Goal: Task Accomplishment & Management: Use online tool/utility

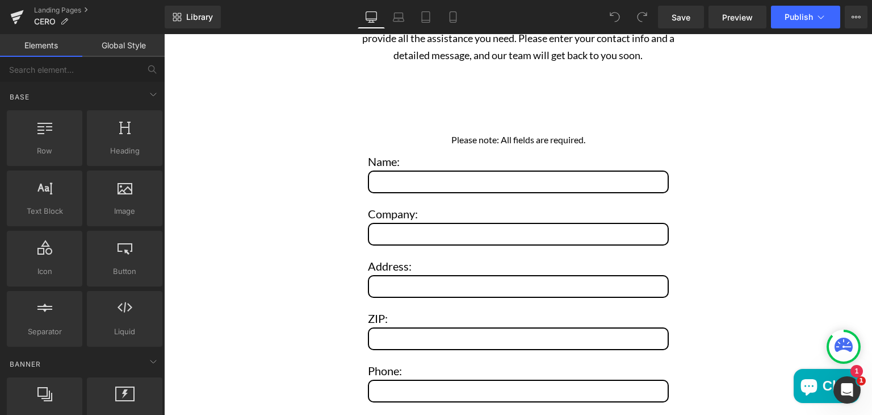
scroll to position [4725, 0]
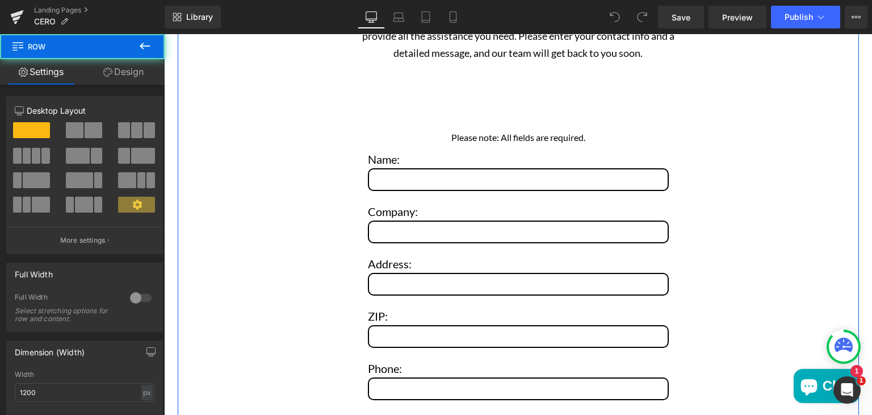
click at [309, 278] on div "Explore CERO Further Heading Interested in becoming an official dealer? Need he…" at bounding box center [518, 306] width 681 height 688
click at [350, 227] on div "Explore CERO Further Heading Interested in becoming an official dealer? Need he…" at bounding box center [518, 306] width 681 height 688
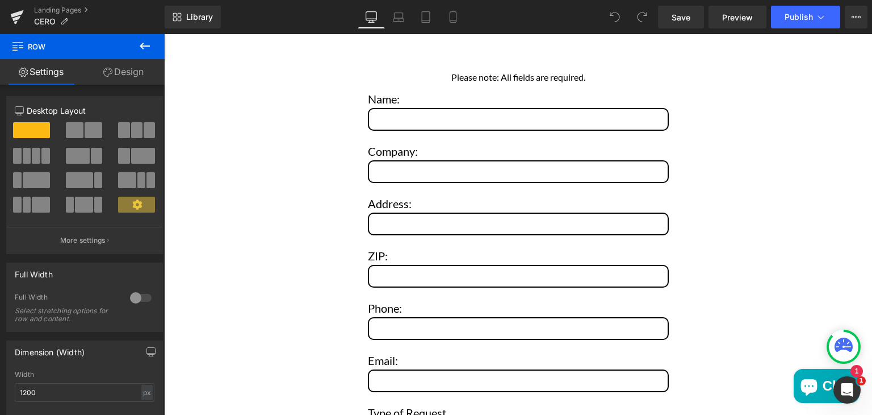
scroll to position [4804, 0]
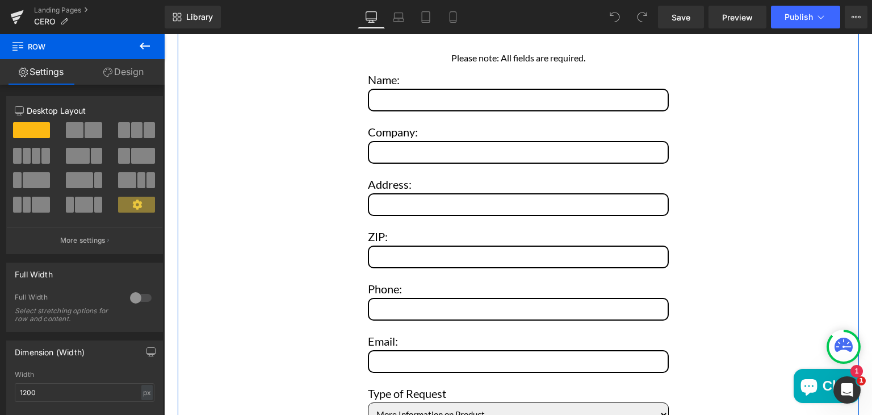
click at [332, 187] on div "Explore CERO Further Heading Interested in becoming an official dealer? Need he…" at bounding box center [518, 226] width 681 height 688
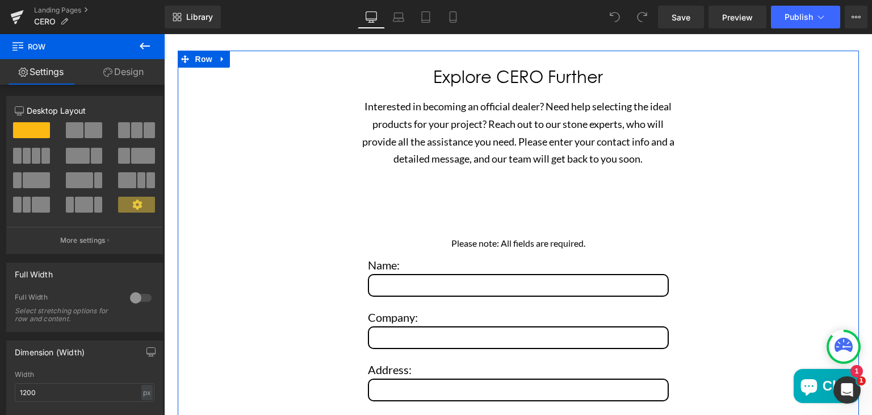
scroll to position [4611, 0]
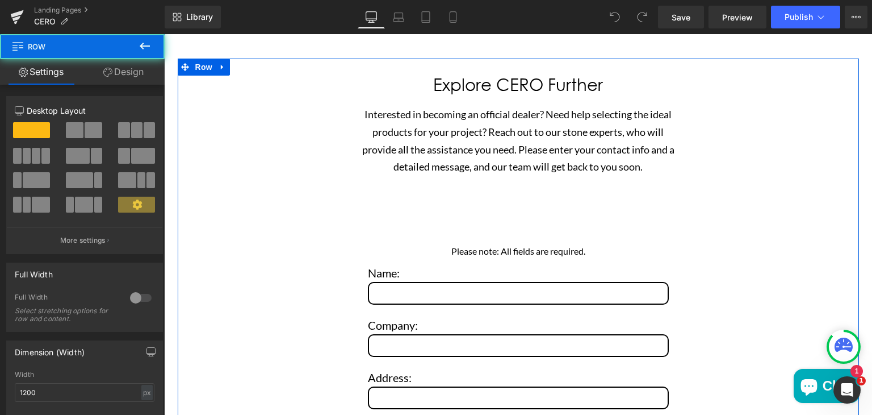
click at [332, 187] on div "Explore CERO Further Heading Interested in becoming an official dealer? Need he…" at bounding box center [518, 420] width 681 height 688
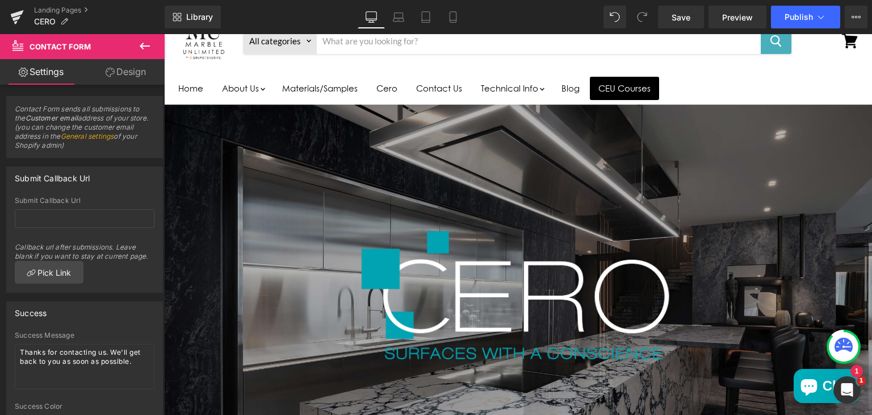
scroll to position [0, 0]
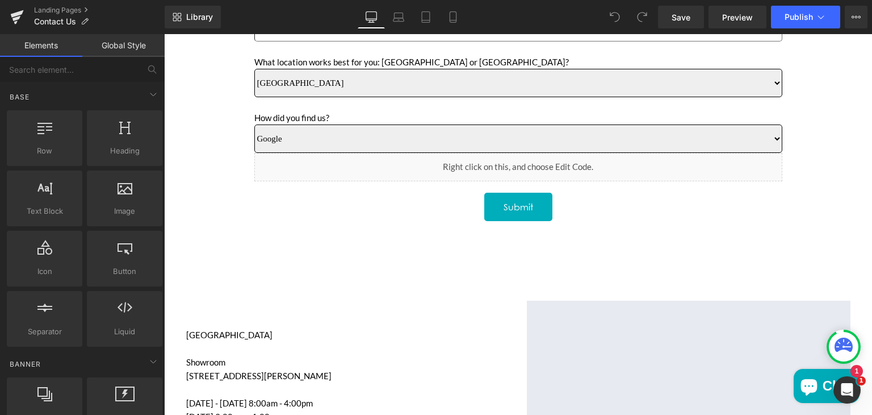
scroll to position [620, 0]
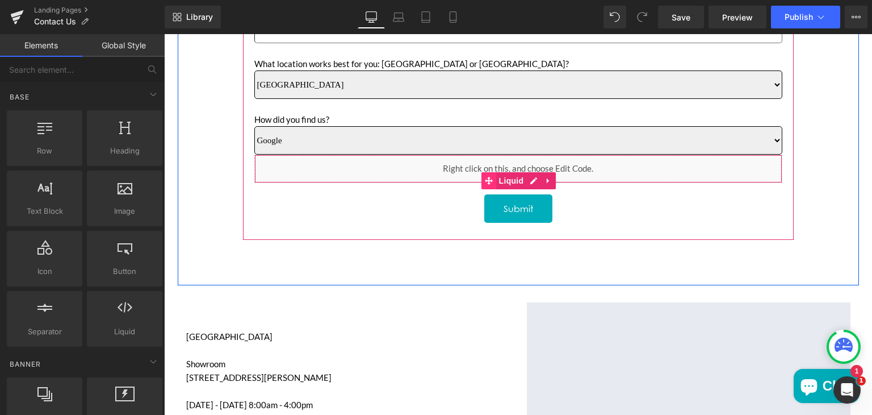
click at [485, 178] on icon "Main content" at bounding box center [489, 181] width 8 height 9
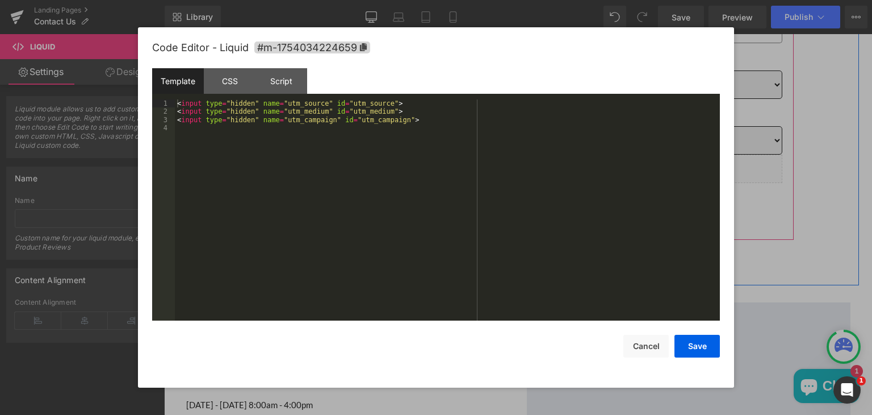
click at [528, 178] on icon "Main content" at bounding box center [531, 180] width 6 height 7
click at [220, 80] on div "CSS" at bounding box center [230, 81] width 52 height 26
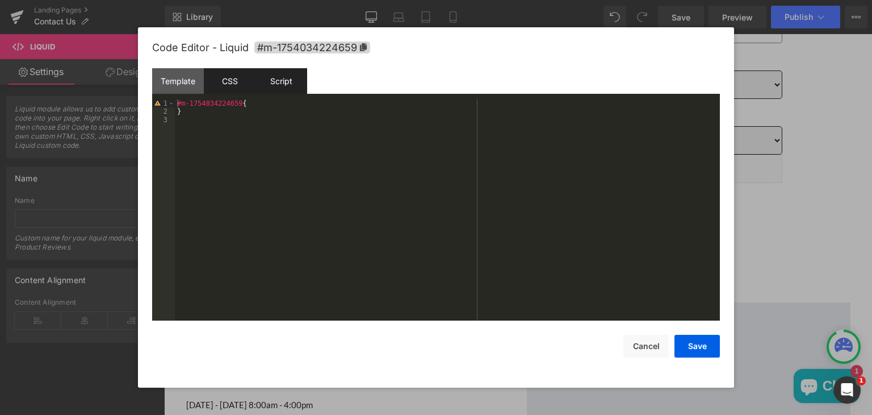
click at [273, 85] on div "Script" at bounding box center [282, 81] width 52 height 26
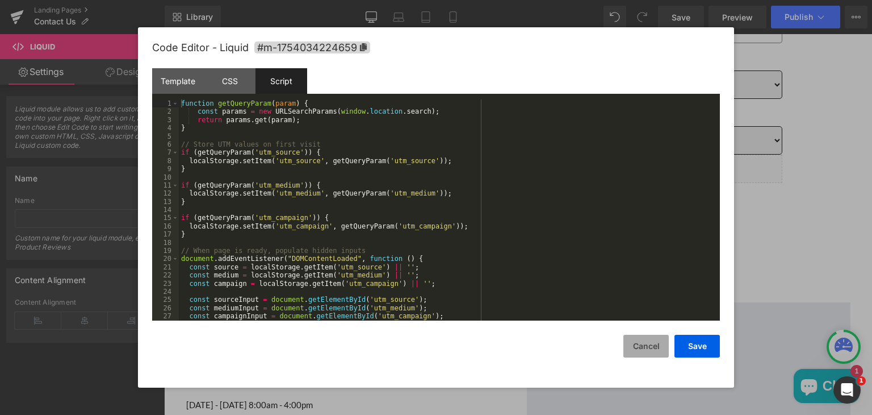
click at [646, 344] on button "Cancel" at bounding box center [646, 345] width 45 height 23
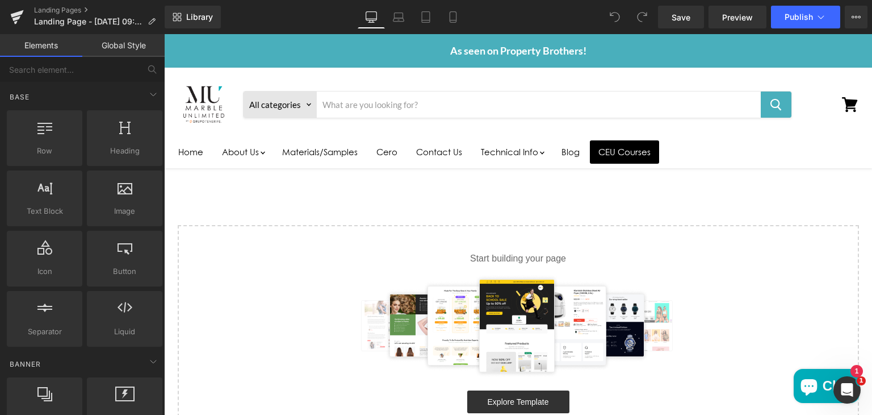
click at [337, 270] on div "Start building your page Explore Template or Drag & Drop elements from left sid…" at bounding box center [518, 340] width 679 height 229
click at [467, 266] on div "Start building your page Explore Template or Drag & Drop elements from left sid…" at bounding box center [518, 340] width 679 height 229
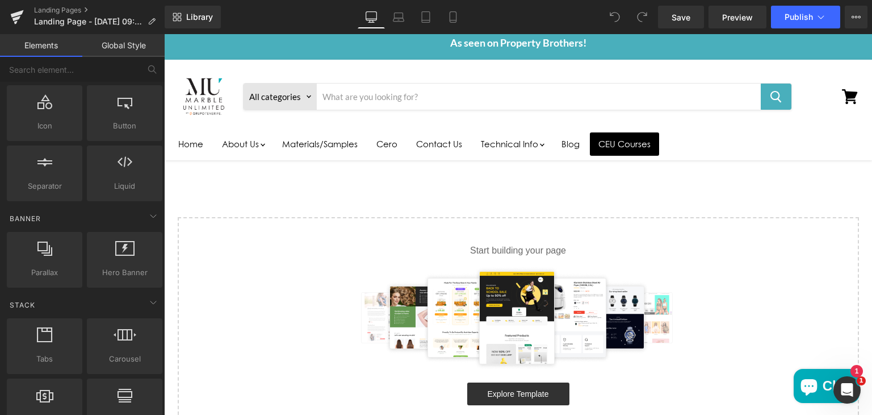
scroll to position [145, 0]
click at [111, 64] on input "text" at bounding box center [70, 69] width 140 height 25
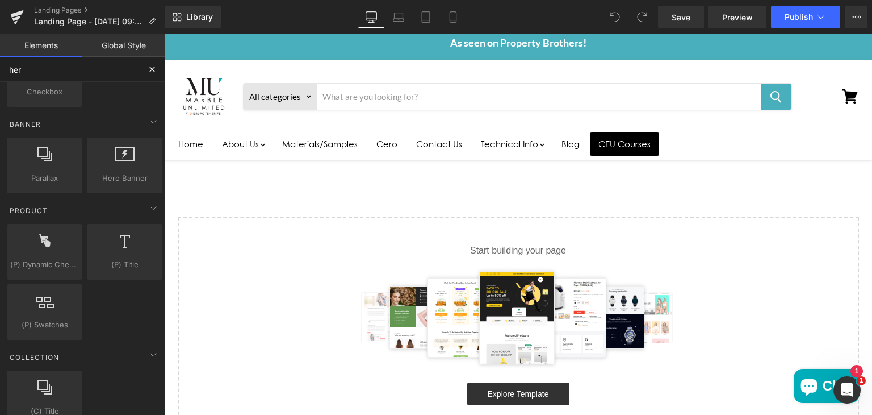
scroll to position [0, 0]
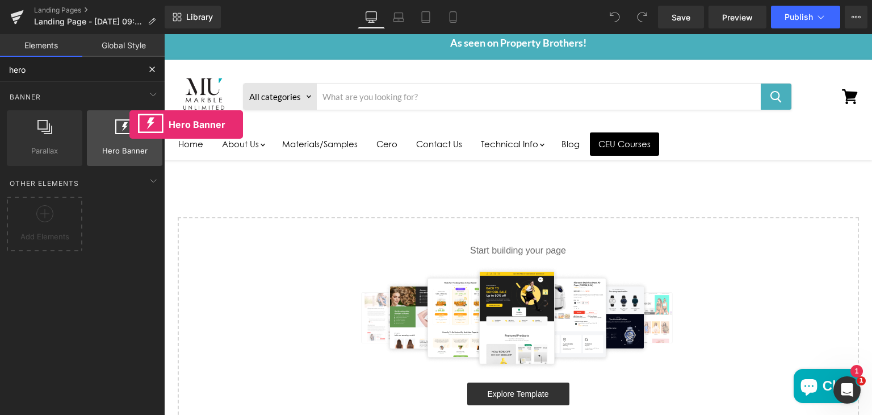
click at [129, 132] on icon at bounding box center [124, 126] width 19 height 15
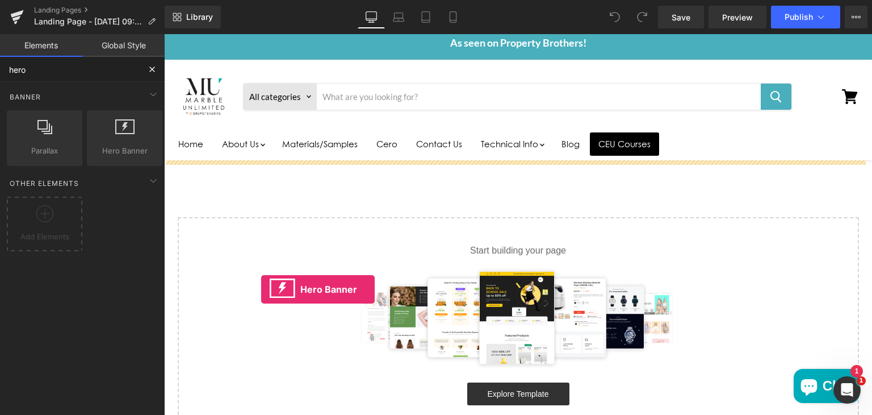
drag, startPoint x: 279, startPoint y: 172, endPoint x: 262, endPoint y: 292, distance: 121.5
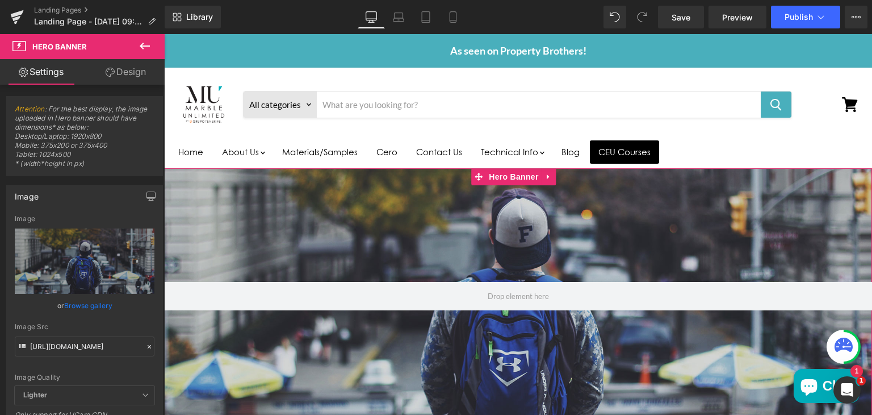
click at [416, 194] on div "Main content" at bounding box center [518, 296] width 708 height 256
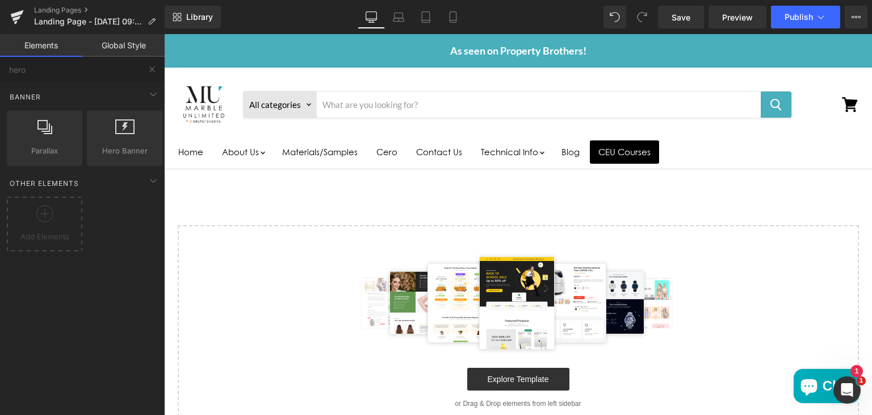
click at [337, 301] on div "Main content" at bounding box center [518, 303] width 645 height 102
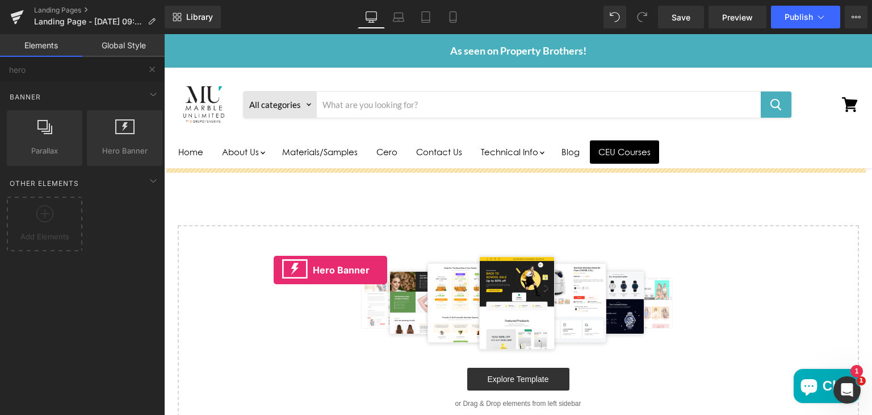
drag, startPoint x: 284, startPoint y: 170, endPoint x: 277, endPoint y: 275, distance: 105.9
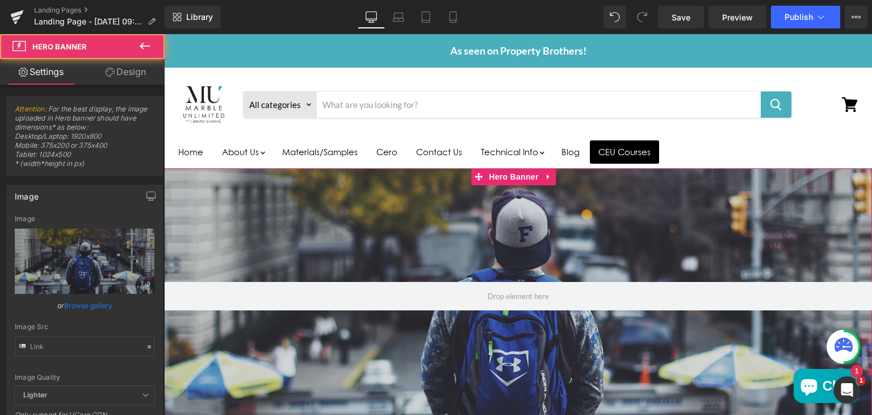
click at [332, 231] on div "Main content" at bounding box center [518, 296] width 708 height 256
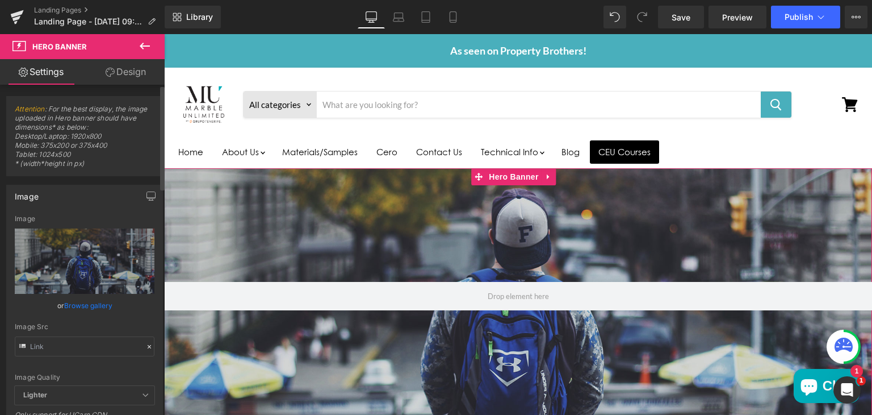
click at [100, 395] on span "Lighter" at bounding box center [85, 395] width 140 height 19
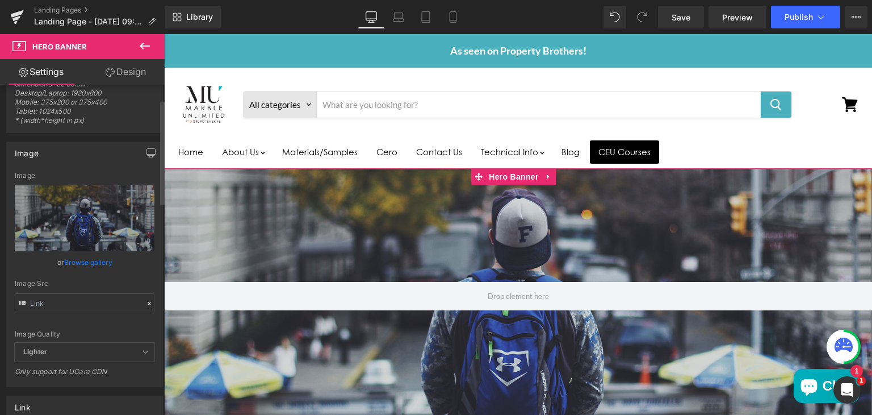
scroll to position [66, 0]
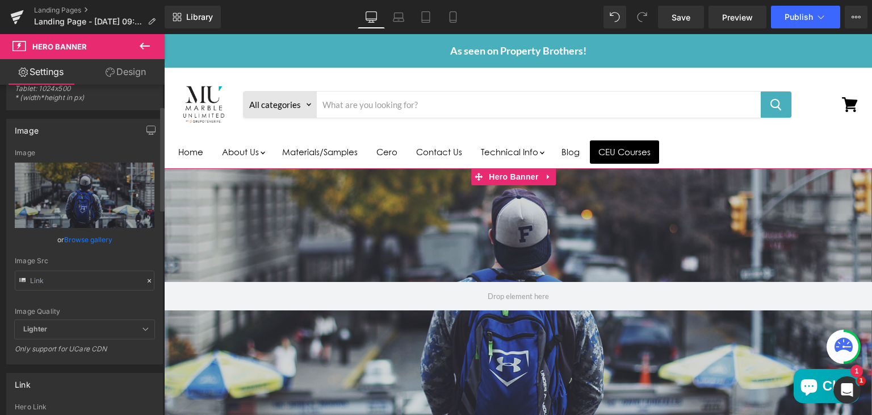
click at [136, 328] on span "Lighter" at bounding box center [85, 329] width 140 height 19
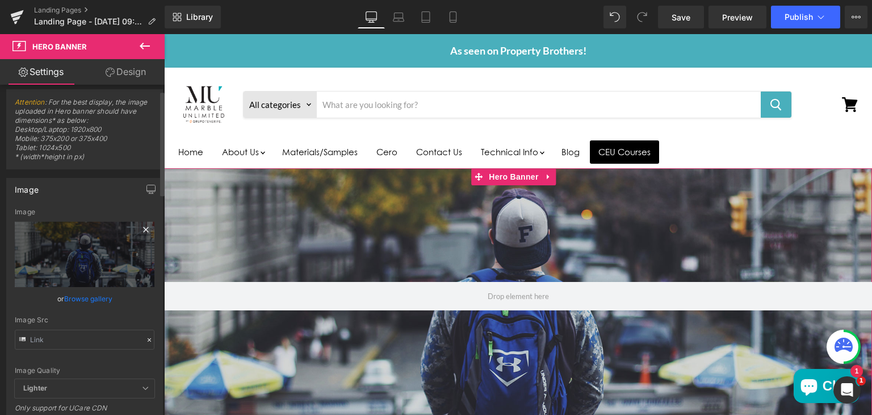
scroll to position [0, 0]
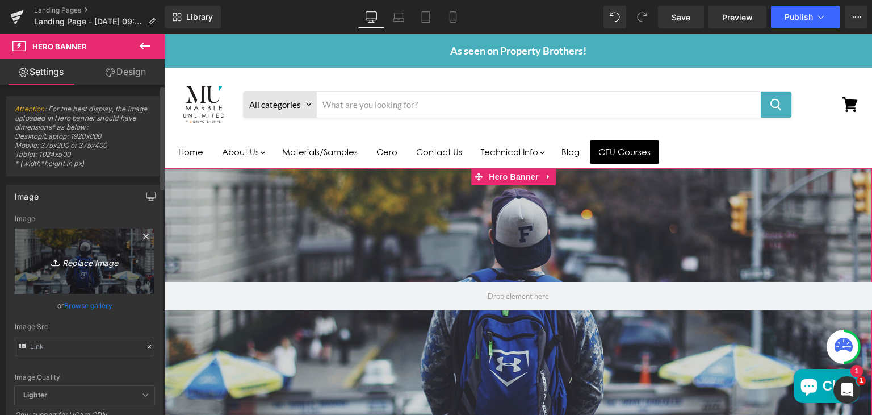
click at [94, 262] on icon "Replace Image" at bounding box center [84, 261] width 91 height 14
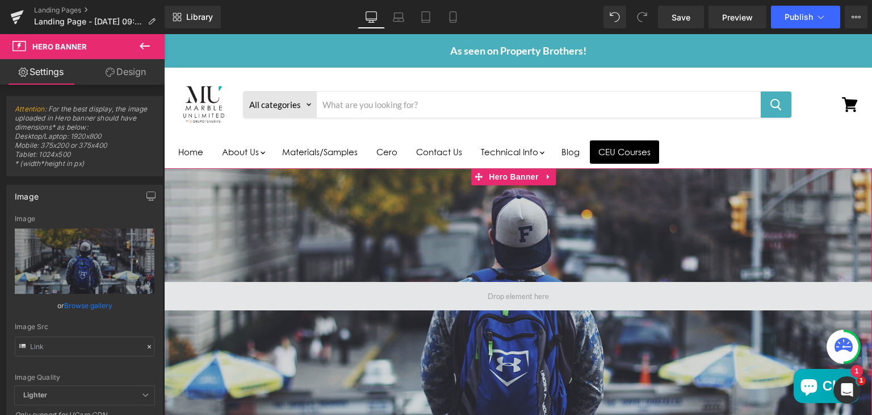
click at [504, 291] on span "Main content" at bounding box center [518, 296] width 69 height 14
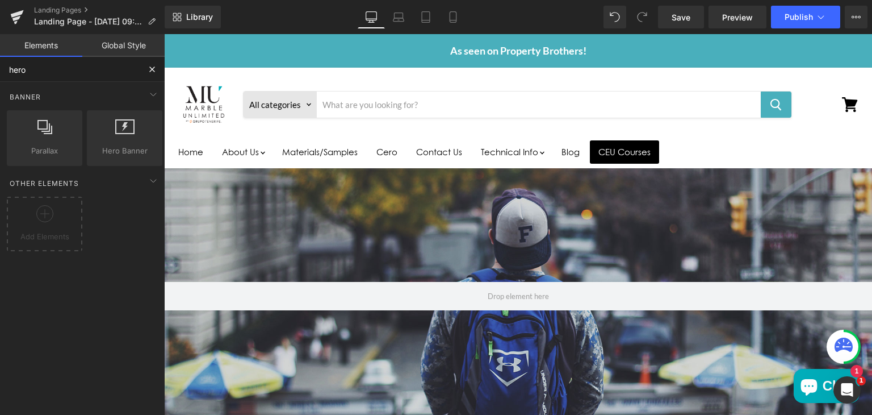
click at [57, 68] on input "hero" at bounding box center [70, 69] width 140 height 25
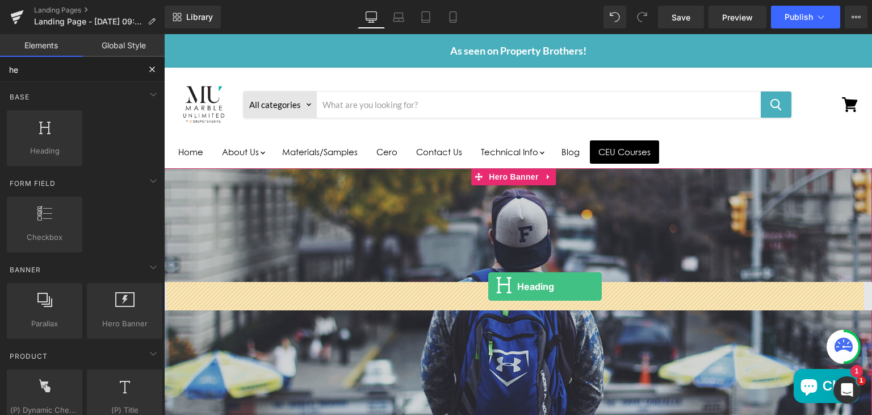
type input "he"
drag, startPoint x: 210, startPoint y: 157, endPoint x: 484, endPoint y: 289, distance: 304.3
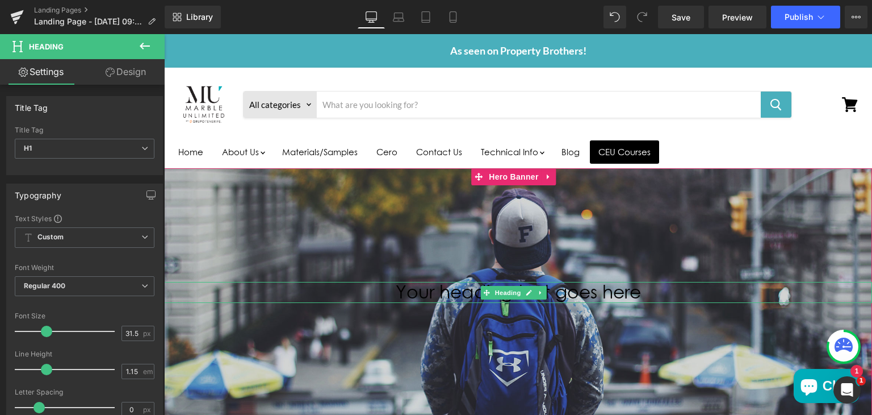
click at [446, 292] on h1 "Your heading text goes here" at bounding box center [518, 292] width 708 height 20
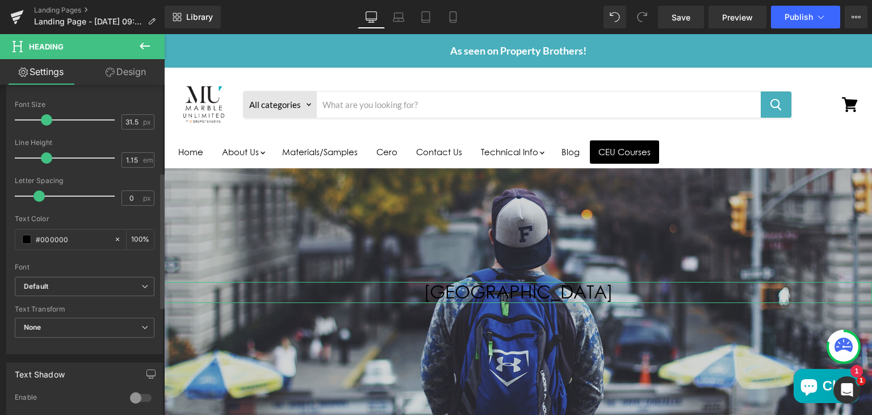
scroll to position [211, 0]
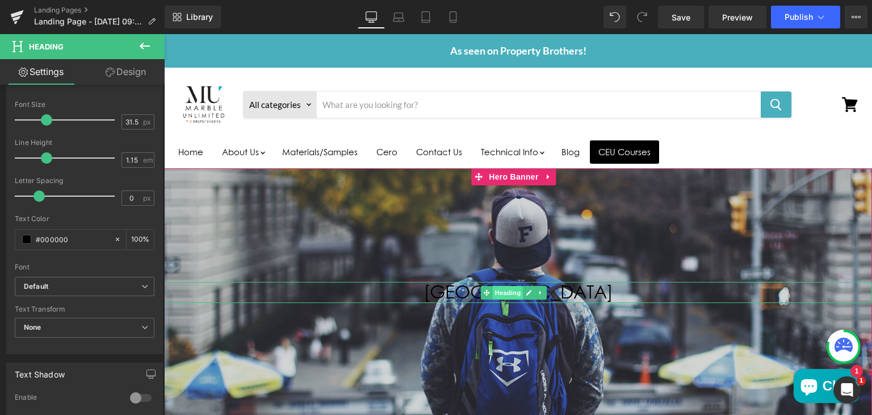
click at [500, 291] on span "Heading" at bounding box center [508, 293] width 31 height 14
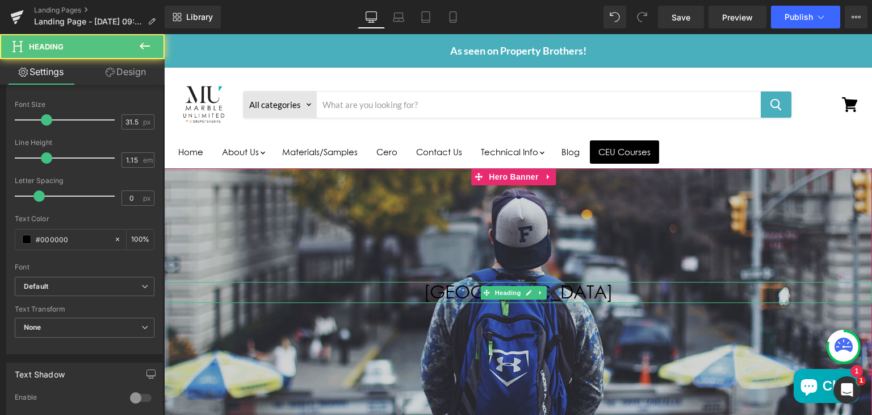
click at [474, 289] on h1 "SUN VALLEY" at bounding box center [518, 292] width 708 height 20
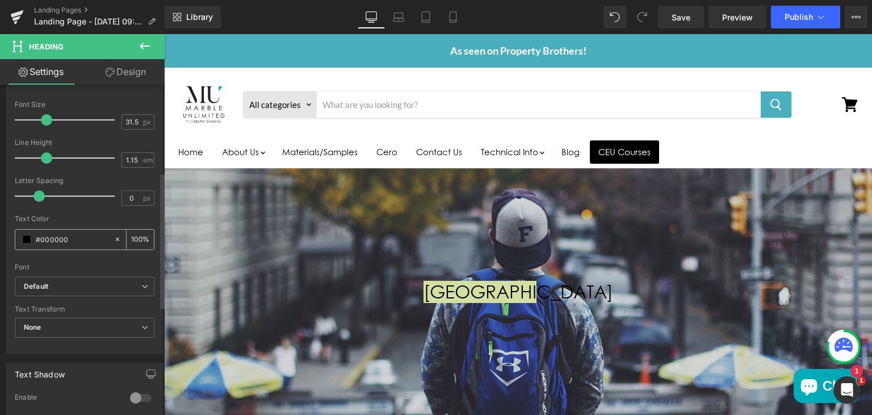
click at [28, 236] on span at bounding box center [26, 239] width 9 height 9
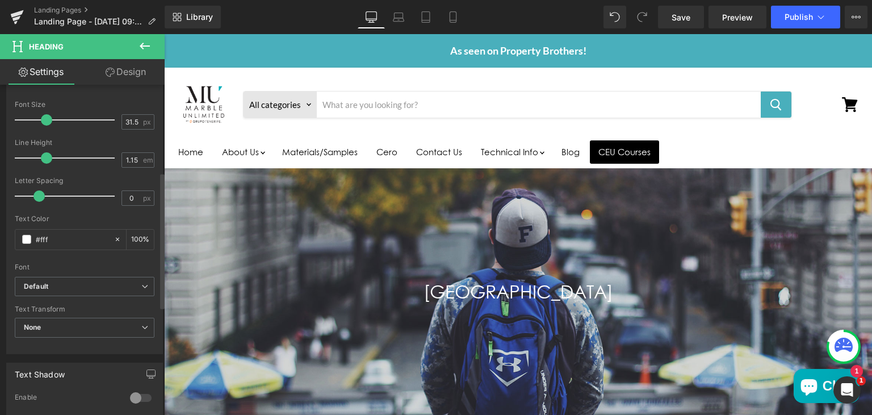
type input "#fff"
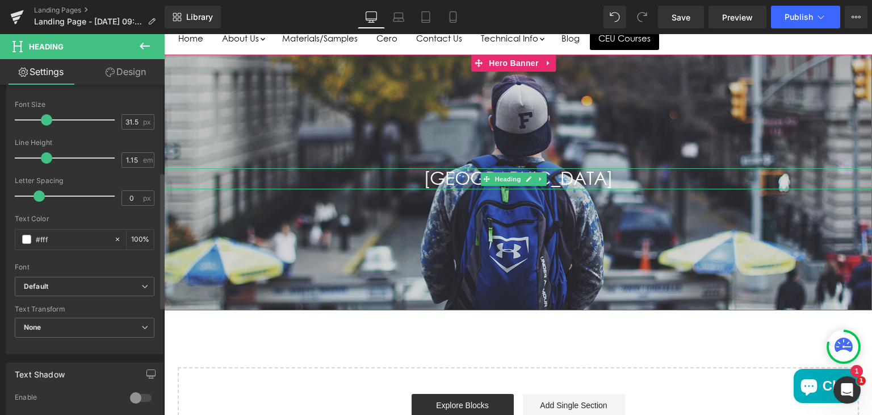
scroll to position [117, 0]
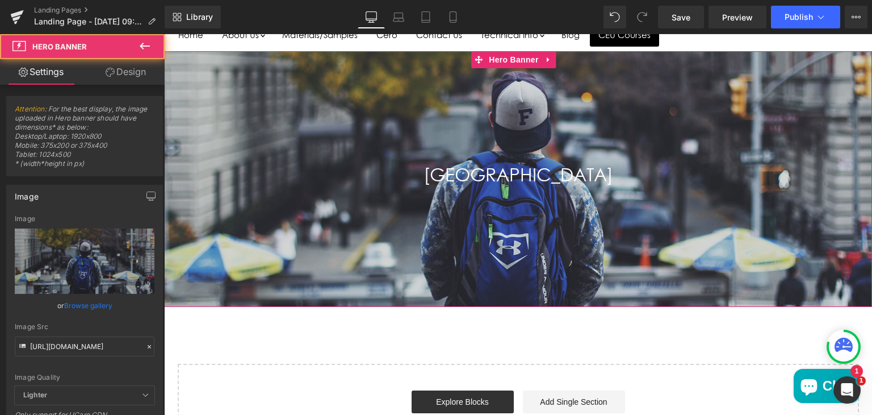
click at [277, 99] on div "Main content" at bounding box center [518, 179] width 708 height 256
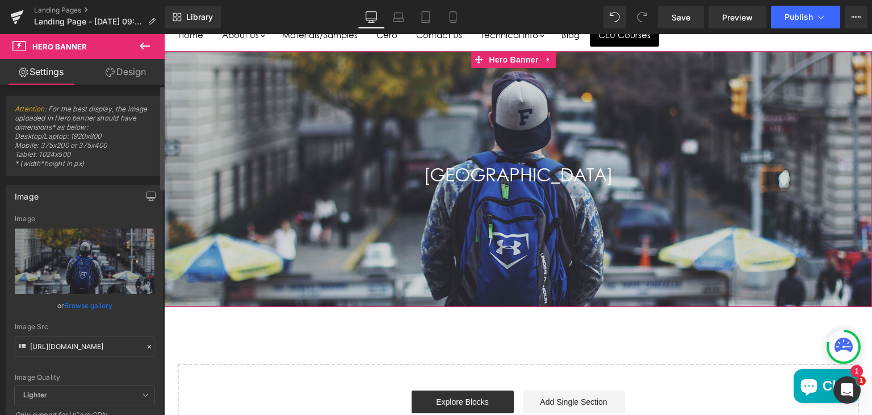
click at [82, 306] on link "Browse gallery" at bounding box center [88, 305] width 48 height 20
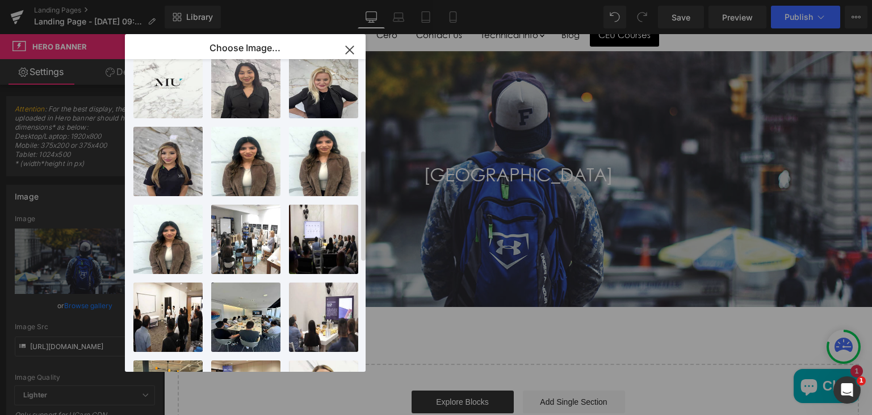
scroll to position [258, 0]
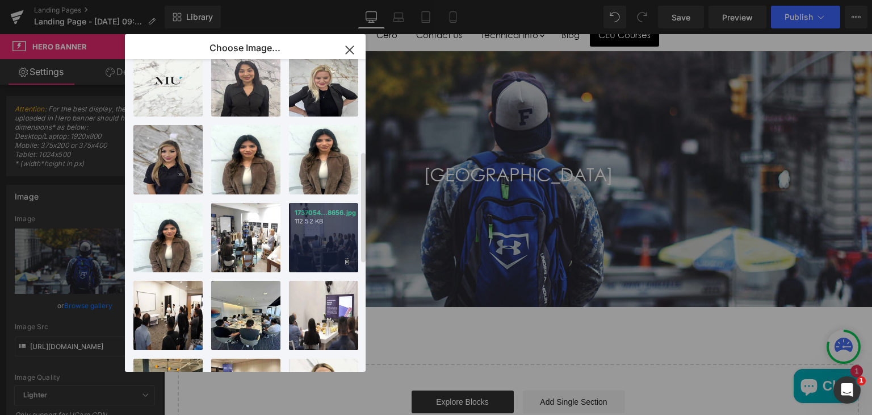
click at [306, 241] on div "1737054...8656.jpg 112.52 KB" at bounding box center [323, 237] width 69 height 69
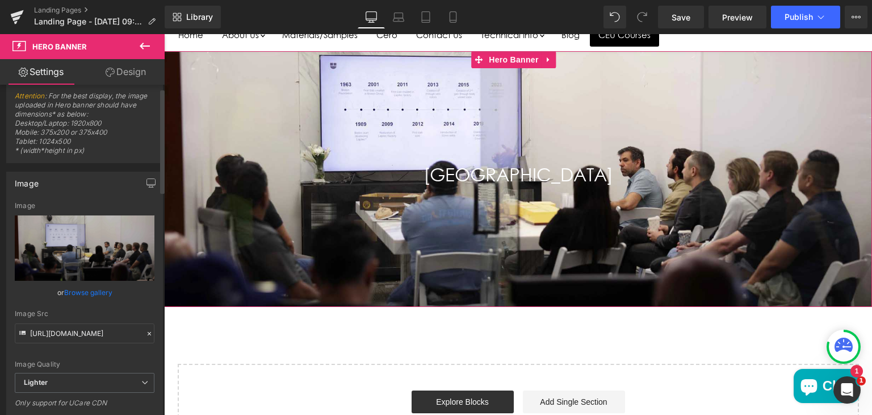
scroll to position [0, 0]
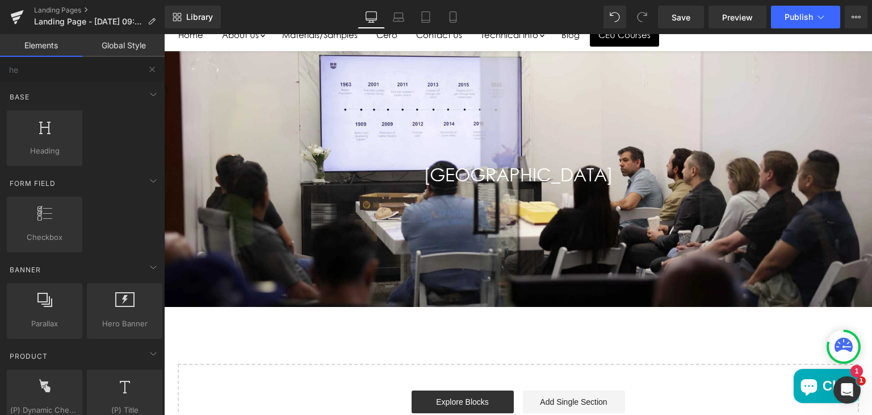
click at [344, 328] on div "SUN VALLEY Heading Hero Banner 200px 200px Select your layout" at bounding box center [518, 253] width 708 height 405
click at [56, 74] on input "he" at bounding box center [70, 69] width 140 height 25
type input "h"
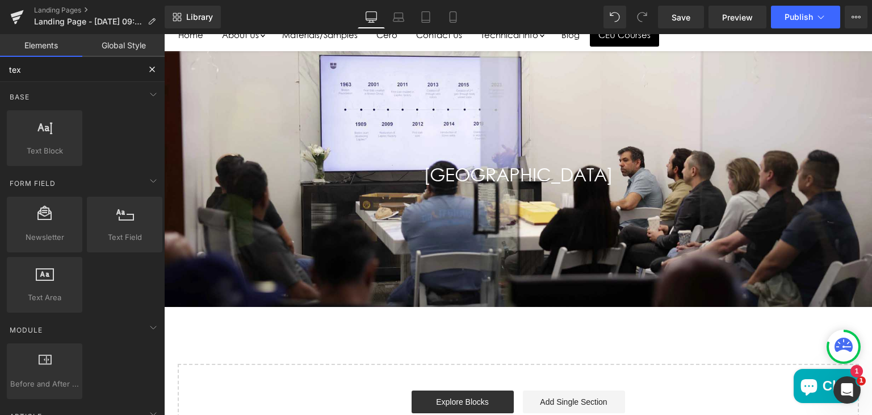
type input "text"
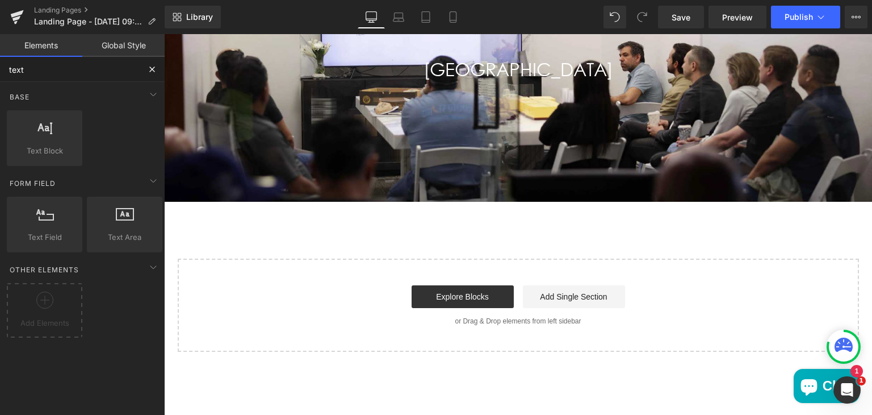
scroll to position [227, 0]
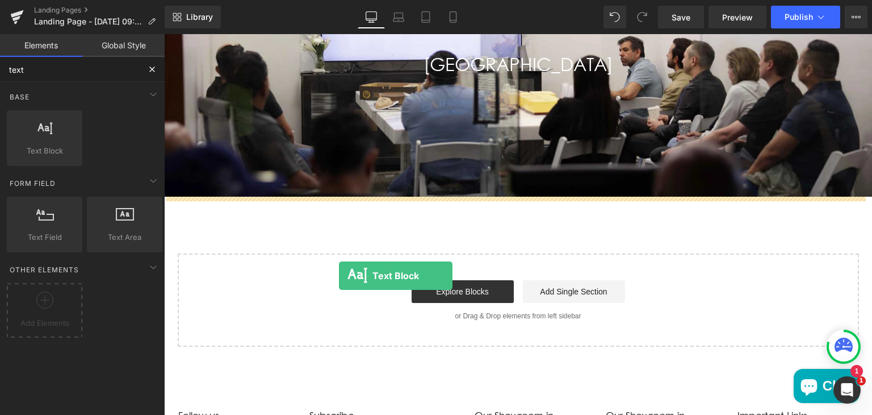
drag, startPoint x: 216, startPoint y: 173, endPoint x: 341, endPoint y: 278, distance: 162.9
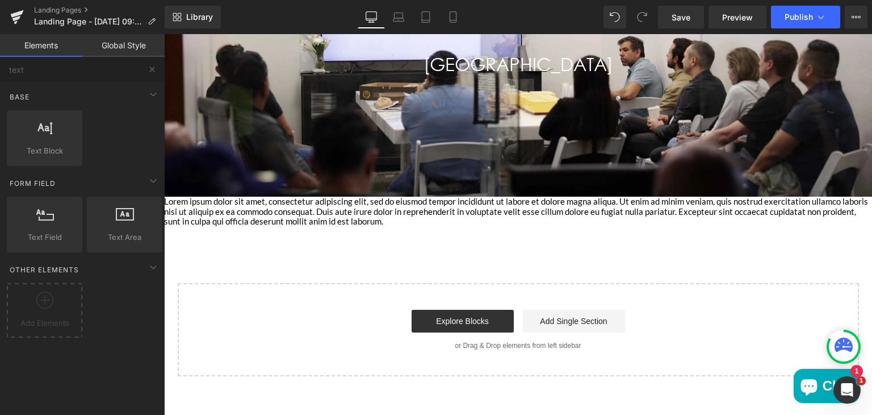
click at [445, 226] on div "SUN VALLEY Heading Hero Banner 200px 200px Lorem ipsum dolor sit amet, consecte…" at bounding box center [518, 158] width 708 height 435
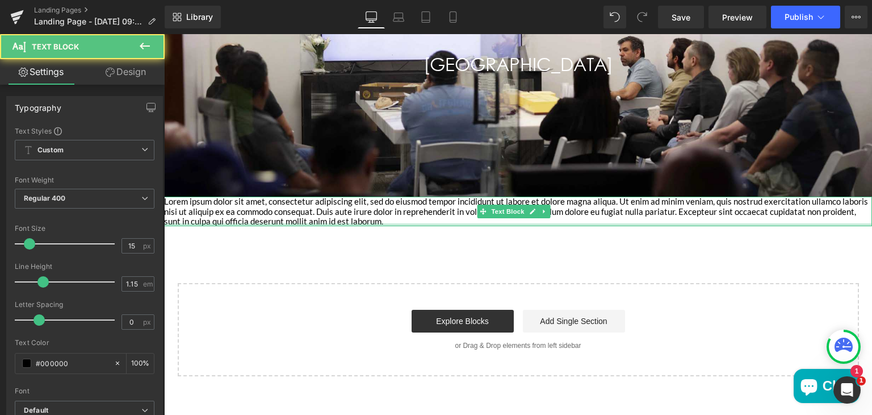
click at [388, 225] on div "Main content" at bounding box center [518, 224] width 708 height 3
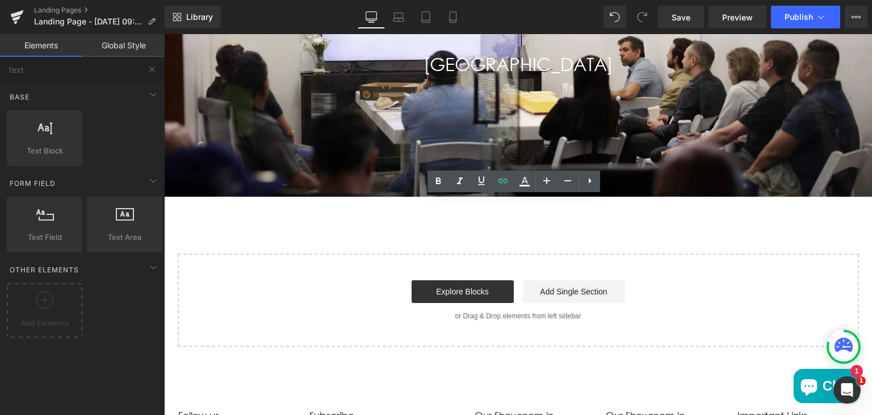
click at [396, 312] on p "or Drag & Drop elements from left sidebar" at bounding box center [518, 316] width 645 height 8
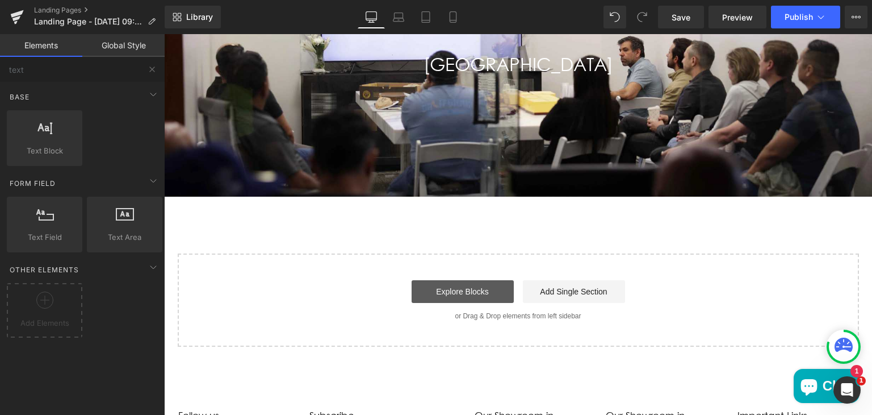
click at [477, 292] on link "Explore Blocks" at bounding box center [463, 291] width 102 height 23
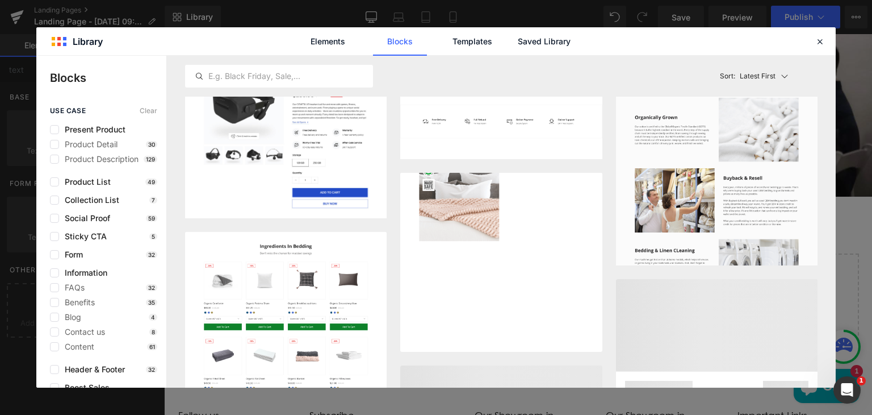
scroll to position [4909, 0]
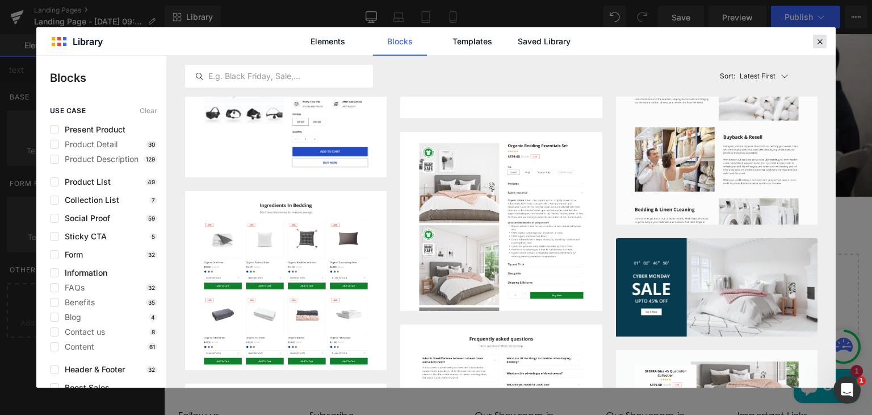
click at [819, 41] on icon at bounding box center [820, 41] width 10 height 10
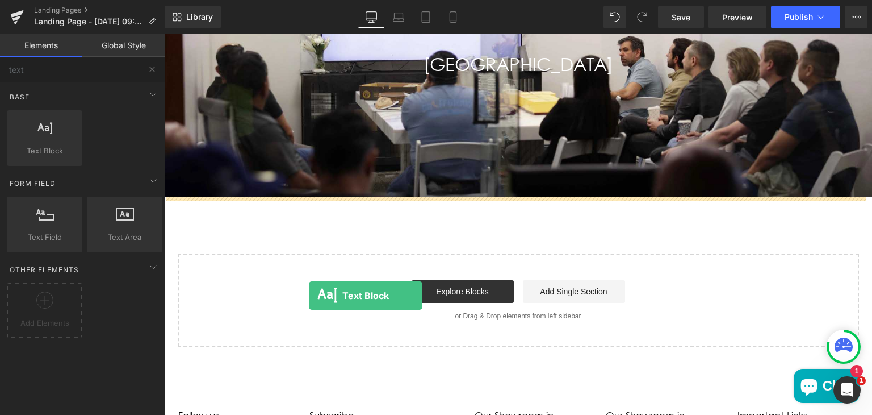
drag, startPoint x: 189, startPoint y: 166, endPoint x: 309, endPoint y: 295, distance: 176.4
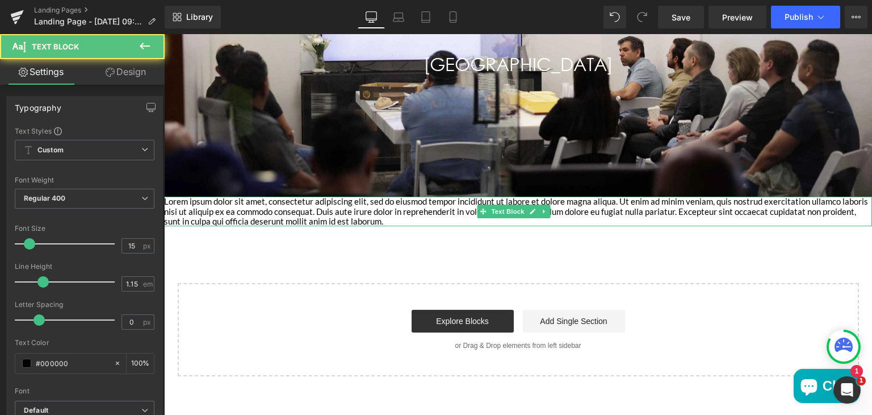
click at [308, 221] on p "Lorem ipsum dolor sit amet, consectetur adipiscing elit, sed do eiusmod tempor …" at bounding box center [518, 211] width 708 height 30
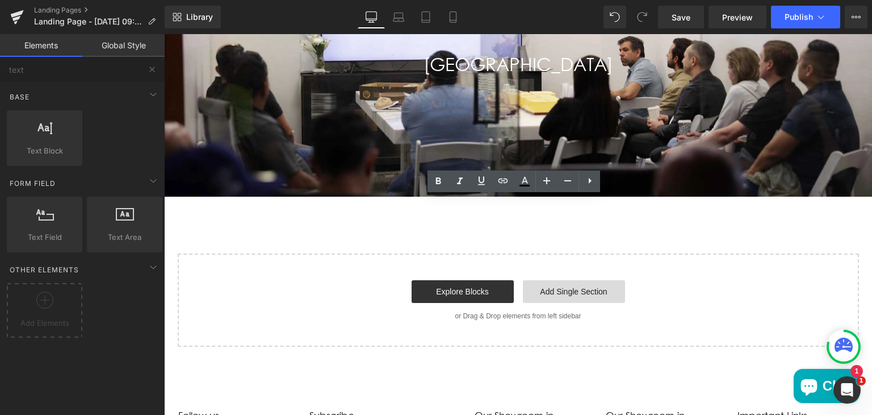
click at [565, 287] on link "Add Single Section" at bounding box center [574, 291] width 102 height 23
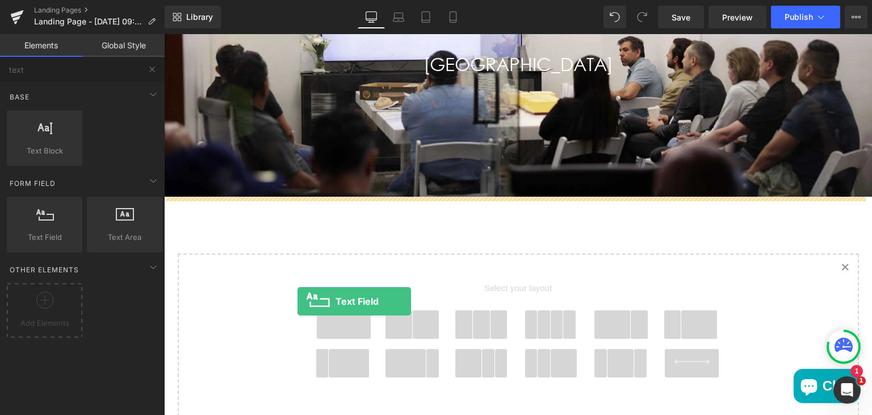
drag, startPoint x: 182, startPoint y: 264, endPoint x: 300, endPoint y: 303, distance: 124.5
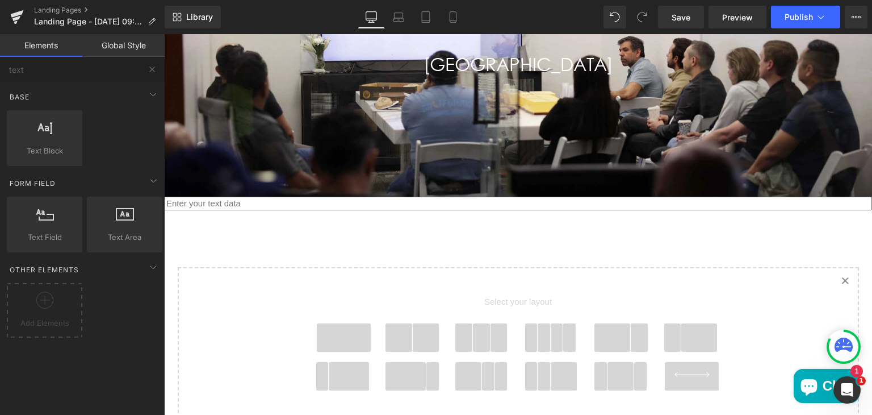
click at [300, 303] on div "Select your layout" at bounding box center [518, 348] width 454 height 161
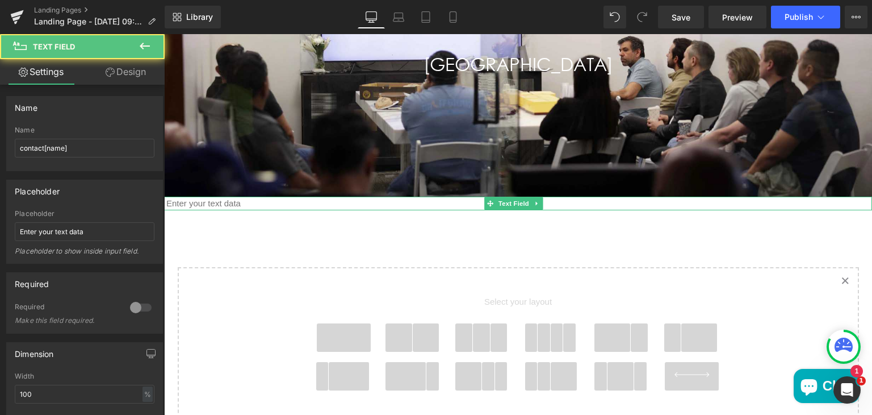
click at [295, 204] on input "Main content" at bounding box center [518, 202] width 708 height 13
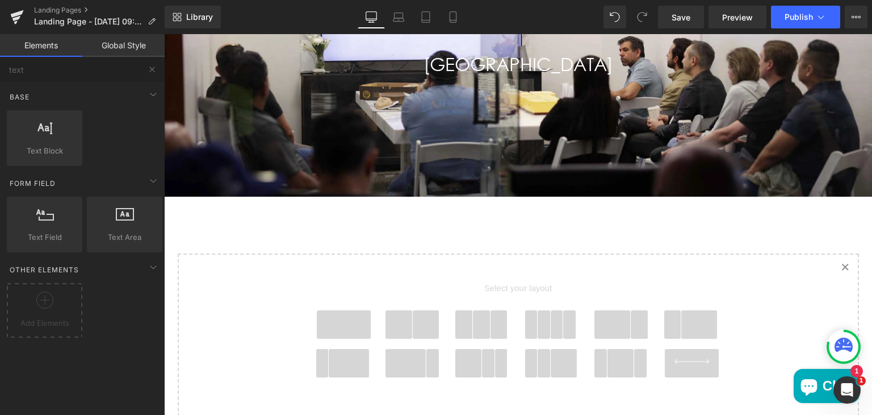
click at [395, 322] on span "Main content" at bounding box center [399, 324] width 27 height 28
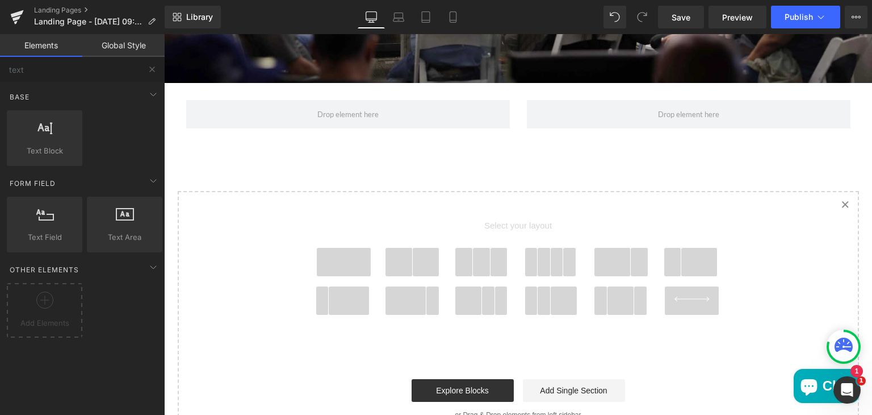
scroll to position [344, 0]
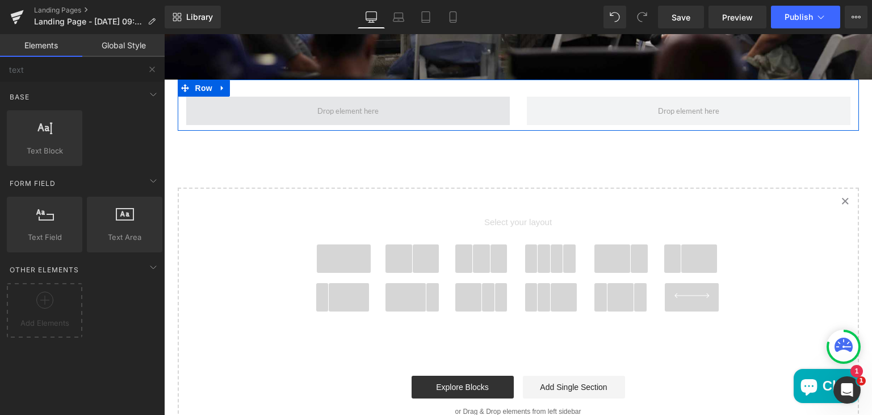
click at [418, 113] on span "Main content" at bounding box center [348, 111] width 324 height 28
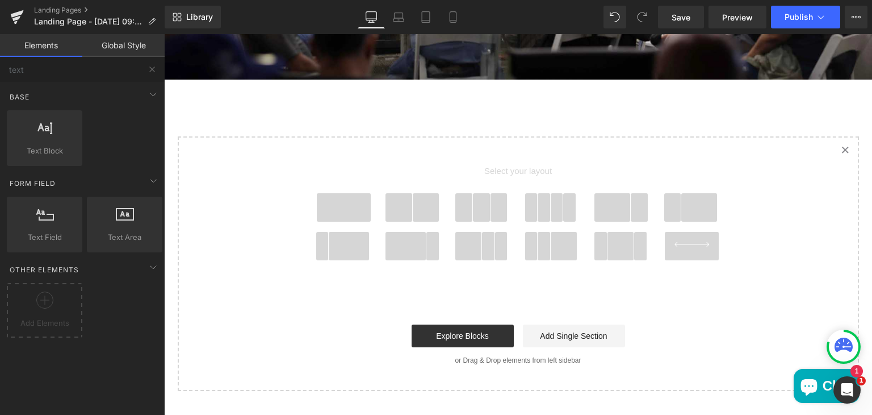
click at [348, 205] on span "Main content" at bounding box center [344, 207] width 55 height 28
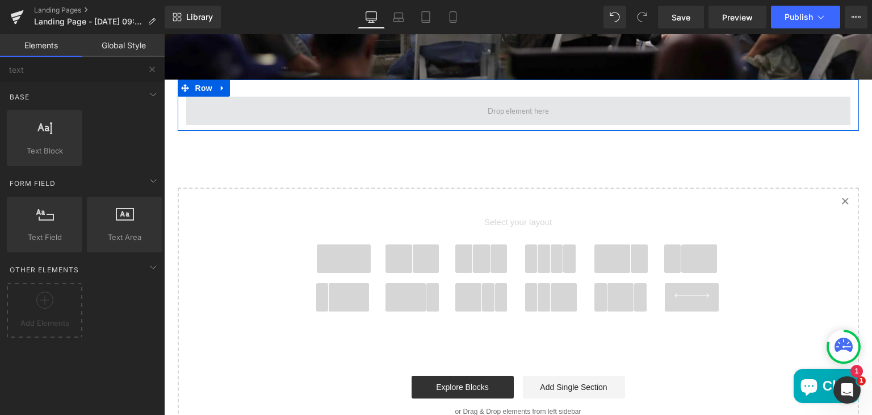
click at [351, 107] on span "Main content" at bounding box center [518, 111] width 664 height 28
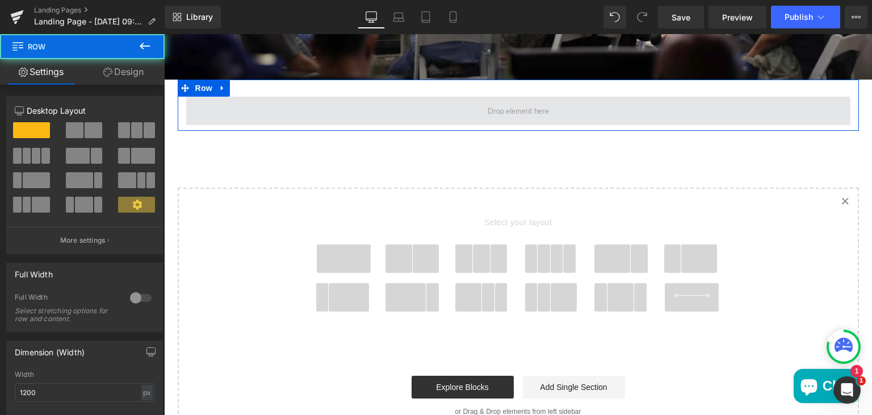
click at [370, 112] on span "Main content" at bounding box center [518, 111] width 664 height 28
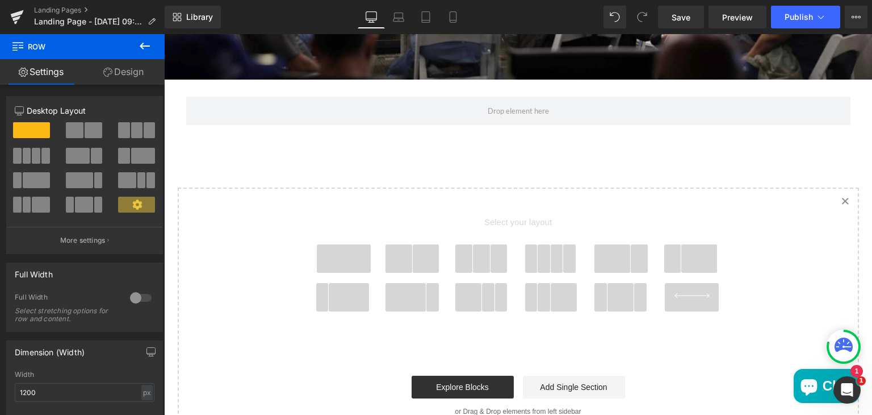
click at [140, 46] on icon at bounding box center [145, 46] width 10 height 7
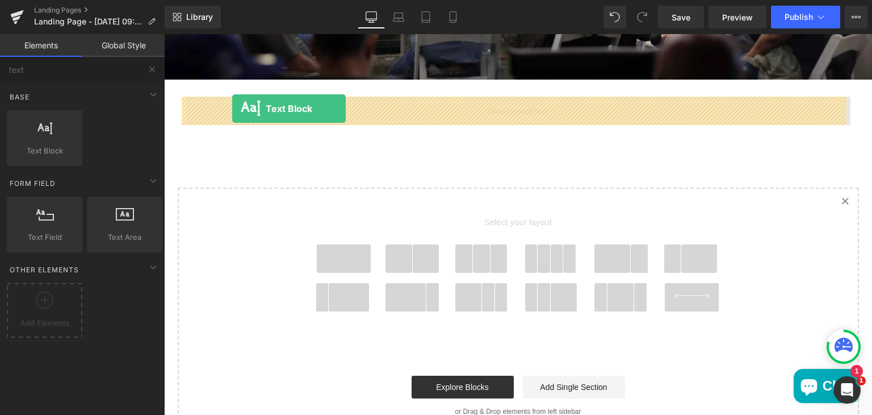
drag, startPoint x: 211, startPoint y: 169, endPoint x: 231, endPoint y: 108, distance: 63.4
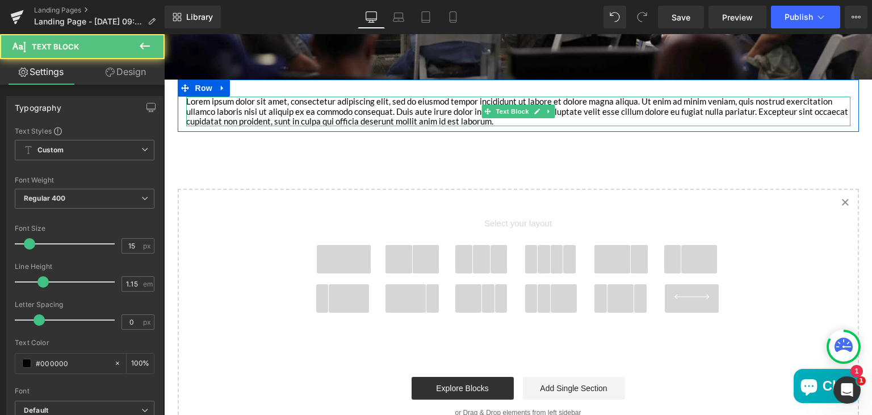
click at [394, 110] on p "Lorem ipsum dolor sit amet, consectetur adipiscing elit, sed do eiusmod tempor …" at bounding box center [518, 112] width 664 height 30
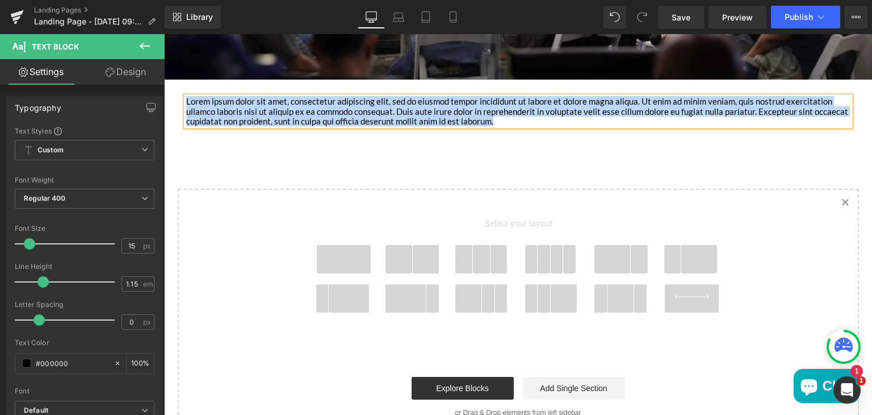
paste div "Main content"
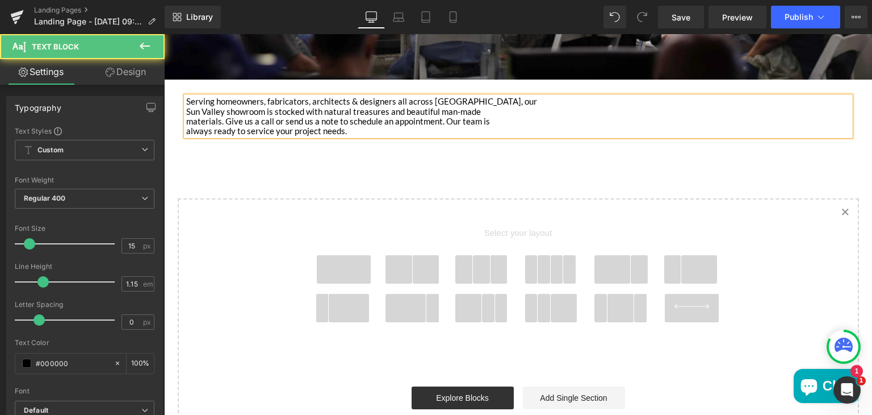
click at [534, 116] on p "materials. Give us a call or send us a note to schedule an appointment. Our tea…" at bounding box center [518, 121] width 664 height 10
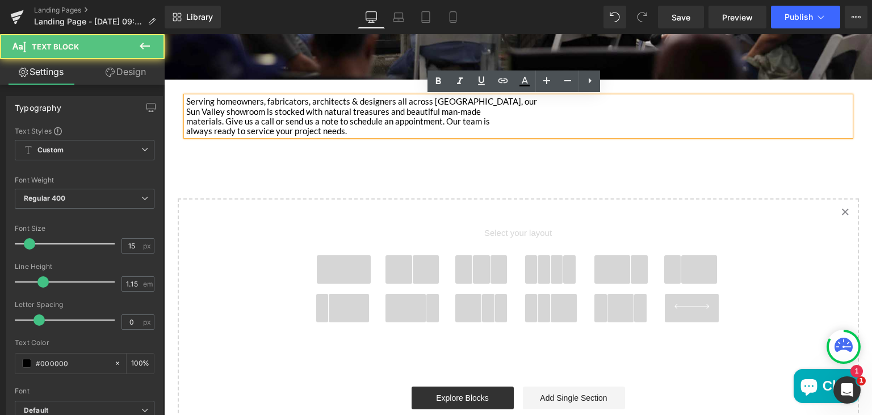
click at [340, 111] on p "Sun Valley showroom is stocked with natural treasures and beautiful man-made" at bounding box center [518, 112] width 664 height 10
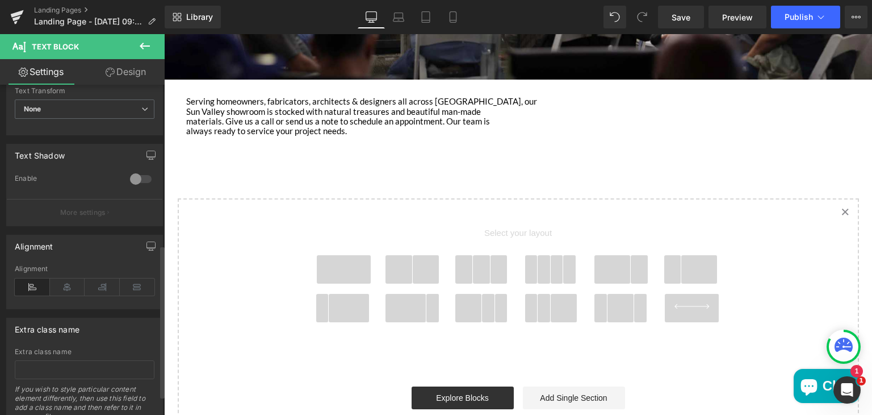
scroll to position [345, 0]
click at [68, 279] on icon at bounding box center [67, 283] width 35 height 17
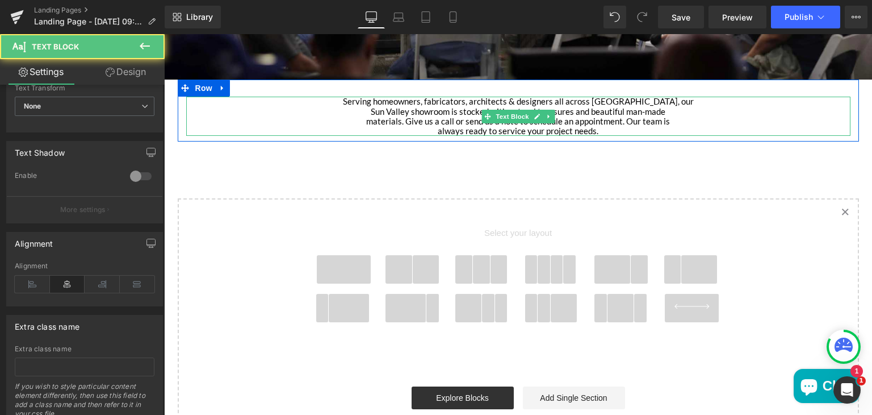
click at [413, 123] on p "materials. Give us a call or send us a note to schedule an appointment. Our tea…" at bounding box center [518, 121] width 664 height 10
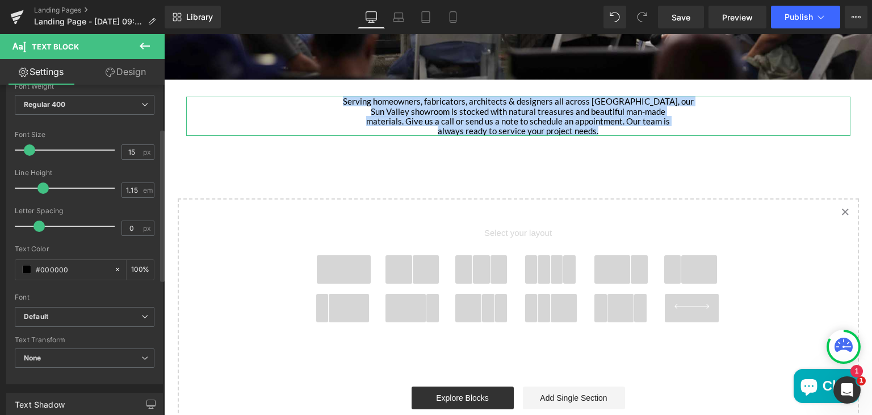
scroll to position [0, 0]
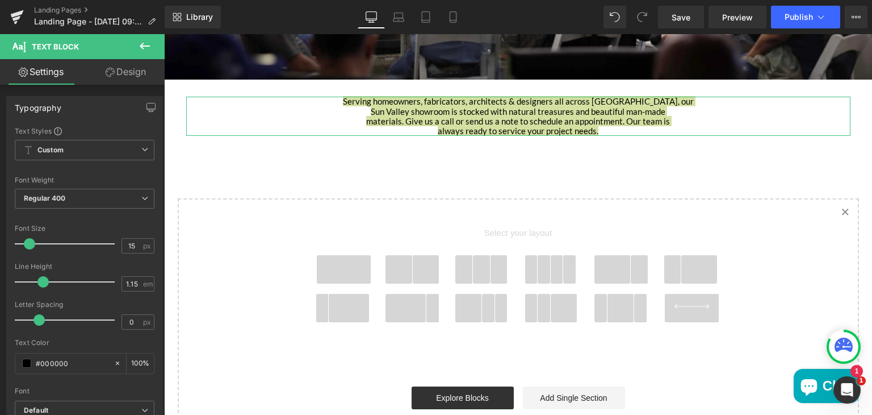
click at [128, 71] on link "Design" at bounding box center [126, 72] width 82 height 26
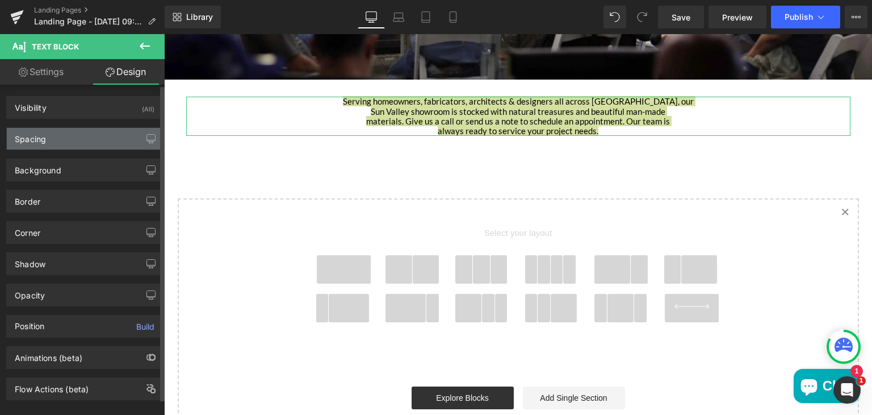
click at [88, 138] on div "Spacing" at bounding box center [85, 139] width 156 height 22
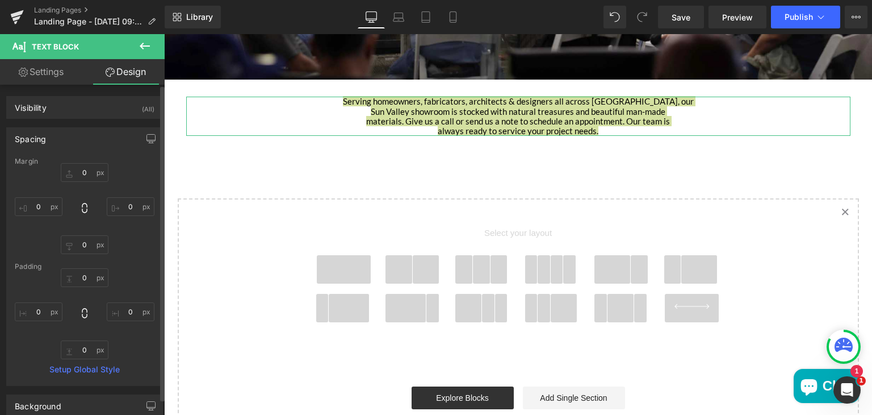
click at [80, 95] on div "Visibility (All) 0|0|0|0 1 Show on Desktop 1 Show on Laptop 1 Show on Tablet 1 …" at bounding box center [85, 102] width 170 height 31
click at [75, 132] on div "Spacing" at bounding box center [85, 139] width 156 height 22
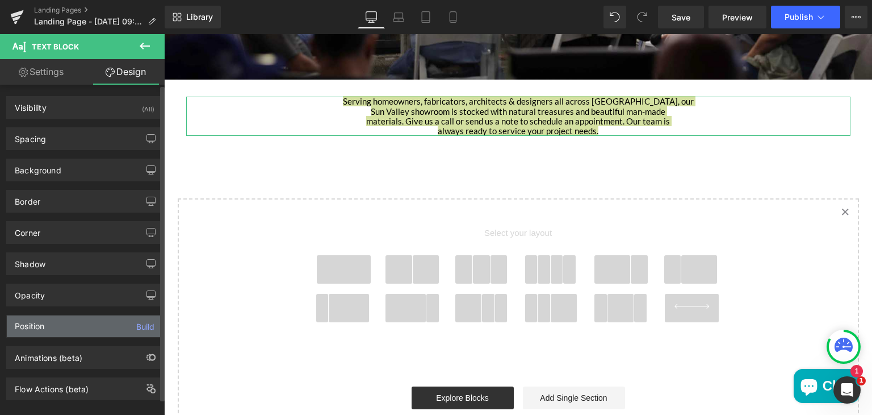
click at [50, 321] on div "Position Build" at bounding box center [85, 326] width 156 height 22
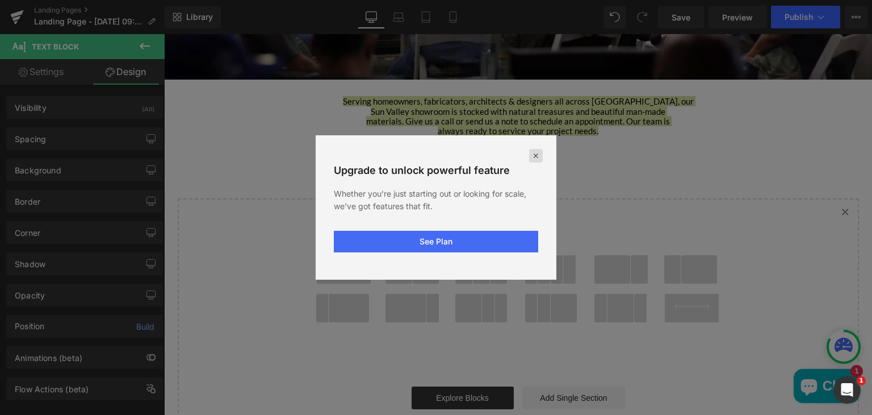
click at [539, 154] on icon at bounding box center [536, 155] width 9 height 9
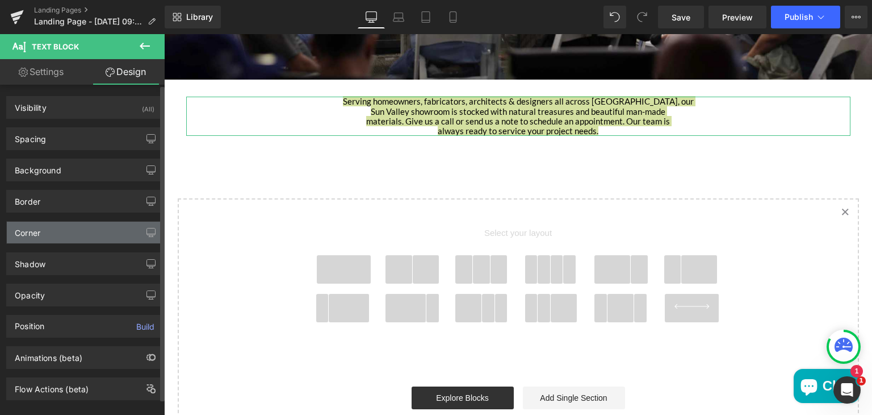
click at [39, 227] on div "Corner" at bounding box center [28, 229] width 26 height 16
click at [52, 227] on div "Corner" at bounding box center [85, 232] width 156 height 22
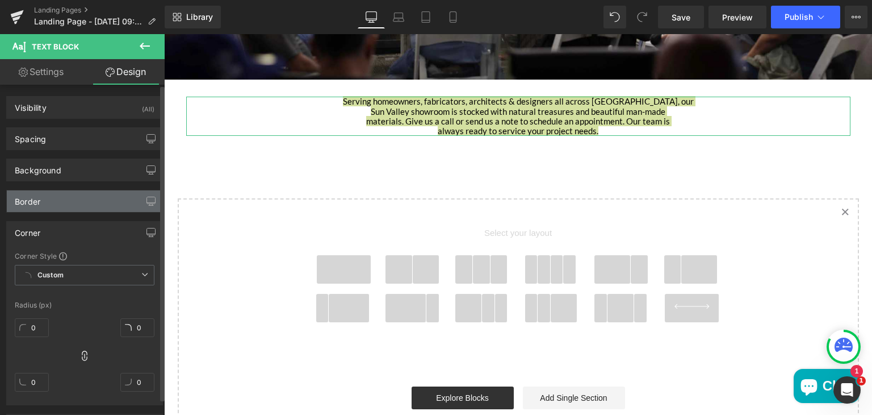
click at [50, 204] on div "Border" at bounding box center [85, 201] width 156 height 22
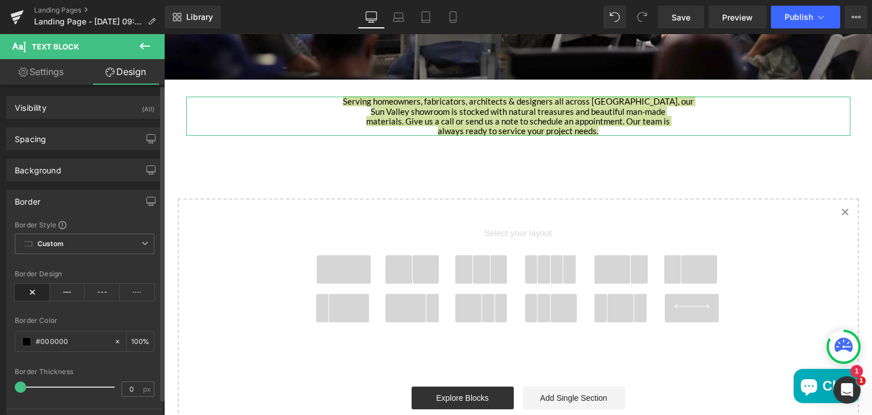
click at [50, 204] on div "Border" at bounding box center [85, 201] width 156 height 22
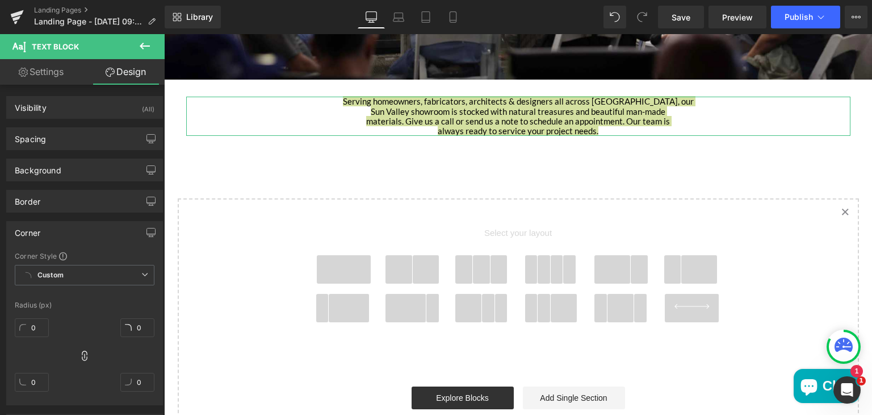
click at [54, 80] on link "Settings" at bounding box center [41, 72] width 82 height 26
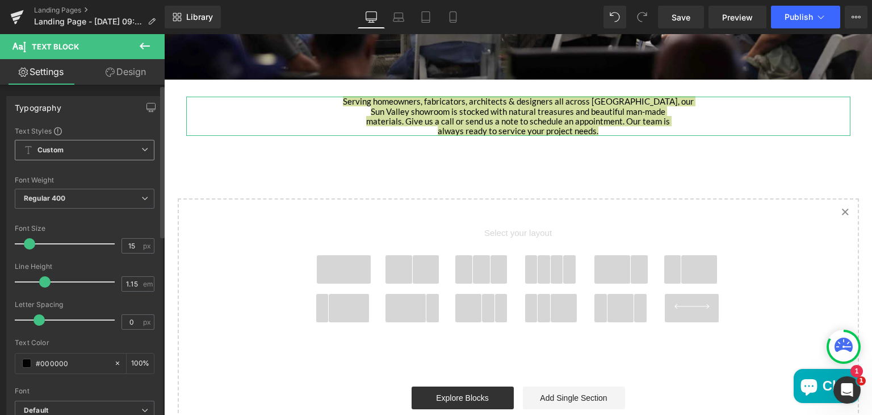
click at [79, 152] on span "Custom Setup Global Style" at bounding box center [85, 150] width 140 height 20
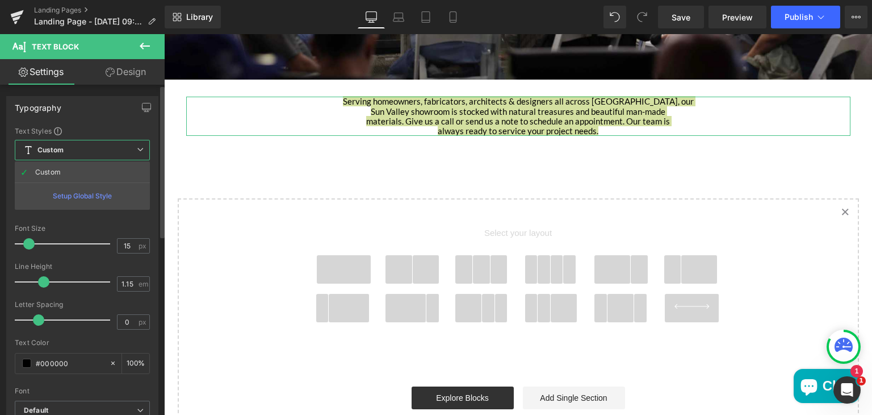
click at [80, 114] on div "Typography" at bounding box center [82, 108] width 151 height 22
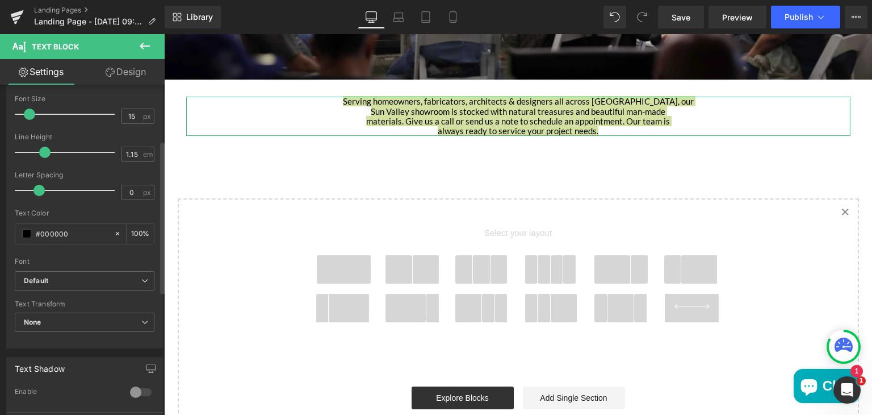
scroll to position [131, 0]
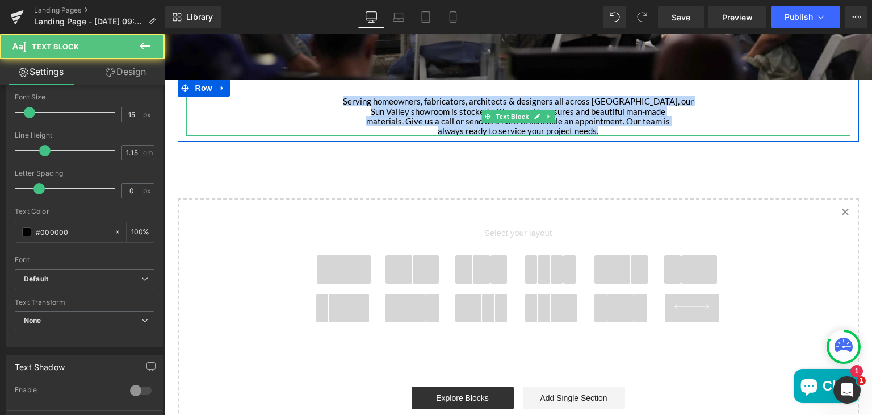
click at [356, 110] on p "Sun Valley showroom is stocked with natural treasures and beautiful man-made" at bounding box center [518, 112] width 664 height 10
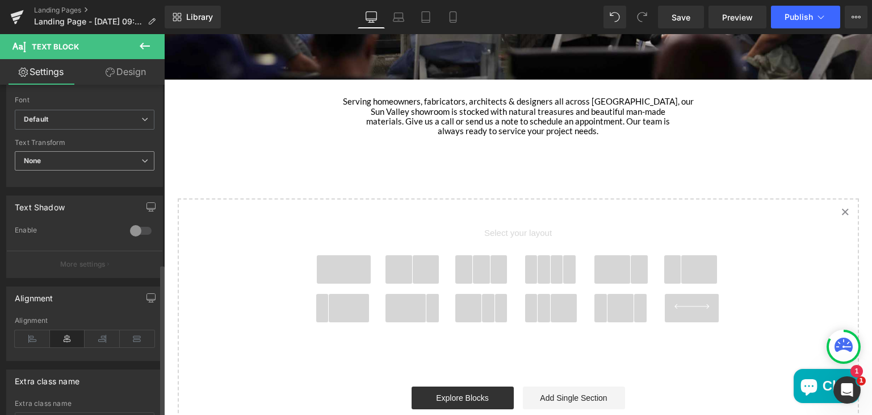
scroll to position [386, 0]
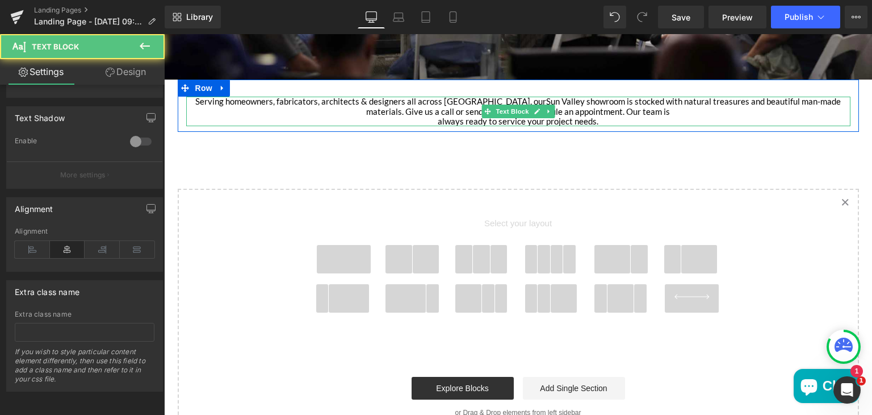
click at [361, 114] on p "materials. Give us a call or send us a note to schedule an appointment. Our tea…" at bounding box center [518, 112] width 664 height 10
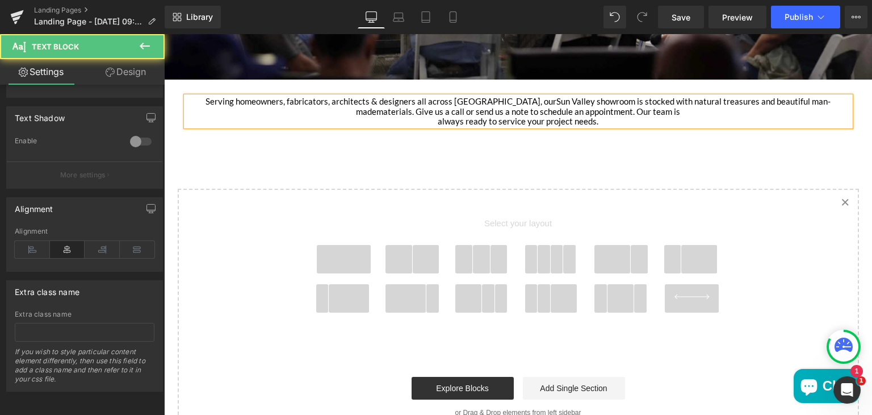
click at [387, 112] on p "Serving homeowners, fabricators, architects & designers all across Los Angeles,…" at bounding box center [518, 107] width 664 height 20
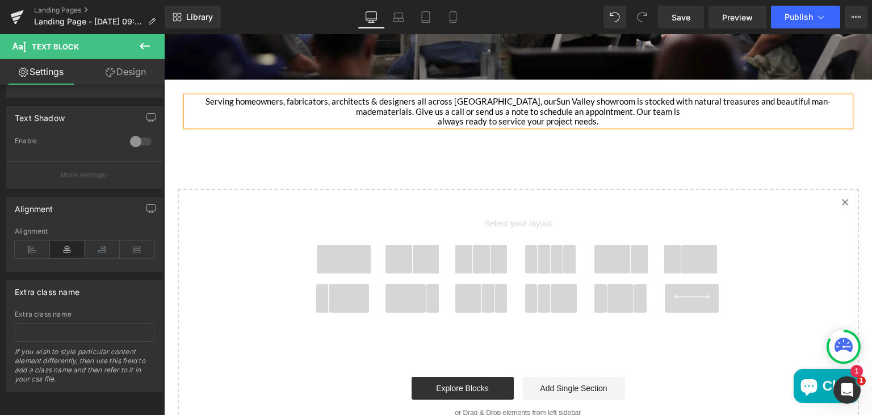
click at [430, 125] on p "always ready to service your project needs." at bounding box center [518, 121] width 664 height 10
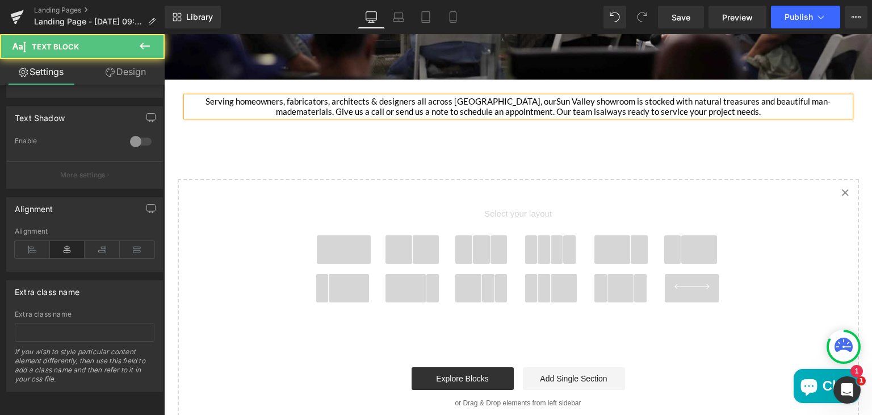
click at [255, 111] on p "Serving homeowners, fabricators, architects & designers all across [GEOGRAPHIC_…" at bounding box center [518, 107] width 664 height 20
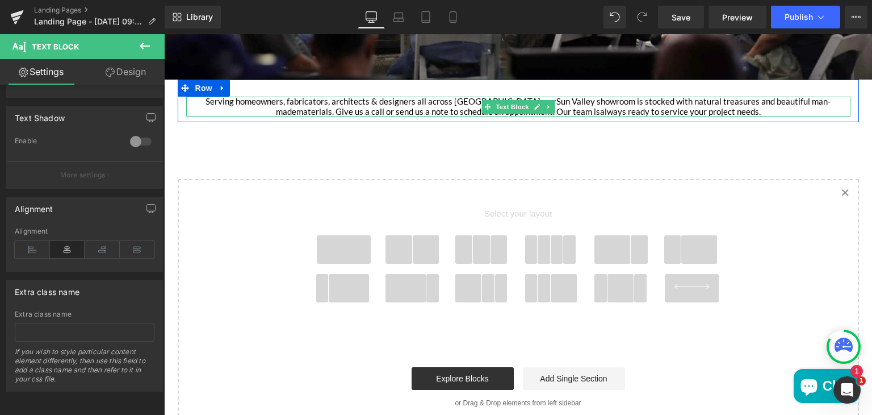
click at [202, 116] on div "Main content" at bounding box center [518, 116] width 664 height 1
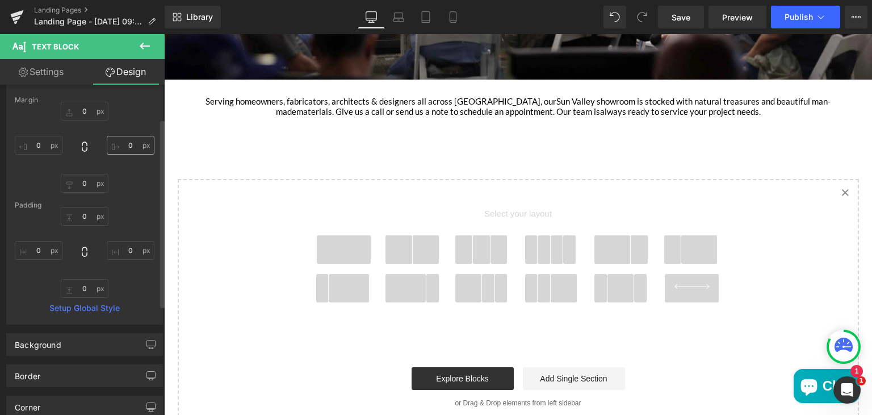
scroll to position [59, 0]
click at [24, 66] on link "Settings" at bounding box center [41, 72] width 82 height 26
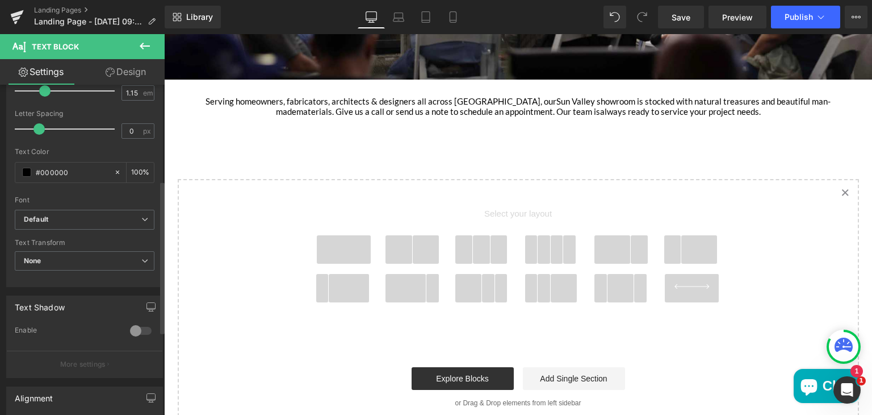
scroll to position [251, 0]
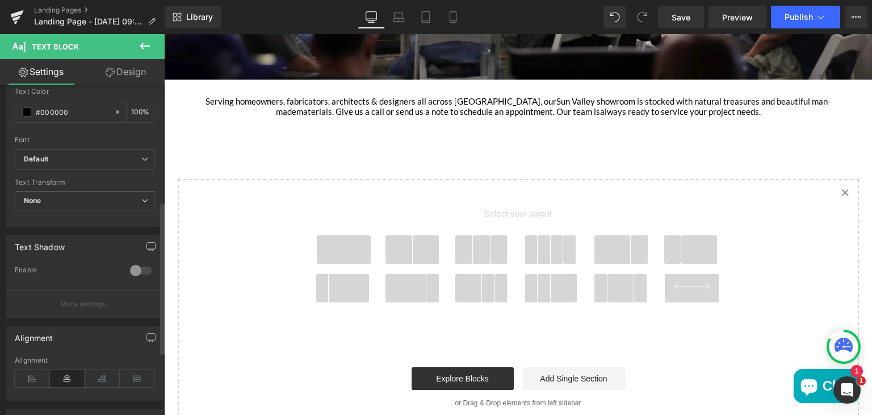
click at [66, 377] on icon at bounding box center [67, 378] width 35 height 17
click at [37, 375] on icon at bounding box center [32, 378] width 35 height 17
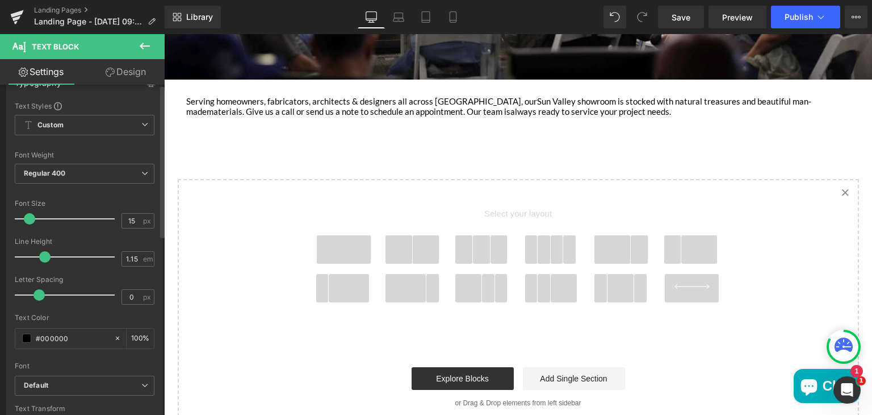
scroll to position [0, 0]
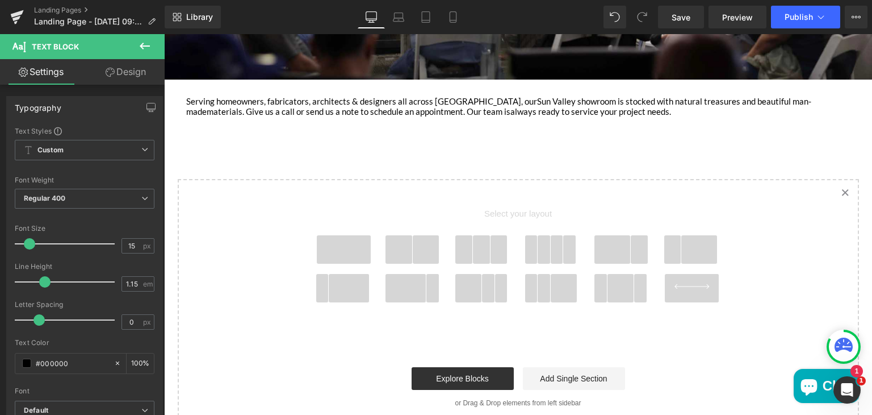
click at [126, 66] on link "Design" at bounding box center [126, 72] width 82 height 26
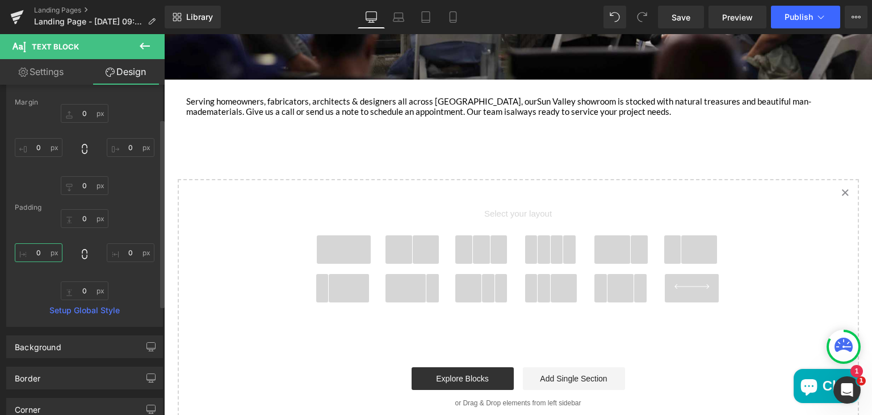
click at [43, 249] on input "0" at bounding box center [39, 252] width 48 height 19
type input "50"
click at [127, 250] on input "0" at bounding box center [131, 252] width 48 height 19
type input "50"
click at [37, 251] on input "50" at bounding box center [39, 252] width 48 height 19
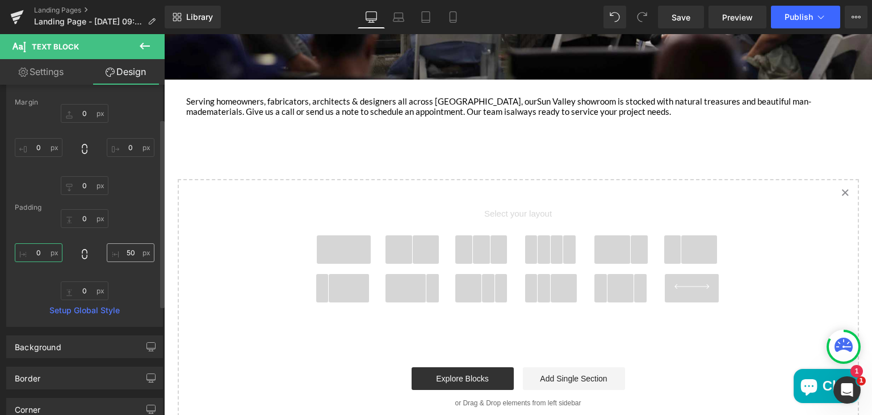
type input "0"
click at [132, 252] on input "50" at bounding box center [131, 252] width 48 height 19
type input "0"
click at [40, 251] on input "0" at bounding box center [39, 252] width 48 height 19
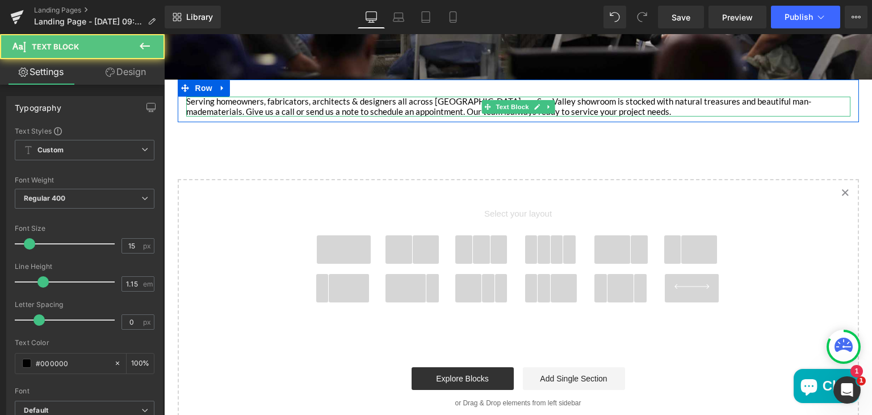
click at [219, 108] on span "materials. Give us a call or send us a note to schedule an appointment. Our tea…" at bounding box center [359, 111] width 304 height 10
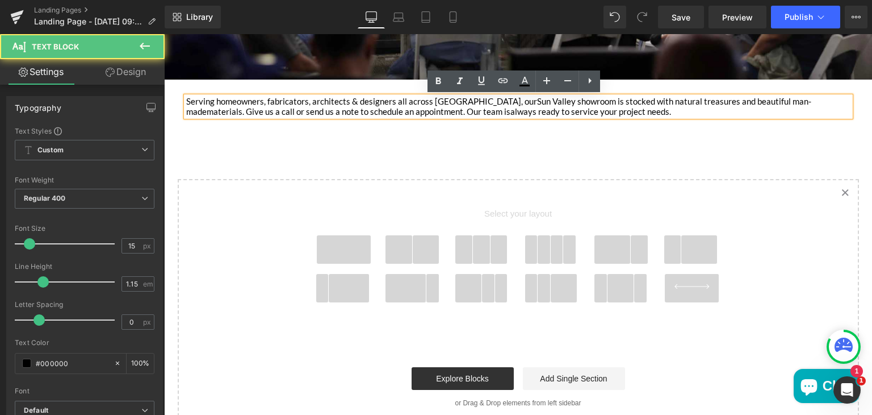
click at [357, 111] on span "materials. Give us a call or send us a note to schedule an appointment. Our tea…" at bounding box center [359, 111] width 304 height 10
click at [309, 106] on span "materials. Give us a call or send us a note to schedule an appointment. Our tea…" at bounding box center [359, 111] width 304 height 10
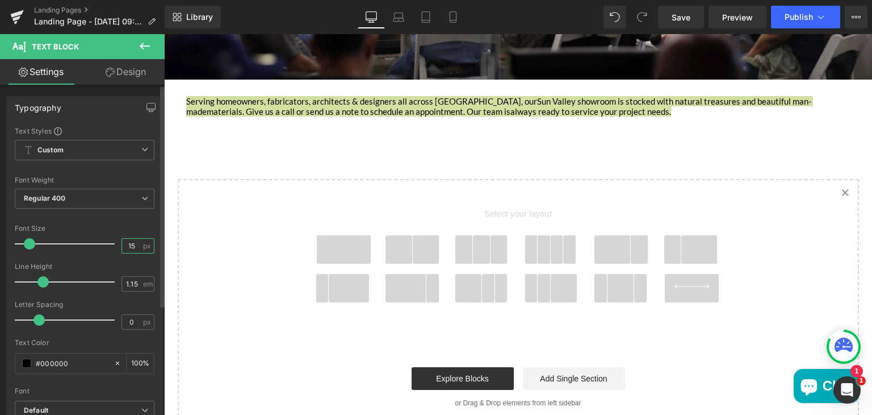
click at [129, 242] on input "15" at bounding box center [132, 246] width 20 height 14
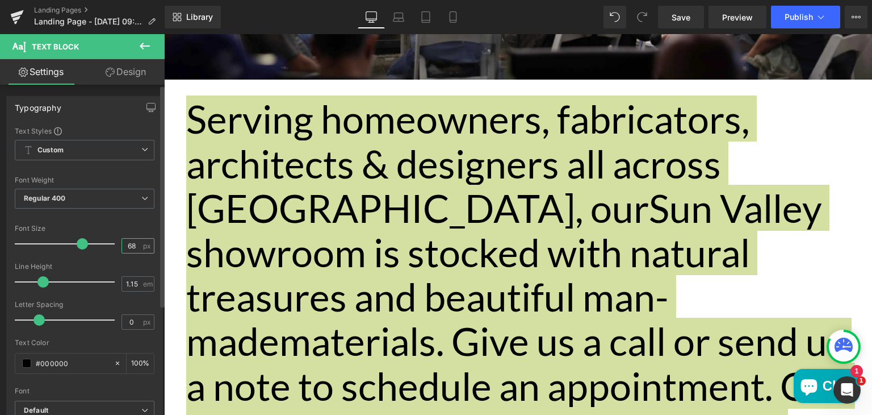
type input "6"
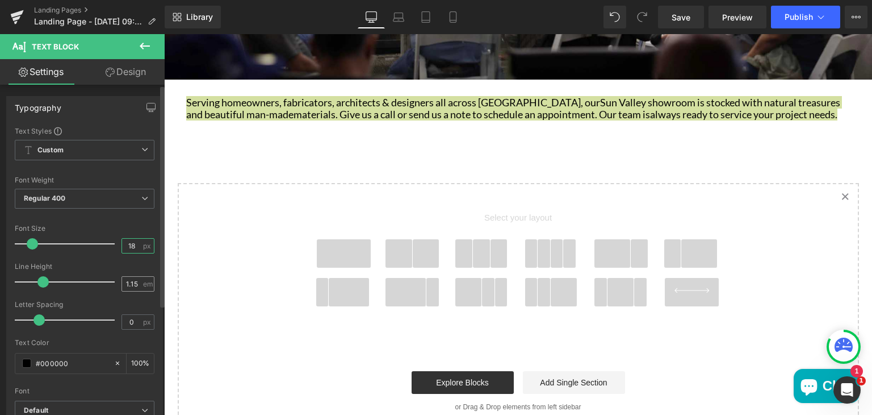
type input "18"
click at [134, 282] on input "1.15" at bounding box center [132, 284] width 20 height 14
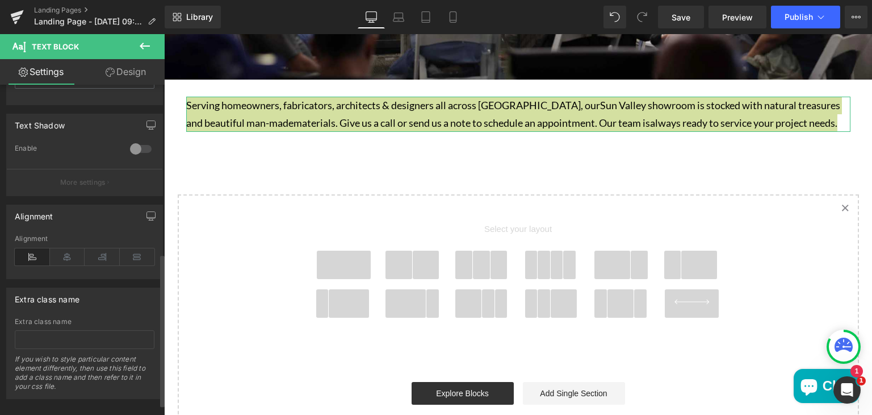
scroll to position [374, 0]
type input "1.7"
click at [134, 252] on icon at bounding box center [137, 255] width 35 height 17
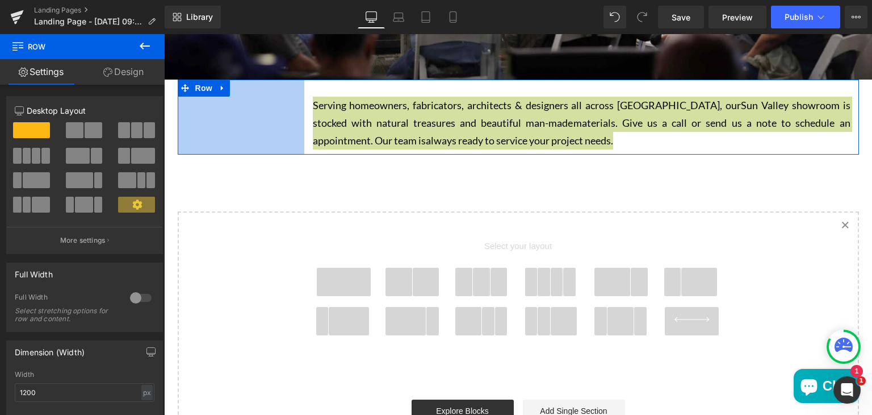
drag, startPoint x: 175, startPoint y: 113, endPoint x: 308, endPoint y: 116, distance: 132.4
click at [308, 116] on div "Serving homeowners, fabricators, architects & designers all across Los Angeles,…" at bounding box center [518, 117] width 681 height 75
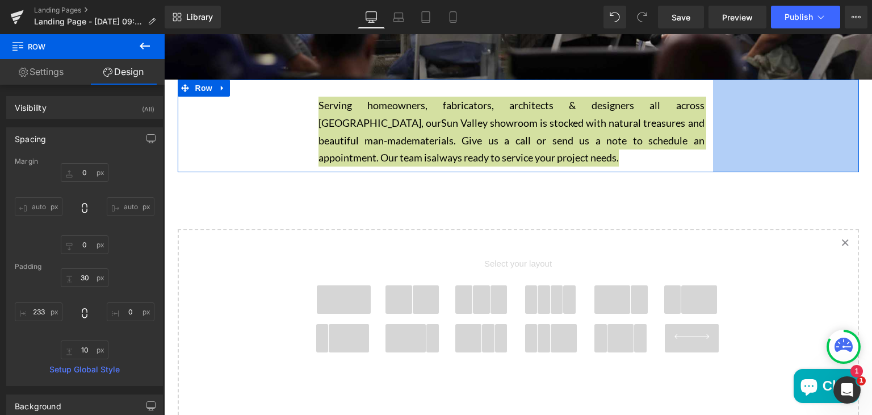
drag, startPoint x: 852, startPoint y: 114, endPoint x: 706, endPoint y: 152, distance: 150.8
click at [706, 152] on div "Serving homeowners, fabricators, architects & designers all across Los Angeles,…" at bounding box center [518, 126] width 681 height 92
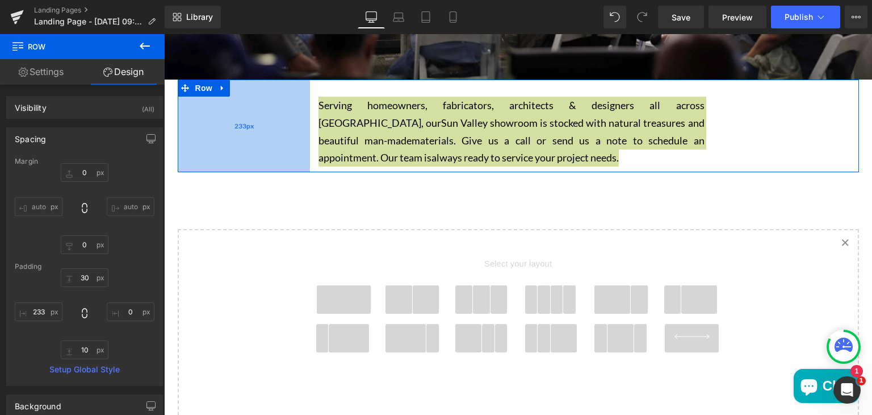
click at [250, 126] on div "233px" at bounding box center [244, 126] width 132 height 92
click at [45, 312] on input "233" at bounding box center [39, 311] width 48 height 19
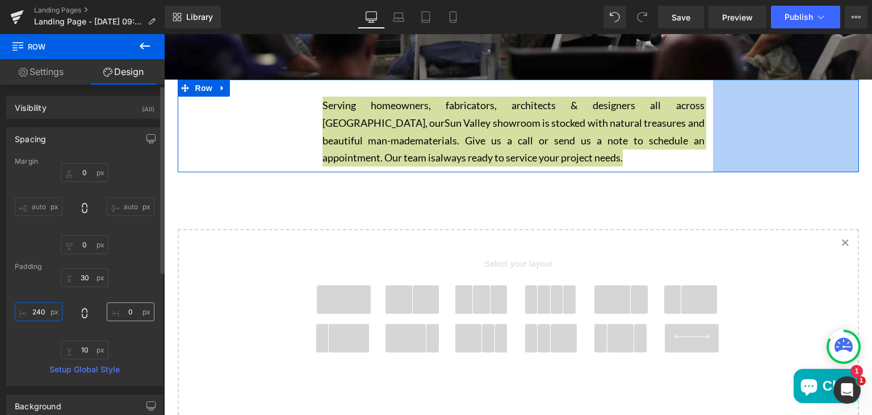
type input "240"
click at [131, 312] on input "0" at bounding box center [131, 311] width 48 height 19
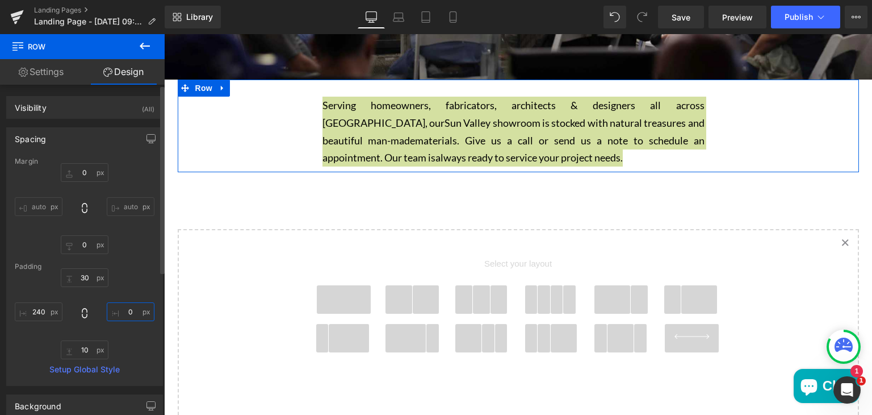
type input "257px"
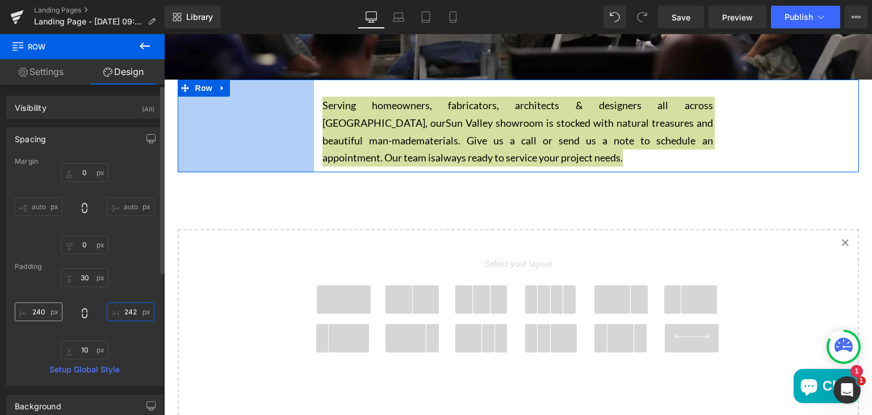
type input "242"
click at [43, 308] on input "240" at bounding box center [39, 311] width 48 height 19
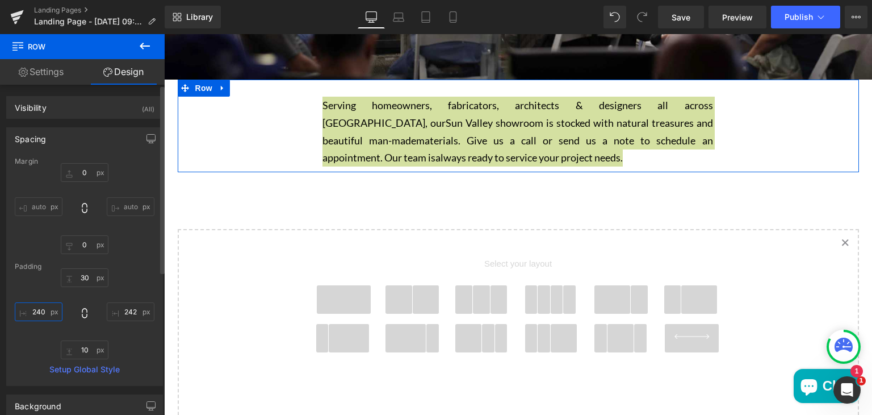
click at [43, 308] on input "240" at bounding box center [39, 311] width 48 height 19
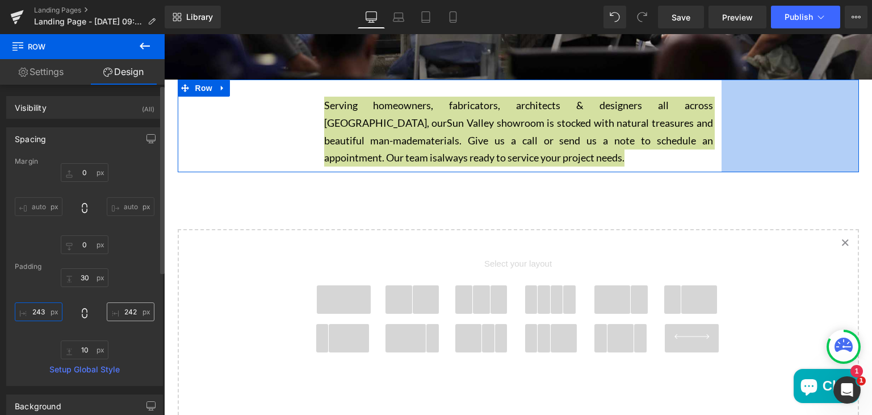
type input "243"
click at [135, 310] on input "242" at bounding box center [131, 311] width 48 height 19
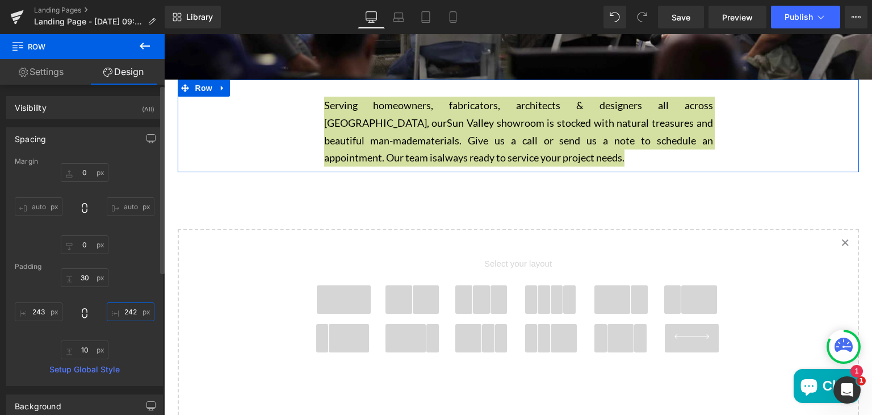
click at [135, 310] on input "242" at bounding box center [131, 311] width 48 height 19
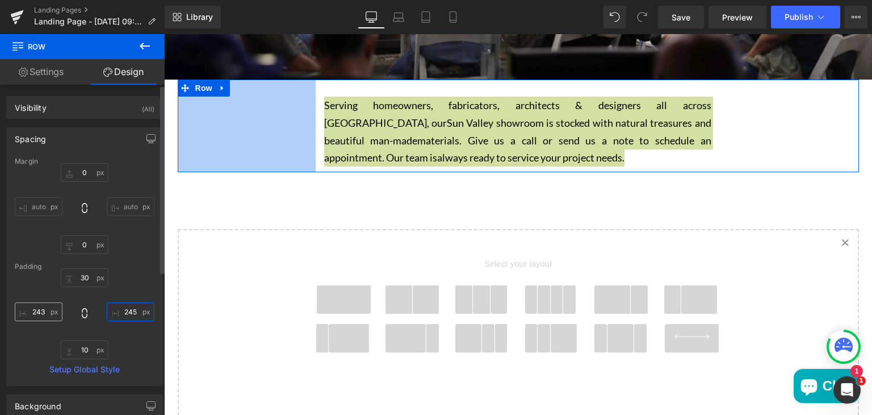
type input "245"
click at [47, 316] on input "243" at bounding box center [39, 311] width 48 height 19
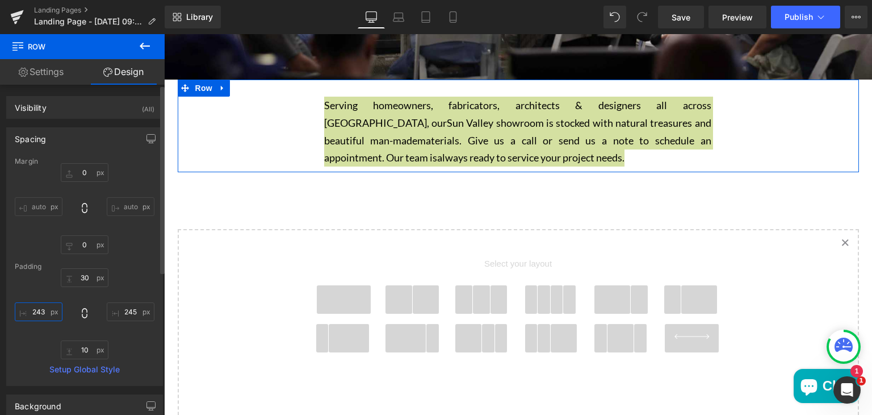
click at [47, 316] on input "243" at bounding box center [39, 311] width 48 height 19
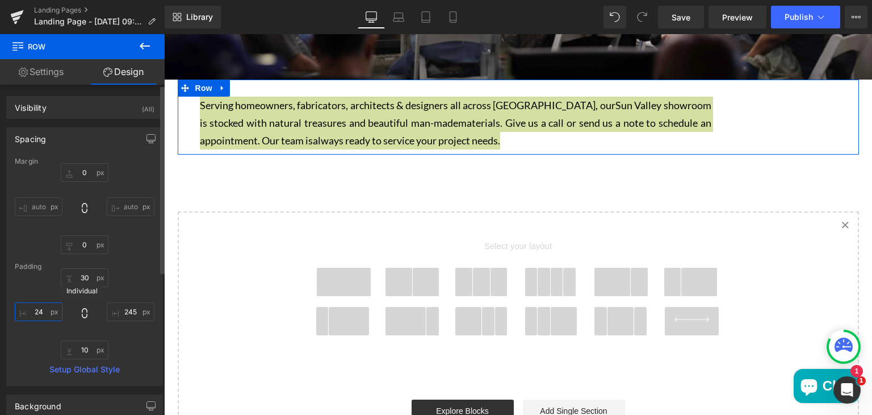
type input "245"
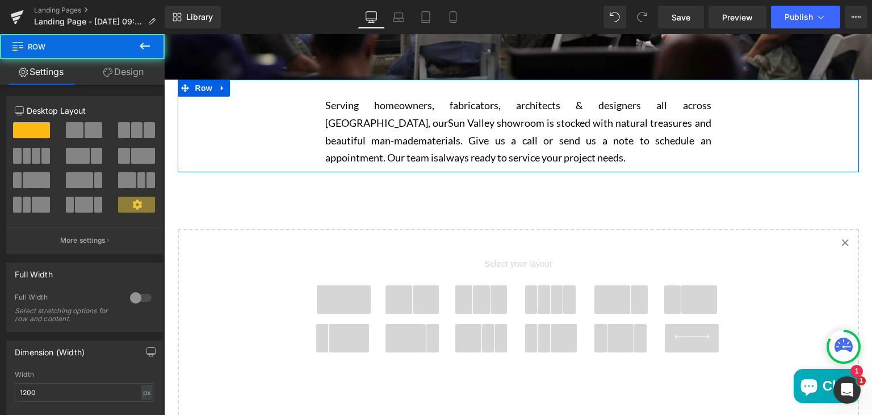
click at [709, 113] on div "Serving homeowners, fabricators, architects & designers all across Los Angeles,…" at bounding box center [518, 131] width 403 height 69
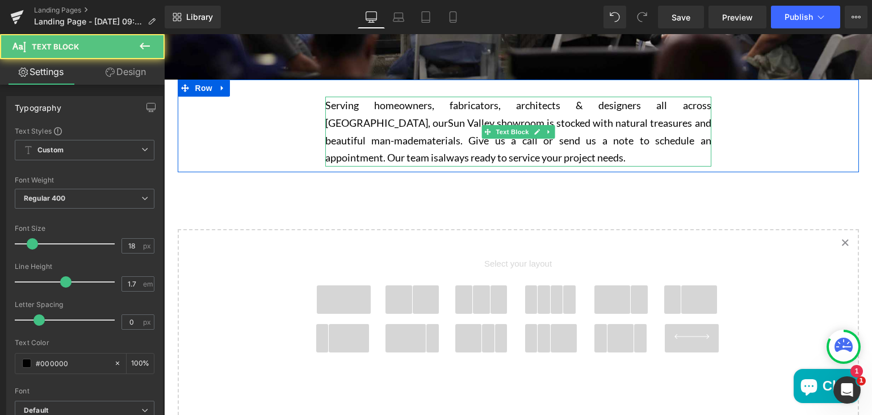
click at [689, 106] on p "Serving homeowners, fabricators, architects & designers all across Los Angeles,…" at bounding box center [518, 131] width 386 height 69
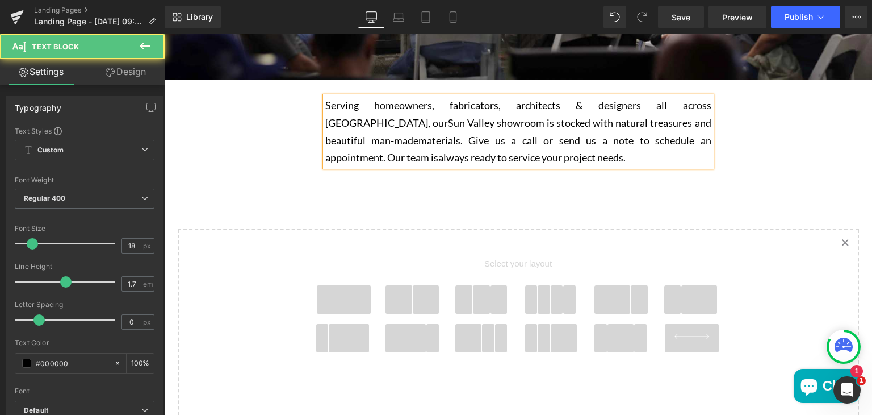
click at [479, 152] on p "Serving homeowners, fabricators, architects & designers all across Los Angeles,…" at bounding box center [518, 131] width 386 height 69
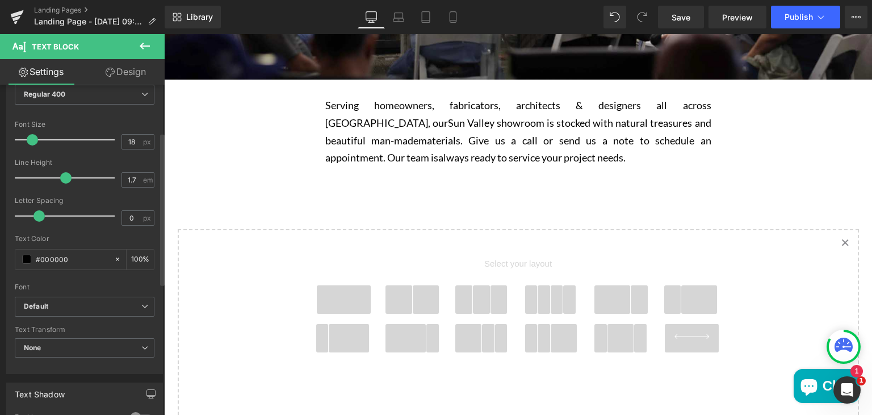
scroll to position [102, 0]
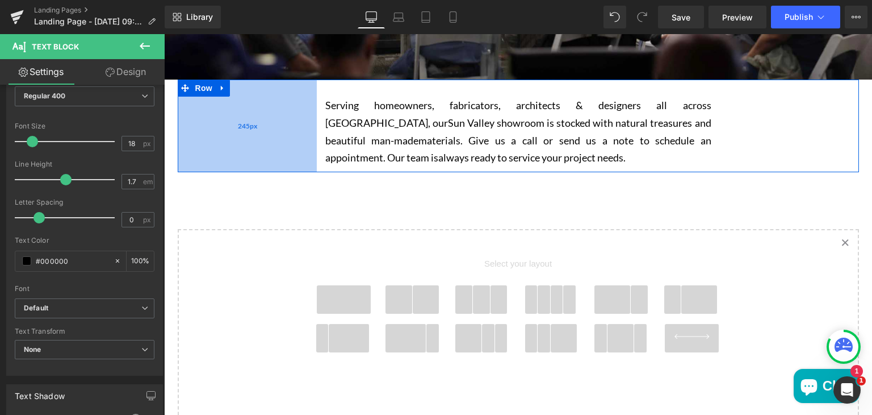
click at [267, 137] on div "245px" at bounding box center [247, 126] width 139 height 92
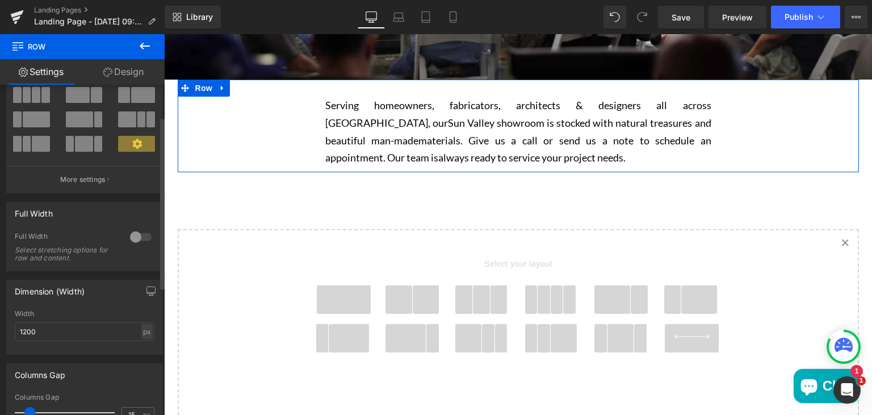
scroll to position [61, 0]
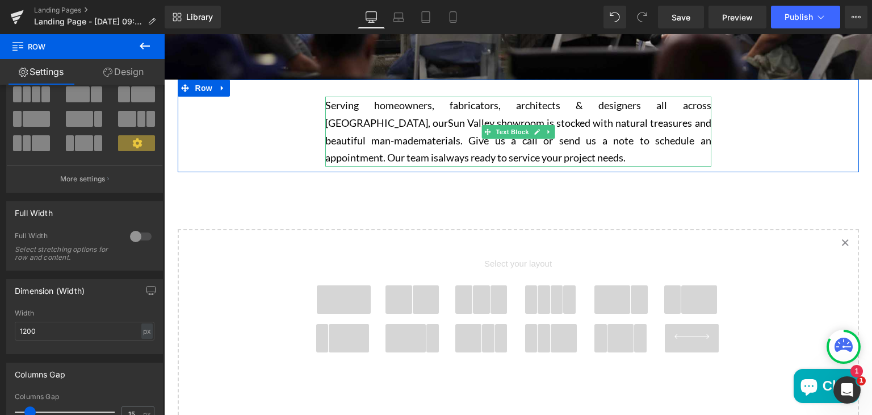
click at [343, 119] on span "Sun Valley showroom is stocked with natural treasures and beautiful man-made" at bounding box center [518, 131] width 386 height 30
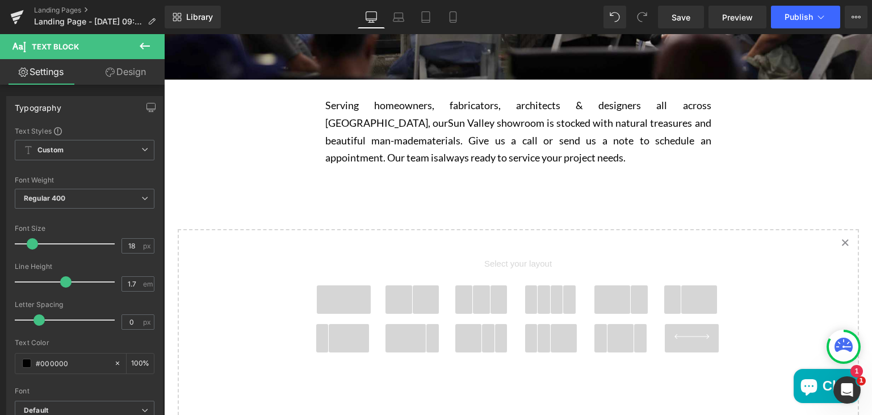
click at [115, 74] on link "Design" at bounding box center [126, 72] width 82 height 26
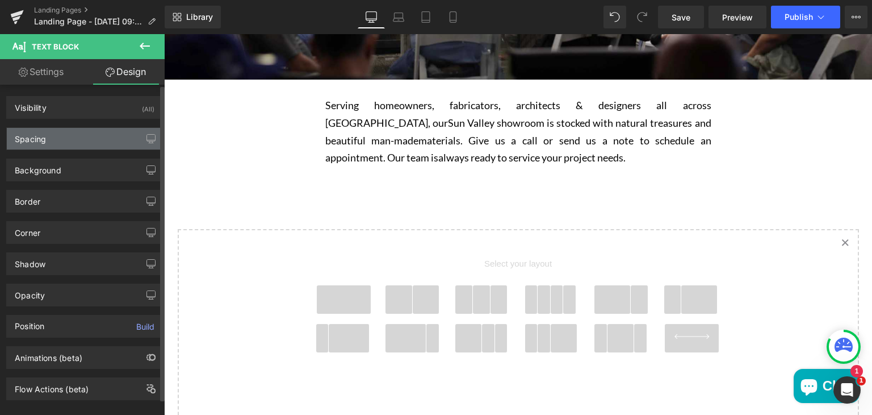
click at [52, 140] on div "Spacing" at bounding box center [85, 139] width 156 height 22
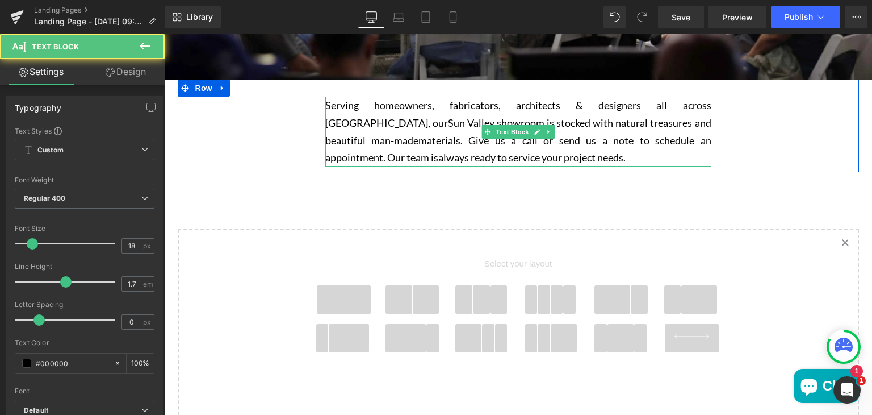
click at [356, 129] on p "Serving homeowners, fabricators, architects & designers all across Los Angeles,…" at bounding box center [518, 131] width 386 height 69
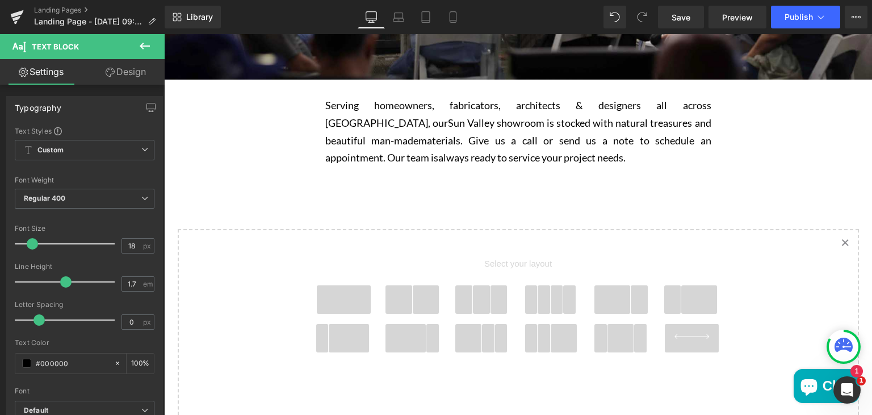
click at [120, 76] on link "Design" at bounding box center [126, 72] width 82 height 26
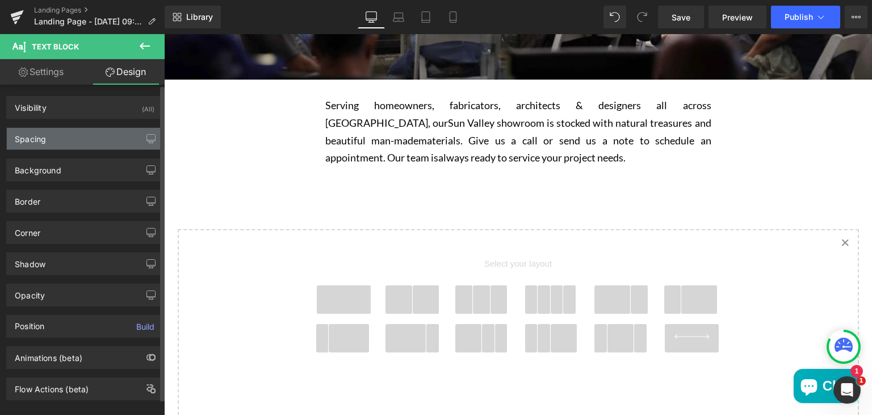
click at [43, 140] on div "Spacing" at bounding box center [30, 136] width 31 height 16
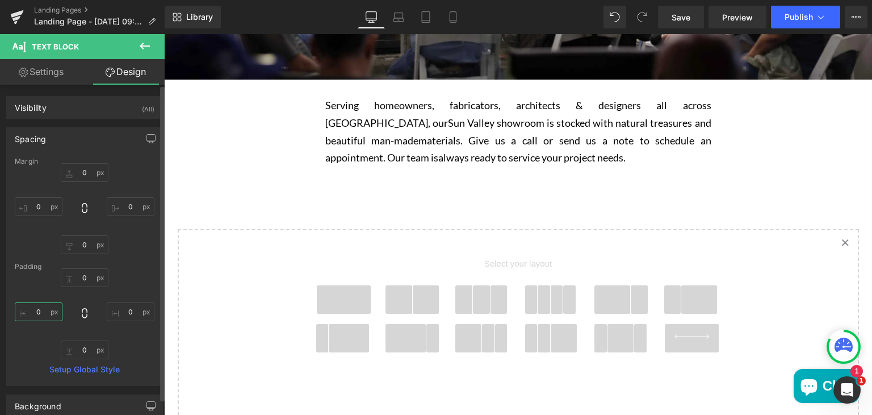
click at [40, 305] on input "0" at bounding box center [39, 311] width 48 height 19
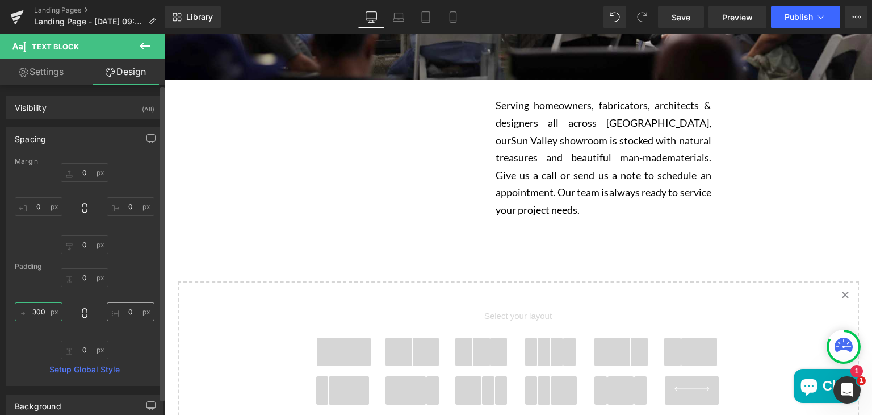
type input "300"
click at [134, 311] on input "0" at bounding box center [131, 311] width 48 height 19
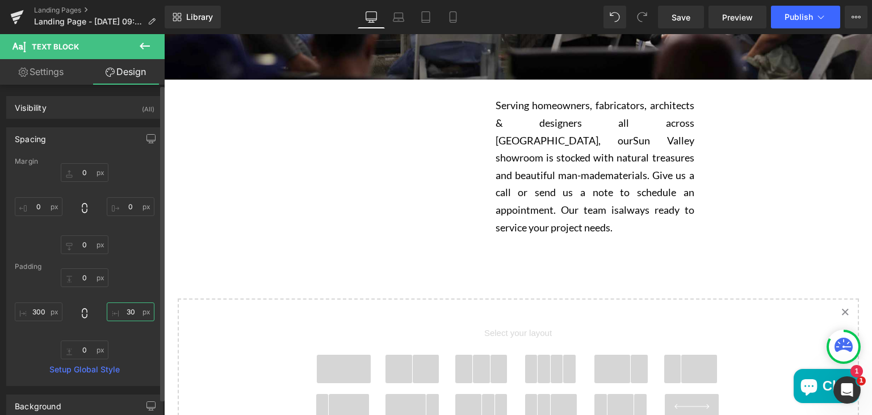
type input "300"
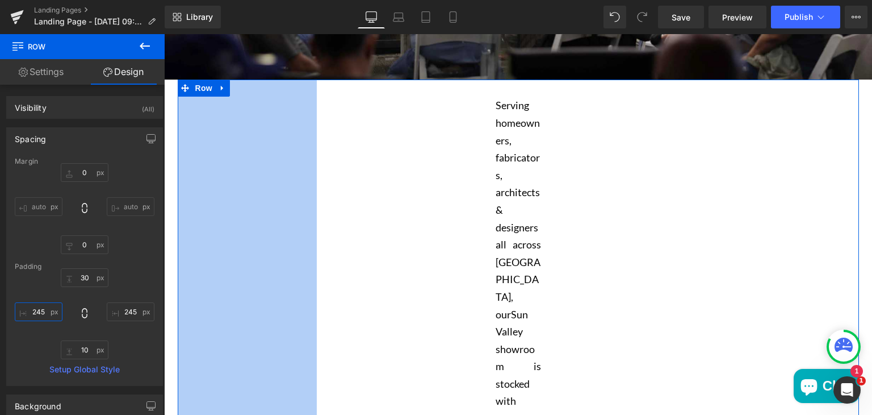
click at [43, 307] on input "245" at bounding box center [39, 311] width 48 height 19
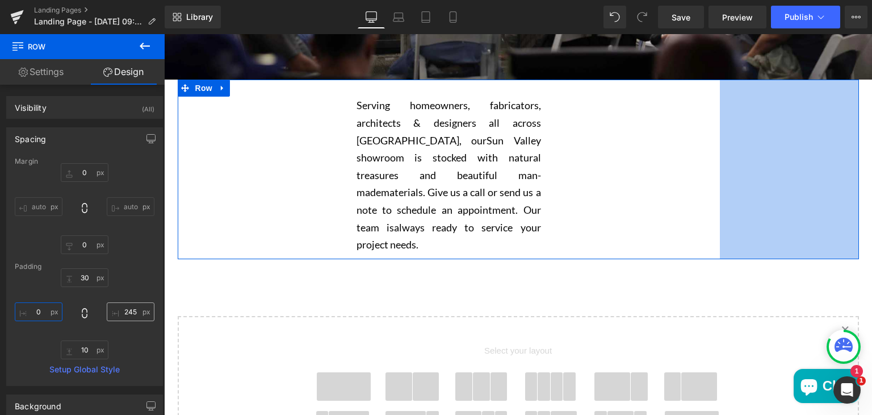
type input "0"
click at [126, 308] on input "245" at bounding box center [131, 311] width 48 height 19
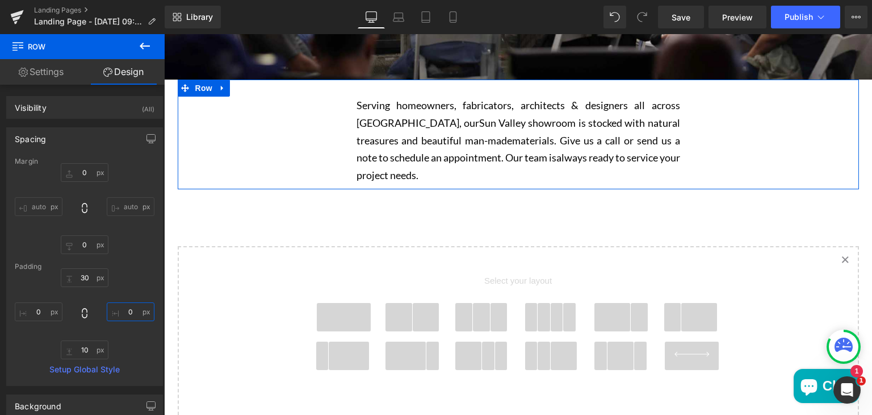
type input "0"
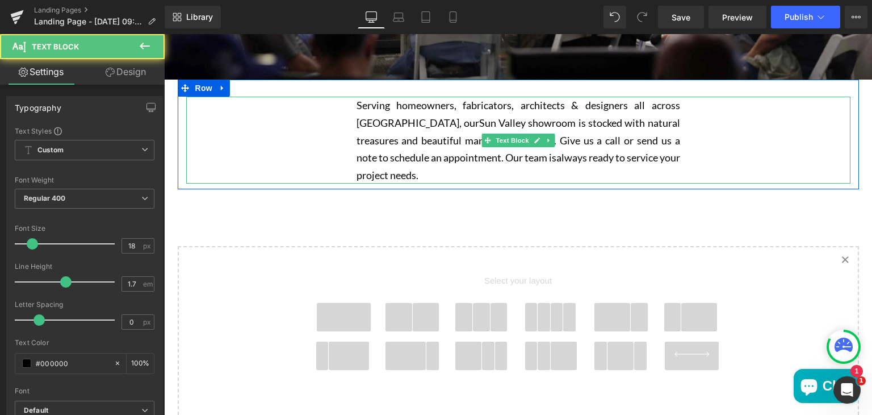
click at [405, 123] on p "Serving homeowners, fabricators, architects & designers all across Los Angeles,…" at bounding box center [519, 140] width 324 height 87
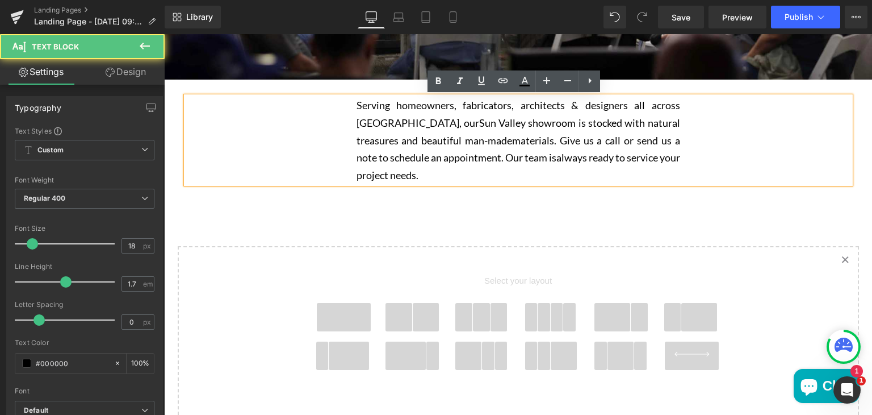
click at [399, 119] on p "Serving homeowners, fabricators, architects & designers all across Los Angeles,…" at bounding box center [519, 140] width 324 height 87
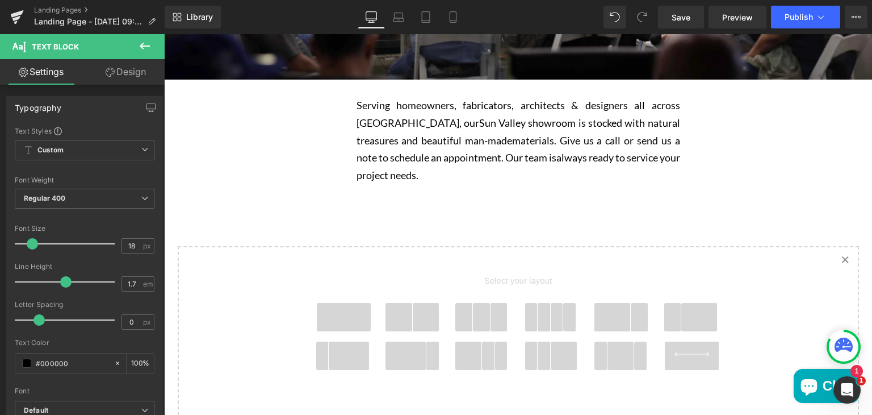
click at [123, 78] on link "Design" at bounding box center [126, 72] width 82 height 26
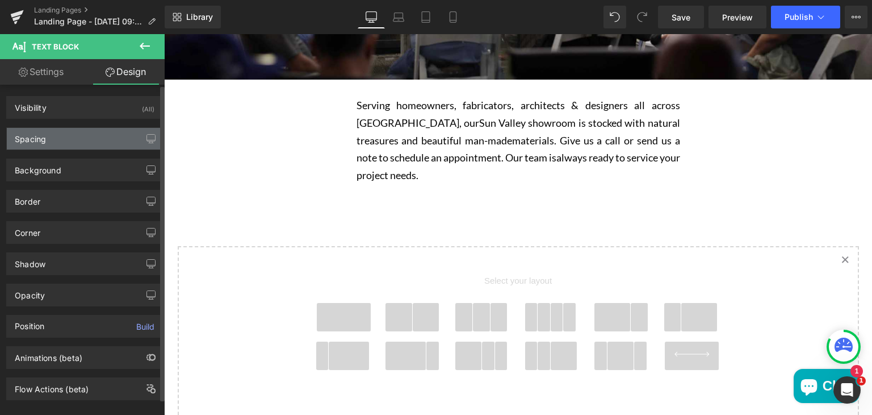
click at [71, 139] on div "Spacing" at bounding box center [85, 139] width 156 height 22
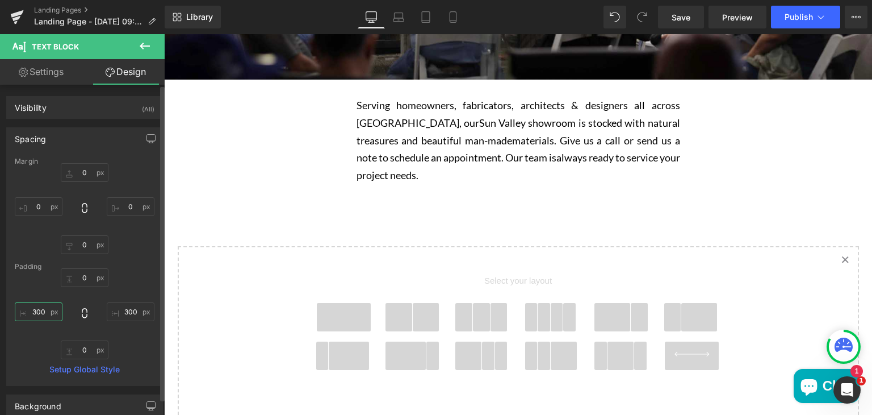
click at [41, 311] on input "300" at bounding box center [39, 311] width 48 height 19
type input "280"
click at [128, 311] on input "300" at bounding box center [131, 311] width 48 height 19
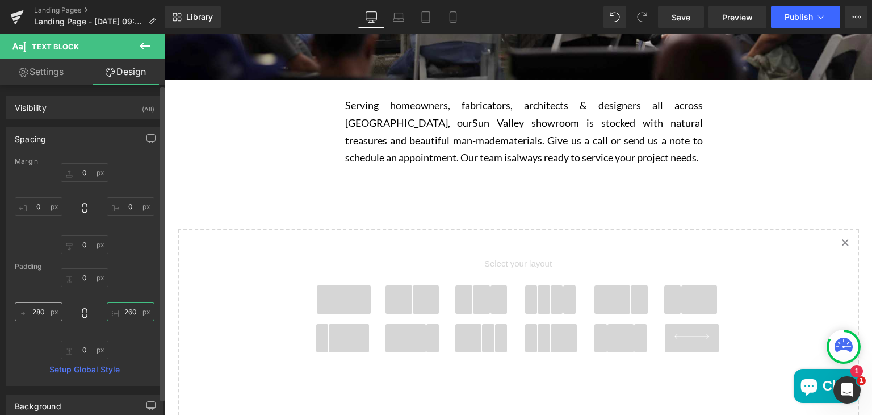
type input "260"
click at [39, 311] on input "280" at bounding box center [39, 311] width 48 height 19
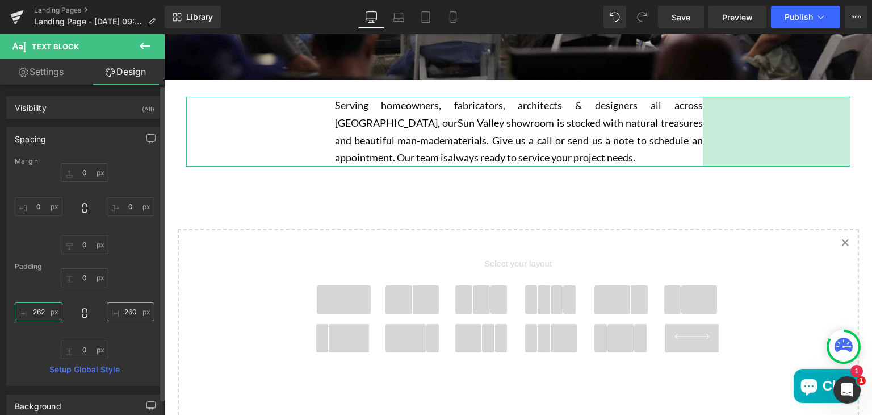
type input "262"
click at [132, 314] on input "260" at bounding box center [131, 311] width 48 height 19
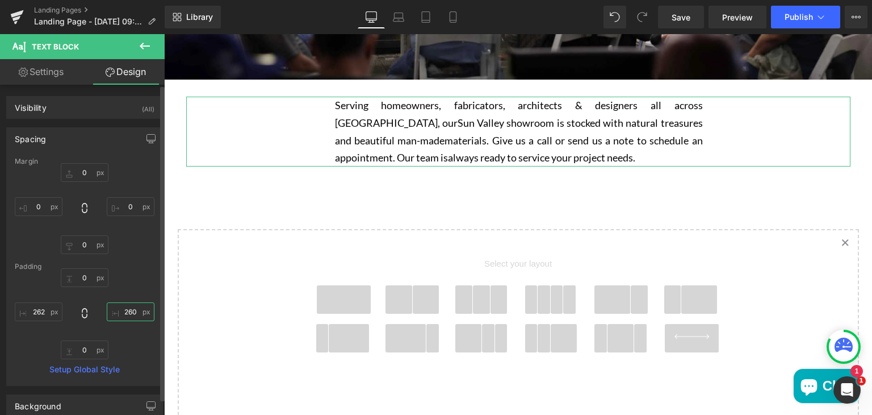
click at [132, 314] on input "260" at bounding box center [131, 311] width 48 height 19
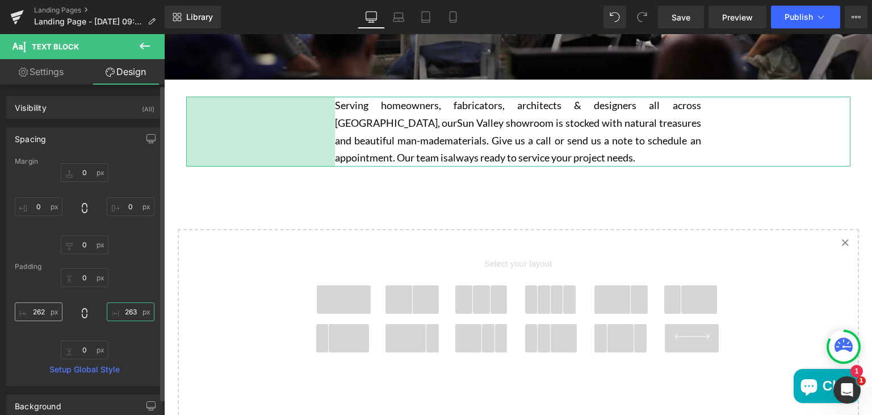
type input "263"
click at [47, 311] on input "262" at bounding box center [39, 311] width 48 height 19
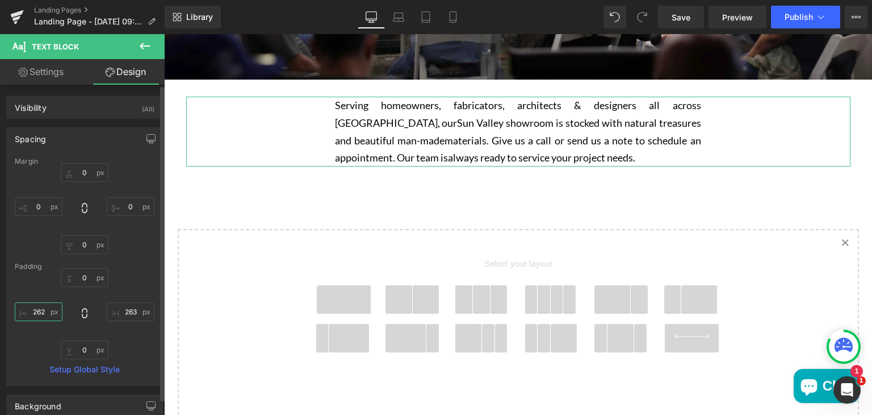
click at [47, 311] on input "262" at bounding box center [39, 311] width 48 height 19
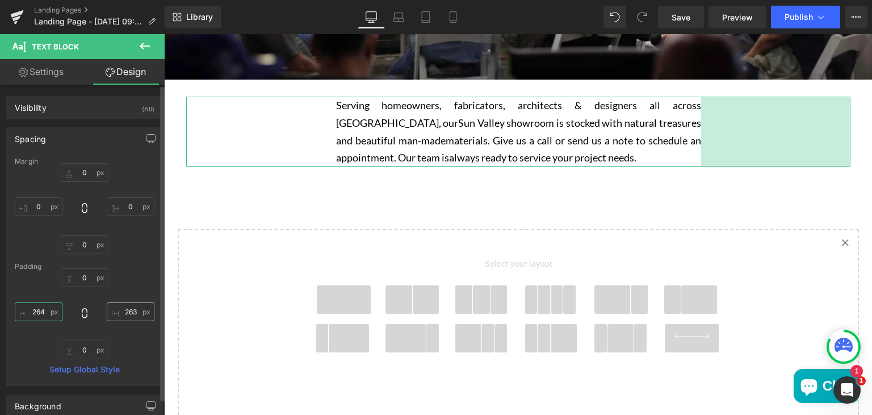
type input "264"
click at [135, 312] on input "263" at bounding box center [131, 311] width 48 height 19
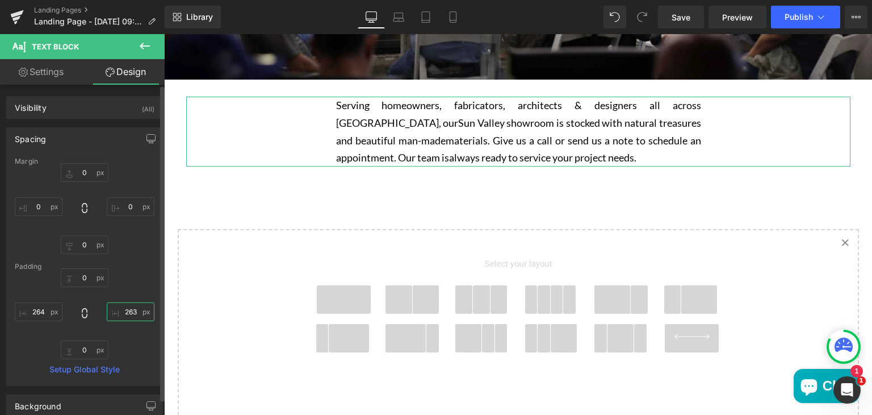
click at [135, 312] on input "263" at bounding box center [131, 311] width 48 height 19
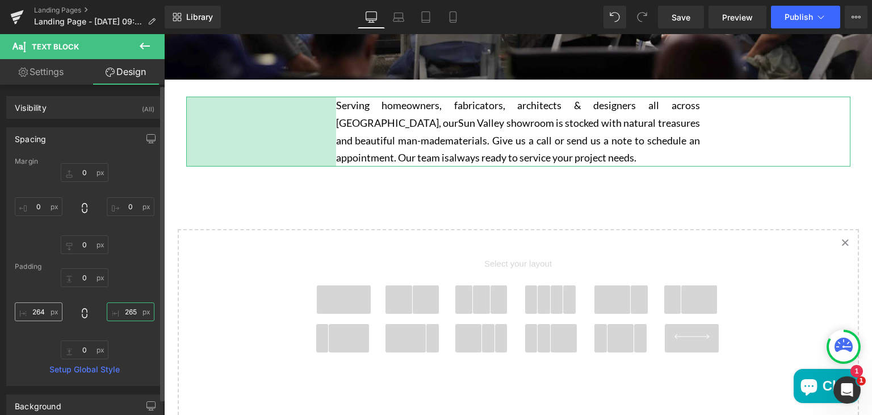
type input "265"
click at [44, 314] on input "264" at bounding box center [39, 311] width 48 height 19
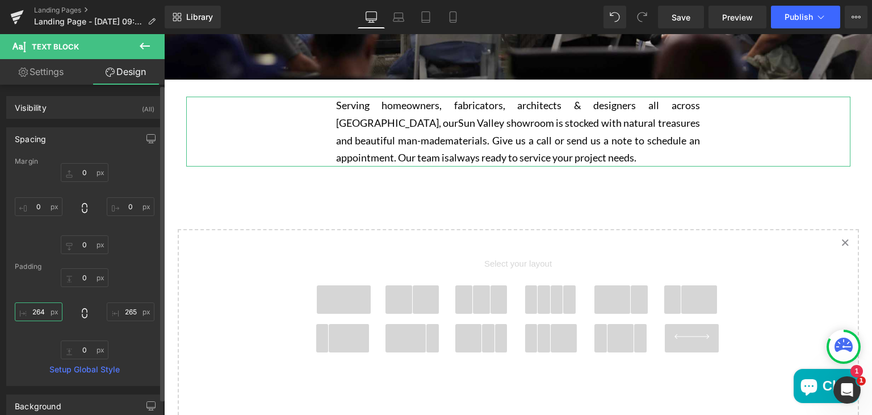
click at [44, 314] on input "264" at bounding box center [39, 311] width 48 height 19
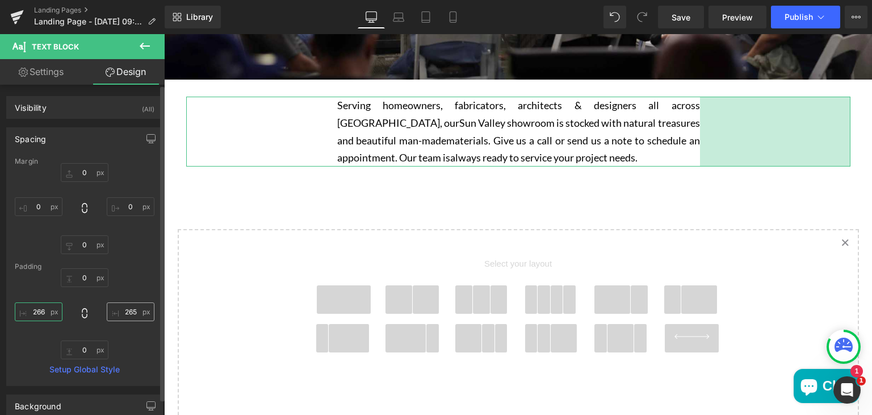
type input "266"
click at [137, 313] on input "265" at bounding box center [131, 311] width 48 height 19
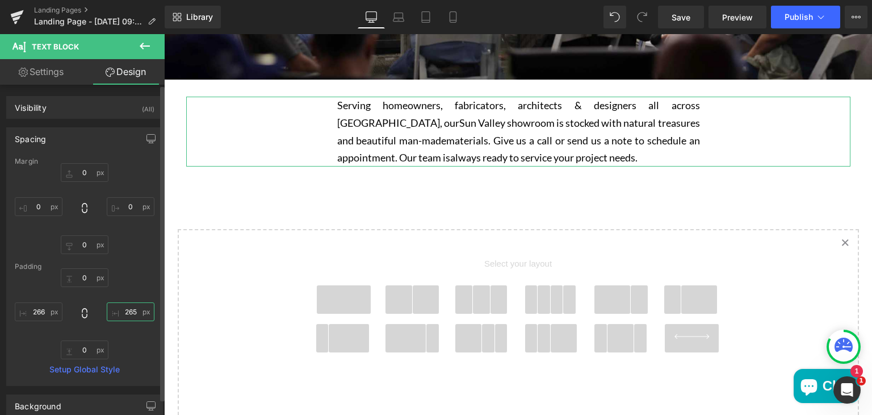
click at [137, 313] on input "265" at bounding box center [131, 311] width 48 height 19
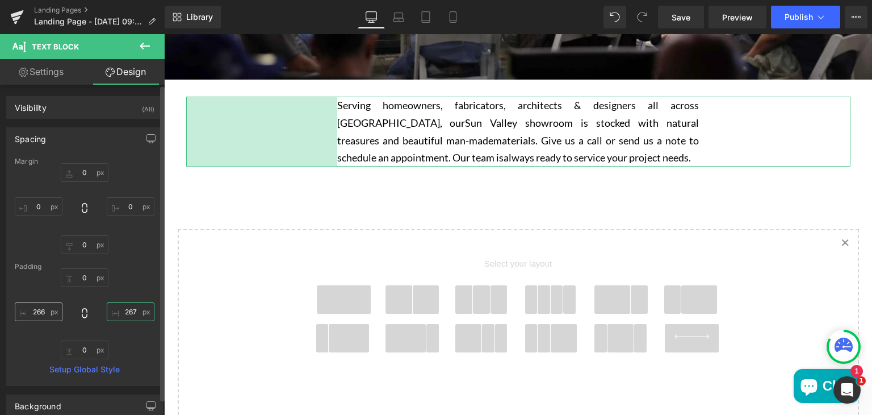
type input "267"
click at [43, 314] on input "266" at bounding box center [39, 311] width 48 height 19
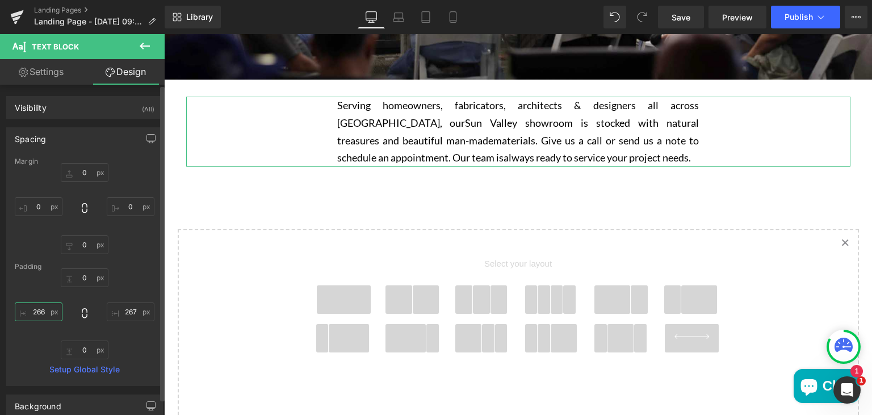
click at [43, 314] on input "266" at bounding box center [39, 311] width 48 height 19
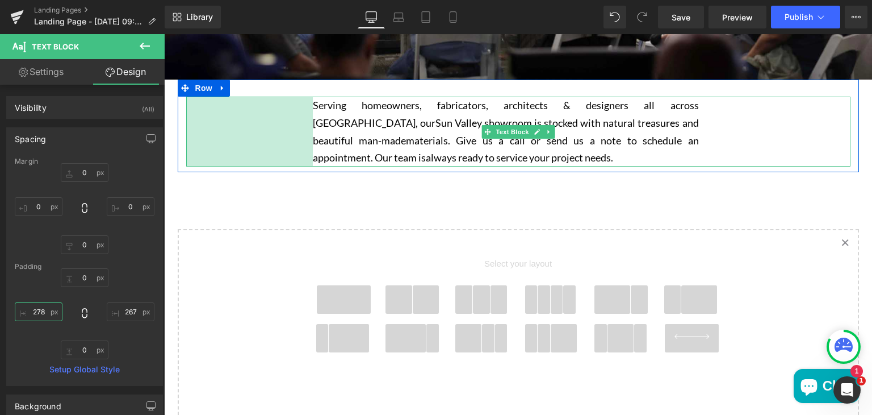
drag, startPoint x: 339, startPoint y: 127, endPoint x: 307, endPoint y: 131, distance: 32.0
click at [307, 131] on div "223px" at bounding box center [249, 131] width 127 height 69
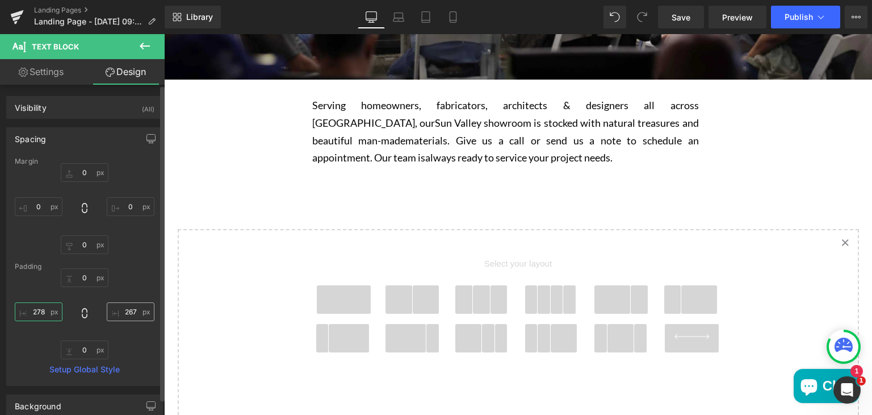
type input "222px"
click at [132, 310] on input "267" at bounding box center [131, 311] width 48 height 19
click at [39, 308] on input "222px" at bounding box center [39, 311] width 48 height 19
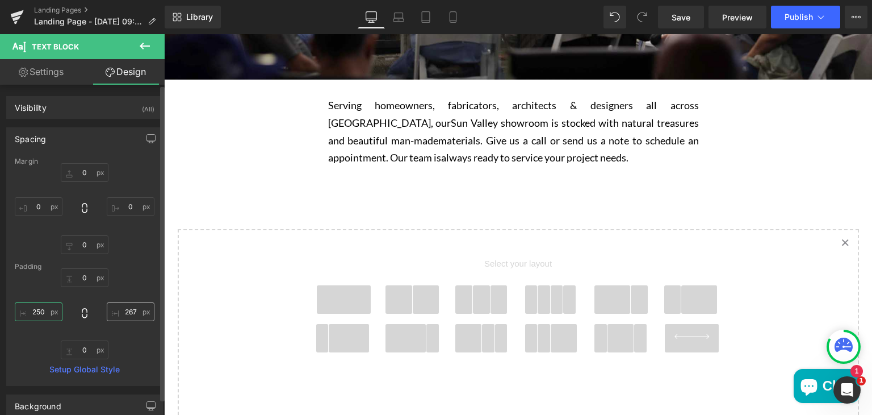
type input "250"
click at [134, 311] on input "267" at bounding box center [131, 311] width 48 height 19
type input "245"
click at [43, 310] on input "250" at bounding box center [39, 311] width 48 height 19
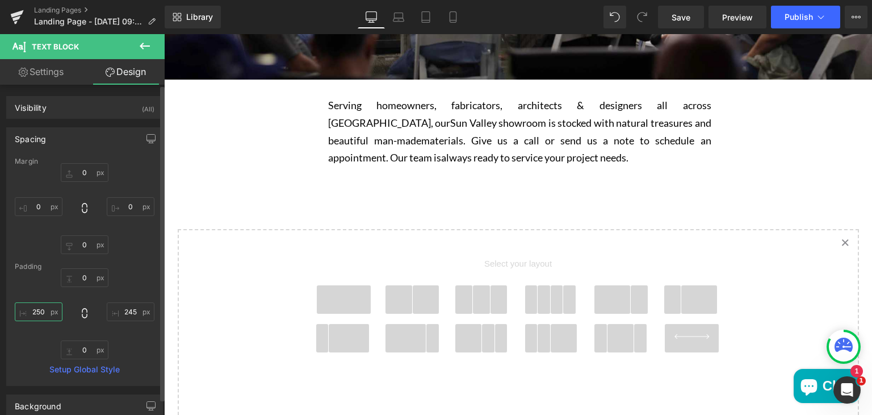
click at [43, 310] on input "250" at bounding box center [39, 311] width 48 height 19
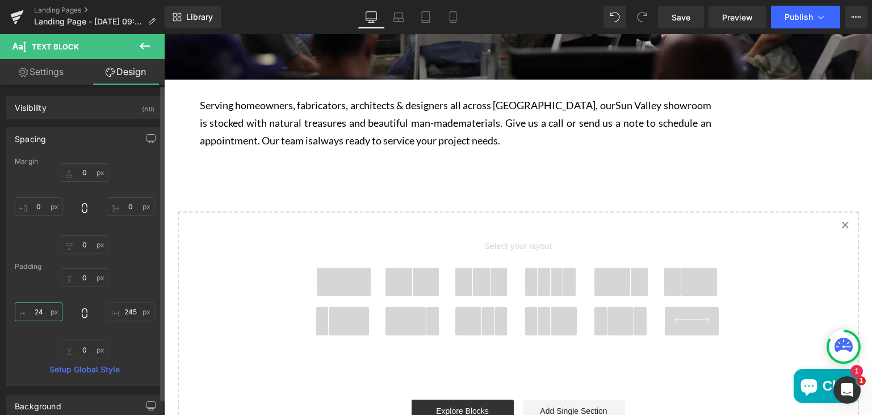
type input "245"
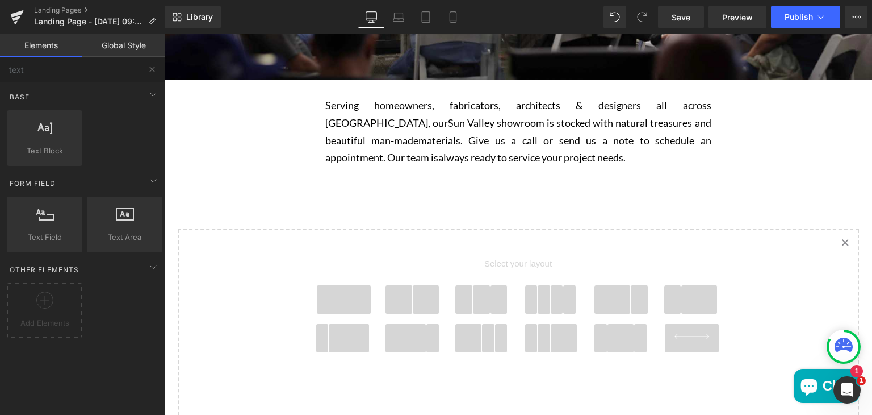
click at [266, 195] on div "SUN VALLEY Heading Hero Banner 200px 200px Serving homeowners, fabricators, arc…" at bounding box center [518, 153] width 708 height 659
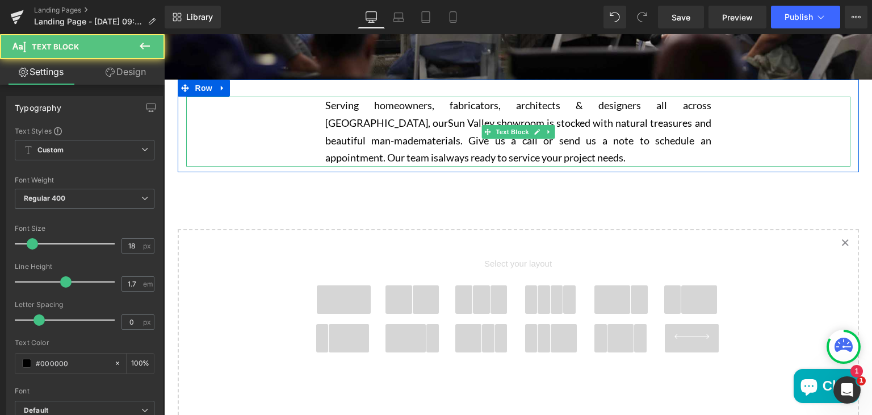
click at [446, 111] on p "Serving homeowners, fabricators, architects & designers all across Los Angeles,…" at bounding box center [518, 131] width 386 height 69
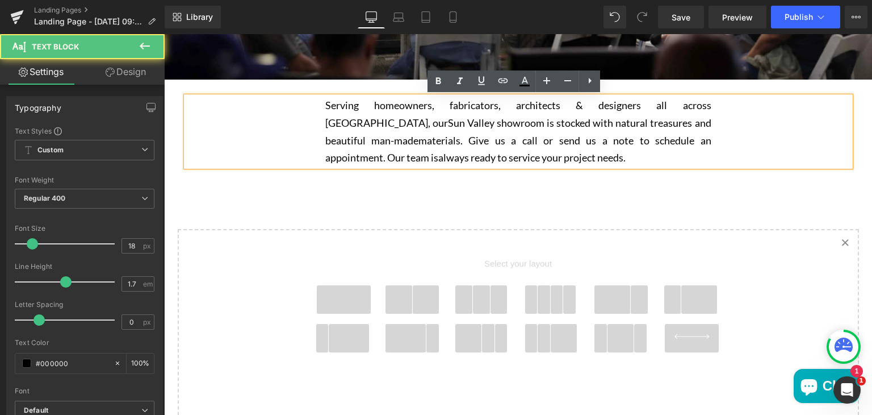
click at [428, 144] on span "materials. Give us a call or send us a note to schedule an appointment. Our tea…" at bounding box center [518, 149] width 386 height 30
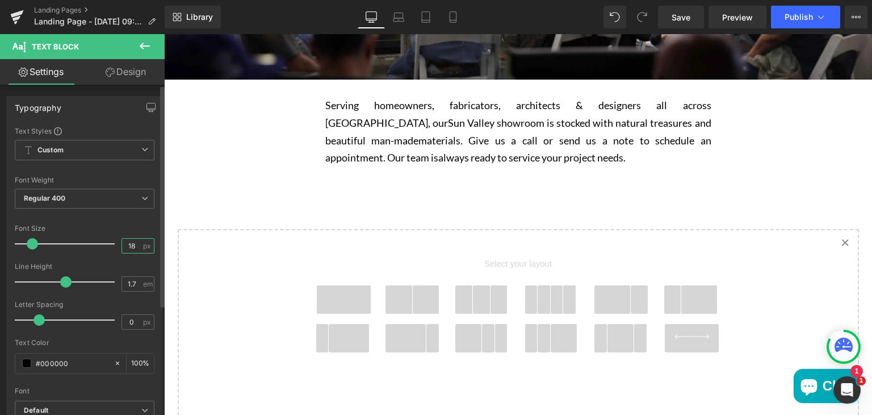
click at [129, 244] on input "18" at bounding box center [132, 246] width 20 height 14
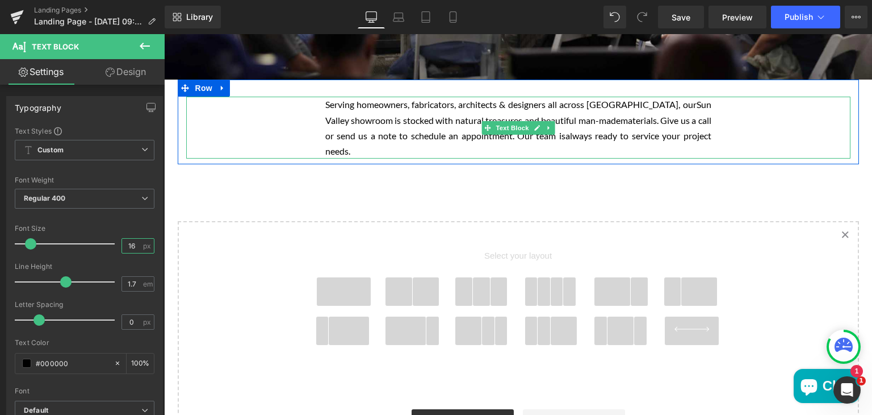
type input "16"
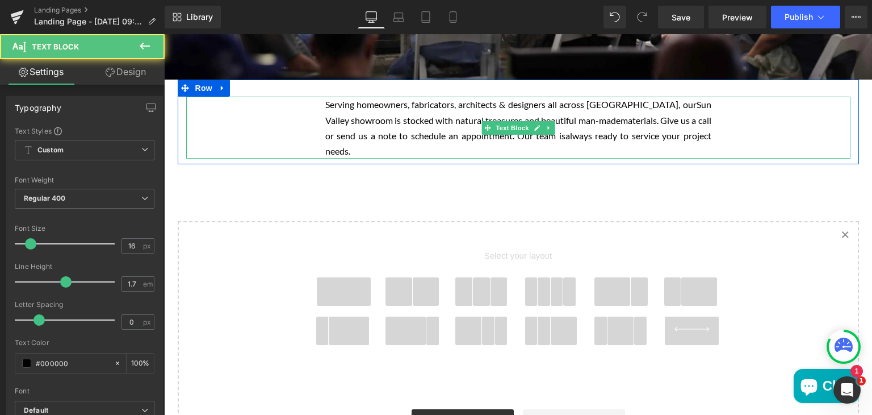
click at [446, 122] on span "Sun Valley showroom is stocked with natural treasures and beautiful man-made" at bounding box center [518, 112] width 386 height 26
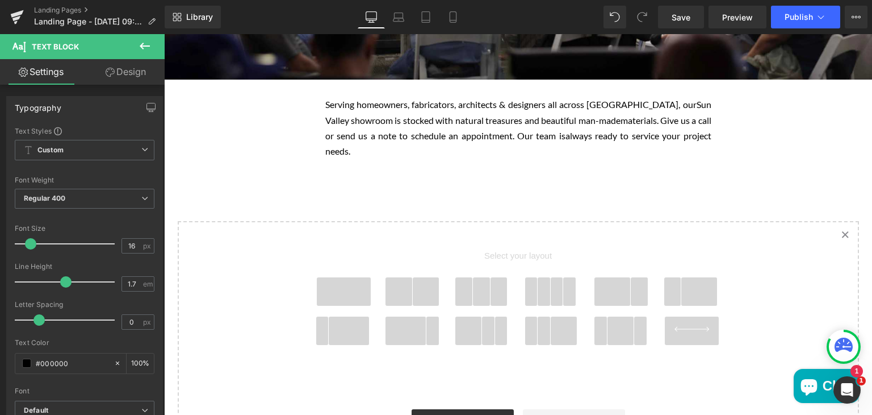
click at [118, 72] on link "Design" at bounding box center [126, 72] width 82 height 26
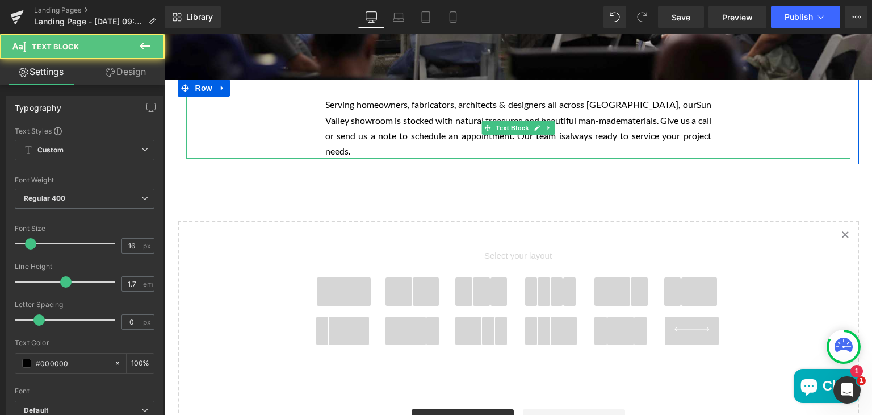
click at [427, 129] on span "materials. Give us a call or send us a note to schedule an appointment. Our tea…" at bounding box center [518, 128] width 386 height 26
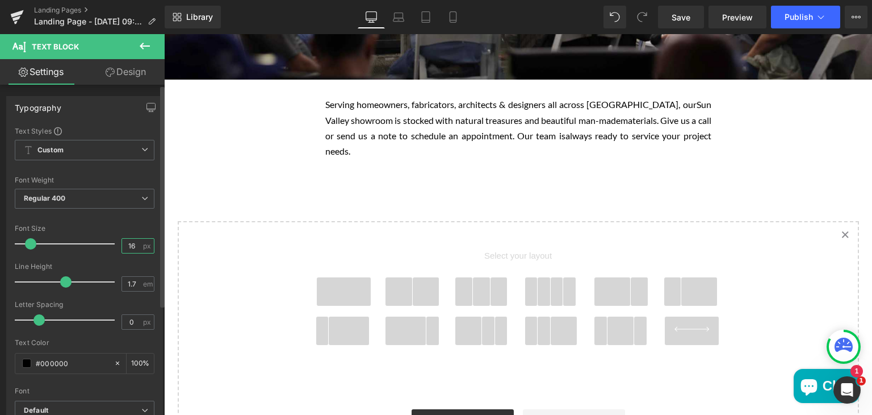
click at [132, 247] on input "16" at bounding box center [132, 246] width 20 height 14
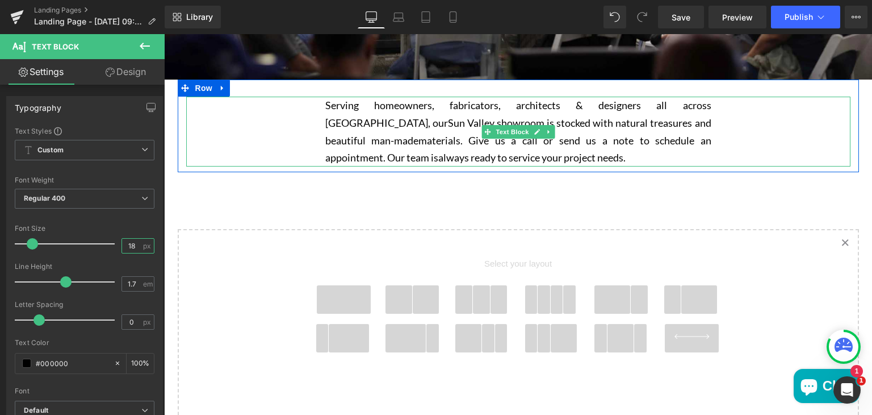
type input "18"
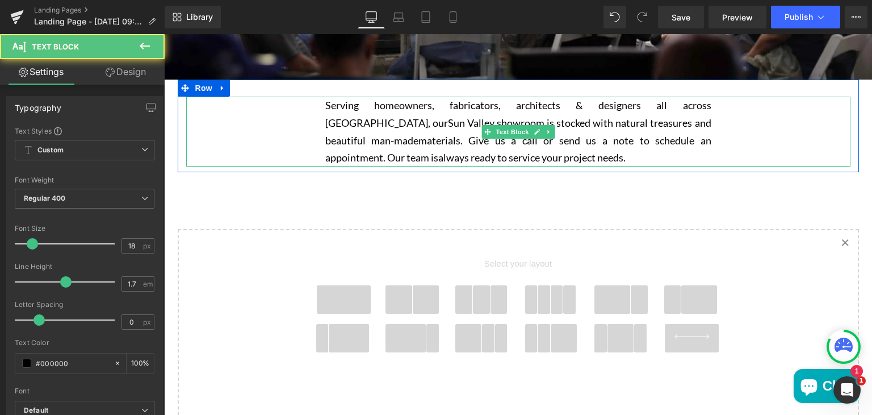
click at [452, 148] on p "Serving homeowners, fabricators, architects & designers all across Los Angeles,…" at bounding box center [518, 131] width 386 height 69
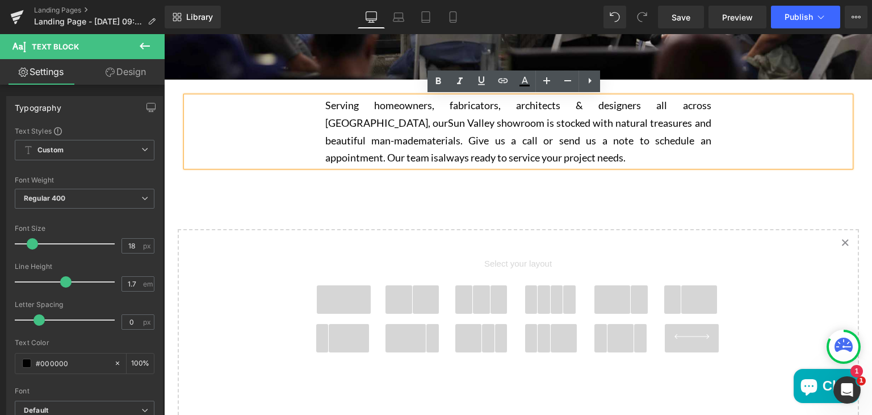
click at [354, 113] on p "Serving homeowners, fabricators, architects & designers all across Los Angeles,…" at bounding box center [518, 131] width 386 height 69
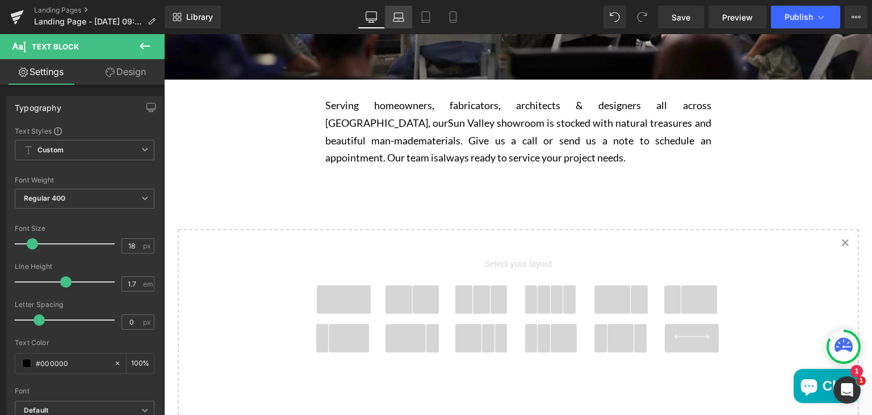
click at [400, 10] on link "Laptop" at bounding box center [398, 17] width 27 height 23
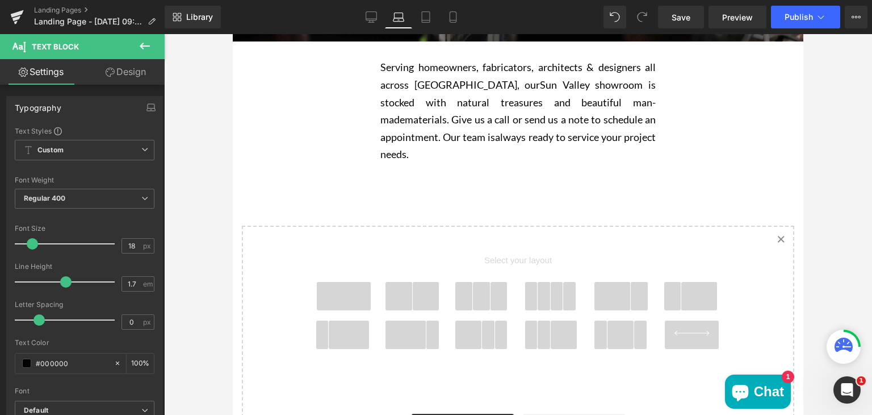
scroll to position [240, 0]
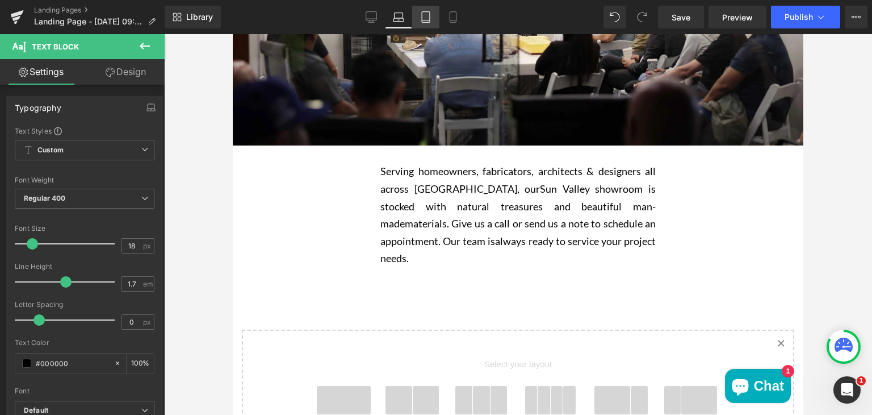
click at [428, 12] on icon at bounding box center [426, 17] width 8 height 11
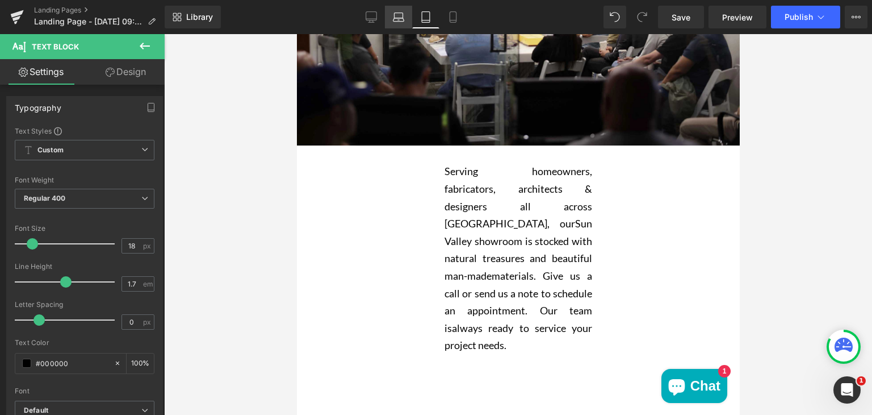
click at [398, 18] on icon at bounding box center [399, 19] width 11 height 3
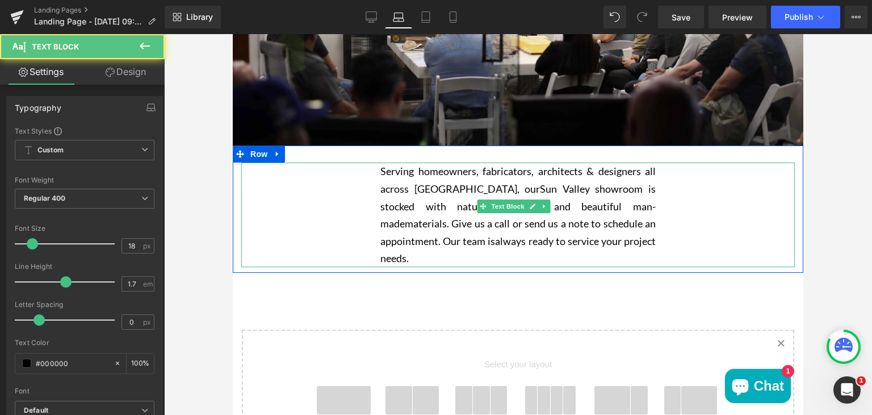
click at [365, 205] on div "Serving homeowners, fabricators, architects & designers all across Los Angeles,…" at bounding box center [518, 214] width 554 height 104
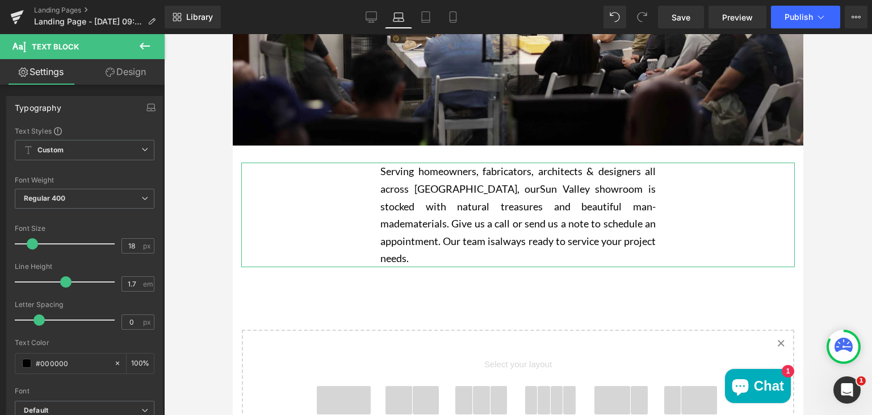
click at [130, 71] on link "Design" at bounding box center [126, 72] width 82 height 26
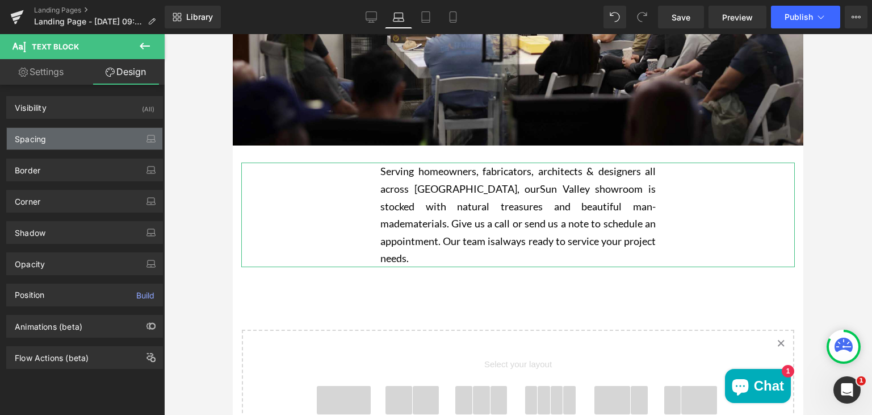
click at [76, 141] on div "Spacing" at bounding box center [85, 139] width 156 height 22
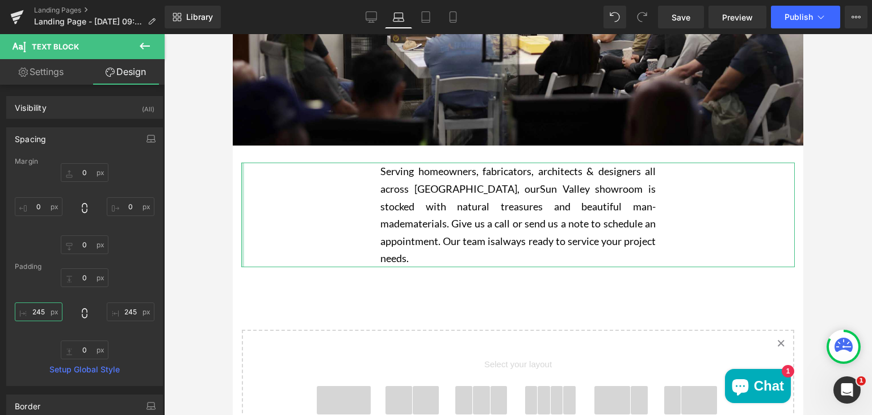
click at [47, 310] on input "245" at bounding box center [39, 311] width 48 height 19
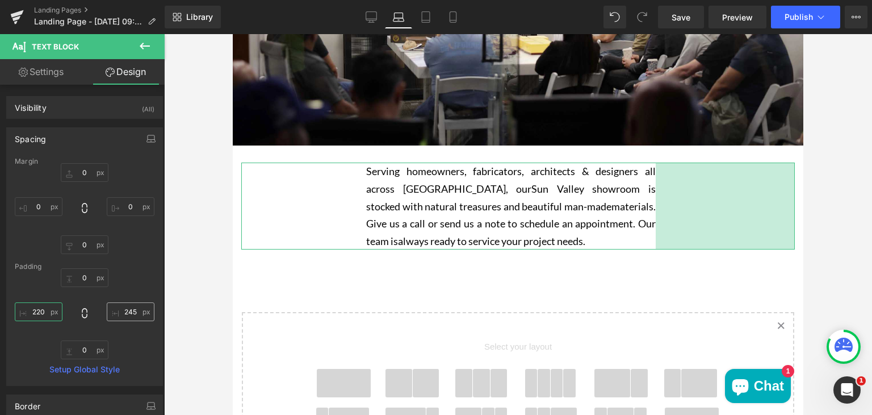
type input "220"
click at [135, 311] on input "245" at bounding box center [131, 311] width 48 height 19
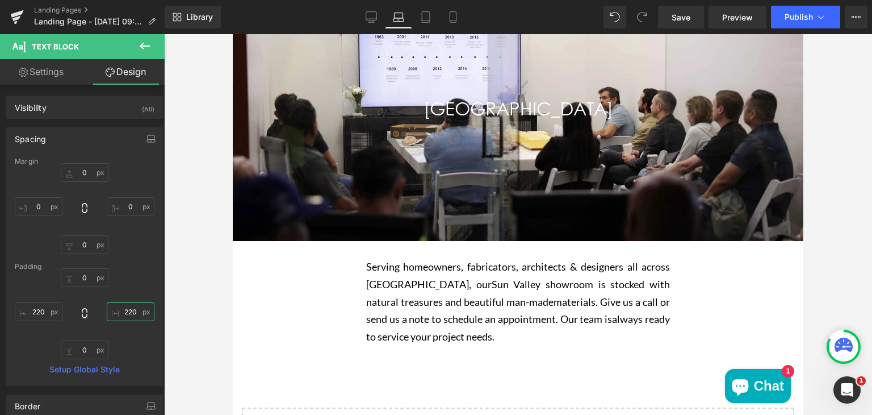
scroll to position [210, 0]
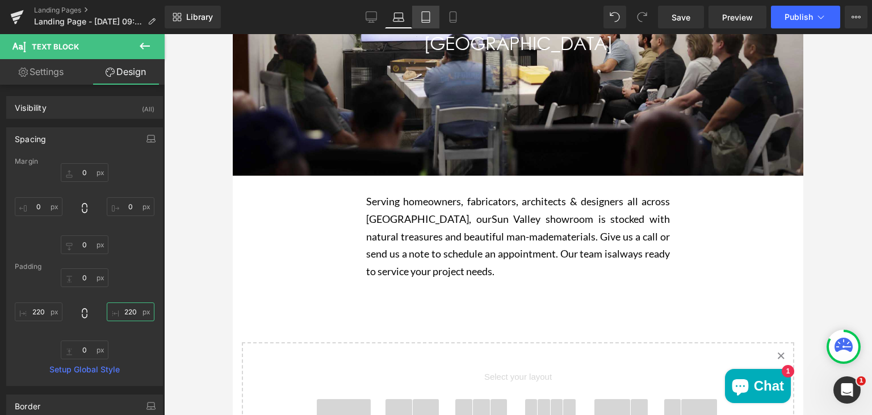
type input "220"
click at [423, 21] on icon at bounding box center [425, 16] width 11 height 11
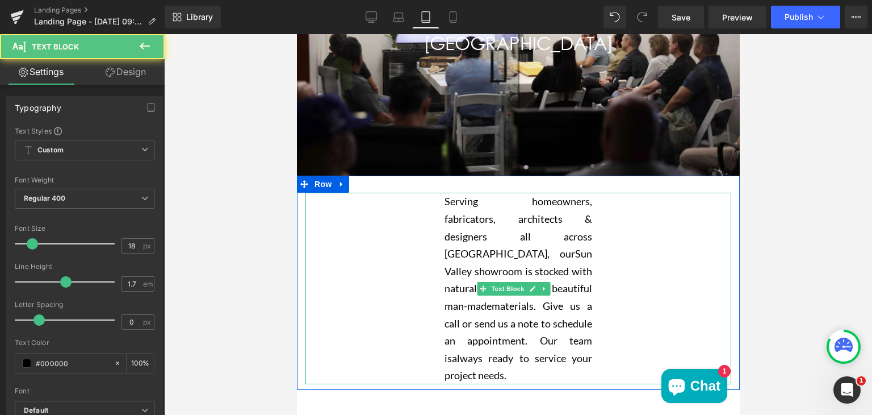
click at [383, 235] on div "Serving homeowners, fabricators, architects & designers all across Los Angeles,…" at bounding box center [518, 288] width 426 height 191
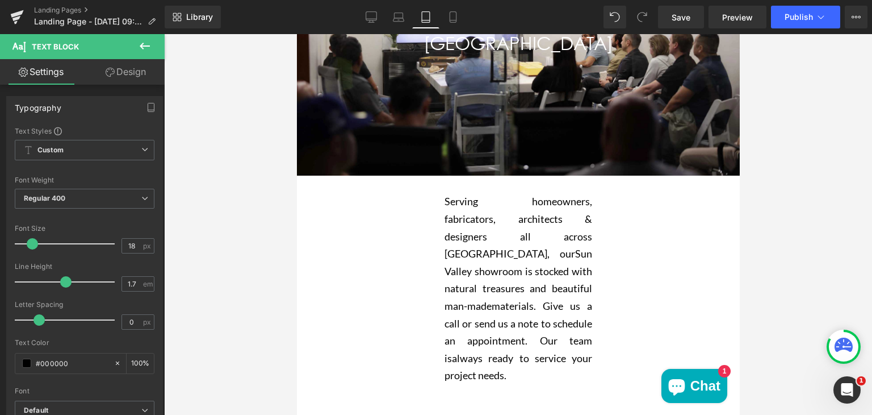
click at [128, 77] on link "Design" at bounding box center [126, 72] width 82 height 26
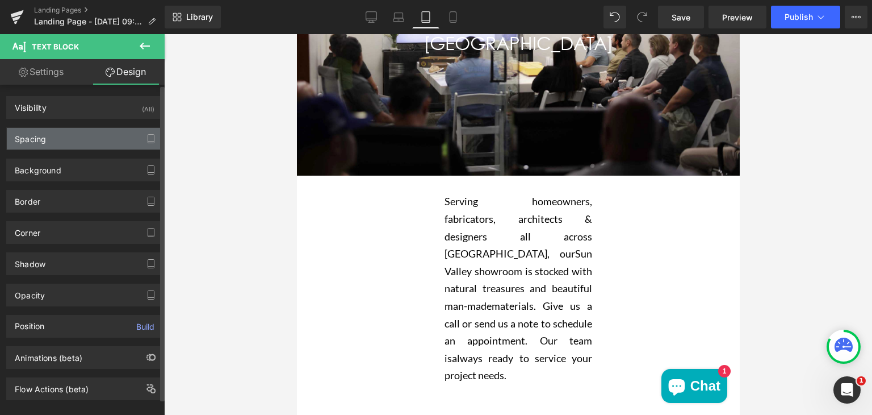
click at [64, 144] on div "Spacing" at bounding box center [85, 139] width 156 height 22
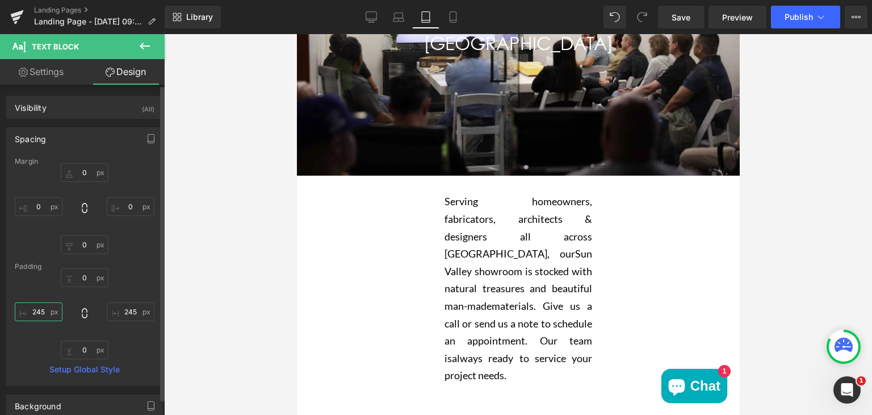
click at [46, 312] on input "245" at bounding box center [39, 311] width 48 height 19
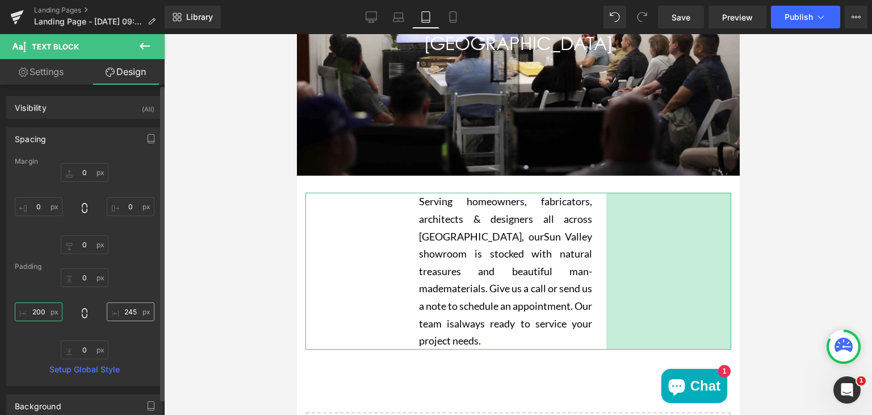
type input "200"
click at [135, 312] on input "245" at bounding box center [131, 311] width 48 height 19
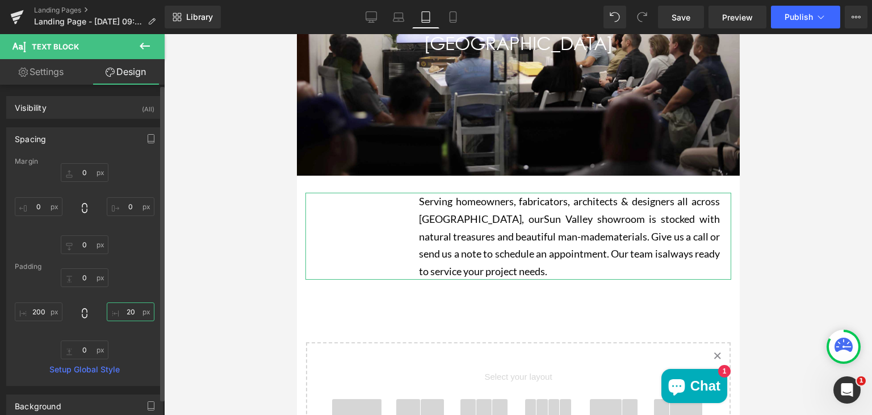
type input "2"
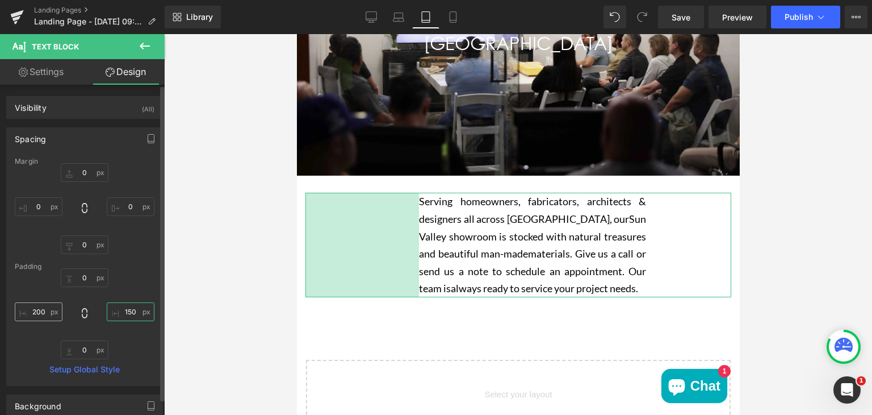
type input "150"
click at [45, 312] on input "200" at bounding box center [39, 311] width 48 height 19
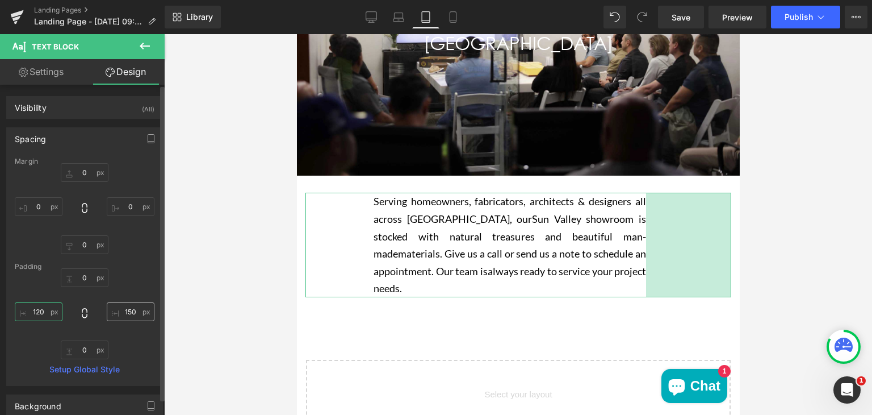
type input "120"
click at [128, 310] on input "150" at bounding box center [131, 311] width 48 height 19
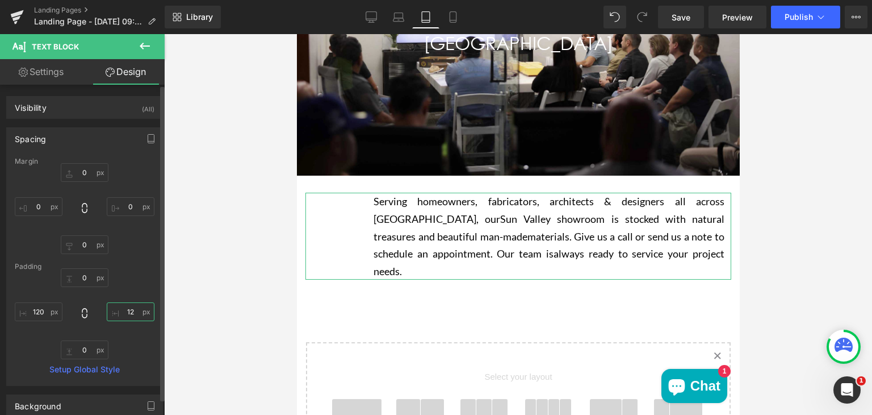
type input "120"
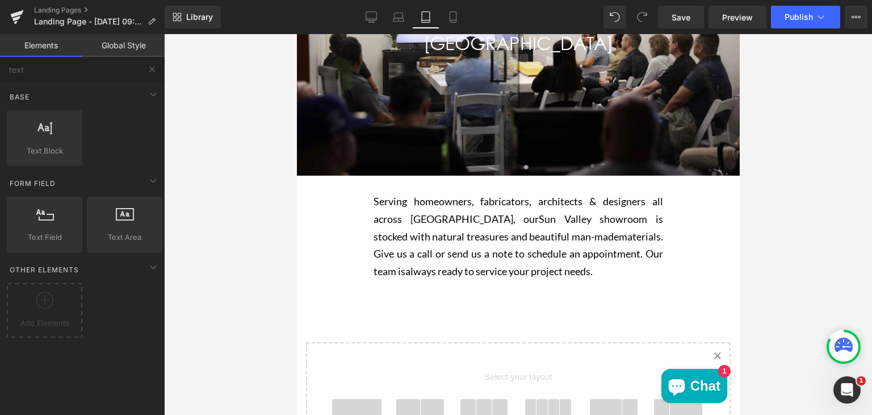
click at [233, 267] on div at bounding box center [518, 224] width 708 height 380
click at [455, 19] on icon at bounding box center [453, 16] width 11 height 11
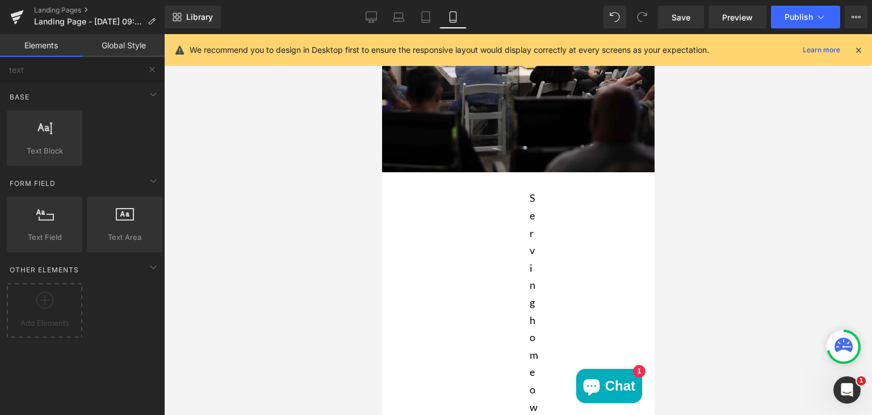
scroll to position [245, 0]
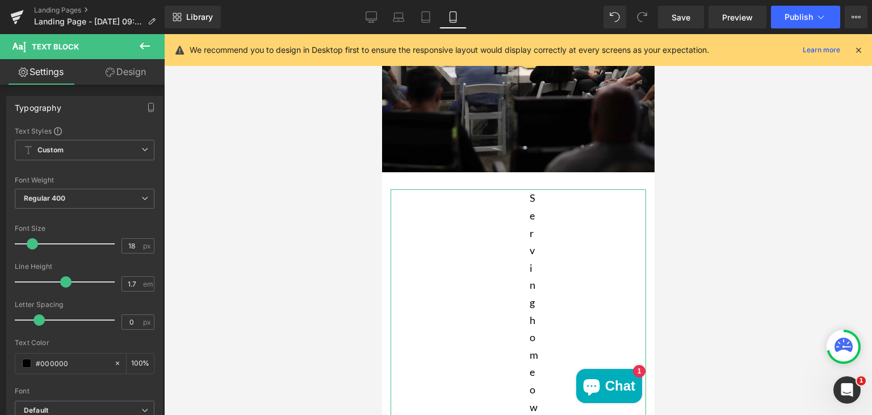
click at [111, 73] on icon at bounding box center [110, 72] width 9 height 9
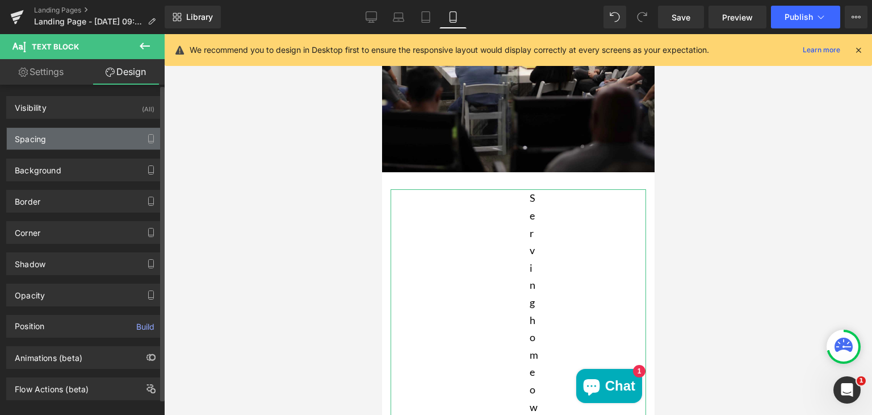
click at [60, 141] on div "Spacing" at bounding box center [85, 139] width 156 height 22
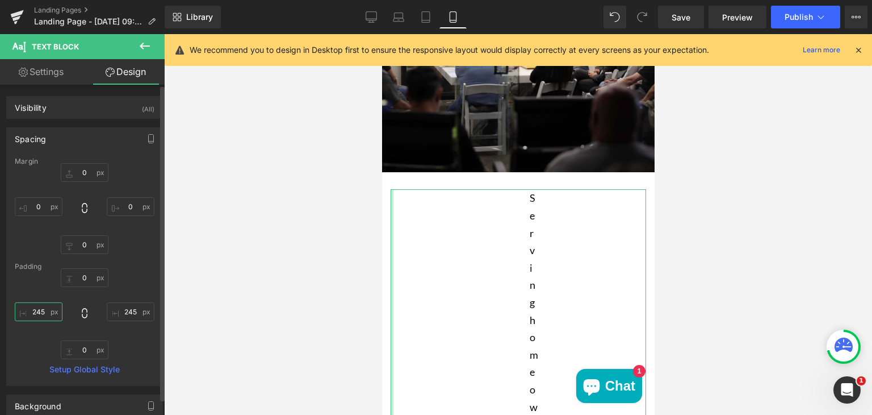
click at [40, 313] on input "245" at bounding box center [39, 311] width 48 height 19
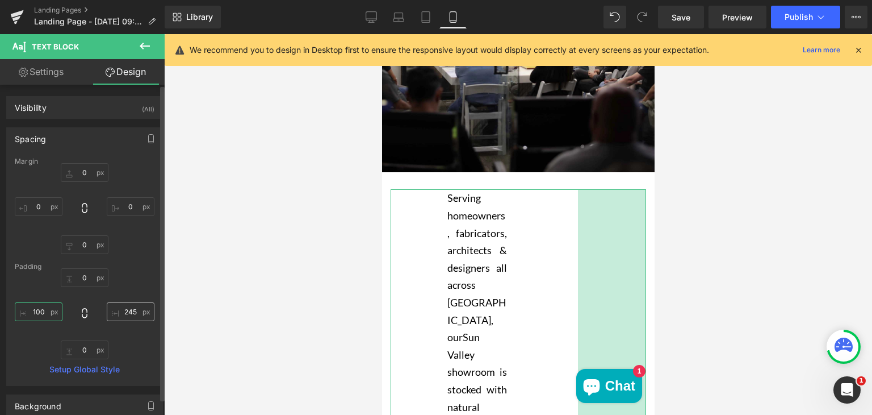
type input "100"
click at [134, 315] on input "245" at bounding box center [131, 311] width 48 height 19
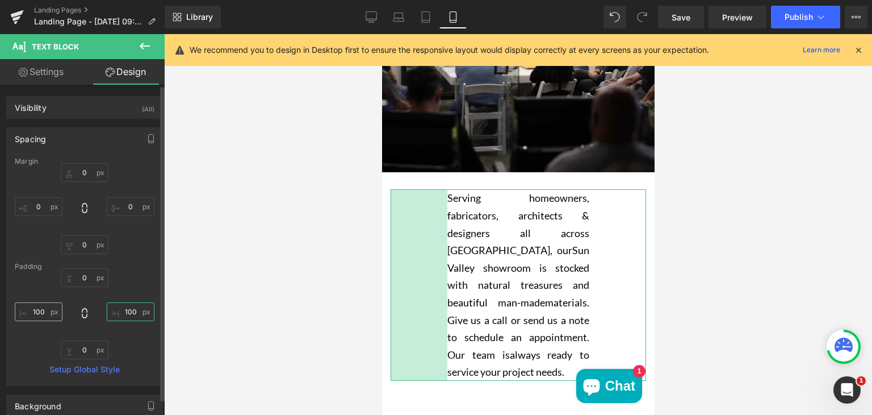
type input "100"
click at [37, 310] on input "100" at bounding box center [39, 311] width 48 height 19
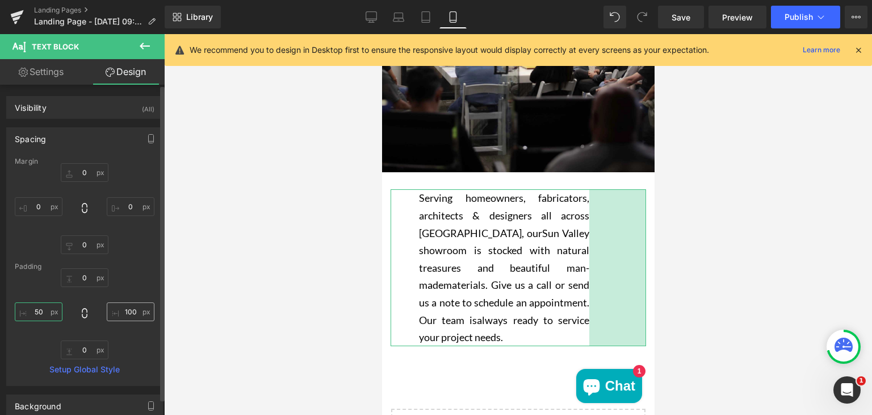
type input "50"
click at [131, 312] on input "100" at bounding box center [131, 311] width 48 height 19
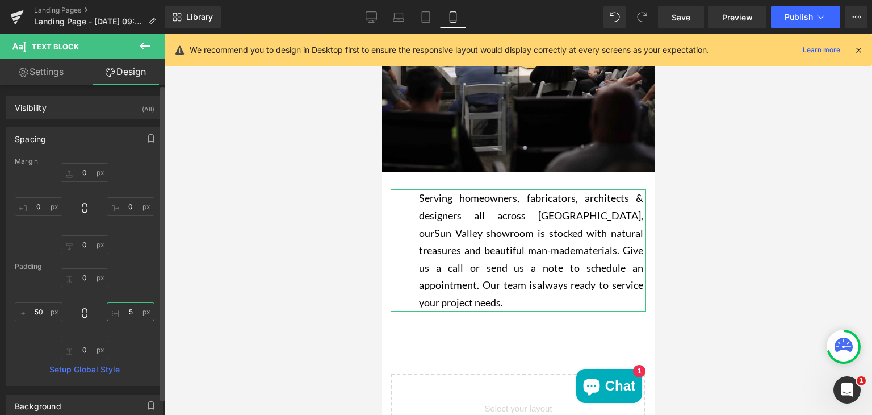
type input "50"
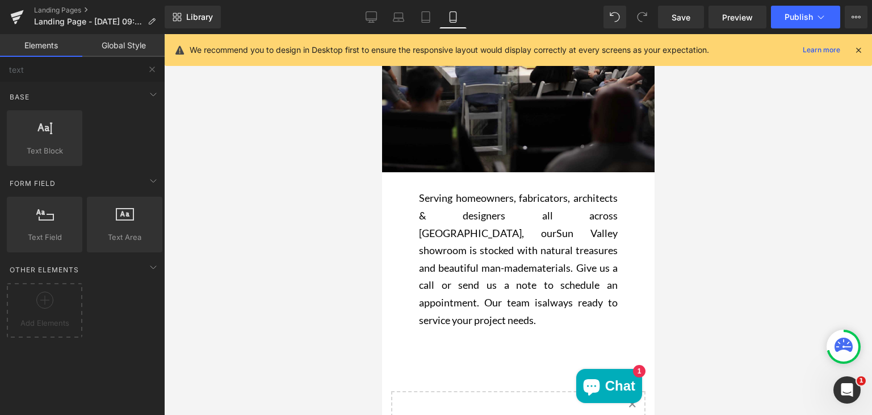
click at [232, 241] on div at bounding box center [518, 224] width 708 height 380
click at [338, 214] on div at bounding box center [518, 224] width 708 height 380
click at [371, 20] on icon at bounding box center [371, 16] width 11 height 9
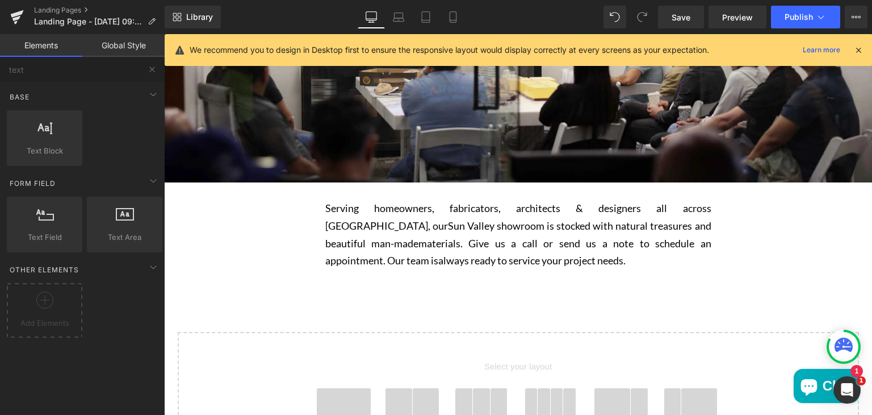
scroll to position [240, 0]
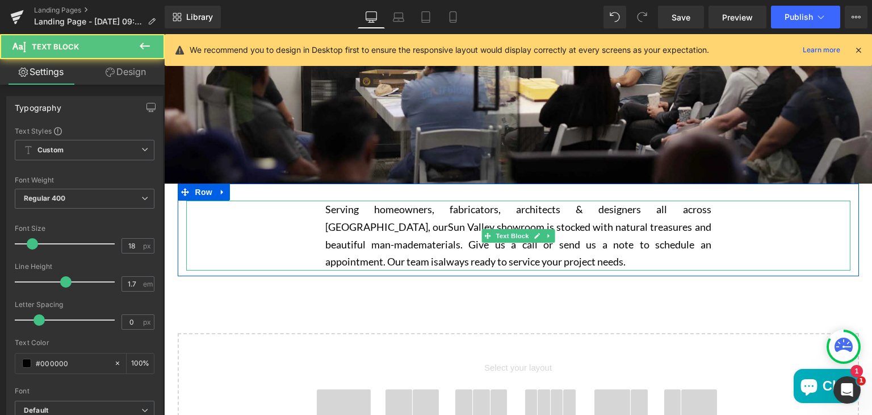
click at [350, 241] on span "materials. Give us a call or send us a note to schedule an appointment. Our tea…" at bounding box center [518, 253] width 386 height 30
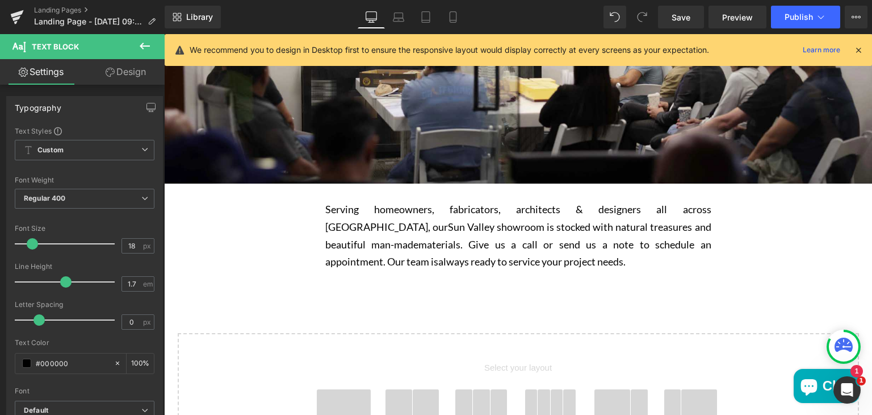
click at [123, 71] on link "Design" at bounding box center [126, 72] width 82 height 26
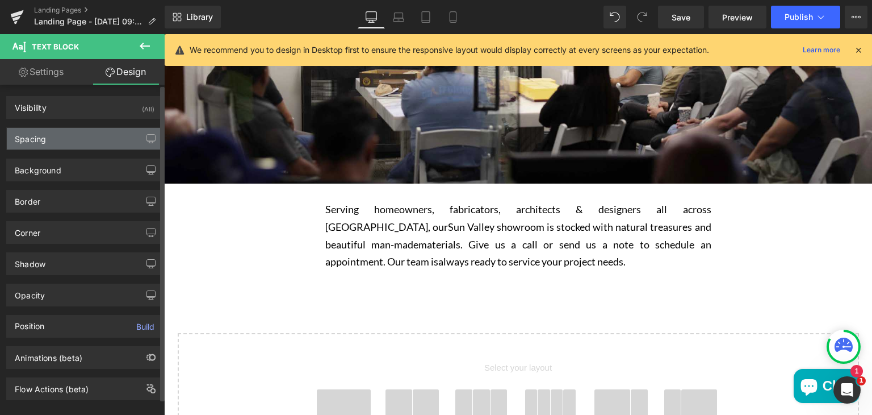
click at [73, 136] on div "Spacing" at bounding box center [85, 139] width 156 height 22
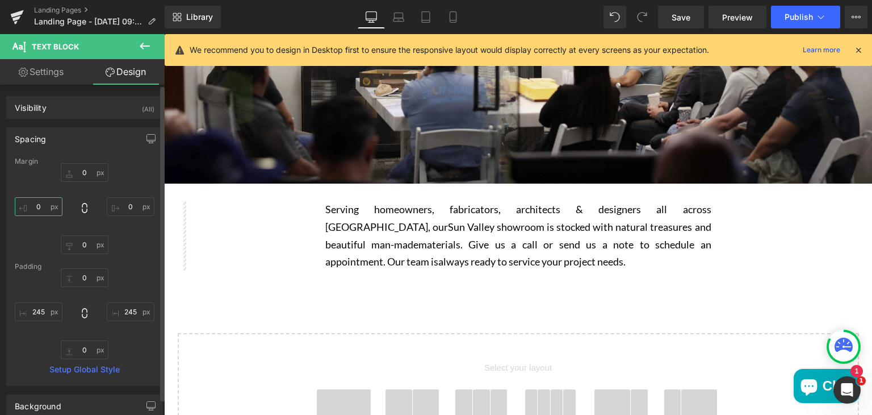
click at [40, 207] on input "0" at bounding box center [39, 206] width 48 height 19
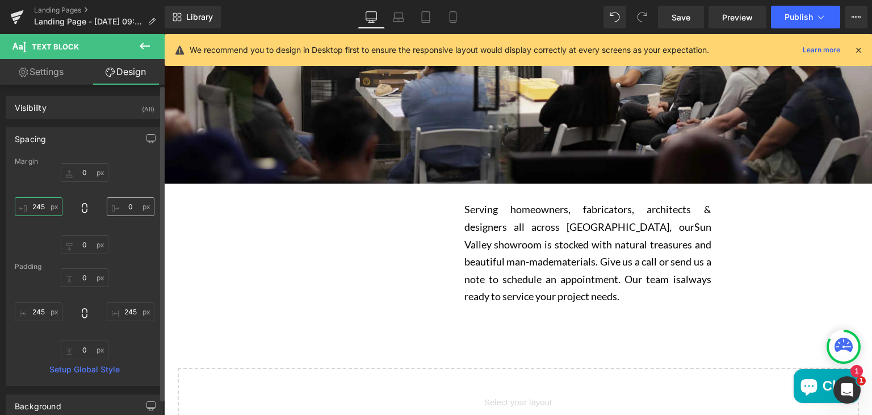
type input "245"
click at [134, 210] on input "0" at bounding box center [131, 206] width 48 height 19
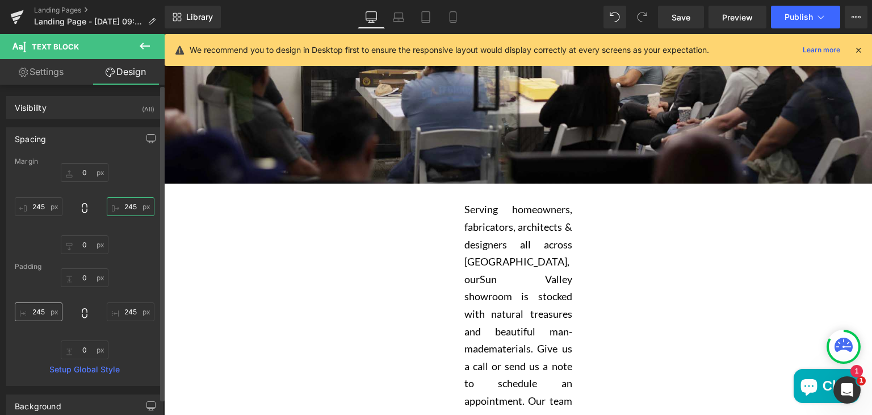
type input "245"
click at [40, 310] on input "245" at bounding box center [39, 311] width 48 height 19
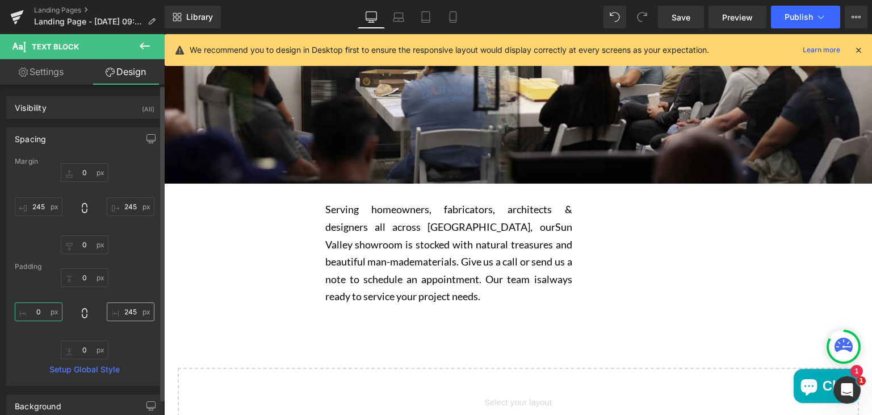
type input "0"
click at [133, 310] on input "245" at bounding box center [131, 311] width 48 height 19
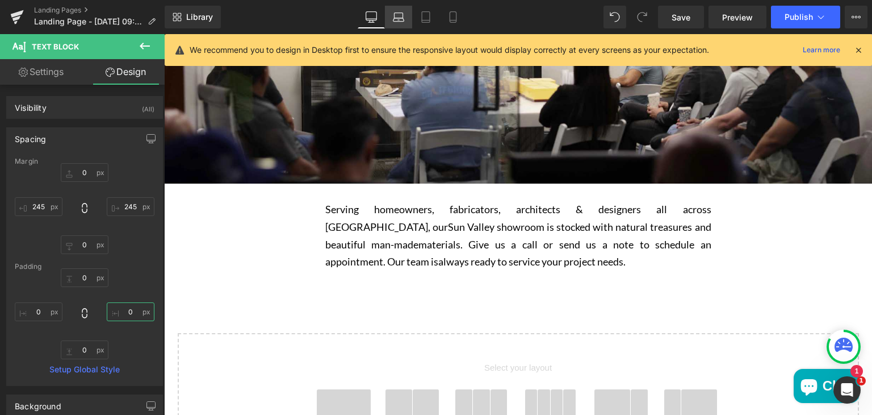
type input "0"
click at [396, 18] on icon at bounding box center [399, 19] width 11 height 3
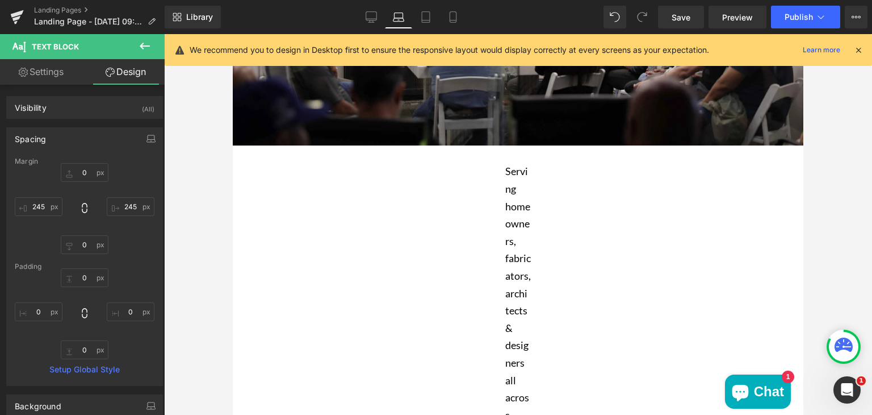
scroll to position [203, 0]
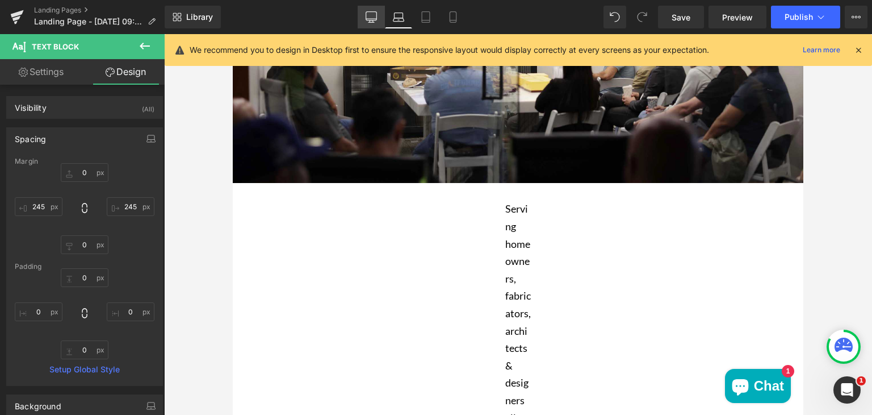
click at [371, 18] on icon at bounding box center [371, 16] width 11 height 11
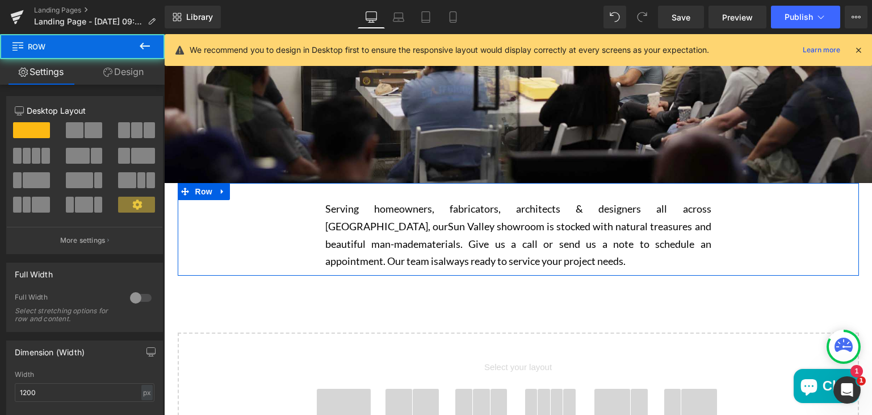
click at [307, 230] on div "Serving homeowners, fabricators, architects & designers all across Los Angeles,…" at bounding box center [518, 234] width 681 height 69
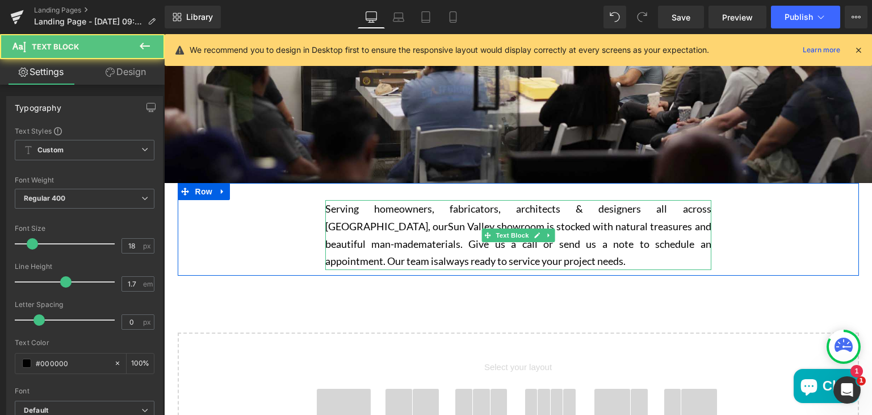
click at [325, 226] on span "Sun Valley showroom is stocked with natural treasures and beautiful man-made" at bounding box center [518, 235] width 386 height 30
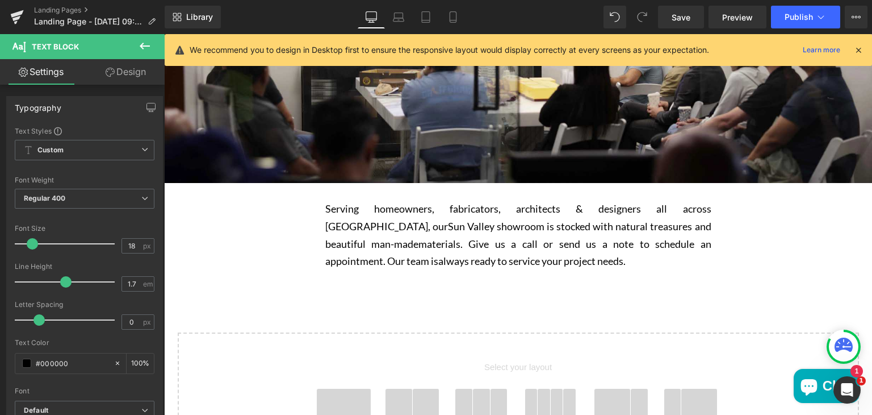
click at [112, 70] on icon at bounding box center [110, 72] width 9 height 9
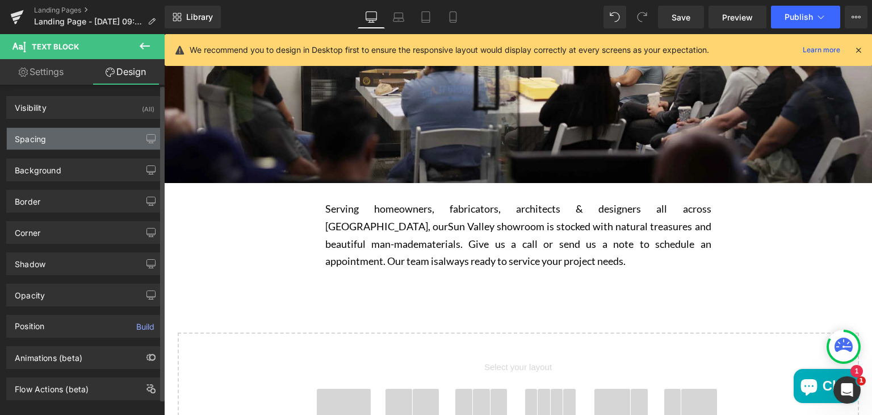
click at [62, 132] on div "Spacing" at bounding box center [85, 139] width 156 height 22
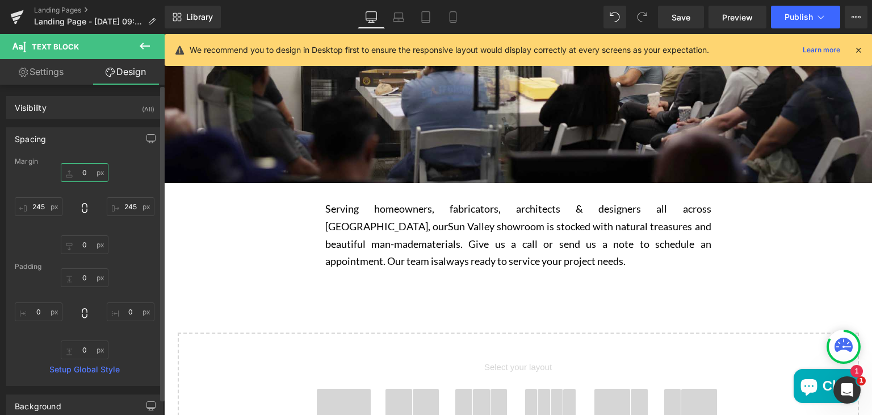
click at [80, 169] on input "text" at bounding box center [85, 172] width 48 height 19
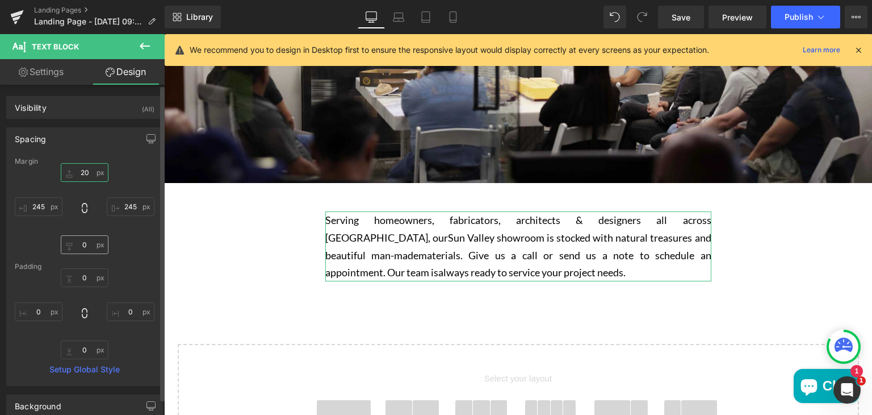
type input "20"
click at [82, 242] on input "text" at bounding box center [85, 244] width 48 height 19
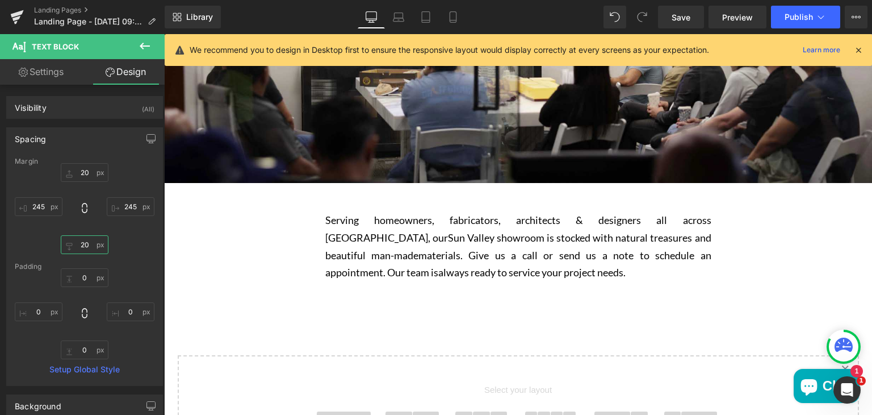
type input "20"
click at [400, 22] on icon at bounding box center [398, 16] width 11 height 11
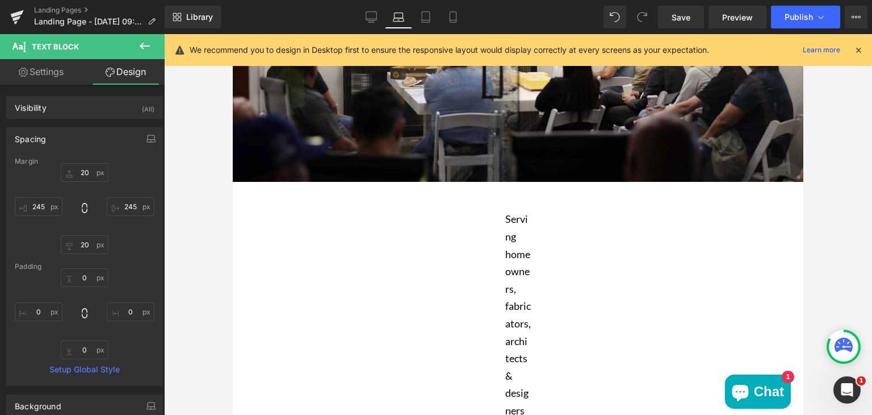
scroll to position [203, 0]
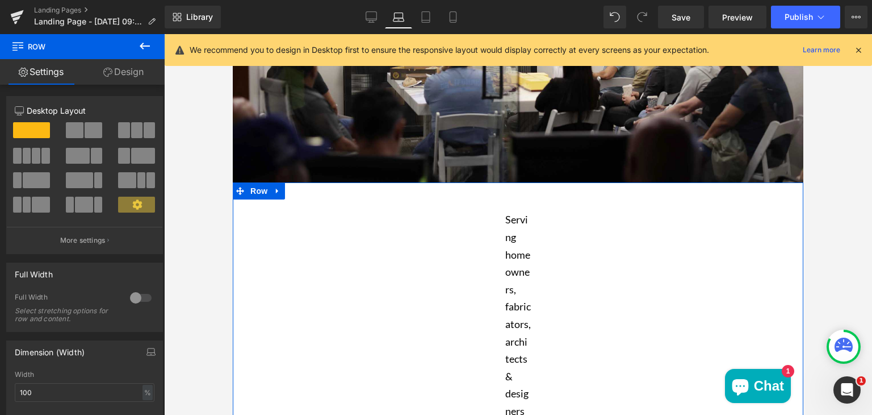
click at [123, 78] on link "Design" at bounding box center [123, 72] width 82 height 26
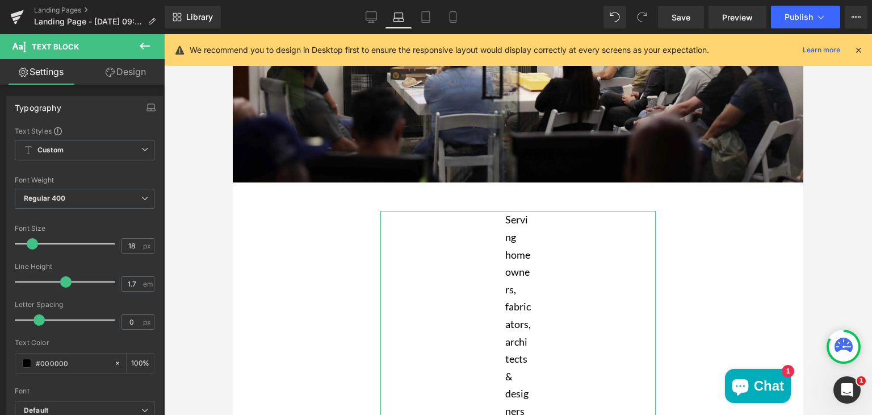
click at [118, 74] on link "Design" at bounding box center [126, 72] width 82 height 26
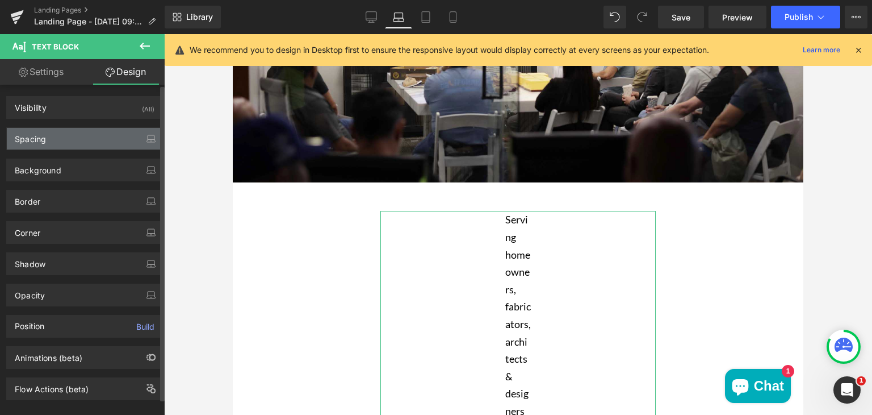
click at [38, 140] on div "Spacing" at bounding box center [30, 136] width 31 height 16
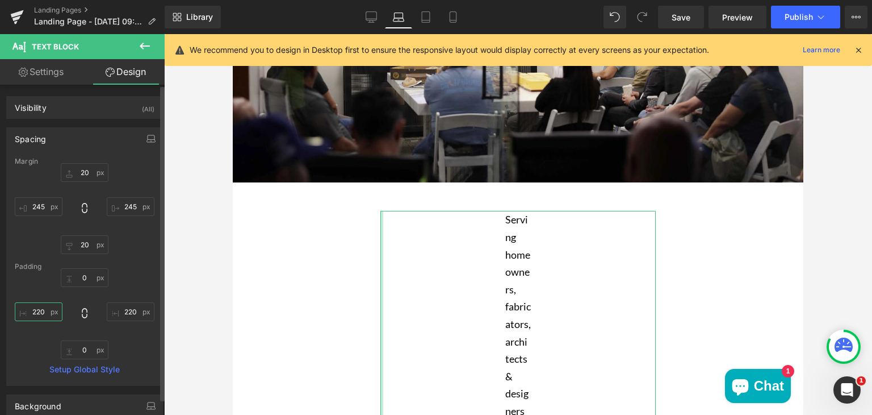
click at [41, 310] on input "text" at bounding box center [39, 311] width 48 height 19
type input "220"
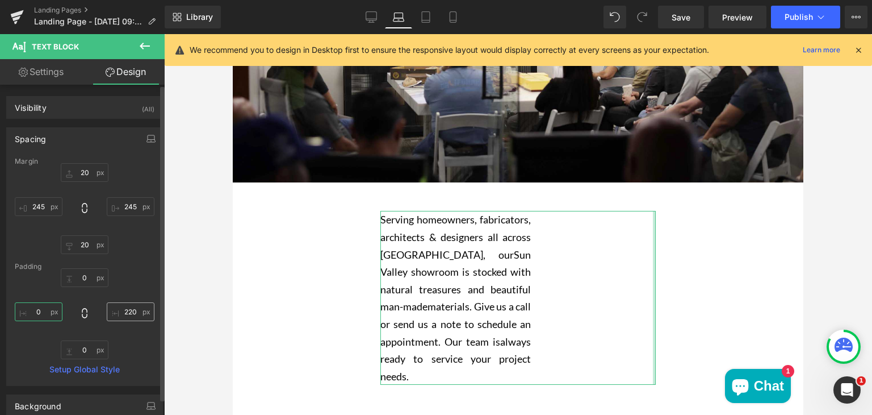
type input "0"
click at [128, 310] on input "text" at bounding box center [131, 311] width 48 height 19
type input "220"
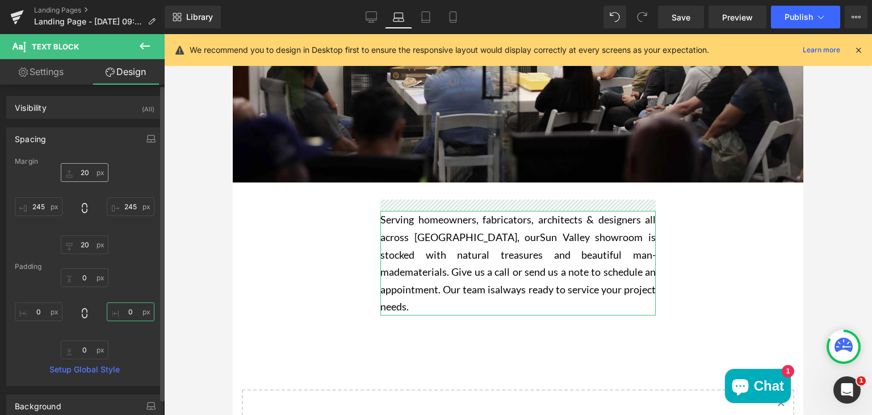
type input "0"
click at [83, 170] on input "text" at bounding box center [85, 172] width 48 height 19
type input "20"
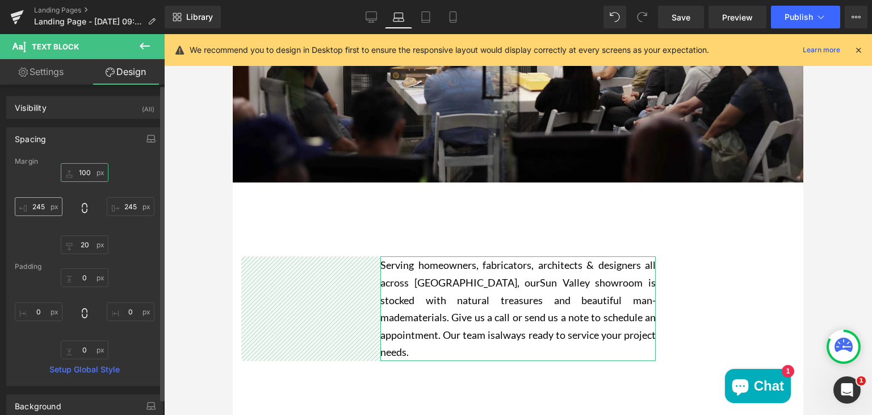
type input "100"
click at [40, 208] on input "text" at bounding box center [39, 206] width 48 height 19
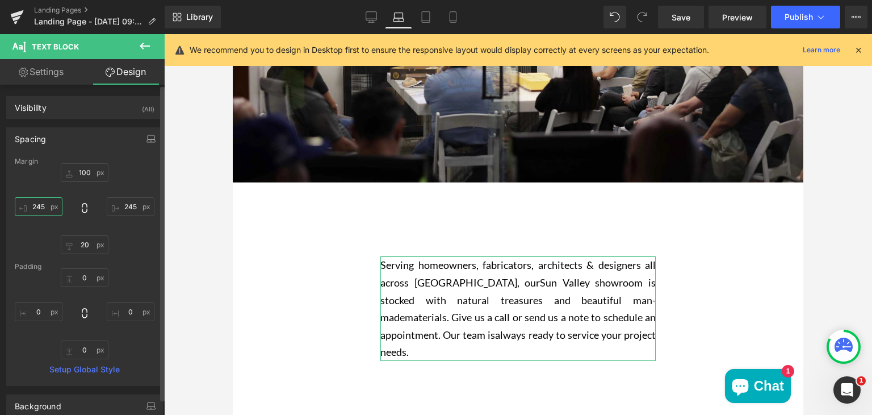
type input "245"
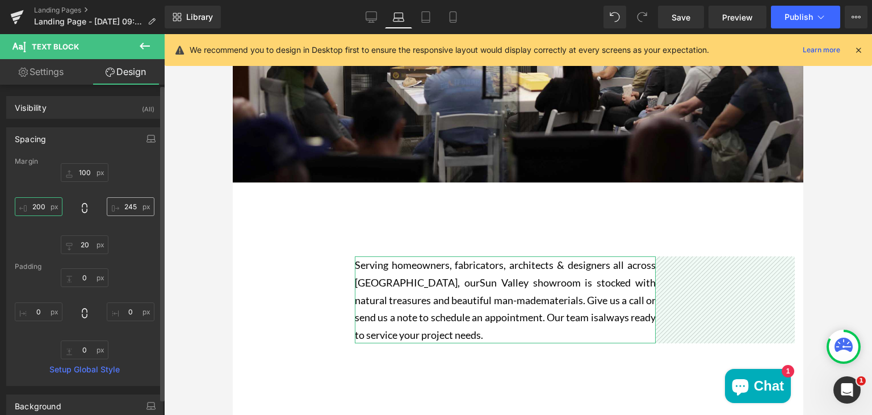
type input "200"
click at [129, 208] on input "text" at bounding box center [131, 206] width 48 height 19
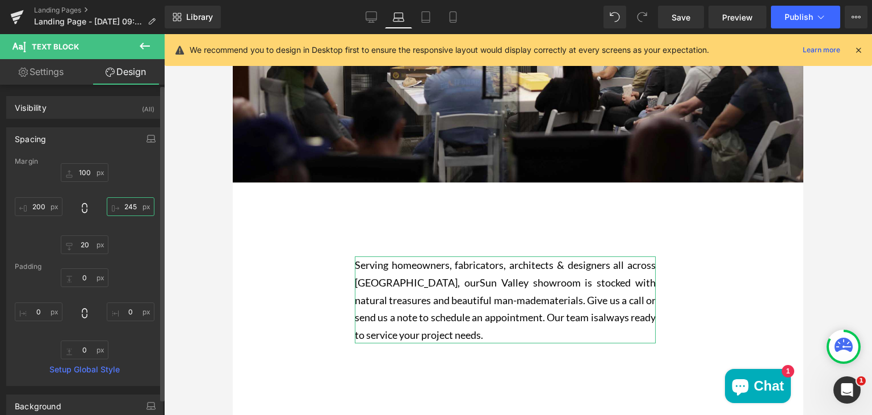
type input "245"
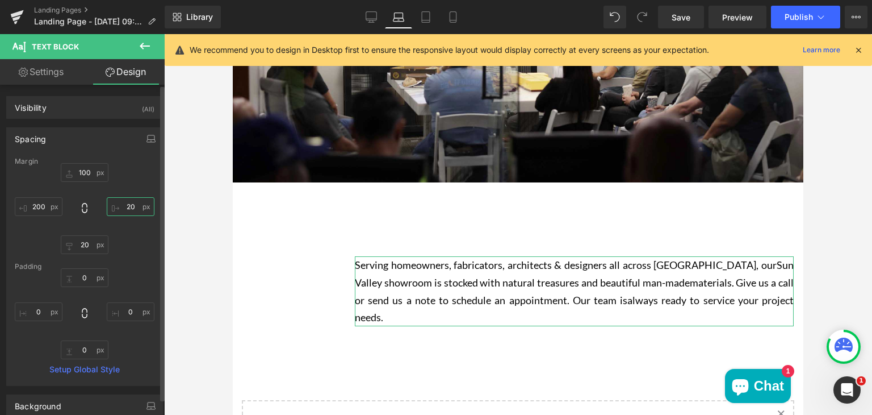
type input "200"
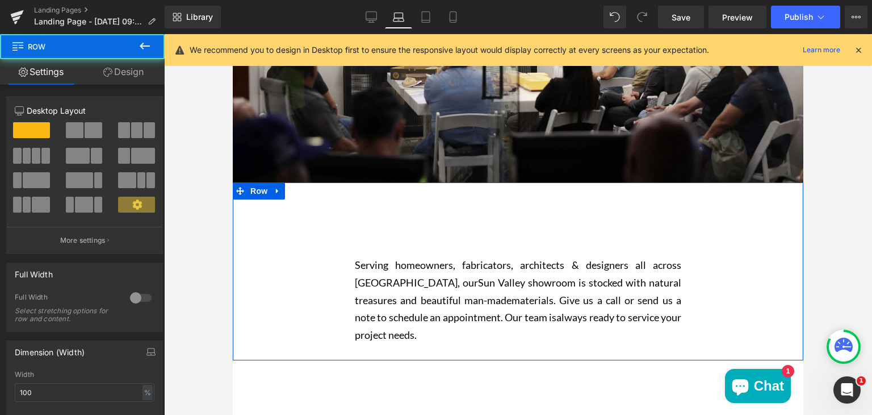
click at [301, 248] on div "Serving homeowners, fabricators, architects & designers all across Los Angeles,…" at bounding box center [518, 276] width 571 height 155
click at [302, 267] on div "Serving homeowners, fabricators, architects & designers all across Los Angeles,…" at bounding box center [518, 276] width 571 height 155
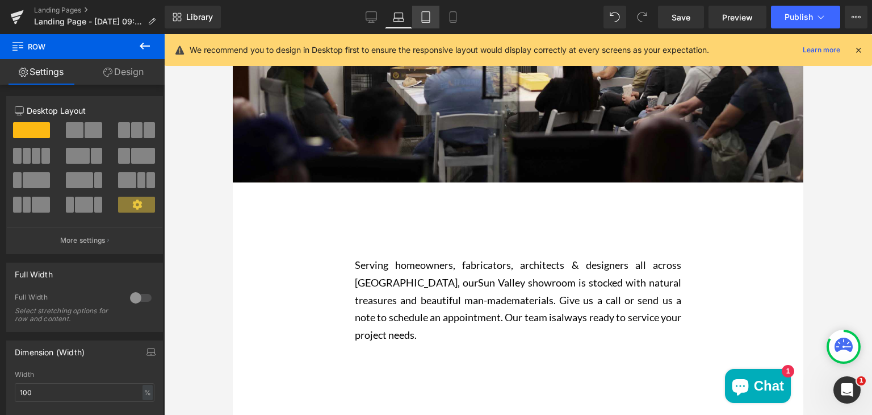
click at [429, 19] on icon at bounding box center [425, 16] width 11 height 11
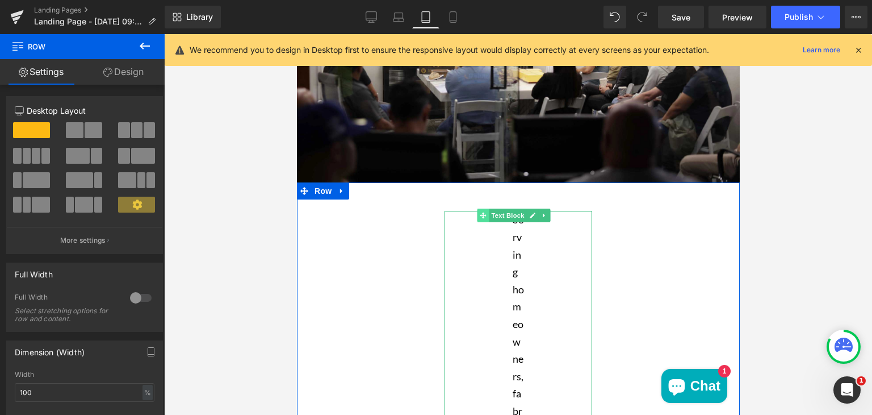
click at [478, 221] on span "Main content" at bounding box center [483, 215] width 12 height 14
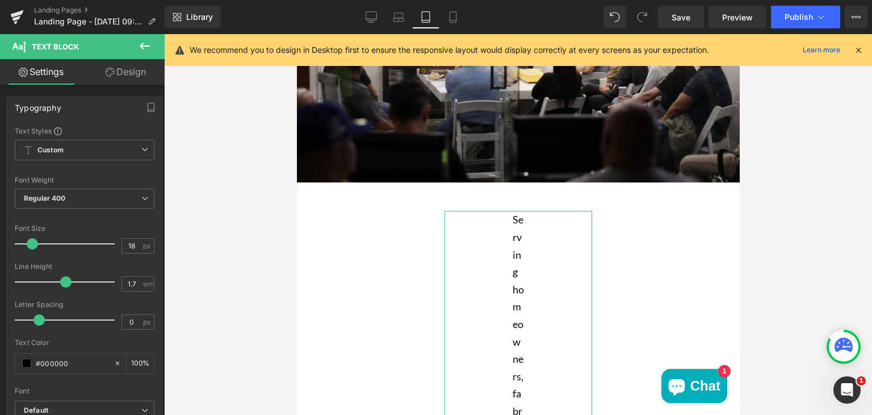
click at [113, 80] on link "Design" at bounding box center [126, 72] width 82 height 26
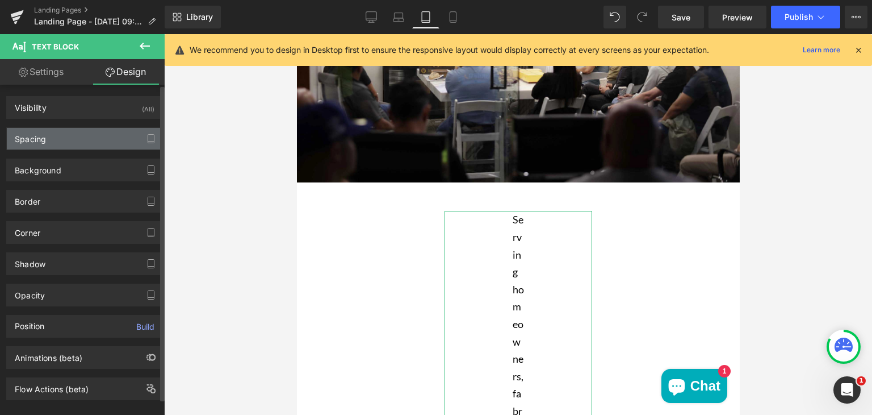
click at [56, 141] on div "Spacing" at bounding box center [85, 139] width 156 height 22
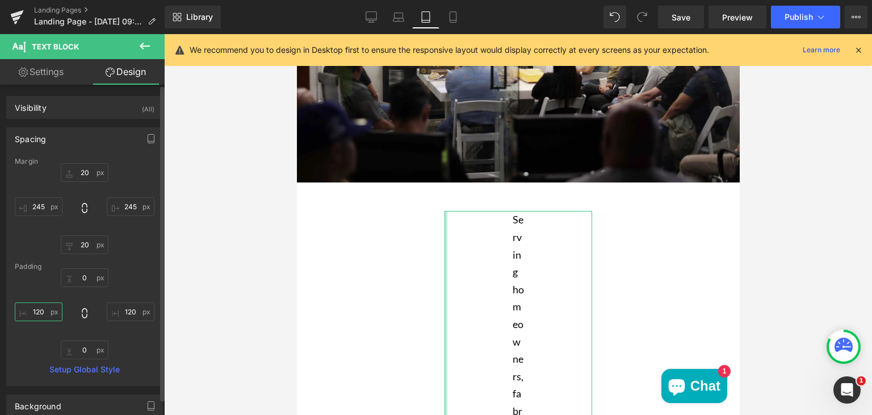
click at [43, 311] on input "120" at bounding box center [39, 311] width 48 height 19
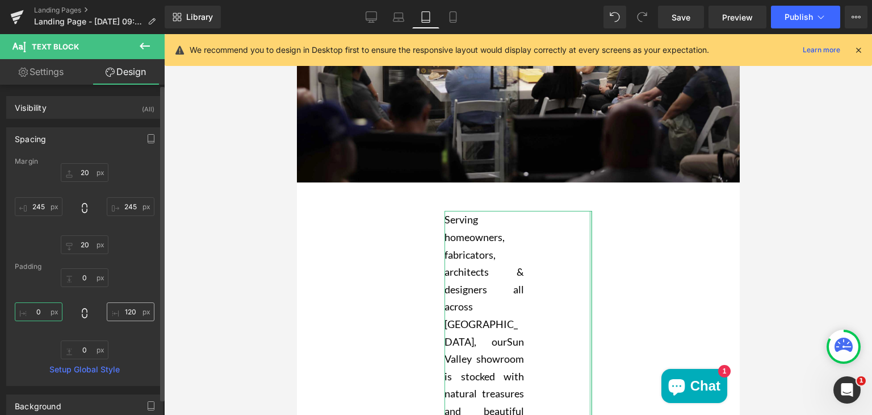
type input "0"
click at [132, 312] on input "120" at bounding box center [131, 311] width 48 height 19
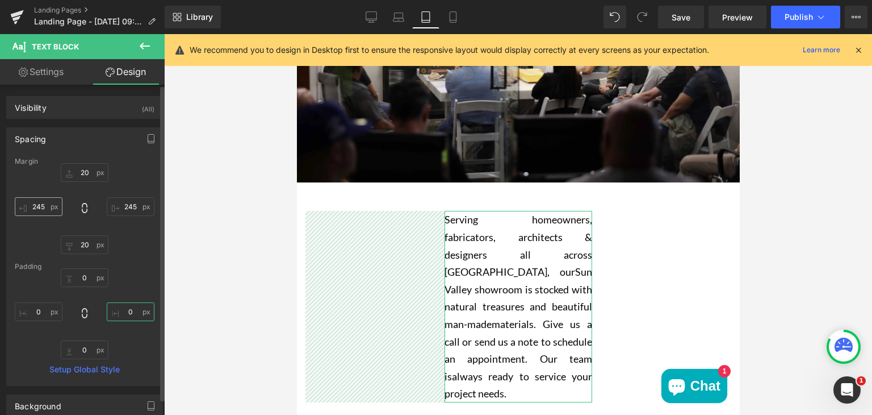
type input "0"
click at [41, 204] on input "245" at bounding box center [39, 206] width 48 height 19
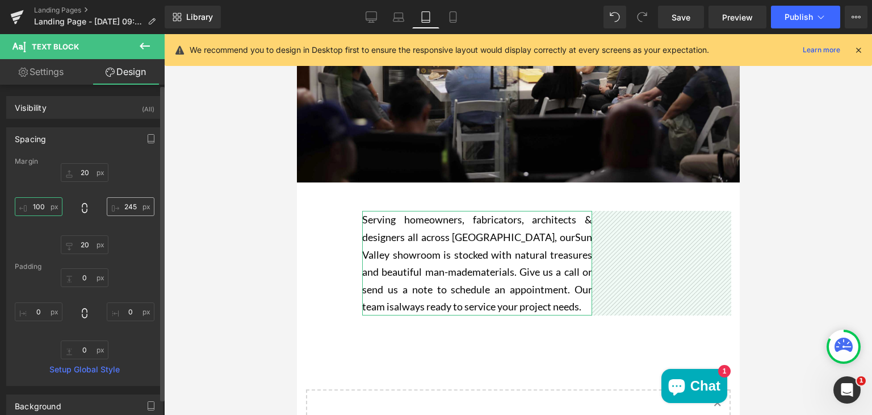
type input "100"
click at [123, 206] on input "245" at bounding box center [131, 206] width 48 height 19
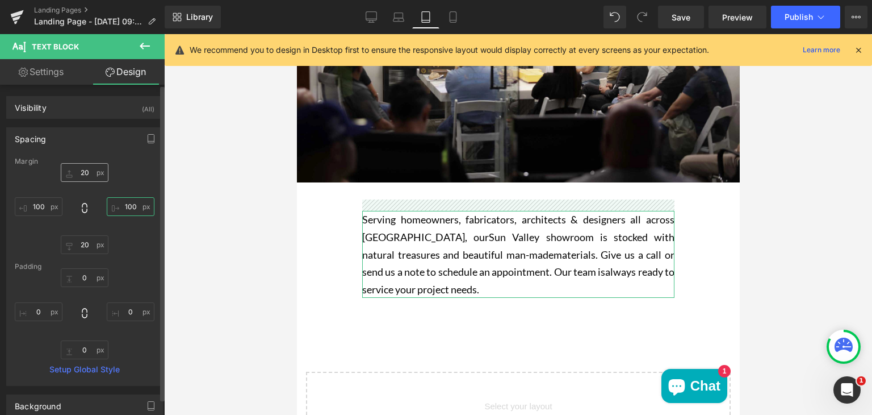
type input "100"
click at [78, 169] on input "20" at bounding box center [85, 172] width 48 height 19
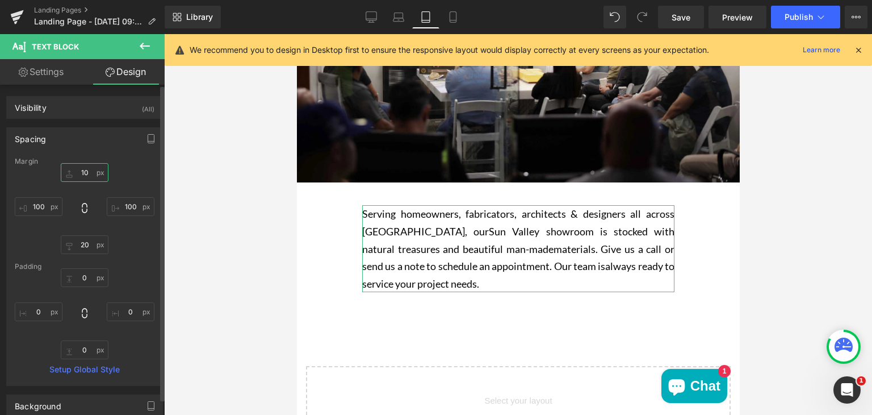
type input "100"
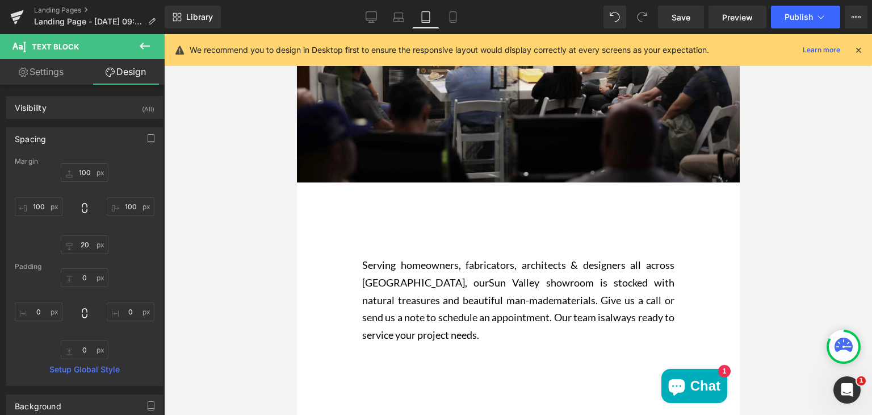
click at [262, 217] on div at bounding box center [518, 224] width 708 height 380
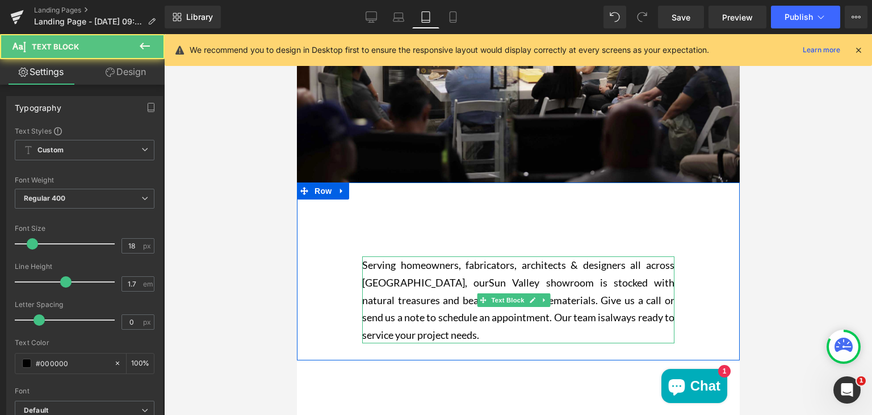
click at [471, 310] on p "Serving homeowners, fabricators, architects & designers all across Los Angeles,…" at bounding box center [518, 299] width 312 height 87
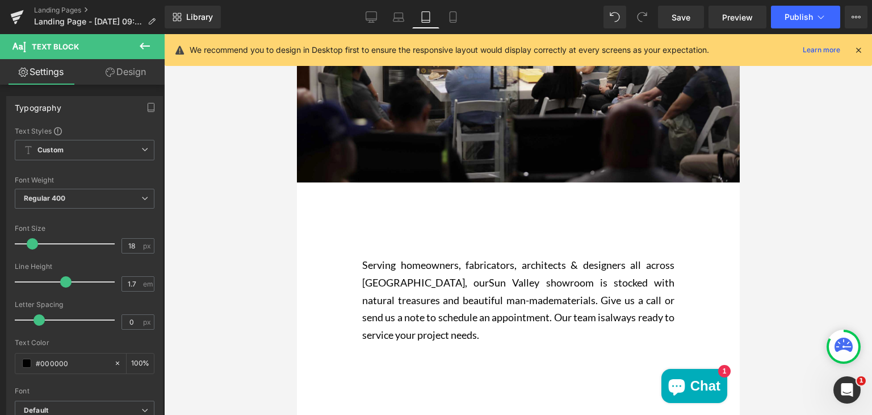
click at [121, 73] on link "Design" at bounding box center [126, 72] width 82 height 26
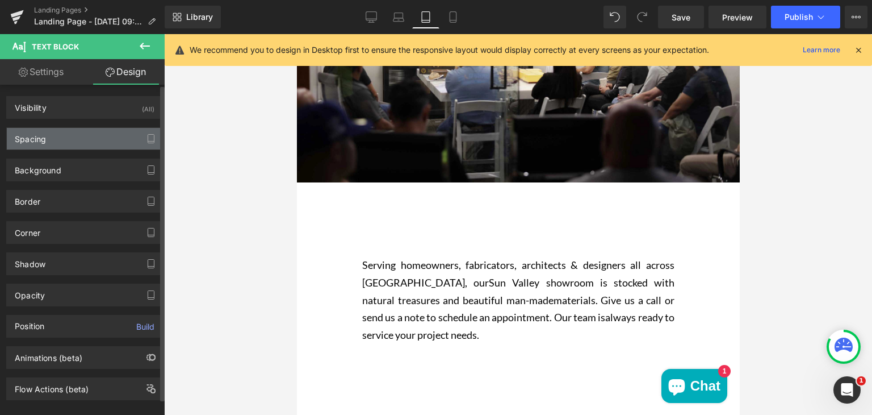
click at [95, 142] on div "Spacing" at bounding box center [85, 139] width 156 height 22
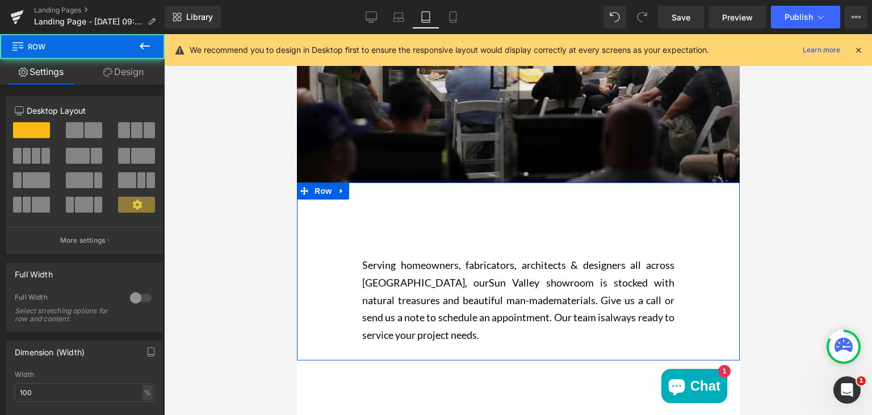
click at [411, 243] on div "Serving homeowners, fabricators, architects & designers all across Los Angeles,…" at bounding box center [517, 276] width 443 height 155
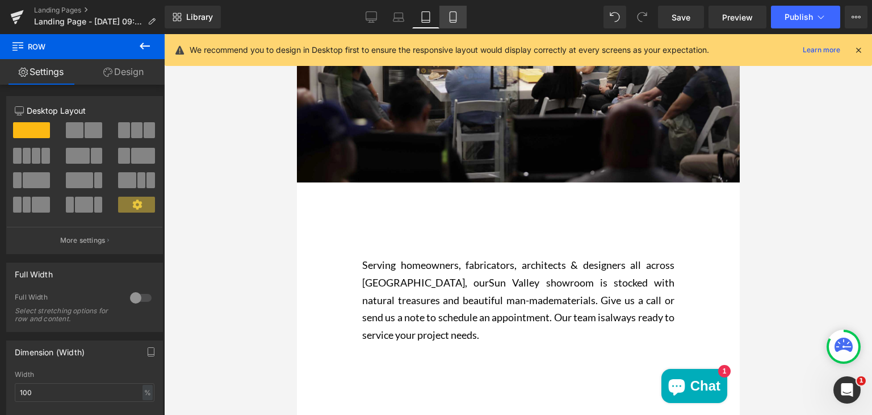
click at [455, 16] on icon at bounding box center [453, 16] width 11 height 11
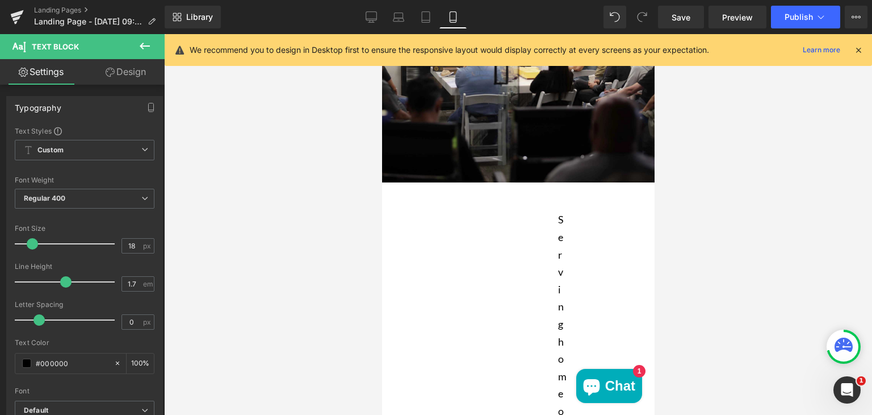
click at [132, 80] on link "Design" at bounding box center [126, 72] width 82 height 26
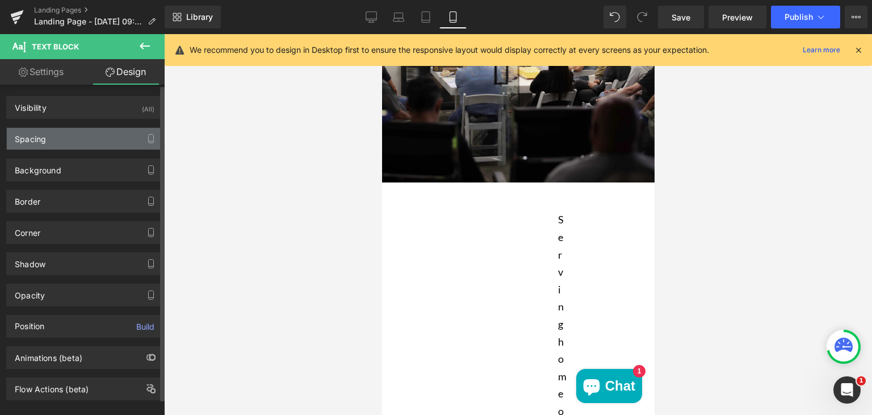
click at [86, 135] on div "Spacing" at bounding box center [85, 139] width 156 height 22
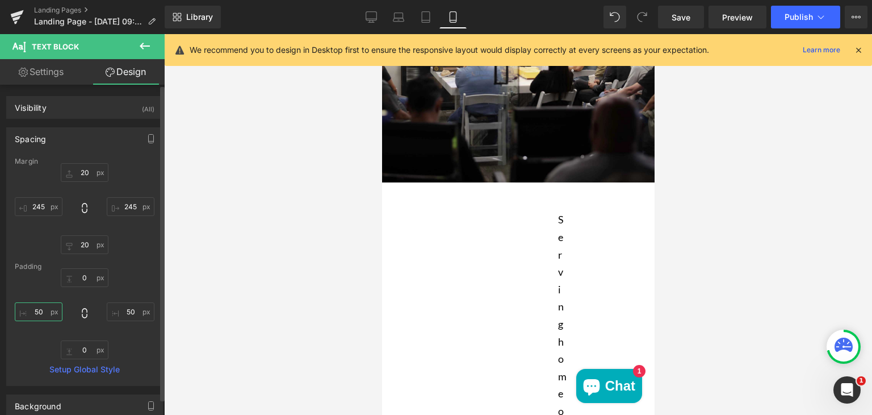
click at [40, 307] on input "50" at bounding box center [39, 311] width 48 height 19
type input "0"
click at [129, 313] on input "50" at bounding box center [131, 311] width 48 height 19
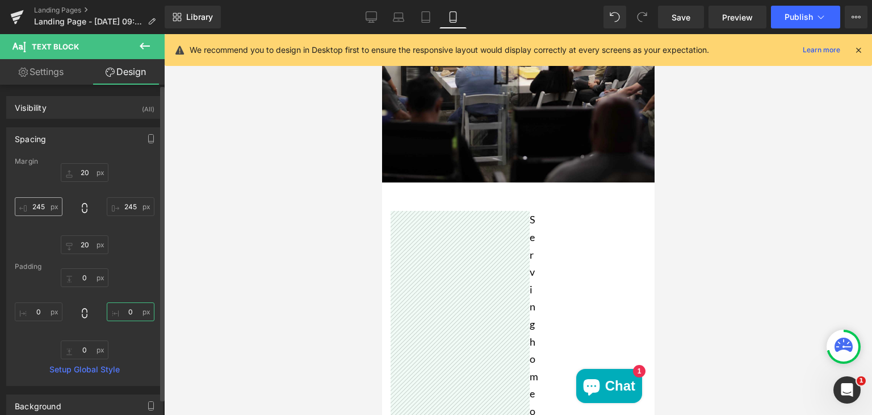
type input "0"
click at [40, 205] on input "245" at bounding box center [39, 206] width 48 height 19
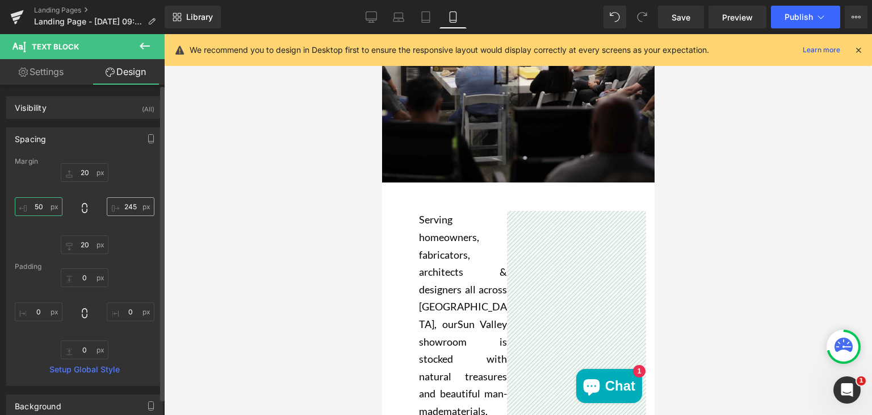
type input "50"
click at [128, 208] on input "245" at bounding box center [131, 206] width 48 height 19
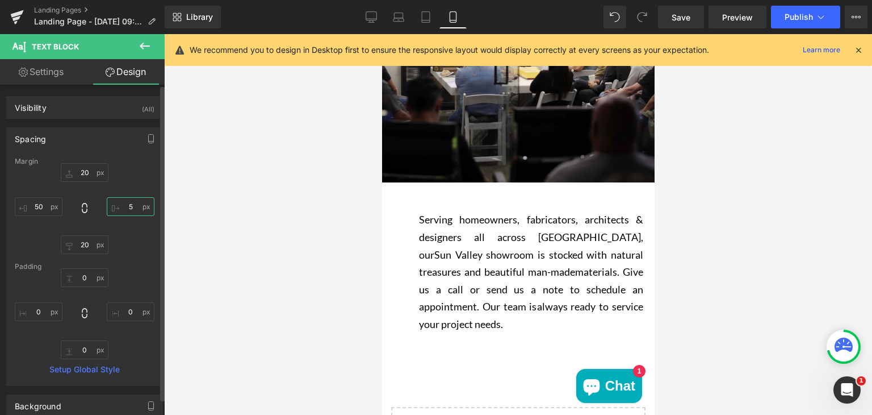
type input "50"
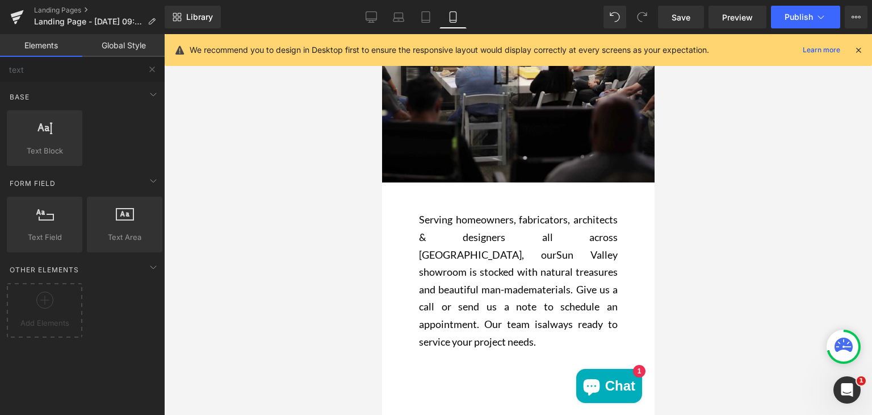
click at [316, 224] on div at bounding box center [518, 224] width 708 height 380
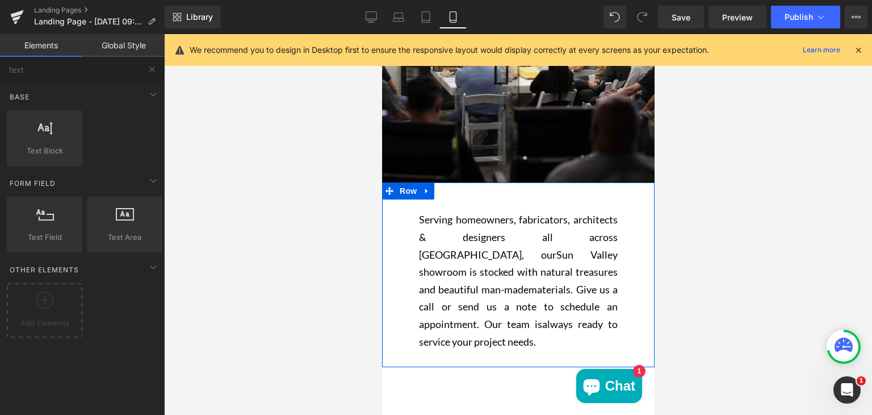
scroll to position [0, 0]
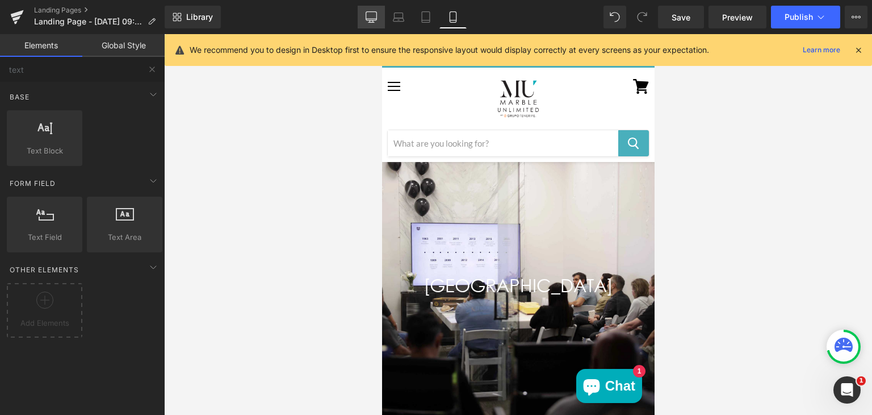
click at [370, 11] on icon at bounding box center [371, 16] width 11 height 11
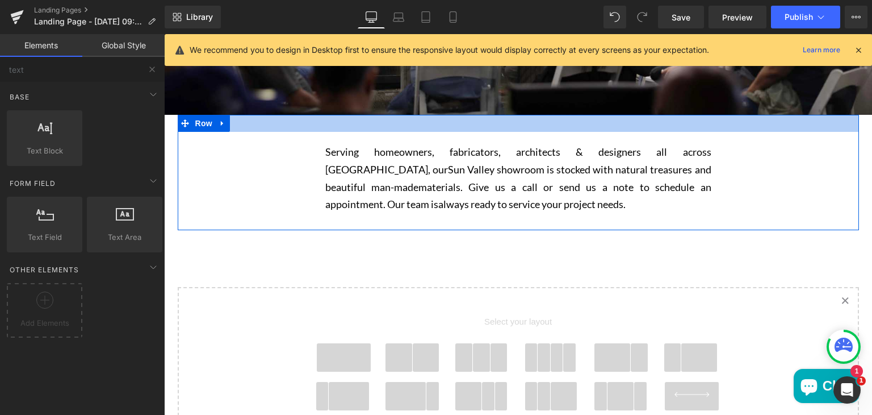
scroll to position [307, 0]
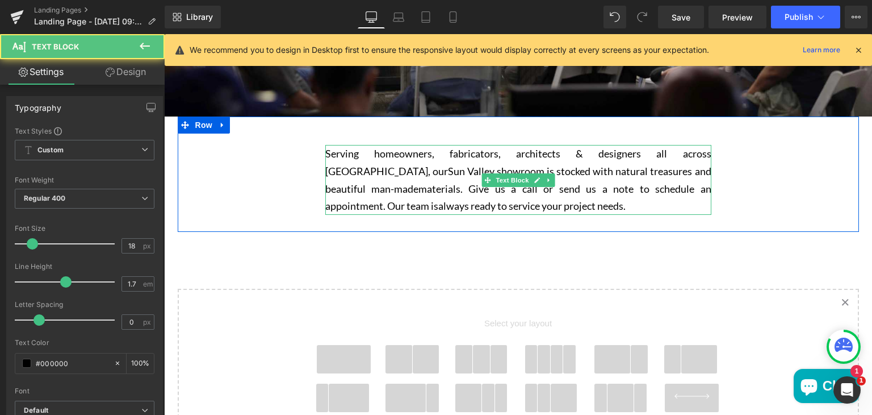
click at [405, 189] on span "materials. Give us a call or send us a note to schedule an appointment. Our tea…" at bounding box center [518, 197] width 386 height 30
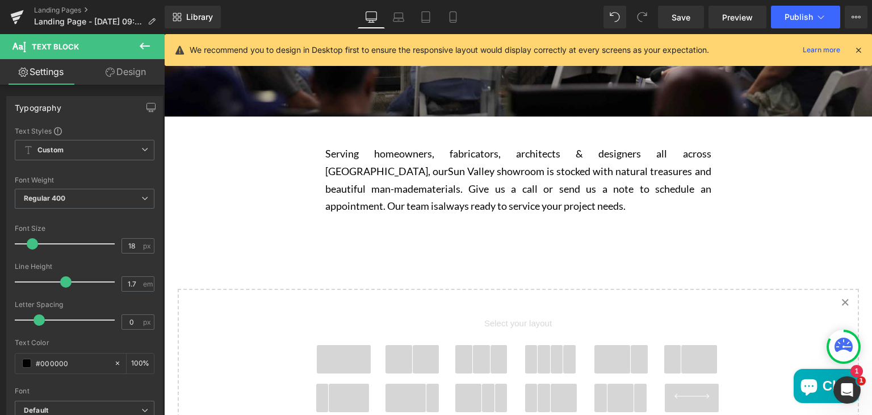
click at [120, 79] on link "Design" at bounding box center [126, 72] width 82 height 26
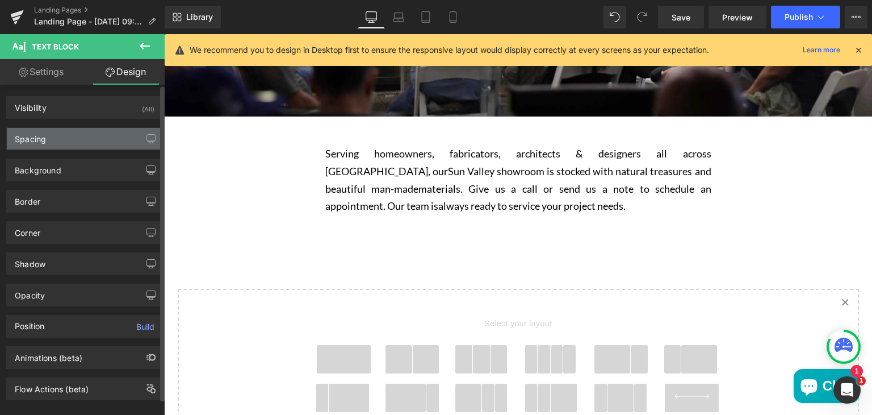
click at [61, 138] on div "Spacing" at bounding box center [85, 139] width 156 height 22
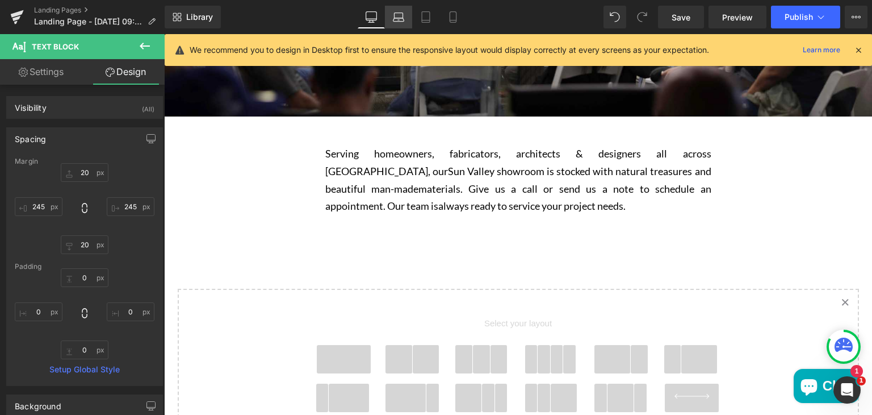
click at [399, 21] on icon at bounding box center [399, 19] width 11 height 3
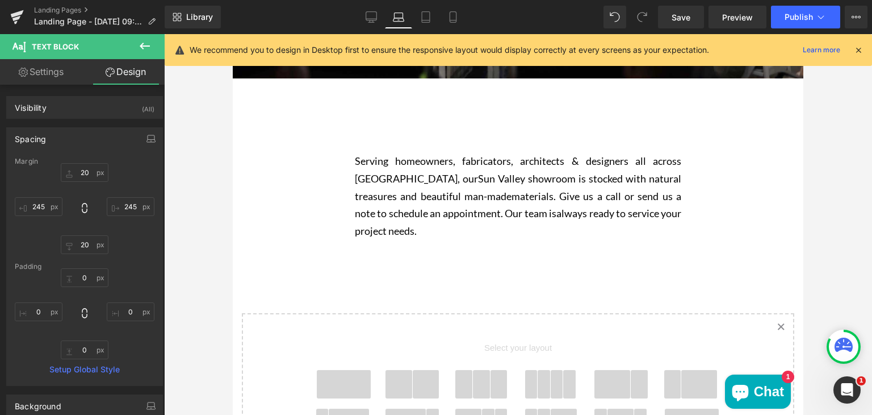
scroll to position [315, 0]
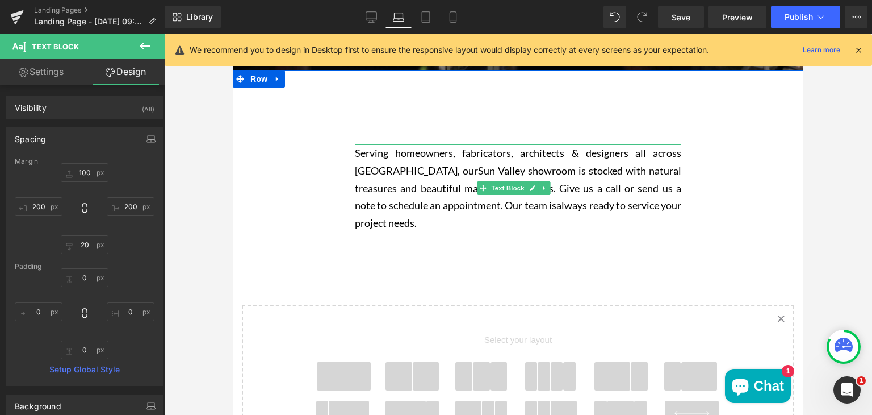
click at [388, 155] on p "Serving homeowners, fabricators, architects & designers all across Los Angeles,…" at bounding box center [518, 187] width 327 height 87
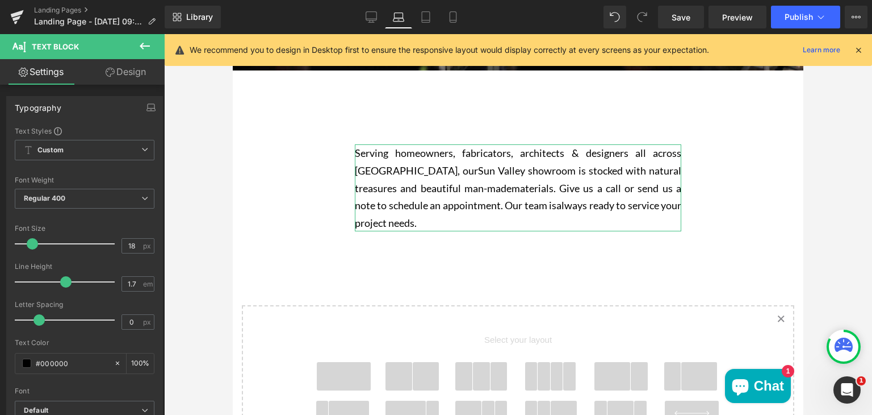
click at [123, 69] on link "Design" at bounding box center [126, 72] width 82 height 26
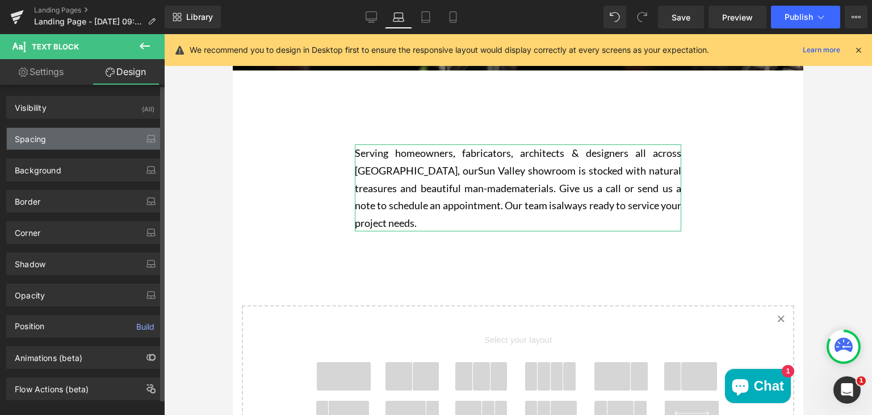
click at [76, 137] on div "Spacing" at bounding box center [85, 139] width 156 height 22
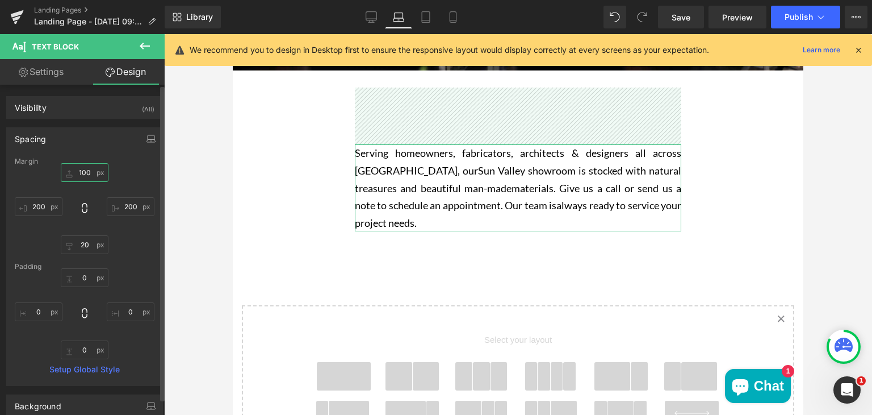
click at [83, 174] on input "text" at bounding box center [85, 172] width 48 height 19
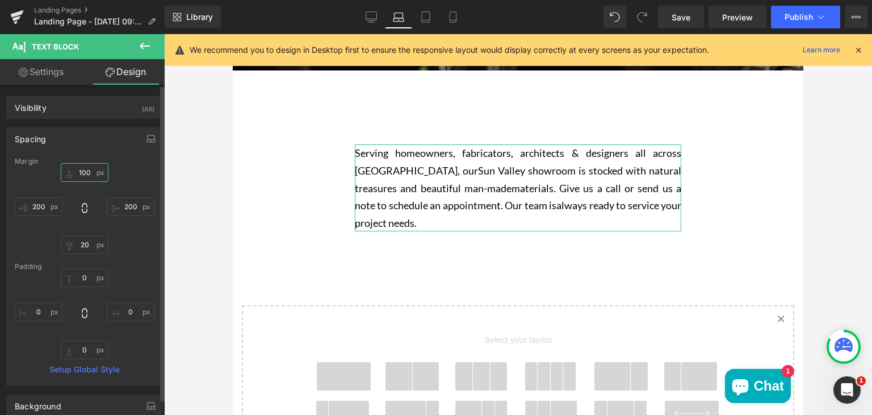
type input "100"
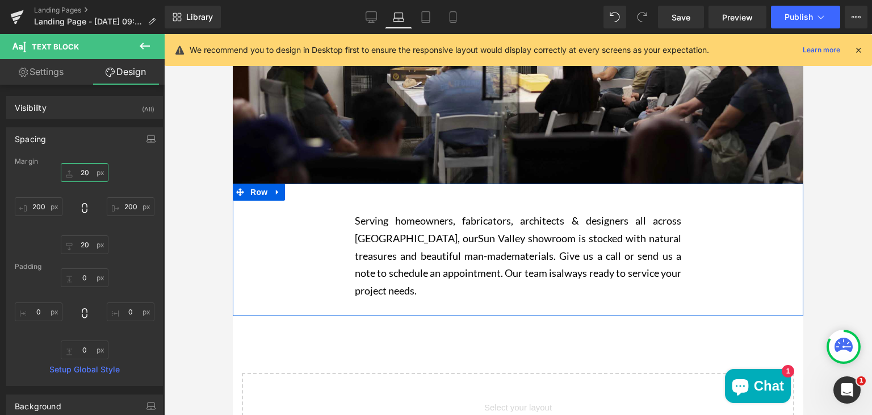
scroll to position [202, 0]
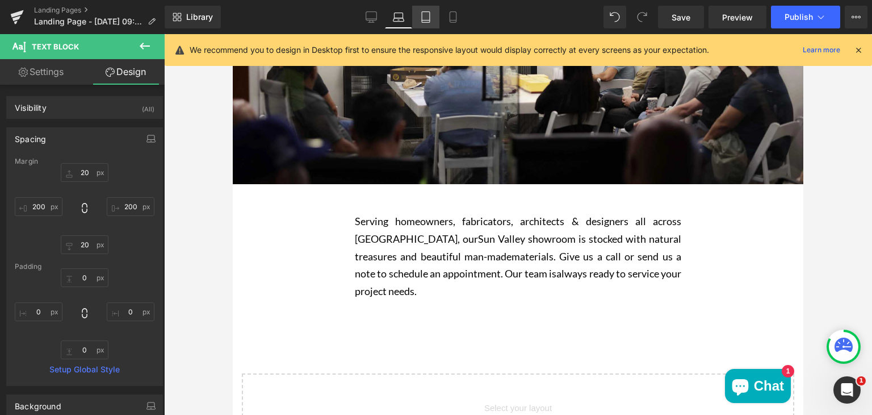
click at [429, 12] on icon at bounding box center [425, 16] width 11 height 11
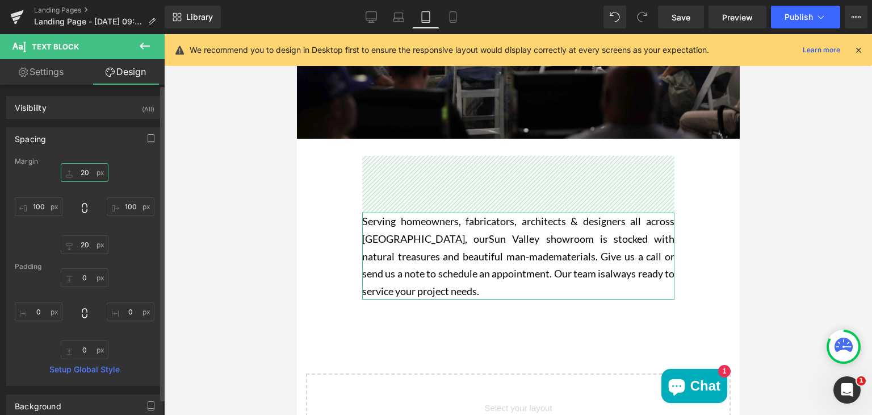
click at [83, 173] on input "20" at bounding box center [85, 172] width 48 height 19
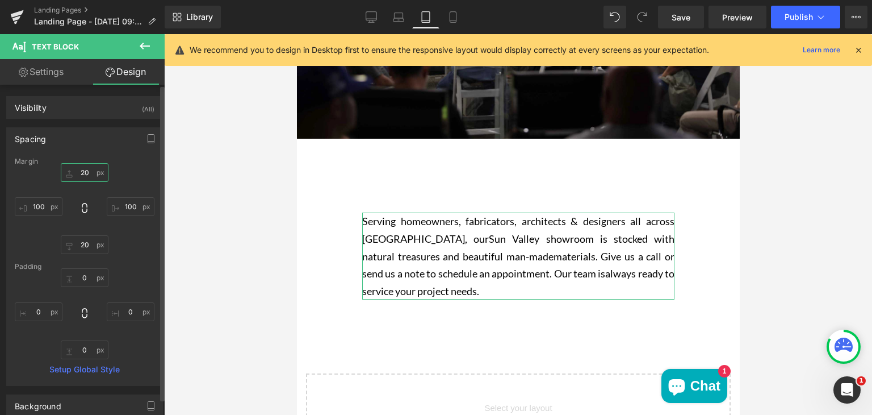
type input "100"
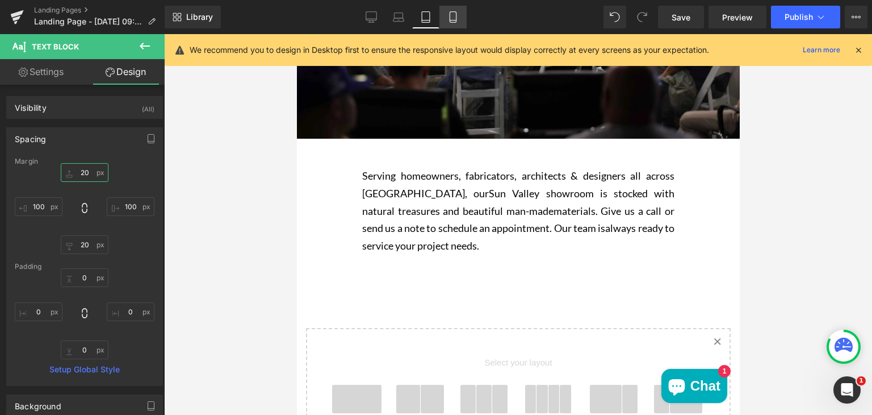
type input "20"
click at [455, 18] on icon at bounding box center [453, 16] width 11 height 11
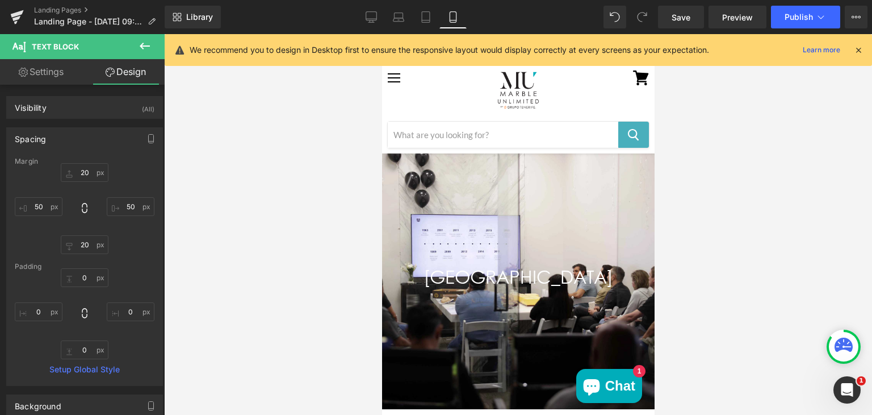
scroll to position [8, 0]
click at [374, 20] on icon at bounding box center [371, 16] width 11 height 9
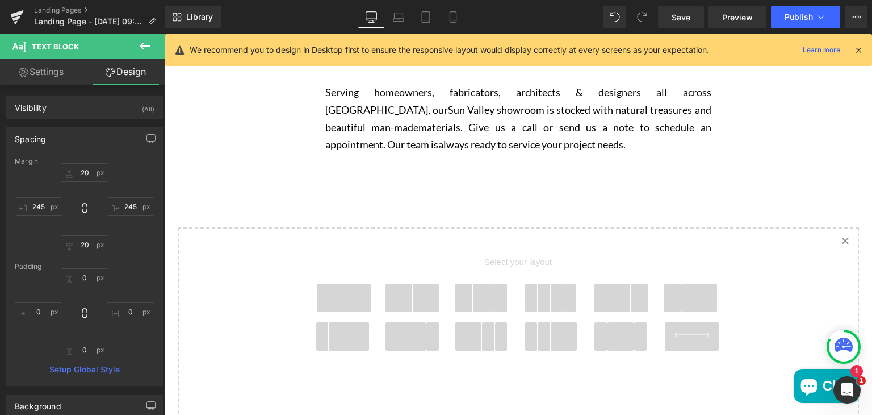
scroll to position [370, 0]
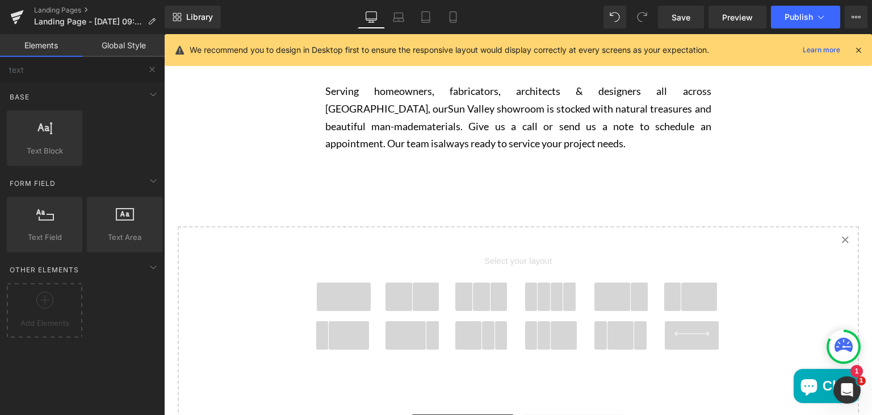
click at [464, 295] on span "Main content" at bounding box center [464, 296] width 18 height 28
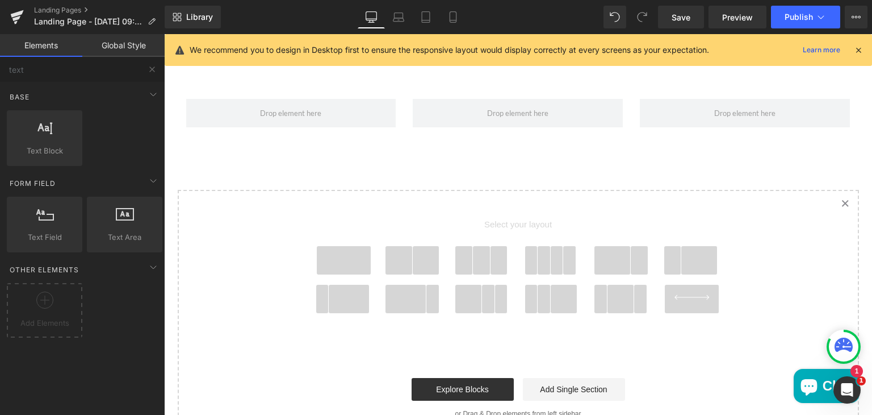
scroll to position [459, 0]
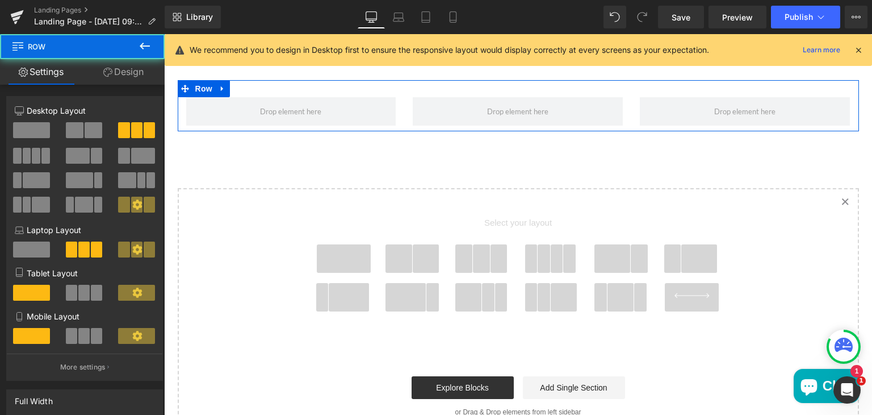
click at [400, 113] on div "Main content" at bounding box center [291, 111] width 227 height 28
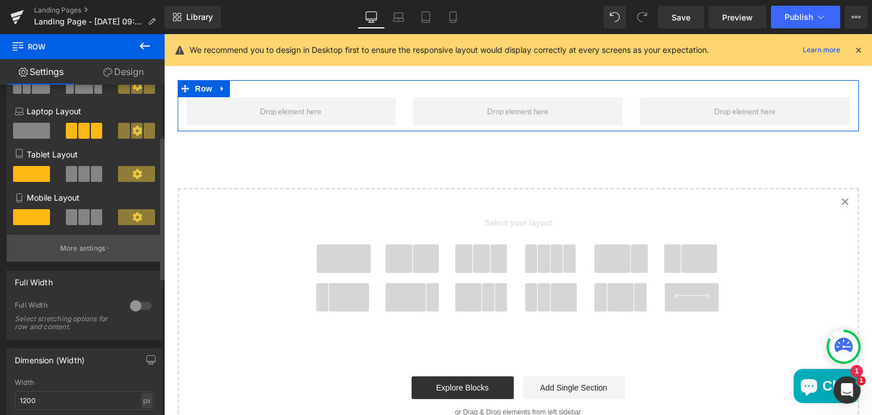
scroll to position [0, 0]
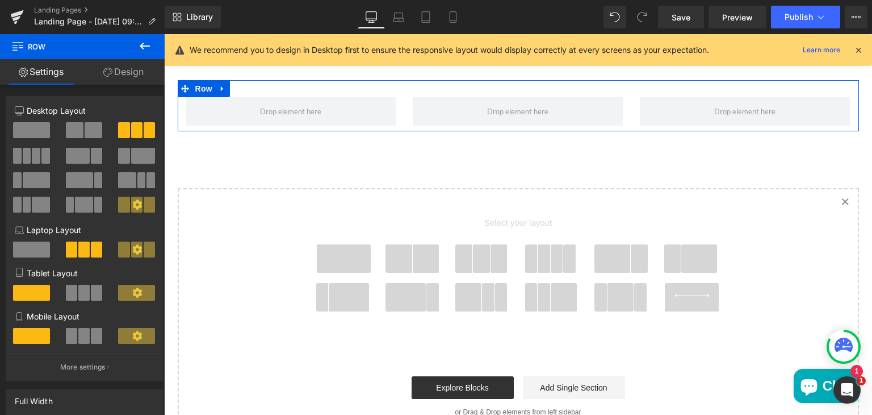
click at [132, 73] on link "Design" at bounding box center [123, 72] width 82 height 26
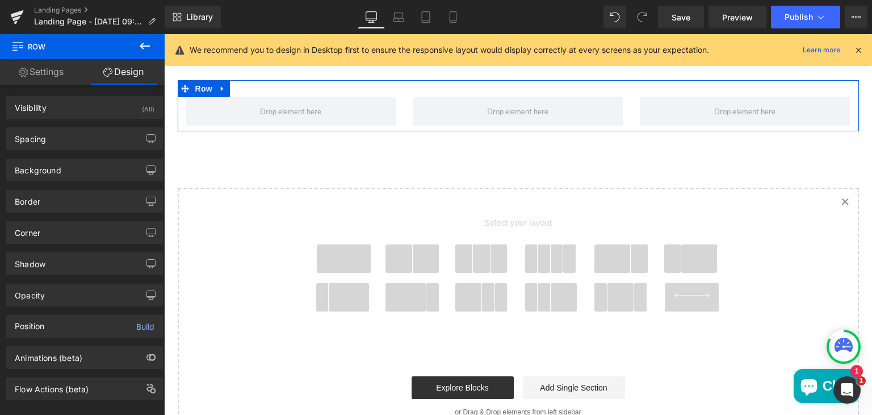
click at [45, 76] on link "Settings" at bounding box center [41, 72] width 82 height 26
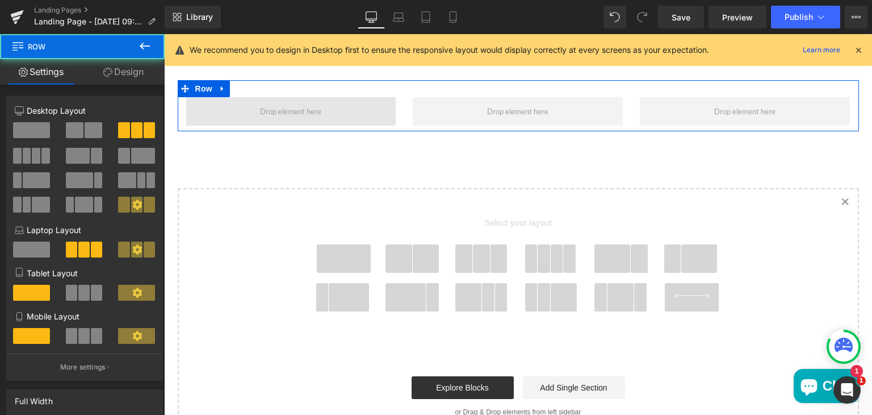
click at [219, 107] on span "Main content" at bounding box center [291, 111] width 210 height 28
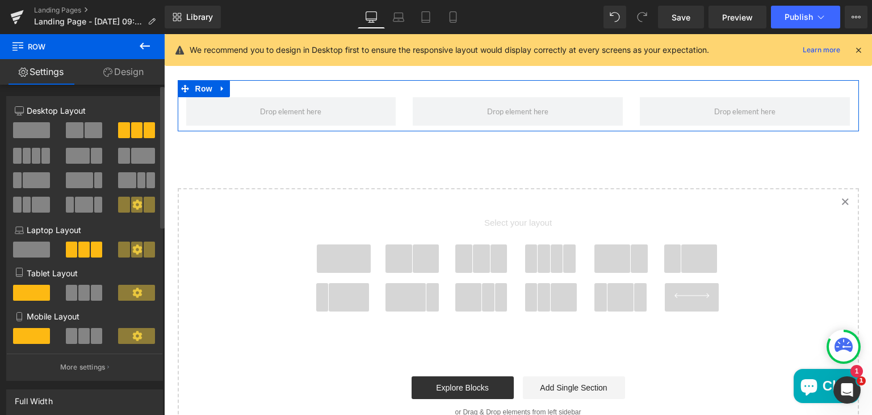
click at [132, 202] on icon at bounding box center [137, 204] width 10 height 10
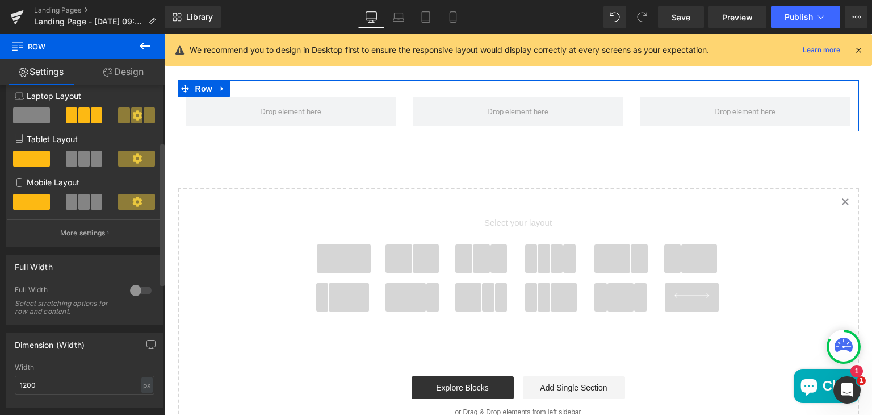
scroll to position [138, 0]
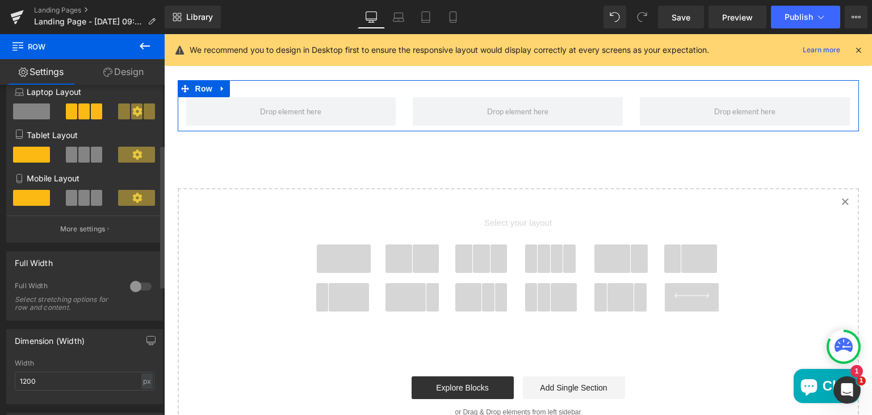
click at [89, 233] on p "More settings" at bounding box center [82, 229] width 45 height 10
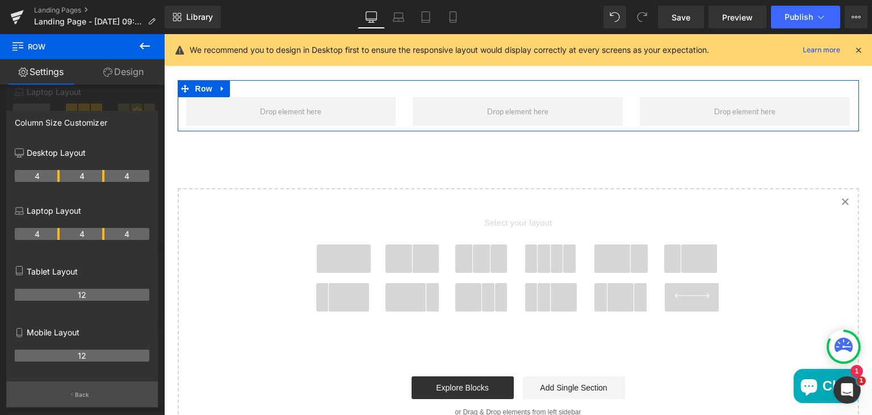
click at [68, 393] on button "Back" at bounding box center [82, 394] width 152 height 26
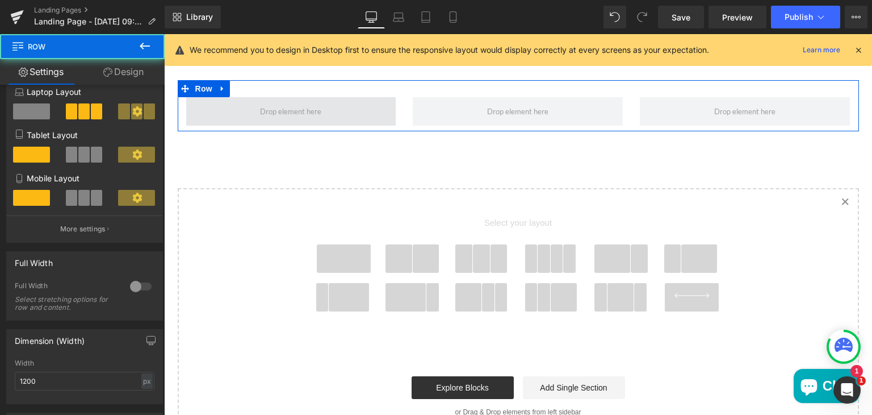
click at [342, 115] on span "Main content" at bounding box center [291, 111] width 210 height 28
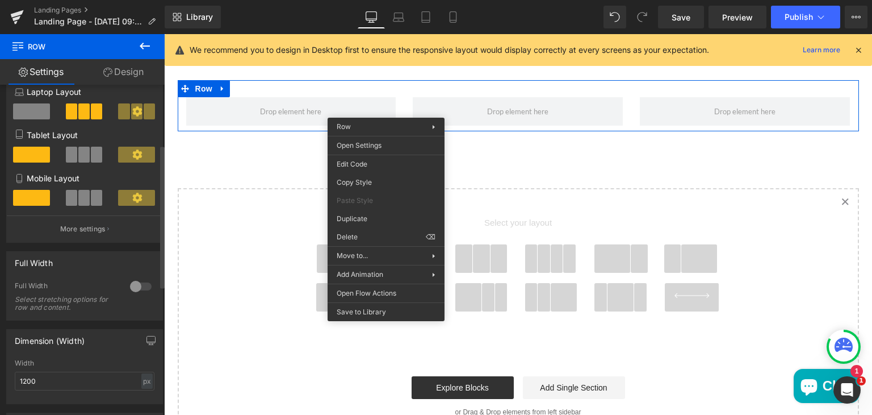
click at [30, 110] on span at bounding box center [31, 111] width 37 height 16
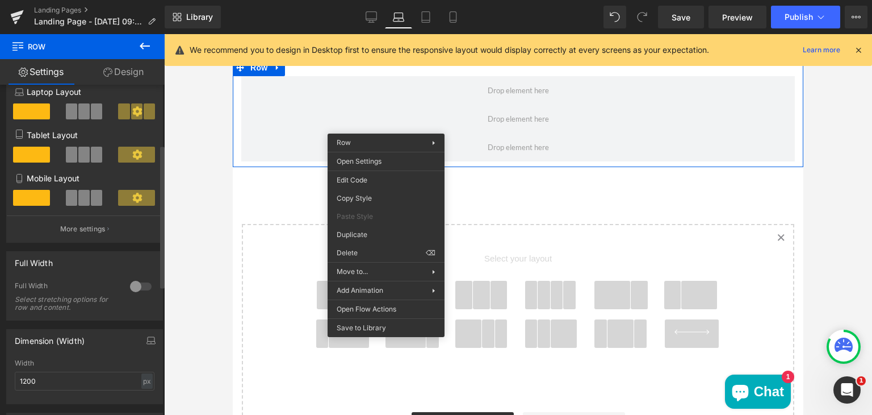
scroll to position [438, 0]
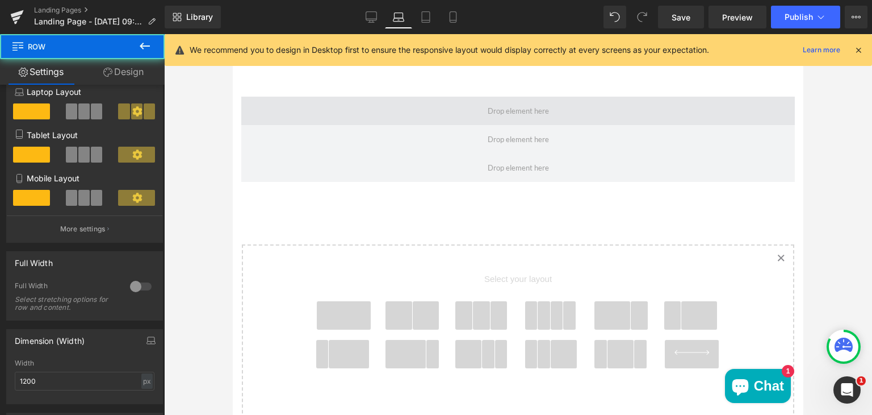
click at [362, 106] on span "Main content" at bounding box center [518, 111] width 554 height 28
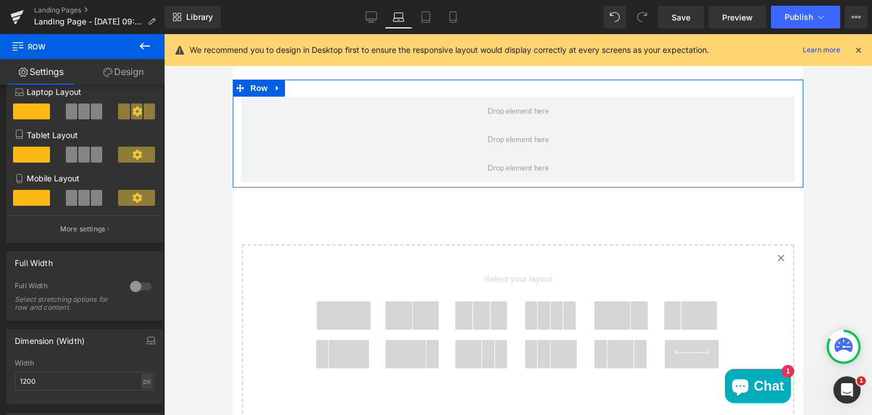
click at [129, 68] on link "Design" at bounding box center [123, 72] width 82 height 26
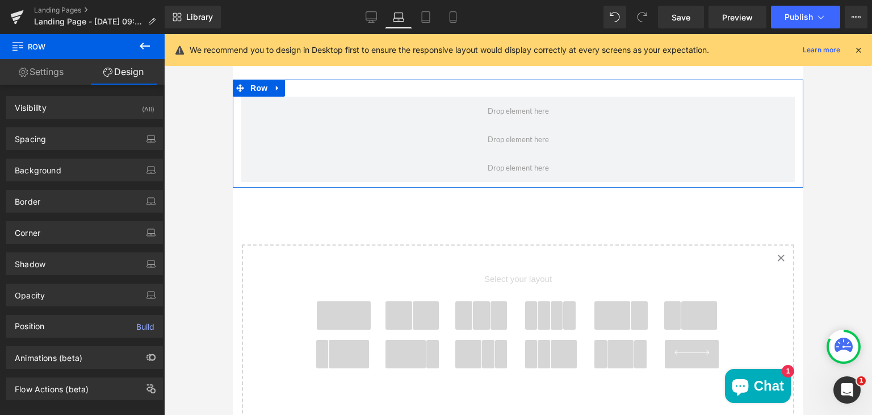
click at [59, 69] on link "Settings" at bounding box center [41, 72] width 82 height 26
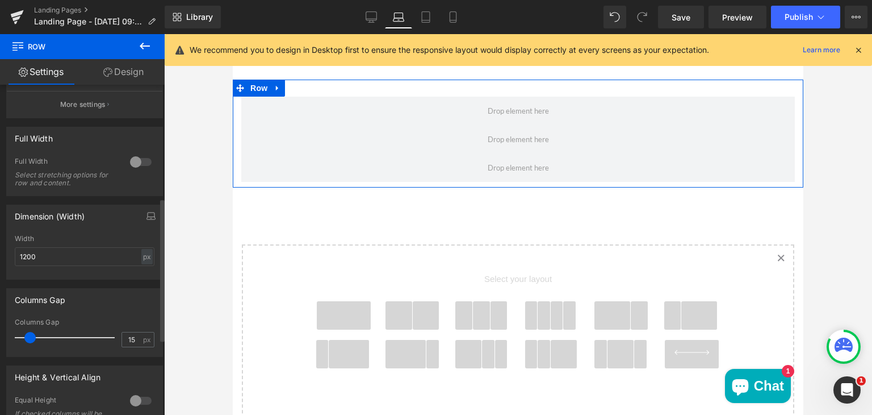
scroll to position [263, 0]
drag, startPoint x: 30, startPoint y: 337, endPoint x: 14, endPoint y: 338, distance: 15.4
click at [15, 338] on span at bounding box center [20, 336] width 11 height 11
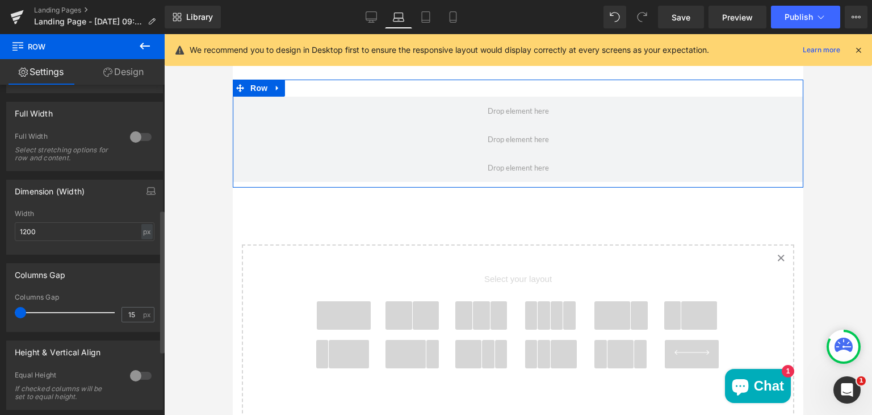
scroll to position [288, 0]
click at [132, 373] on div at bounding box center [140, 375] width 27 height 18
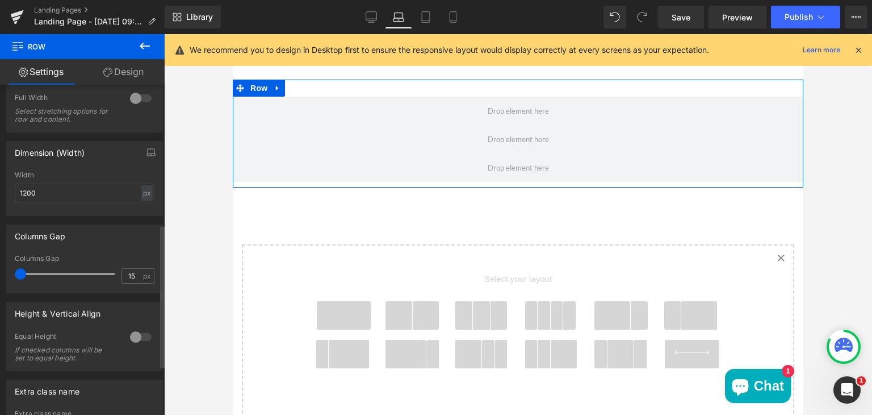
scroll to position [320, 0]
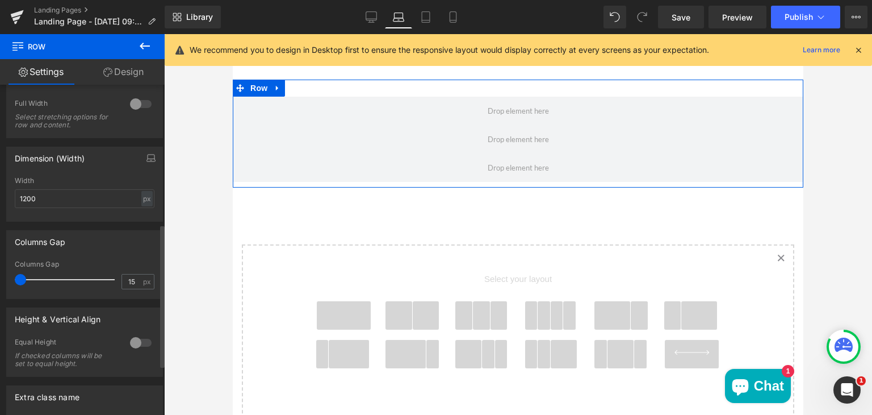
click at [30, 280] on div at bounding box center [67, 279] width 94 height 23
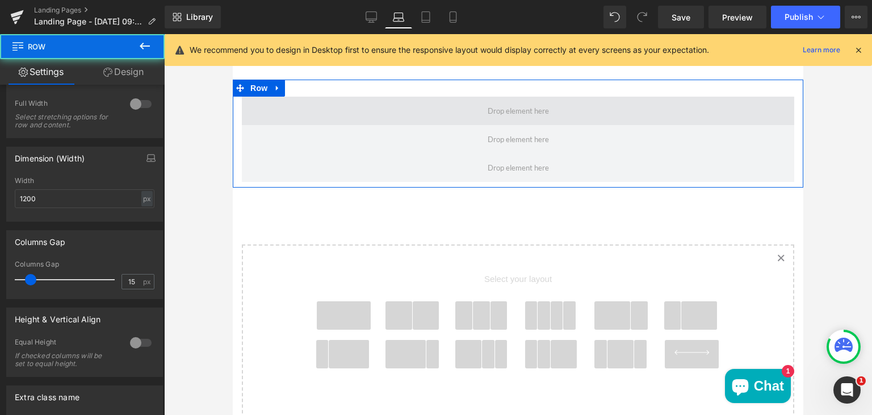
click at [467, 109] on span "Main content" at bounding box center [518, 111] width 553 height 28
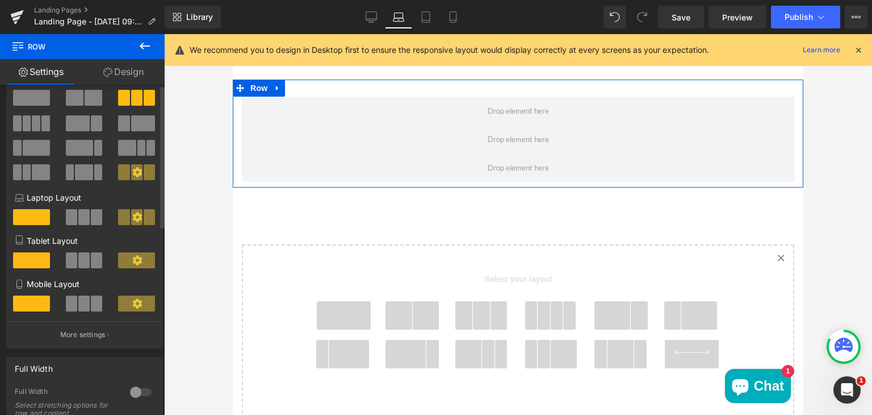
scroll to position [0, 0]
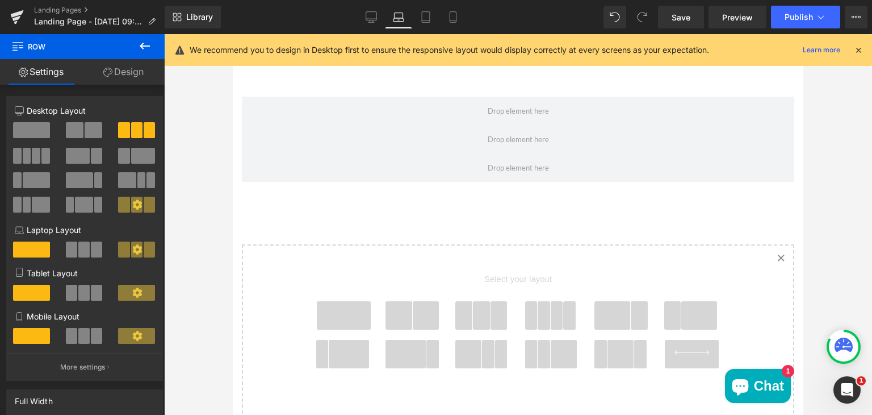
click at [147, 48] on icon at bounding box center [145, 46] width 14 height 14
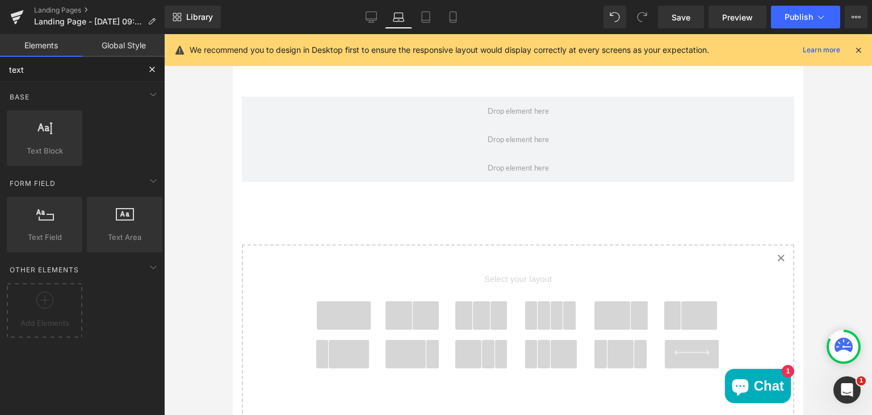
click at [78, 72] on input "text" at bounding box center [70, 69] width 140 height 25
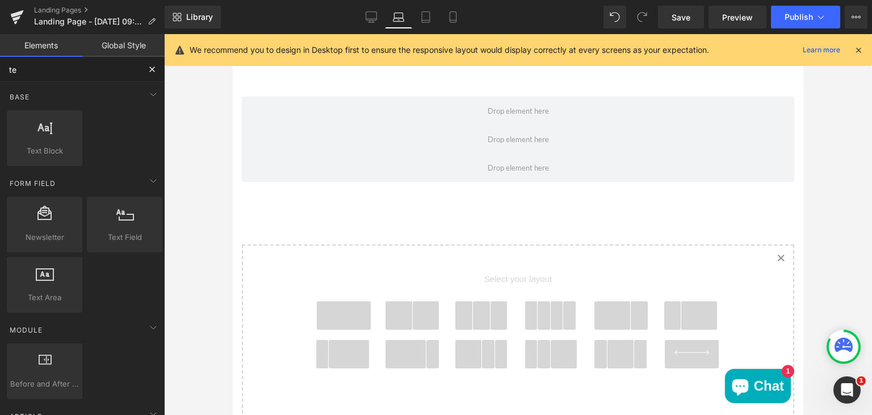
type input "t"
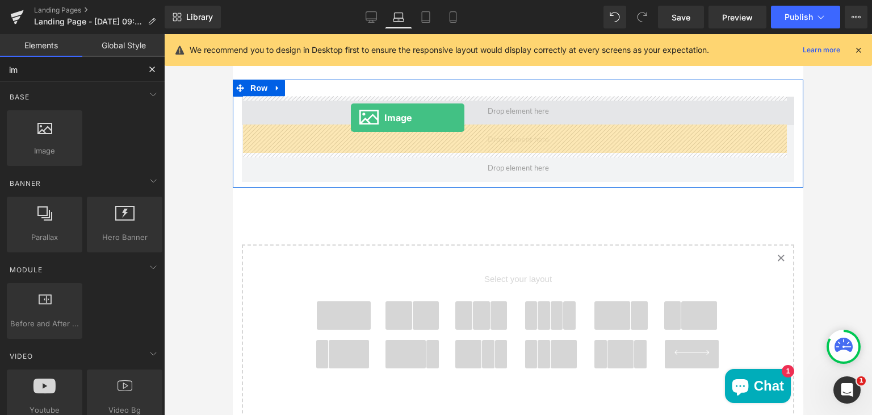
drag, startPoint x: 276, startPoint y: 170, endPoint x: 349, endPoint y: 112, distance: 93.7
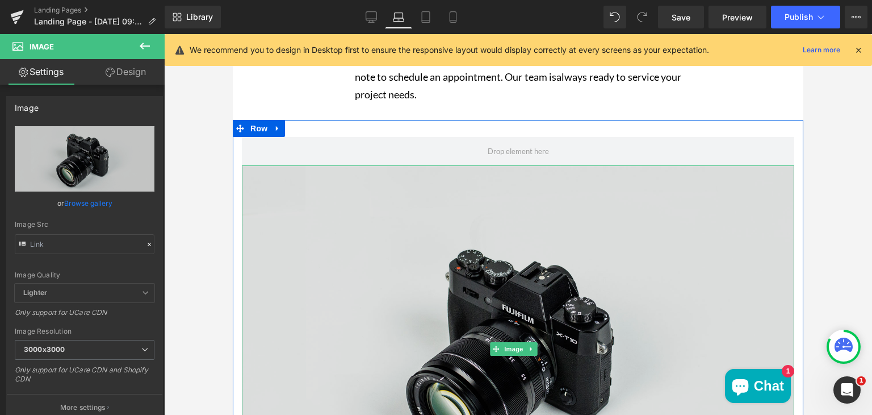
scroll to position [393, 0]
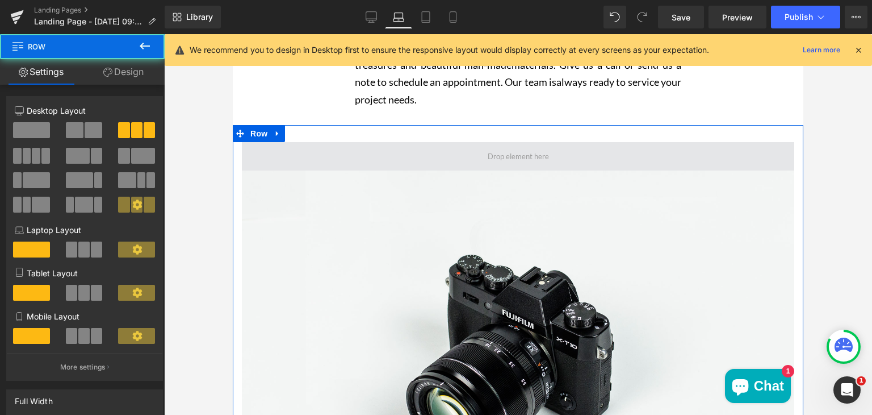
click at [382, 150] on span "Main content" at bounding box center [518, 156] width 553 height 28
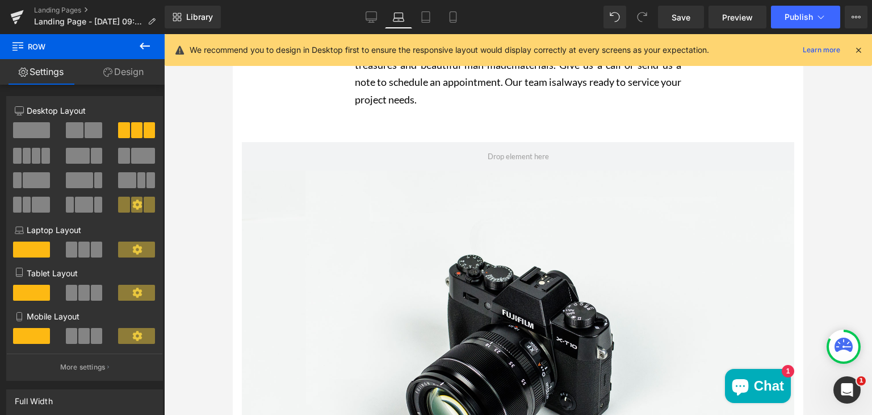
click at [136, 43] on button at bounding box center [145, 46] width 40 height 25
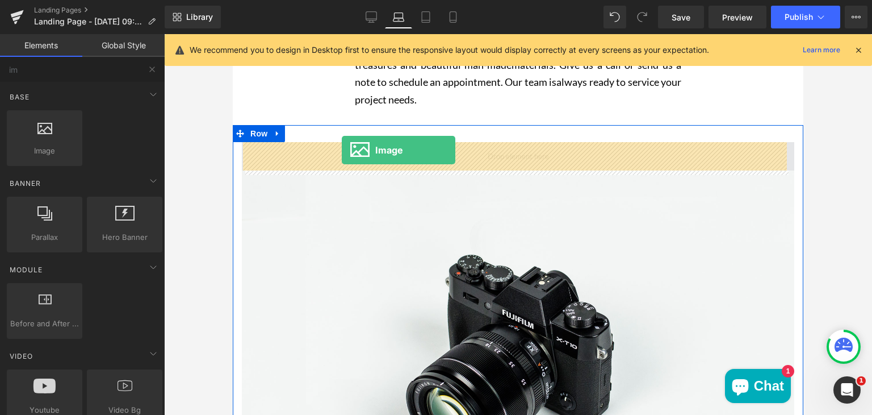
drag, startPoint x: 283, startPoint y: 170, endPoint x: 344, endPoint y: 150, distance: 64.3
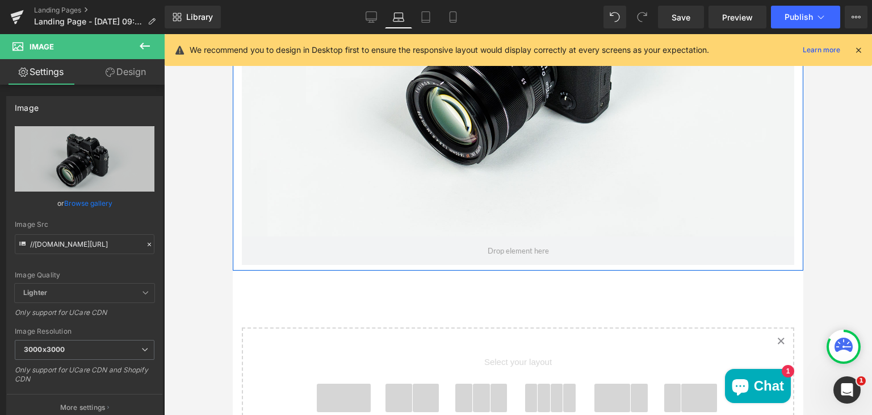
scroll to position [1036, 0]
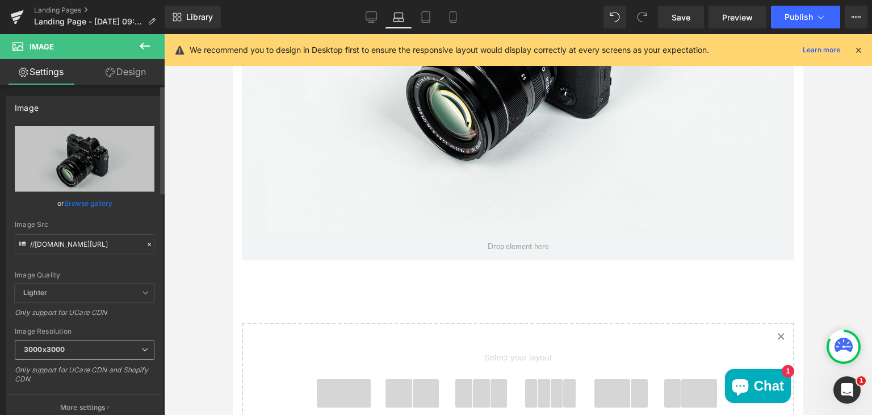
click at [77, 348] on span "3000x3000" at bounding box center [85, 350] width 140 height 20
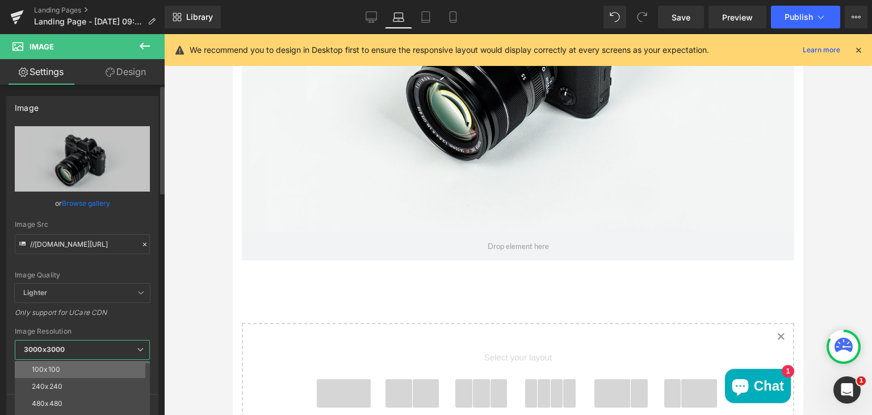
click at [62, 365] on li "100x100" at bounding box center [85, 369] width 140 height 17
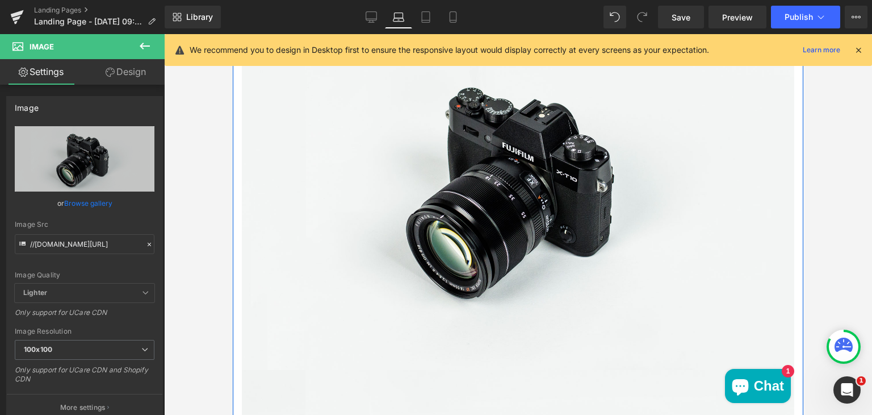
scroll to position [532, 0]
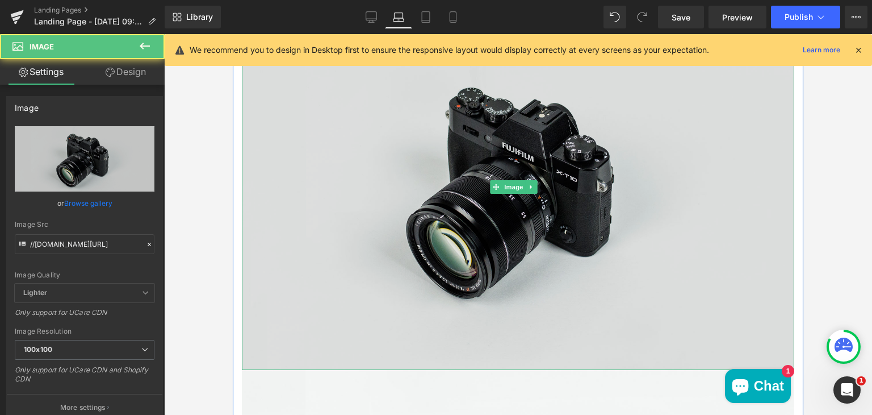
click at [373, 217] on img "Main content" at bounding box center [518, 186] width 553 height 366
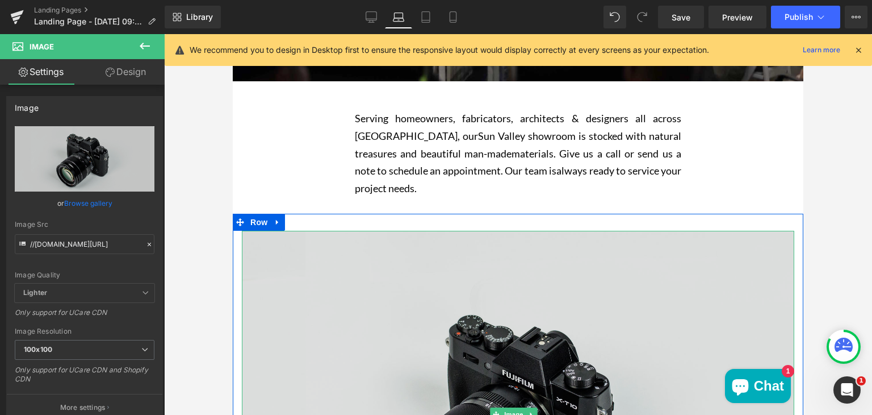
scroll to position [302, 0]
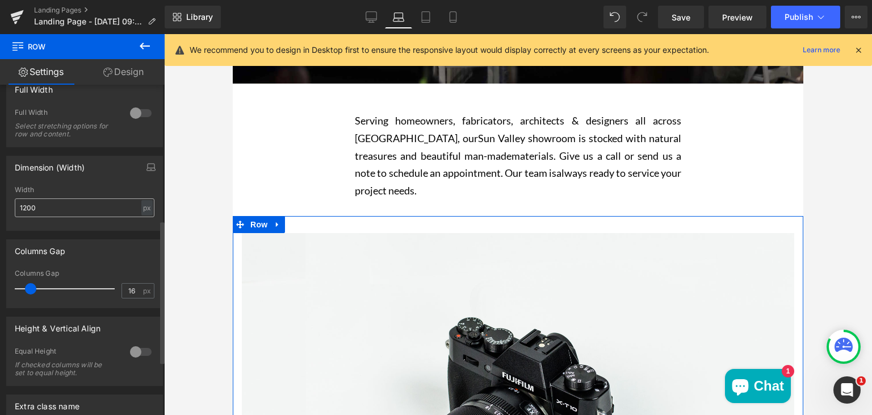
scroll to position [311, 0]
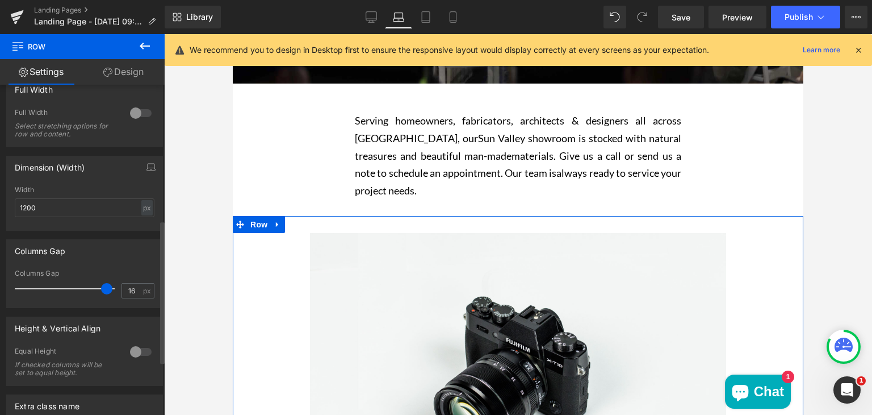
drag, startPoint x: 30, startPoint y: 288, endPoint x: 102, endPoint y: 283, distance: 72.9
click at [102, 283] on div at bounding box center [67, 288] width 94 height 23
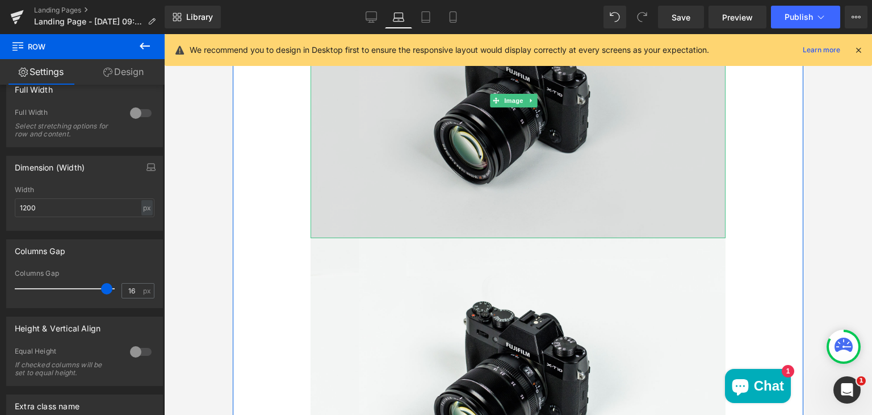
scroll to position [575, 0]
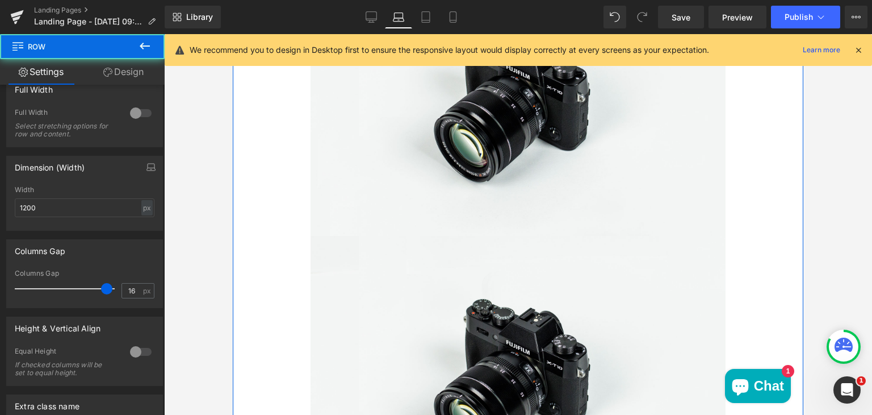
click at [252, 198] on div "Image" at bounding box center [518, 97] width 571 height 275
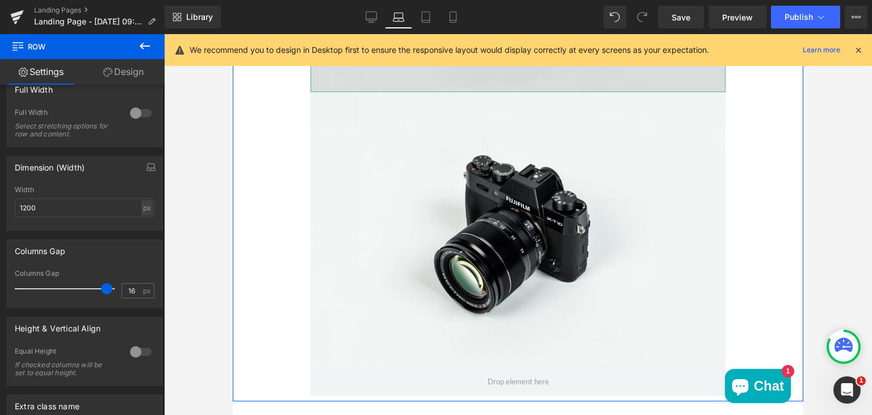
scroll to position [722, 0]
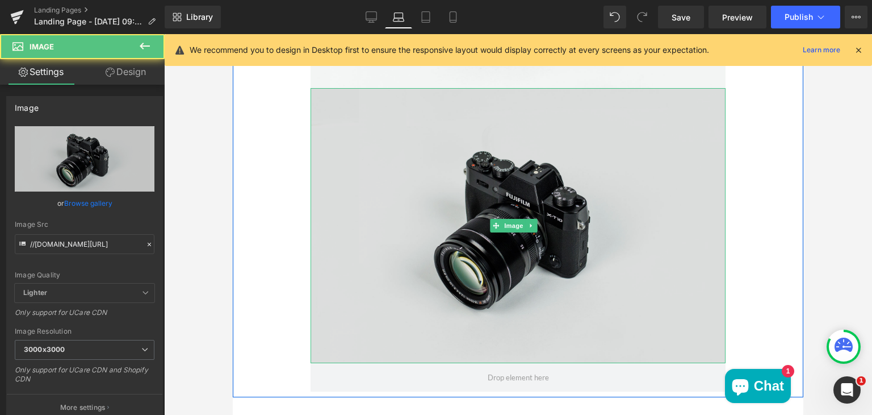
click at [401, 88] on img "Main content" at bounding box center [518, 225] width 415 height 275
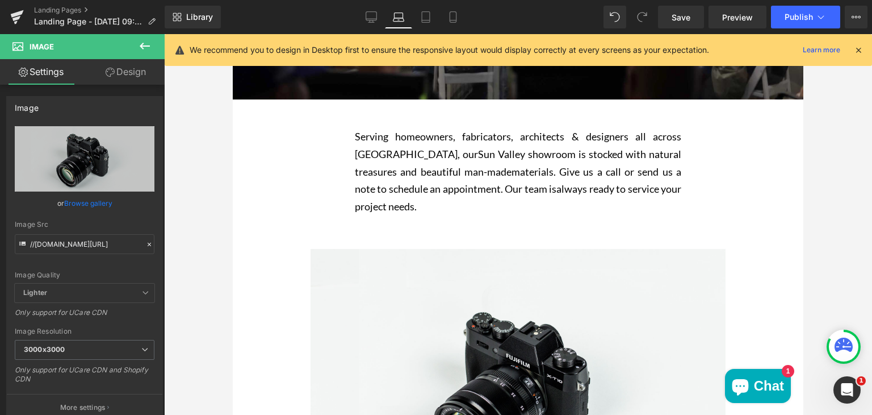
scroll to position [286, 0]
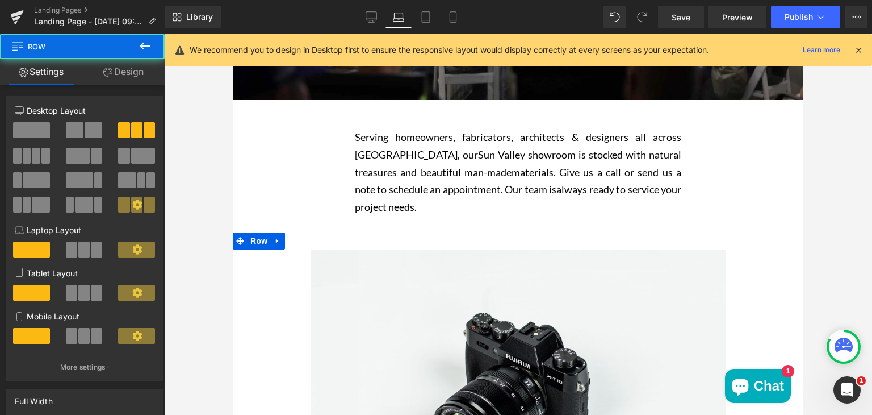
click at [284, 261] on div "Image" at bounding box center [518, 386] width 571 height 275
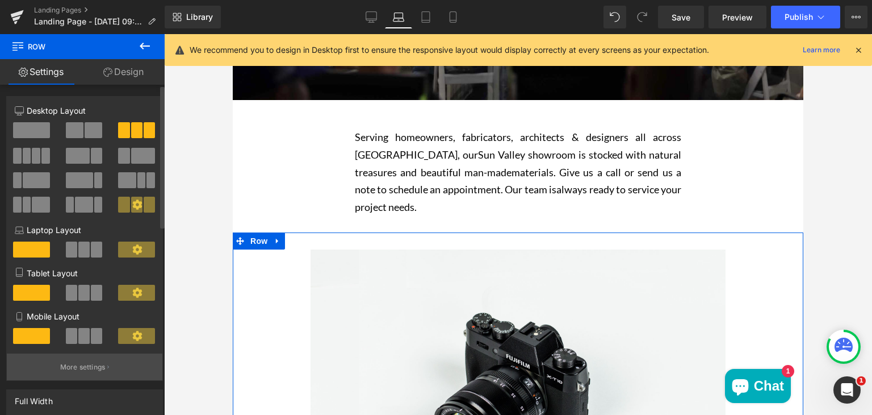
click at [70, 369] on p "More settings" at bounding box center [82, 367] width 45 height 10
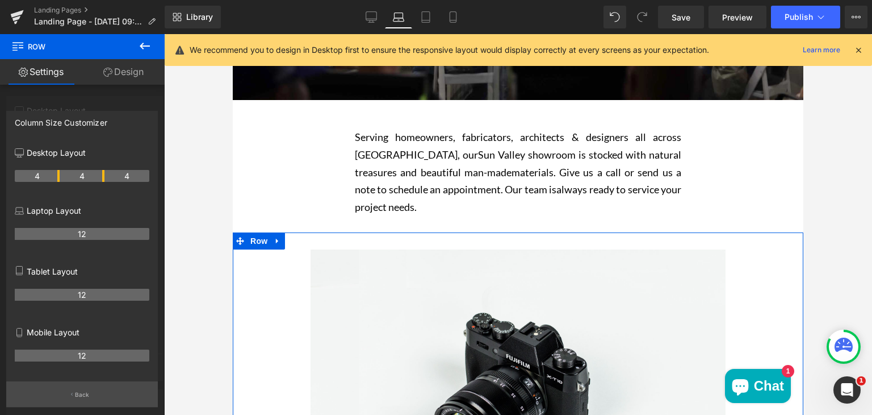
click at [73, 391] on button "Back" at bounding box center [82, 394] width 152 height 26
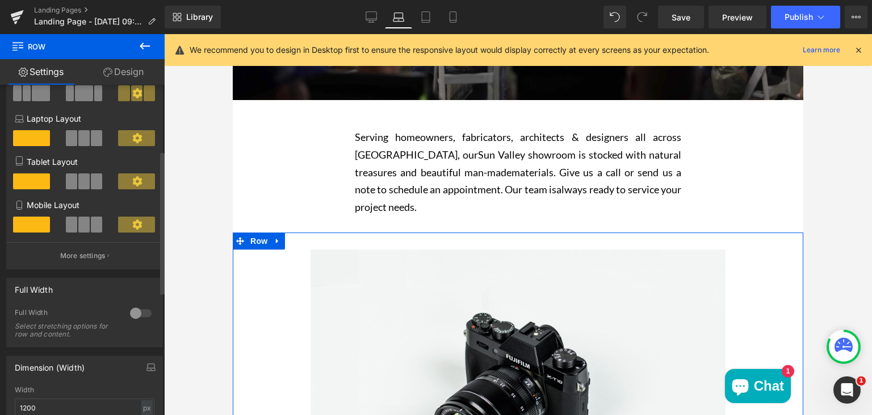
scroll to position [161, 0]
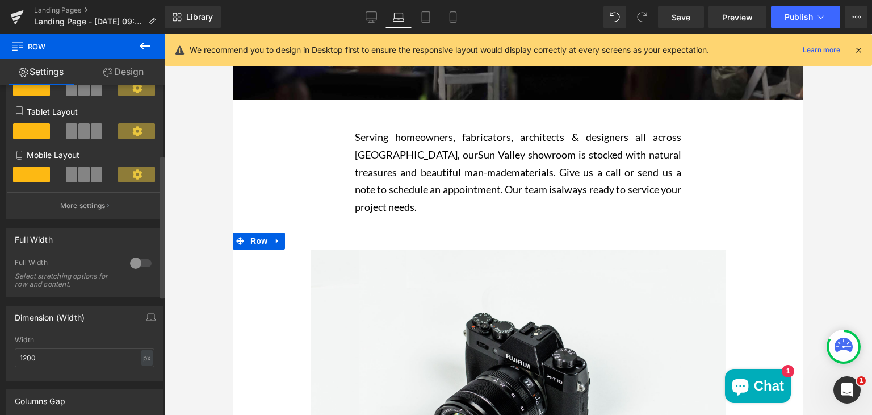
click at [129, 266] on div at bounding box center [140, 263] width 27 height 18
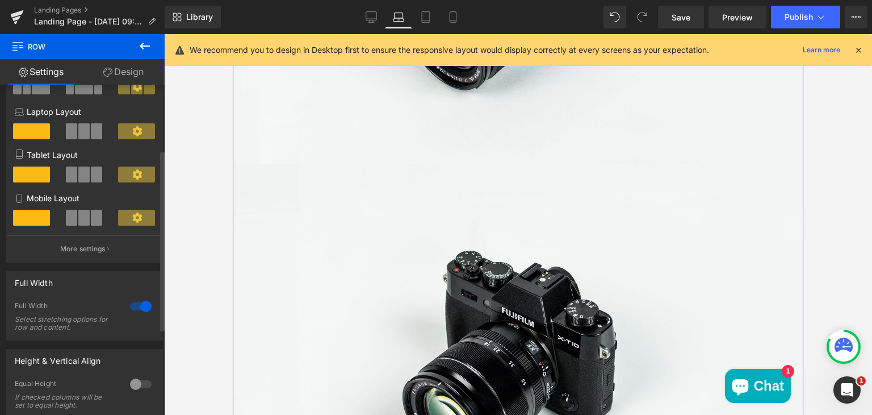
scroll to position [118, 0]
click at [136, 307] on div at bounding box center [140, 306] width 27 height 18
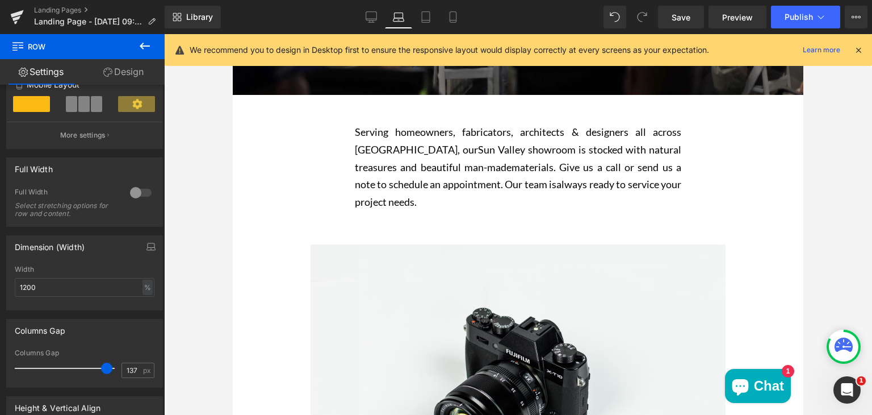
scroll to position [294, 0]
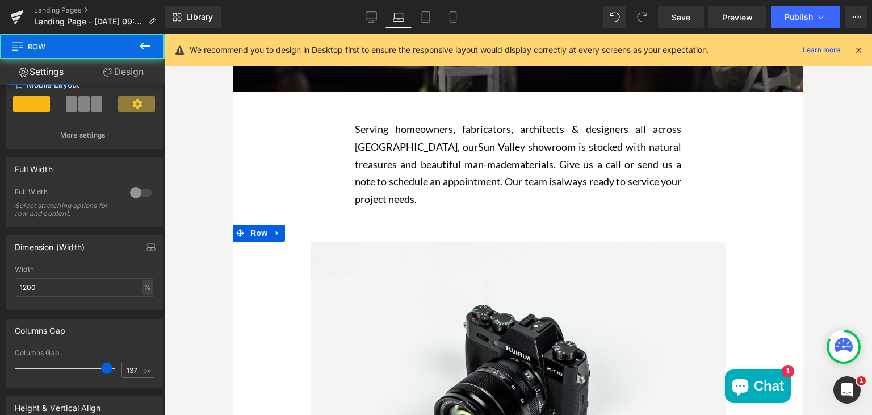
click at [268, 249] on div "Image" at bounding box center [518, 378] width 571 height 275
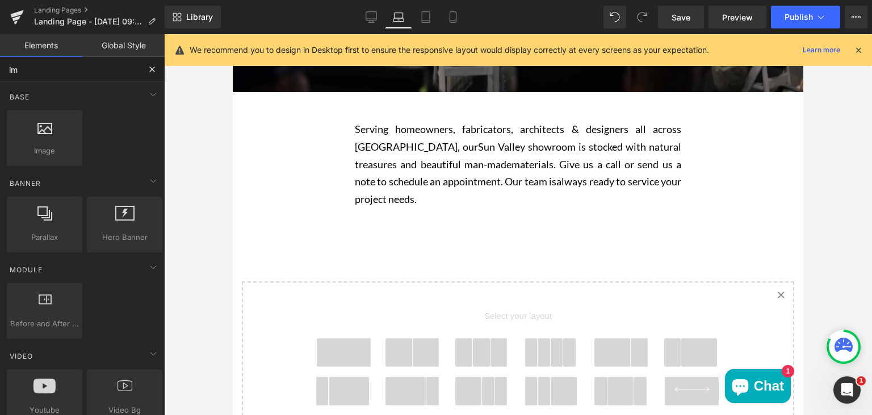
click at [41, 70] on input "im" at bounding box center [70, 69] width 140 height 25
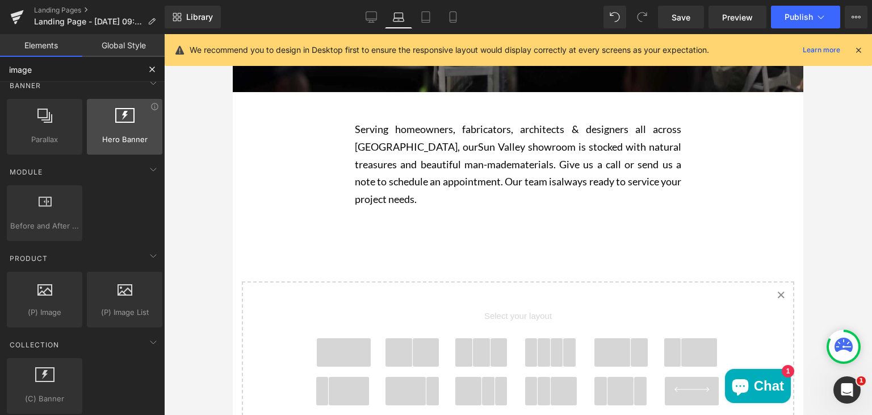
scroll to position [111, 0]
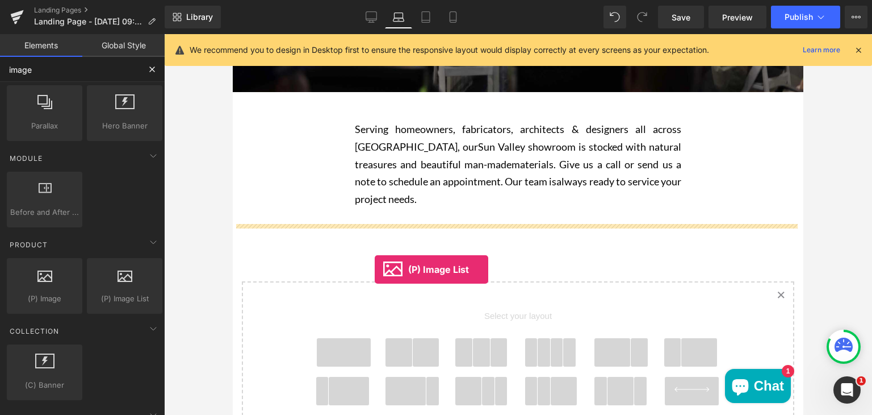
drag, startPoint x: 348, startPoint y: 316, endPoint x: 395, endPoint y: 274, distance: 63.6
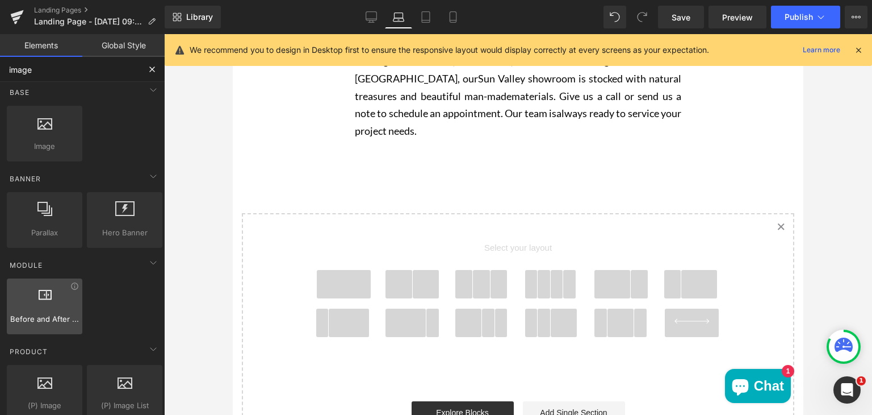
scroll to position [0, 0]
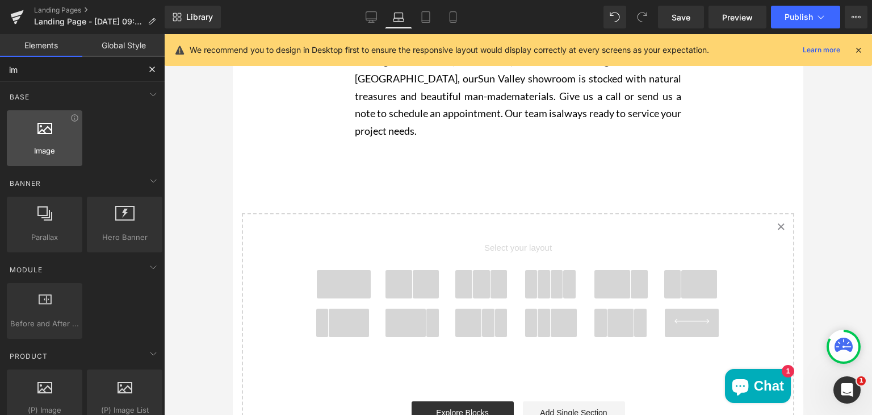
type input "i"
click at [37, 139] on div at bounding box center [44, 132] width 69 height 26
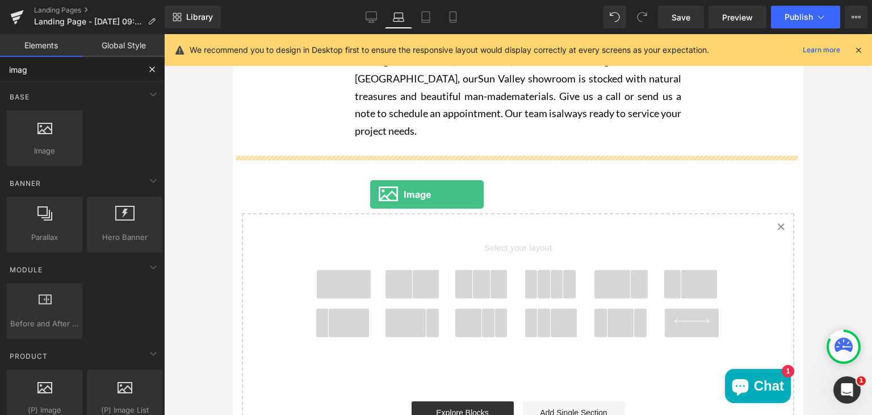
drag, startPoint x: 270, startPoint y: 173, endPoint x: 370, endPoint y: 195, distance: 102.3
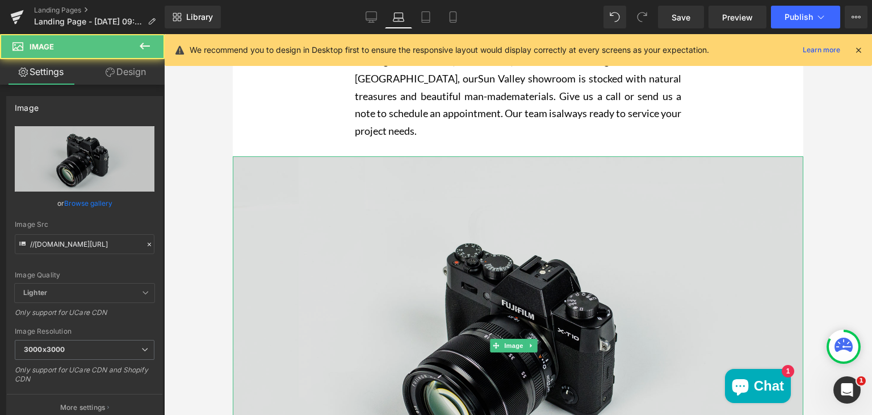
click at [273, 182] on img "Main content" at bounding box center [518, 345] width 571 height 378
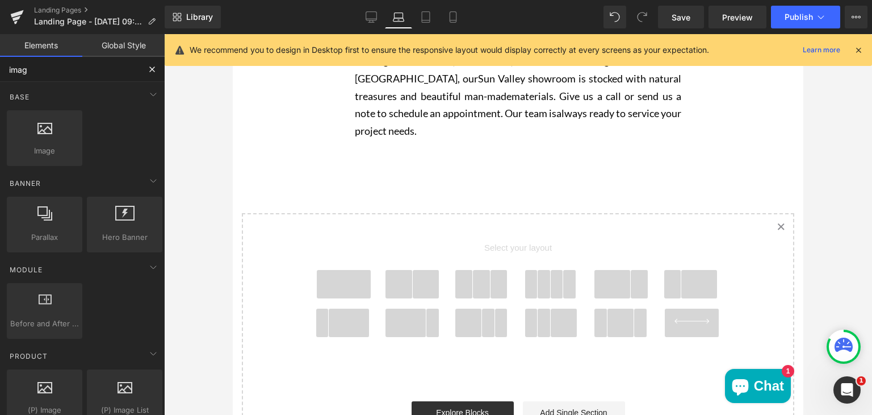
click at [35, 73] on input "imag" at bounding box center [70, 69] width 140 height 25
type input "i"
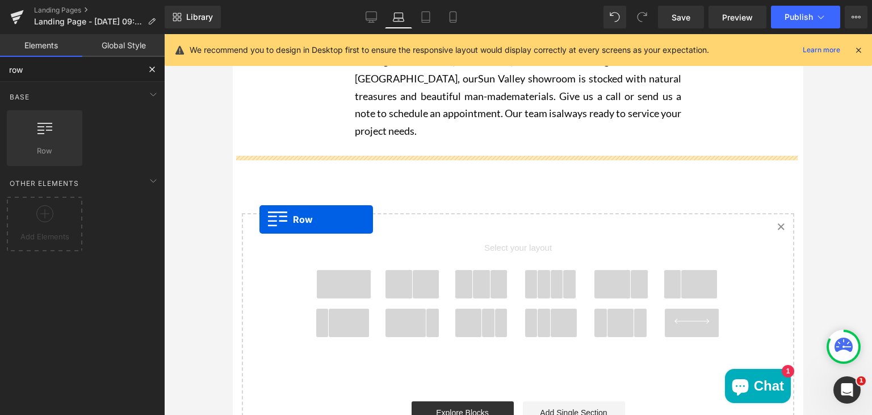
drag, startPoint x: 260, startPoint y: 175, endPoint x: 294, endPoint y: 237, distance: 70.7
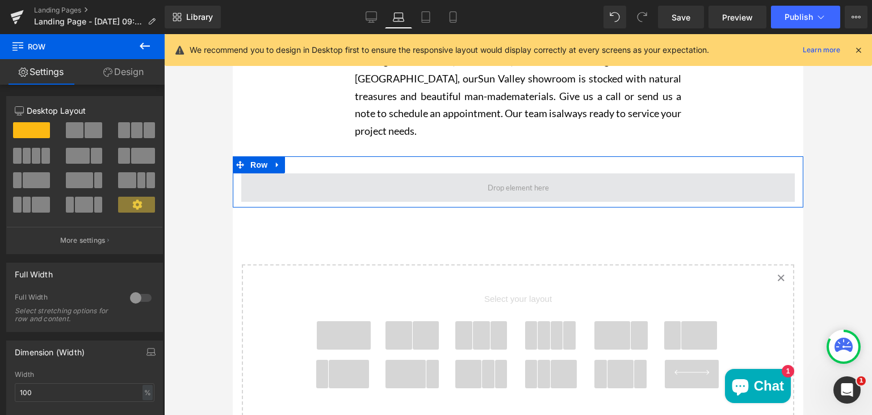
click at [385, 190] on span "Main content" at bounding box center [518, 187] width 554 height 28
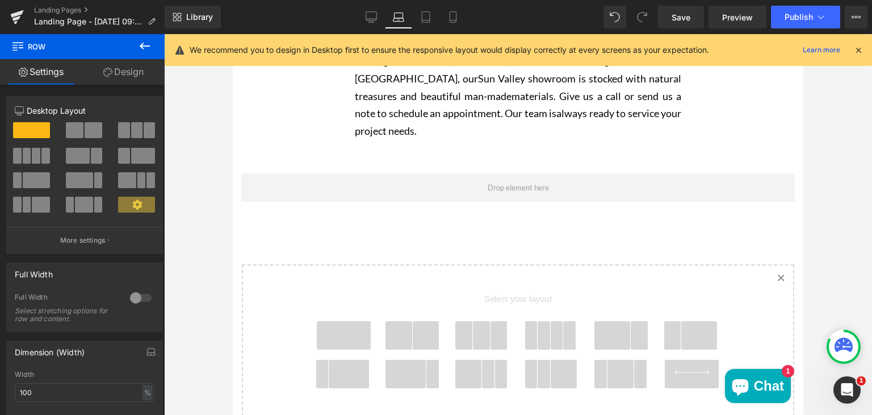
click at [149, 43] on icon at bounding box center [145, 46] width 14 height 14
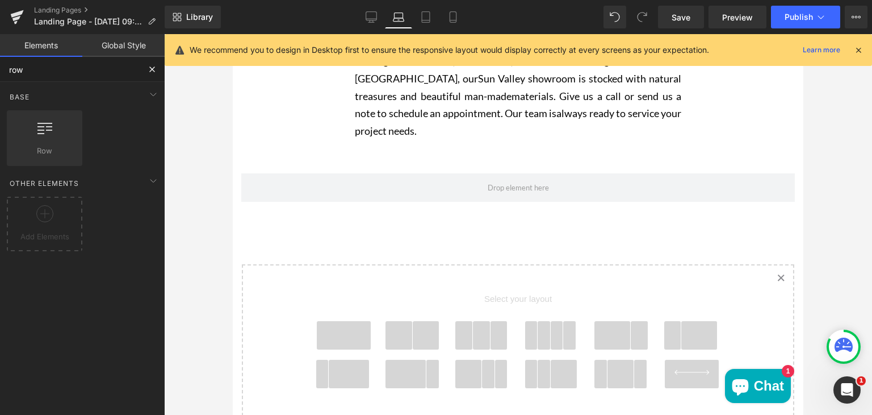
click at [77, 70] on input "row" at bounding box center [70, 69] width 140 height 25
type input "r"
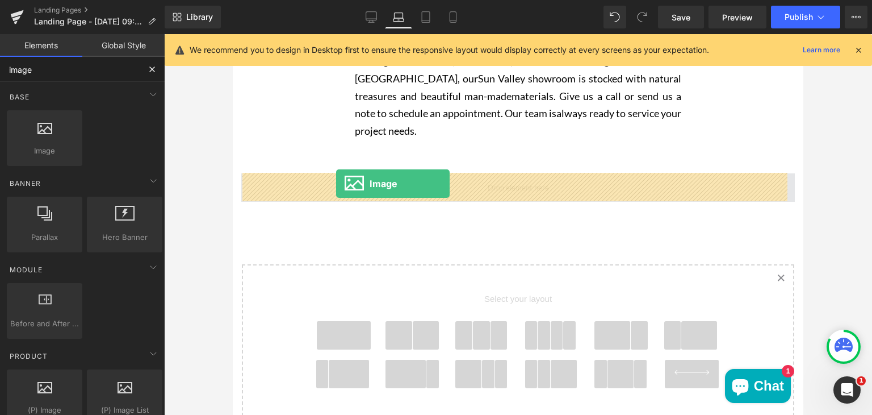
drag, startPoint x: 280, startPoint y: 173, endPoint x: 345, endPoint y: 185, distance: 66.4
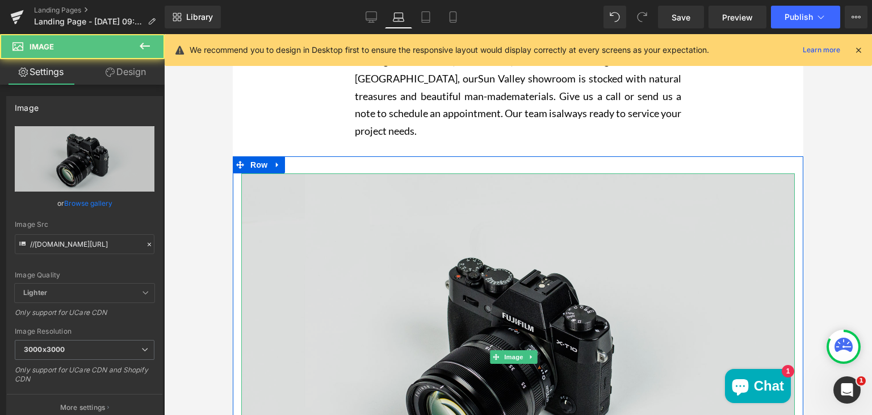
click at [346, 231] on img "Main content" at bounding box center [518, 356] width 554 height 367
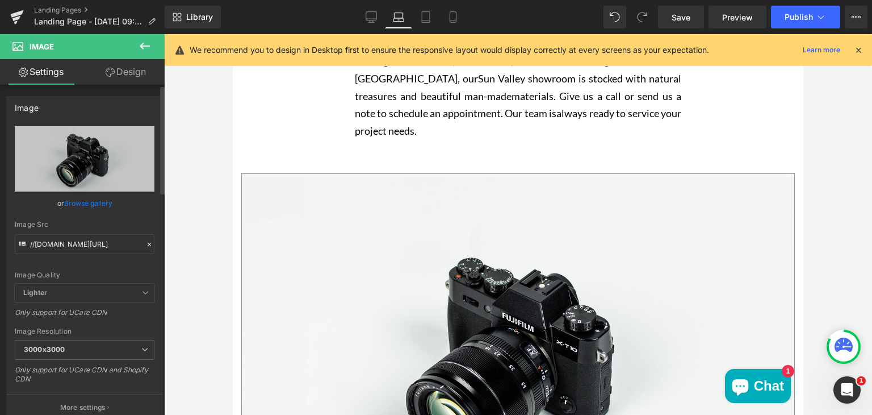
click at [69, 205] on link "Browse gallery" at bounding box center [88, 203] width 48 height 20
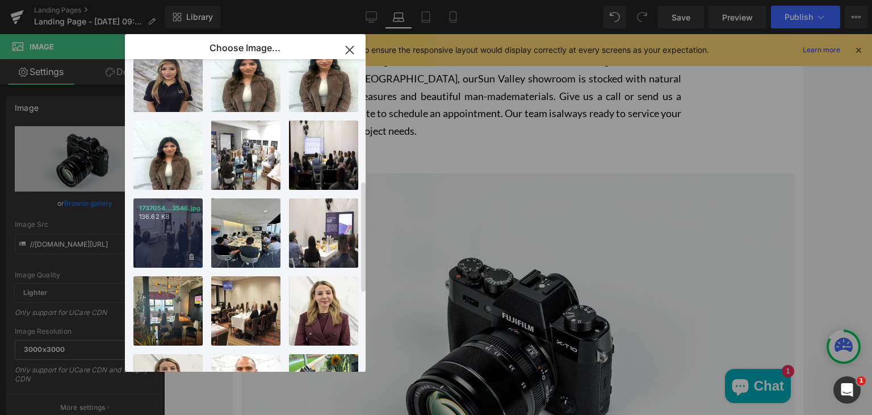
scroll to position [341, 0]
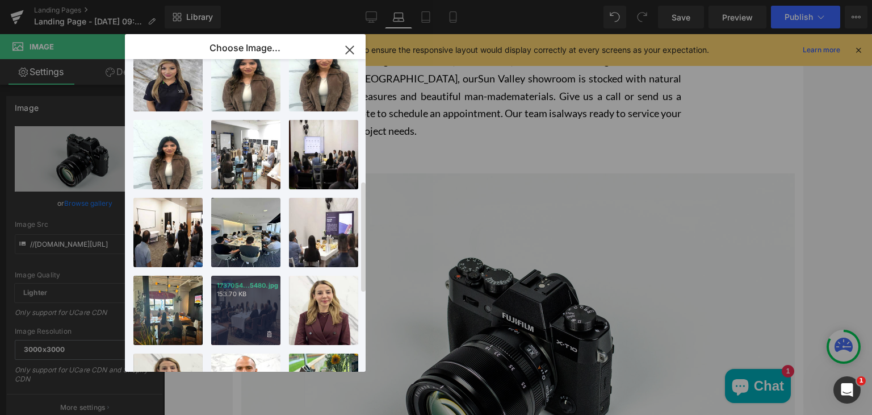
click at [237, 302] on div "1737054...5480.jpg 153.70 KB" at bounding box center [245, 309] width 69 height 69
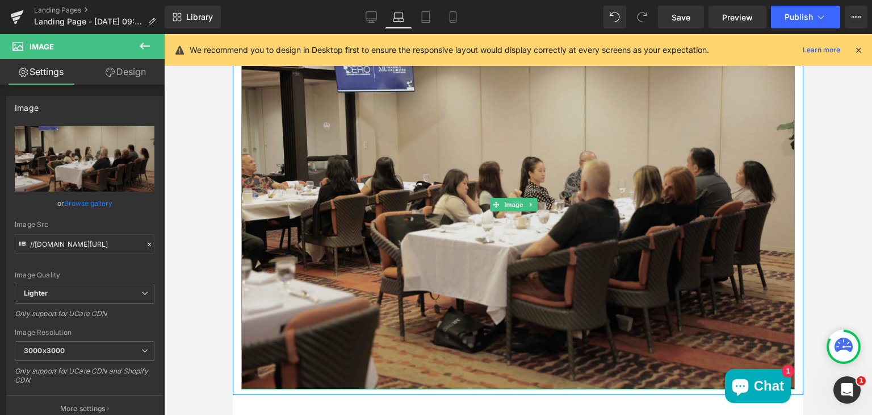
scroll to position [516, 0]
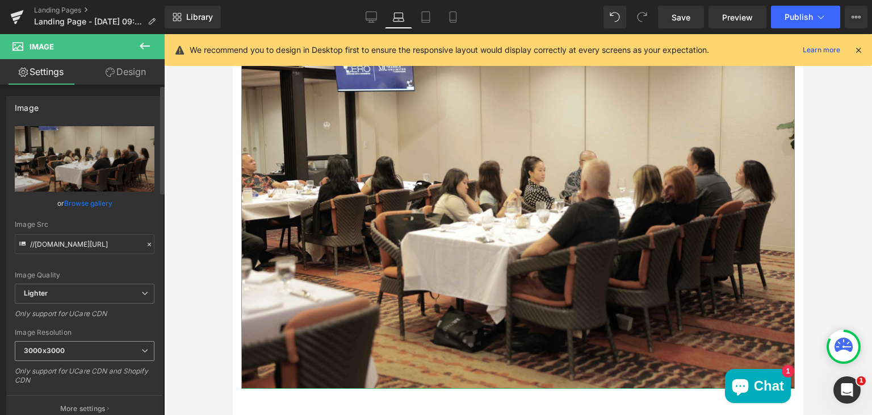
click at [75, 347] on span "3000x3000" at bounding box center [85, 351] width 140 height 20
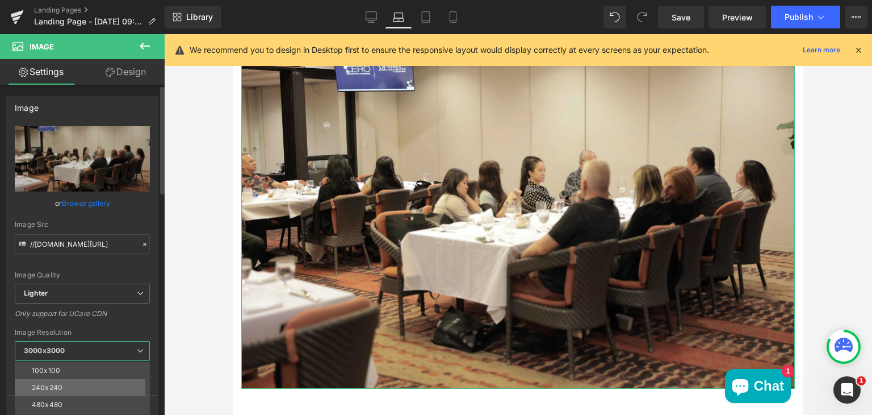
click at [61, 383] on div "240x240" at bounding box center [47, 387] width 31 height 8
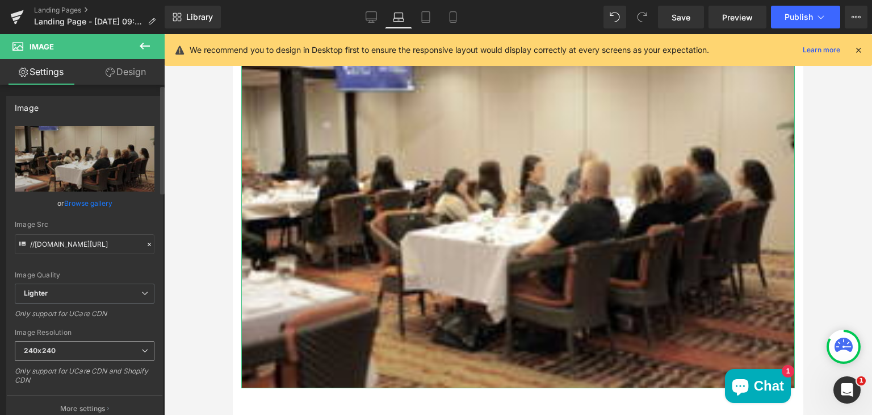
click at [56, 350] on span "240x240" at bounding box center [85, 351] width 140 height 20
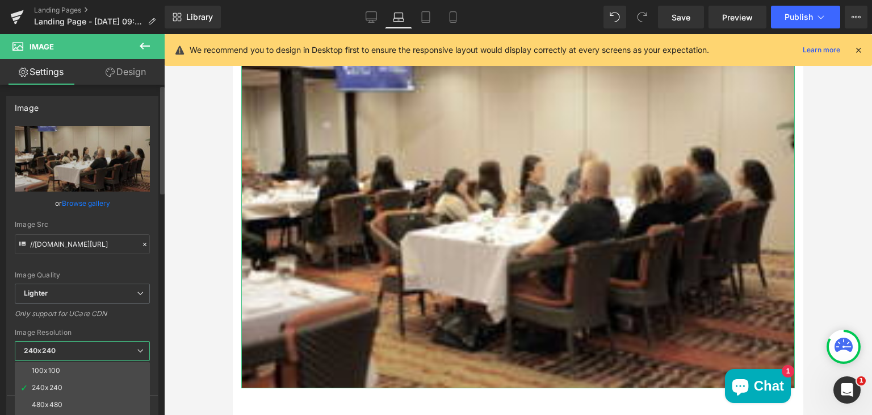
click at [56, 348] on span "240x240" at bounding box center [82, 351] width 135 height 20
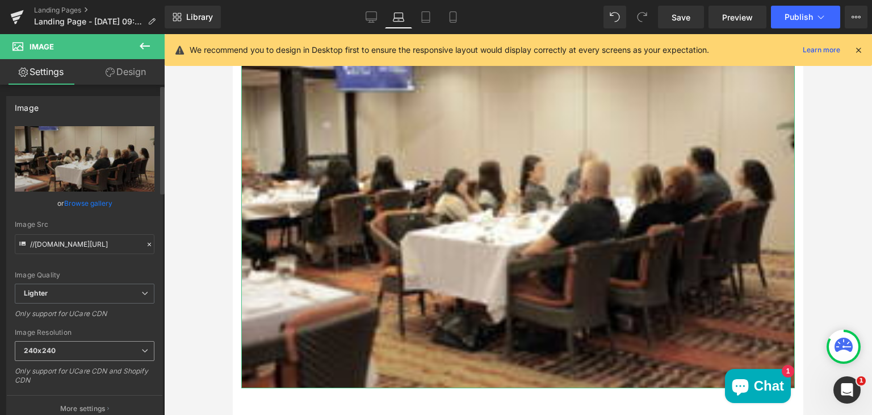
click at [56, 348] on span "240x240" at bounding box center [85, 351] width 140 height 20
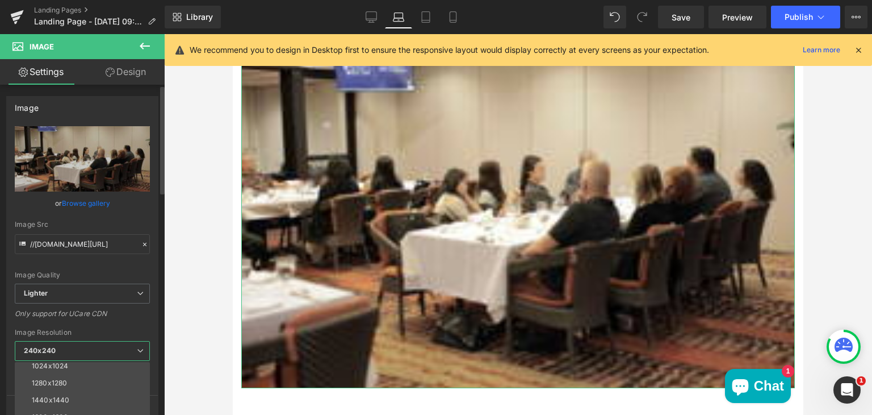
scroll to position [0, 0]
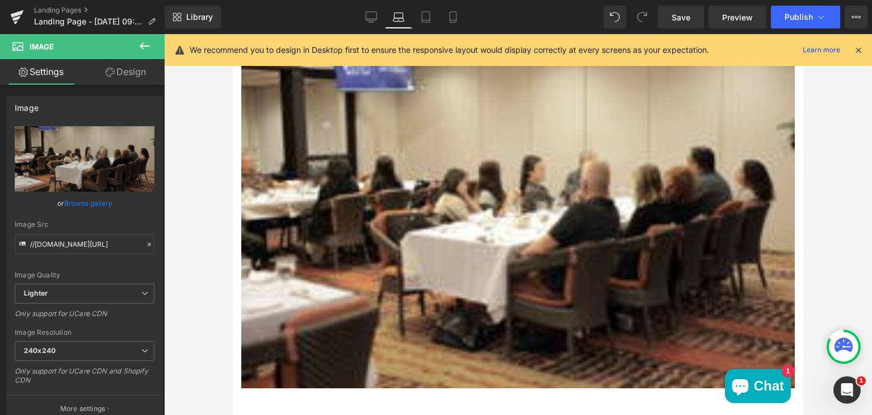
click at [395, 157] on body "Skip to content As seen on Property Brothers! As seen on Property Brothers! Men…" at bounding box center [518, 420] width 571 height 1805
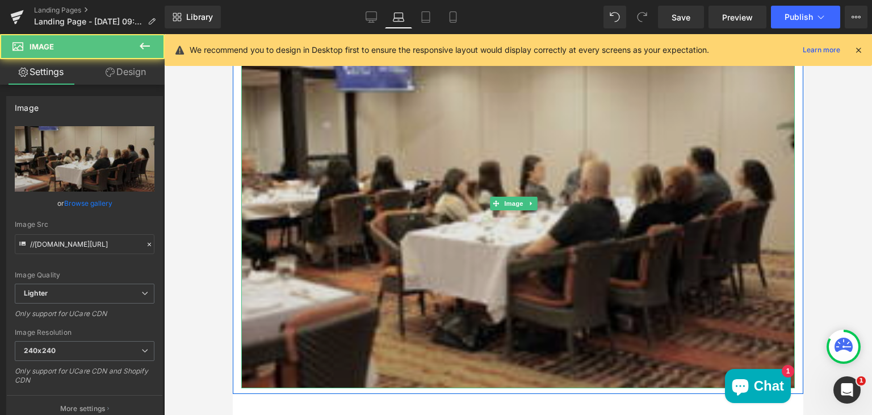
click at [259, 194] on img "Main content" at bounding box center [518, 203] width 554 height 369
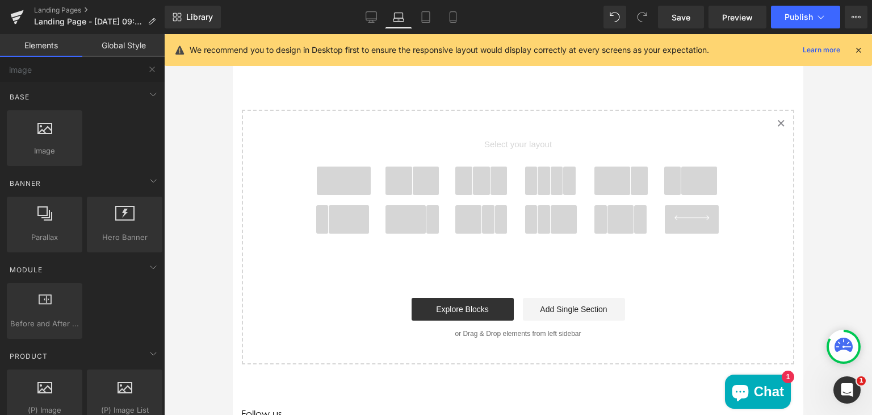
click at [232, 316] on div "Image You are previewing how the will restyle your page. You can not edit Eleme…" at bounding box center [436, 217] width 872 height 434
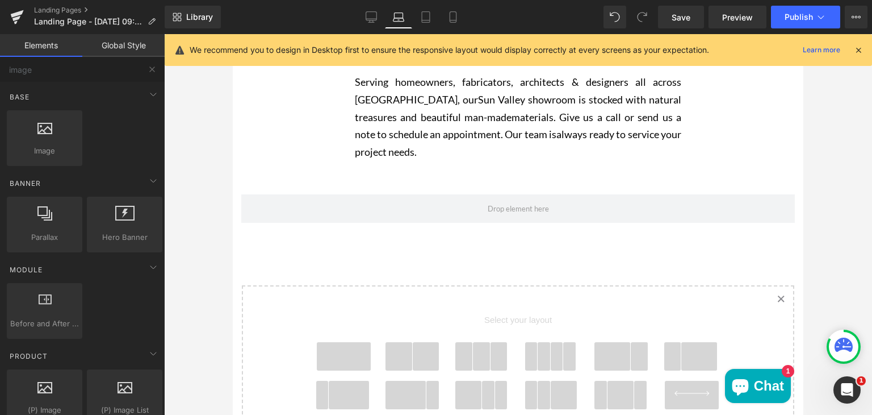
scroll to position [328, 0]
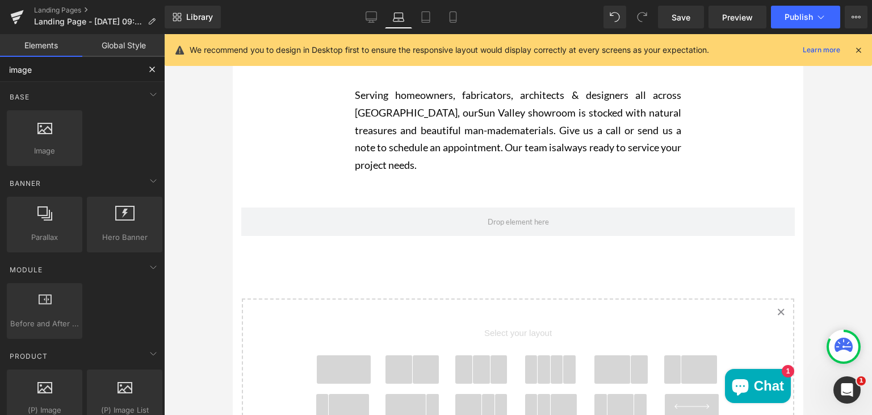
click at [66, 76] on input "image" at bounding box center [70, 69] width 140 height 25
type input "i"
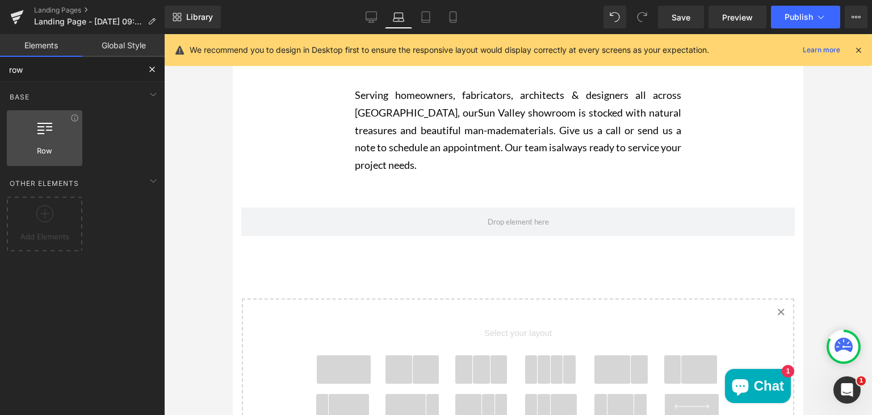
click at [55, 126] on div at bounding box center [44, 132] width 69 height 26
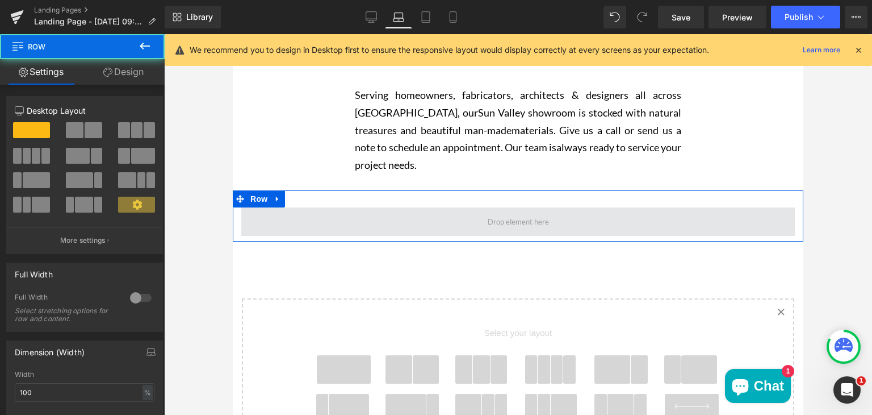
click at [320, 223] on span "Main content" at bounding box center [518, 221] width 554 height 28
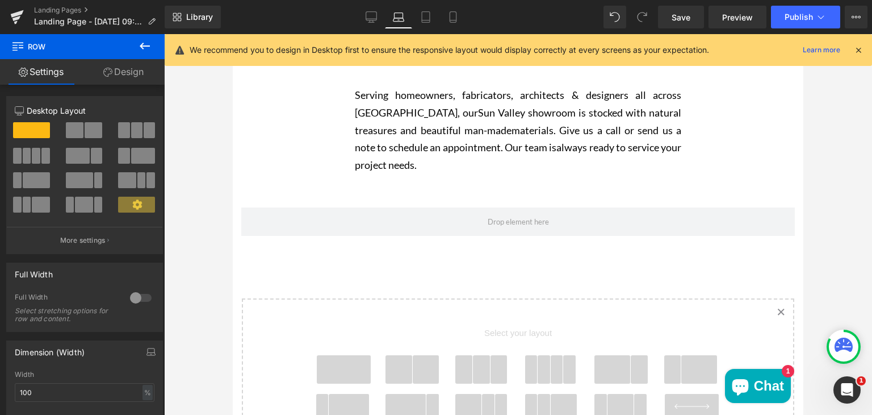
click at [142, 47] on icon at bounding box center [145, 46] width 10 height 7
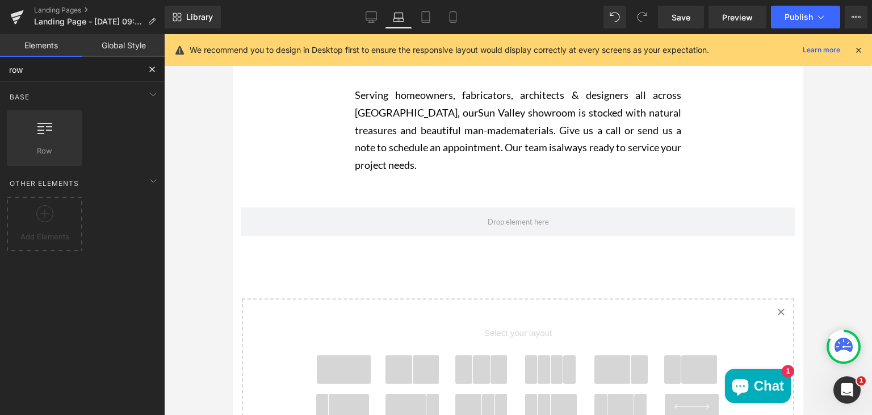
click at [88, 73] on input "row" at bounding box center [70, 69] width 140 height 25
type input "r"
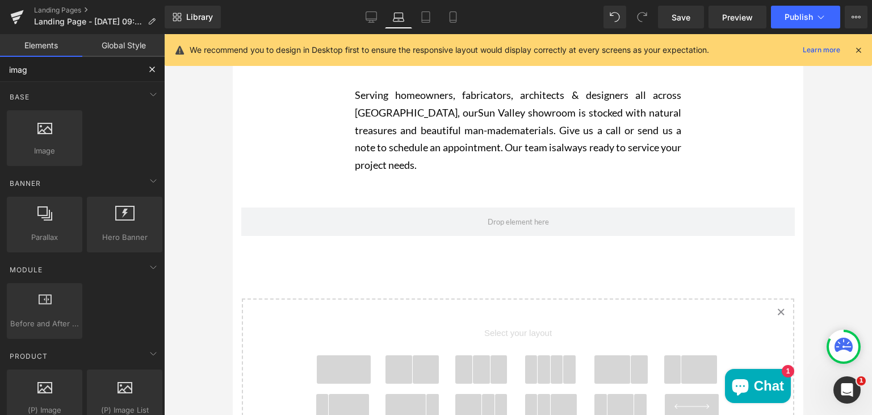
type input "image"
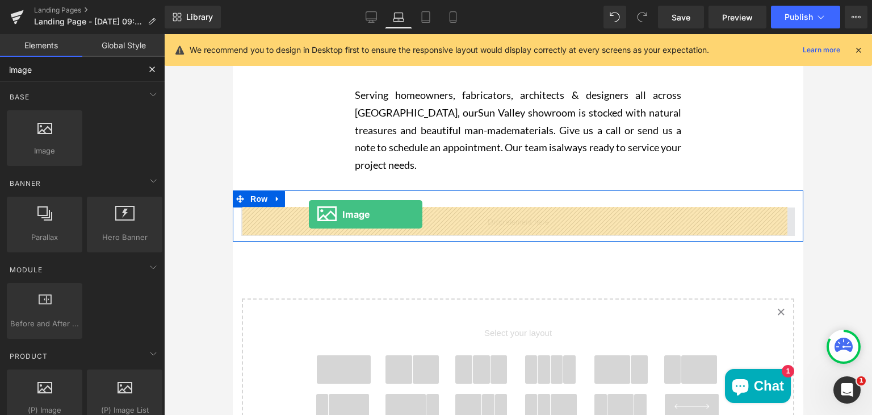
drag, startPoint x: 283, startPoint y: 167, endPoint x: 313, endPoint y: 215, distance: 57.2
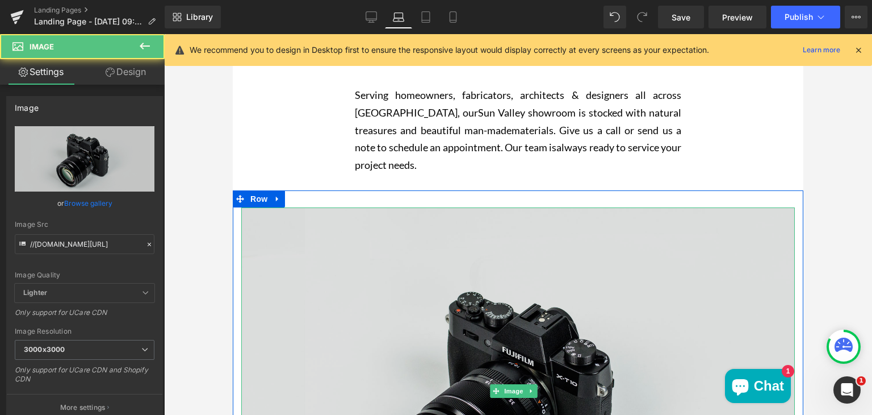
click at [354, 251] on img "Main content" at bounding box center [518, 390] width 554 height 367
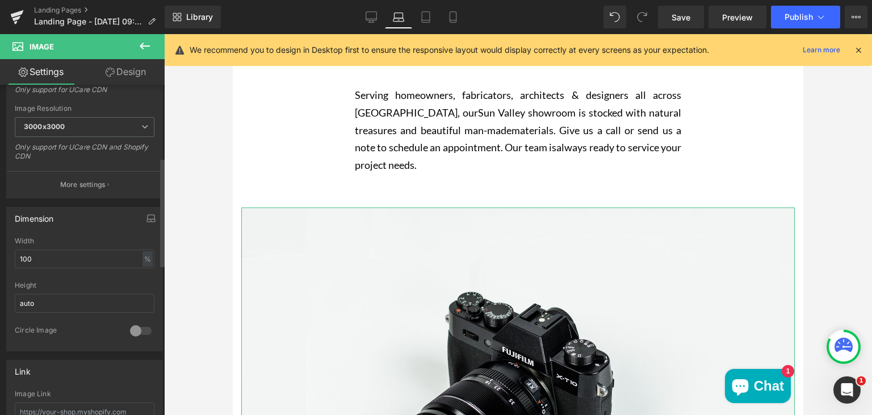
scroll to position [223, 0]
click at [31, 253] on input "100" at bounding box center [85, 258] width 140 height 19
type input "1"
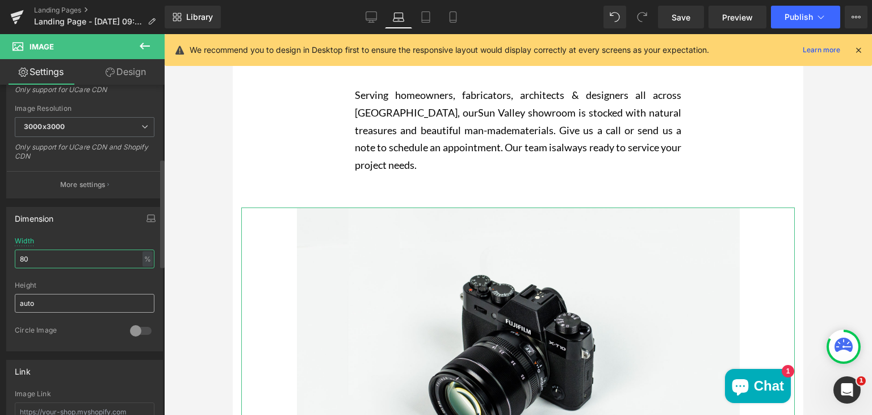
type input "80"
click at [58, 300] on input "auto" at bounding box center [85, 303] width 140 height 19
click at [61, 278] on div at bounding box center [85, 277] width 140 height 7
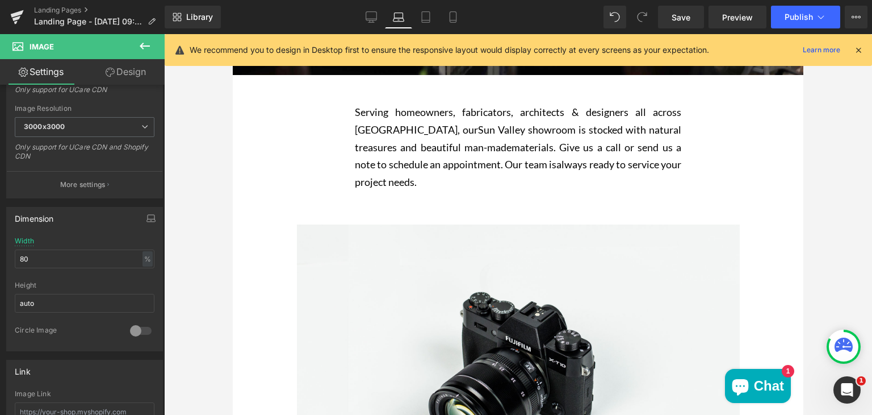
scroll to position [304, 0]
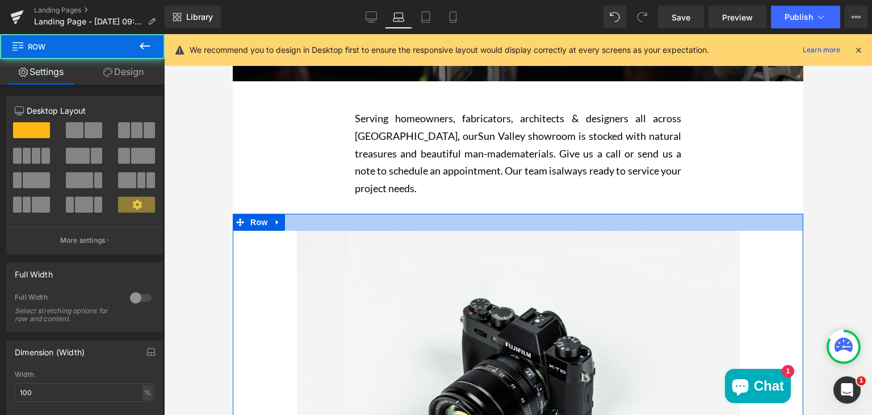
click at [566, 224] on div "Main content" at bounding box center [518, 222] width 571 height 17
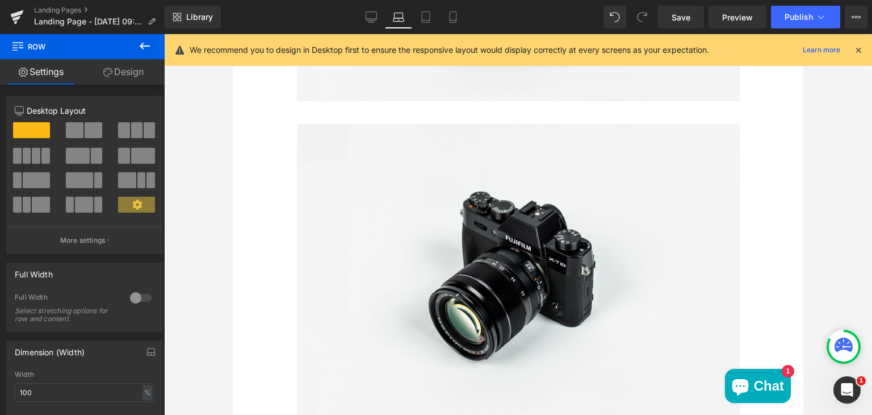
scroll to position [750, 0]
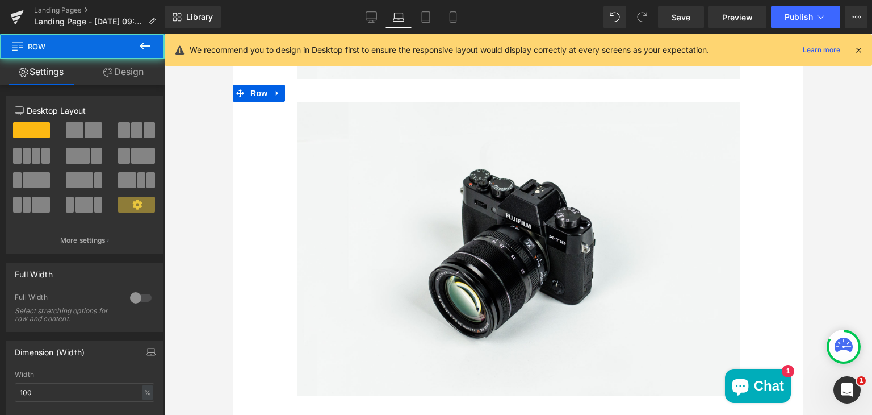
click at [572, 95] on div "Image Row" at bounding box center [518, 243] width 571 height 316
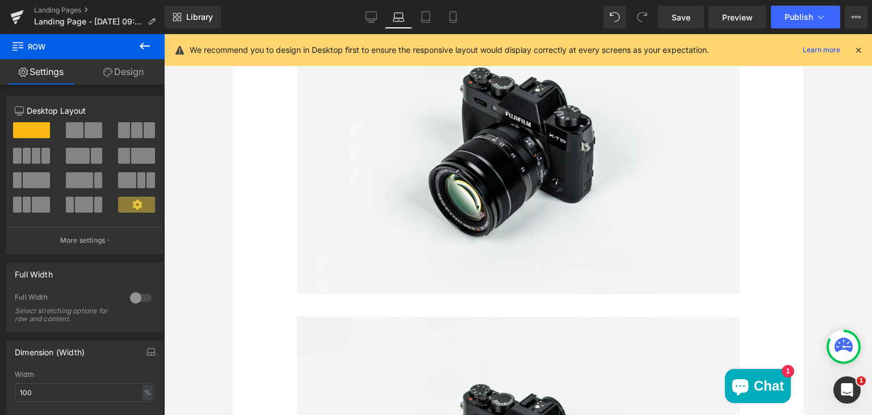
scroll to position [421, 0]
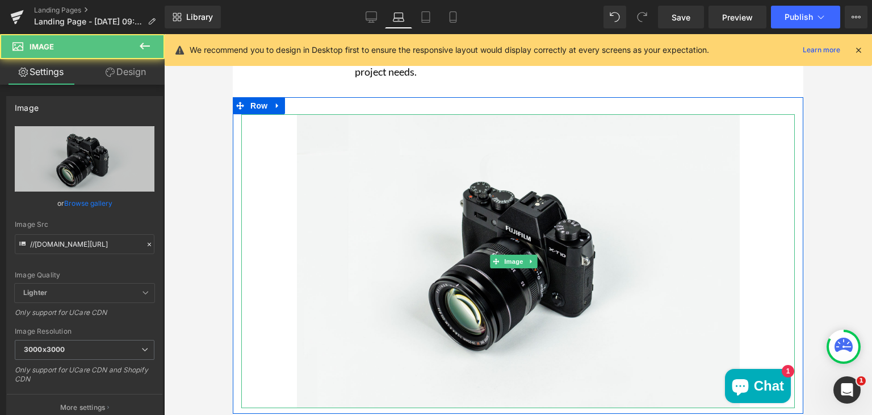
click at [538, 204] on img "Main content" at bounding box center [518, 261] width 443 height 294
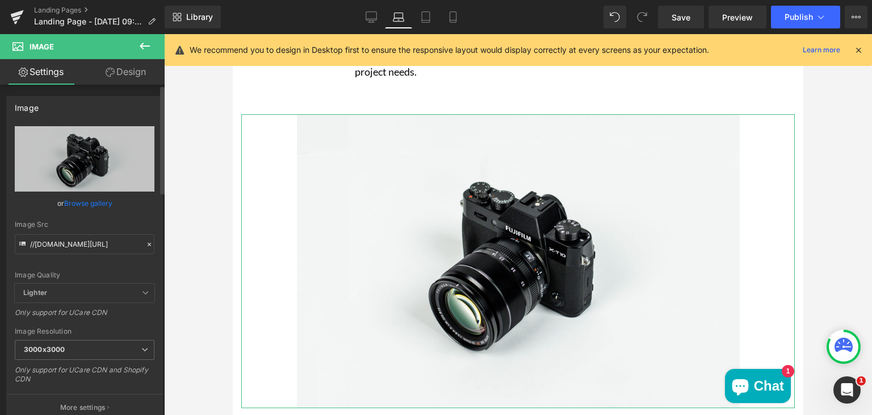
click at [90, 198] on link "Browse gallery" at bounding box center [88, 203] width 48 height 20
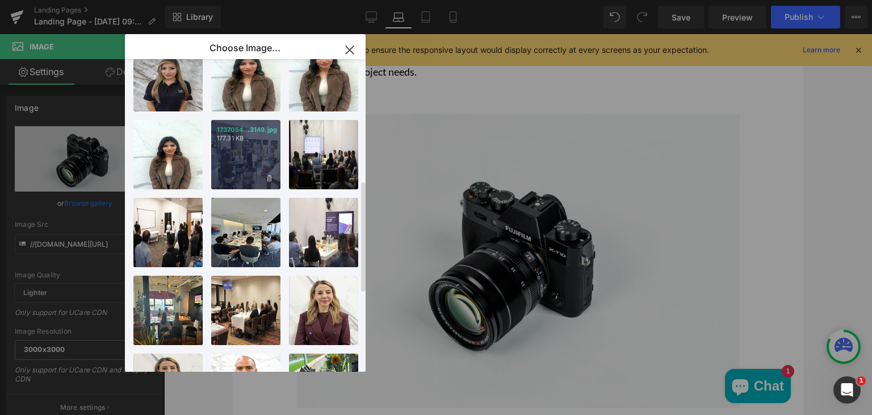
click at [229, 164] on div "1737054...3149.jpg 177.31 KB" at bounding box center [245, 154] width 69 height 69
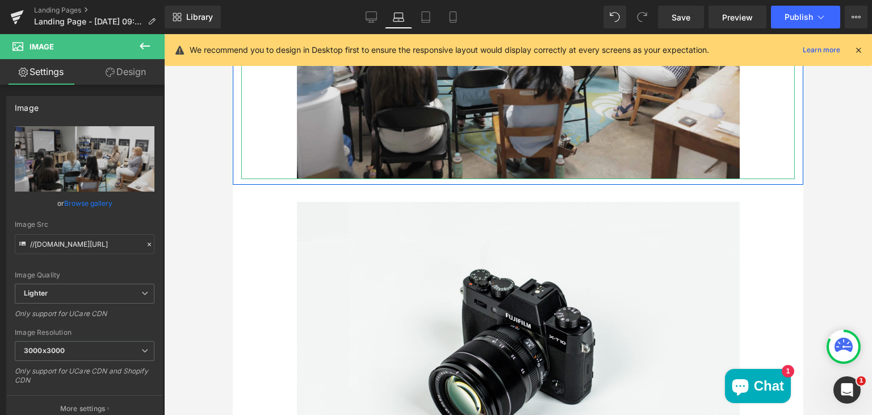
scroll to position [653, 0]
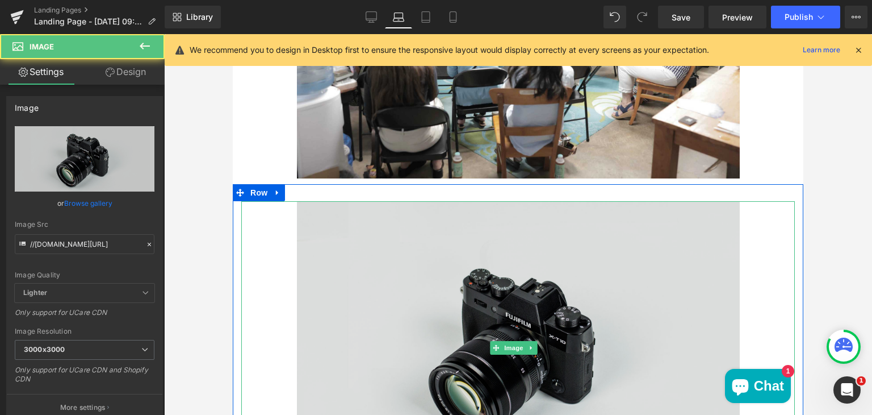
click at [388, 263] on img "Main content" at bounding box center [518, 348] width 443 height 294
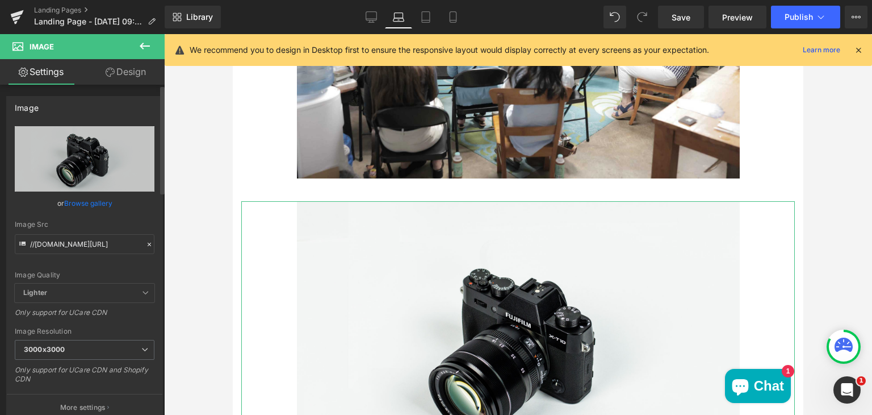
click at [82, 200] on link "Browse gallery" at bounding box center [88, 203] width 48 height 20
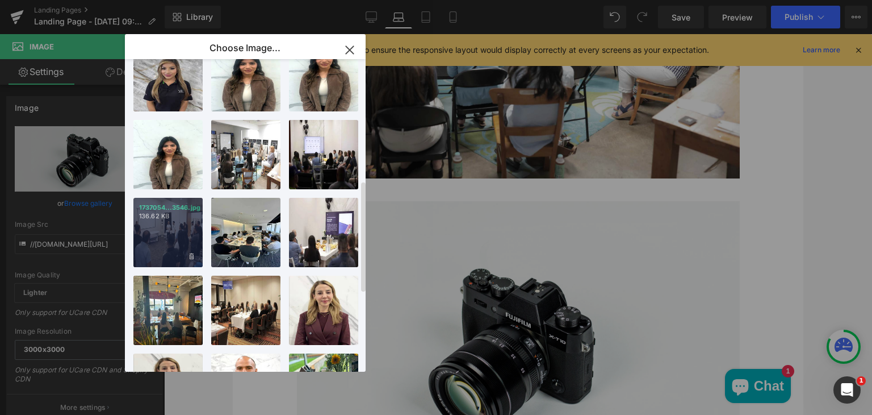
click at [140, 221] on div "1737054...3546.jpg 136.62 KB" at bounding box center [167, 232] width 69 height 69
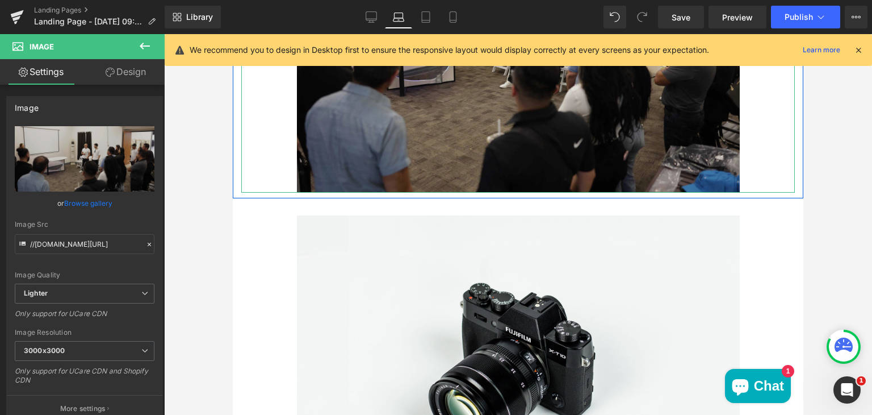
scroll to position [971, 0]
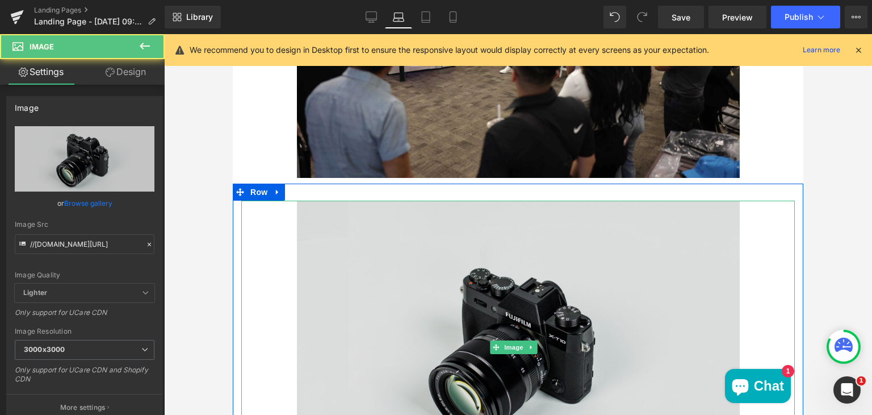
click at [422, 279] on img "Main content" at bounding box center [518, 347] width 443 height 294
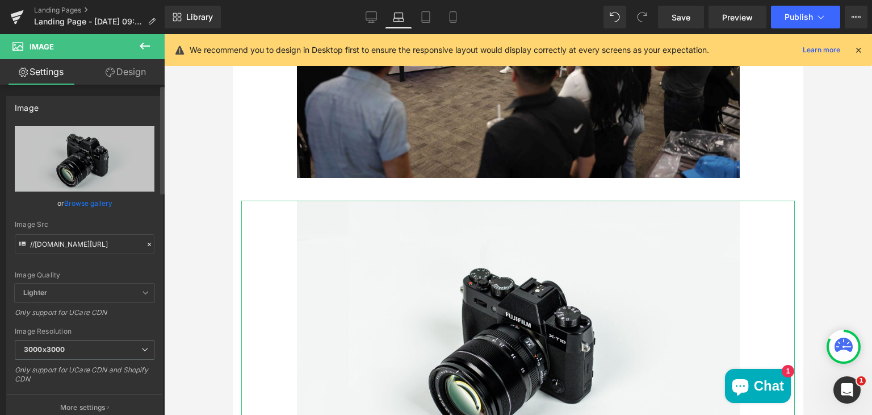
click at [99, 200] on link "Browse gallery" at bounding box center [88, 203] width 48 height 20
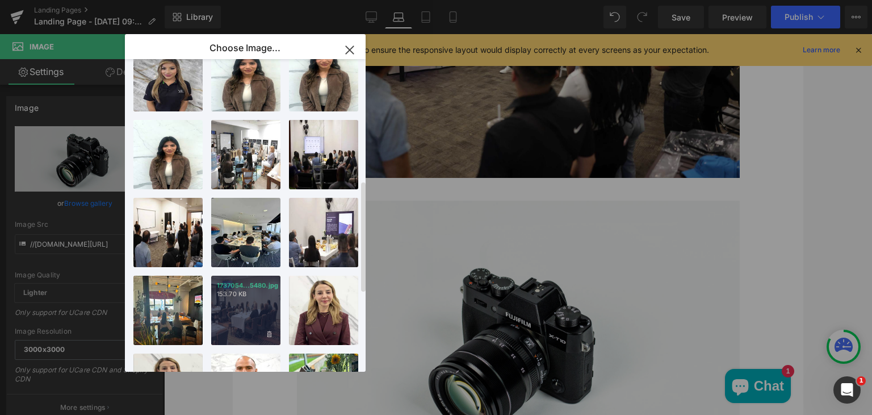
click at [248, 296] on p "153.70 KB" at bounding box center [246, 294] width 58 height 9
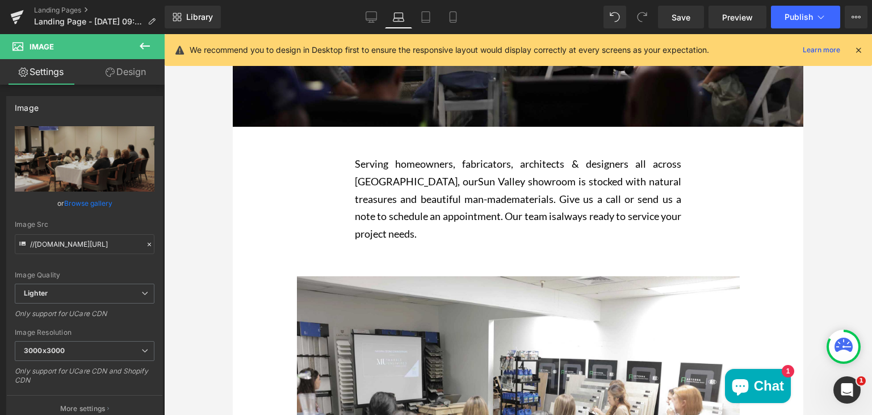
scroll to position [258, 0]
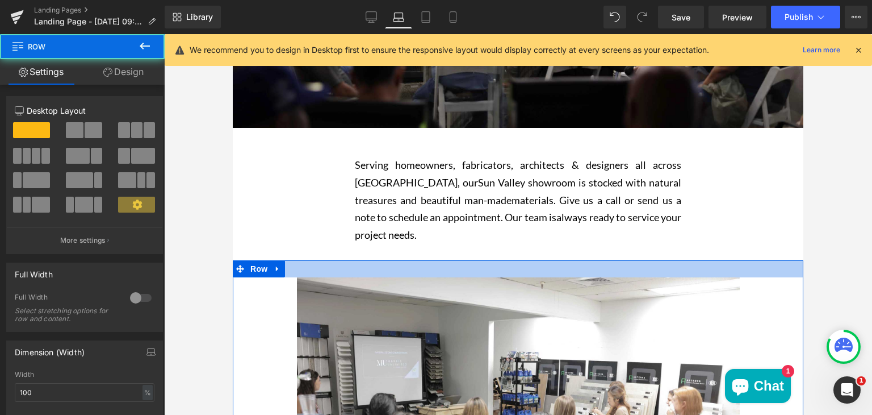
click at [316, 271] on div "Main content" at bounding box center [518, 268] width 571 height 17
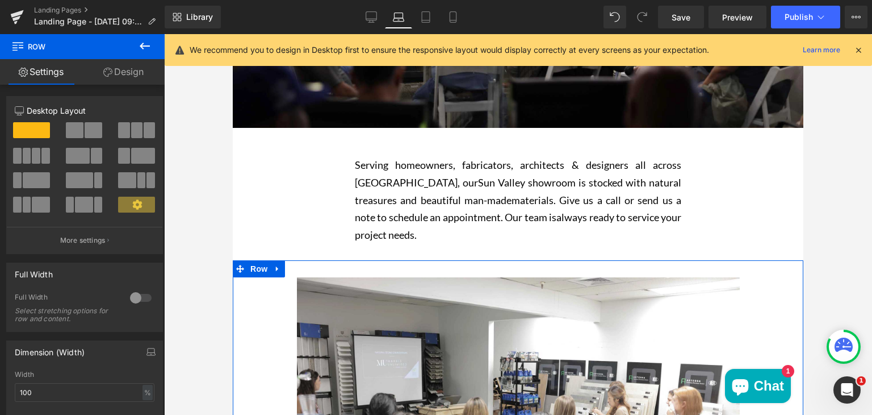
click at [116, 77] on link "Design" at bounding box center [123, 72] width 82 height 26
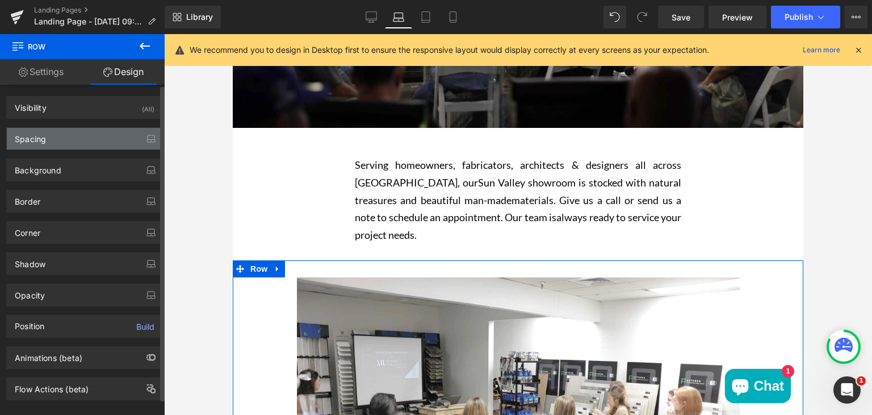
click at [64, 141] on div "Spacing" at bounding box center [85, 139] width 156 height 22
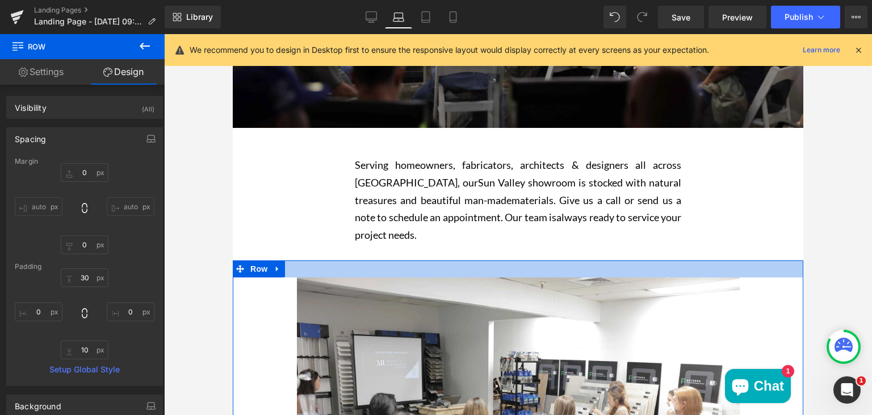
click at [299, 271] on div "Main content" at bounding box center [518, 268] width 571 height 17
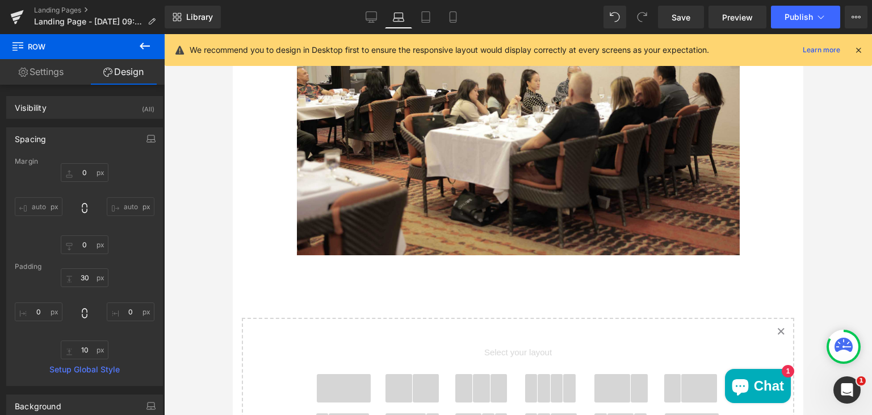
scroll to position [1214, 0]
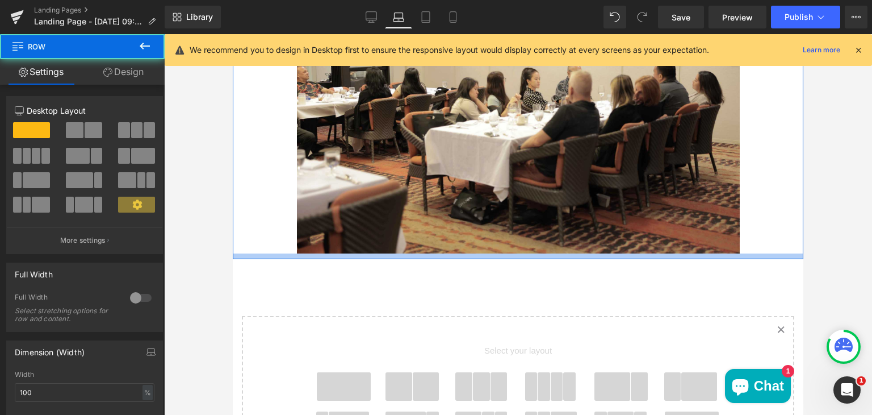
click at [289, 253] on div "Main content" at bounding box center [518, 256] width 571 height 6
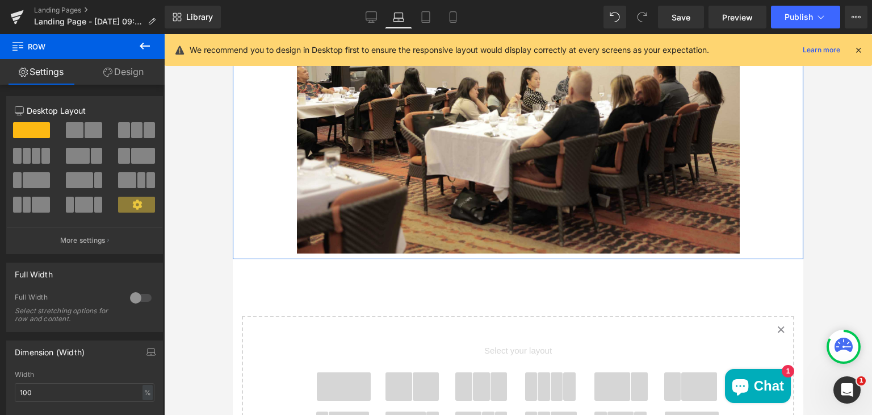
click at [119, 74] on link "Design" at bounding box center [123, 72] width 82 height 26
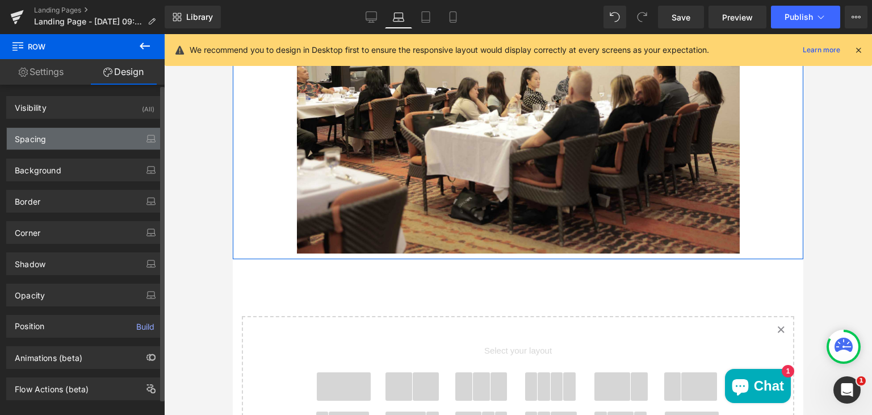
click at [87, 144] on div "Spacing" at bounding box center [85, 139] width 156 height 22
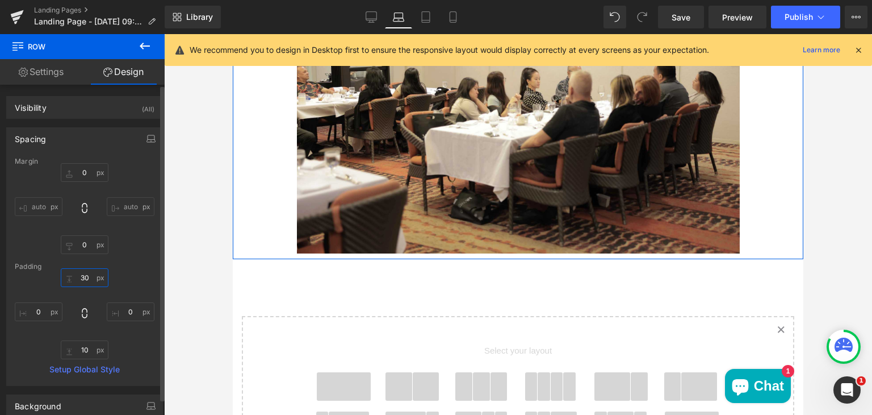
click at [89, 278] on input "30" at bounding box center [85, 277] width 48 height 19
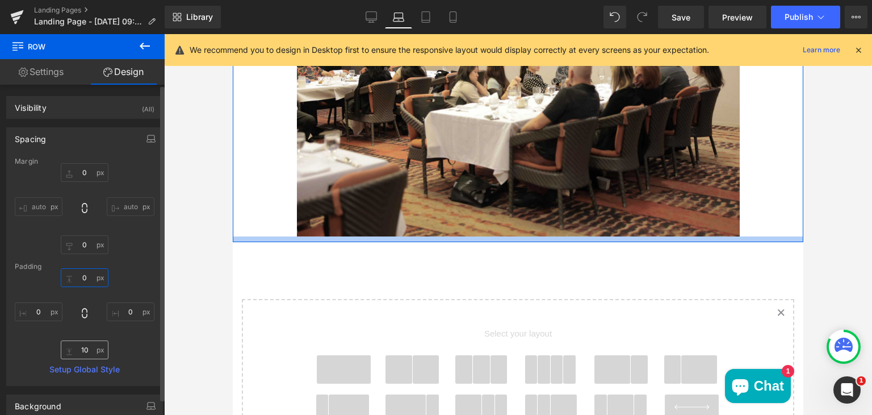
type input "0"
click at [87, 346] on input "10" at bounding box center [85, 349] width 48 height 19
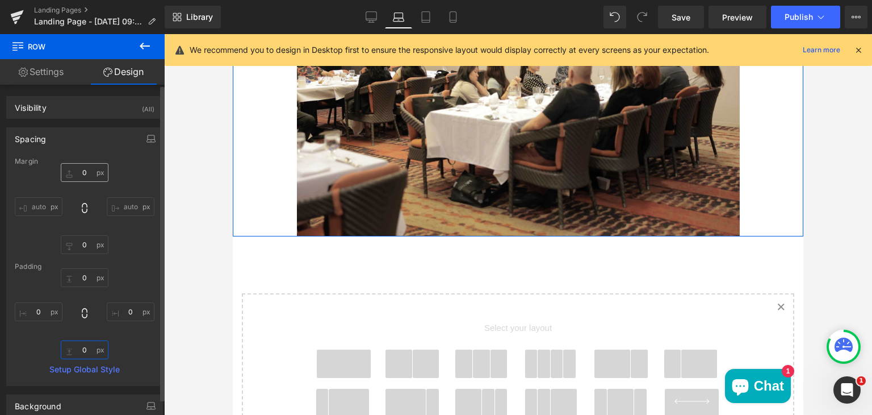
type input "0"
click at [91, 174] on input "0" at bounding box center [85, 172] width 48 height 19
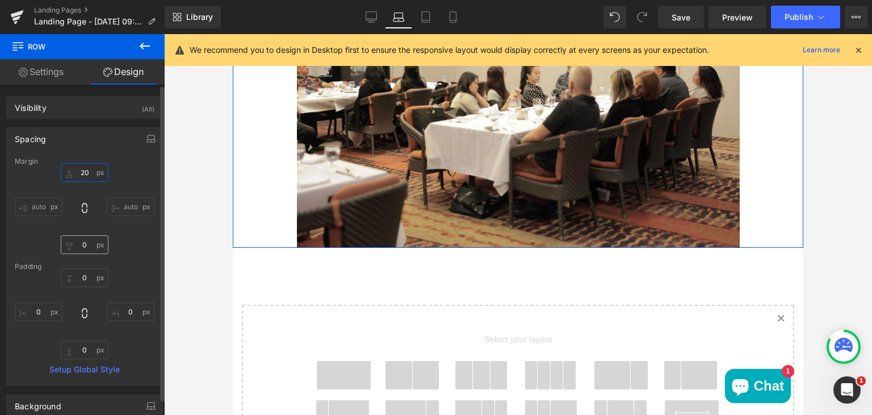
type input "20"
click at [84, 246] on input "0" at bounding box center [85, 244] width 48 height 19
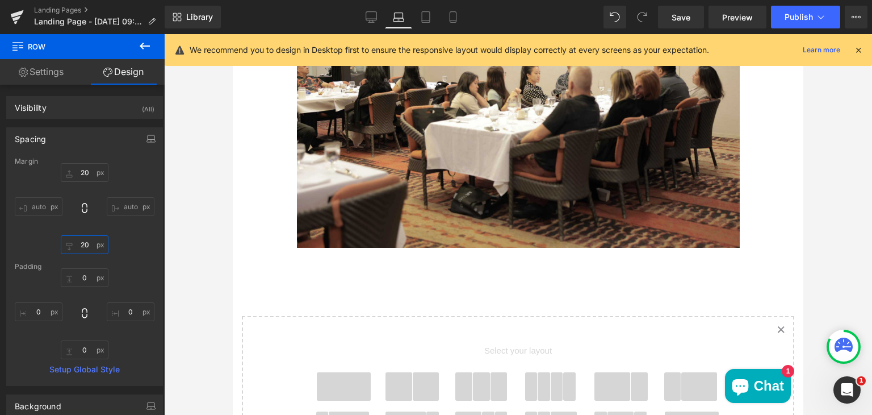
type input "20"
click at [205, 252] on div at bounding box center [518, 224] width 708 height 380
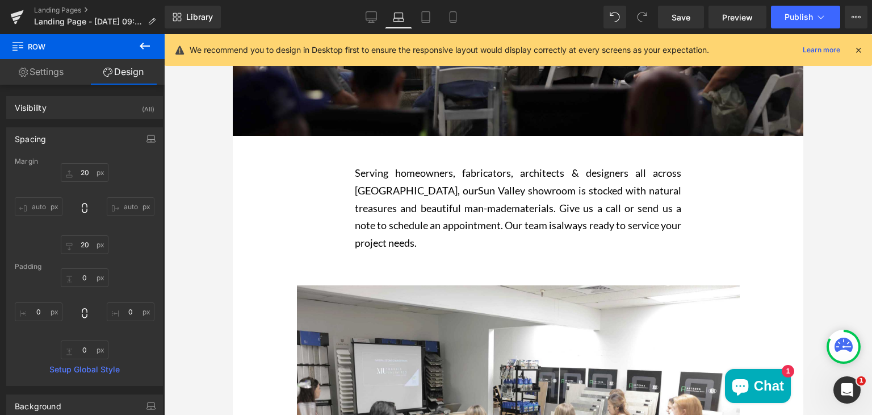
scroll to position [248, 0]
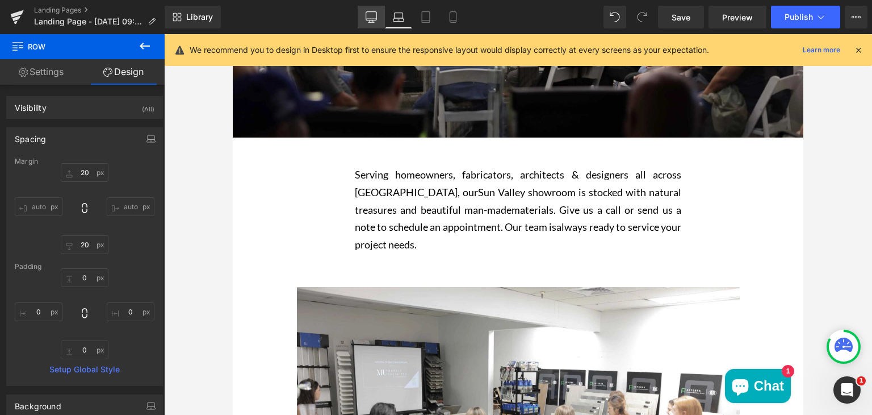
click at [375, 18] on icon at bounding box center [371, 16] width 11 height 11
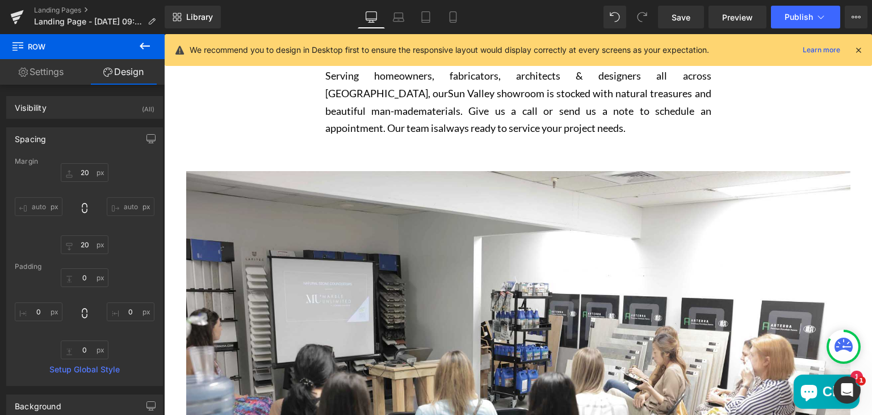
scroll to position [386, 0]
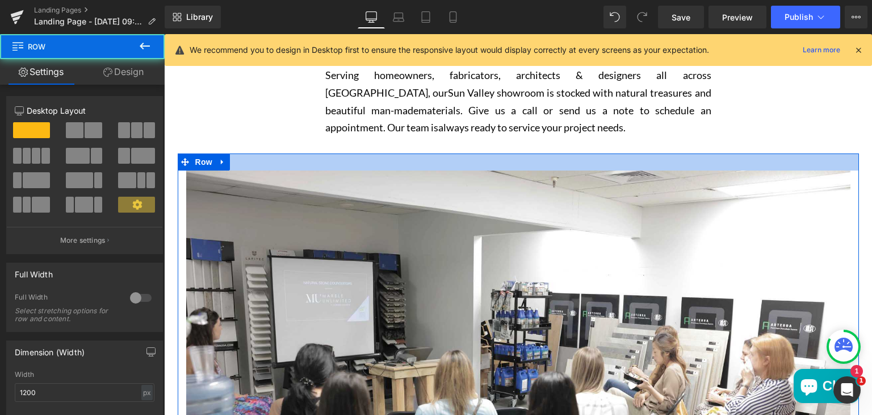
click at [261, 158] on div "Main content" at bounding box center [518, 161] width 681 height 17
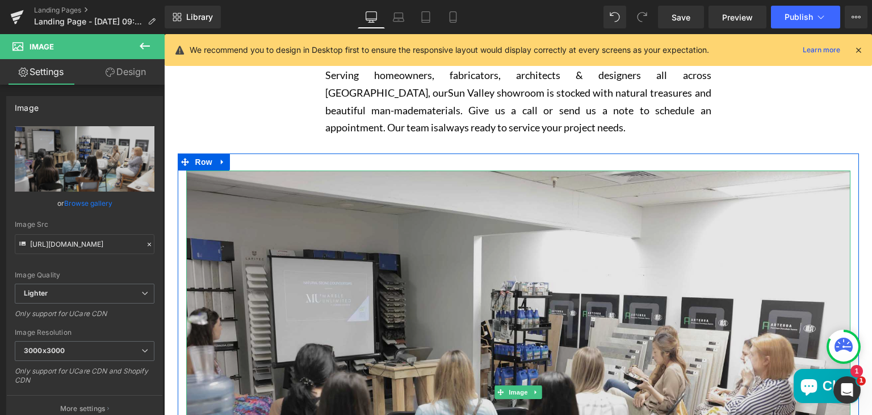
click at [240, 214] on img "Main content" at bounding box center [518, 391] width 664 height 443
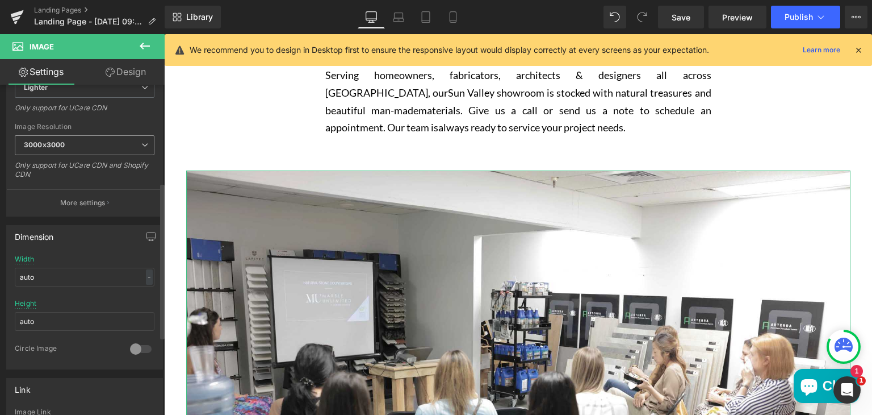
scroll to position [206, 0]
click at [66, 271] on input "auto" at bounding box center [85, 276] width 140 height 19
click at [146, 275] on div "-" at bounding box center [149, 276] width 7 height 15
click at [141, 286] on li "%" at bounding box center [147, 294] width 14 height 16
click at [82, 271] on input "auto" at bounding box center [85, 276] width 140 height 19
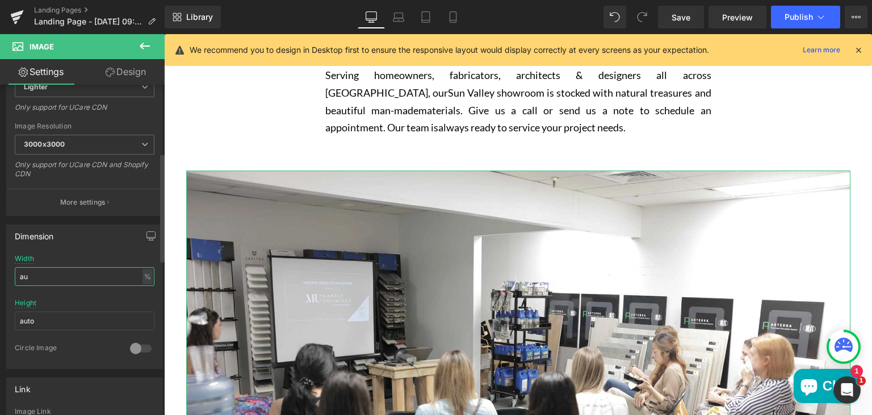
type input "a"
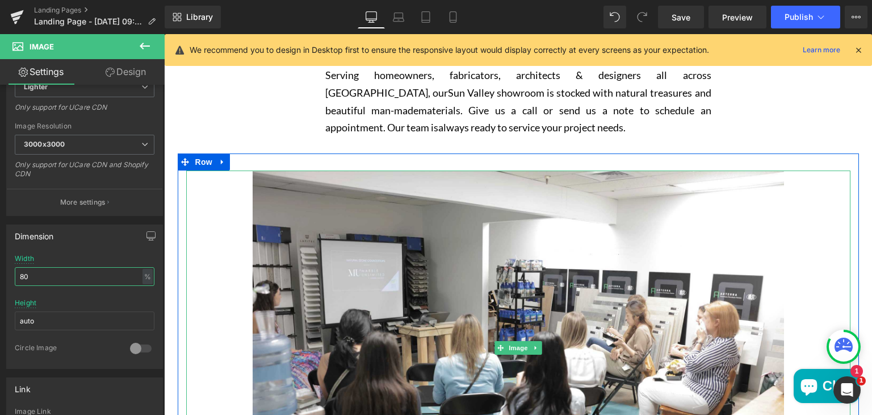
type input "80"
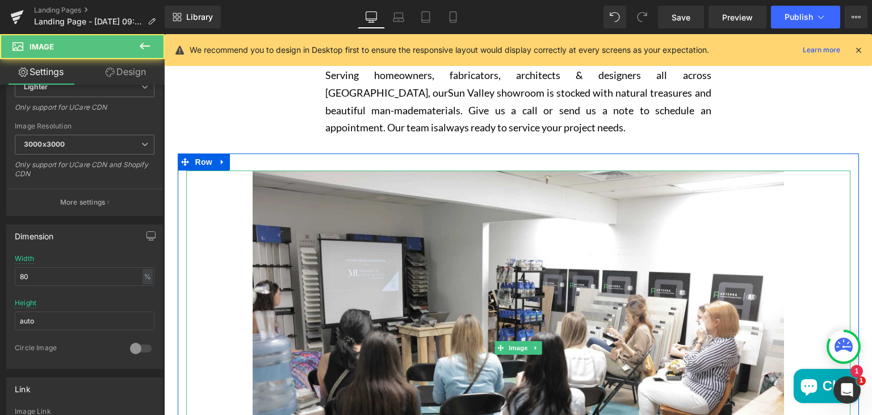
click at [218, 256] on div "Main content" at bounding box center [518, 347] width 664 height 354
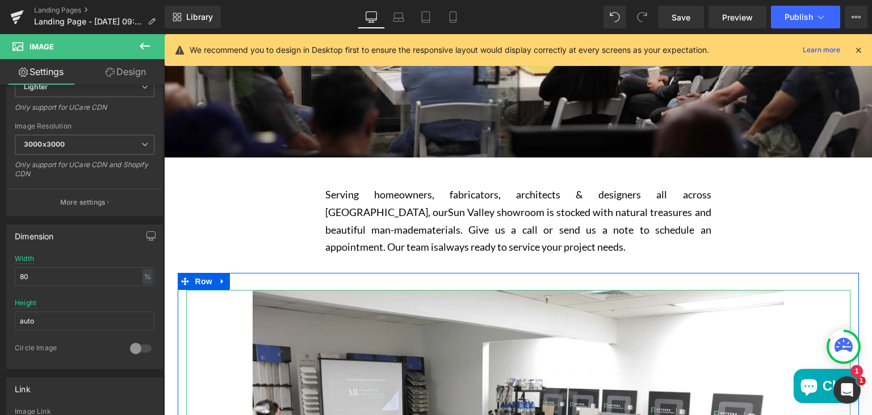
scroll to position [261, 0]
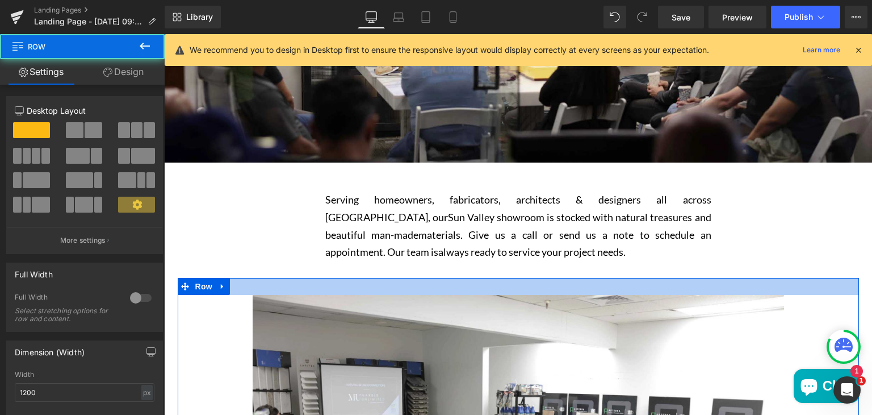
click at [232, 285] on div "Main content" at bounding box center [518, 286] width 681 height 17
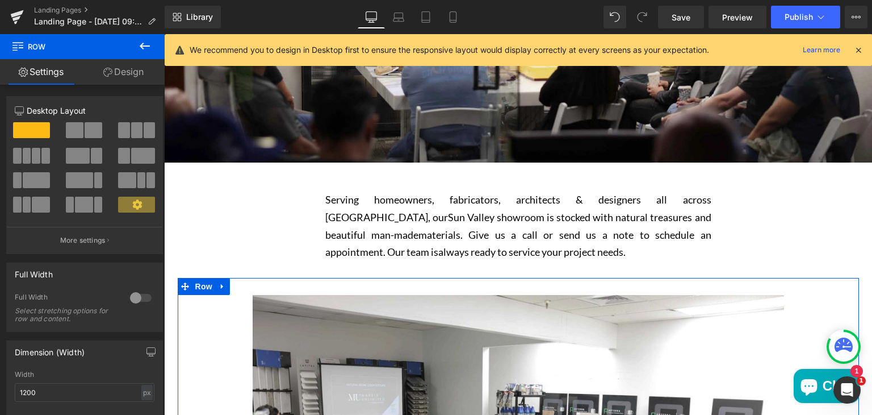
click at [136, 78] on link "Design" at bounding box center [123, 72] width 82 height 26
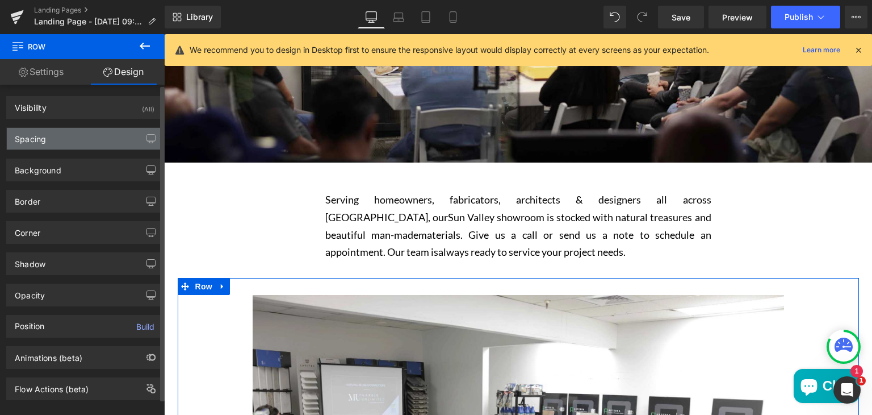
click at [65, 145] on div "Spacing" at bounding box center [85, 139] width 156 height 22
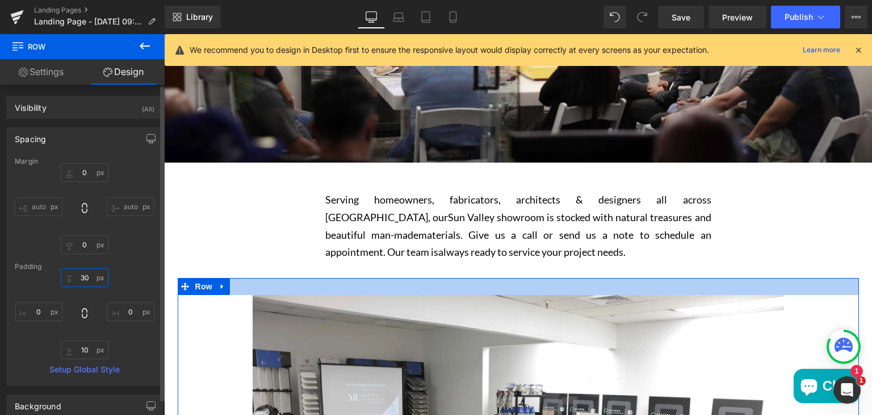
click at [87, 275] on input "30" at bounding box center [85, 277] width 48 height 19
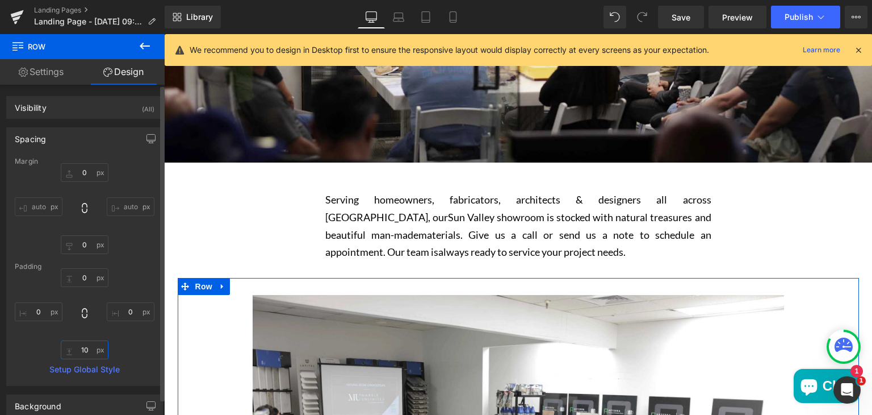
click at [90, 350] on input "10" at bounding box center [85, 349] width 48 height 19
click at [86, 173] on input "0" at bounding box center [85, 172] width 48 height 19
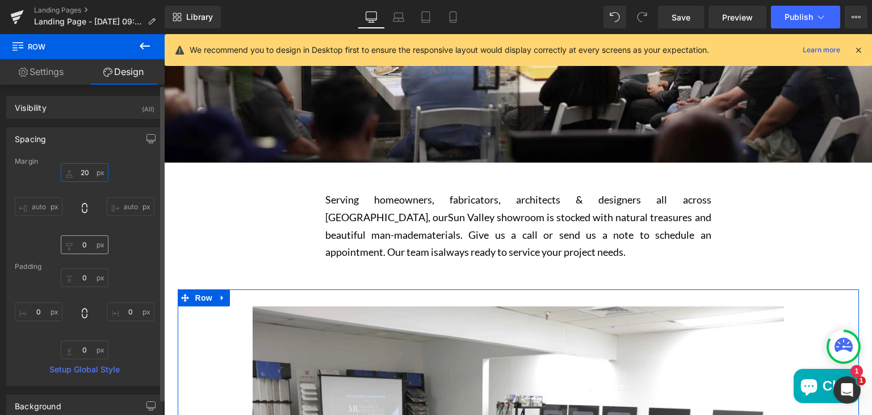
type input "20"
click at [86, 242] on input "0" at bounding box center [85, 244] width 48 height 19
type input "20"
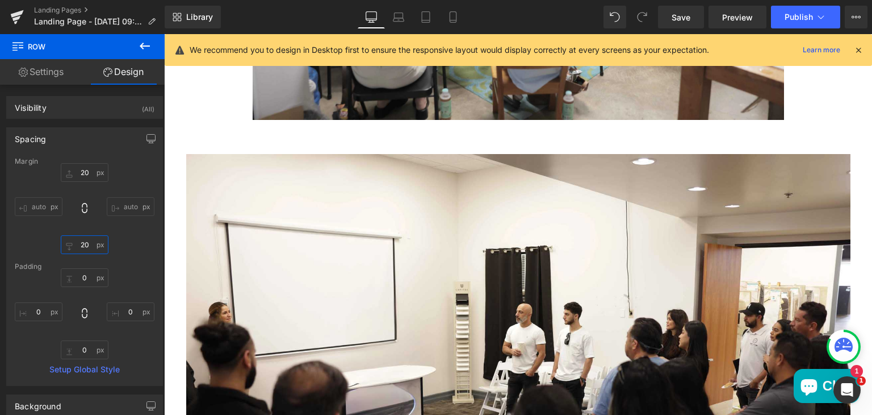
scroll to position [790, 0]
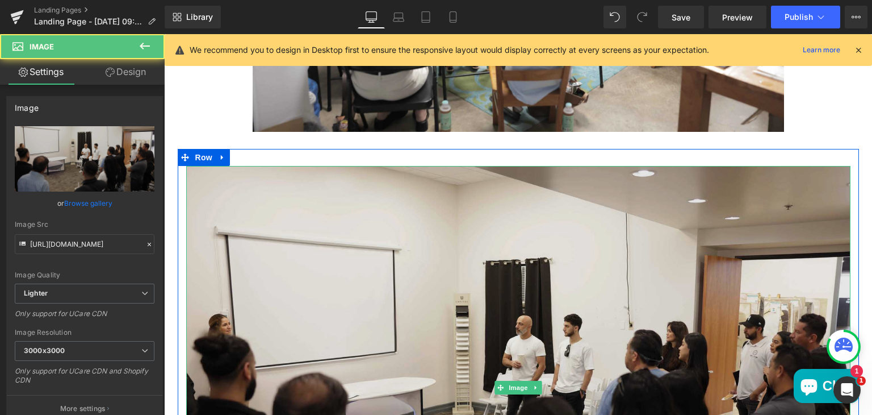
click at [236, 194] on img "Main content" at bounding box center [518, 387] width 664 height 443
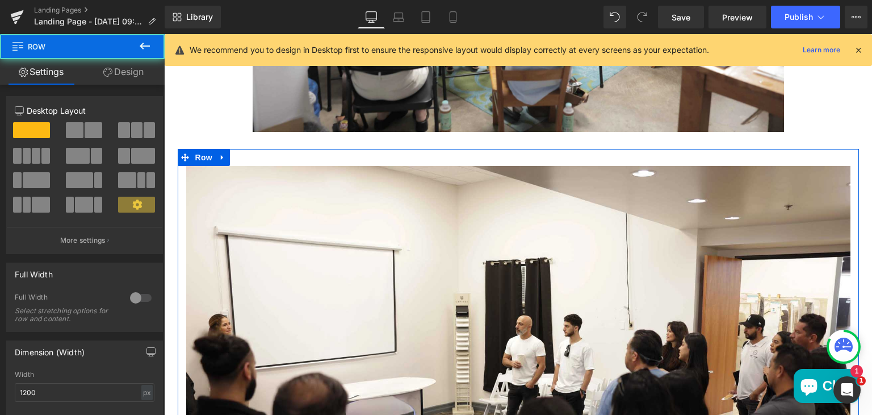
click at [242, 156] on div "Image Row" at bounding box center [518, 382] width 681 height 466
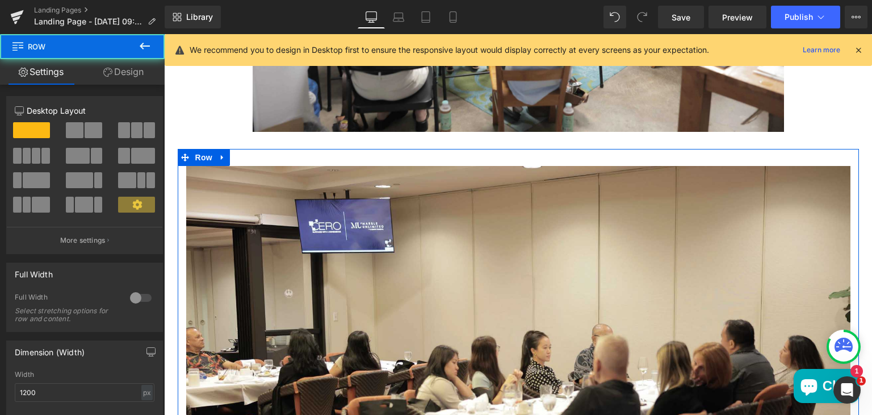
click at [257, 162] on div "Image Row" at bounding box center [518, 382] width 681 height 466
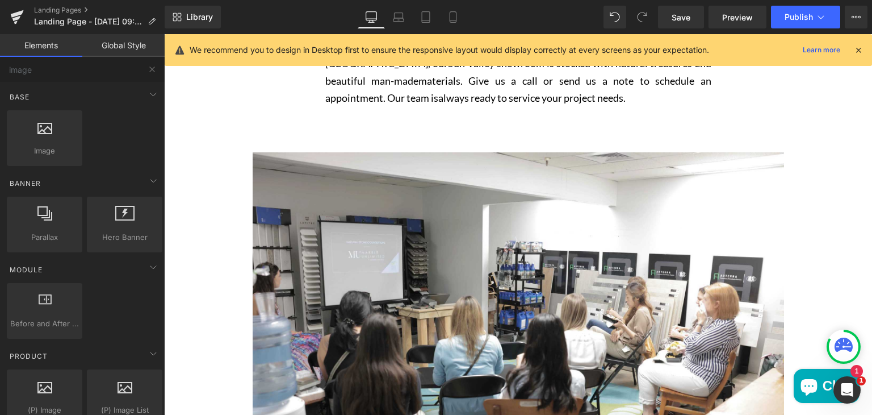
scroll to position [405, 0]
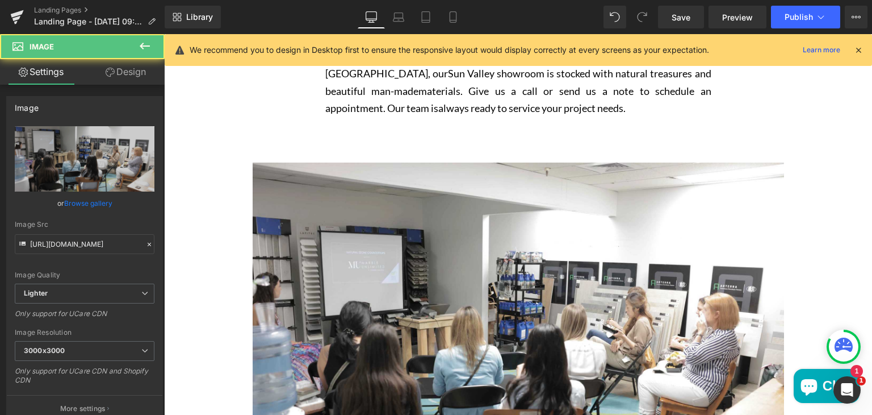
click at [239, 174] on div "Main content" at bounding box center [518, 339] width 664 height 354
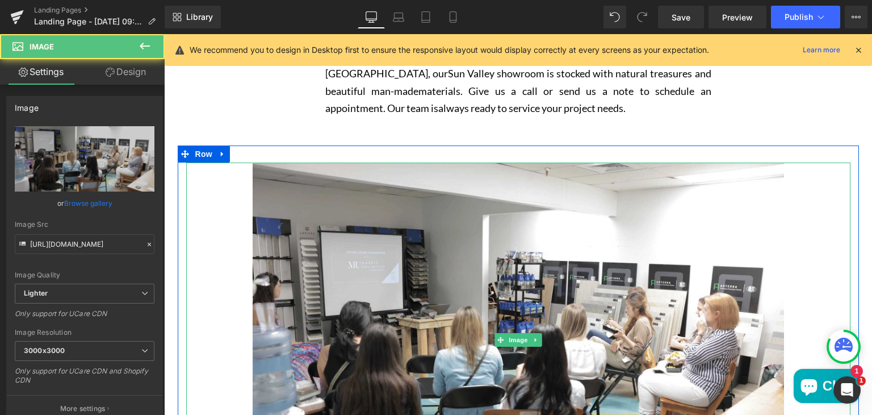
click at [227, 193] on div "Main content" at bounding box center [518, 339] width 664 height 354
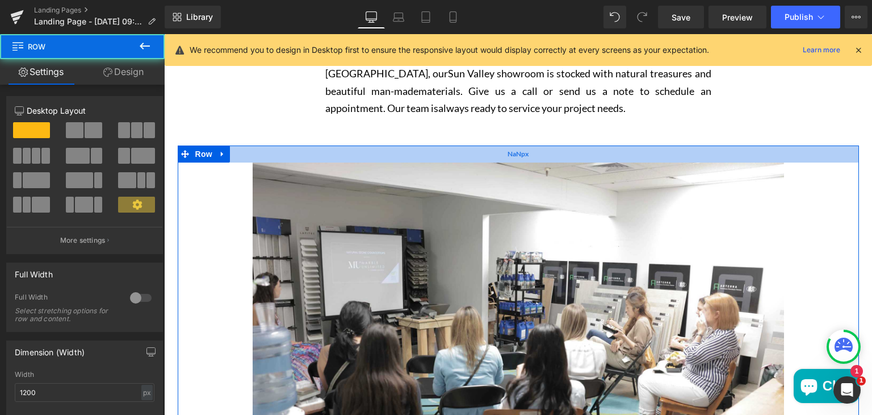
click at [246, 154] on div "NaNpx" at bounding box center [518, 153] width 681 height 17
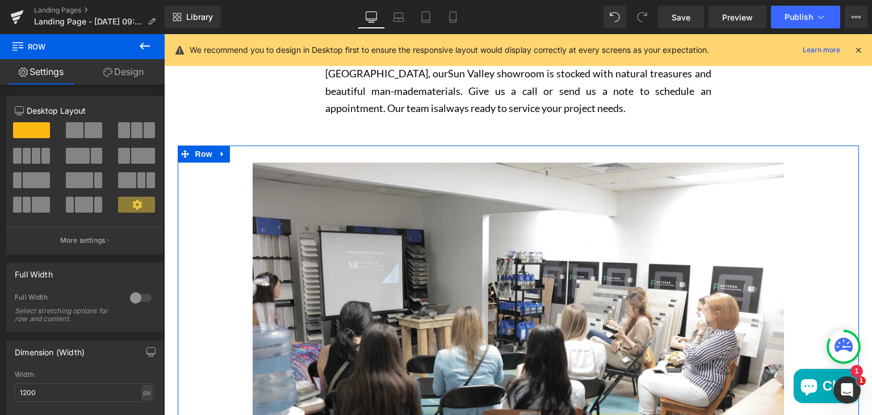
scroll to position [0, 0]
click at [135, 71] on link "Design" at bounding box center [123, 72] width 82 height 26
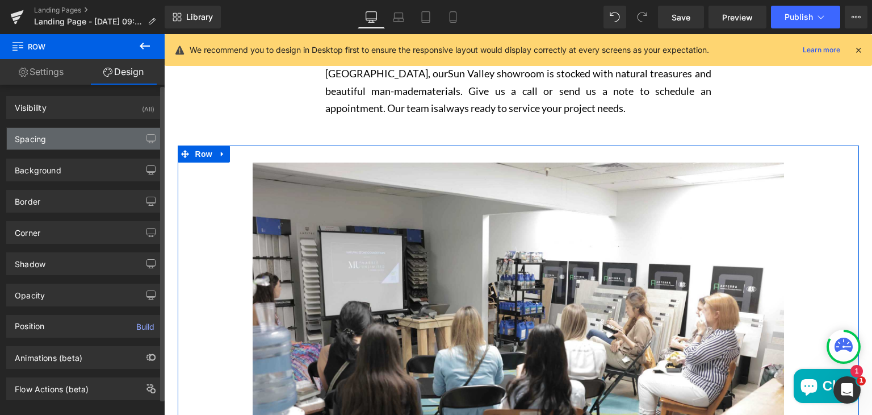
click at [104, 136] on div "Spacing" at bounding box center [85, 139] width 156 height 22
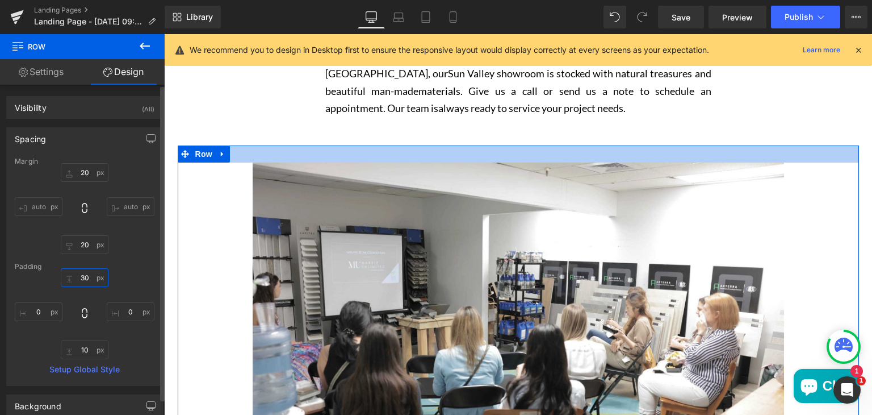
click at [86, 275] on input "30" at bounding box center [85, 277] width 48 height 19
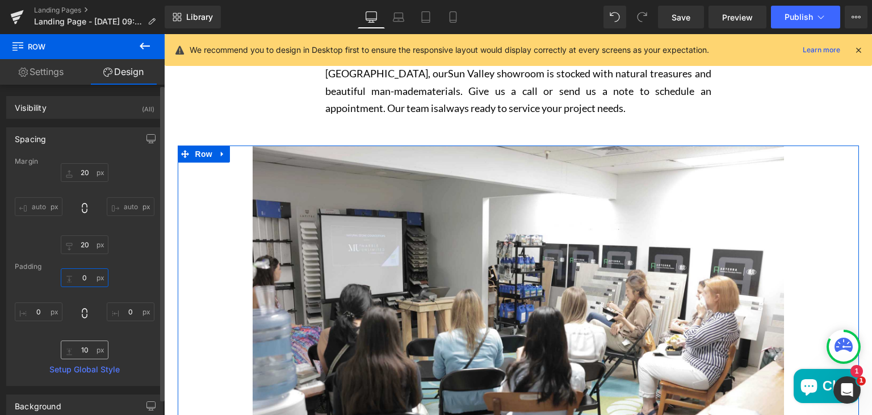
type input "0"
click at [84, 350] on input "10" at bounding box center [85, 349] width 48 height 19
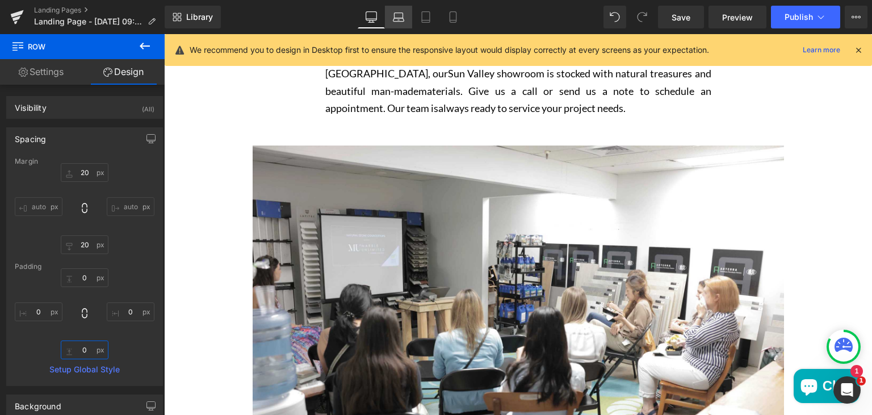
type input "0"
click at [398, 18] on icon at bounding box center [399, 19] width 11 height 3
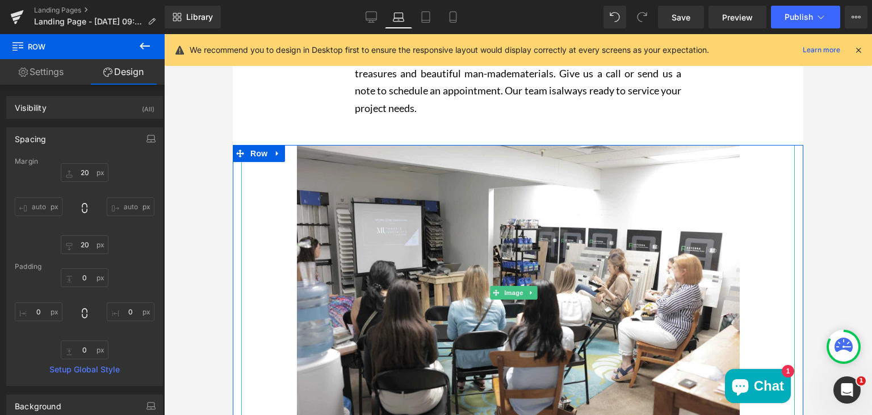
click at [291, 174] on div "Main content" at bounding box center [518, 292] width 554 height 295
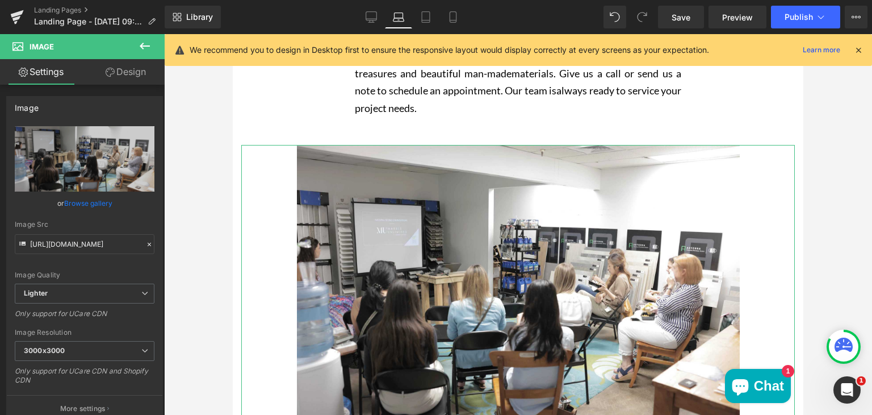
click at [127, 69] on link "Design" at bounding box center [126, 72] width 82 height 26
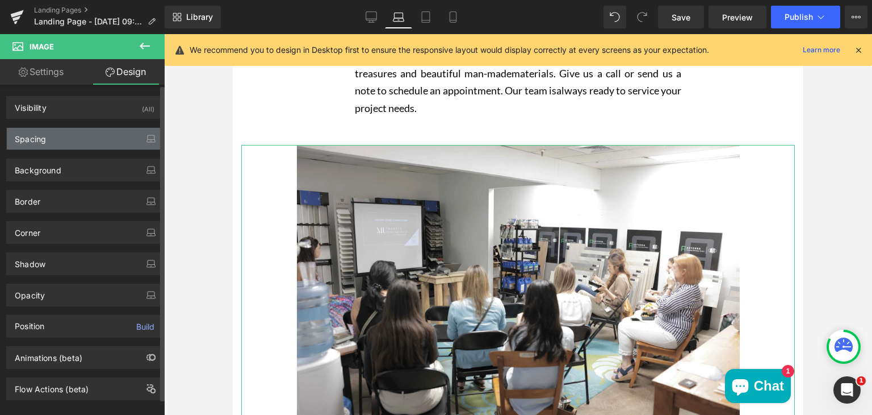
click at [77, 137] on div "Spacing" at bounding box center [85, 139] width 156 height 22
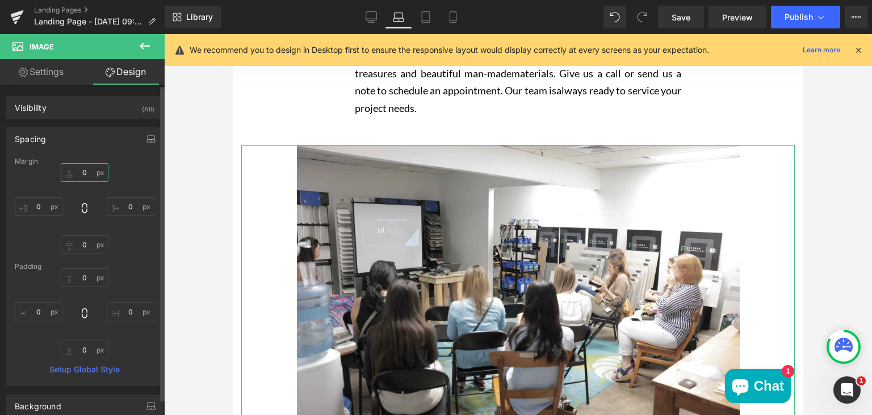
click at [85, 169] on input "0" at bounding box center [85, 172] width 48 height 19
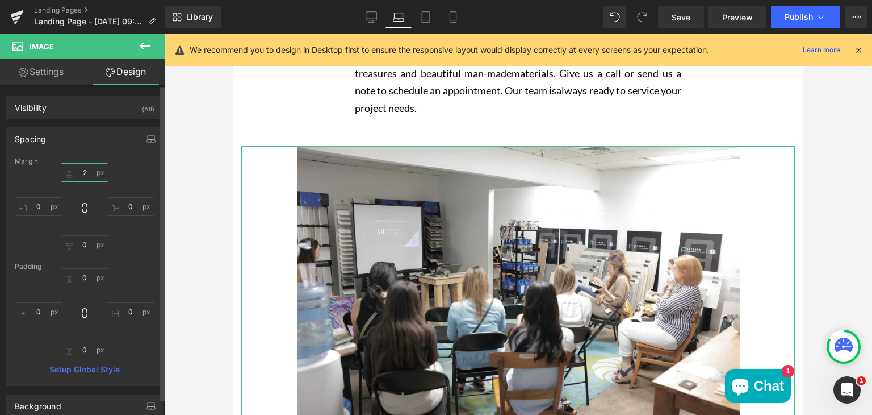
type input "20"
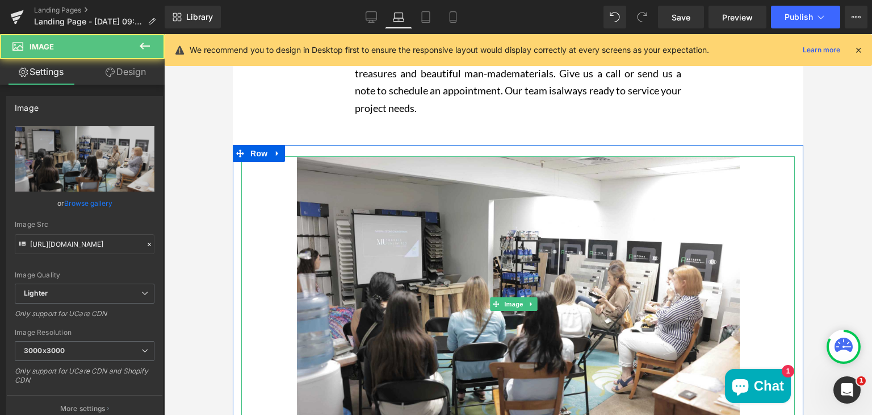
click at [249, 221] on div "Main content" at bounding box center [518, 303] width 554 height 295
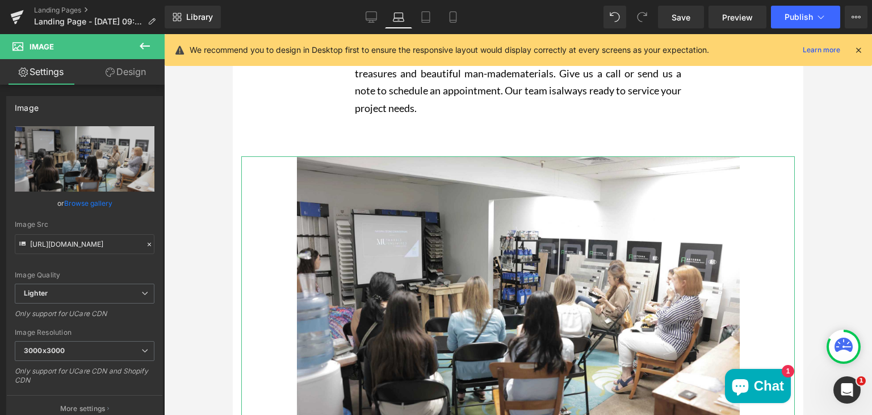
click at [134, 70] on link "Design" at bounding box center [126, 72] width 82 height 26
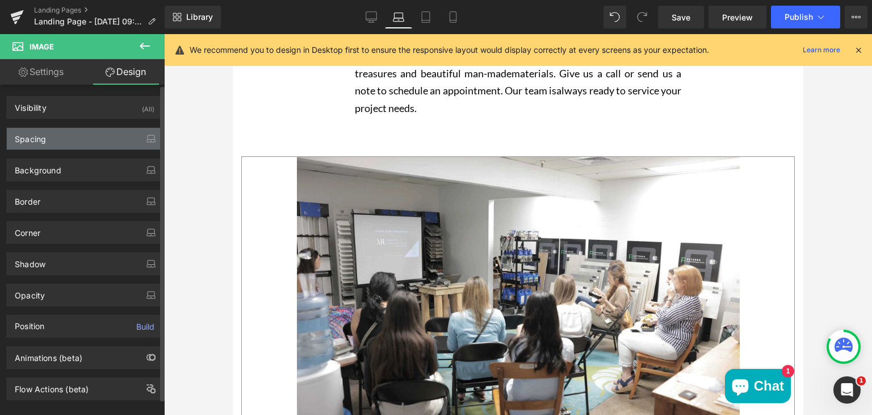
click at [55, 148] on div "Spacing" at bounding box center [85, 139] width 156 height 22
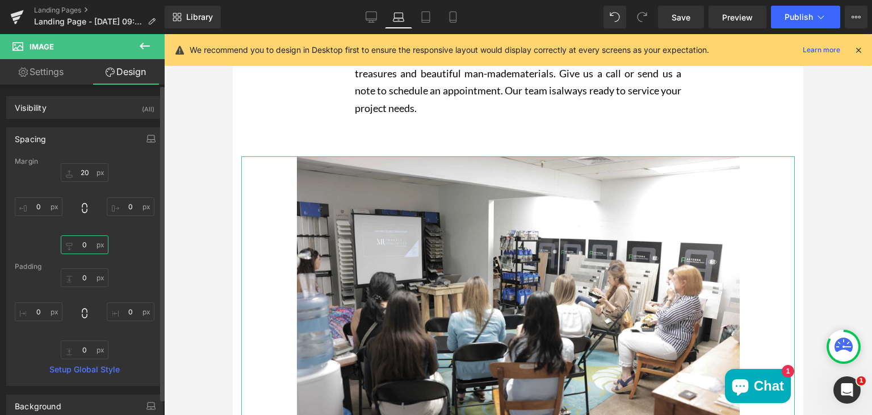
click at [86, 241] on input "0" at bounding box center [85, 244] width 48 height 19
type input "20"
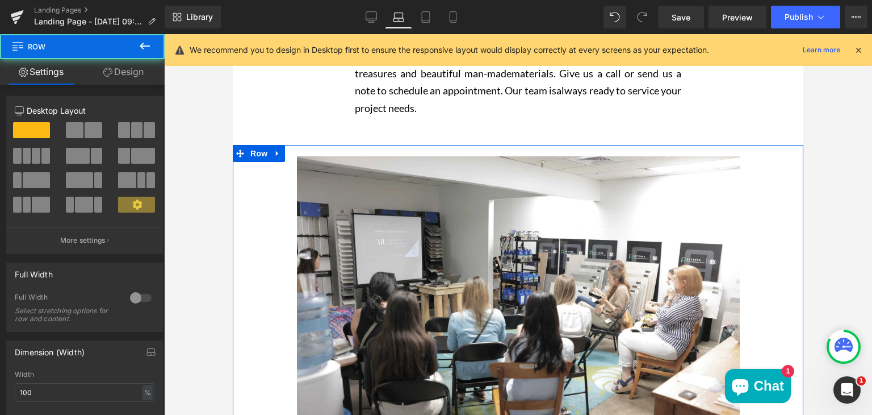
click at [298, 150] on div "Image" at bounding box center [518, 304] width 571 height 318
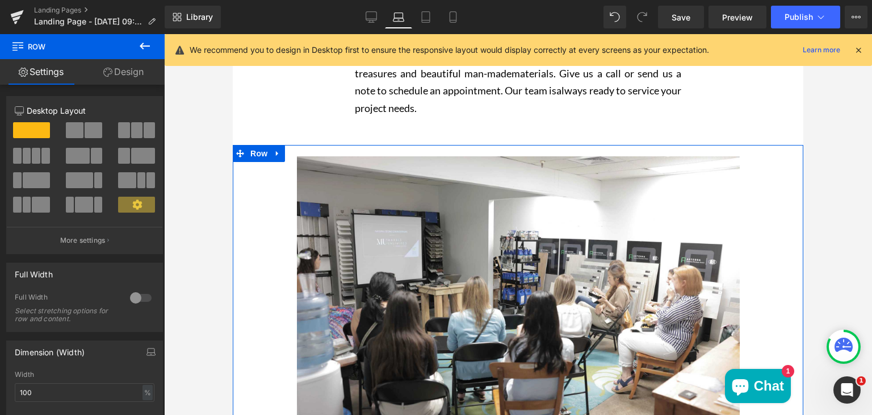
click at [136, 78] on link "Design" at bounding box center [123, 72] width 82 height 26
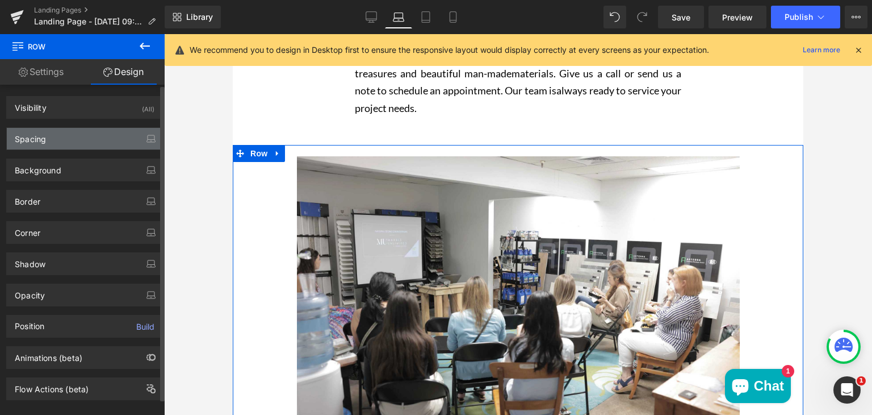
click at [73, 139] on div "Spacing" at bounding box center [85, 139] width 156 height 22
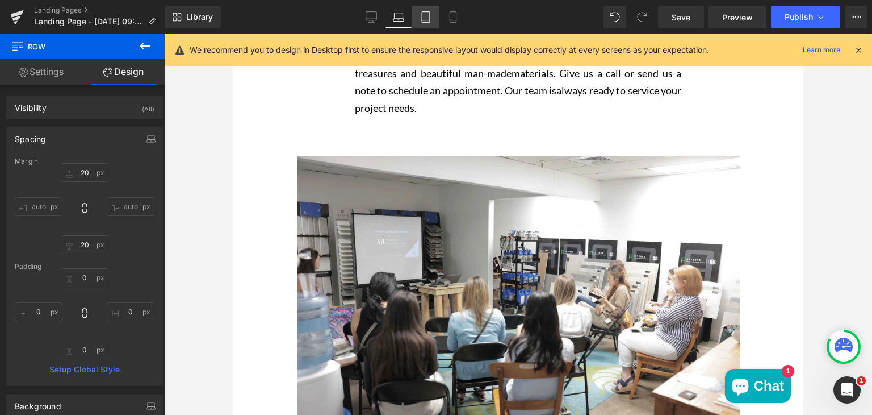
click at [423, 23] on link "Tablet" at bounding box center [425, 17] width 27 height 23
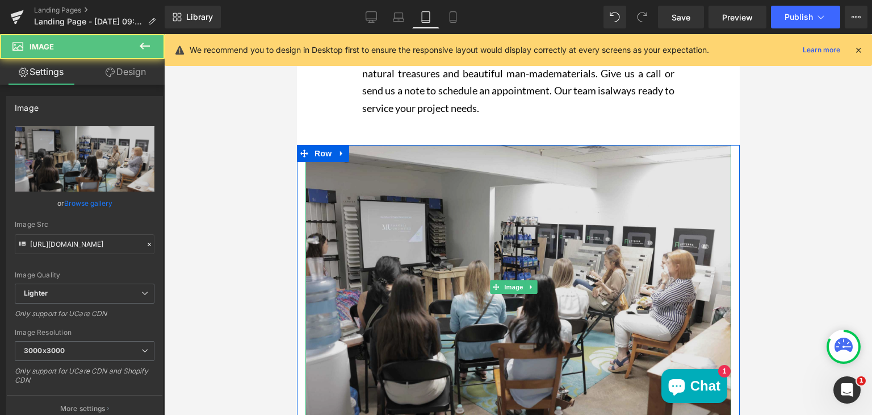
click at [394, 178] on img "Main content" at bounding box center [518, 287] width 426 height 284
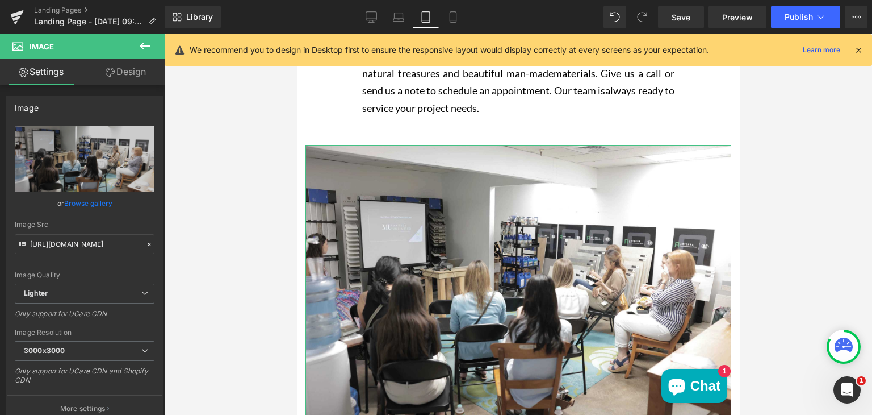
click at [128, 76] on link "Design" at bounding box center [126, 72] width 82 height 26
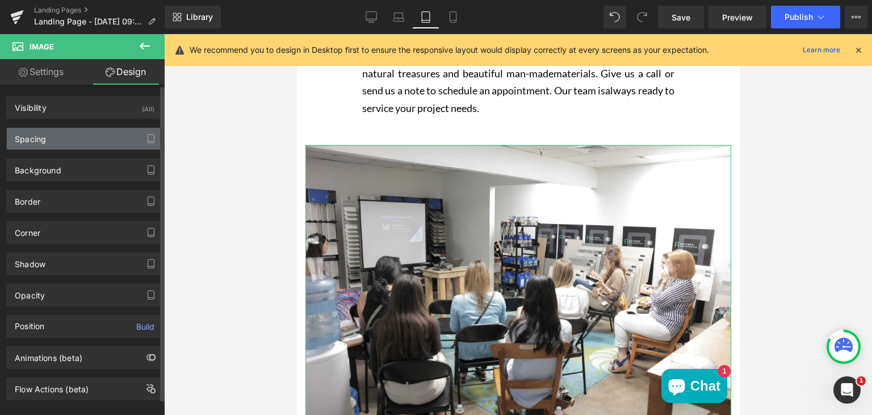
click at [80, 136] on div "Spacing" at bounding box center [85, 139] width 156 height 22
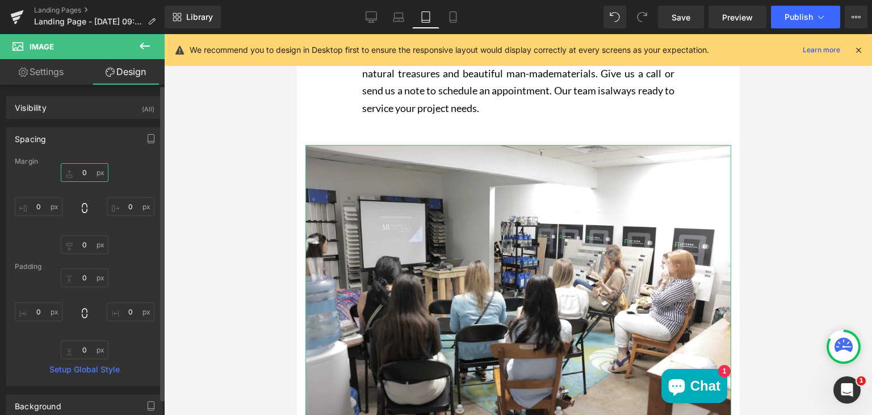
click at [80, 169] on input "0" at bounding box center [85, 172] width 48 height 19
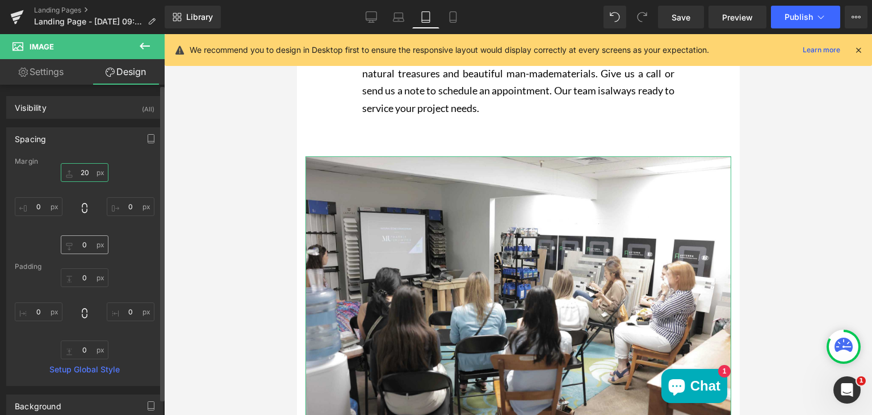
type input "20"
click at [86, 244] on input "0" at bounding box center [85, 244] width 48 height 19
type input "20"
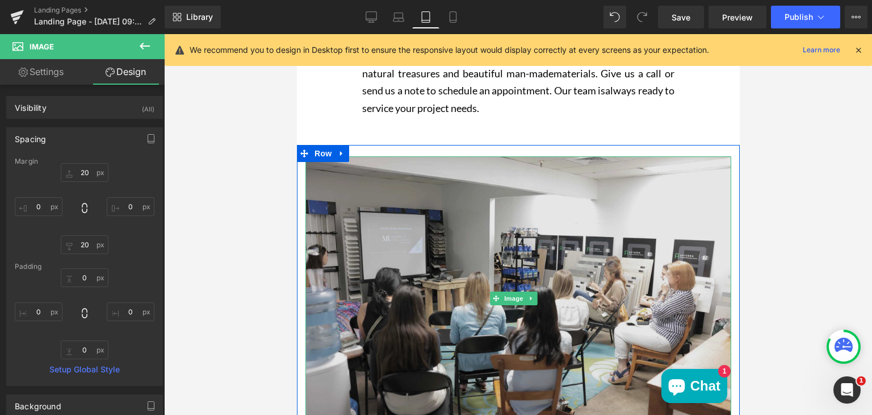
click at [344, 208] on img "Main content" at bounding box center [518, 298] width 426 height 284
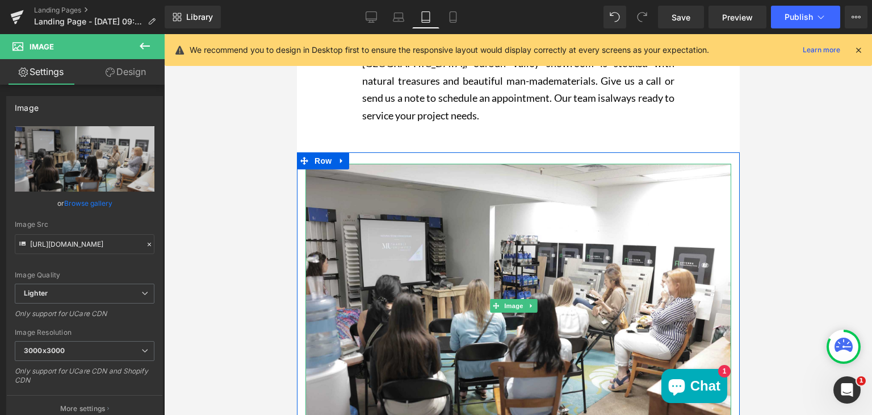
scroll to position [374, 0]
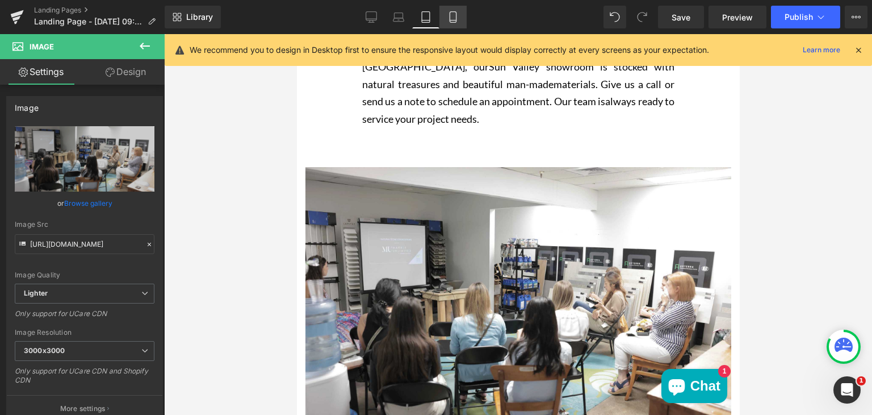
click at [451, 14] on icon at bounding box center [453, 16] width 11 height 11
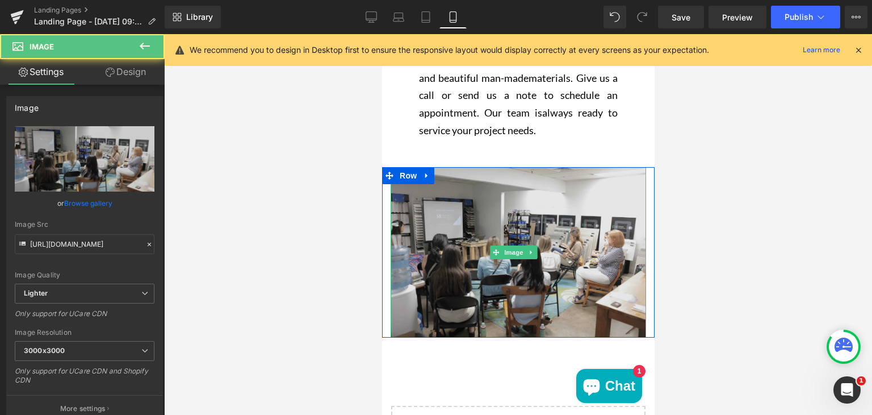
click at [432, 194] on img "Main content" at bounding box center [518, 252] width 256 height 170
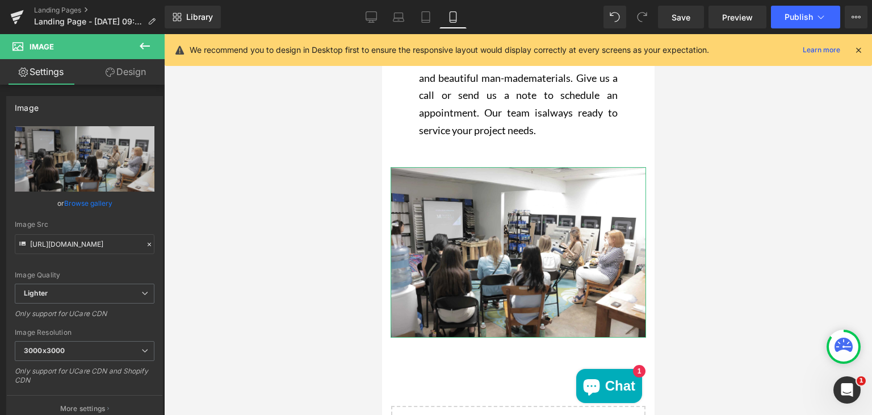
click at [120, 73] on link "Design" at bounding box center [126, 72] width 82 height 26
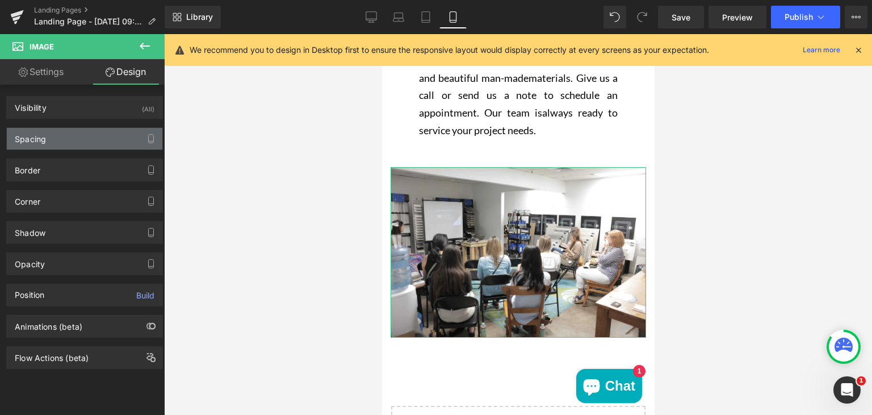
click at [75, 135] on div "Spacing" at bounding box center [85, 139] width 156 height 22
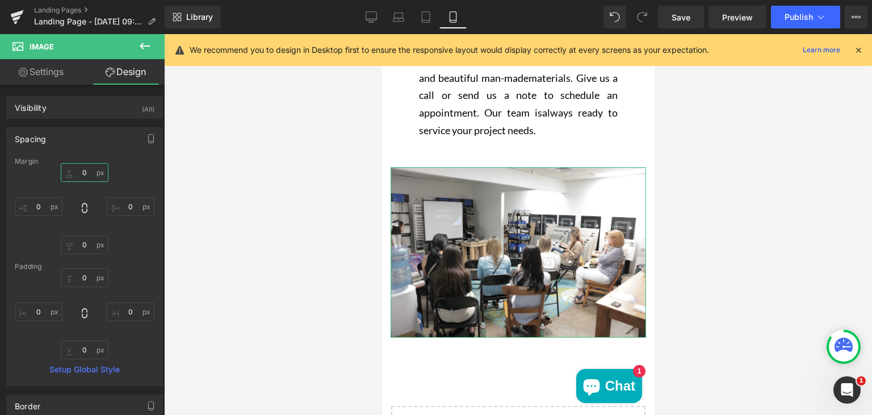
click at [83, 173] on input "0" at bounding box center [85, 172] width 48 height 19
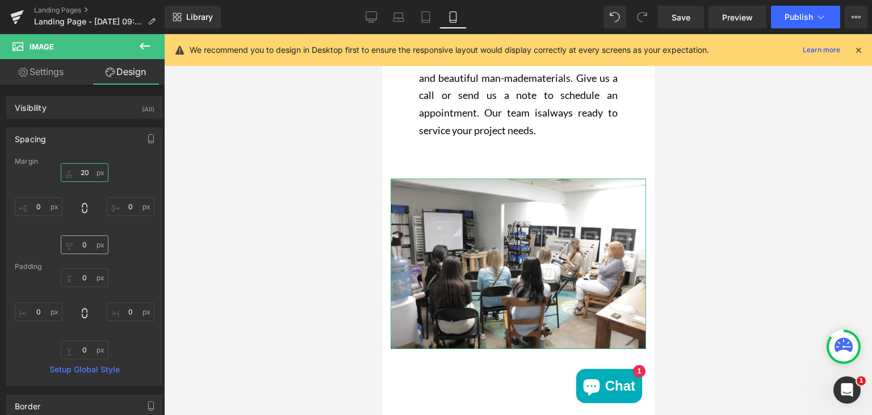
type input "20"
click at [89, 240] on input "0" at bounding box center [85, 244] width 48 height 19
type input "20"
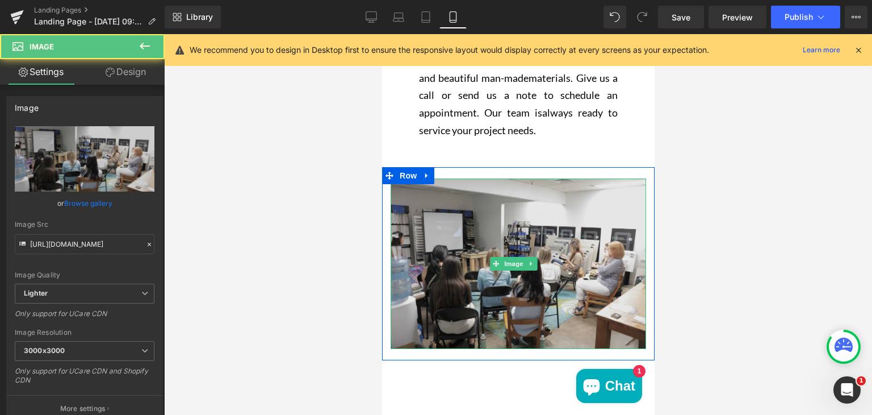
click at [403, 244] on img "Main content" at bounding box center [518, 263] width 256 height 170
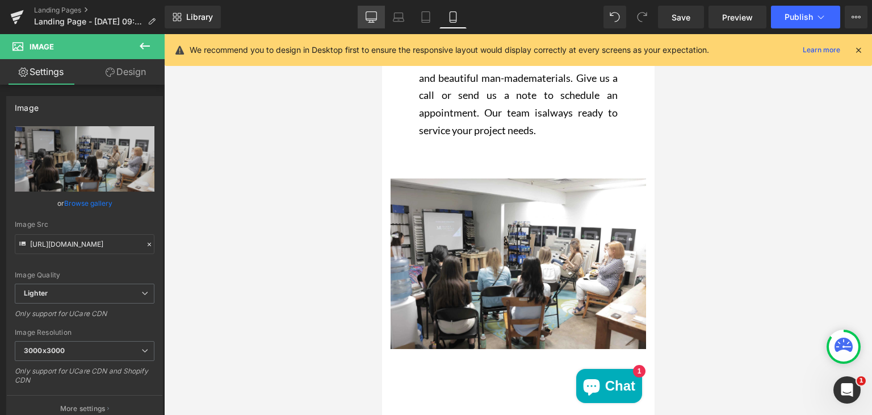
click at [374, 12] on icon at bounding box center [371, 16] width 11 height 11
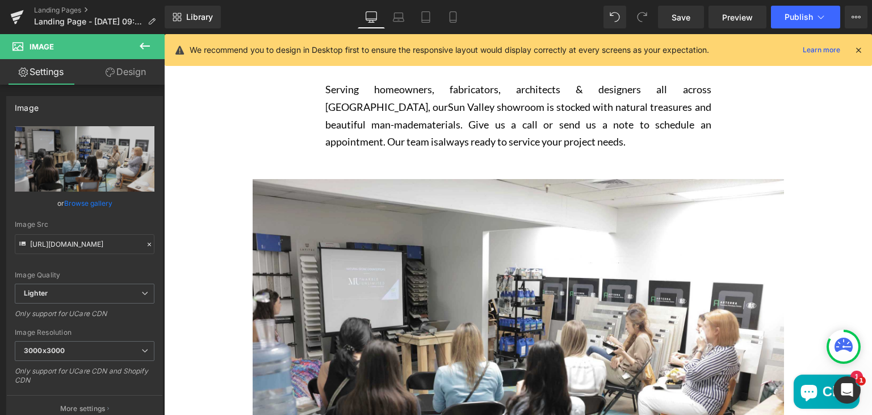
scroll to position [372, 0]
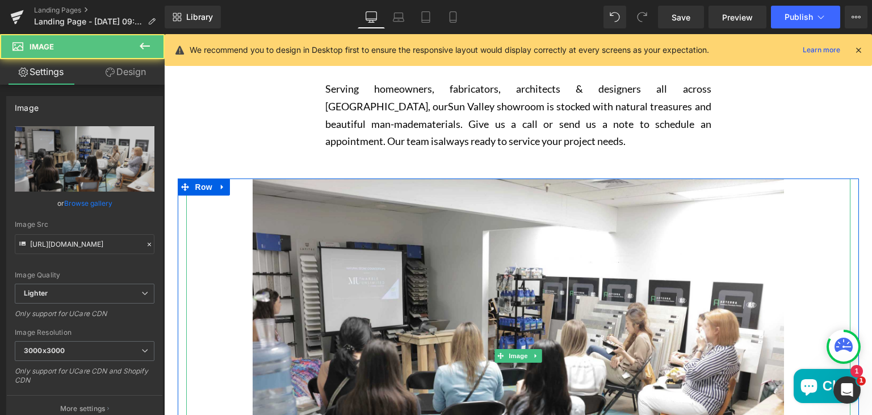
click at [232, 182] on div "Main content" at bounding box center [518, 355] width 664 height 354
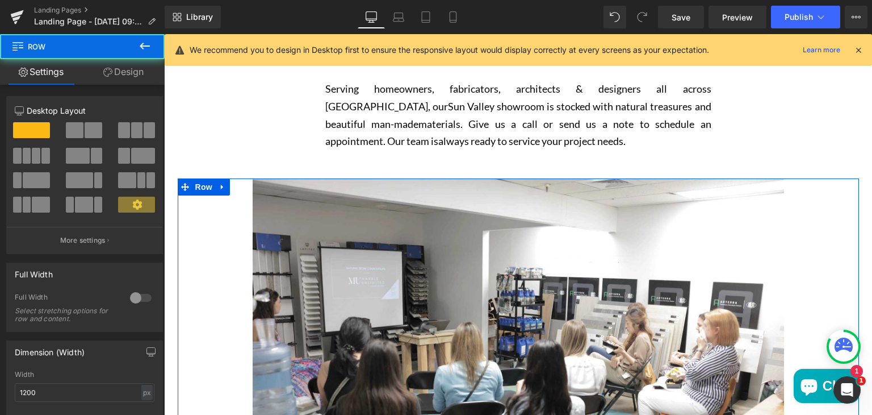
click at [178, 207] on div "Image" at bounding box center [518, 355] width 681 height 354
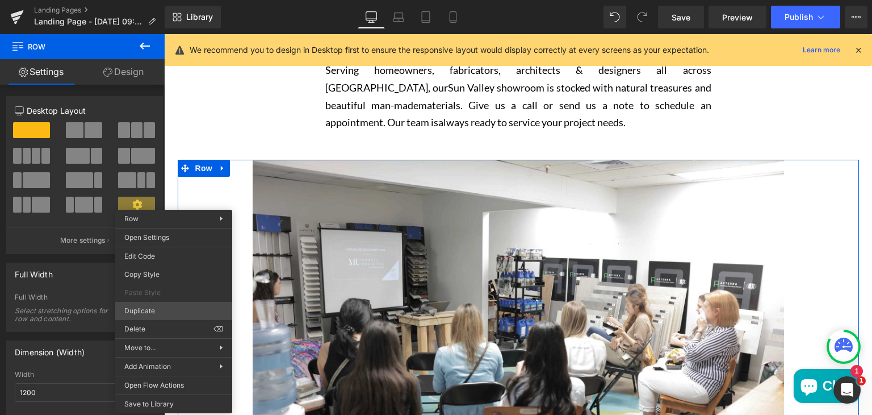
click at [157, 310] on div "Image You are previewing how the will restyle your page. You can not edit Eleme…" at bounding box center [436, 217] width 872 height 434
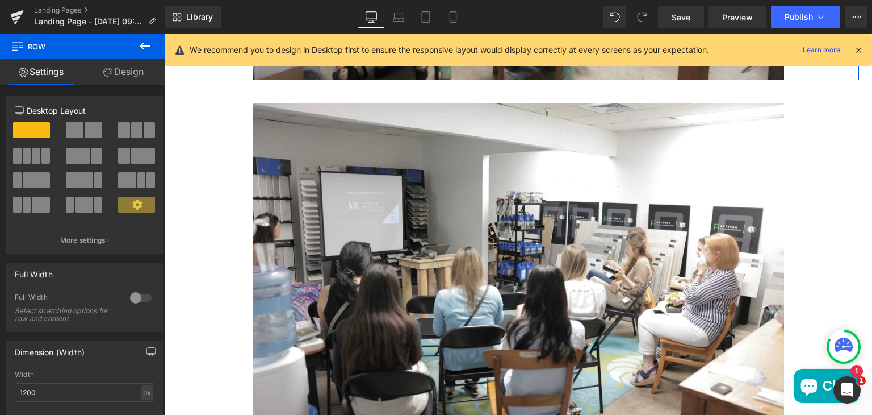
scroll to position [847, 0]
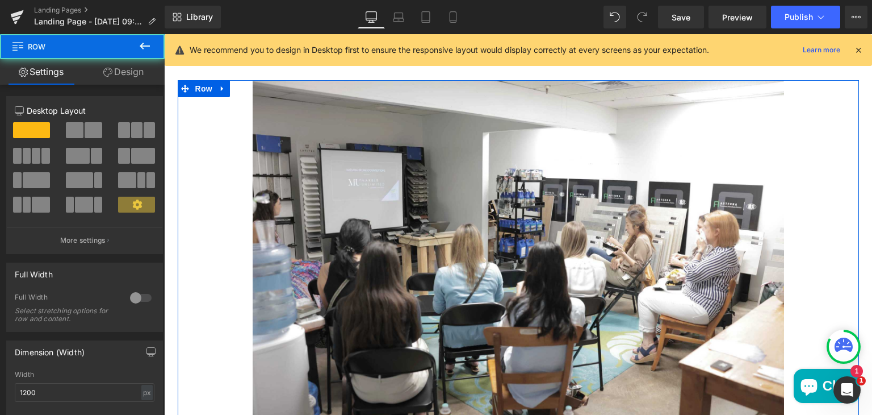
click at [178, 145] on div "Image" at bounding box center [518, 257] width 681 height 354
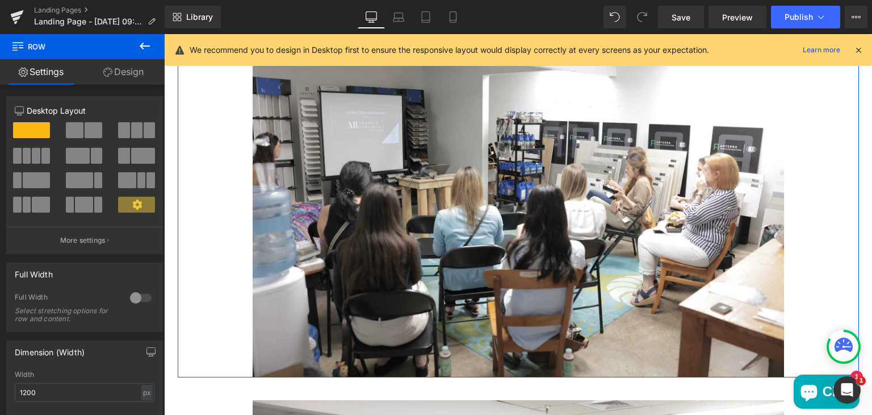
click at [139, 253] on div "Image You are previewing how the will restyle your page. You can not edit Eleme…" at bounding box center [436, 217] width 872 height 434
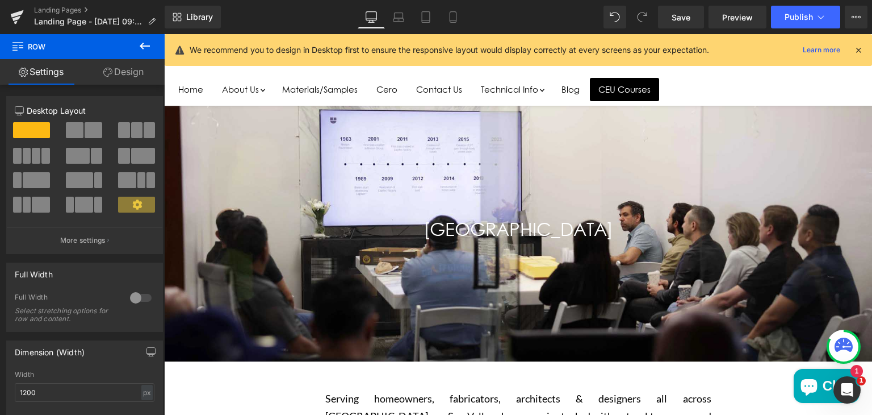
scroll to position [60, 0]
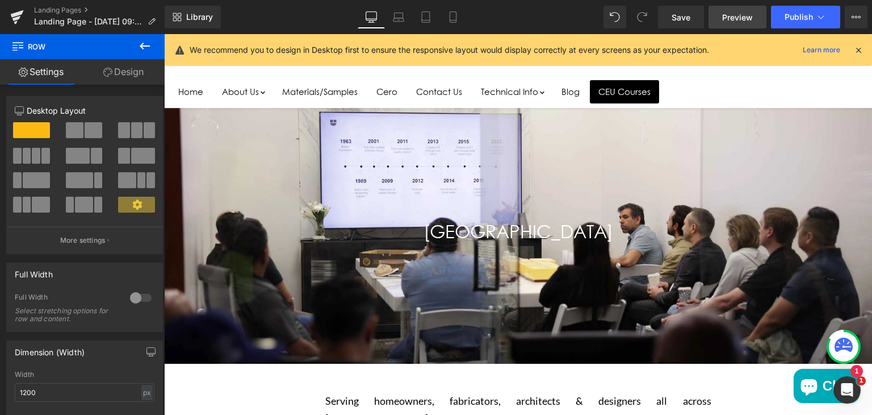
click at [741, 14] on span "Preview" at bounding box center [737, 17] width 31 height 12
click at [143, 43] on icon at bounding box center [145, 46] width 14 height 14
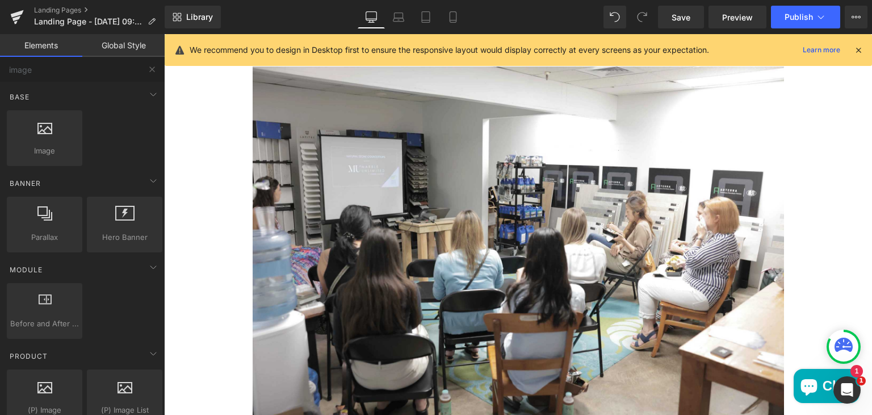
scroll to position [855, 0]
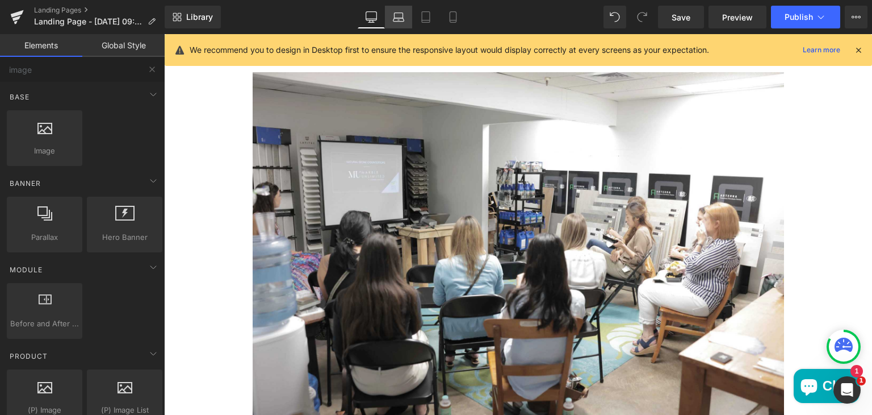
click at [400, 22] on icon at bounding box center [398, 16] width 11 height 11
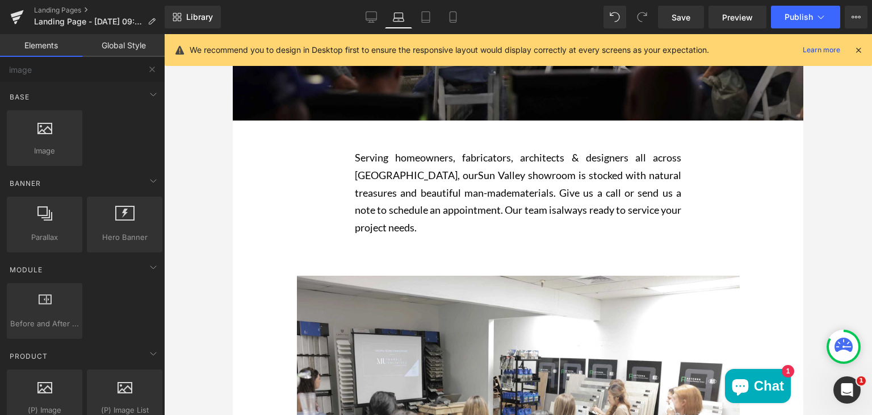
scroll to position [265, 0]
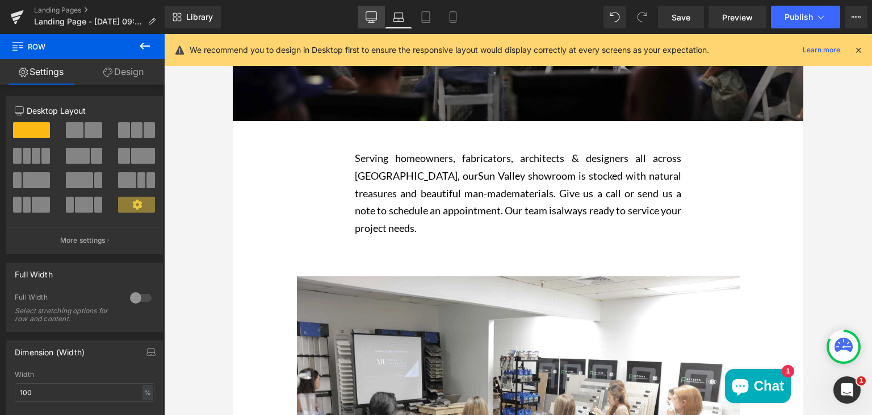
click at [377, 18] on icon at bounding box center [371, 16] width 11 height 11
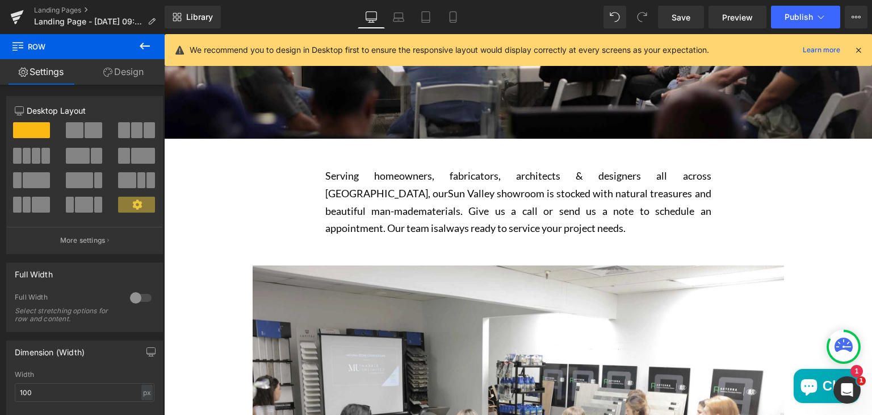
scroll to position [286, 0]
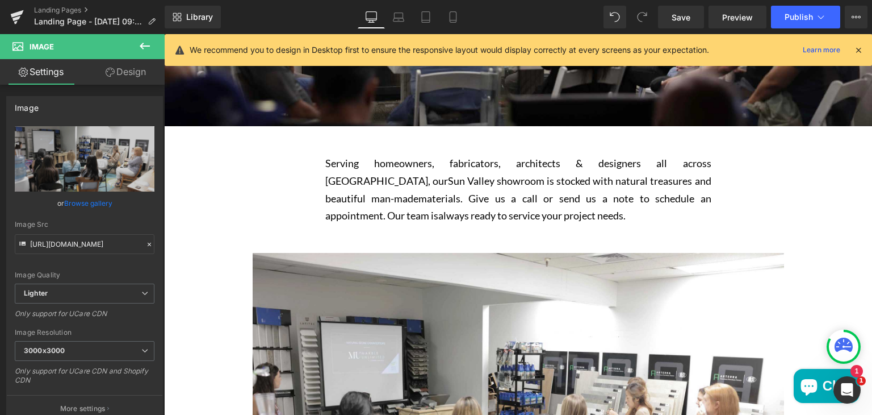
scroll to position [298, 0]
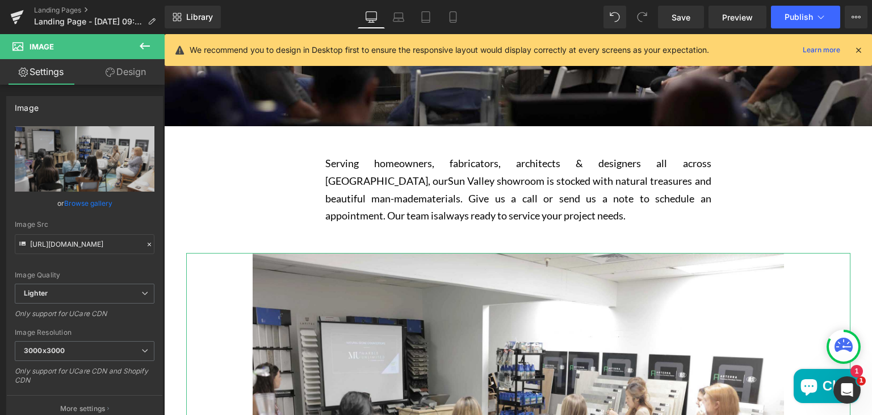
click at [128, 75] on link "Design" at bounding box center [126, 72] width 82 height 26
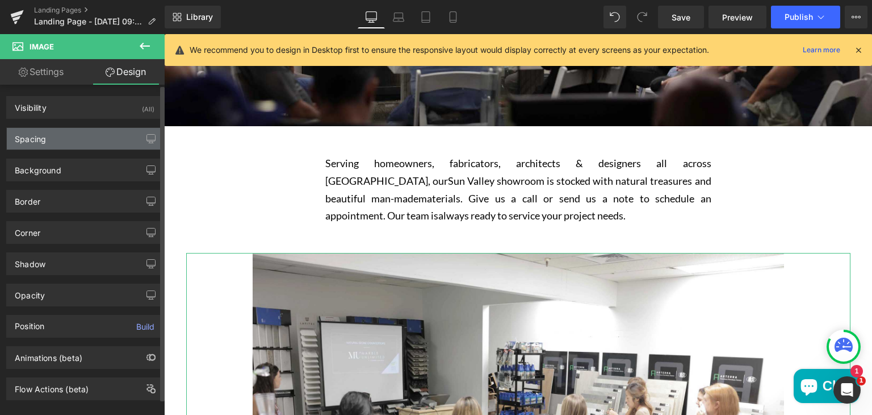
click at [86, 140] on div "Spacing" at bounding box center [85, 139] width 156 height 22
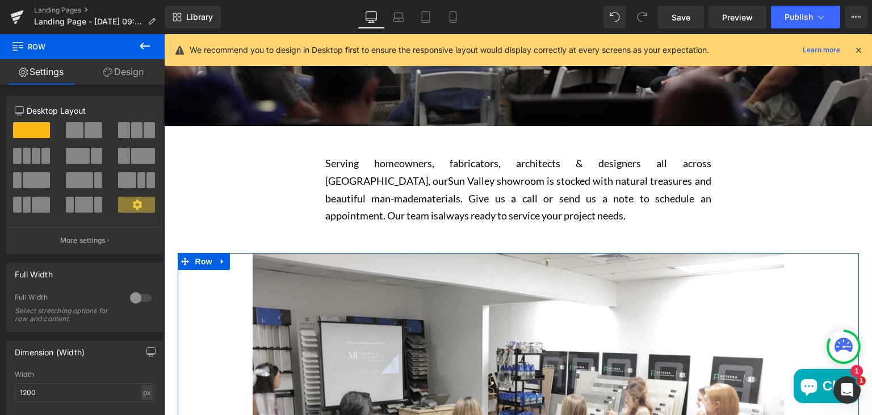
click at [132, 69] on link "Design" at bounding box center [123, 72] width 82 height 26
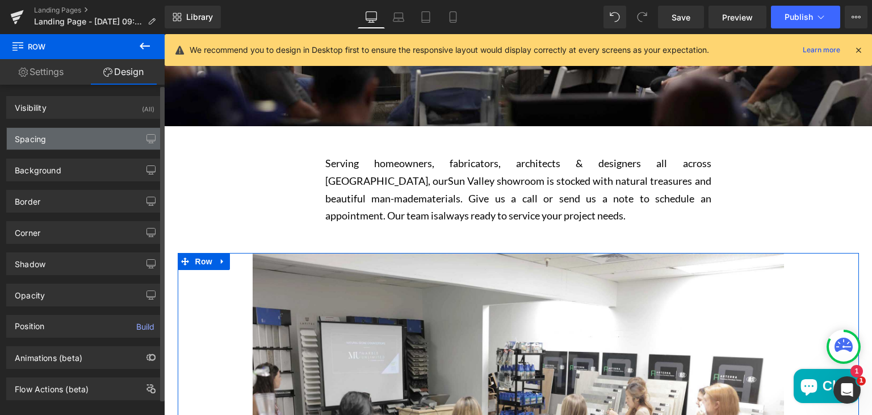
click at [82, 141] on div "Spacing" at bounding box center [85, 139] width 156 height 22
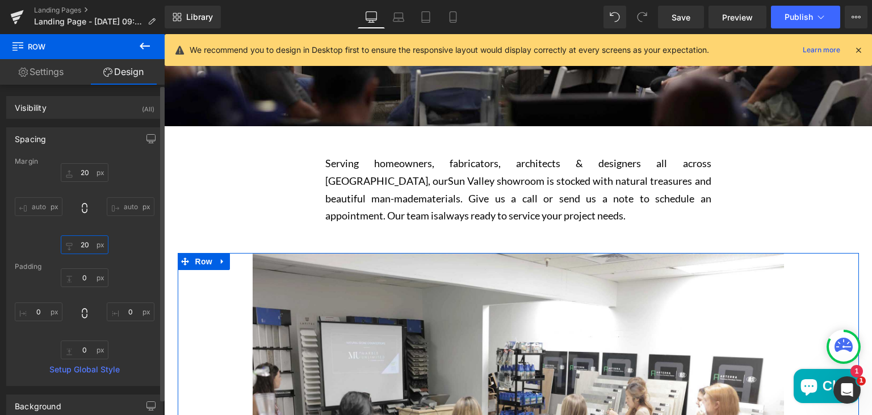
click at [80, 245] on input "text" at bounding box center [85, 244] width 48 height 19
type input "20"
type input "10"
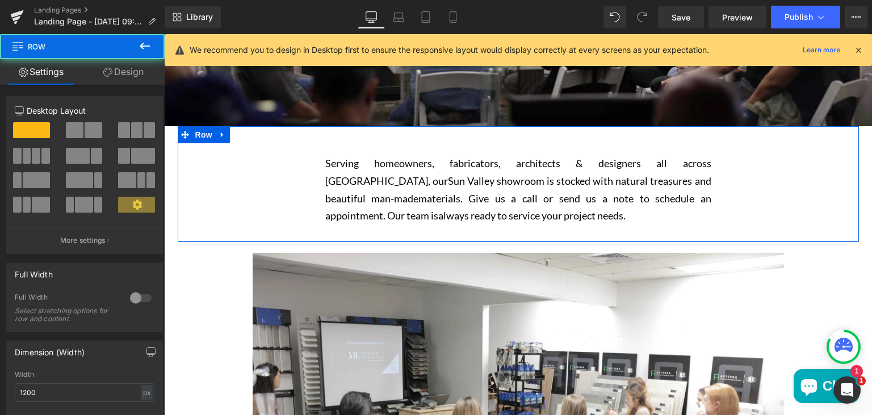
click at [221, 228] on div "Serving homeowners, fabricators, architects & designers all across Los Angeles,…" at bounding box center [518, 189] width 681 height 92
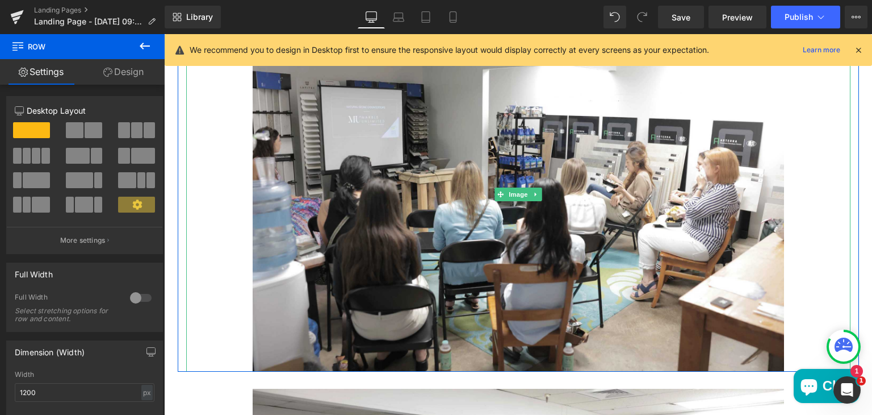
scroll to position [348, 0]
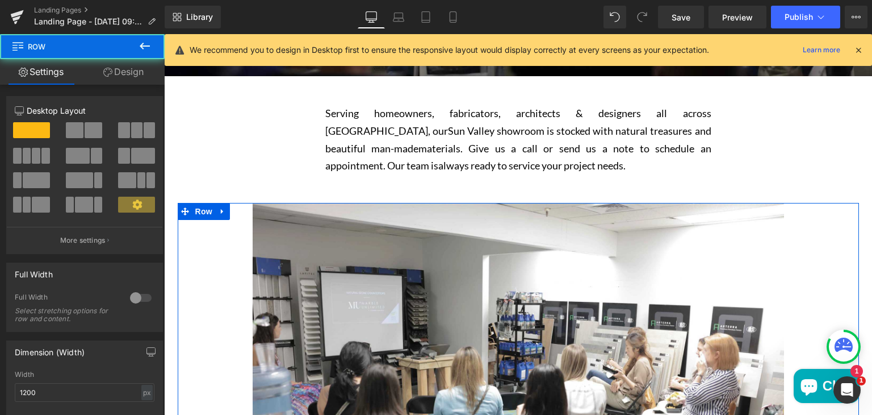
click at [178, 228] on div "Image" at bounding box center [518, 380] width 681 height 354
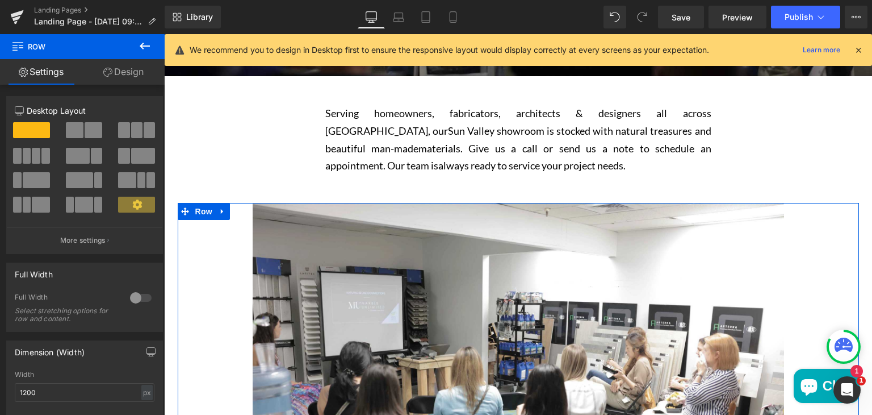
click at [116, 73] on link "Design" at bounding box center [123, 72] width 82 height 26
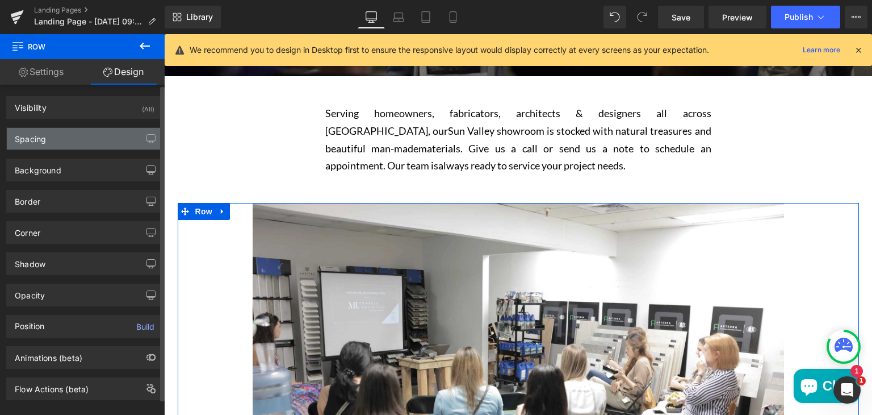
click at [90, 137] on div "Spacing" at bounding box center [85, 139] width 156 height 22
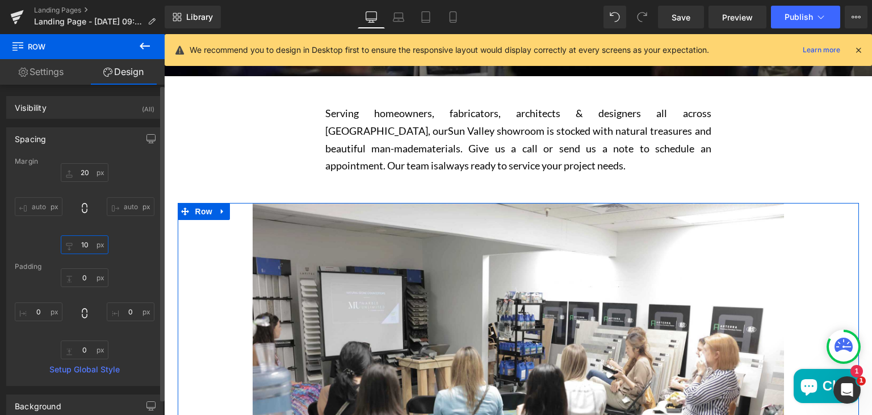
click at [83, 243] on input "text" at bounding box center [85, 244] width 48 height 19
type input "10"
type input "20"
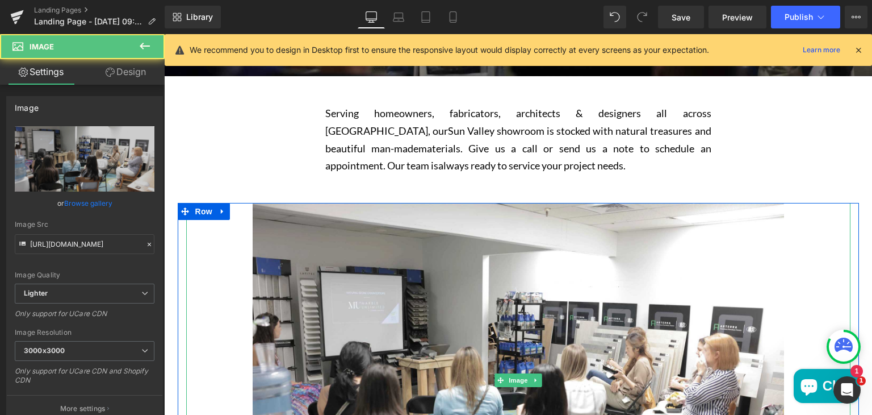
click at [186, 264] on div "Main content" at bounding box center [518, 380] width 664 height 354
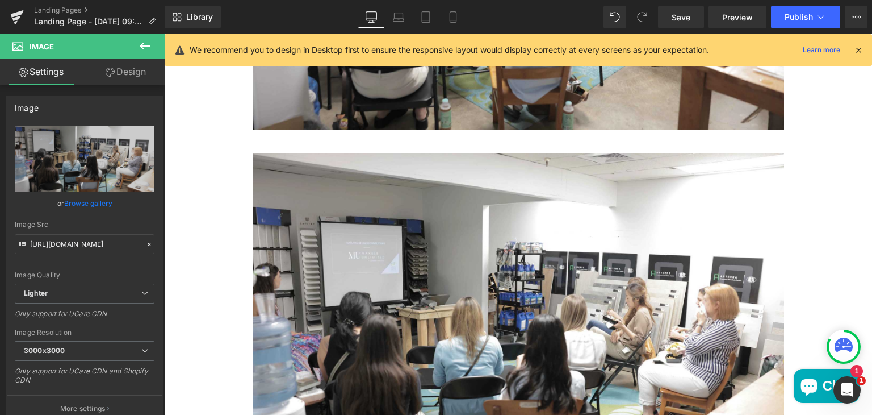
scroll to position [1153, 0]
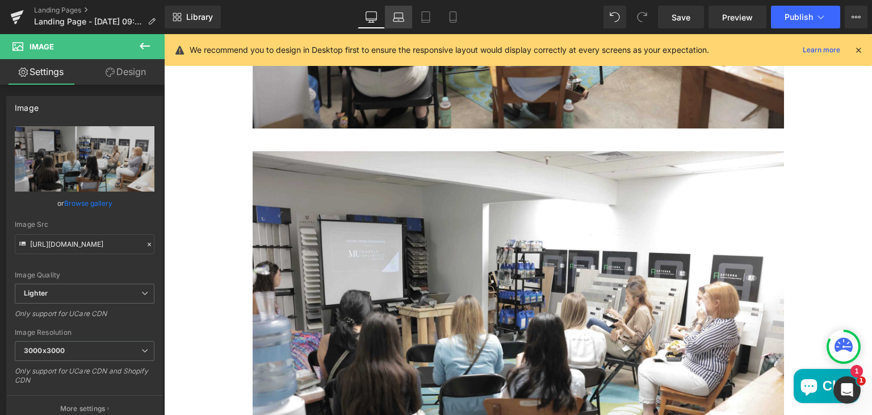
click at [398, 16] on icon at bounding box center [398, 16] width 11 height 11
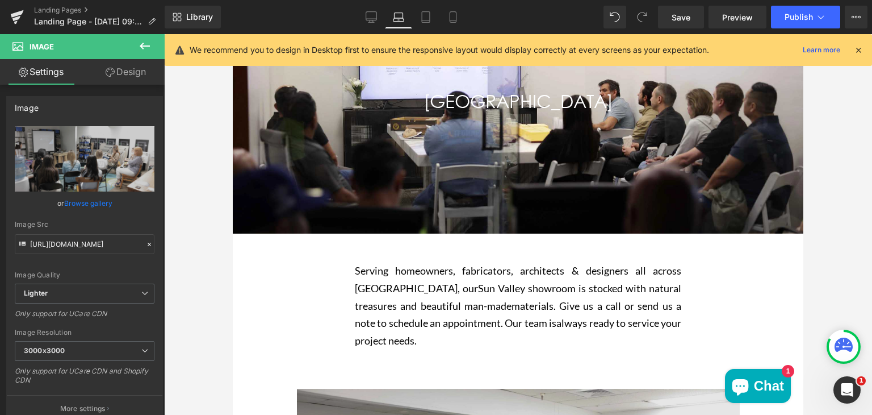
scroll to position [150, 0]
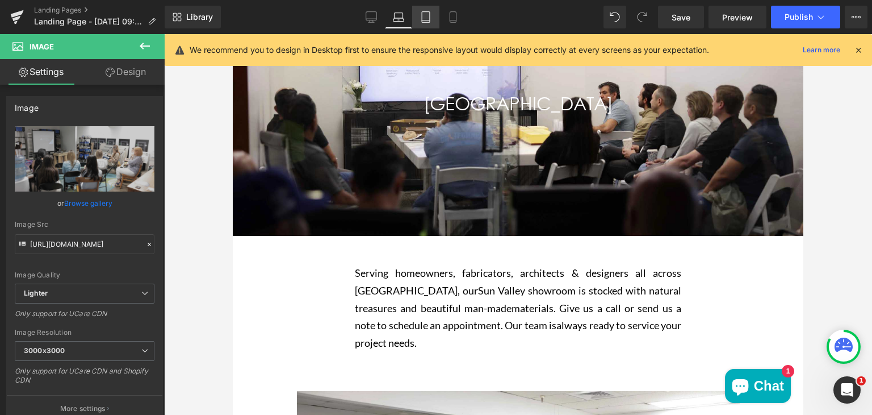
click at [425, 16] on icon at bounding box center [425, 16] width 11 height 11
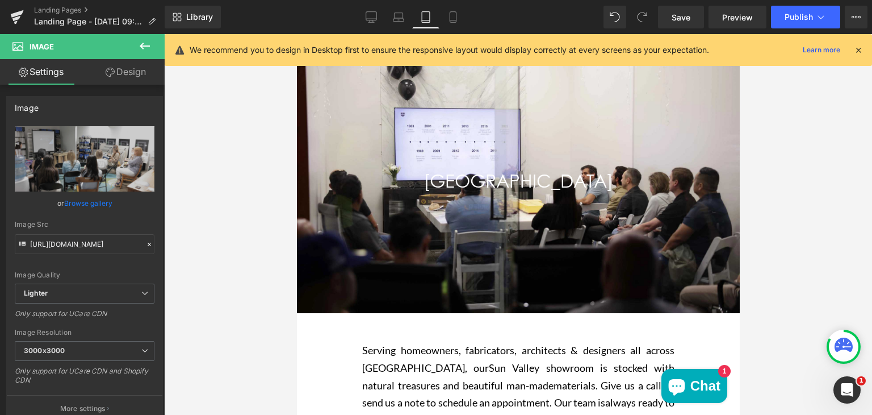
scroll to position [70, 0]
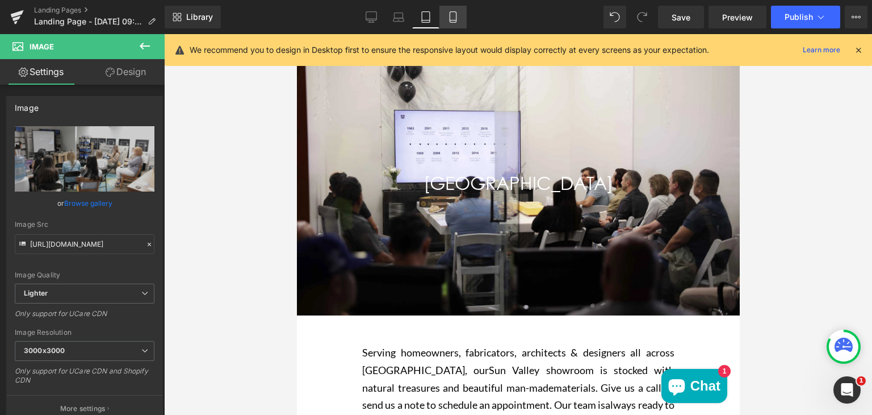
click at [455, 10] on link "Mobile" at bounding box center [453, 17] width 27 height 23
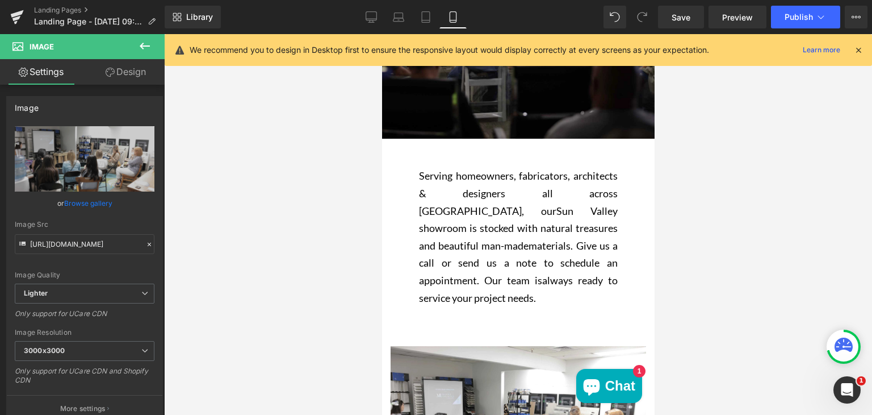
scroll to position [277, 0]
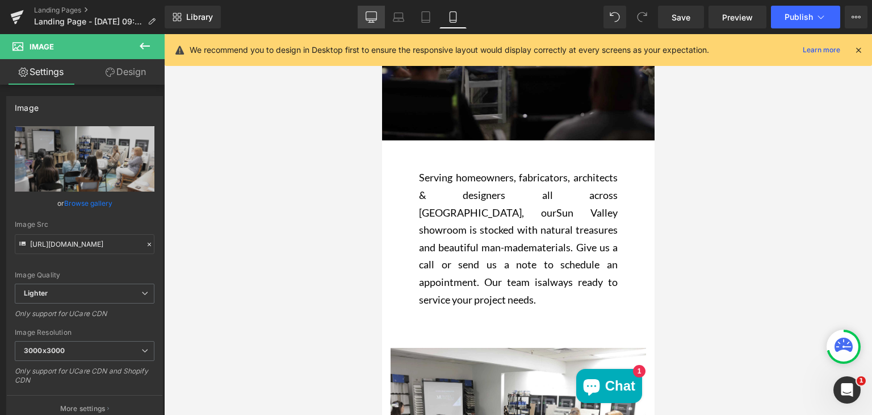
click at [374, 14] on icon at bounding box center [371, 16] width 11 height 11
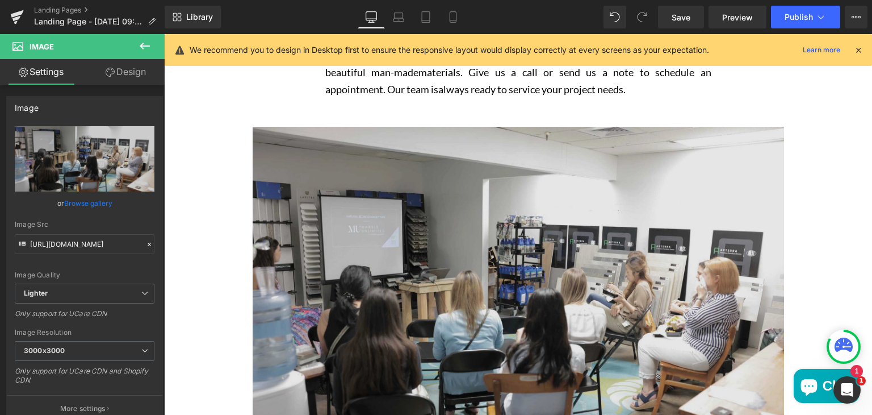
scroll to position [396, 0]
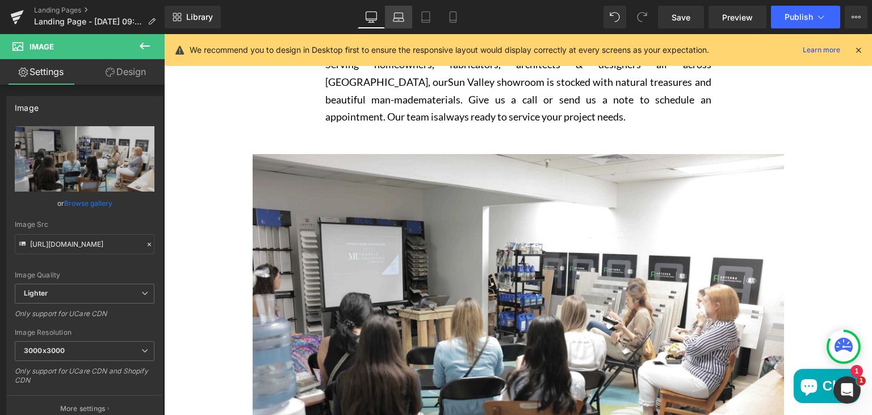
click at [403, 22] on icon at bounding box center [398, 16] width 11 height 11
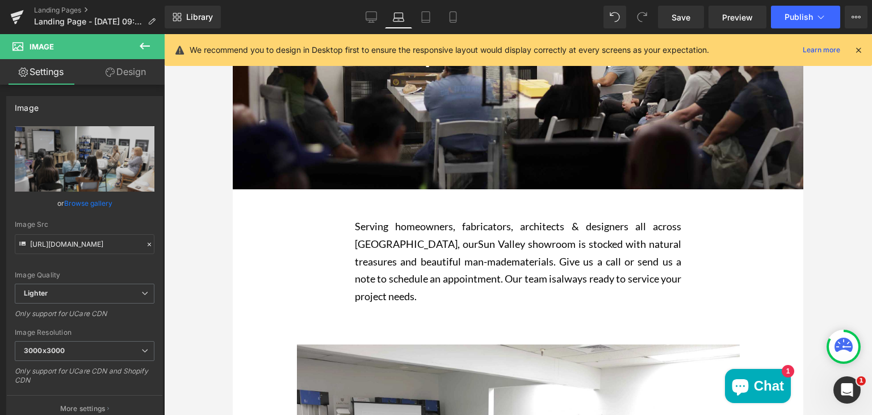
scroll to position [195, 0]
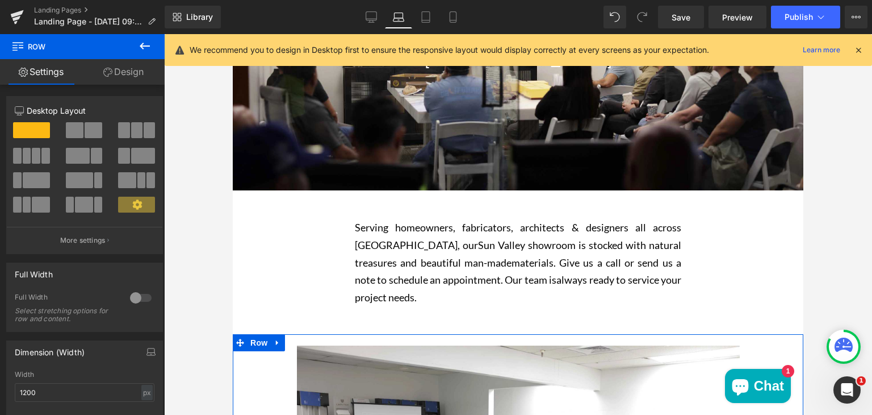
click at [122, 69] on link "Design" at bounding box center [123, 72] width 82 height 26
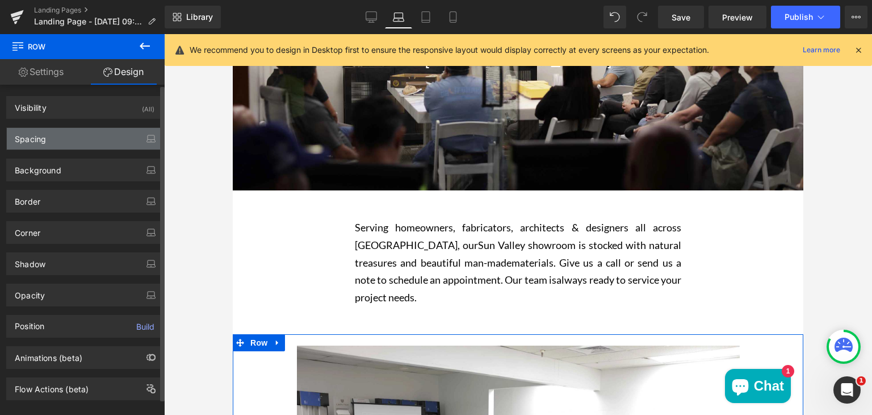
click at [80, 139] on div "Spacing" at bounding box center [85, 139] width 156 height 22
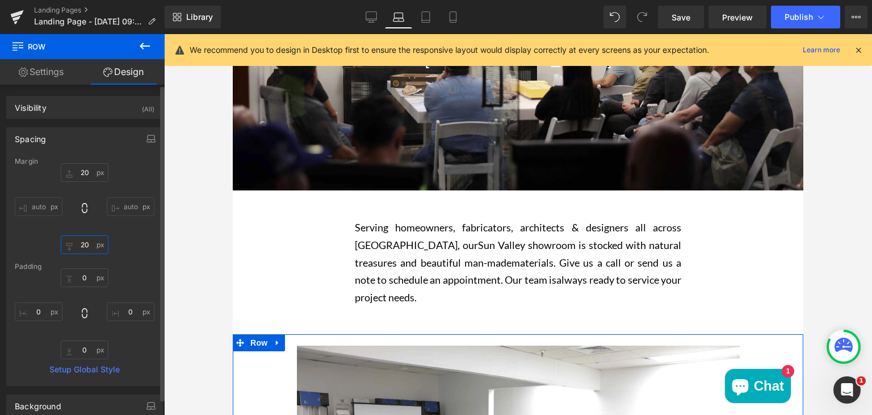
click at [82, 243] on input "20" at bounding box center [85, 244] width 48 height 19
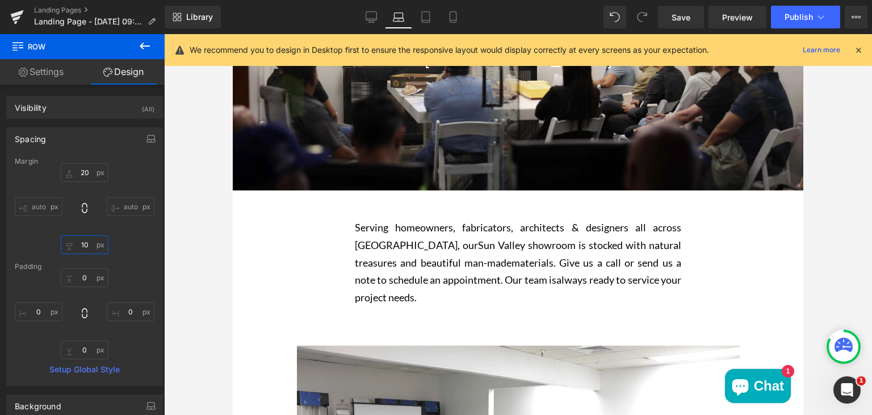
type input "10"
click at [209, 250] on div at bounding box center [518, 224] width 708 height 380
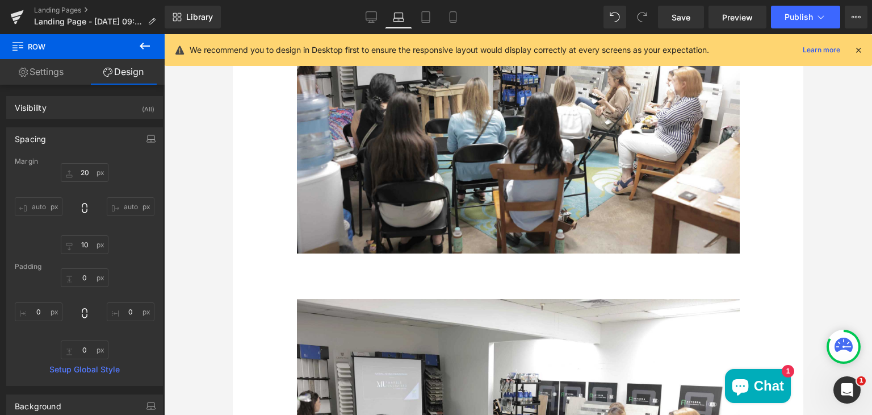
scroll to position [919, 0]
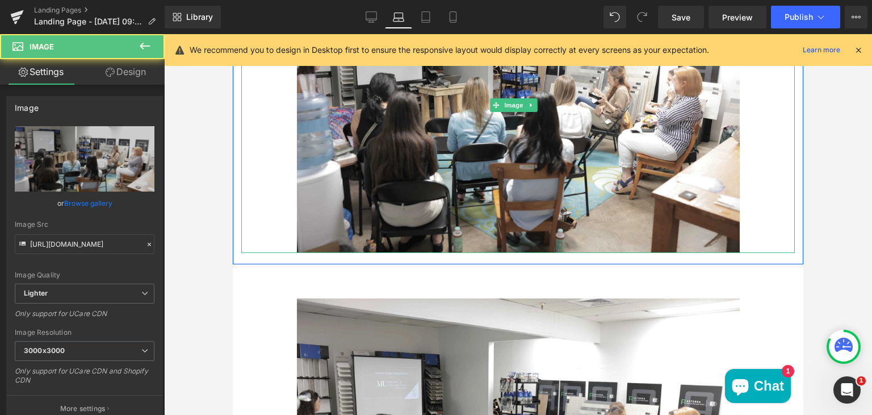
click at [286, 233] on div "Main content" at bounding box center [518, 104] width 554 height 295
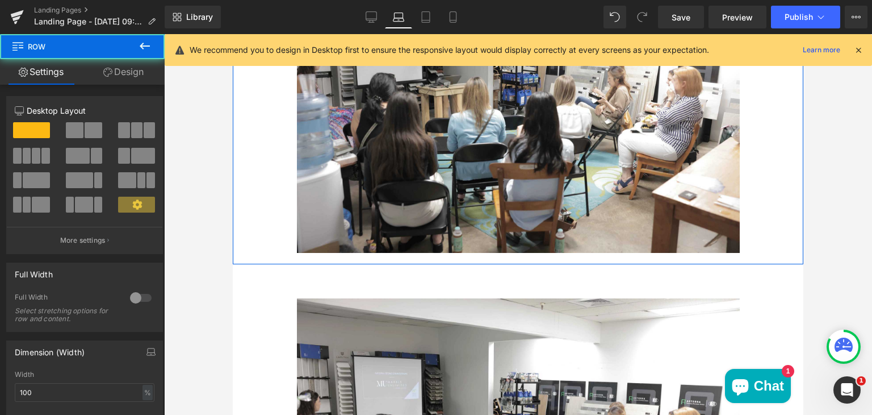
click at [269, 247] on div "Image" at bounding box center [518, 105] width 571 height 318
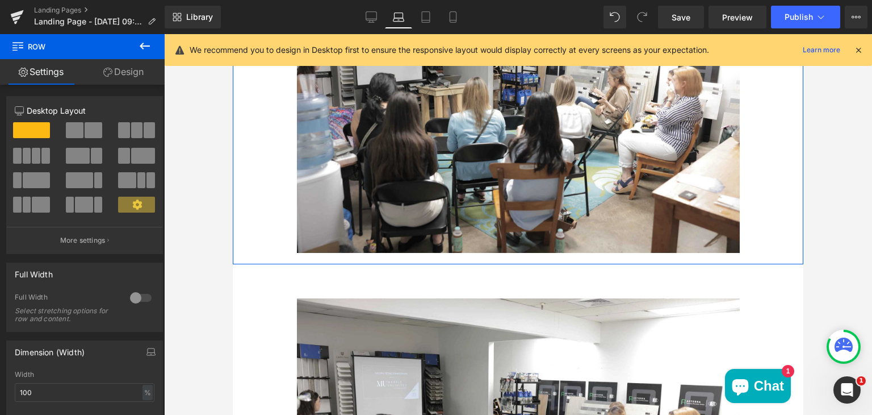
click at [135, 73] on link "Design" at bounding box center [123, 72] width 82 height 26
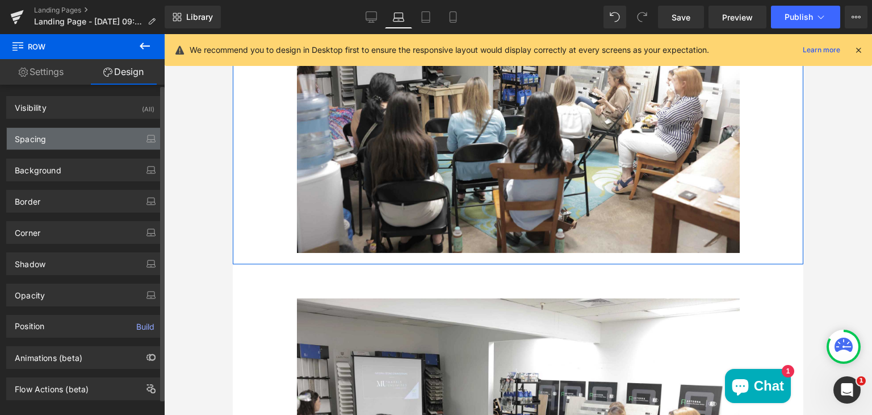
click at [99, 133] on div "Spacing" at bounding box center [85, 139] width 156 height 22
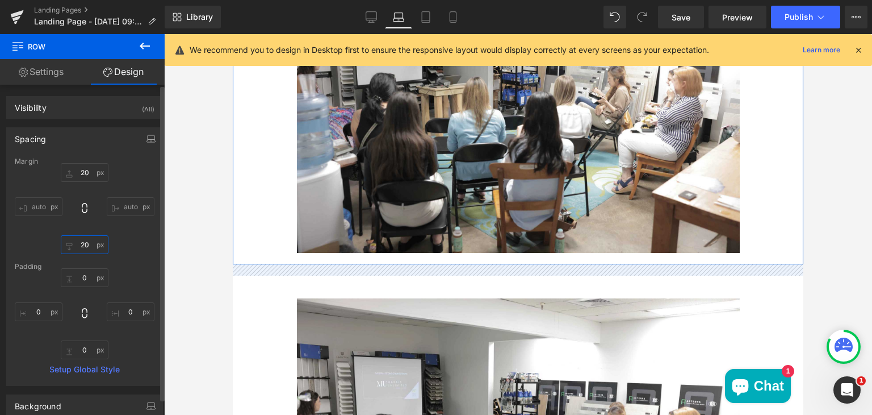
click at [86, 242] on input "20" at bounding box center [85, 244] width 48 height 19
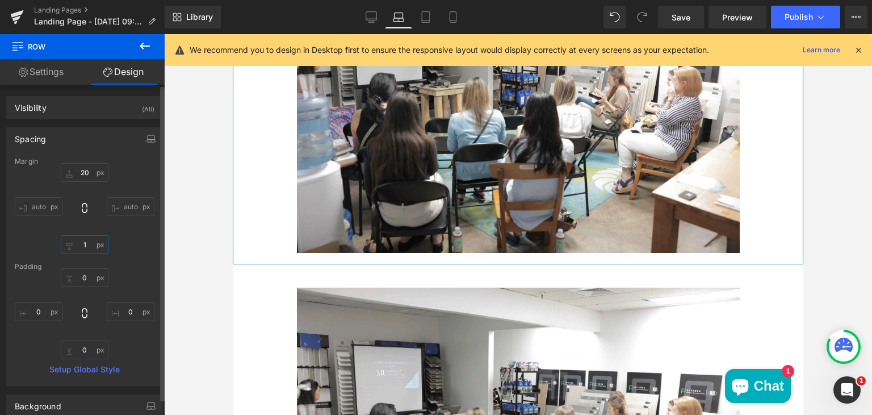
type input "10"
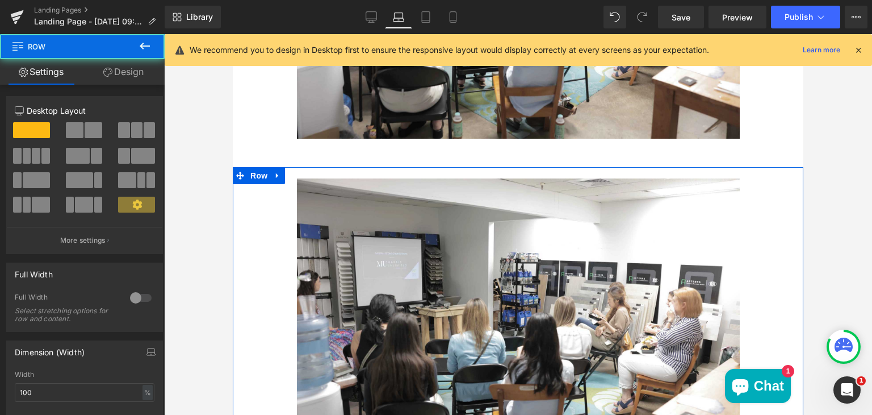
scroll to position [1035, 0]
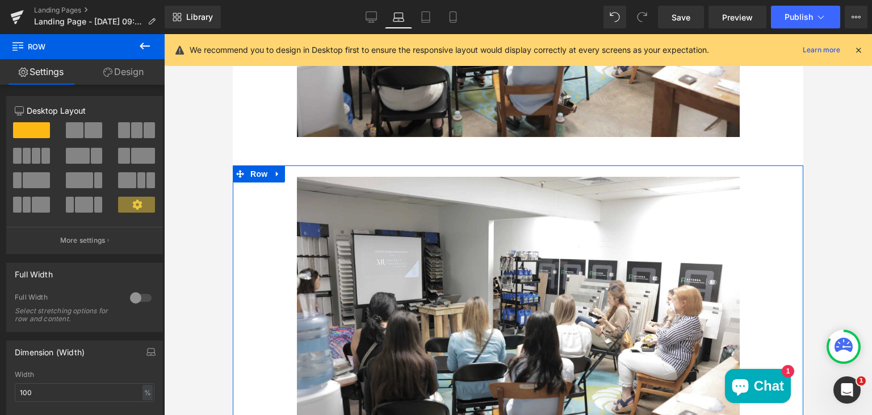
click at [123, 78] on link "Design" at bounding box center [123, 72] width 82 height 26
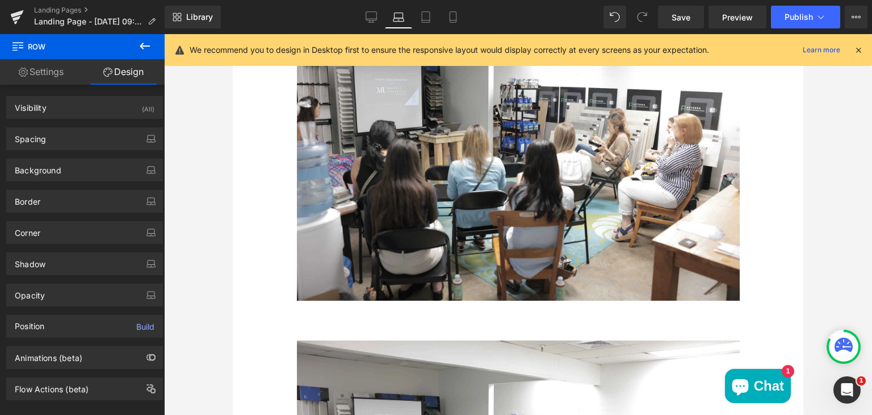
scroll to position [538, 0]
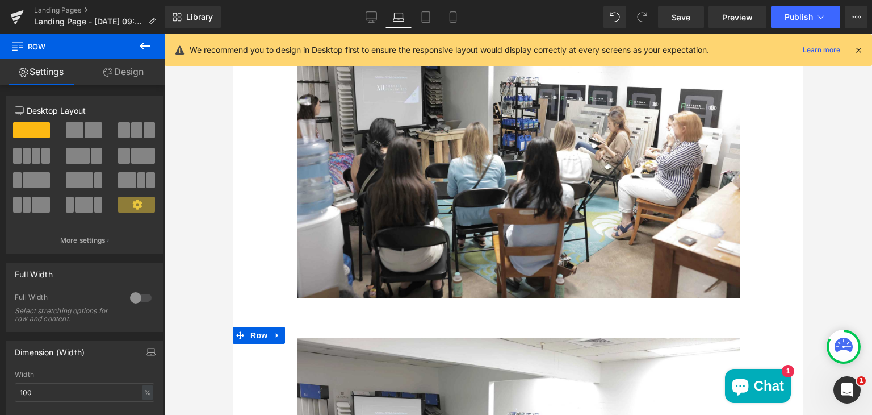
click at [127, 69] on link "Design" at bounding box center [123, 72] width 82 height 26
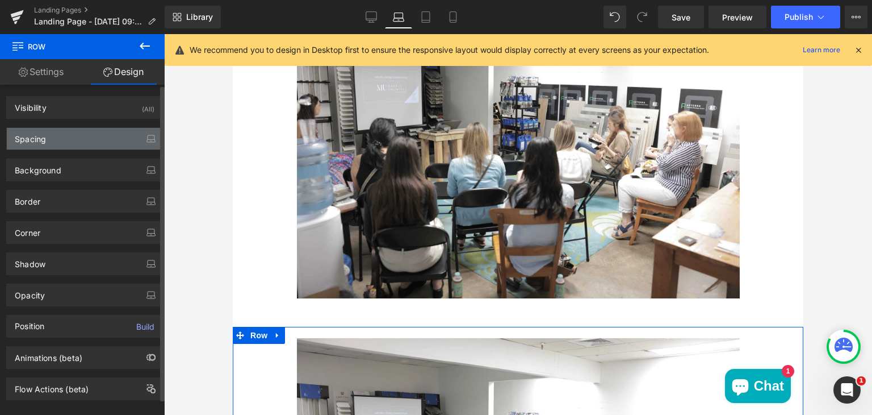
click at [92, 137] on div "Spacing" at bounding box center [85, 139] width 156 height 22
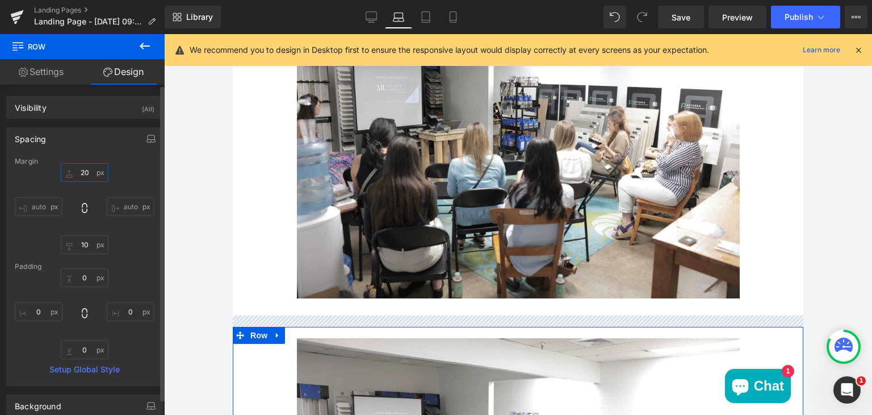
click at [86, 171] on input "text" at bounding box center [85, 172] width 48 height 19
type input "20"
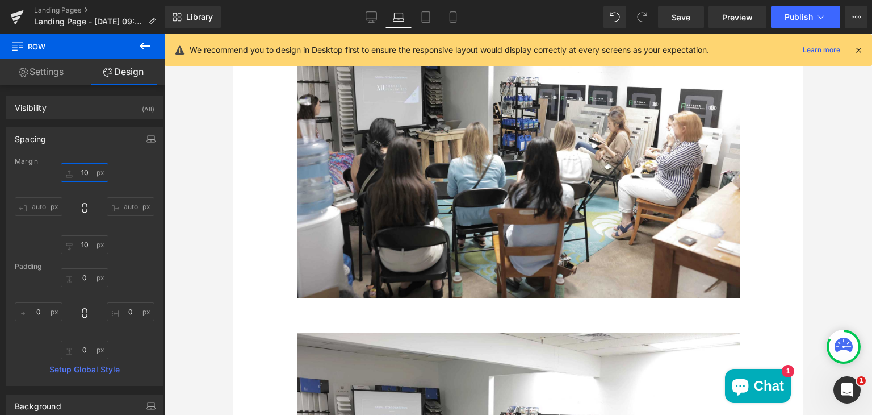
type input "10"
click at [208, 225] on div at bounding box center [518, 224] width 708 height 380
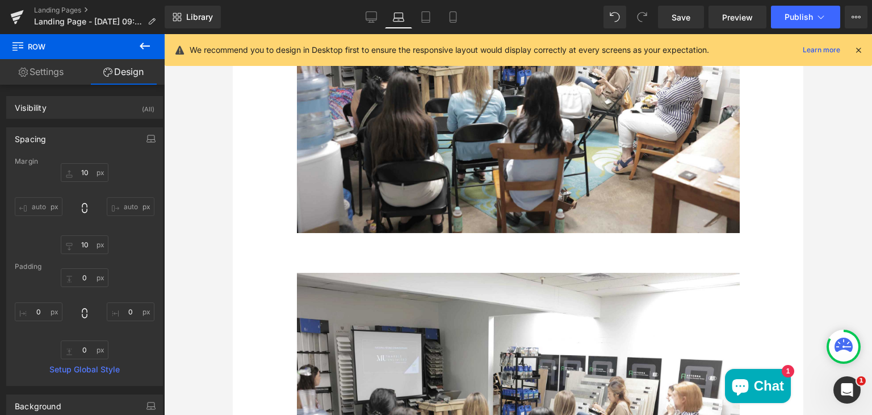
scroll to position [936, 0]
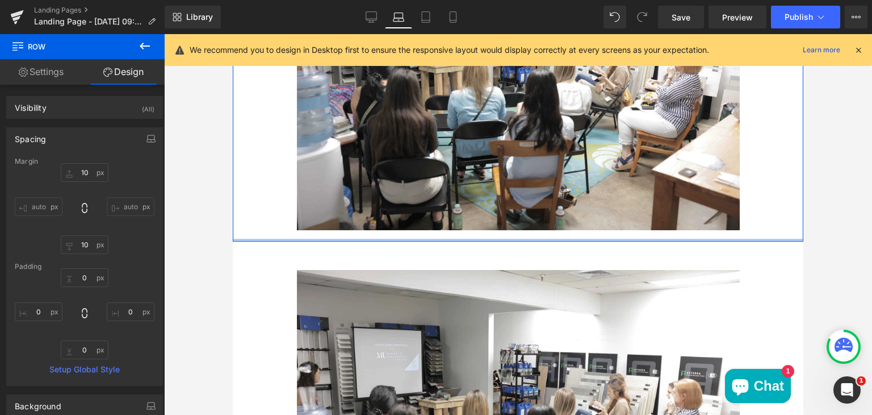
click at [341, 239] on div "Main content" at bounding box center [518, 240] width 571 height 3
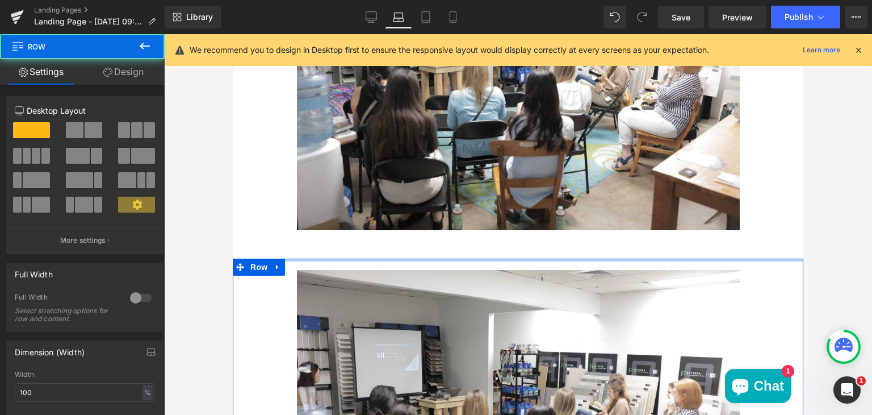
click at [333, 258] on div "Main content" at bounding box center [518, 259] width 571 height 3
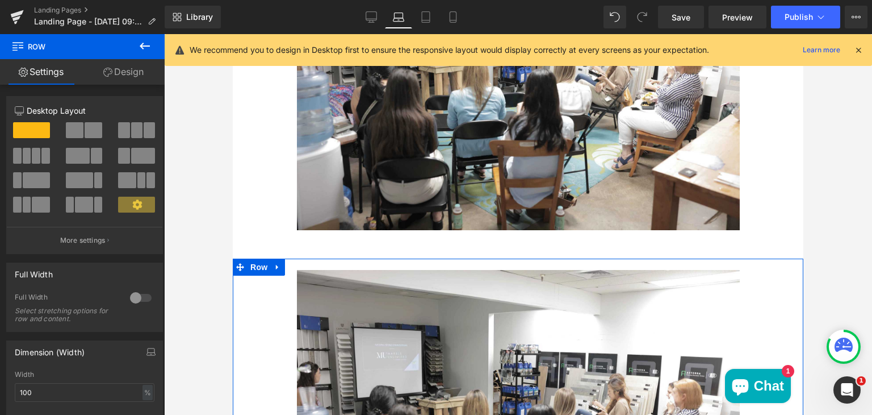
click at [120, 71] on link "Design" at bounding box center [123, 72] width 82 height 26
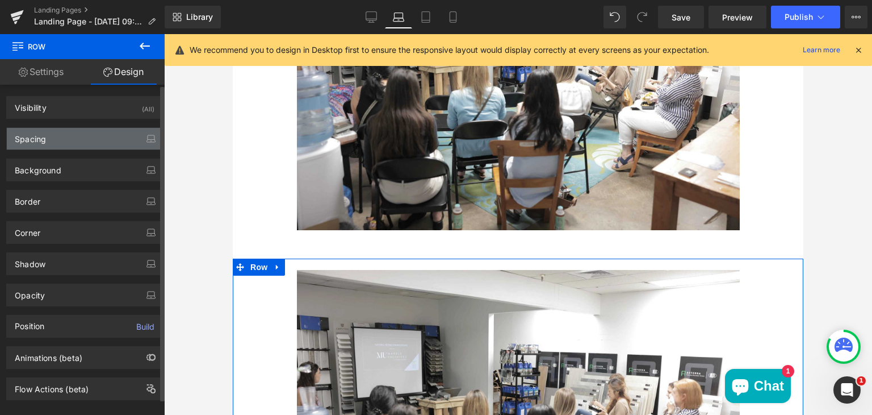
click at [89, 136] on div "Spacing" at bounding box center [85, 139] width 156 height 22
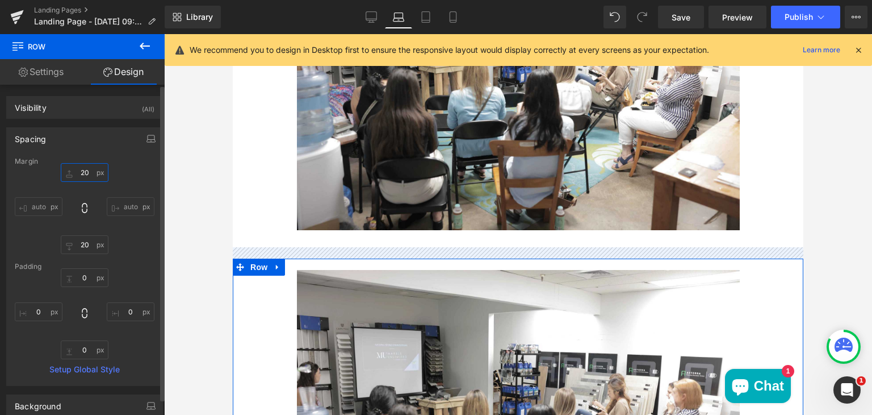
click at [83, 169] on input "20" at bounding box center [85, 172] width 48 height 19
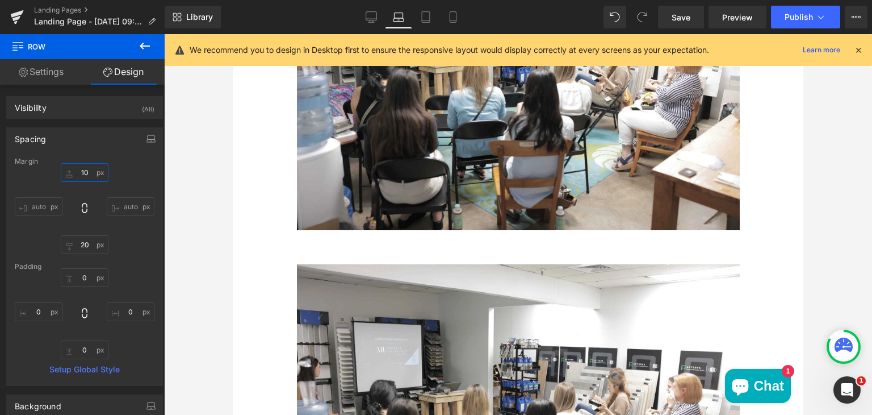
type input "10"
click at [186, 221] on div at bounding box center [518, 224] width 708 height 380
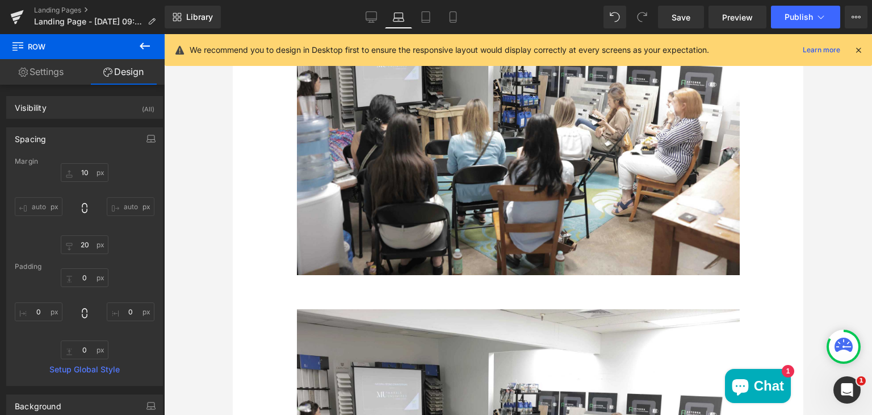
scroll to position [562, 0]
click at [432, 15] on link "Tablet" at bounding box center [425, 17] width 27 height 23
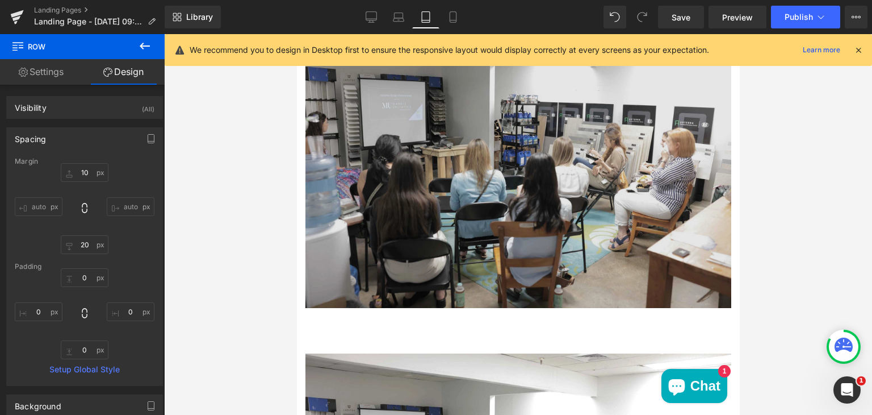
scroll to position [518, 0]
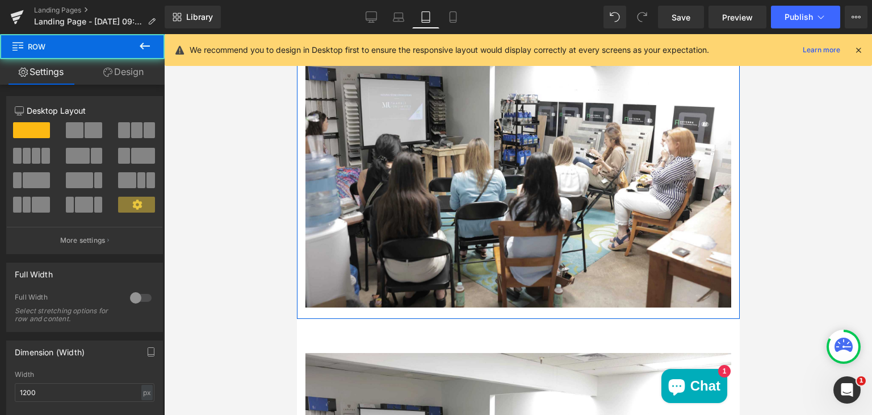
click at [312, 307] on div "Image" at bounding box center [517, 164] width 443 height 307
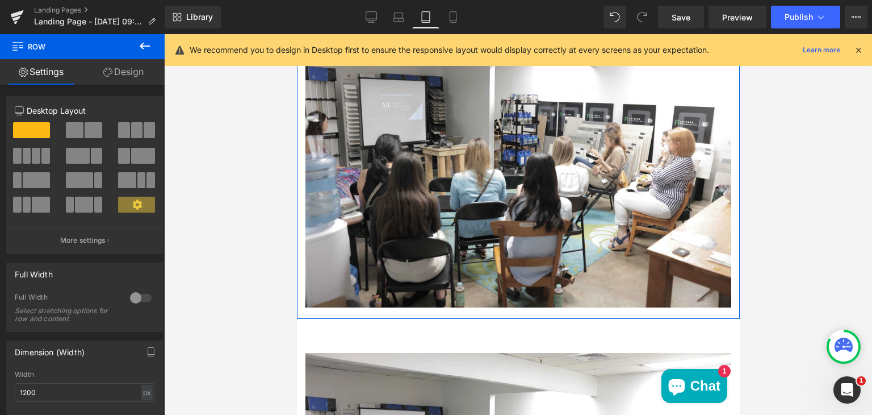
click at [116, 64] on link "Design" at bounding box center [123, 72] width 82 height 26
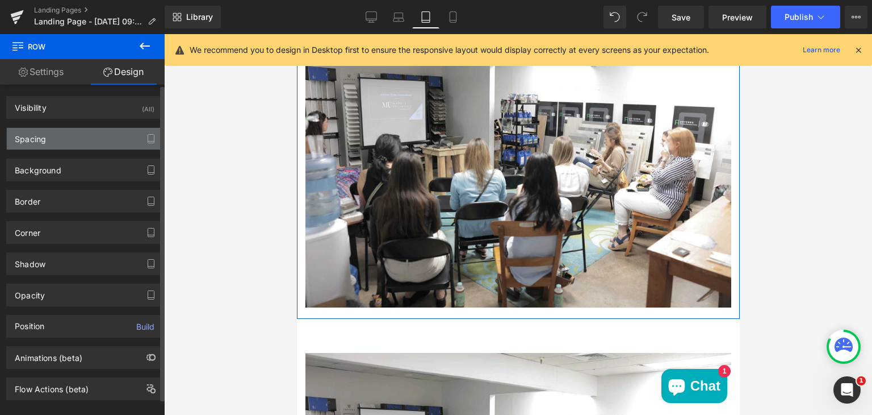
click at [83, 144] on div "Spacing" at bounding box center [85, 139] width 156 height 22
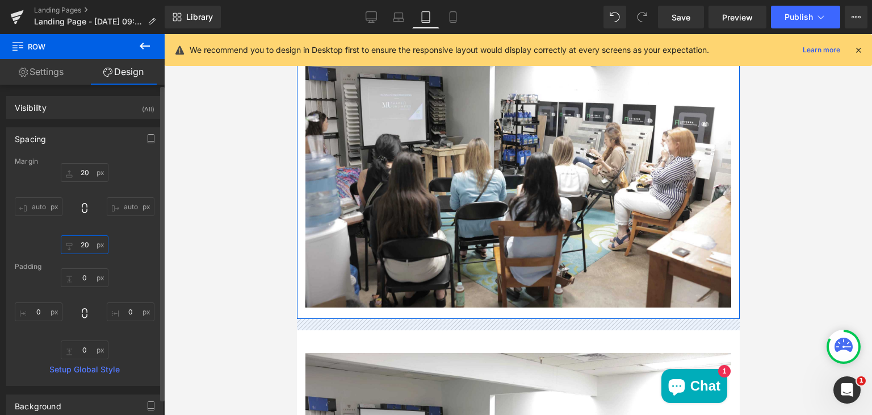
click at [85, 242] on input "text" at bounding box center [85, 244] width 48 height 19
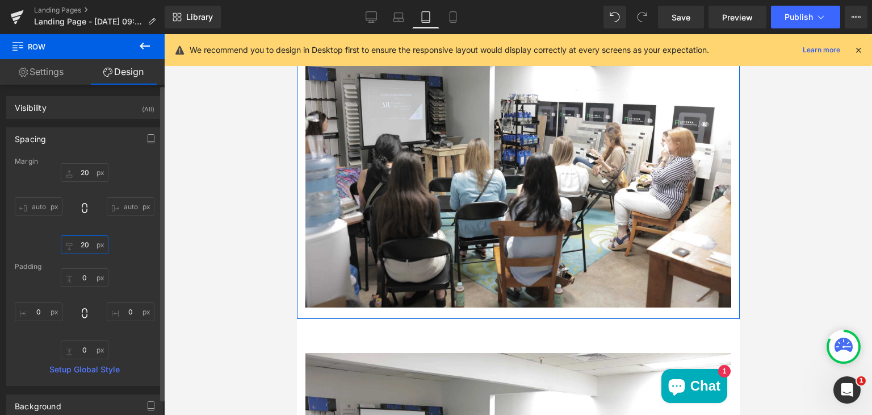
type input "20"
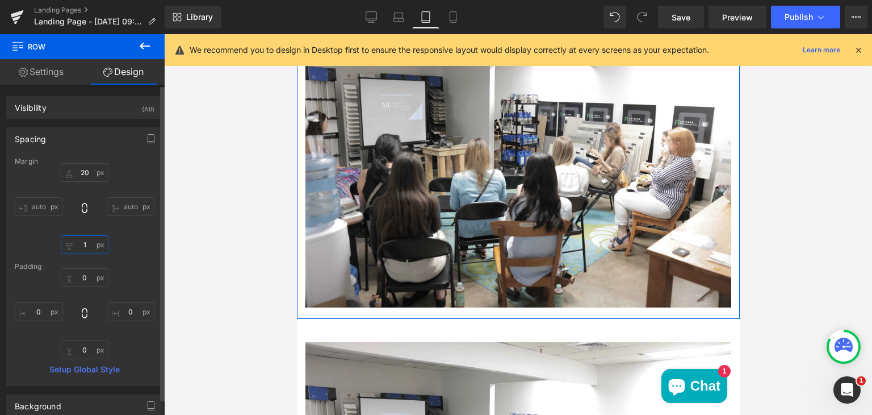
type input "10"
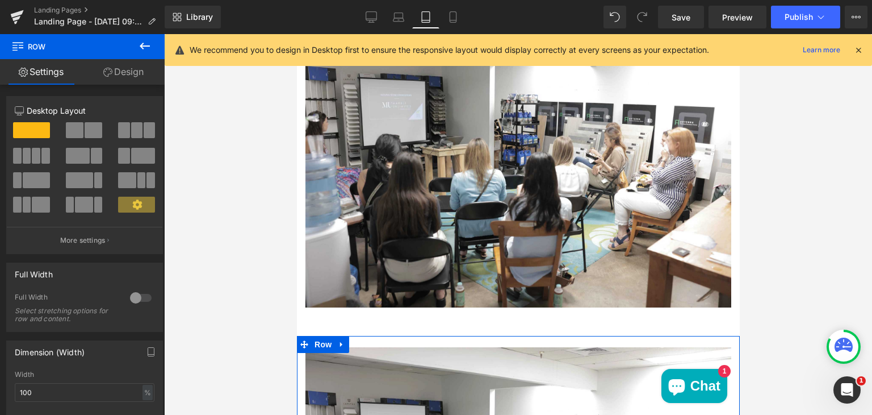
click at [134, 70] on link "Design" at bounding box center [123, 72] width 82 height 26
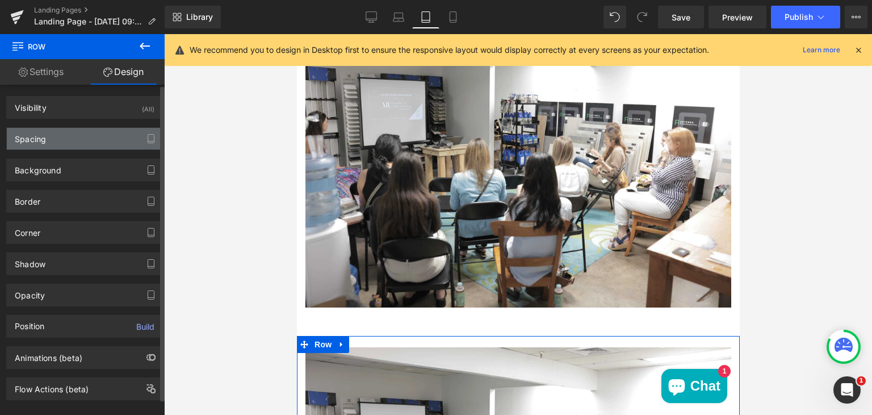
click at [80, 140] on div "Spacing" at bounding box center [85, 139] width 156 height 22
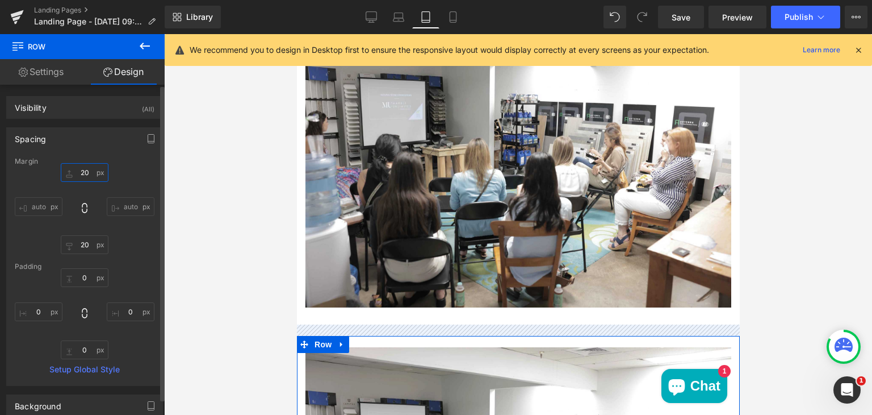
click at [82, 171] on input "20" at bounding box center [85, 172] width 48 height 19
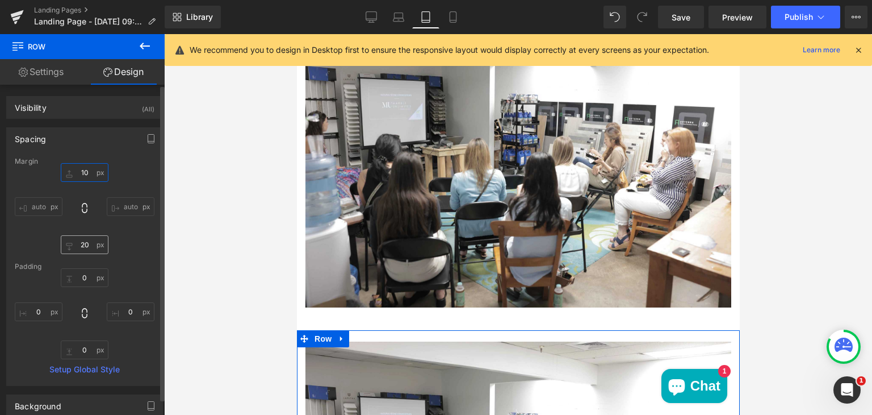
type input "10"
click at [88, 244] on input "20" at bounding box center [85, 244] width 48 height 19
type input "10"
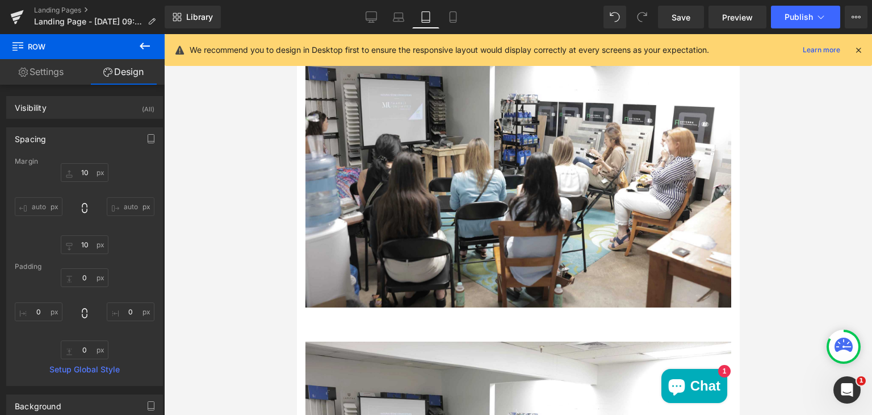
click at [218, 235] on div at bounding box center [518, 224] width 708 height 380
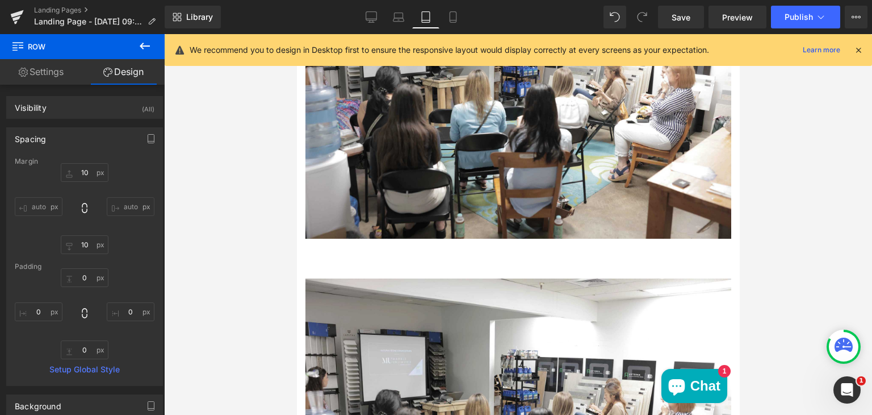
scroll to position [910, 0]
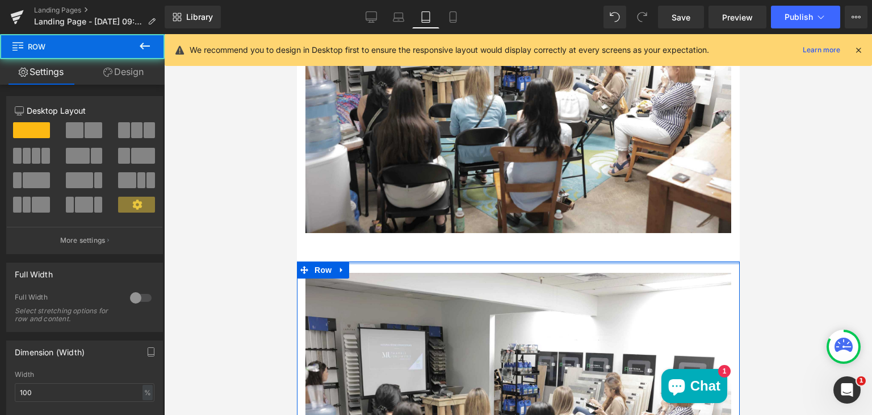
click at [352, 261] on div "Main content" at bounding box center [517, 262] width 443 height 3
click at [362, 261] on div "Image" at bounding box center [517, 414] width 443 height 307
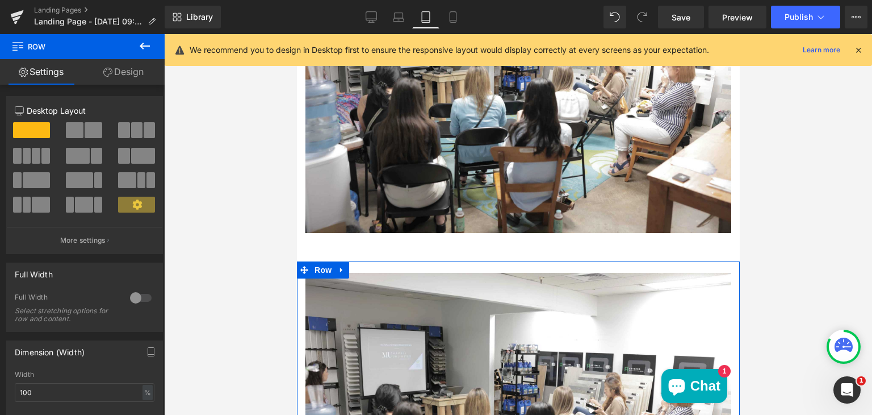
click at [137, 69] on link "Design" at bounding box center [123, 72] width 82 height 26
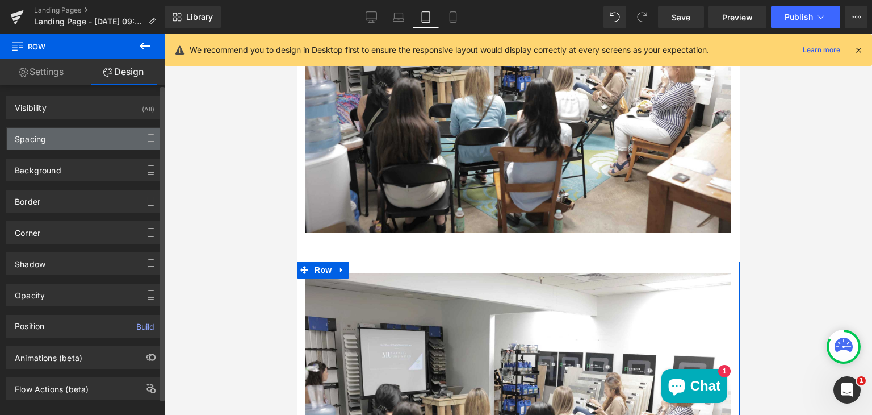
click at [97, 135] on div "Spacing" at bounding box center [85, 139] width 156 height 22
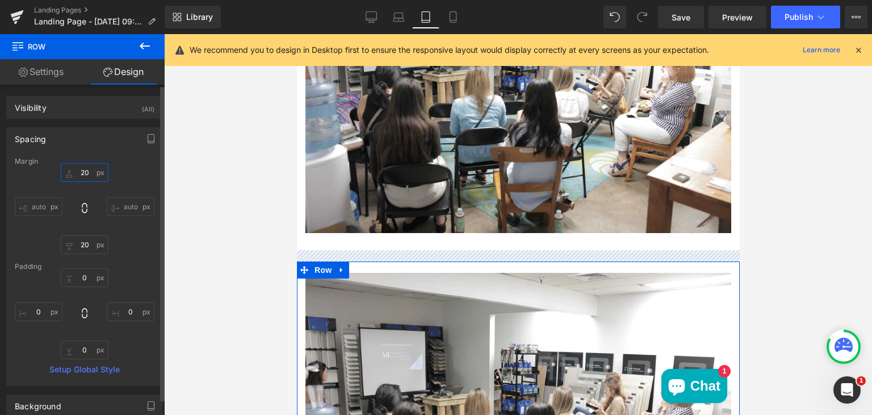
click at [86, 169] on input "20" at bounding box center [85, 172] width 48 height 19
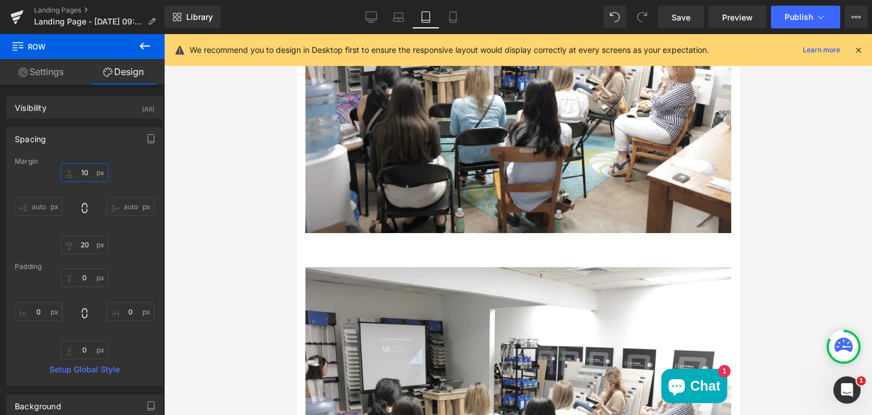
type input "10"
click at [230, 187] on div at bounding box center [518, 224] width 708 height 380
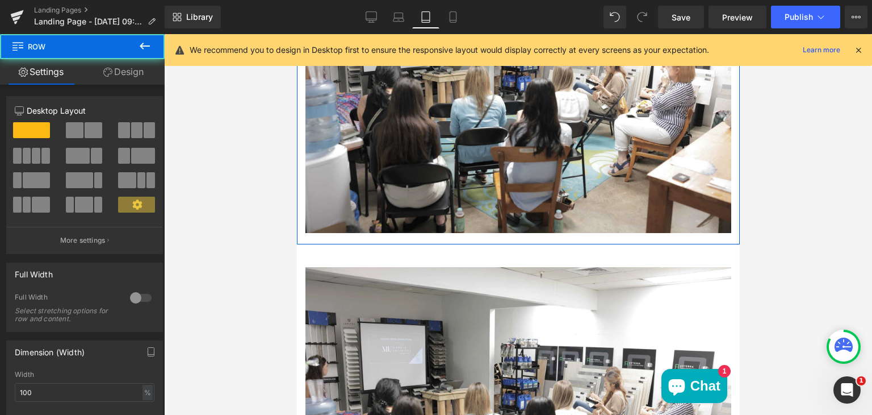
click at [358, 229] on div "Image" at bounding box center [517, 91] width 443 height 307
click at [334, 229] on div "Image" at bounding box center [517, 91] width 443 height 307
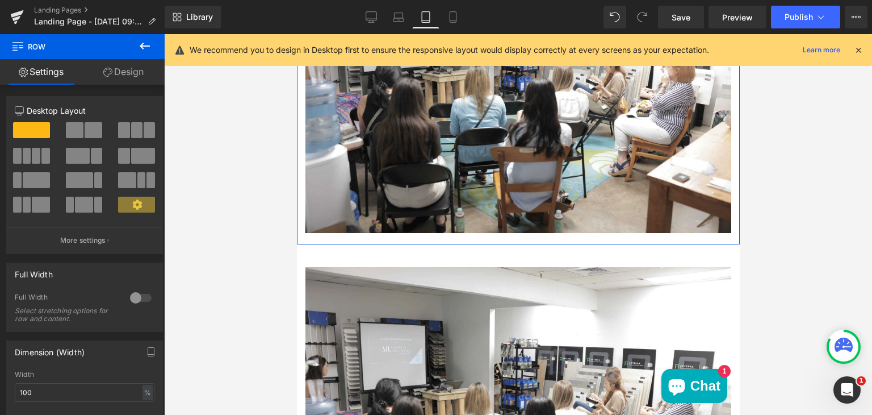
click at [136, 73] on link "Design" at bounding box center [123, 72] width 82 height 26
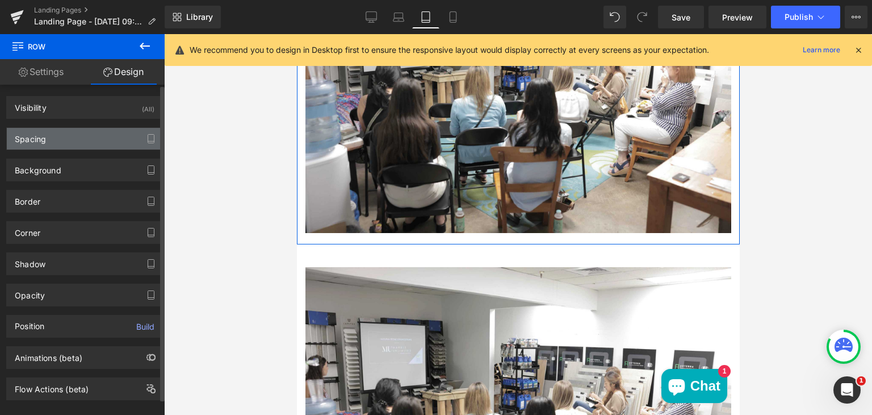
click at [110, 139] on div "Spacing" at bounding box center [85, 139] width 156 height 22
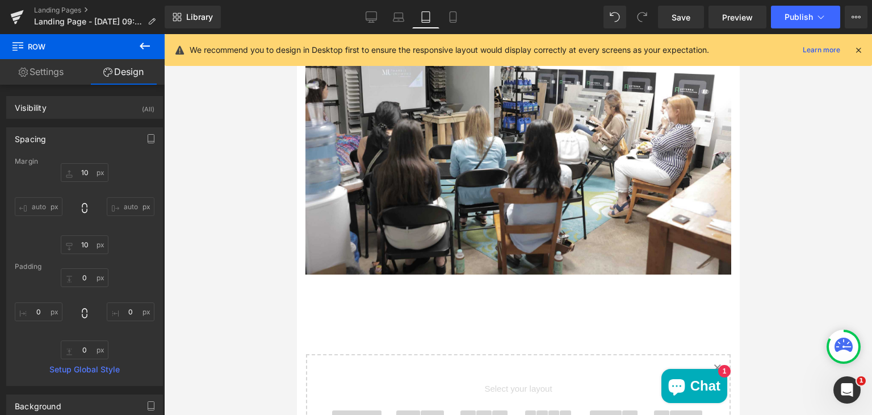
scroll to position [1193, 0]
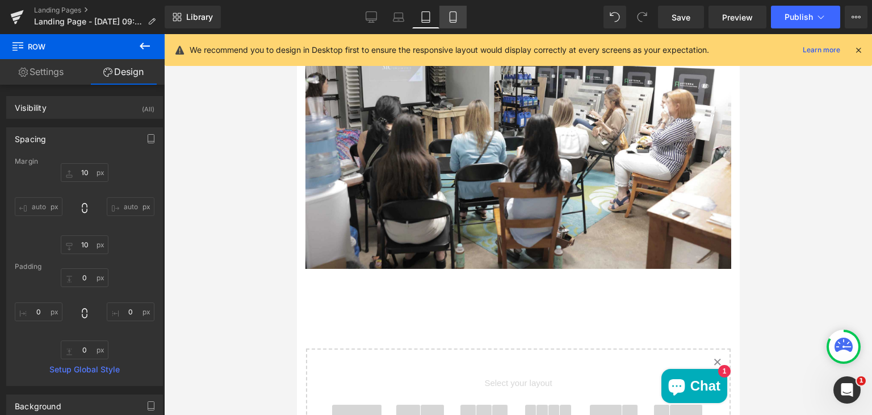
click at [450, 16] on icon at bounding box center [453, 16] width 11 height 11
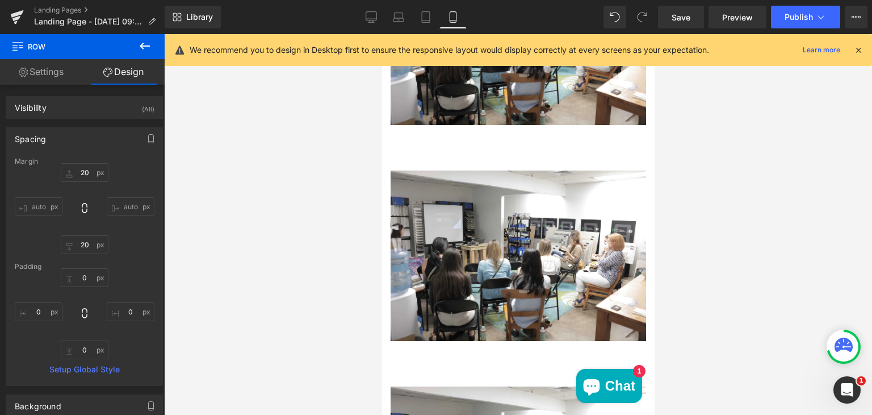
scroll to position [679, 0]
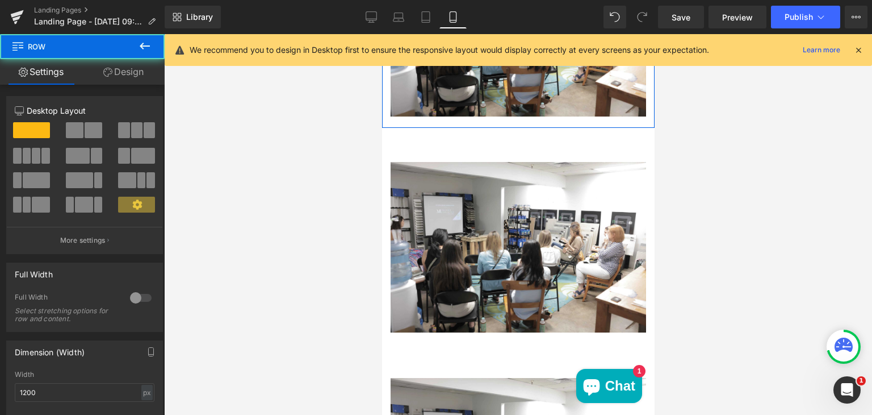
click at [419, 115] on div "Image" at bounding box center [518, 31] width 273 height 193
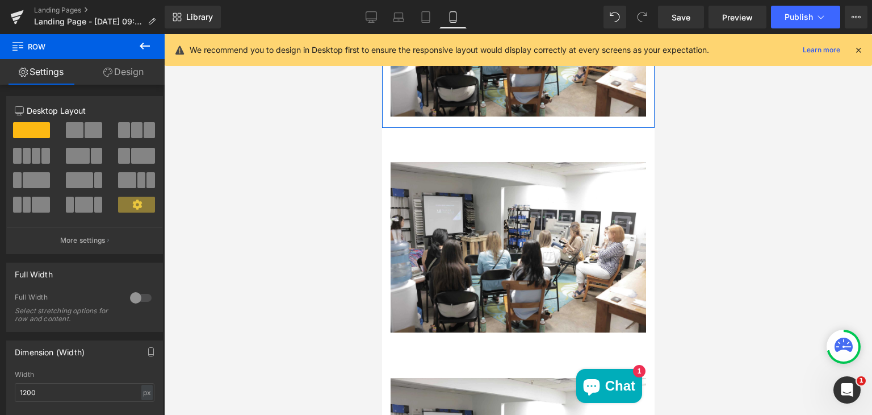
click at [135, 74] on link "Design" at bounding box center [123, 72] width 82 height 26
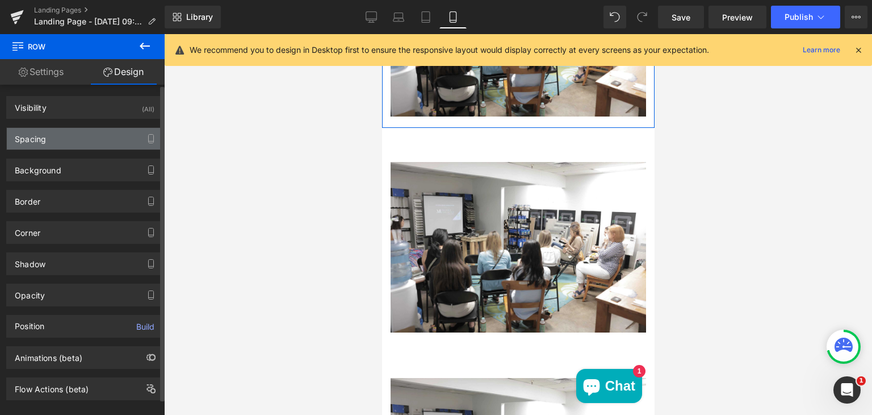
click at [100, 133] on div "Spacing" at bounding box center [85, 139] width 156 height 22
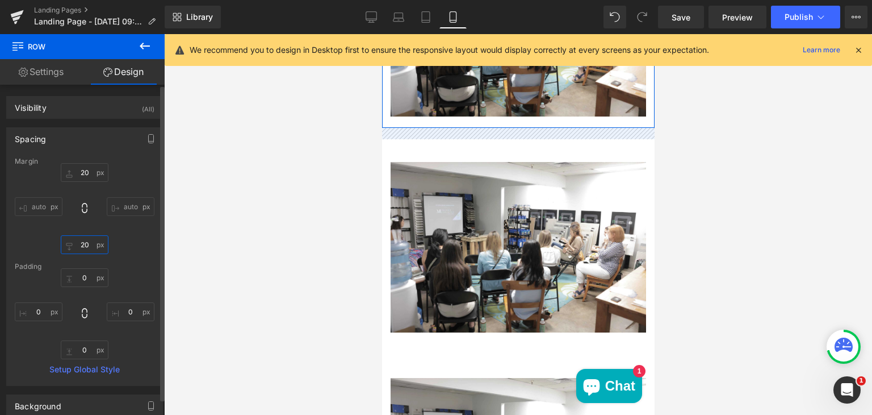
click at [83, 241] on input "20" at bounding box center [85, 244] width 48 height 19
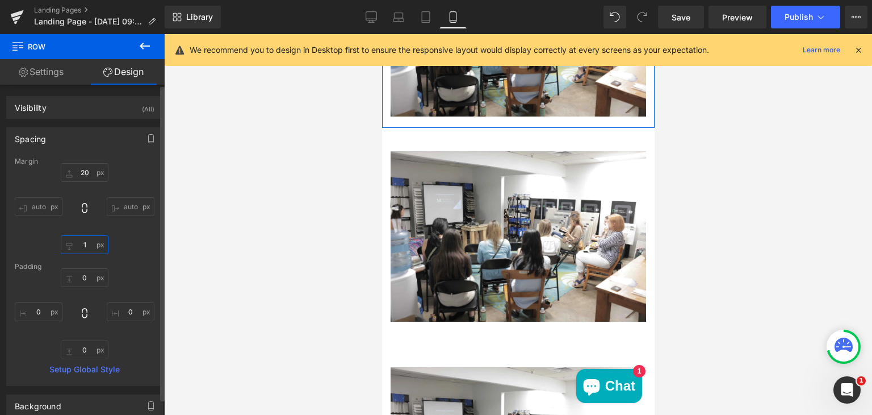
type input "10"
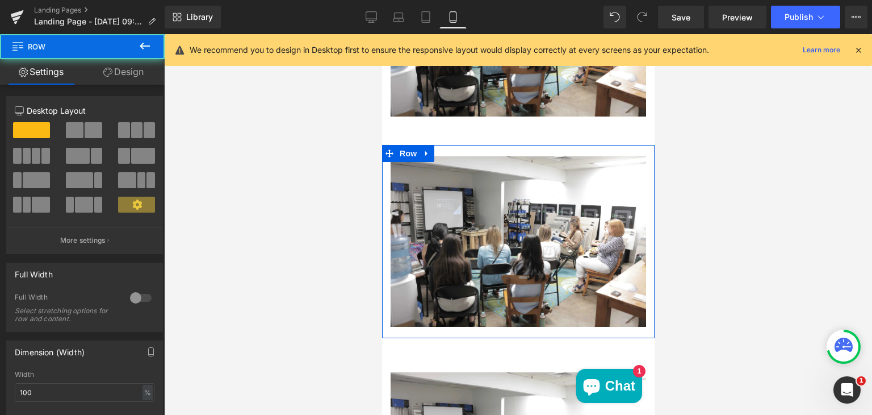
click at [452, 145] on div "Image" at bounding box center [518, 241] width 273 height 193
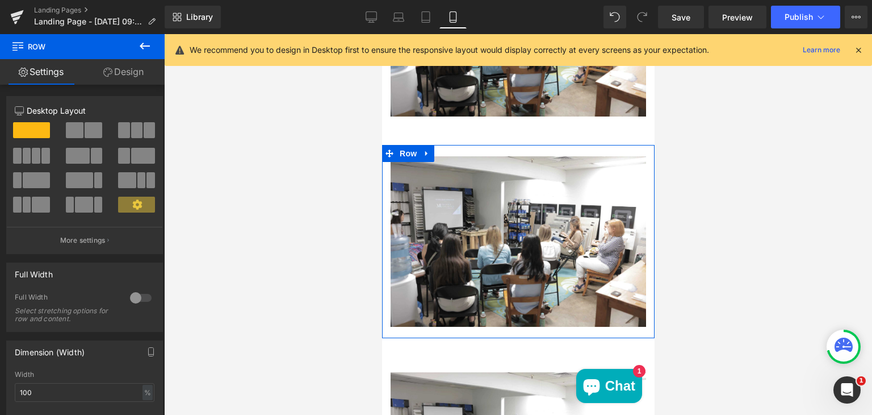
click at [135, 72] on link "Design" at bounding box center [123, 72] width 82 height 26
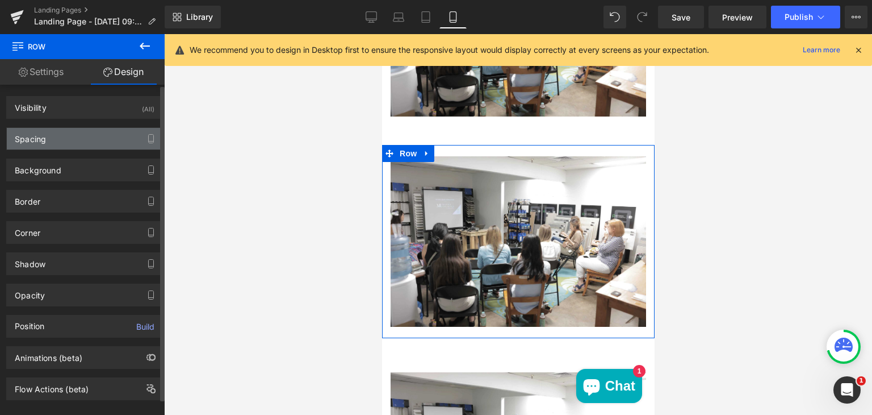
click at [65, 147] on div "Spacing" at bounding box center [85, 139] width 156 height 22
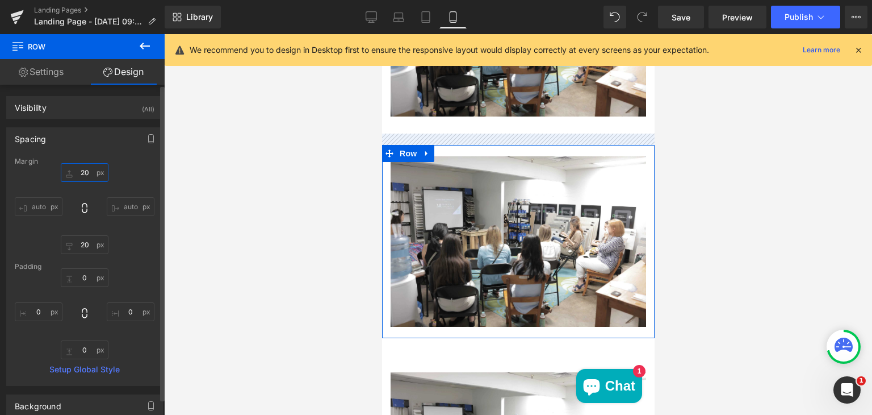
click at [85, 173] on input "20" at bounding box center [85, 172] width 48 height 19
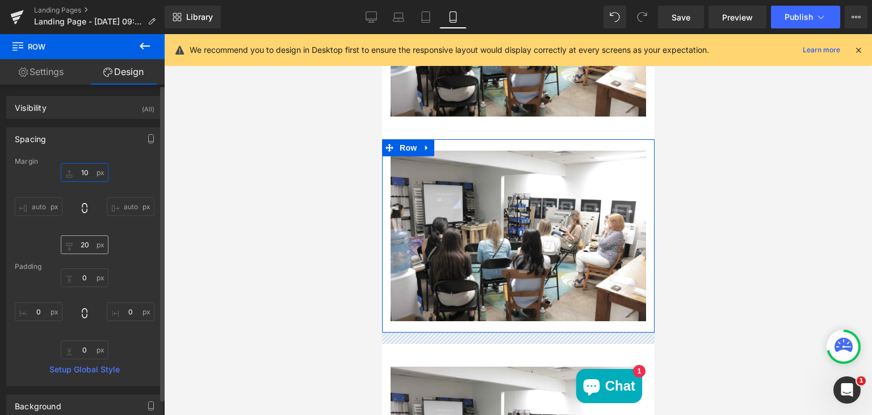
type input "10"
click at [86, 241] on input "20" at bounding box center [85, 244] width 48 height 19
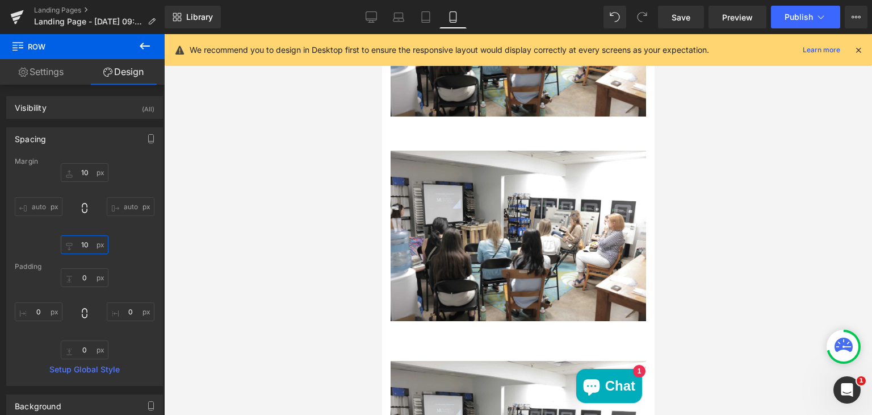
type input "10"
click at [249, 241] on div at bounding box center [518, 224] width 708 height 380
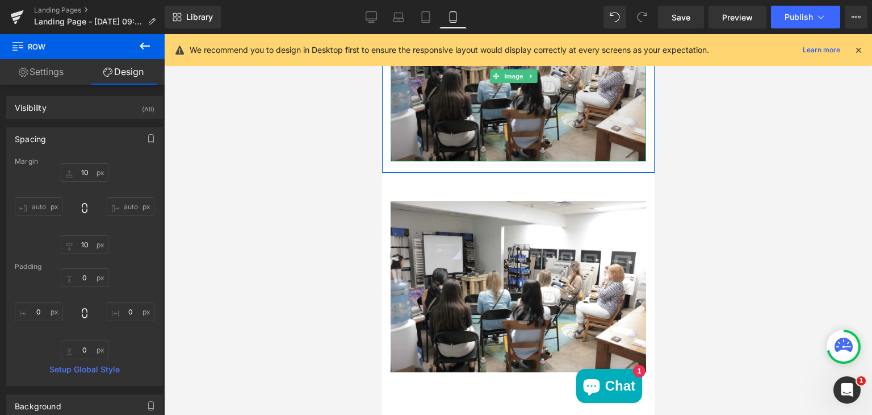
scroll to position [838, 0]
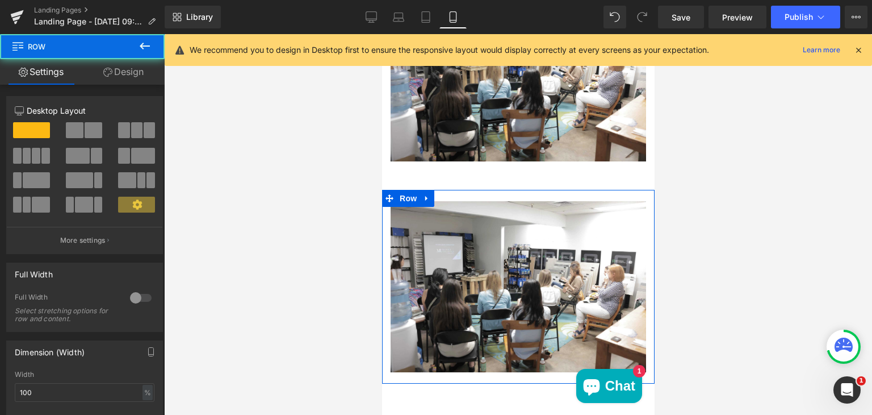
click at [441, 190] on div "Image" at bounding box center [518, 286] width 273 height 193
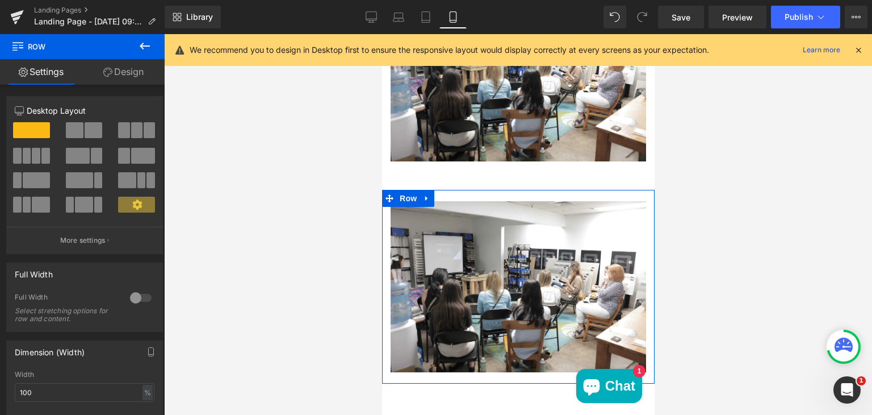
click at [126, 77] on link "Design" at bounding box center [123, 72] width 82 height 26
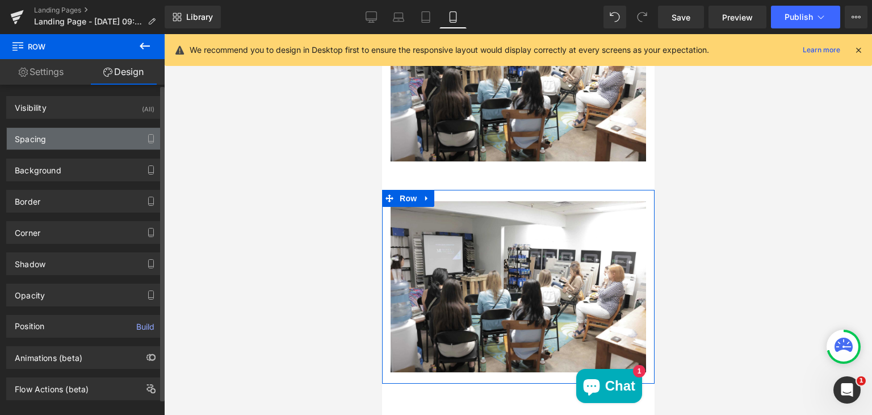
click at [90, 134] on div "Spacing" at bounding box center [85, 139] width 156 height 22
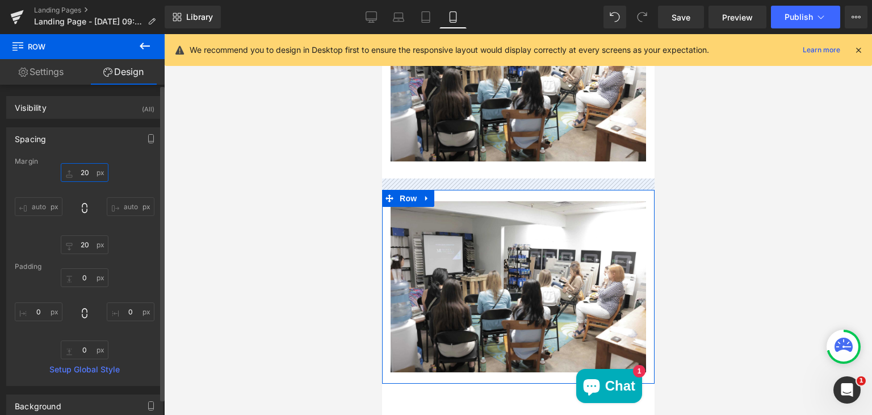
click at [86, 173] on input "20" at bounding box center [85, 172] width 48 height 19
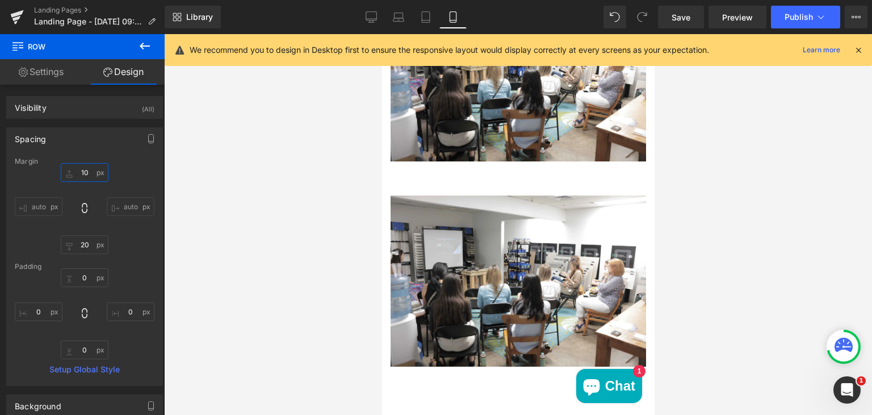
type input "10"
click at [260, 172] on div at bounding box center [518, 224] width 708 height 380
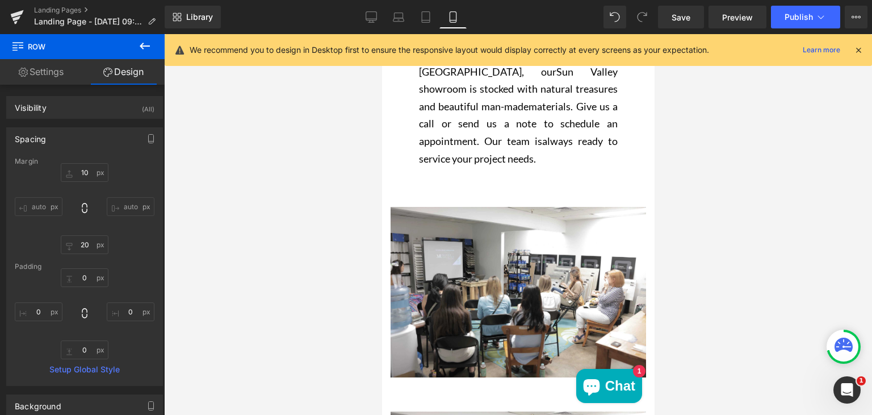
scroll to position [419, 0]
click at [375, 12] on icon at bounding box center [371, 16] width 11 height 11
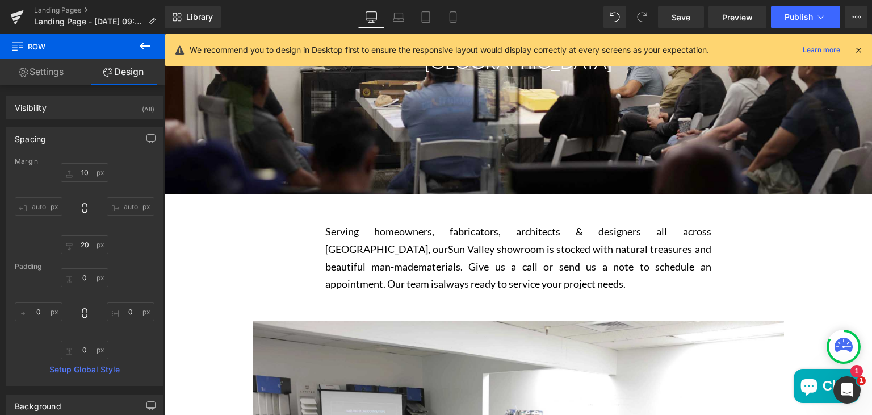
scroll to position [183, 0]
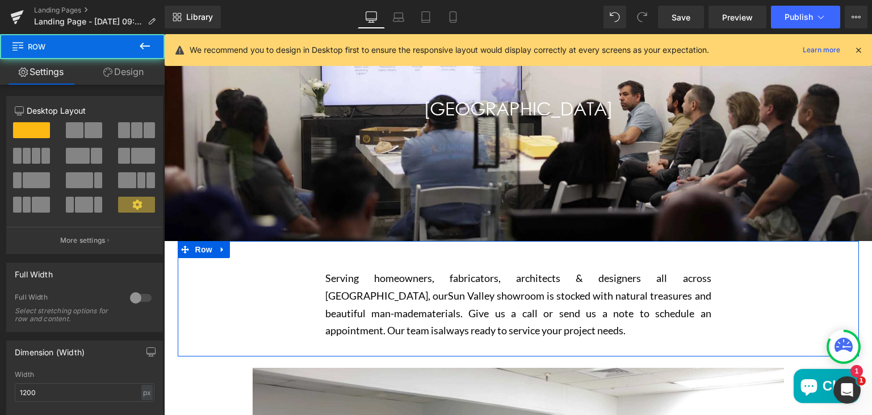
click at [182, 329] on div "Serving homeowners, fabricators, architects & designers all across Los Angeles,…" at bounding box center [518, 304] width 681 height 92
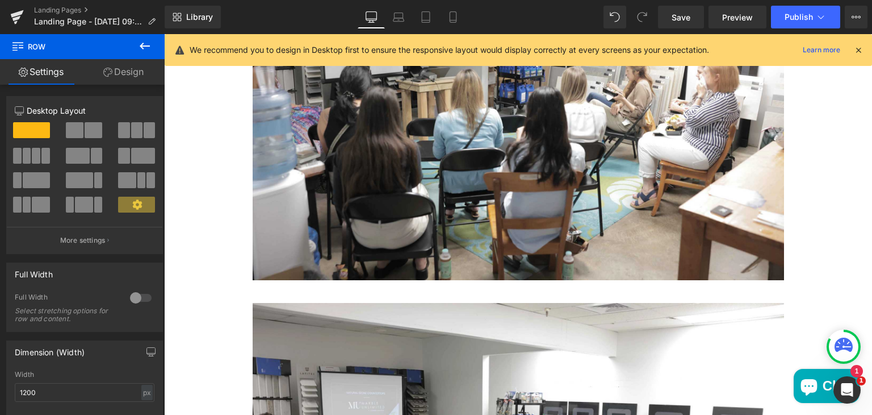
scroll to position [625, 0]
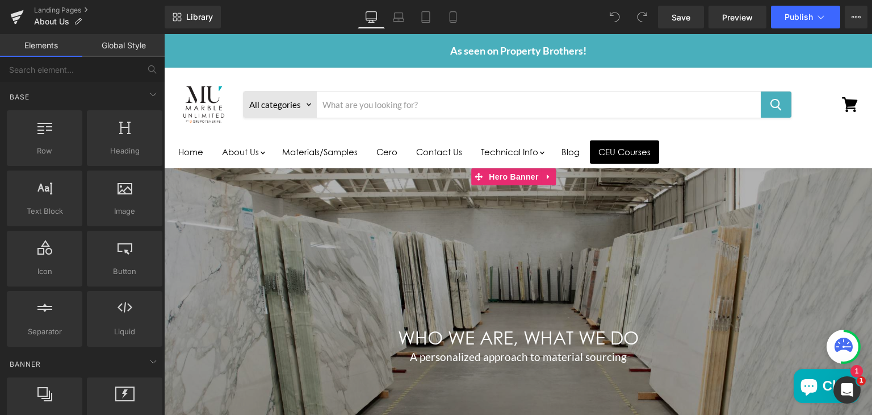
click at [264, 175] on div "Main content" at bounding box center [518, 346] width 708 height 356
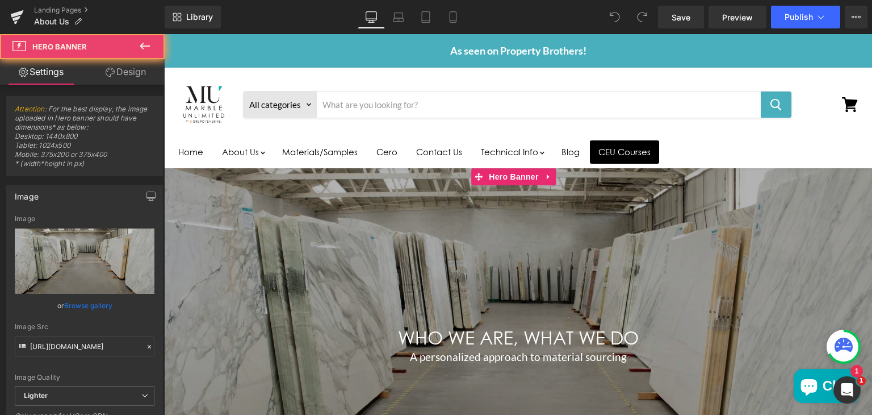
click at [264, 175] on div "Main content" at bounding box center [518, 346] width 708 height 356
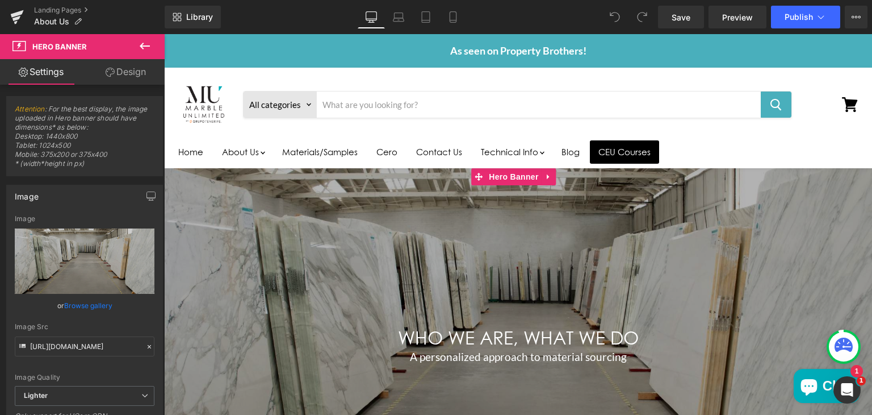
click at [264, 175] on div "Main content" at bounding box center [518, 346] width 708 height 356
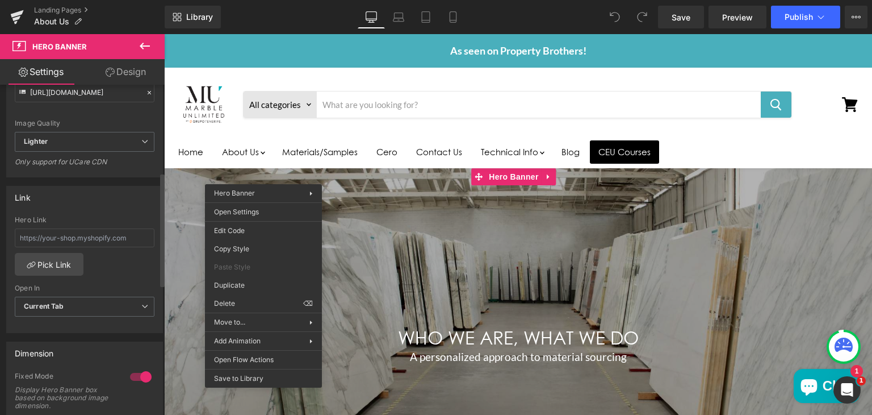
scroll to position [256, 0]
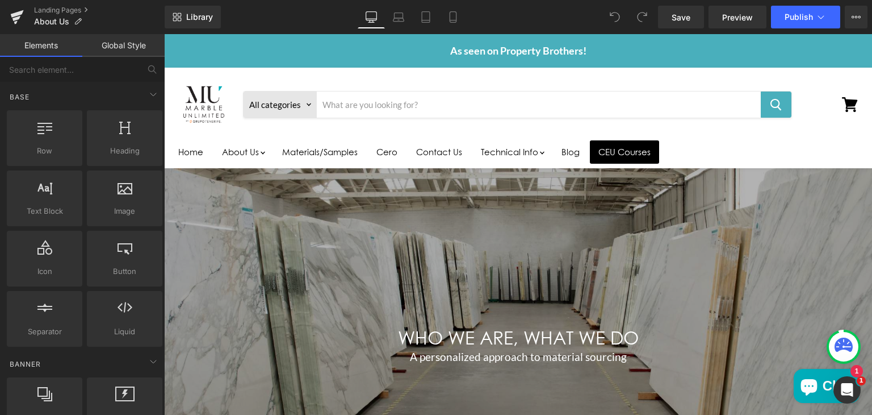
click at [194, 64] on div "As seen on Property Brothers! As seen on Property Brothers!" at bounding box center [518, 51] width 708 height 34
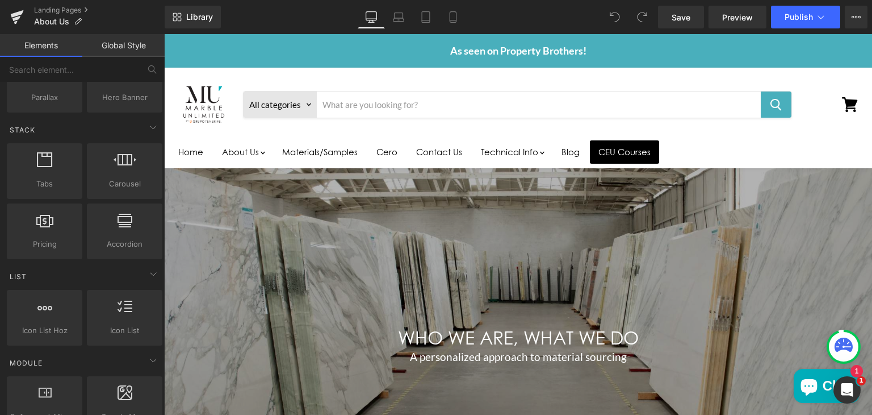
scroll to position [313, 0]
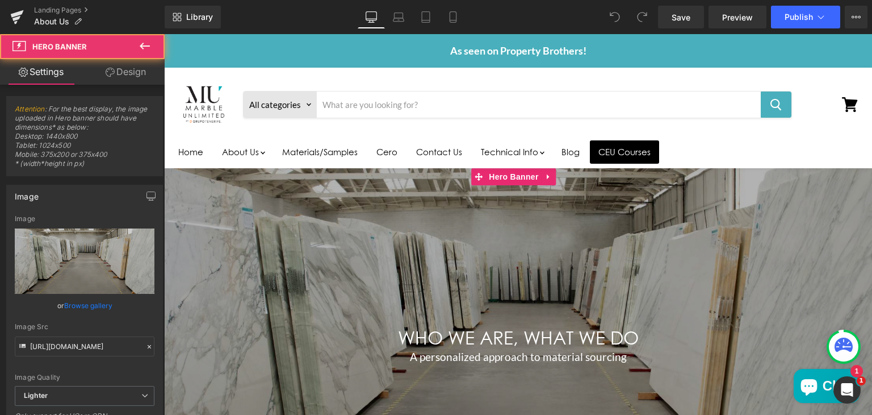
click at [218, 214] on div "Main content" at bounding box center [518, 346] width 708 height 356
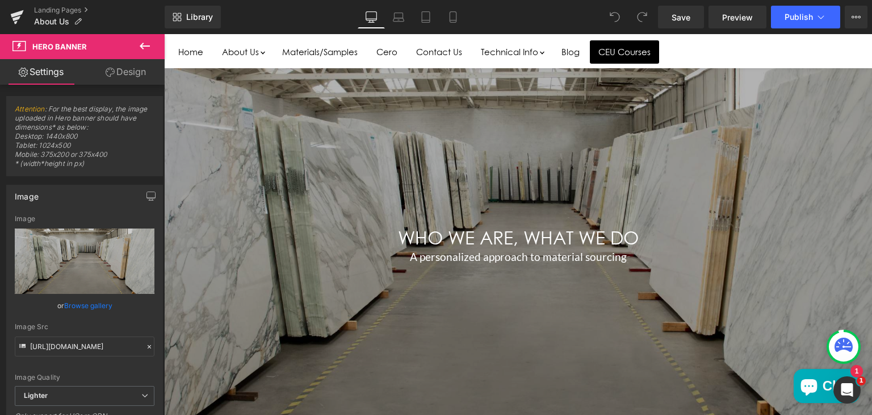
scroll to position [0, 0]
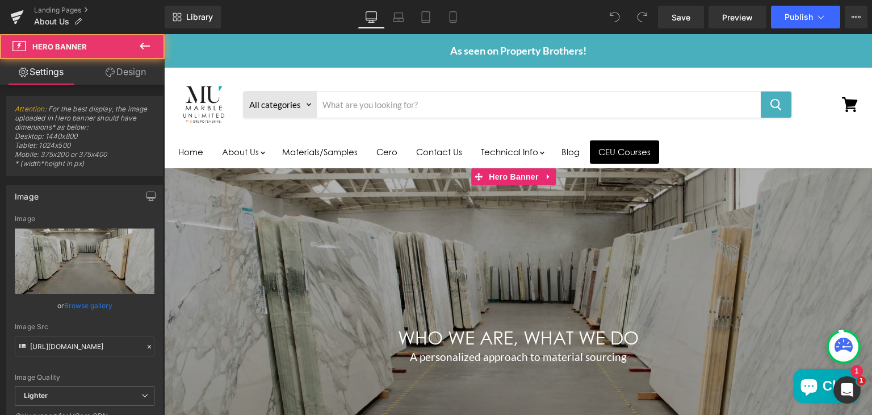
click at [310, 179] on div "Main content" at bounding box center [518, 346] width 708 height 356
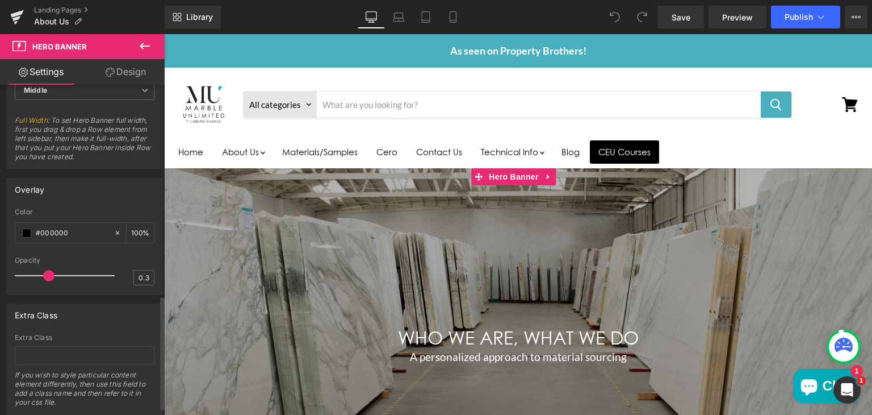
scroll to position [633, 0]
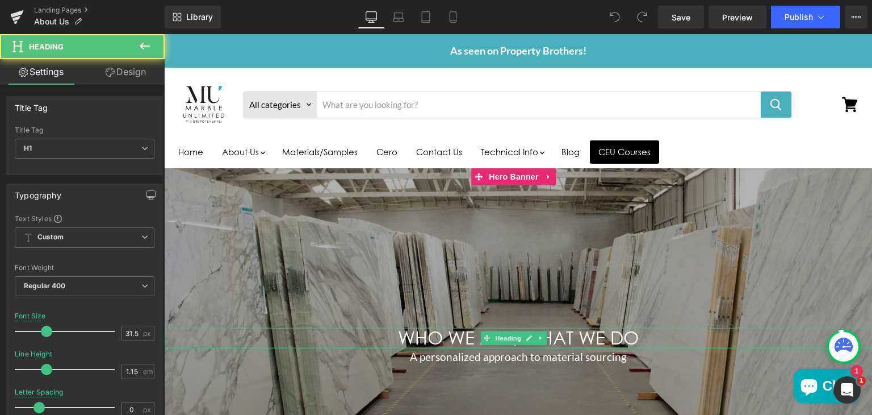
click at [417, 340] on font "WHO WE ARE, WHAT WE DO" at bounding box center [518, 337] width 241 height 22
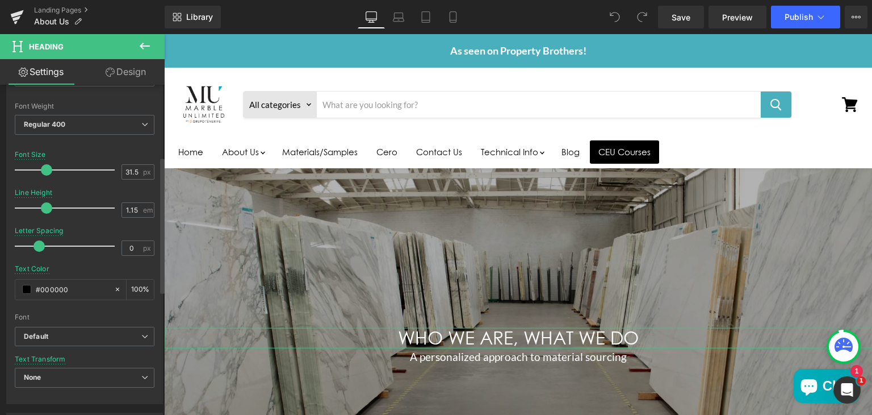
scroll to position [181, 0]
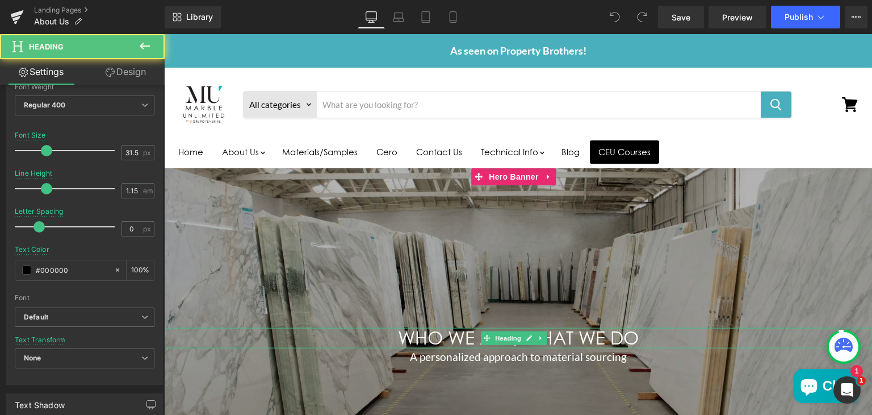
click at [472, 334] on font "WHO WE ARE, WHAT WE DO" at bounding box center [518, 337] width 241 height 22
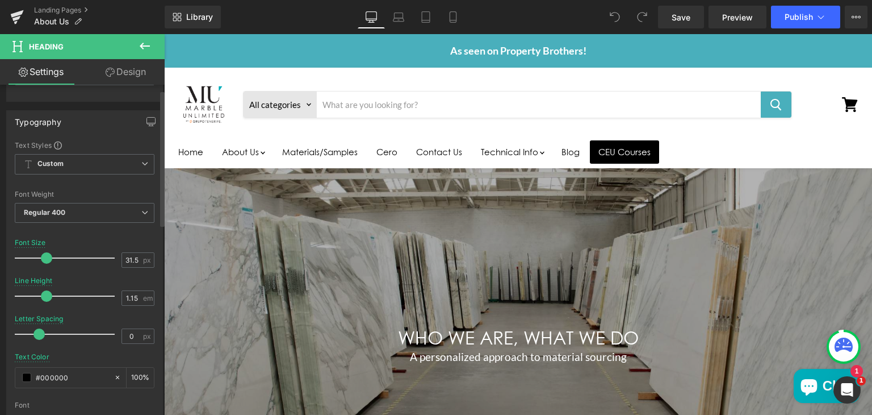
scroll to position [0, 0]
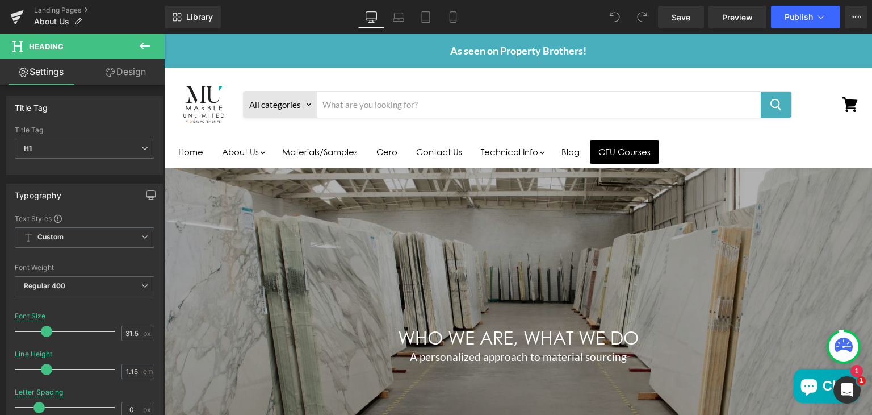
click at [131, 73] on link "Design" at bounding box center [126, 72] width 82 height 26
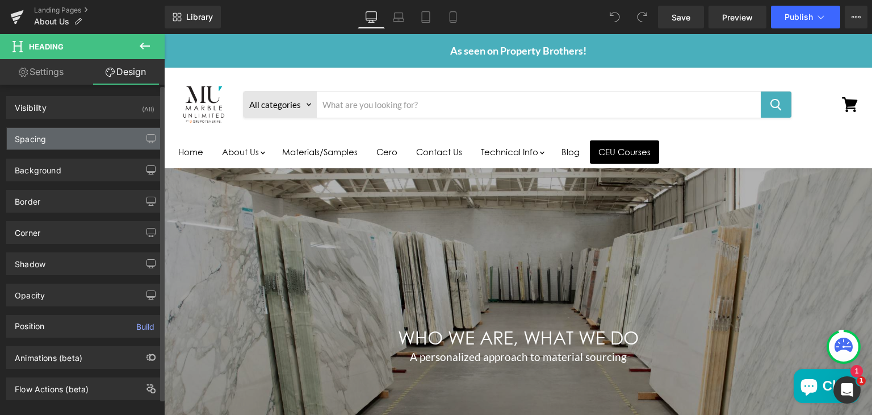
click at [99, 129] on div "Spacing" at bounding box center [85, 139] width 156 height 22
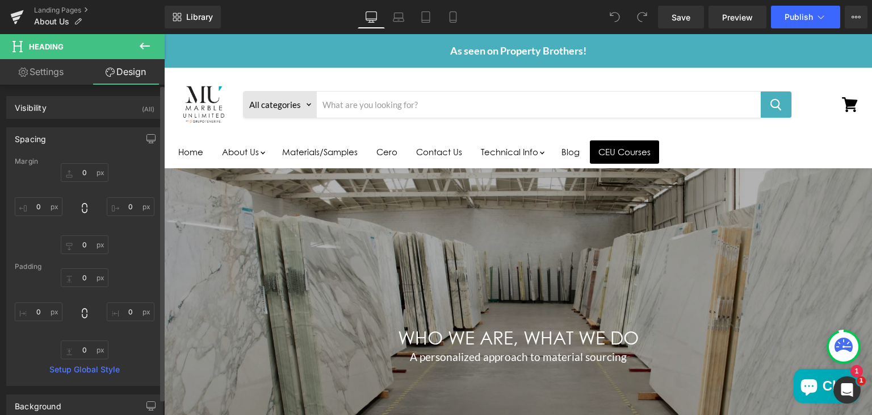
click at [99, 129] on div "Spacing" at bounding box center [85, 139] width 156 height 22
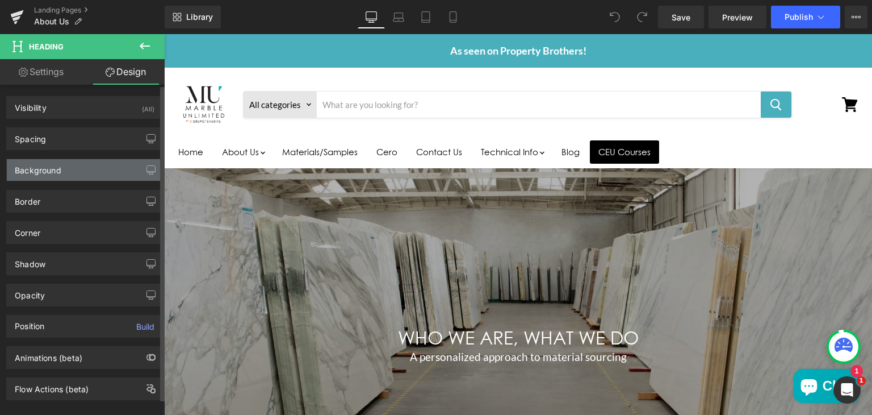
click at [83, 162] on div "Background" at bounding box center [85, 170] width 156 height 22
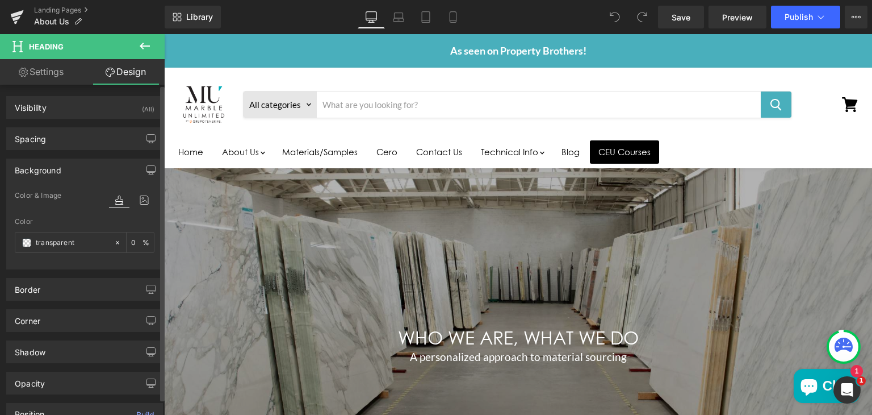
click at [83, 162] on div "Background" at bounding box center [85, 170] width 156 height 22
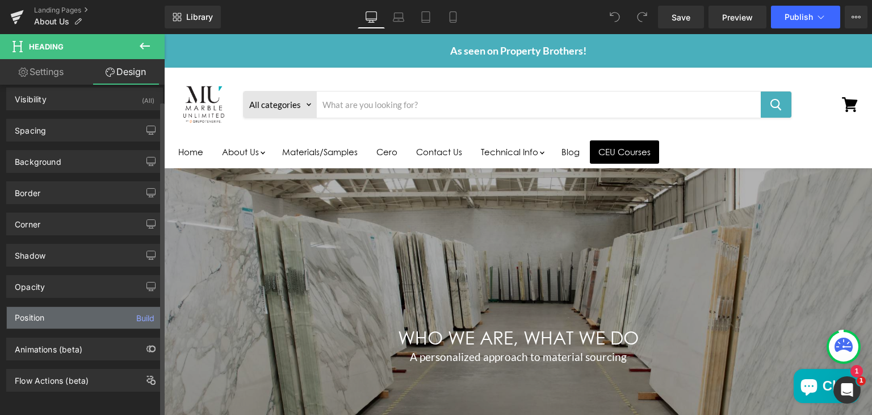
scroll to position [14, 0]
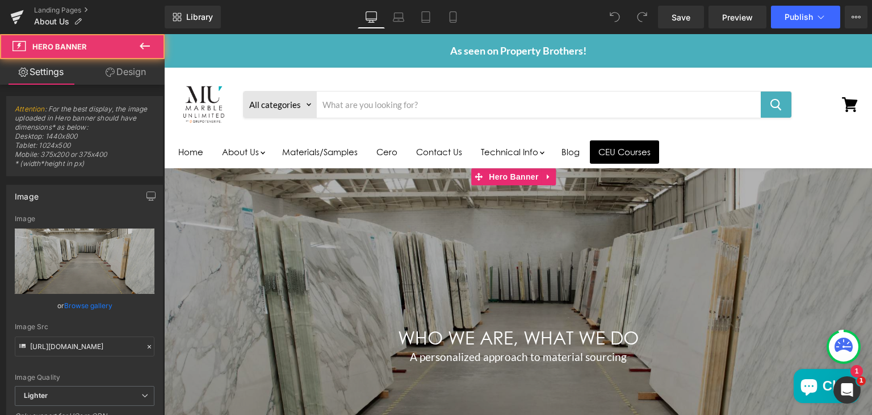
click at [227, 266] on div "Main content" at bounding box center [518, 346] width 708 height 356
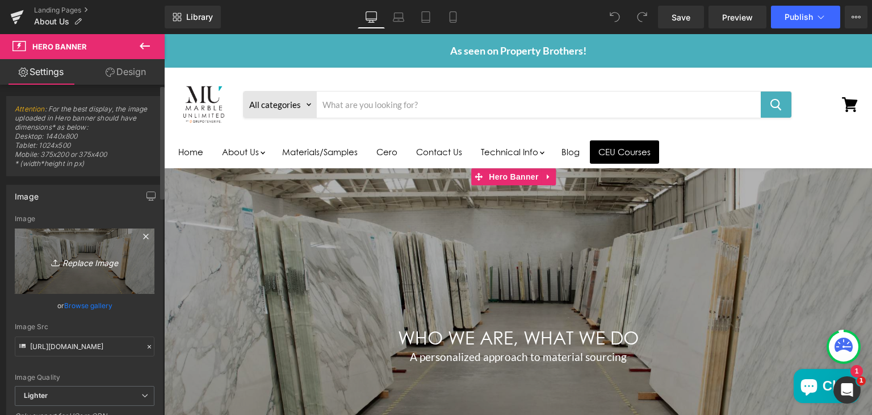
click at [95, 238] on link "Replace Image" at bounding box center [85, 260] width 140 height 65
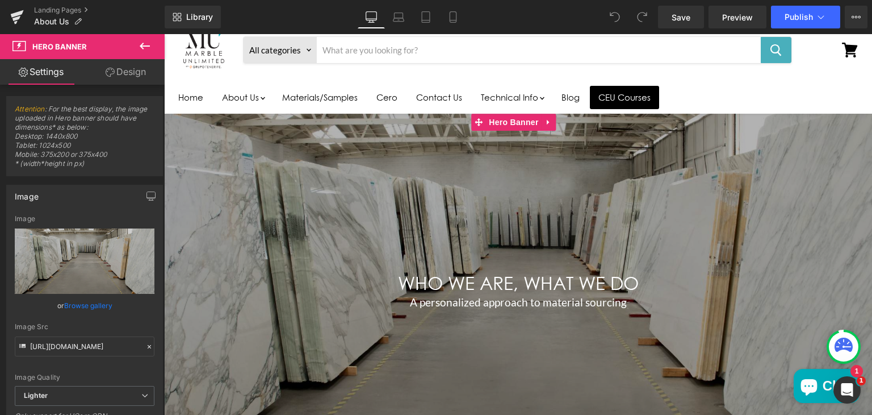
scroll to position [58, 0]
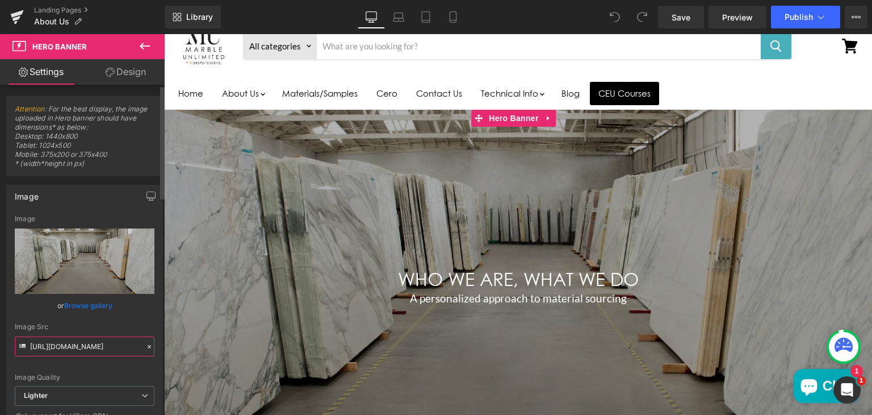
click at [88, 345] on input "https://ucarecdn.com/e76040bf-9c02-464f-90b5-def48311e005/-/format/auto/-/previ…" at bounding box center [85, 346] width 140 height 20
click at [125, 319] on div "Image Quality Lighter Lightest Lighter Lighter Lightest Only support for UCare …" at bounding box center [85, 300] width 140 height 171
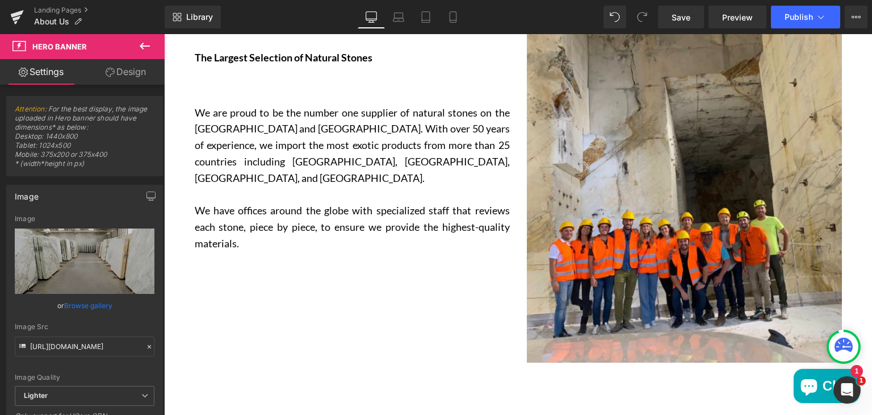
scroll to position [583, 0]
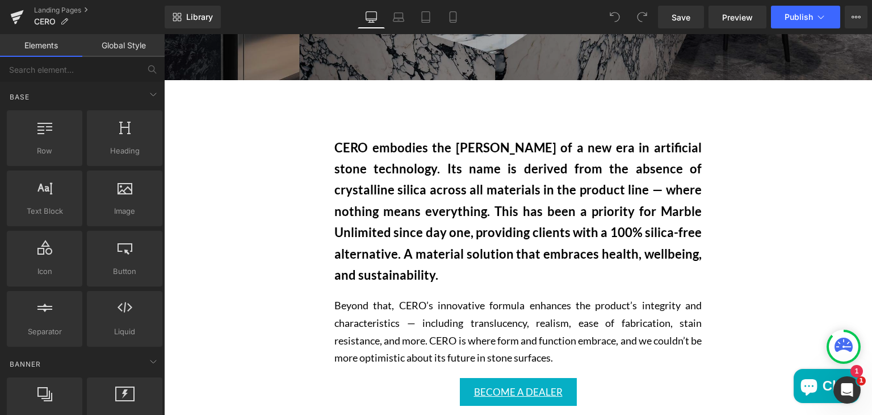
scroll to position [469, 0]
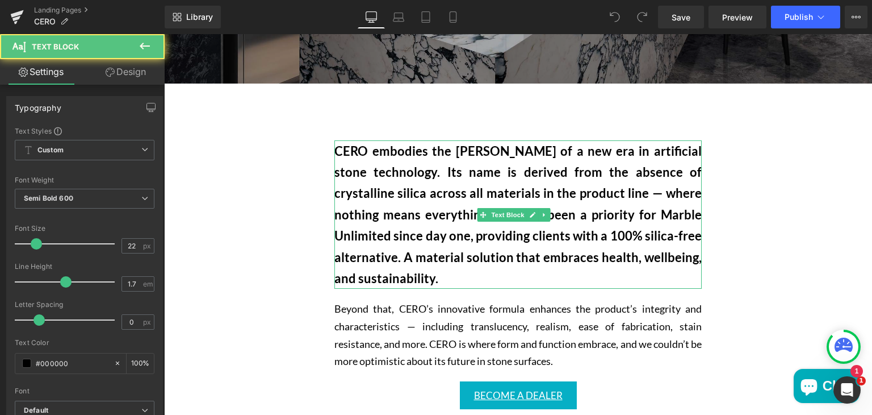
click at [368, 164] on p "CERO embodies the dawn of a new era in artificial stone technology. Its name is…" at bounding box center [517, 214] width 367 height 149
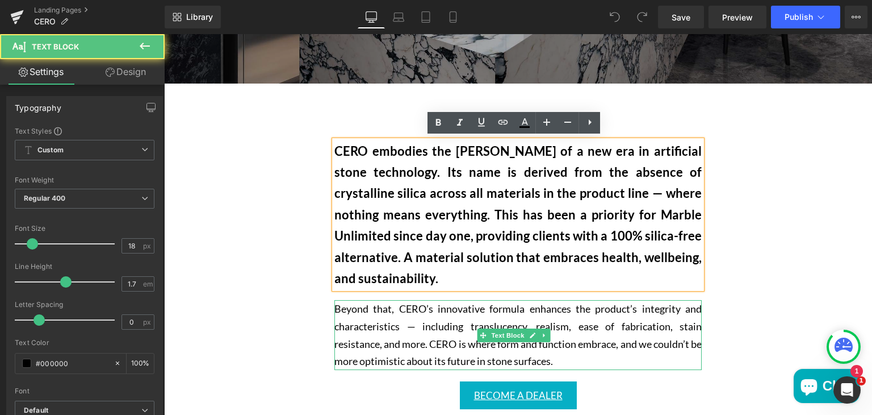
click at [349, 315] on p "Beyond that, CERO’s innovative formula enhances the product’s integrity and cha…" at bounding box center [517, 334] width 367 height 69
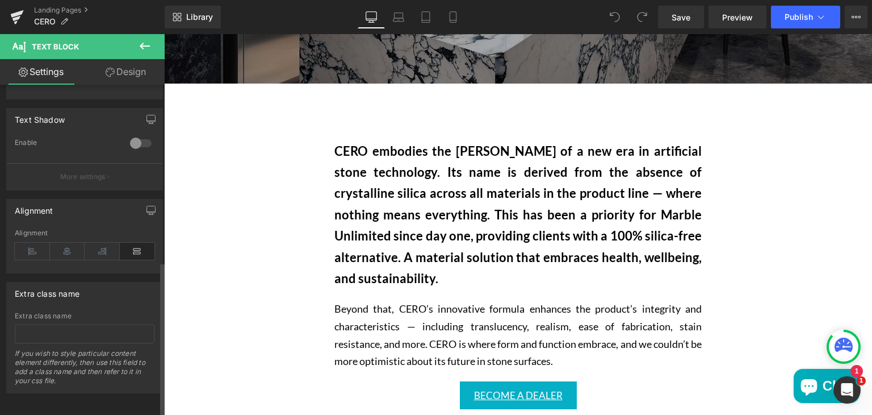
scroll to position [386, 0]
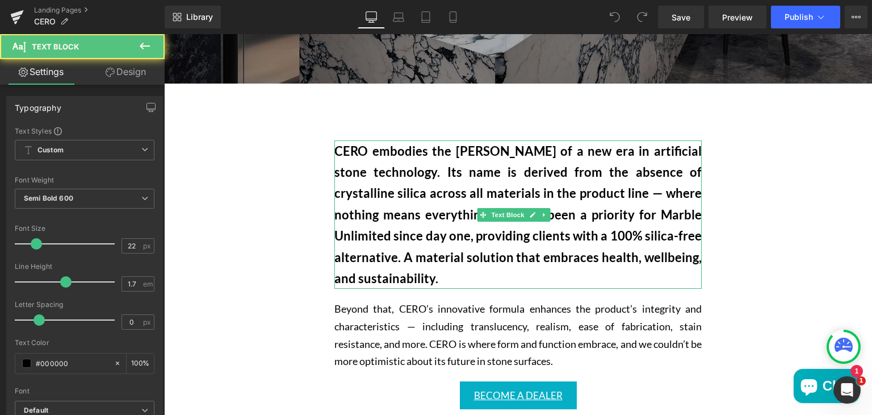
click at [356, 196] on p "CERO embodies the dawn of a new era in artificial stone technology. Its name is…" at bounding box center [517, 214] width 367 height 149
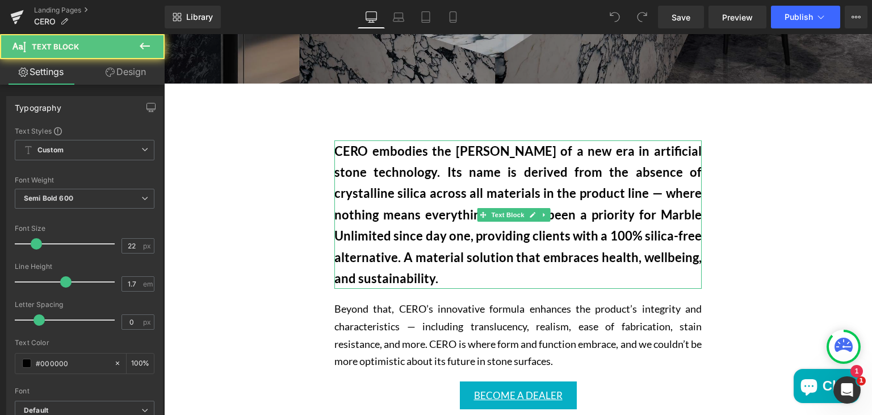
click at [357, 169] on p "CERO embodies the dawn of a new era in artificial stone technology. Its name is…" at bounding box center [517, 214] width 367 height 149
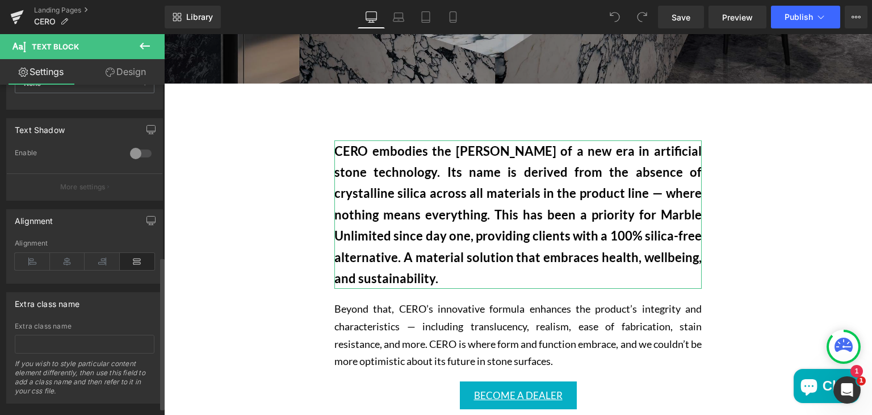
scroll to position [370, 0]
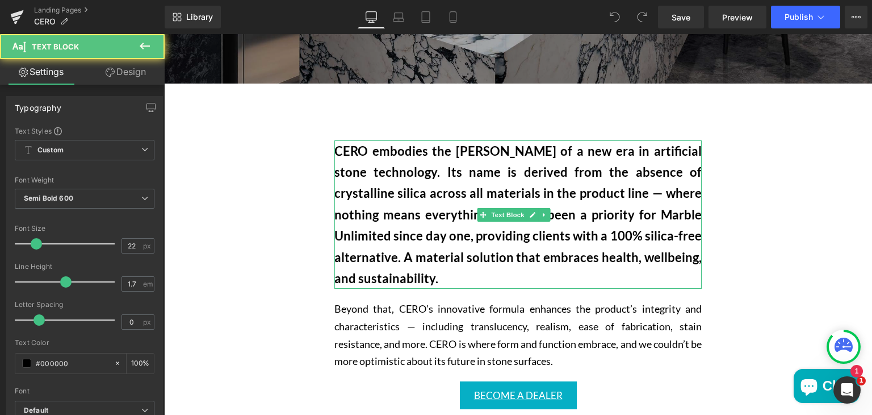
click at [361, 175] on p "CERO embodies the dawn of a new era in artificial stone technology. Its name is…" at bounding box center [517, 214] width 367 height 149
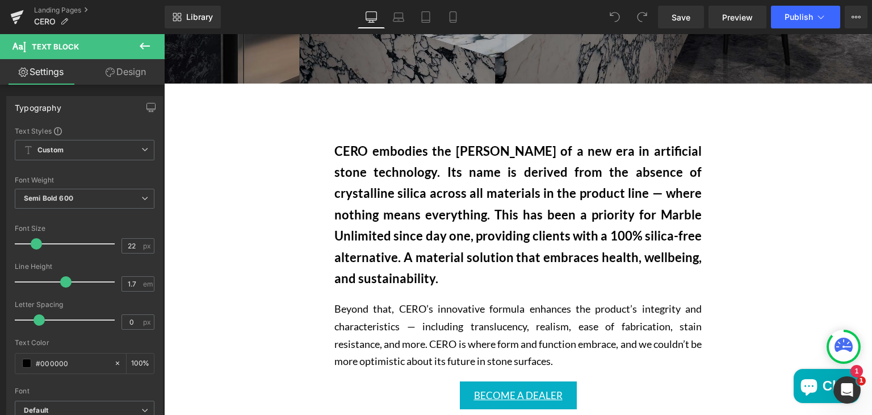
click at [130, 73] on link "Design" at bounding box center [126, 72] width 82 height 26
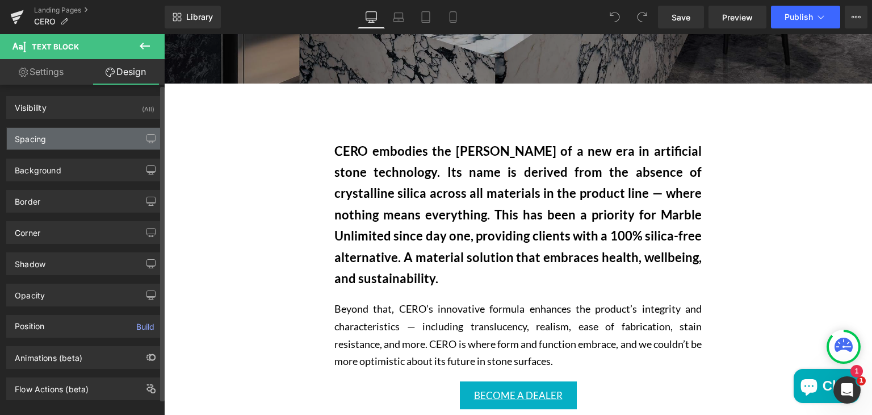
click at [61, 134] on div "Spacing" at bounding box center [85, 139] width 156 height 22
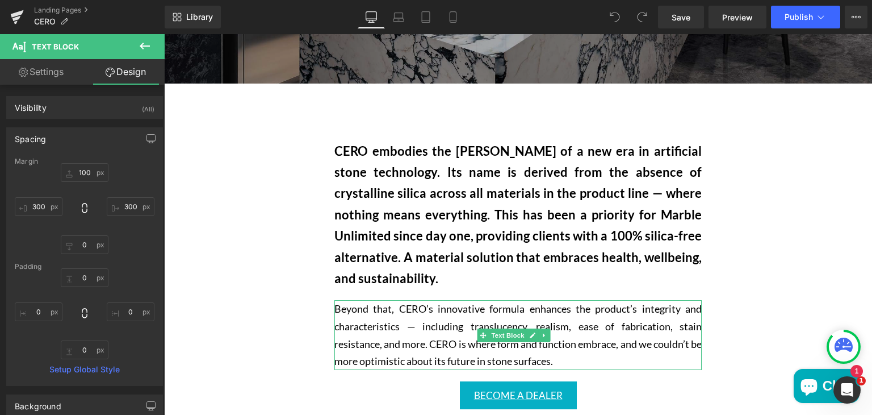
click at [357, 335] on p "Beyond that, CERO’s innovative formula enhances the product’s integrity and cha…" at bounding box center [517, 334] width 367 height 69
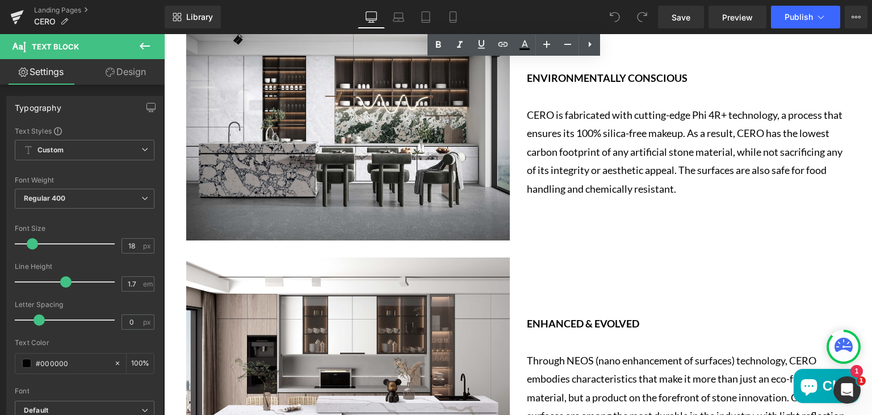
scroll to position [932, 0]
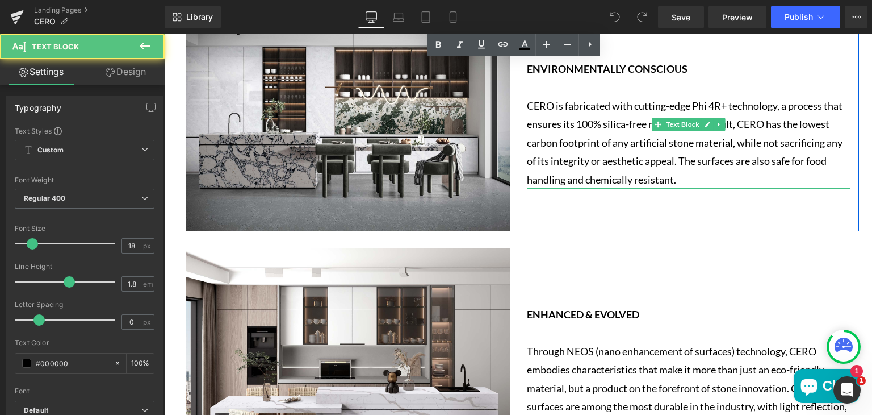
click at [599, 176] on p "CERO is fabricated with cutting-edge Phi 4R+ technology, a process that ensures…" at bounding box center [689, 143] width 324 height 92
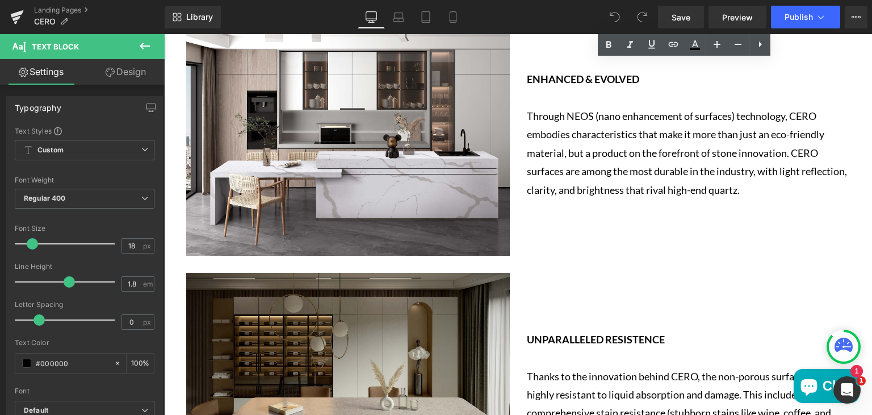
scroll to position [1169, 0]
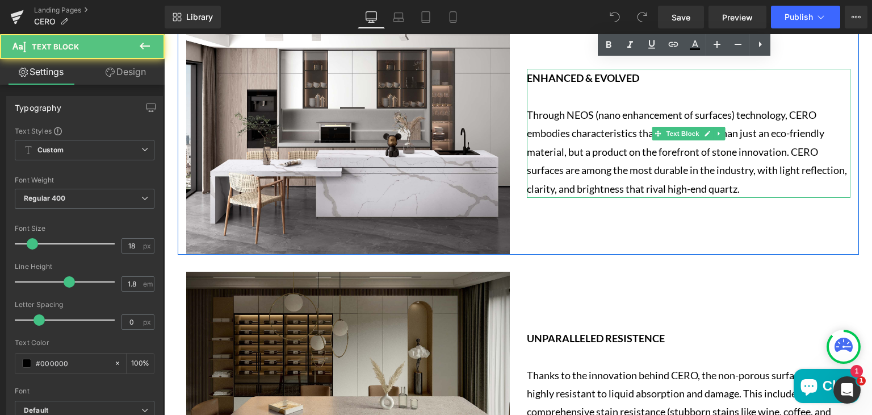
click at [586, 170] on p "Through NEOS (nano enhancement of surfaces) technology, CERO embodies character…" at bounding box center [689, 152] width 324 height 92
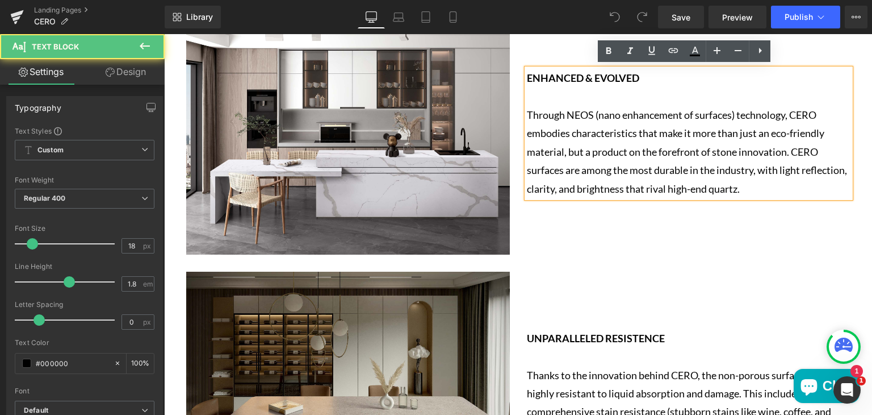
click at [586, 170] on p "Through NEOS (nano enhancement of surfaces) technology, CERO embodies character…" at bounding box center [689, 152] width 324 height 92
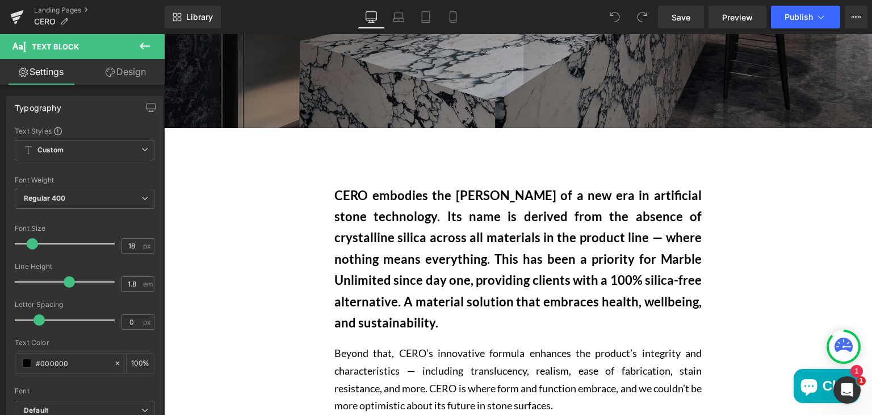
scroll to position [427, 0]
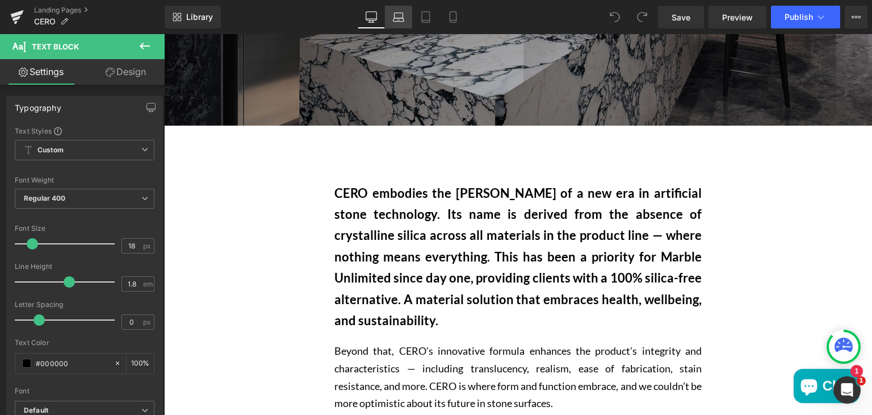
click at [396, 14] on icon at bounding box center [398, 16] width 11 height 11
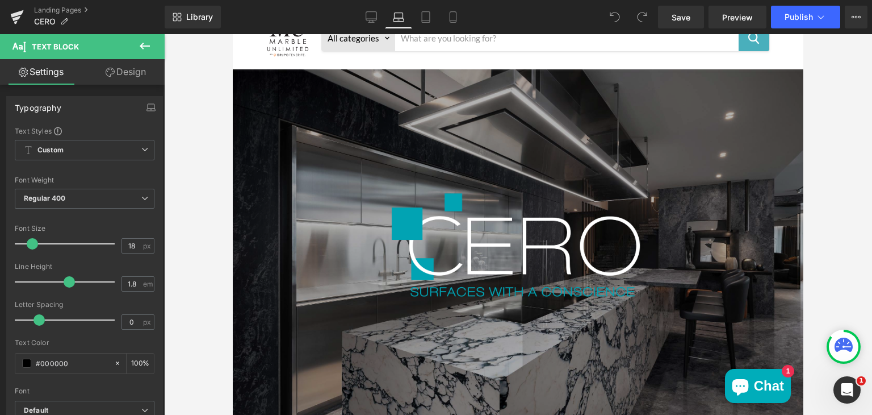
scroll to position [0, 0]
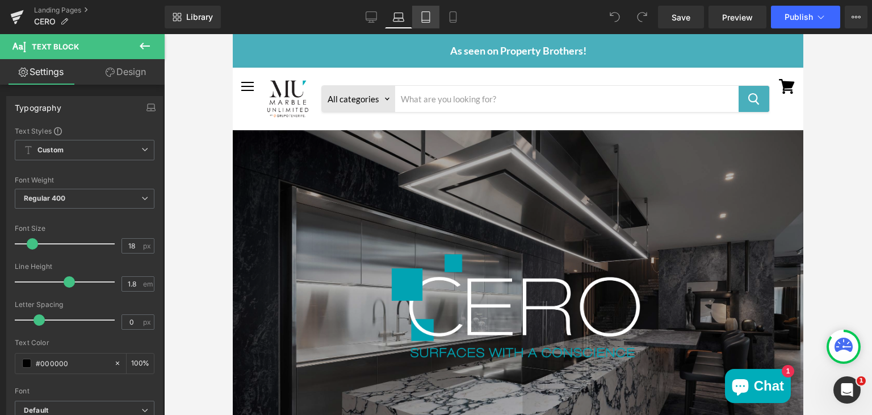
click at [425, 20] on icon at bounding box center [426, 20] width 8 height 0
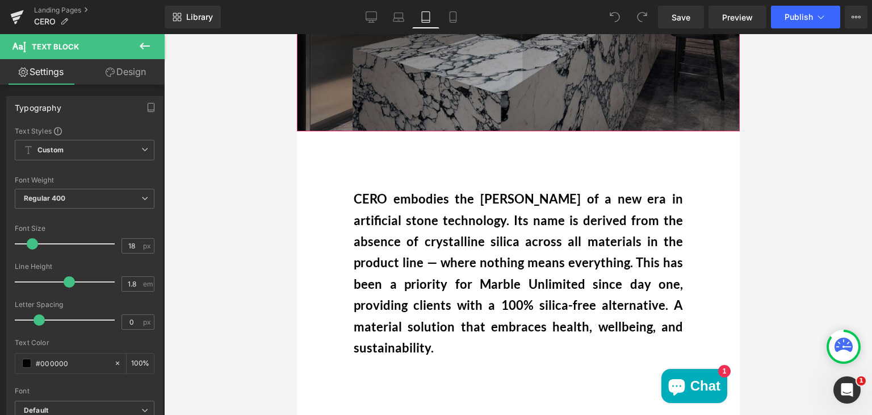
scroll to position [325, 0]
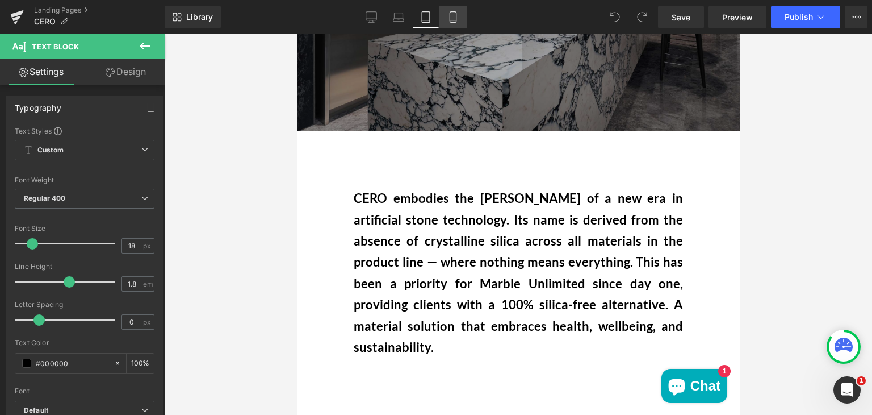
click at [450, 16] on icon at bounding box center [453, 17] width 6 height 11
type input "100"
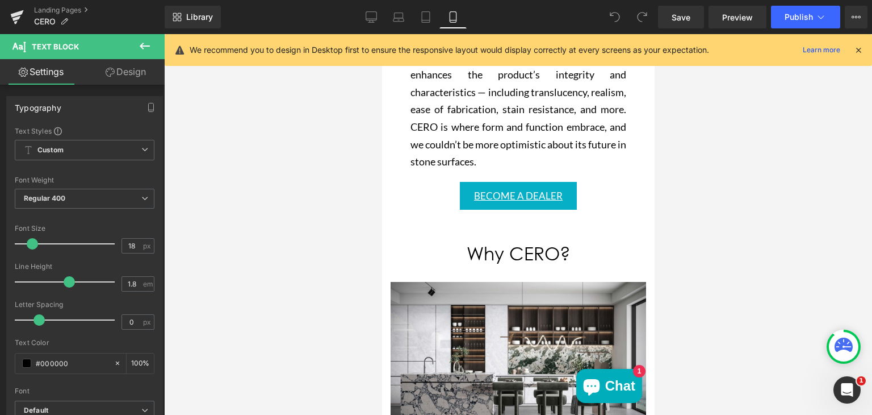
scroll to position [547, 0]
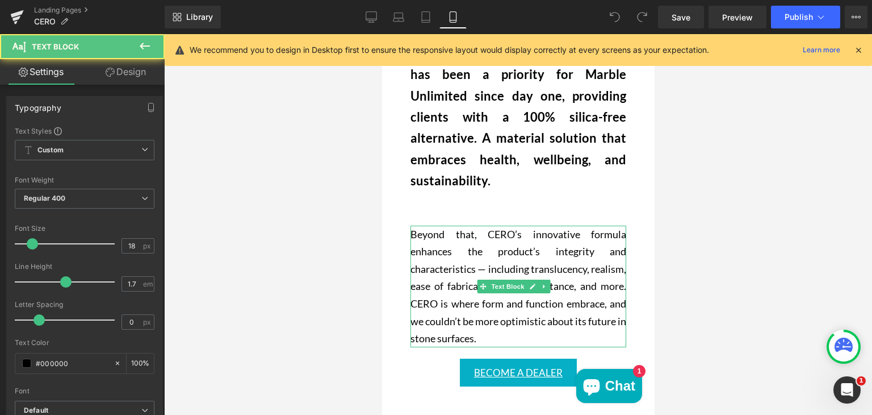
click at [423, 225] on p "Beyond that, CERO’s innovative formula enhances the product’s integrity and cha…" at bounding box center [518, 286] width 216 height 122
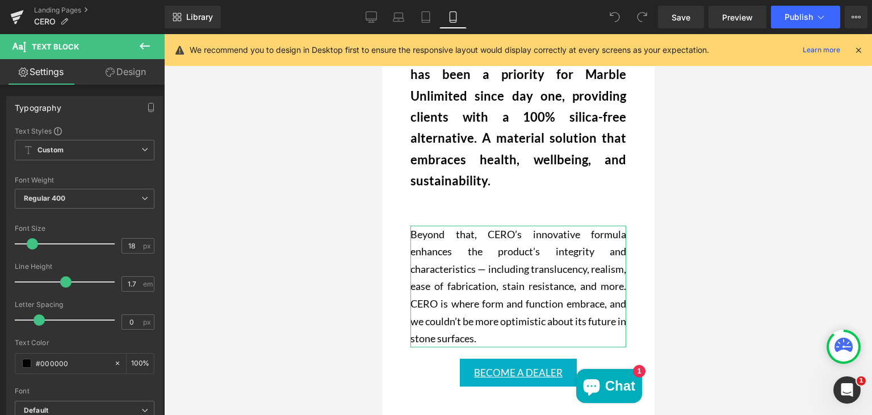
click at [112, 70] on icon at bounding box center [110, 72] width 9 height 9
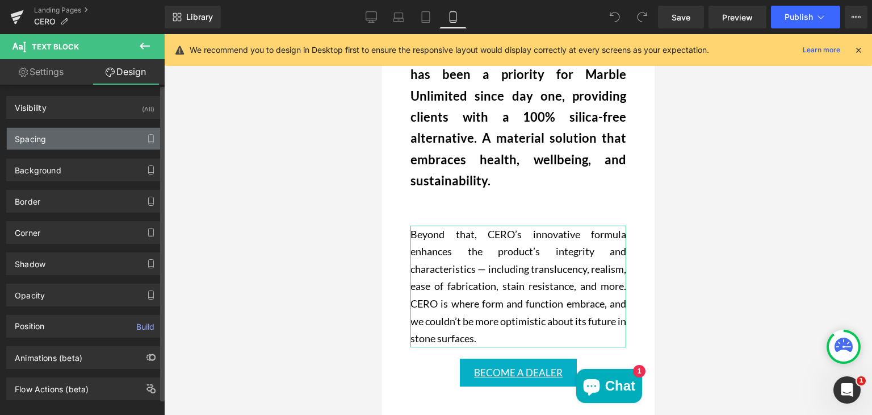
click at [43, 139] on div "Spacing" at bounding box center [30, 136] width 31 height 16
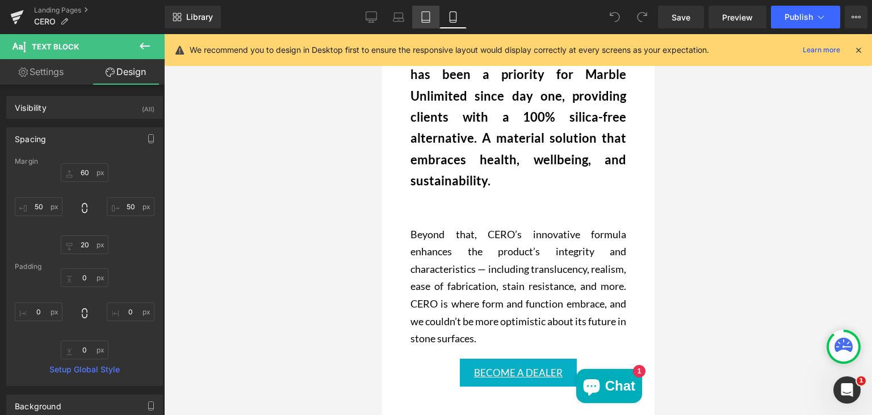
click at [424, 18] on icon at bounding box center [425, 16] width 11 height 11
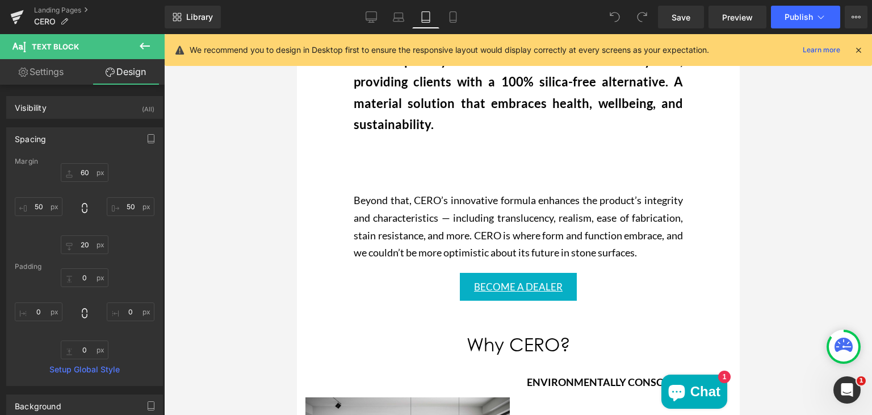
type input "100"
type input "20"
type input "100"
type input "0"
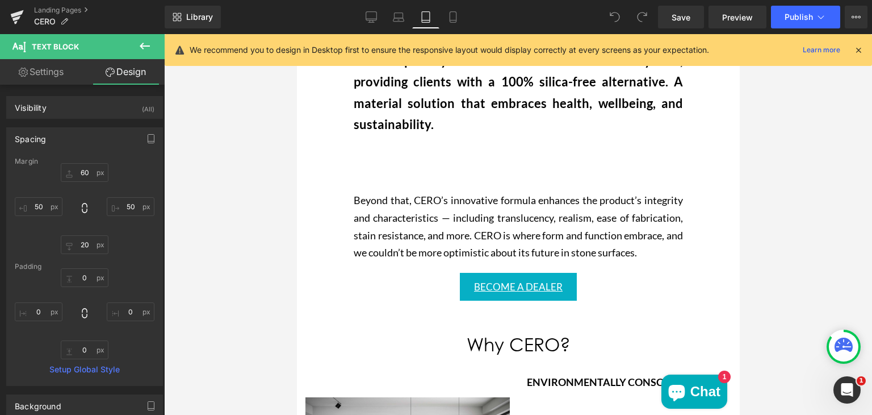
type input "0"
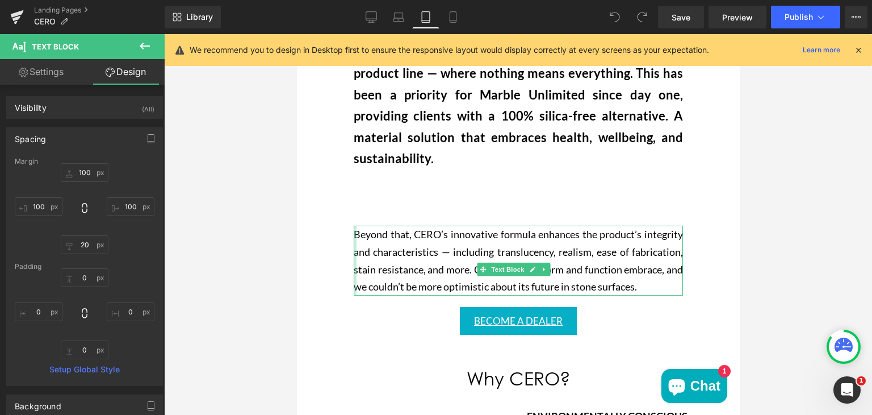
click at [353, 225] on div "Main content" at bounding box center [354, 259] width 3 height 69
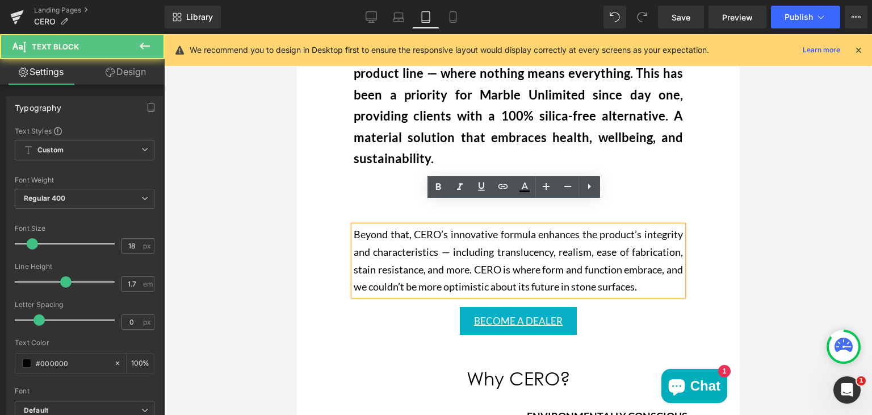
click at [370, 225] on p "Beyond that, CERO’s innovative formula enhances the product’s integrity and cha…" at bounding box center [517, 259] width 329 height 69
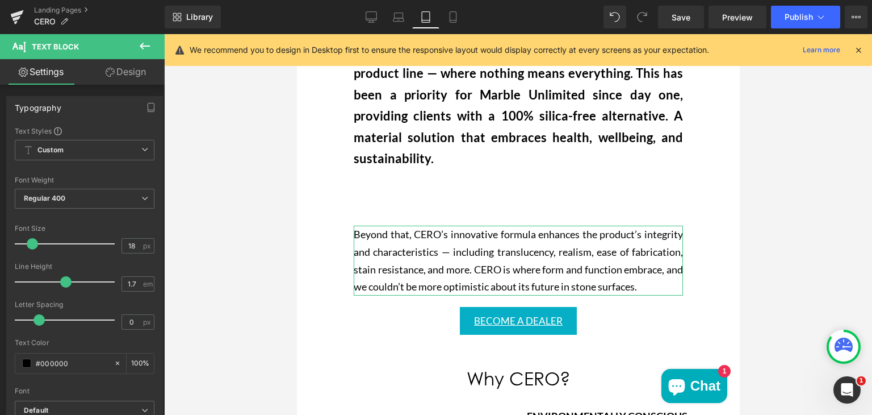
click at [120, 65] on link "Design" at bounding box center [126, 72] width 82 height 26
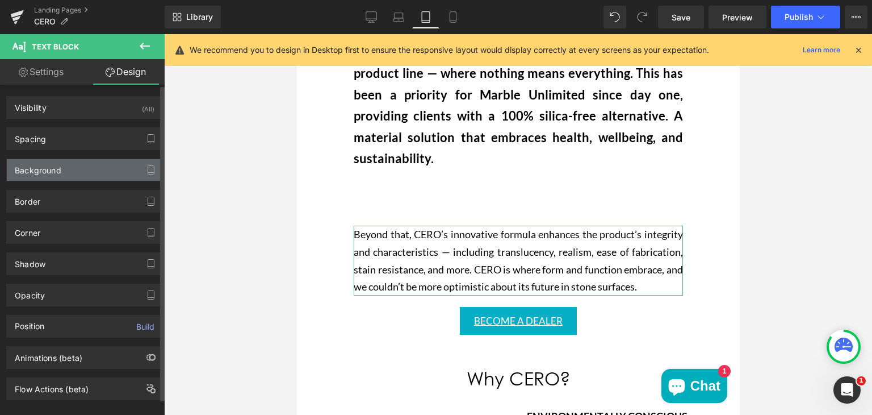
type input "100"
type input "20"
type input "100"
type input "0"
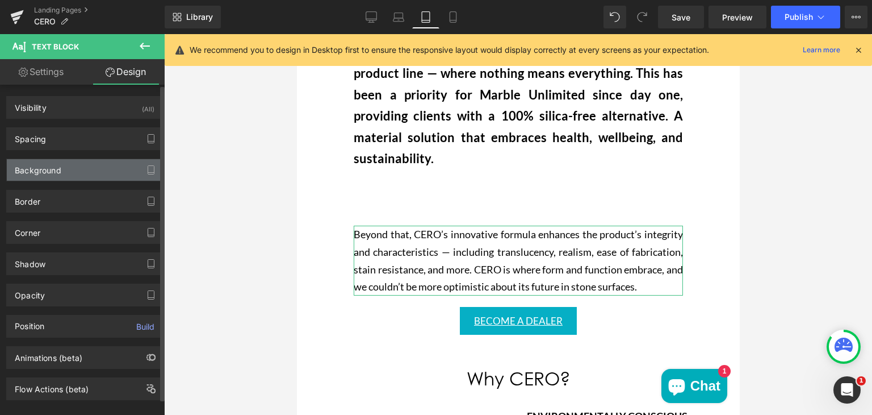
type input "0"
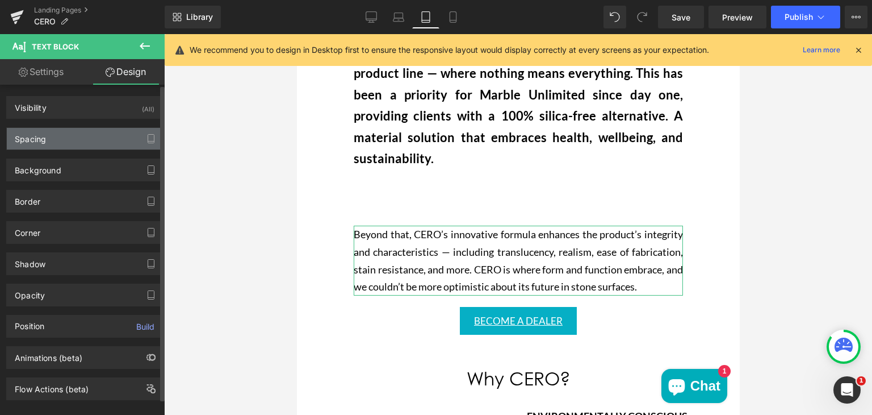
click at [63, 139] on div "Spacing" at bounding box center [85, 139] width 156 height 22
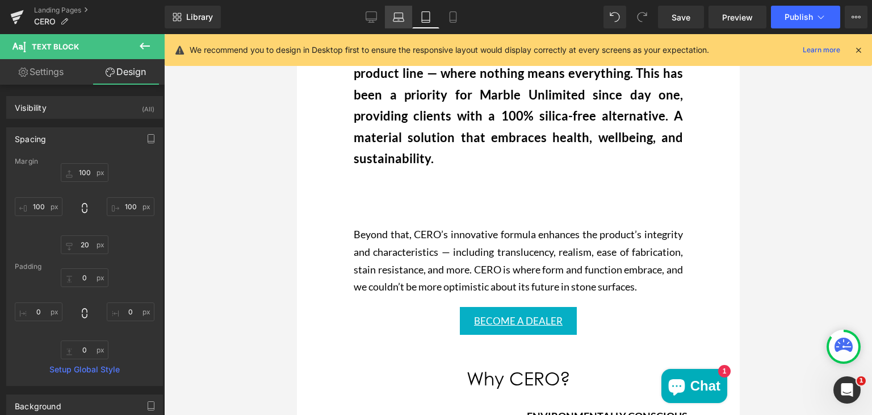
click at [393, 12] on icon at bounding box center [398, 16] width 11 height 11
type input "100"
type input "200"
type input "20"
type input "200"
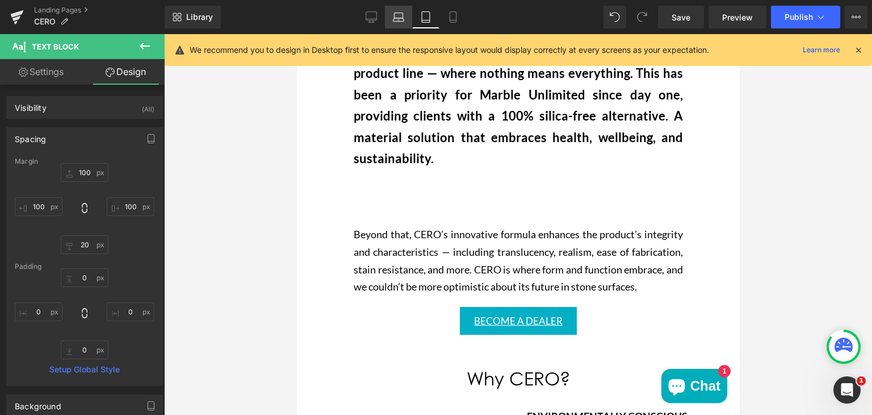
type input "0"
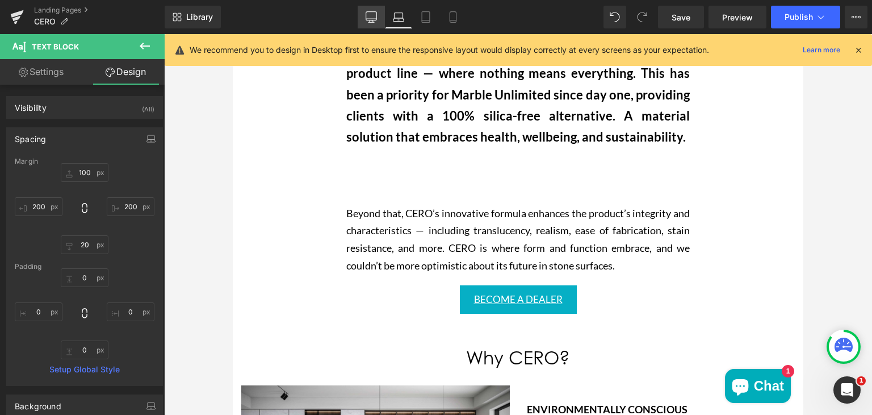
click at [366, 19] on link "Desktop" at bounding box center [371, 17] width 27 height 23
type input "20"
type input "300"
type input "20"
type input "300"
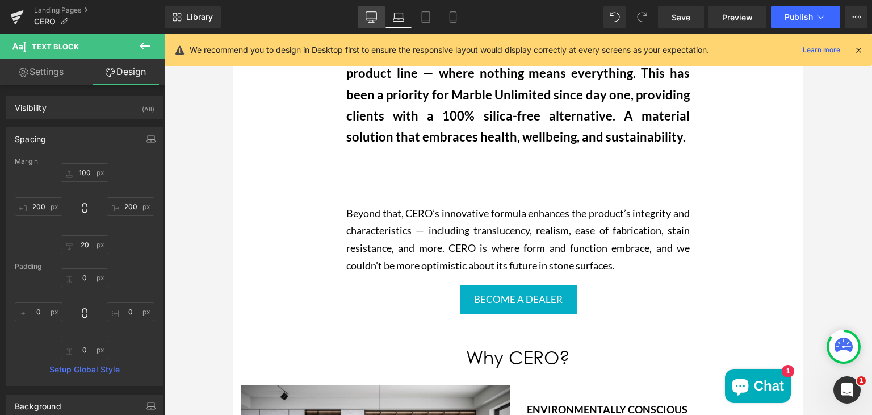
type input "0"
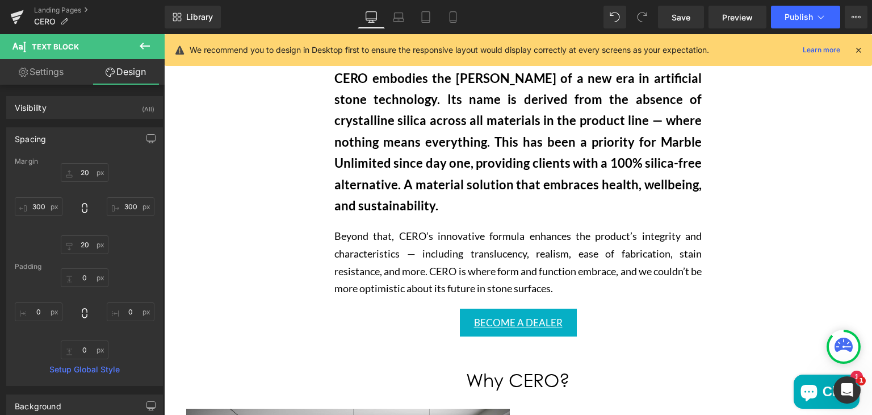
scroll to position [565, 0]
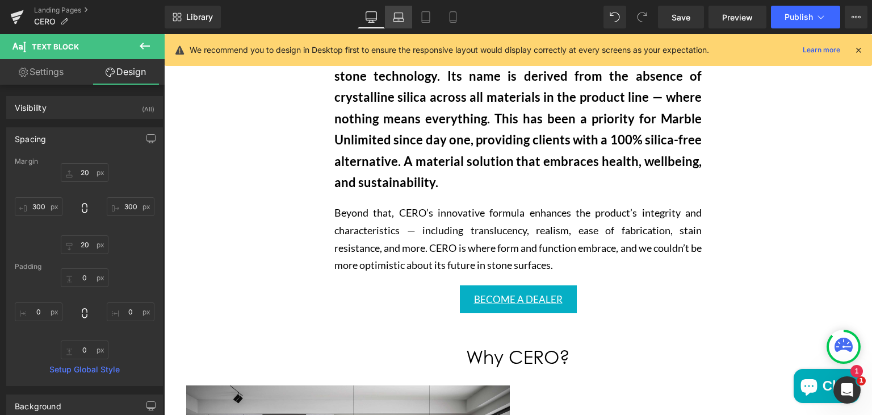
click at [398, 13] on icon at bounding box center [398, 16] width 11 height 11
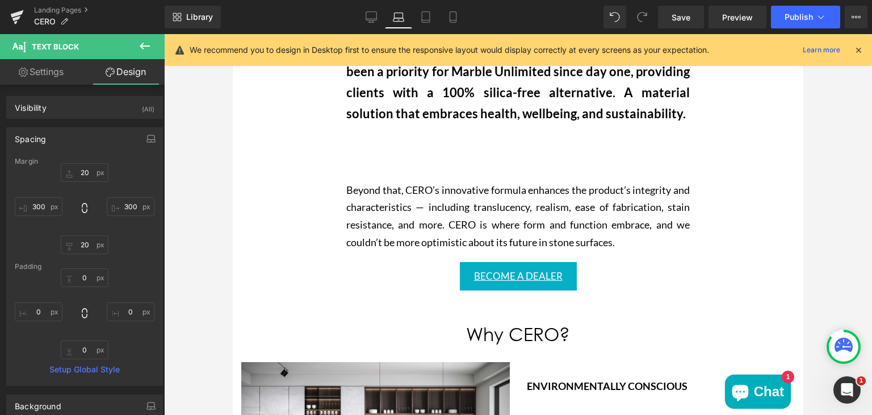
type input "100"
type input "200"
type input "20"
type input "200"
type input "0"
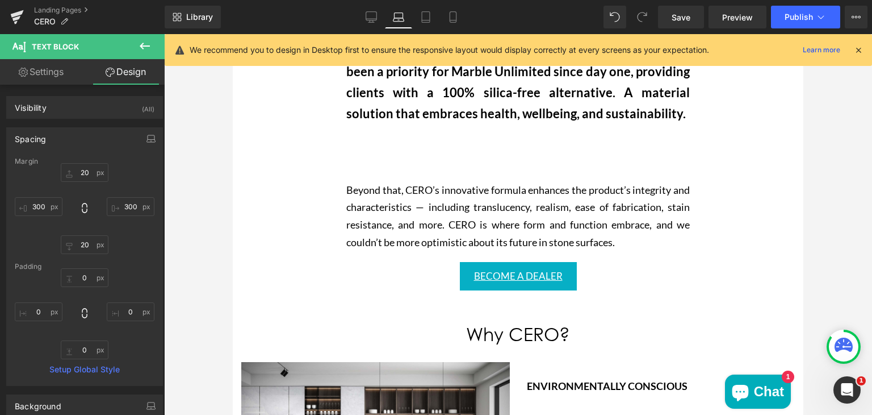
type input "0"
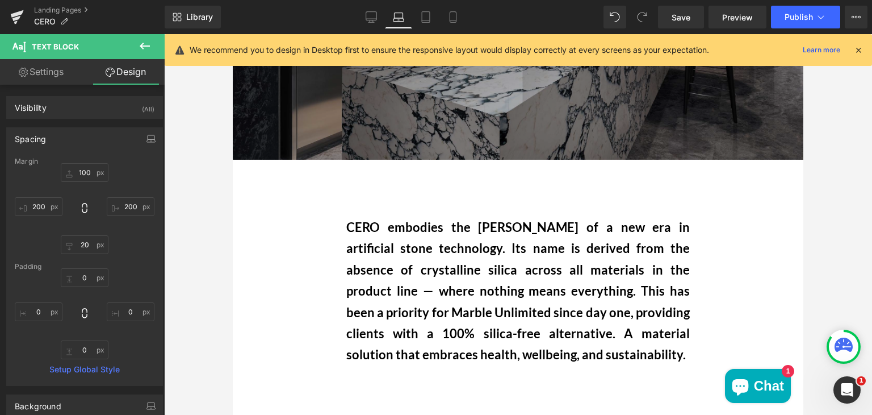
scroll to position [287, 0]
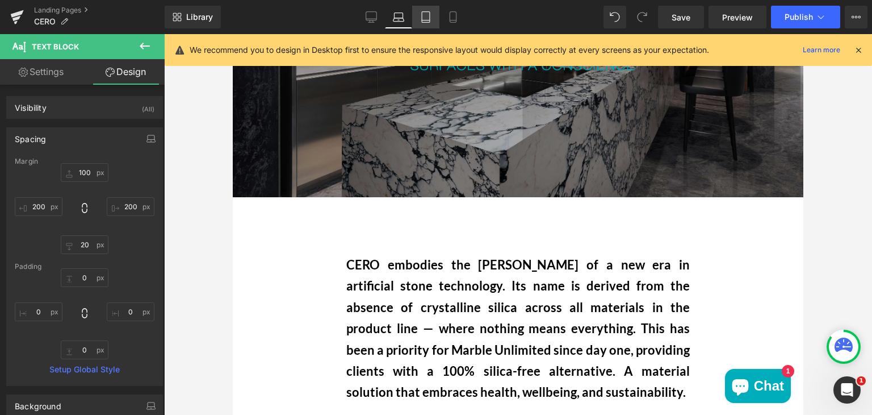
click at [423, 20] on icon at bounding box center [426, 20] width 8 height 0
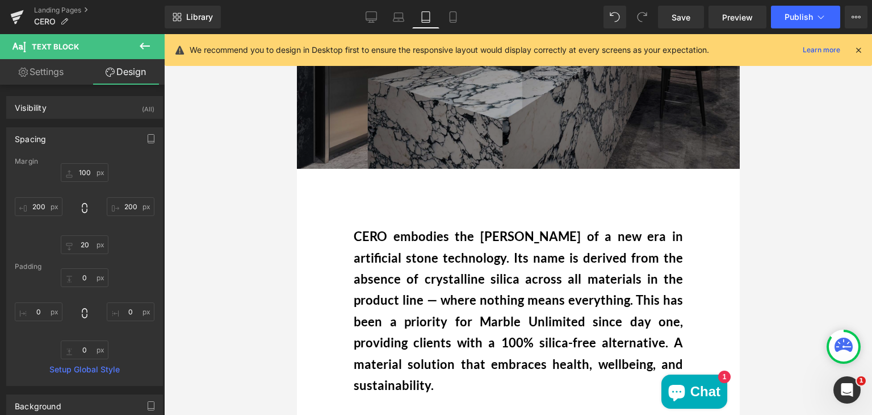
type input "100"
type input "20"
type input "100"
type input "0"
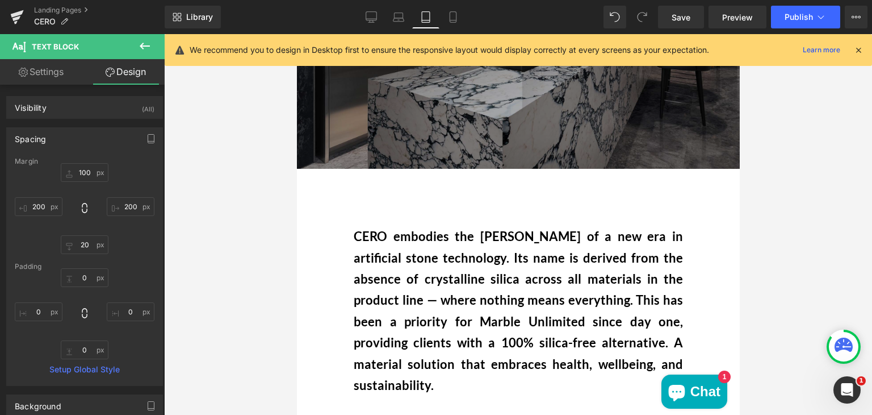
type input "0"
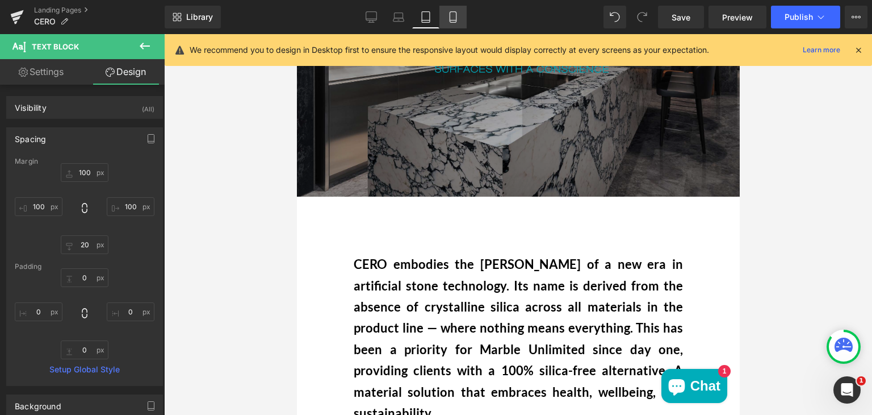
click at [449, 13] on icon at bounding box center [453, 16] width 11 height 11
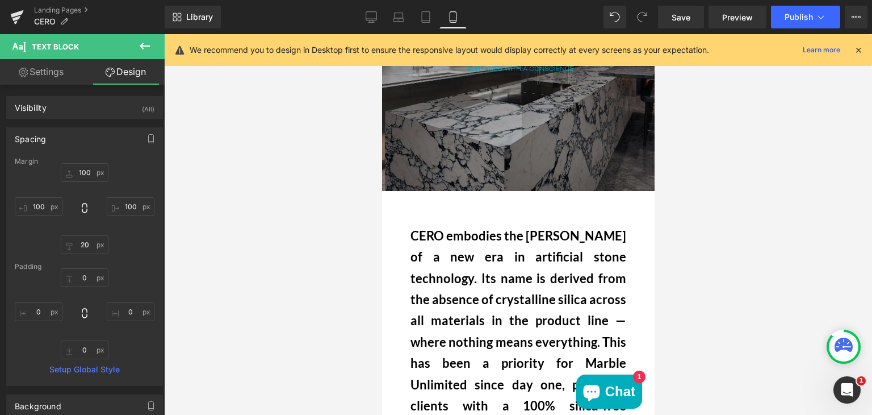
type input "60"
type input "50"
type input "20"
type input "50"
type input "0"
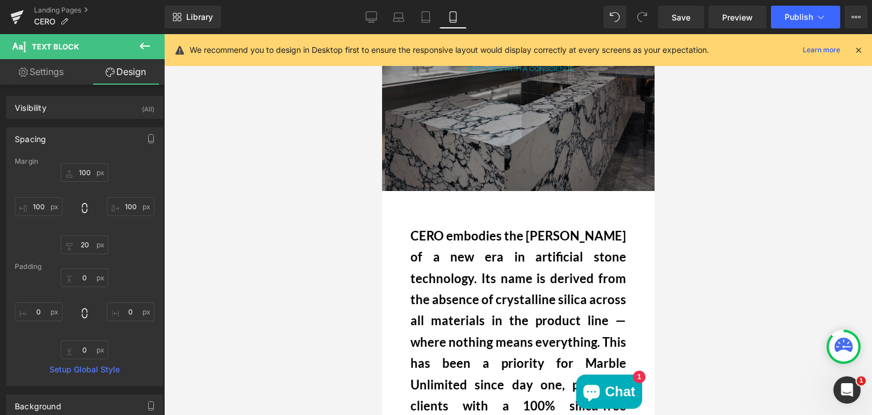
type input "0"
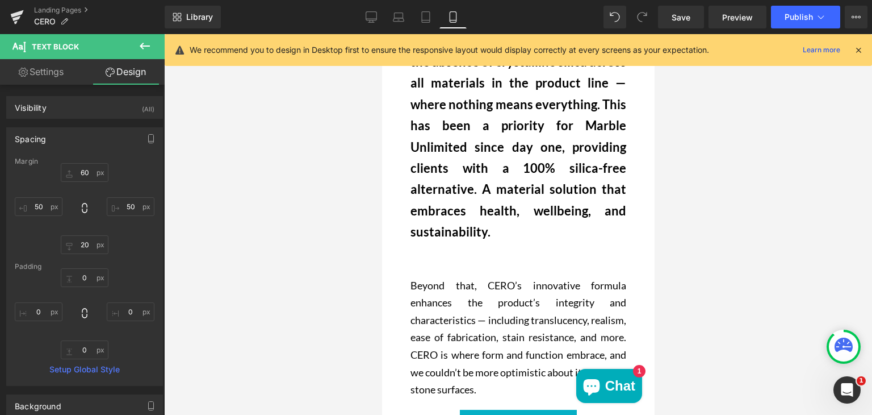
scroll to position [528, 0]
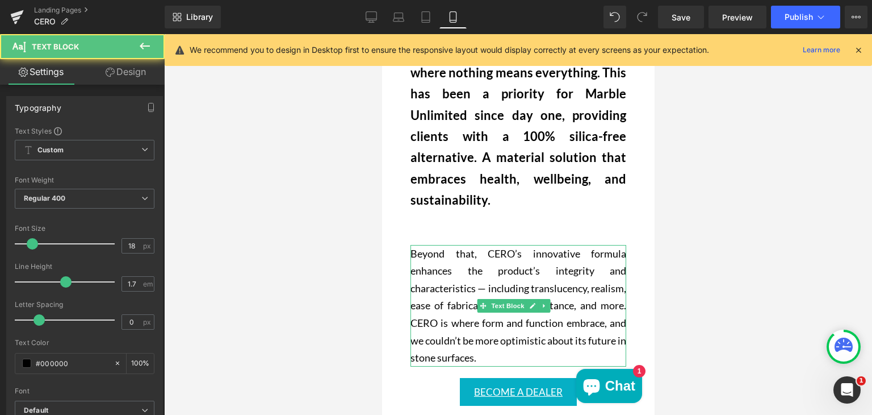
click at [460, 248] on p "Beyond that, CERO’s innovative formula enhances the product’s integrity and cha…" at bounding box center [518, 306] width 216 height 122
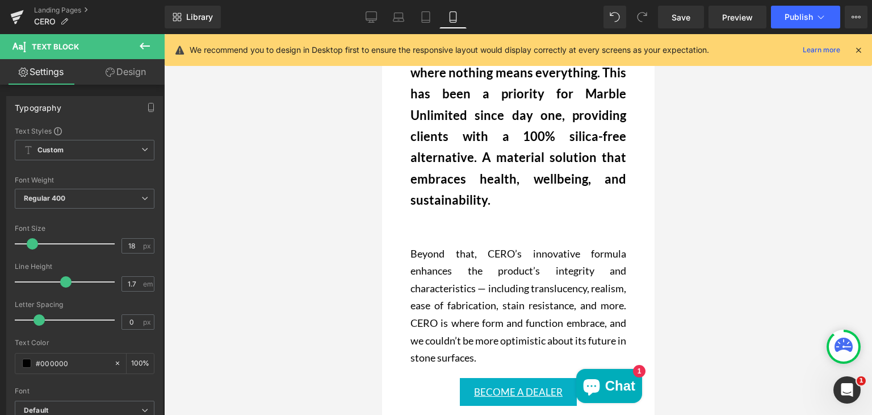
click at [132, 69] on link "Design" at bounding box center [126, 72] width 82 height 26
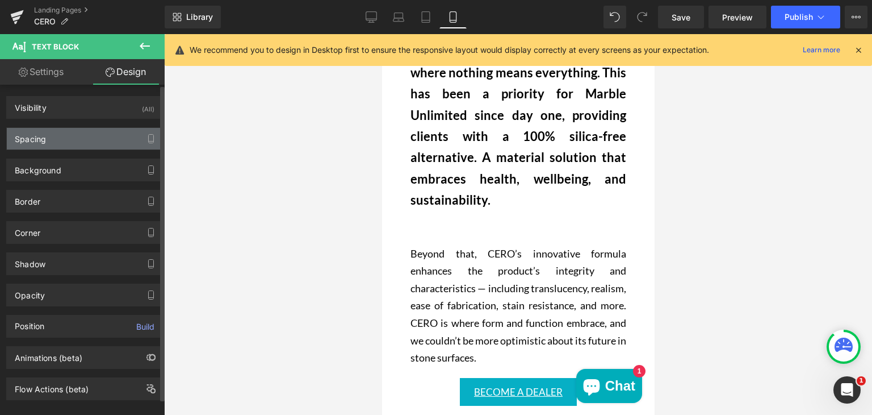
click at [95, 137] on div "Spacing" at bounding box center [85, 139] width 156 height 22
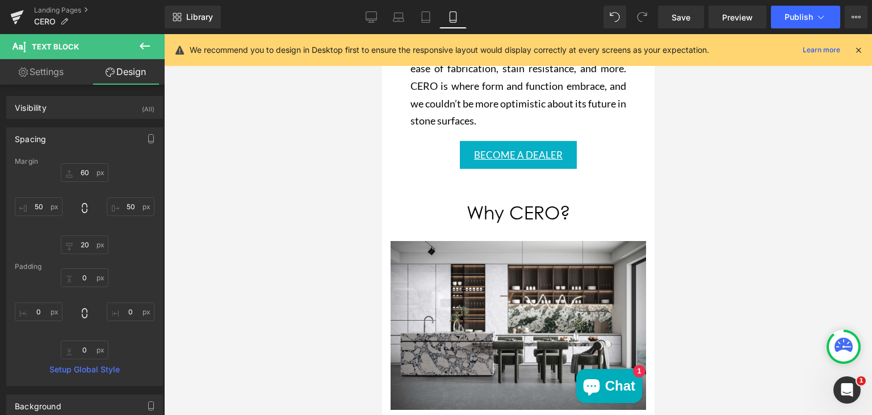
scroll to position [764, 0]
click at [369, 15] on icon at bounding box center [371, 16] width 11 height 11
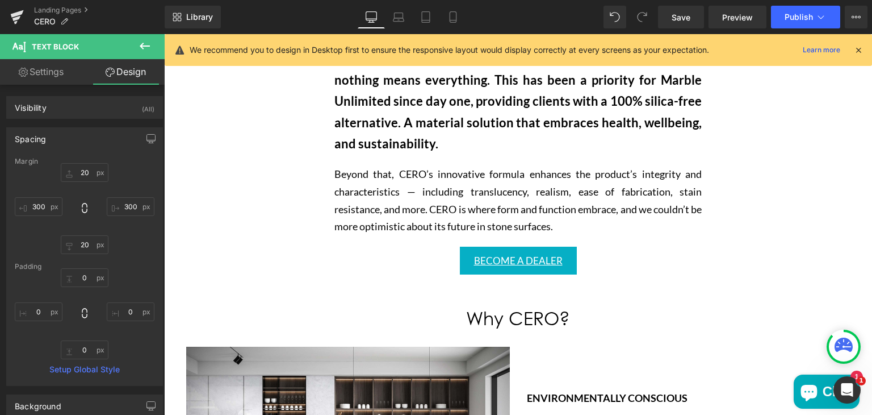
type input "20"
type input "300"
type input "20"
type input "300"
type input "0"
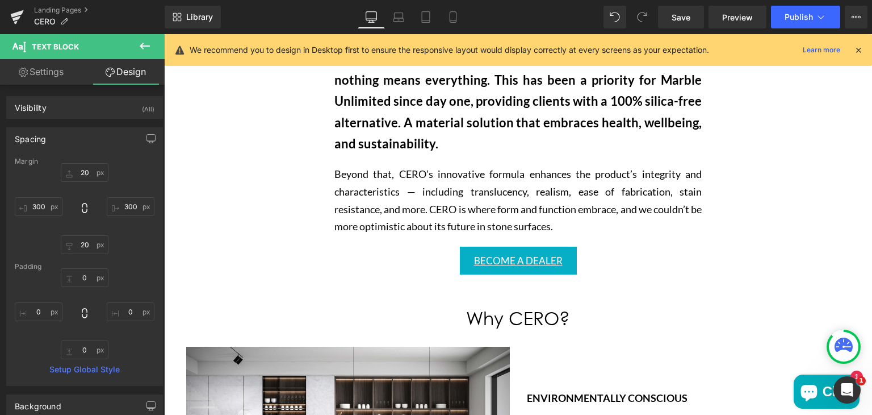
type input "0"
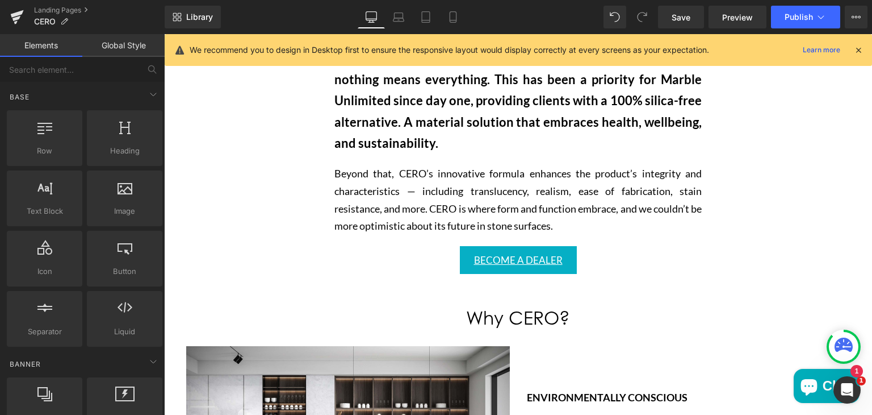
click at [346, 117] on p "CERO embodies the dawn of a new era in artificial stone technology. Its name is…" at bounding box center [517, 79] width 367 height 149
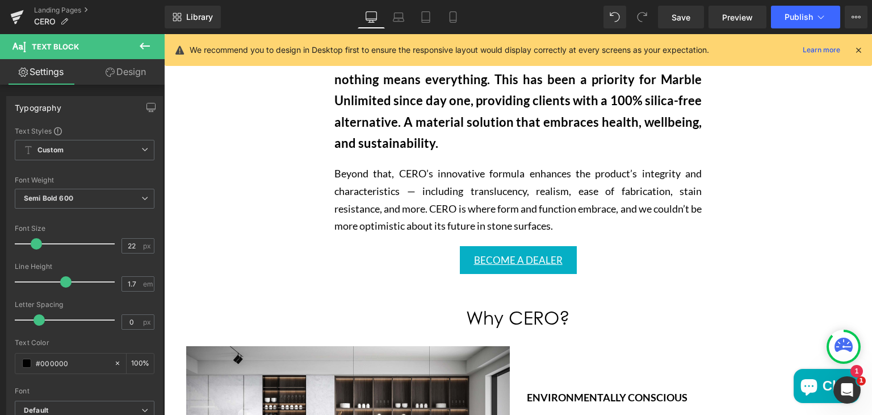
click at [125, 76] on link "Design" at bounding box center [126, 72] width 82 height 26
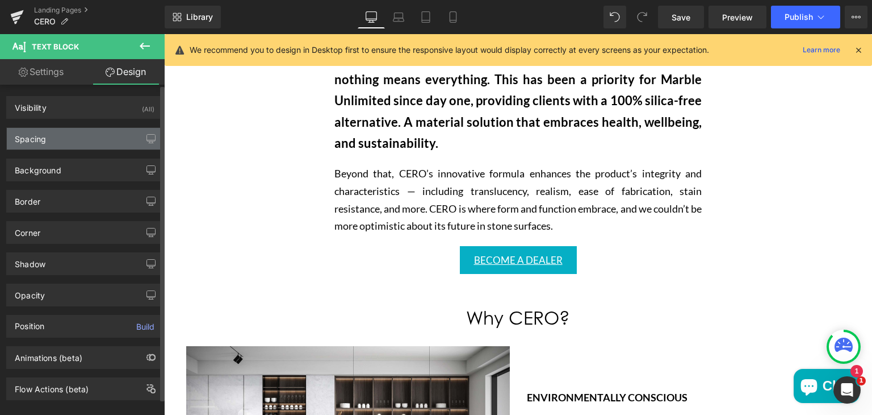
type input "100"
type input "300"
type input "0"
type input "300"
type input "0"
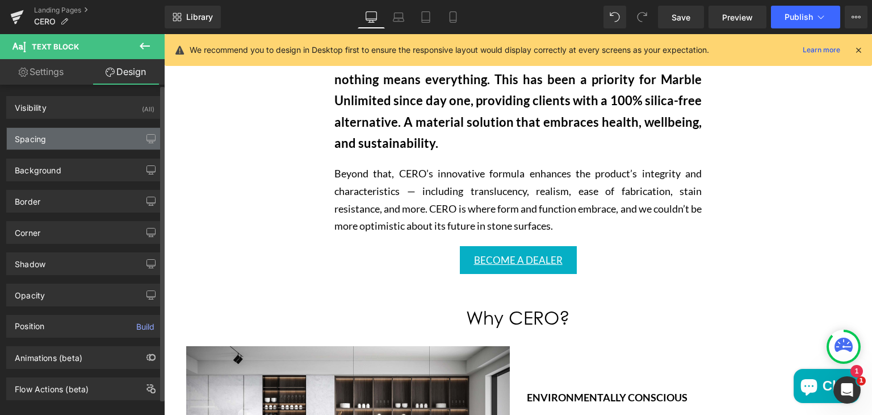
type input "0"
click at [87, 135] on div "Spacing" at bounding box center [85, 139] width 156 height 22
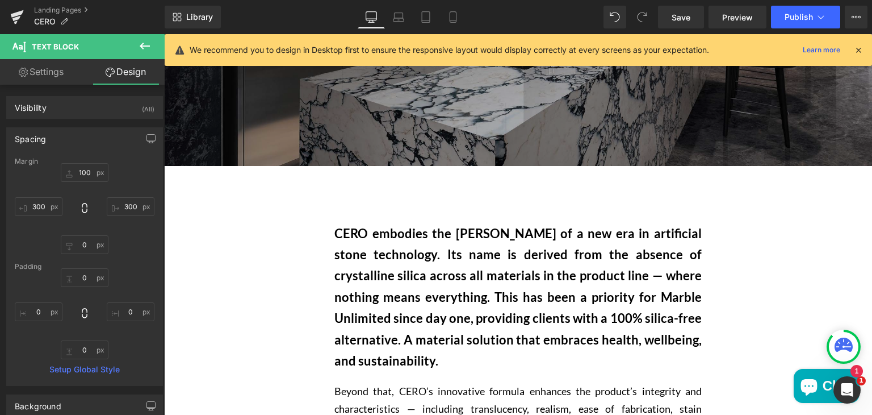
scroll to position [386, 0]
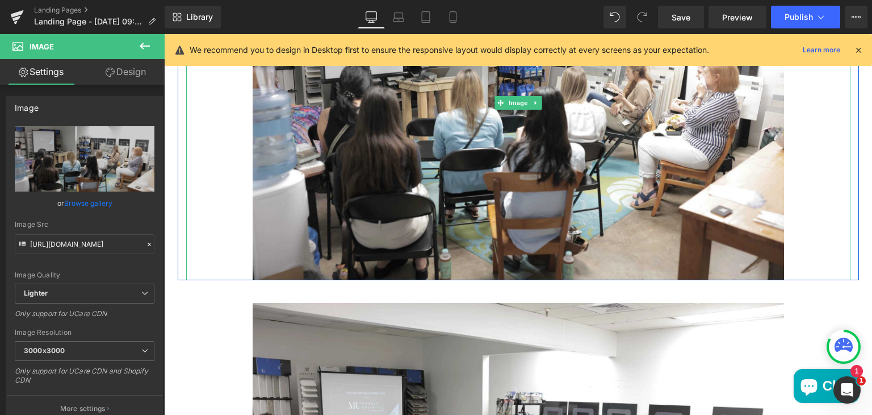
scroll to position [1002, 0]
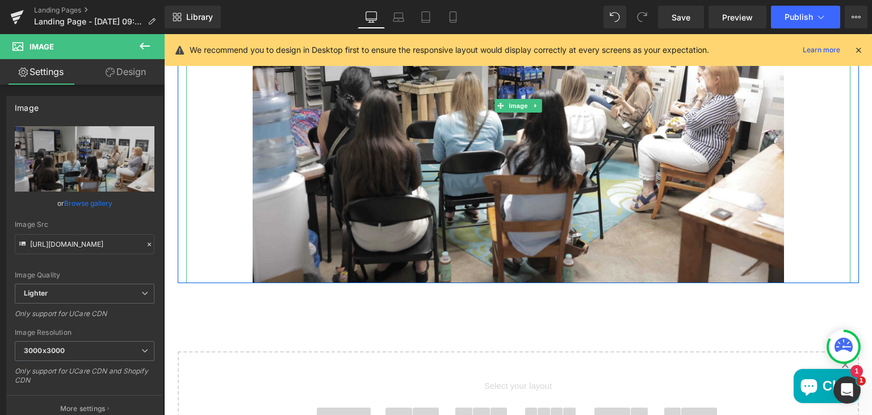
scroll to position [1381, 0]
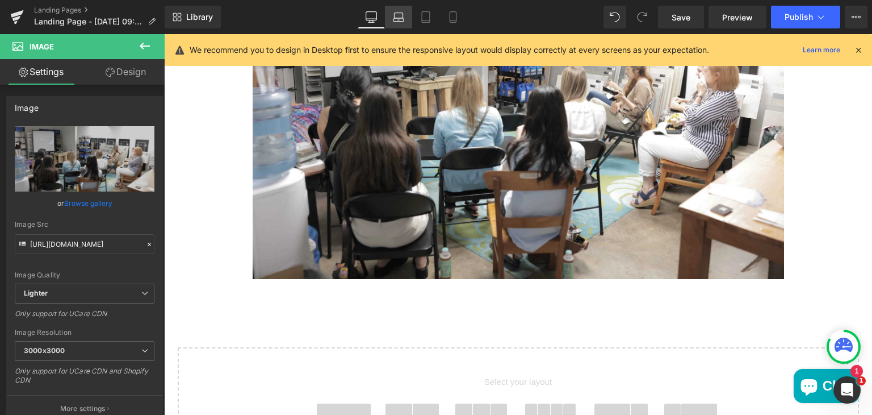
click at [399, 23] on link "Laptop" at bounding box center [398, 17] width 27 height 23
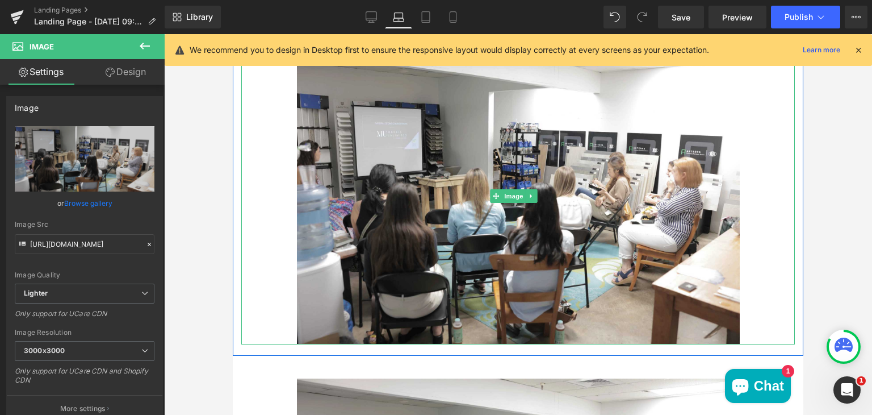
scroll to position [493, 0]
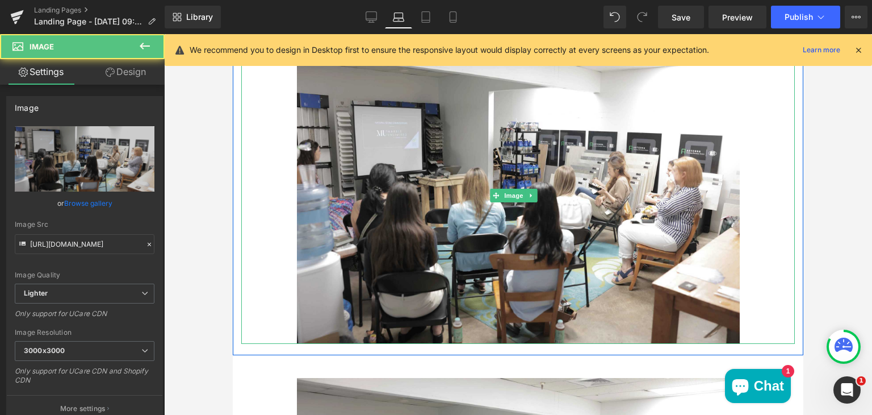
click at [282, 286] on div "Main content" at bounding box center [518, 195] width 554 height 295
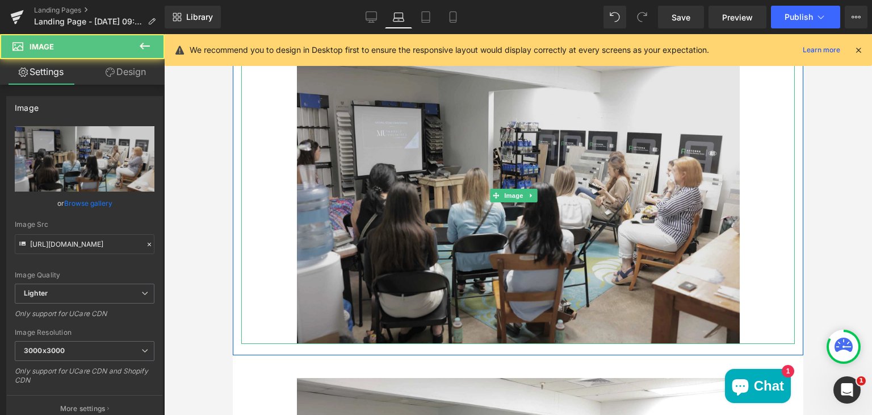
click at [312, 242] on img "Main content" at bounding box center [518, 195] width 443 height 295
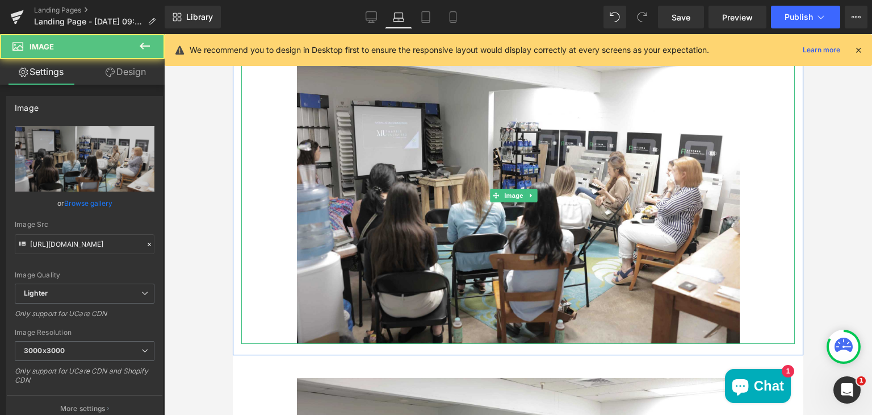
click at [275, 248] on div "Main content" at bounding box center [518, 195] width 554 height 295
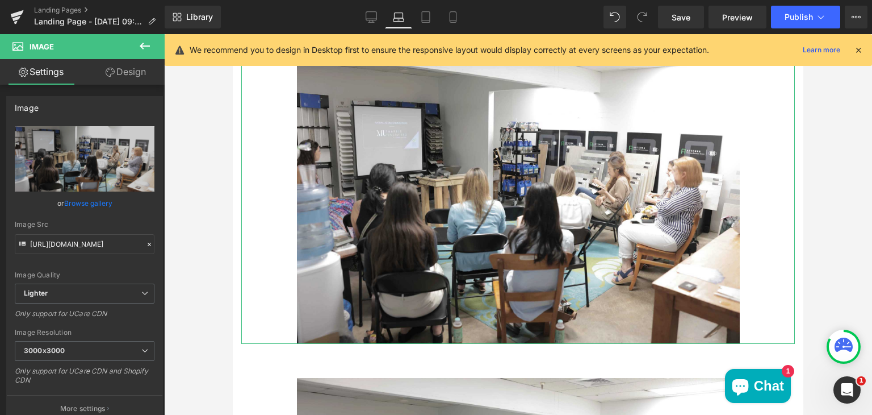
click at [129, 75] on link "Design" at bounding box center [126, 72] width 82 height 26
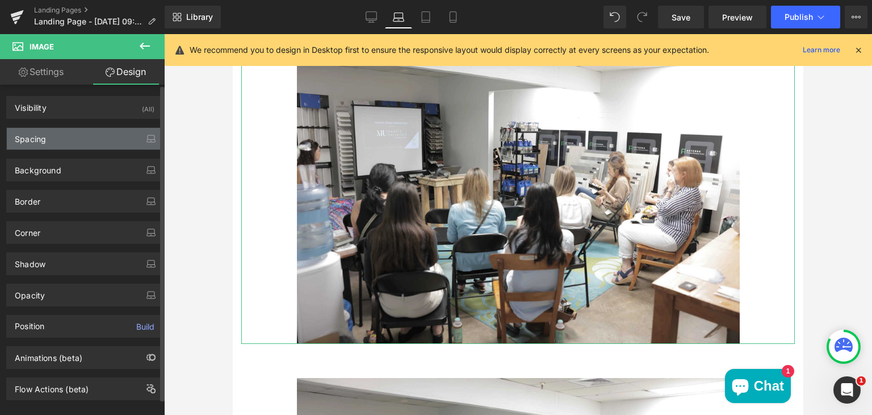
click at [79, 145] on div "Spacing" at bounding box center [85, 139] width 156 height 22
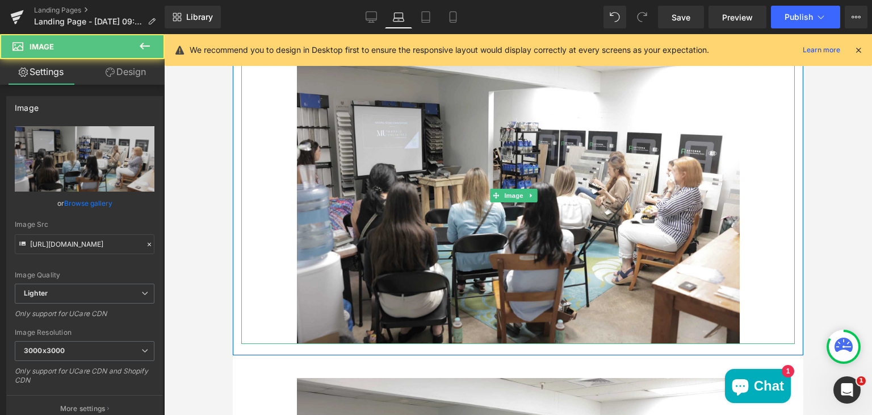
click at [261, 177] on div "Main content" at bounding box center [518, 195] width 554 height 295
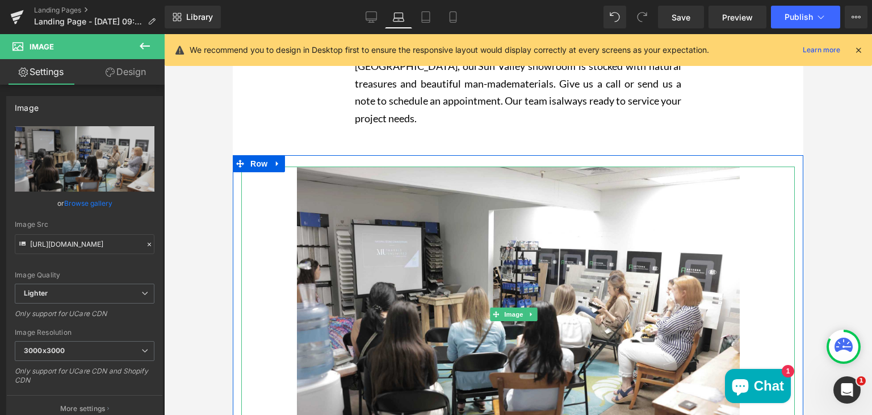
scroll to position [323, 0]
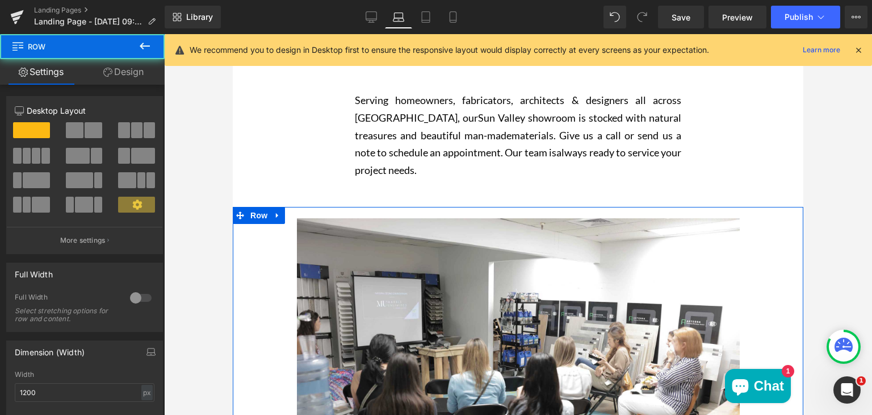
click at [236, 240] on div "Image" at bounding box center [518, 366] width 571 height 318
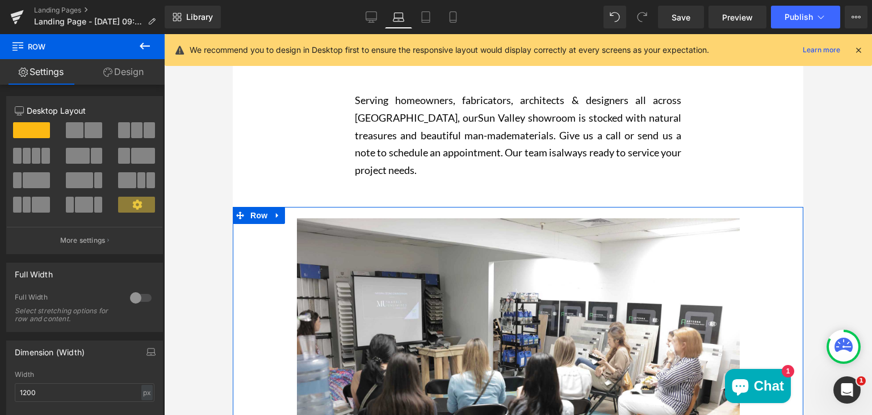
click at [124, 70] on link "Design" at bounding box center [123, 72] width 82 height 26
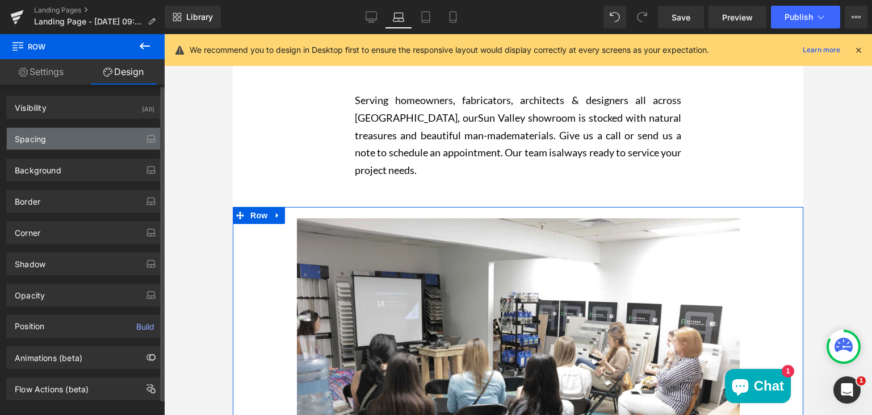
click at [95, 143] on div "Spacing" at bounding box center [85, 139] width 156 height 22
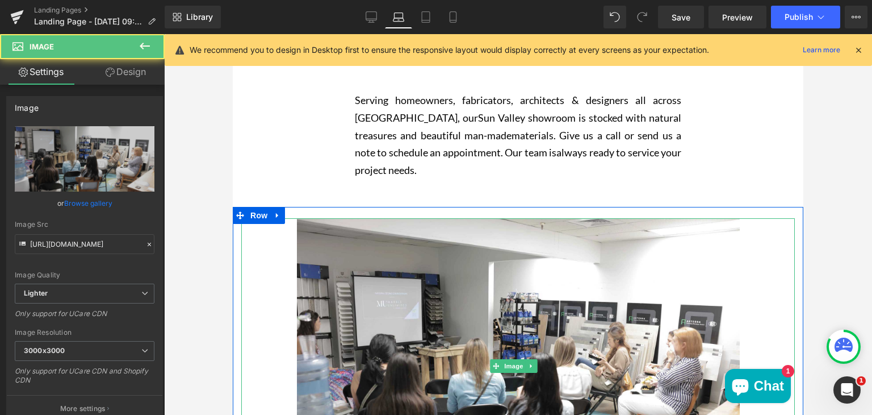
click at [286, 255] on div "Main content" at bounding box center [518, 365] width 554 height 295
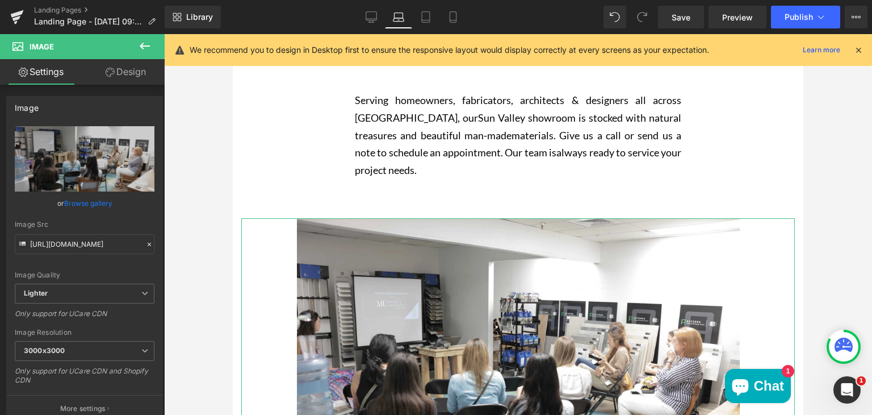
click at [141, 69] on link "Design" at bounding box center [126, 72] width 82 height 26
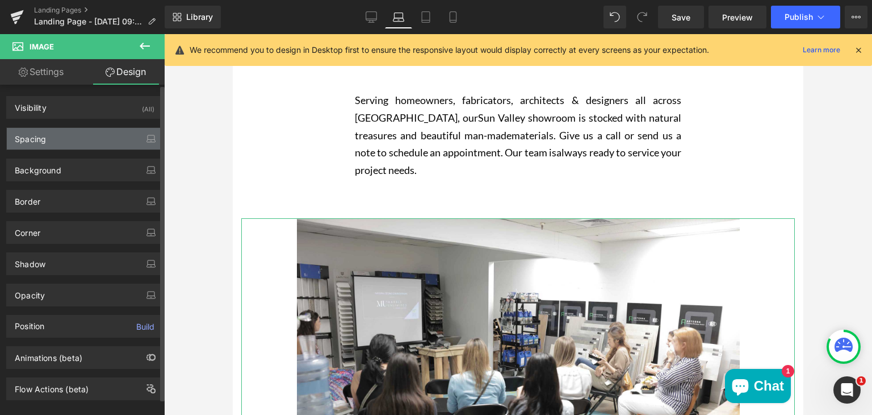
click at [98, 134] on div "Spacing" at bounding box center [85, 139] width 156 height 22
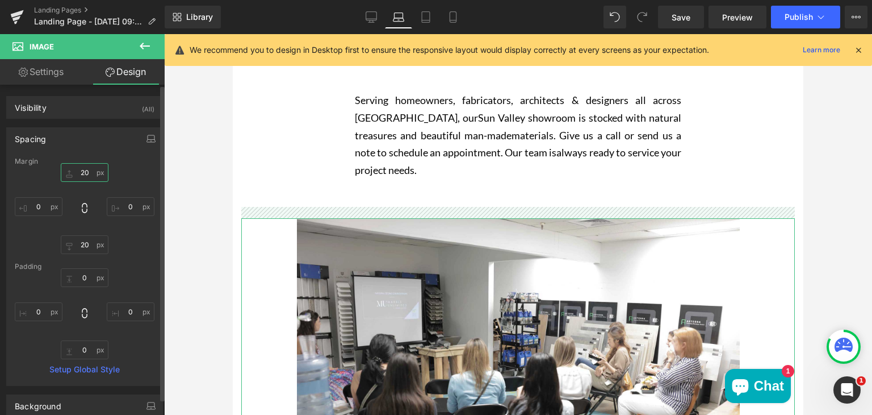
click at [89, 172] on input "20" at bounding box center [85, 172] width 48 height 19
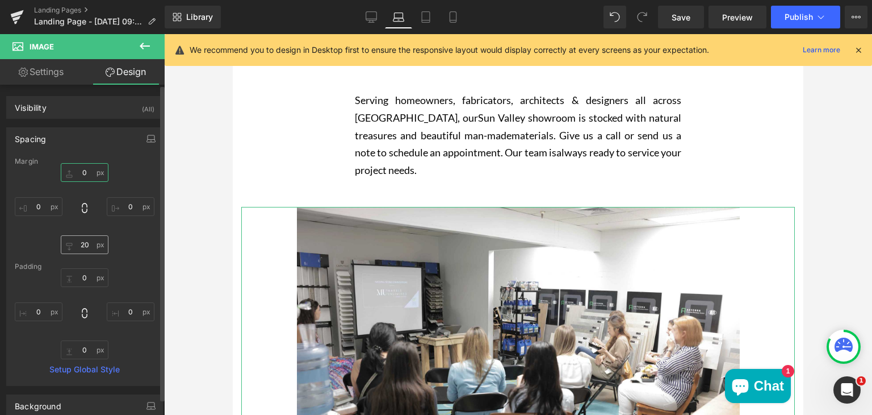
type input "0"
click at [86, 244] on input "20" at bounding box center [85, 244] width 48 height 19
type input "0"
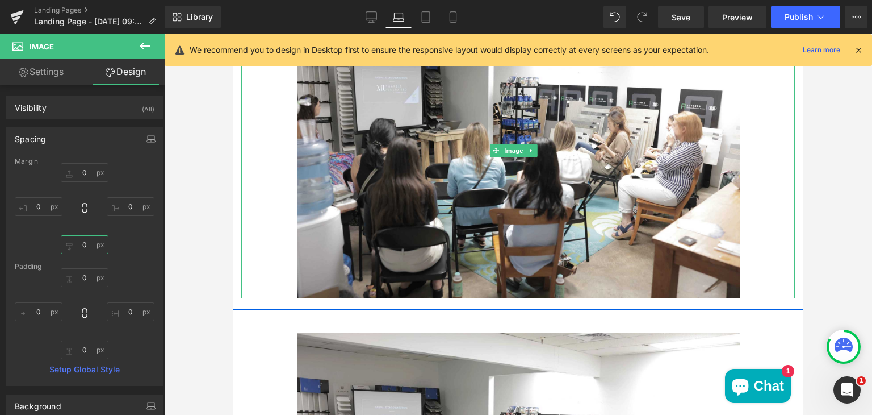
scroll to position [848, 0]
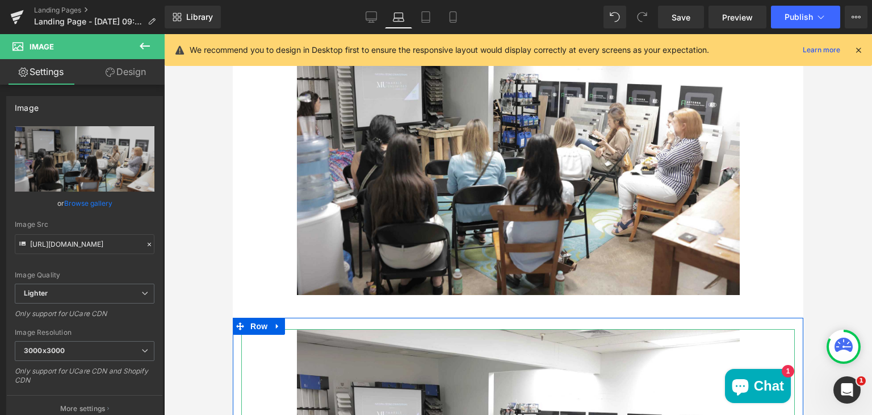
click at [116, 73] on link "Design" at bounding box center [126, 72] width 82 height 26
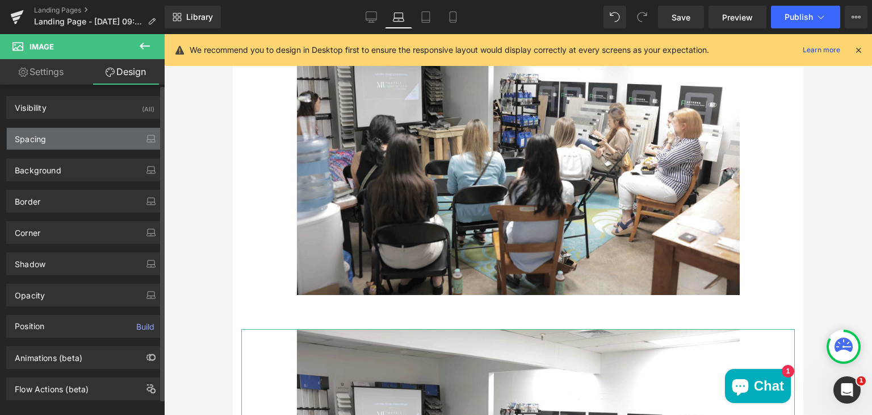
click at [87, 133] on div "Spacing" at bounding box center [85, 139] width 156 height 22
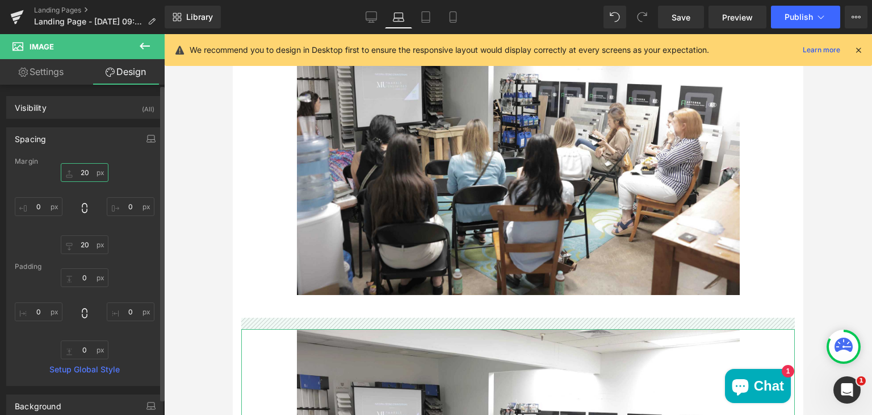
click at [87, 173] on input "20" at bounding box center [85, 172] width 48 height 19
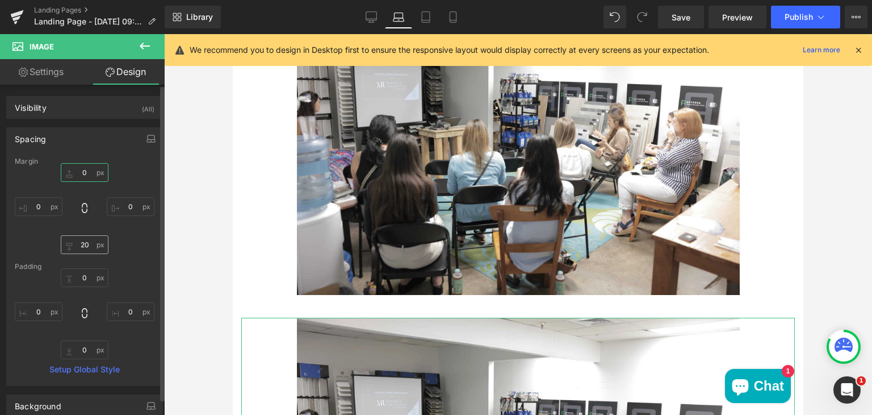
type input "0"
click at [86, 242] on input "20" at bounding box center [85, 244] width 48 height 19
type input "0"
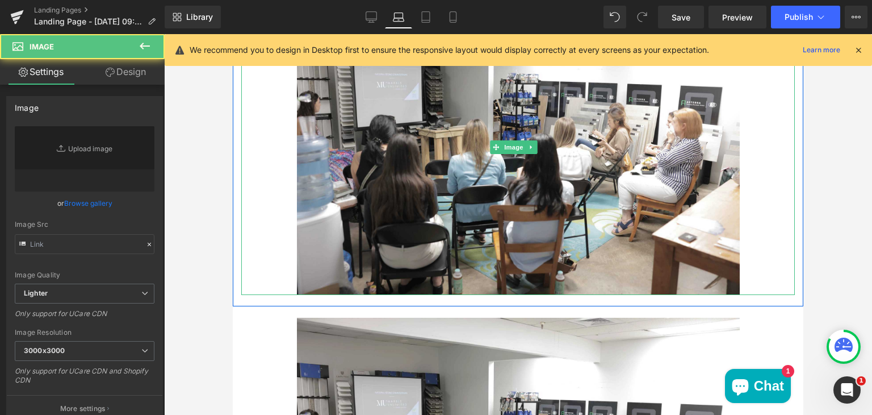
type input "[URL][DOMAIN_NAME]"
click at [285, 274] on div "Main content" at bounding box center [518, 146] width 554 height 295
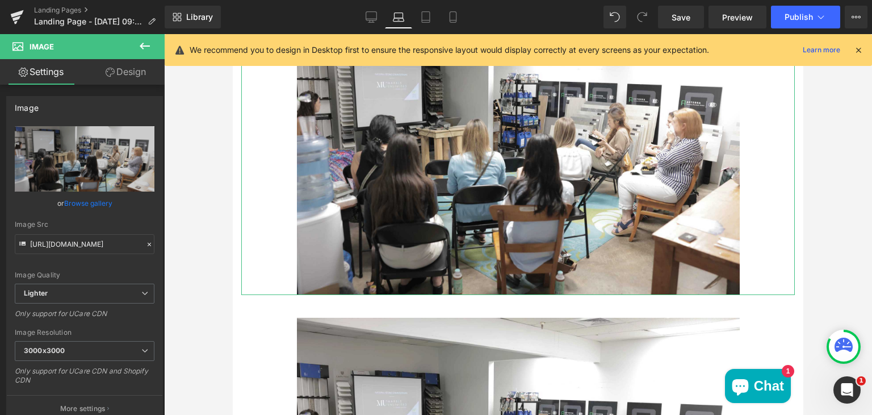
click at [137, 72] on link "Design" at bounding box center [126, 72] width 82 height 26
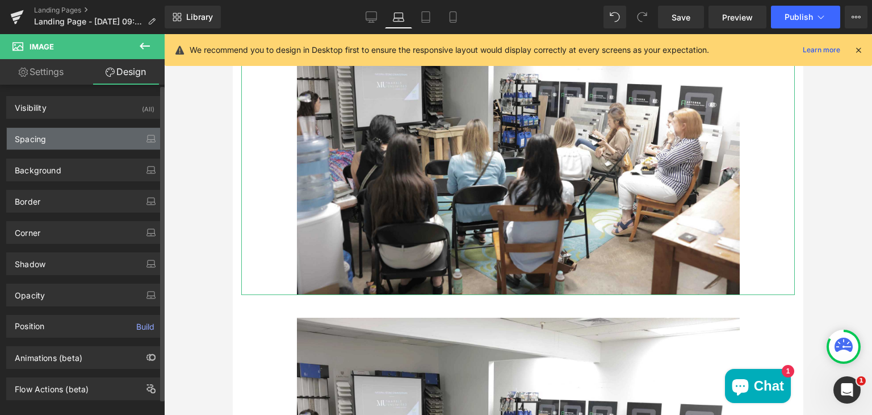
click at [99, 135] on div "Spacing" at bounding box center [85, 139] width 156 height 22
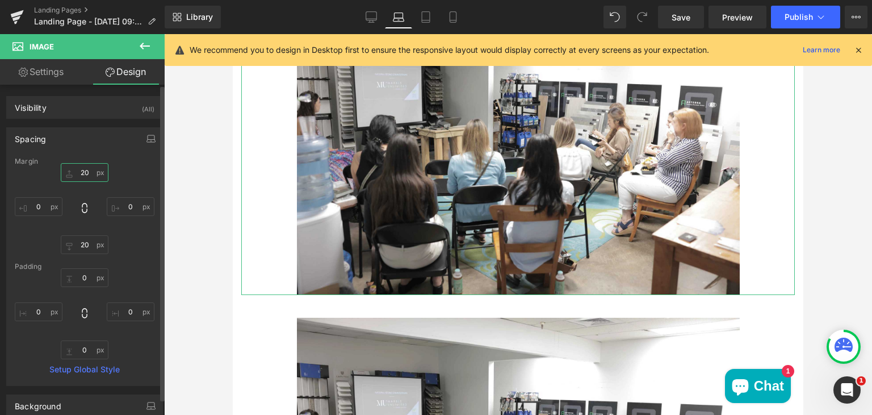
click at [86, 176] on input "20" at bounding box center [85, 172] width 48 height 19
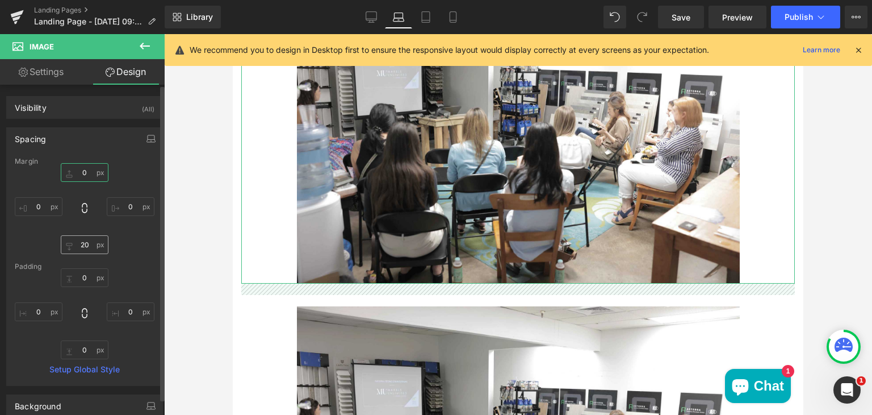
type input "0"
click at [89, 242] on input "20" at bounding box center [85, 244] width 48 height 19
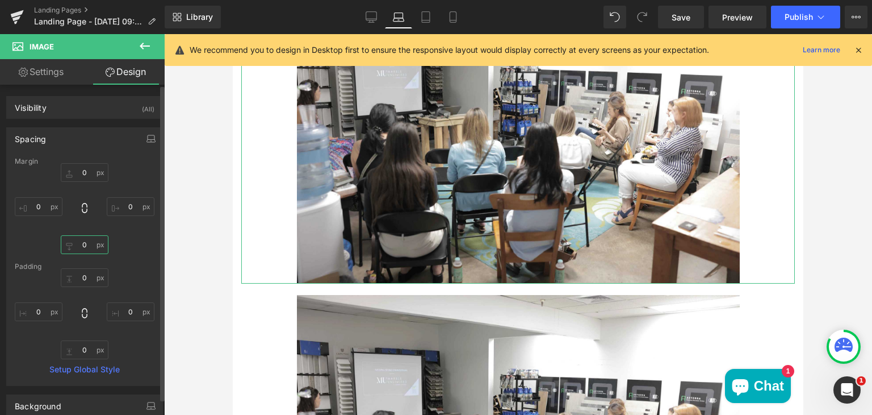
type input "0"
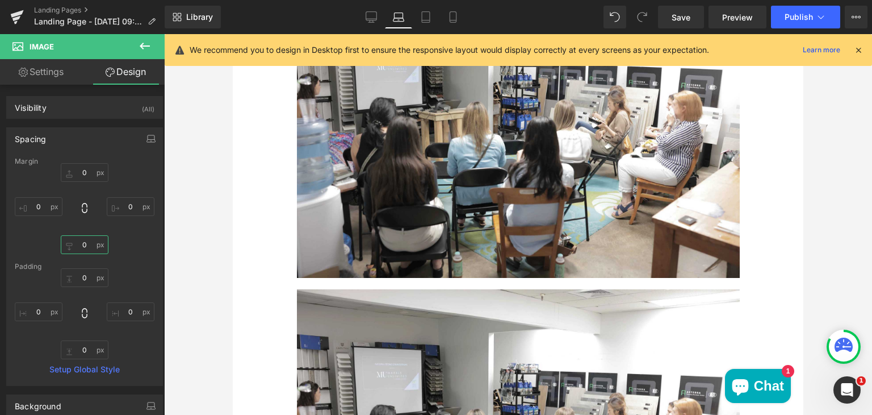
scroll to position [552, 0]
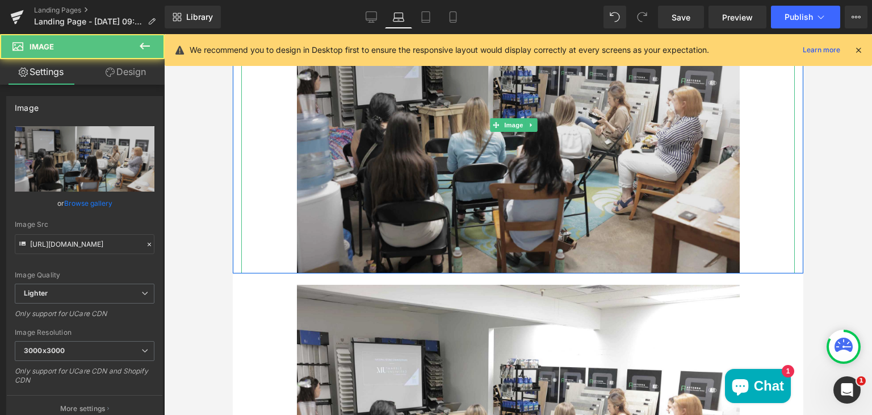
click at [663, 232] on img "Main content" at bounding box center [518, 124] width 443 height 295
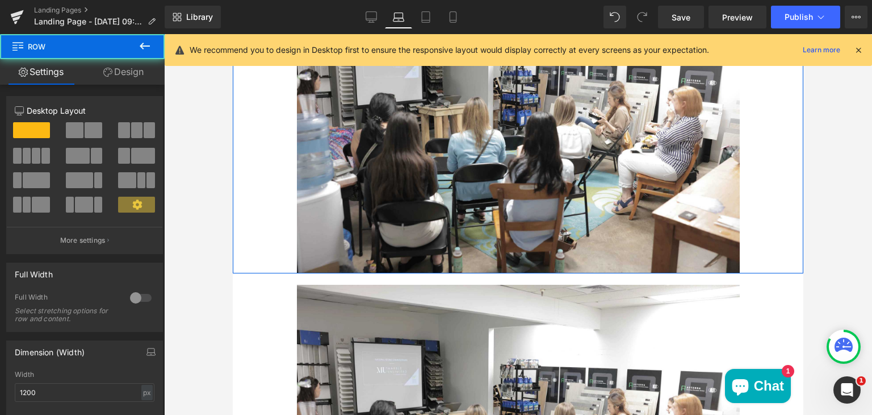
click at [239, 217] on div "Image" at bounding box center [518, 124] width 571 height 295
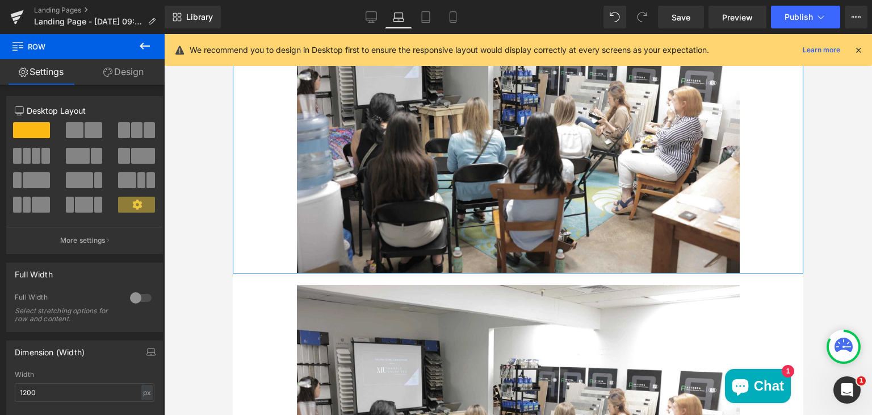
click at [135, 71] on link "Design" at bounding box center [123, 72] width 82 height 26
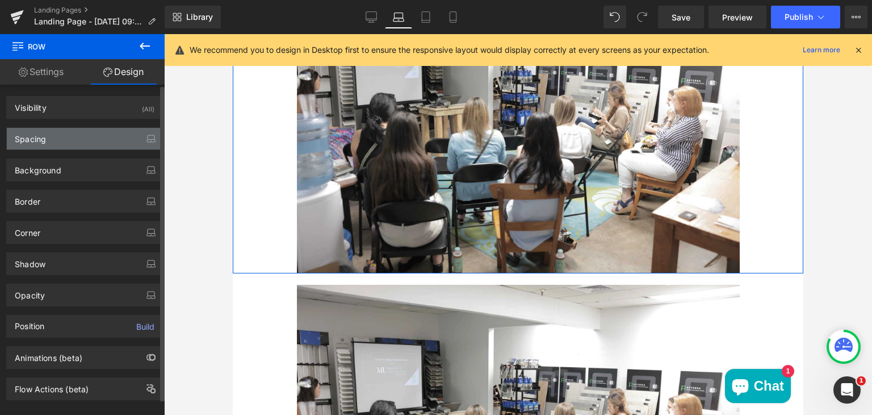
click at [81, 141] on div "Spacing" at bounding box center [85, 139] width 156 height 22
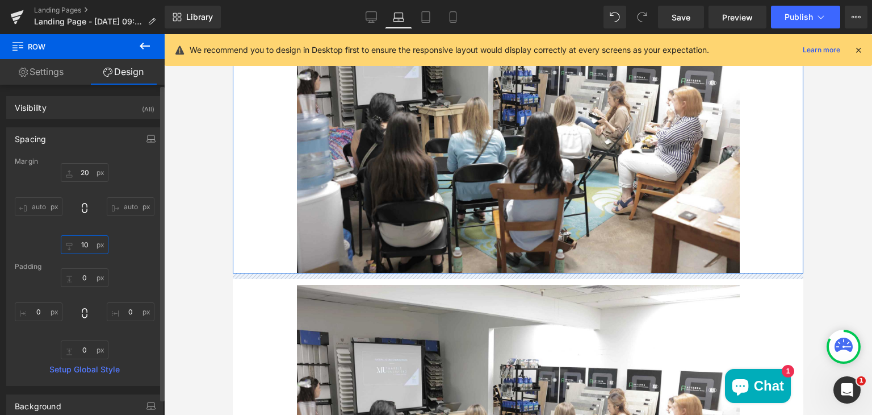
click at [85, 244] on input "10" at bounding box center [85, 244] width 48 height 19
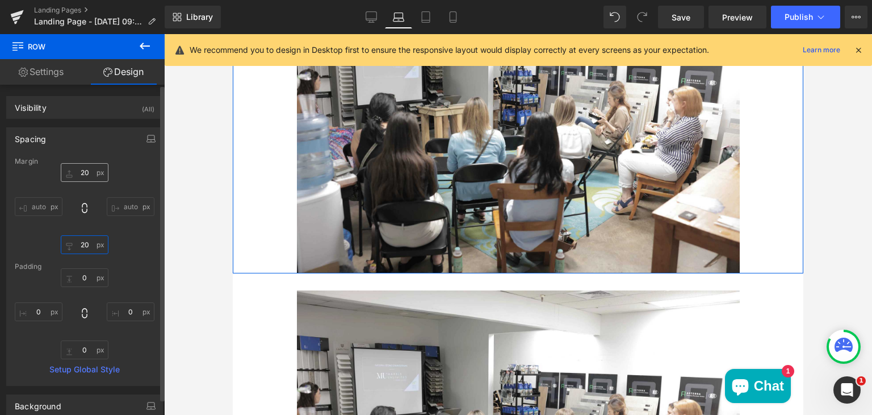
type input "20"
click at [86, 171] on input "20" at bounding box center [85, 172] width 48 height 19
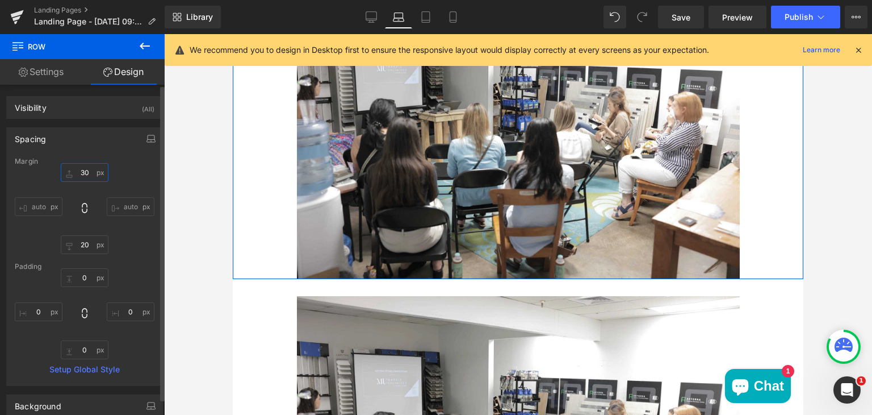
type input "30"
click at [126, 241] on div "30 30 auto auto 20 20 auto auto" at bounding box center [85, 208] width 140 height 91
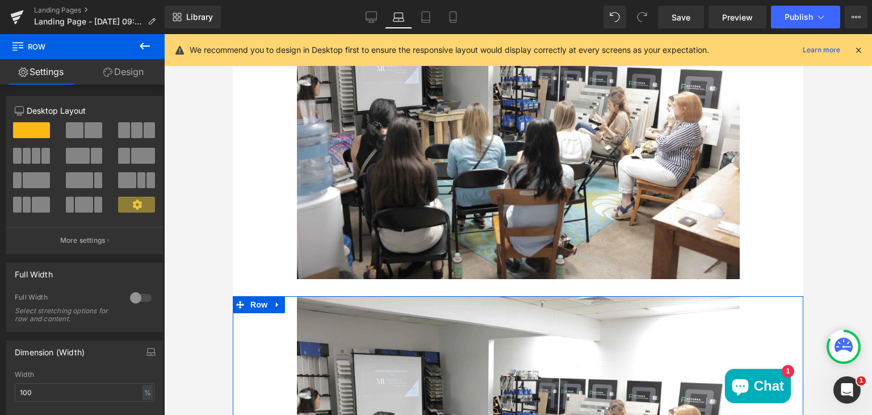
click at [139, 69] on link "Design" at bounding box center [123, 72] width 82 height 26
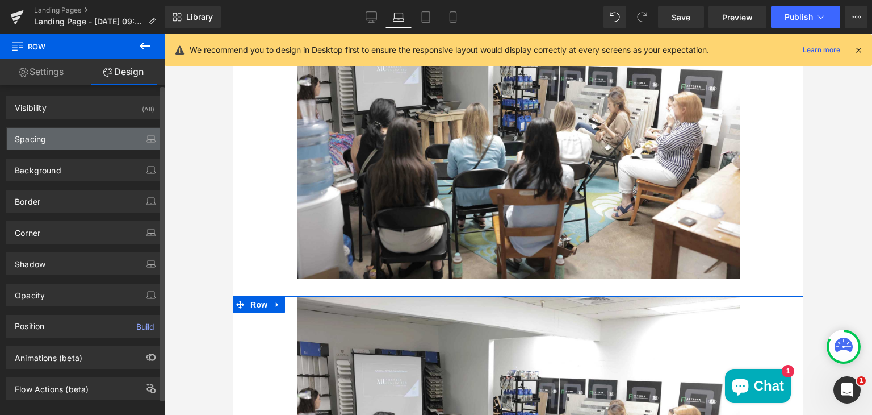
click at [83, 140] on div "Spacing" at bounding box center [85, 139] width 156 height 22
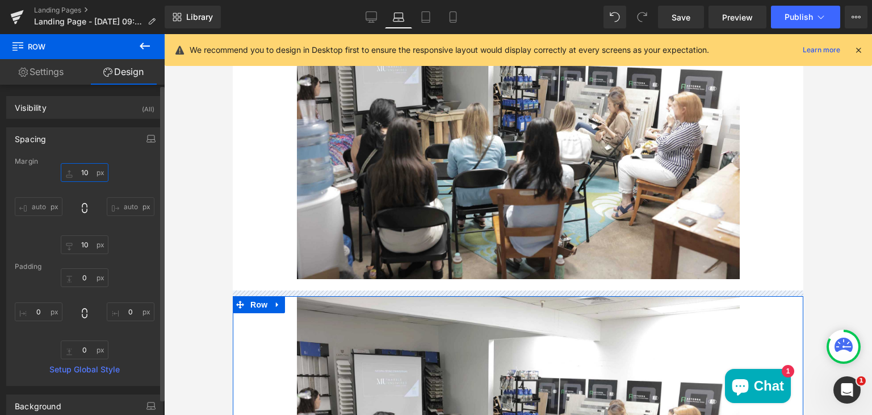
click at [86, 174] on input "10" at bounding box center [85, 172] width 48 height 19
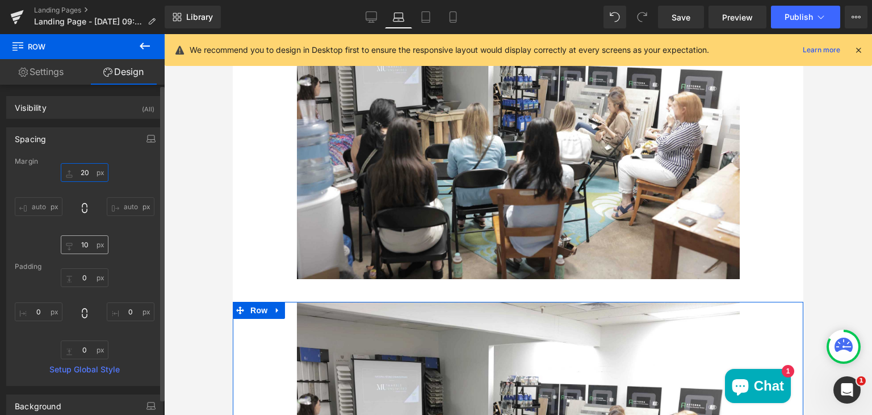
type input "20"
click at [86, 242] on input "10" at bounding box center [85, 244] width 48 height 19
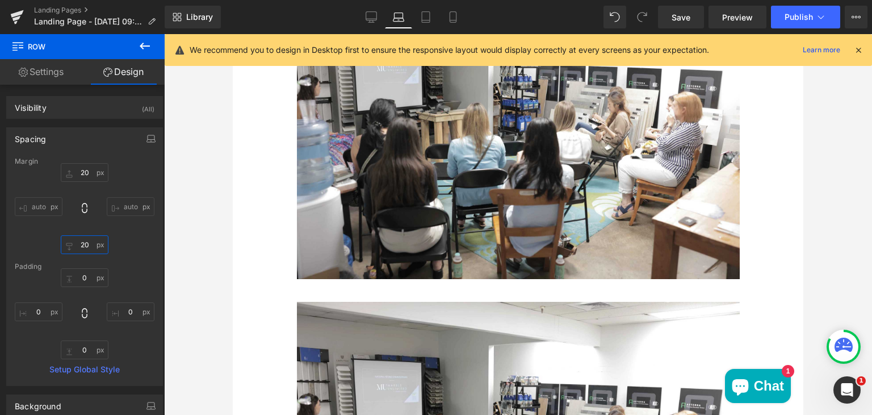
type input "20"
click at [219, 269] on div at bounding box center [518, 224] width 708 height 380
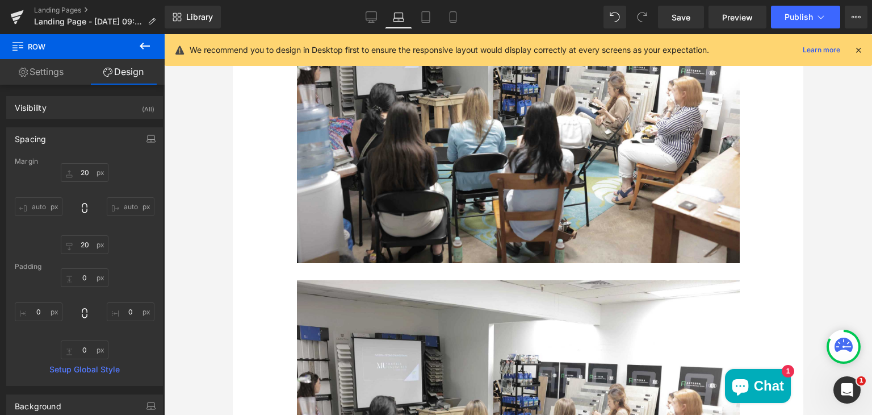
scroll to position [886, 0]
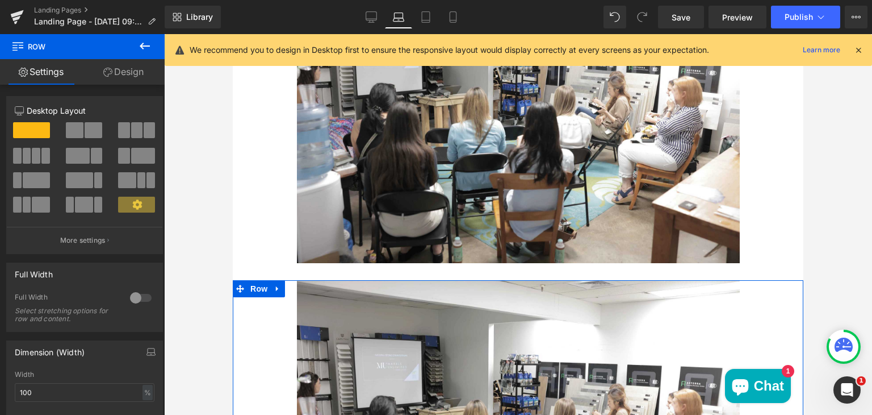
click at [125, 74] on link "Design" at bounding box center [123, 72] width 82 height 26
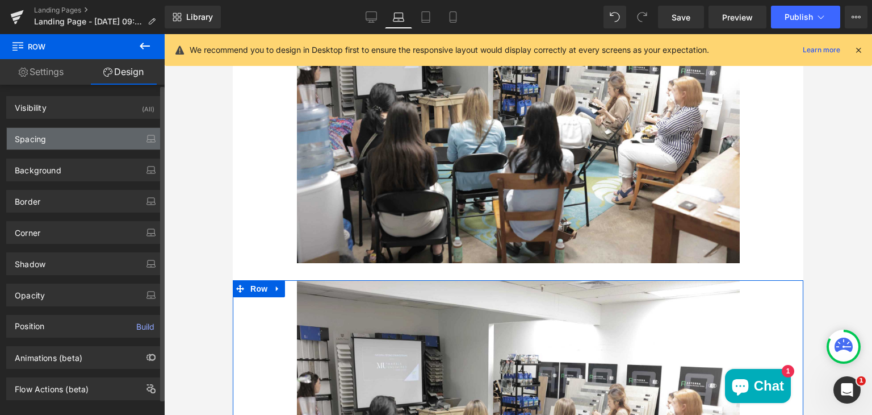
click at [90, 135] on div "Spacing" at bounding box center [85, 139] width 156 height 22
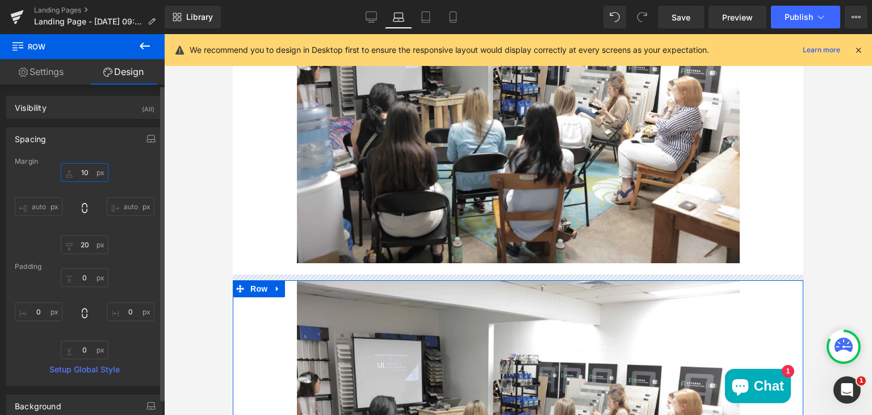
click at [85, 169] on input "10" at bounding box center [85, 172] width 48 height 19
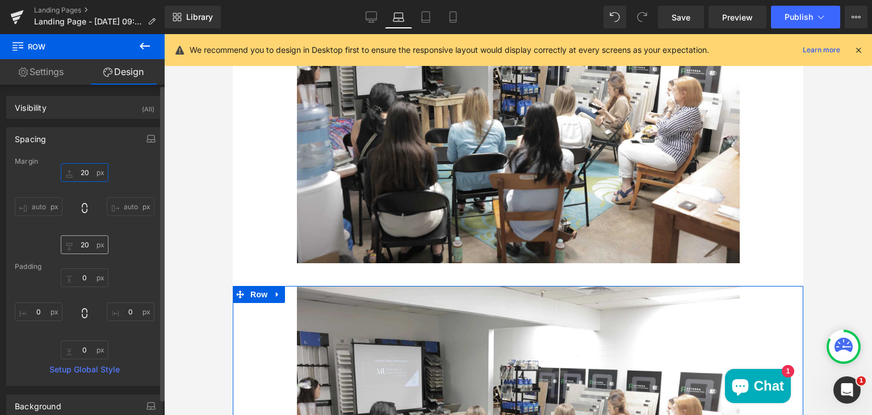
type input "20"
click at [84, 245] on input "20" at bounding box center [85, 244] width 48 height 19
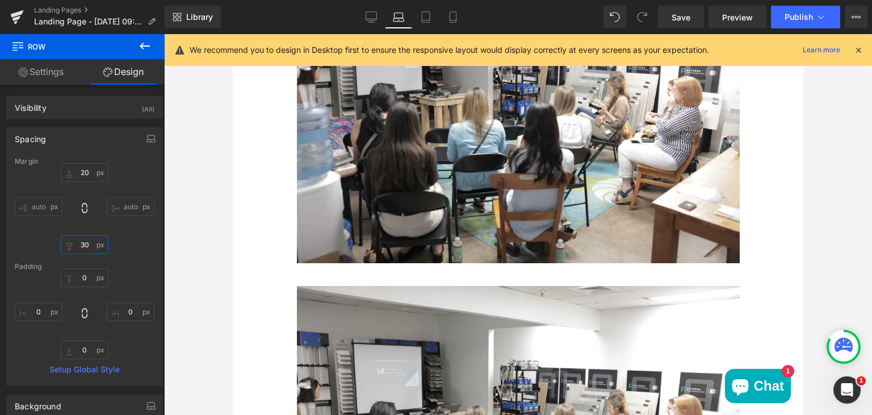
type input "30"
click at [215, 260] on div at bounding box center [518, 224] width 708 height 380
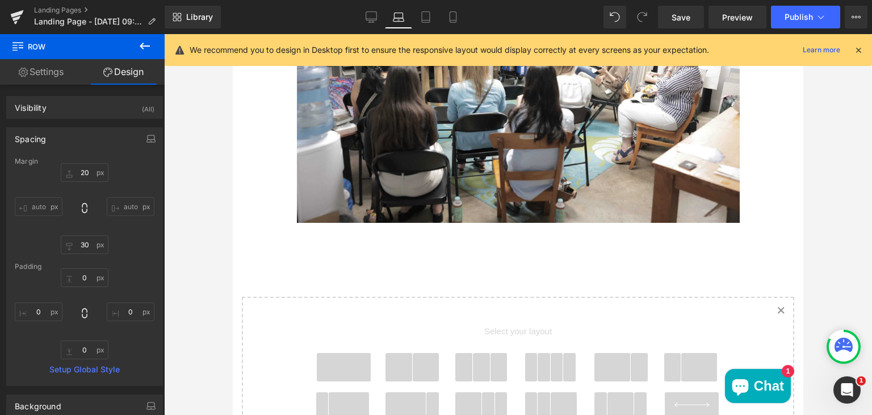
scroll to position [1246, 0]
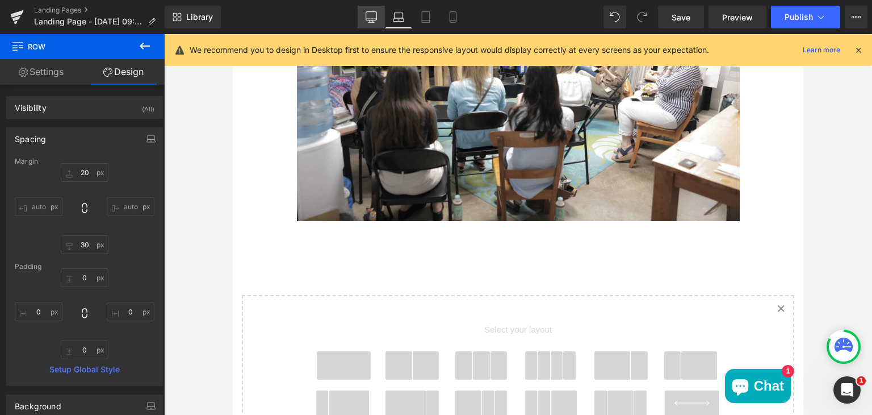
click at [372, 20] on icon at bounding box center [371, 16] width 11 height 9
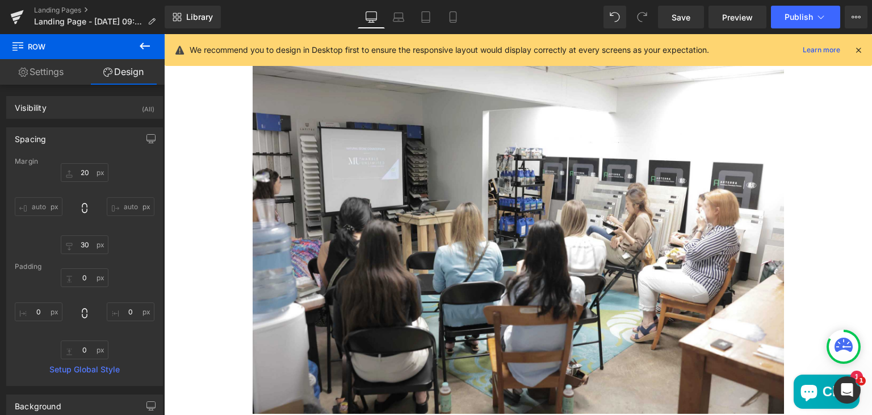
type input "20"
type input "0"
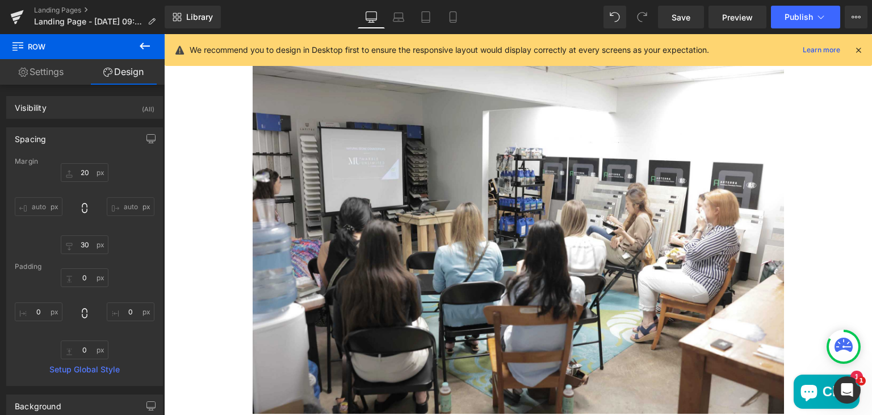
type input "0"
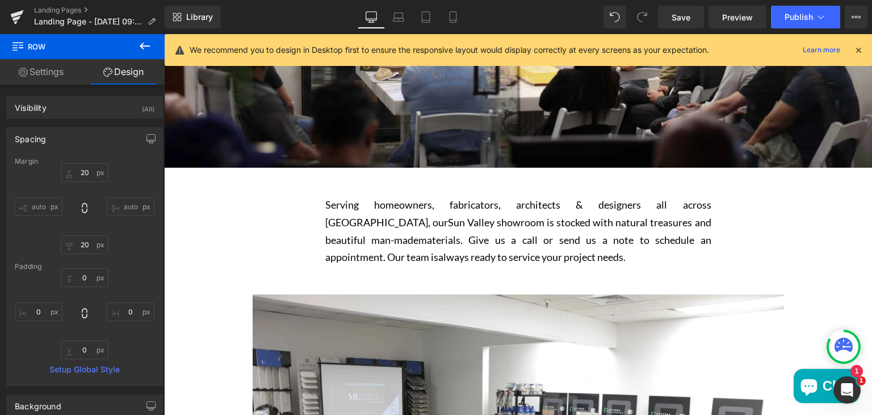
scroll to position [254, 0]
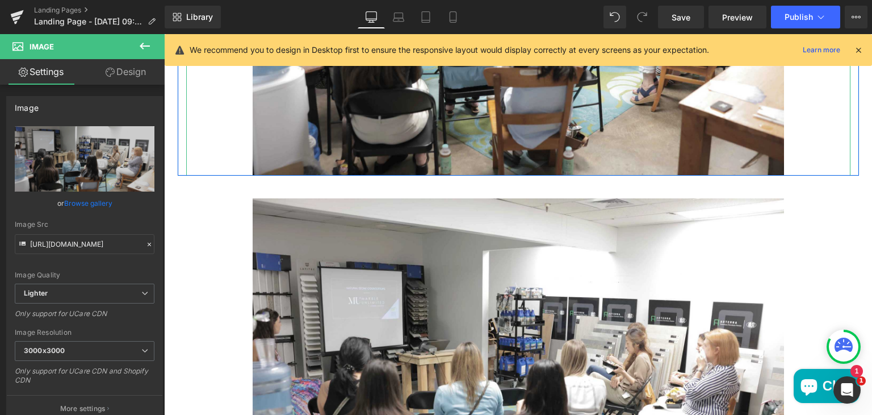
scroll to position [731, 0]
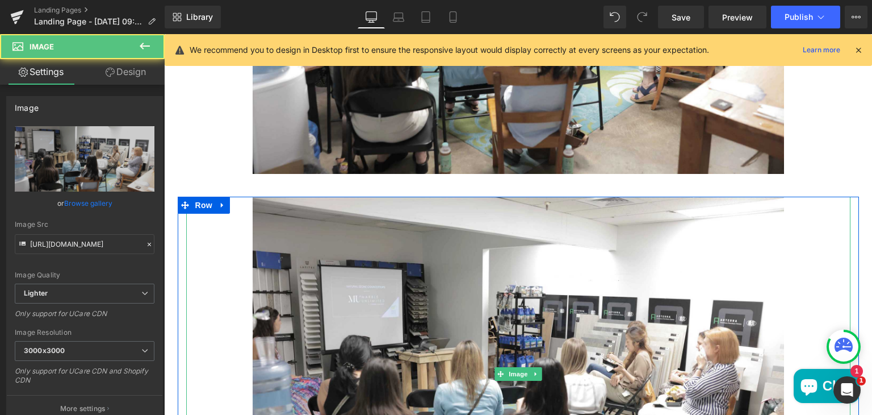
click at [214, 249] on div "Main content" at bounding box center [518, 373] width 664 height 354
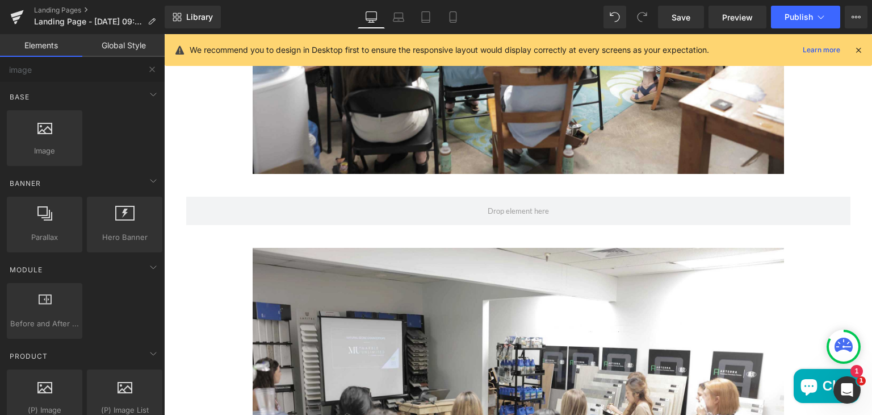
click at [261, 232] on div "[GEOGRAPHIC_DATA] Heading Hero Banner 200px 200px Serving homeowners, fabricato…" at bounding box center [518, 180] width 708 height 1487
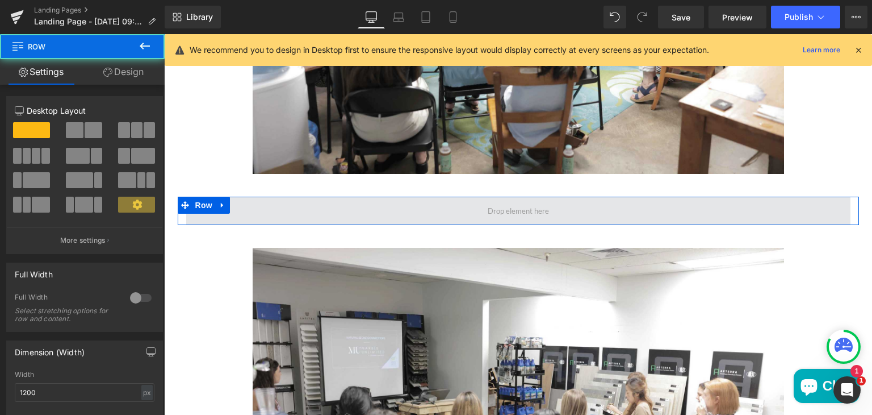
click at [243, 212] on span "Main content" at bounding box center [518, 210] width 664 height 28
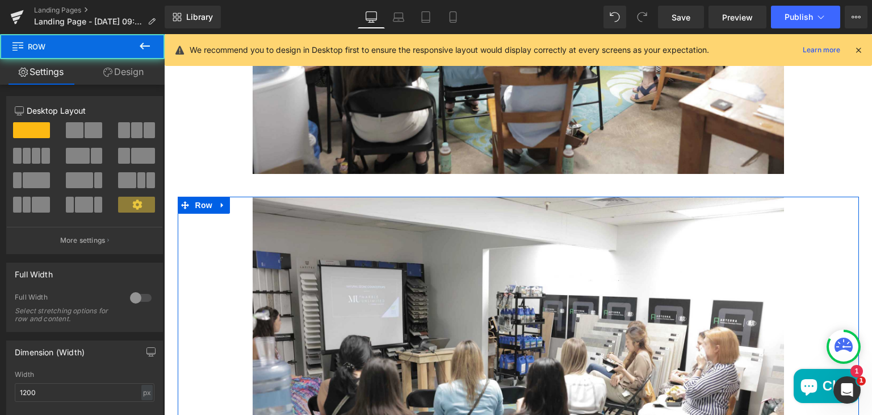
click at [178, 249] on div "Image" at bounding box center [518, 373] width 681 height 354
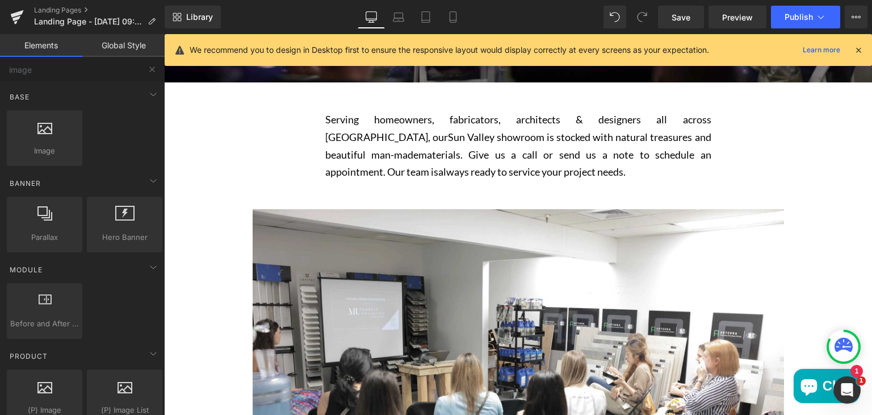
scroll to position [334, 0]
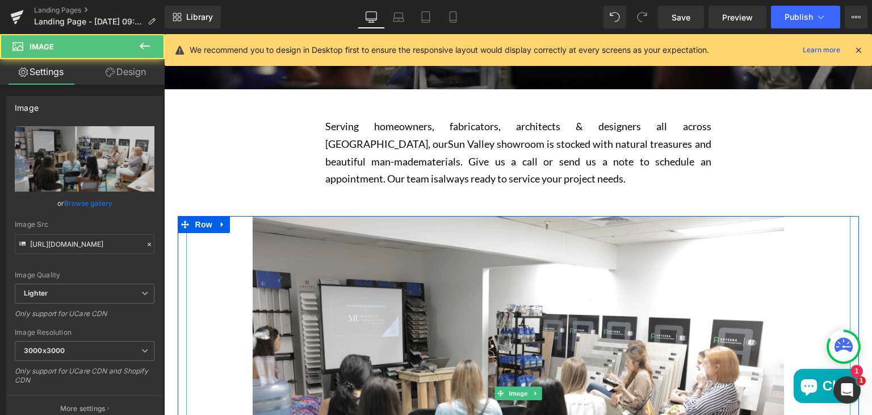
click at [199, 250] on div "Main content" at bounding box center [518, 393] width 664 height 354
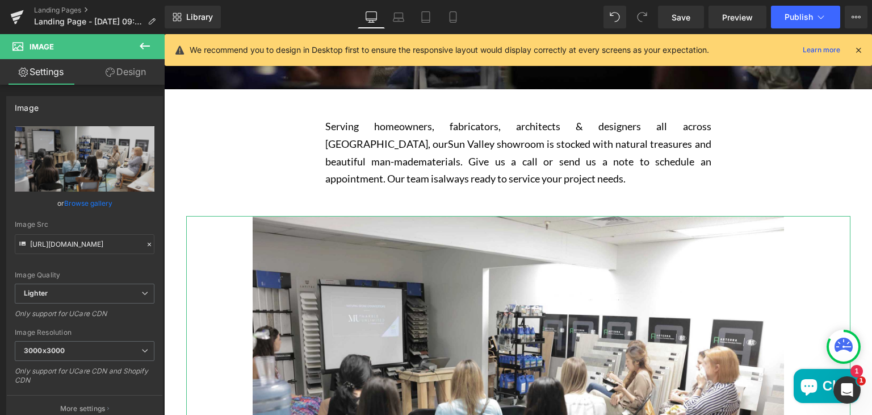
click at [120, 73] on link "Design" at bounding box center [126, 72] width 82 height 26
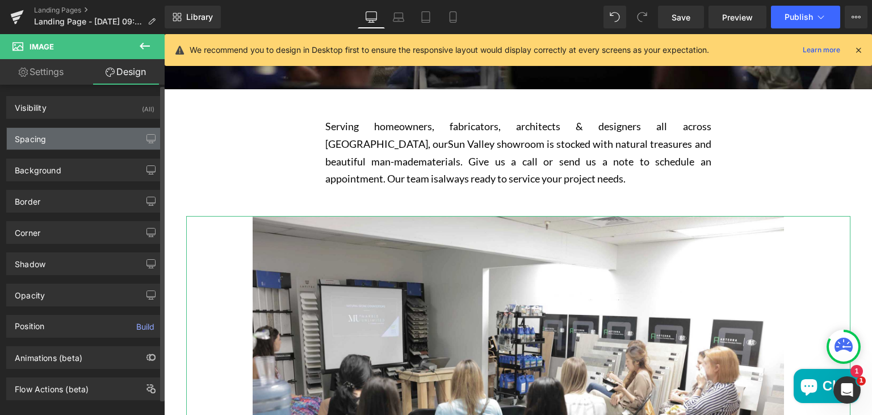
click at [89, 135] on div "Spacing" at bounding box center [85, 139] width 156 height 22
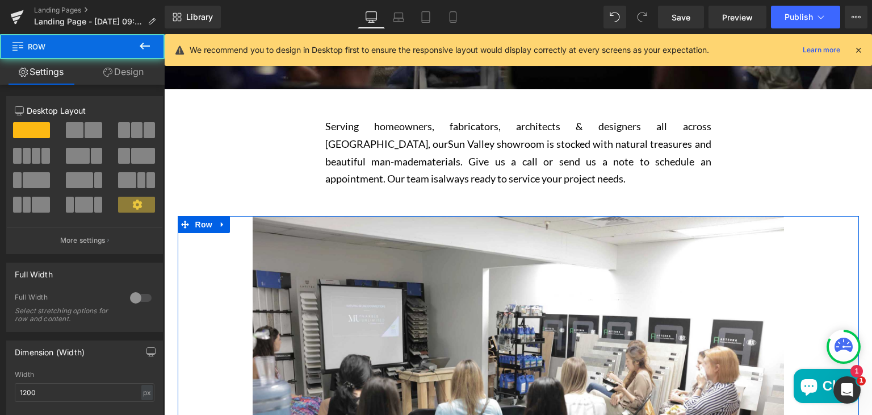
click at [178, 247] on div "Image" at bounding box center [518, 393] width 681 height 354
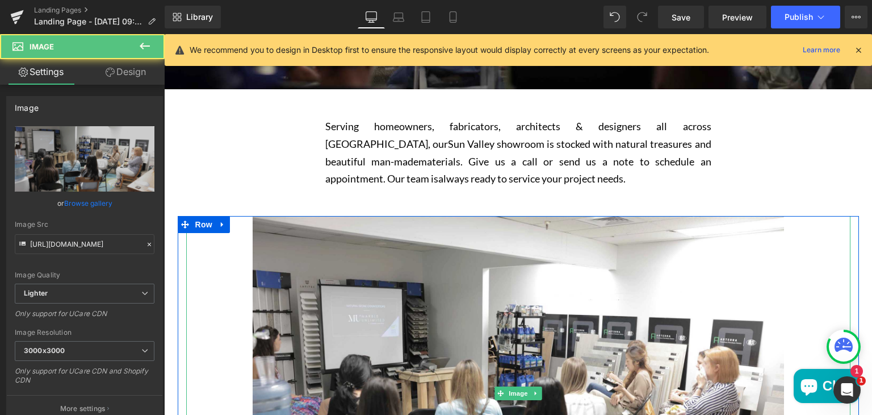
click at [226, 260] on div "Main content" at bounding box center [518, 393] width 664 height 354
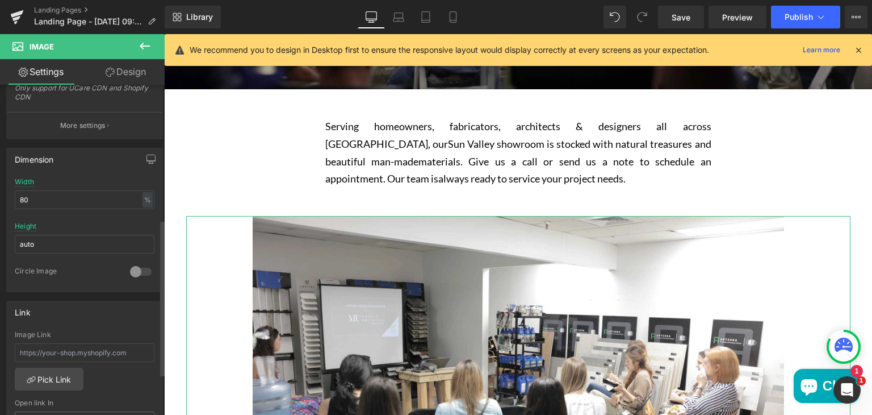
scroll to position [283, 0]
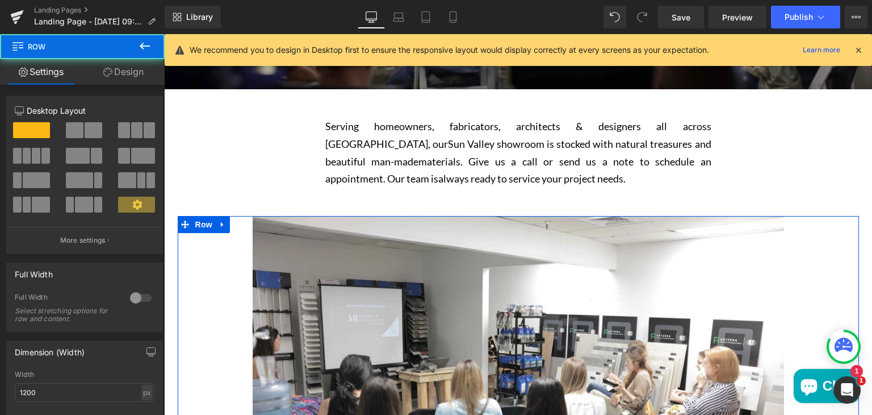
click at [178, 288] on div "Image" at bounding box center [518, 393] width 681 height 354
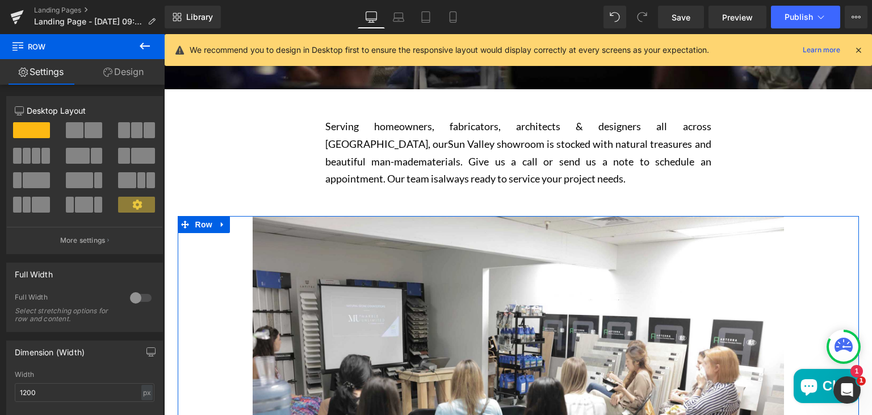
click at [119, 70] on link "Design" at bounding box center [123, 72] width 82 height 26
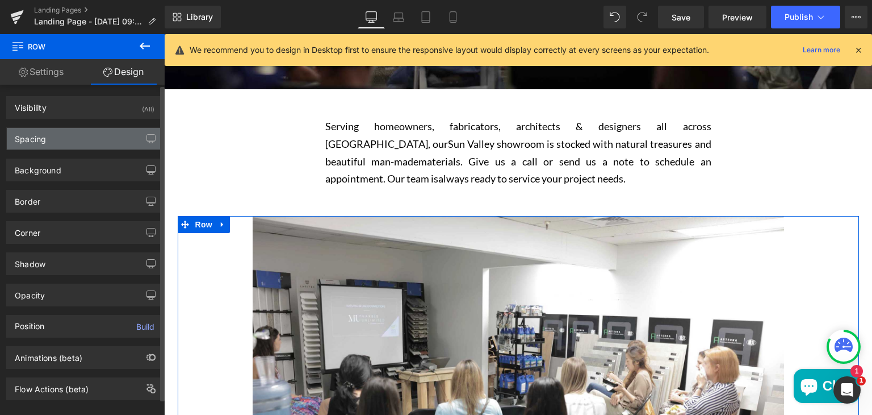
click at [72, 138] on div "Spacing" at bounding box center [85, 139] width 156 height 22
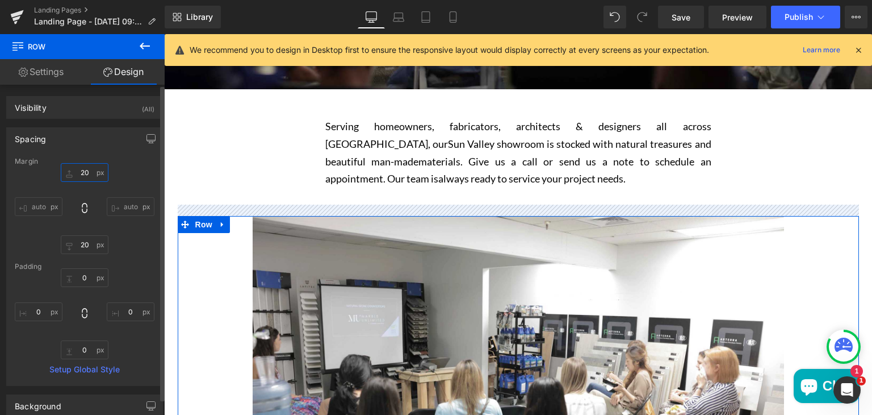
click at [82, 172] on input "20" at bounding box center [85, 172] width 48 height 19
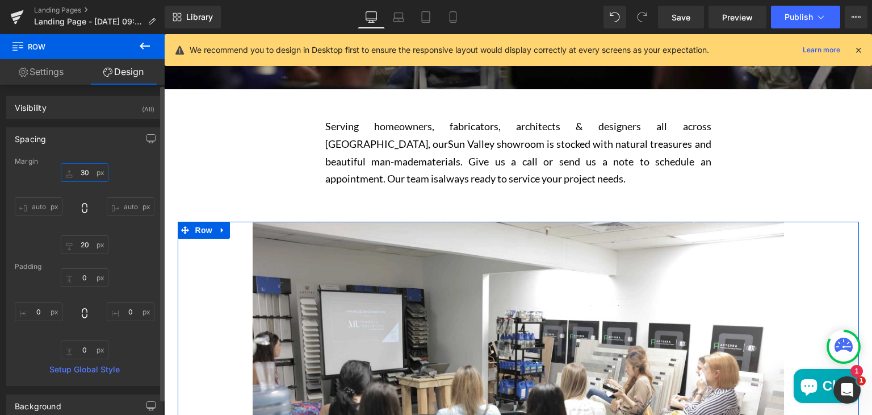
type input "3"
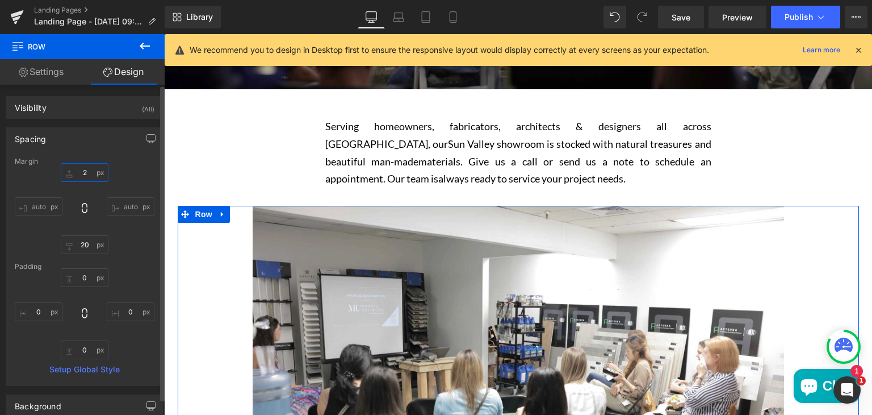
type input "20"
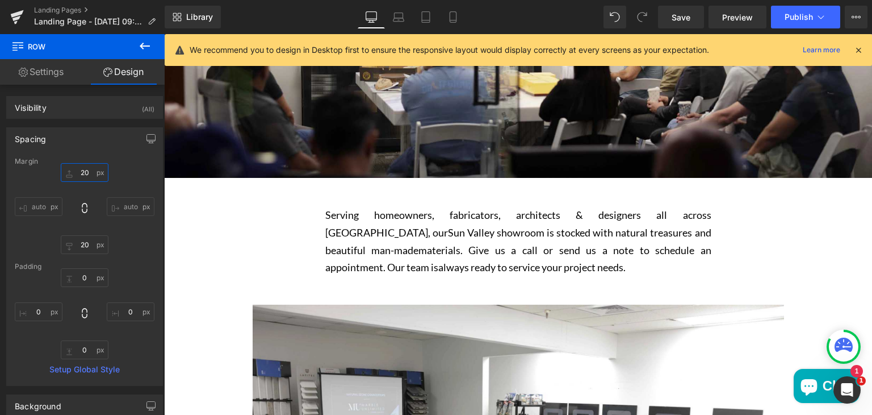
scroll to position [249, 0]
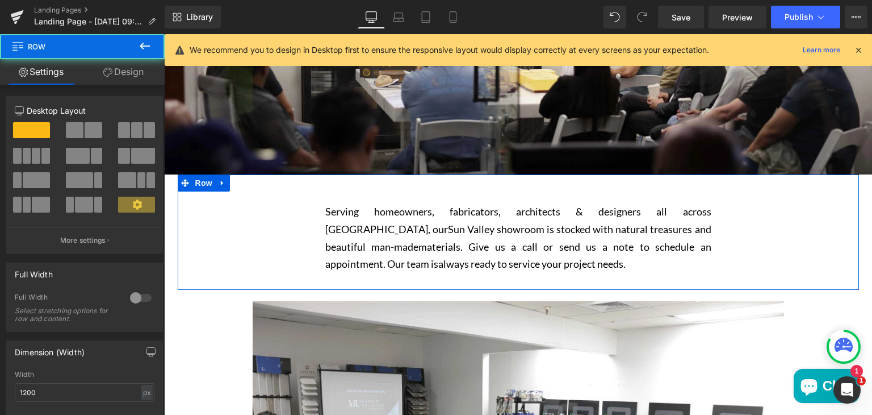
click at [307, 232] on div "Serving homeowners, fabricators, architects & designers all across [GEOGRAPHIC_…" at bounding box center [518, 237] width 681 height 92
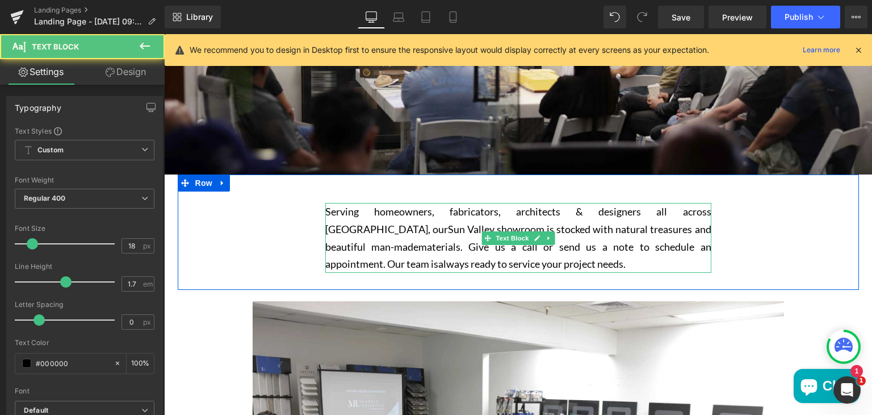
click at [332, 234] on span "Sun Valley showroom is stocked with natural treasures and beautiful man-made" at bounding box center [518, 238] width 386 height 30
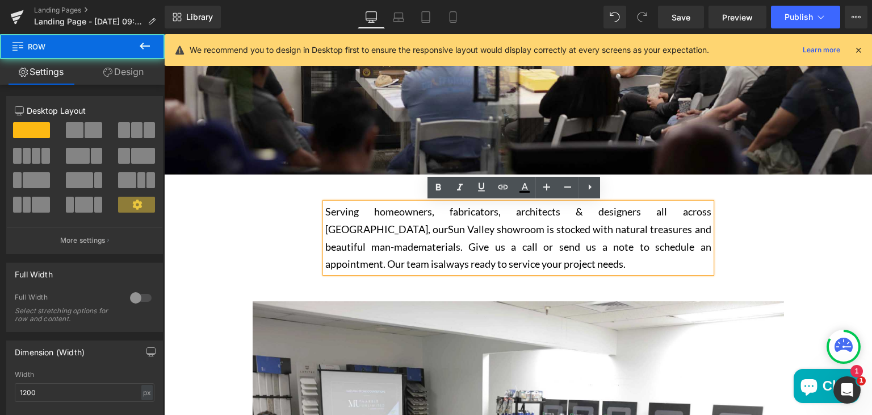
click at [301, 228] on div "Serving homeowners, fabricators, architects & designers all across [GEOGRAPHIC_…" at bounding box center [518, 237] width 681 height 92
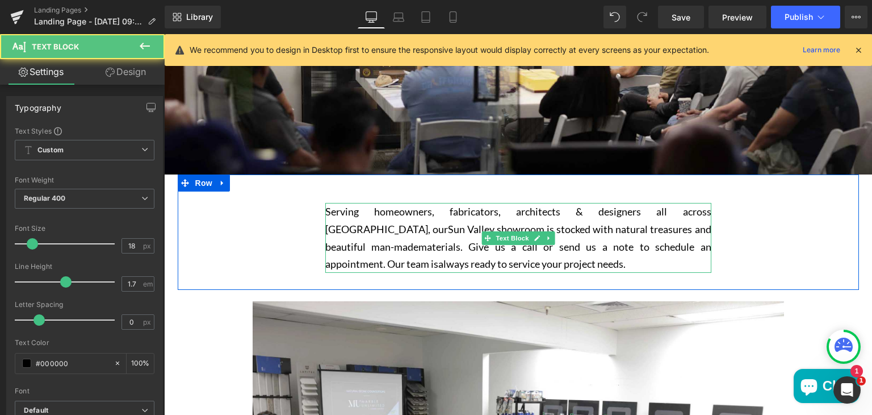
click at [331, 220] on p "Serving homeowners, fabricators, architects & designers all across [GEOGRAPHIC_…" at bounding box center [518, 237] width 386 height 69
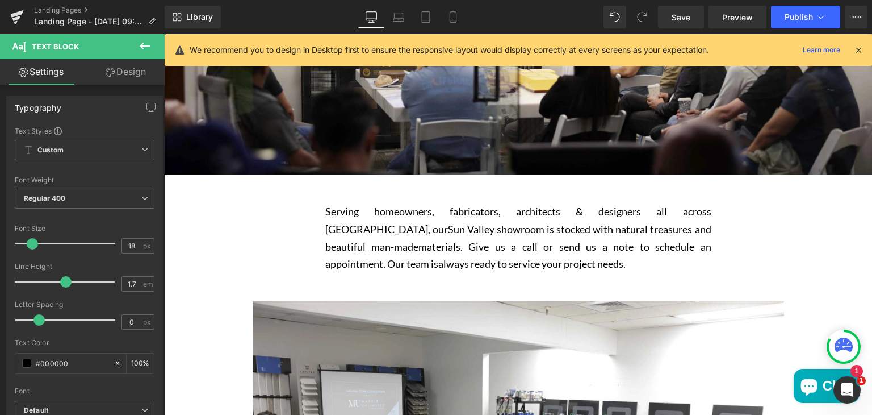
click at [135, 71] on link "Design" at bounding box center [126, 72] width 82 height 26
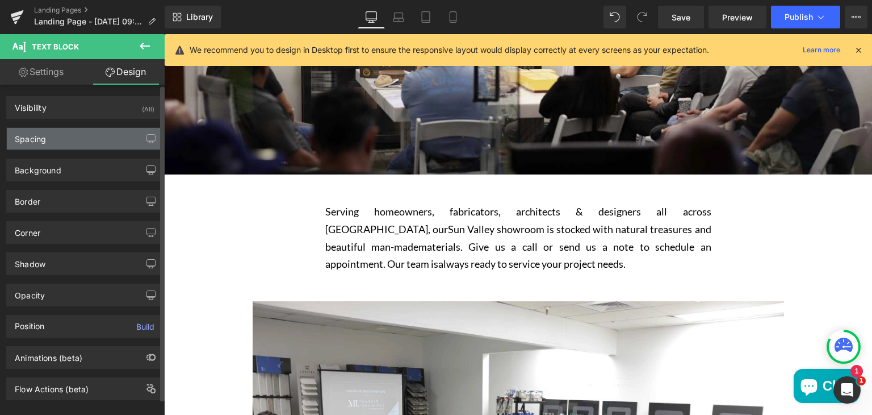
click at [97, 138] on div "Spacing" at bounding box center [85, 139] width 156 height 22
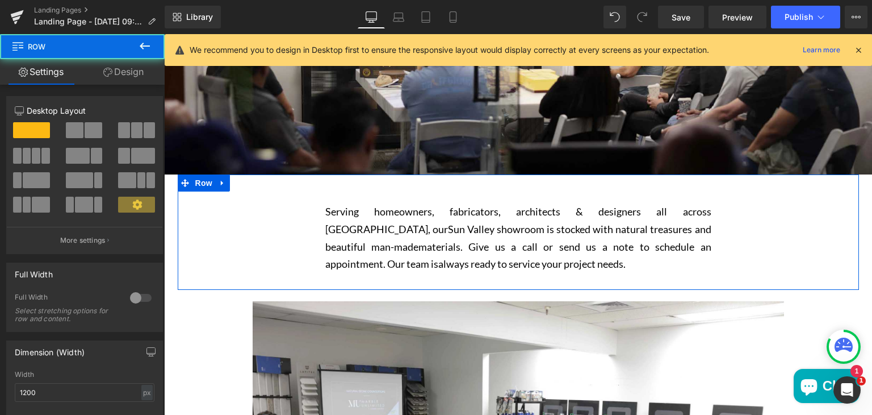
click at [248, 193] on div "Serving homeowners, fabricators, architects & designers all across Los Angeles,…" at bounding box center [518, 237] width 681 height 92
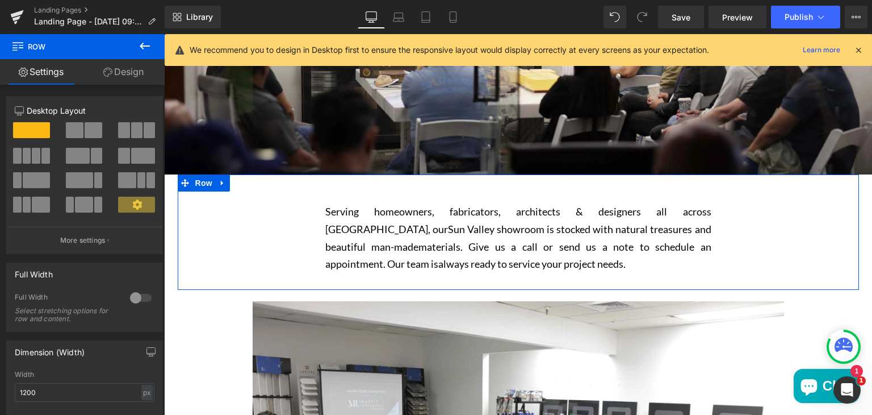
click at [134, 72] on link "Design" at bounding box center [123, 72] width 82 height 26
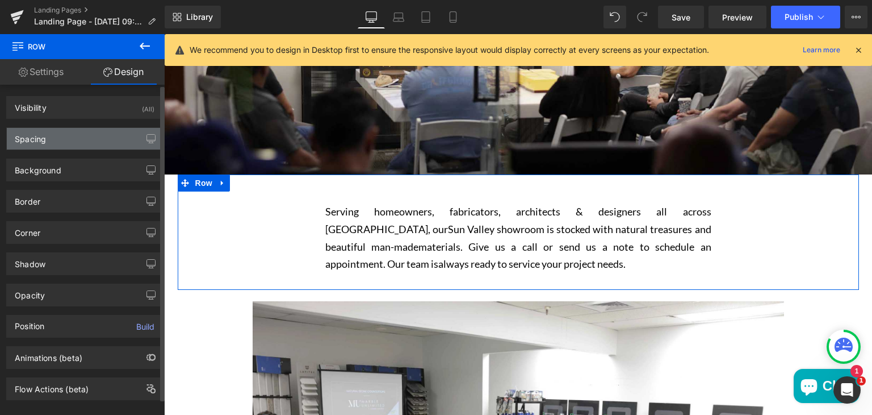
click at [91, 132] on div "Spacing" at bounding box center [85, 139] width 156 height 22
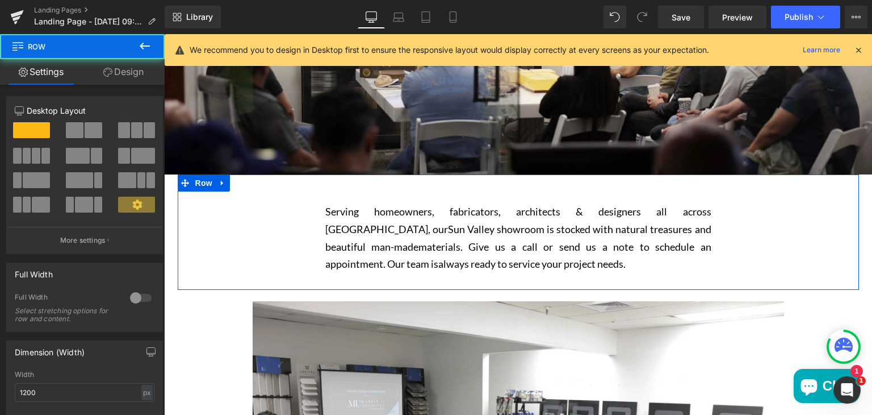
click at [196, 236] on div "Serving homeowners, fabricators, architects & designers all across Los Angeles,…" at bounding box center [518, 237] width 681 height 92
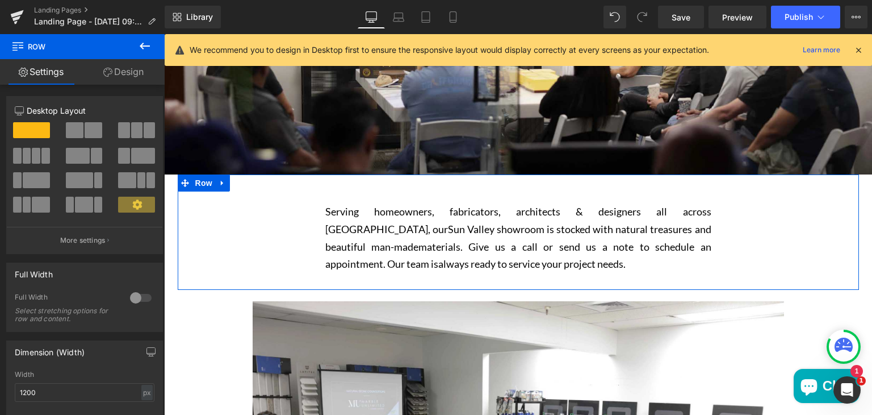
click at [132, 71] on link "Design" at bounding box center [123, 72] width 82 height 26
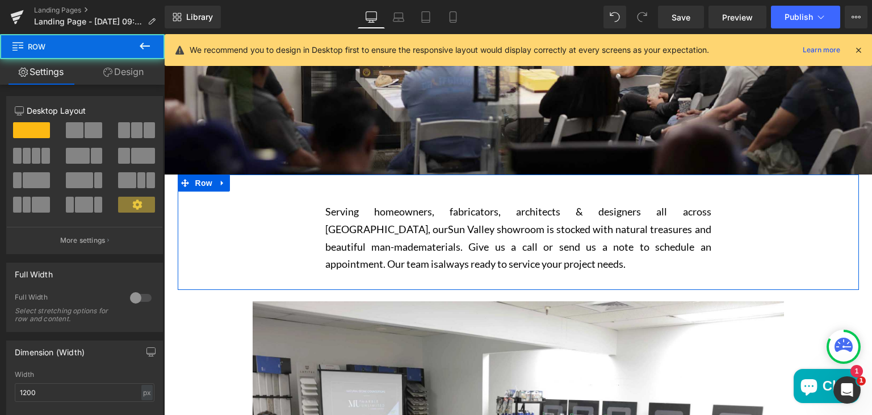
click at [249, 216] on div "Serving homeowners, fabricators, architects & designers all across Los Angeles,…" at bounding box center [518, 237] width 681 height 92
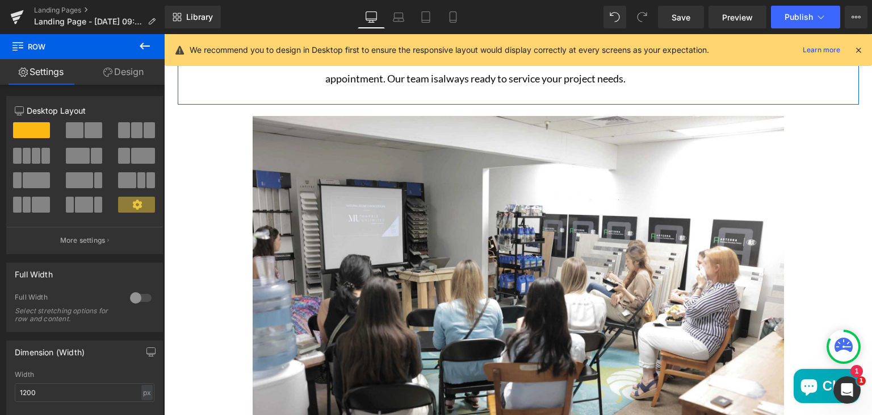
scroll to position [442, 0]
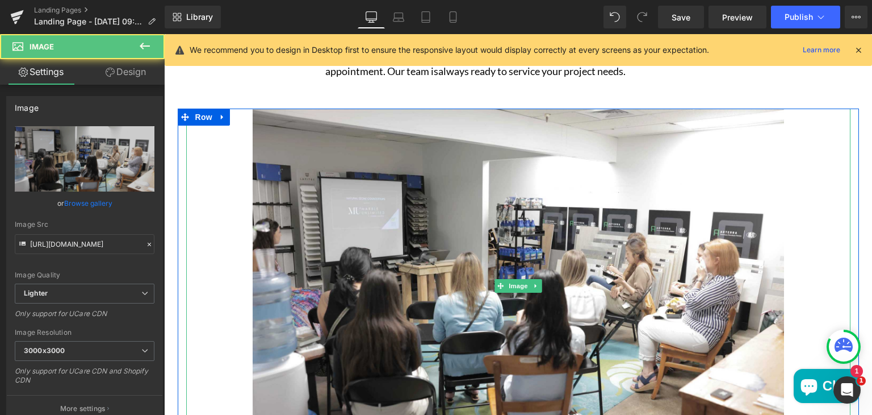
click at [232, 145] on div "Main content" at bounding box center [518, 285] width 664 height 354
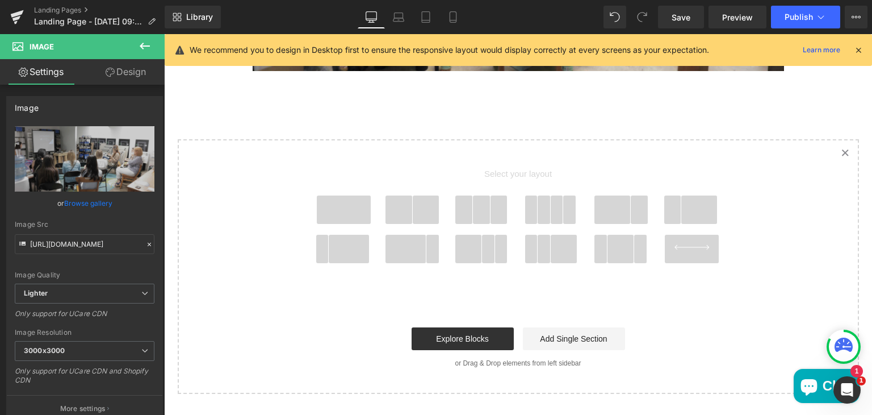
scroll to position [836, 0]
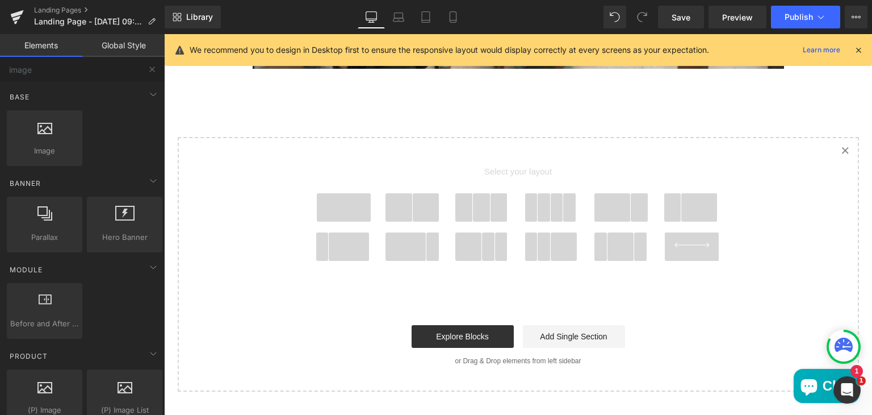
click at [82, 67] on input "image" at bounding box center [70, 69] width 140 height 25
type input "i"
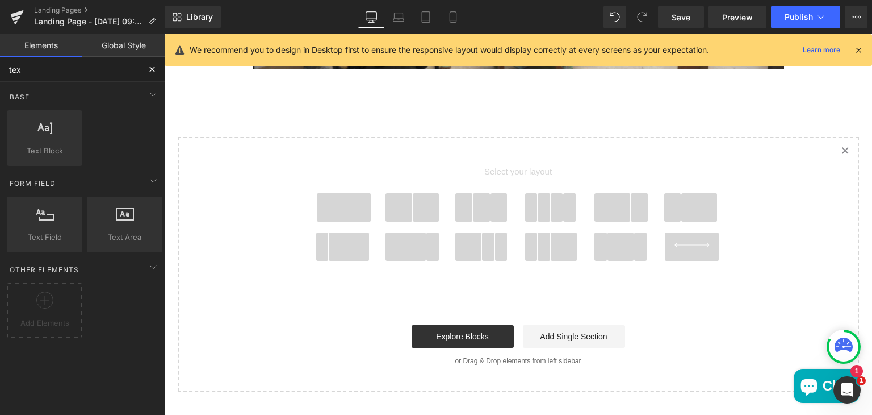
type input "text"
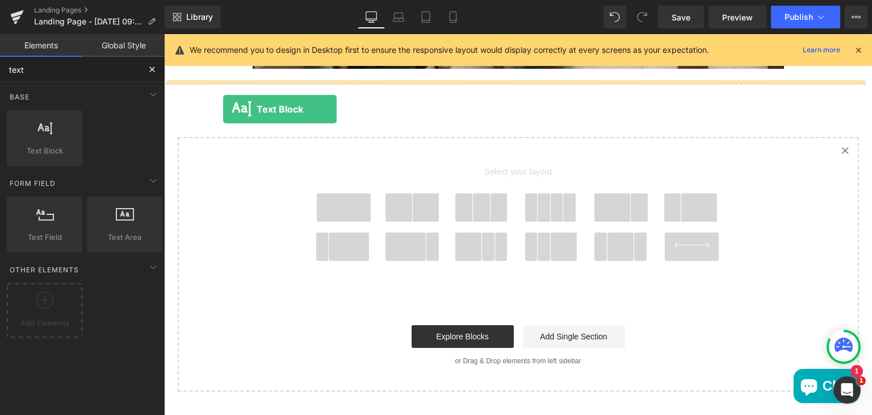
drag, startPoint x: 221, startPoint y: 169, endPoint x: 227, endPoint y: 108, distance: 61.6
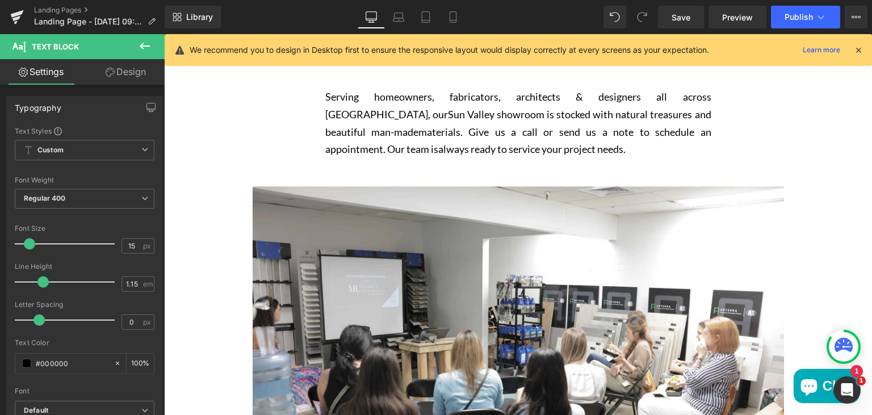
scroll to position [363, 0]
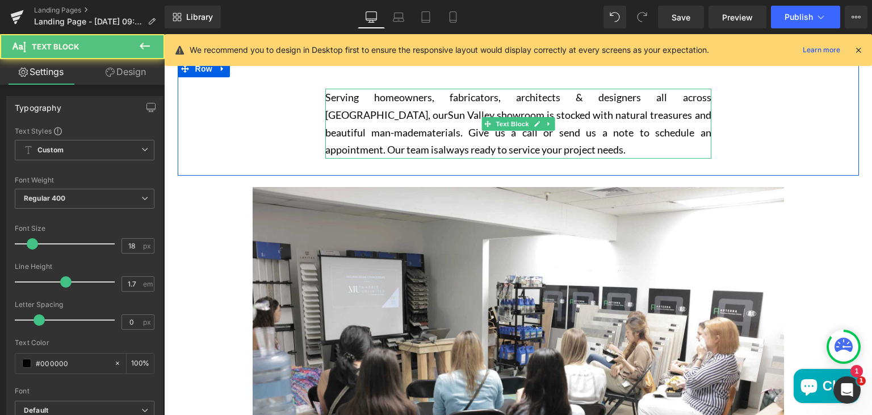
click at [367, 126] on span "materials. Give us a call or send us a note to schedule an appointment. Our tea…" at bounding box center [518, 141] width 386 height 30
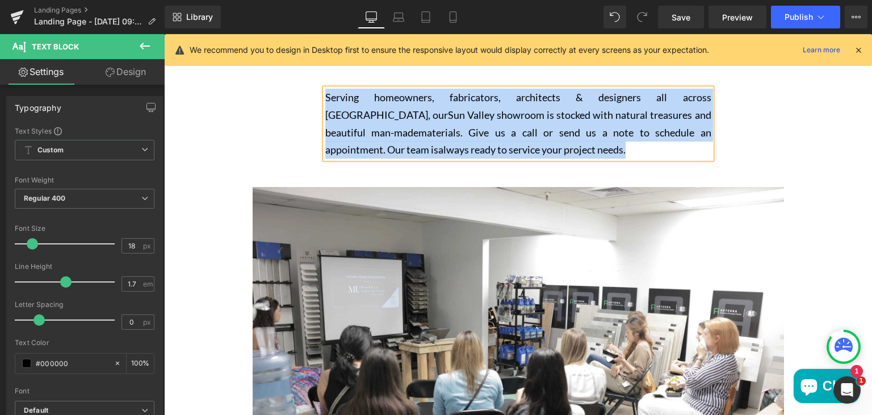
copy p "Serving homeowners, fabricators, architects & designers all across Los Angeles,…"
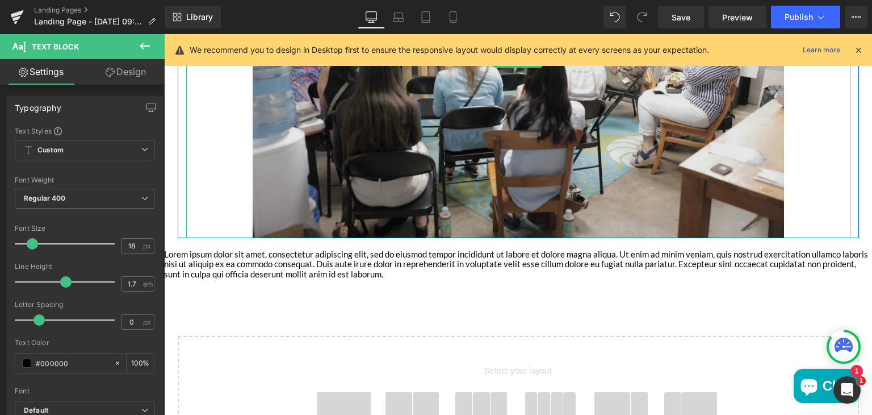
scroll to position [671, 0]
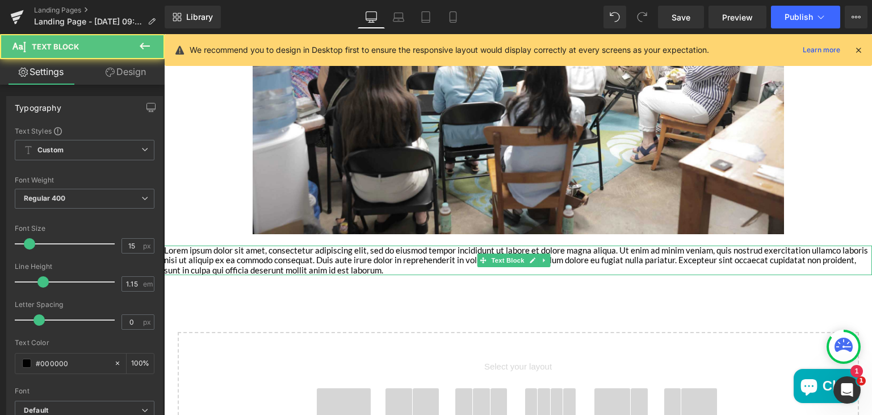
click at [334, 252] on p "Lorem ipsum dolor sit amet, consectetur adipiscing elit, sed do eiusmod tempor …" at bounding box center [518, 260] width 708 height 30
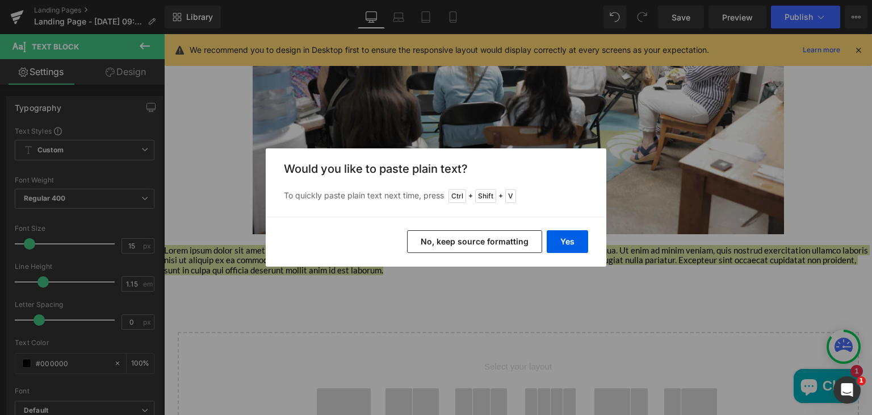
click at [486, 255] on div "Yes No, keep source formatting" at bounding box center [436, 241] width 341 height 50
click at [563, 239] on button "Yes" at bounding box center [567, 241] width 41 height 23
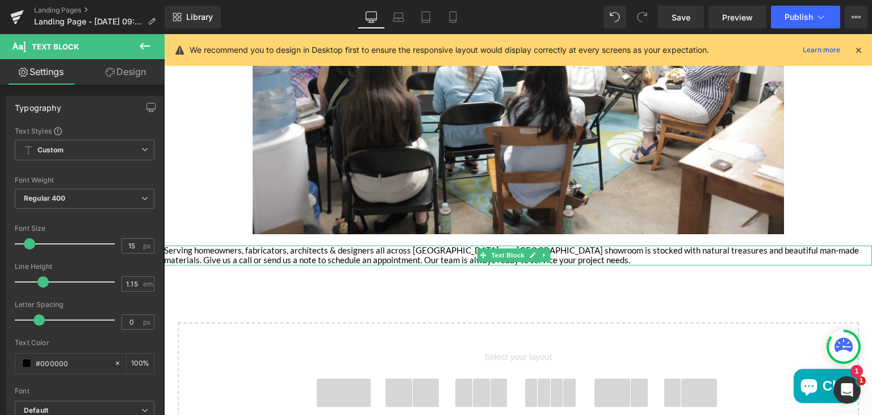
click at [507, 257] on span "Text Block" at bounding box center [507, 255] width 37 height 14
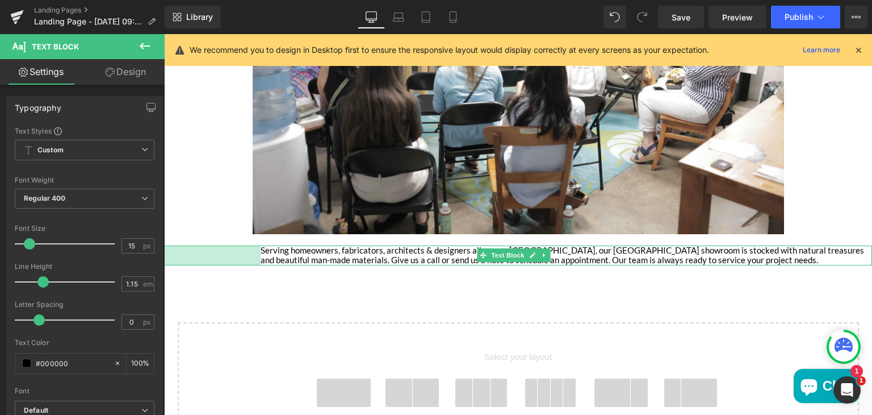
drag, startPoint x: 165, startPoint y: 256, endPoint x: 262, endPoint y: 256, distance: 96.5
click at [262, 256] on div "Serving homeowners, fabricators, architects & designers all across Los Angeles,…" at bounding box center [518, 255] width 708 height 20
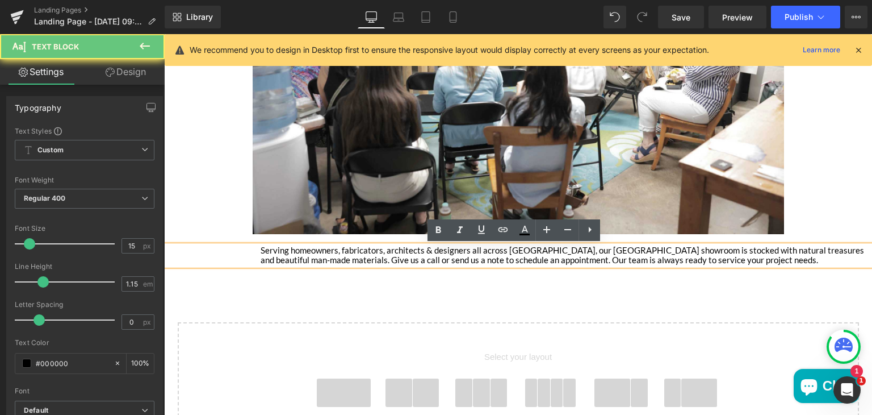
click at [285, 256] on p "Serving homeowners, fabricators, architects & designers all across Los Angeles,…" at bounding box center [567, 255] width 612 height 20
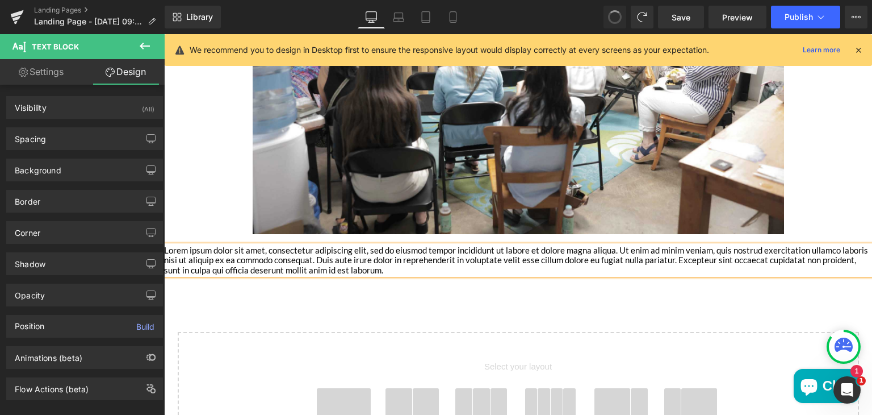
type input "0"
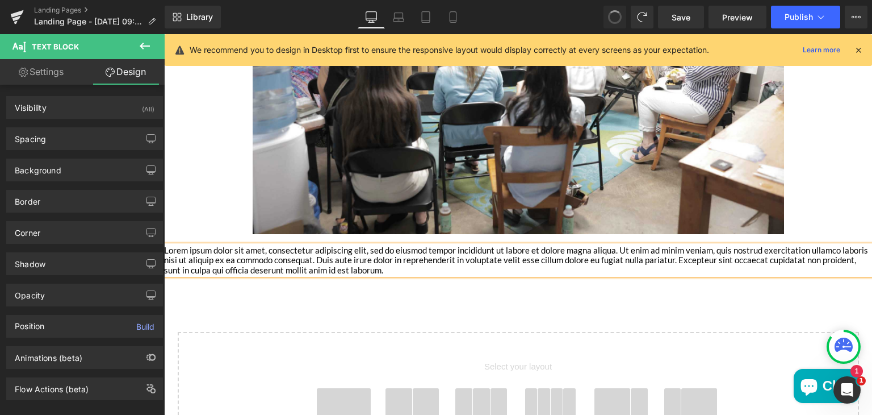
type input "0"
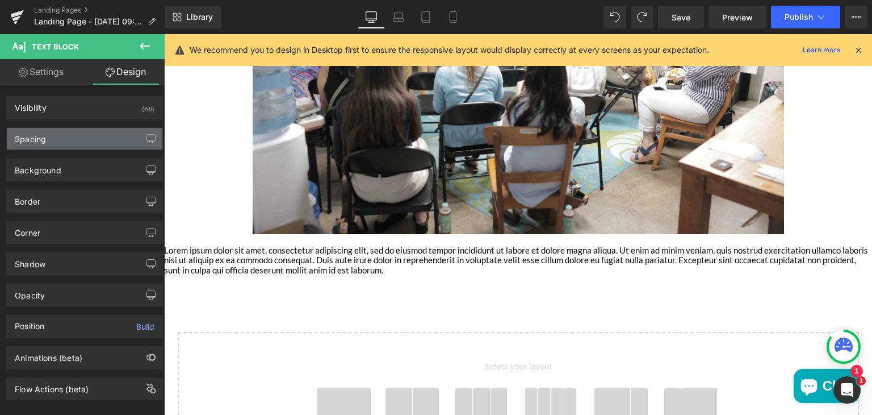
click at [78, 137] on div "Spacing" at bounding box center [85, 139] width 156 height 22
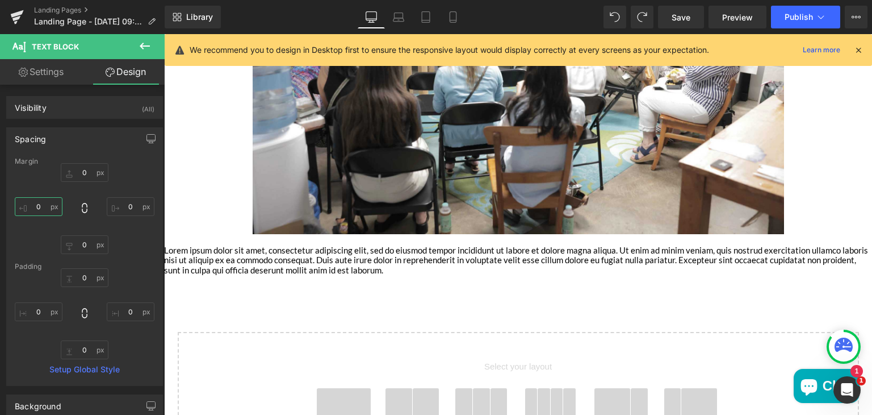
click at [45, 207] on input "0" at bounding box center [39, 206] width 48 height 19
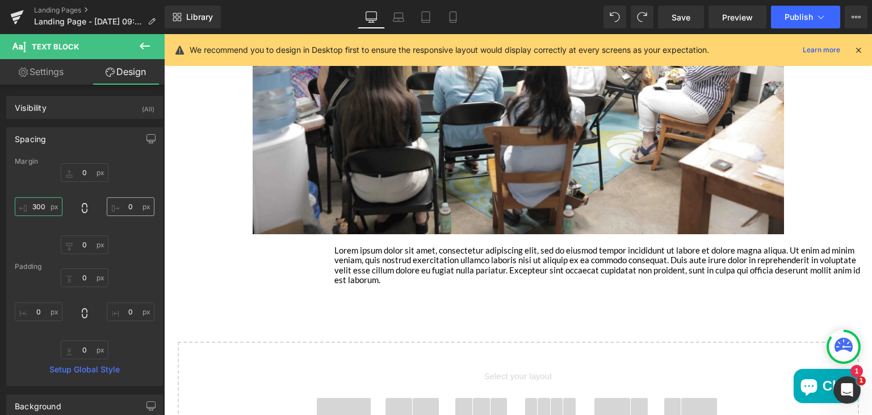
type input "300"
click at [132, 206] on input "0" at bounding box center [131, 206] width 48 height 19
type input "300"
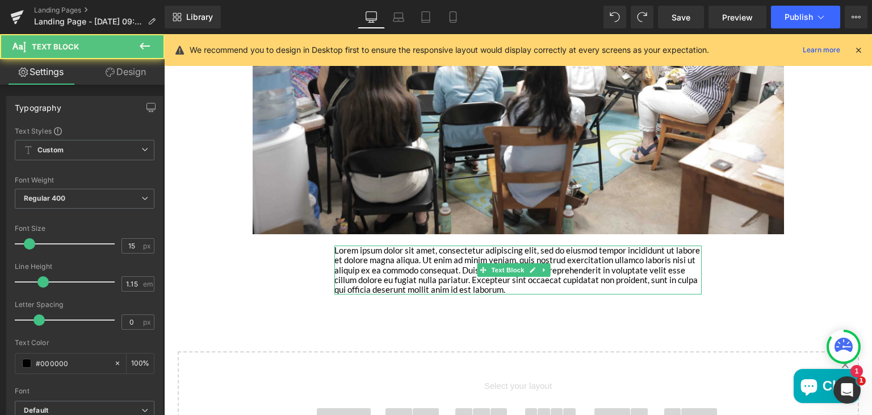
click at [420, 266] on p "Lorem ipsum dolor sit amet, consectetur adipiscing elit, sed do eiusmod tempor …" at bounding box center [517, 269] width 367 height 49
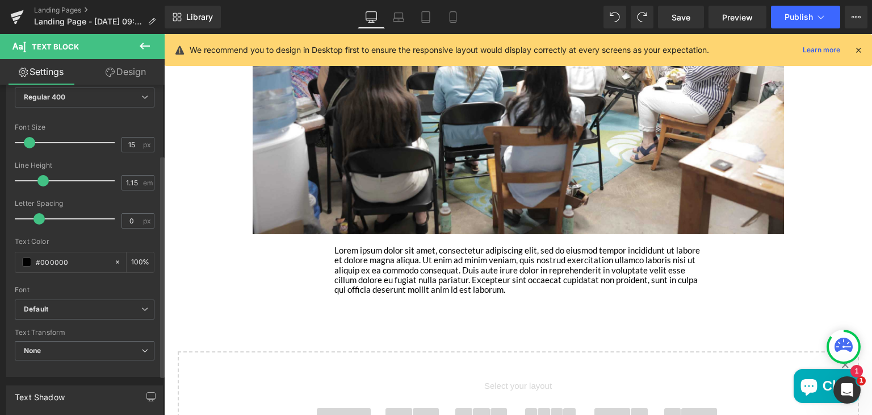
scroll to position [104, 0]
click at [130, 137] on input "15" at bounding box center [132, 142] width 20 height 14
type input "1"
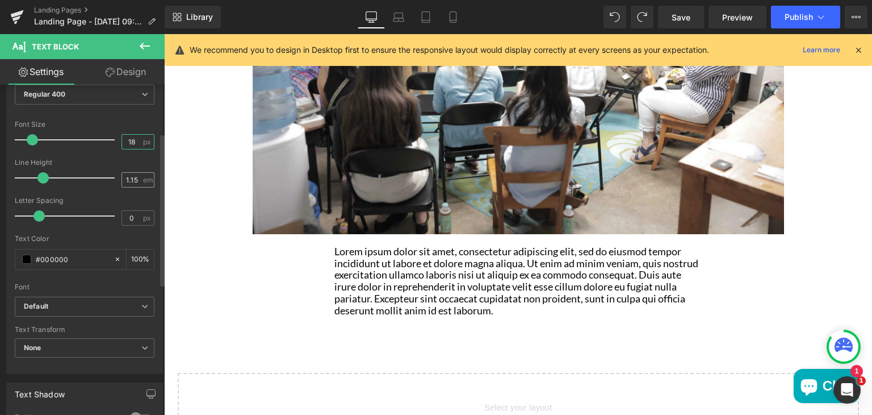
type input "18"
click at [131, 178] on input "1.15" at bounding box center [132, 180] width 20 height 14
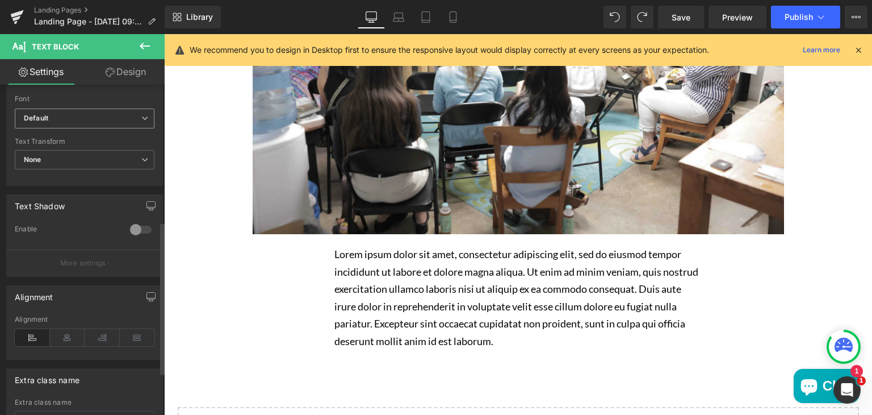
scroll to position [295, 0]
type input "1.7"
click at [126, 331] on icon at bounding box center [137, 334] width 35 height 17
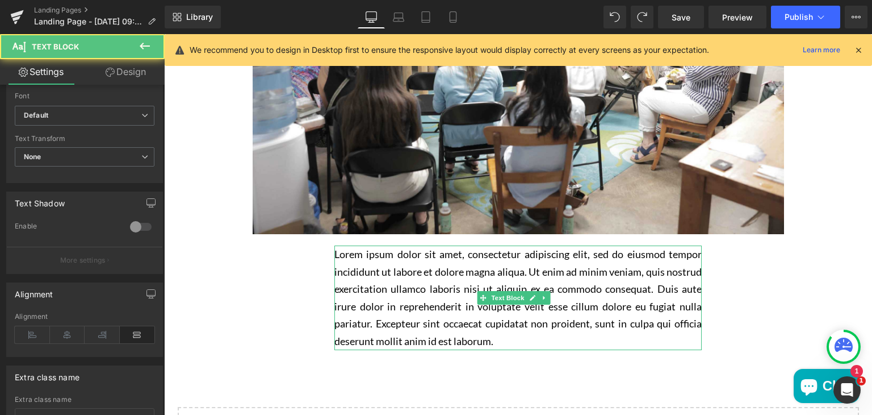
click at [411, 287] on p "Lorem ipsum dolor sit amet, consectetur adipiscing elit, sed do eiusmod tempor …" at bounding box center [517, 297] width 367 height 104
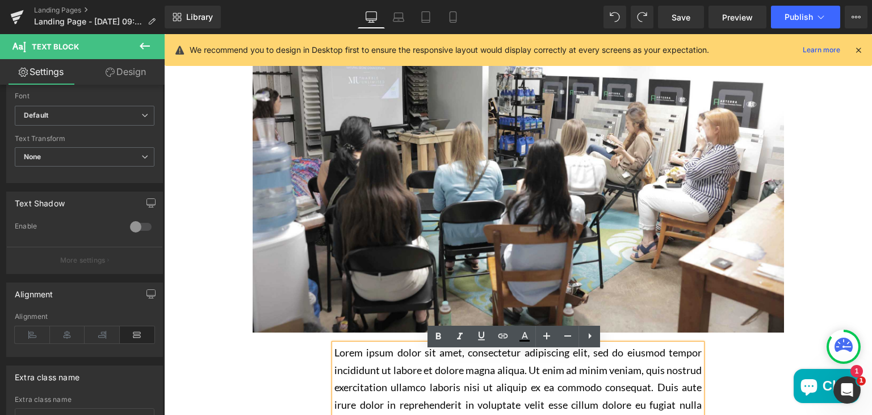
scroll to position [574, 0]
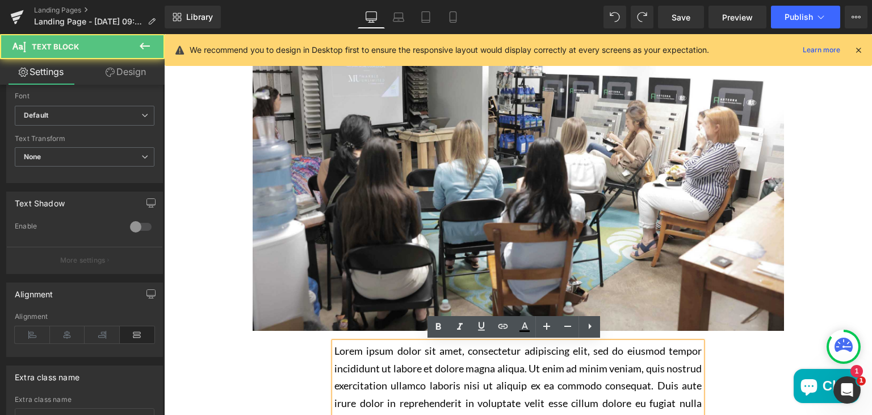
click at [529, 374] on p "Lorem ipsum dolor sit amet, consectetur adipiscing elit, sed do eiusmod tempor …" at bounding box center [517, 394] width 367 height 104
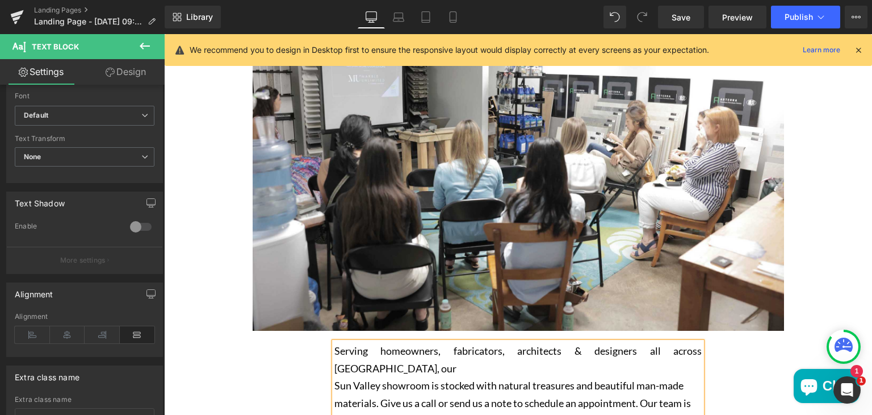
click at [338, 386] on p "Sun Valley showroom is stocked with natural treasures and beautiful man-made" at bounding box center [517, 386] width 367 height 18
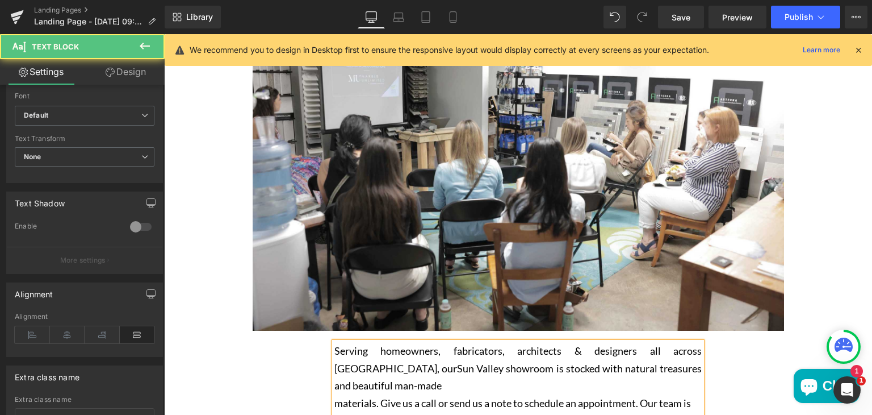
click at [334, 403] on p "materials. Give us a call or send us a note to schedule an appointment. Our tea…" at bounding box center [517, 403] width 367 height 18
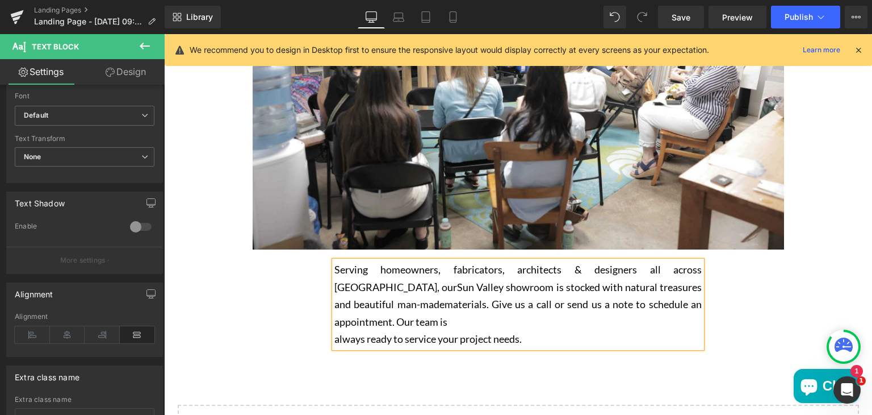
scroll to position [667, 0]
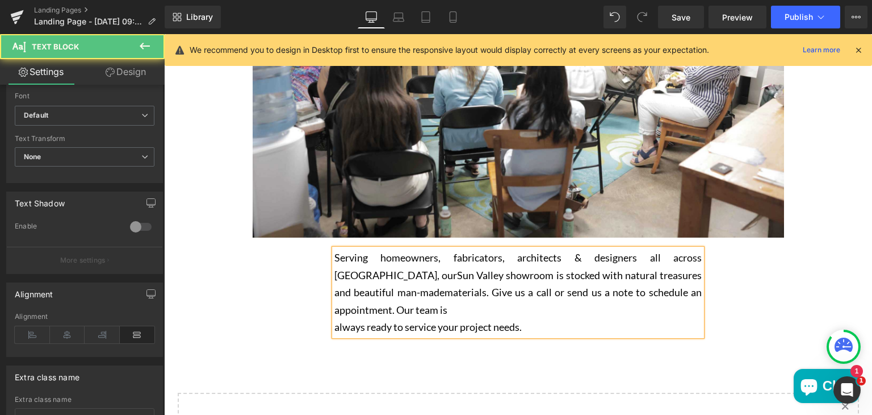
click at [336, 327] on p "always ready to service your project needs." at bounding box center [517, 327] width 367 height 18
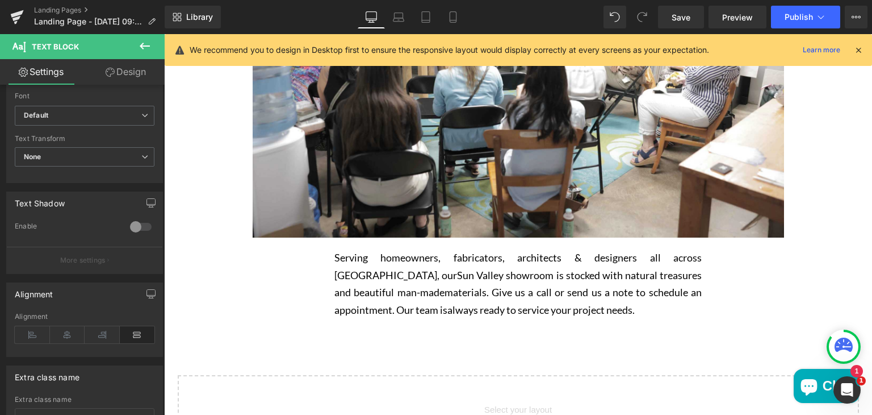
click at [137, 73] on link "Design" at bounding box center [126, 72] width 82 height 26
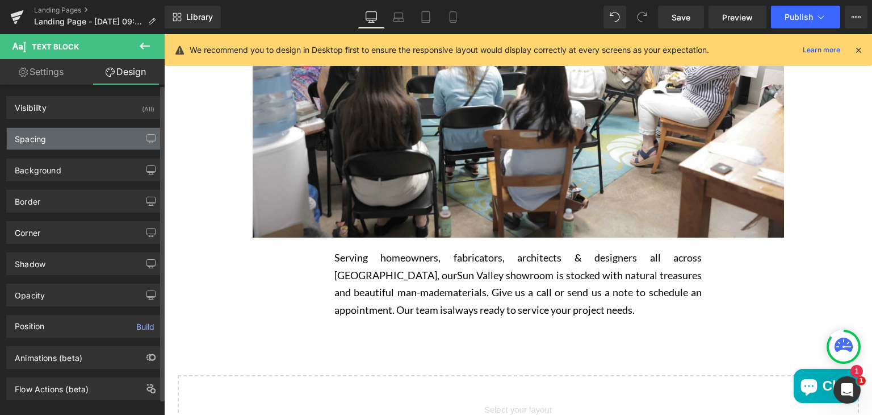
click at [86, 135] on div "Spacing" at bounding box center [85, 139] width 156 height 22
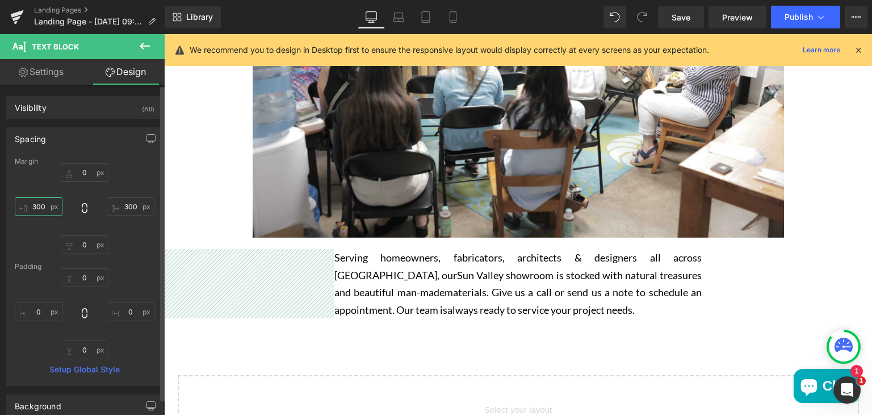
click at [44, 207] on input "300" at bounding box center [39, 206] width 48 height 19
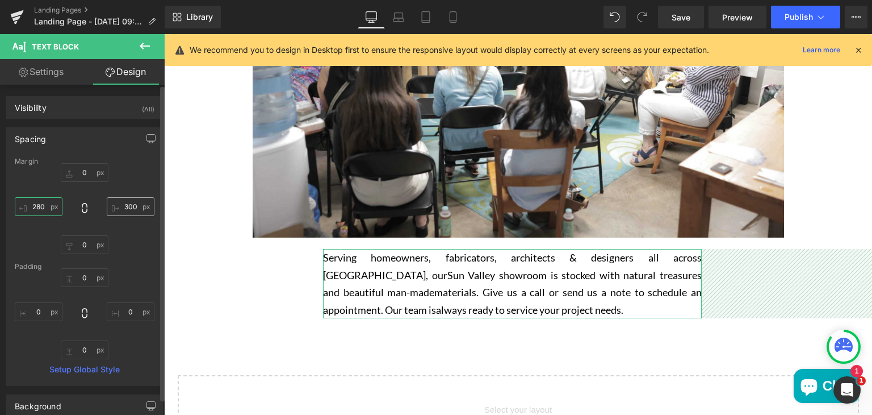
type input "280"
click at [128, 207] on input "300" at bounding box center [131, 206] width 48 height 19
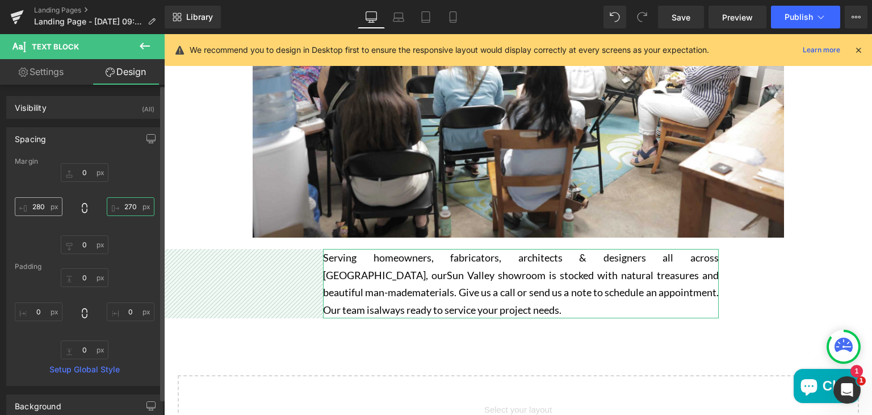
type input "270"
click at [41, 206] on input "280" at bounding box center [39, 206] width 48 height 19
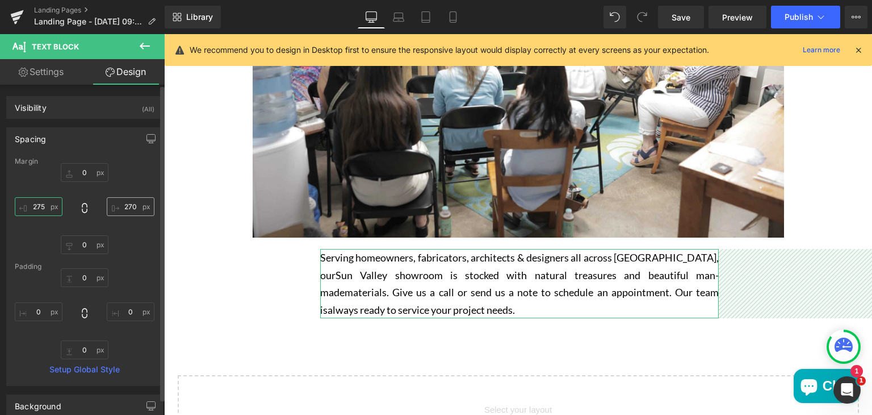
type input "275"
click at [134, 204] on input "270" at bounding box center [131, 206] width 48 height 19
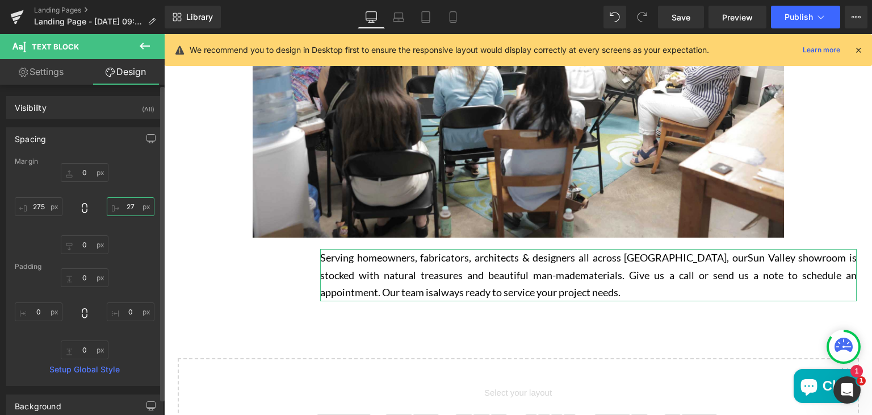
type input "275"
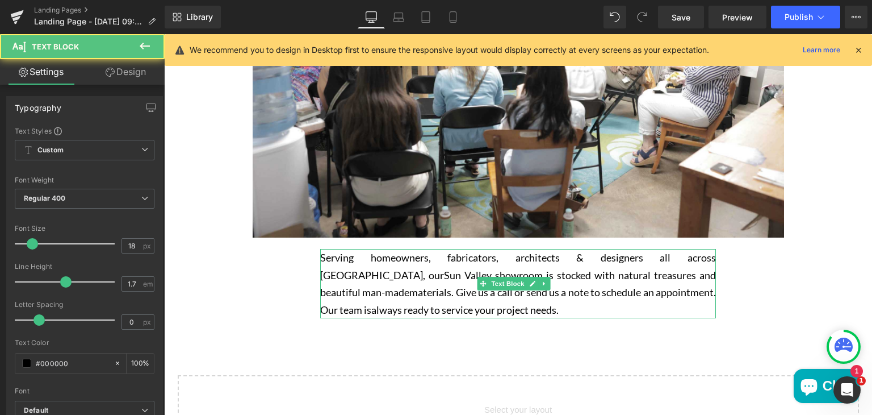
click at [353, 266] on p "Serving homeowners, fabricators, architects & designers all across Los Angeles,…" at bounding box center [518, 283] width 396 height 69
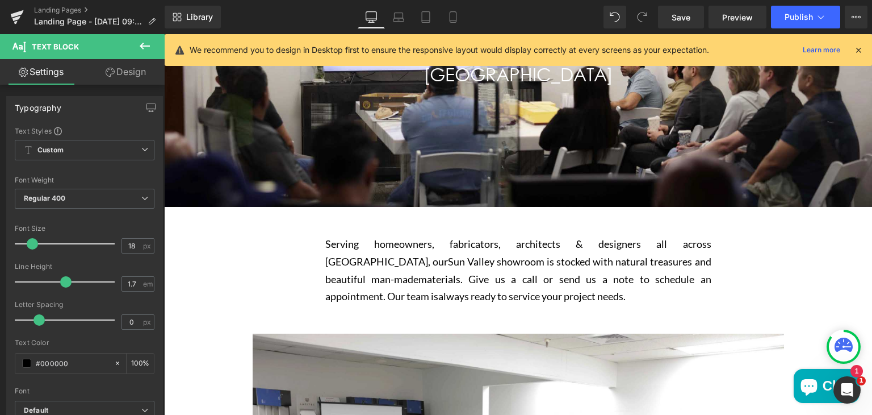
scroll to position [214, 0]
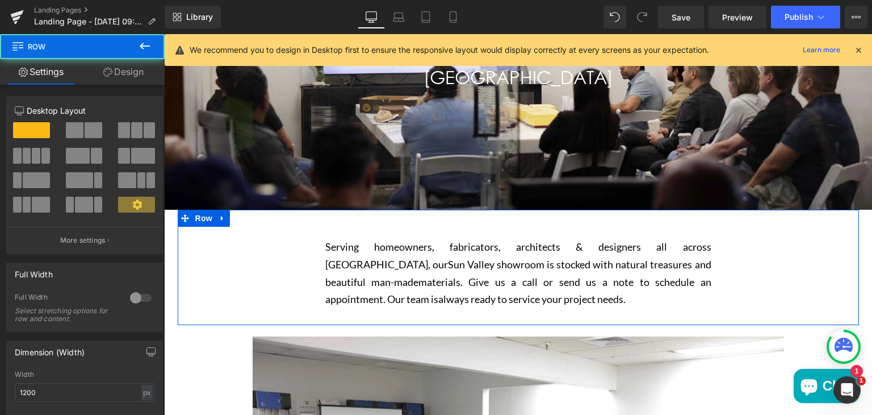
click at [234, 240] on div "Serving homeowners, fabricators, architects & designers all across Los Angeles,…" at bounding box center [518, 273] width 681 height 92
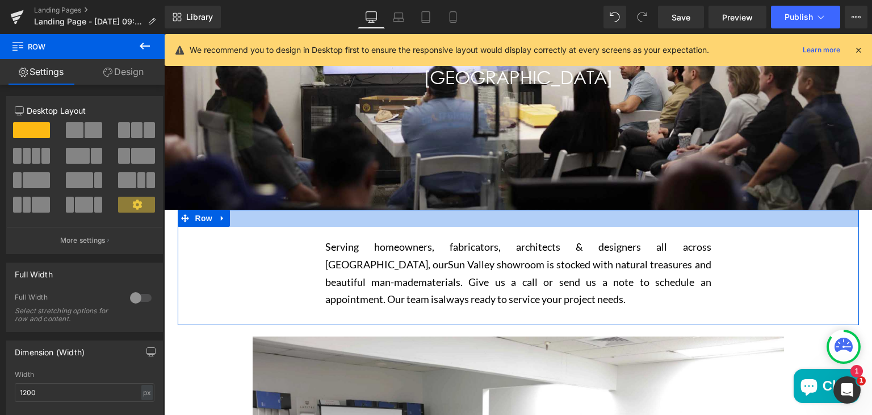
click at [241, 217] on div "Main content" at bounding box center [518, 218] width 681 height 17
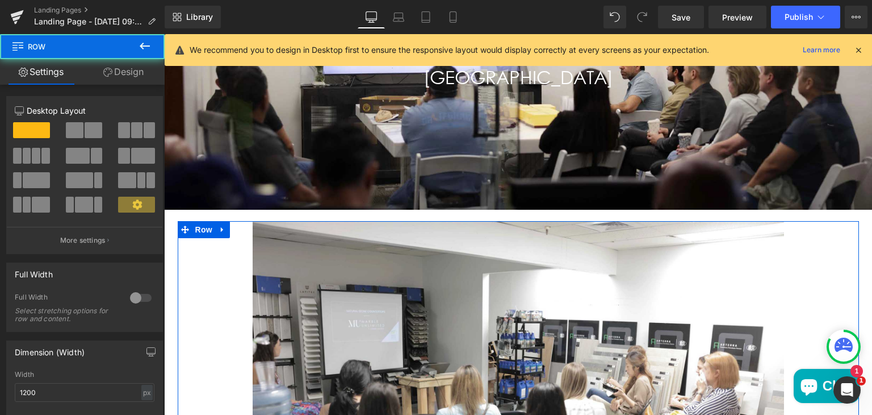
click at [178, 246] on div "Image" at bounding box center [518, 398] width 681 height 354
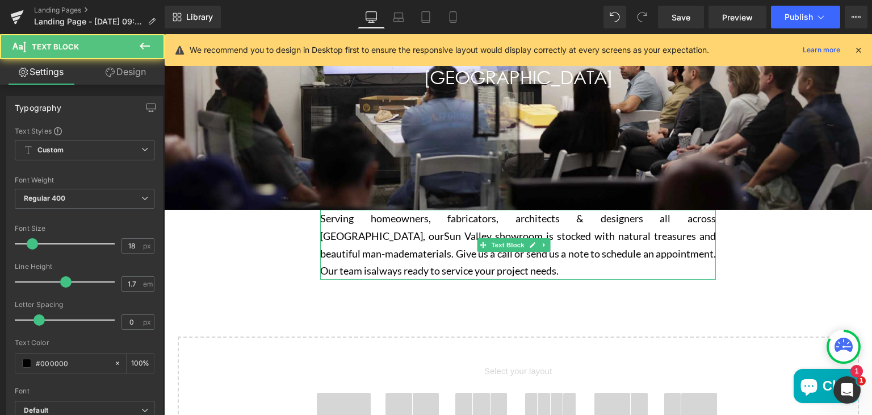
click at [359, 252] on span "materials. Give us a call or send us a note to schedule an appointment. Our tea…" at bounding box center [518, 262] width 396 height 30
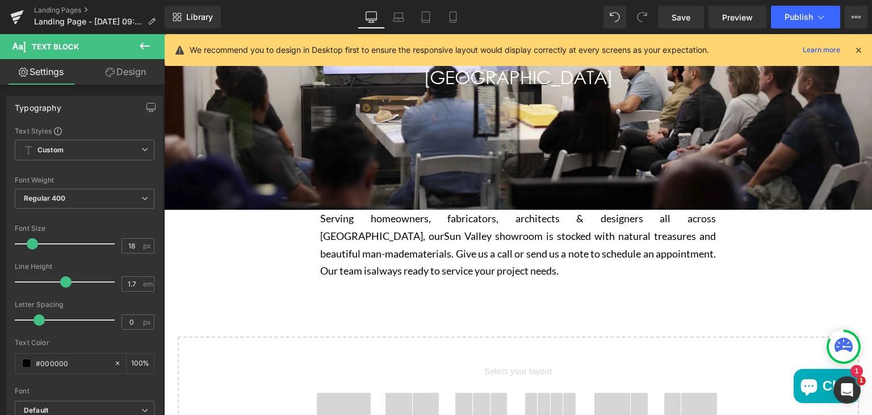
click at [127, 77] on link "Design" at bounding box center [126, 72] width 82 height 26
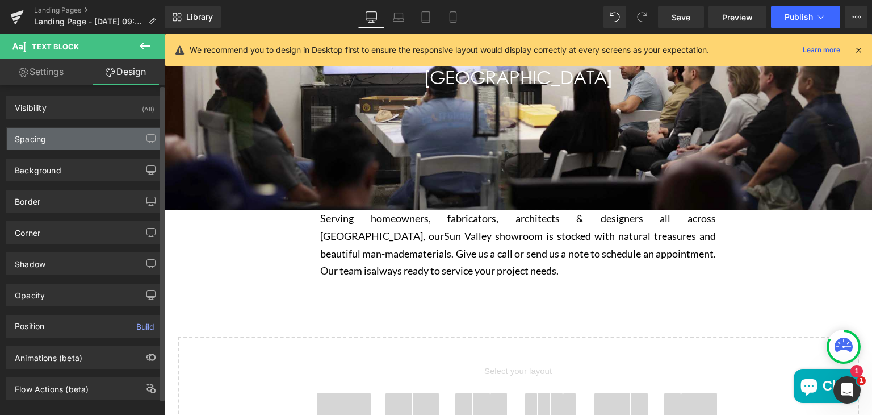
click at [87, 141] on div "Spacing" at bounding box center [85, 139] width 156 height 22
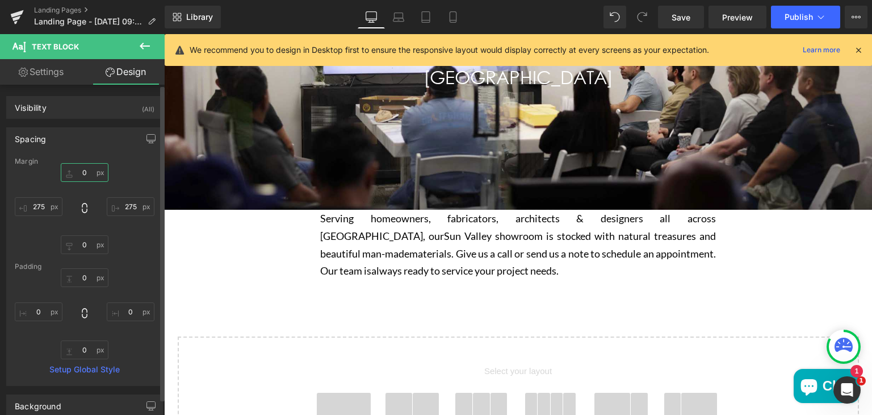
click at [86, 171] on input "0" at bounding box center [85, 172] width 48 height 19
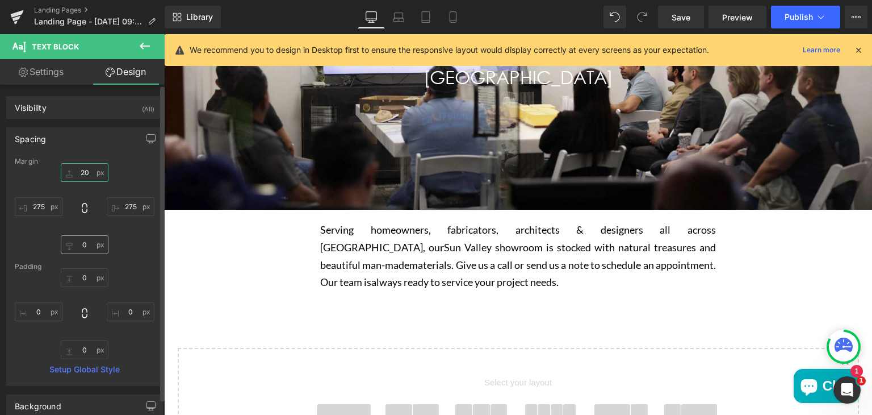
type input "20"
click at [87, 242] on input "0" at bounding box center [85, 244] width 48 height 19
type input "20"
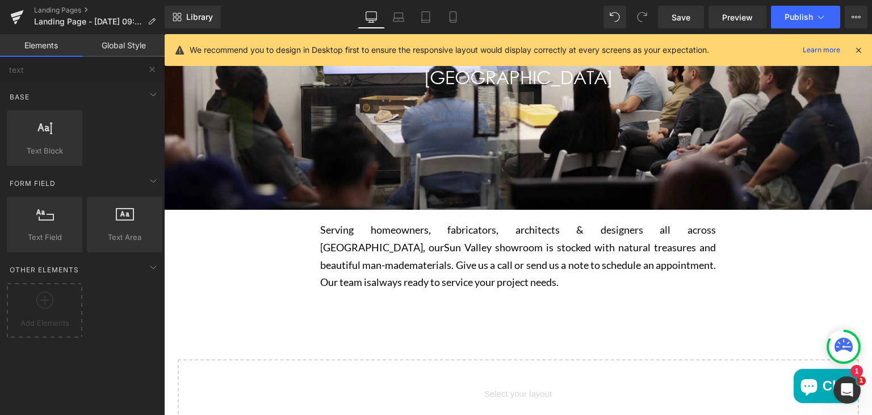
click at [318, 252] on div "SUN VALLEY Heading Hero Banner 200px 200px Serving homeowners, fabricators, arc…" at bounding box center [518, 283] width 708 height 659
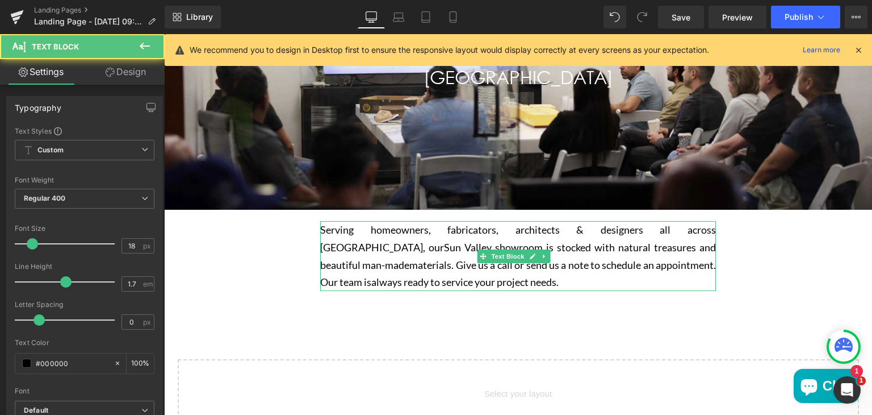
click at [363, 254] on p "Serving homeowners, fabricators, architects & designers all across Los Angeles,…" at bounding box center [518, 255] width 396 height 69
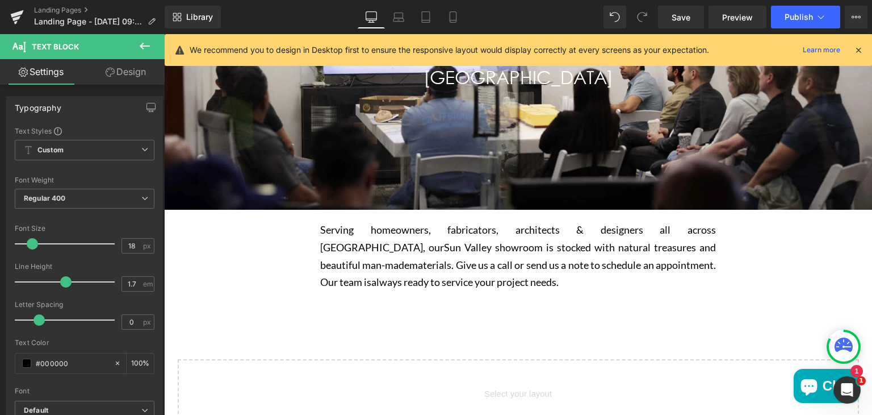
click at [126, 73] on link "Design" at bounding box center [126, 72] width 82 height 26
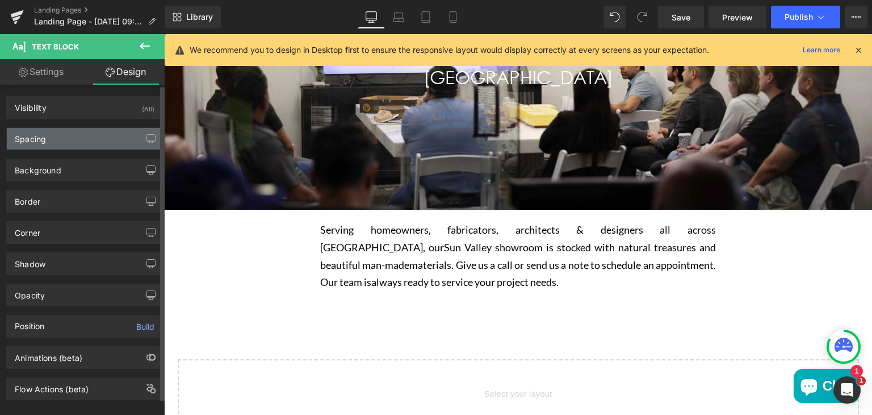
click at [60, 135] on div "Spacing" at bounding box center [85, 139] width 156 height 22
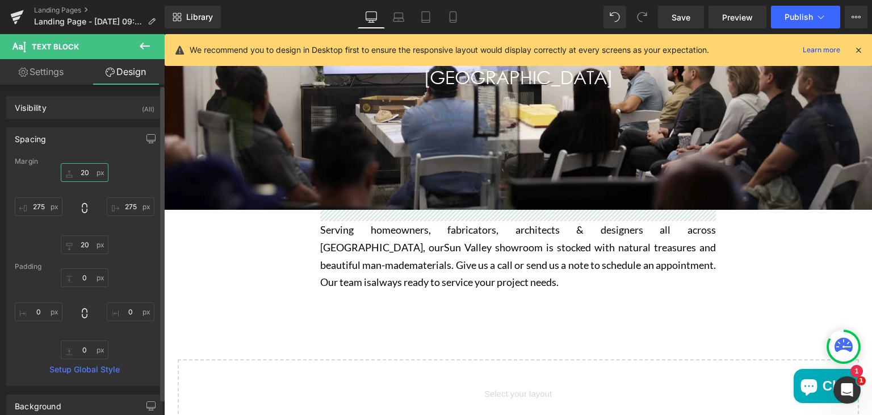
click at [86, 169] on input "20" at bounding box center [85, 172] width 48 height 19
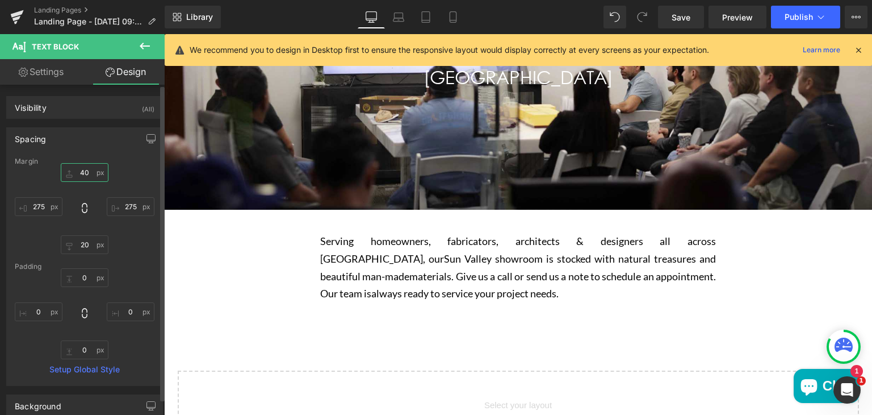
type input "4"
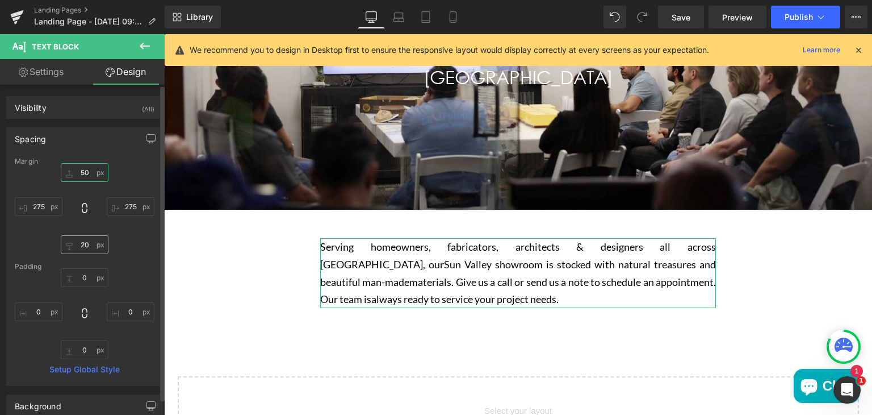
type input "50"
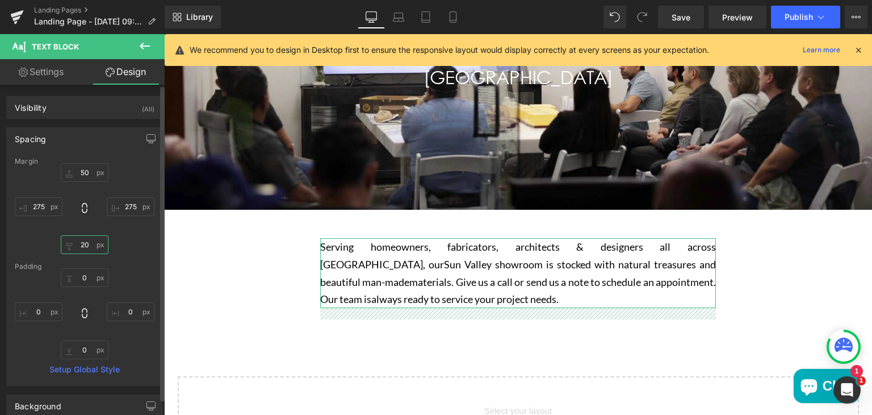
click at [86, 240] on input "20" at bounding box center [85, 244] width 48 height 19
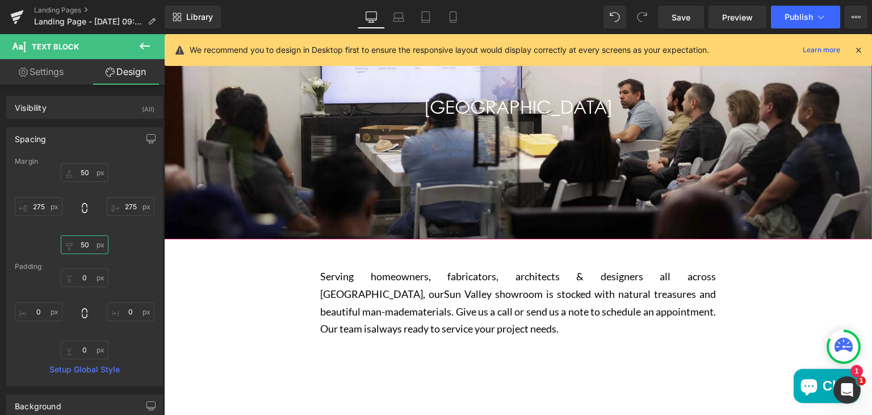
scroll to position [188, 0]
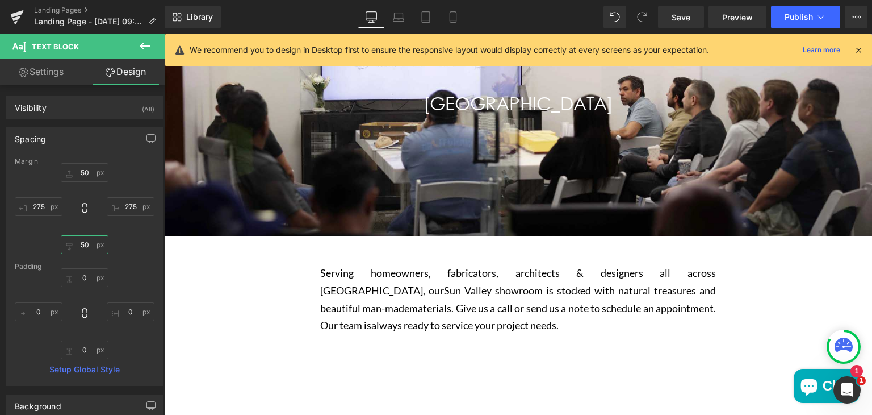
type input "50"
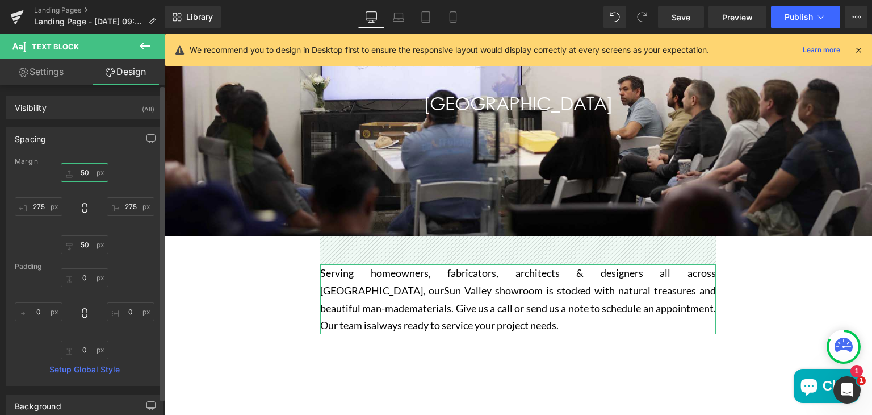
click at [83, 177] on input "50" at bounding box center [85, 172] width 48 height 19
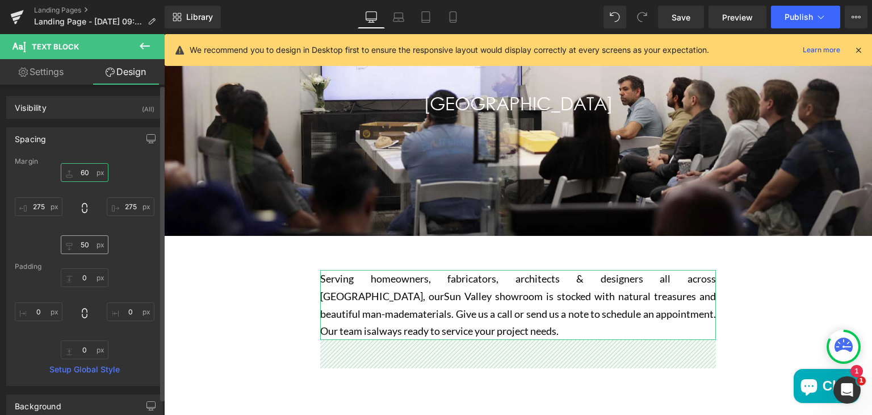
type input "60"
click at [87, 245] on input "50" at bounding box center [85, 244] width 48 height 19
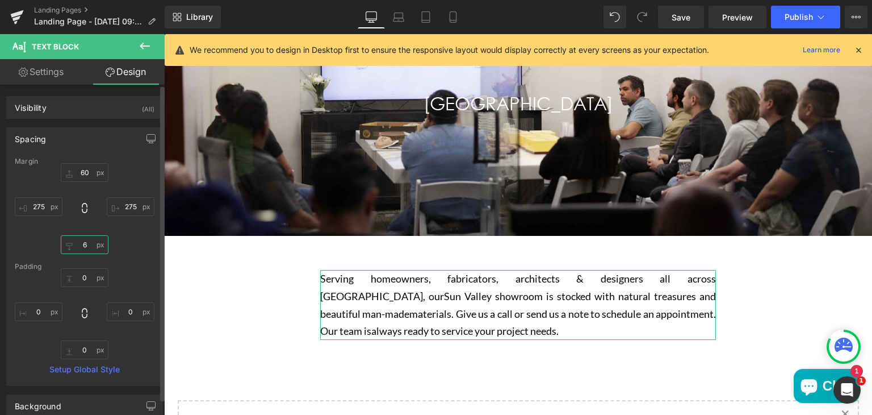
type input "60"
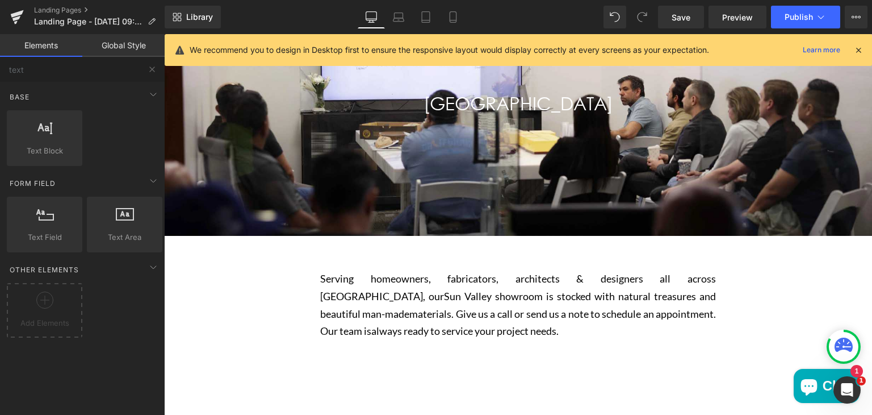
click at [244, 284] on div "SUN VALLEY Heading Hero Banner 200px 200px Serving homeowners, fabricators, arc…" at bounding box center [518, 332] width 708 height 704
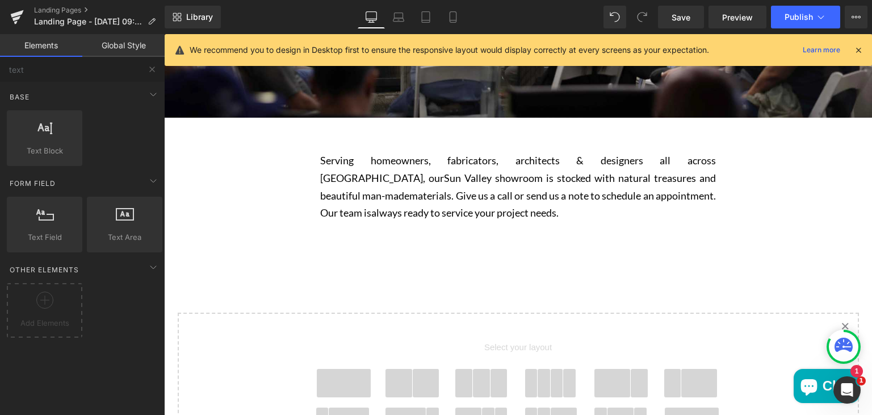
scroll to position [310, 0]
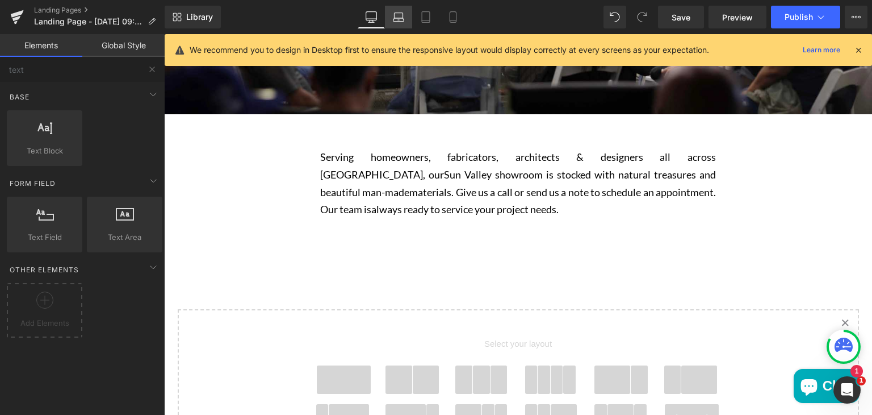
click at [400, 14] on icon at bounding box center [398, 16] width 11 height 11
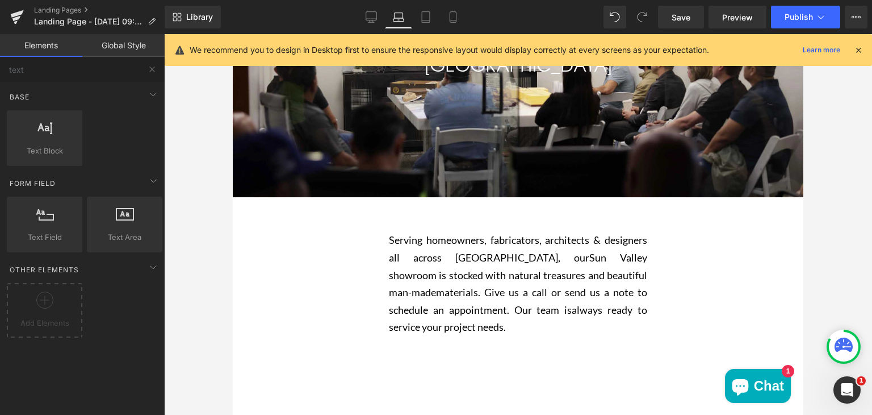
scroll to position [183, 0]
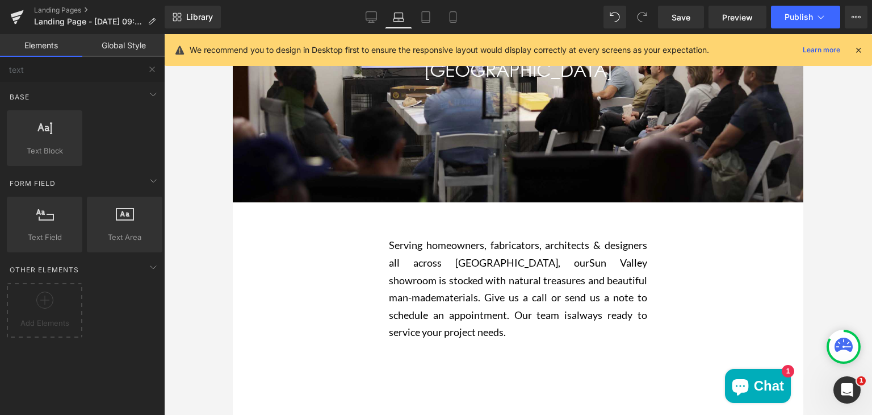
click at [349, 254] on div "SUN VALLEY Heading Hero Banner 200px 200px Serving homeowners, fabricators, arc…" at bounding box center [518, 316] width 571 height 739
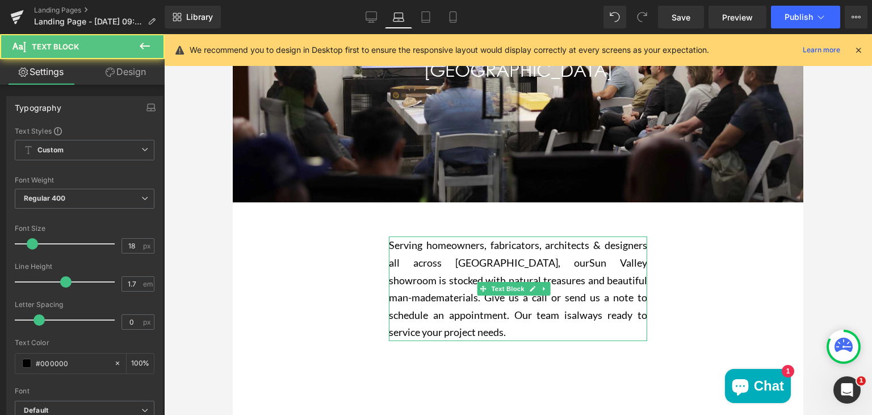
click at [406, 262] on p "Serving homeowners, fabricators, architects & designers all across Los Angeles,…" at bounding box center [518, 288] width 258 height 104
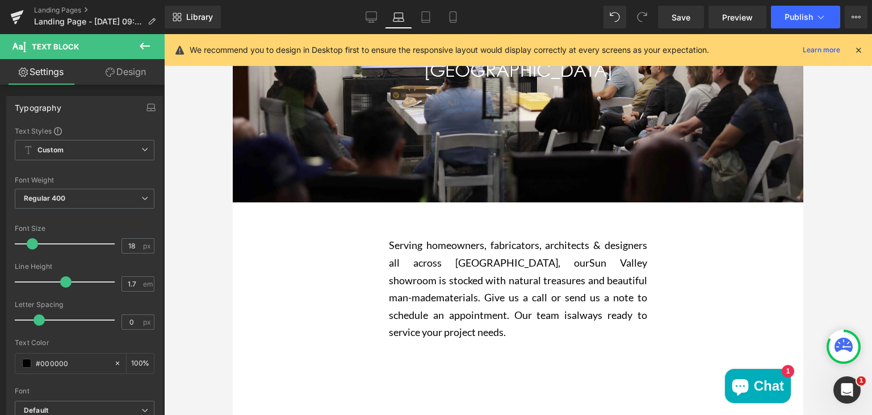
click at [126, 81] on link "Design" at bounding box center [126, 72] width 82 height 26
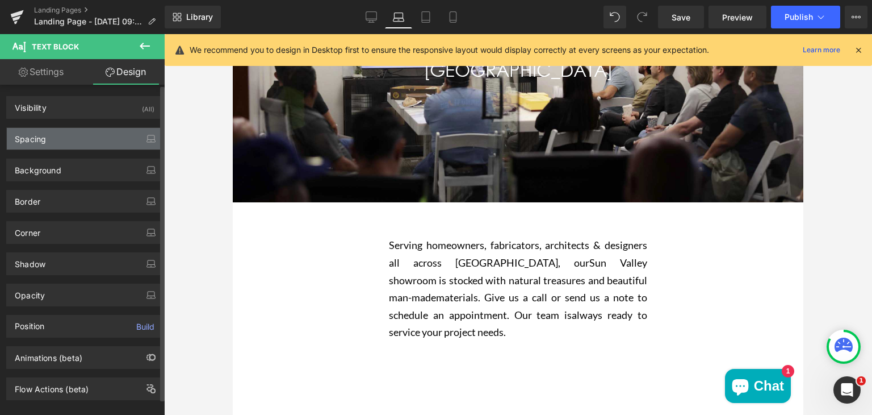
click at [91, 134] on div "Spacing" at bounding box center [85, 139] width 156 height 22
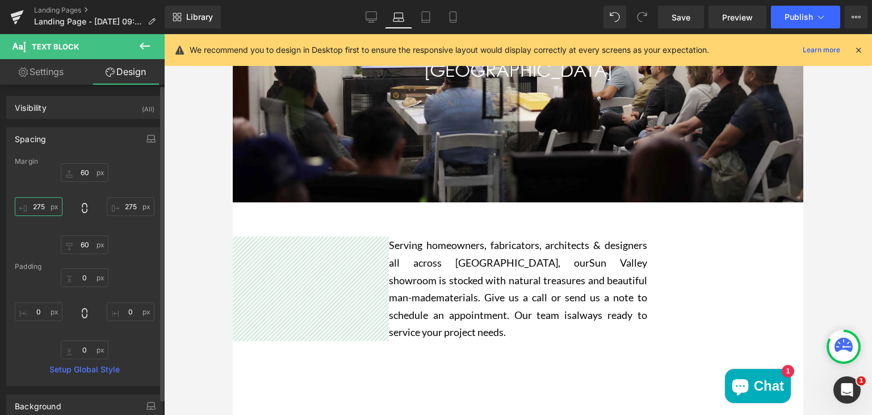
click at [39, 206] on input "275" at bounding box center [39, 206] width 48 height 19
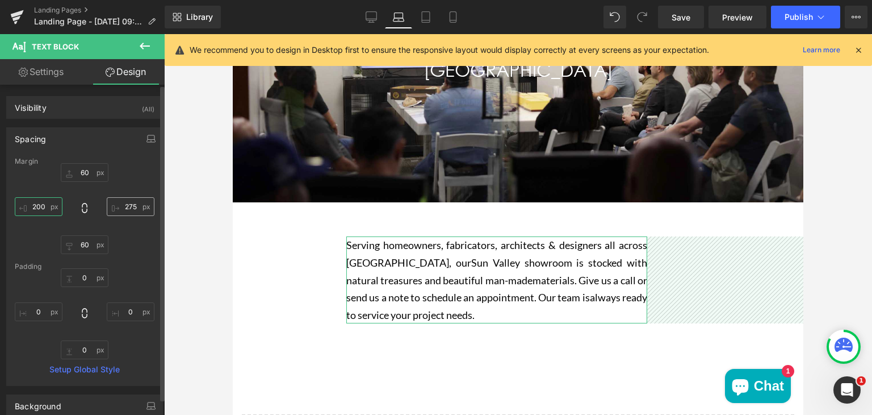
type input "200"
click at [125, 206] on input "275" at bounding box center [131, 206] width 48 height 19
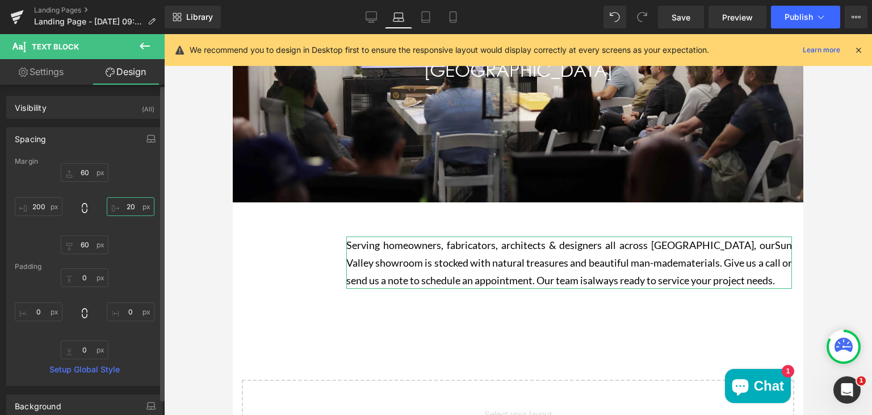
type input "200"
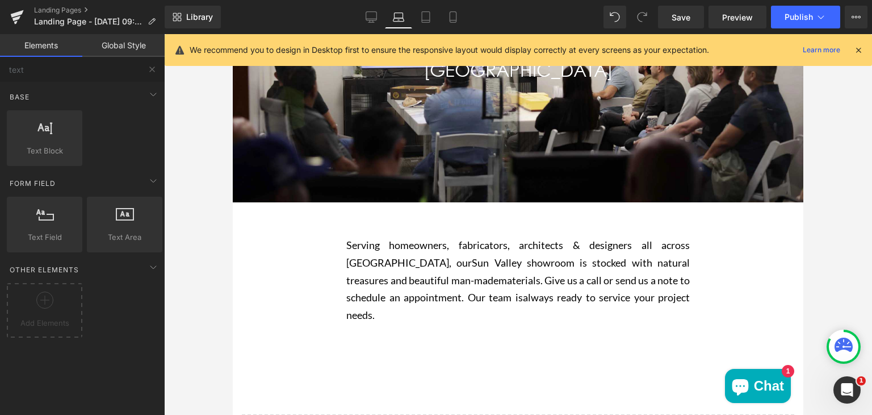
click at [315, 285] on div "SUN VALLEY Heading Hero Banner 200px 200px Serving homeowners, fabricators, arc…" at bounding box center [518, 308] width 571 height 722
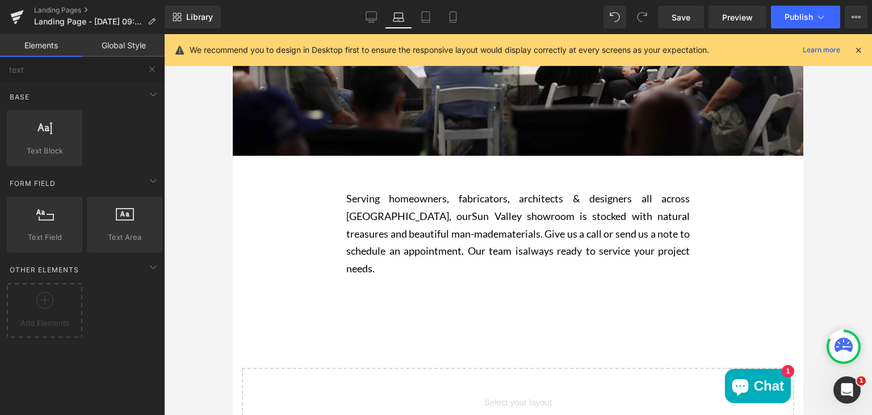
scroll to position [227, 0]
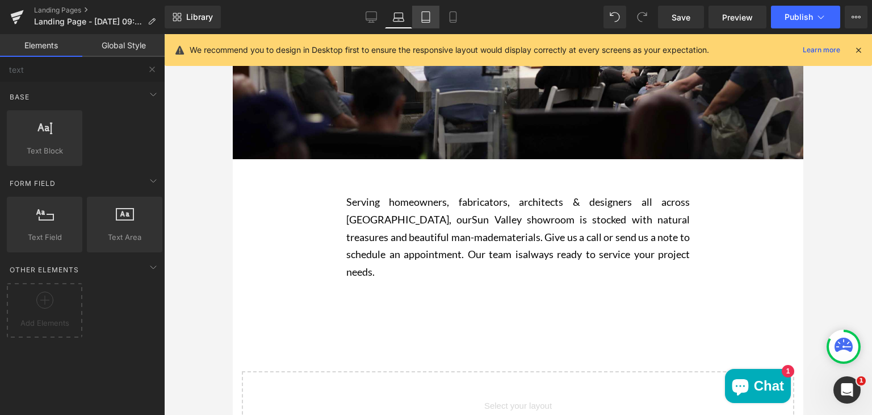
click at [423, 22] on icon at bounding box center [426, 17] width 8 height 11
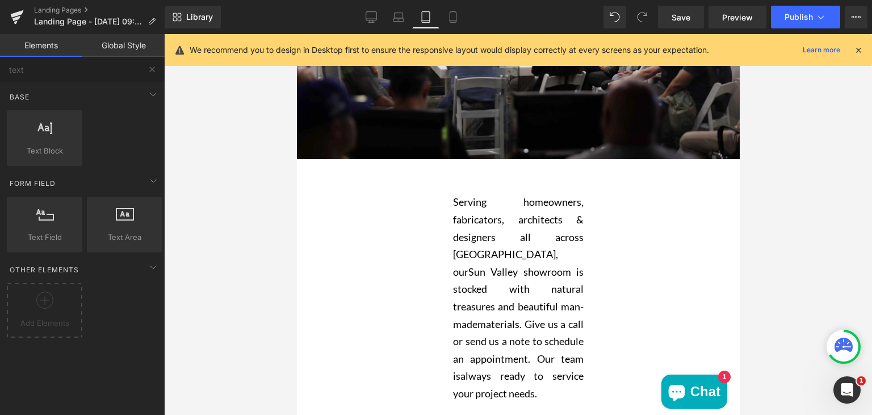
scroll to position [352, 0]
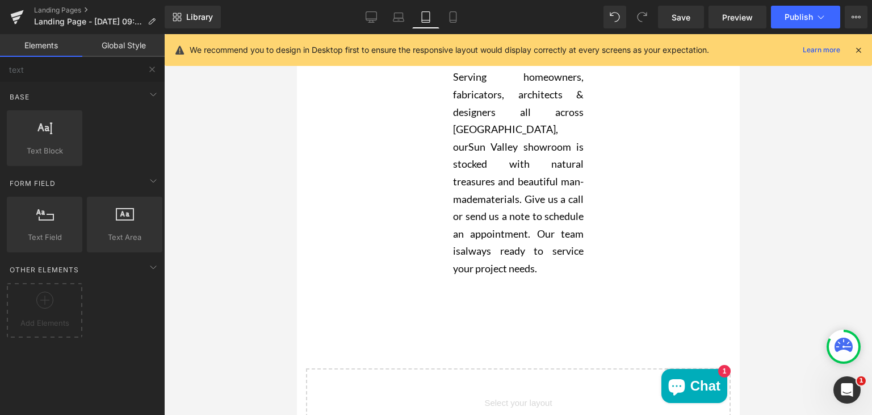
click at [428, 143] on div "SUN VALLEY Heading Hero Banner 200px 200px Serving homeowners, fabricators, arc…" at bounding box center [517, 200] width 443 height 843
click at [443, 142] on div "SUN VALLEY Heading Hero Banner 200px 200px Serving homeowners, fabricators, arc…" at bounding box center [517, 200] width 443 height 843
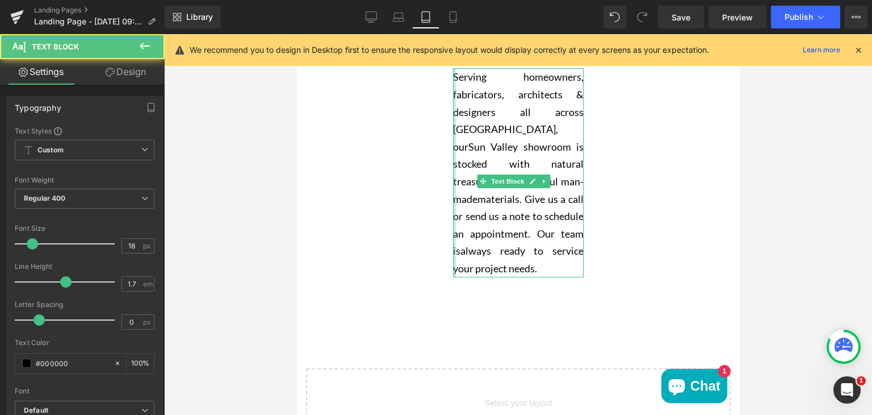
click at [453, 141] on div "Main content" at bounding box center [454, 172] width 3 height 208
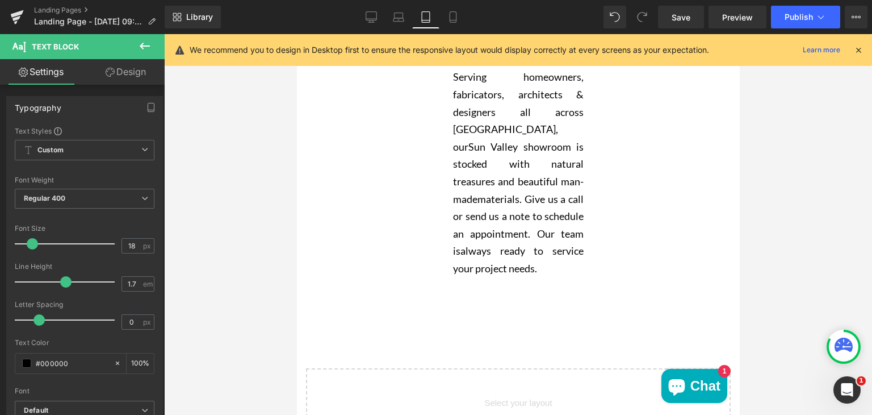
click at [124, 73] on link "Design" at bounding box center [126, 72] width 82 height 26
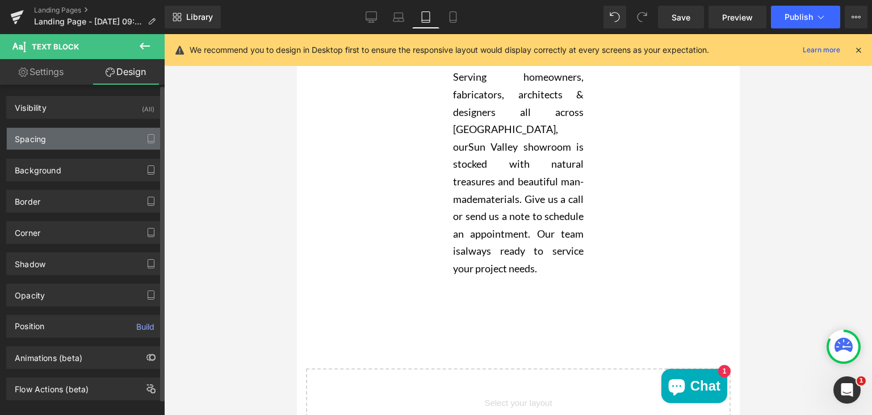
click at [75, 135] on div "Spacing" at bounding box center [85, 139] width 156 height 22
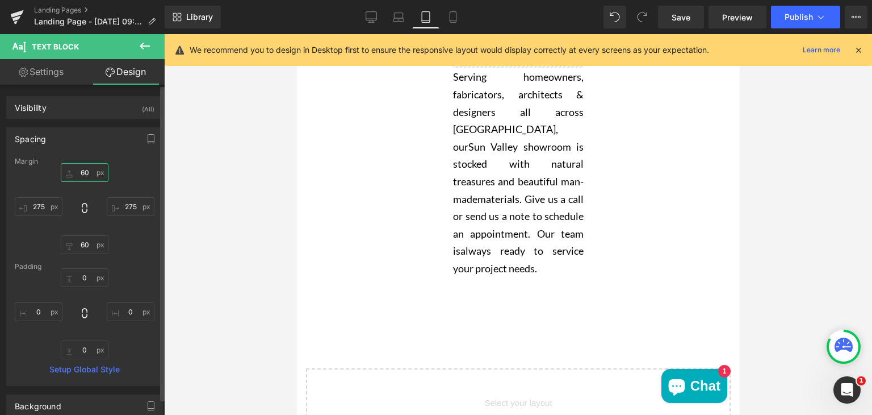
click at [82, 173] on input "60" at bounding box center [85, 172] width 48 height 19
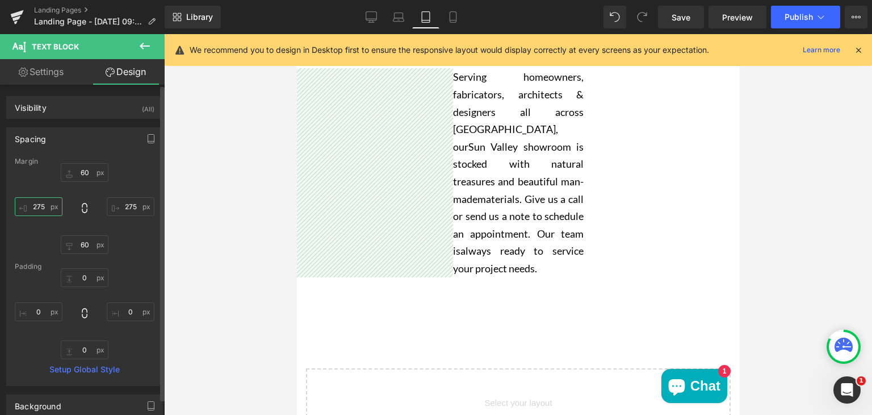
click at [41, 208] on input "275" at bounding box center [39, 206] width 48 height 19
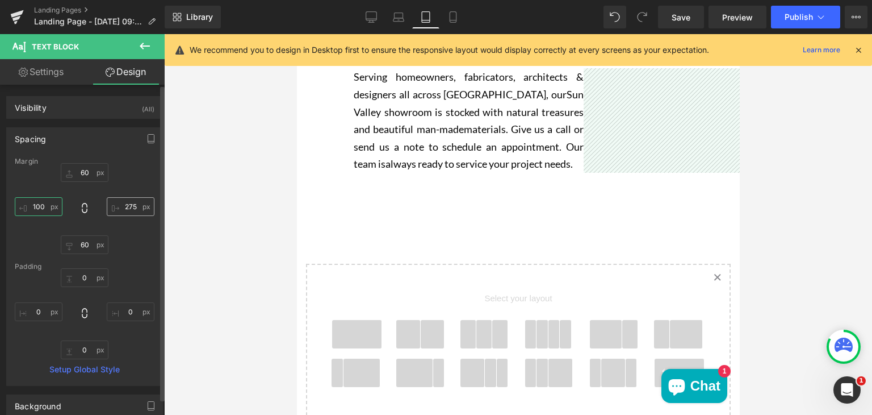
type input "100"
click at [131, 207] on input "275" at bounding box center [131, 206] width 48 height 19
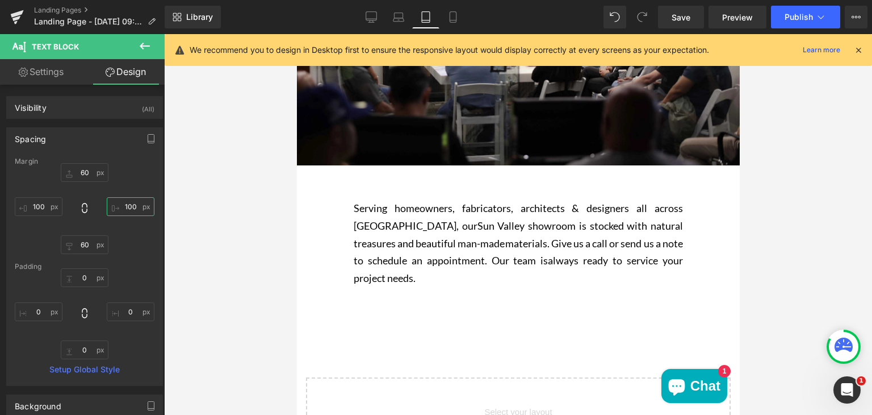
scroll to position [182, 0]
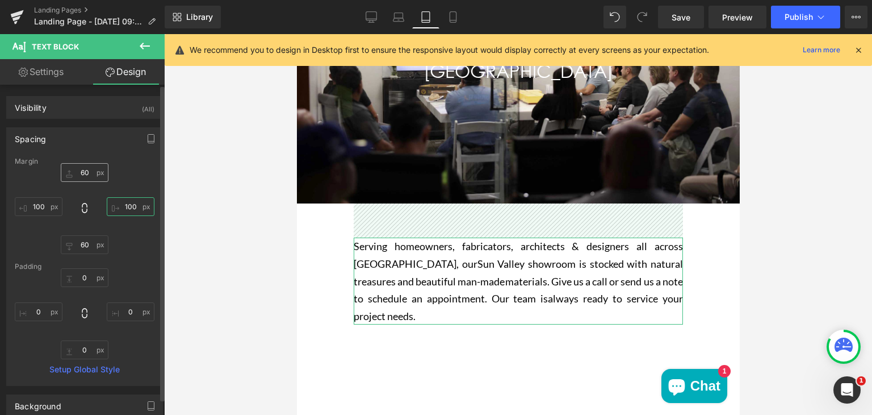
type input "100"
click at [83, 173] on input "60" at bounding box center [85, 172] width 48 height 19
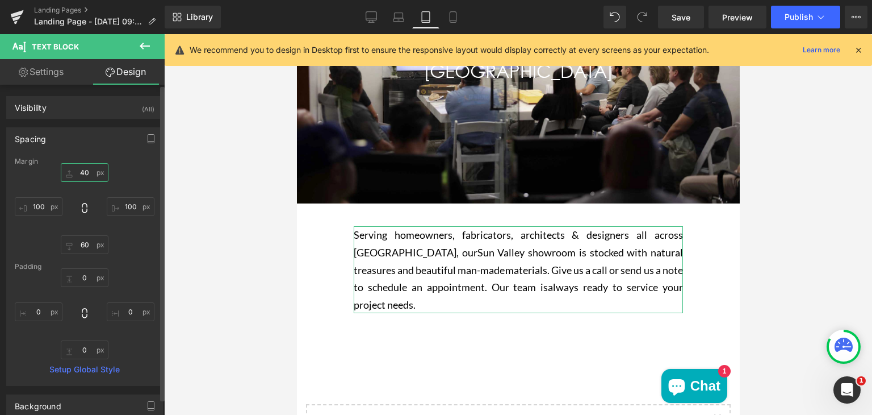
type input "4"
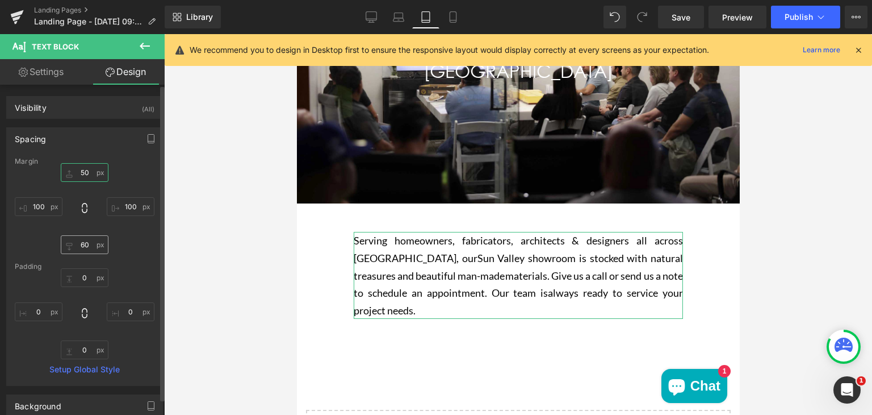
type input "50"
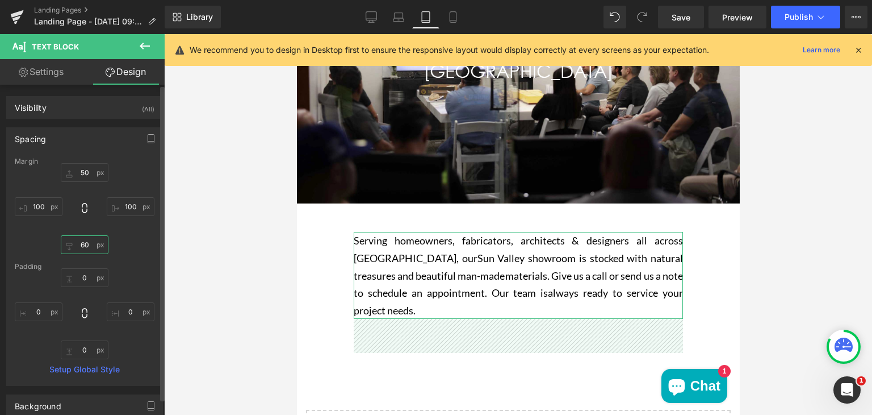
click at [84, 244] on input "60" at bounding box center [85, 244] width 48 height 19
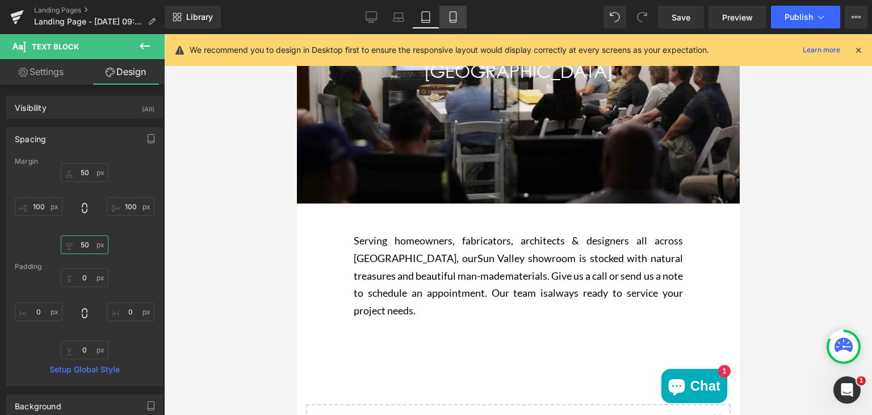
type input "50"
click at [454, 16] on icon at bounding box center [453, 16] width 11 height 11
type input "60"
type input "275"
type input "60"
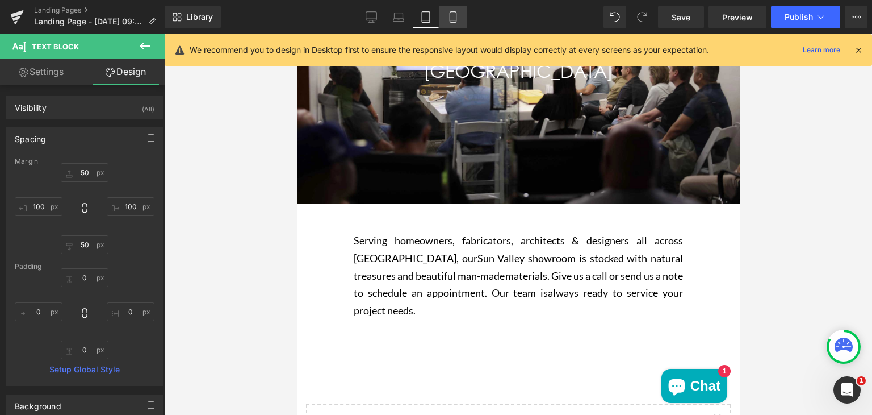
type input "275"
type input "0"
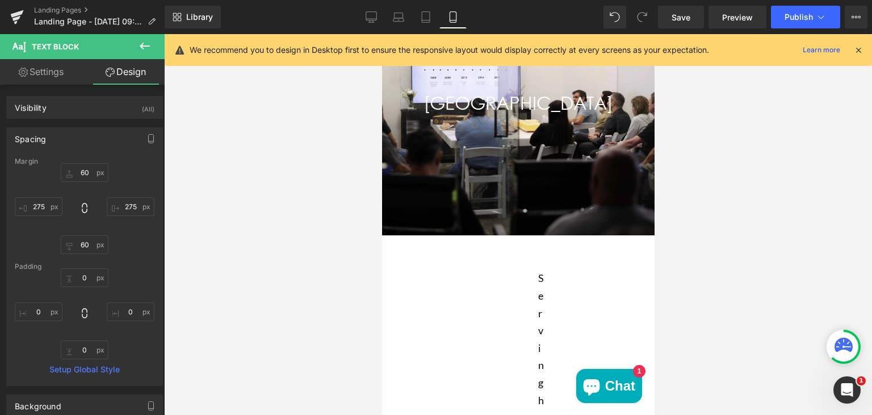
scroll to position [220, 0]
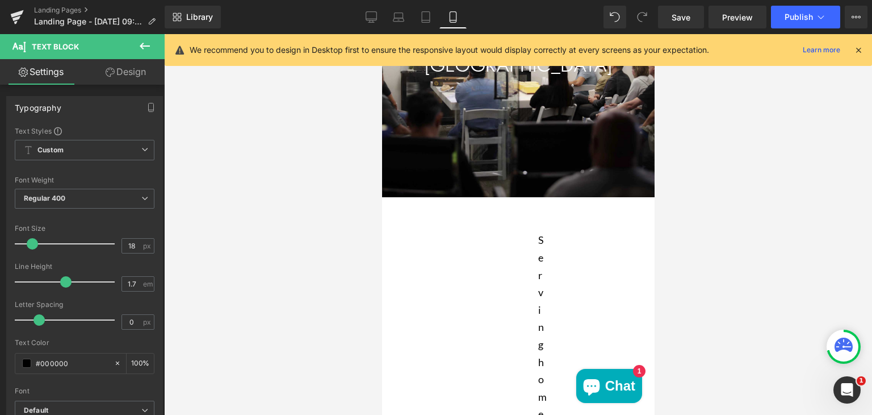
click at [120, 69] on link "Design" at bounding box center [126, 72] width 82 height 26
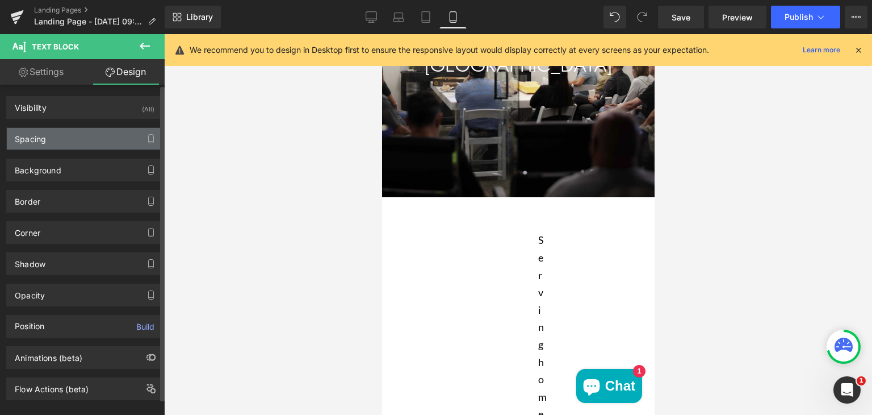
type input "60"
type input "275"
type input "60"
type input "275"
type input "0"
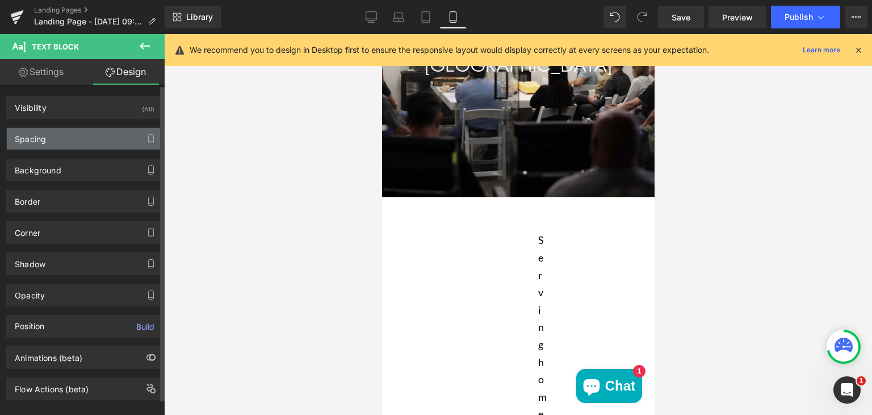
type input "0"
click at [65, 141] on div "Spacing" at bounding box center [85, 139] width 156 height 22
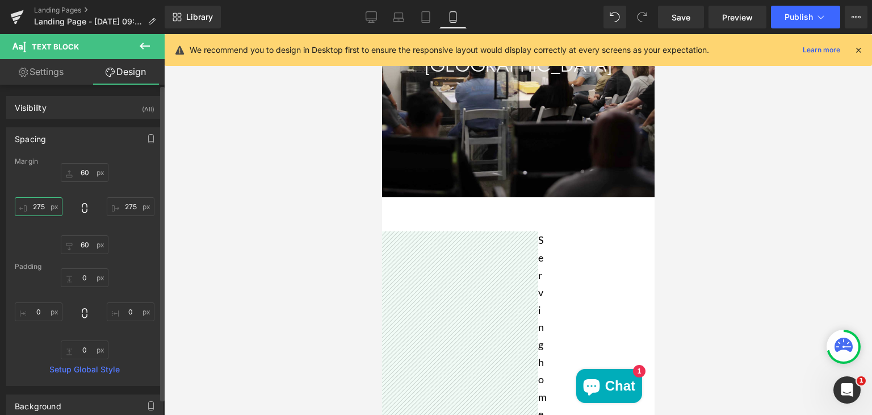
click at [42, 205] on input "275" at bounding box center [39, 206] width 48 height 19
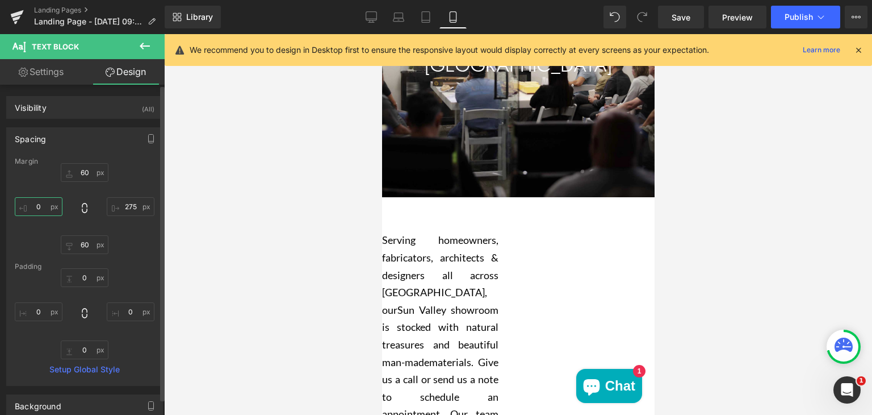
type input "6"
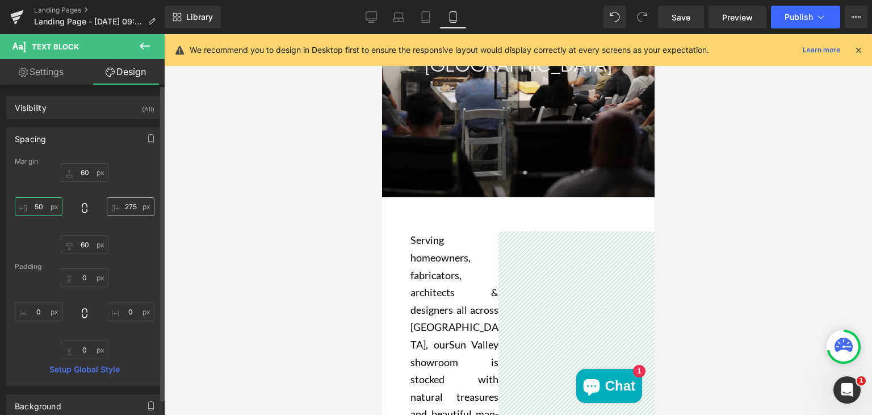
type input "50"
click at [124, 210] on input "275" at bounding box center [131, 206] width 48 height 19
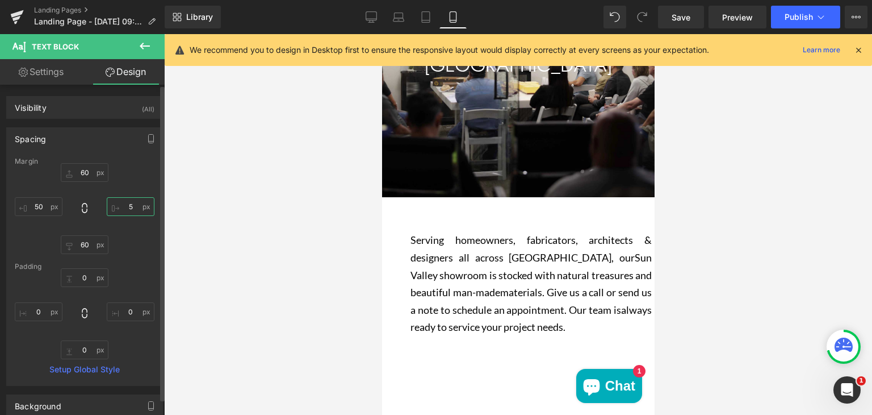
type input "50"
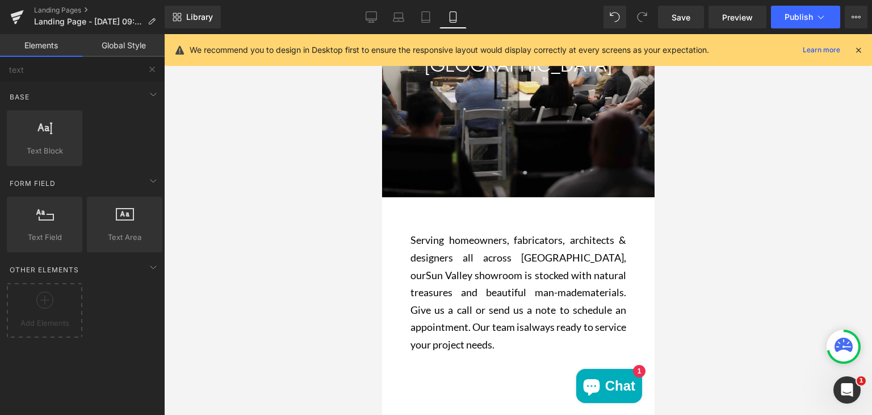
click at [431, 221] on div "SUN VALLEY Heading Hero Banner 200px 200px Serving homeowners, fabricators, arc…" at bounding box center [518, 355] width 273 height 827
click at [477, 294] on span "Main content" at bounding box center [483, 292] width 12 height 14
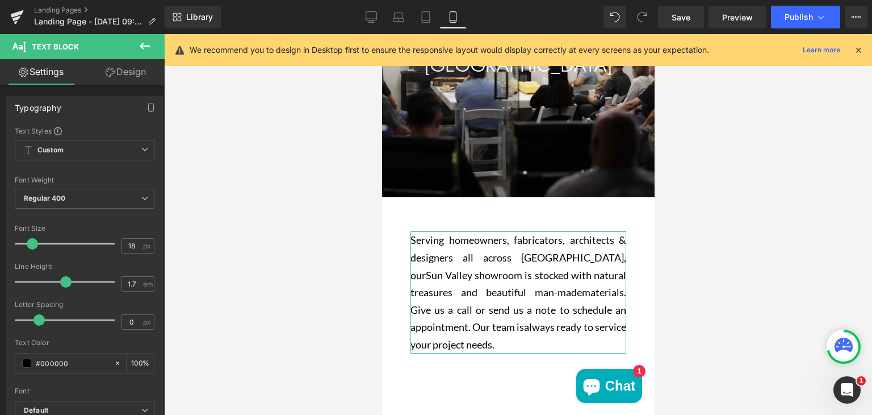
click at [123, 73] on link "Design" at bounding box center [126, 72] width 82 height 26
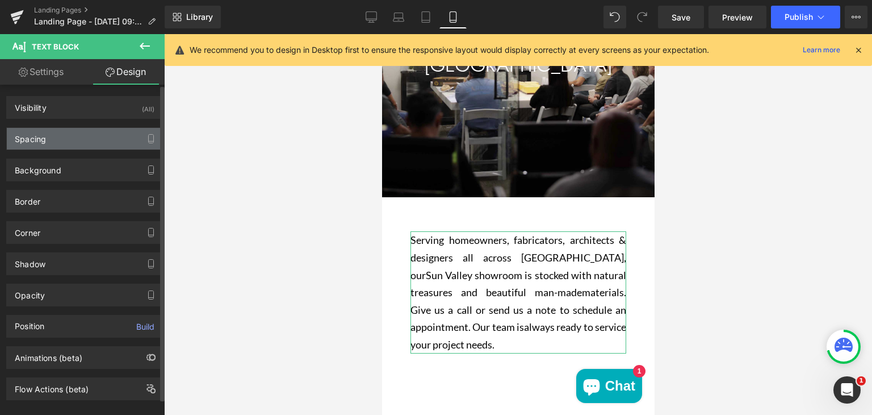
type input "60"
type input "50"
type input "60"
type input "50"
type input "0"
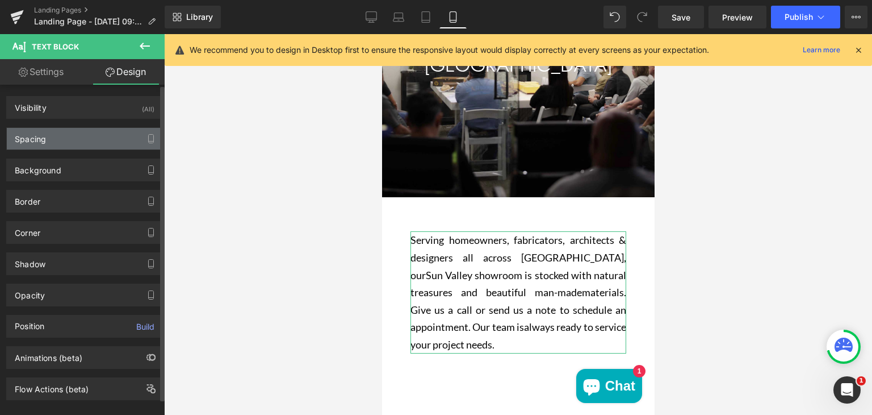
type input "0"
click at [79, 138] on div "Spacing" at bounding box center [85, 139] width 156 height 22
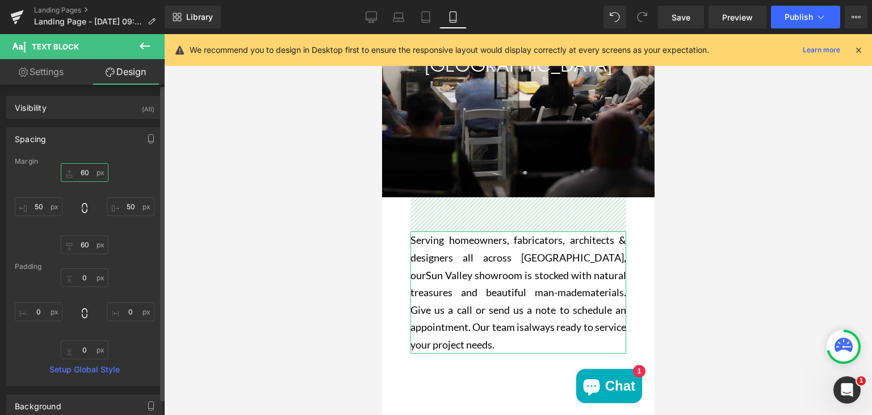
click at [84, 169] on input "60" at bounding box center [85, 172] width 48 height 19
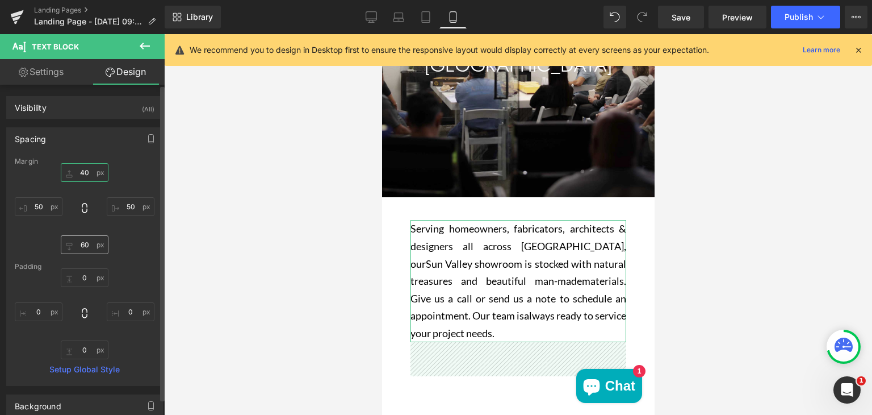
type input "40"
click at [85, 245] on input "60" at bounding box center [85, 244] width 48 height 19
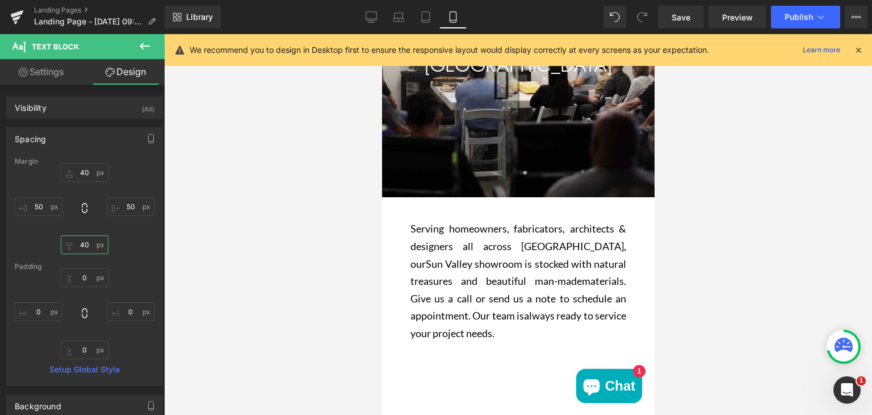
type input "40"
click at [363, 260] on div at bounding box center [518, 224] width 708 height 380
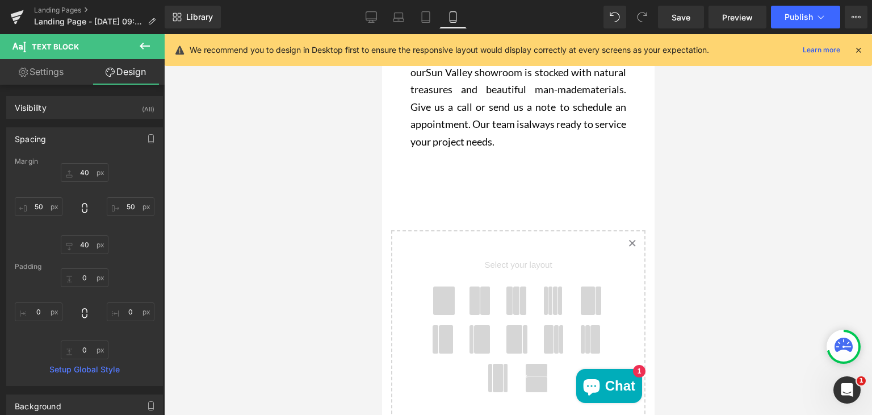
scroll to position [419, 0]
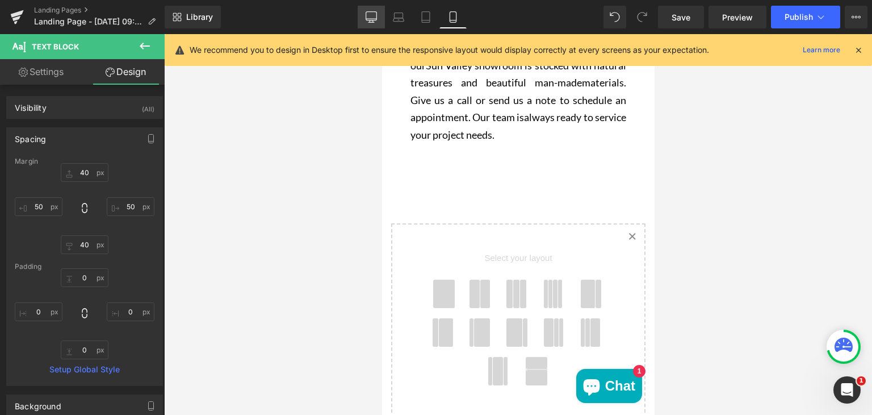
click at [377, 14] on icon at bounding box center [371, 16] width 11 height 11
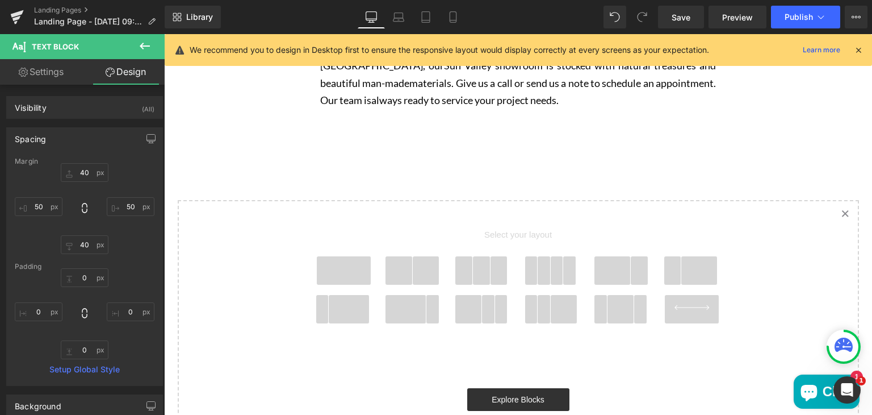
type input "60"
type input "275"
type input "60"
type input "275"
type input "0"
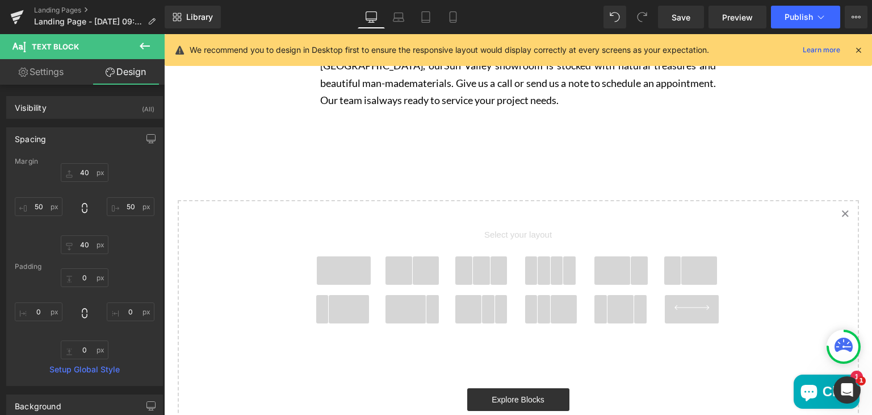
type input "0"
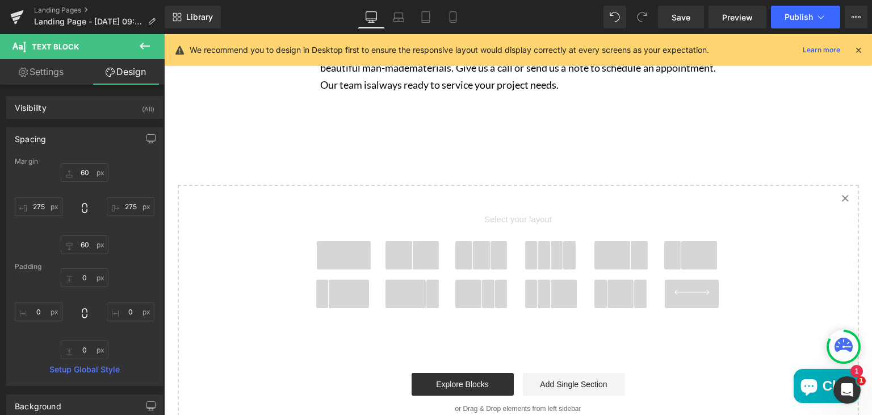
scroll to position [450, 0]
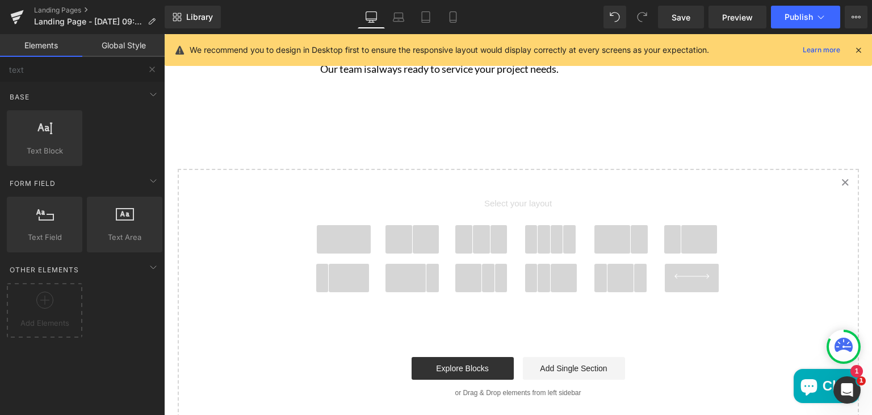
click at [395, 198] on span "Select your layout" at bounding box center [518, 206] width 420 height 38
click at [34, 73] on input "text" at bounding box center [70, 69] width 140 height 25
type input "t"
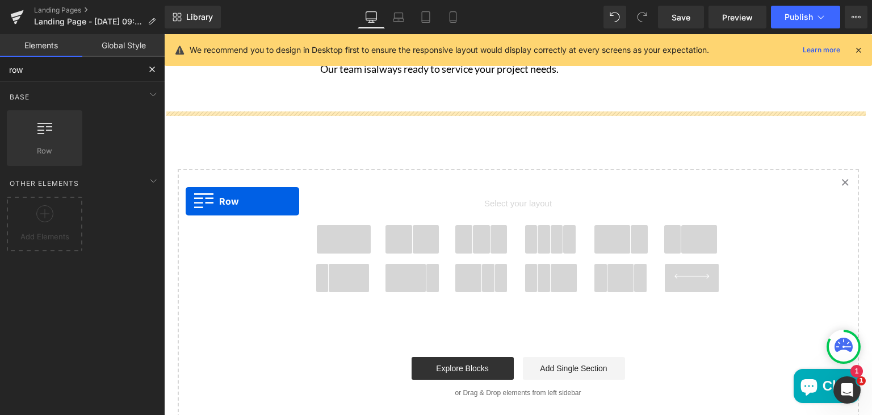
drag, startPoint x: 187, startPoint y: 162, endPoint x: 189, endPoint y: 202, distance: 40.3
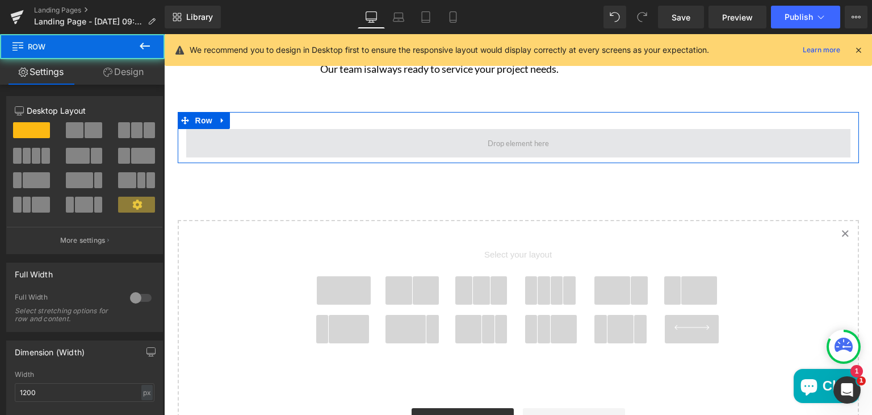
click at [268, 147] on span "Main content" at bounding box center [518, 143] width 664 height 28
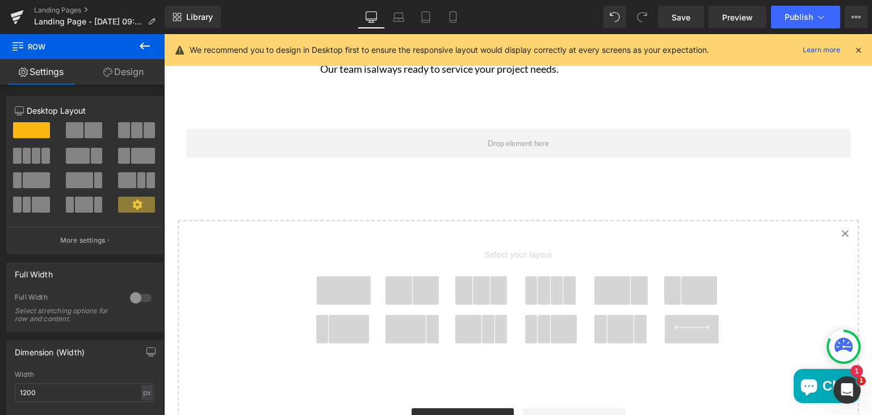
click at [141, 46] on icon at bounding box center [145, 46] width 10 height 7
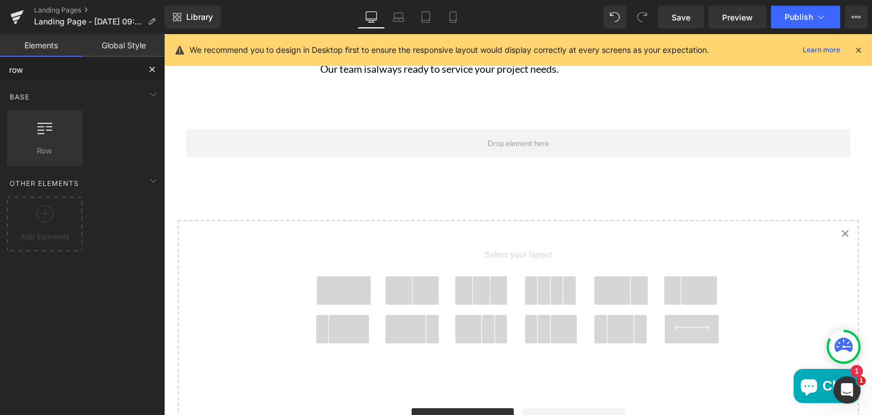
click at [66, 72] on input "row" at bounding box center [70, 69] width 140 height 25
type input "r"
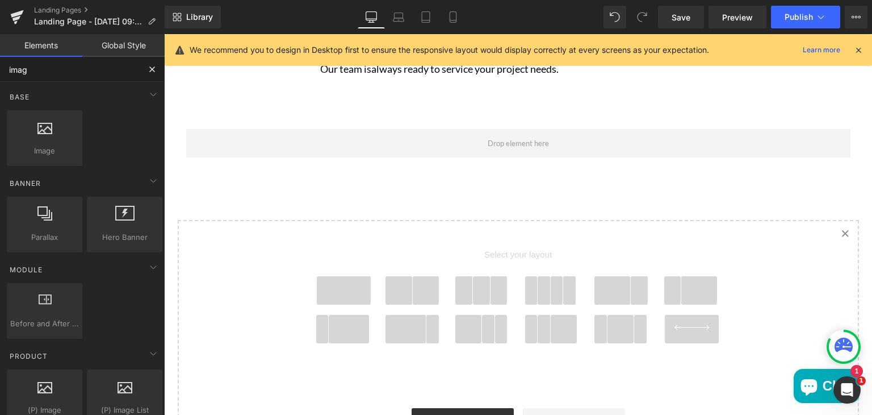
type input "image"
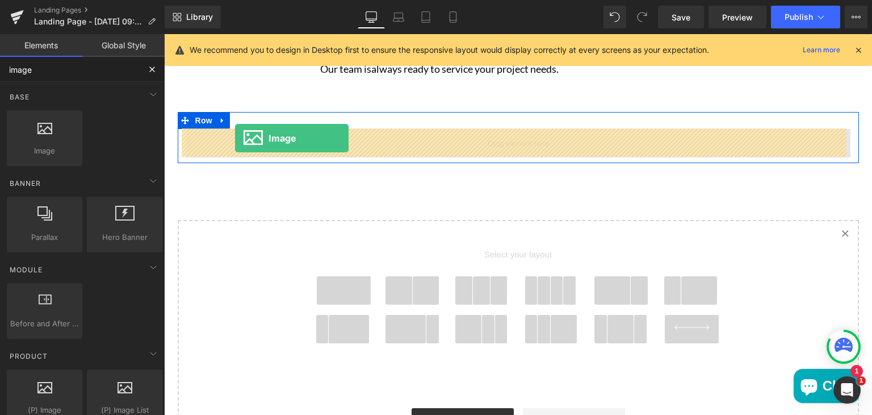
drag, startPoint x: 214, startPoint y: 165, endPoint x: 235, endPoint y: 139, distance: 34.0
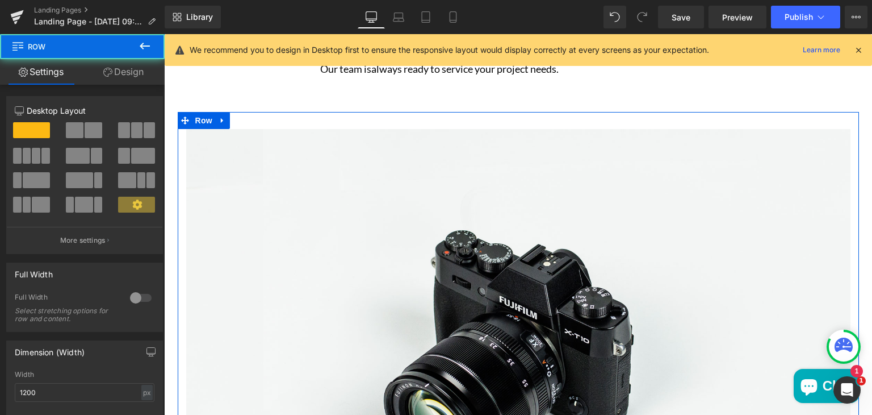
click at [250, 119] on div "Image Row" at bounding box center [518, 343] width 681 height 463
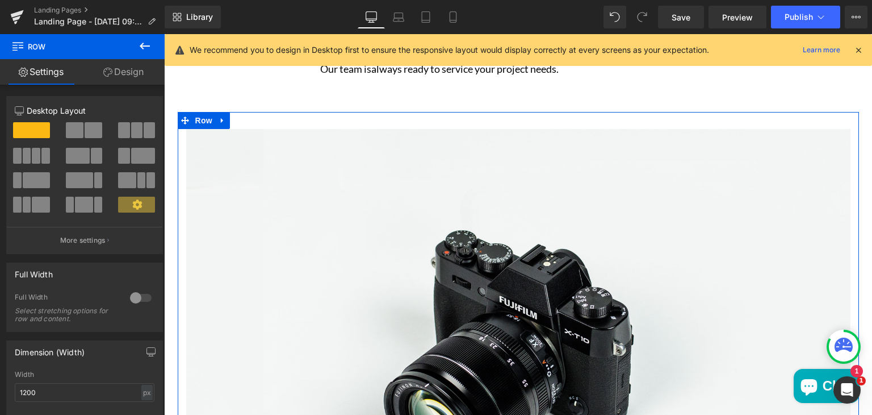
click at [122, 73] on link "Design" at bounding box center [123, 72] width 82 height 26
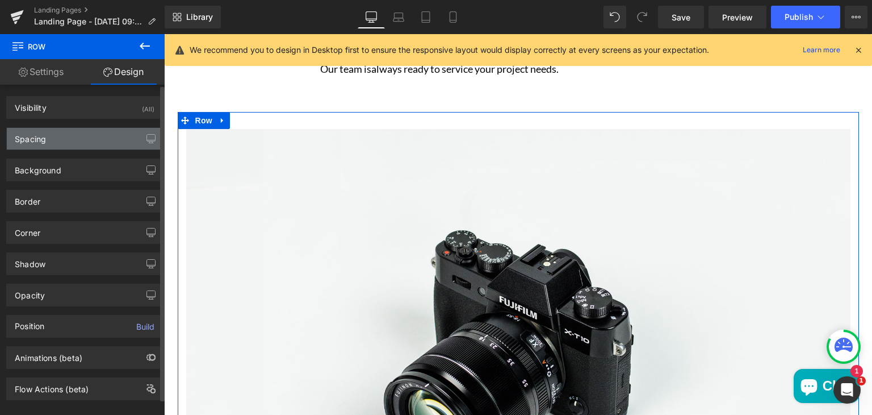
click at [77, 140] on div "Spacing" at bounding box center [85, 139] width 156 height 22
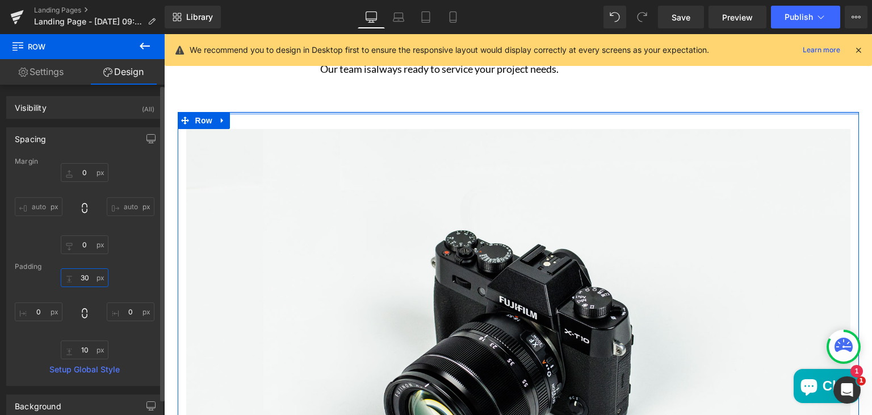
click at [86, 279] on input "30" at bounding box center [85, 277] width 48 height 19
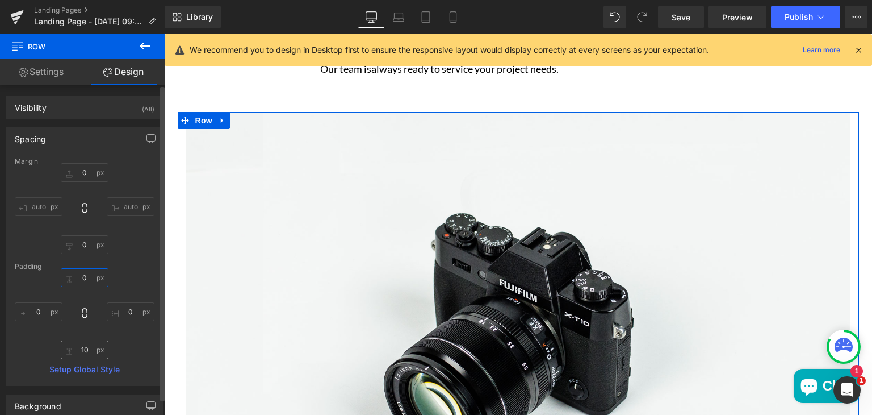
type input "0"
click at [86, 348] on input "10" at bounding box center [85, 349] width 48 height 19
type input "0"
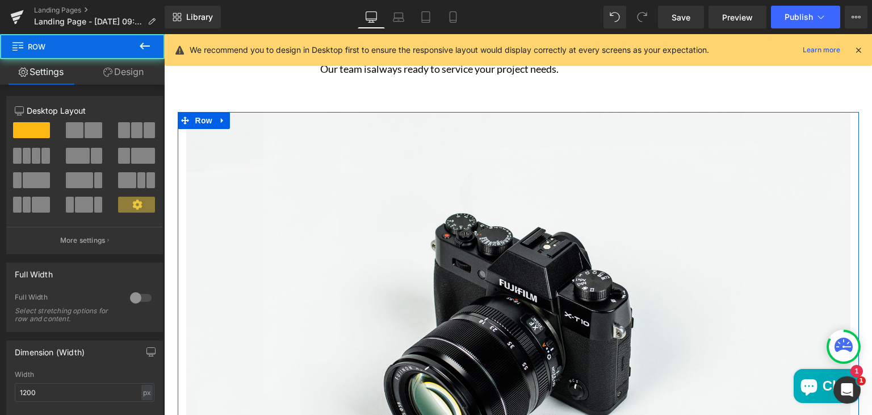
click at [179, 135] on div "Image" at bounding box center [518, 332] width 681 height 440
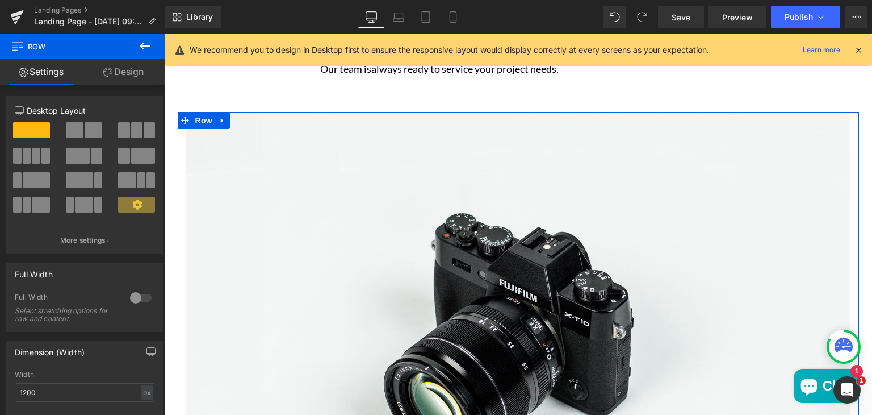
click at [134, 68] on link "Design" at bounding box center [123, 72] width 82 height 26
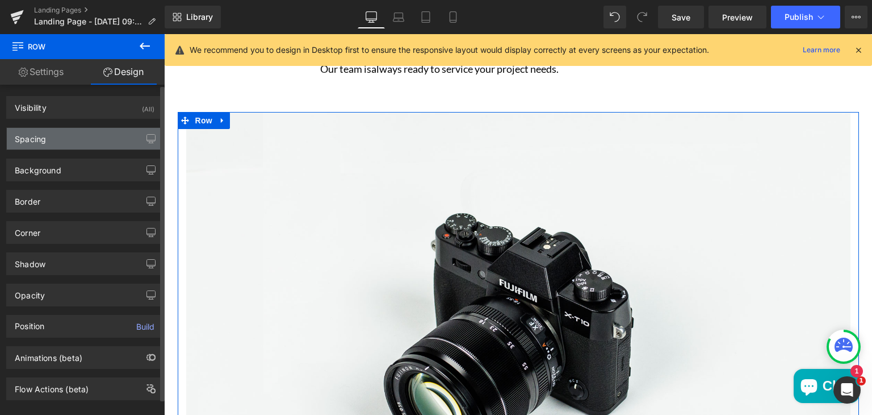
click at [98, 137] on div "Spacing" at bounding box center [85, 139] width 156 height 22
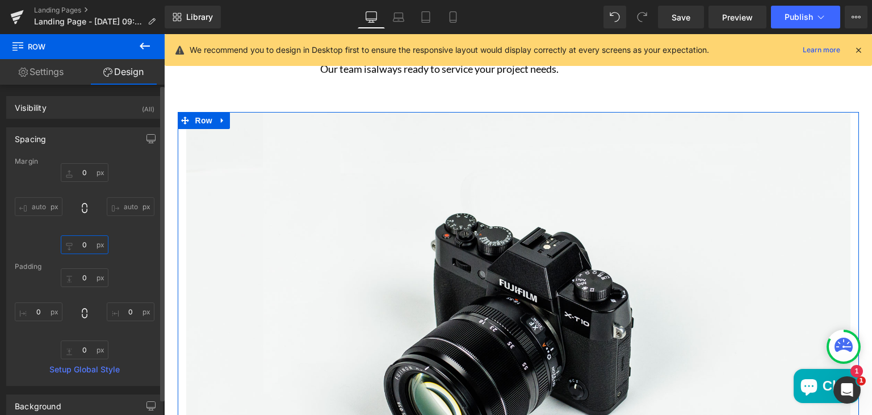
click at [85, 244] on input "0" at bounding box center [85, 244] width 48 height 19
type input "20"
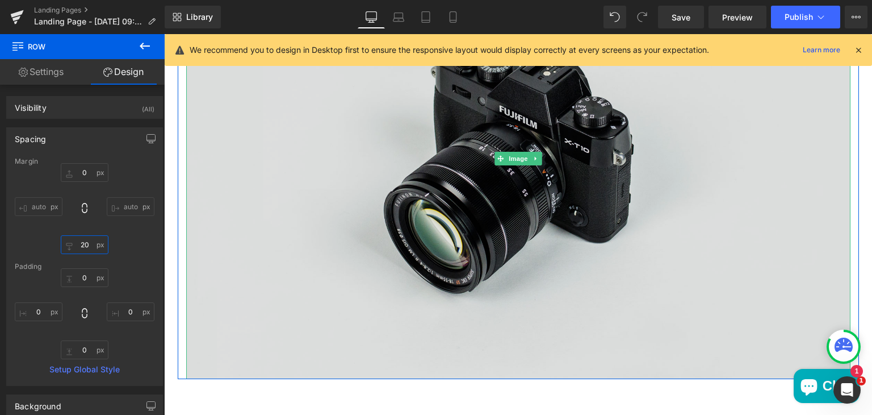
scroll to position [627, 0]
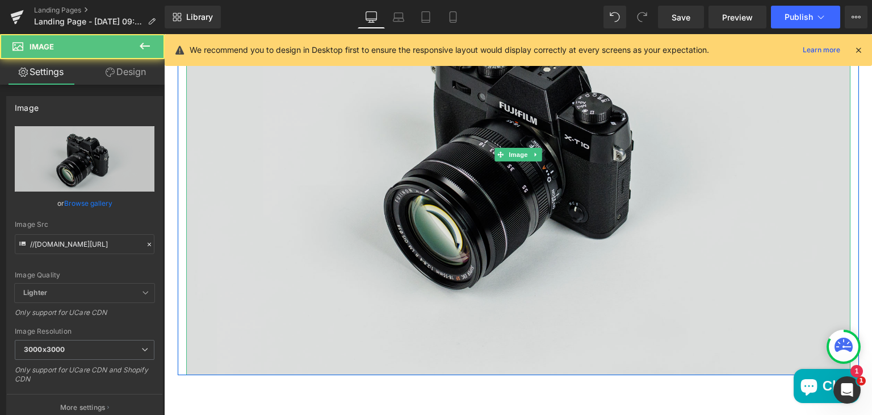
click at [254, 360] on img "Main content" at bounding box center [518, 155] width 664 height 440
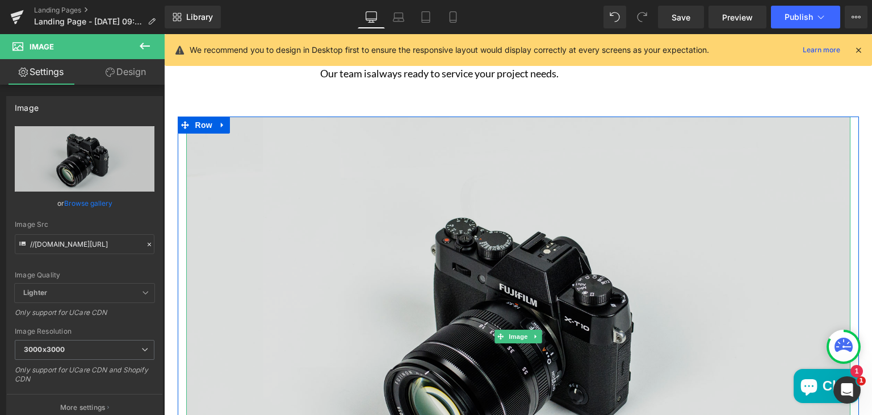
scroll to position [425, 0]
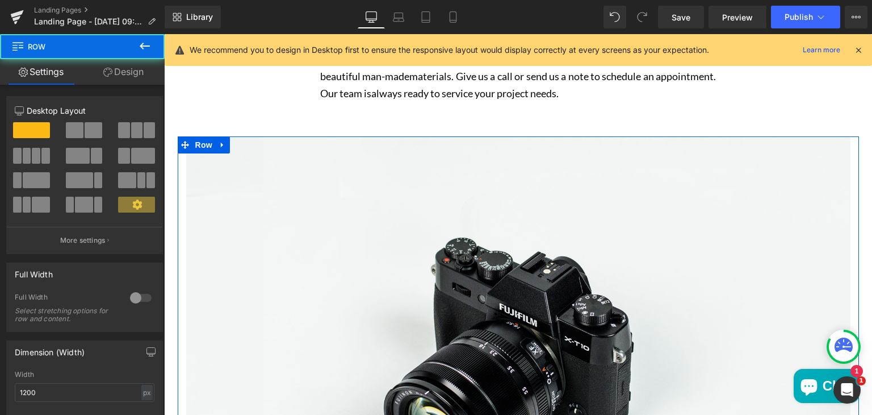
click at [179, 175] on div "Image" at bounding box center [518, 356] width 681 height 440
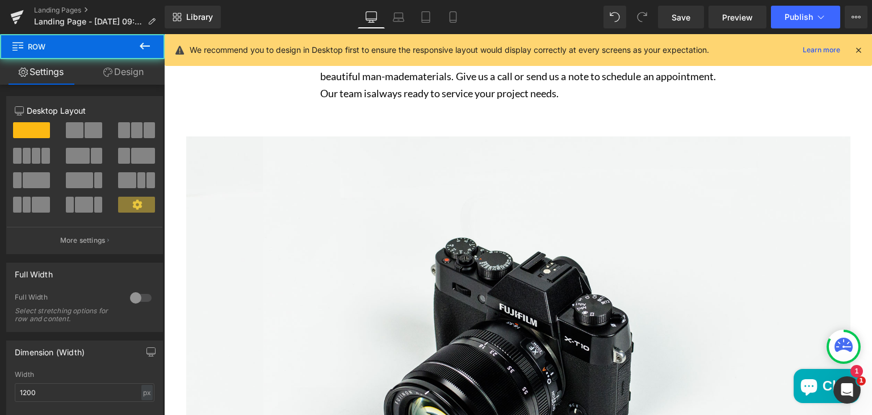
click at [179, 164] on div "Image" at bounding box center [518, 356] width 681 height 440
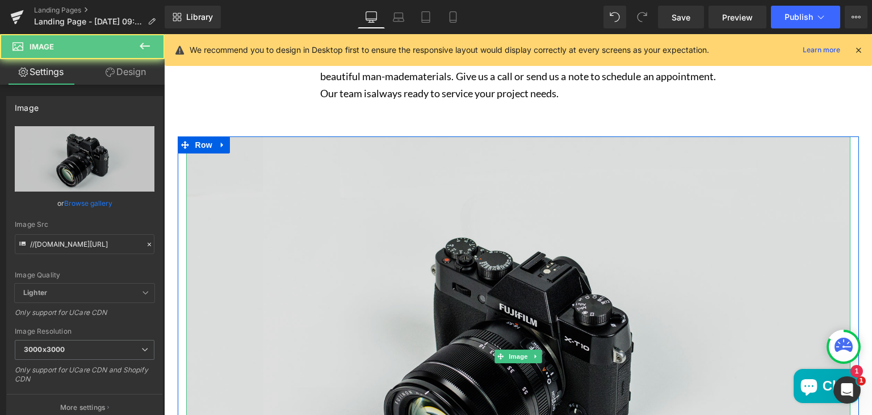
click at [203, 170] on img "Main content" at bounding box center [518, 356] width 664 height 440
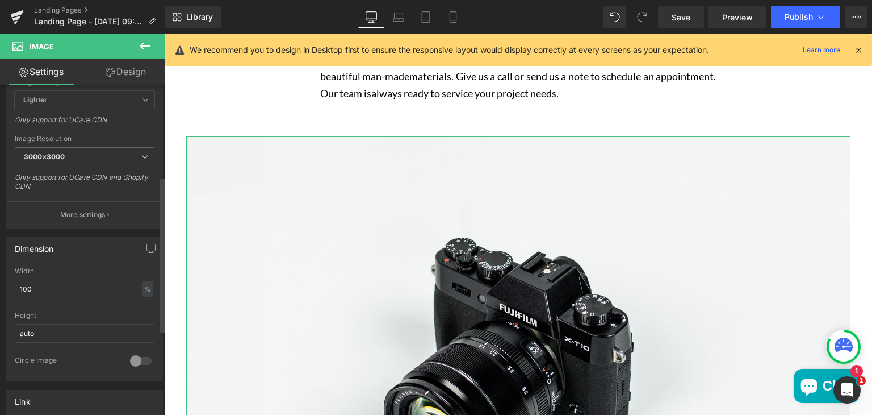
scroll to position [193, 0]
click at [44, 285] on input "100" at bounding box center [85, 288] width 140 height 19
type input "1"
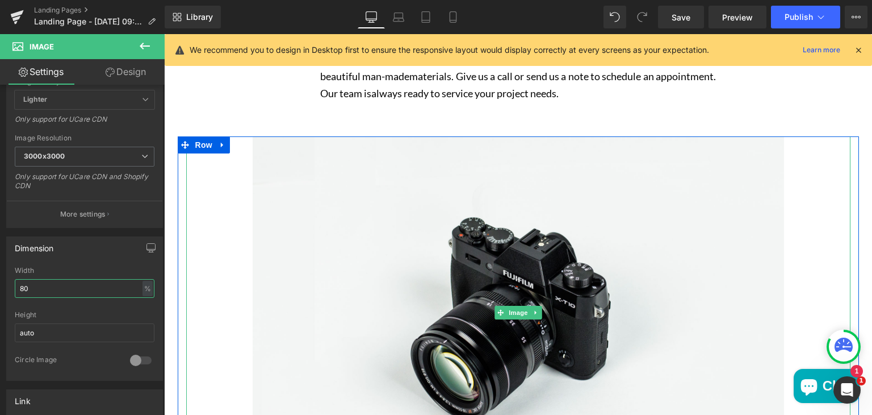
type input "80"
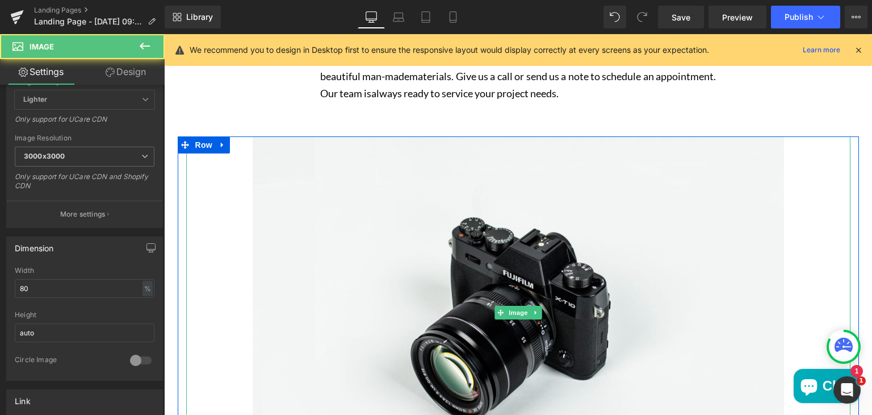
click at [221, 241] on div "Main content" at bounding box center [518, 312] width 664 height 352
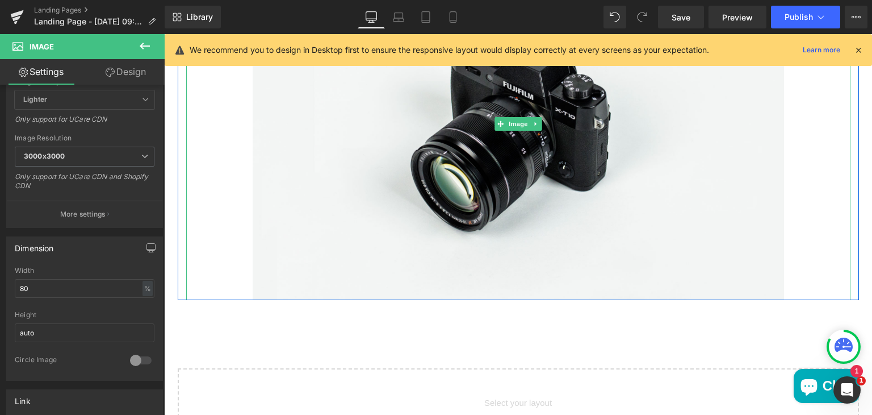
scroll to position [614, 0]
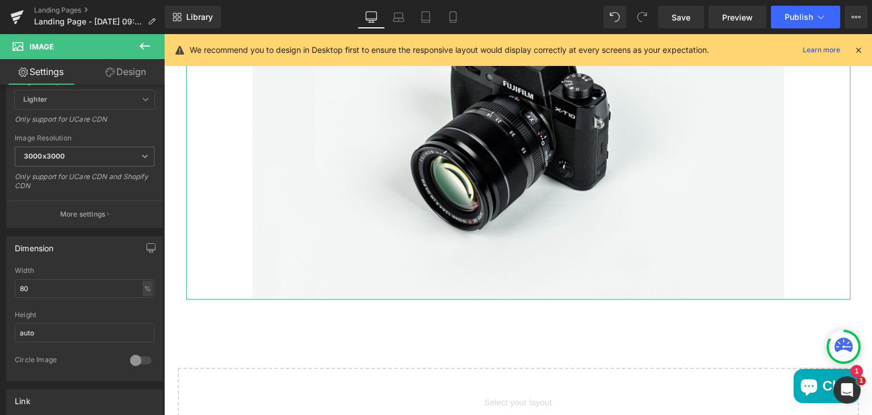
click at [128, 69] on link "Design" at bounding box center [126, 72] width 82 height 26
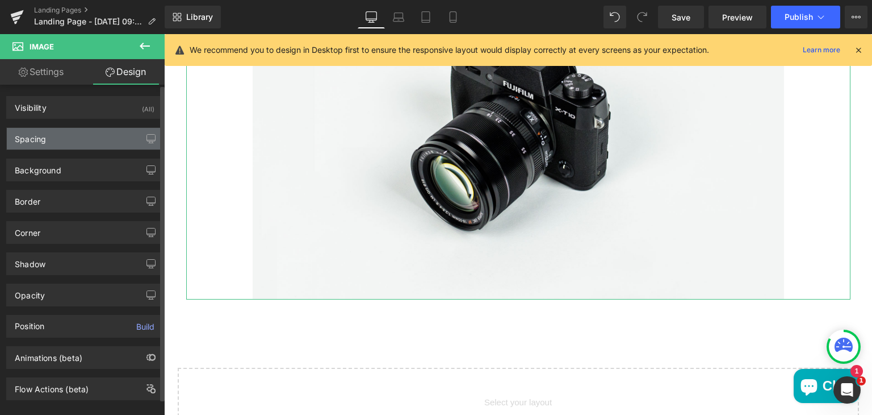
click at [93, 133] on div "Spacing" at bounding box center [85, 139] width 156 height 22
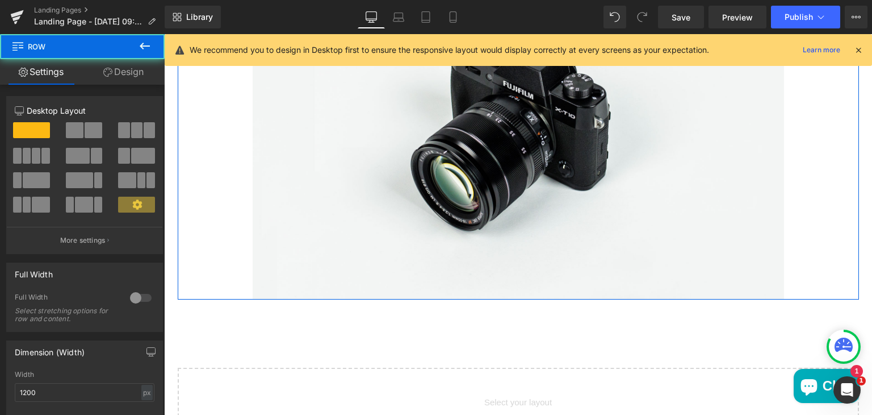
click at [178, 116] on div "Image" at bounding box center [518, 123] width 681 height 352
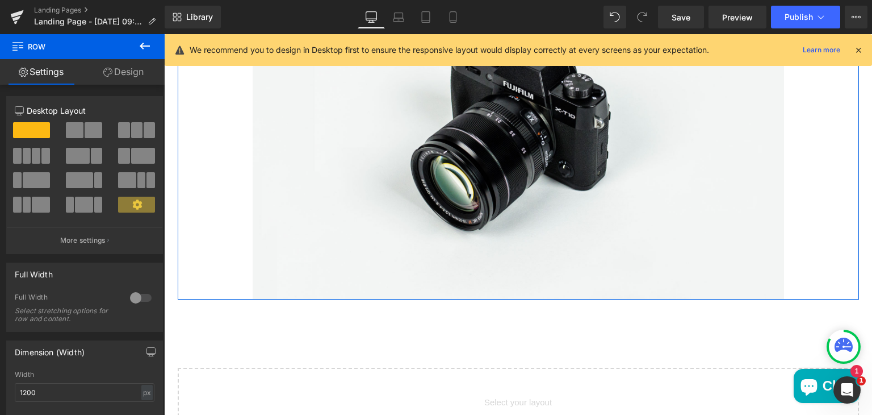
click at [123, 70] on link "Design" at bounding box center [123, 72] width 82 height 26
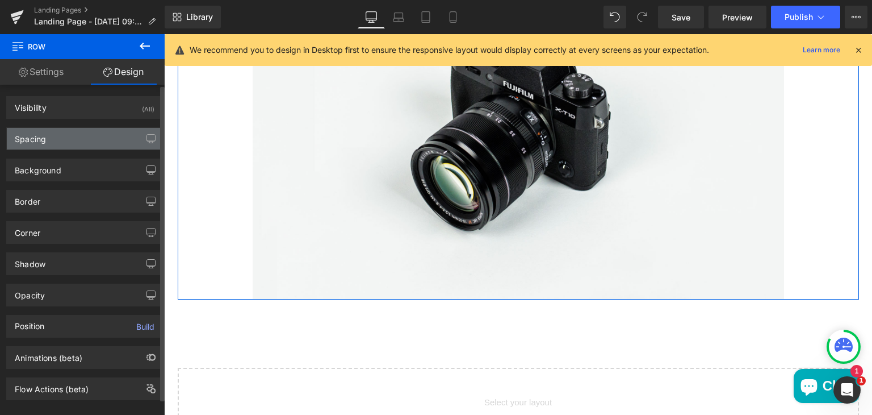
click at [93, 134] on div "Spacing" at bounding box center [85, 139] width 156 height 22
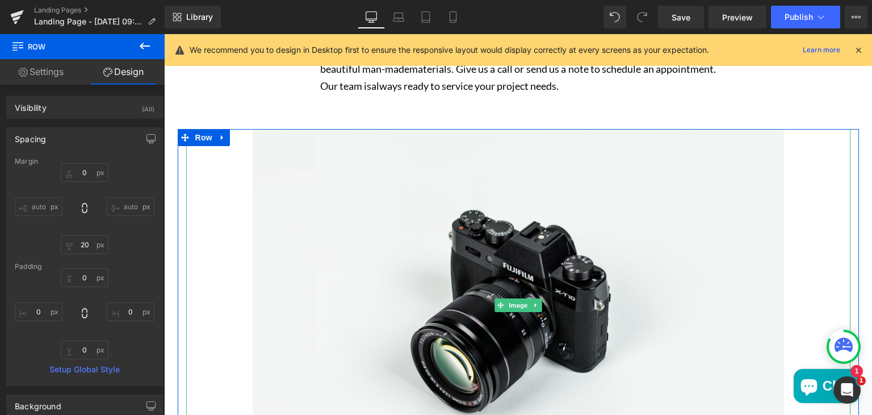
scroll to position [432, 0]
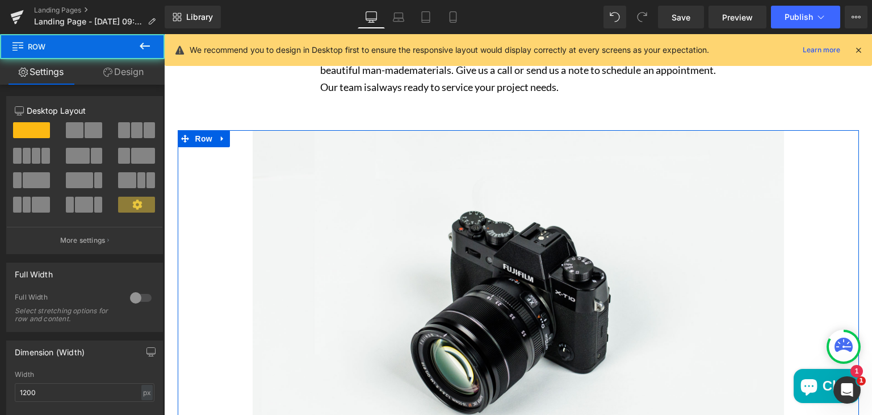
click at [178, 160] on div "Image" at bounding box center [518, 306] width 681 height 352
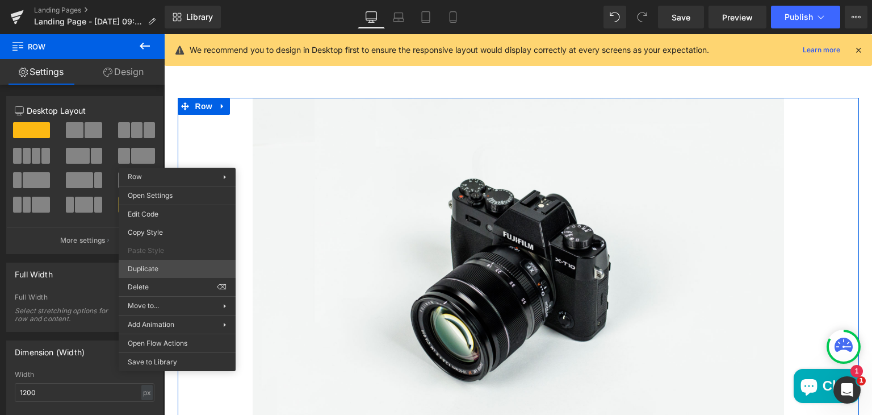
click at [157, 271] on div "Image You are previewing how the will restyle your page. You can not edit Eleme…" at bounding box center [436, 217] width 872 height 434
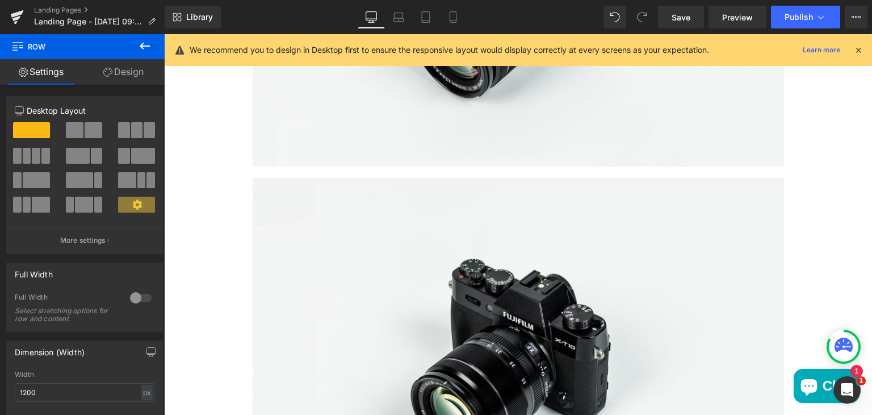
scroll to position [745, 0]
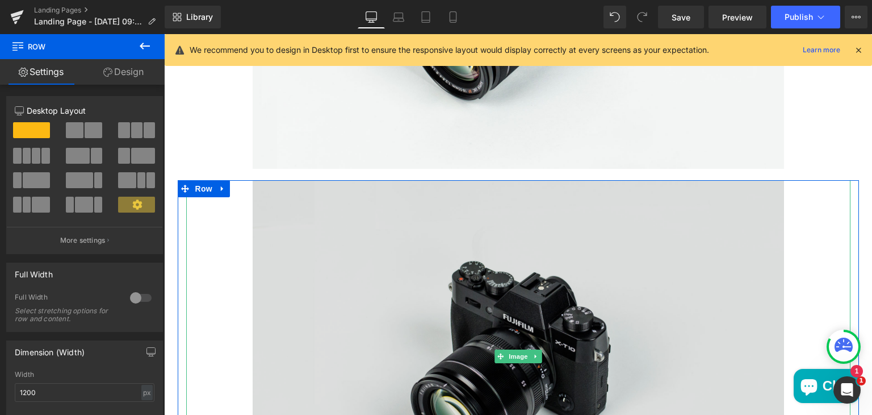
click at [270, 187] on img "Main content" at bounding box center [519, 356] width 532 height 352
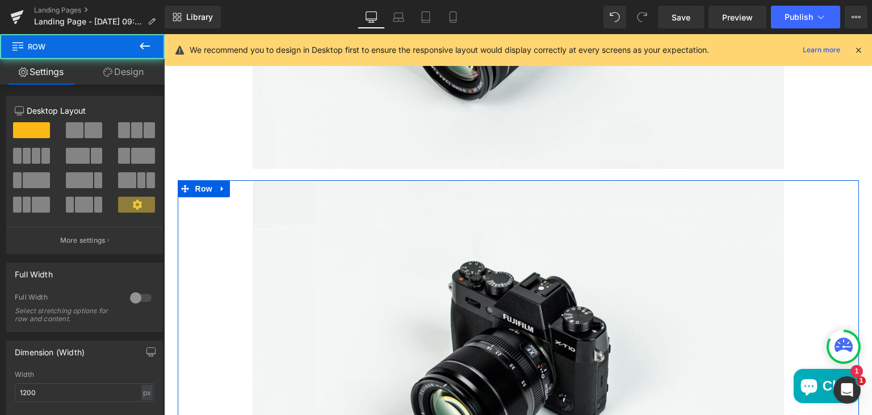
click at [181, 212] on div "Image" at bounding box center [518, 356] width 681 height 352
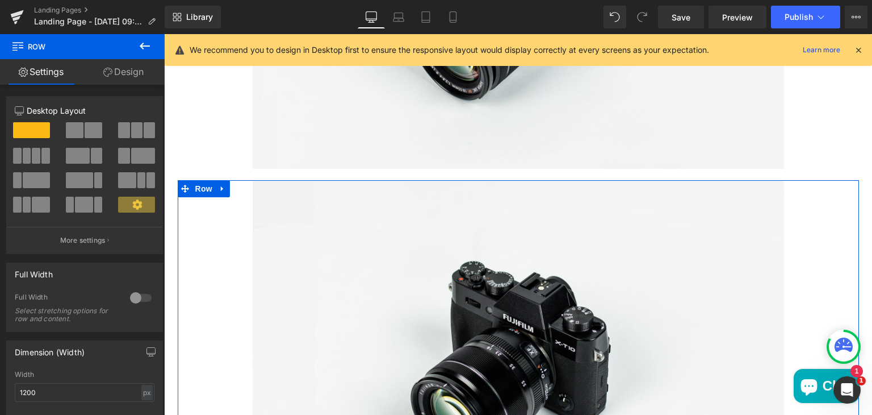
click at [132, 68] on link "Design" at bounding box center [123, 72] width 82 height 26
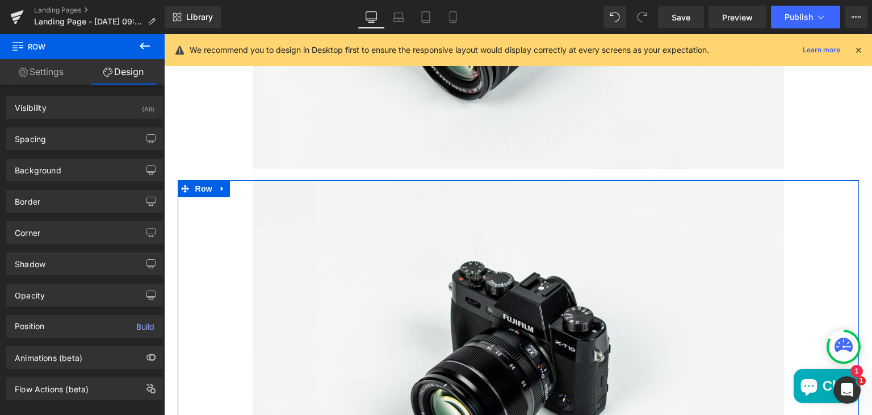
type input "0"
type input "20"
type input "0"
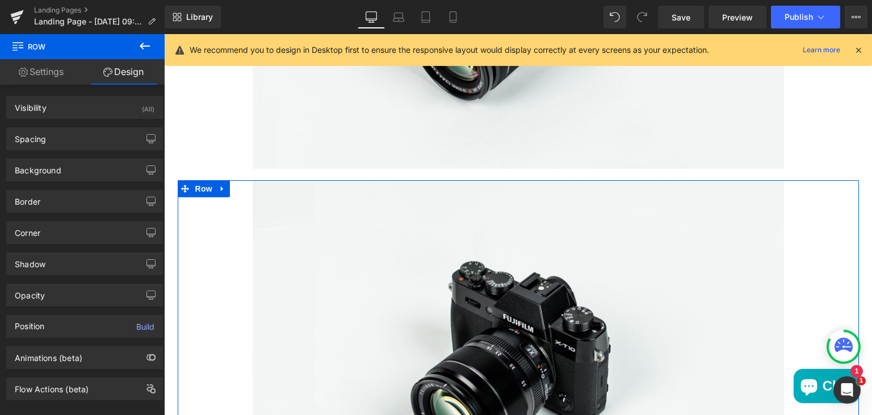
type input "0"
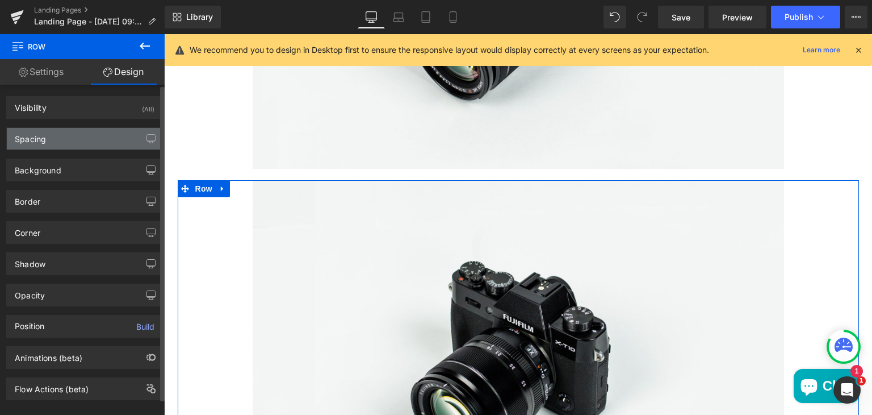
click at [89, 146] on div "Spacing" at bounding box center [85, 139] width 156 height 22
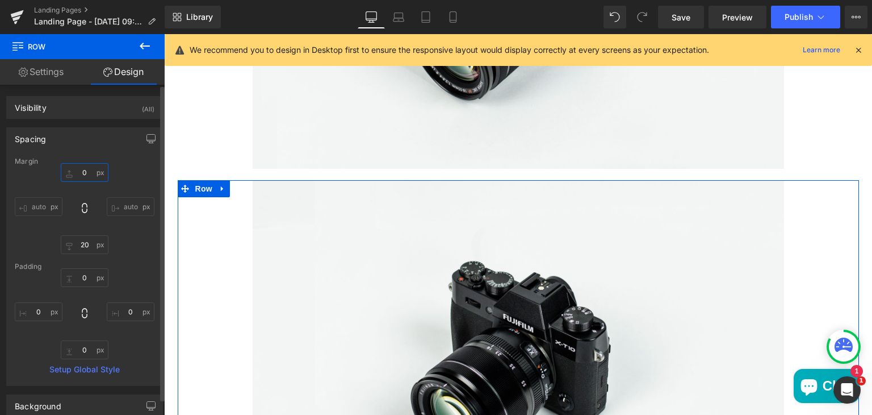
click at [86, 173] on input "0" at bounding box center [85, 172] width 48 height 19
type input "20"
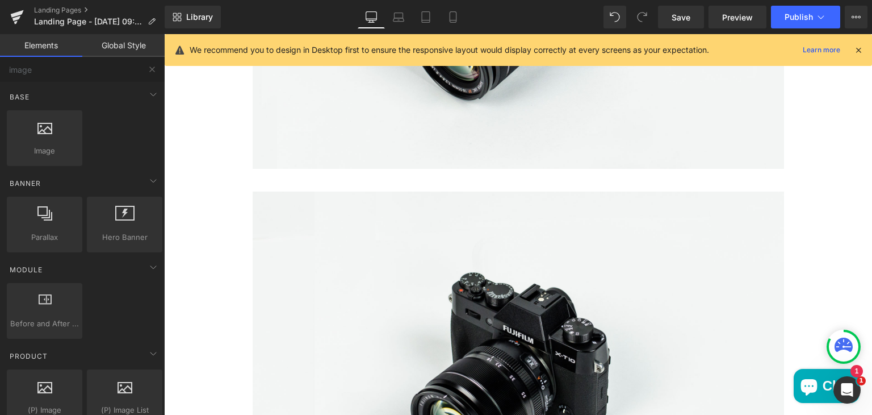
click at [251, 180] on div "SUN VALLEY Heading Hero Banner 200px 200px Serving homeowners, fabricators, arc…" at bounding box center [518, 144] width 708 height 1442
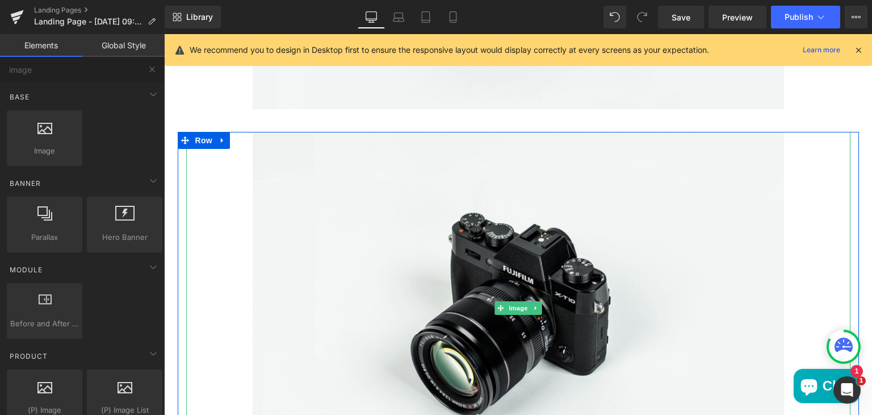
scroll to position [805, 0]
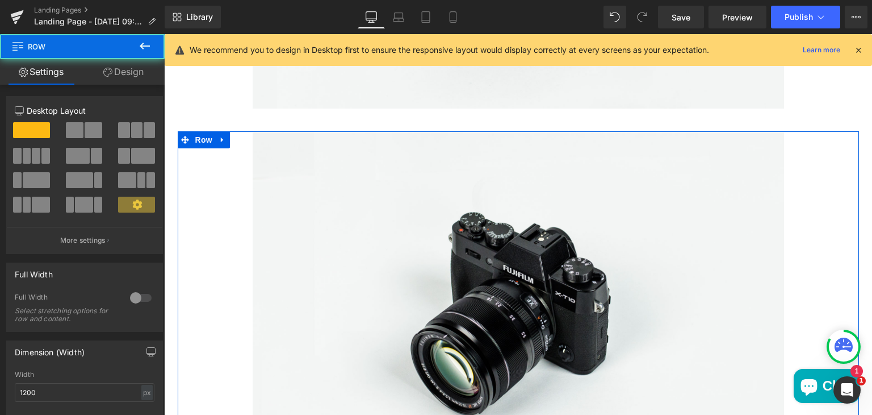
click at [181, 157] on div "Image" at bounding box center [518, 307] width 681 height 352
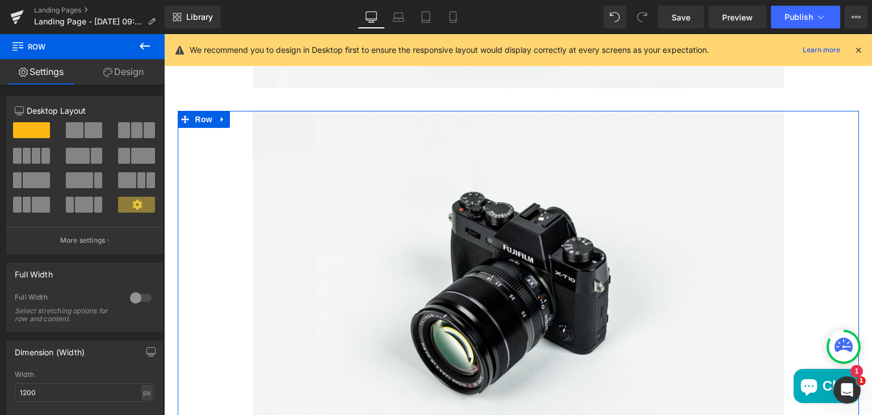
click at [150, 267] on div "Image You are previewing how the will restyle your page. You can not edit Eleme…" at bounding box center [436, 217] width 872 height 434
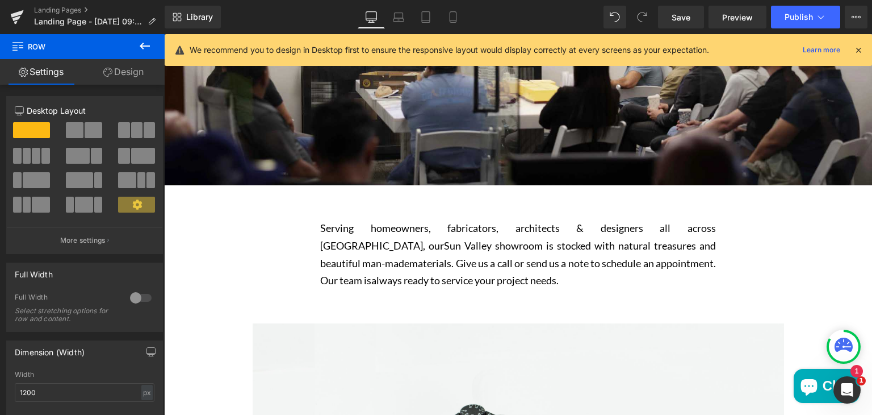
scroll to position [238, 0]
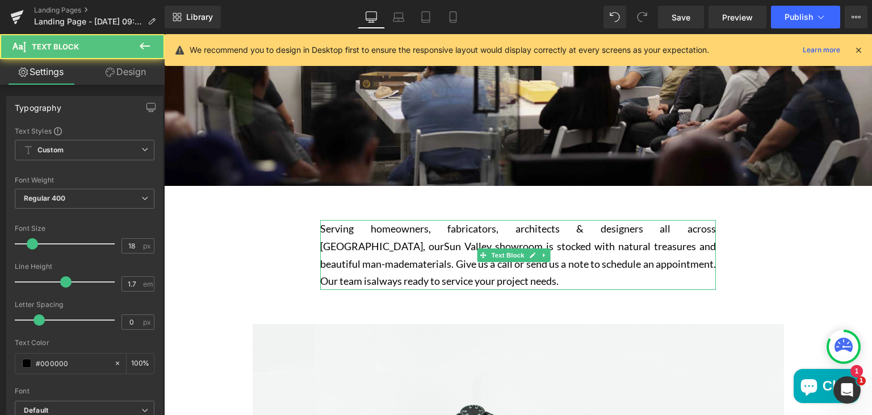
click at [324, 260] on span "materials. Give us a call or send us a note to schedule an appointment. Our tea…" at bounding box center [518, 272] width 396 height 30
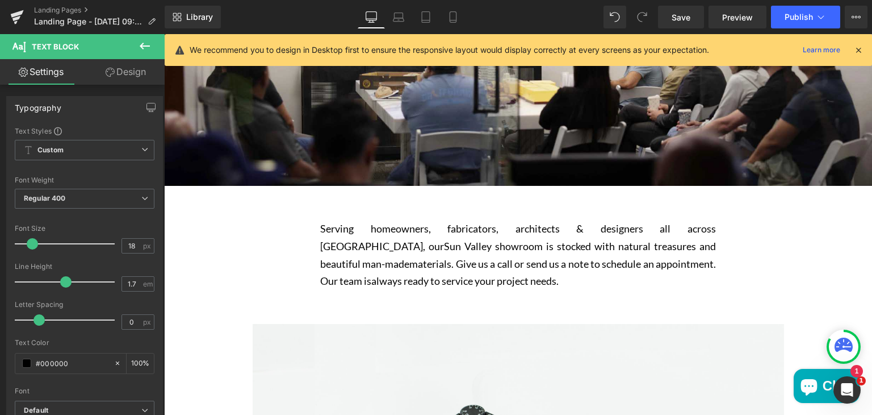
click at [123, 78] on link "Design" at bounding box center [126, 72] width 82 height 26
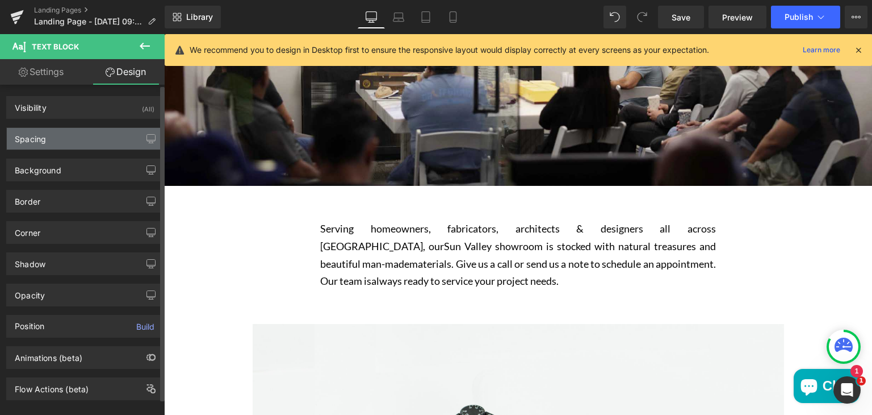
click at [89, 135] on div "Spacing" at bounding box center [85, 139] width 156 height 22
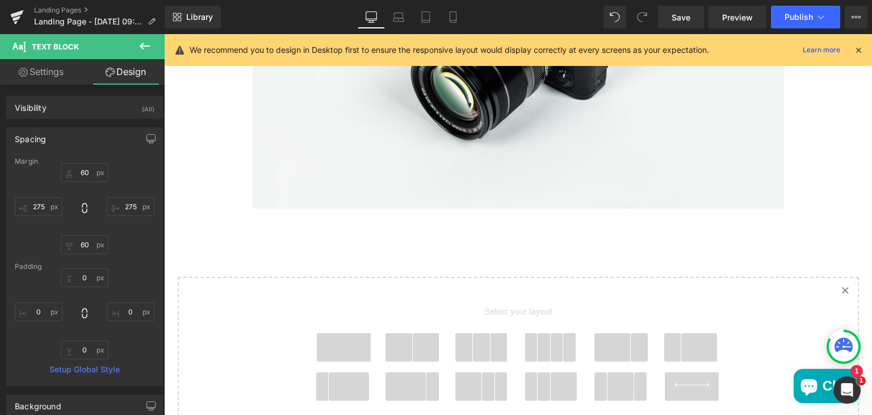
scroll to position [1456, 0]
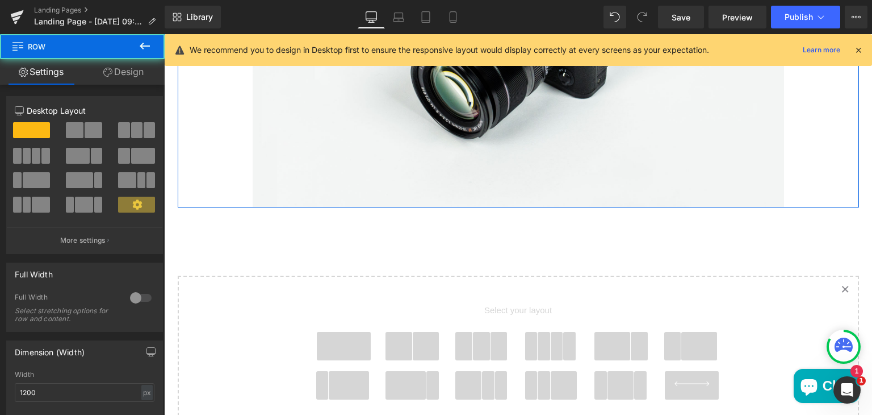
click at [178, 199] on div "Image" at bounding box center [518, 31] width 681 height 352
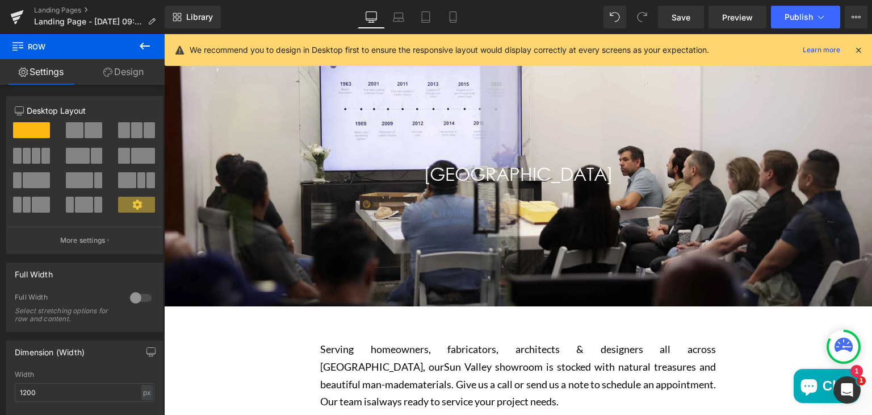
scroll to position [116, 0]
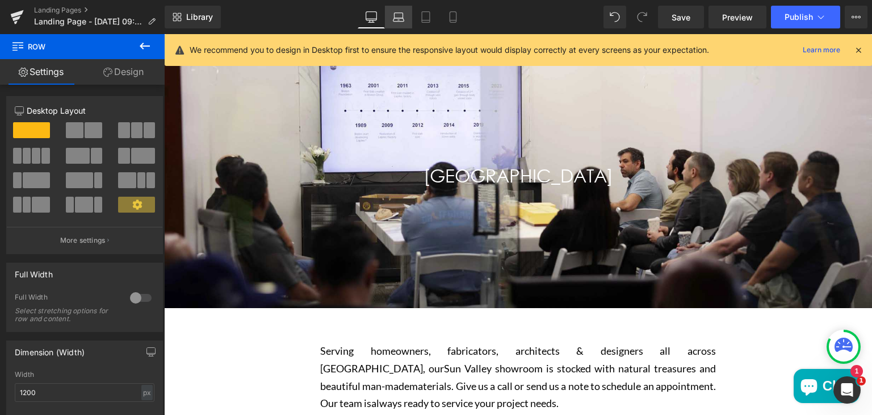
click at [401, 21] on icon at bounding box center [399, 19] width 11 height 3
type input "100"
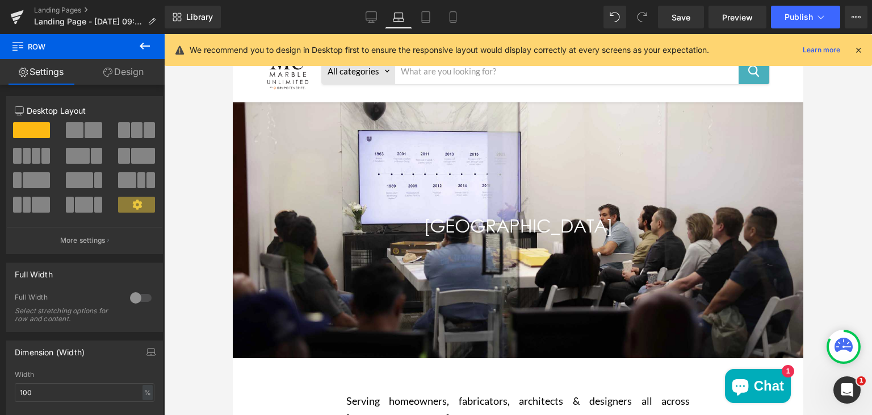
scroll to position [0, 0]
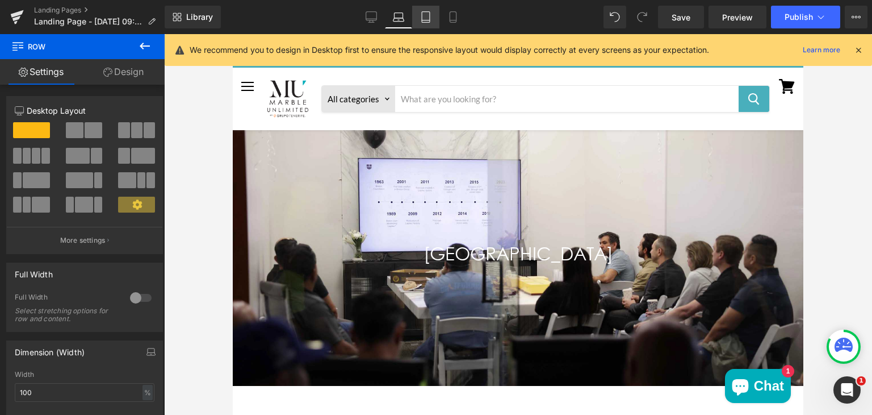
click at [428, 20] on icon at bounding box center [426, 20] width 8 height 0
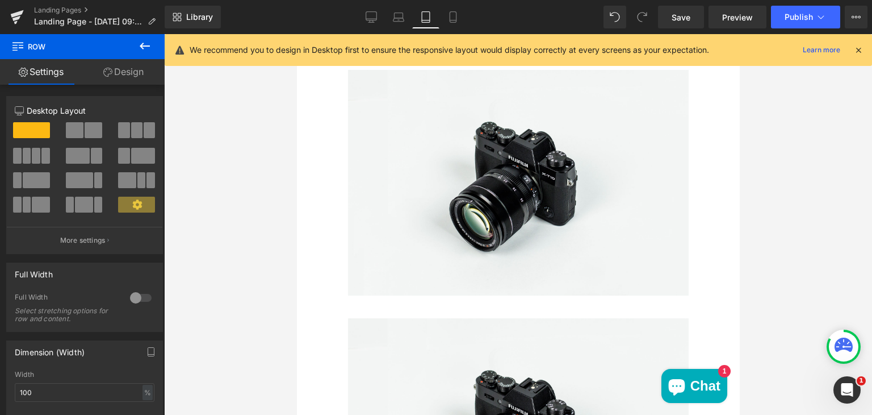
scroll to position [694, 0]
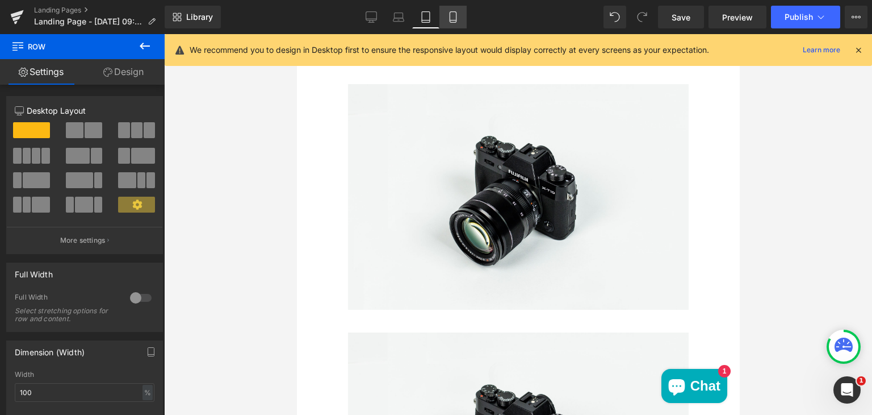
click at [451, 22] on icon at bounding box center [453, 17] width 6 height 11
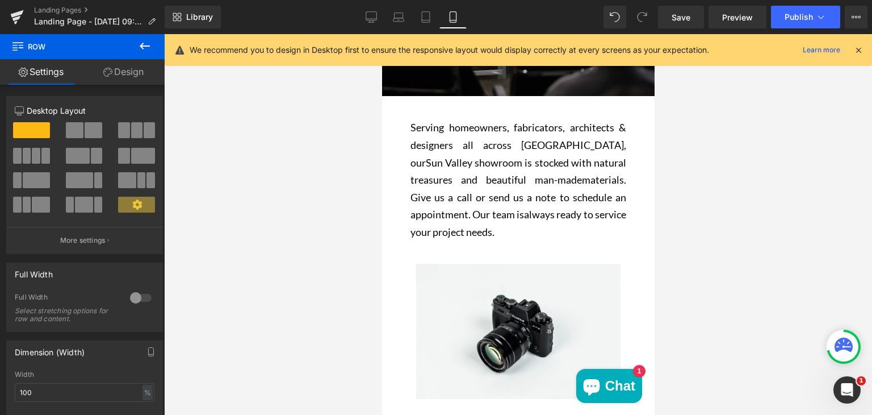
scroll to position [467, 0]
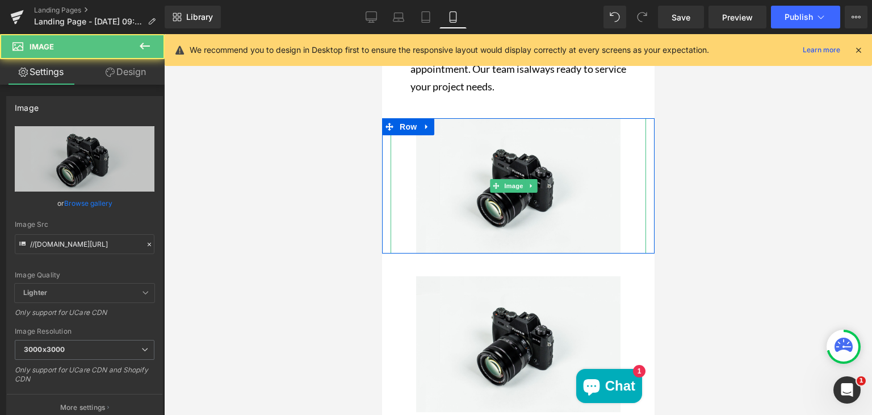
click at [400, 175] on div "Main content" at bounding box center [518, 186] width 256 height 136
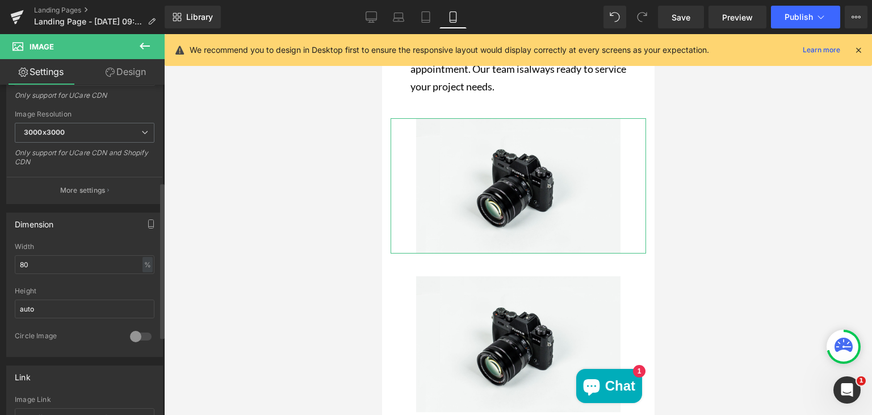
scroll to position [218, 0]
click at [52, 262] on input "80" at bounding box center [85, 263] width 140 height 19
type input "8"
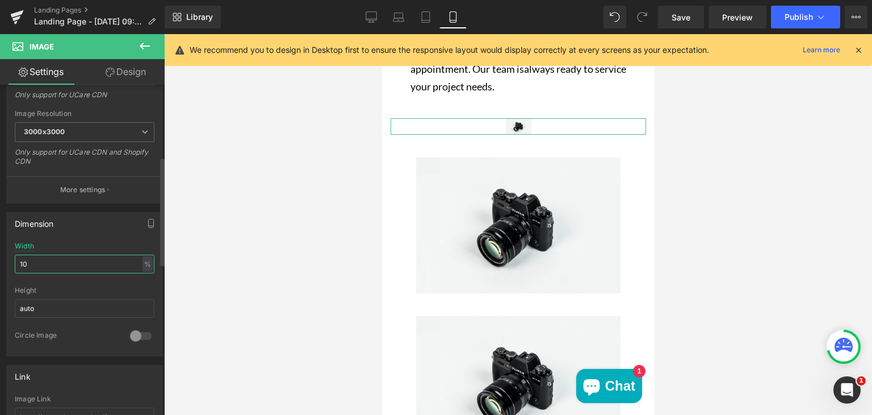
type input "100"
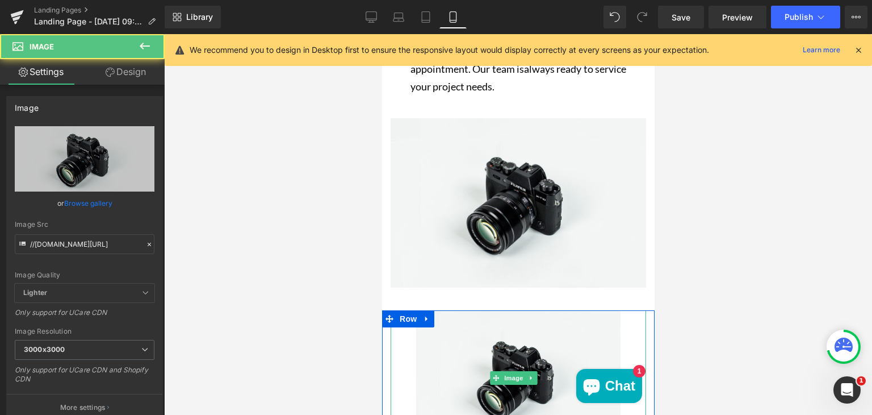
click at [405, 341] on div "Main content" at bounding box center [518, 378] width 256 height 136
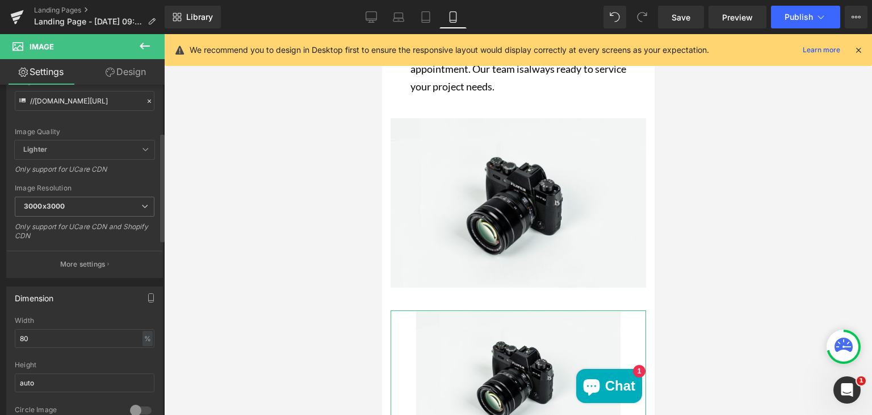
scroll to position [144, 0]
click at [56, 334] on input "80" at bounding box center [85, 337] width 140 height 19
type input "8"
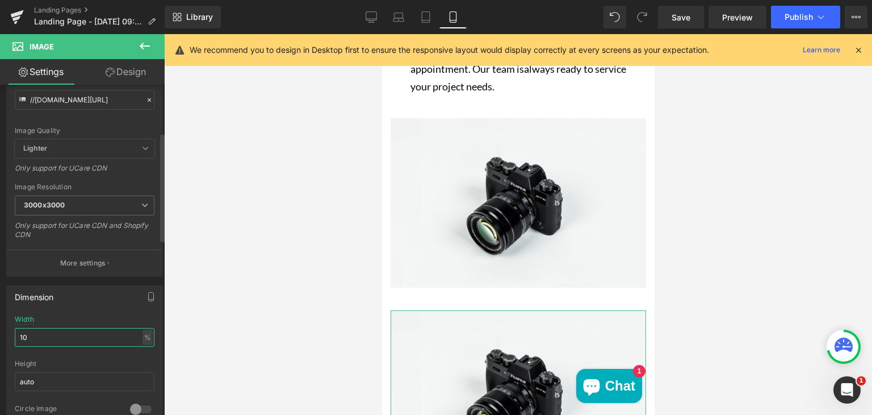
type input "100"
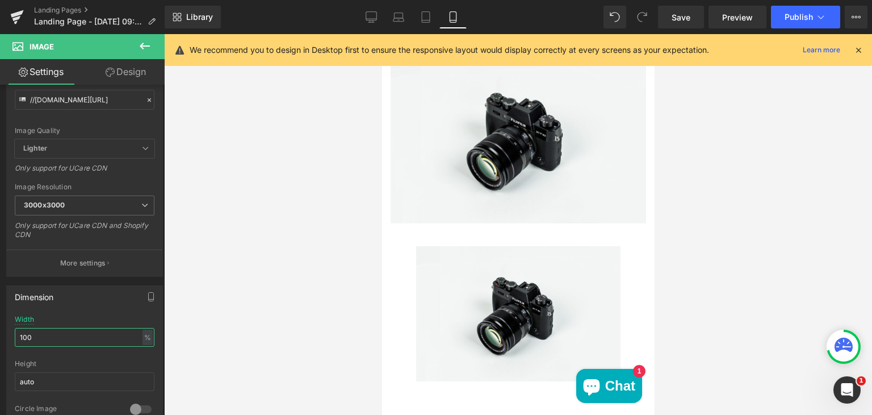
scroll to position [725, 0]
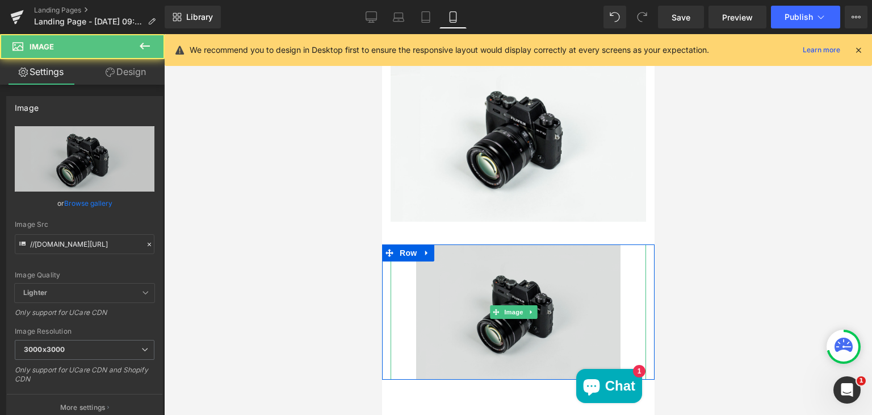
click at [432, 265] on img "Main content" at bounding box center [518, 312] width 204 height 136
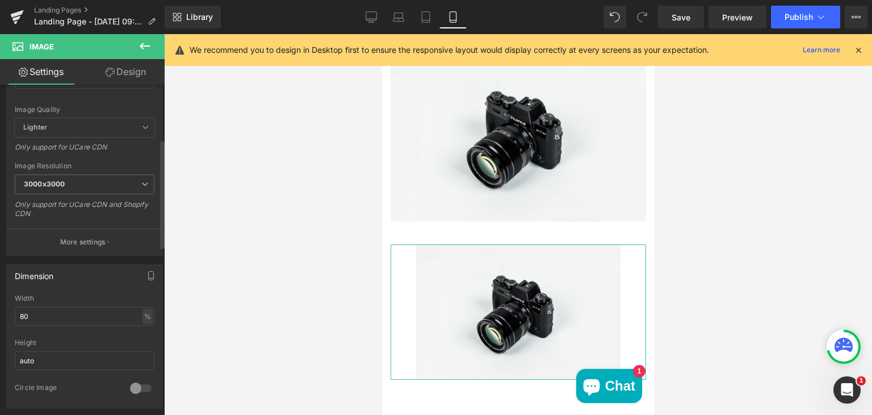
scroll to position [166, 0]
click at [43, 310] on input "80" at bounding box center [85, 315] width 140 height 19
type input "8"
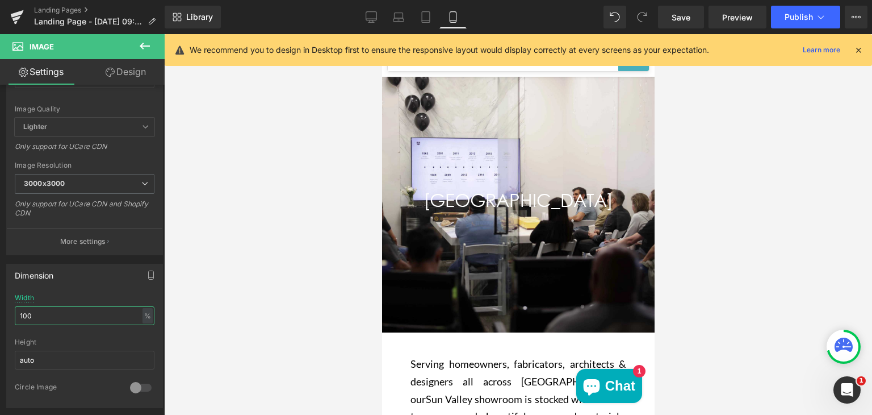
scroll to position [82, 0]
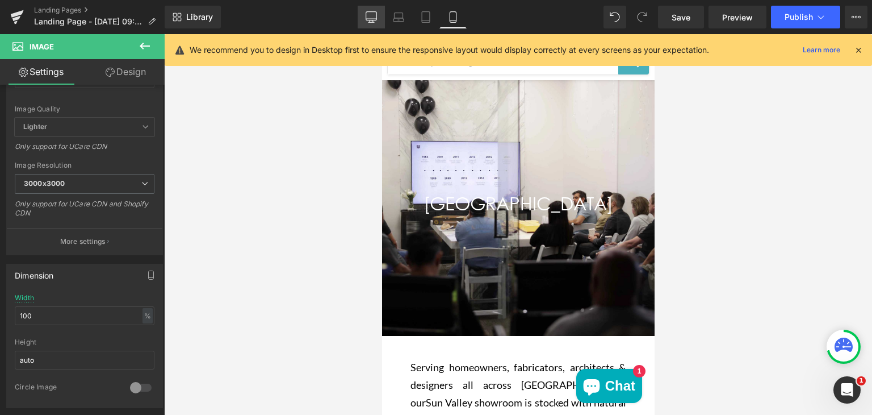
click at [373, 17] on icon at bounding box center [371, 16] width 11 height 11
type input "80"
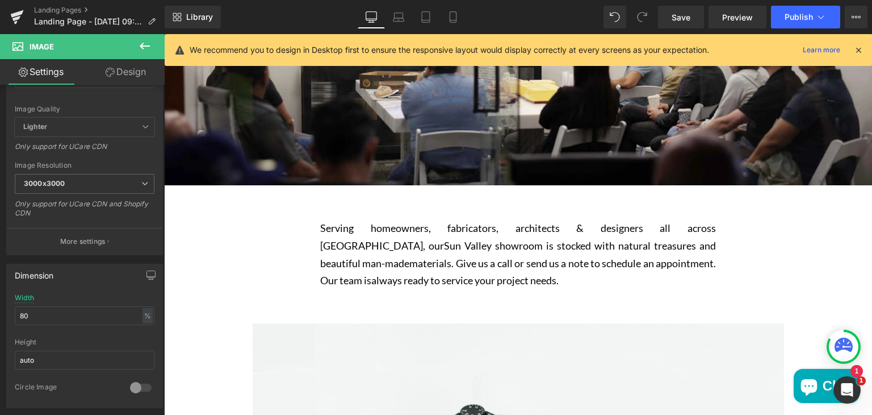
scroll to position [241, 0]
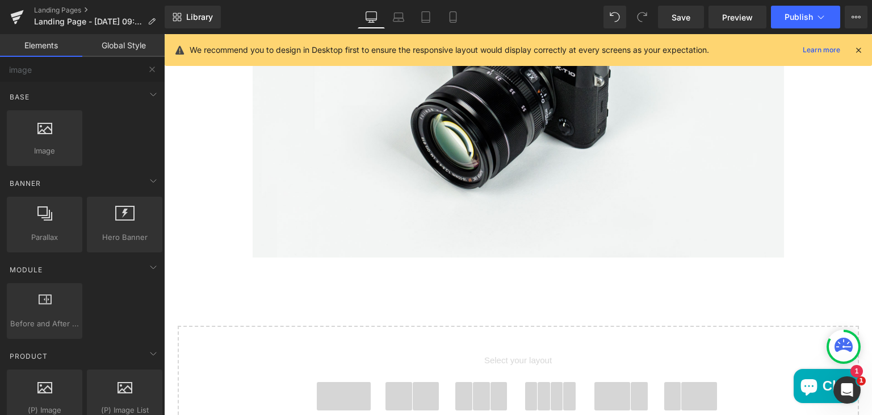
scroll to position [1407, 0]
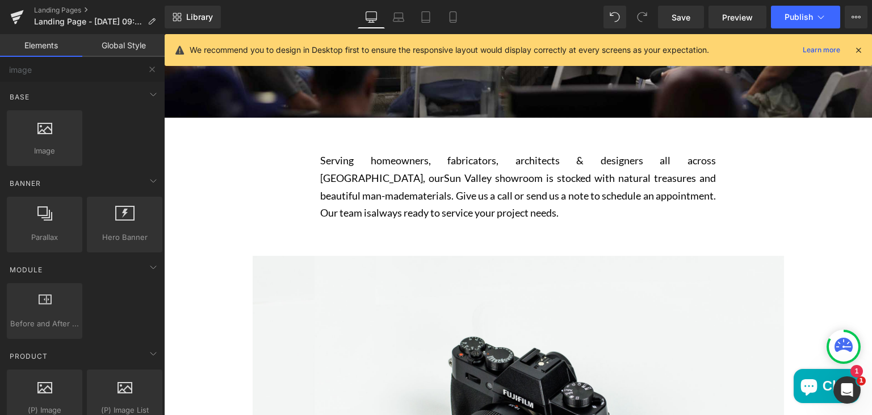
scroll to position [315, 0]
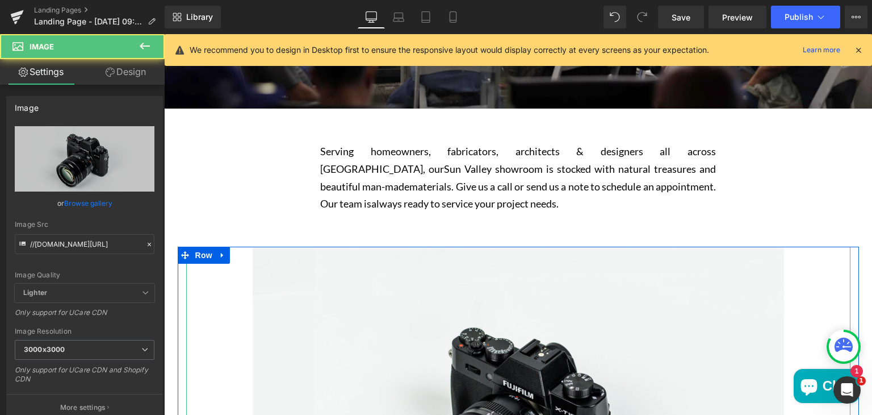
click at [313, 266] on img "Main content" at bounding box center [519, 422] width 532 height 352
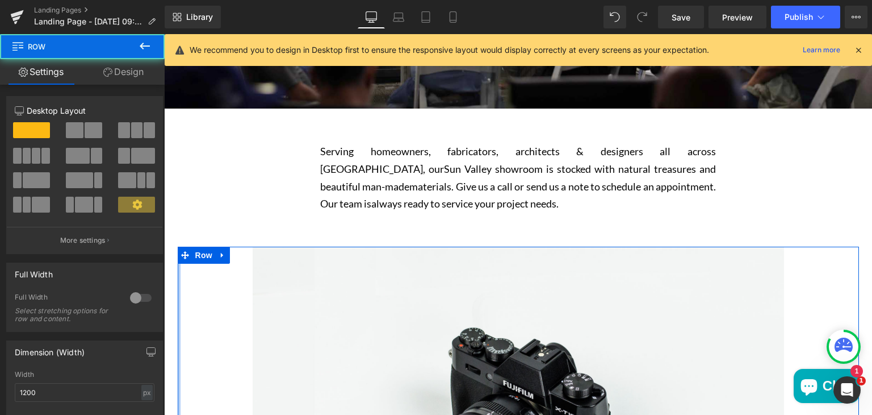
click at [178, 271] on div "Main content" at bounding box center [179, 422] width 3 height 352
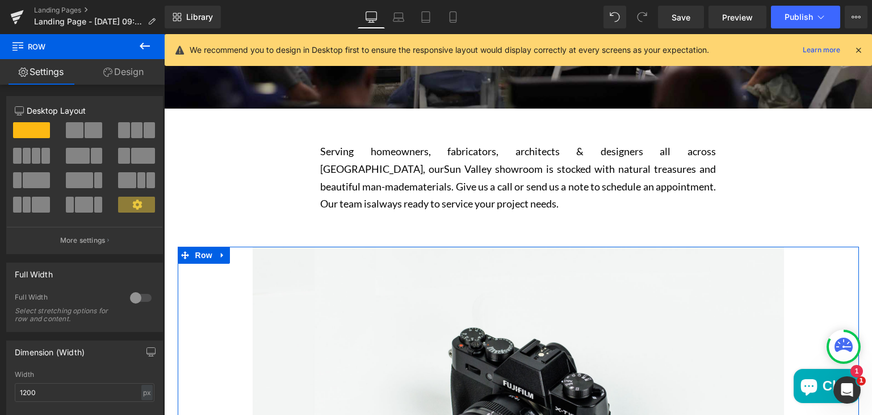
click at [126, 77] on link "Design" at bounding box center [123, 72] width 82 height 26
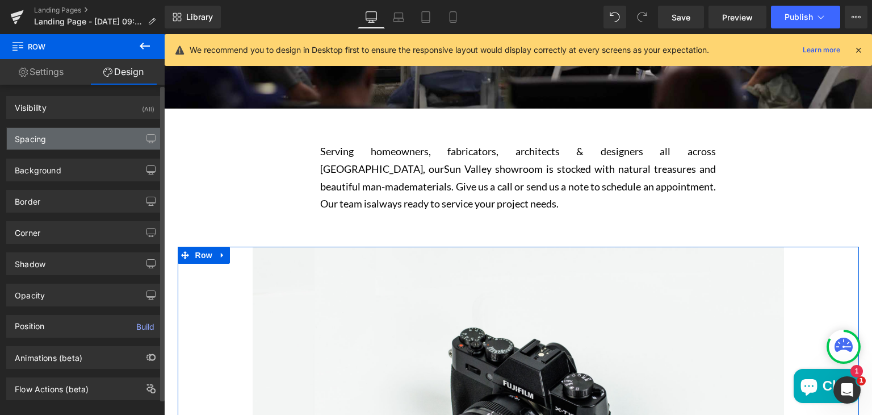
click at [89, 139] on div "Spacing" at bounding box center [85, 139] width 156 height 22
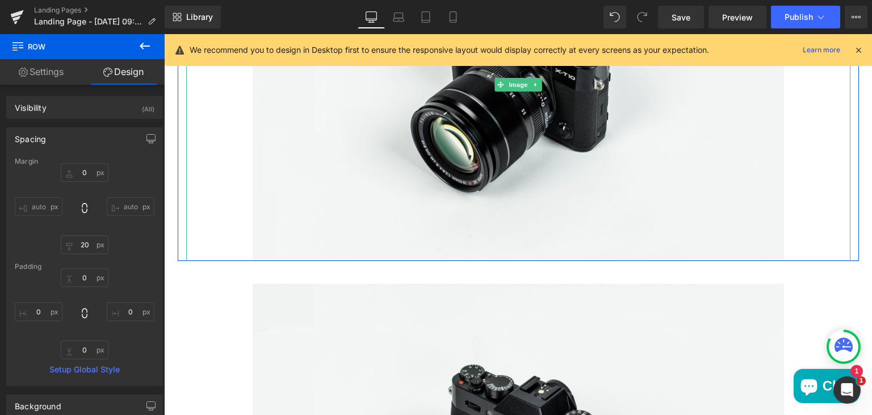
scroll to position [655, 0]
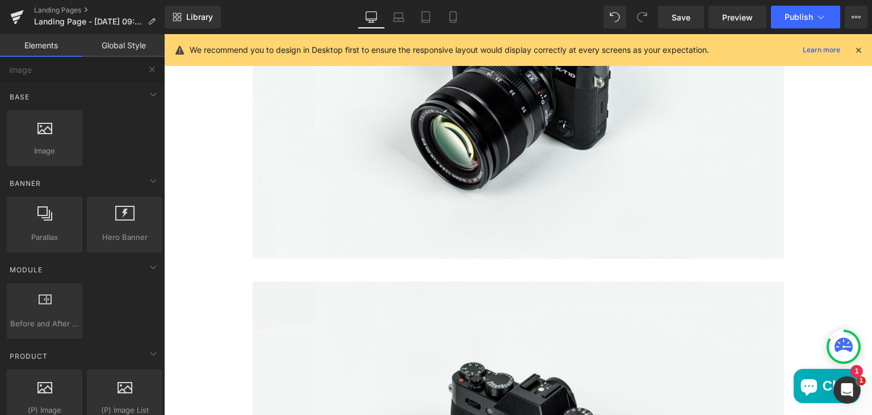
click at [204, 269] on div "SUN VALLEY Heading Hero Banner 200px 200px Serving homeowners, fabricators, arc…" at bounding box center [518, 421] width 708 height 1817
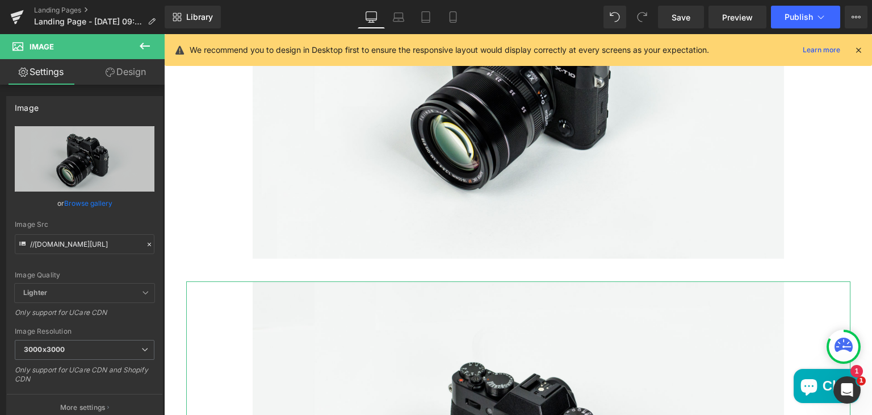
click at [139, 71] on link "Design" at bounding box center [126, 72] width 82 height 26
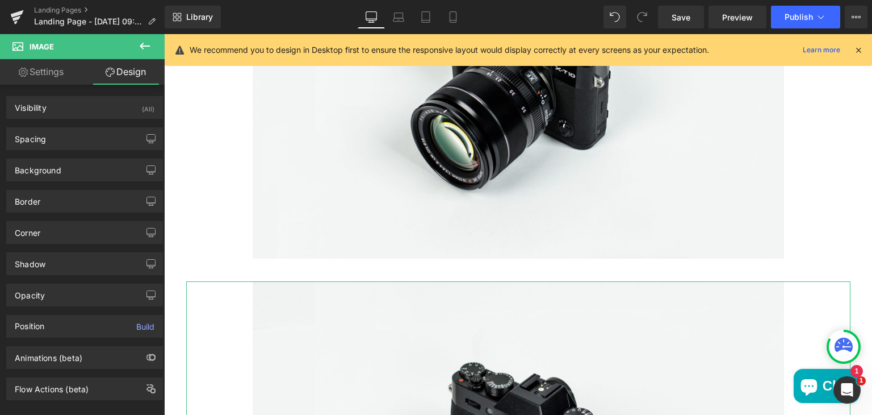
type input "0"
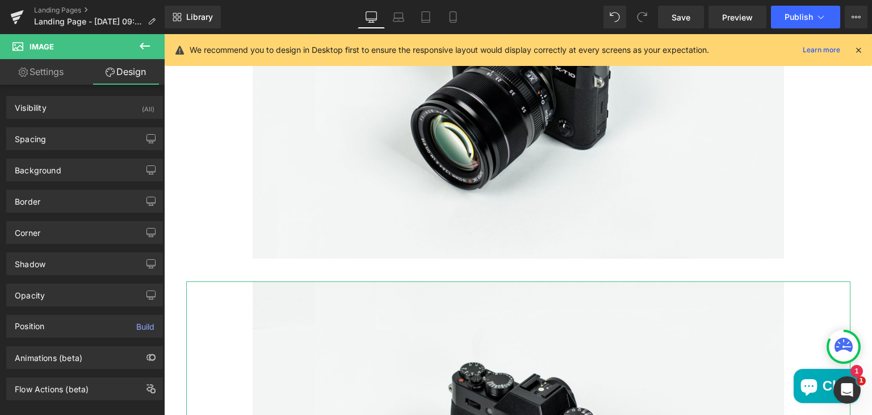
type input "0"
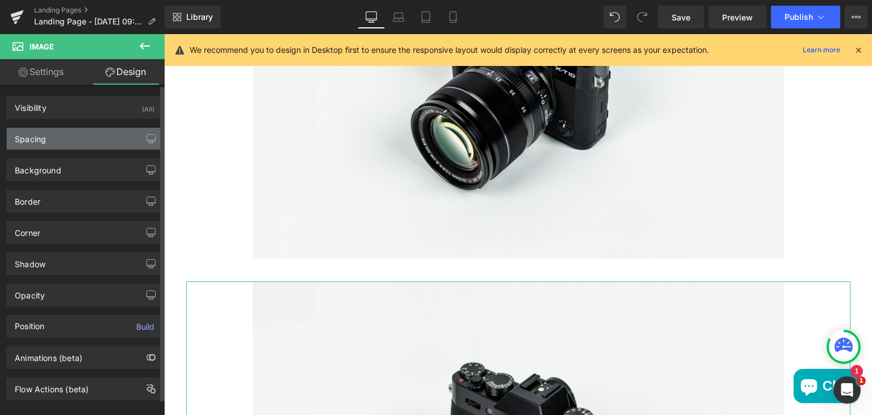
click at [114, 137] on div "Spacing" at bounding box center [85, 139] width 156 height 22
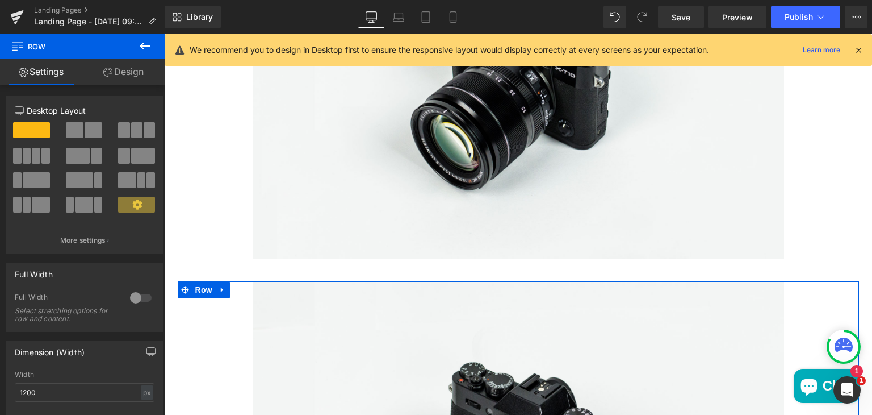
click at [128, 68] on link "Design" at bounding box center [123, 72] width 82 height 26
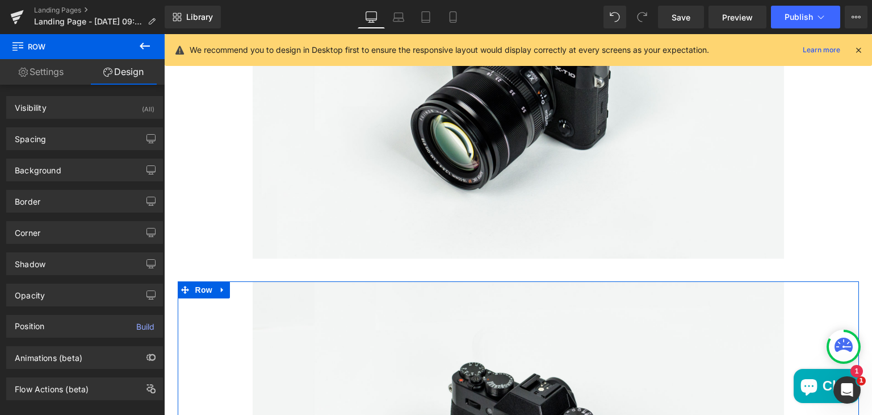
type input "20"
type input "0"
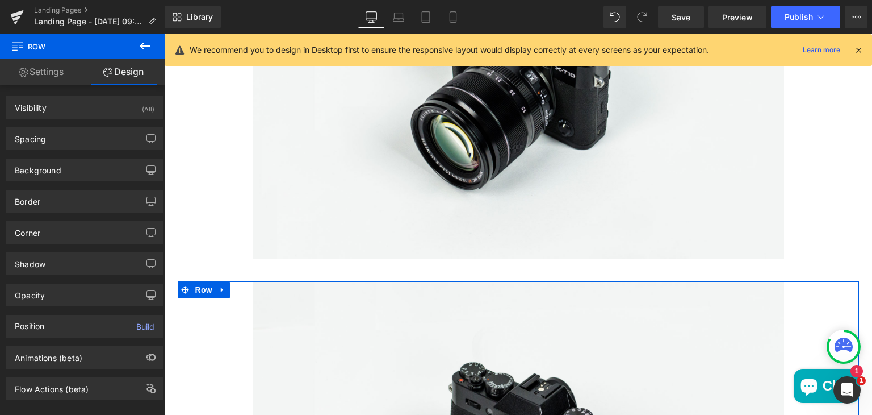
type input "0"
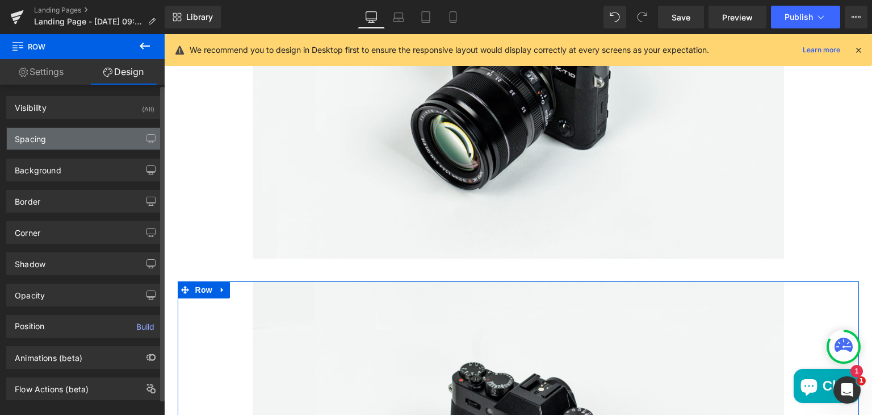
click at [103, 139] on div "Spacing" at bounding box center [85, 139] width 156 height 22
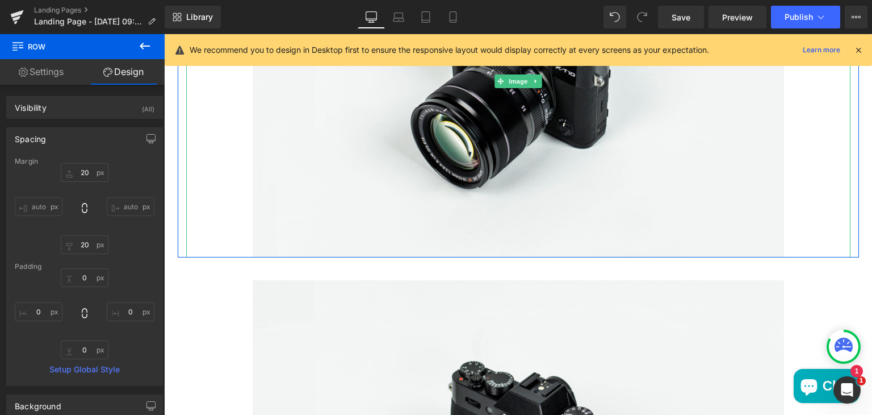
scroll to position [1032, 0]
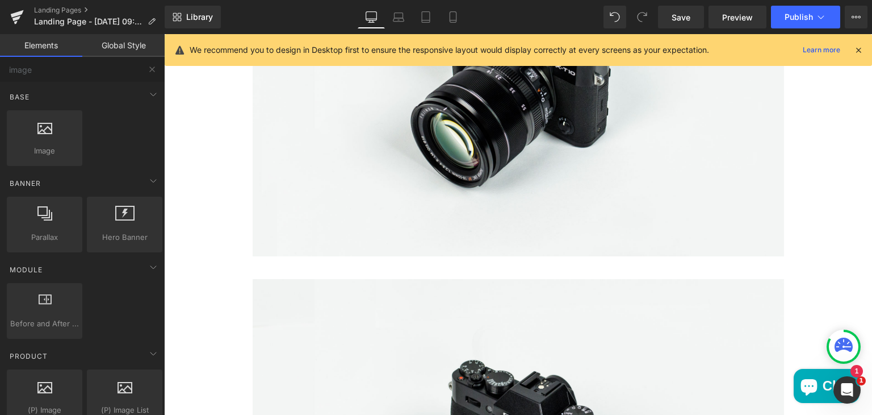
click at [221, 271] on div "SUN VALLEY Heading Hero Banner 200px 200px Serving homeowners, fabricators, arc…" at bounding box center [518, 44] width 708 height 1817
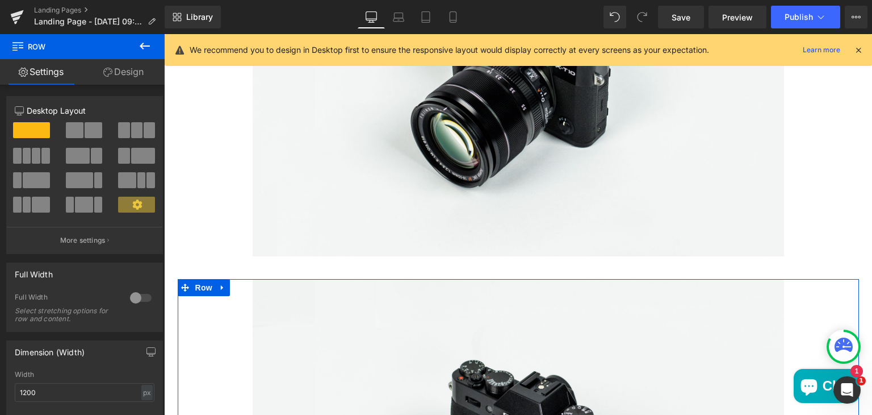
click at [132, 74] on link "Design" at bounding box center [123, 72] width 82 height 26
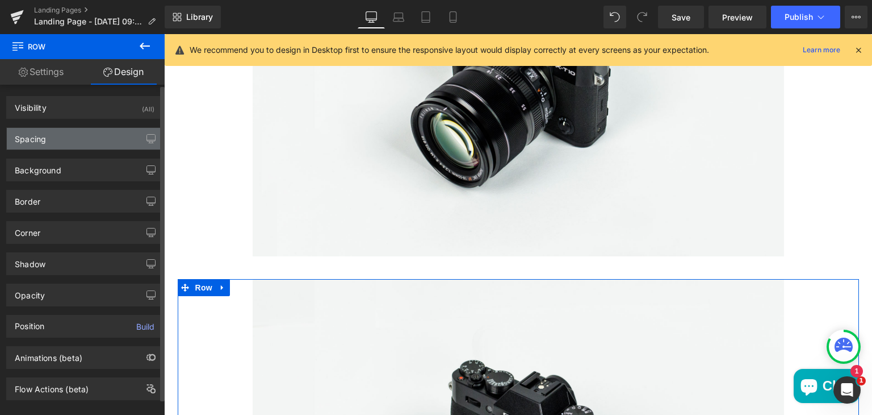
click at [89, 137] on div "Spacing" at bounding box center [85, 139] width 156 height 22
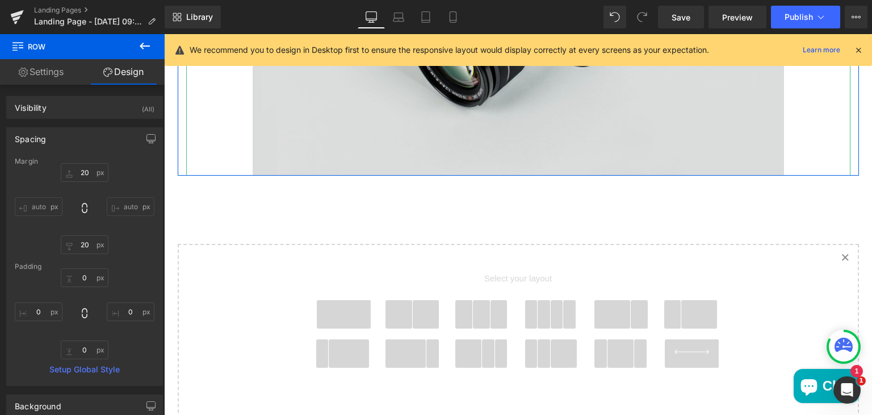
scroll to position [1492, 0]
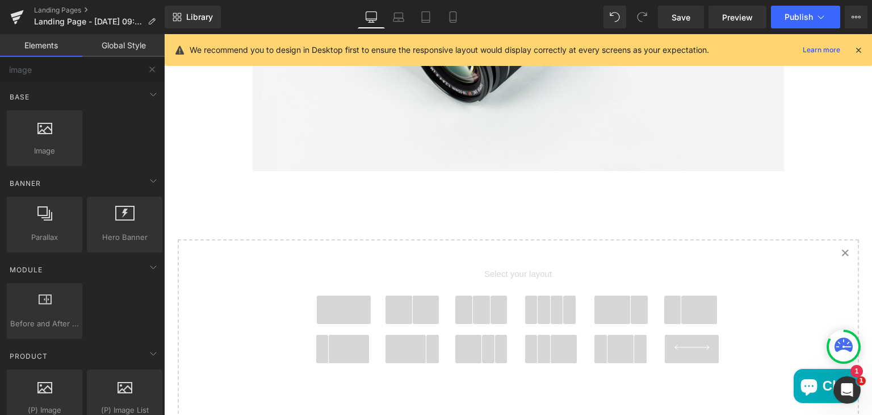
click at [291, 248] on div "Select your layout" at bounding box center [518, 320] width 454 height 161
click at [47, 66] on input "image" at bounding box center [70, 69] width 140 height 25
type input "i"
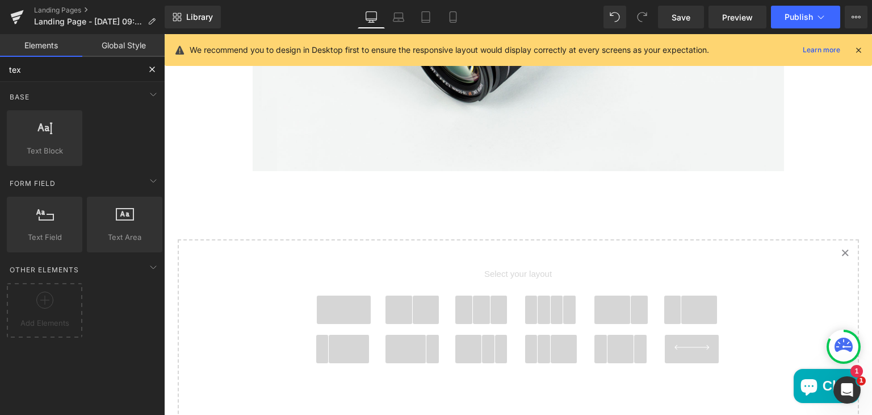
type input "text"
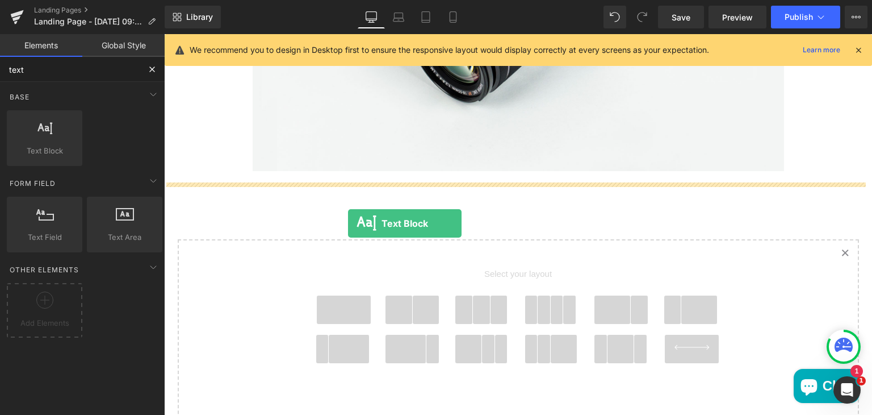
drag, startPoint x: 208, startPoint y: 166, endPoint x: 348, endPoint y: 223, distance: 150.6
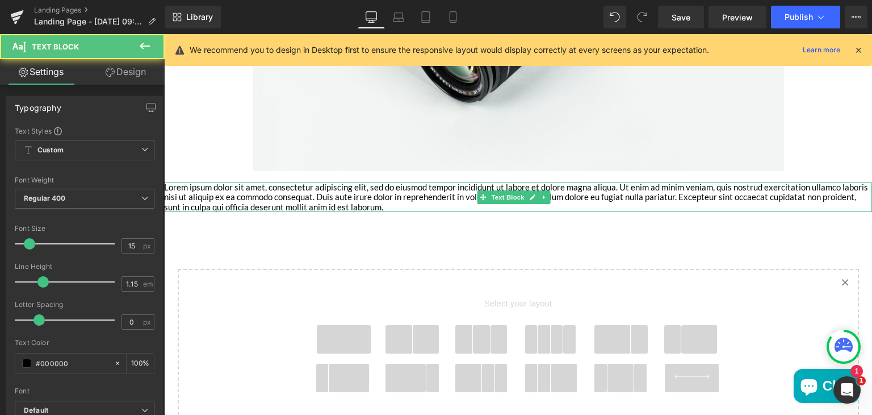
click at [338, 198] on p "Lorem ipsum dolor sit amet, consectetur adipiscing elit, sed do eiusmod tempor …" at bounding box center [518, 197] width 708 height 30
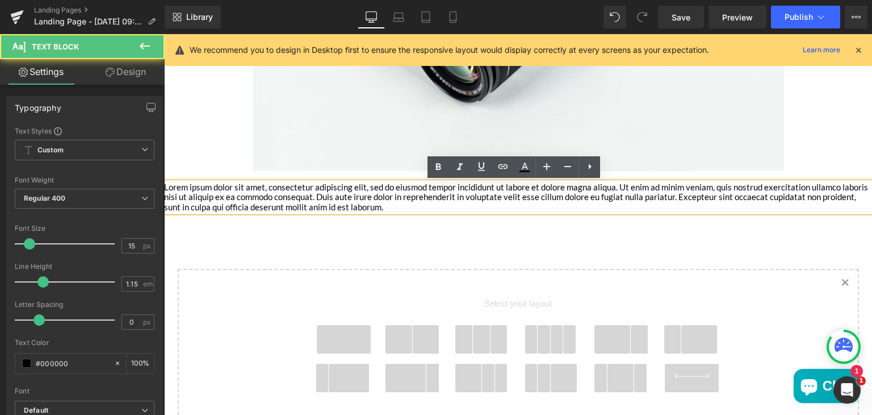
click at [441, 208] on p "Lorem ipsum dolor sit amet, consectetur adipiscing elit, sed do eiusmod tempor …" at bounding box center [518, 197] width 708 height 30
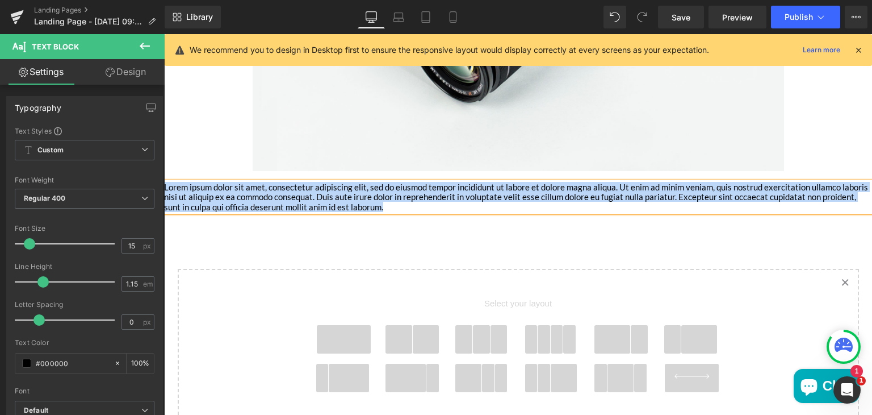
paste div "Main content"
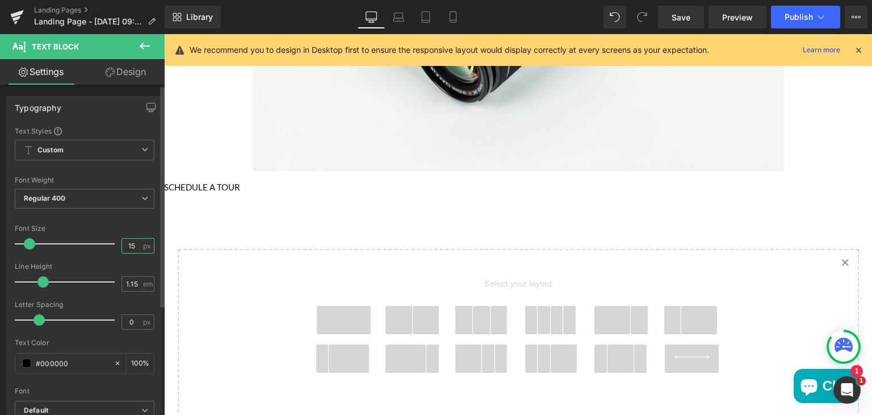
click at [132, 246] on input "15" at bounding box center [132, 246] width 20 height 14
type input "1"
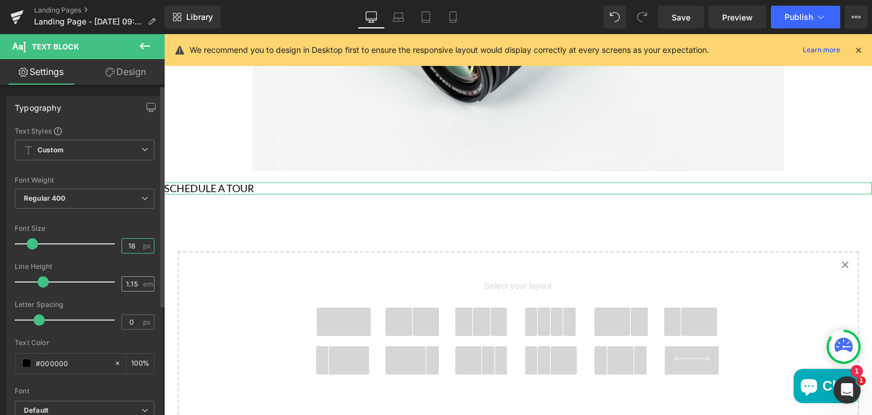
type input "18"
click at [137, 281] on input "1.15" at bounding box center [132, 284] width 20 height 14
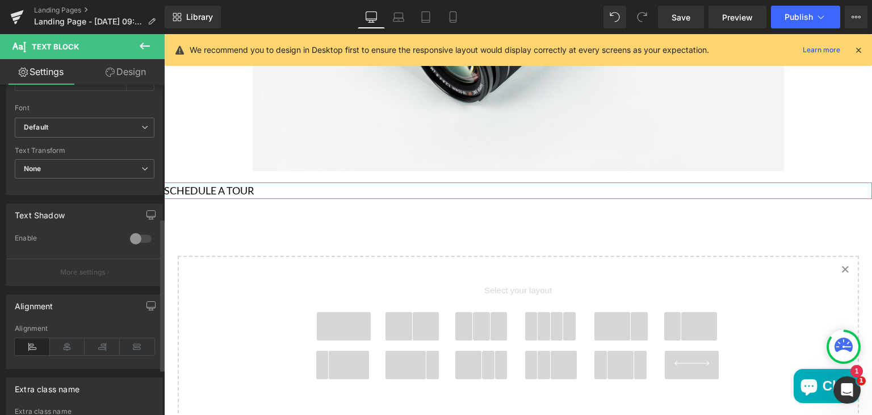
scroll to position [290, 0]
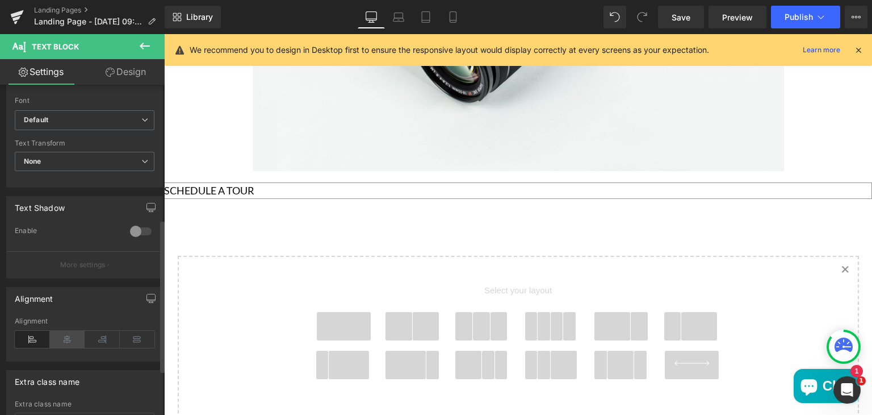
type input "1.6"
click at [70, 337] on icon at bounding box center [67, 339] width 35 height 17
click at [148, 47] on icon at bounding box center [145, 46] width 14 height 14
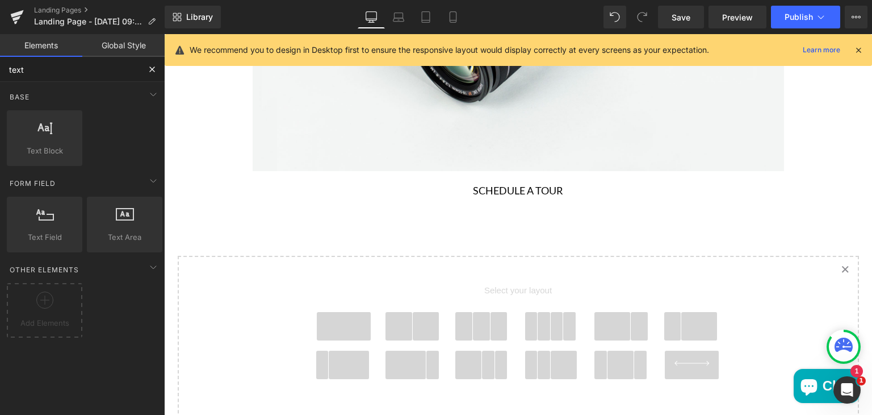
click at [89, 70] on input "text" at bounding box center [70, 69] width 140 height 25
type input "t"
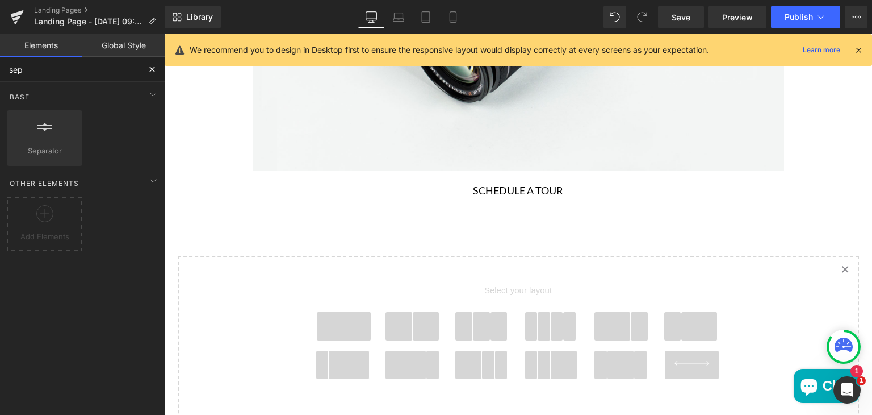
type input "sepa"
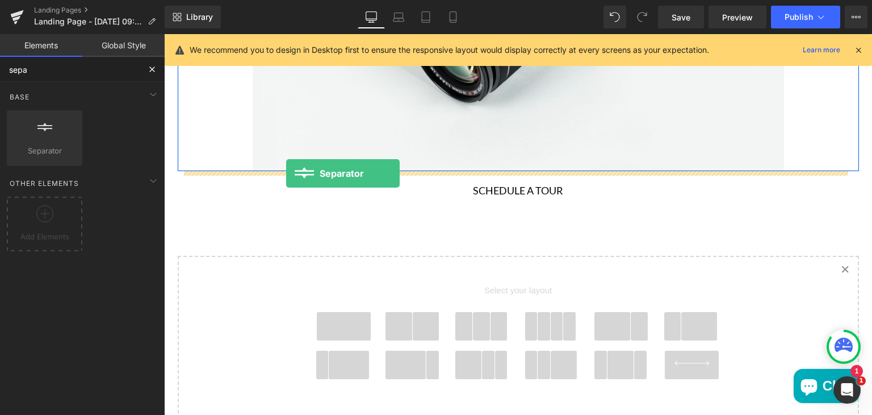
drag, startPoint x: 189, startPoint y: 180, endPoint x: 287, endPoint y: 174, distance: 98.4
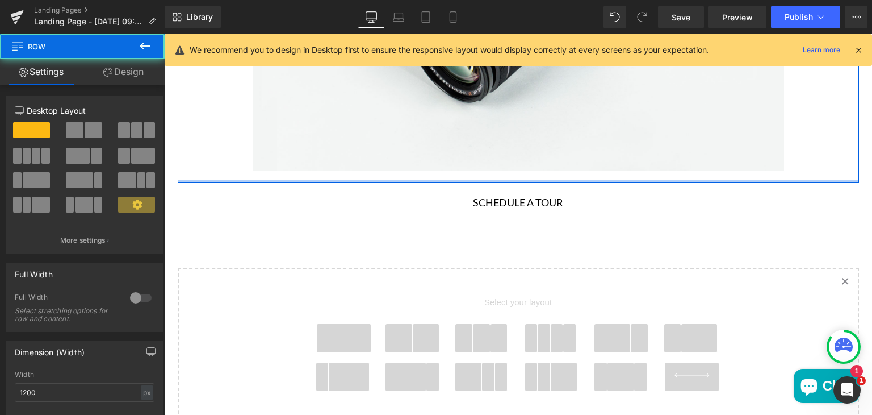
click at [363, 181] on div "Main content" at bounding box center [518, 181] width 681 height 3
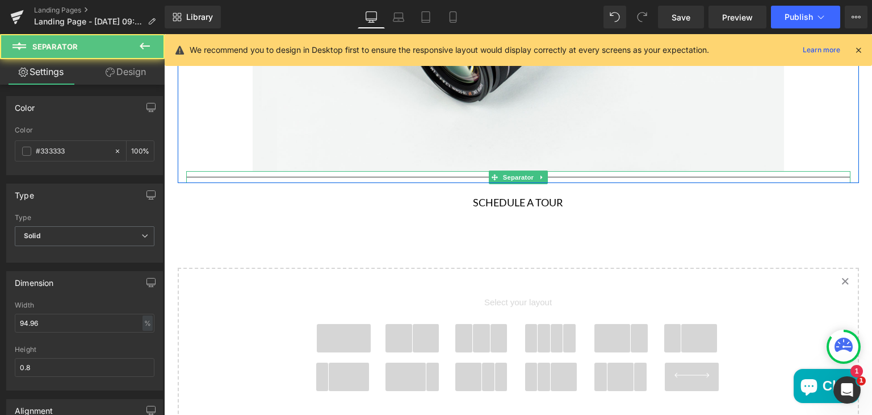
click at [373, 175] on div "Main content" at bounding box center [518, 177] width 664 height 12
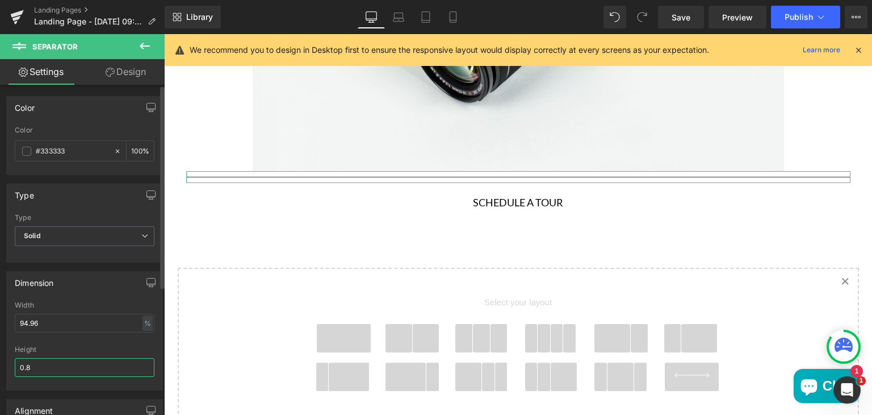
click at [38, 363] on input "0.8" at bounding box center [85, 367] width 140 height 19
type input "0"
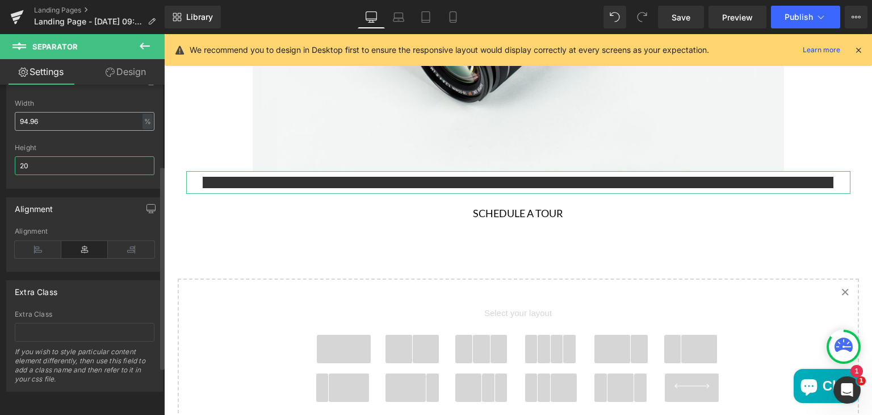
scroll to position [0, 0]
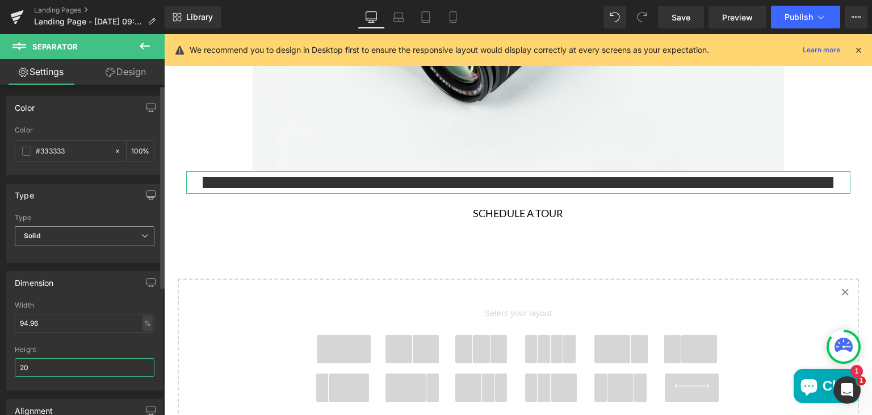
type input "20"
click at [126, 238] on span "Solid" at bounding box center [85, 236] width 140 height 20
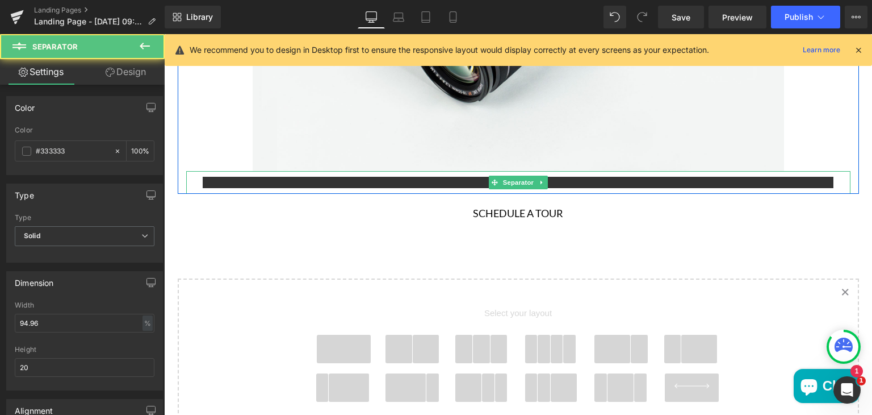
click at [229, 179] on hr "Main content" at bounding box center [518, 185] width 631 height 17
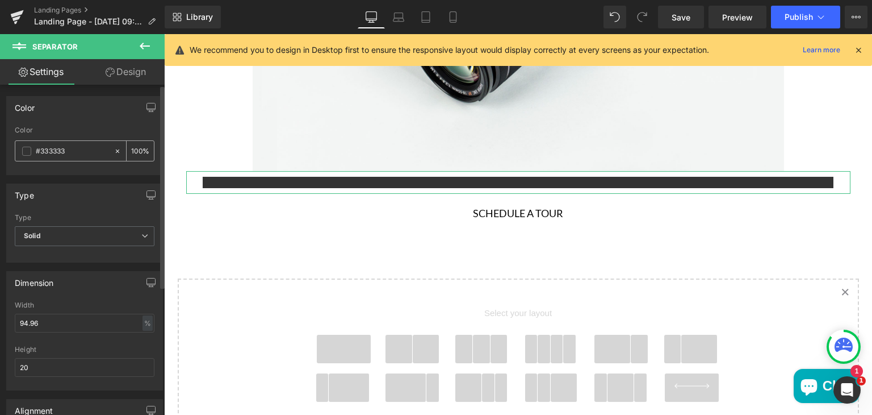
click at [86, 141] on div "#333333" at bounding box center [64, 151] width 98 height 20
click at [77, 148] on input "#333333" at bounding box center [72, 151] width 73 height 12
type input "#33333"
type input "0"
type input "#3333"
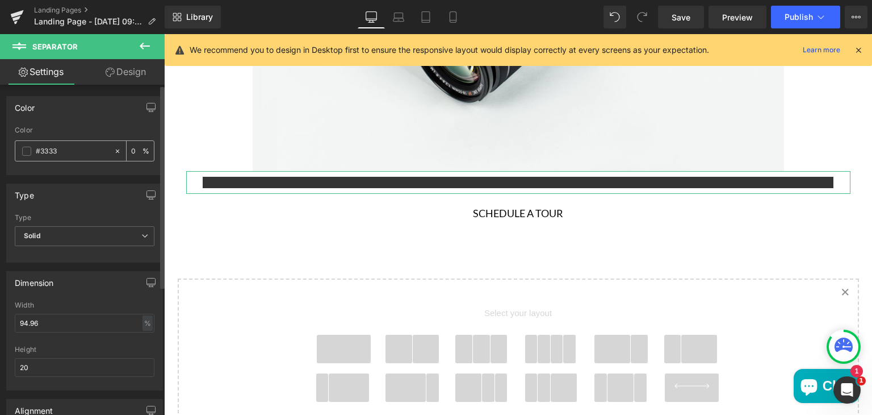
type input "20"
type input "#333"
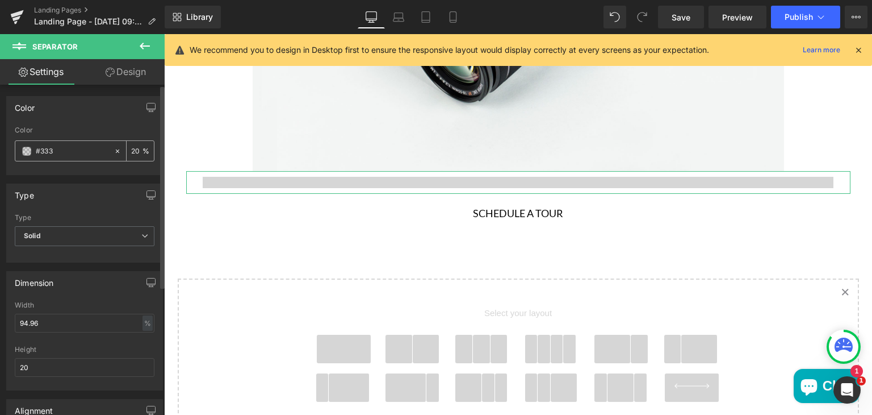
type input "100"
type input "#33"
type input "0"
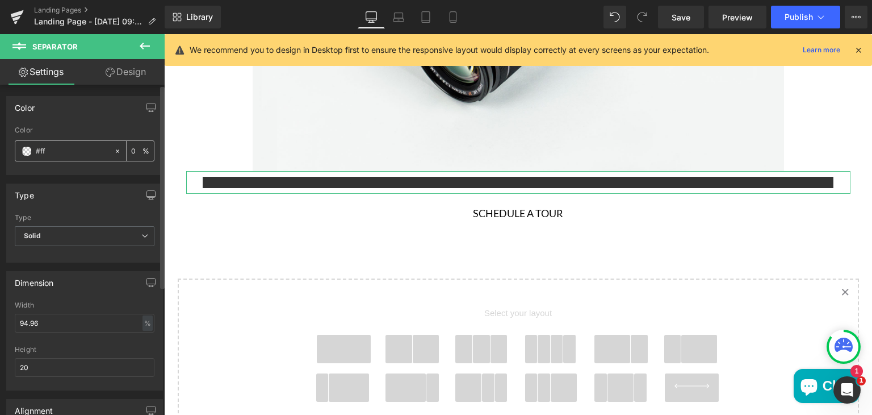
type input "#fff"
type input "100"
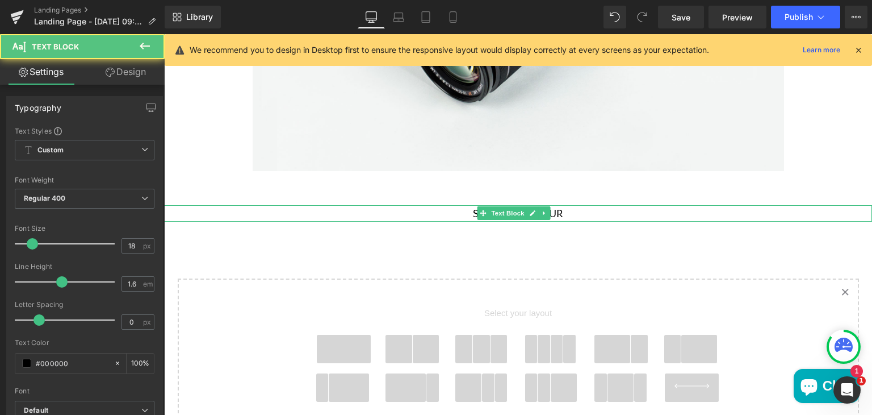
click at [233, 212] on p "SCHEDULE A TOUR" at bounding box center [518, 213] width 708 height 16
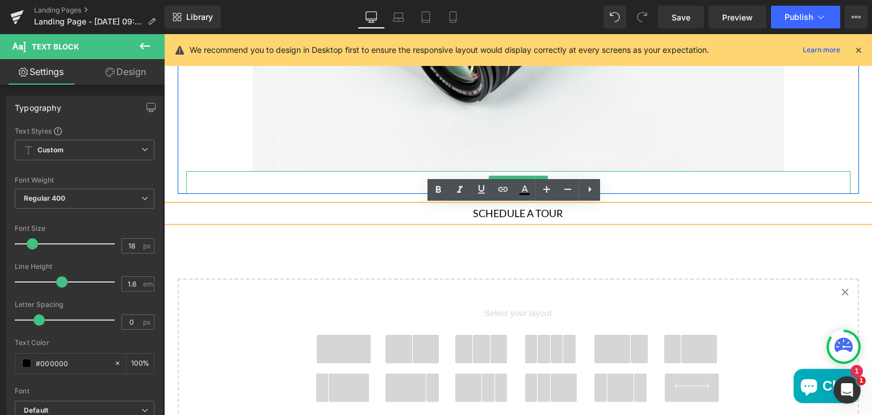
click at [312, 182] on hr "Main content" at bounding box center [518, 185] width 631 height 17
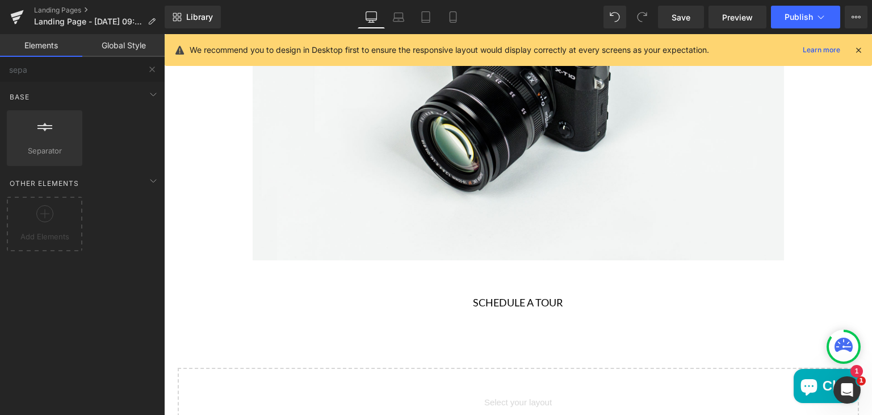
scroll to position [1483, 0]
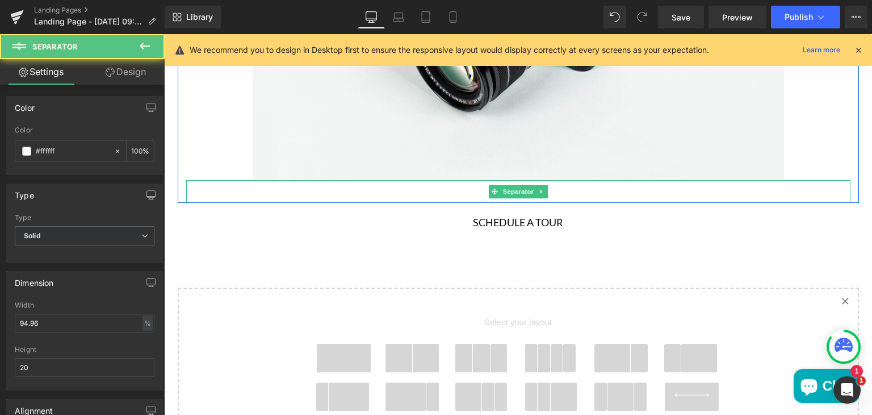
click at [446, 194] on hr "Main content" at bounding box center [518, 194] width 631 height 17
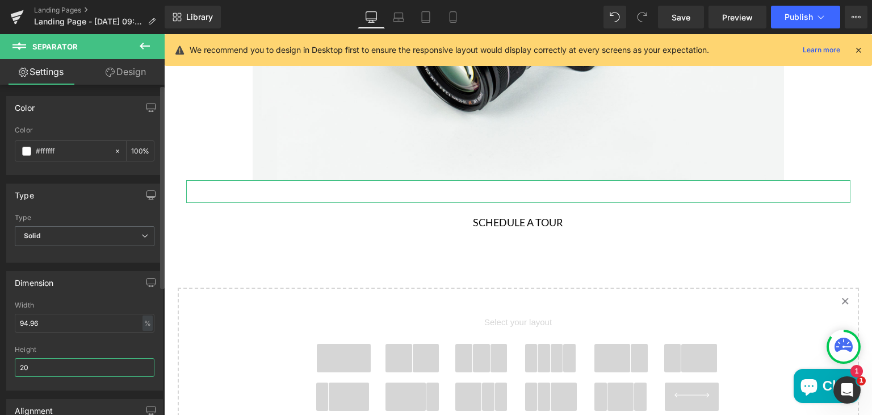
click at [43, 367] on input "20" at bounding box center [85, 367] width 140 height 19
type input "2"
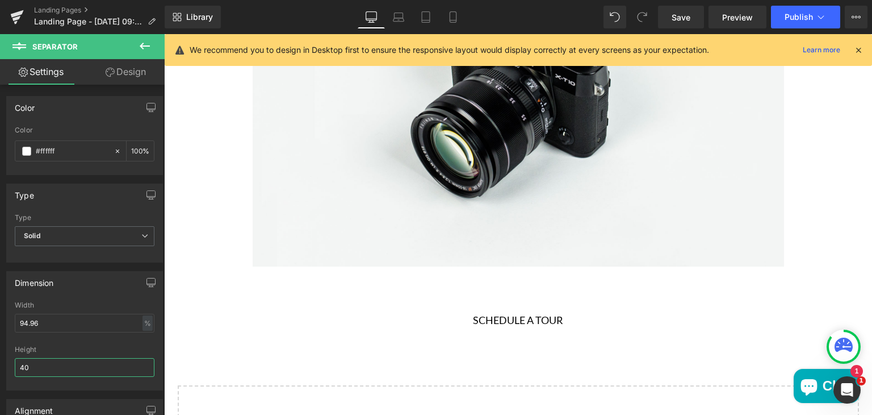
scroll to position [1397, 0]
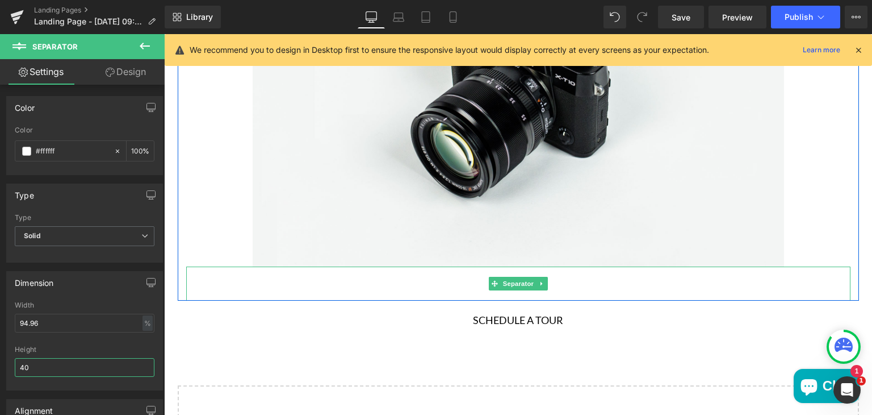
type input "40"
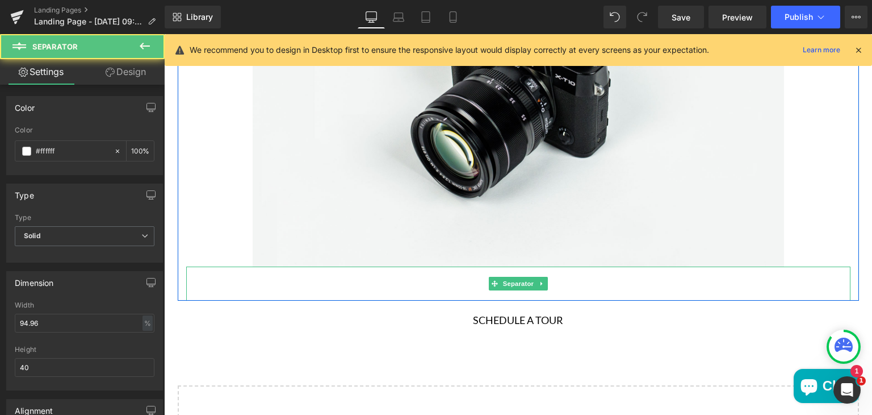
click at [428, 291] on hr "Main content" at bounding box center [518, 286] width 631 height 28
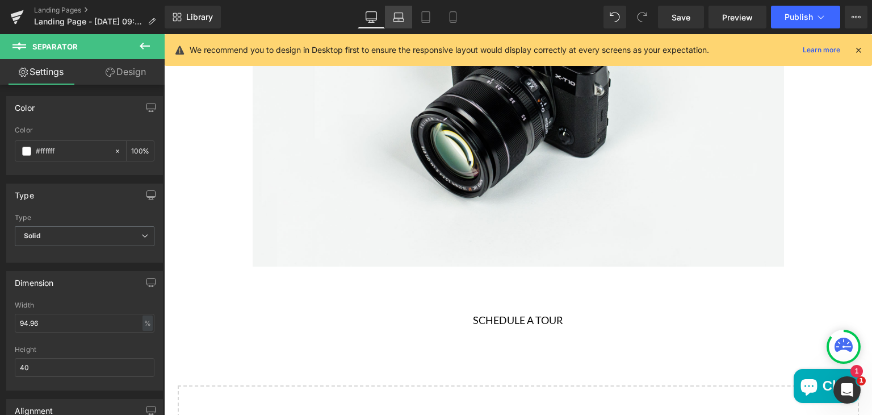
click at [398, 16] on icon at bounding box center [398, 16] width 11 height 11
type input "100"
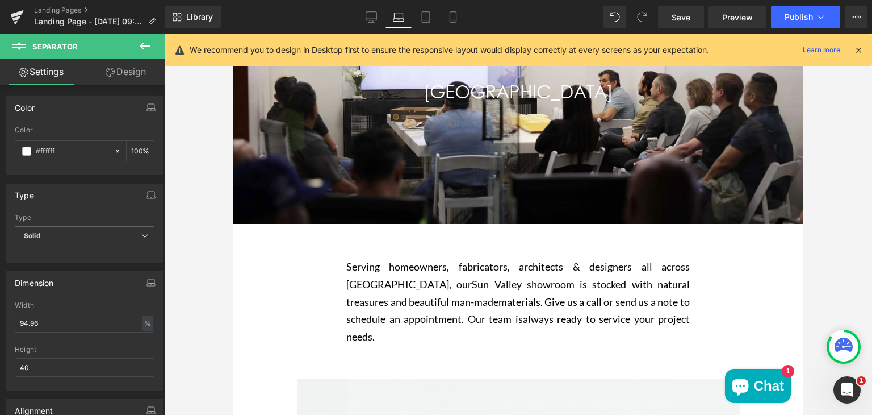
scroll to position [160, 0]
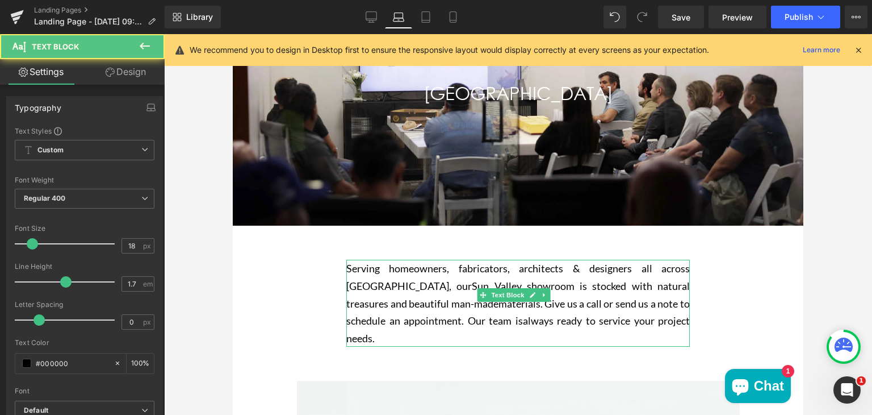
click at [353, 305] on span "Sun Valley showroom is stocked with natural treasures and beautiful man-made" at bounding box center [518, 294] width 344 height 30
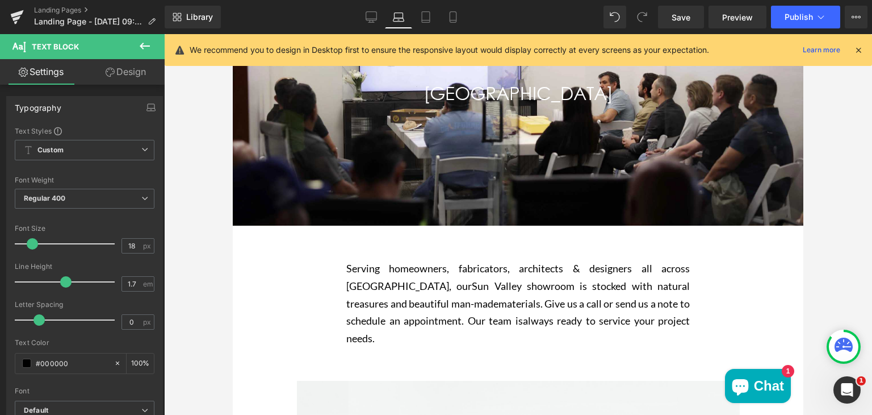
click at [116, 73] on link "Design" at bounding box center [126, 72] width 82 height 26
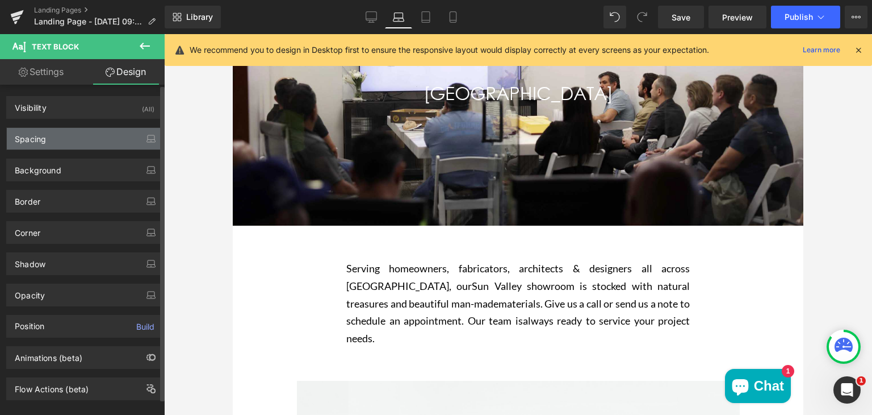
click at [83, 133] on div "Spacing" at bounding box center [85, 139] width 156 height 22
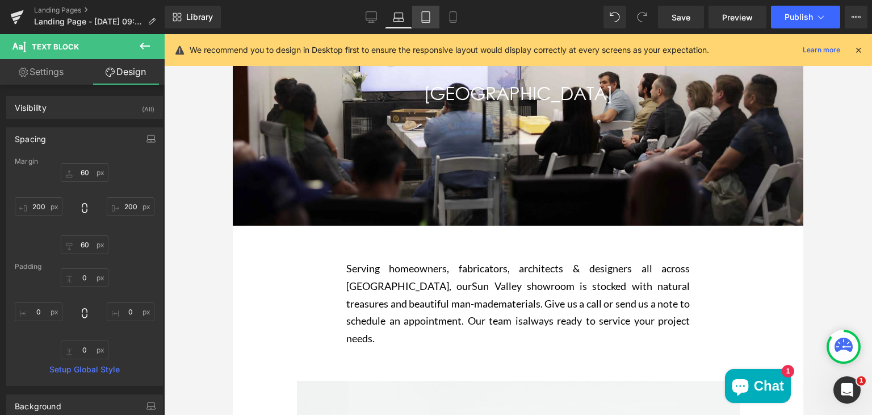
click at [423, 19] on icon at bounding box center [426, 17] width 8 height 11
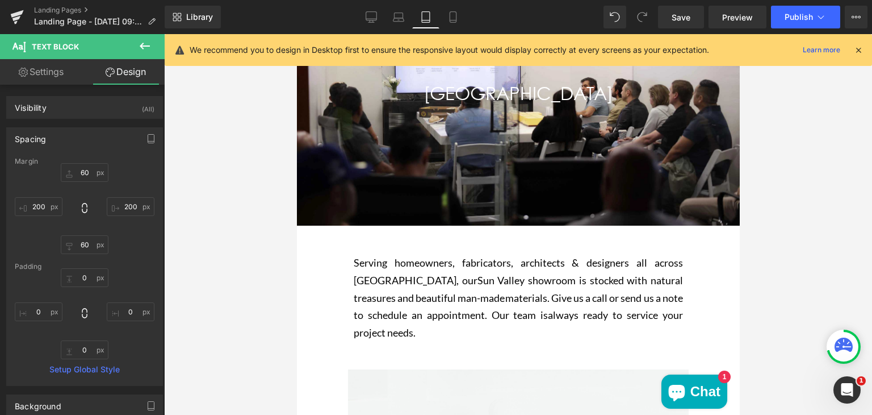
scroll to position [154, 0]
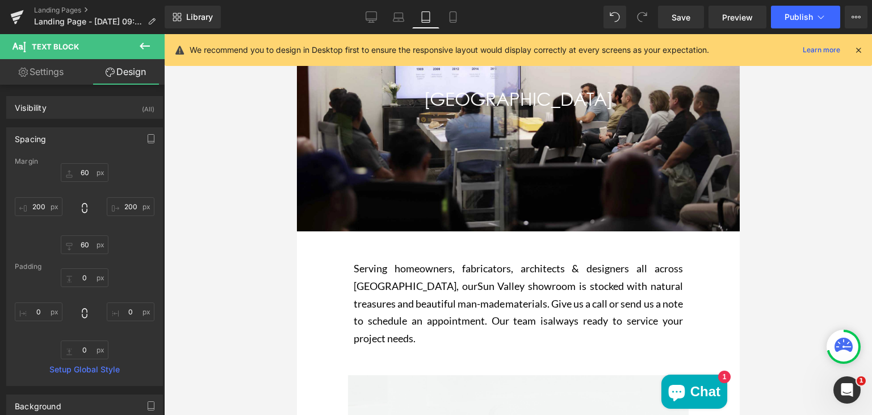
type input "50"
type input "100"
type input "50"
type input "100"
type input "0"
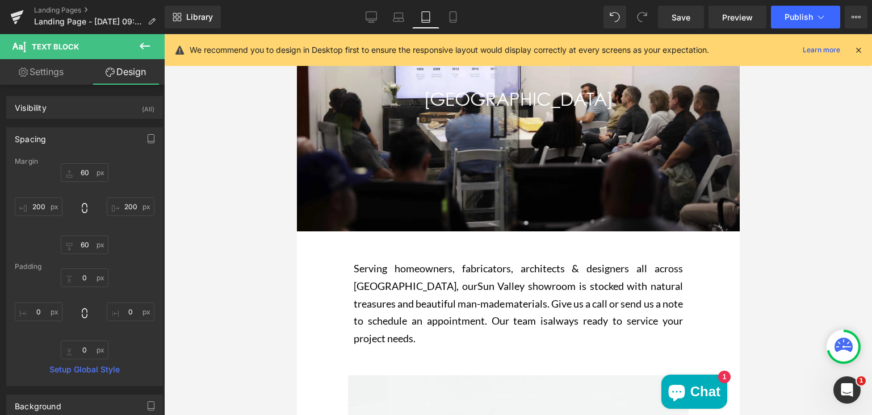
type input "0"
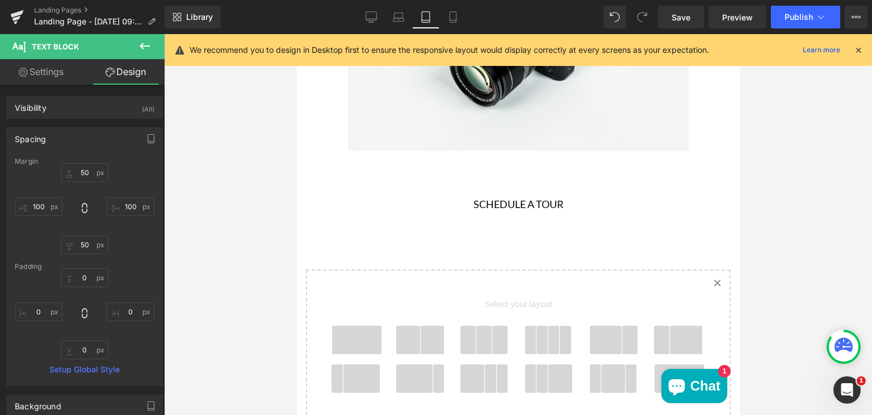
scroll to position [1102, 0]
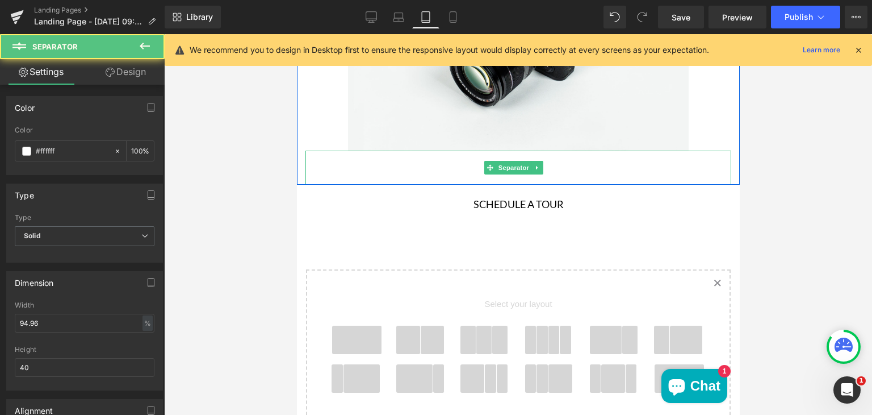
click at [425, 156] on hr "Main content" at bounding box center [518, 170] width 404 height 28
click at [408, 156] on hr "Main content" at bounding box center [518, 170] width 404 height 28
click at [376, 156] on hr "Main content" at bounding box center [518, 170] width 404 height 28
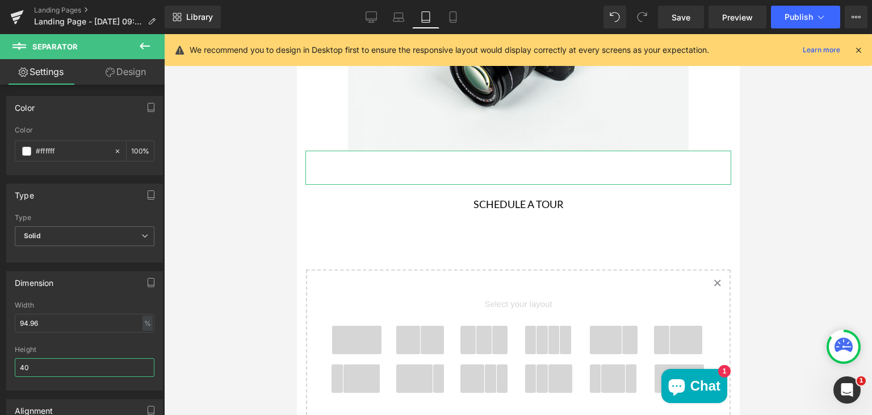
click at [40, 362] on input "40" at bounding box center [85, 367] width 140 height 19
type input "4"
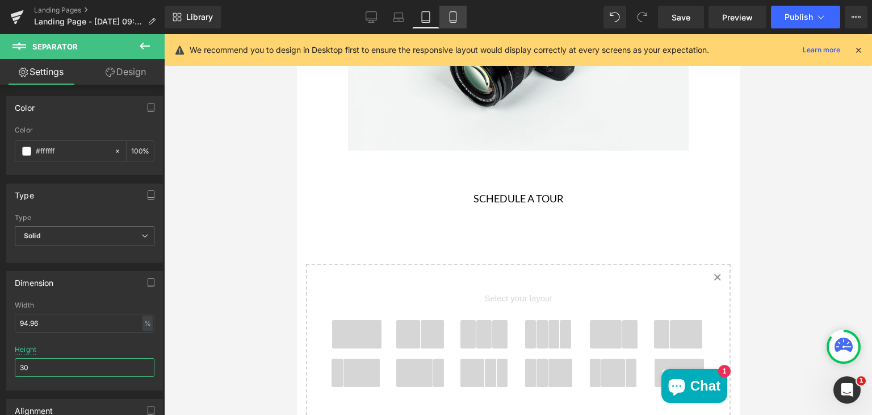
type input "30"
click at [454, 12] on icon at bounding box center [453, 16] width 11 height 11
type input "100"
type input "40"
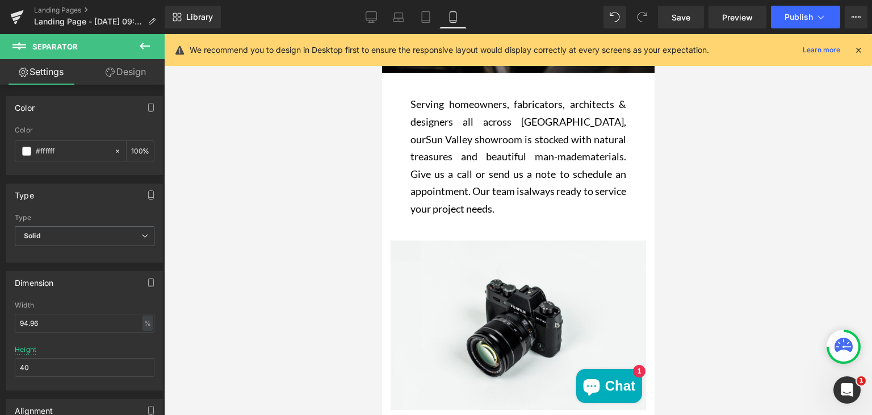
scroll to position [358, 0]
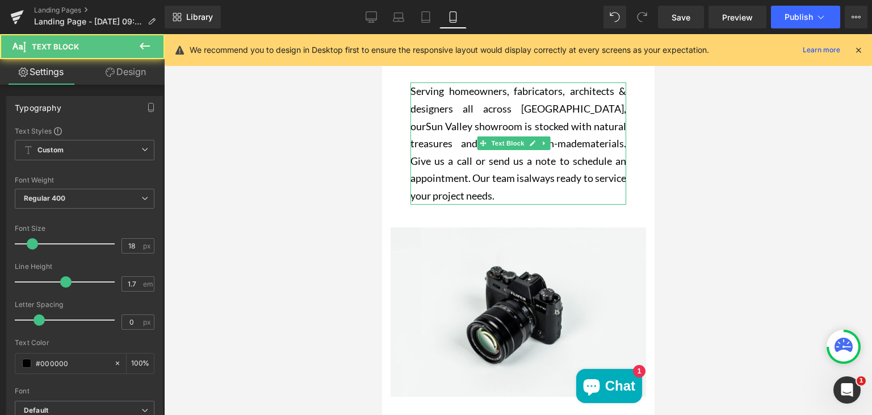
click at [422, 173] on span "materials. Give us a call or send us a note to schedule an appointment. Our tea…" at bounding box center [518, 160] width 216 height 47
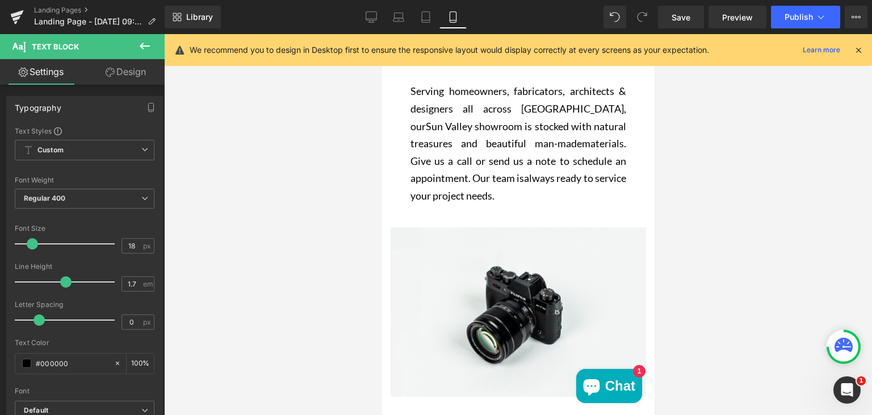
click at [122, 76] on link "Design" at bounding box center [126, 72] width 82 height 26
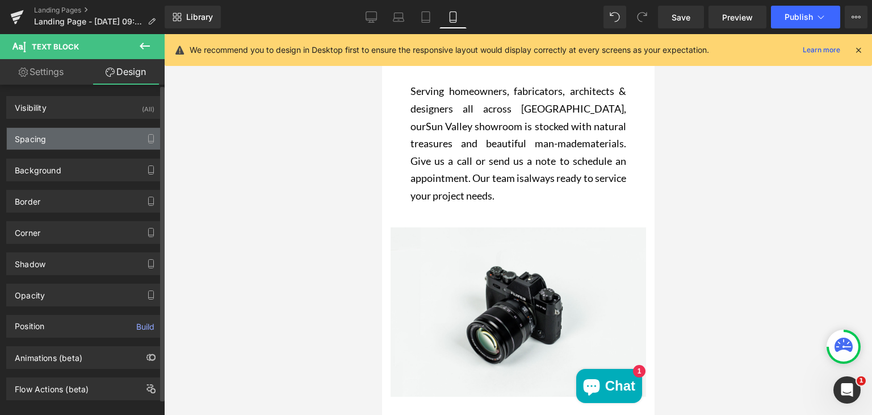
click at [68, 136] on div "Spacing" at bounding box center [85, 139] width 156 height 22
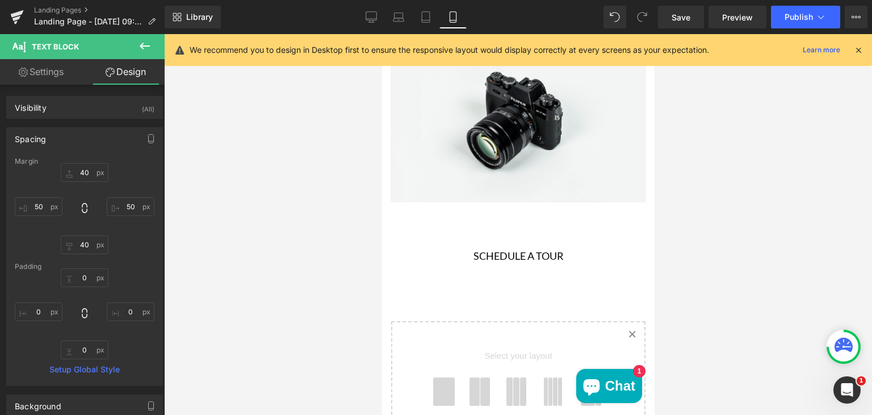
scroll to position [930, 0]
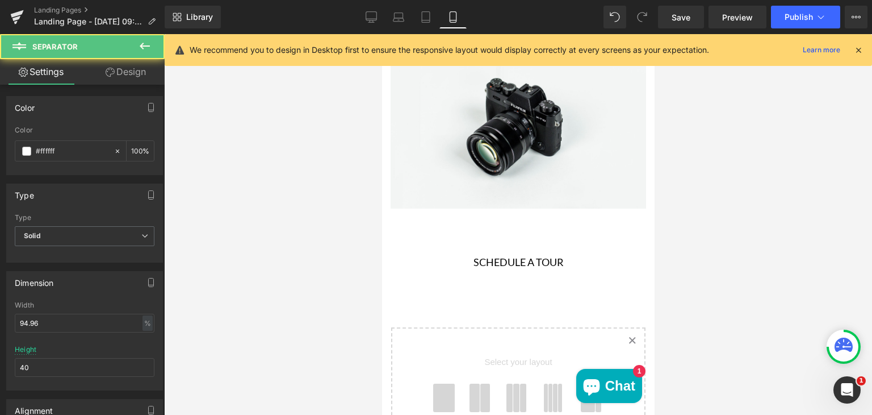
click at [496, 208] on div "Separator" at bounding box center [518, 225] width 256 height 34
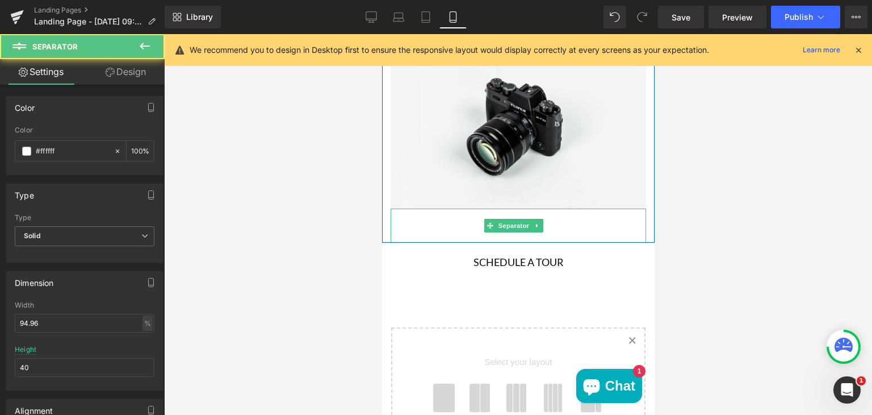
click at [417, 215] on hr "Main content" at bounding box center [517, 228] width 242 height 28
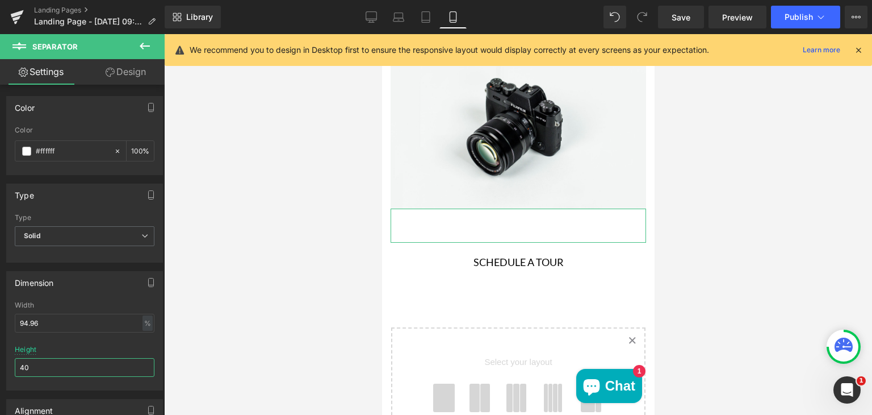
click at [28, 369] on input "40" at bounding box center [85, 367] width 140 height 19
type input "4"
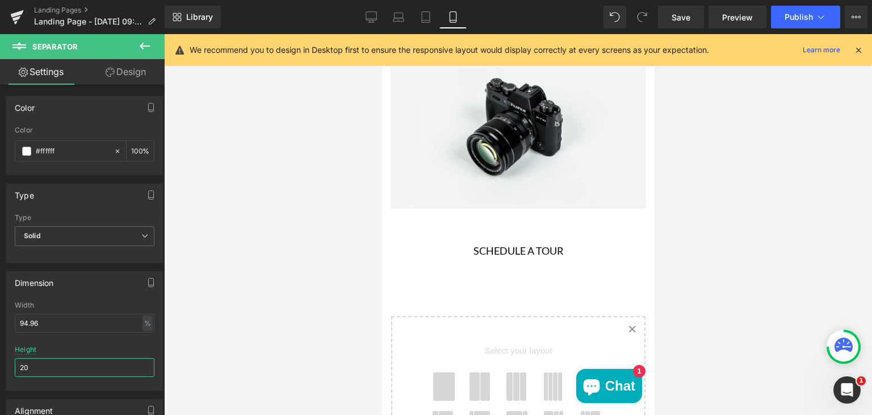
type input "20"
click at [264, 238] on div at bounding box center [518, 224] width 708 height 380
click at [366, 19] on link "Desktop" at bounding box center [371, 17] width 27 height 23
type input "100"
type input "40"
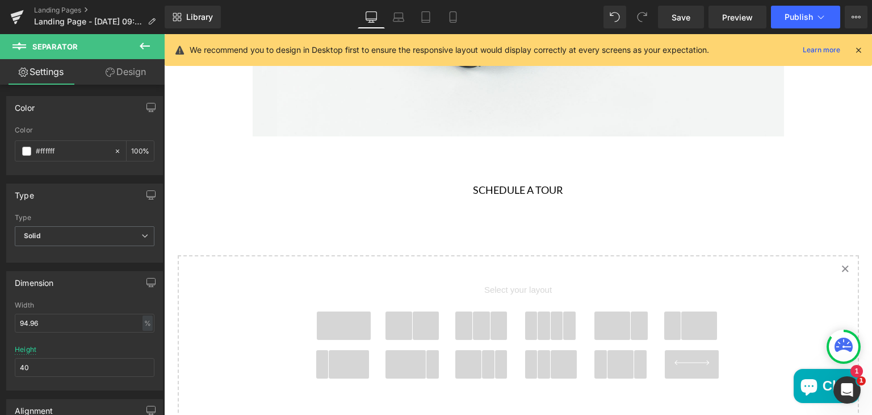
scroll to position [1526, 0]
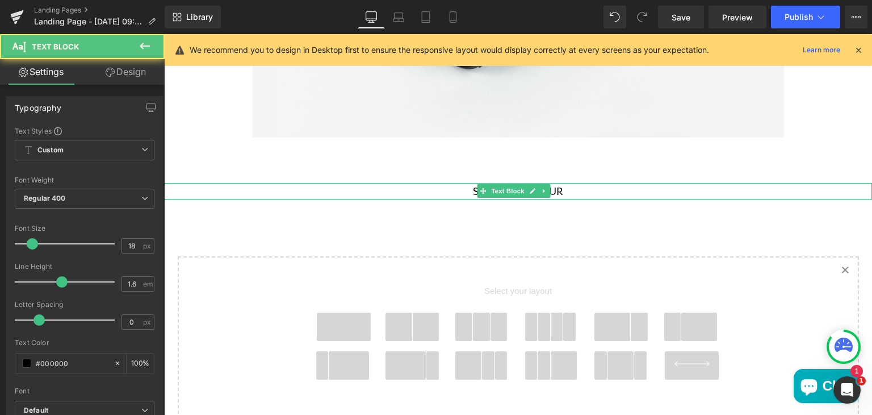
click at [577, 192] on p "SCHEDULE A TOUR" at bounding box center [518, 191] width 708 height 16
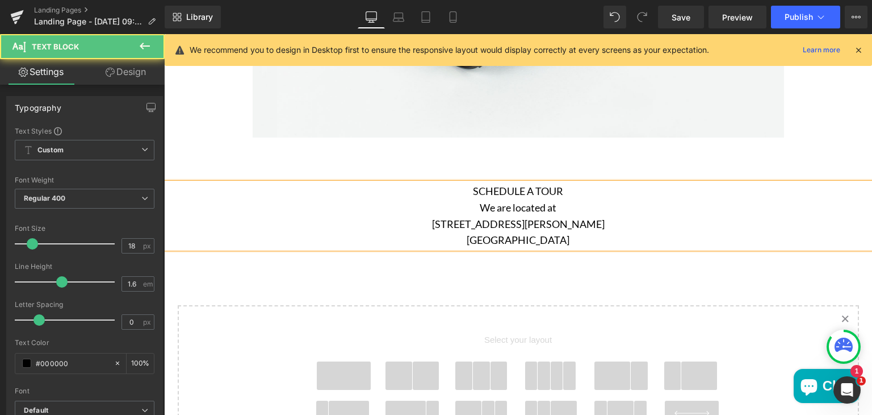
click at [563, 193] on p "SCHEDULE A TOUR We are located at" at bounding box center [518, 199] width 708 height 33
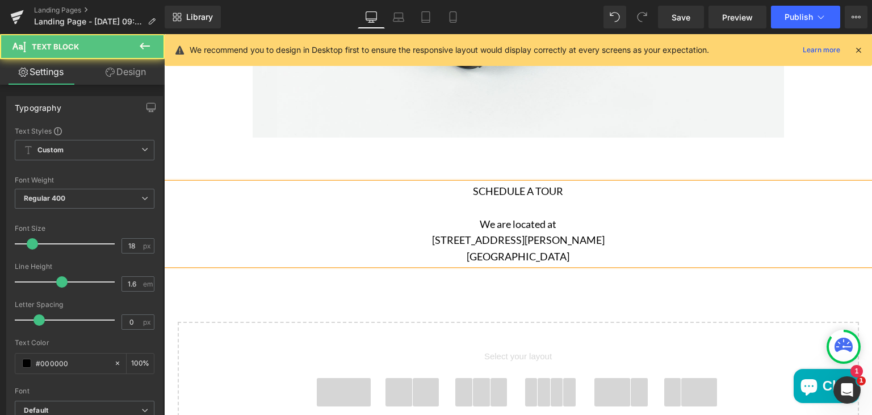
drag, startPoint x: 472, startPoint y: 222, endPoint x: 562, endPoint y: 252, distance: 94.6
click at [562, 252] on div "SCHEDULE A TOUR We are located at 9450 Chivers Ave, Sun Valley, CA 91352" at bounding box center [518, 224] width 708 height 82
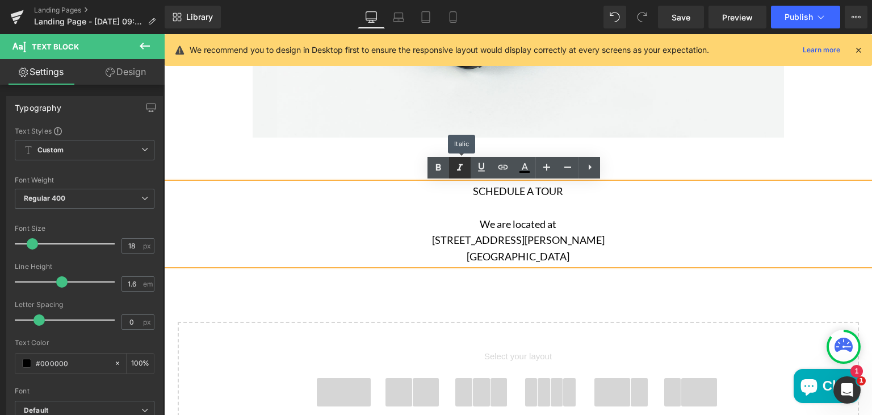
click at [460, 171] on icon at bounding box center [460, 168] width 14 height 14
click at [441, 169] on icon at bounding box center [439, 168] width 14 height 14
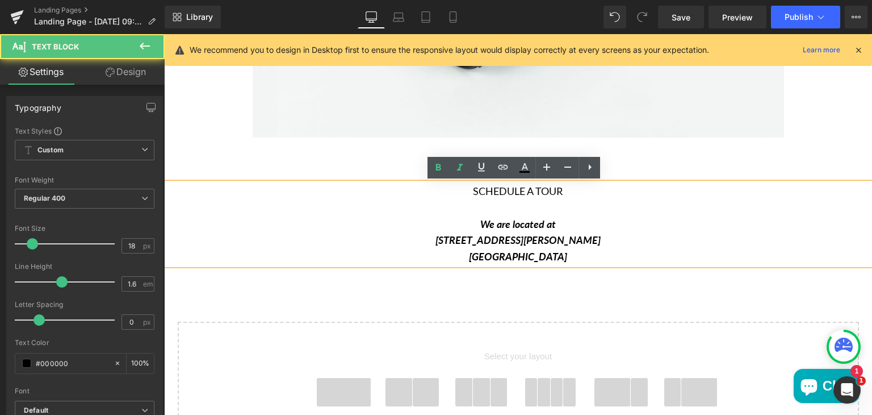
click at [438, 207] on p "SCHEDULE A TOUR We are located at" at bounding box center [518, 207] width 708 height 49
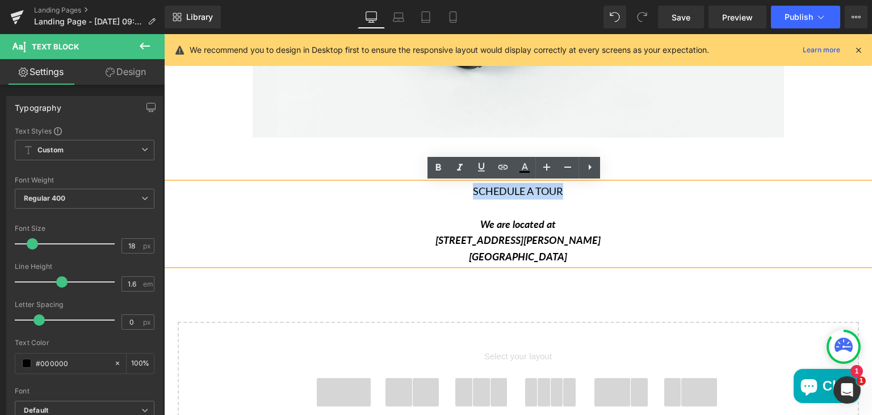
drag, startPoint x: 467, startPoint y: 190, endPoint x: 558, endPoint y: 194, distance: 91.0
click at [558, 194] on p "SCHEDULE A TOUR We are located at" at bounding box center [518, 207] width 708 height 49
click at [439, 167] on icon at bounding box center [438, 167] width 5 height 7
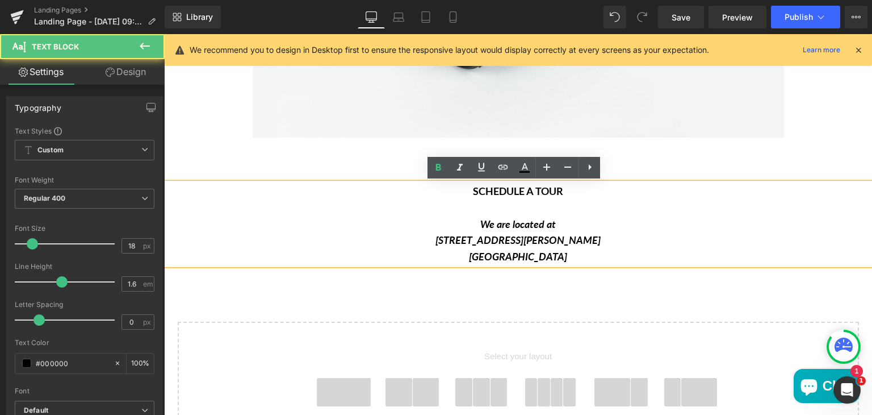
click at [445, 206] on p "SCHEDULE A TOUR We are located at" at bounding box center [518, 207] width 708 height 49
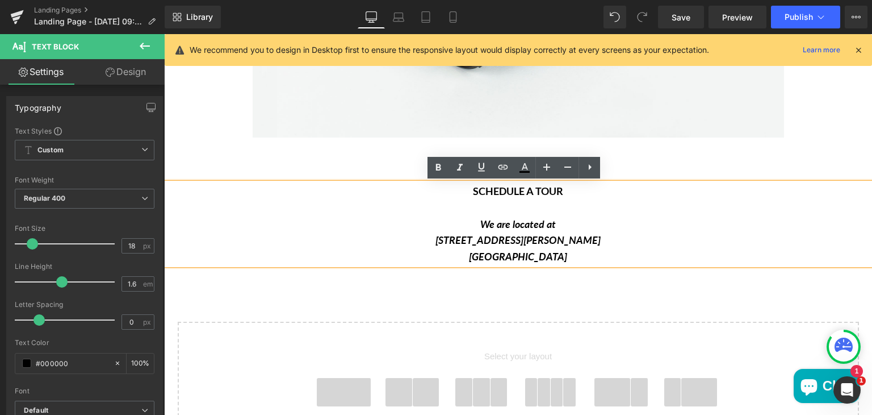
drag, startPoint x: 472, startPoint y: 225, endPoint x: 559, endPoint y: 254, distance: 91.6
click at [559, 254] on div "SCHEDULE A TOUR We are located at 9450 Chivers Ave, Sun Valley, CA 91352" at bounding box center [518, 224] width 708 height 82
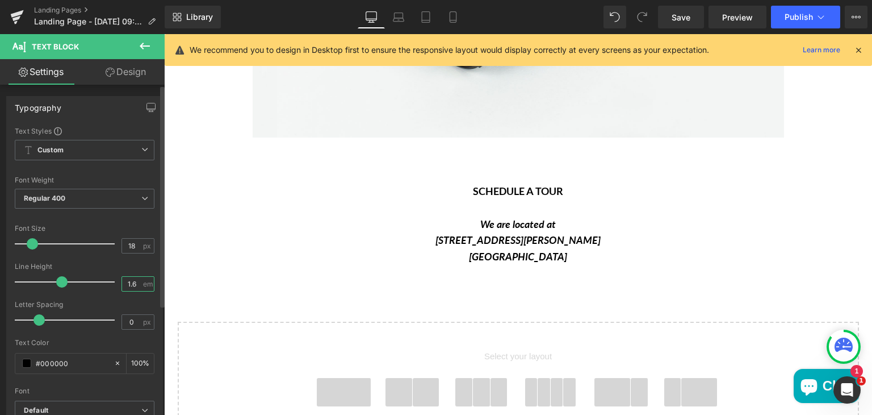
click at [135, 281] on input "1.6" at bounding box center [132, 284] width 20 height 14
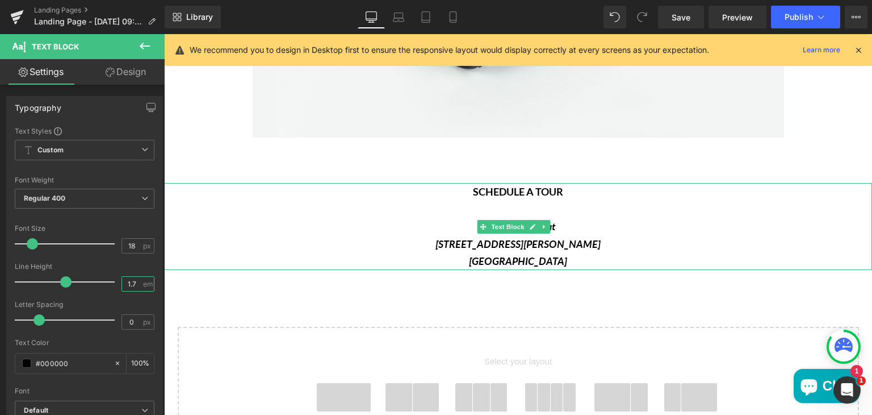
type input "1.7"
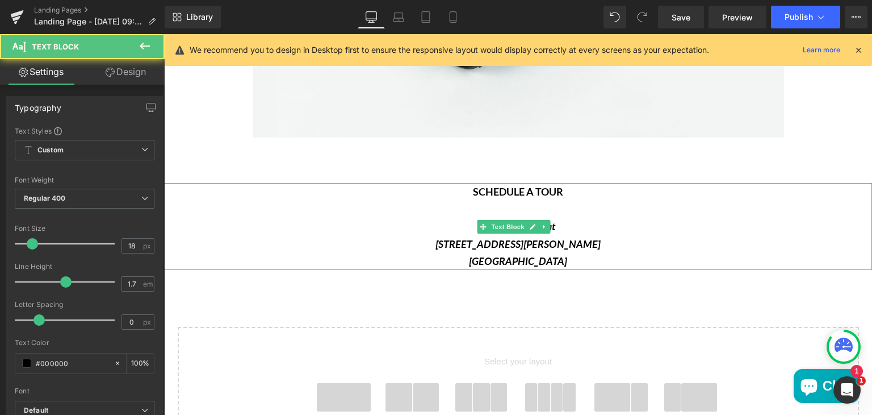
click at [428, 225] on p "SCHEDULE A TOUR We are located at" at bounding box center [518, 209] width 708 height 52
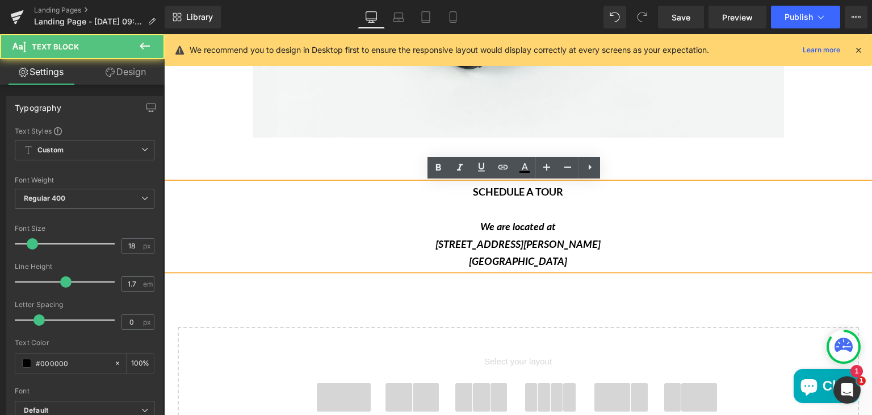
click at [637, 249] on p "[STREET_ADDRESS][PERSON_NAME]" at bounding box center [518, 244] width 708 height 18
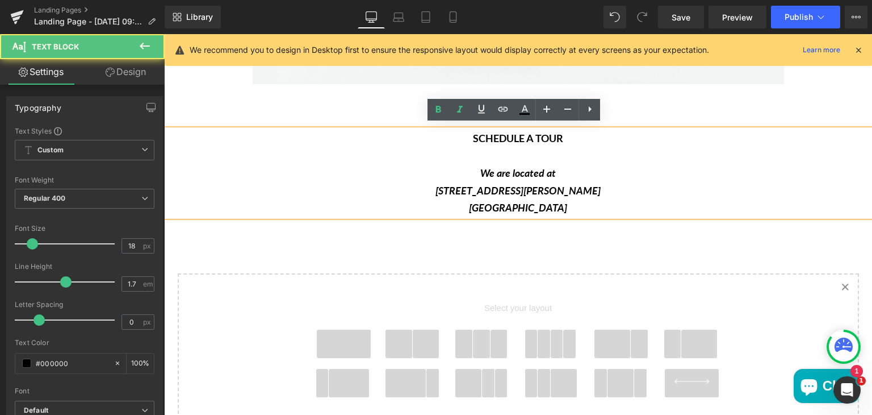
scroll to position [1595, 0]
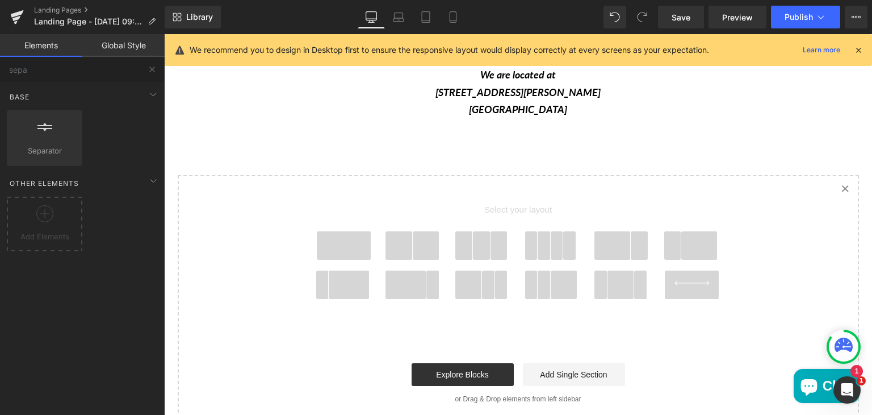
scroll to position [1683, 0]
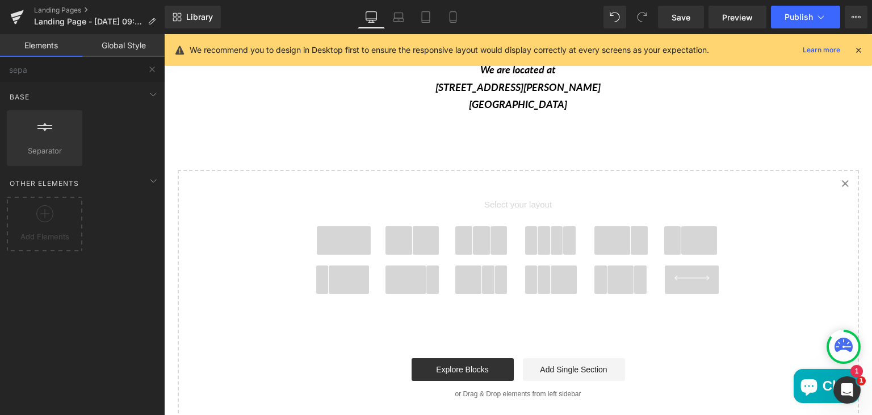
click at [423, 235] on span "Main content" at bounding box center [426, 240] width 27 height 28
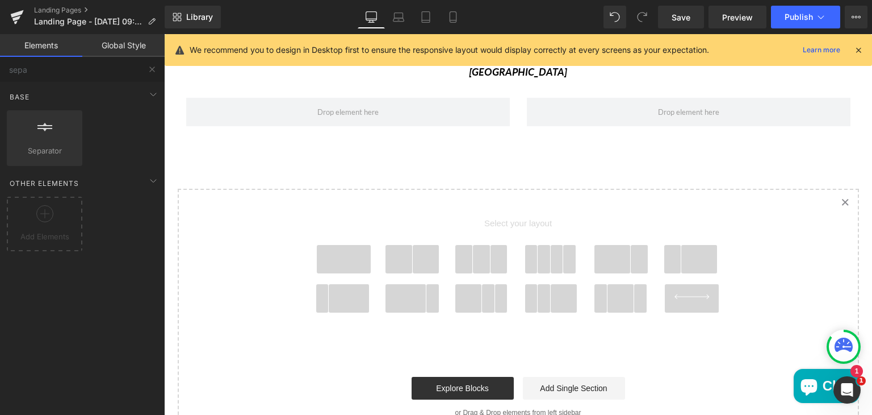
scroll to position [1716, 0]
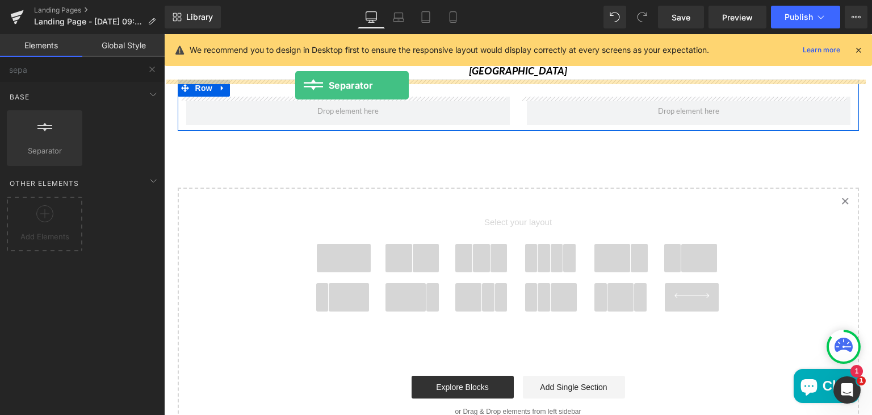
drag, startPoint x: 219, startPoint y: 155, endPoint x: 294, endPoint y: 85, distance: 102.9
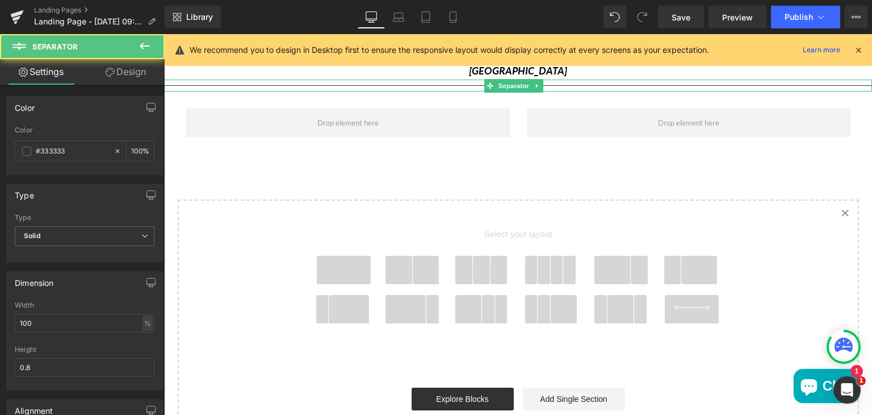
click at [321, 85] on hr "Main content" at bounding box center [518, 88] width 708 height 6
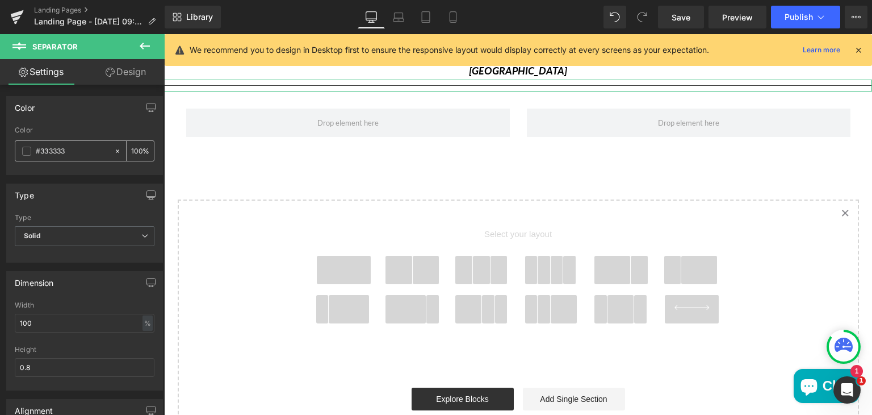
click at [53, 148] on input "#333333" at bounding box center [72, 151] width 73 height 12
type input "#33333"
type input "0"
type input "#33"
type input "0"
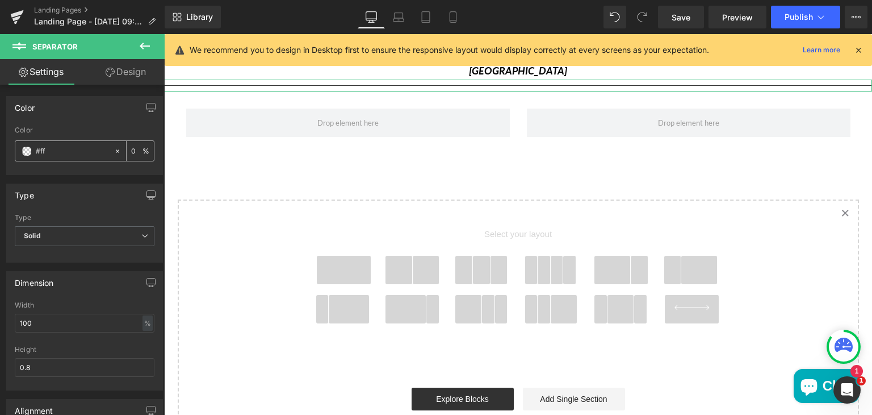
type input "#fff"
type input "100"
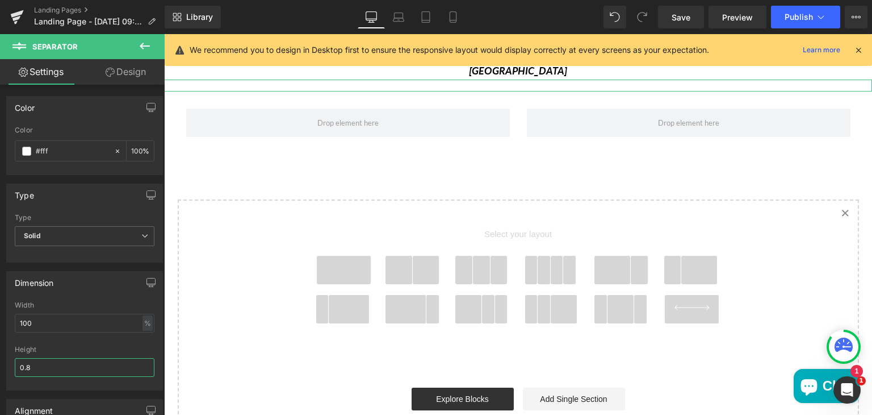
type input "#ffffff"
click at [41, 361] on input "0.8" at bounding box center [85, 367] width 140 height 19
type input "0"
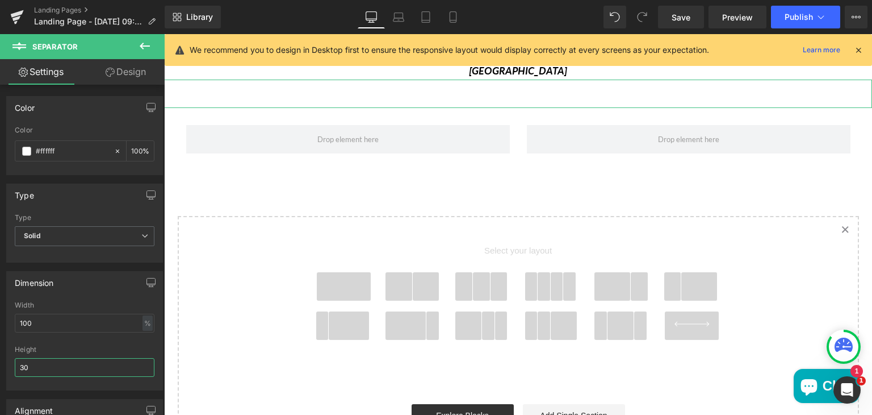
type input "3"
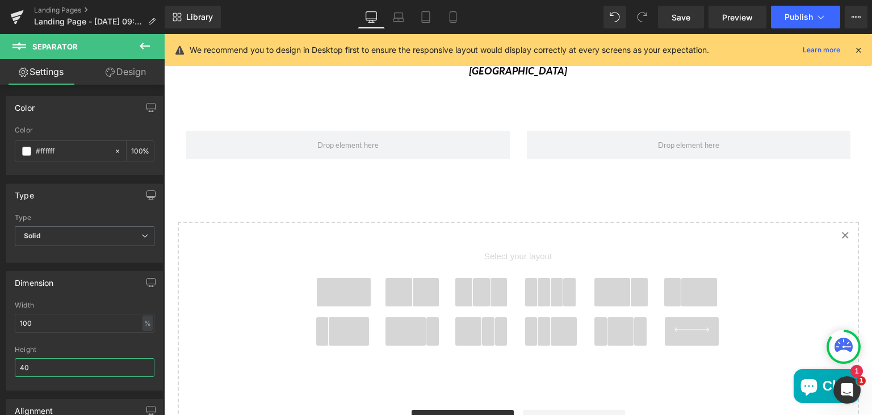
type input "40"
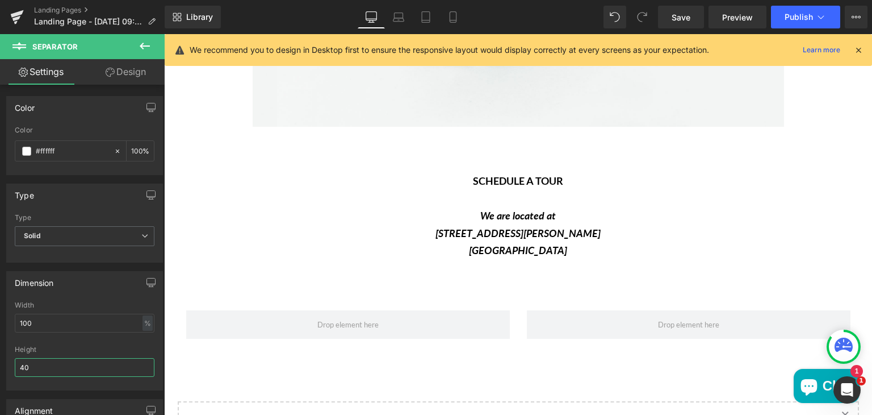
scroll to position [1532, 0]
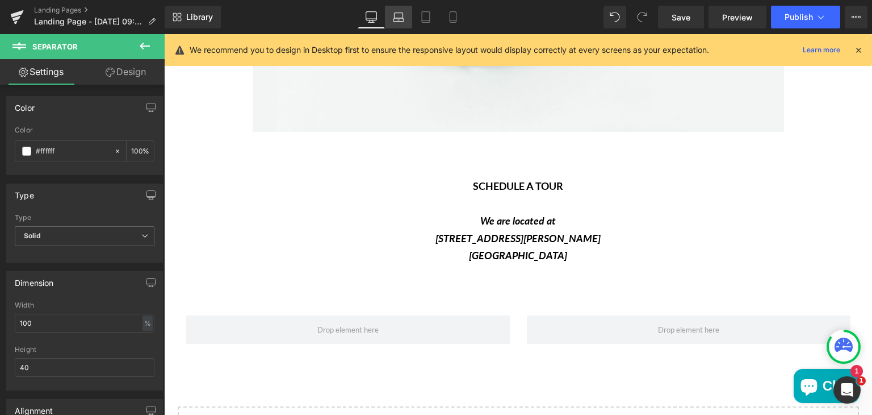
click at [397, 15] on icon at bounding box center [398, 16] width 11 height 11
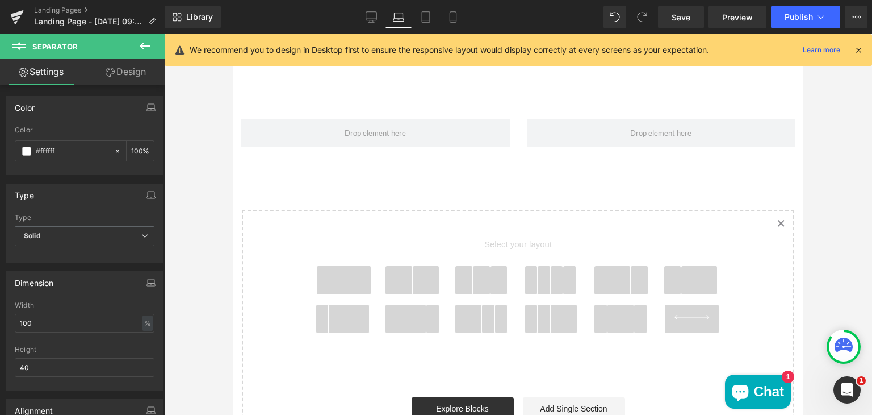
scroll to position [1304, 0]
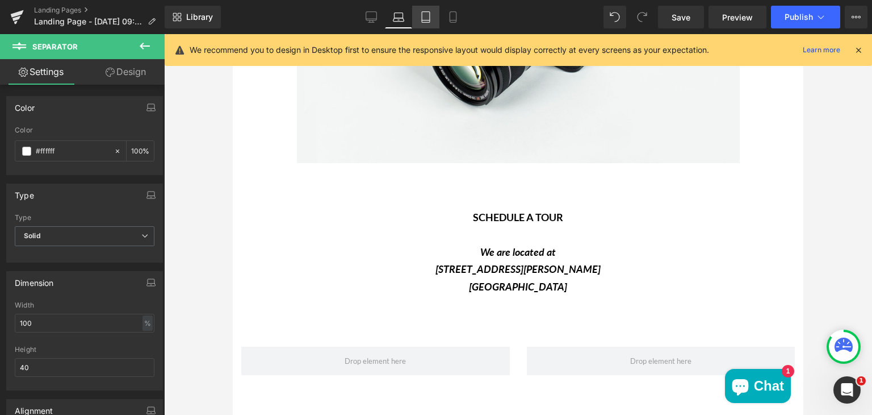
click at [432, 18] on link "Tablet" at bounding box center [425, 17] width 27 height 23
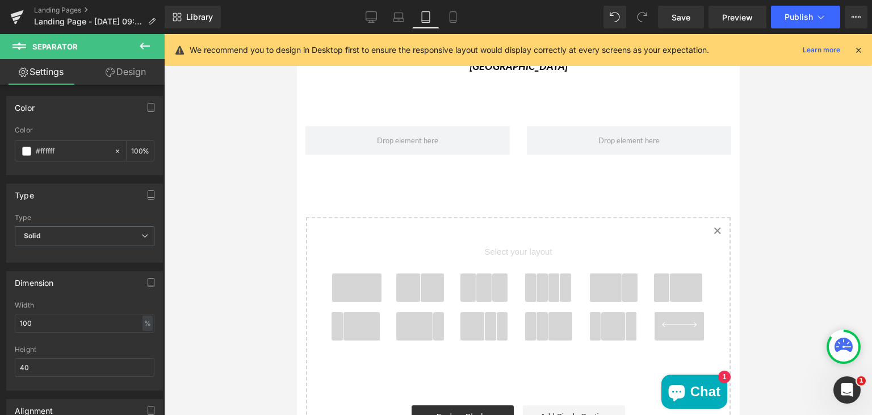
scroll to position [1101, 0]
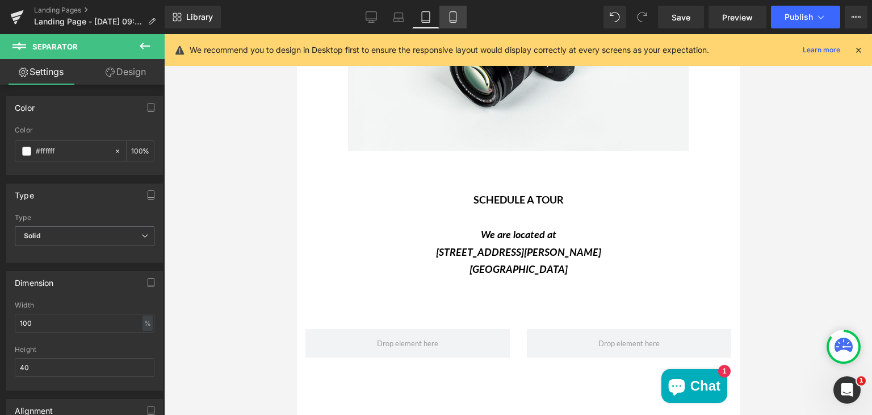
click at [452, 15] on icon at bounding box center [453, 16] width 11 height 11
type input "100"
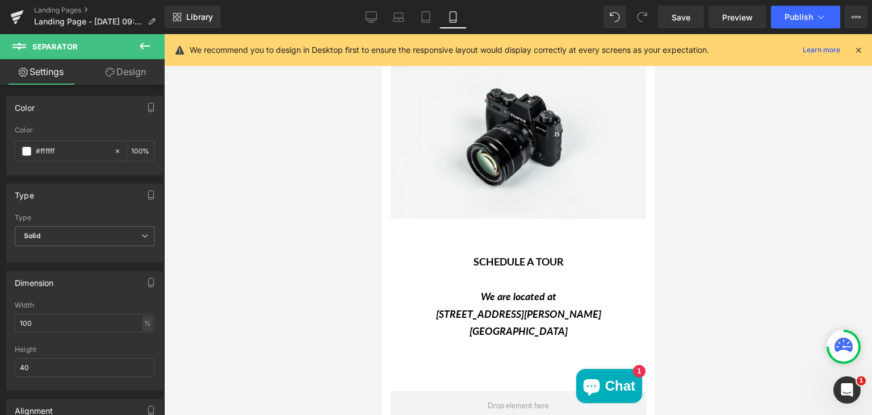
scroll to position [922, 0]
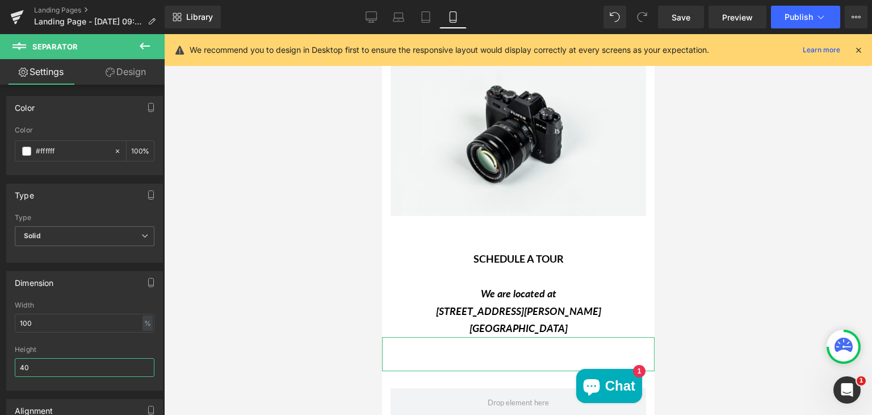
click at [57, 368] on input "40" at bounding box center [85, 367] width 140 height 19
type input "4"
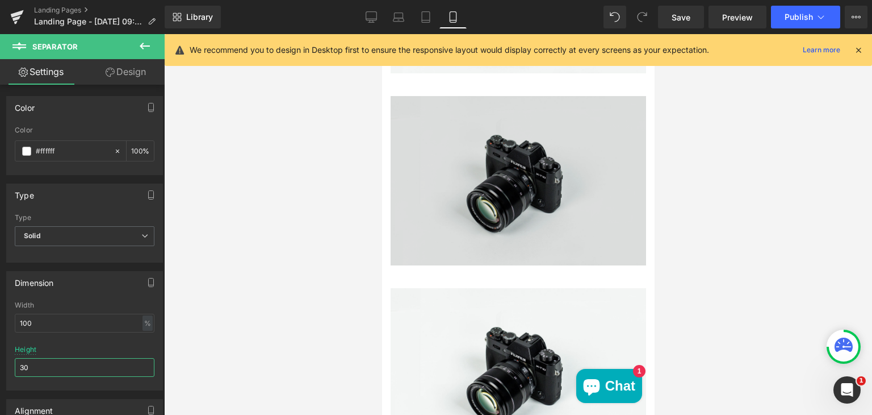
scroll to position [679, 0]
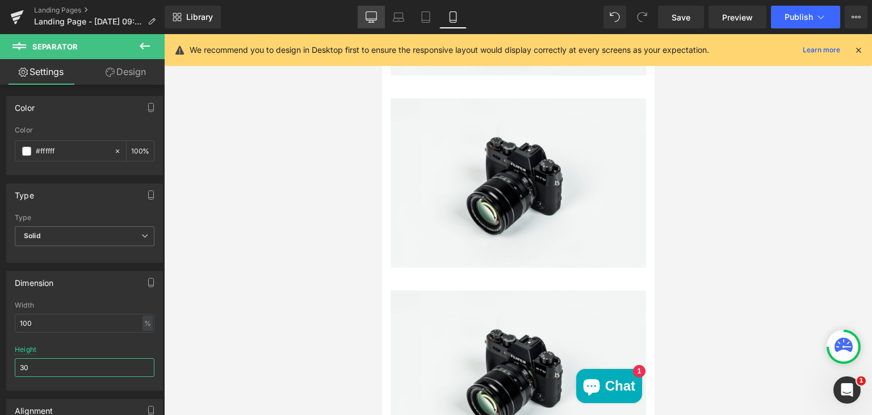
type input "30"
click at [368, 19] on icon at bounding box center [371, 16] width 11 height 11
type input "100"
type input "40"
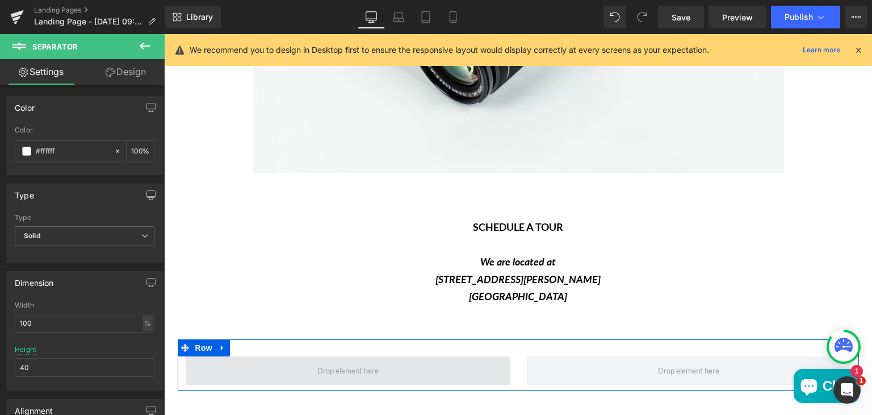
click at [362, 366] on span "Main content" at bounding box center [347, 370] width 69 height 14
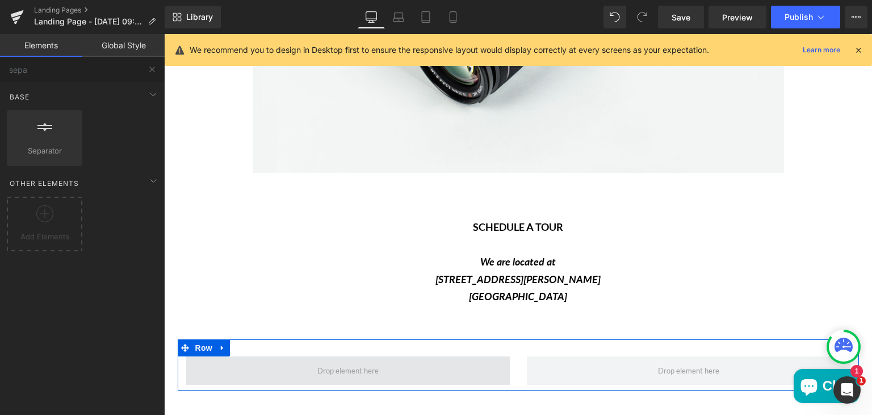
click at [350, 368] on span "Main content" at bounding box center [347, 370] width 69 height 14
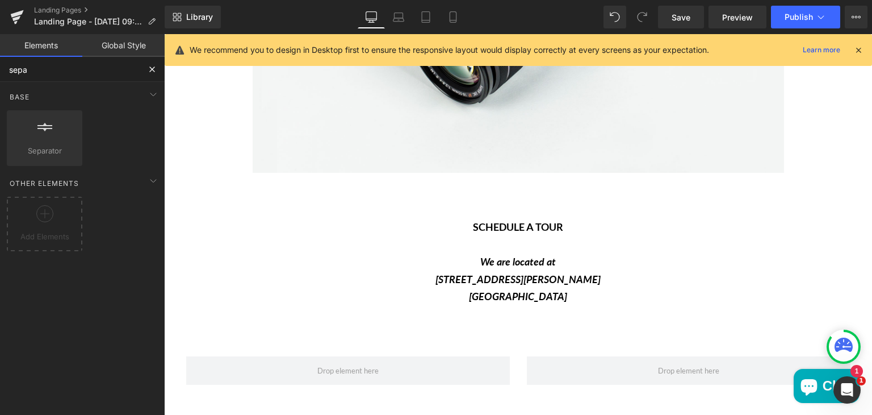
click at [48, 72] on input "sepa" at bounding box center [70, 69] width 140 height 25
type input "s"
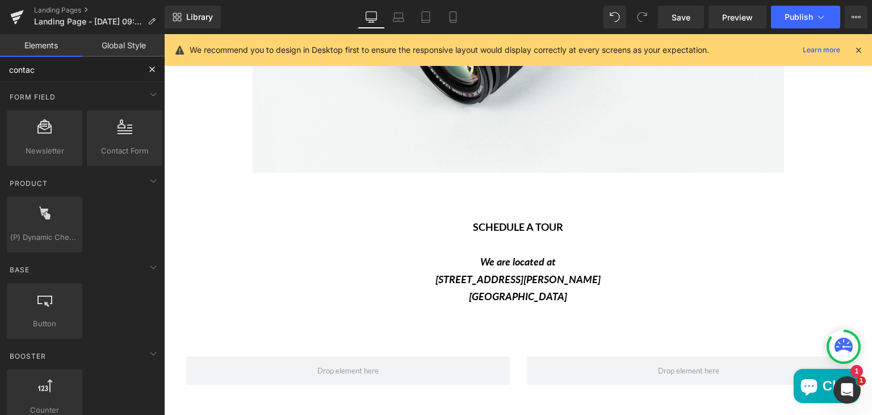
type input "contact"
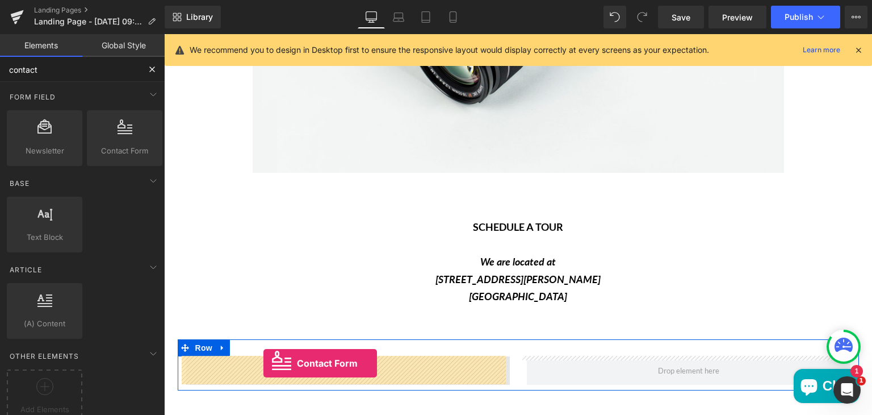
drag, startPoint x: 267, startPoint y: 162, endPoint x: 264, endPoint y: 363, distance: 201.1
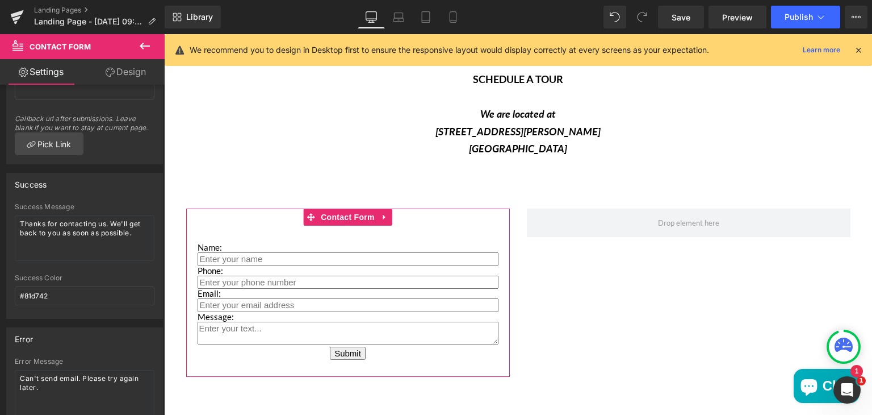
scroll to position [131, 0]
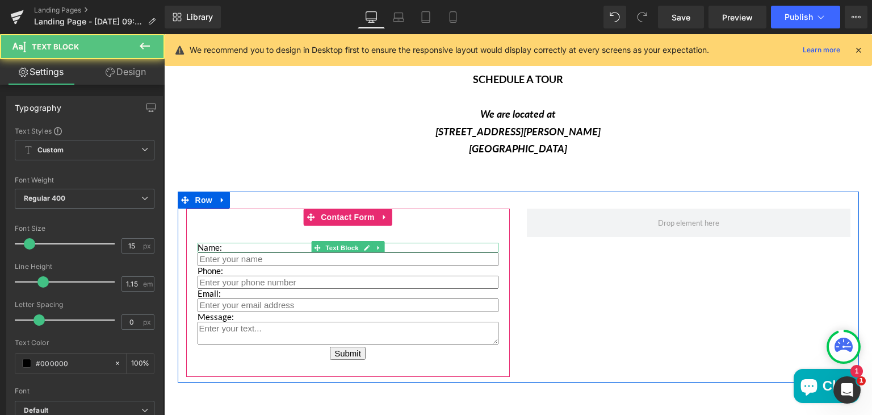
click at [200, 248] on p "Name:" at bounding box center [348, 247] width 301 height 10
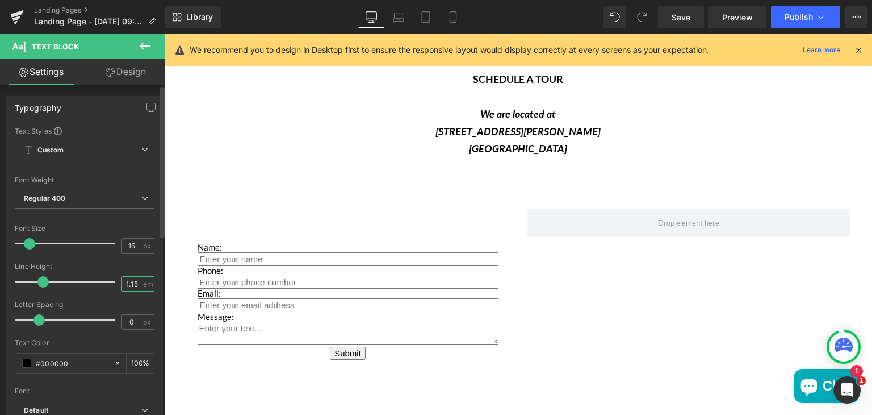
click at [133, 279] on input "1.15" at bounding box center [132, 284] width 20 height 14
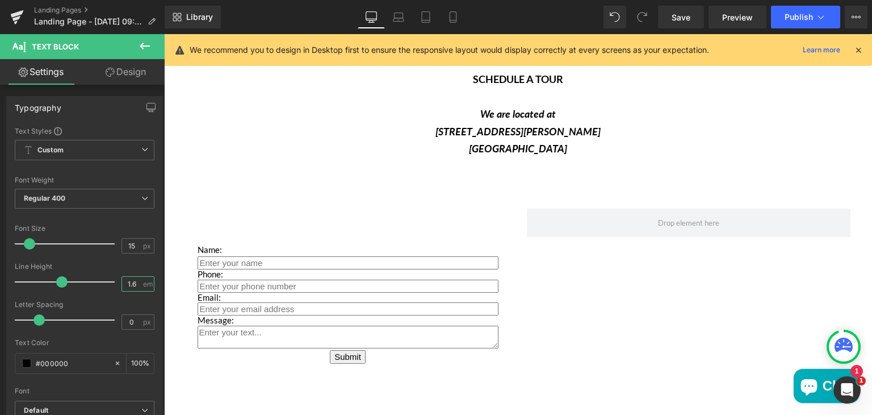
type input "1.6"
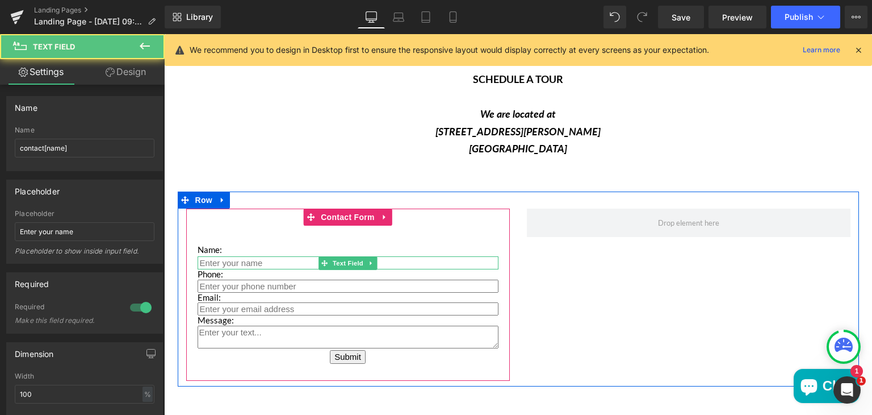
click at [270, 261] on input "Main content" at bounding box center [348, 262] width 301 height 13
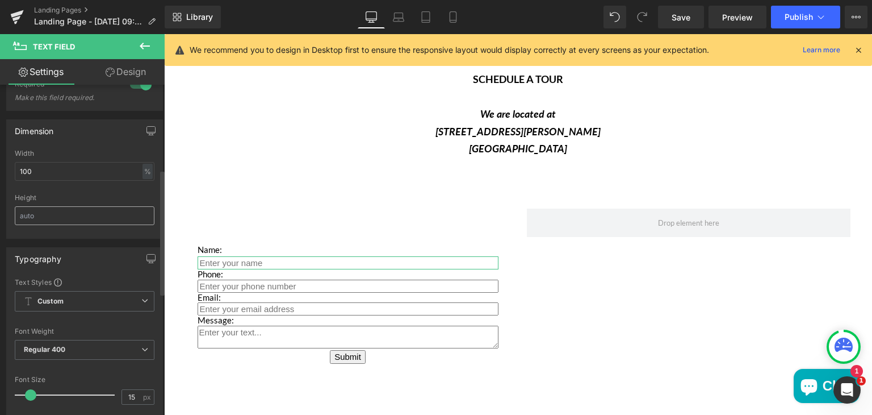
scroll to position [224, 0]
click at [48, 302] on b "Custom" at bounding box center [50, 300] width 26 height 10
click at [93, 268] on div "Typography Text Styles Custom Custom Setup Global Style Custom Setup Global Sty…" at bounding box center [84, 375] width 157 height 258
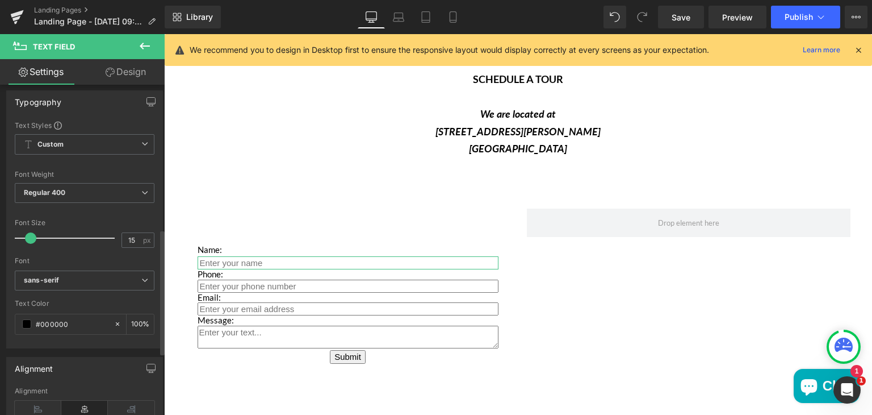
scroll to position [380, 0]
click at [135, 232] on input "15" at bounding box center [132, 239] width 20 height 14
type input "1"
type input "16"
click at [130, 256] on div "Font" at bounding box center [85, 260] width 140 height 8
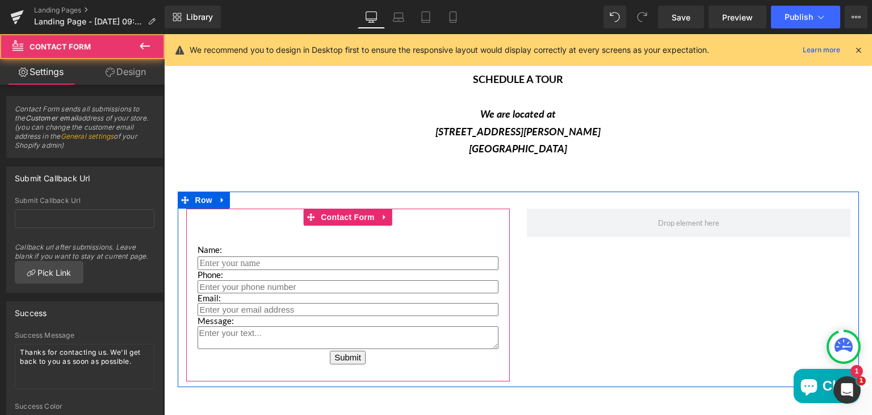
click at [240, 216] on div "Name: Text Block Text Field Phone: Text Block Text Field Email: Text Block Emai…" at bounding box center [348, 294] width 324 height 173
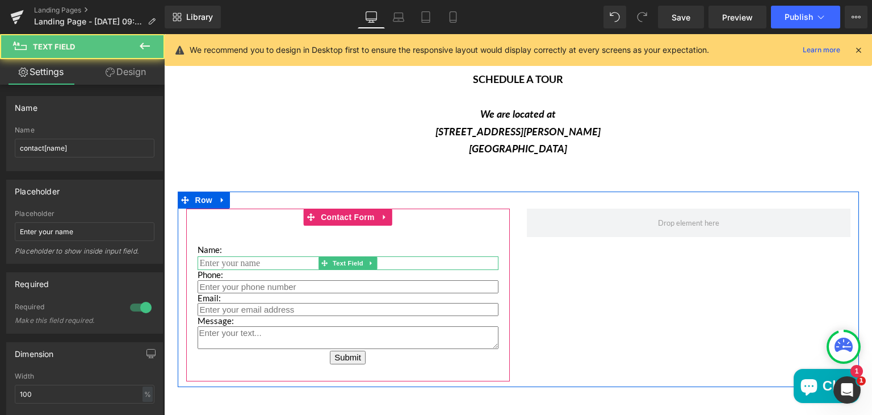
click at [202, 264] on input "Main content" at bounding box center [348, 263] width 301 height 14
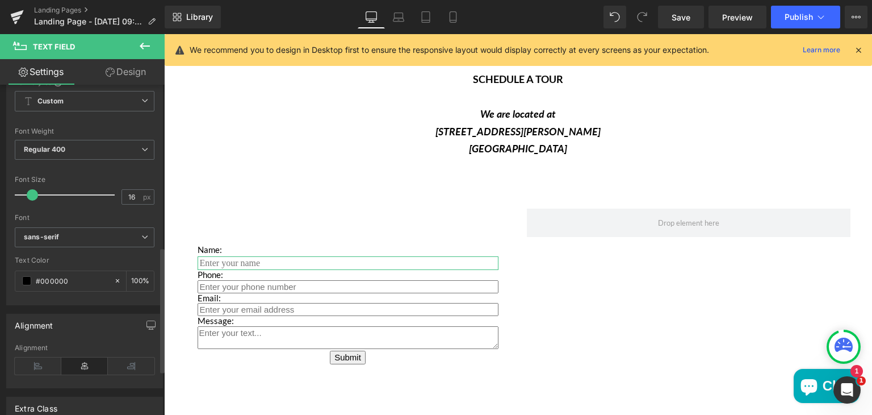
scroll to position [428, 0]
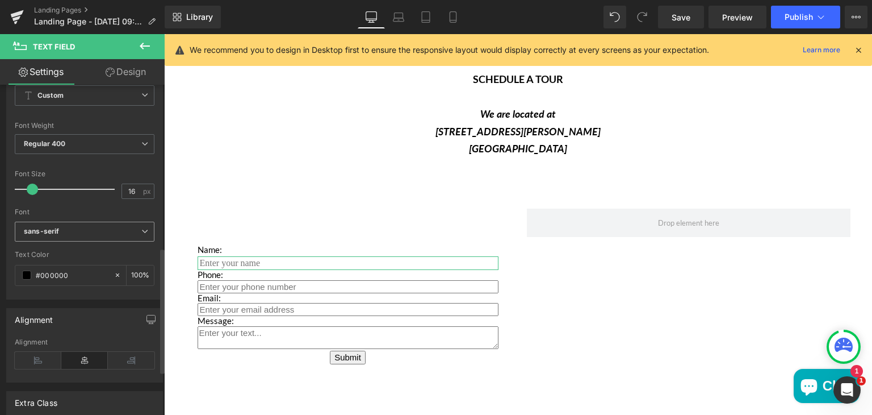
click at [62, 231] on b "sans-serif" at bounding box center [83, 232] width 118 height 10
click at [82, 208] on div "Font" at bounding box center [85, 212] width 140 height 8
click at [85, 227] on b "sans-serif" at bounding box center [83, 232] width 118 height 10
click at [66, 203] on div at bounding box center [85, 203] width 140 height 7
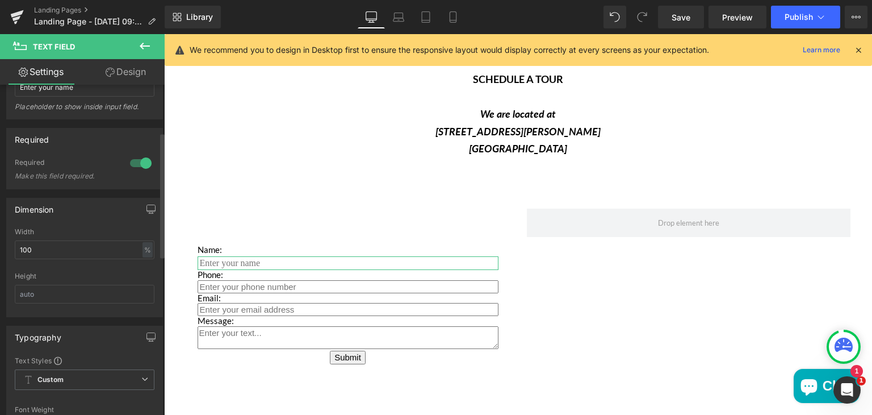
scroll to position [0, 0]
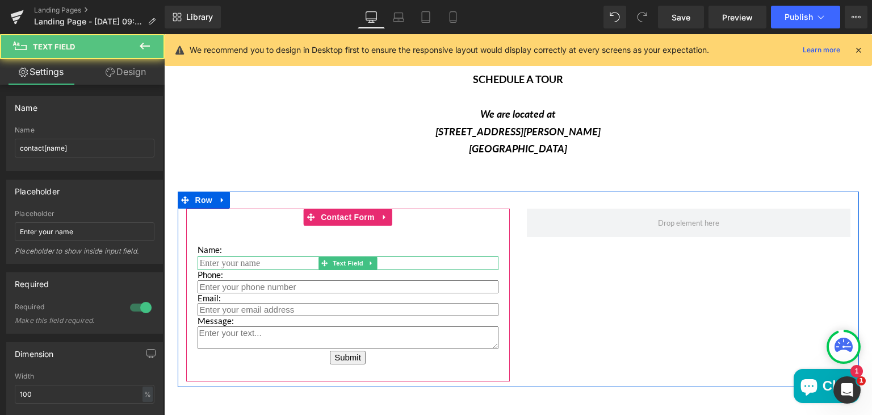
click at [212, 260] on input "Main content" at bounding box center [348, 263] width 301 height 14
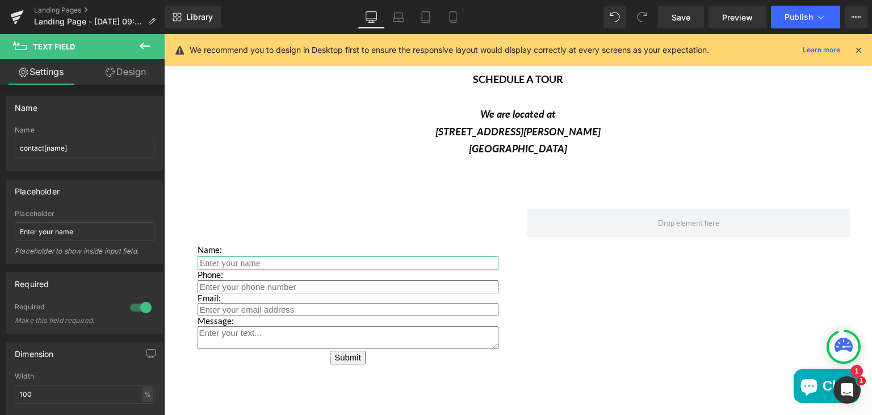
click at [123, 70] on link "Design" at bounding box center [126, 72] width 82 height 26
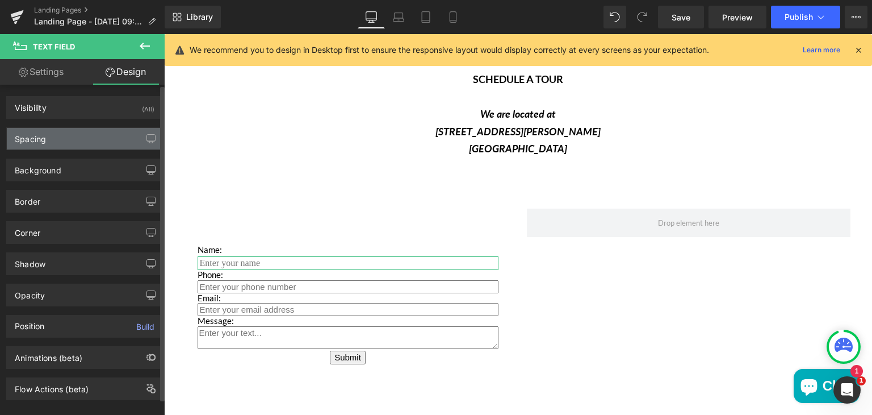
click at [69, 137] on div "Spacing" at bounding box center [85, 139] width 156 height 22
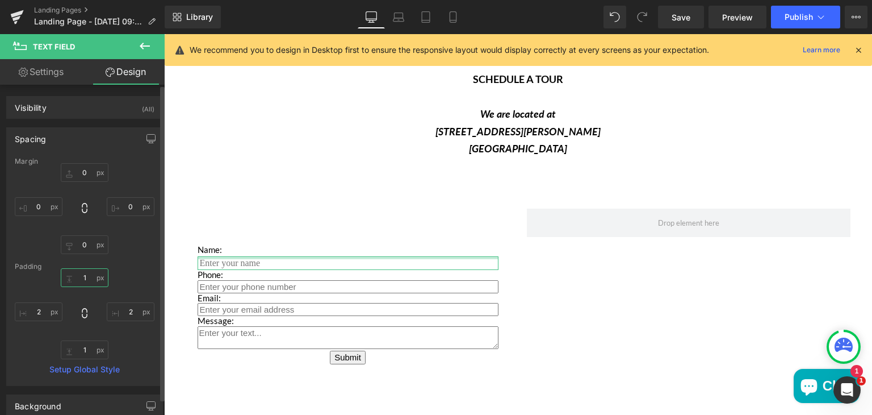
click at [85, 275] on input "1" at bounding box center [85, 277] width 48 height 19
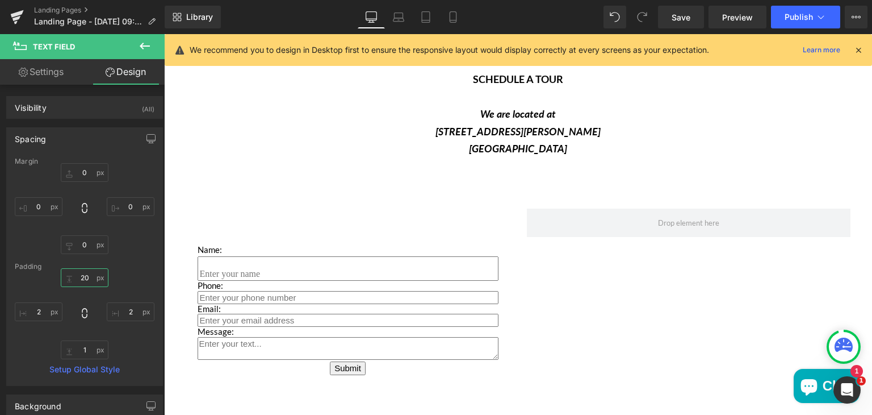
type input "20"
click at [53, 70] on link "Settings" at bounding box center [41, 72] width 82 height 26
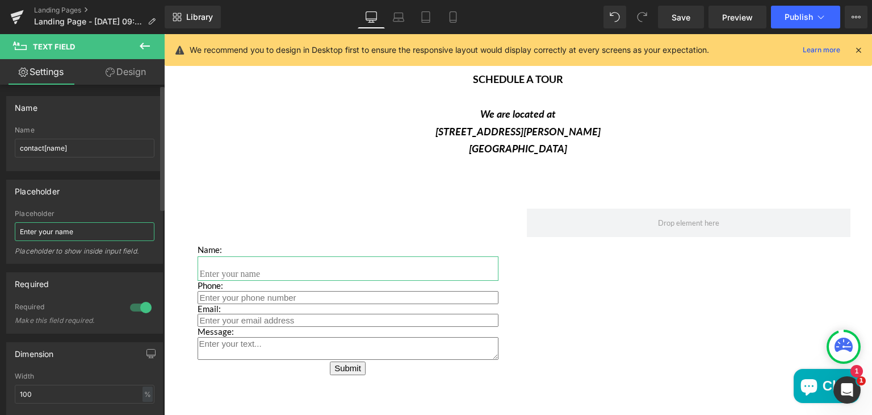
drag, startPoint x: 77, startPoint y: 228, endPoint x: 15, endPoint y: 234, distance: 62.2
click at [15, 234] on input "Enter your name" at bounding box center [85, 231] width 140 height 19
click at [121, 76] on link "Design" at bounding box center [126, 72] width 82 height 26
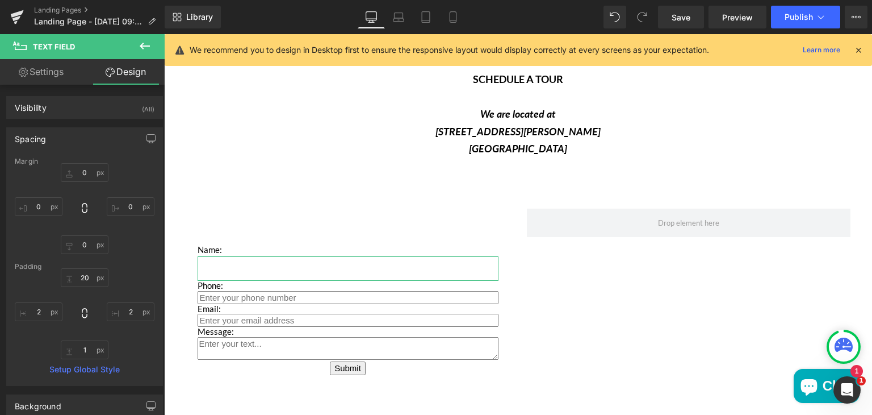
type input "0"
type input "20"
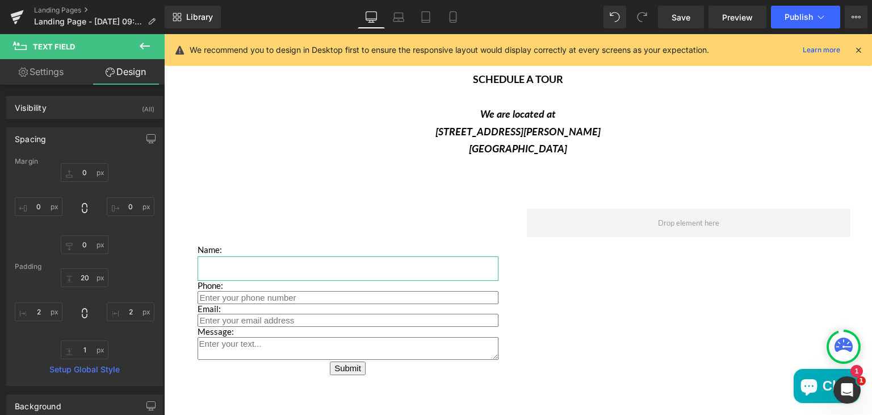
type input "2"
type input "1"
type input "2"
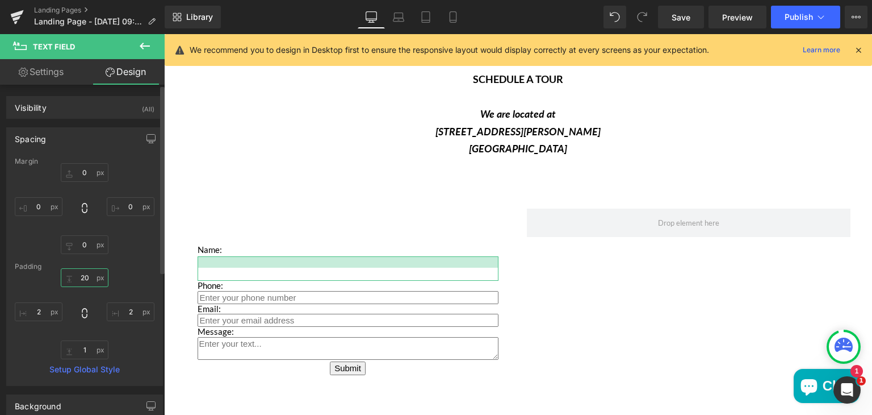
click at [82, 276] on input "20" at bounding box center [85, 277] width 48 height 19
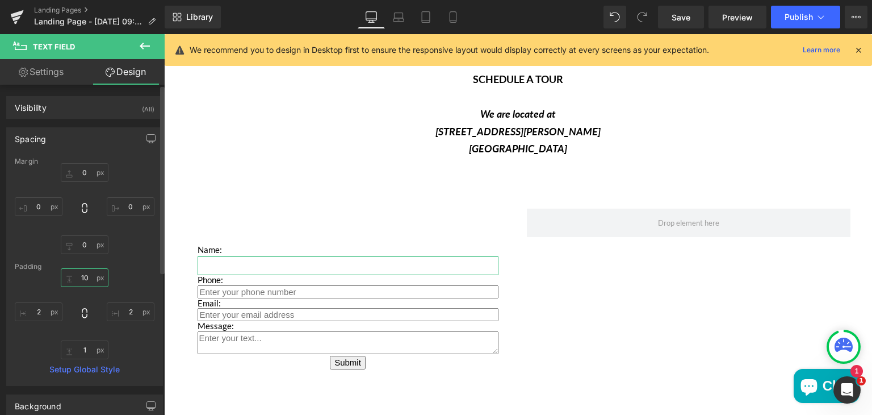
type input "10"
click at [143, 274] on div "10 10 2px 2 1px 1 2px 2" at bounding box center [85, 313] width 140 height 91
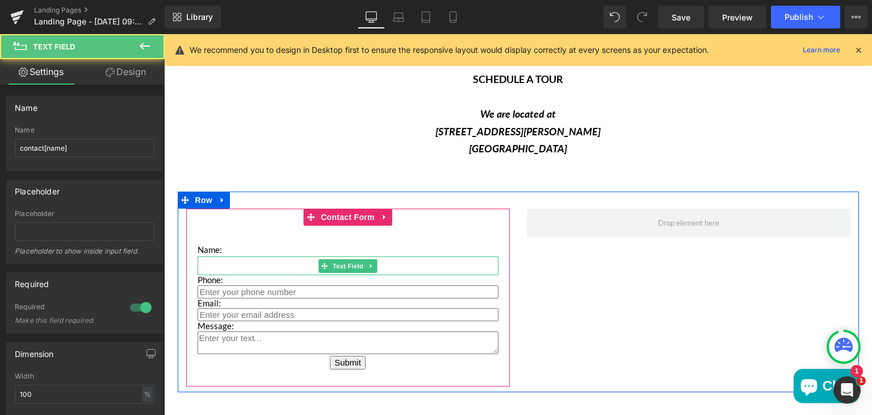
click at [210, 267] on input "Main content" at bounding box center [348, 265] width 301 height 19
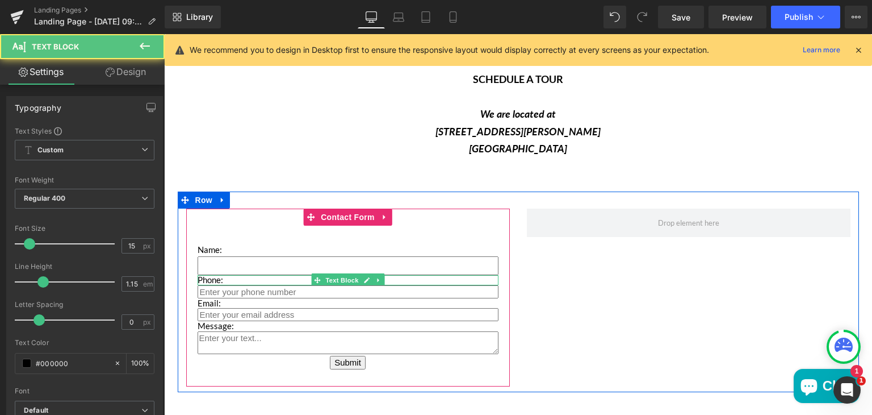
click at [209, 280] on p "Phone:" at bounding box center [348, 280] width 301 height 10
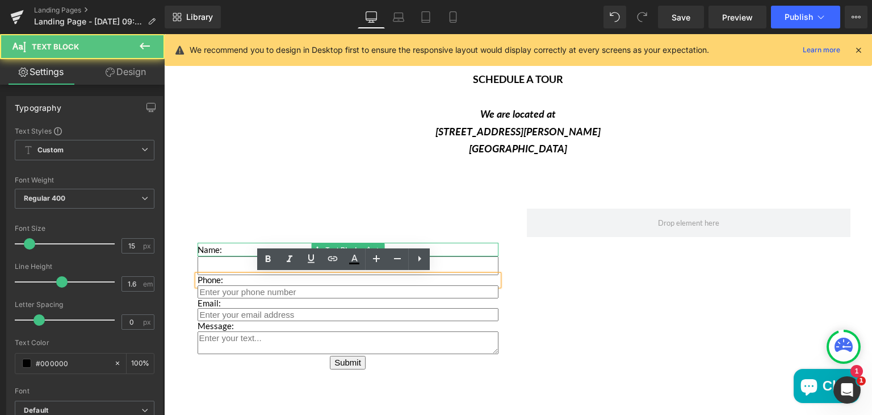
click at [209, 248] on p "Name:" at bounding box center [348, 249] width 301 height 14
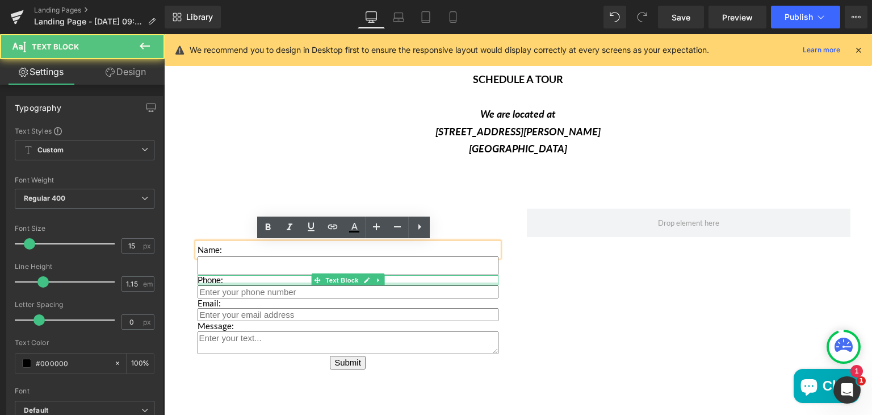
click at [208, 282] on div "Main content" at bounding box center [348, 283] width 301 height 3
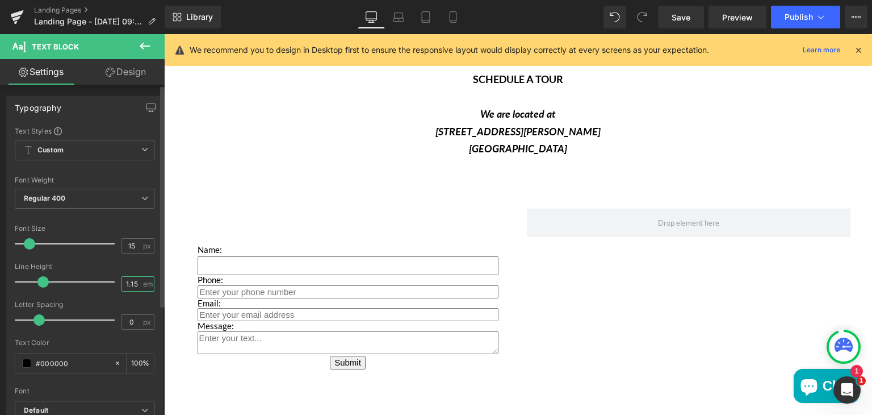
click at [134, 279] on input "1.15" at bounding box center [132, 284] width 20 height 14
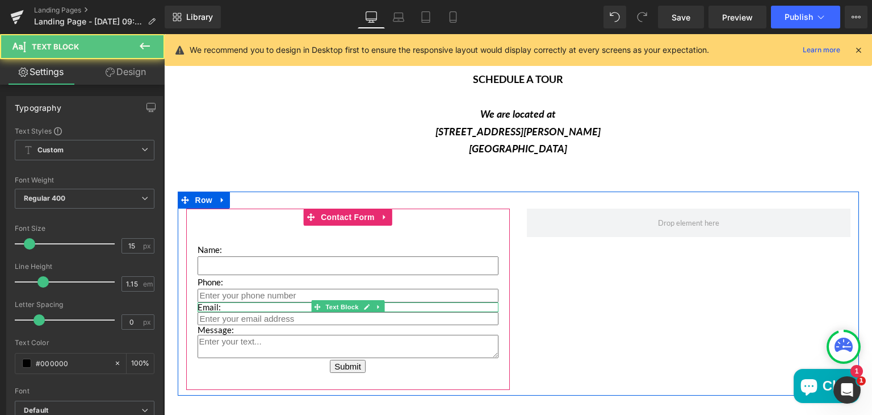
click at [211, 306] on p "Email:" at bounding box center [348, 307] width 301 height 10
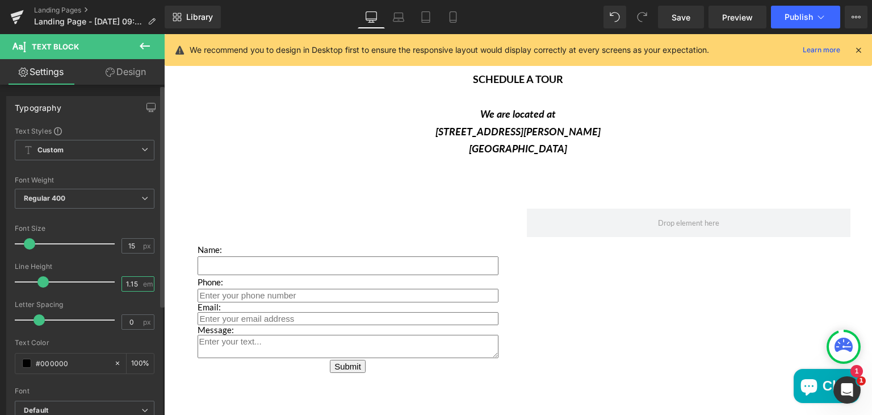
click at [135, 282] on input "1.15" at bounding box center [132, 284] width 20 height 14
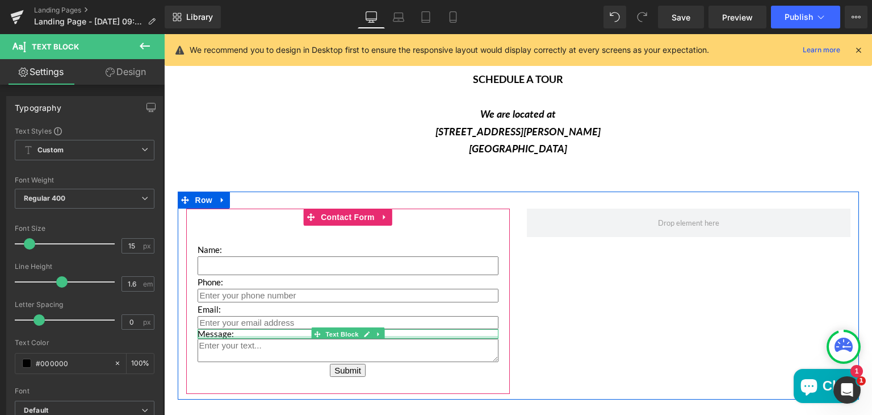
click at [208, 336] on div "Main content" at bounding box center [348, 337] width 301 height 3
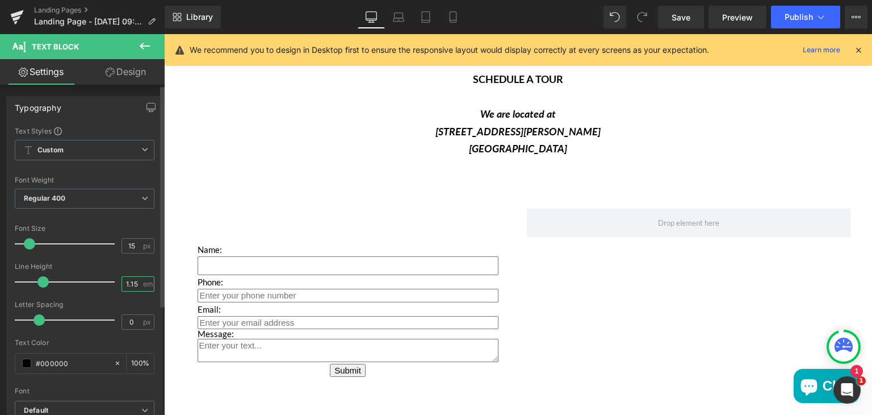
click at [136, 279] on input "1.15" at bounding box center [132, 284] width 20 height 14
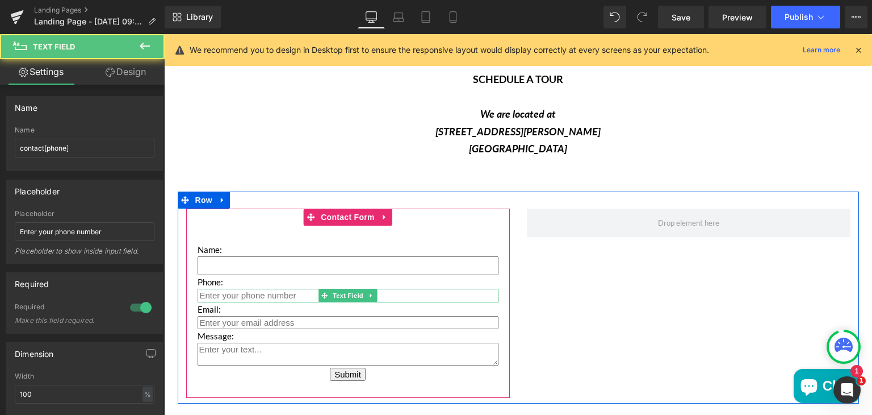
click at [228, 295] on input "Main content" at bounding box center [348, 294] width 301 height 13
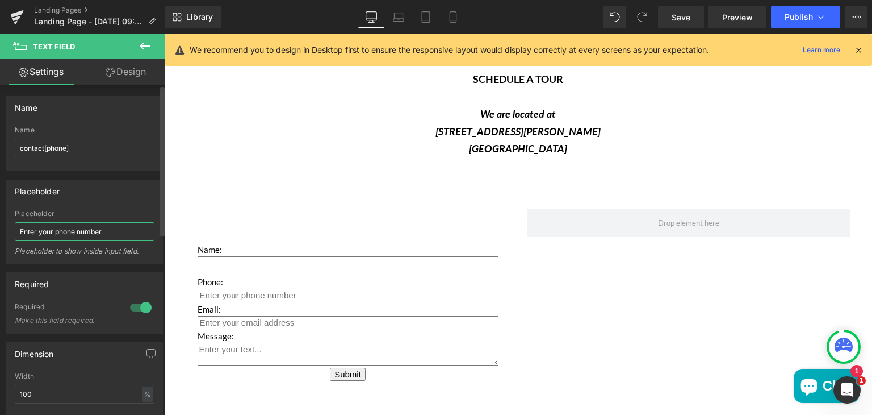
click at [99, 231] on input "Enter your phone number" at bounding box center [85, 231] width 140 height 19
drag, startPoint x: 106, startPoint y: 231, endPoint x: 14, endPoint y: 233, distance: 92.0
click at [14, 233] on div "Enter your phone number Placeholder Enter your phone number Placeholder to show…" at bounding box center [85, 236] width 156 height 53
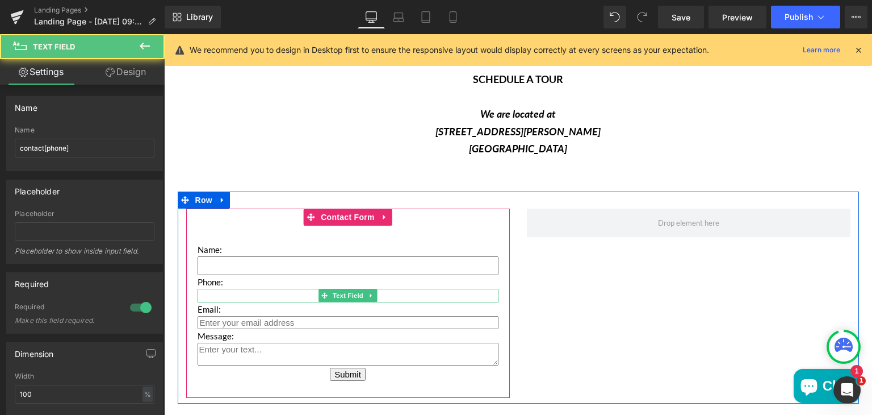
click at [207, 291] on input "Main content" at bounding box center [348, 294] width 301 height 13
click at [207, 264] on input "Main content" at bounding box center [348, 265] width 301 height 19
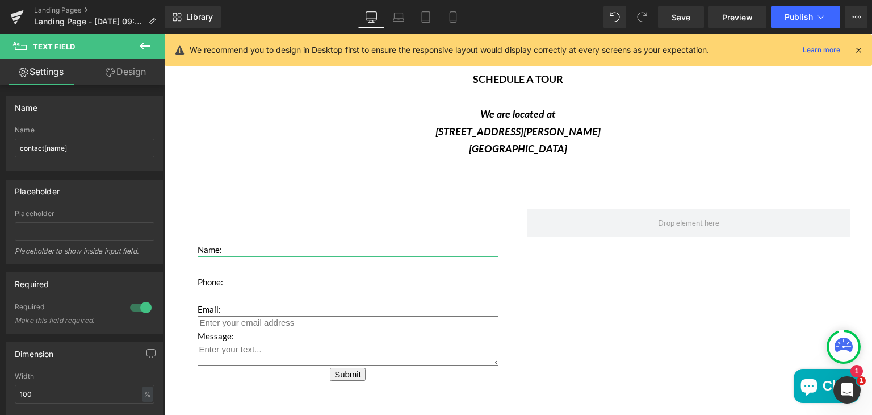
click at [118, 72] on link "Design" at bounding box center [126, 72] width 82 height 26
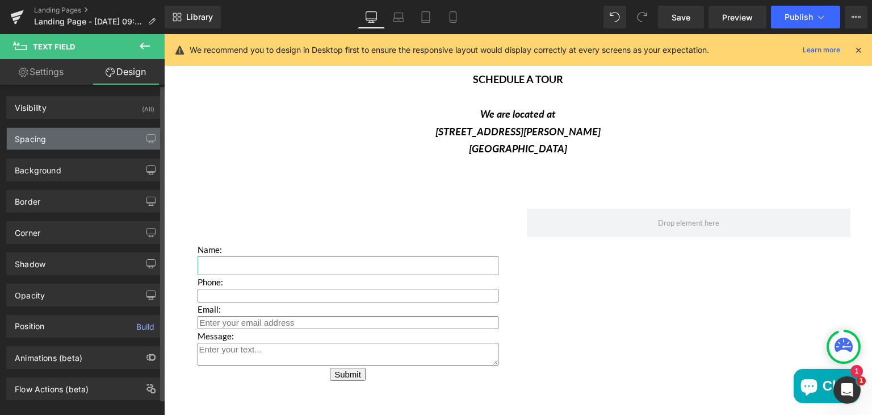
click at [101, 139] on div "Spacing" at bounding box center [85, 139] width 156 height 22
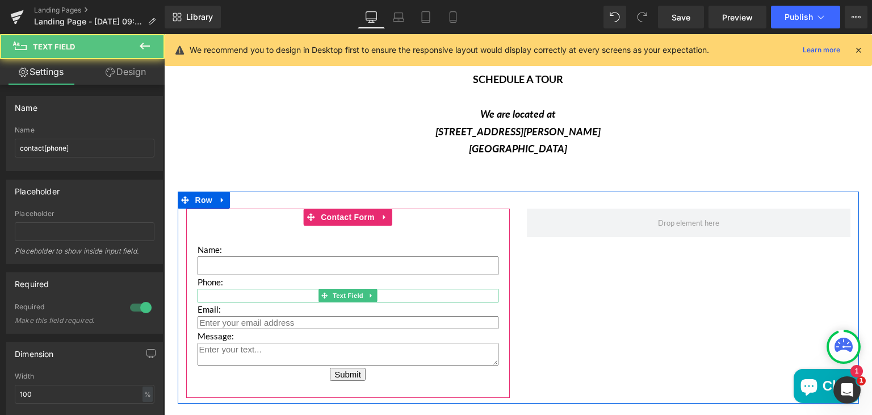
click at [230, 296] on input "Main content" at bounding box center [348, 294] width 301 height 13
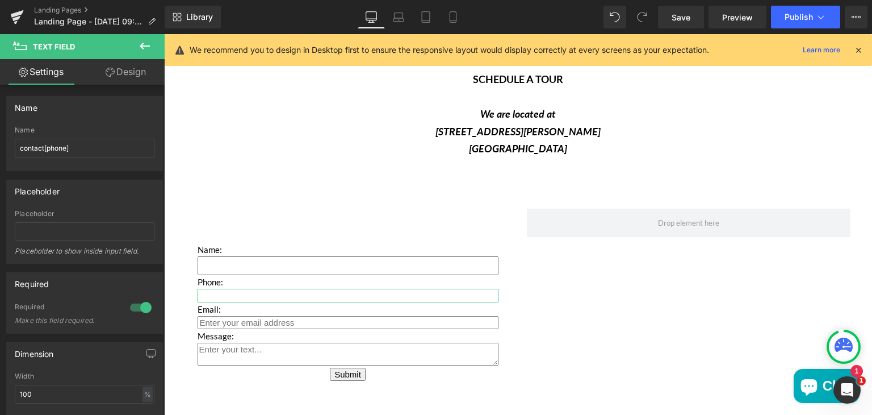
click at [121, 78] on link "Design" at bounding box center [126, 72] width 82 height 26
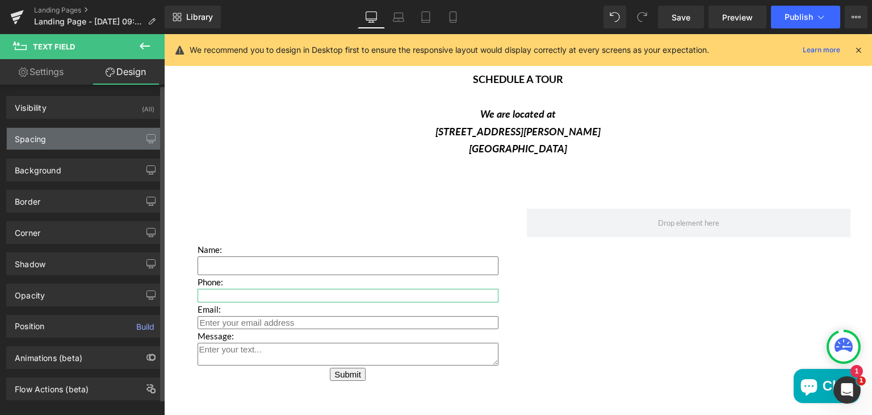
click at [84, 134] on div "Spacing" at bounding box center [85, 139] width 156 height 22
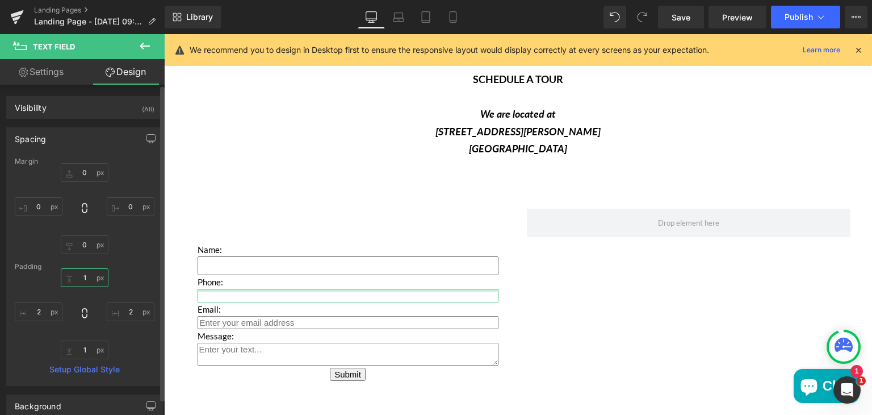
click at [87, 280] on input "1" at bounding box center [85, 277] width 48 height 19
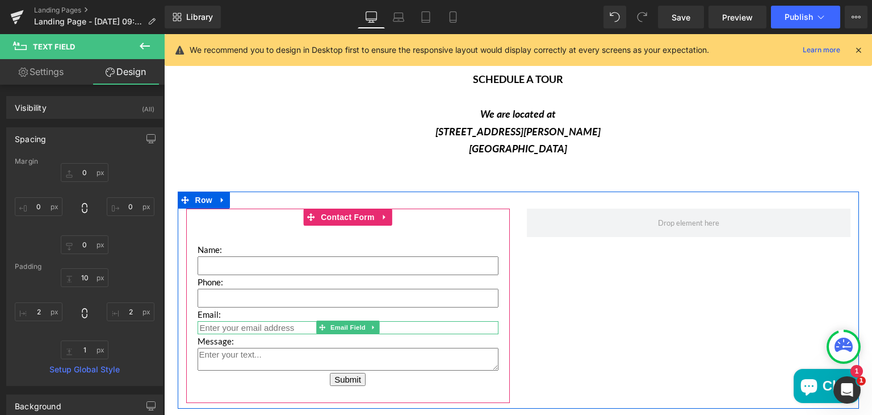
click at [217, 324] on input "Main content" at bounding box center [348, 327] width 301 height 13
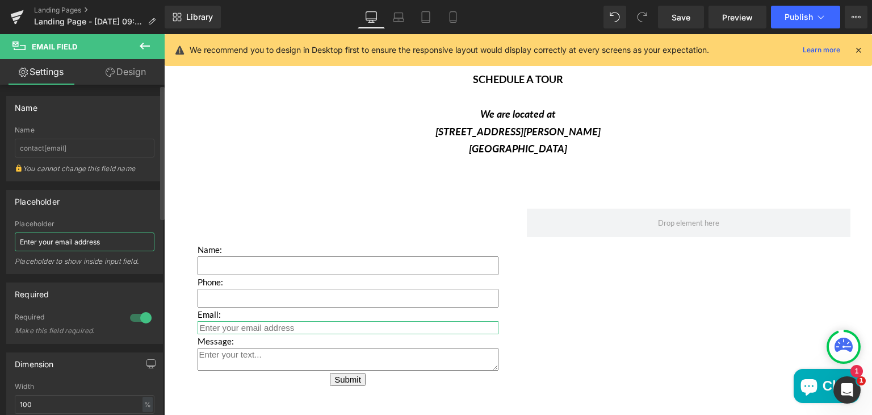
drag, startPoint x: 114, startPoint y: 237, endPoint x: 17, endPoint y: 241, distance: 96.6
click at [17, 241] on input "Enter your email address" at bounding box center [85, 241] width 140 height 19
click at [127, 64] on link "Design" at bounding box center [126, 72] width 82 height 26
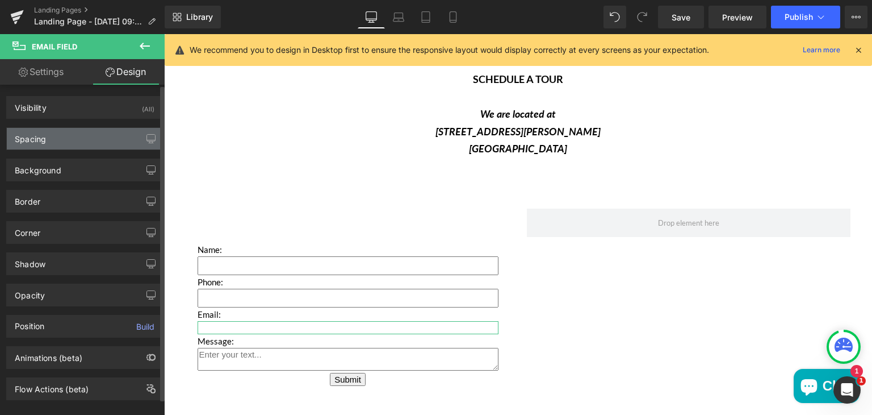
click at [73, 147] on div "Spacing" at bounding box center [85, 139] width 156 height 22
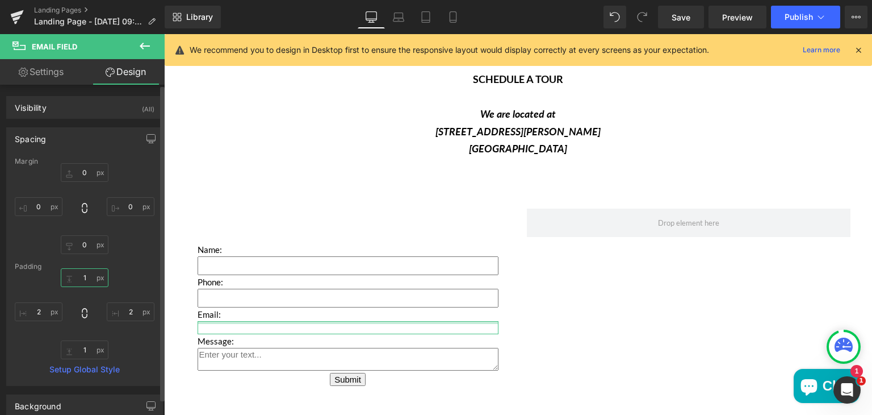
click at [87, 274] on input "1" at bounding box center [85, 277] width 48 height 19
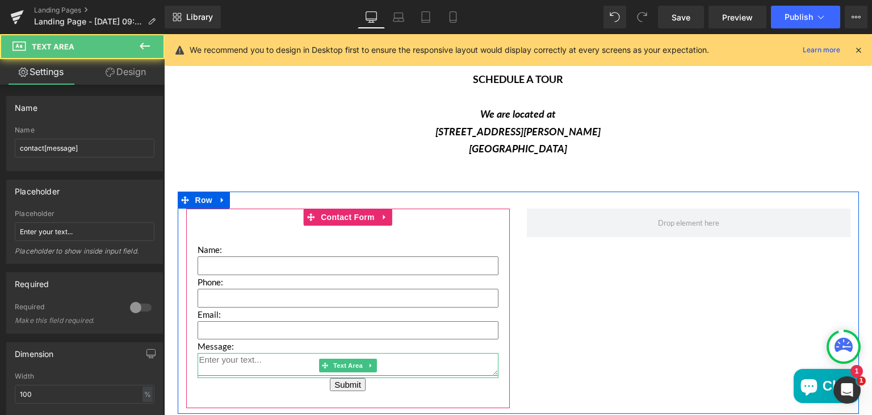
click at [216, 358] on textarea "Main content" at bounding box center [348, 364] width 301 height 23
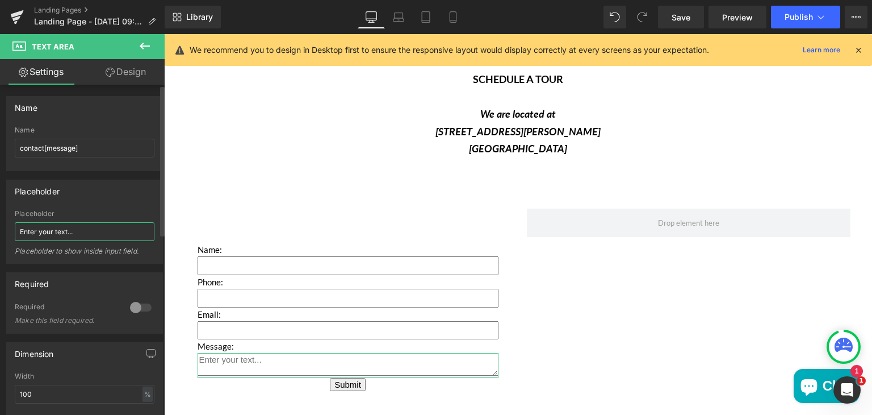
drag, startPoint x: 90, startPoint y: 231, endPoint x: 18, endPoint y: 228, distance: 72.2
click at [18, 228] on input "Enter your text..." at bounding box center [85, 231] width 140 height 19
click at [143, 68] on link "Design" at bounding box center [126, 72] width 82 height 26
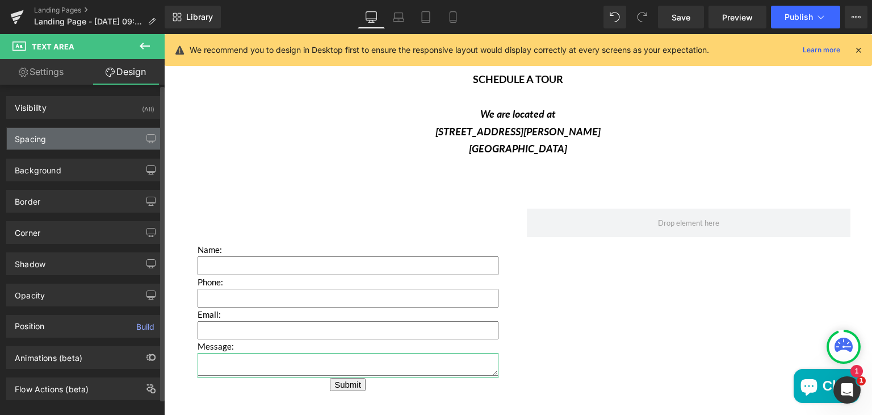
click at [79, 137] on div "Spacing" at bounding box center [85, 139] width 156 height 22
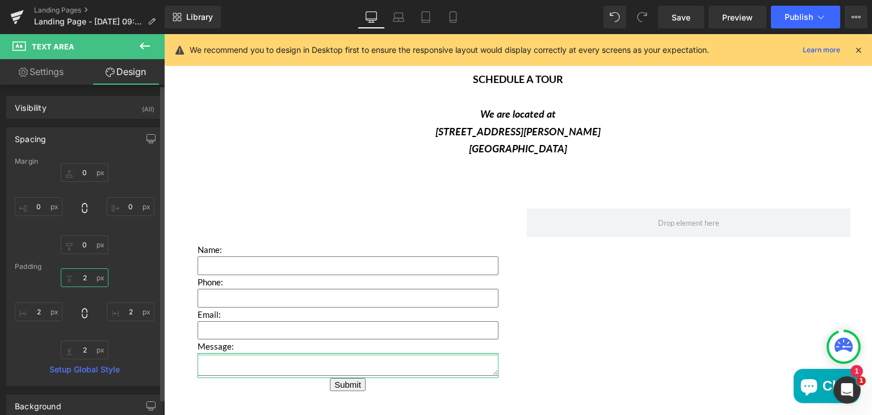
click at [89, 274] on input "2" at bounding box center [85, 277] width 48 height 19
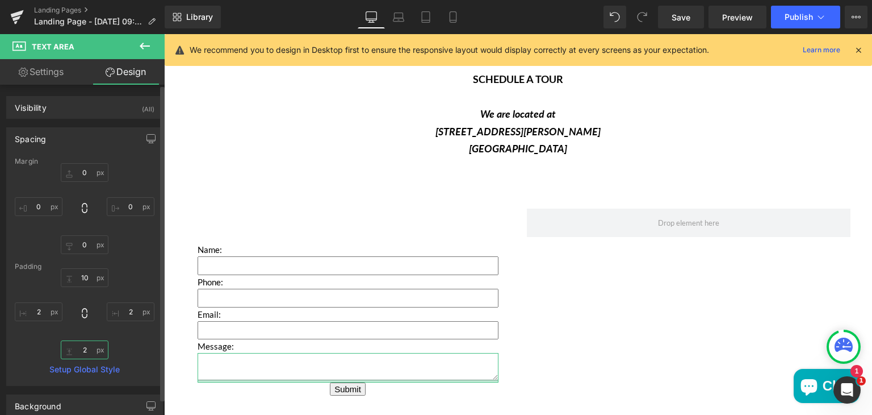
click at [85, 346] on input "2" at bounding box center [85, 349] width 48 height 19
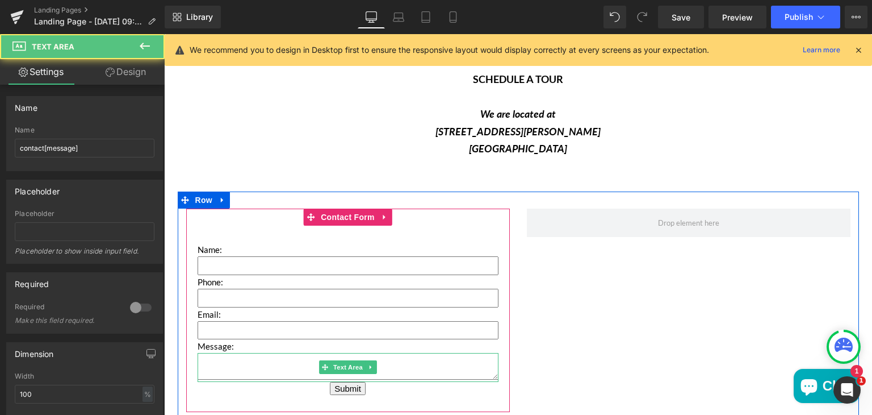
click at [226, 362] on textarea "Main content" at bounding box center [348, 366] width 301 height 27
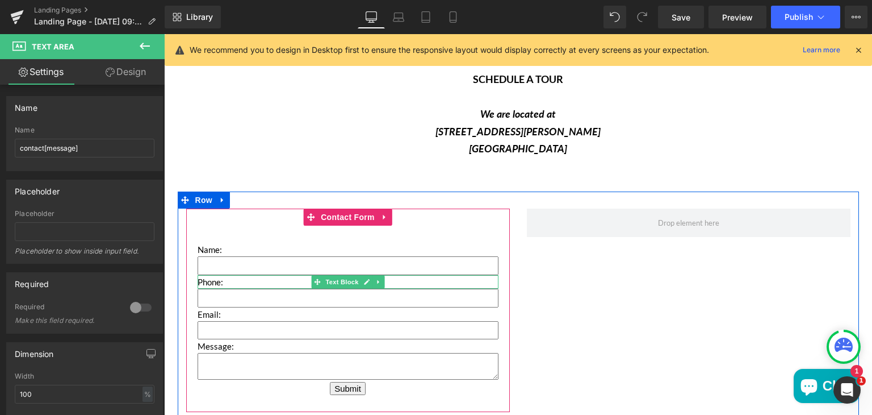
click at [202, 279] on p "Phone:" at bounding box center [348, 282] width 301 height 14
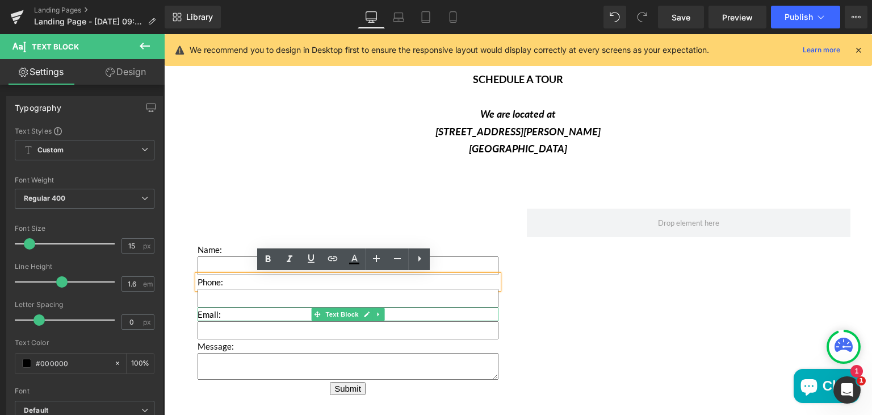
click at [202, 313] on p "Email:" at bounding box center [348, 314] width 301 height 14
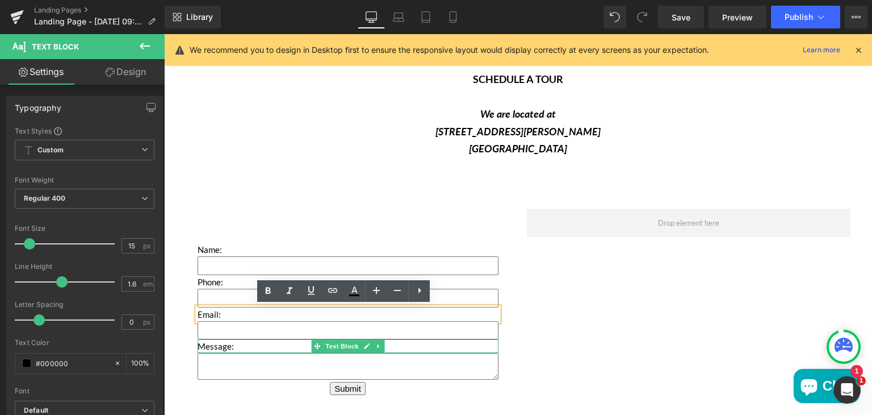
click at [204, 342] on p "Message:" at bounding box center [348, 346] width 301 height 14
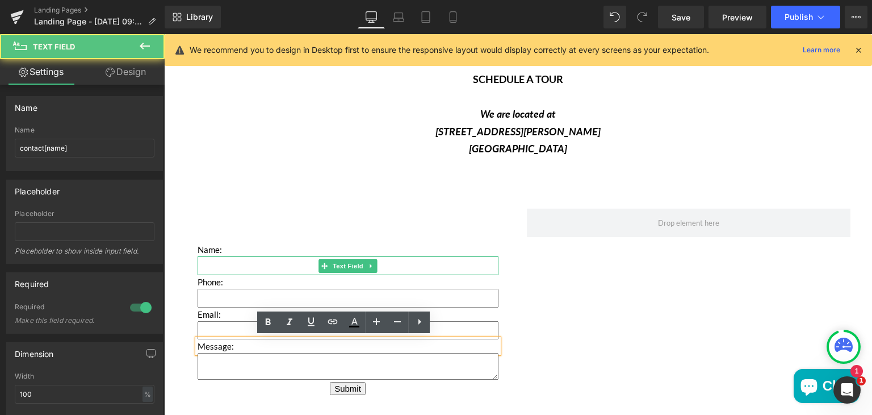
click at [225, 265] on input "Main content" at bounding box center [348, 265] width 301 height 19
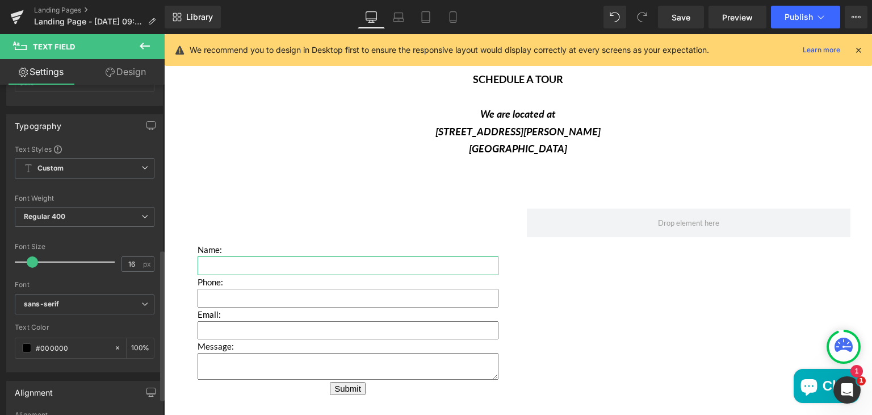
scroll to position [359, 0]
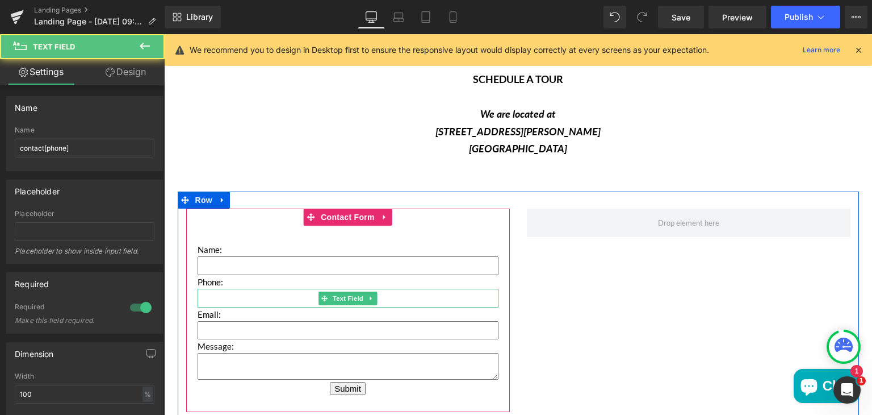
click at [202, 294] on input "Main content" at bounding box center [348, 297] width 301 height 18
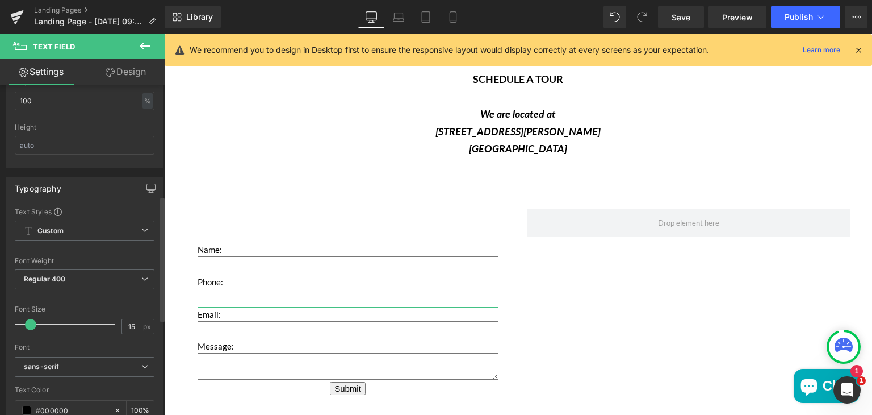
scroll to position [295, 0]
click at [132, 319] on input "15" at bounding box center [132, 324] width 20 height 14
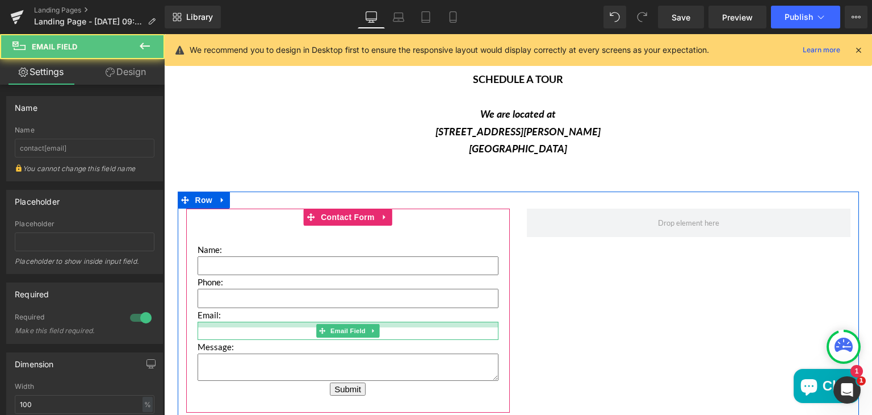
click at [210, 325] on div "Main content" at bounding box center [348, 324] width 301 height 6
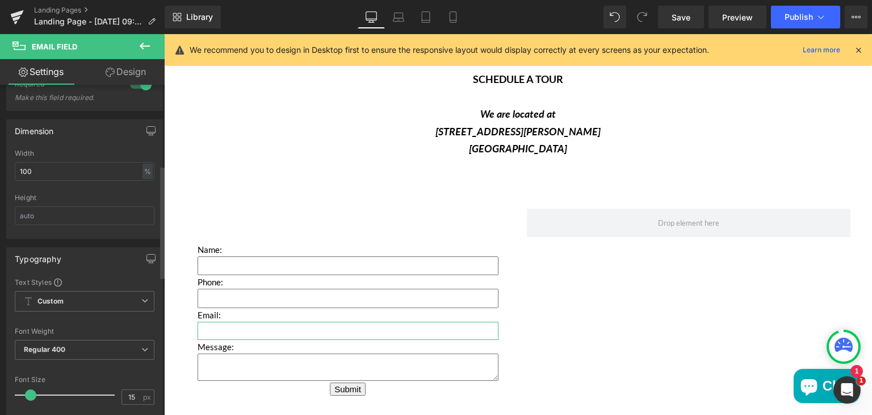
scroll to position [236, 0]
click at [135, 393] on input "15" at bounding box center [132, 394] width 20 height 14
click at [98, 362] on div at bounding box center [85, 365] width 140 height 7
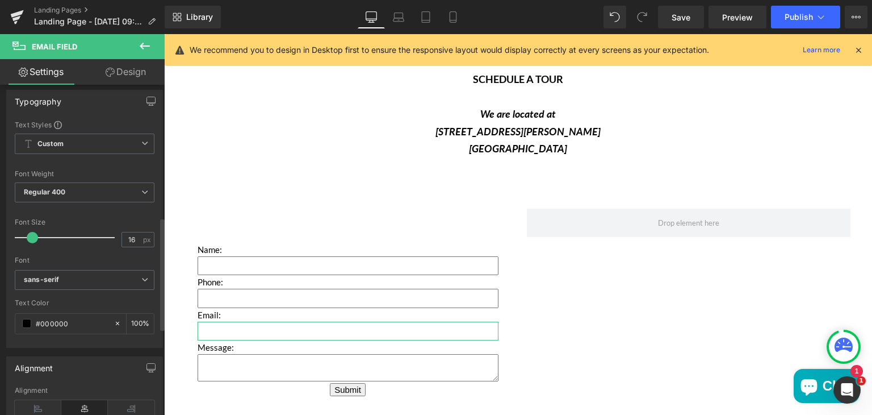
scroll to position [392, 0]
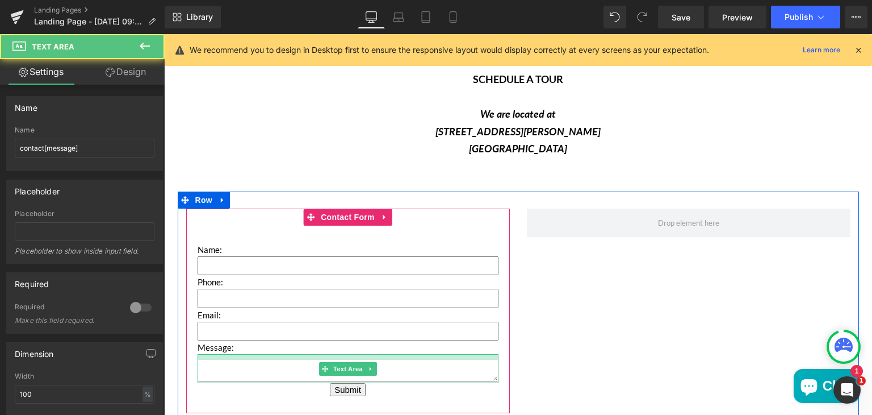
click at [219, 357] on div "Main content" at bounding box center [348, 357] width 301 height 6
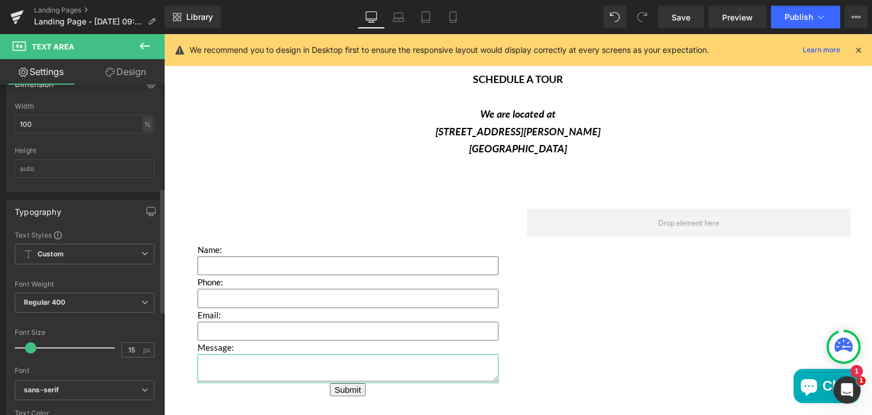
scroll to position [270, 0]
click at [132, 344] on input "15" at bounding box center [132, 349] width 20 height 14
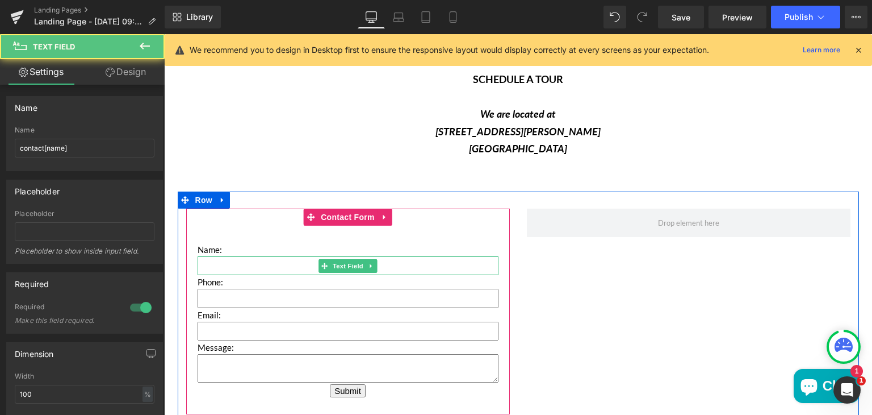
click at [199, 269] on input "Main content" at bounding box center [348, 265] width 301 height 19
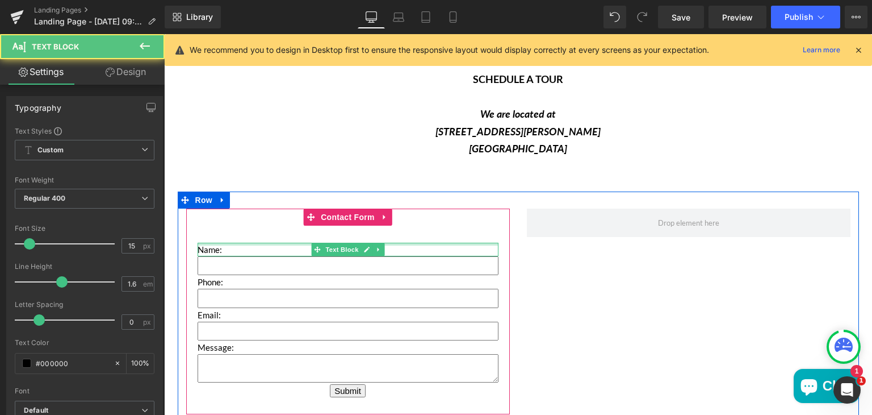
click at [223, 244] on div "Main content" at bounding box center [348, 243] width 301 height 3
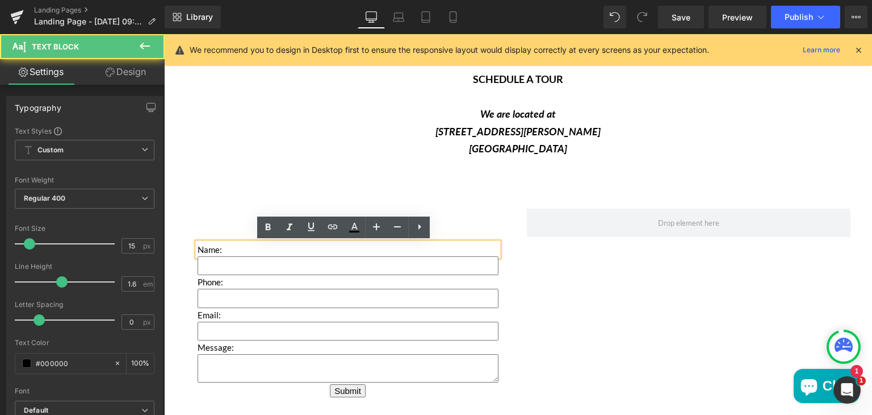
click at [198, 246] on div "Name:" at bounding box center [348, 249] width 301 height 14
click at [204, 247] on p "Name:" at bounding box center [348, 249] width 301 height 14
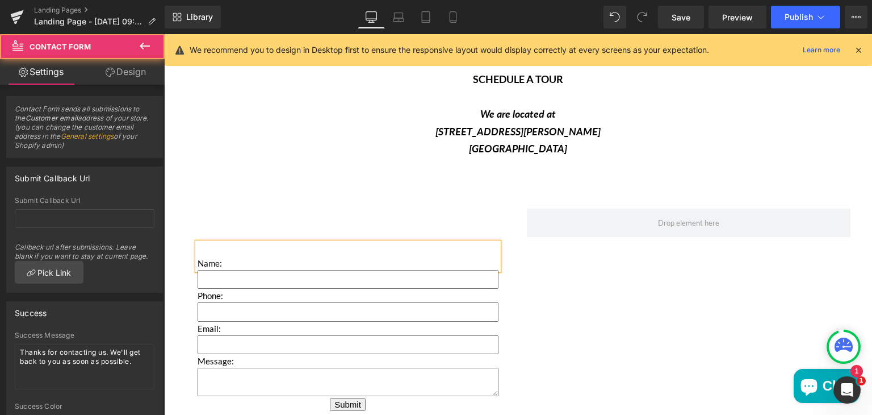
click at [223, 216] on div "Name: Text Block Text Field Phone: Text Block Text Field Email: Text Block Emai…" at bounding box center [348, 317] width 324 height 219
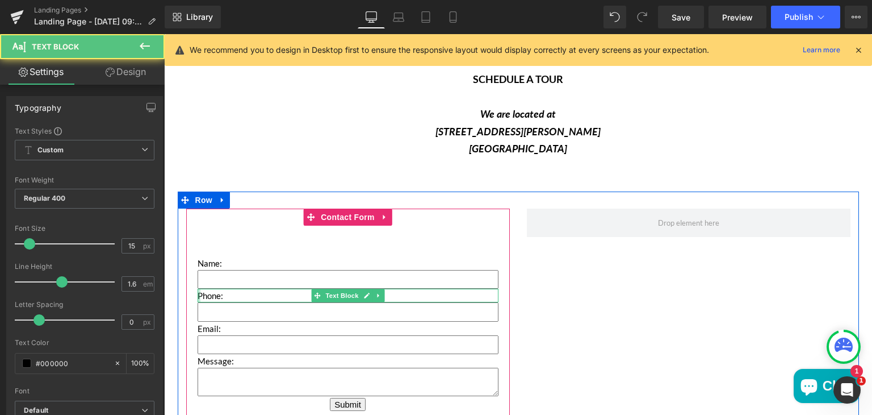
click at [198, 294] on div "Main content" at bounding box center [199, 295] width 3 height 14
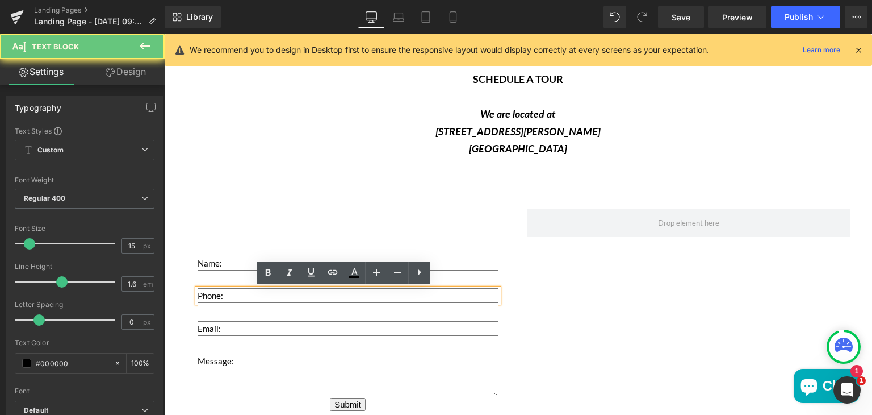
click at [198, 294] on p "Phone:" at bounding box center [348, 295] width 301 height 14
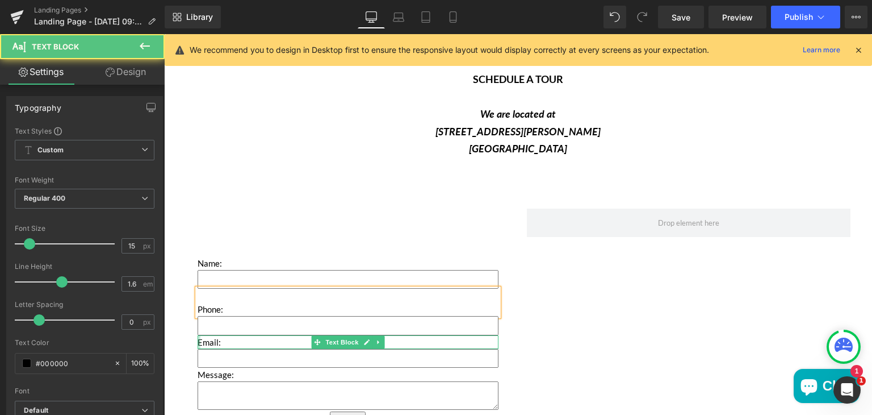
click at [198, 341] on div "Main content" at bounding box center [199, 342] width 3 height 14
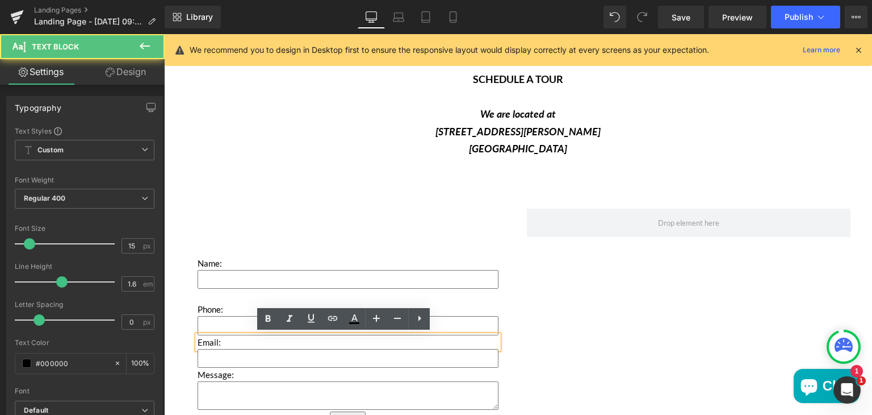
click at [198, 341] on p "Email:" at bounding box center [348, 342] width 301 height 14
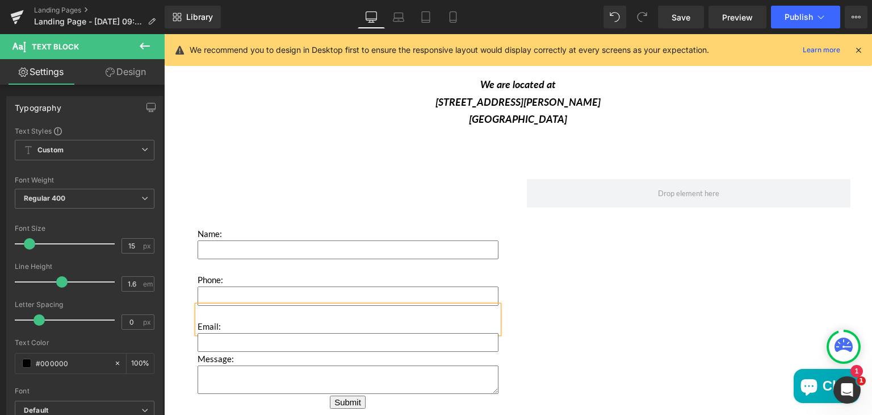
scroll to position [1670, 0]
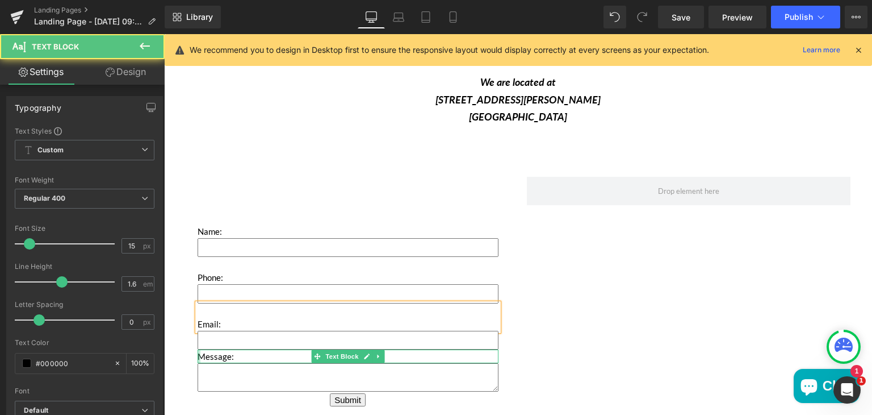
click at [198, 353] on div "Main content" at bounding box center [199, 356] width 3 height 14
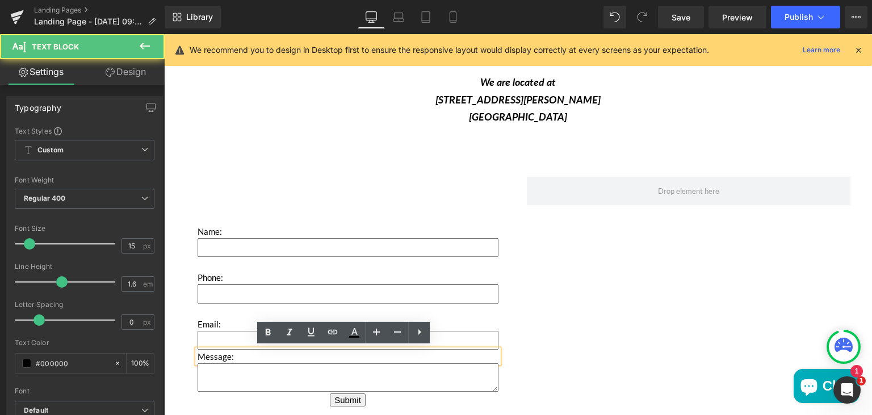
click at [198, 353] on p "Message:" at bounding box center [348, 356] width 301 height 14
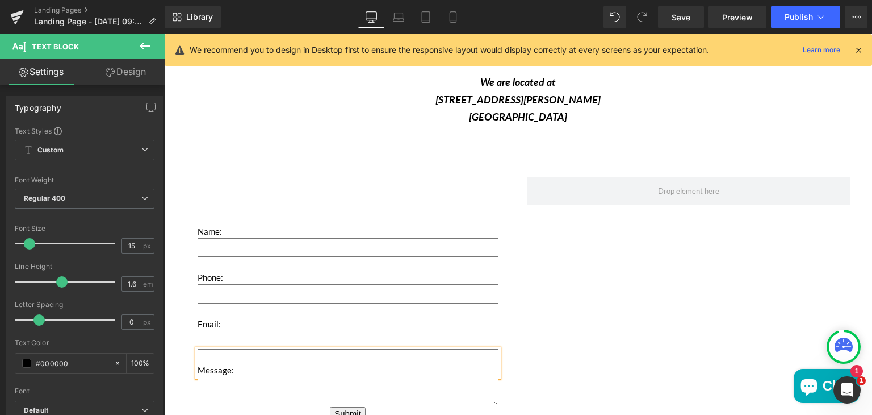
click at [318, 209] on div "Name: Text Block Text Field Phone: Text Block Text Field Email: Text Block Emai…" at bounding box center [348, 307] width 324 height 260
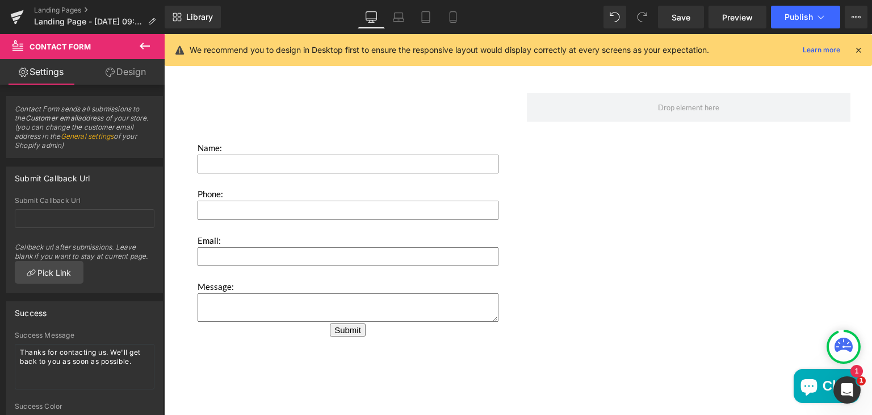
scroll to position [1753, 0]
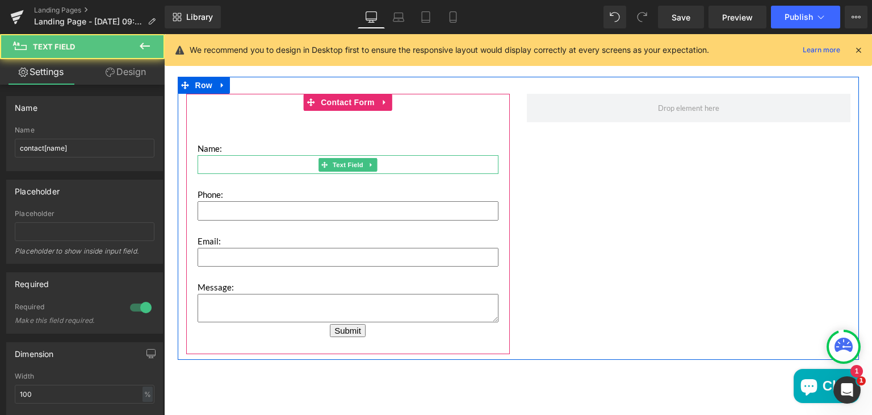
click at [247, 162] on input "Main content" at bounding box center [348, 164] width 301 height 19
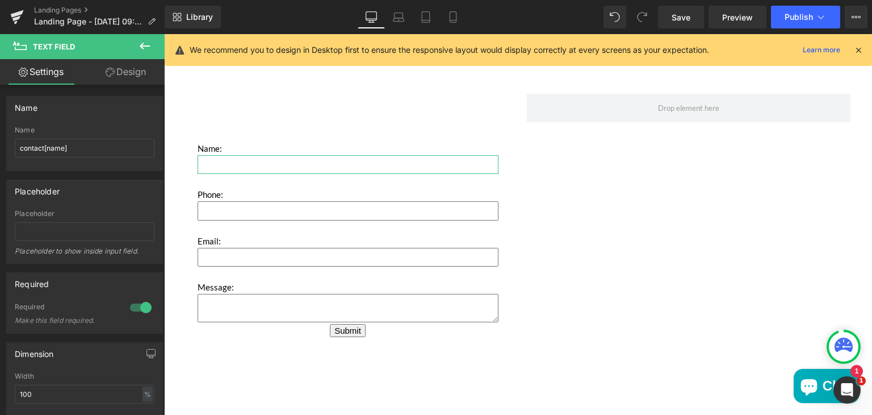
click at [139, 75] on link "Design" at bounding box center [126, 72] width 82 height 26
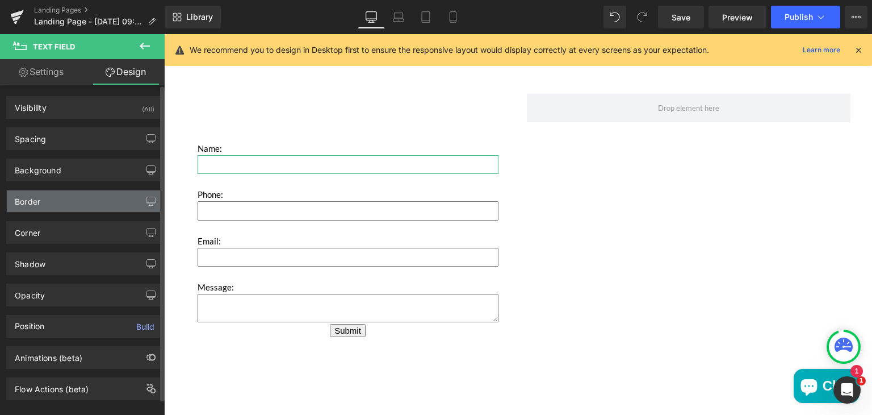
click at [58, 193] on div "Border" at bounding box center [85, 201] width 156 height 22
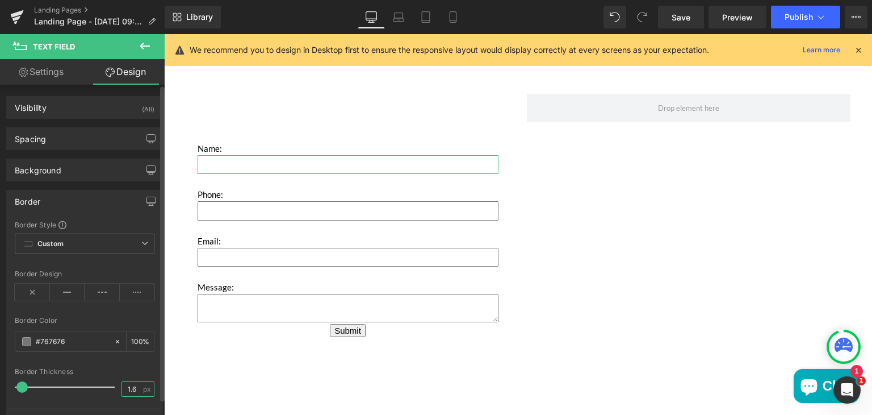
click at [136, 385] on input "1.6" at bounding box center [132, 389] width 20 height 14
click at [143, 388] on span "px" at bounding box center [148, 388] width 10 height 7
click at [19, 384] on span at bounding box center [21, 386] width 11 height 11
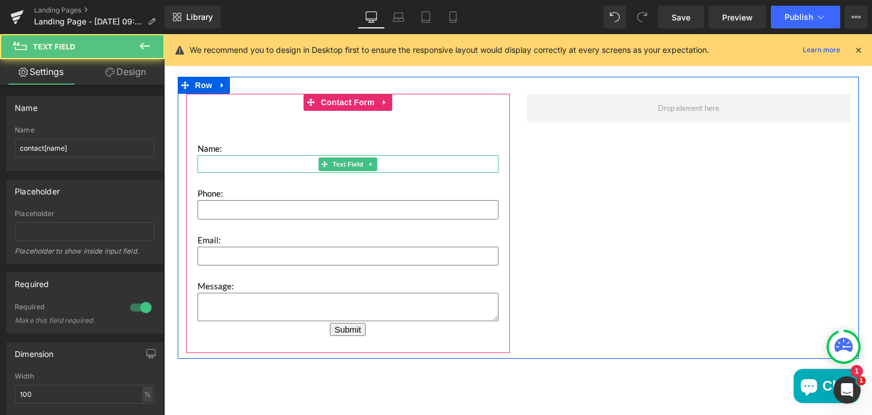
click at [289, 164] on input "Main content" at bounding box center [348, 164] width 301 height 18
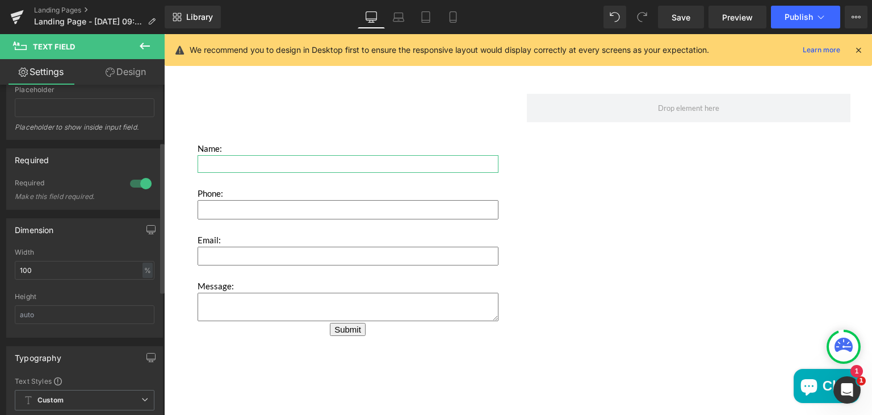
scroll to position [124, 0]
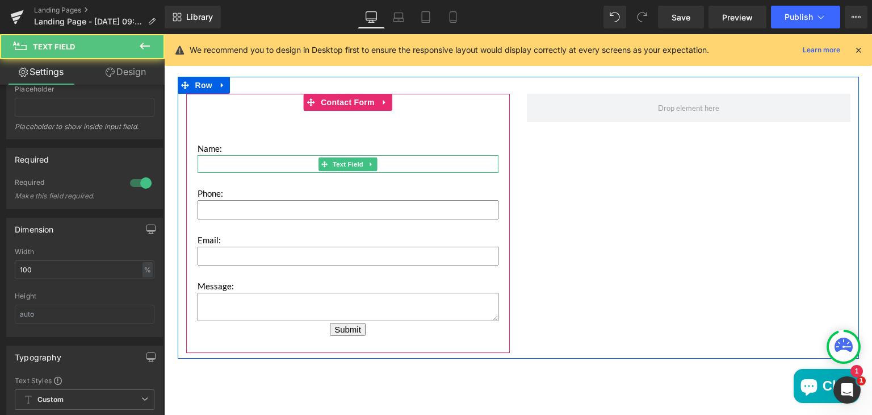
click at [237, 164] on input "Main content" at bounding box center [348, 164] width 301 height 18
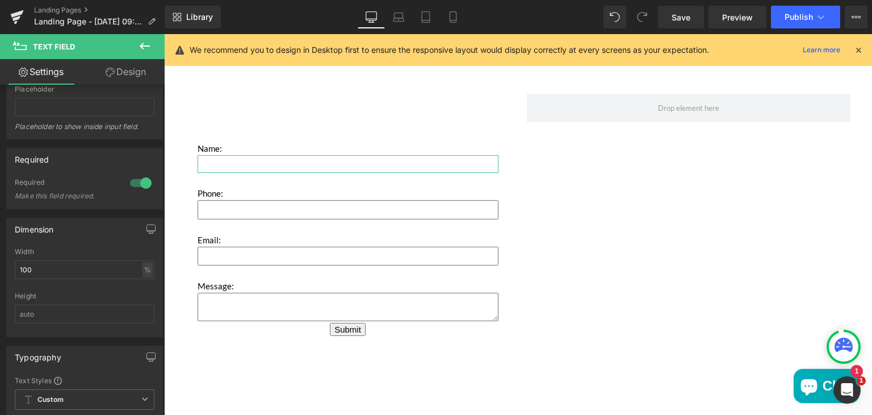
click at [144, 69] on link "Design" at bounding box center [126, 72] width 82 height 26
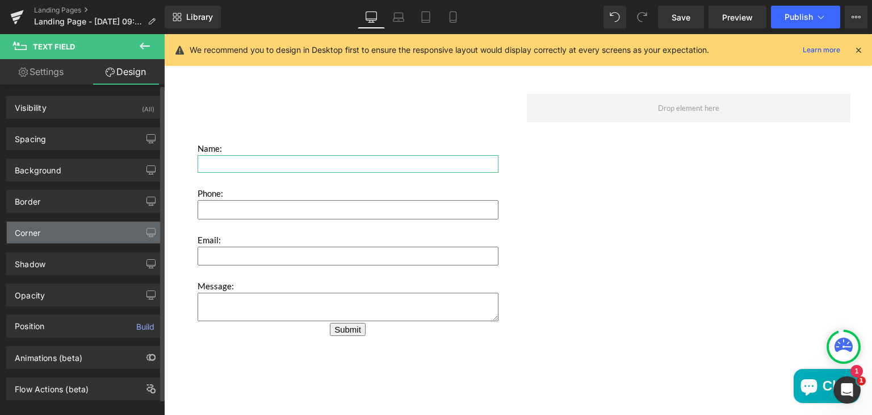
click at [59, 235] on div "Corner" at bounding box center [85, 232] width 156 height 22
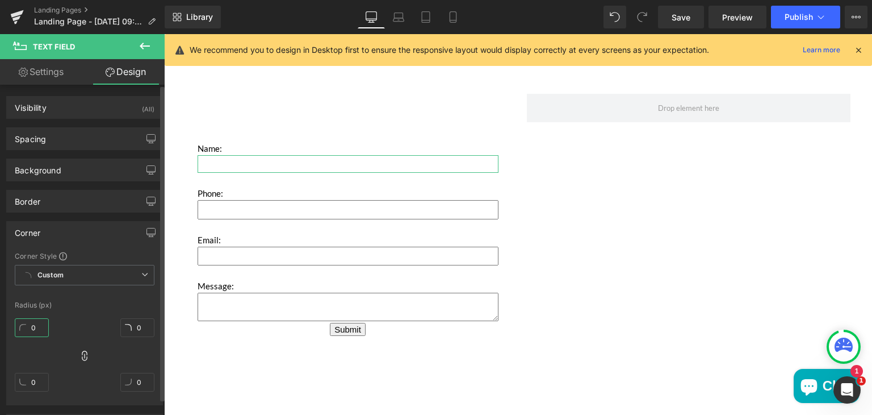
click at [35, 327] on input "0" at bounding box center [32, 327] width 34 height 19
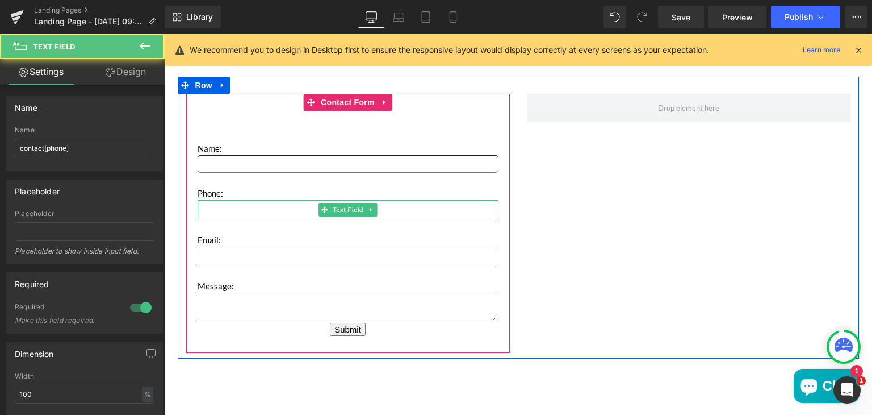
click at [263, 213] on input "Main content" at bounding box center [348, 209] width 301 height 19
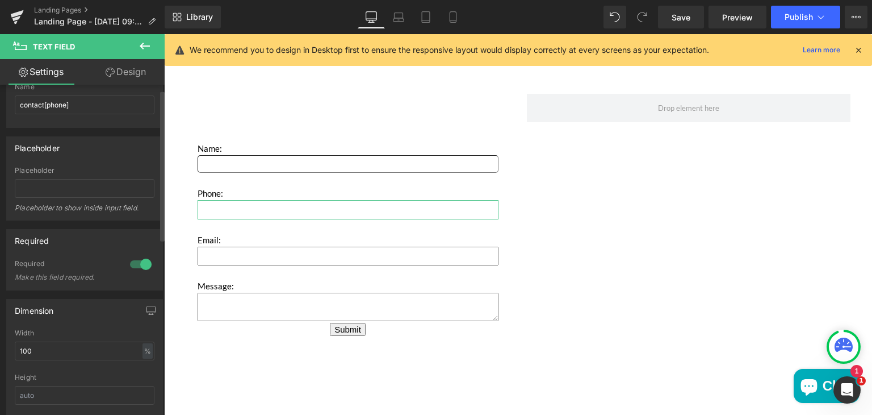
scroll to position [0, 0]
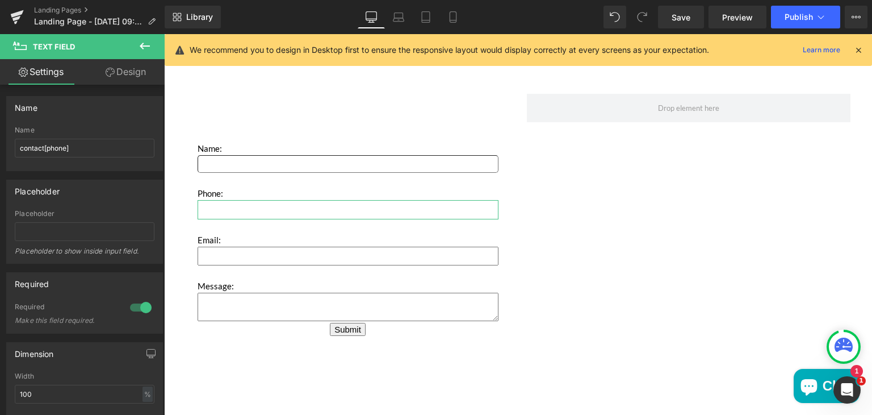
click at [136, 73] on link "Design" at bounding box center [126, 72] width 82 height 26
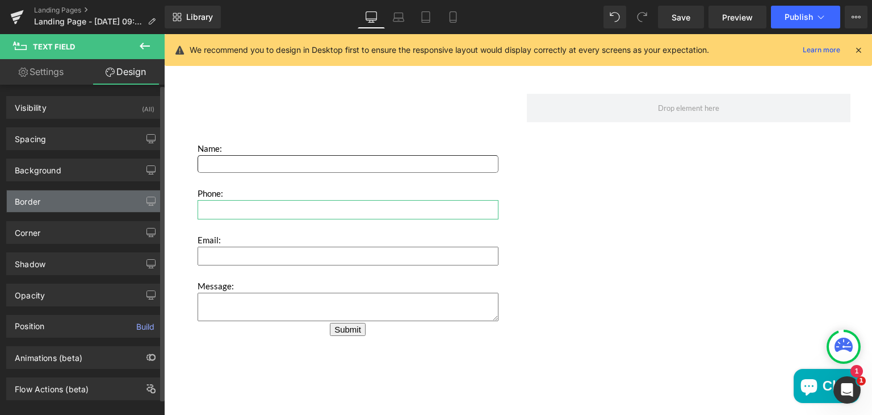
click at [74, 206] on div "Border" at bounding box center [85, 201] width 156 height 22
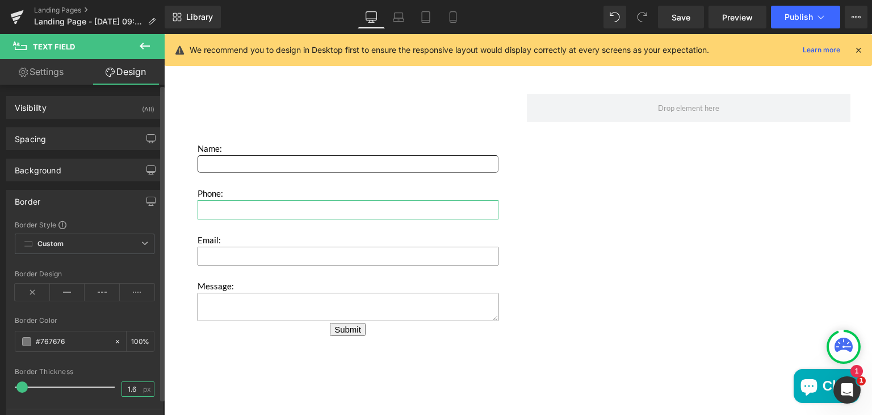
click at [131, 384] on input "1.6" at bounding box center [132, 389] width 20 height 14
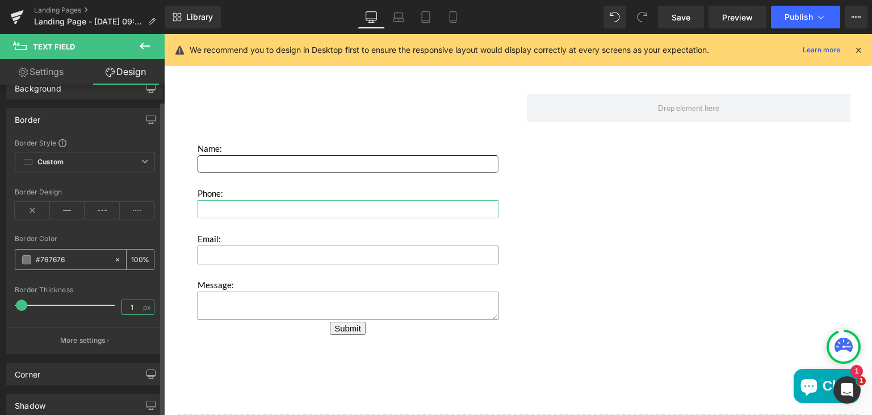
scroll to position [108, 0]
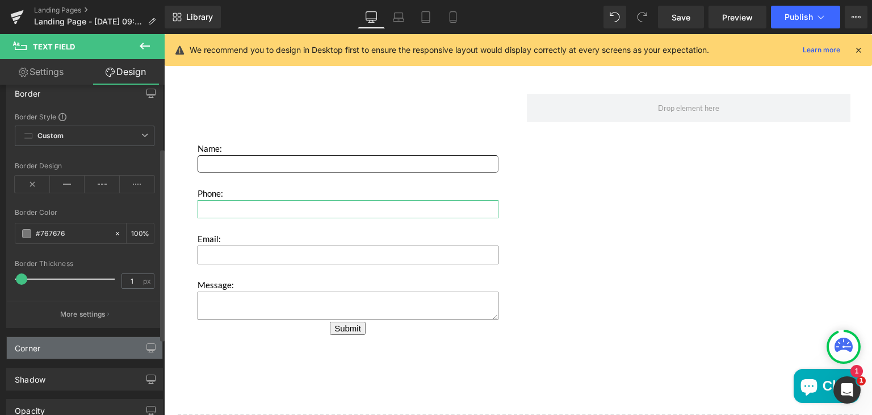
click at [93, 345] on div "Corner" at bounding box center [85, 348] width 156 height 22
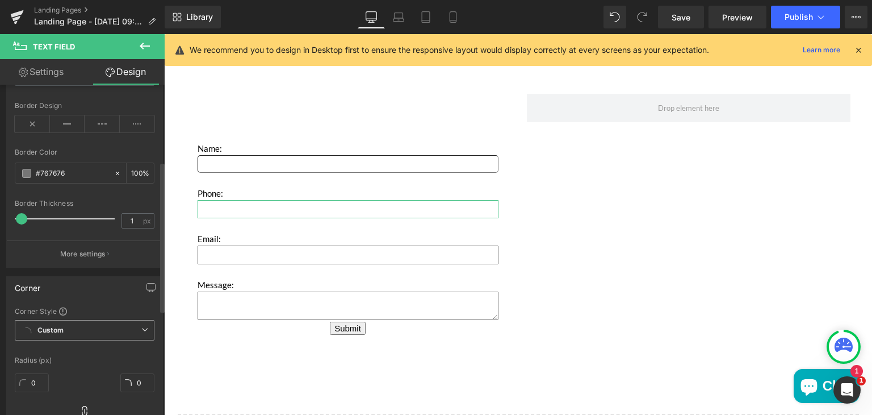
scroll to position [168, 0]
click at [39, 378] on input "0" at bounding box center [32, 382] width 34 height 19
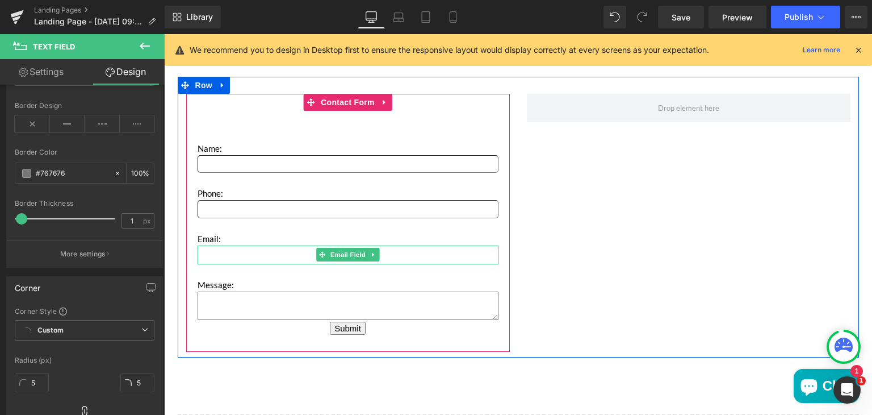
click at [200, 257] on input "Main content" at bounding box center [348, 254] width 301 height 19
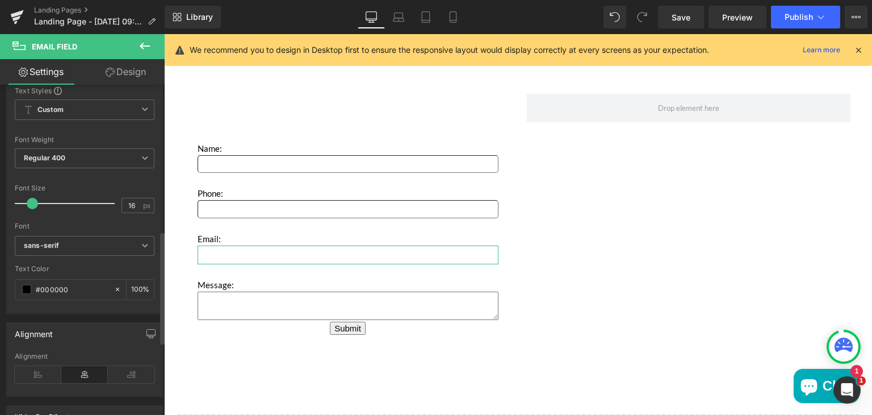
scroll to position [427, 0]
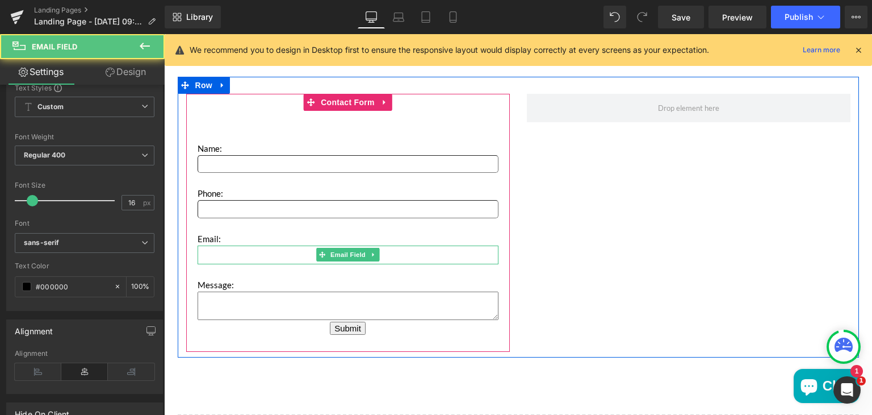
click at [210, 251] on input "Main content" at bounding box center [348, 254] width 301 height 19
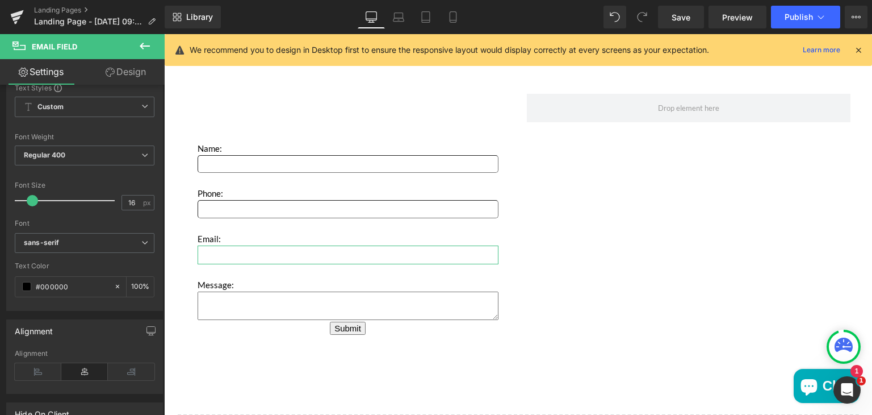
click at [122, 65] on link "Design" at bounding box center [126, 72] width 82 height 26
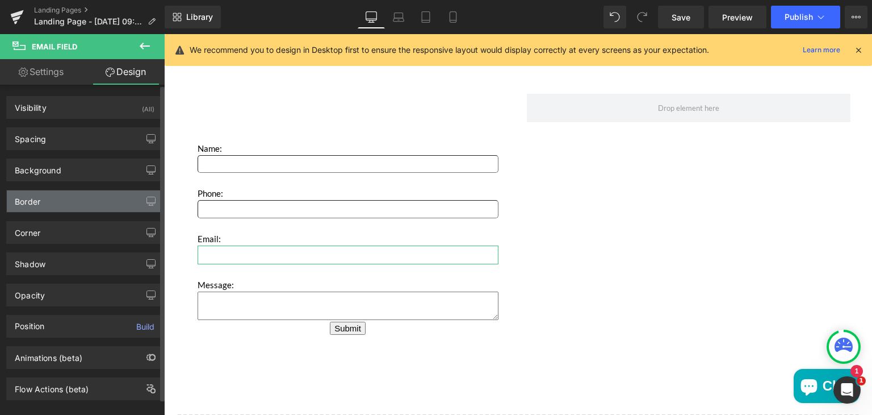
click at [45, 208] on div "Border" at bounding box center [85, 201] width 156 height 22
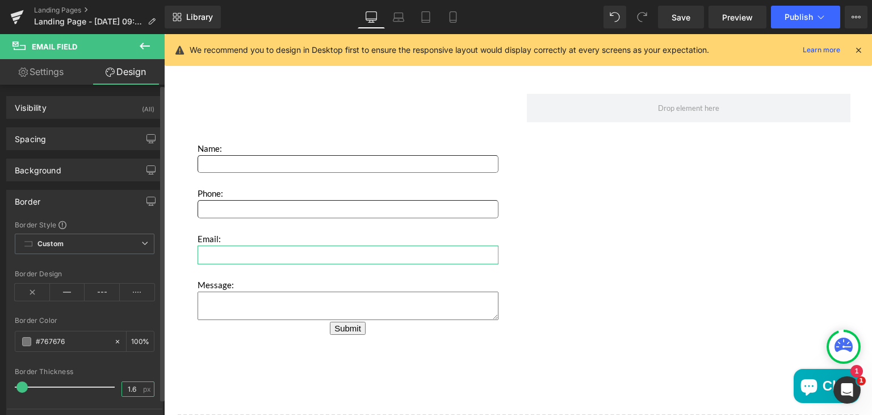
click at [133, 384] on input "1.6" at bounding box center [132, 389] width 20 height 14
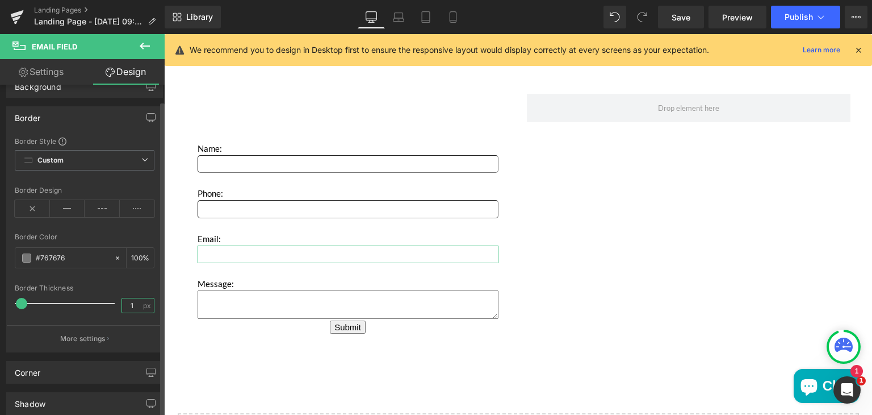
scroll to position [86, 0]
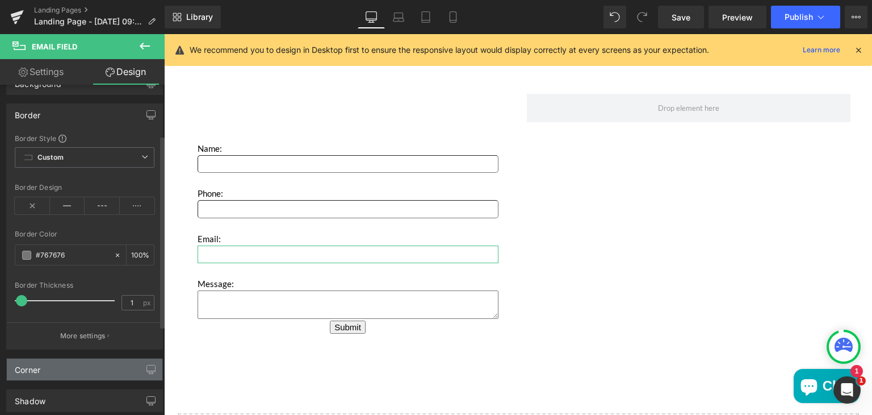
click at [72, 361] on div "Corner" at bounding box center [85, 369] width 156 height 22
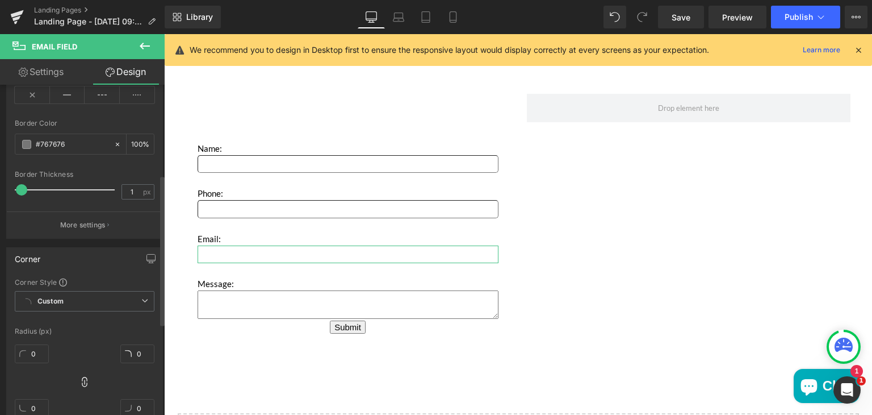
scroll to position [198, 0]
click at [36, 353] on input "0" at bounding box center [32, 353] width 34 height 19
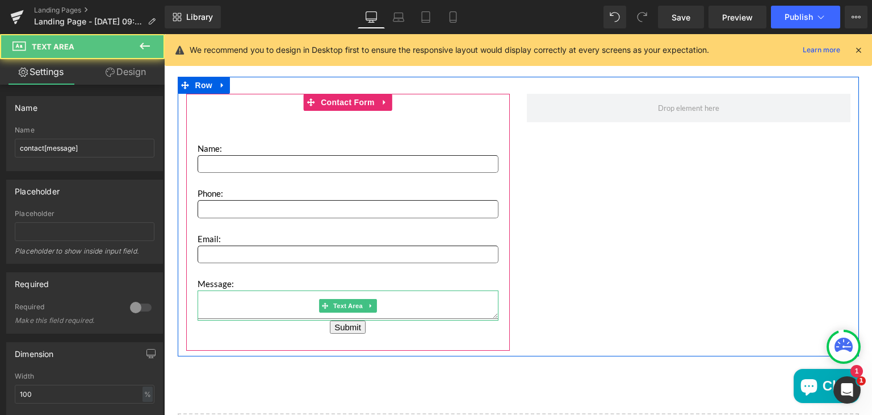
click at [225, 299] on textarea "Main content" at bounding box center [348, 304] width 301 height 28
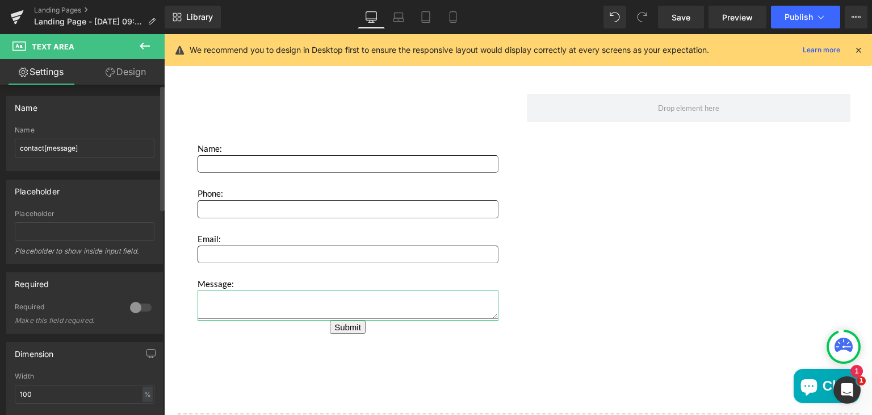
scroll to position [75, 0]
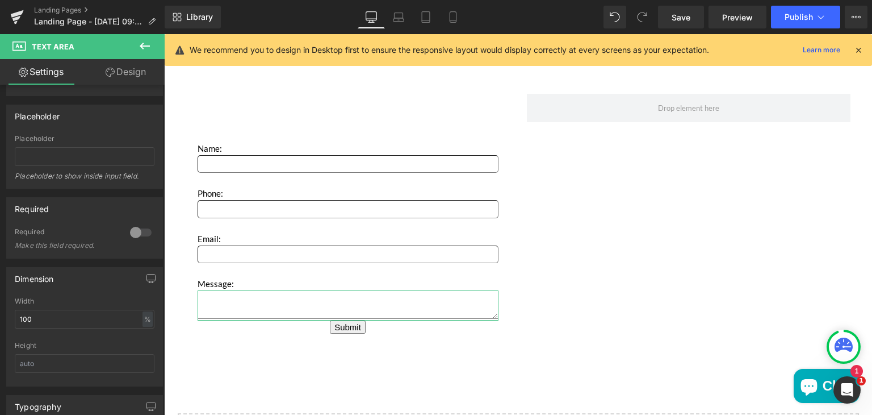
click at [126, 68] on link "Design" at bounding box center [126, 72] width 82 height 26
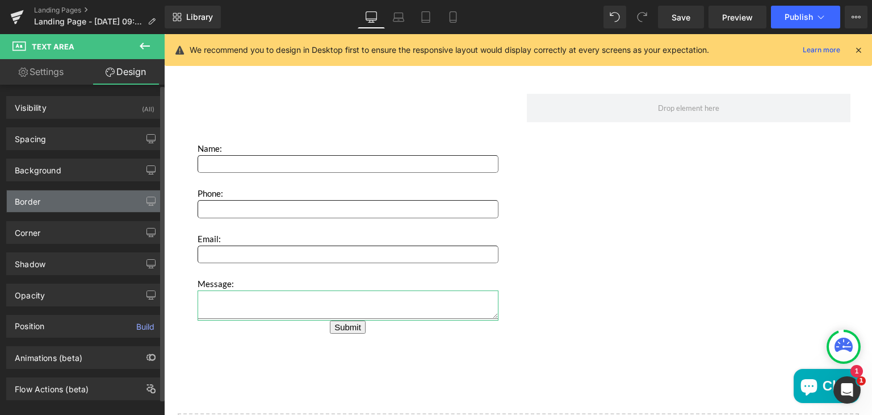
click at [51, 202] on div "Border" at bounding box center [85, 201] width 156 height 22
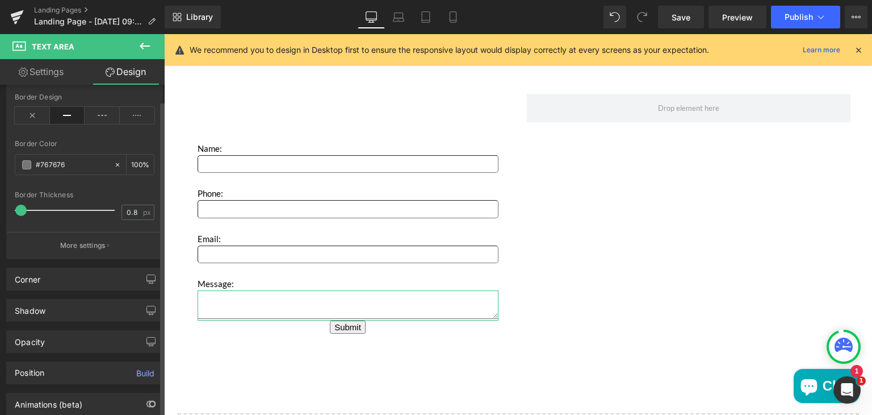
scroll to position [177, 0]
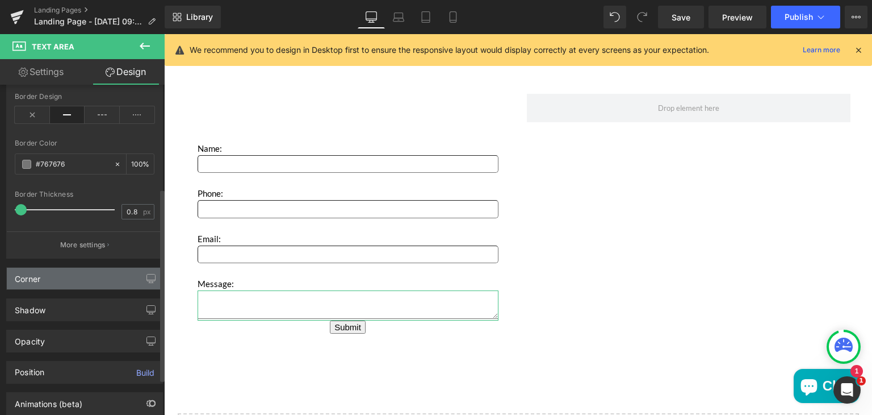
click at [68, 272] on div "Corner" at bounding box center [85, 278] width 156 height 22
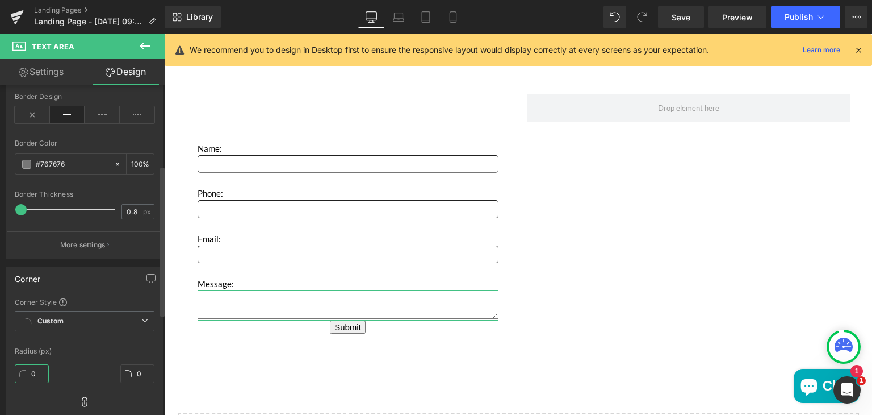
click at [41, 370] on input "0" at bounding box center [32, 373] width 34 height 19
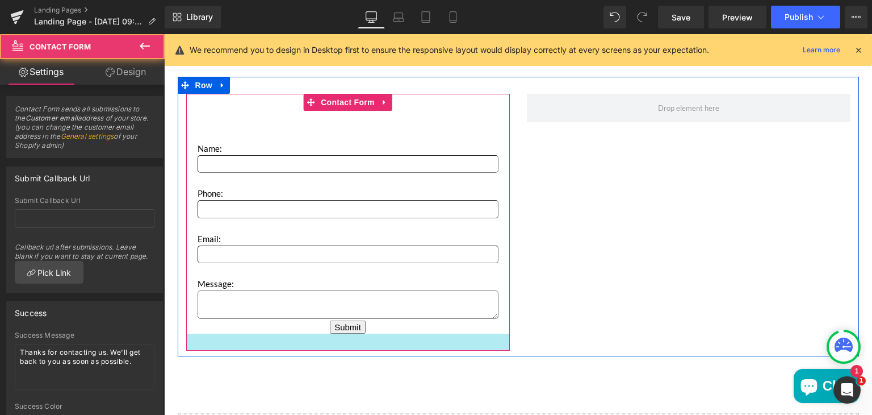
click at [198, 348] on div "Main content" at bounding box center [348, 341] width 324 height 17
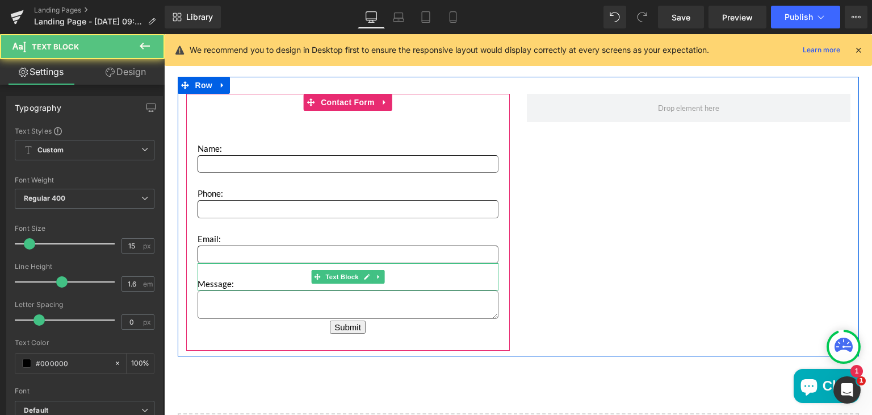
click at [209, 282] on p "Message:" at bounding box center [348, 276] width 301 height 27
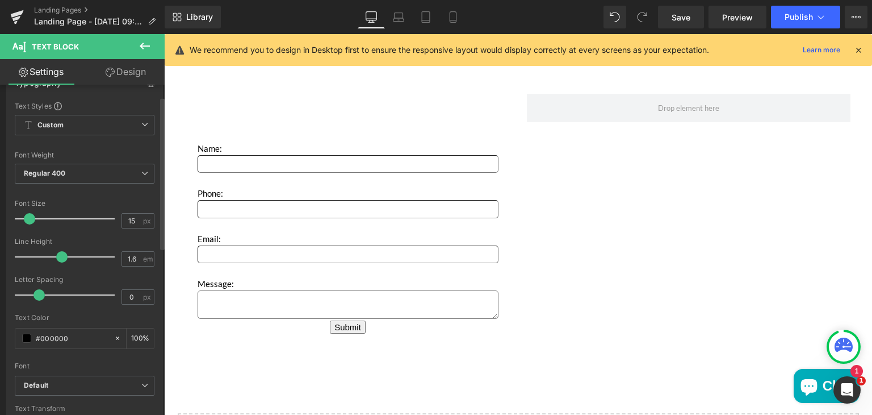
scroll to position [0, 0]
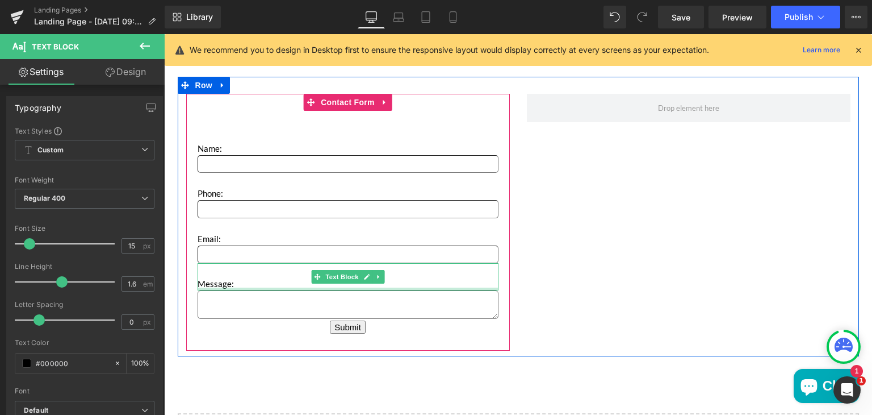
click at [211, 287] on div "Main content" at bounding box center [348, 288] width 301 height 3
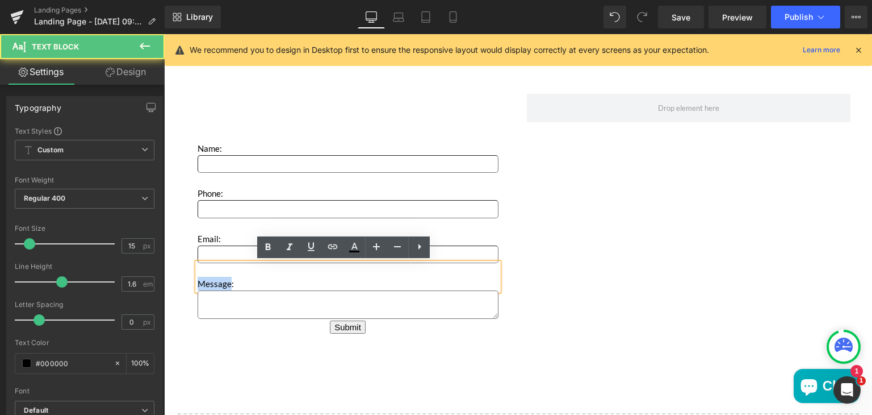
click at [211, 286] on p "Message:" at bounding box center [348, 276] width 301 height 27
click at [224, 285] on p "Message:" at bounding box center [348, 276] width 301 height 27
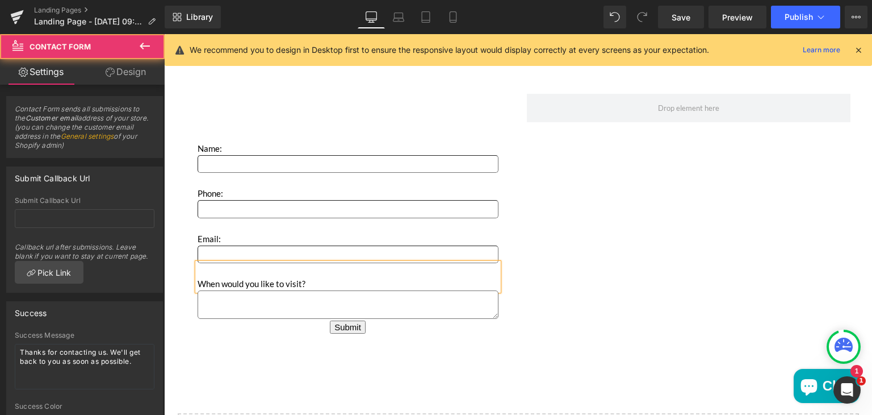
click at [275, 341] on div "Name: Text Block Text Field Phone: Text Block Text Field Email: Text Block Emai…" at bounding box center [348, 222] width 324 height 257
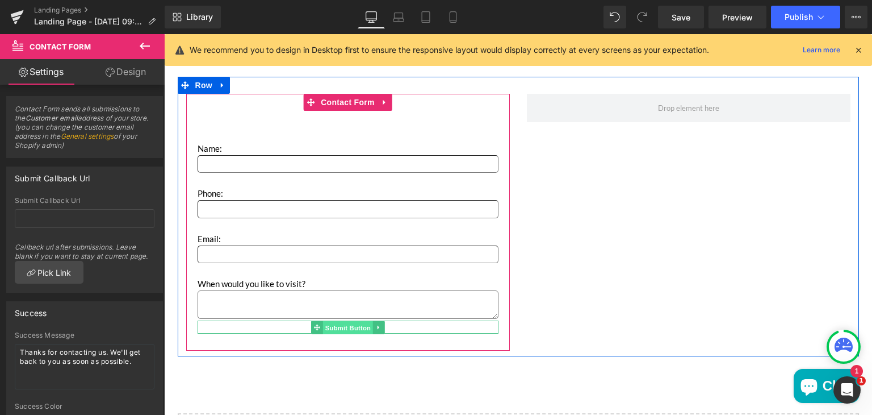
click at [336, 327] on span "Submit Button" at bounding box center [348, 328] width 50 height 14
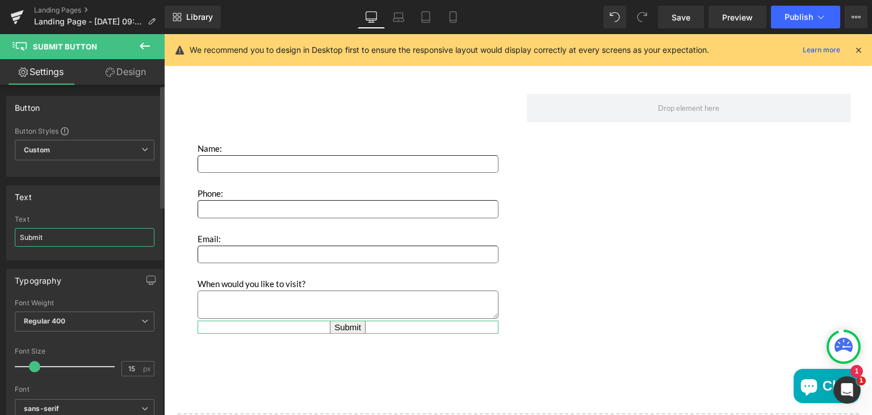
drag, startPoint x: 51, startPoint y: 239, endPoint x: 19, endPoint y: 237, distance: 31.9
click at [19, 237] on input "Submit" at bounding box center [85, 237] width 140 height 19
click at [132, 364] on input "15" at bounding box center [132, 368] width 20 height 14
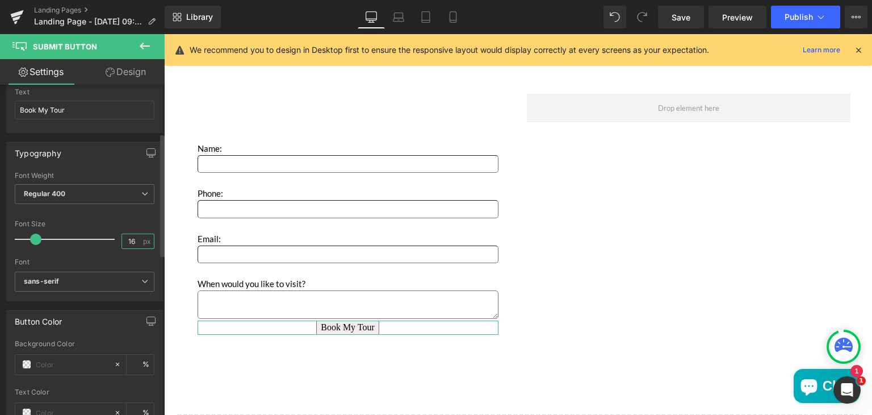
scroll to position [129, 0]
click at [56, 362] on input "text" at bounding box center [72, 362] width 73 height 12
paste input "#00adbb"
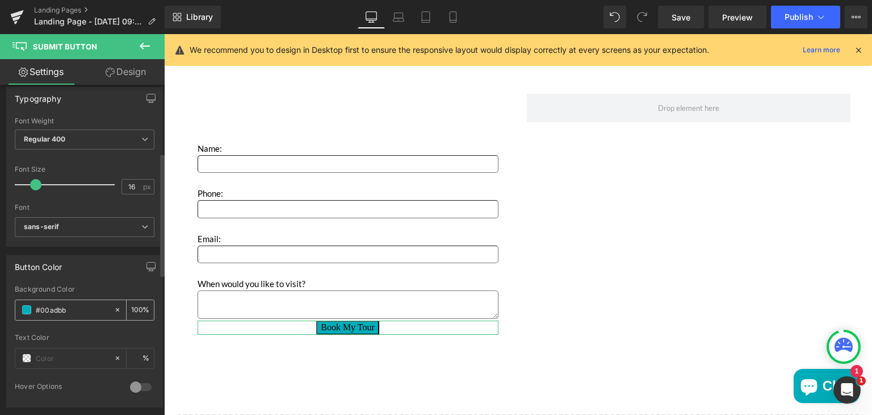
scroll to position [186, 0]
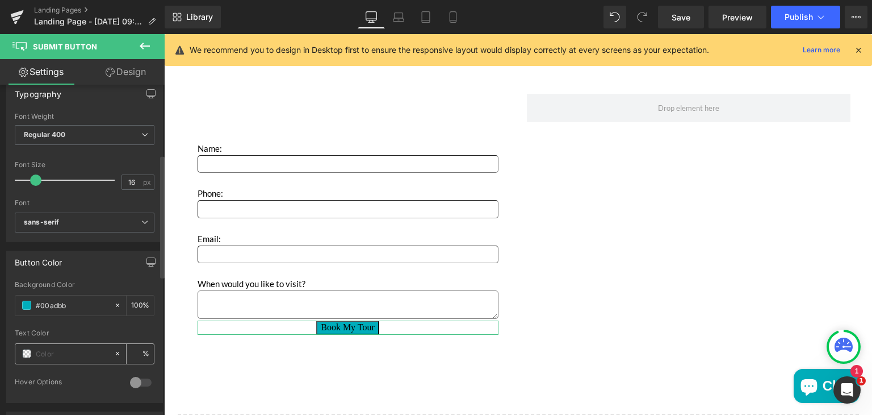
click at [45, 355] on input "text" at bounding box center [72, 353] width 73 height 12
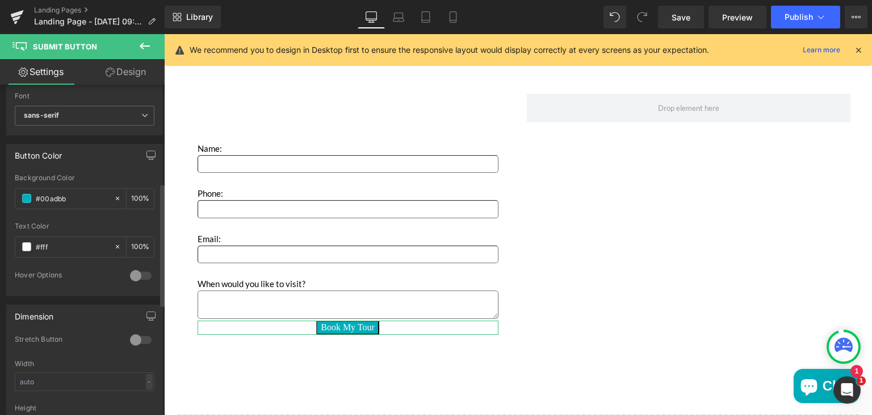
scroll to position [303, 0]
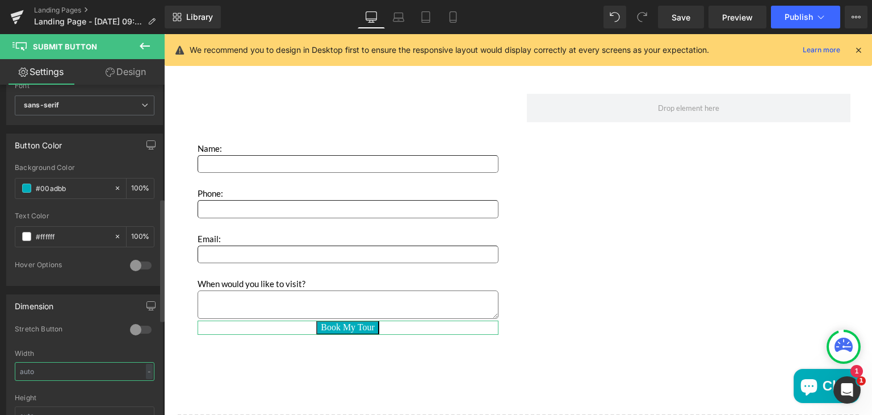
click at [69, 370] on input "text" at bounding box center [85, 371] width 140 height 19
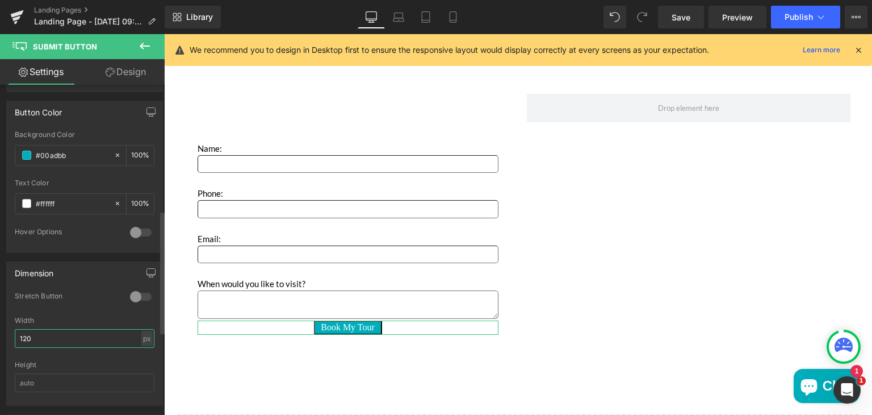
scroll to position [338, 0]
click at [46, 374] on input "text" at bounding box center [85, 380] width 140 height 19
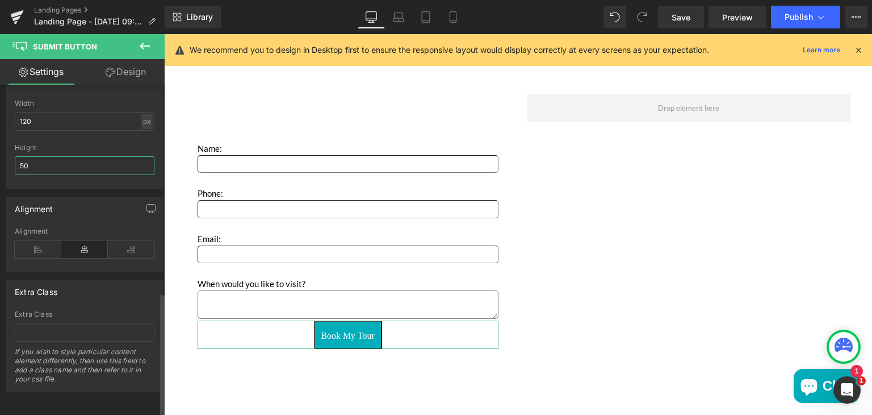
scroll to position [559, 0]
click at [80, 323] on input "text" at bounding box center [85, 332] width 140 height 19
paste input "contact-form-submit-button"
click at [107, 310] on div "Extra Class" at bounding box center [85, 314] width 140 height 8
click at [130, 70] on link "Design" at bounding box center [126, 72] width 82 height 26
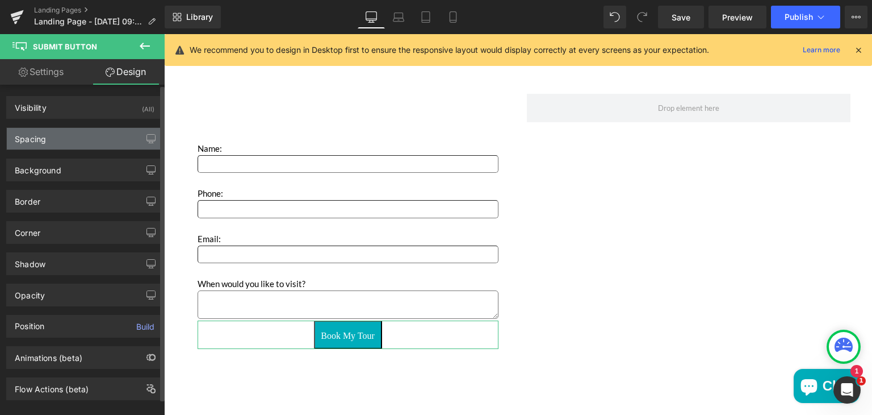
click at [69, 132] on div "Spacing" at bounding box center [85, 139] width 156 height 22
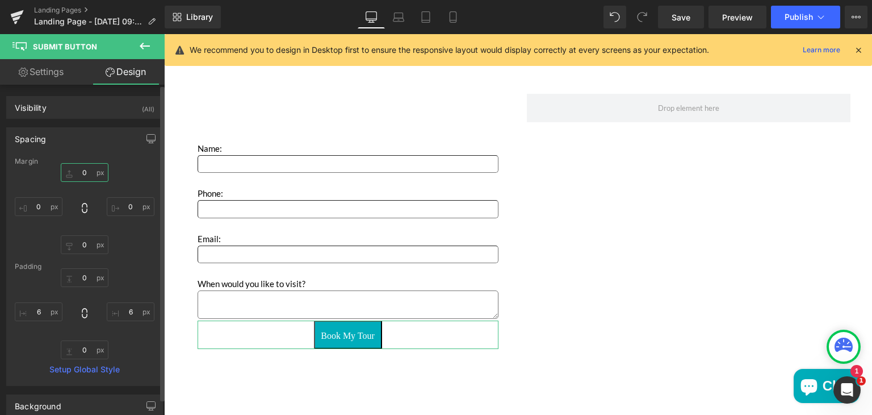
click at [86, 169] on input "0" at bounding box center [85, 172] width 48 height 19
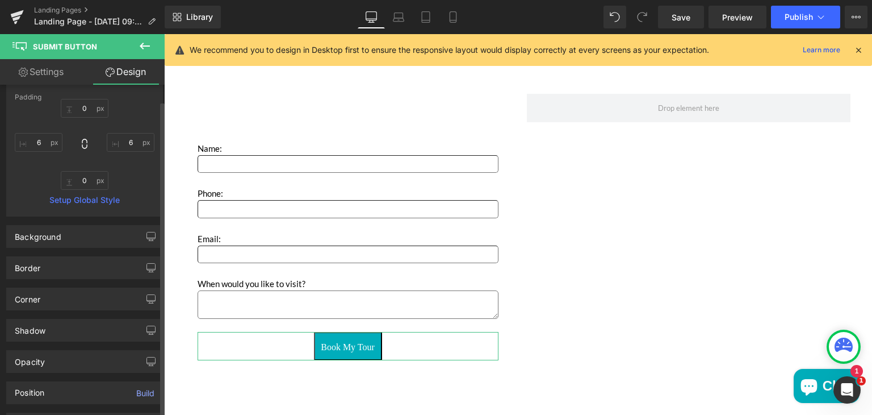
scroll to position [170, 0]
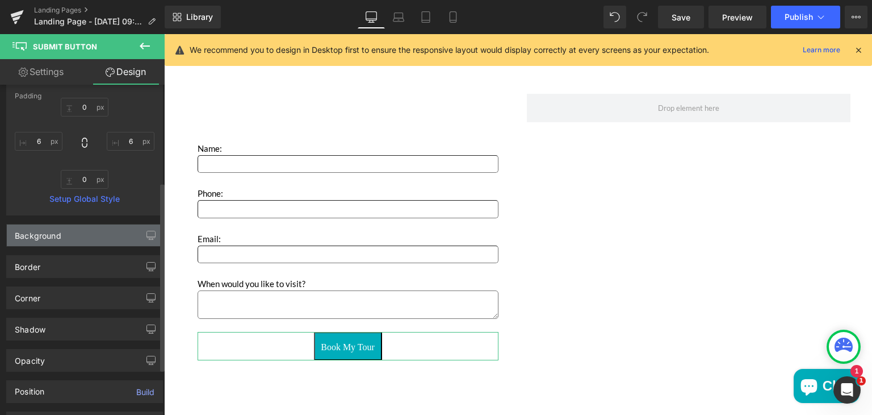
click at [73, 232] on div "Background" at bounding box center [85, 235] width 156 height 22
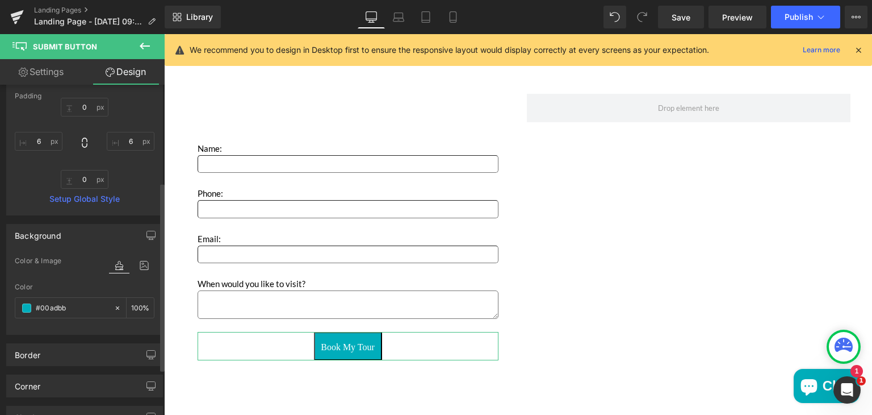
click at [73, 232] on div "Background" at bounding box center [85, 235] width 156 height 22
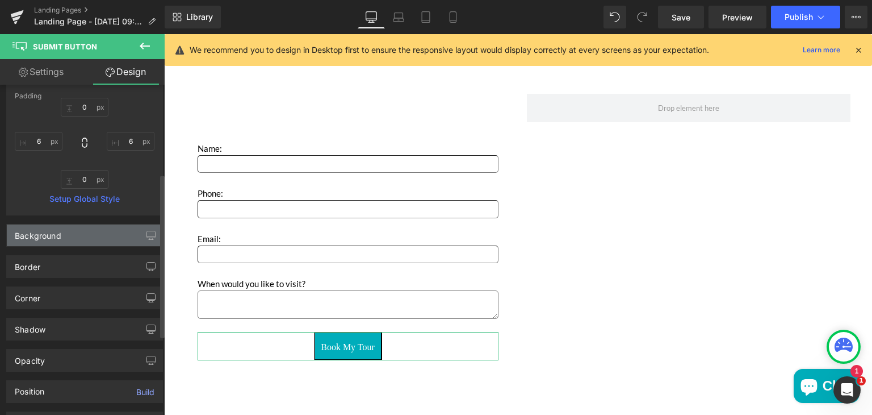
scroll to position [250, 0]
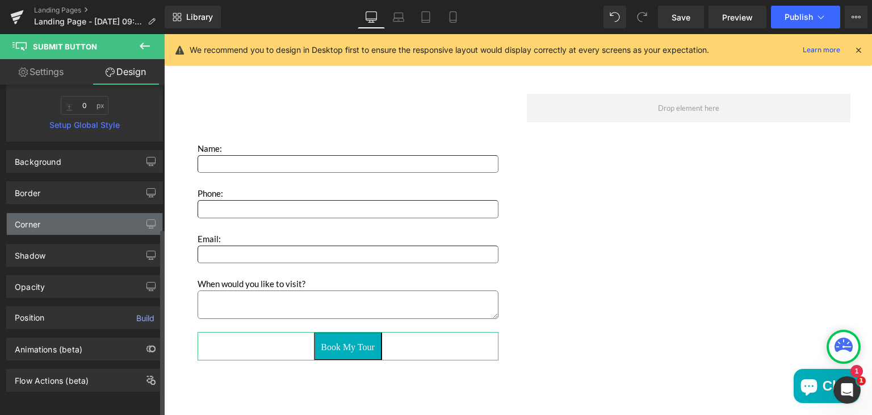
click at [57, 213] on div "Corner" at bounding box center [85, 224] width 156 height 22
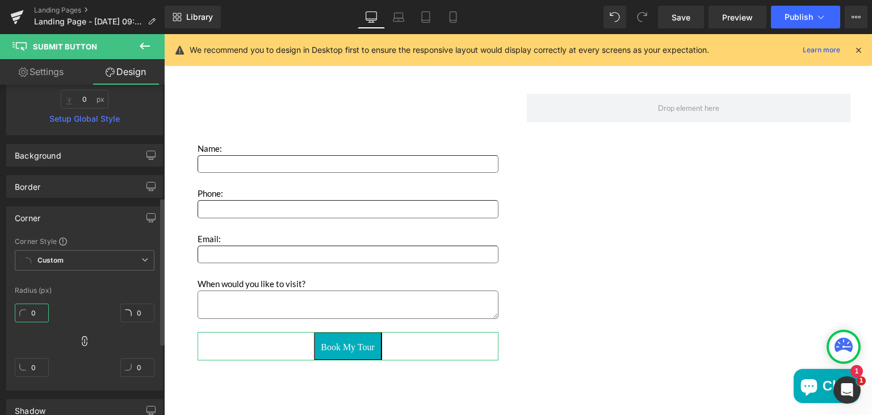
click at [39, 312] on input "0" at bounding box center [32, 312] width 34 height 19
click at [39, 180] on div "Border" at bounding box center [28, 183] width 26 height 16
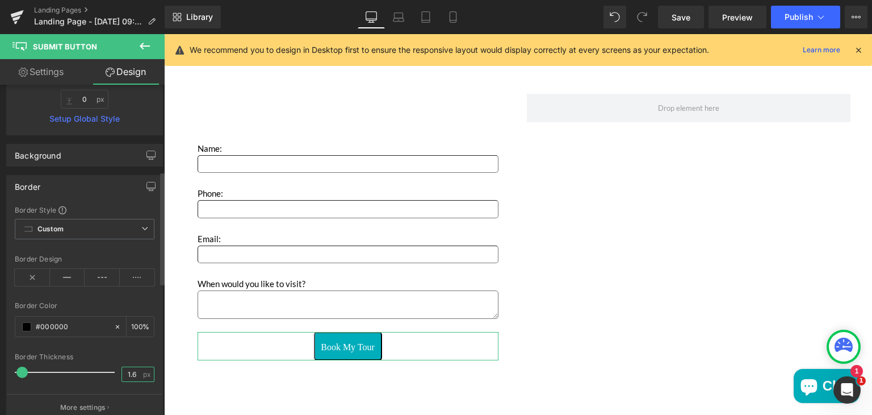
click at [133, 369] on input "1.6" at bounding box center [132, 374] width 20 height 14
click at [70, 324] on input "#000000" at bounding box center [72, 326] width 73 height 12
click at [111, 345] on div at bounding box center [85, 345] width 140 height 7
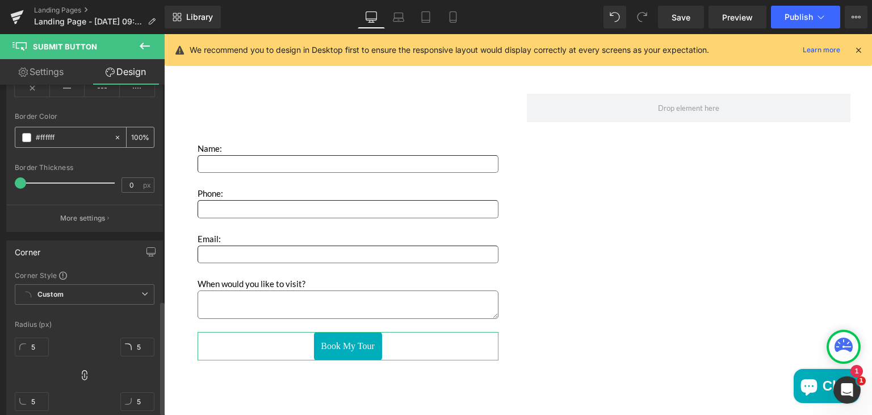
scroll to position [634, 0]
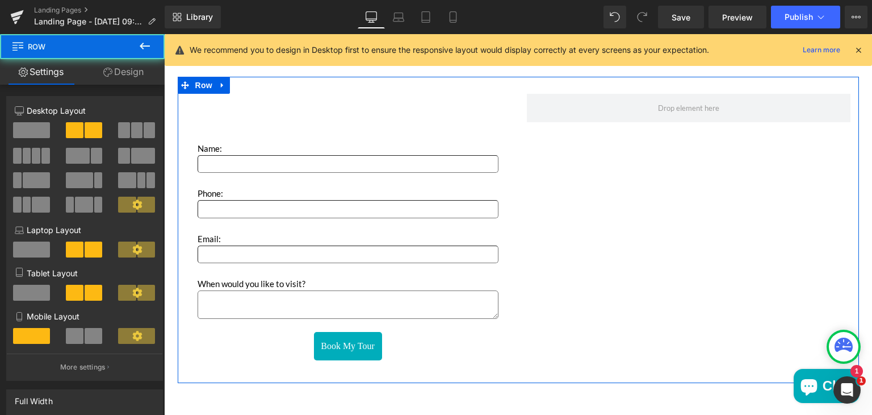
click at [179, 269] on div "Name: Text Block Text Field Phone: Text Block Text Field Email: Text Block Emai…" at bounding box center [348, 235] width 341 height 283
click at [526, 182] on div "Name: Text Block Text Field Phone: Text Block Text Field Email: Text Block Emai…" at bounding box center [518, 230] width 681 height 306
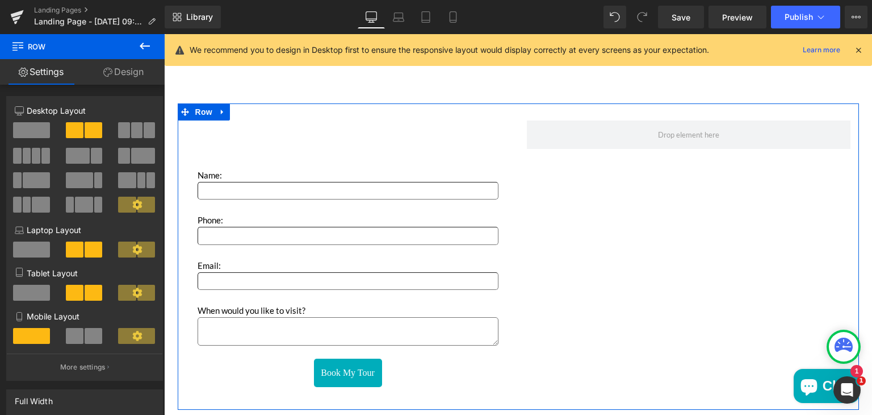
scroll to position [1726, 0]
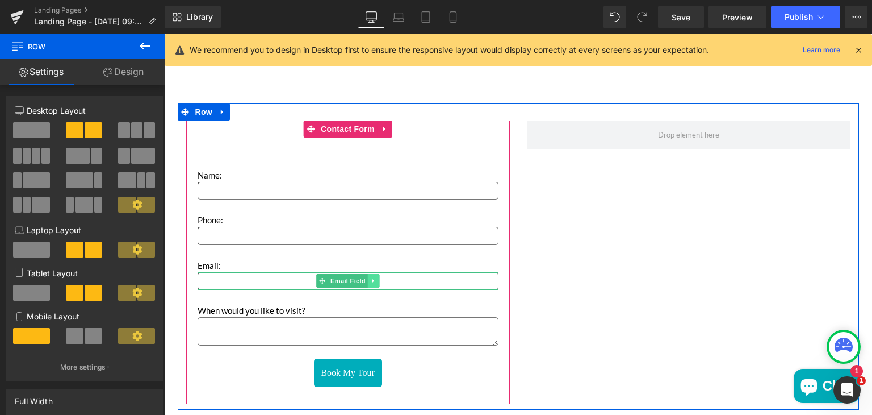
click at [370, 284] on link "Main content" at bounding box center [373, 281] width 12 height 14
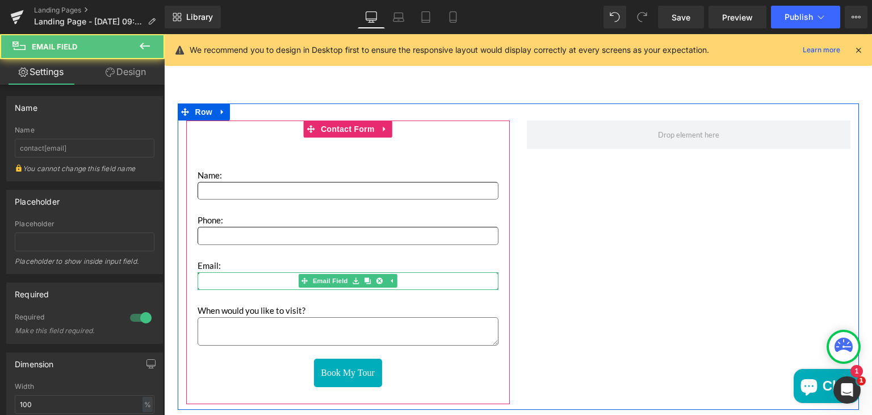
click at [408, 278] on input "Main content" at bounding box center [348, 281] width 301 height 18
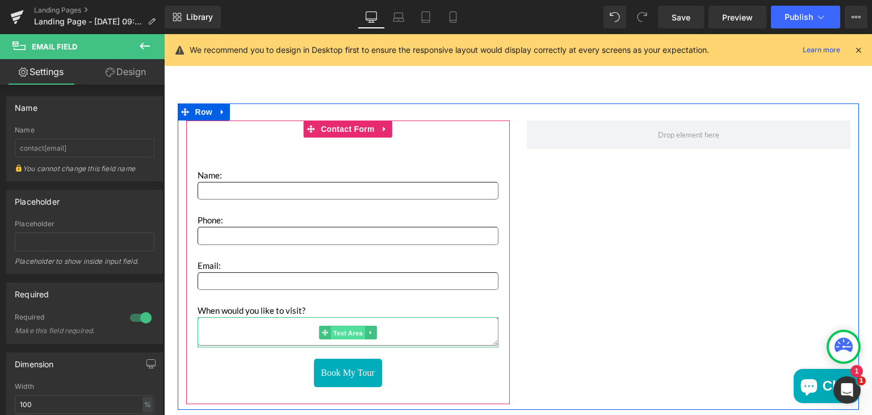
click at [336, 329] on span "Text Area" at bounding box center [348, 333] width 34 height 14
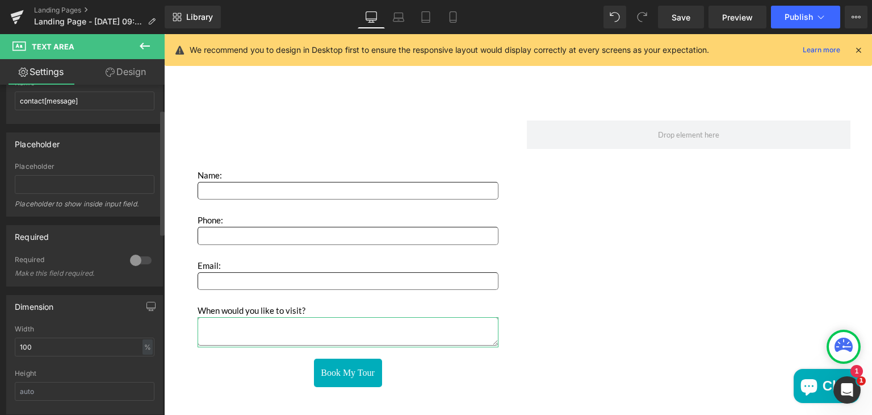
scroll to position [0, 0]
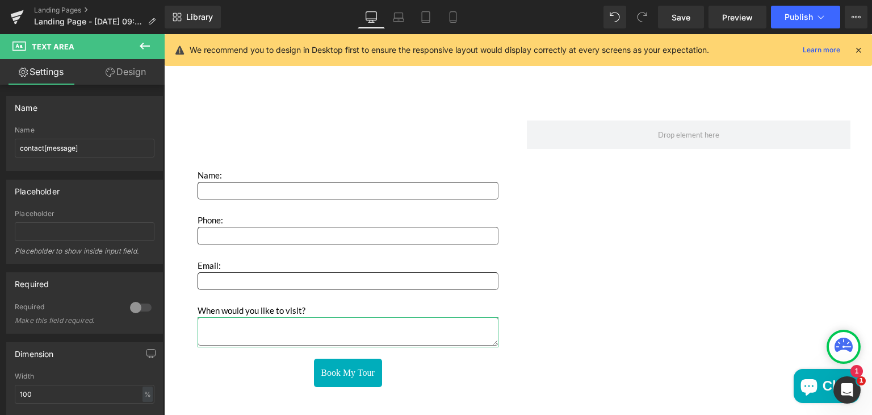
click at [125, 76] on link "Design" at bounding box center [126, 72] width 82 height 26
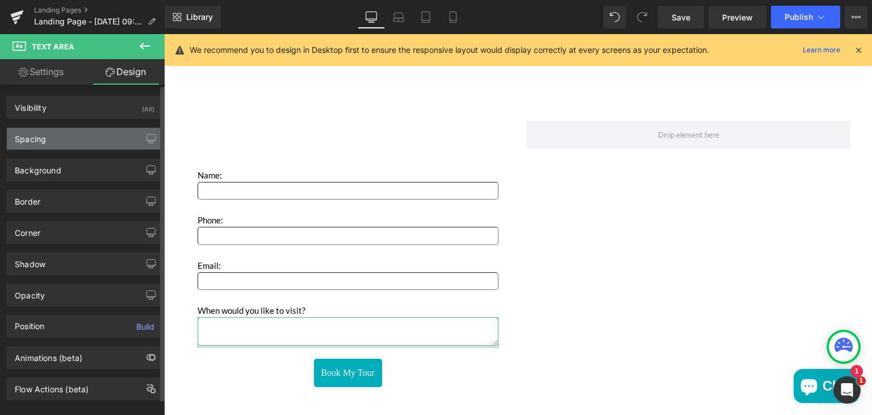
click at [77, 137] on div "Spacing" at bounding box center [85, 139] width 156 height 22
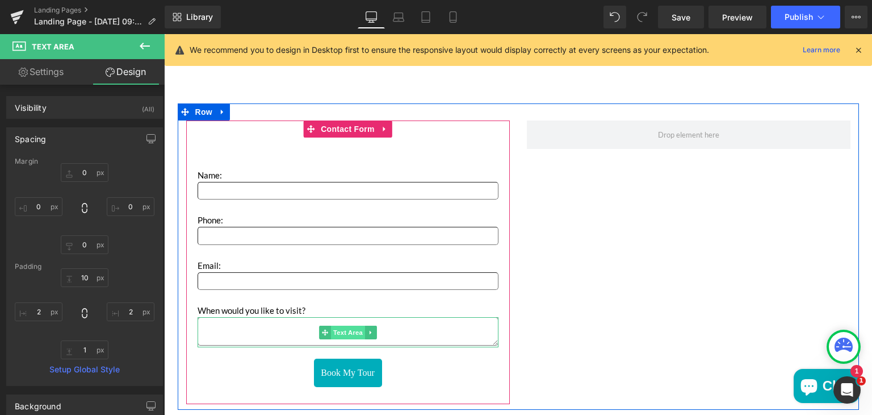
click at [336, 332] on span "Text Area" at bounding box center [348, 332] width 34 height 14
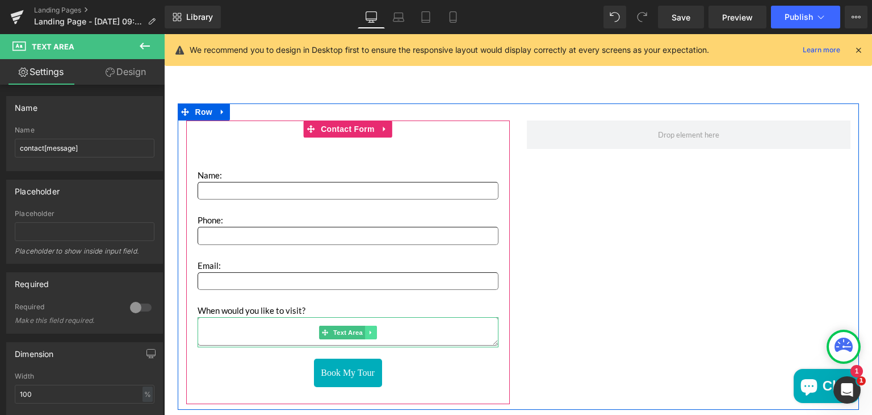
click at [367, 329] on icon "Main content" at bounding box center [370, 332] width 6 height 7
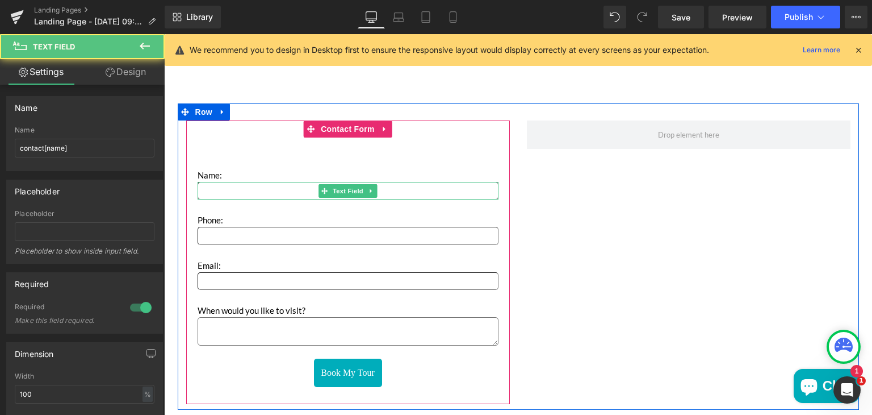
click at [254, 192] on input "Main content" at bounding box center [348, 191] width 301 height 18
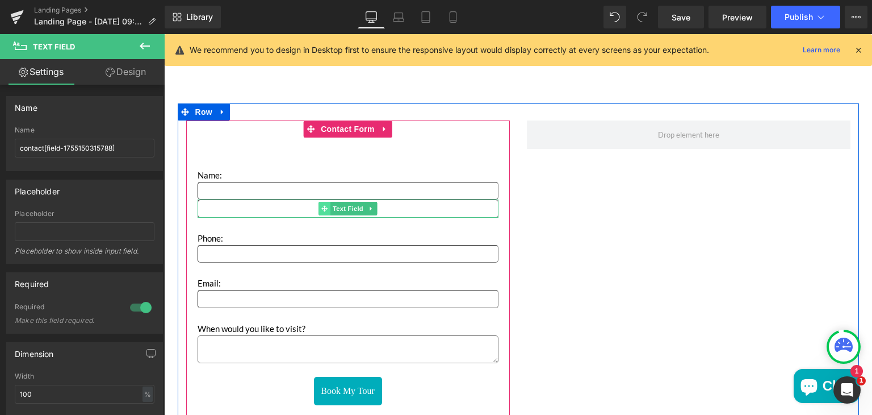
drag, startPoint x: 241, startPoint y: 207, endPoint x: 321, endPoint y: 210, distance: 80.7
click at [321, 210] on div "Text Field" at bounding box center [348, 208] width 301 height 18
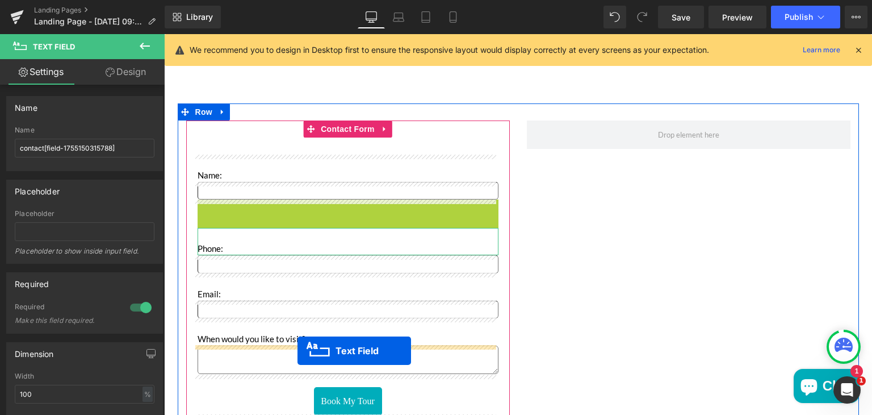
drag, startPoint x: 321, startPoint y: 210, endPoint x: 298, endPoint y: 350, distance: 142.8
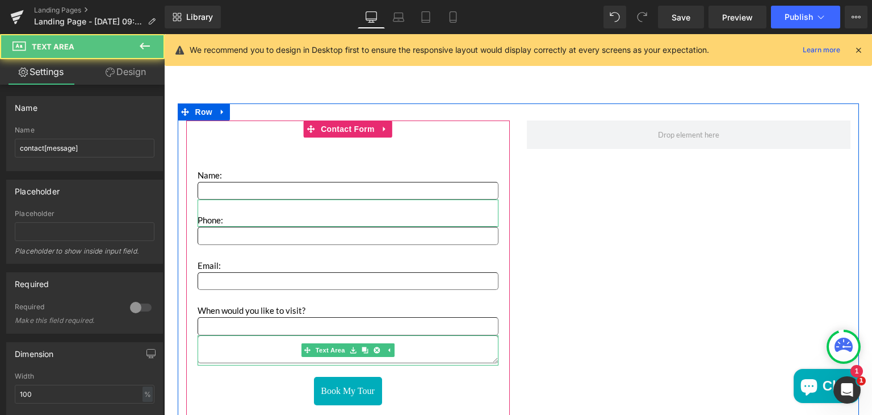
click at [275, 346] on textarea "Main content" at bounding box center [348, 349] width 301 height 28
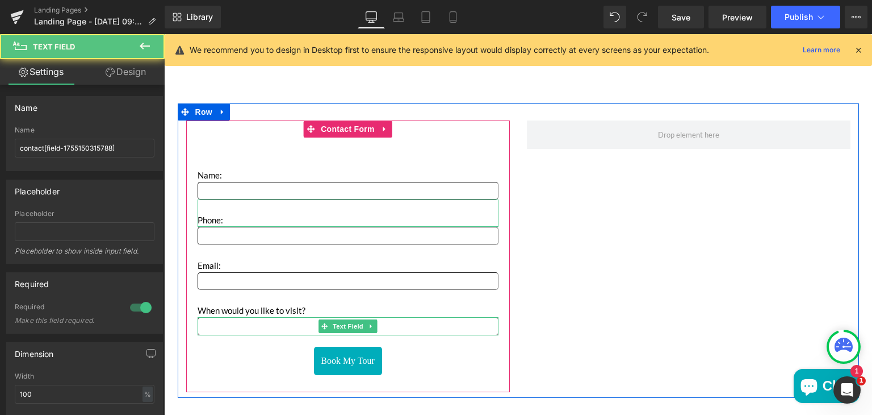
click at [250, 324] on input "Main content" at bounding box center [348, 326] width 301 height 18
click at [230, 189] on input "Main content" at bounding box center [348, 191] width 301 height 18
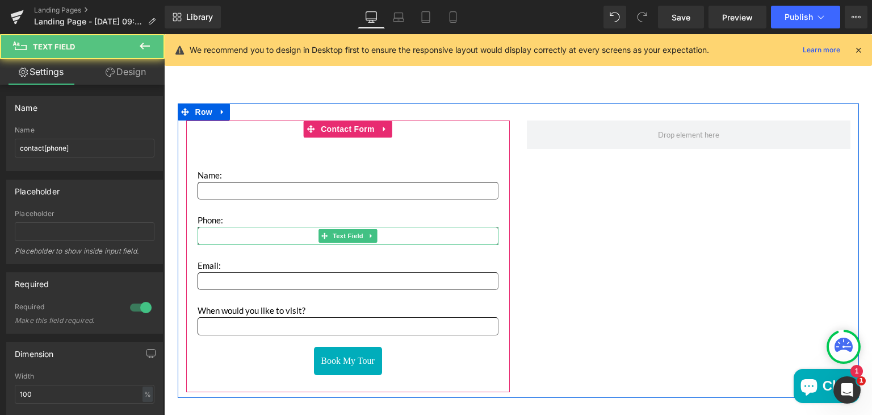
click at [223, 235] on input "Main content" at bounding box center [348, 236] width 301 height 18
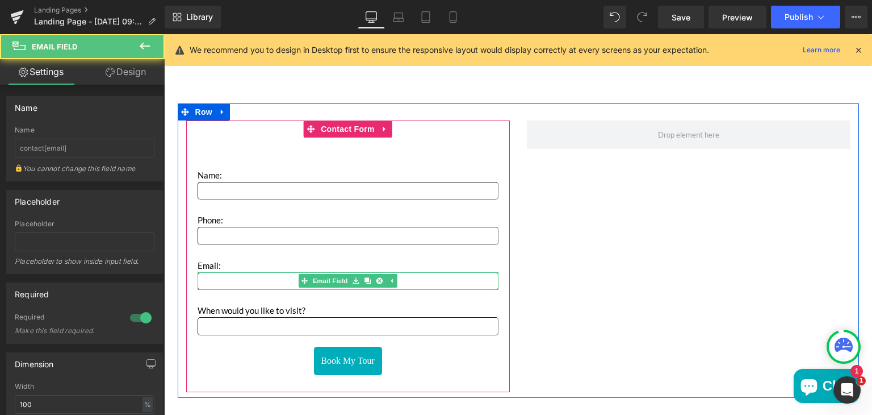
click at [218, 279] on input "Main content" at bounding box center [348, 281] width 301 height 18
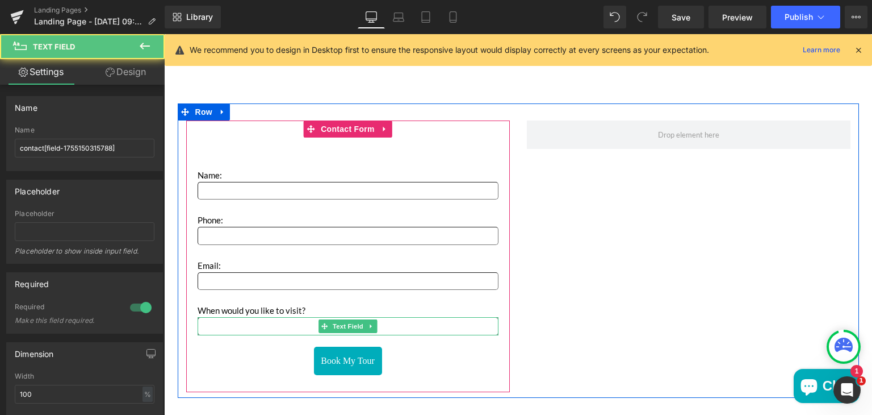
click at [223, 328] on input "Main content" at bounding box center [348, 326] width 301 height 18
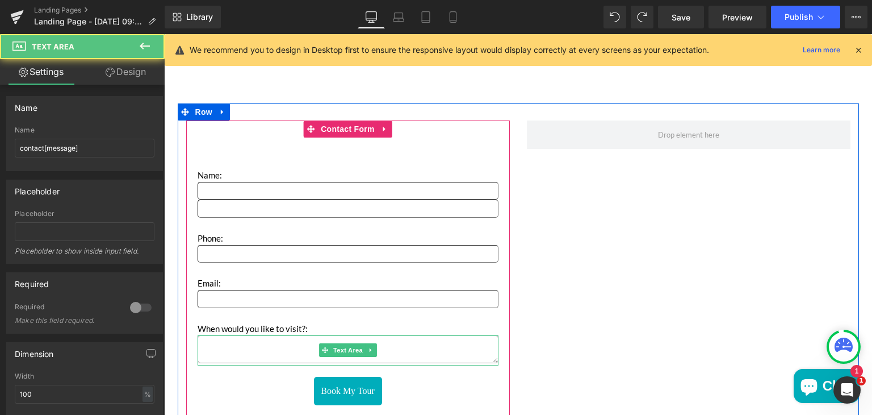
click at [291, 352] on textarea "Main content" at bounding box center [348, 349] width 301 height 28
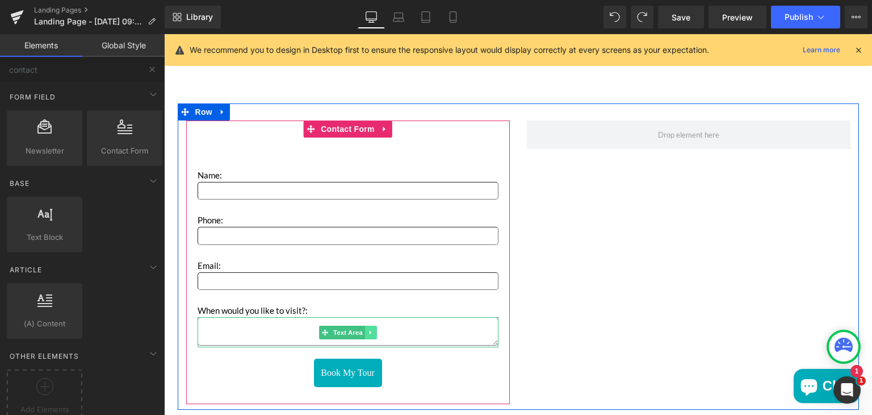
click at [368, 329] on icon "Main content" at bounding box center [370, 332] width 6 height 7
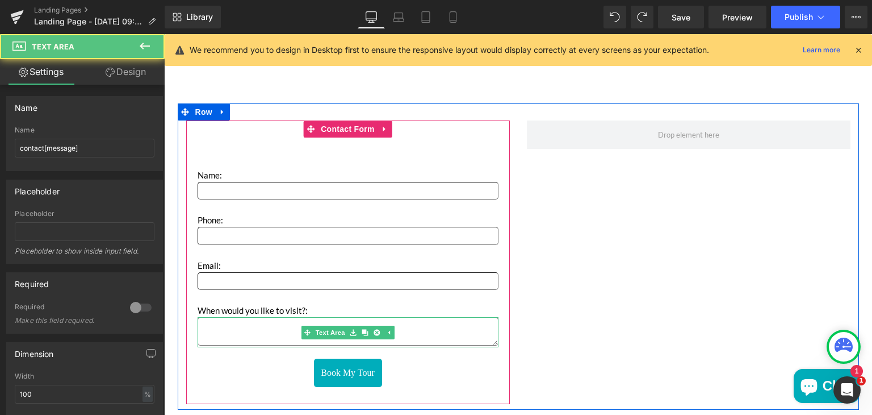
click at [249, 328] on textarea "Main content" at bounding box center [348, 331] width 301 height 28
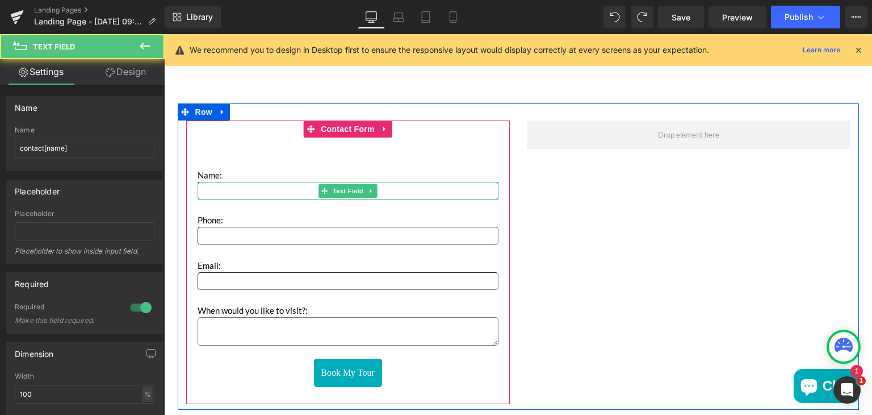
click at [248, 191] on input "Main content" at bounding box center [348, 191] width 301 height 18
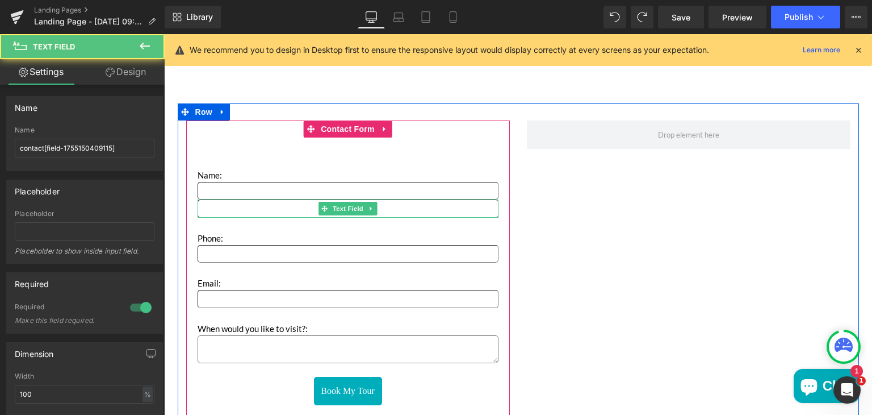
click at [258, 213] on input "Main content" at bounding box center [348, 208] width 301 height 18
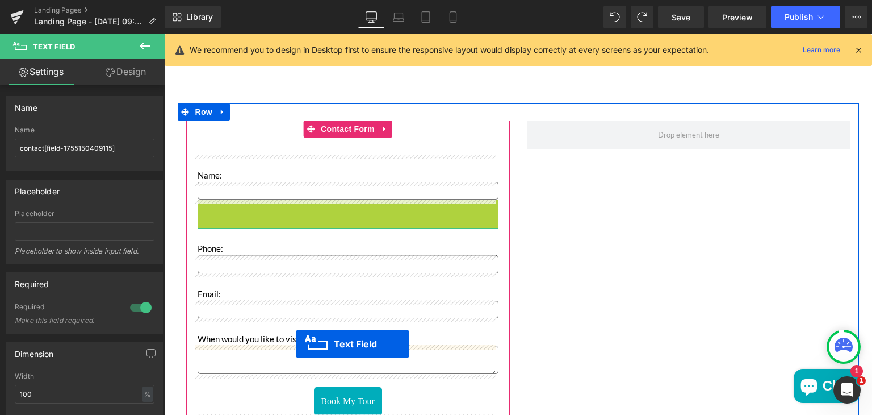
drag, startPoint x: 319, startPoint y: 208, endPoint x: 295, endPoint y: 345, distance: 139.4
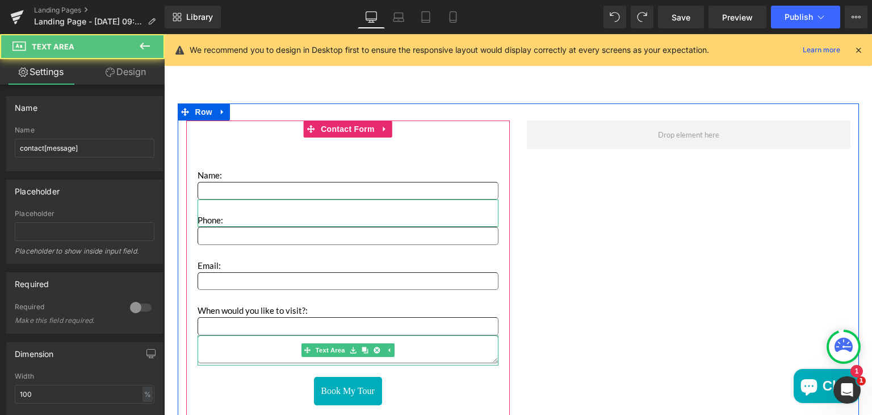
click at [282, 345] on textarea "Main content" at bounding box center [348, 349] width 301 height 28
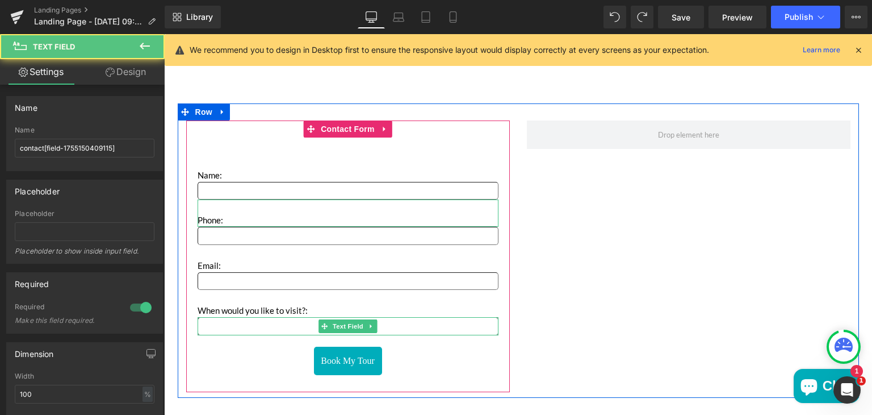
click at [246, 325] on input "Main content" at bounding box center [348, 326] width 301 height 18
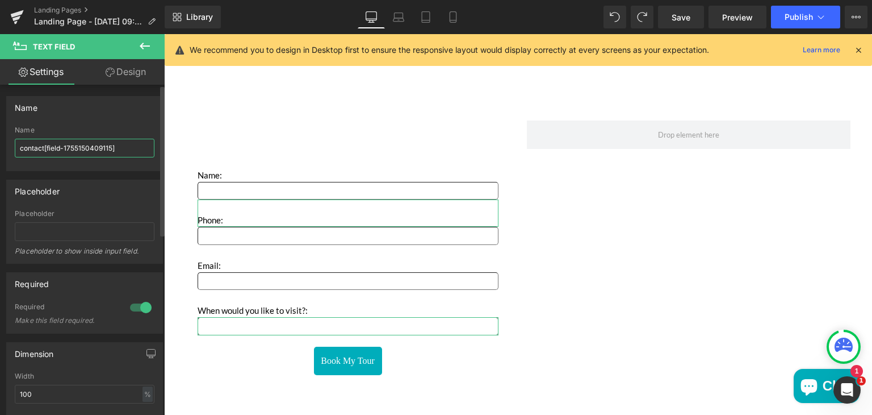
drag, startPoint x: 116, startPoint y: 145, endPoint x: 18, endPoint y: 148, distance: 97.7
click at [18, 148] on input "contact[field-1755150409115]" at bounding box center [85, 148] width 140 height 19
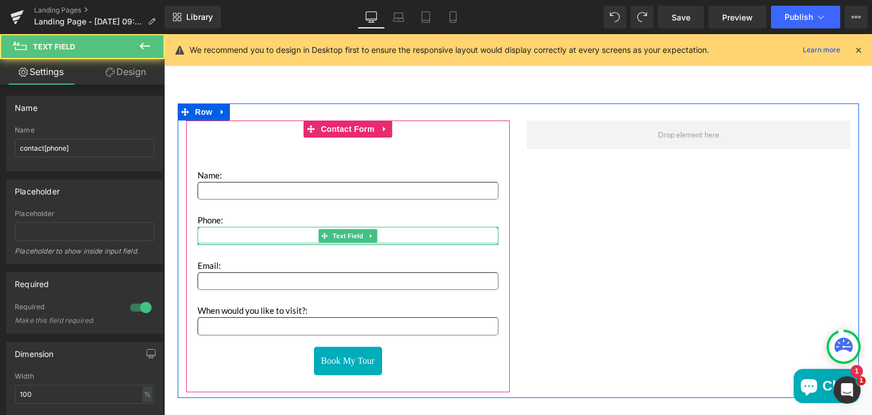
click at [233, 242] on div "Main content" at bounding box center [348, 243] width 301 height 3
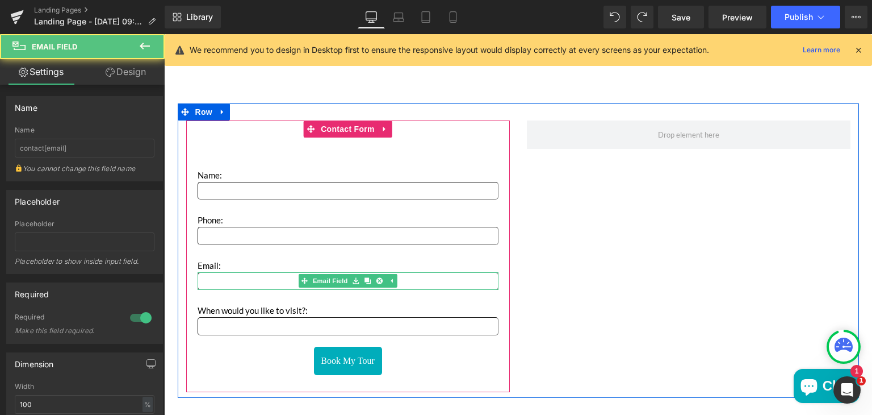
click at [233, 281] on input "Main content" at bounding box center [348, 281] width 301 height 18
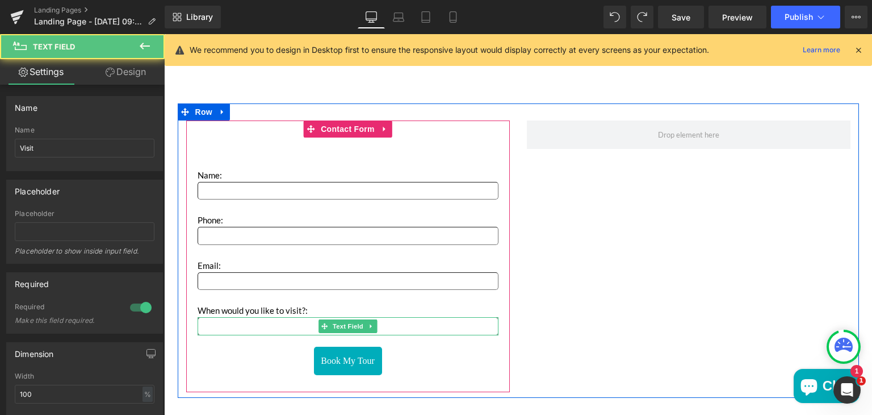
click at [218, 323] on input "Main content" at bounding box center [348, 326] width 301 height 18
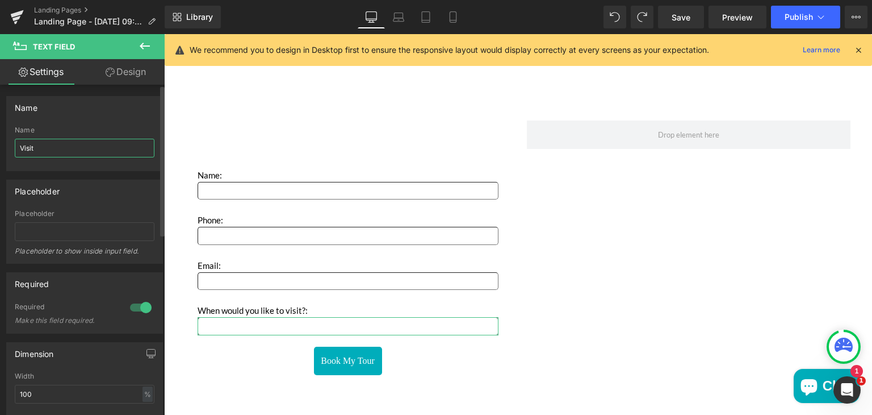
click at [22, 147] on input "Visit" at bounding box center [85, 148] width 140 height 19
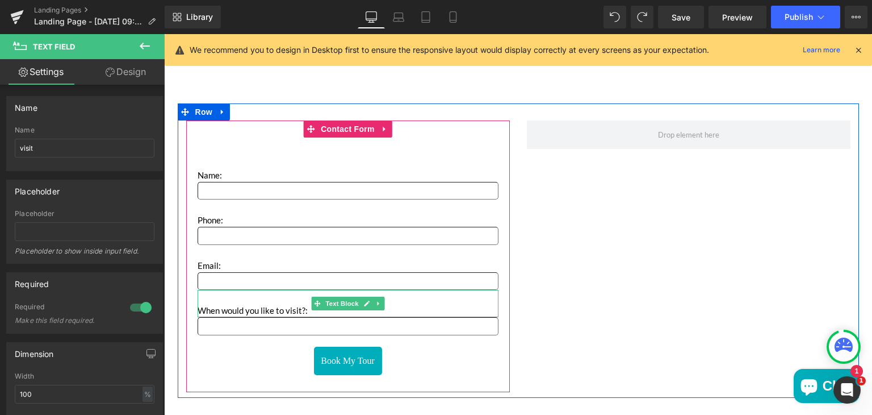
click at [426, 300] on p "When would you like to visit?:" at bounding box center [348, 303] width 301 height 27
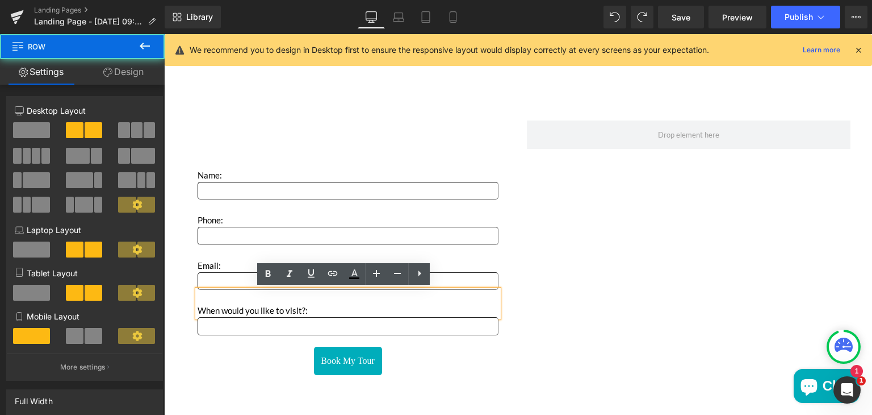
click at [622, 202] on div "Name: Text Block Text Field Phone: Text Block Text Field Email: Text Block Emai…" at bounding box center [518, 250] width 681 height 294
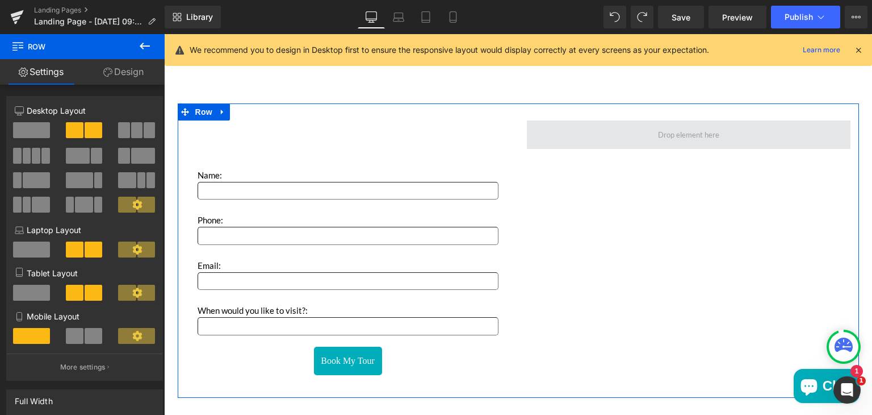
click at [689, 131] on span "Main content" at bounding box center [688, 135] width 69 height 14
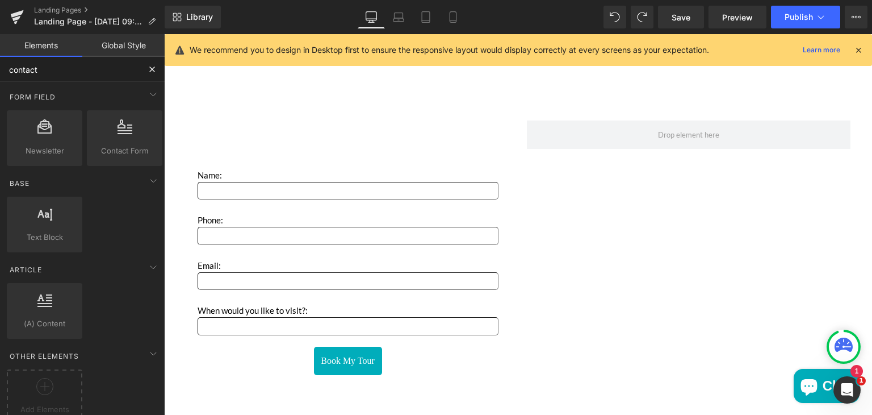
click at [44, 73] on input "contact" at bounding box center [70, 69] width 140 height 25
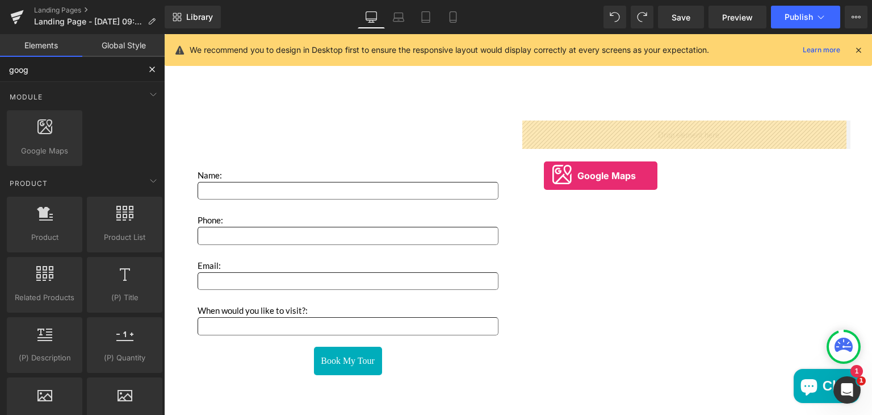
drag, startPoint x: 203, startPoint y: 166, endPoint x: 570, endPoint y: 173, distance: 366.4
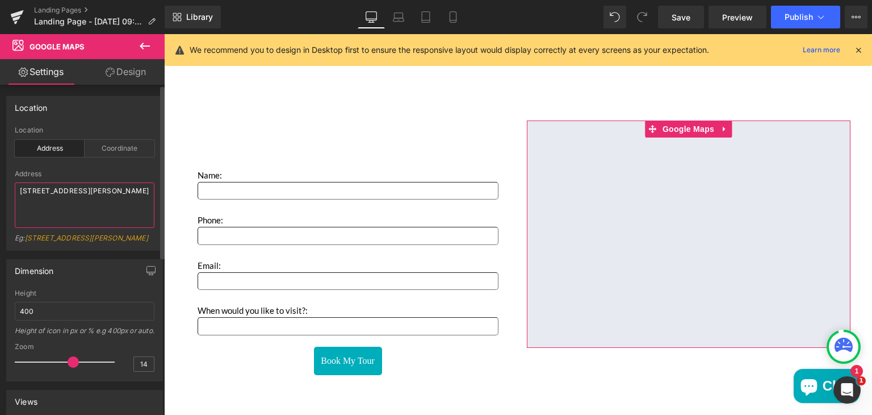
click at [85, 200] on textarea "86-90 Paul Street, London, EC2A 4NE, UK" at bounding box center [85, 204] width 140 height 45
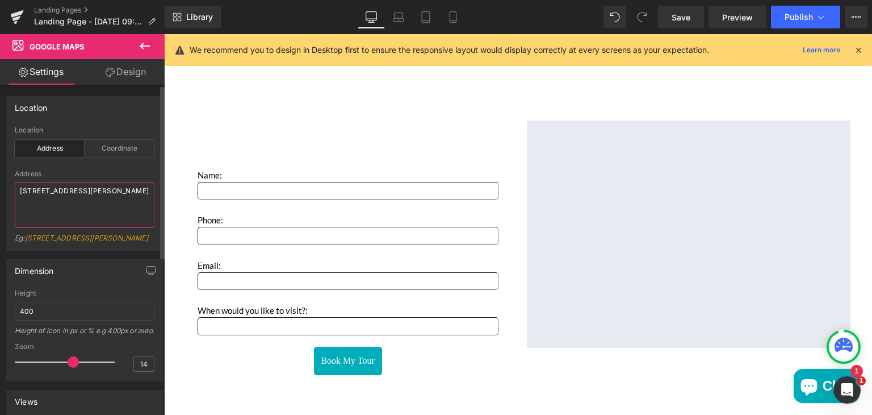
paste textarea "9450 Chivers Avenue Sun Valley, CA 91352"
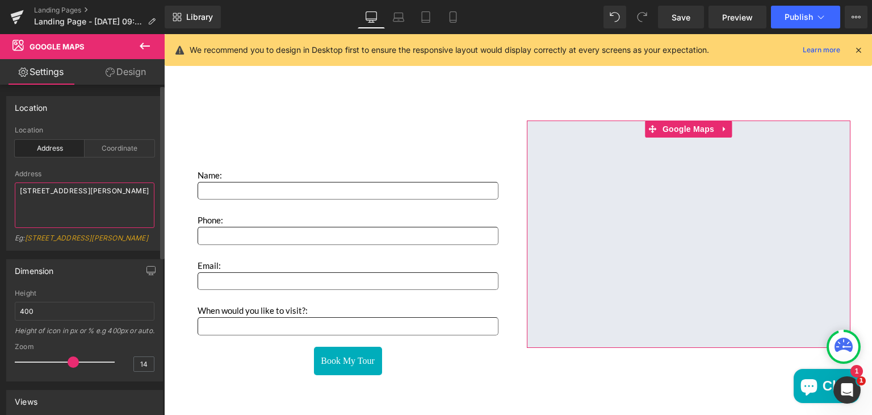
click at [74, 205] on textarea "9450 Chivers Avenue Sun Valley, CA 91352" at bounding box center [85, 204] width 140 height 45
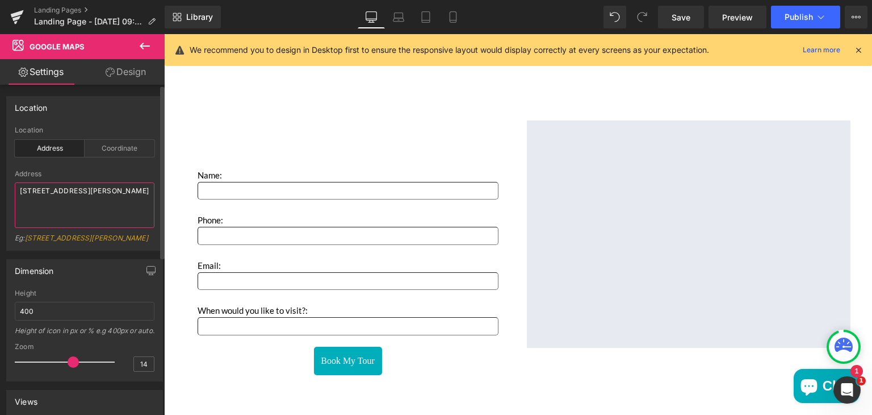
paste textarea "312 S Miami Blvd, Durham, North Carolina 27703, US"
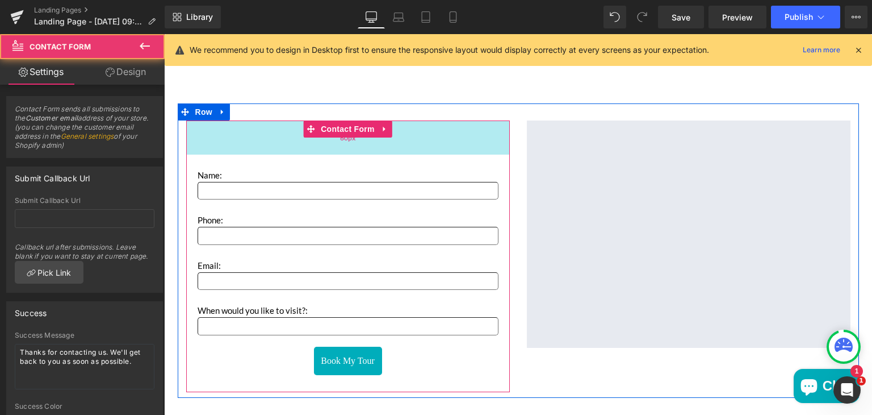
click at [287, 143] on div "60px" at bounding box center [348, 137] width 324 height 34
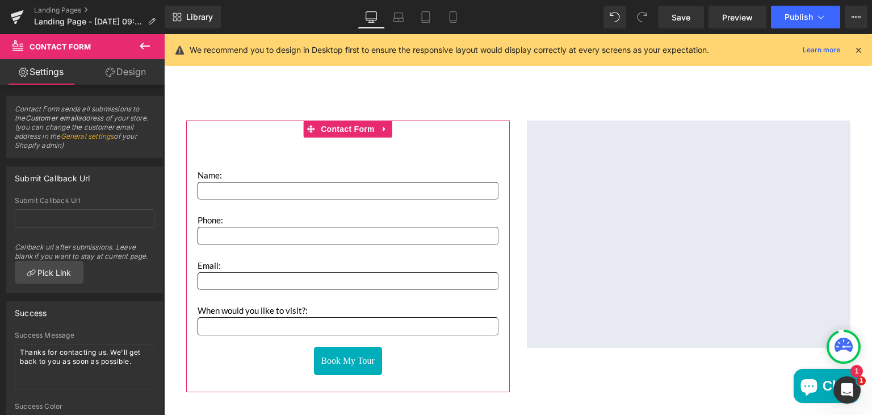
click at [117, 73] on link "Design" at bounding box center [126, 72] width 82 height 26
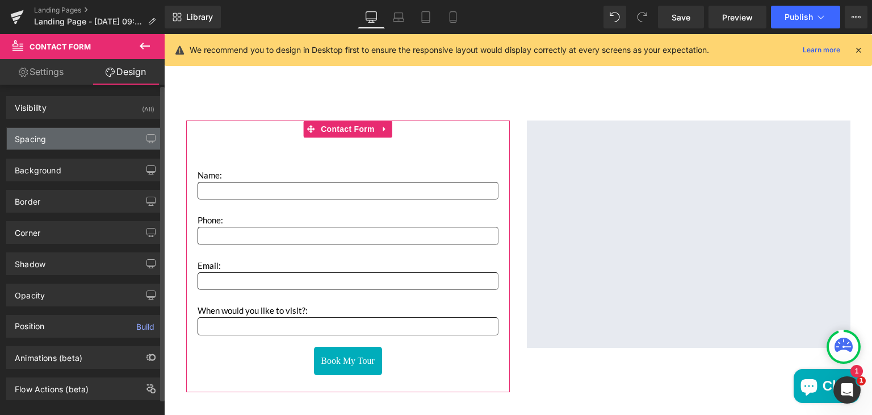
click at [81, 141] on div "Spacing" at bounding box center [85, 139] width 156 height 22
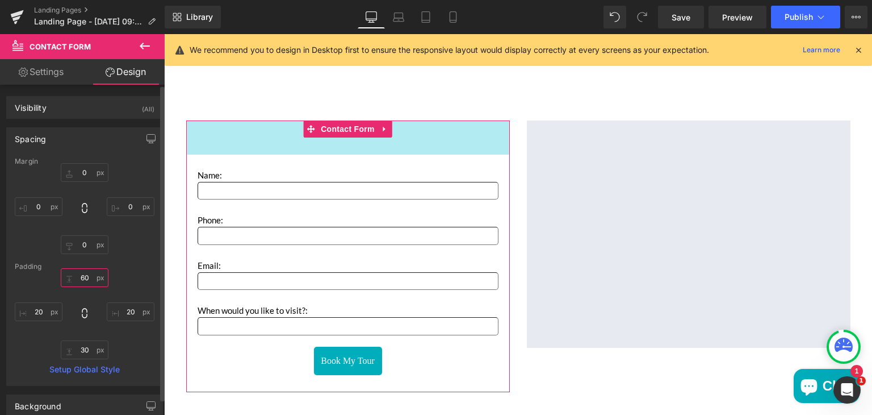
click at [83, 274] on input "60" at bounding box center [85, 277] width 48 height 19
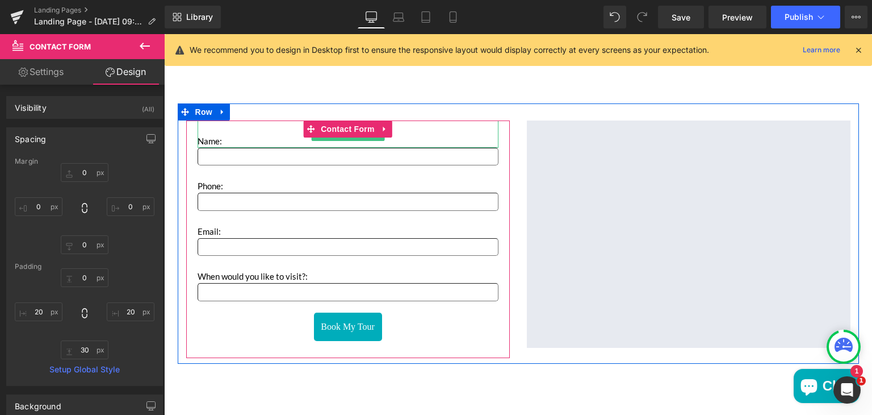
click at [203, 133] on p "Name:" at bounding box center [348, 133] width 301 height 27
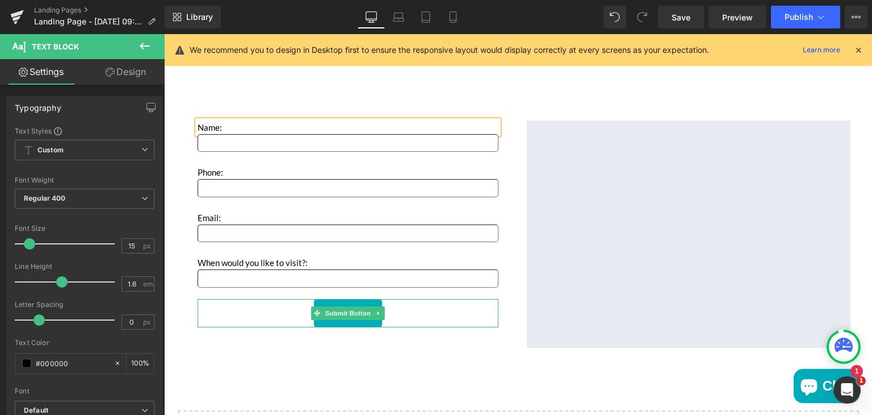
click at [235, 316] on div "Book My Tour" at bounding box center [348, 313] width 301 height 28
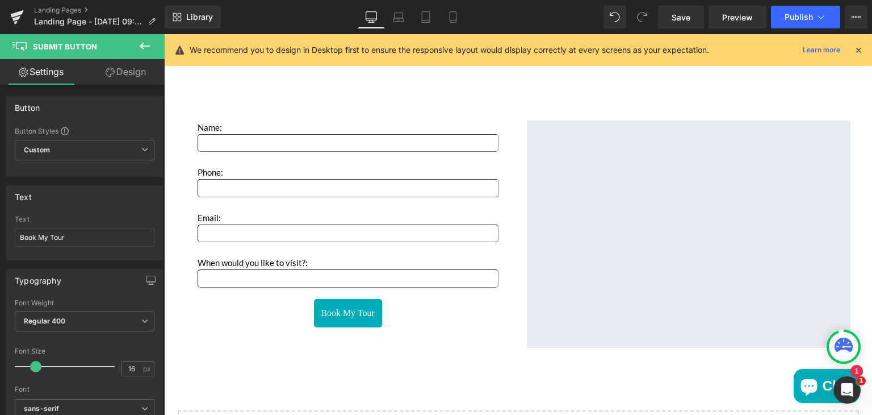
click at [466, 365] on div "Rendering Content" at bounding box center [437, 369] width 70 height 12
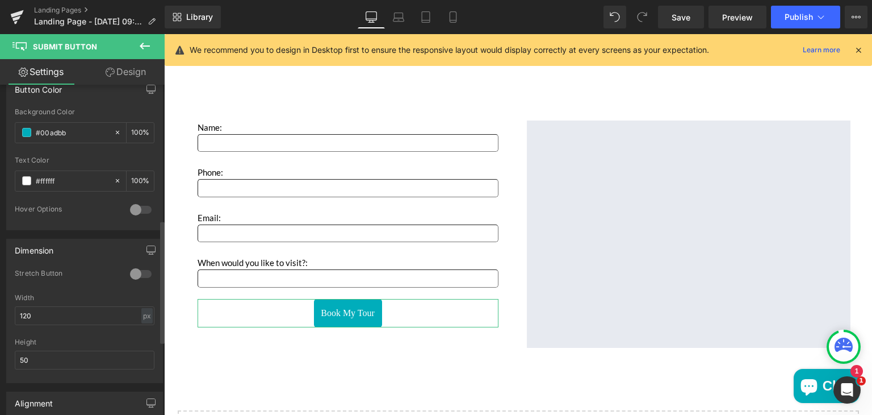
scroll to position [361, 0]
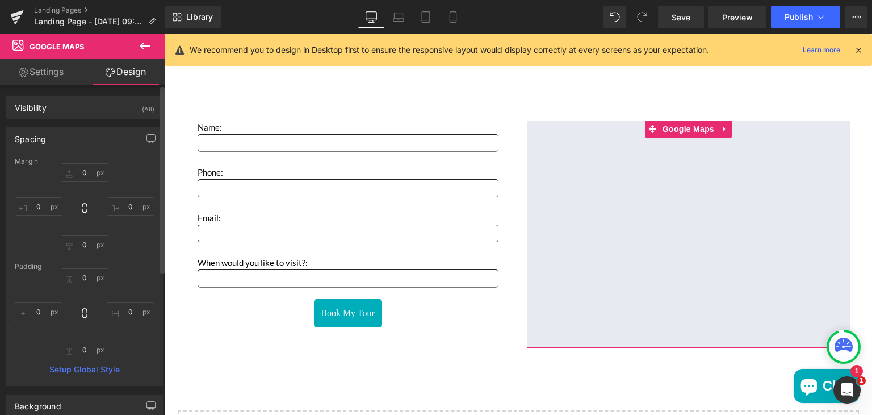
click at [34, 262] on div "Padding" at bounding box center [85, 266] width 140 height 8
click at [43, 72] on link "Settings" at bounding box center [41, 72] width 82 height 26
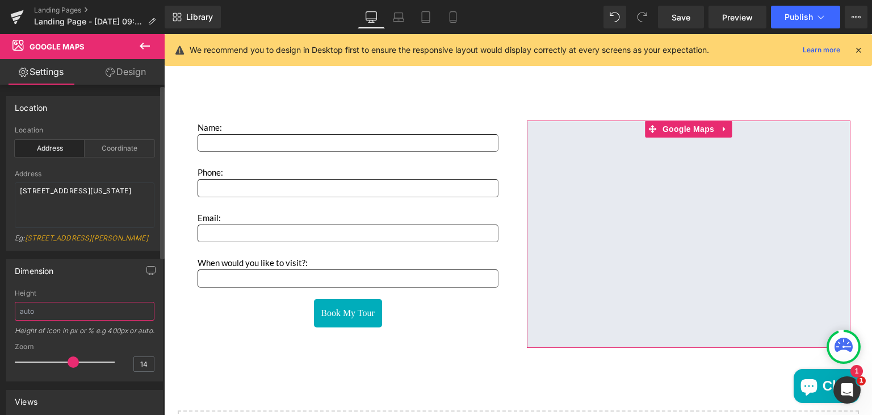
click at [30, 316] on input "text" at bounding box center [85, 311] width 140 height 19
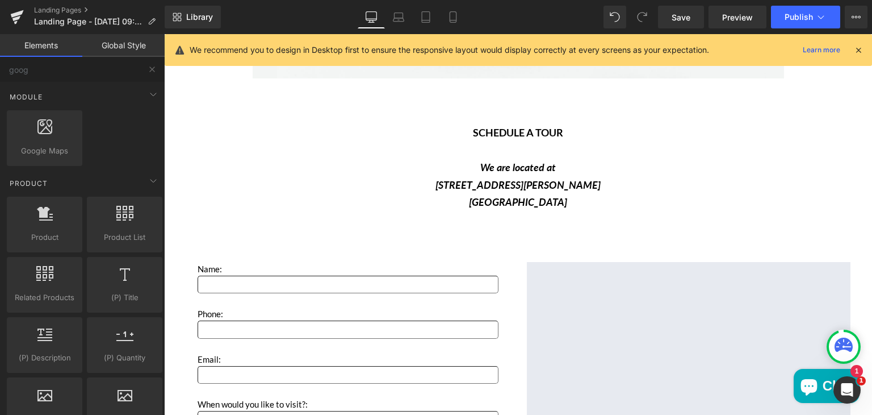
scroll to position [1586, 0]
click at [396, 19] on icon at bounding box center [398, 16] width 11 height 11
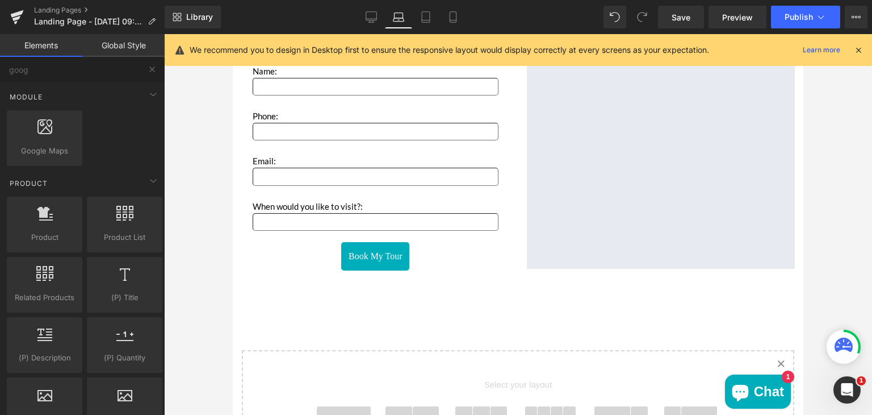
scroll to position [1447, 0]
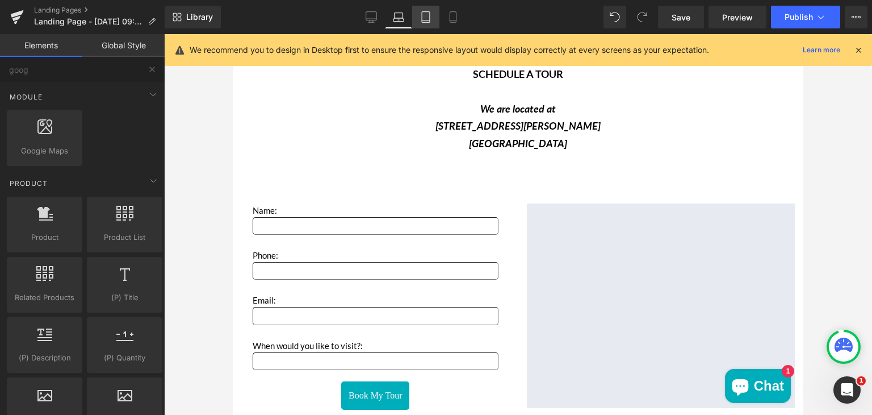
click at [428, 17] on icon at bounding box center [425, 16] width 11 height 11
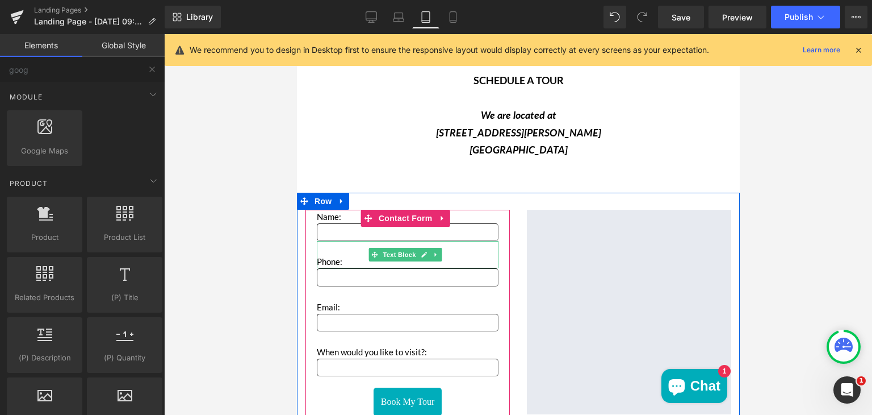
scroll to position [1218, 0]
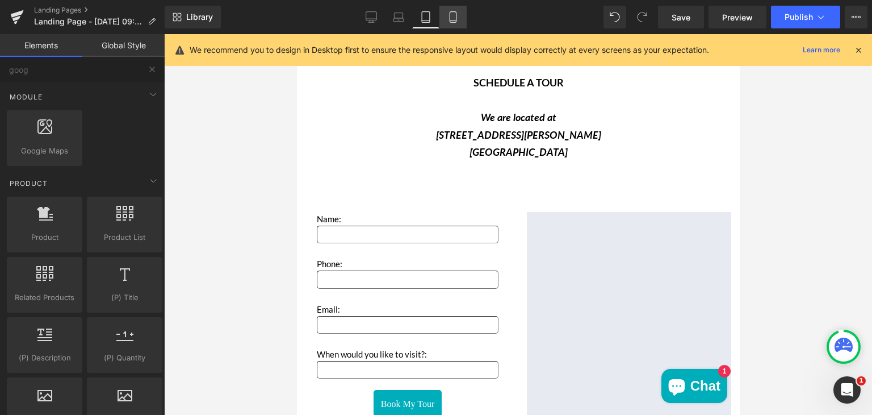
click at [452, 19] on icon at bounding box center [453, 16] width 11 height 11
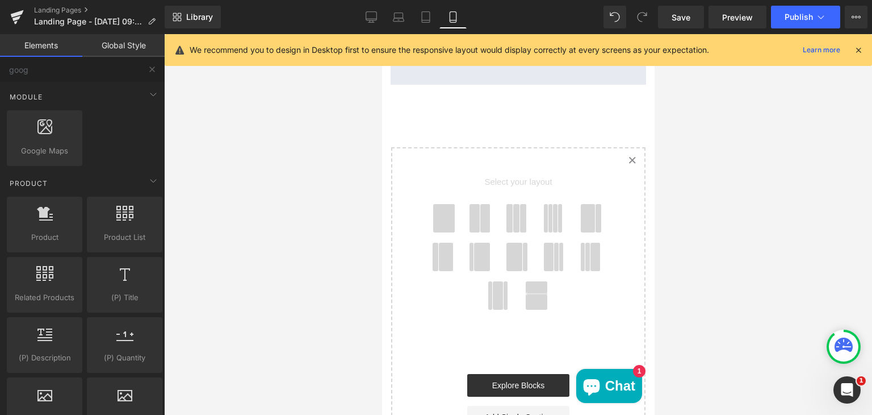
scroll to position [1652, 0]
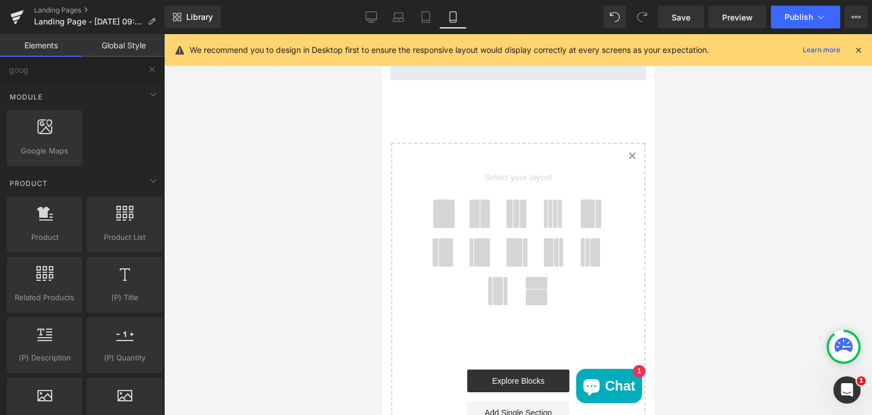
click at [628, 152] on icon "Created with Sketch." at bounding box center [631, 155] width 7 height 7
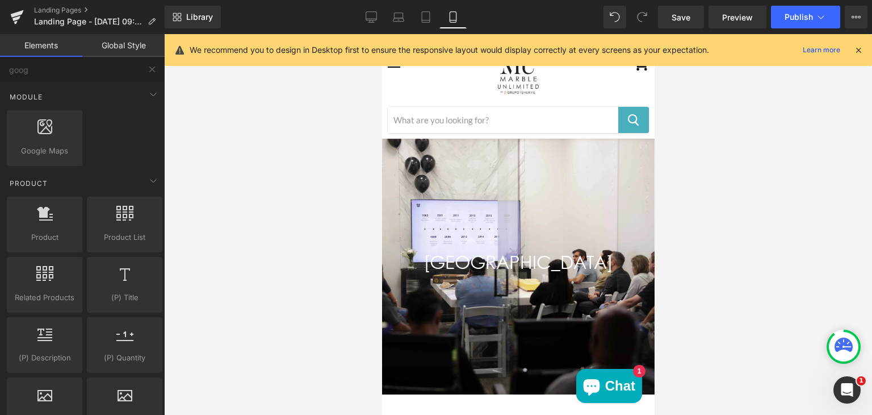
scroll to position [0, 0]
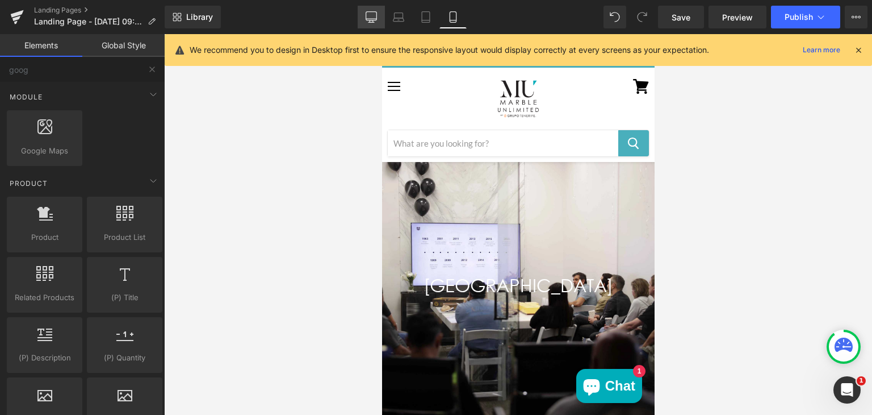
click at [371, 21] on icon at bounding box center [371, 21] width 3 height 2
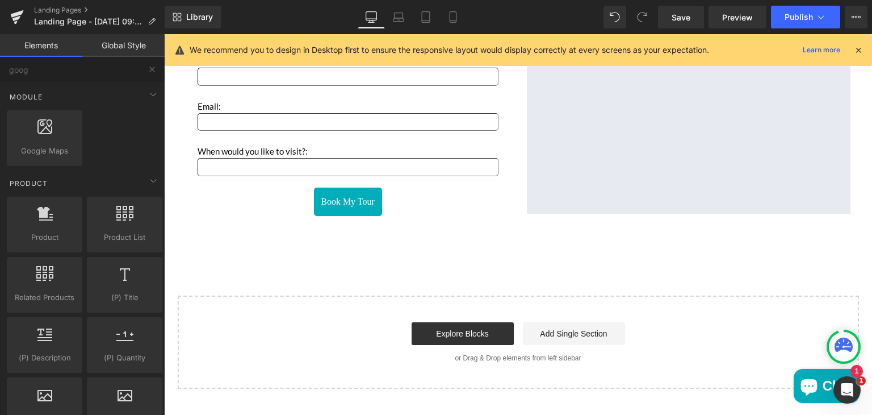
scroll to position [1835, 0]
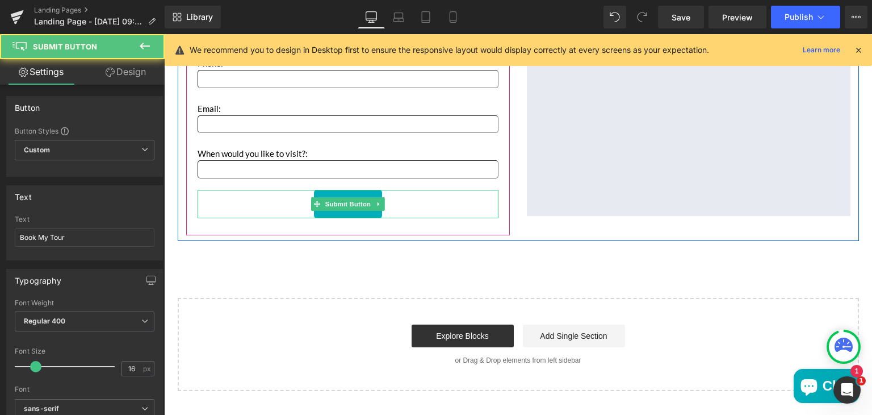
click at [388, 196] on div "Book My Tour" at bounding box center [348, 204] width 301 height 28
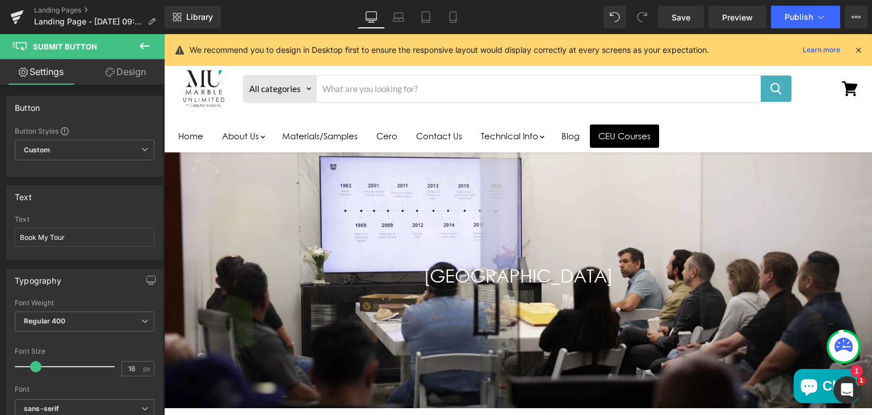
scroll to position [0, 0]
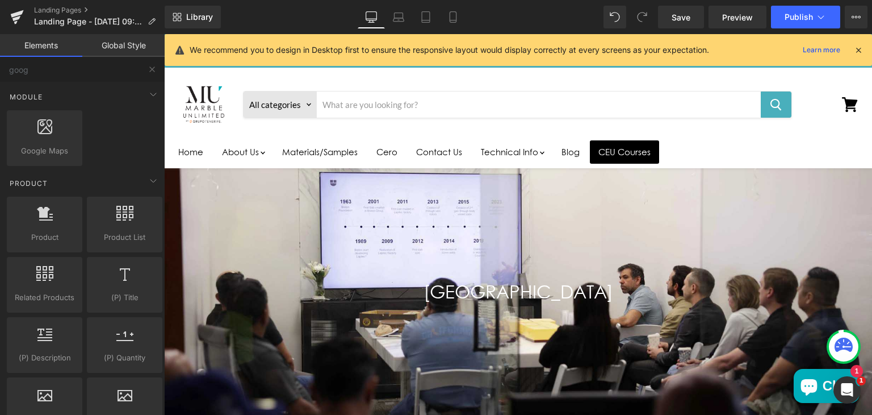
click at [692, 153] on ul "Home About Us Events Materials/Samples Cero Contact Us Technical Info Health an…" at bounding box center [464, 152] width 589 height 32
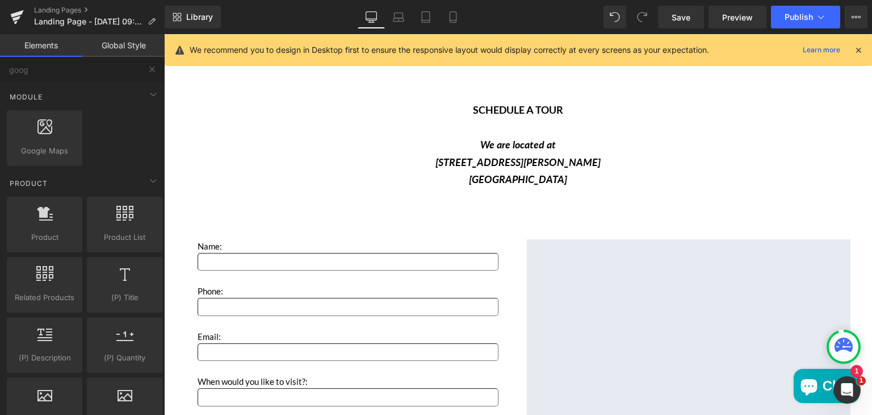
scroll to position [1711, 0]
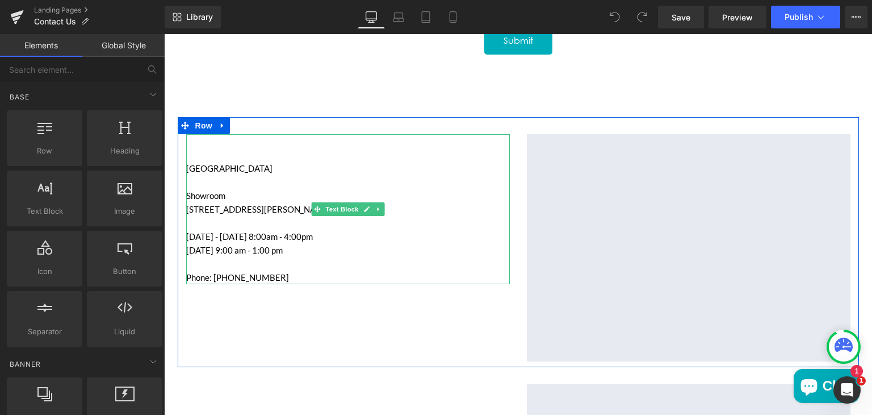
scroll to position [783, 0]
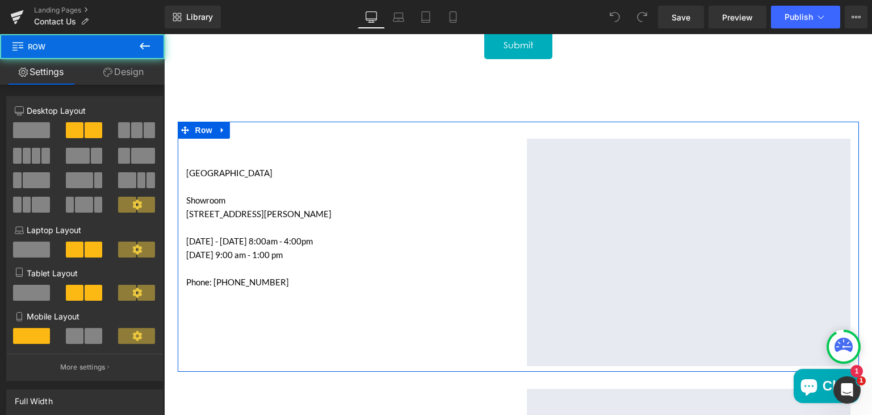
click at [354, 123] on div "[GEOGRAPHIC_DATA] [STREET_ADDRESS][PERSON_NAME] [DATE] - [DATE] 8:00am - 4:00pm…" at bounding box center [518, 247] width 681 height 250
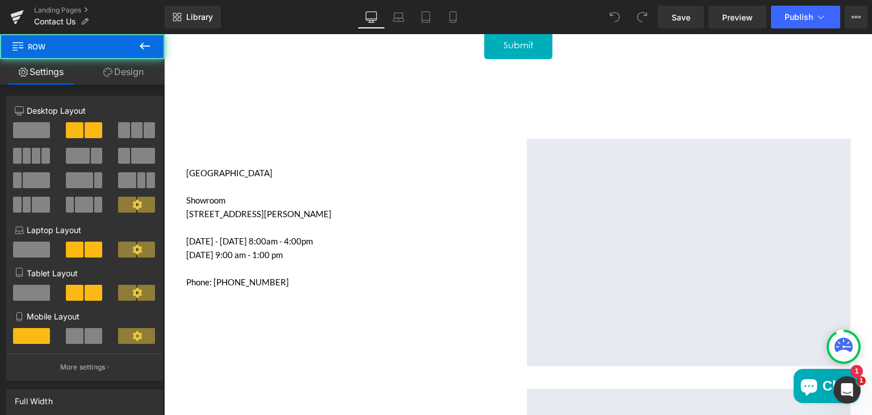
click at [257, 125] on div "[GEOGRAPHIC_DATA] [STREET_ADDRESS][PERSON_NAME] [DATE] - [DATE] 8:00am - 4:00pm…" at bounding box center [518, 247] width 681 height 250
click at [279, 127] on div "[GEOGRAPHIC_DATA] [STREET_ADDRESS][PERSON_NAME] [DATE] - [DATE] 8:00am - 4:00pm…" at bounding box center [518, 247] width 681 height 250
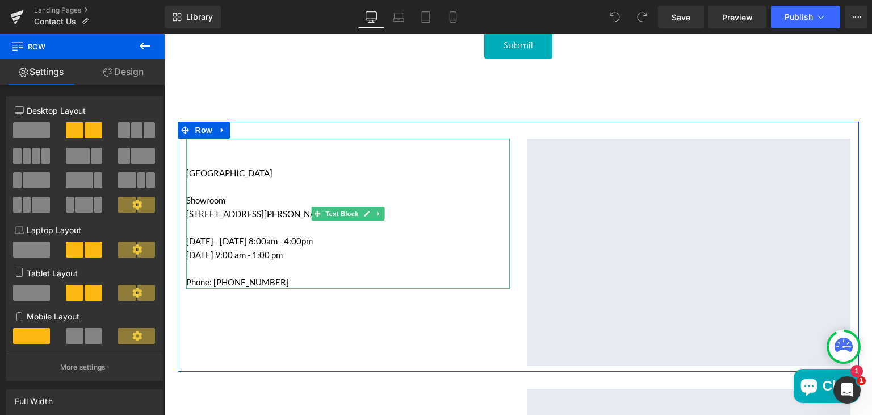
click at [405, 203] on p "Showroom" at bounding box center [348, 192] width 324 height 27
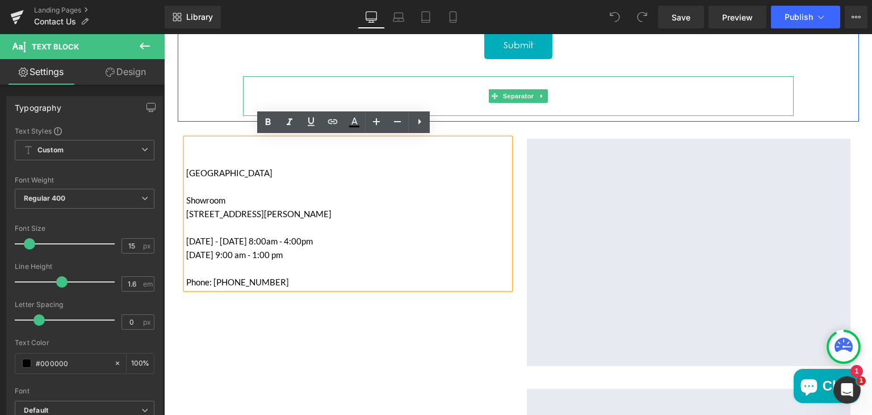
click at [476, 100] on hr "Main content" at bounding box center [518, 99] width 534 height 34
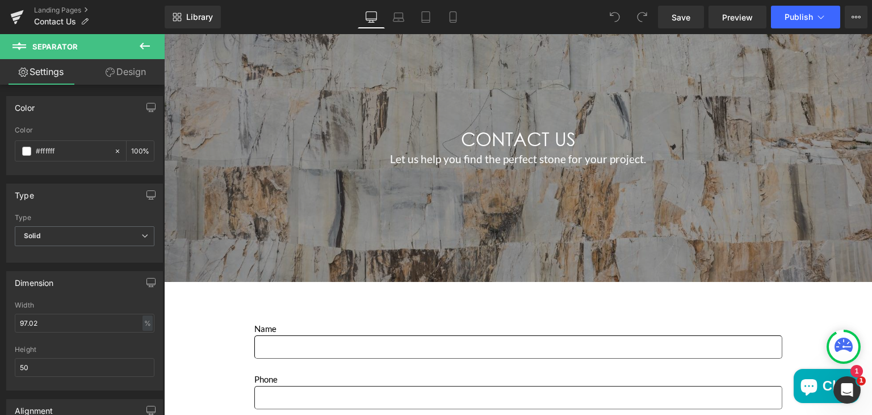
scroll to position [152, 0]
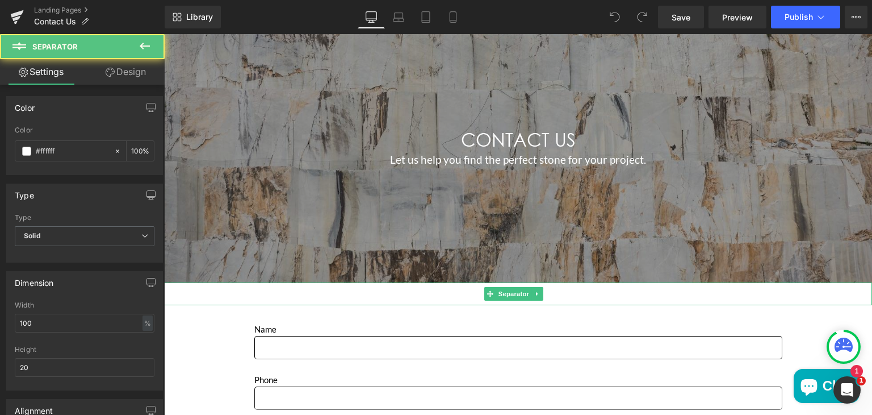
click at [318, 295] on hr "Main content" at bounding box center [518, 296] width 708 height 17
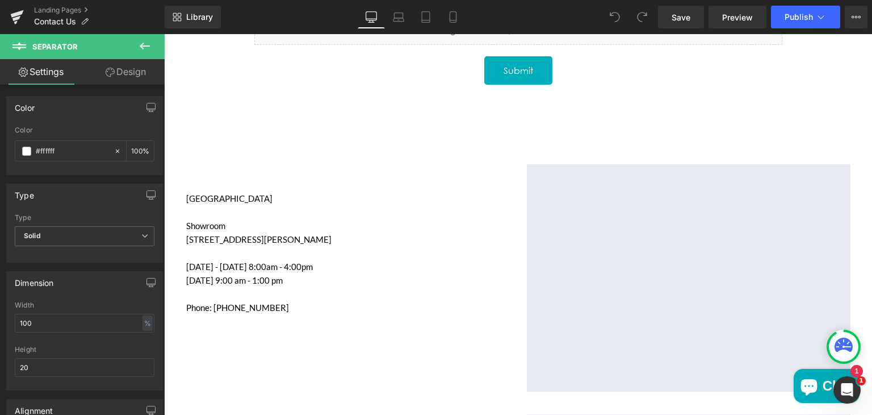
scroll to position [759, 0]
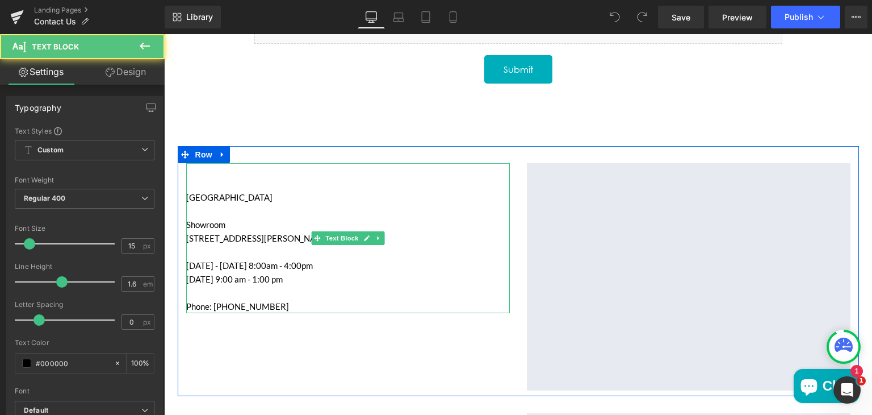
click at [281, 214] on p "Showroom" at bounding box center [348, 217] width 324 height 27
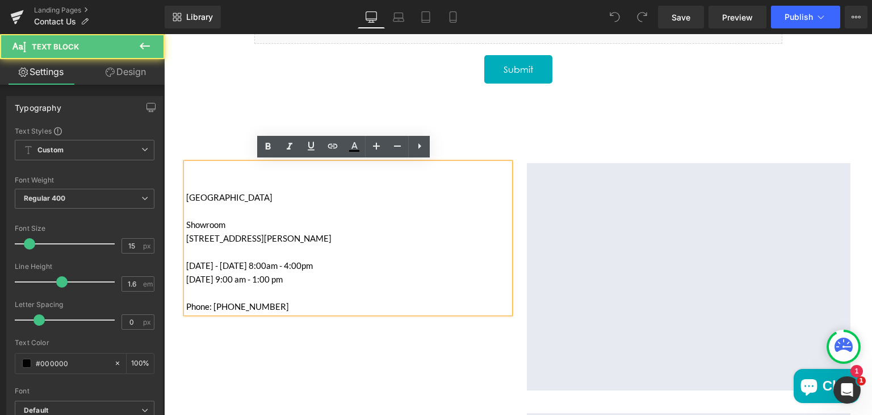
click at [281, 214] on p "Showroom" at bounding box center [348, 217] width 324 height 27
click at [232, 198] on p "[GEOGRAPHIC_DATA]" at bounding box center [348, 197] width 324 height 14
click at [218, 214] on p "Showroom" at bounding box center [348, 217] width 324 height 27
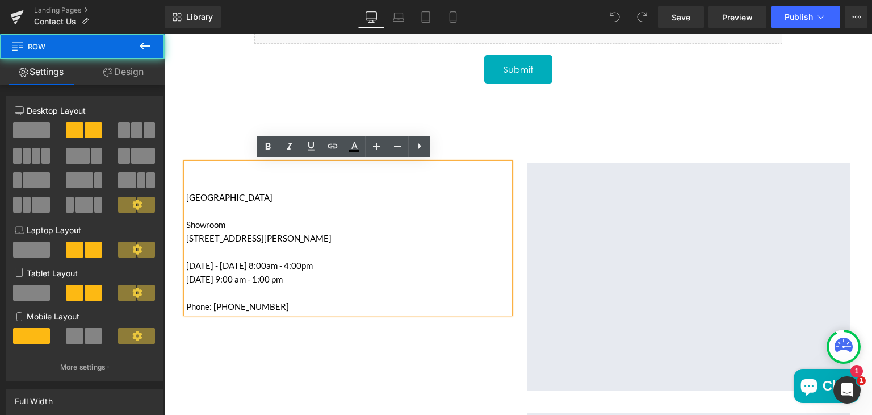
click at [205, 152] on div "[GEOGRAPHIC_DATA] [STREET_ADDRESS][PERSON_NAME] [DATE] - [DATE] 8:00am - 4:00pm…" at bounding box center [518, 271] width 681 height 250
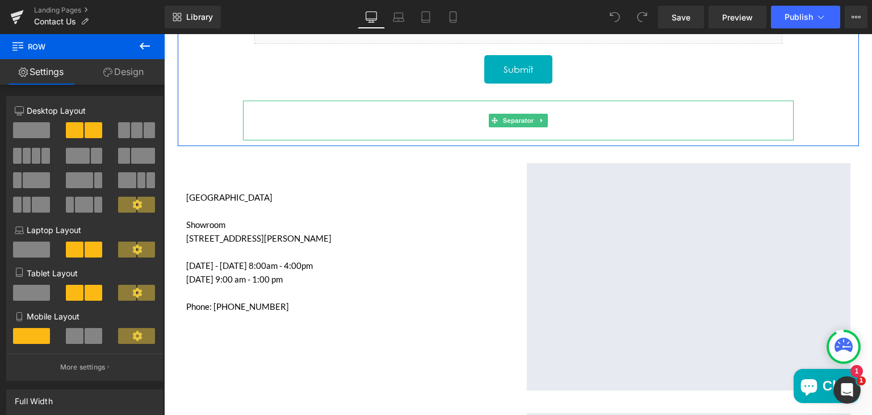
click at [369, 120] on hr "Main content" at bounding box center [518, 123] width 534 height 34
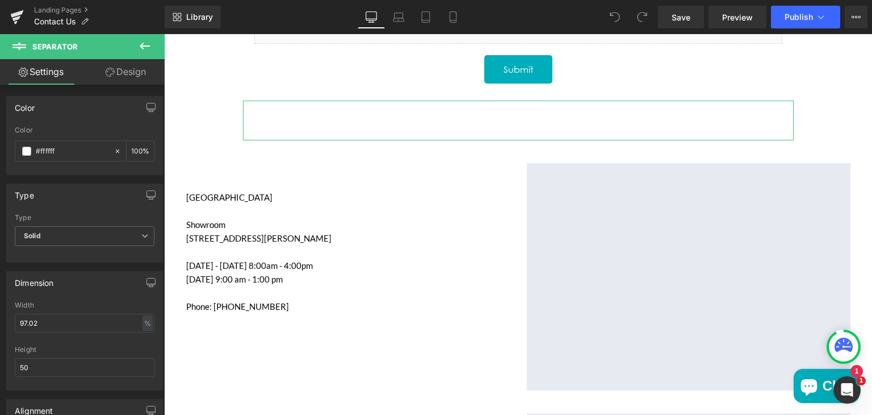
click at [133, 69] on link "Design" at bounding box center [126, 72] width 82 height 26
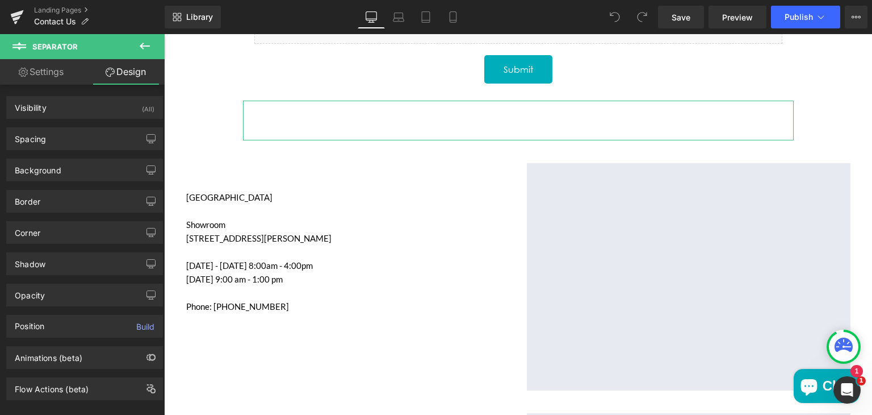
click at [64, 70] on link "Settings" at bounding box center [41, 72] width 82 height 26
type input "100"
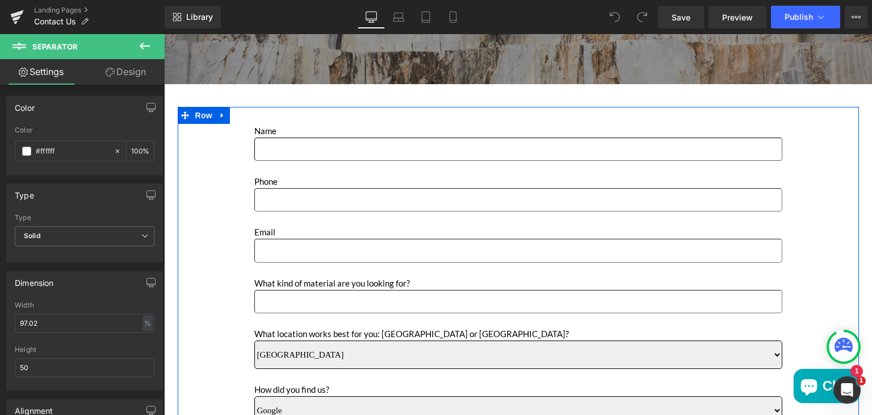
scroll to position [348, 0]
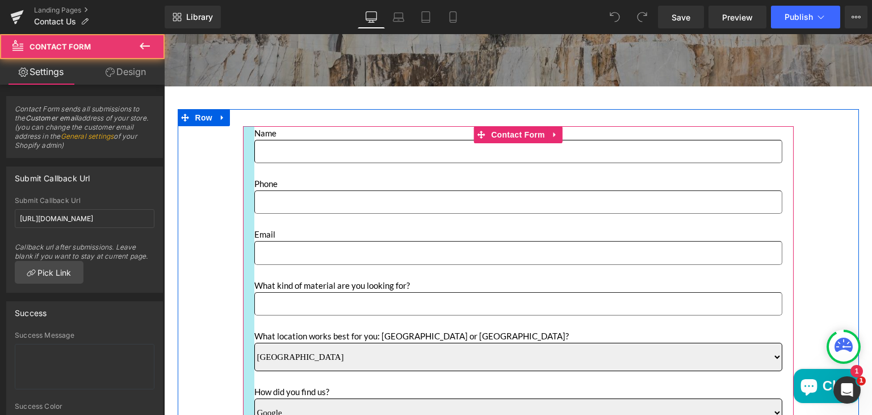
click at [243, 144] on div "Main content" at bounding box center [248, 319] width 11 height 386
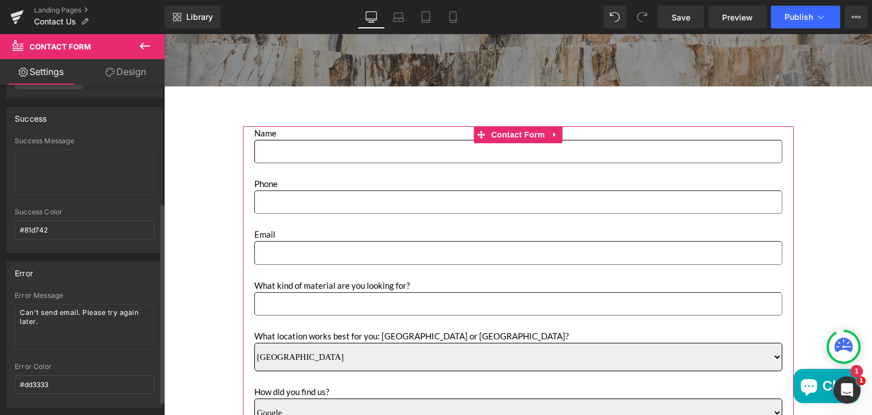
scroll to position [195, 0]
click at [78, 224] on input "#81d742" at bounding box center [85, 228] width 140 height 19
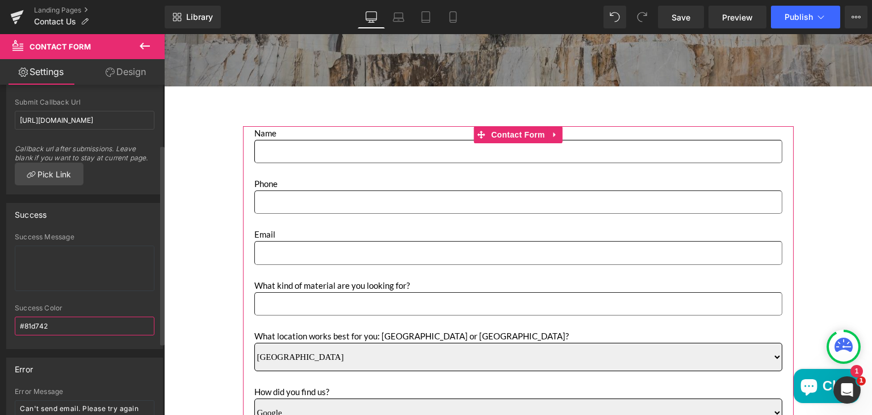
scroll to position [82, 0]
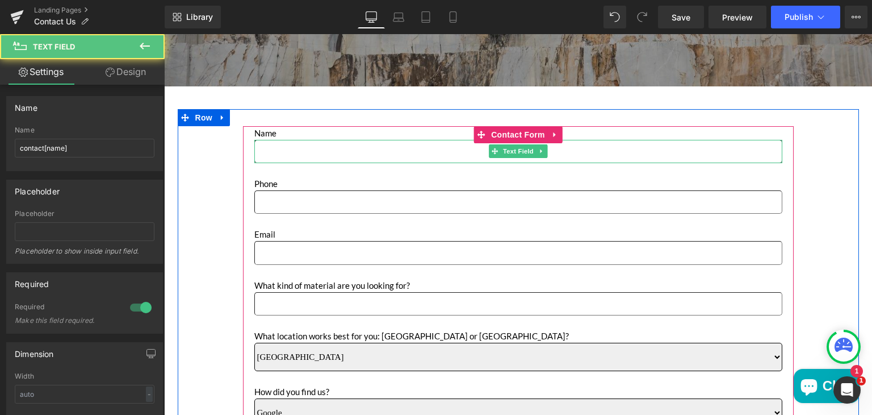
click at [265, 146] on input "Main content" at bounding box center [518, 151] width 528 height 23
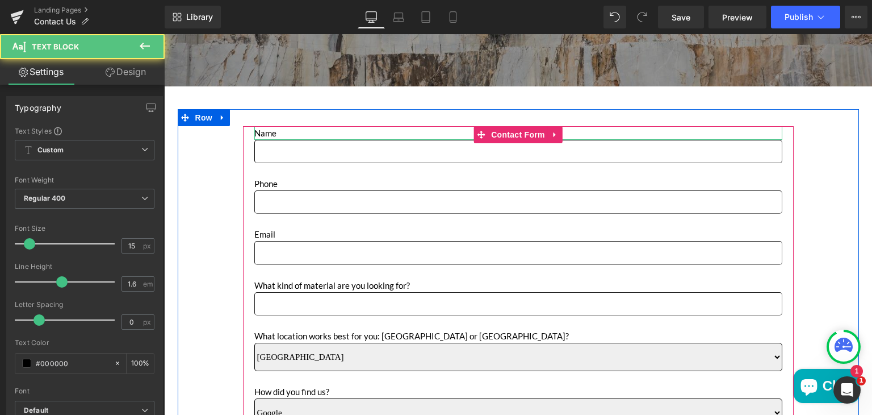
click at [260, 133] on p "Name" at bounding box center [518, 133] width 528 height 14
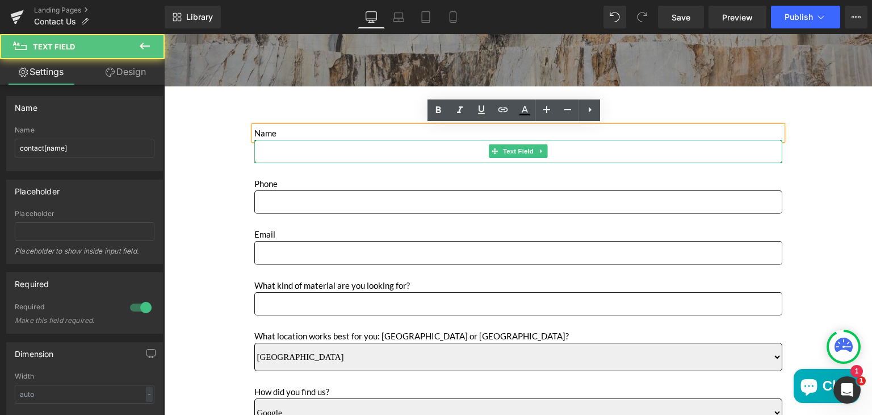
click at [329, 157] on input "Main content" at bounding box center [518, 151] width 528 height 23
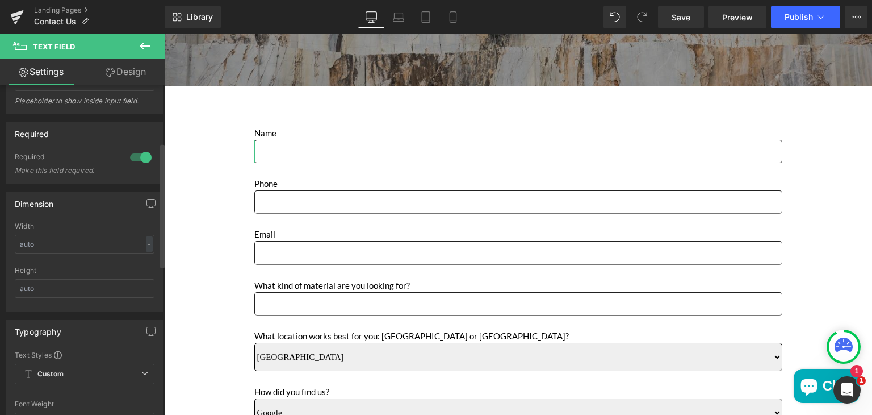
scroll to position [149, 0]
click at [125, 77] on link "Design" at bounding box center [126, 72] width 82 height 26
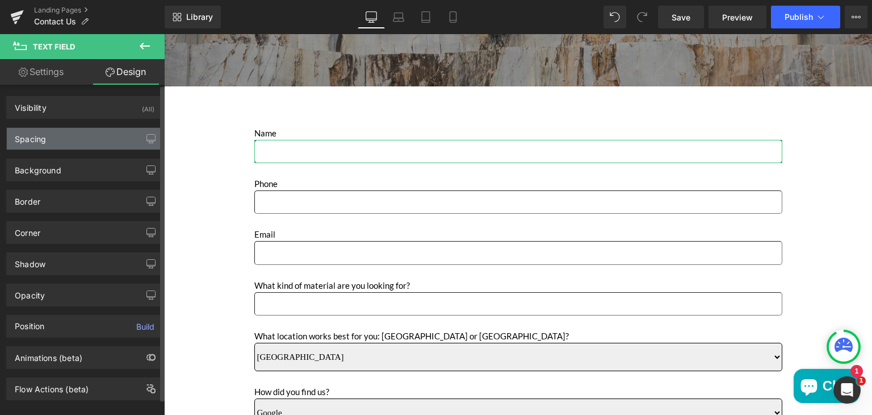
type input "0"
type input "20"
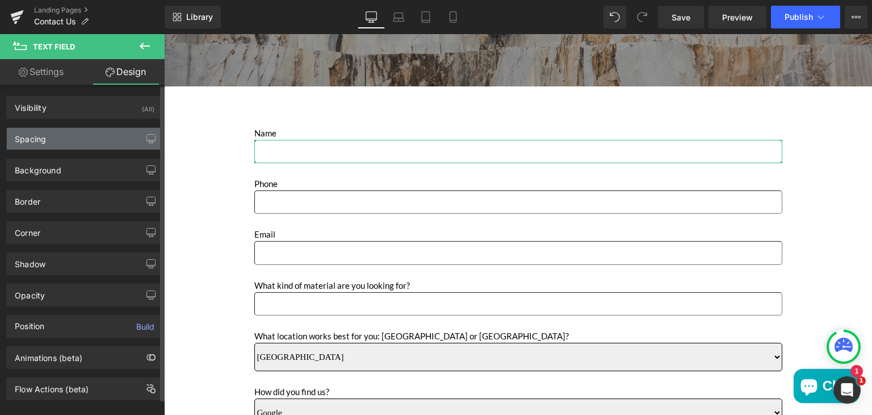
type input "2"
type input "1"
type input "2"
click at [62, 137] on div "Spacing" at bounding box center [85, 139] width 156 height 22
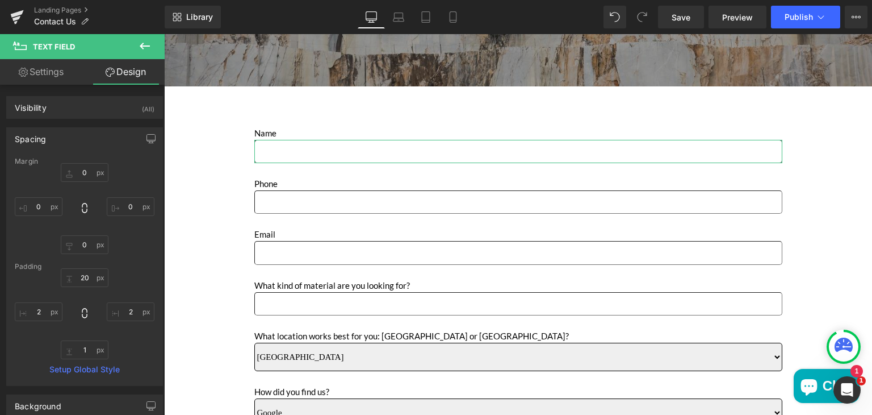
click at [59, 69] on link "Settings" at bounding box center [41, 72] width 82 height 26
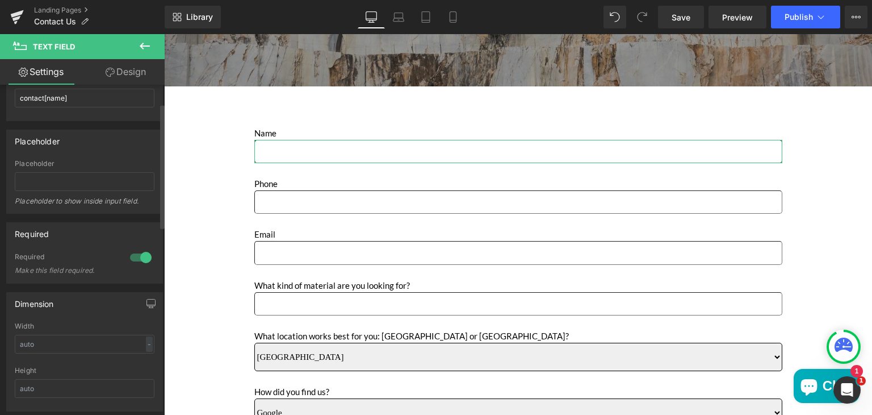
scroll to position [49, 0]
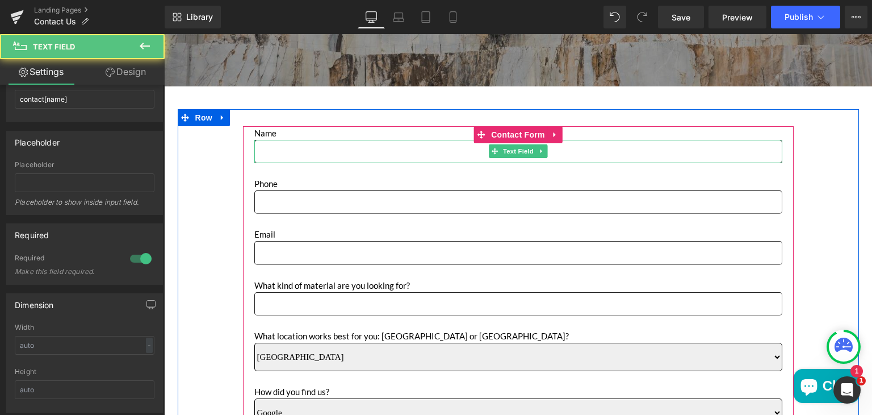
click at [264, 155] on input "Main content" at bounding box center [518, 151] width 528 height 23
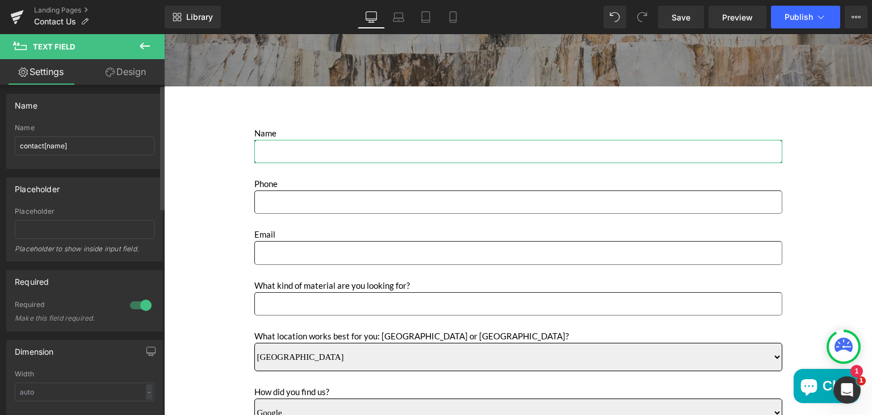
scroll to position [0, 0]
click at [118, 80] on link "Design" at bounding box center [126, 72] width 82 height 26
type input "0"
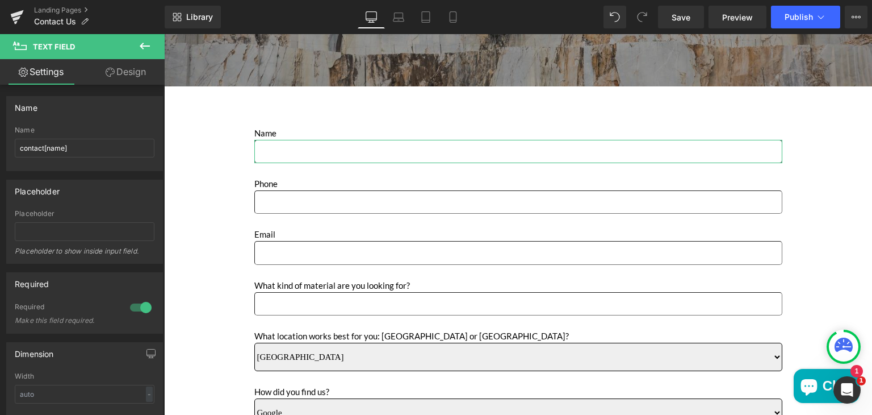
type input "0"
type input "20"
type input "2"
type input "1"
type input "2"
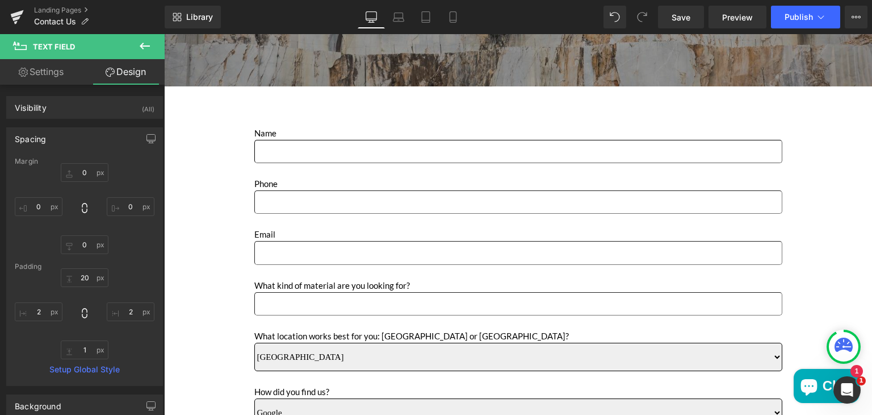
click at [133, 49] on button at bounding box center [145, 46] width 40 height 25
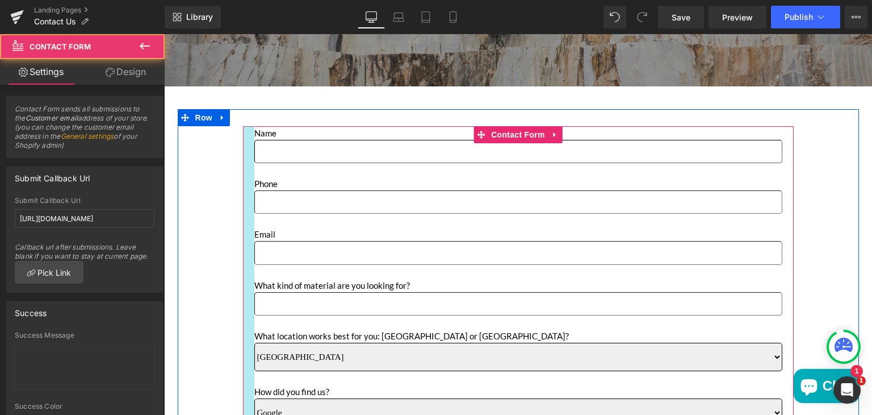
click at [244, 168] on div "Main content" at bounding box center [248, 319] width 11 height 386
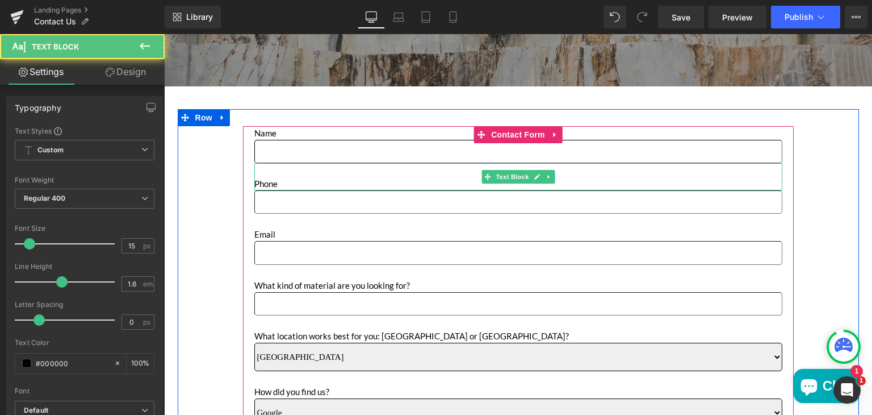
click at [258, 169] on p "Main content" at bounding box center [518, 170] width 528 height 14
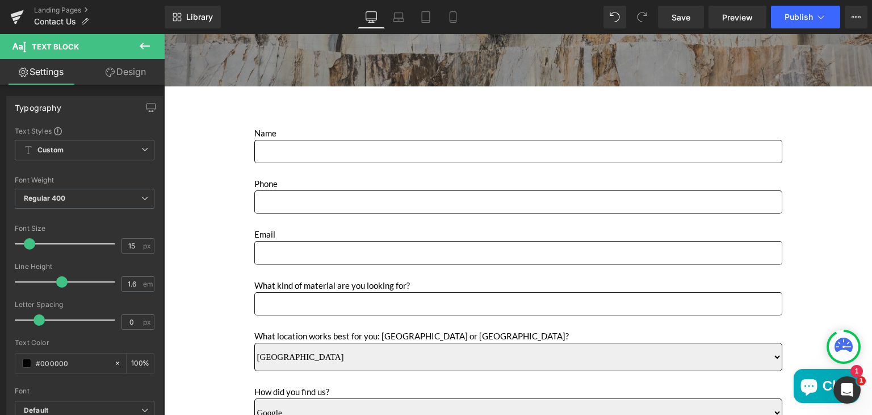
click at [121, 78] on link "Design" at bounding box center [126, 72] width 82 height 26
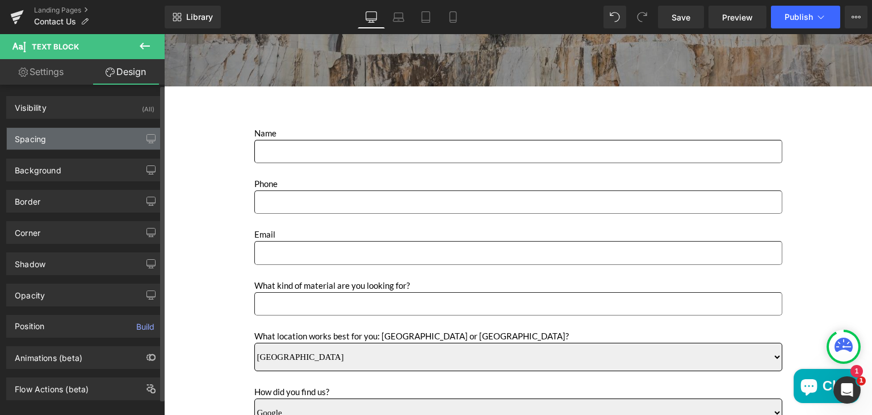
type input "0"
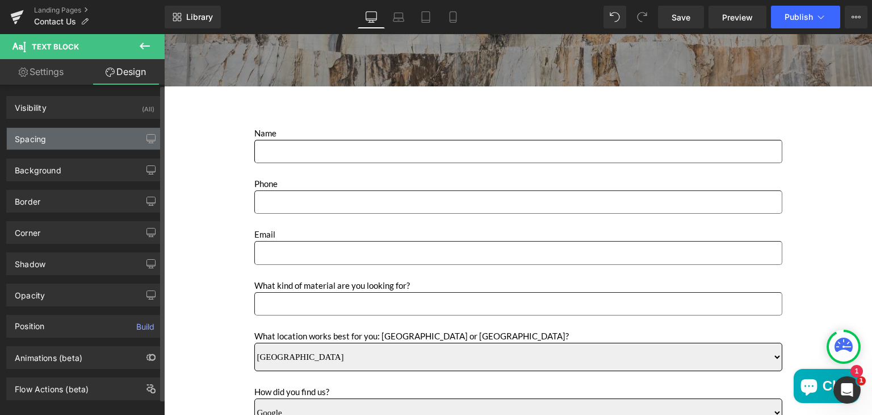
type input "0"
click at [84, 137] on div "Spacing" at bounding box center [85, 139] width 156 height 22
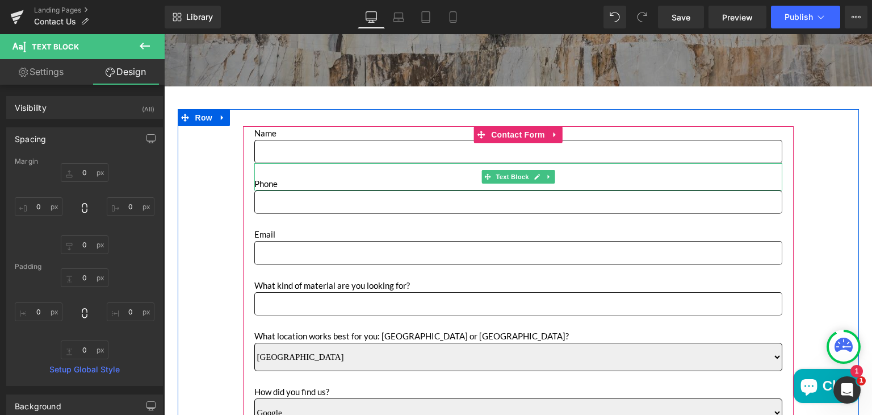
click at [266, 178] on p "Phone" at bounding box center [518, 184] width 528 height 14
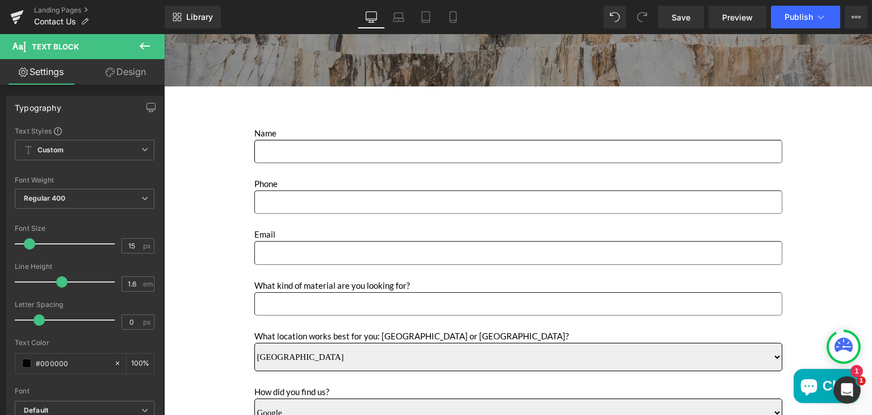
click at [120, 71] on link "Design" at bounding box center [126, 72] width 82 height 26
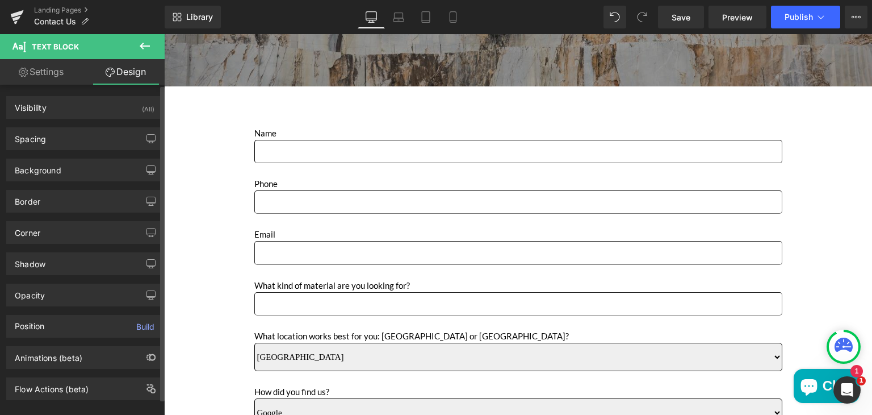
type input "0"
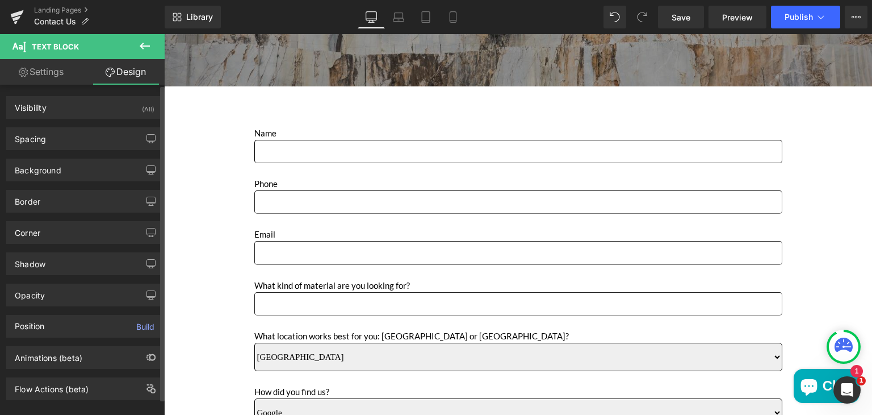
type input "0"
click at [87, 140] on div "Spacing" at bounding box center [85, 139] width 156 height 22
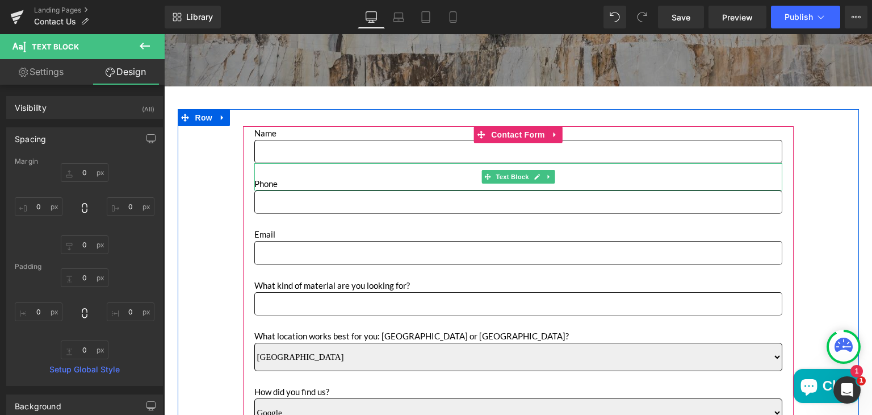
click at [266, 180] on p "Phone" at bounding box center [518, 184] width 528 height 14
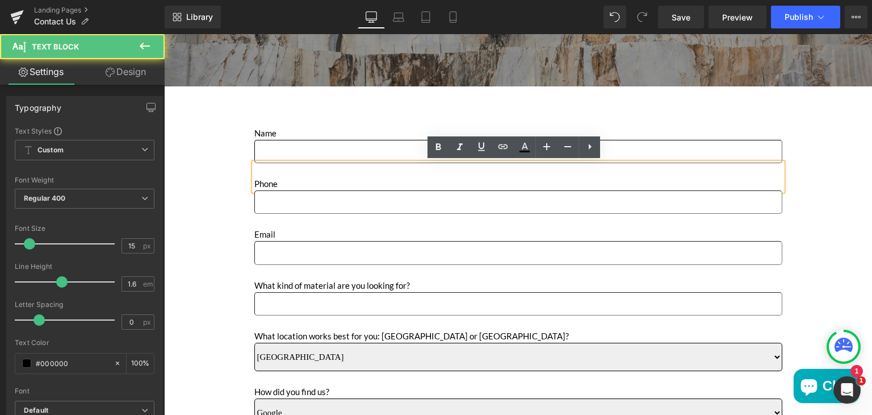
click at [290, 179] on p "Phone" at bounding box center [518, 184] width 528 height 14
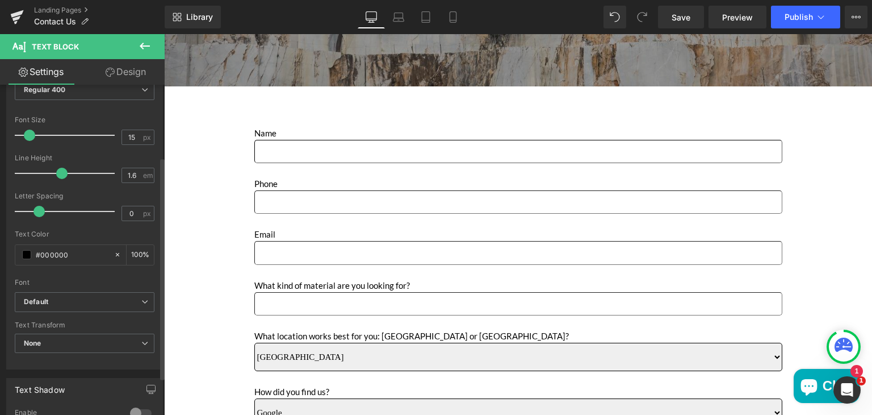
scroll to position [107, 0]
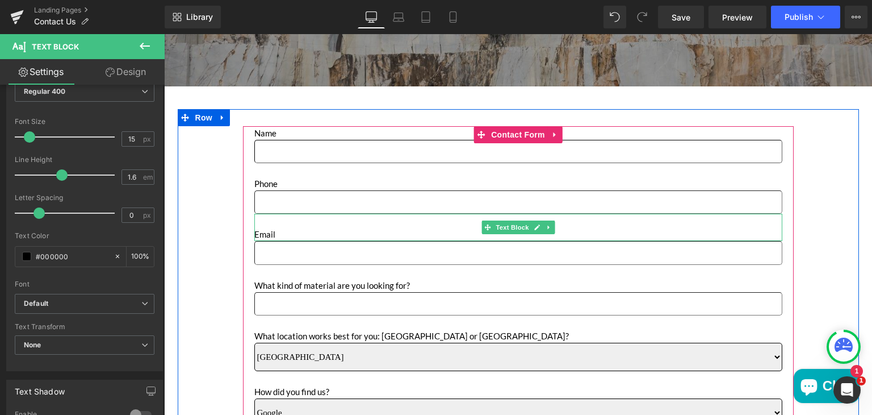
click at [254, 219] on p "Main content" at bounding box center [518, 221] width 528 height 14
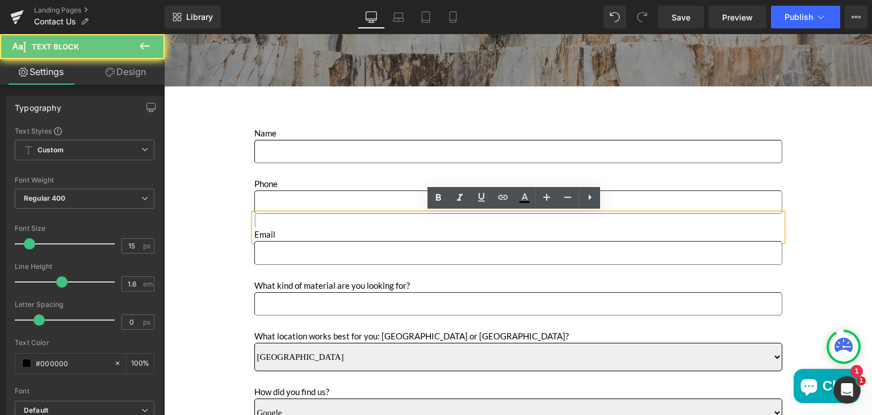
click at [254, 219] on p "Main content" at bounding box center [518, 221] width 528 height 14
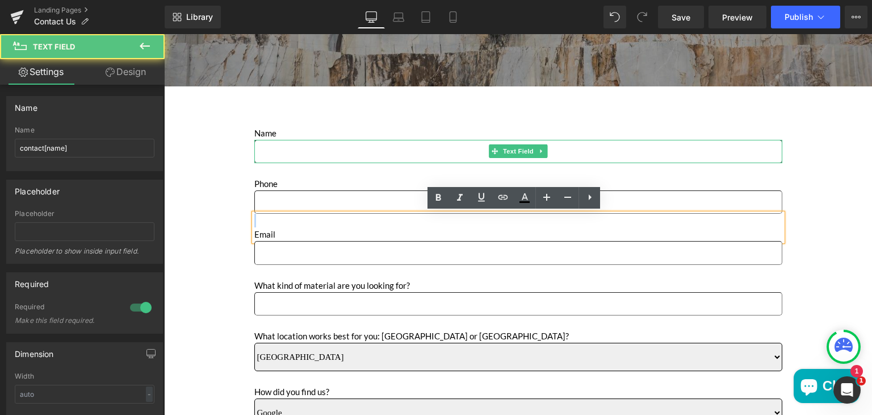
click at [260, 144] on input "Main content" at bounding box center [518, 151] width 528 height 23
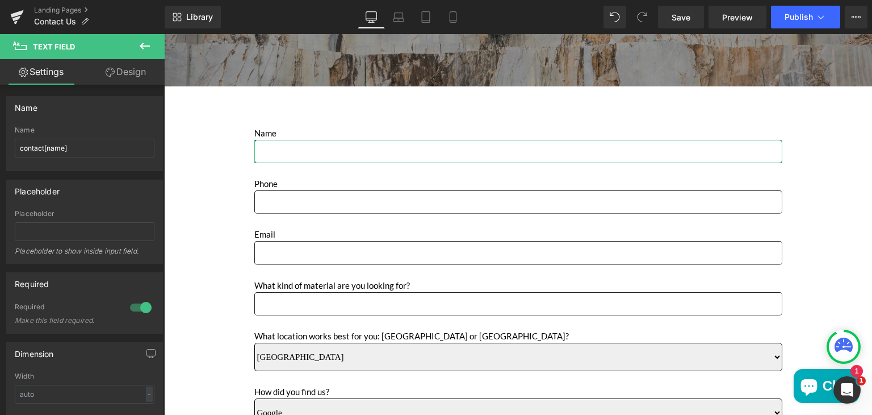
click at [115, 72] on link "Design" at bounding box center [126, 72] width 82 height 26
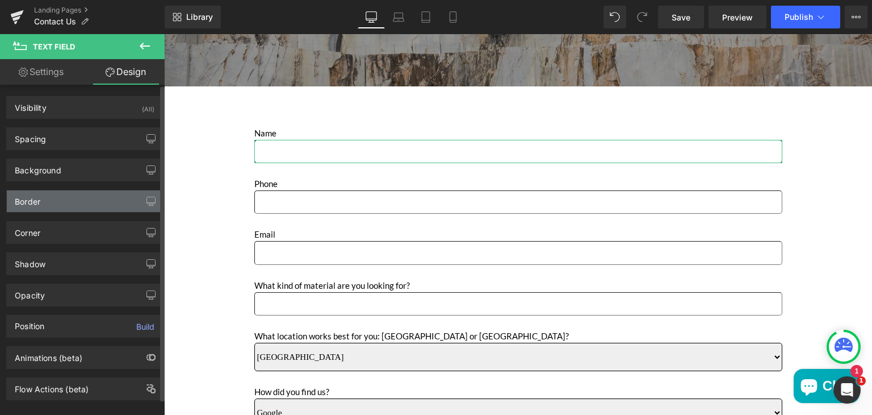
type input "#0a0a0a"
type input "100"
type input "0.8"
click at [49, 195] on div "Border" at bounding box center [85, 201] width 156 height 22
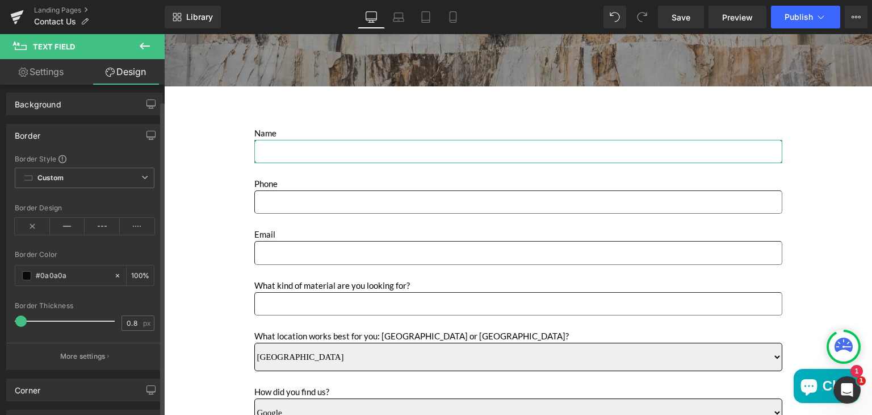
scroll to position [157, 0]
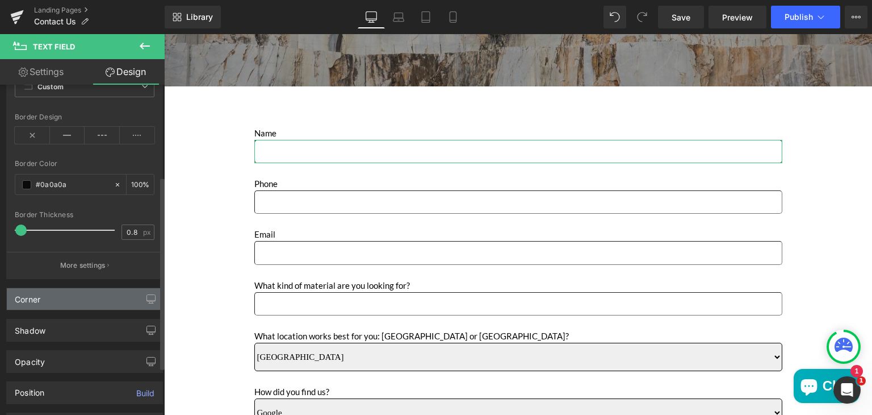
click at [65, 293] on div "Corner" at bounding box center [85, 299] width 156 height 22
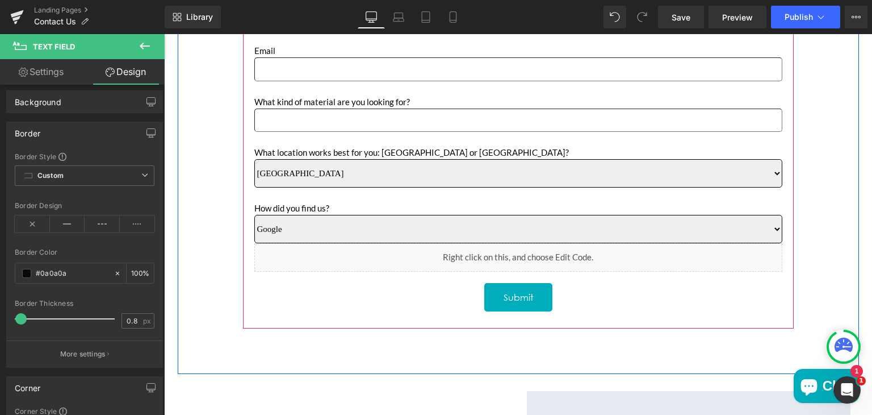
scroll to position [534, 0]
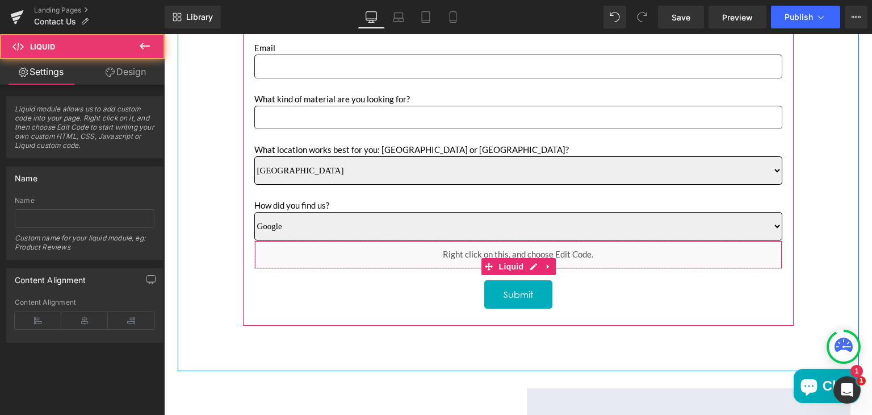
click at [450, 261] on div "Liquid" at bounding box center [518, 254] width 528 height 28
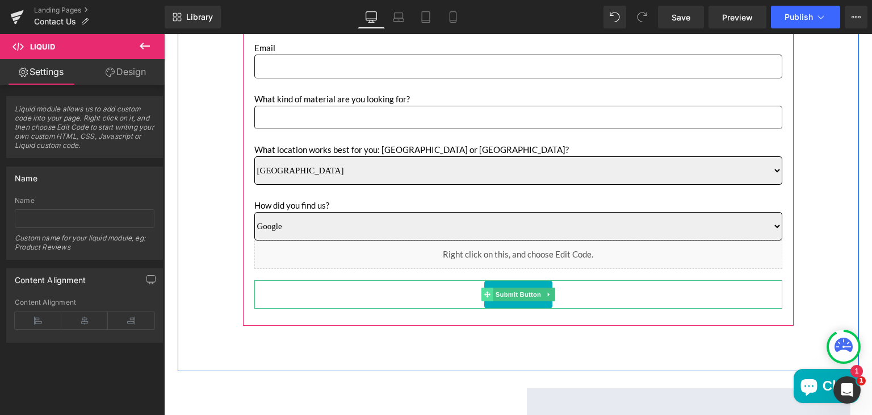
click at [488, 291] on span "Main content" at bounding box center [488, 294] width 12 height 14
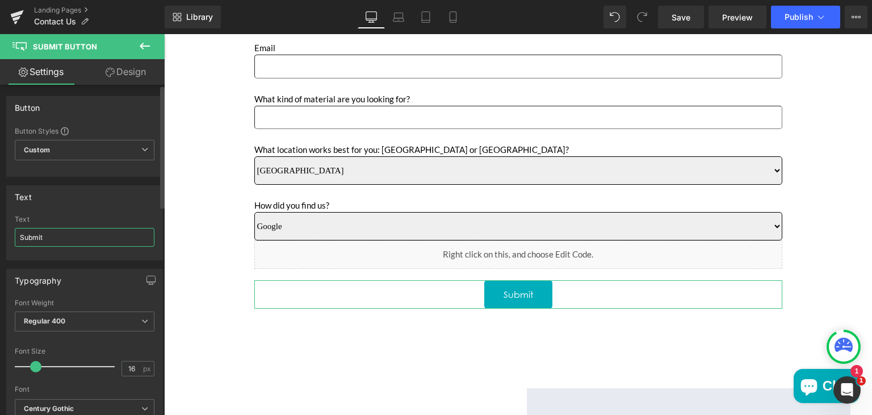
click at [40, 233] on input "Submit" at bounding box center [85, 237] width 140 height 19
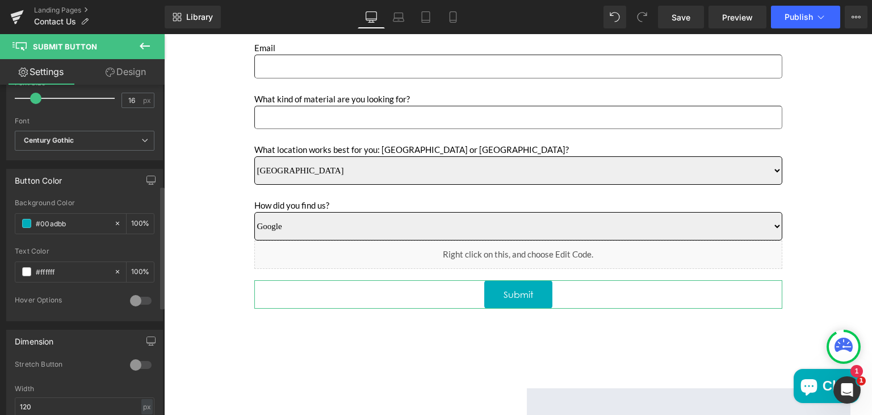
scroll to position [270, 0]
drag, startPoint x: 78, startPoint y: 219, endPoint x: 35, endPoint y: 221, distance: 43.2
click at [35, 221] on div "#00adbb" at bounding box center [64, 222] width 98 height 20
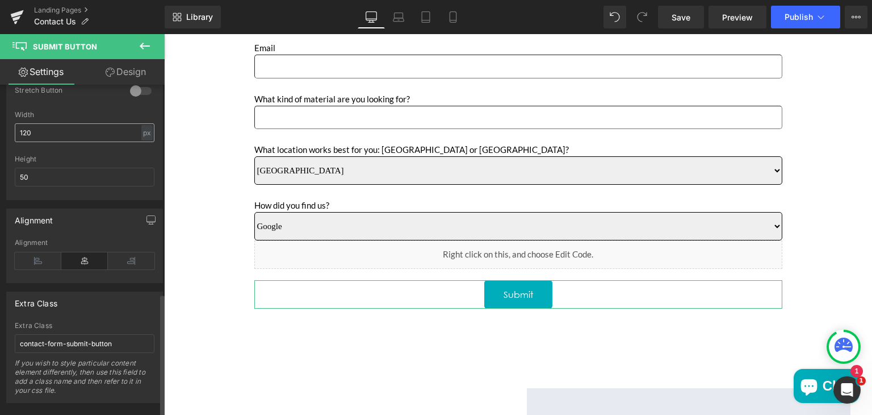
scroll to position [559, 0]
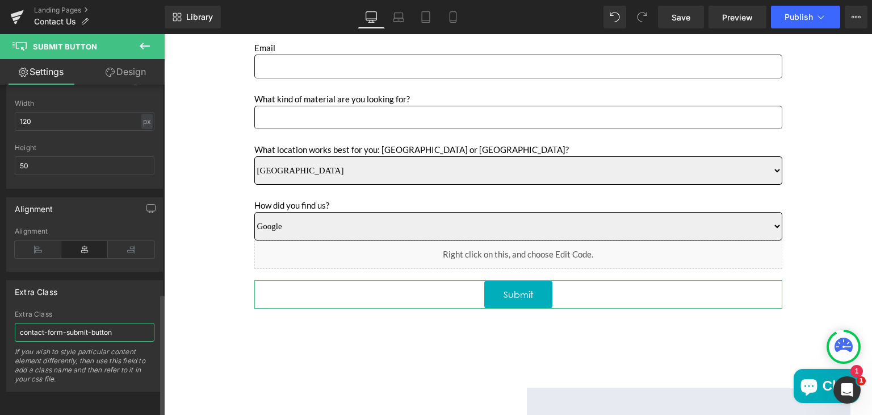
drag, startPoint x: 116, startPoint y: 324, endPoint x: 18, endPoint y: 321, distance: 98.3
click at [18, 323] on input "contact-form-submit-button" at bounding box center [85, 332] width 140 height 19
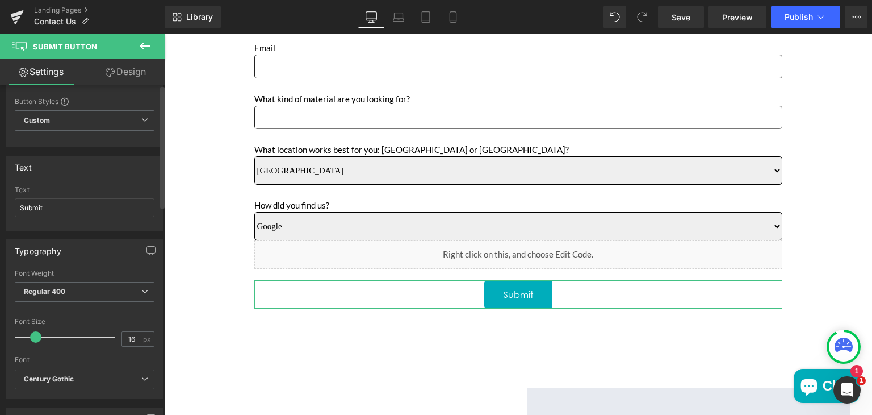
scroll to position [0, 0]
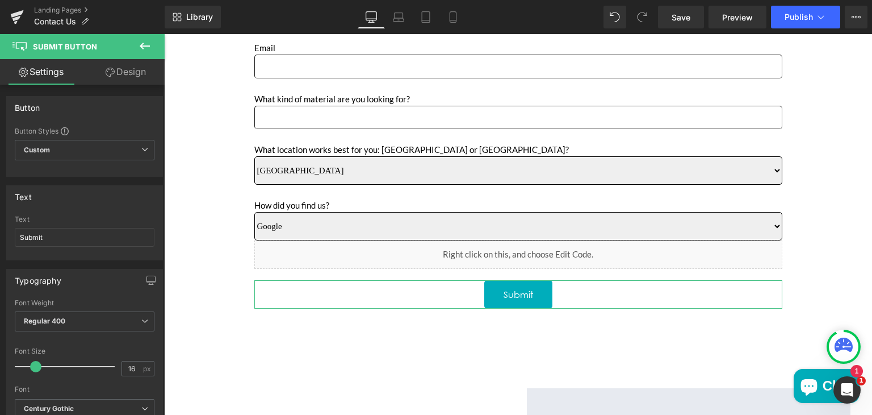
click at [136, 70] on link "Design" at bounding box center [126, 72] width 82 height 26
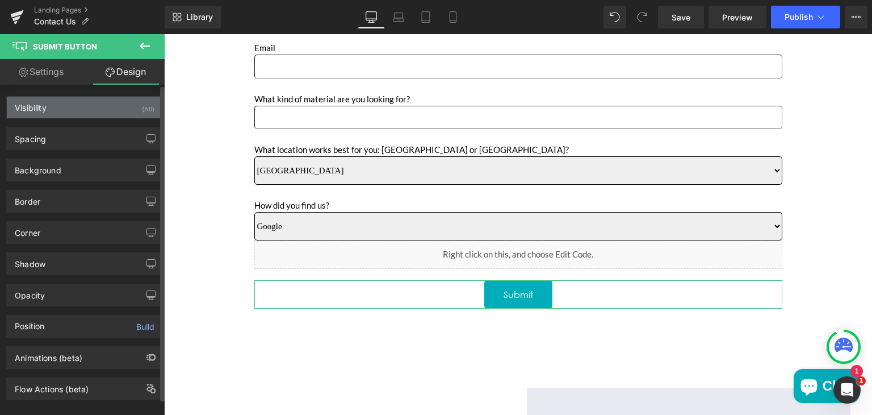
type input "20"
type input "0"
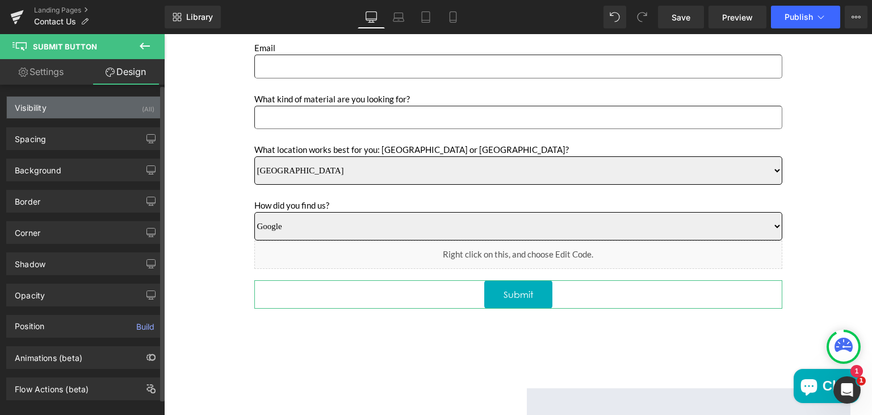
type input "6"
type input "0"
type input "6"
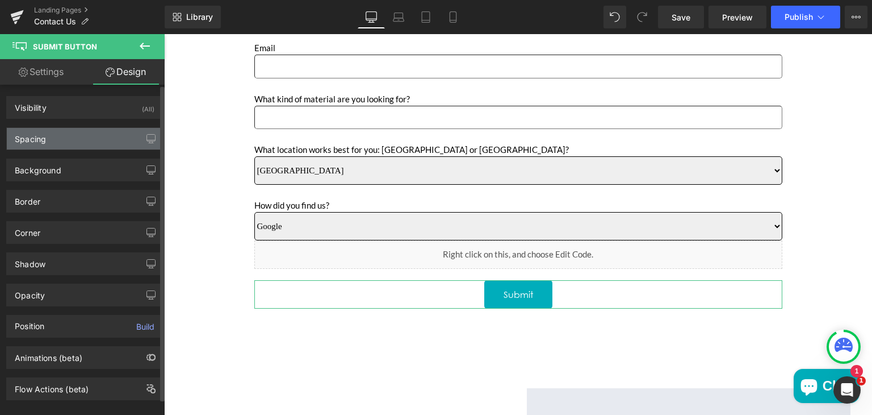
click at [72, 132] on div "Spacing" at bounding box center [85, 139] width 156 height 22
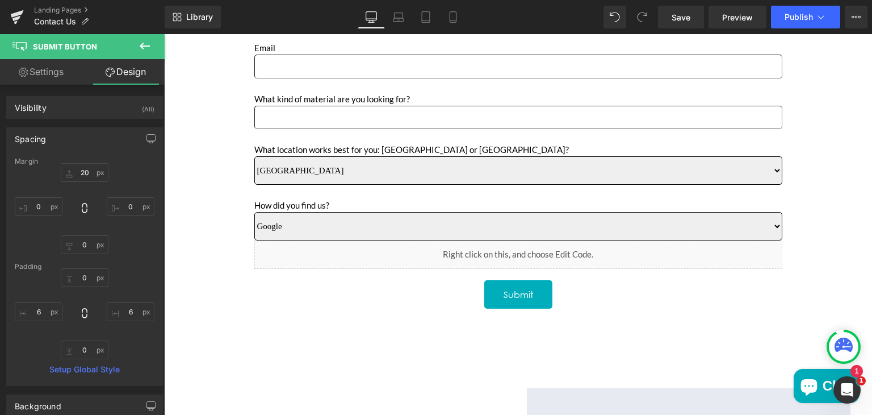
click at [141, 48] on icon at bounding box center [145, 46] width 14 height 14
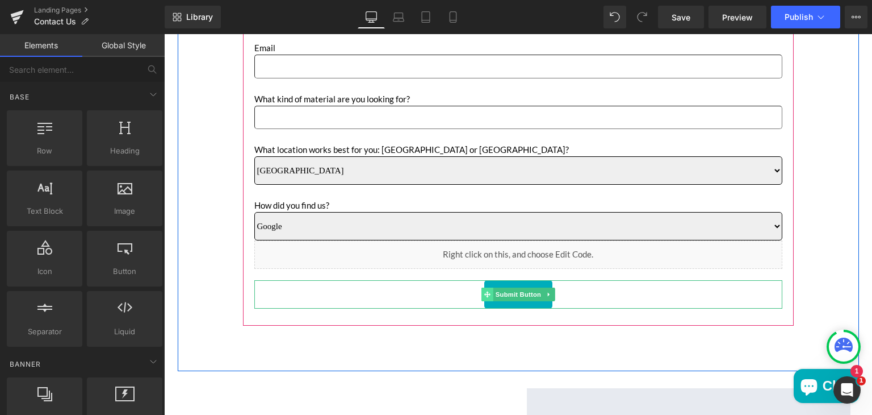
click at [482, 288] on span "Main content" at bounding box center [488, 294] width 12 height 14
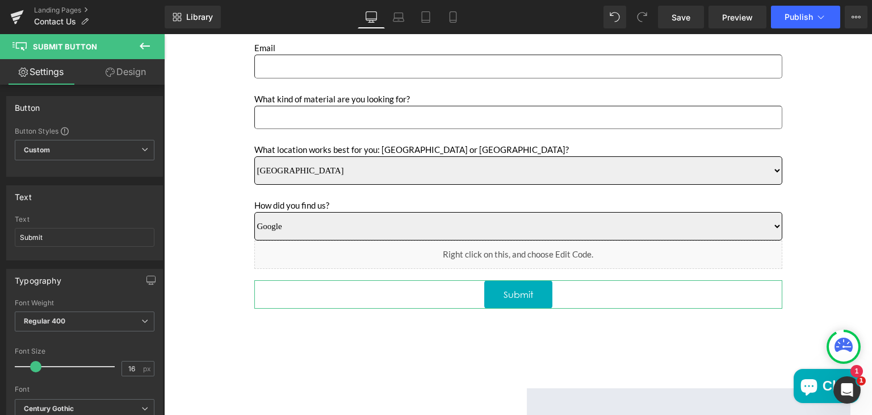
click at [133, 71] on link "Design" at bounding box center [126, 72] width 82 height 26
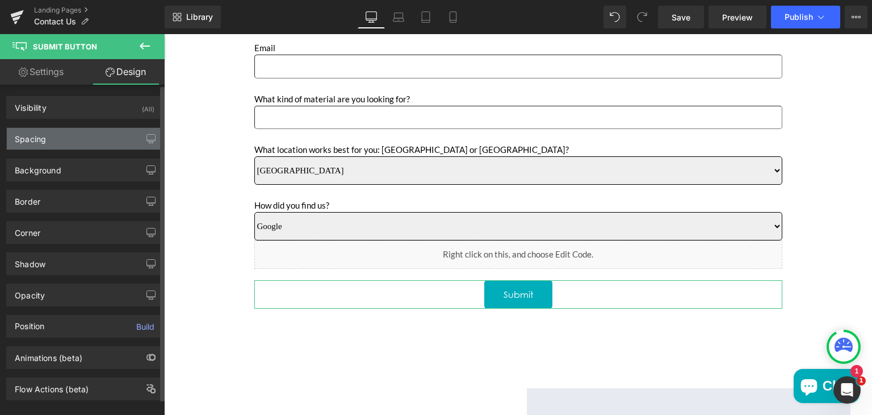
type input "#00adbb"
type input "100"
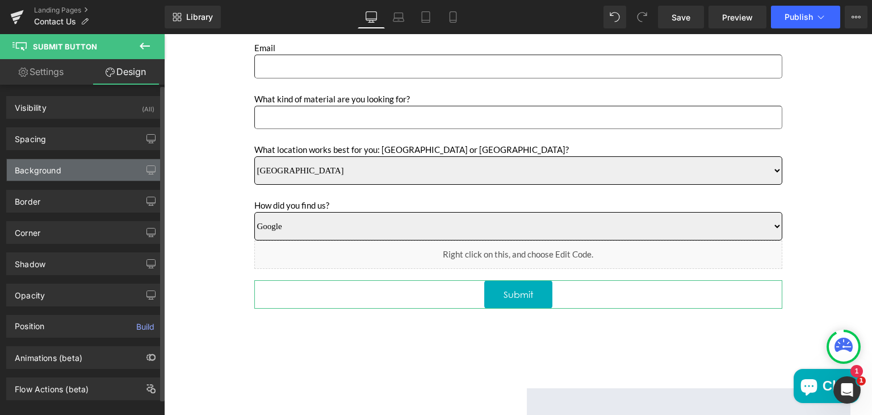
click at [53, 171] on div "Background" at bounding box center [38, 167] width 47 height 16
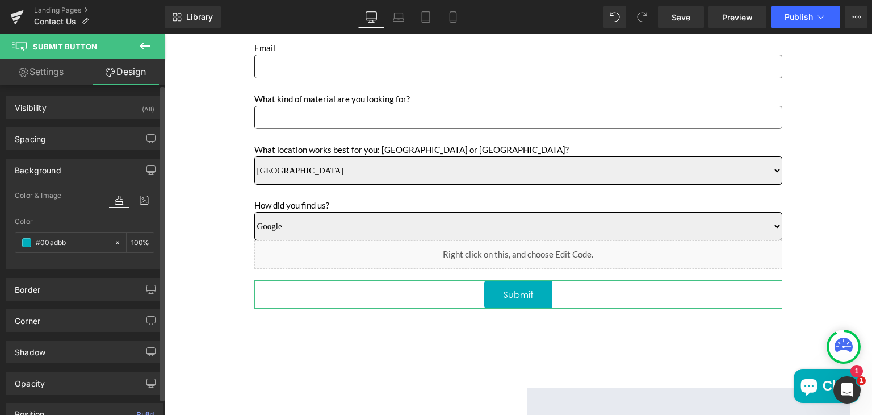
click at [63, 168] on div "Background" at bounding box center [85, 170] width 156 height 22
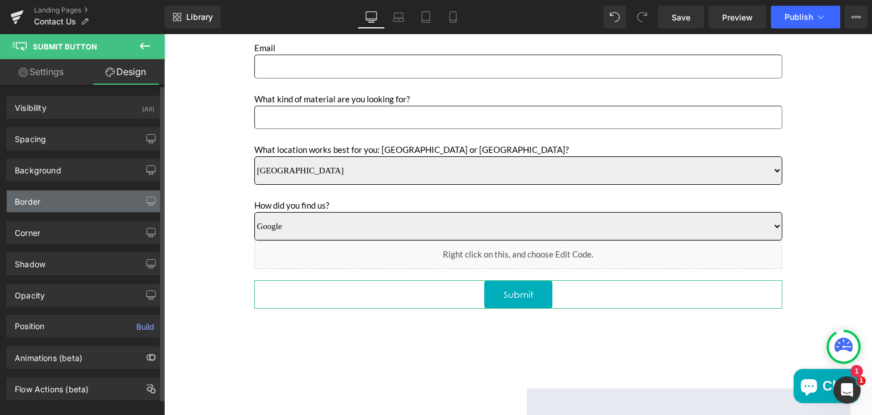
click at [60, 200] on div "Border" at bounding box center [85, 201] width 156 height 22
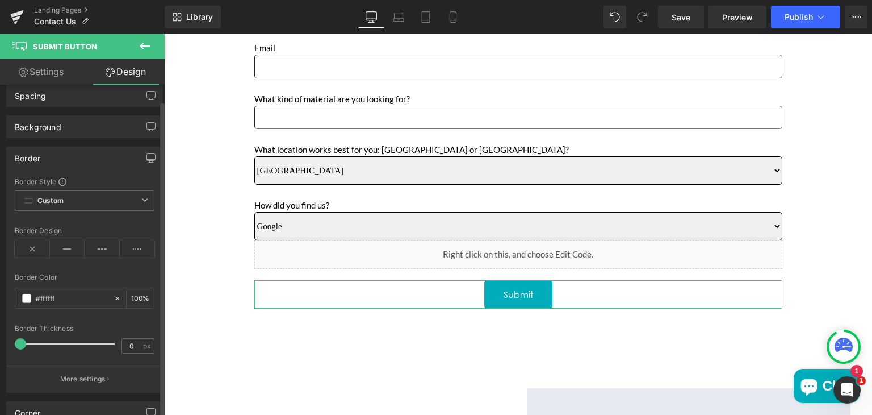
scroll to position [39, 0]
click at [60, 155] on div "Border" at bounding box center [85, 163] width 156 height 22
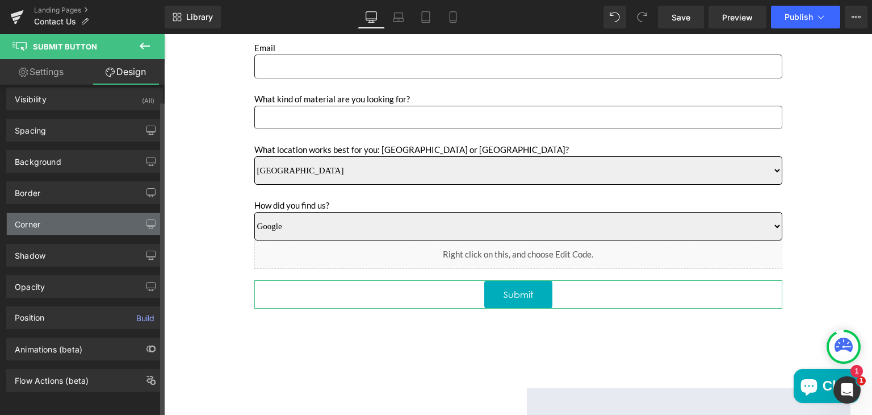
click at [55, 214] on div "Corner" at bounding box center [85, 224] width 156 height 22
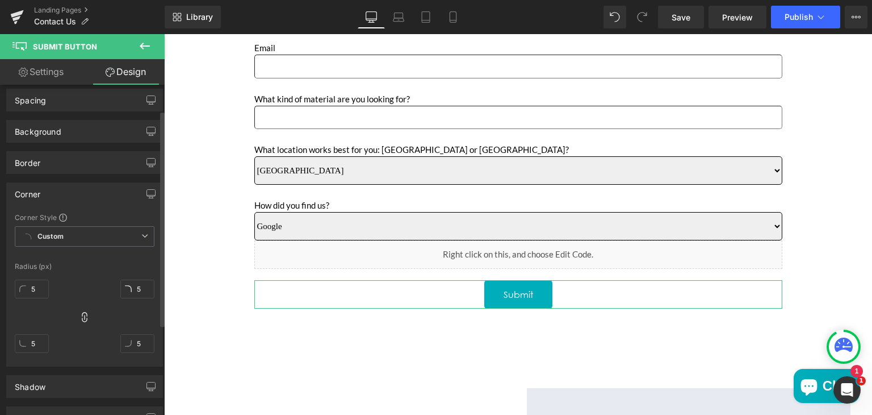
click at [40, 194] on div "Corner" at bounding box center [28, 191] width 26 height 16
click at [32, 190] on div "Corner" at bounding box center [28, 191] width 26 height 16
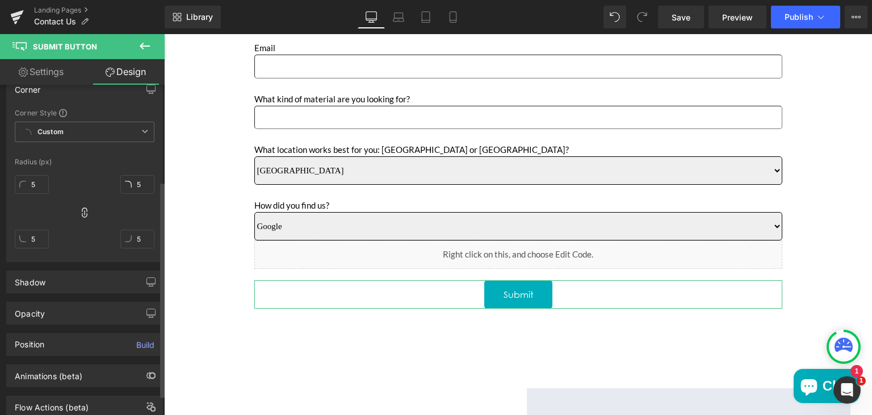
scroll to position [176, 0]
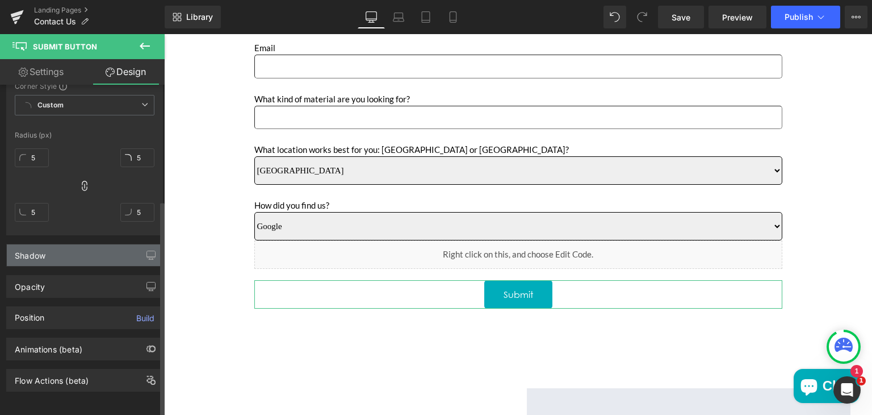
click at [31, 252] on div "Shadow" at bounding box center [30, 252] width 31 height 16
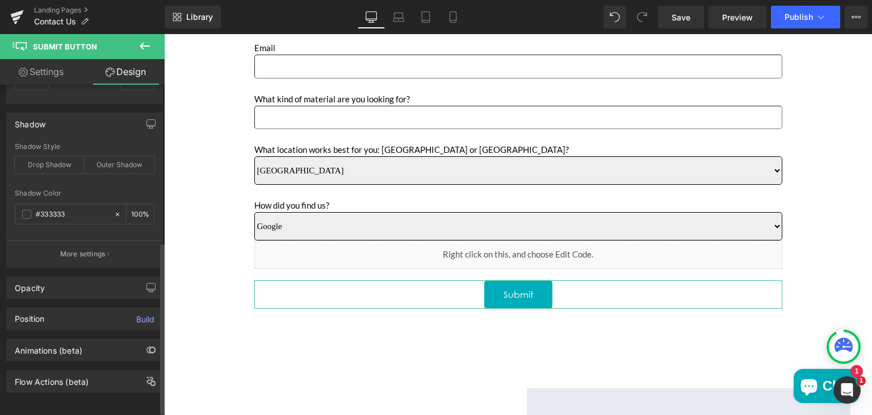
scroll to position [303, 0]
click at [62, 283] on div "Opacity" at bounding box center [85, 286] width 156 height 22
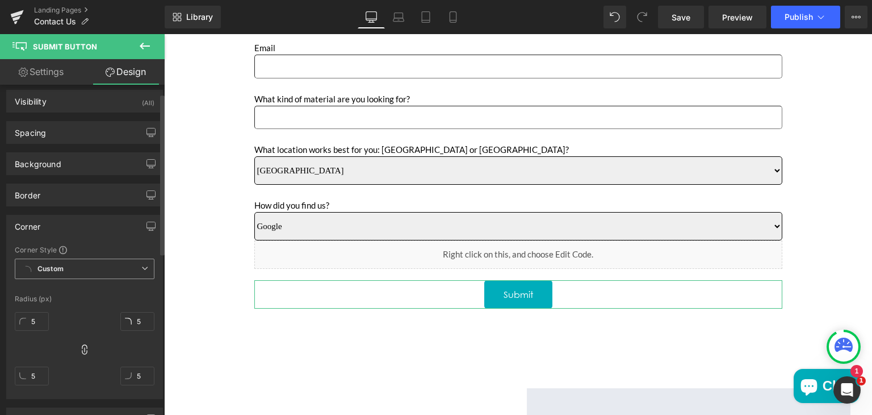
scroll to position [0, 0]
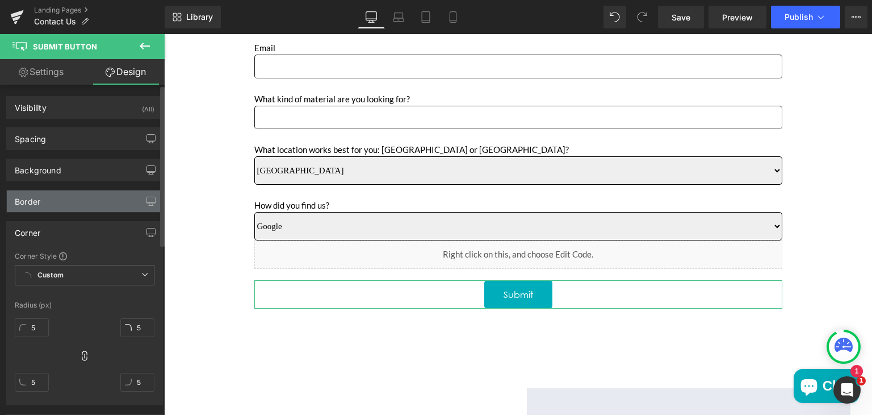
click at [45, 204] on div "Border" at bounding box center [85, 201] width 156 height 22
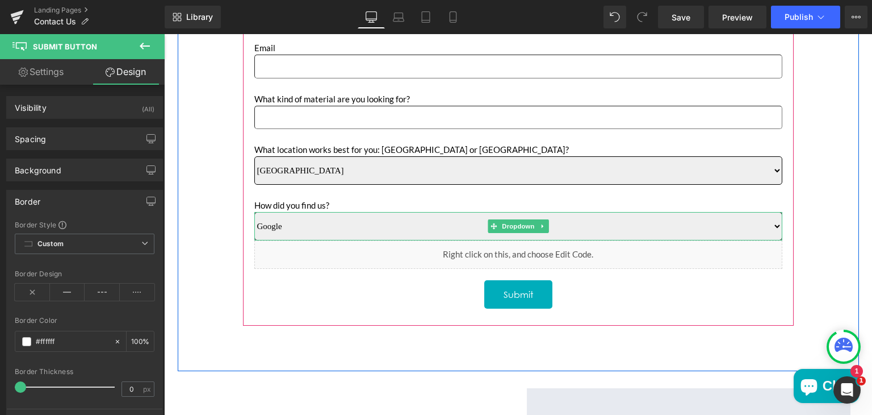
click at [291, 225] on select "Google Instagram Pinterest Linkedin Referral" at bounding box center [518, 226] width 528 height 28
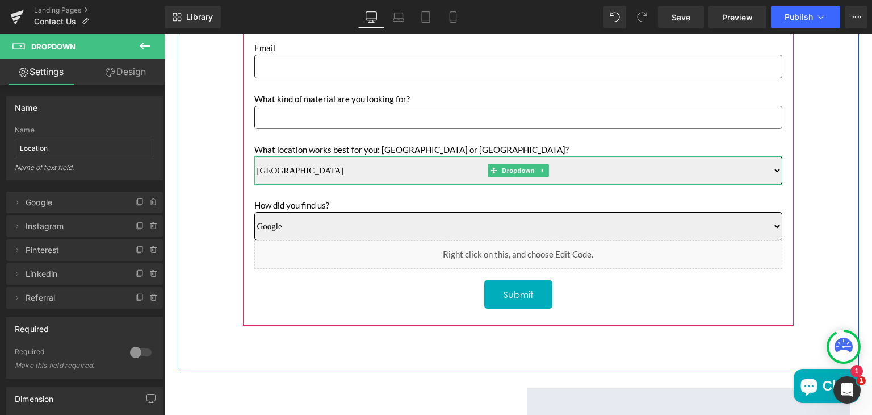
click at [288, 173] on select "Sun Valley Anaheim" at bounding box center [518, 170] width 528 height 28
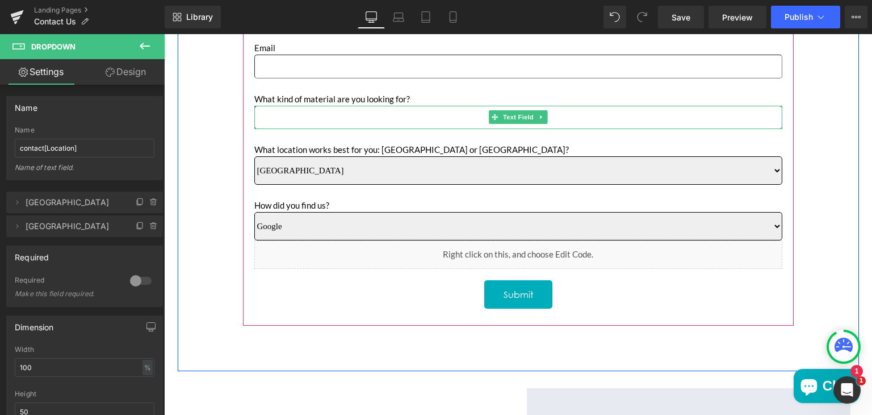
click at [288, 112] on input "Main content" at bounding box center [518, 117] width 528 height 23
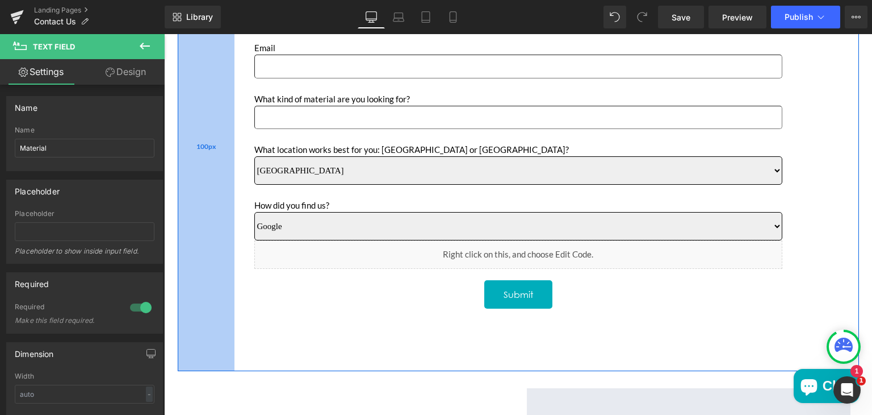
scroll to position [486, 0]
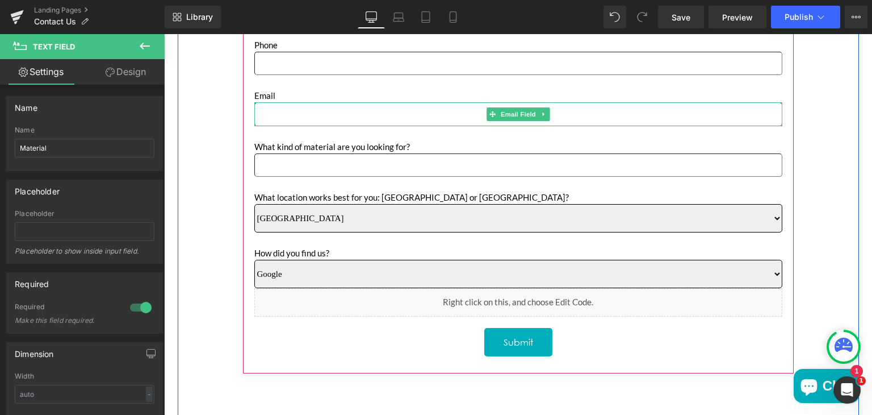
click at [269, 111] on input "Main content" at bounding box center [518, 113] width 528 height 23
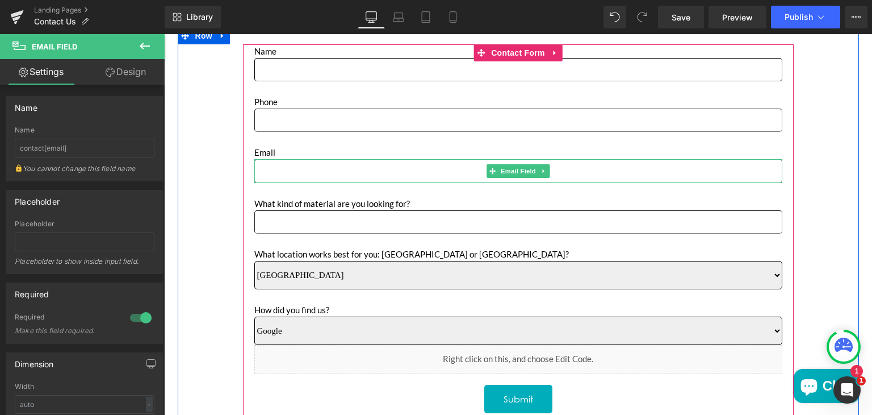
scroll to position [423, 0]
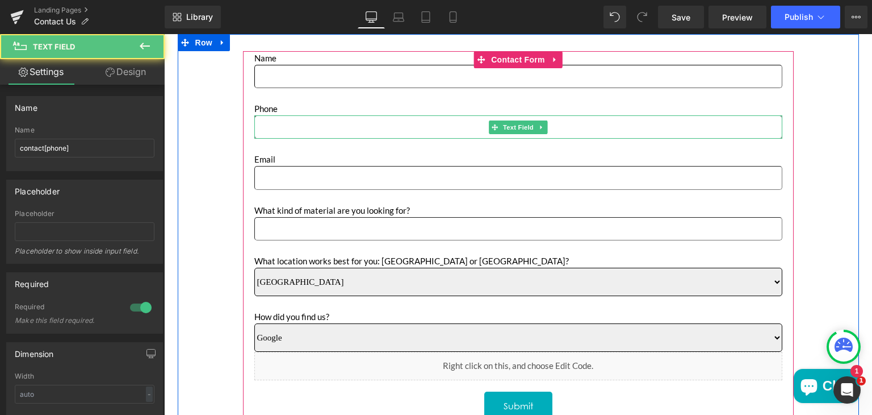
click at [266, 128] on input "Main content" at bounding box center [518, 126] width 528 height 23
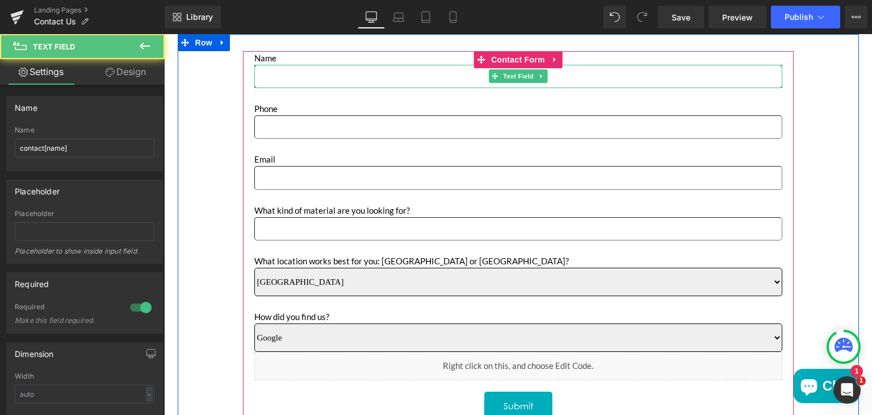
click at [291, 77] on input "Main content" at bounding box center [518, 76] width 528 height 23
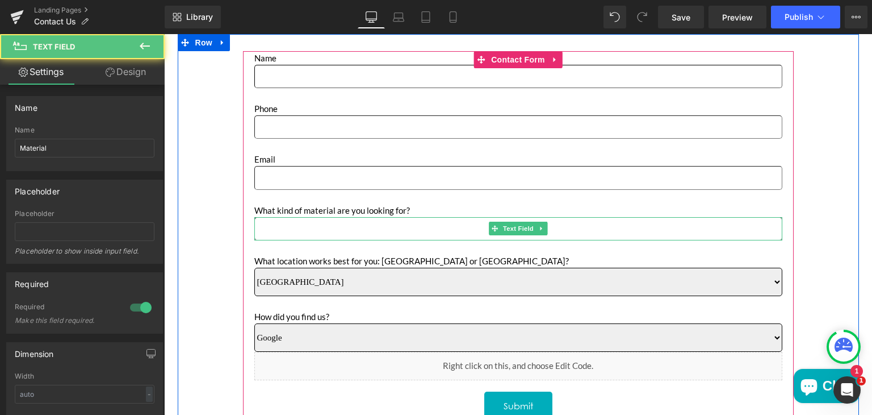
click at [267, 225] on input "Main content" at bounding box center [518, 228] width 528 height 23
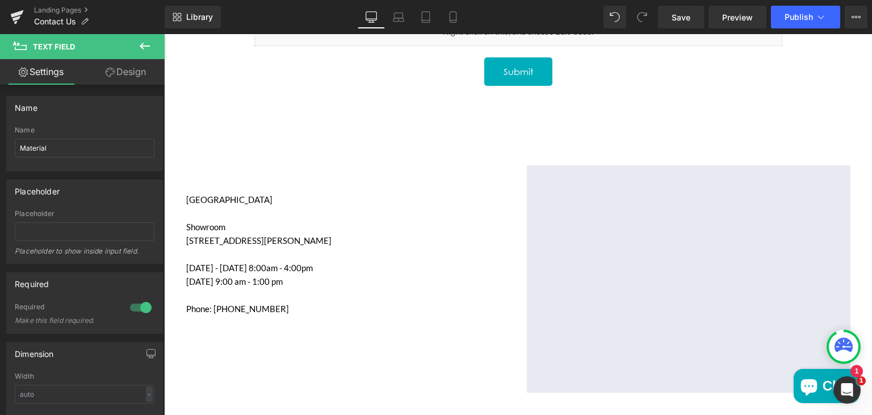
scroll to position [759, 0]
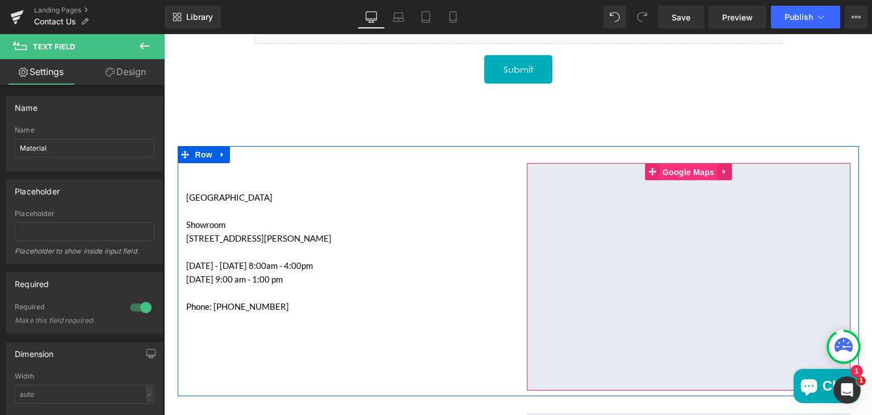
click at [667, 168] on span "Google Maps" at bounding box center [688, 172] width 57 height 17
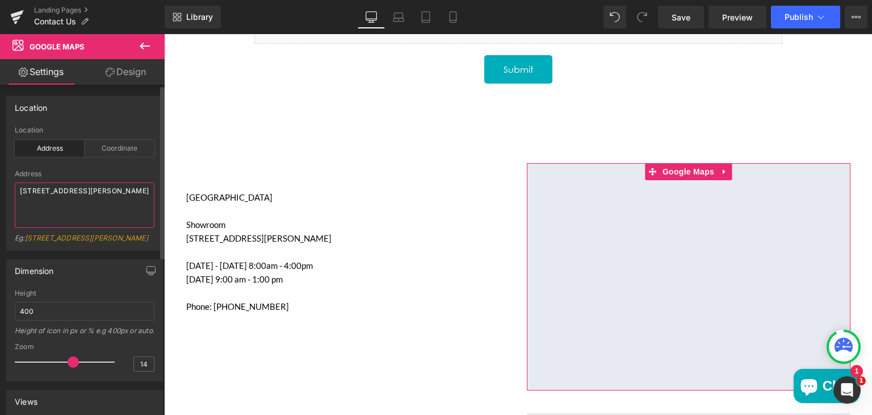
click at [70, 213] on textarea "9450 Chivers Avenue Sun Valley, CA 91352" at bounding box center [85, 204] width 140 height 45
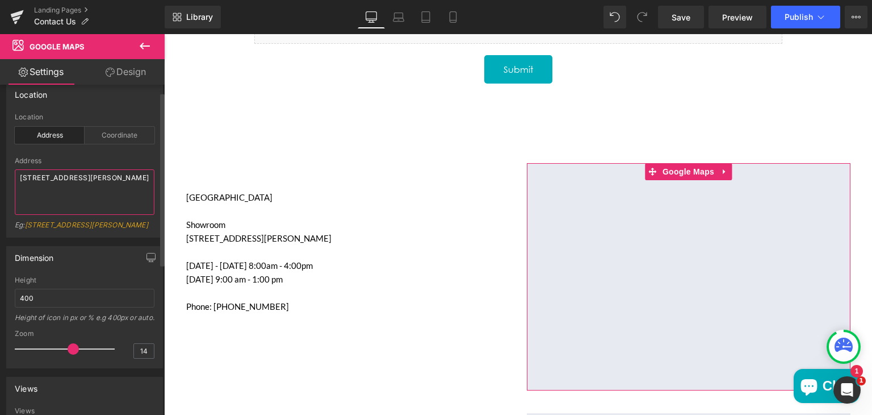
scroll to position [11, 0]
click at [64, 197] on textarea "9450 Chivers Avenue Sun Valley, CA 91352" at bounding box center [85, 193] width 140 height 45
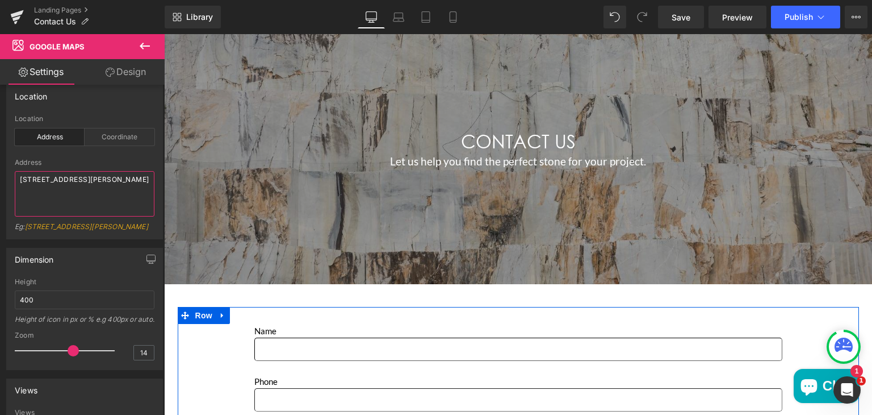
scroll to position [0, 0]
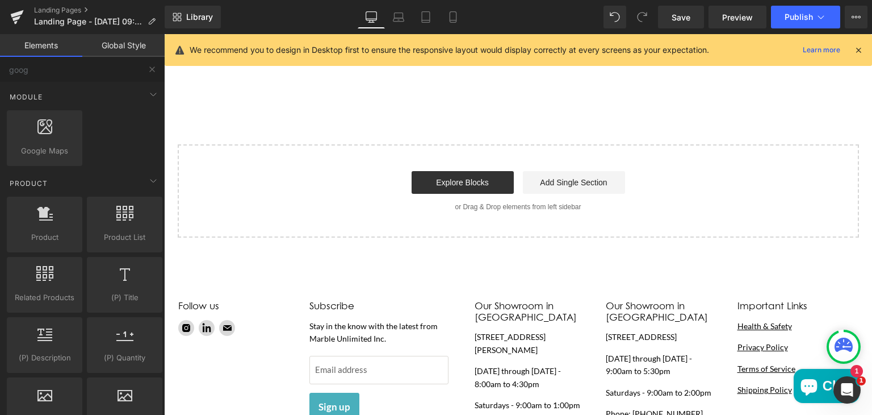
scroll to position [2108, 0]
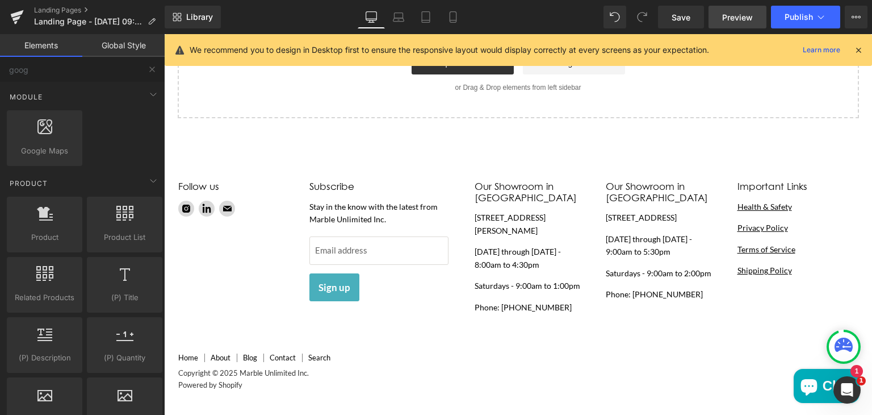
click at [741, 12] on span "Preview" at bounding box center [737, 17] width 31 height 12
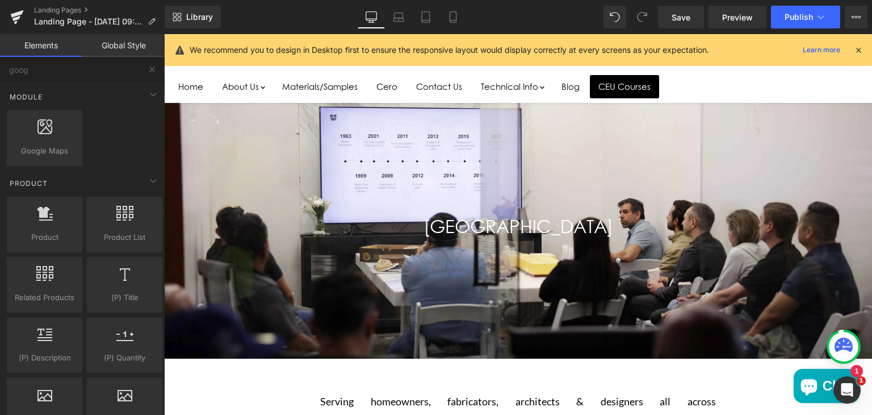
scroll to position [0, 0]
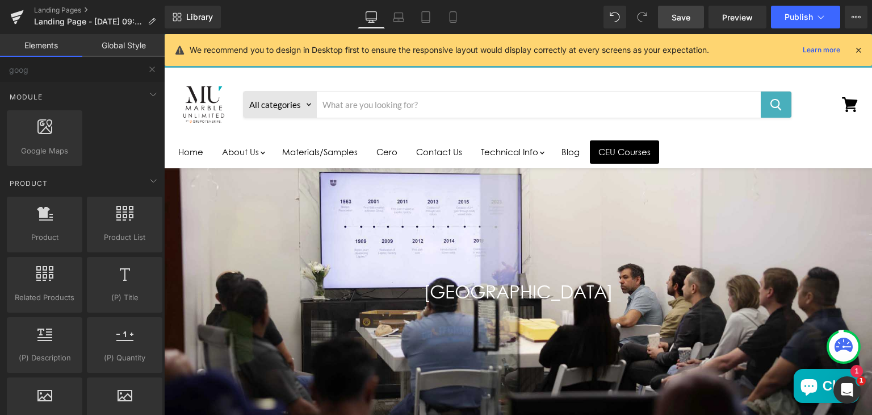
click at [684, 19] on span "Save" at bounding box center [681, 17] width 19 height 12
click at [858, 16] on icon at bounding box center [856, 16] width 9 height 9
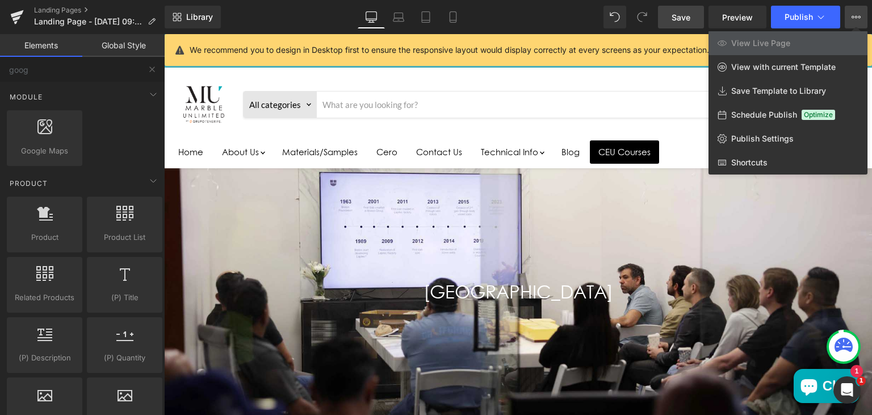
click at [624, 78] on div at bounding box center [518, 224] width 708 height 380
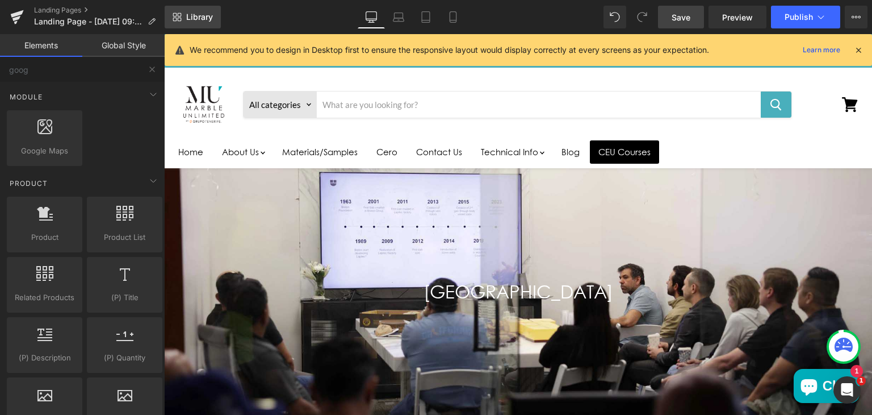
click at [187, 14] on span "Library" at bounding box center [199, 17] width 27 height 10
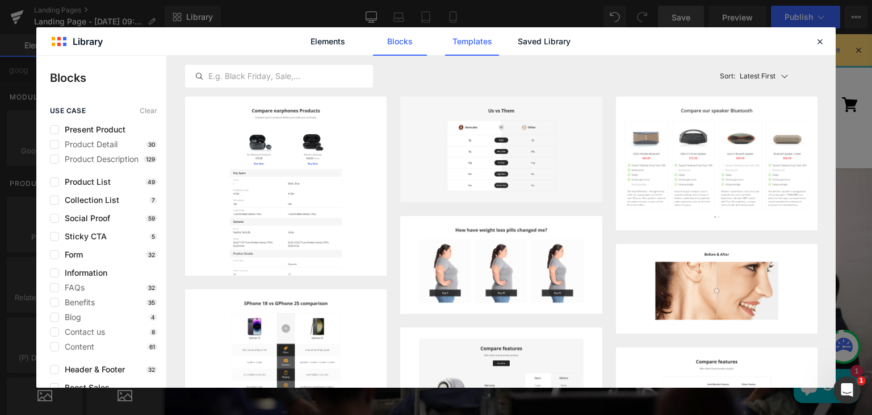
click at [454, 41] on link "Templates" at bounding box center [472, 41] width 54 height 28
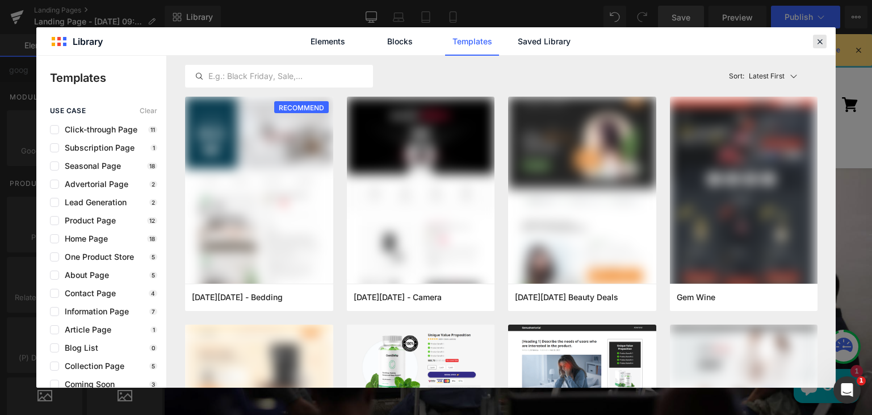
click at [817, 41] on icon at bounding box center [820, 41] width 10 height 10
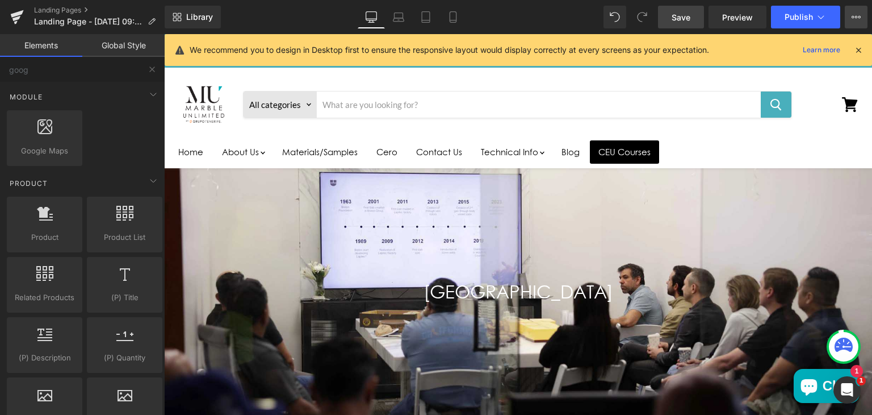
click at [858, 15] on icon at bounding box center [856, 16] width 9 height 9
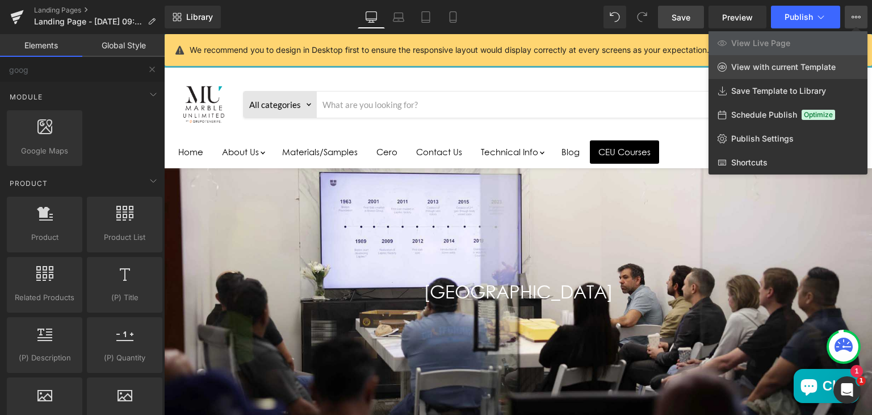
click at [784, 64] on span "View with current Template" at bounding box center [783, 67] width 104 height 10
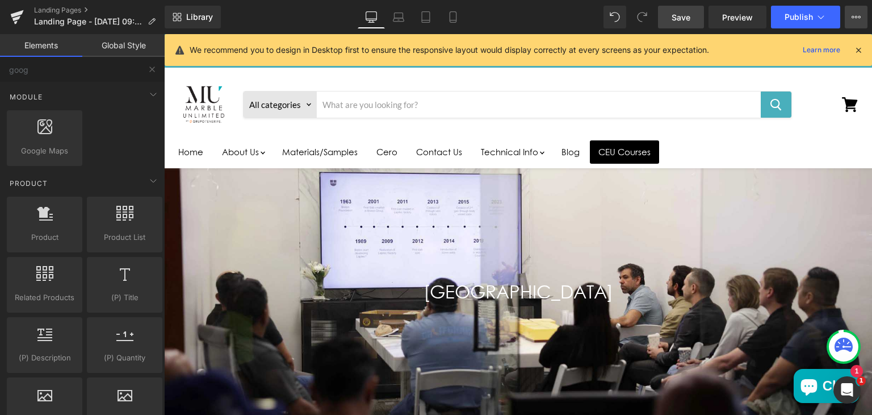
click at [851, 16] on button "View Live Page View with current Template Save Template to Library Schedule Pub…" at bounding box center [856, 17] width 23 height 23
click at [851, 19] on button "View Live Page View with current Template Save Template to Library Schedule Pub…" at bounding box center [856, 17] width 23 height 23
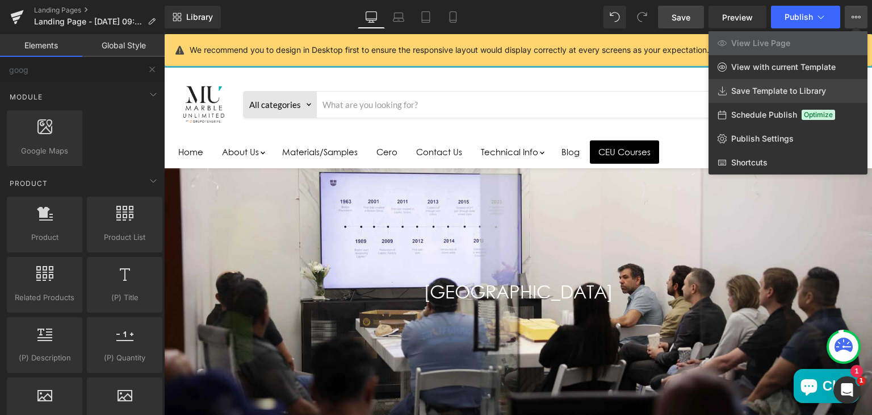
click at [763, 88] on span "Save Template to Library" at bounding box center [778, 91] width 95 height 10
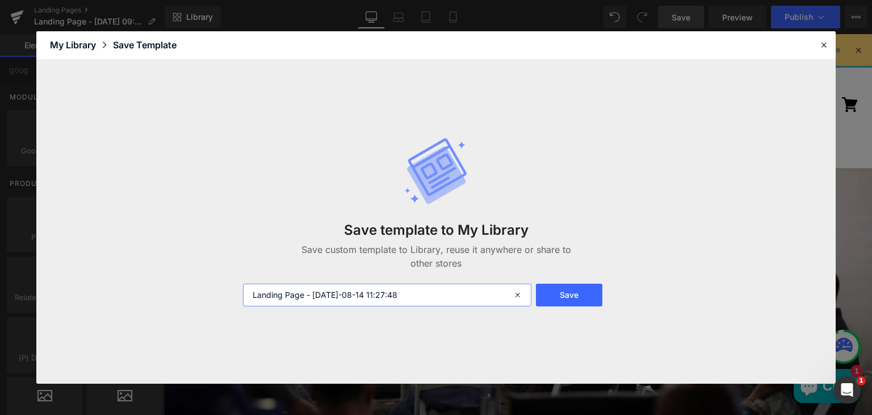
click at [473, 292] on input "Landing Page - [DATE]-08-14 11:27:48" at bounding box center [387, 294] width 288 height 23
type input "location-page-template"
click at [578, 296] on button "Save" at bounding box center [569, 294] width 66 height 23
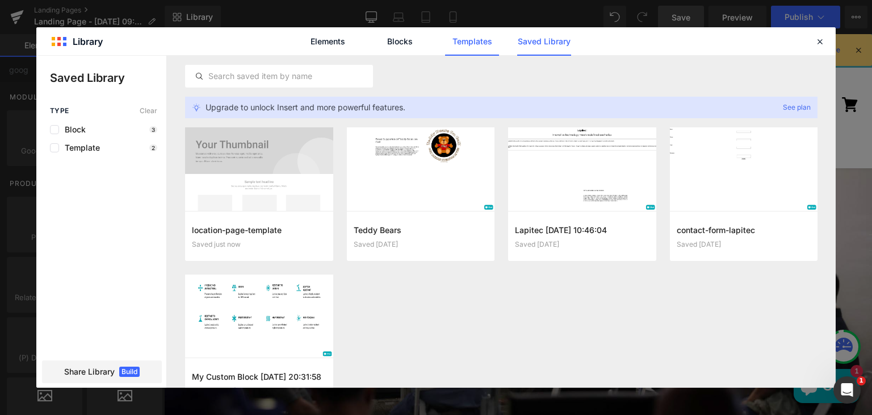
click at [472, 46] on link "Templates" at bounding box center [472, 41] width 54 height 28
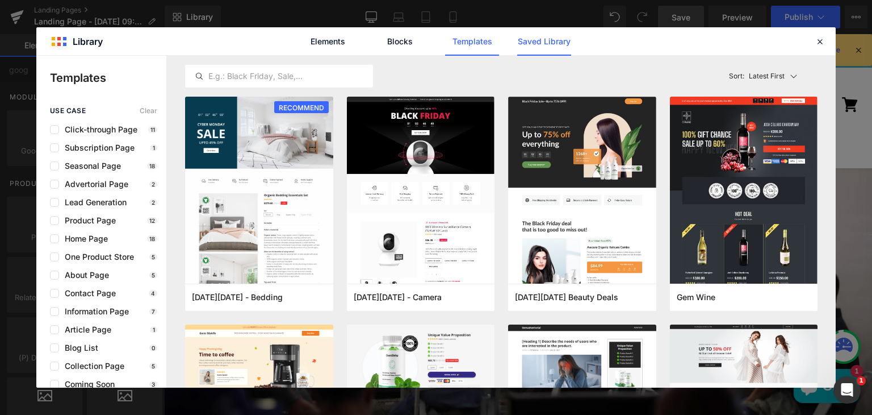
click at [524, 37] on link "Saved Library" at bounding box center [544, 41] width 54 height 28
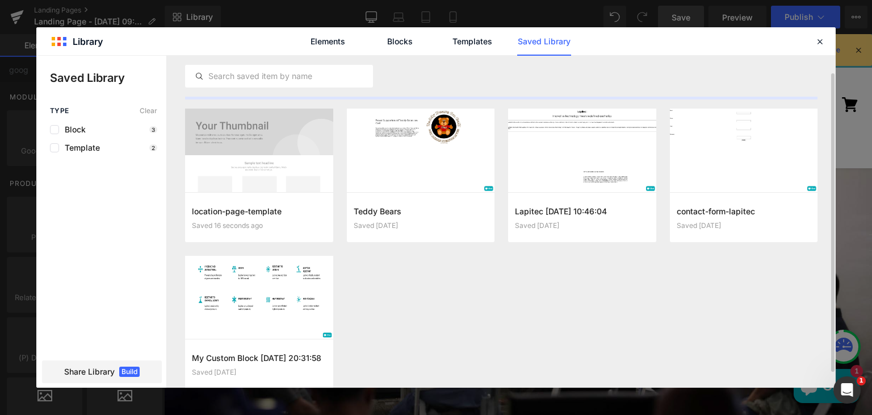
scroll to position [19, 0]
click at [819, 39] on icon at bounding box center [820, 41] width 10 height 10
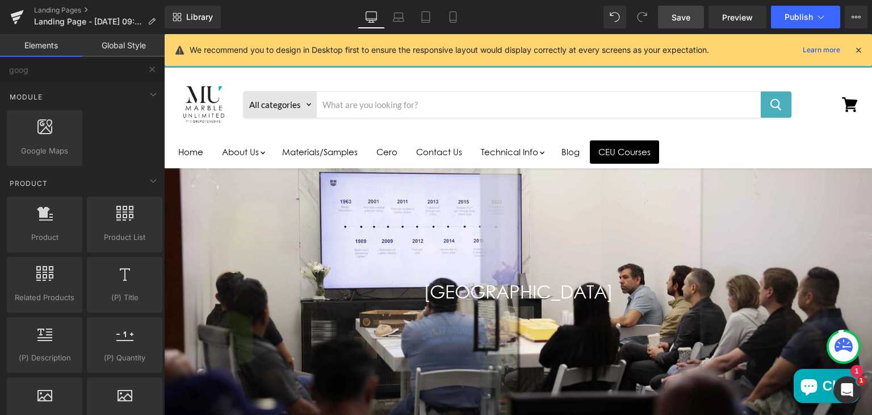
click at [702, 167] on ul "Home About Us Events Materials/Samples Cero Contact Us Technical Info Health an…" at bounding box center [464, 152] width 589 height 32
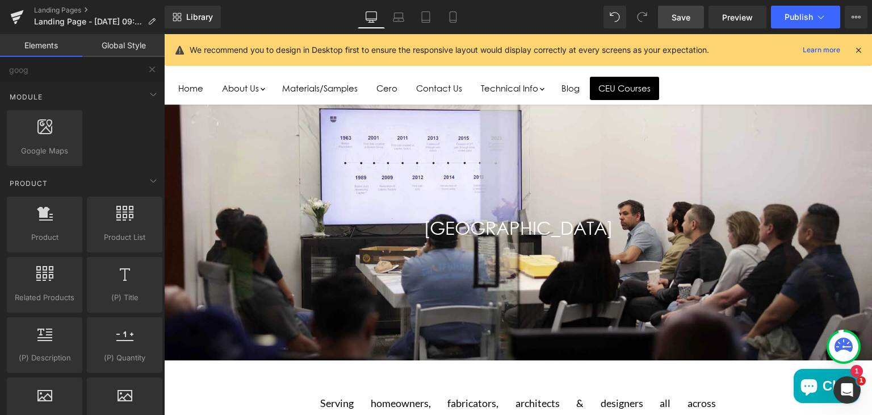
scroll to position [0, 0]
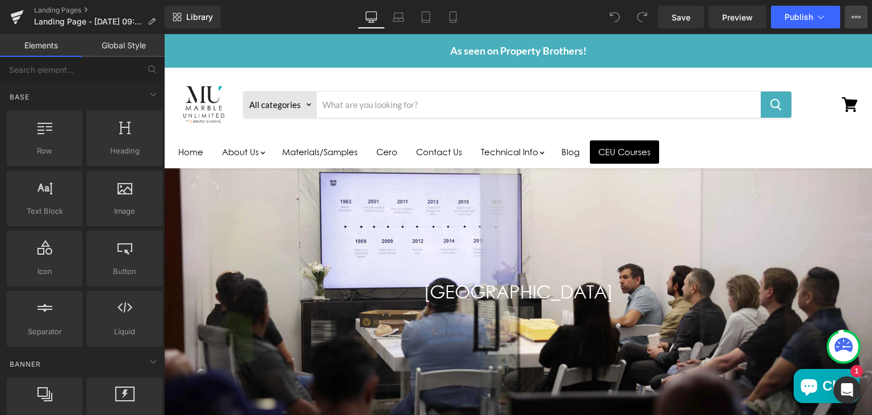
click at [859, 12] on icon at bounding box center [856, 16] width 9 height 9
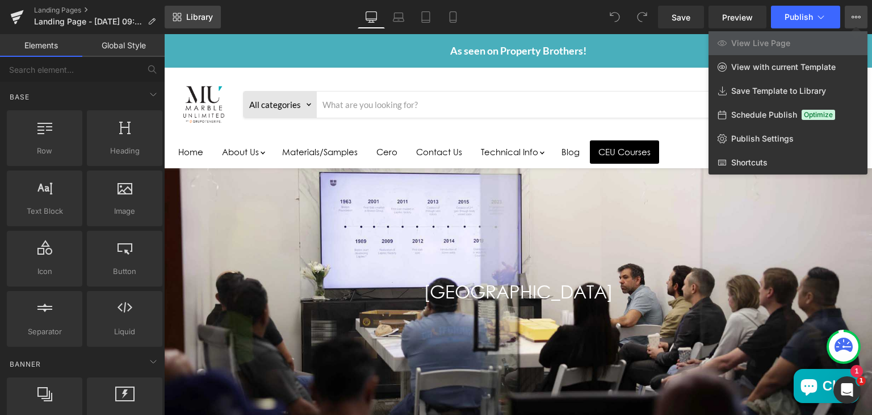
click at [182, 26] on link "Library" at bounding box center [193, 17] width 56 height 23
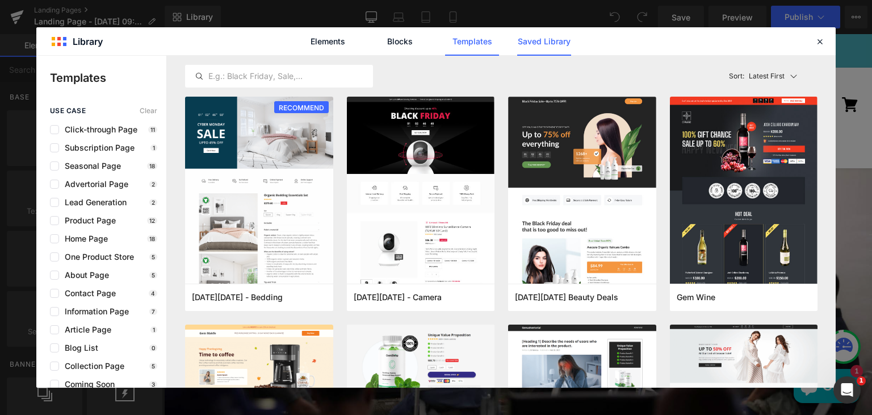
click at [522, 48] on link "Saved Library" at bounding box center [544, 41] width 54 height 28
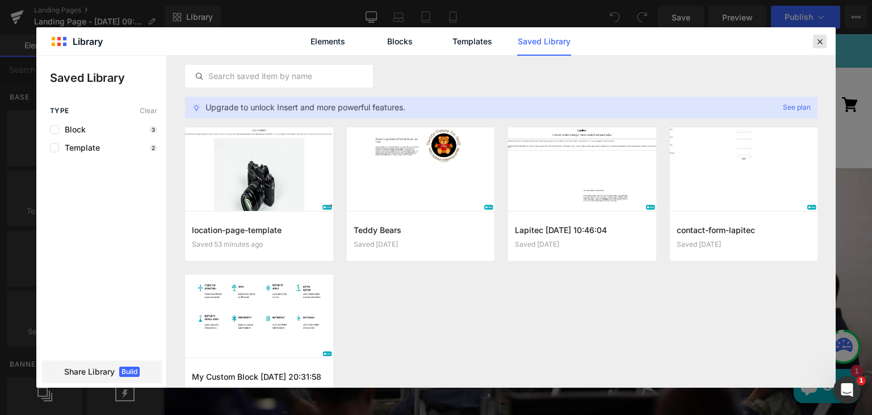
click at [818, 41] on icon at bounding box center [820, 41] width 10 height 10
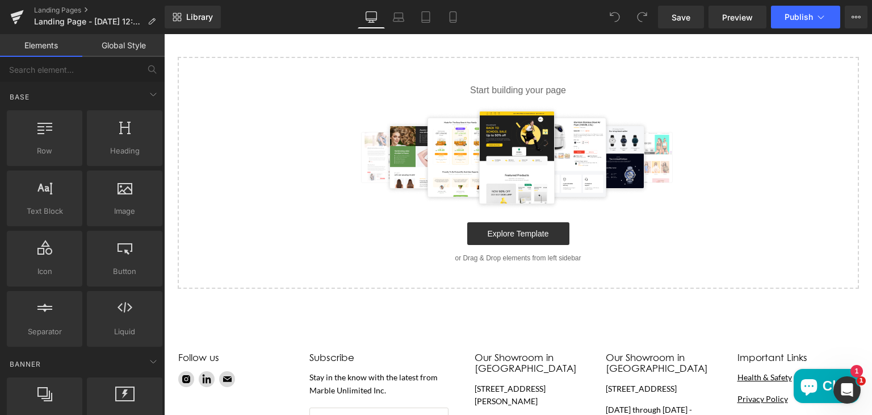
scroll to position [172, 0]
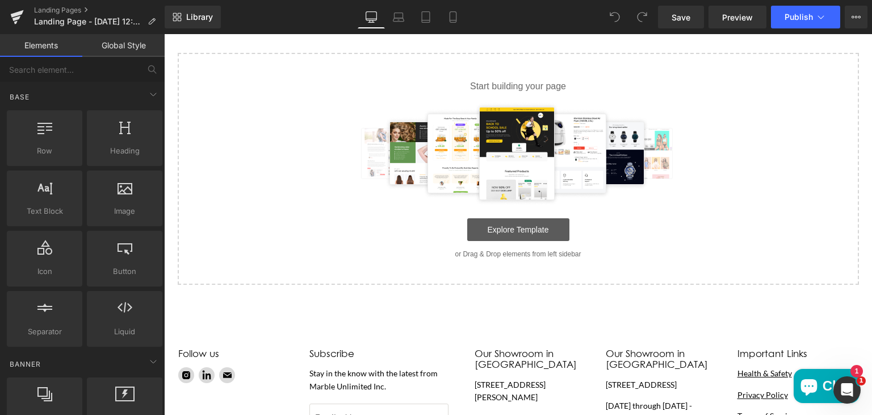
click at [496, 228] on link "Explore Template" at bounding box center [518, 229] width 102 height 23
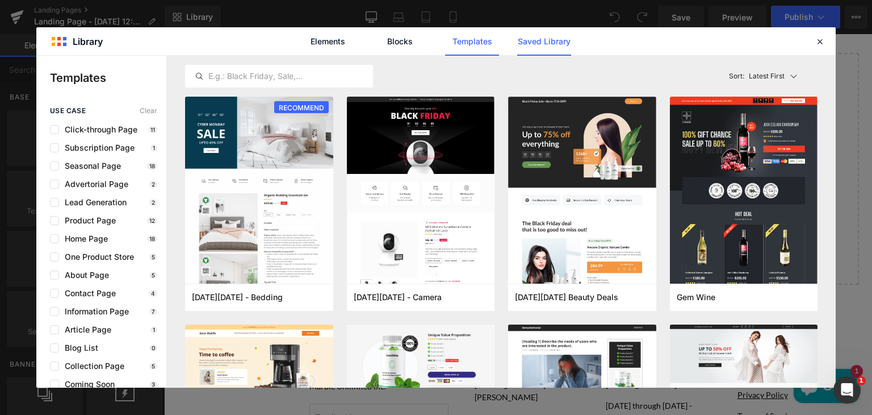
click at [529, 43] on link "Saved Library" at bounding box center [544, 41] width 54 height 28
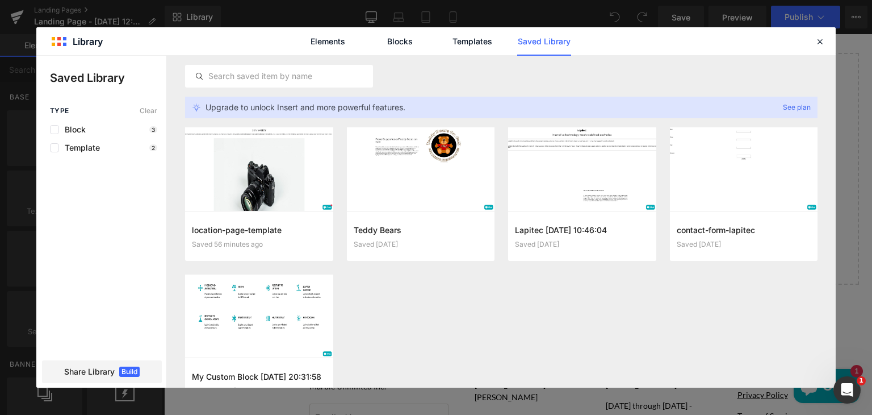
click at [274, 177] on div at bounding box center [259, 168] width 148 height 83
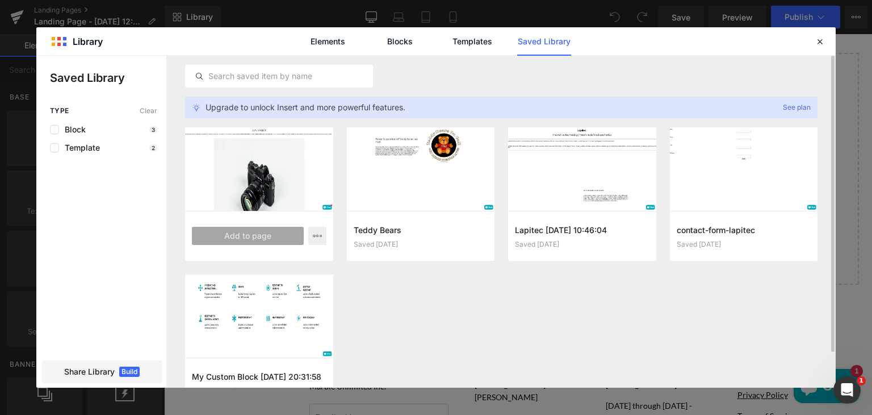
click at [252, 183] on div at bounding box center [259, 168] width 148 height 83
click at [252, 235] on button "Add to page" at bounding box center [248, 236] width 112 height 18
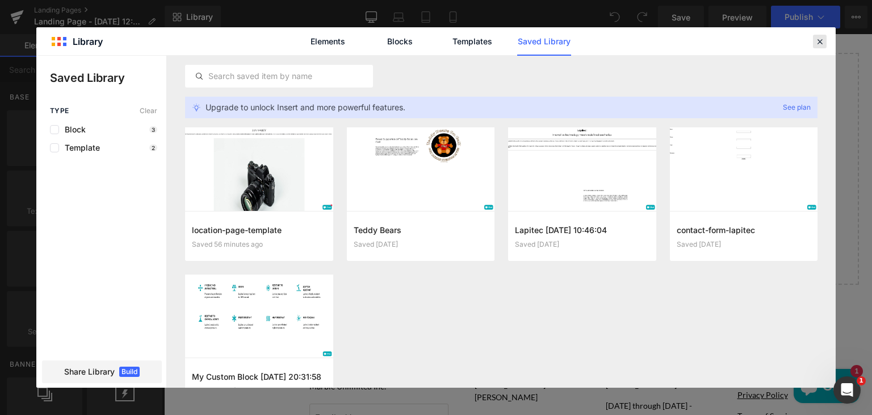
click at [821, 40] on icon at bounding box center [820, 41] width 10 height 10
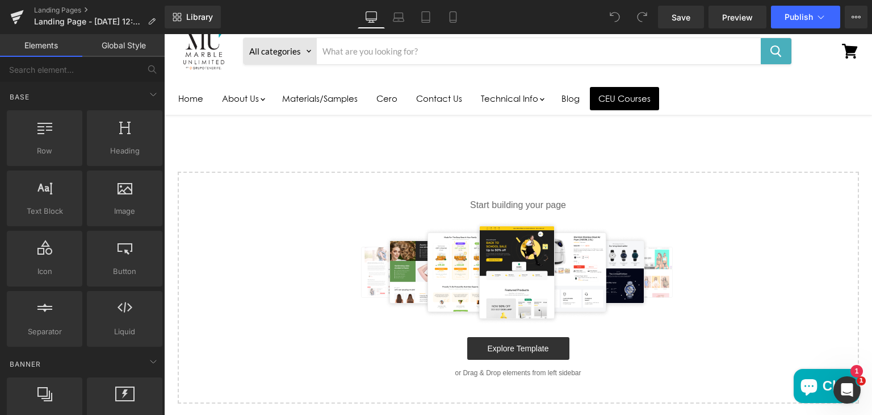
scroll to position [52, 0]
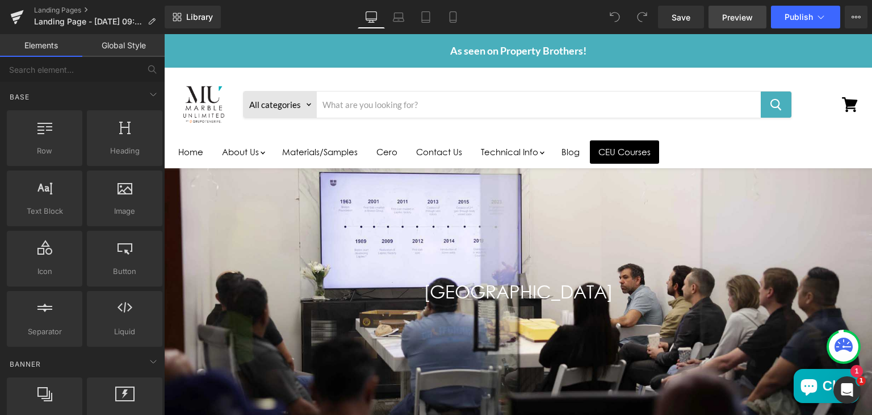
click at [727, 14] on span "Preview" at bounding box center [737, 17] width 31 height 12
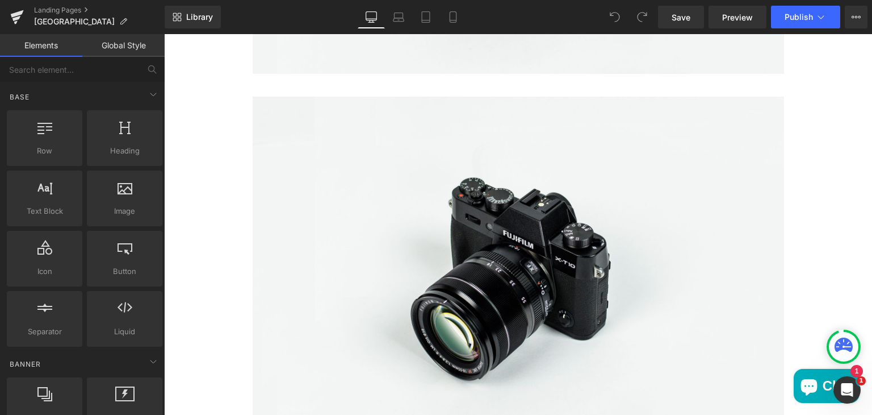
scroll to position [720, 0]
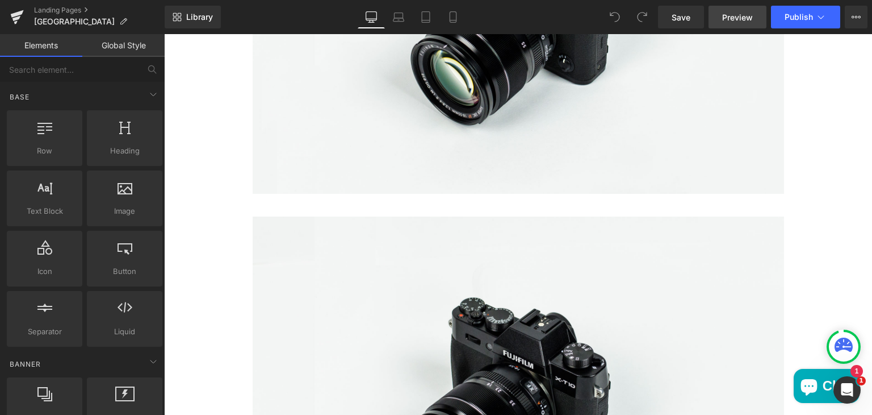
click at [730, 20] on span "Preview" at bounding box center [737, 17] width 31 height 12
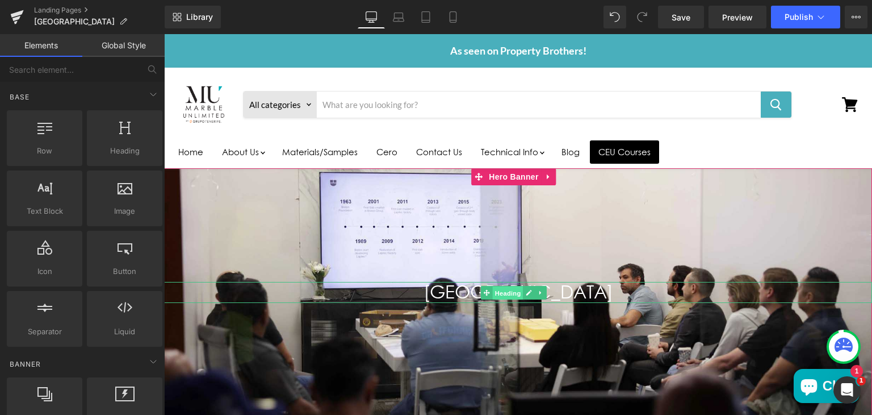
click at [506, 296] on span "Heading" at bounding box center [508, 293] width 31 height 14
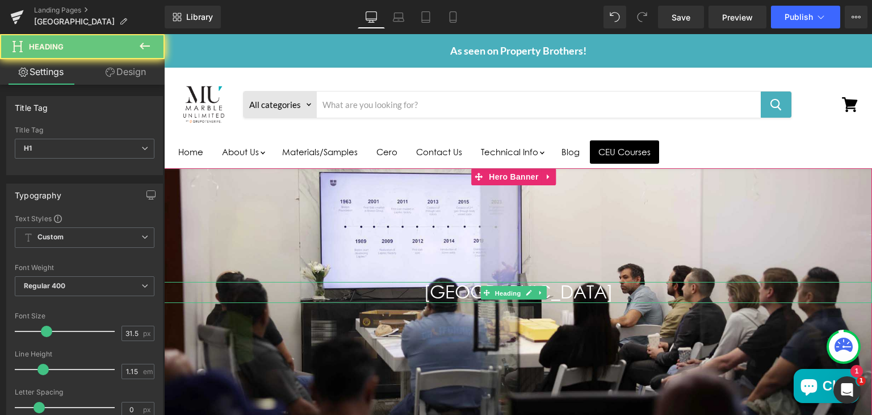
click at [463, 294] on h1 "[GEOGRAPHIC_DATA]" at bounding box center [518, 292] width 708 height 20
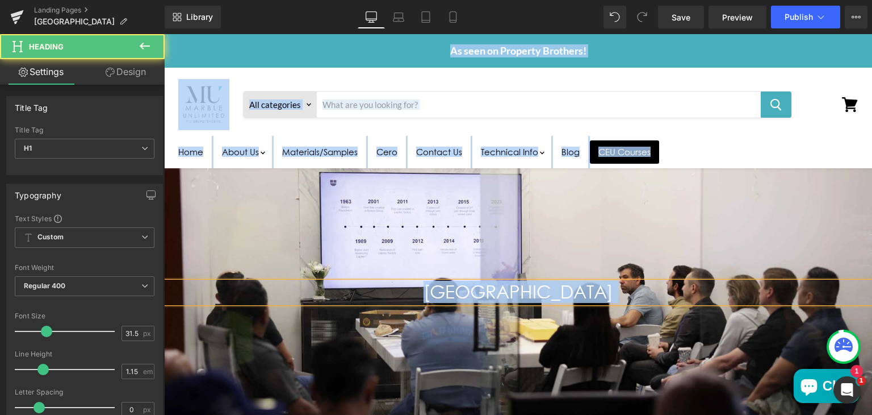
click at [557, 294] on h1 "[GEOGRAPHIC_DATA]" at bounding box center [518, 292] width 708 height 20
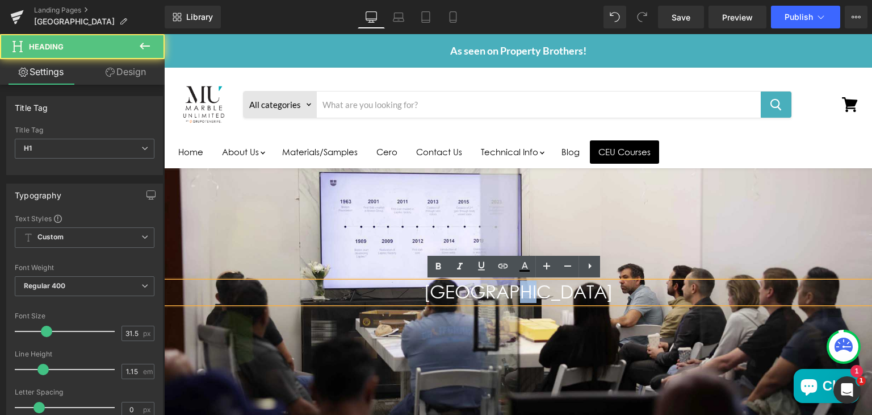
drag, startPoint x: 547, startPoint y: 292, endPoint x: 565, endPoint y: 292, distance: 18.2
click at [565, 292] on h1 "[GEOGRAPHIC_DATA]" at bounding box center [518, 292] width 708 height 20
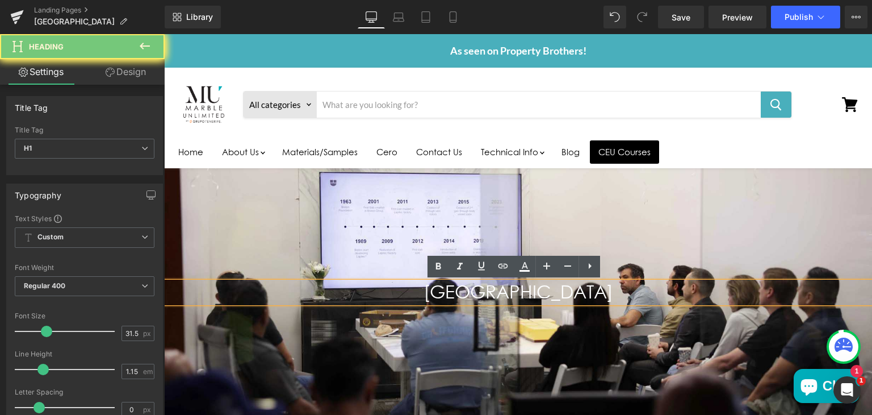
click at [565, 292] on h1 "[GEOGRAPHIC_DATA]" at bounding box center [518, 292] width 708 height 20
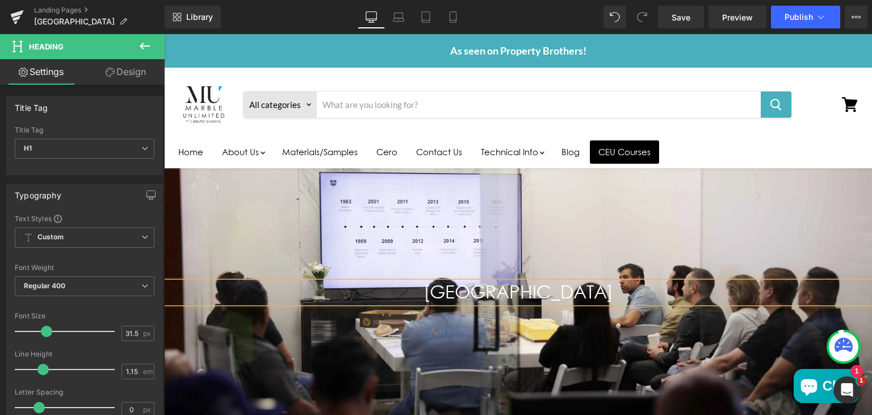
click at [578, 329] on div "Main content" at bounding box center [518, 296] width 708 height 256
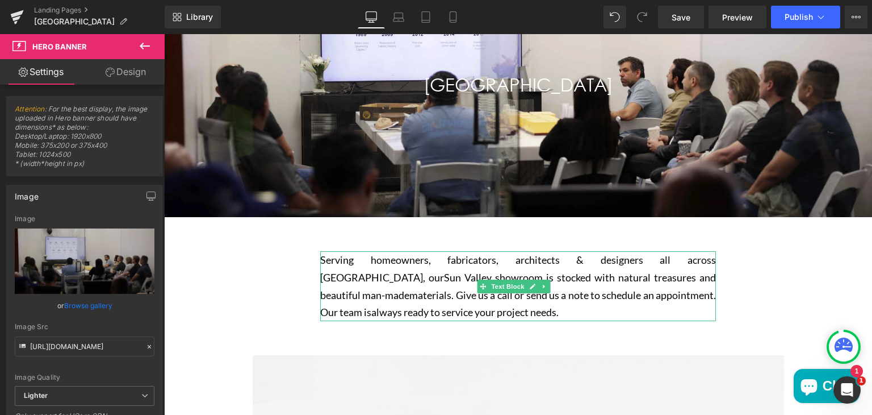
scroll to position [220, 0]
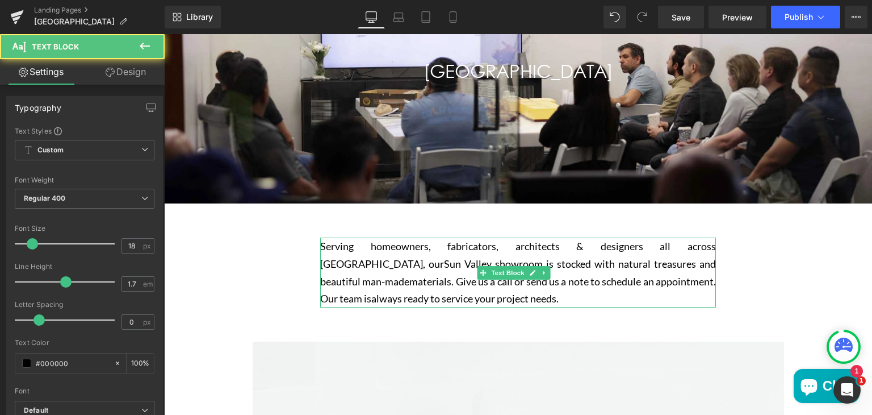
click at [451, 294] on p "Serving homeowners, fabricators, architects & designers all across [GEOGRAPHIC_…" at bounding box center [518, 271] width 396 height 69
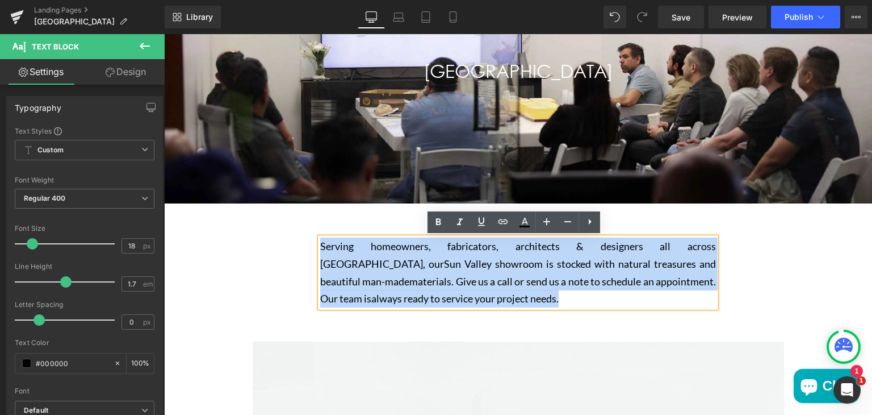
drag, startPoint x: 440, startPoint y: 299, endPoint x: 323, endPoint y: 245, distance: 129.3
click at [323, 245] on p "Serving homeowners, fabricators, architects & designers all across [GEOGRAPHIC_…" at bounding box center [518, 271] width 396 height 69
paste div "Main content"
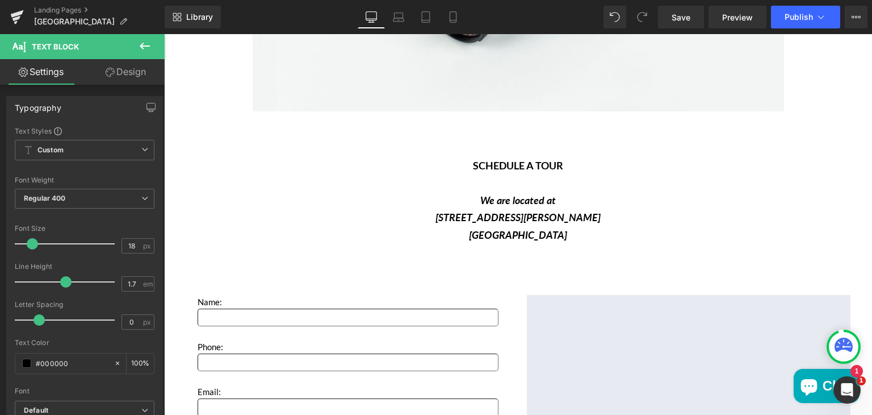
scroll to position [1567, 0]
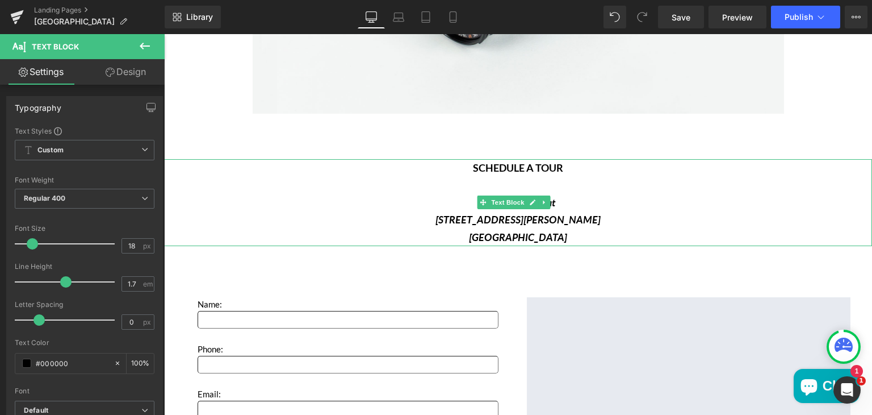
click at [535, 213] on strong "[STREET_ADDRESS][PERSON_NAME]" at bounding box center [518, 219] width 165 height 12
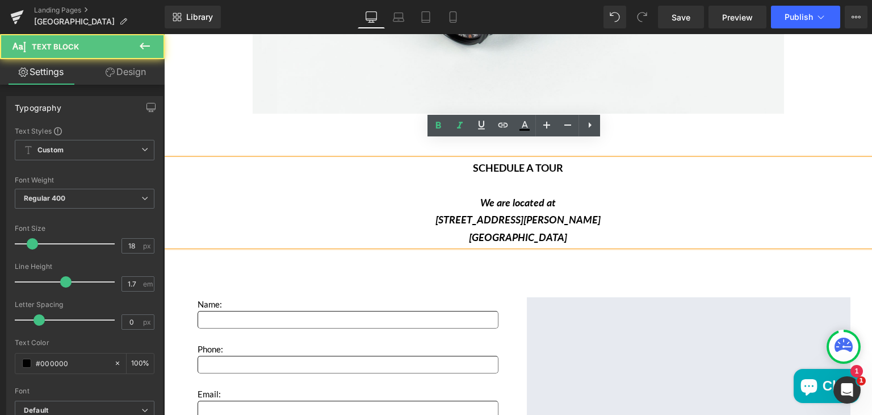
click at [559, 231] on strong "[GEOGRAPHIC_DATA]" at bounding box center [518, 237] width 98 height 12
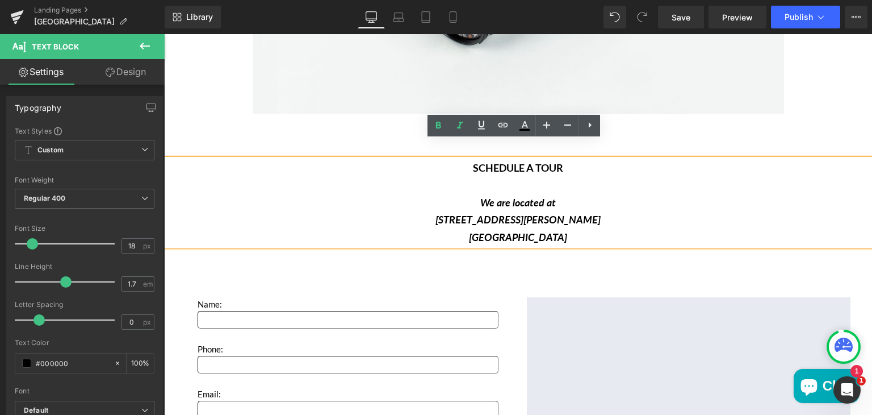
drag, startPoint x: 559, startPoint y: 216, endPoint x: 479, endPoint y: 184, distance: 86.4
click at [479, 184] on div "SCHEDULE A TOUR We are located at [STREET_ADDRESS][PERSON_NAME]" at bounding box center [518, 202] width 708 height 87
paste div "Main content"
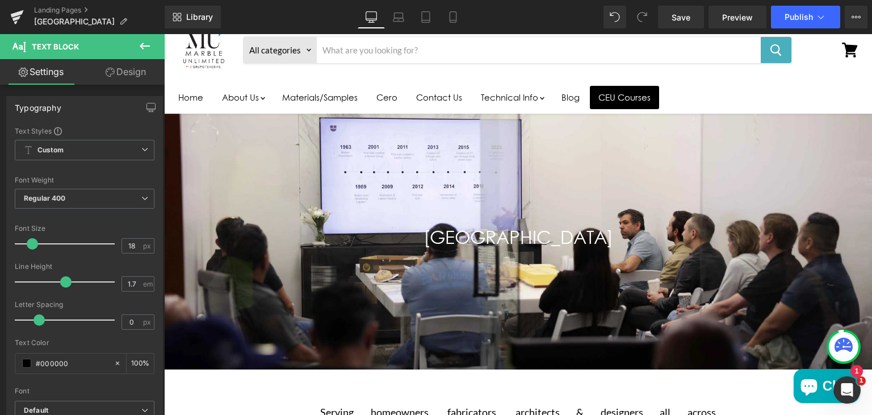
scroll to position [0, 0]
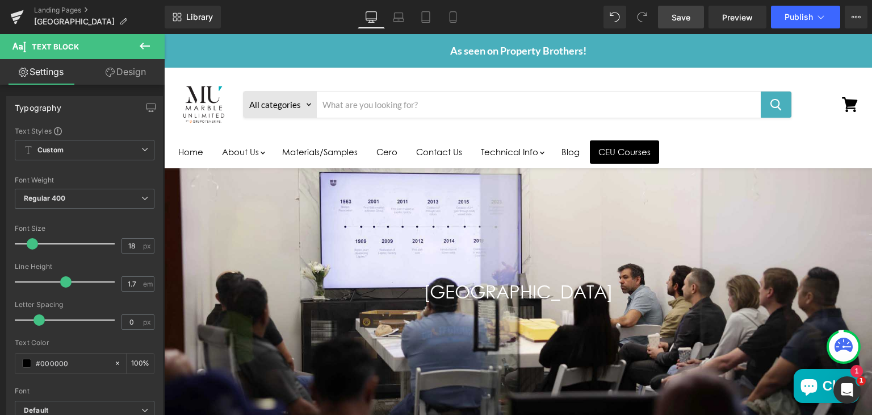
click at [684, 11] on span "Save" at bounding box center [681, 17] width 19 height 12
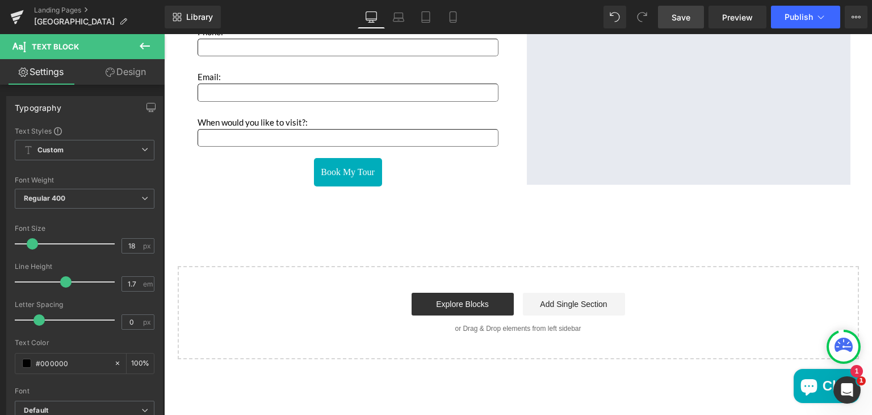
scroll to position [1885, 0]
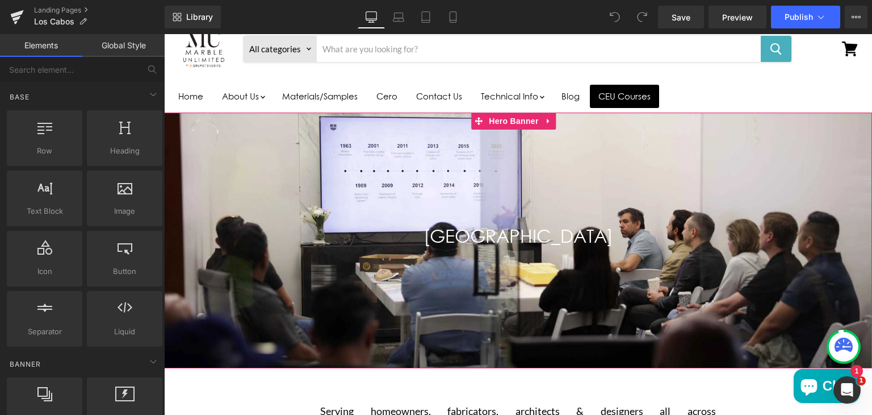
scroll to position [61, 0]
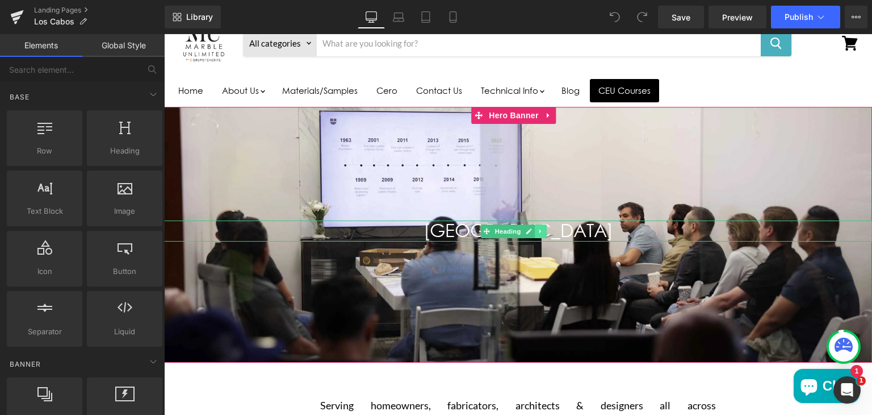
click at [541, 231] on icon "Main content" at bounding box center [541, 231] width 6 height 7
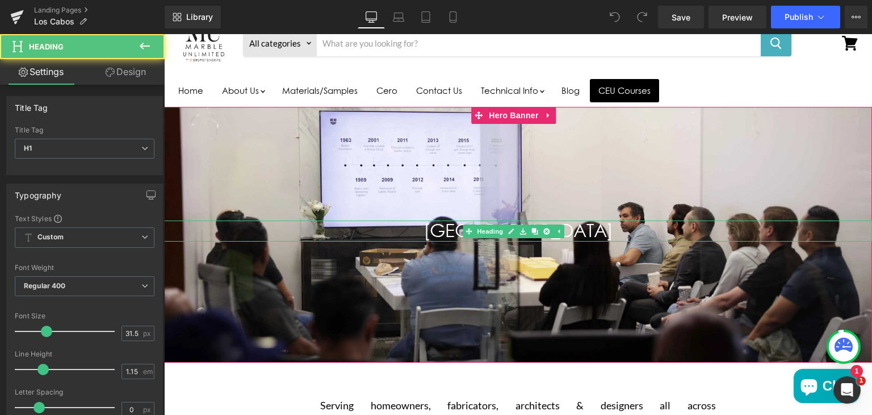
click at [575, 227] on h1 "[GEOGRAPHIC_DATA]" at bounding box center [518, 230] width 708 height 20
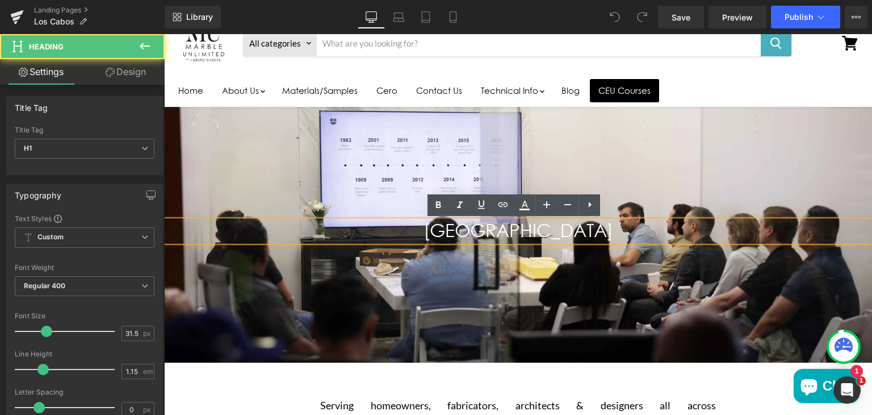
click at [563, 228] on h1 "[GEOGRAPHIC_DATA]" at bounding box center [518, 230] width 708 height 20
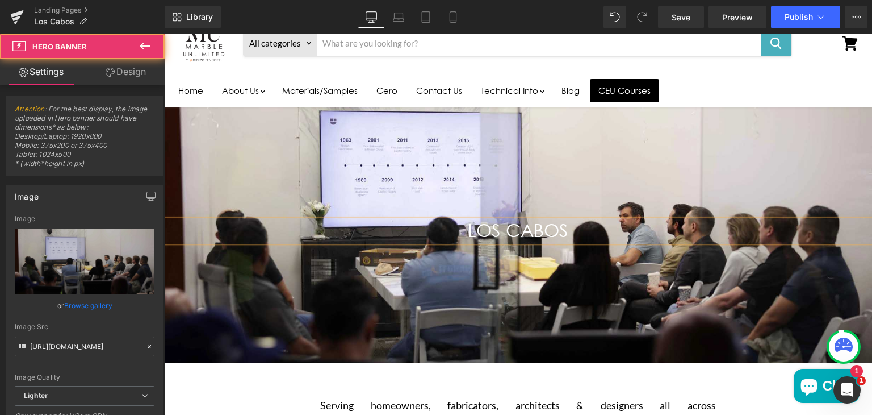
click at [595, 275] on div "Main content" at bounding box center [518, 235] width 708 height 256
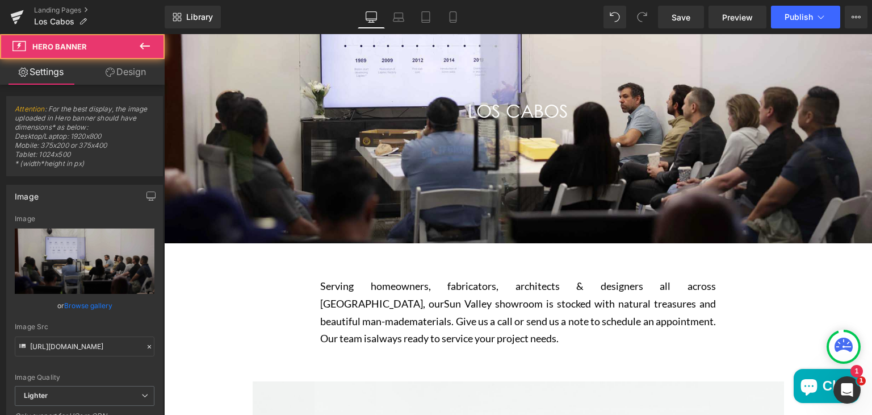
scroll to position [185, 0]
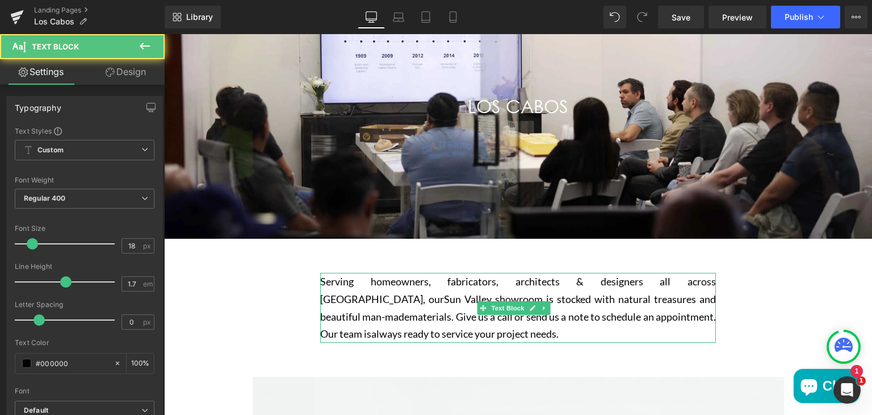
click at [436, 330] on span "always ready to service your project needs." at bounding box center [464, 333] width 187 height 12
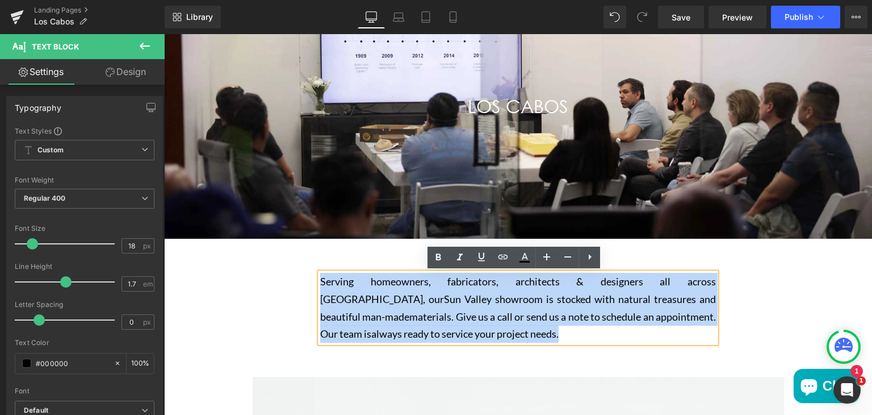
drag, startPoint x: 442, startPoint y: 334, endPoint x: 321, endPoint y: 278, distance: 134.1
click at [321, 278] on p "Serving homeowners, fabricators, architects & designers all across [GEOGRAPHIC_…" at bounding box center [518, 307] width 396 height 69
paste div "Main content"
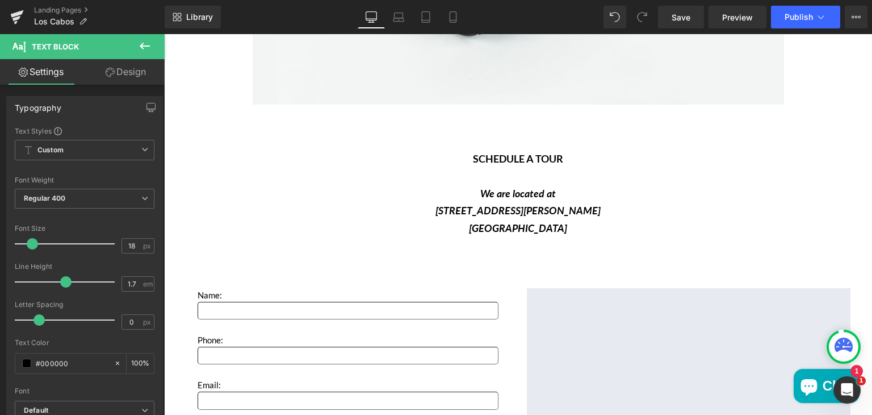
scroll to position [1578, 0]
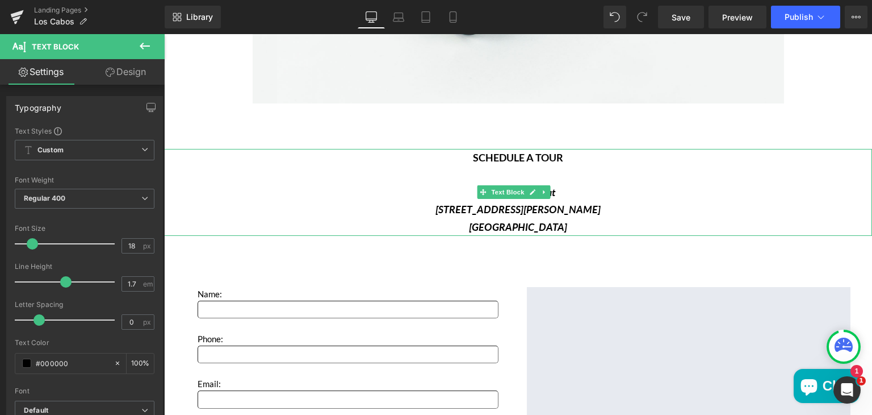
click at [554, 220] on strong "[GEOGRAPHIC_DATA]" at bounding box center [518, 226] width 98 height 12
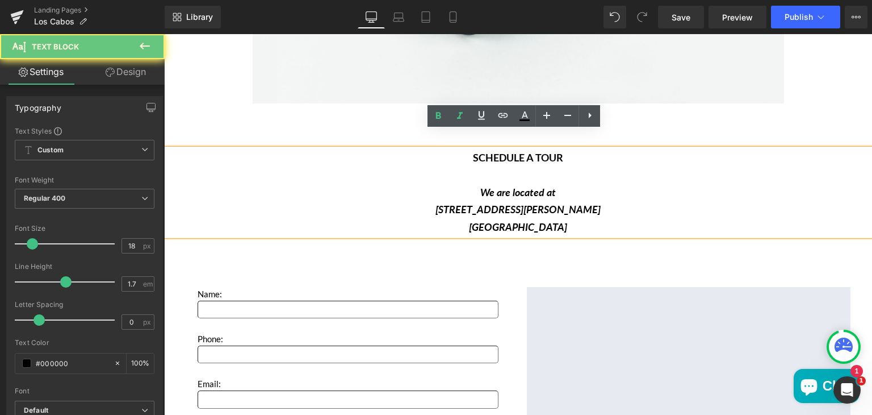
click at [554, 220] on strong "[GEOGRAPHIC_DATA]" at bounding box center [518, 226] width 98 height 12
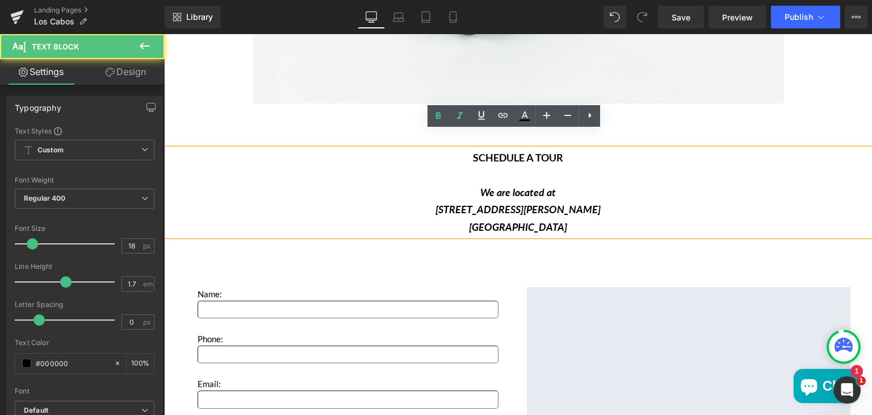
click at [561, 218] on p "[GEOGRAPHIC_DATA]" at bounding box center [518, 227] width 708 height 18
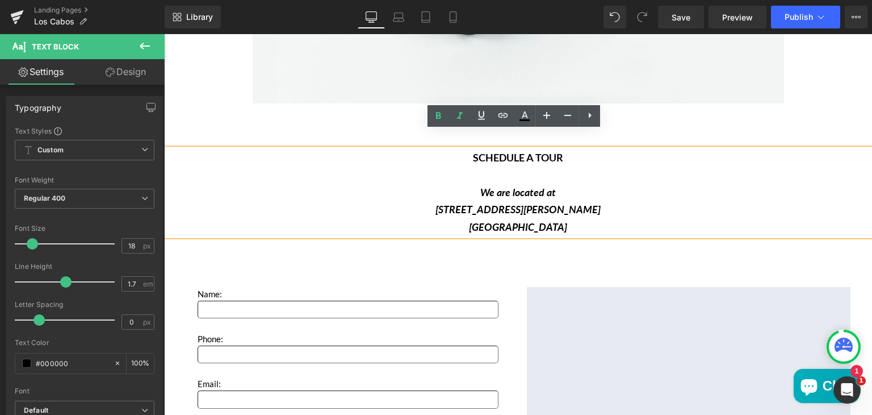
drag, startPoint x: 561, startPoint y: 208, endPoint x: 478, endPoint y: 175, distance: 89.2
click at [478, 175] on div "SCHEDULE A TOUR We are located at 9450 Chivers Ave, Sun Valley, CA 91352" at bounding box center [518, 192] width 708 height 87
paste div "Main content"
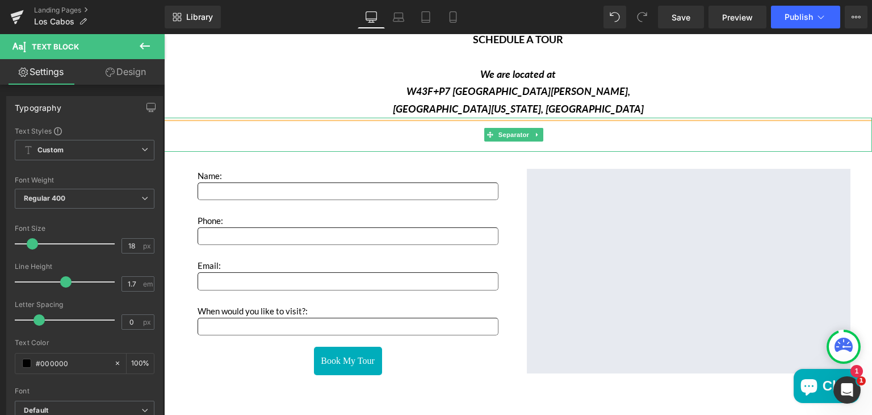
scroll to position [1704, 0]
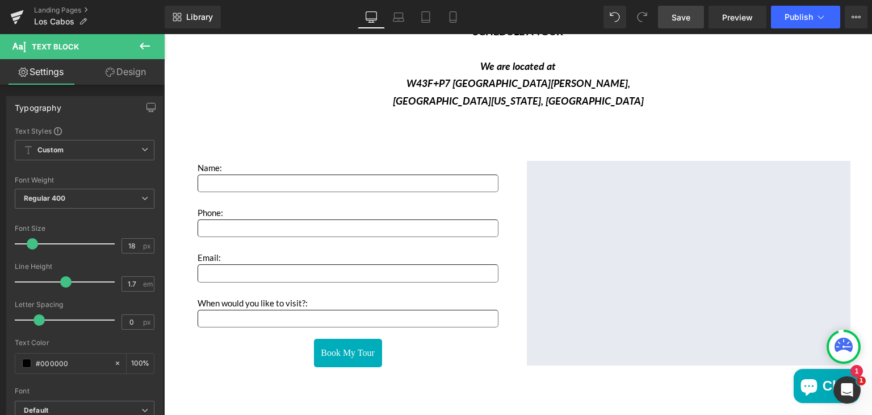
click at [678, 21] on span "Save" at bounding box center [681, 17] width 19 height 12
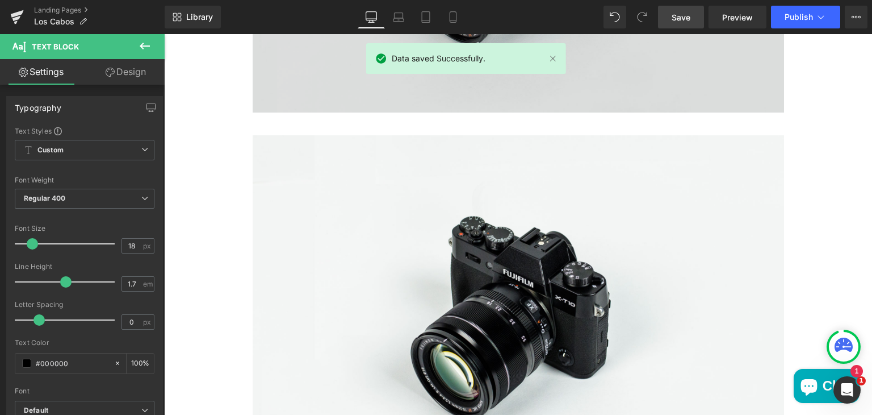
scroll to position [1179, 0]
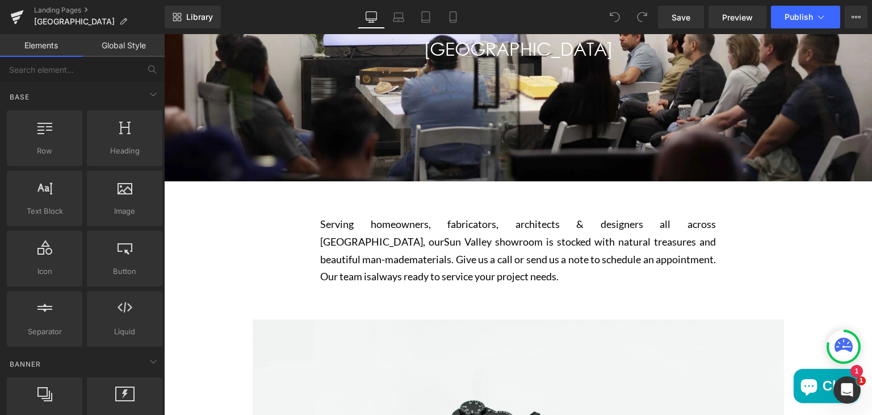
scroll to position [243, 0]
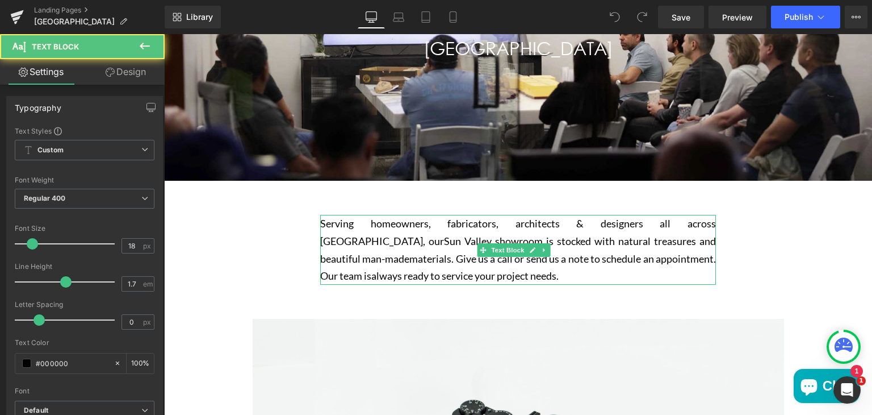
click at [346, 242] on span "Sun Valley showroom is stocked with natural treasures and beautiful man-made" at bounding box center [518, 250] width 396 height 30
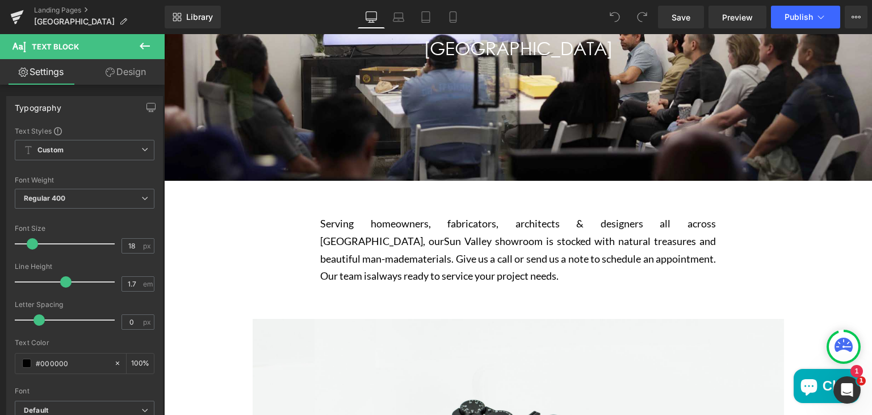
click at [129, 76] on link "Design" at bounding box center [126, 72] width 82 height 26
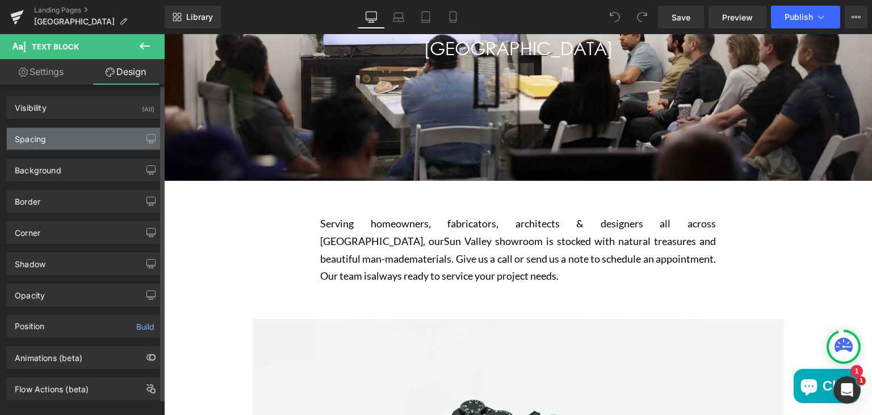
click at [89, 139] on div "Spacing" at bounding box center [85, 139] width 156 height 22
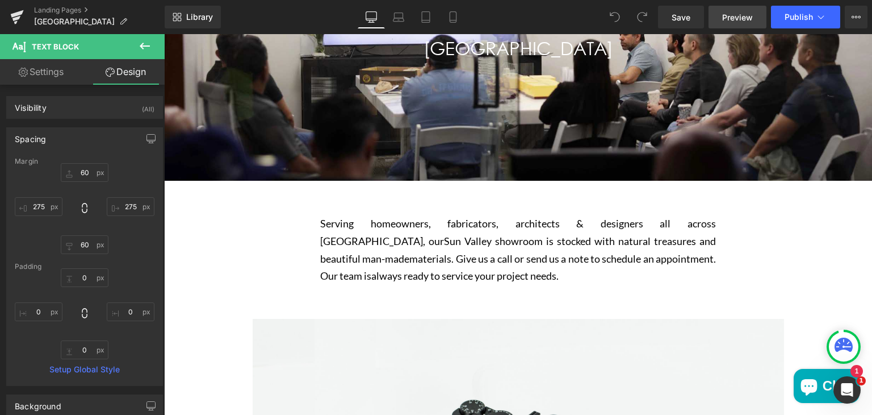
click at [728, 16] on span "Preview" at bounding box center [737, 17] width 31 height 12
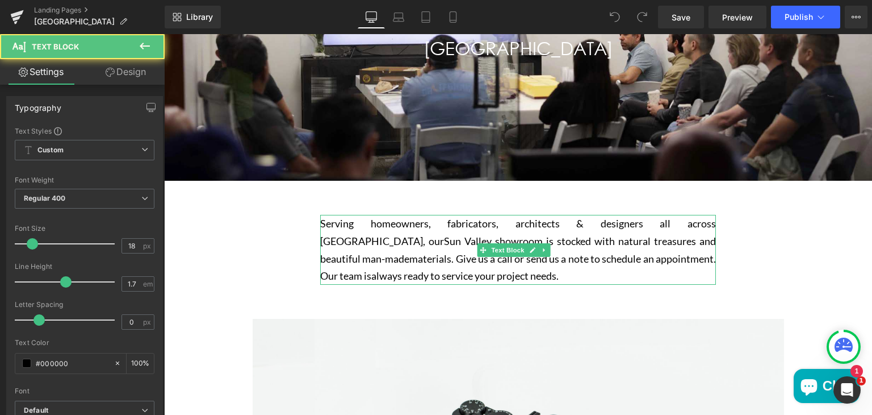
click at [325, 235] on span "Sun Valley showroom is stocked with natural treasures and beautiful man-made" at bounding box center [518, 250] width 396 height 30
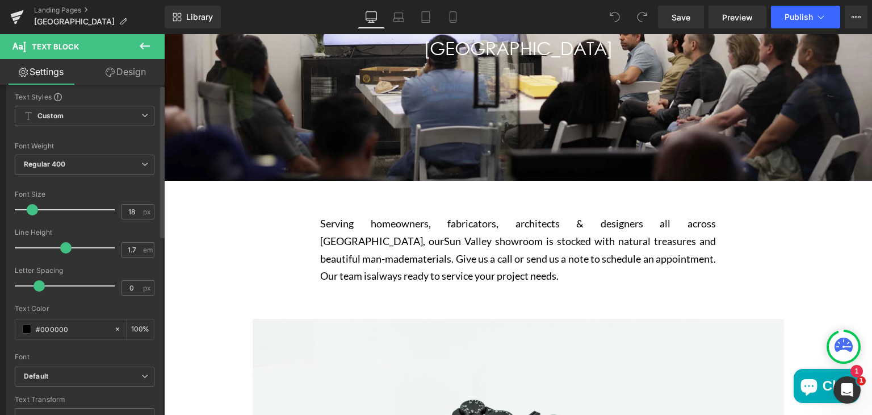
scroll to position [0, 0]
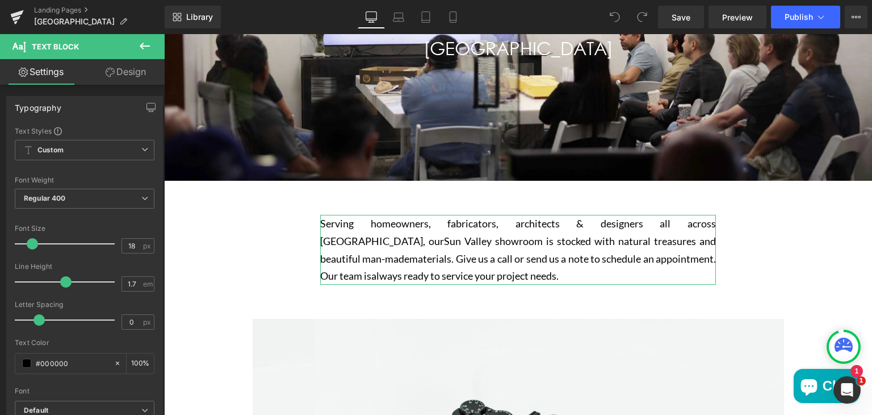
click at [131, 68] on link "Design" at bounding box center [126, 72] width 82 height 26
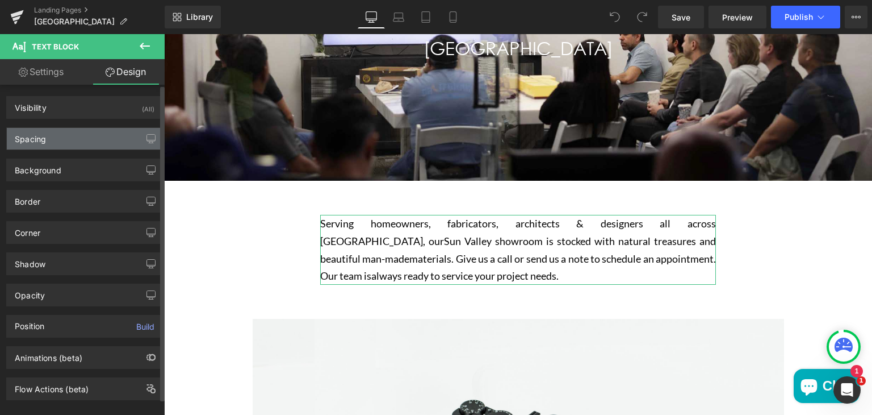
click at [101, 138] on div "Spacing" at bounding box center [85, 139] width 156 height 22
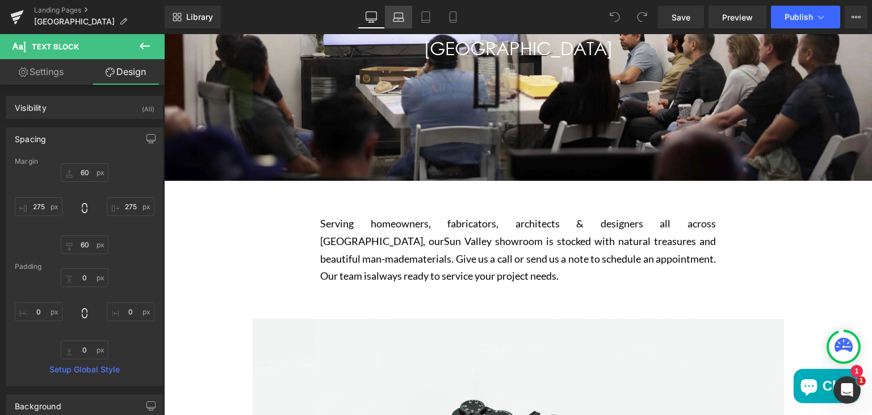
click at [392, 14] on link "Laptop" at bounding box center [398, 17] width 27 height 23
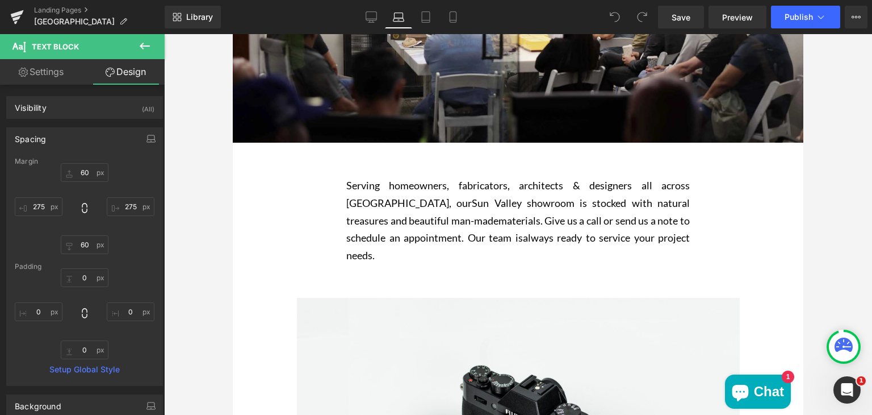
type input "60"
type input "200"
type input "60"
type input "200"
type input "0"
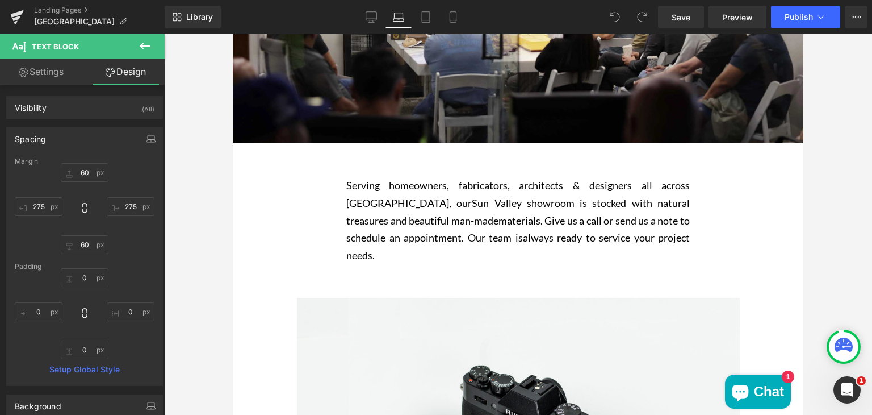
type input "0"
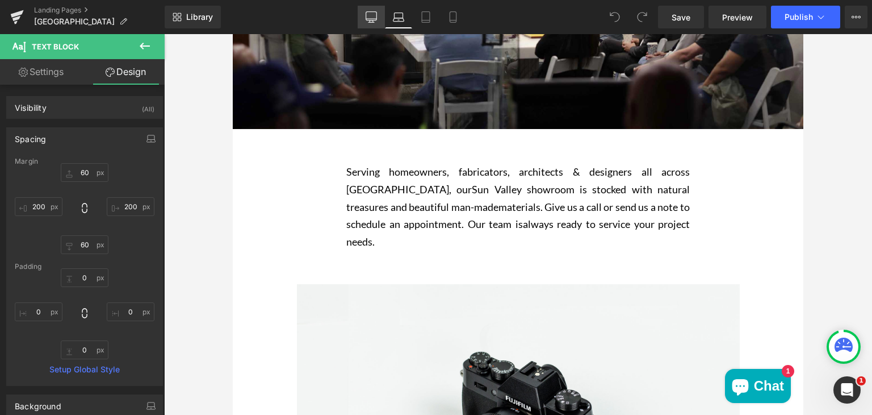
click at [371, 16] on icon at bounding box center [371, 16] width 11 height 11
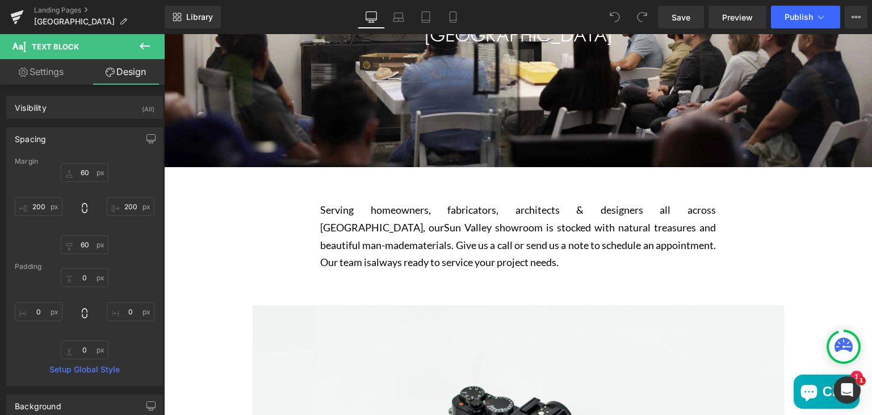
type input "60"
type input "275"
type input "60"
type input "275"
type input "0"
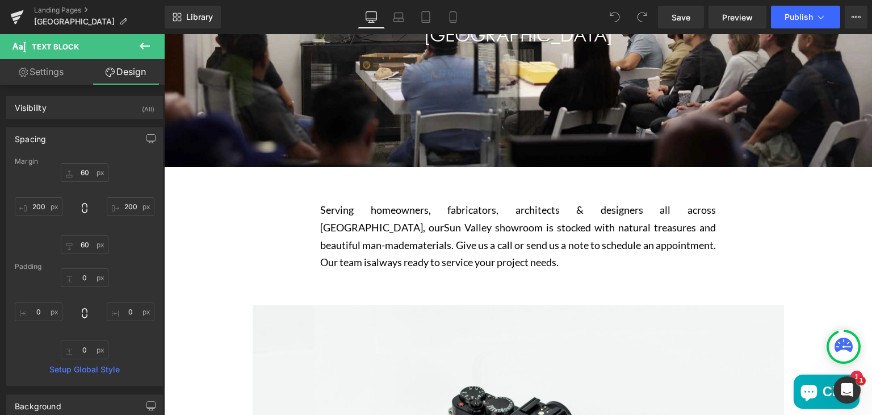
type input "0"
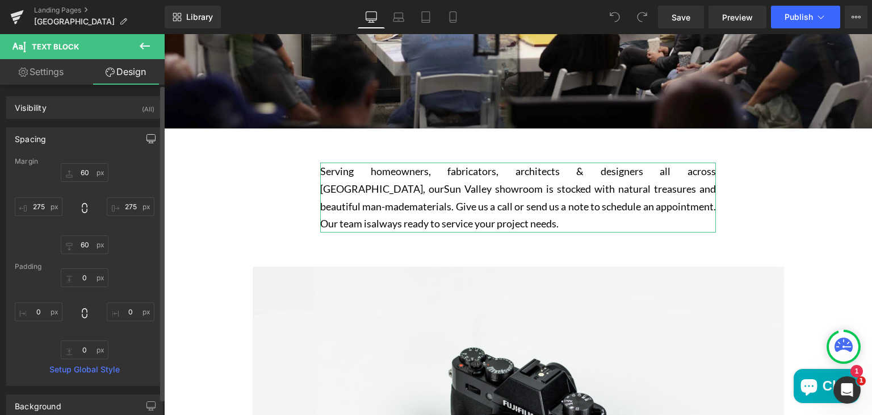
click at [143, 132] on button "button" at bounding box center [151, 139] width 18 height 22
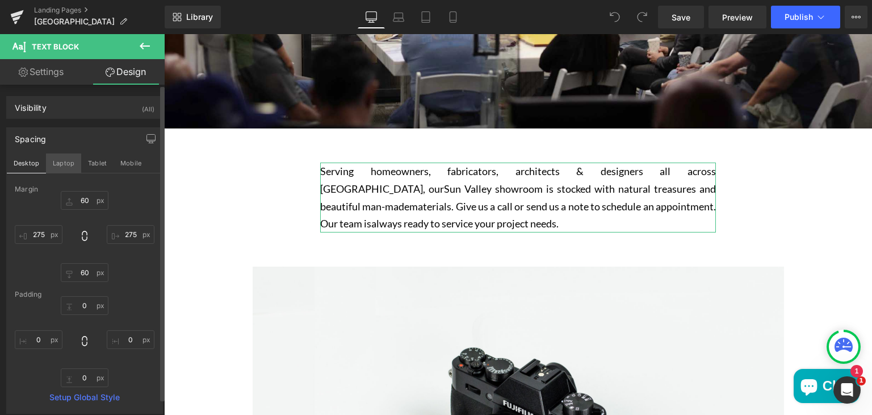
click at [60, 161] on button "Laptop" at bounding box center [63, 162] width 35 height 19
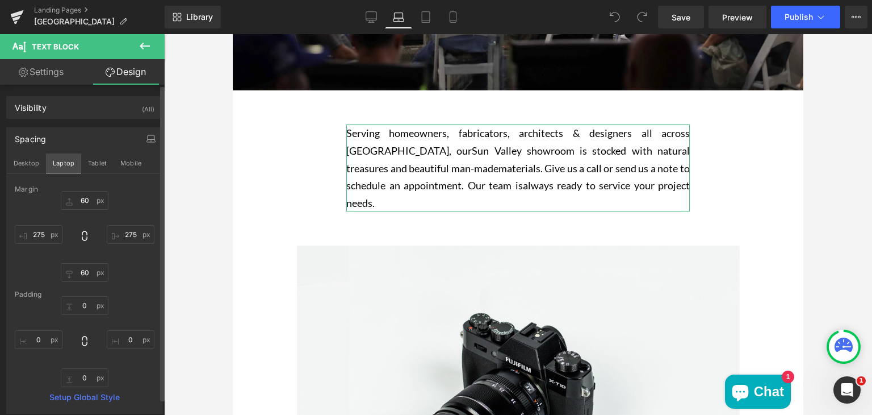
type input "60"
type input "200"
type input "60"
type input "200"
type input "0"
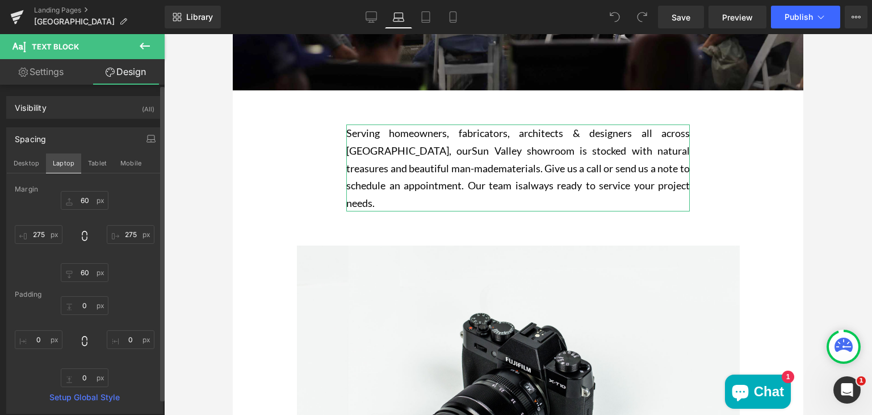
type input "0"
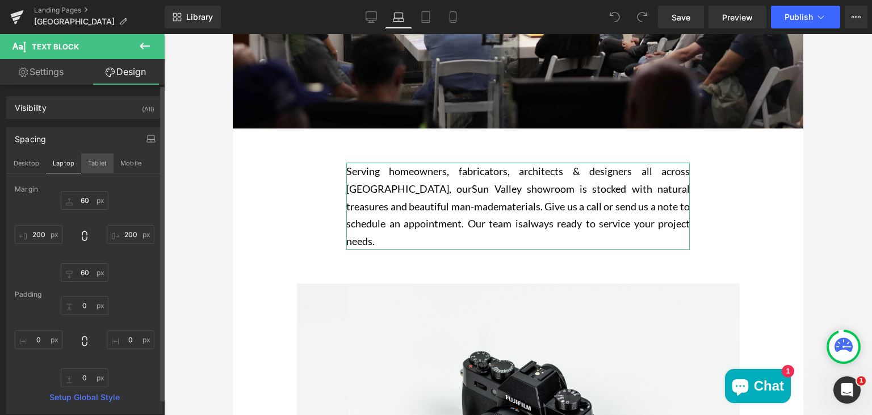
click at [84, 163] on button "Tablet" at bounding box center [97, 162] width 32 height 19
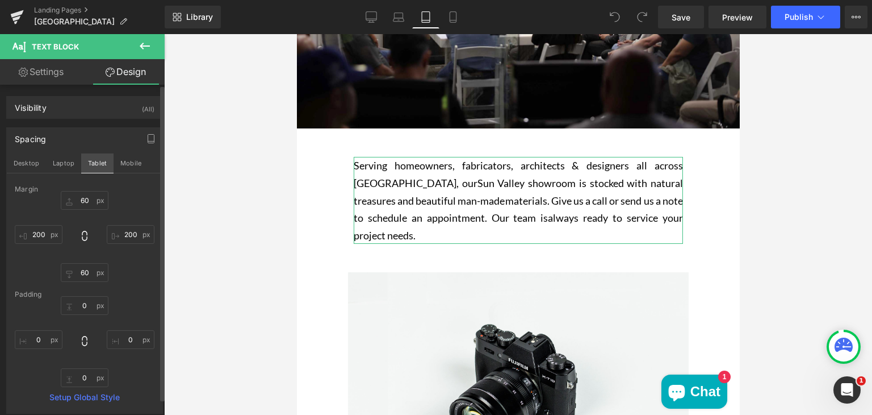
type input "50"
type input "100"
type input "50"
type input "100"
type input "0"
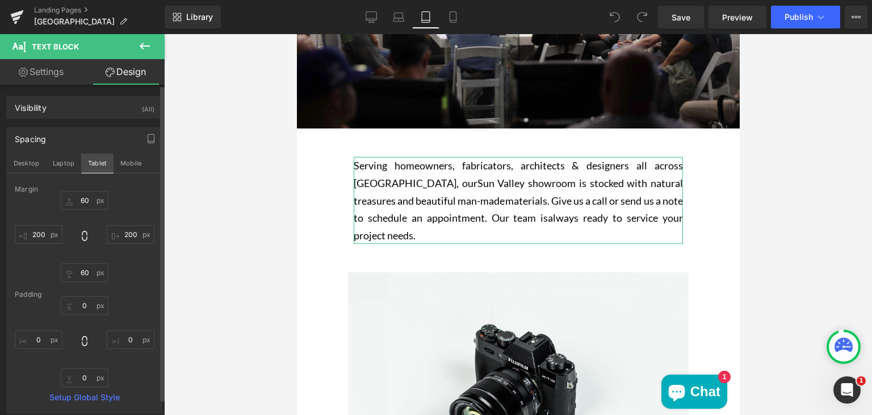
type input "0"
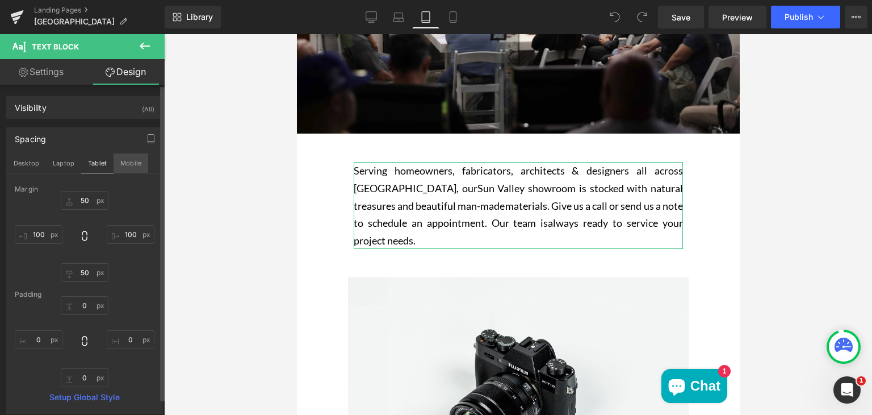
click at [122, 166] on button "Mobile" at bounding box center [131, 162] width 35 height 19
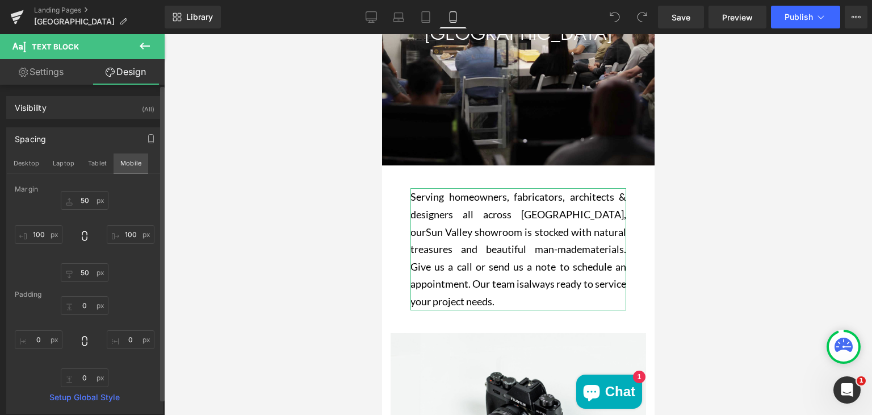
type input "40"
type input "50"
type input "40"
type input "50"
type input "0"
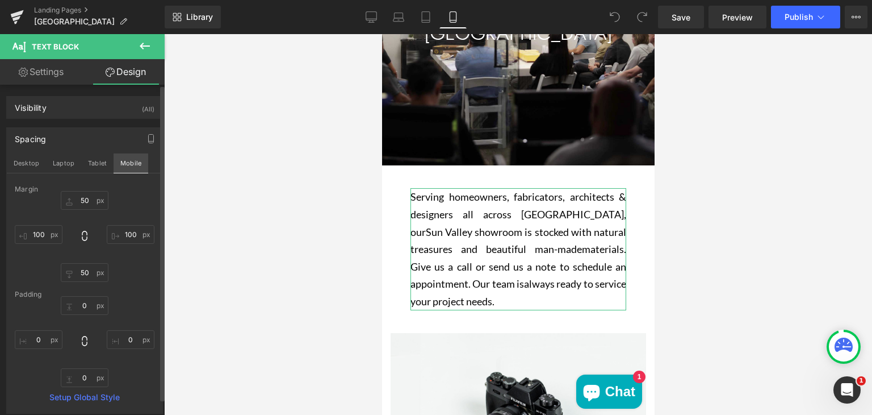
type input "0"
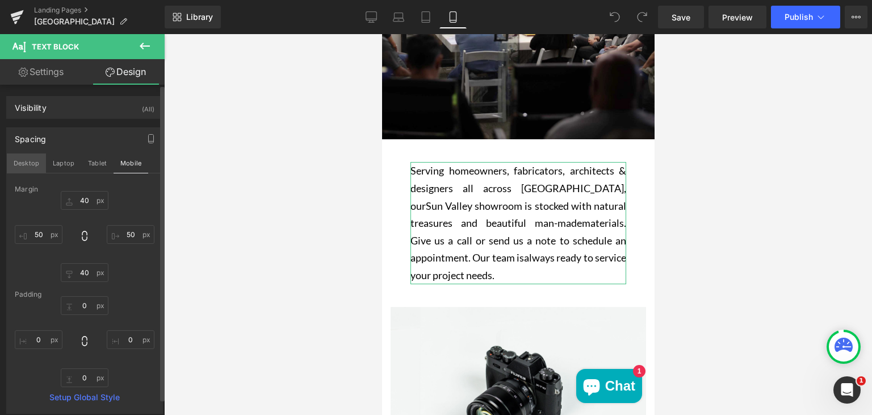
click at [18, 162] on button "Desktop" at bounding box center [26, 162] width 39 height 19
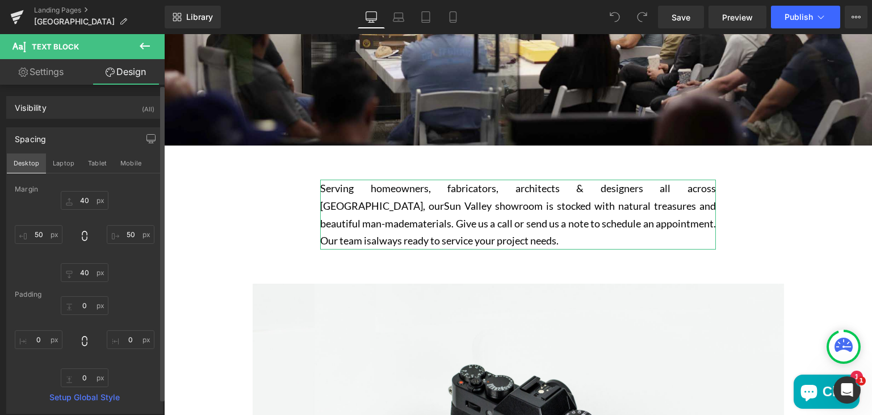
type input "60"
type input "275"
type input "60"
type input "275"
type input "0"
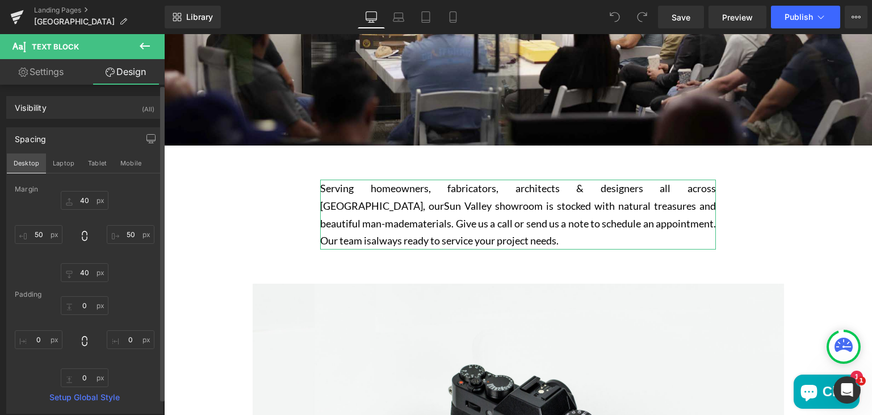
type input "0"
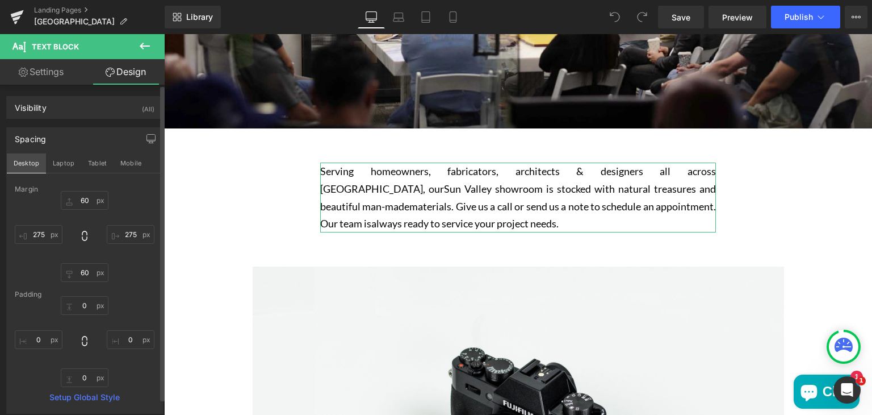
scroll to position [296, 0]
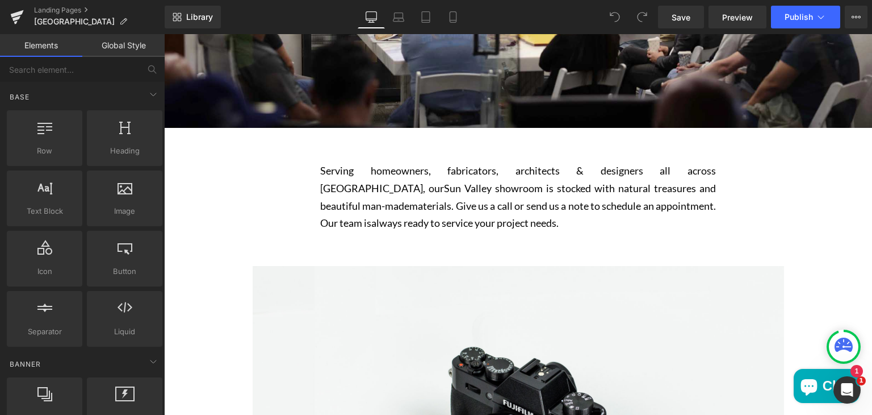
click at [739, 12] on span "Preview" at bounding box center [737, 17] width 31 height 12
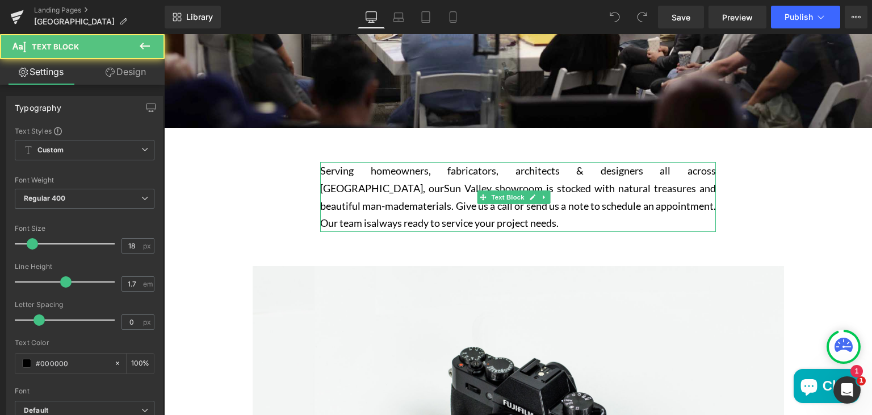
click at [346, 178] on p "Serving homeowners, fabricators, architects & designers all across [GEOGRAPHIC_…" at bounding box center [518, 196] width 396 height 69
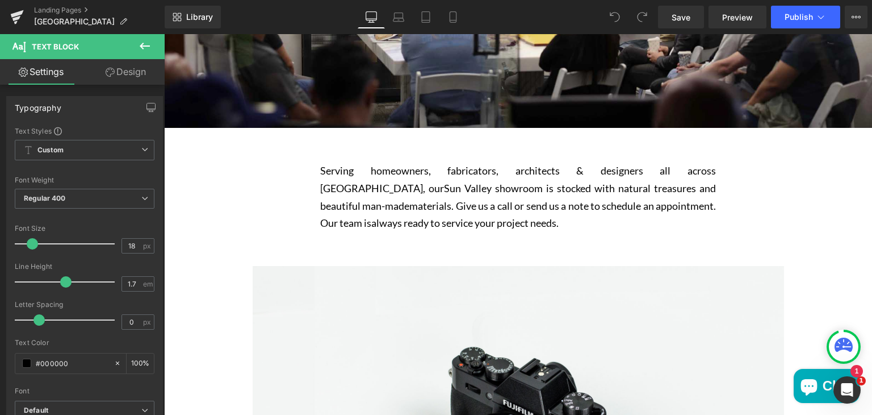
click at [116, 76] on link "Design" at bounding box center [126, 72] width 82 height 26
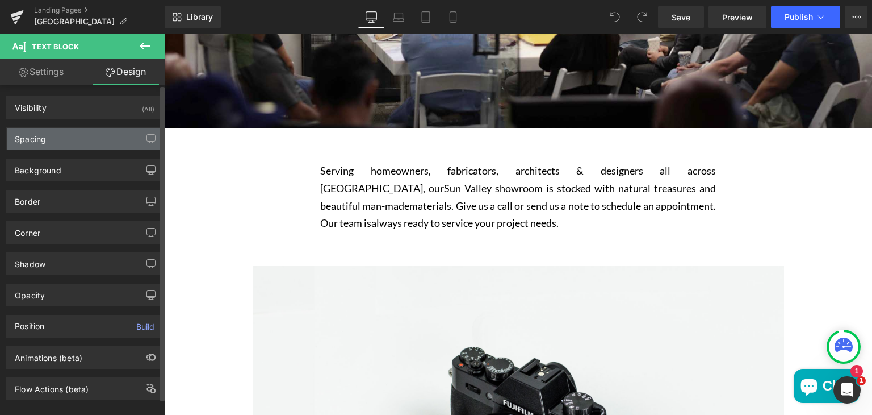
click at [59, 136] on div "Spacing" at bounding box center [85, 139] width 156 height 22
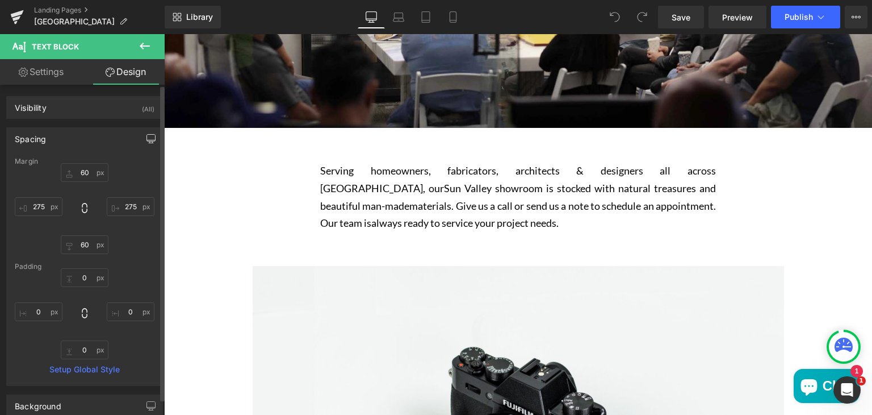
click at [147, 143] on button "button" at bounding box center [151, 139] width 18 height 22
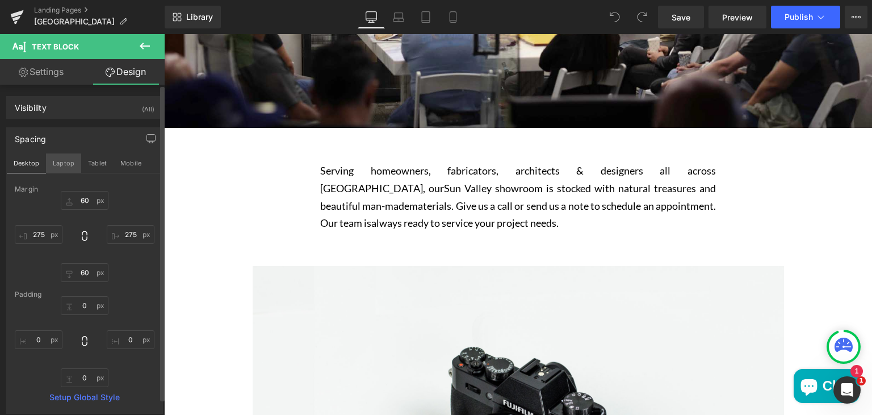
click at [64, 163] on button "Laptop" at bounding box center [63, 162] width 35 height 19
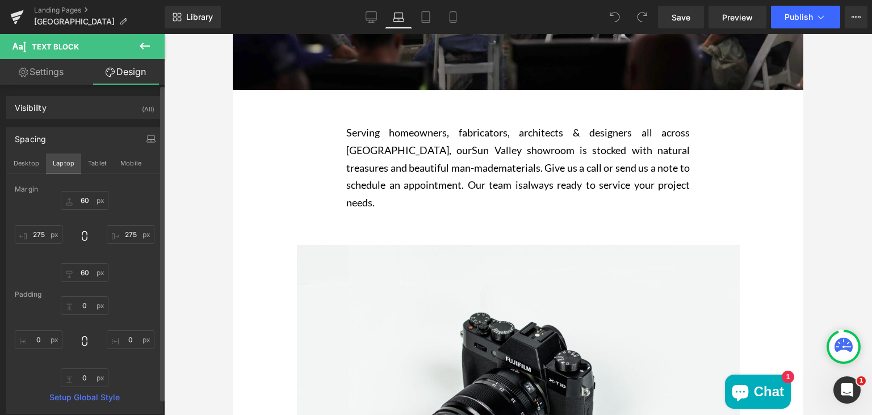
type input "60"
type input "200"
type input "60"
type input "200"
type input "0"
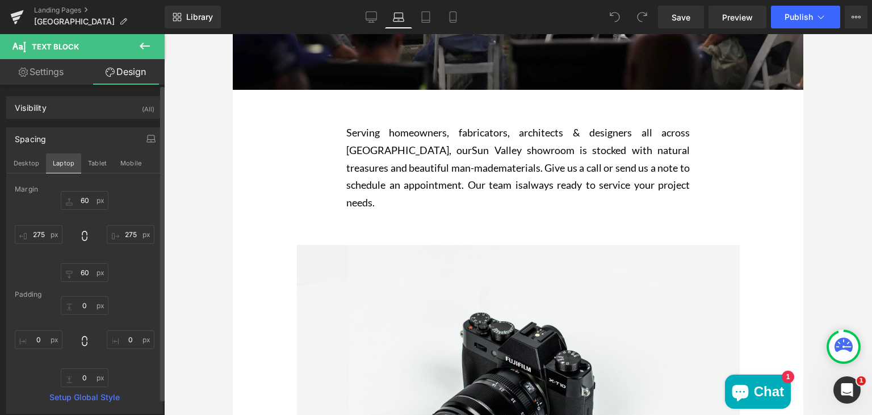
type input "0"
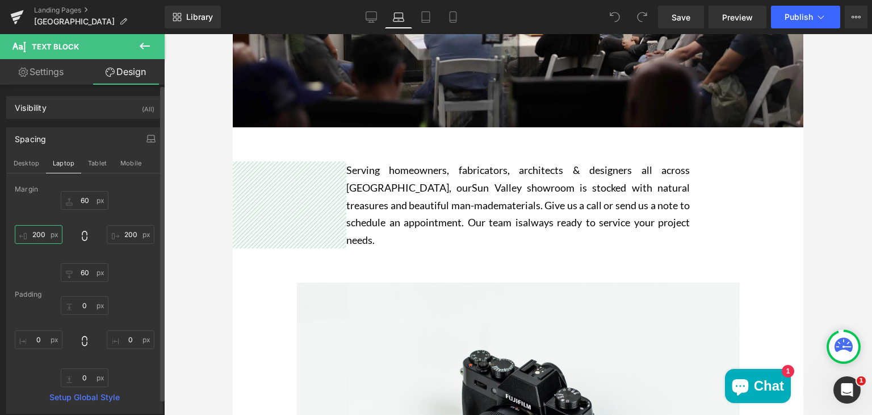
click at [40, 233] on input "200" at bounding box center [39, 234] width 48 height 19
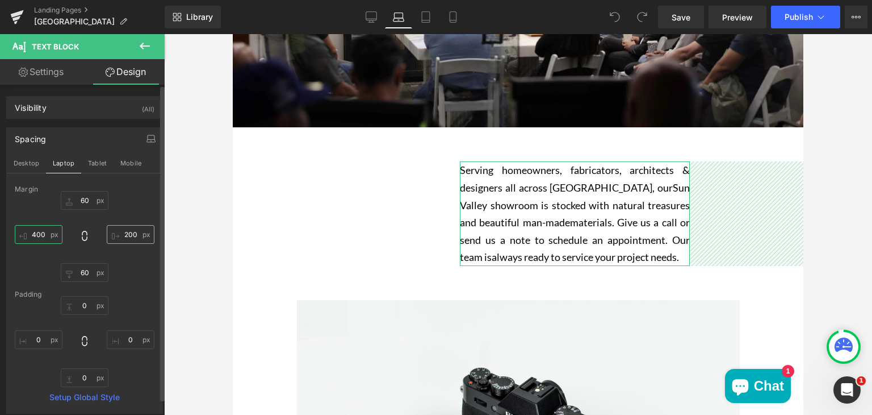
type input "400"
click at [122, 232] on input "200" at bounding box center [131, 234] width 48 height 19
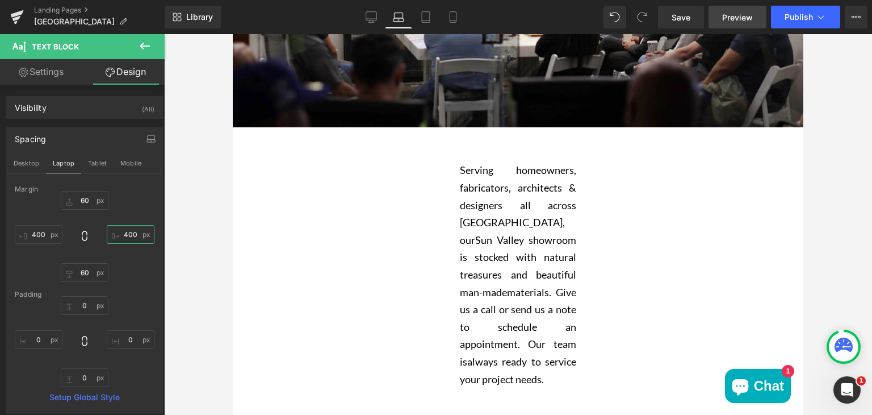
type input "400"
click at [726, 16] on span "Preview" at bounding box center [737, 17] width 31 height 12
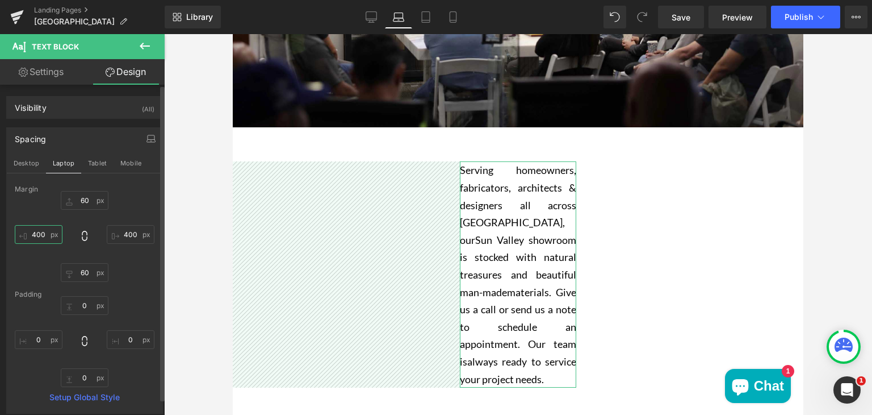
click at [44, 234] on input "400" at bounding box center [39, 234] width 48 height 19
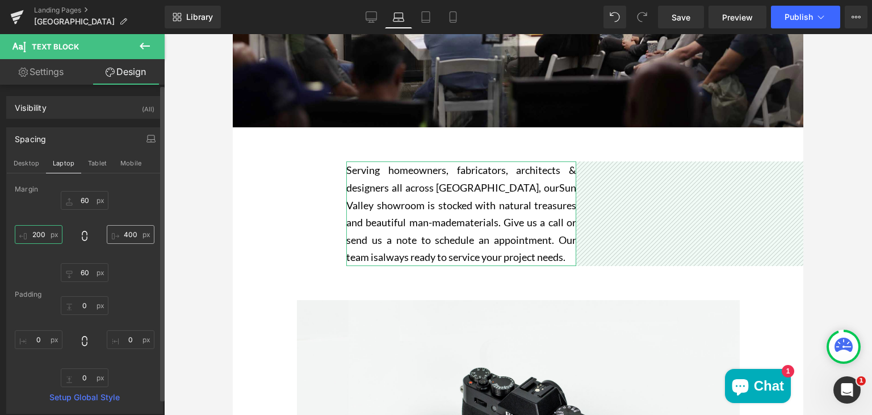
type input "200"
click at [129, 236] on input "400" at bounding box center [131, 234] width 48 height 19
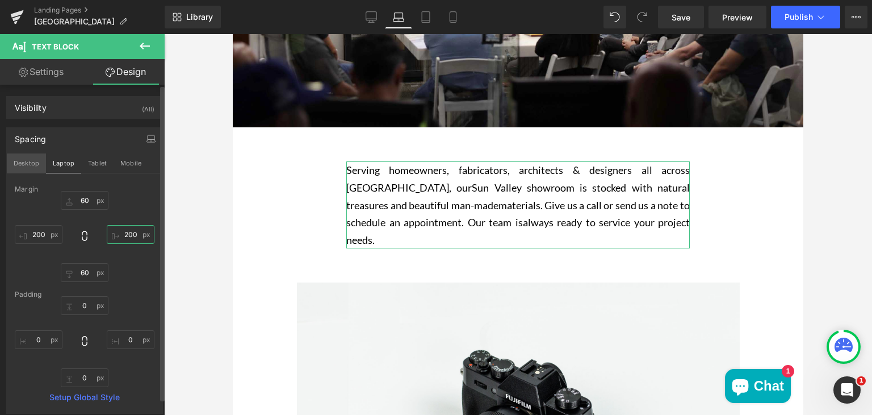
type input "200"
click at [25, 164] on button "Desktop" at bounding box center [26, 162] width 39 height 19
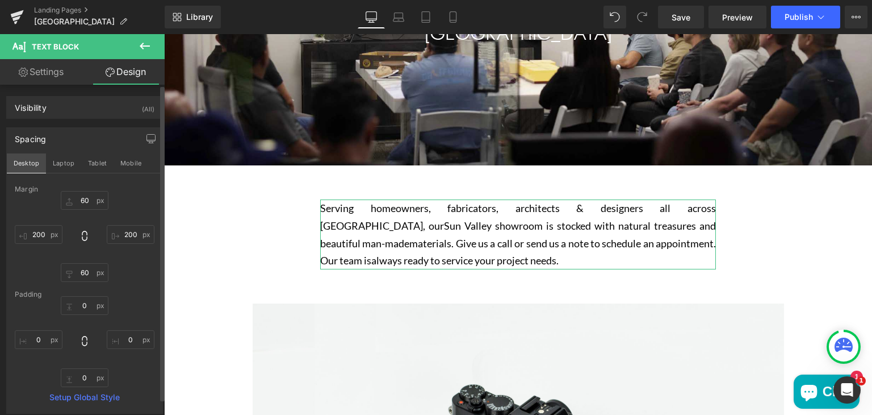
type input "60"
type input "275"
type input "60"
type input "275"
type input "0"
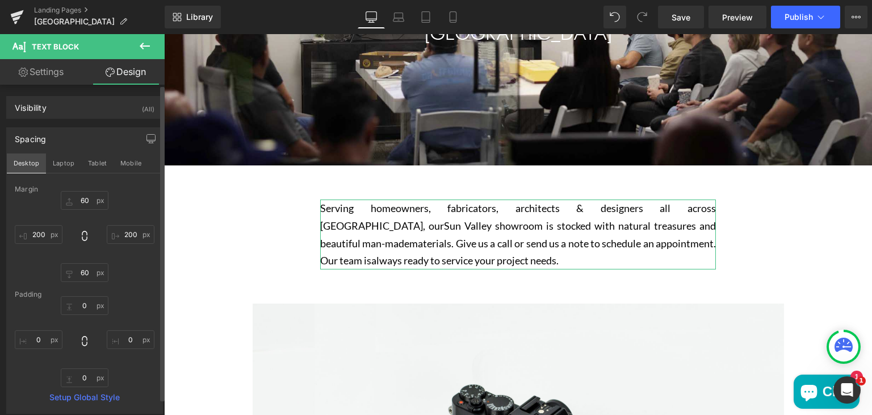
type input "0"
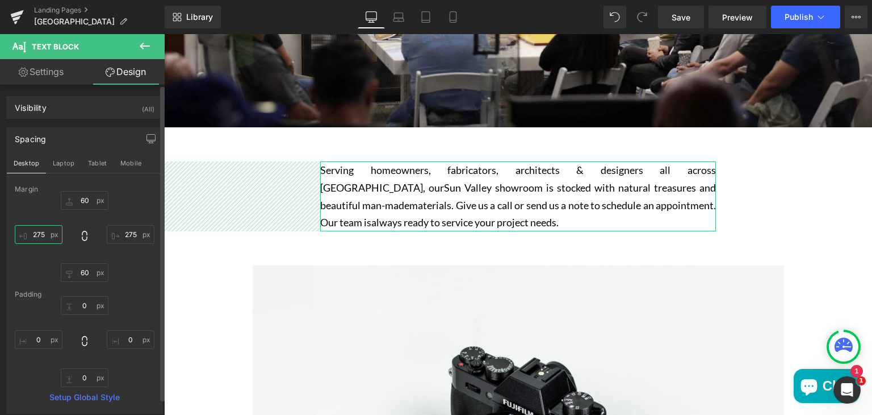
click at [40, 235] on input "275" at bounding box center [39, 234] width 48 height 19
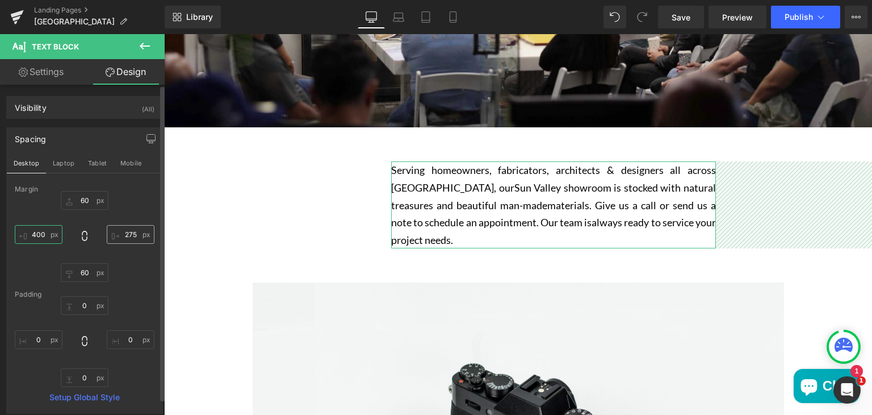
type input "400"
click at [135, 233] on input "275" at bounding box center [131, 234] width 48 height 19
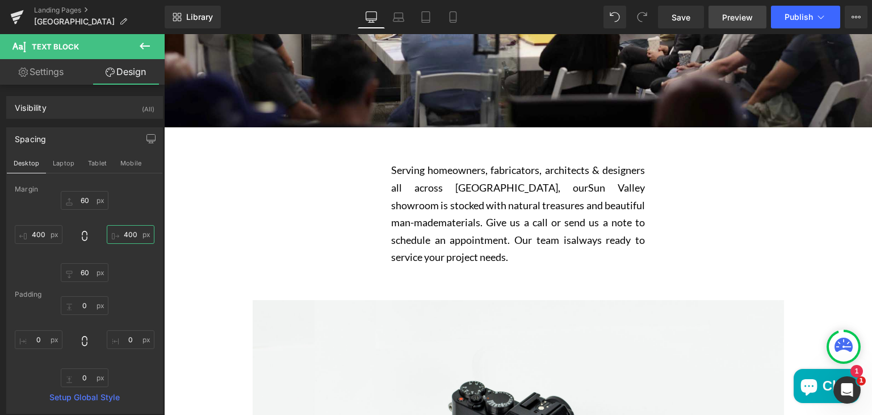
type input "400"
click at [734, 21] on span "Preview" at bounding box center [737, 17] width 31 height 12
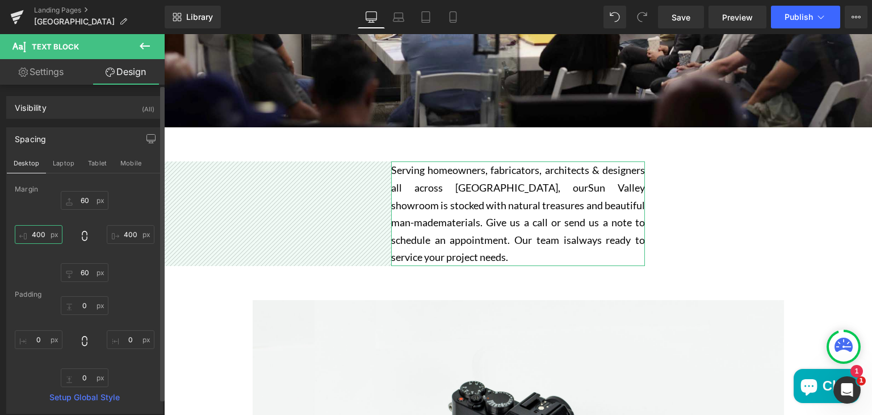
click at [48, 232] on input "400" at bounding box center [39, 234] width 48 height 19
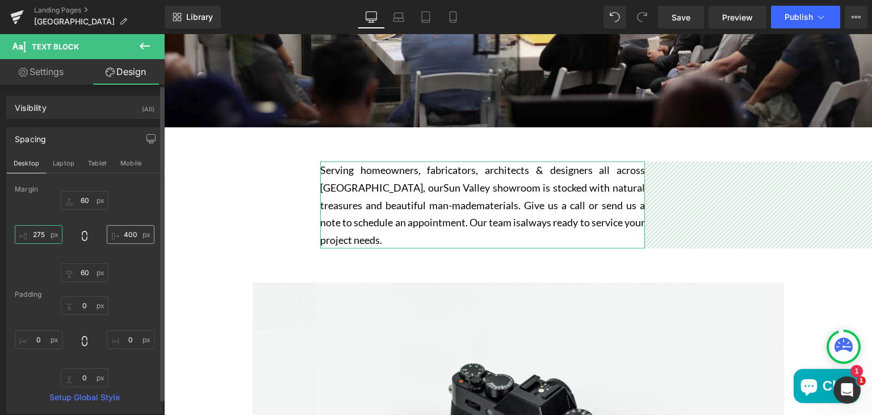
type input "275"
click at [127, 237] on input "400" at bounding box center [131, 234] width 48 height 19
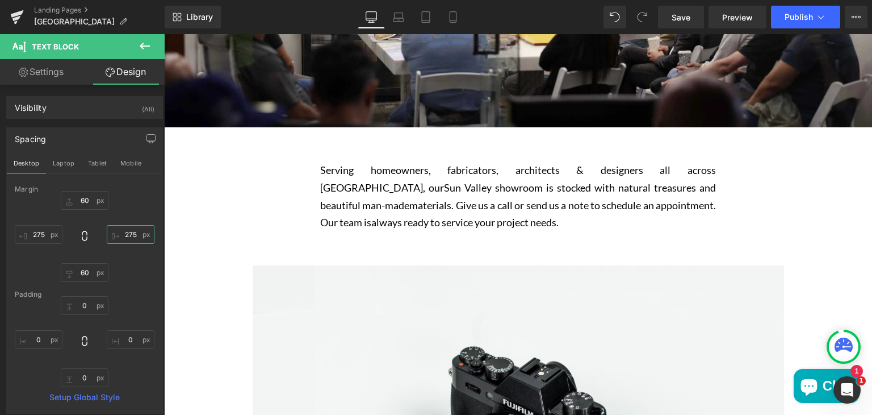
type input "275"
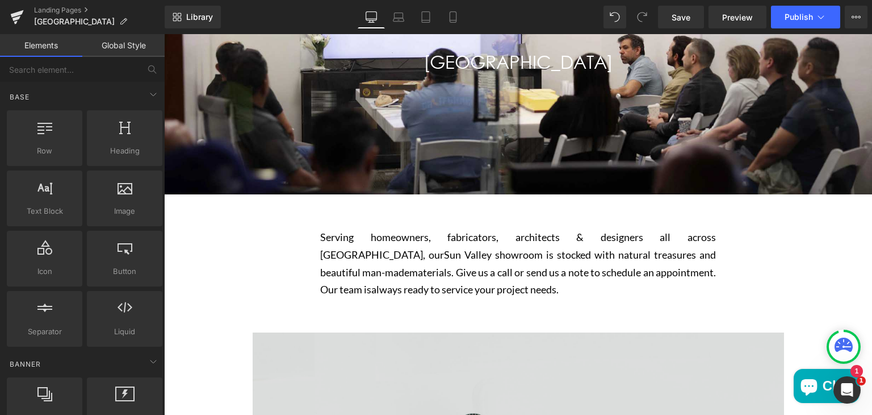
scroll to position [189, 0]
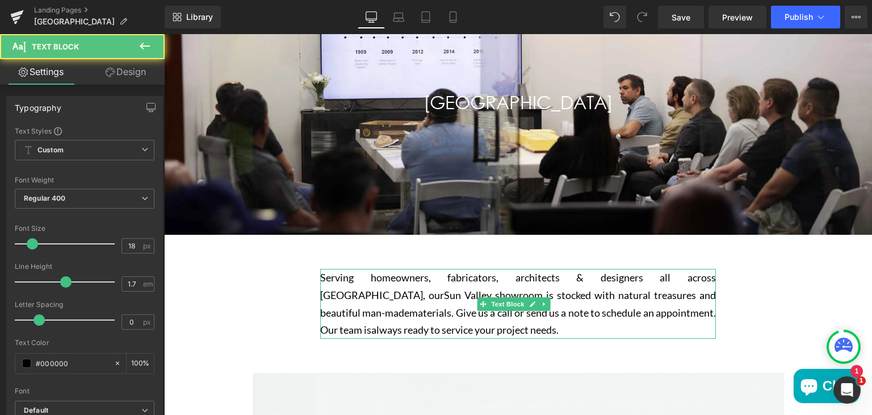
click at [336, 286] on p "Serving homeowners, fabricators, architects & designers all across Los Angeles,…" at bounding box center [518, 303] width 396 height 69
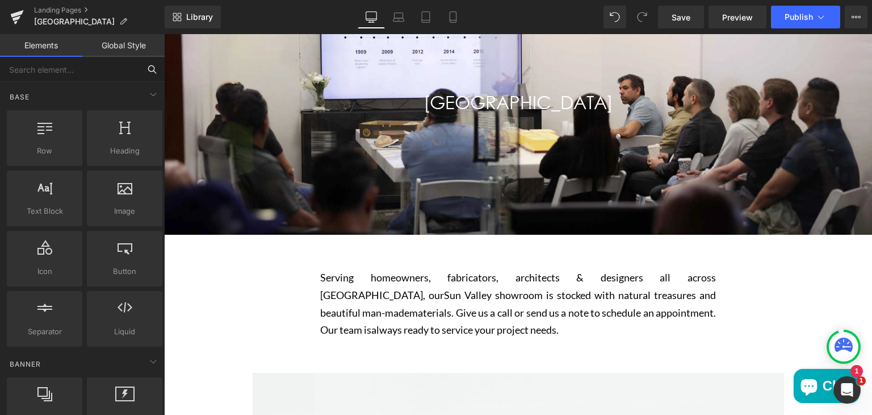
click at [93, 66] on input "text" at bounding box center [70, 69] width 140 height 25
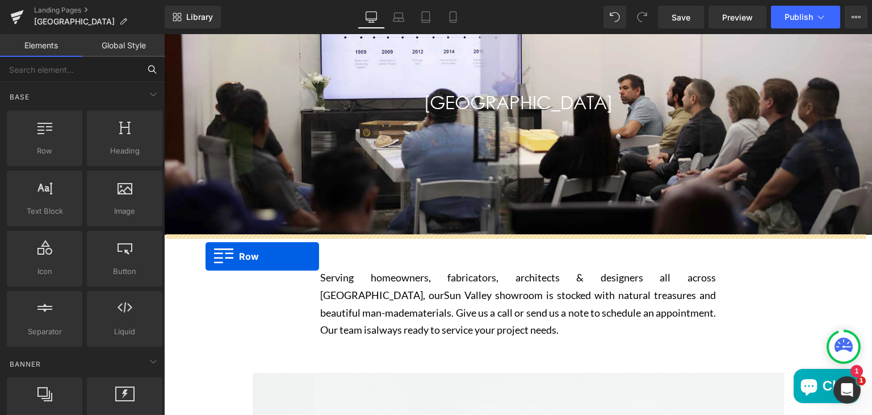
drag, startPoint x: 225, startPoint y: 158, endPoint x: 206, endPoint y: 257, distance: 100.6
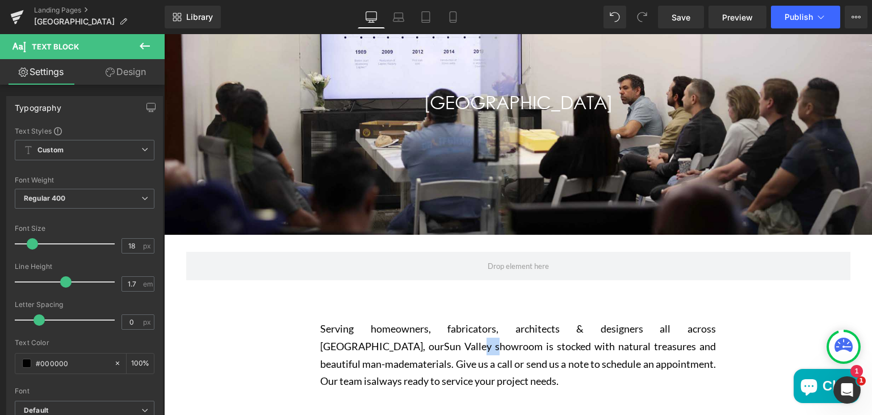
drag, startPoint x: 341, startPoint y: 353, endPoint x: 354, endPoint y: 349, distance: 13.7
click at [354, 349] on p "Serving homeowners, fabricators, architects & designers all across Los Angeles,…" at bounding box center [518, 354] width 396 height 69
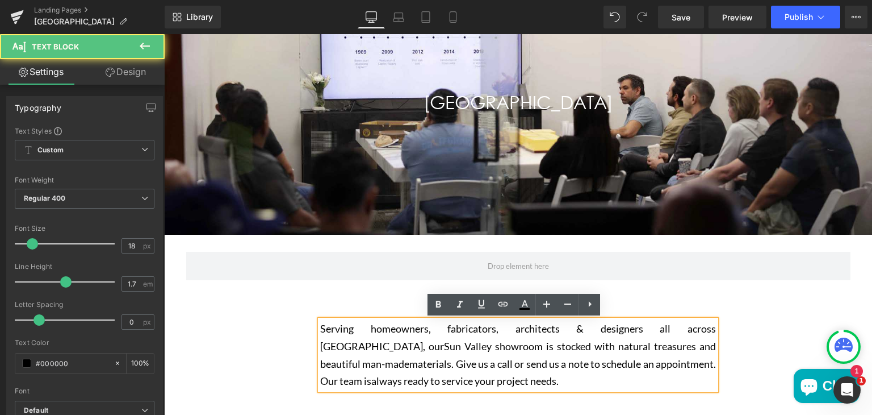
click at [320, 323] on div "Serving homeowners, fabricators, architects & designers all across Los Angeles,…" at bounding box center [518, 354] width 396 height 69
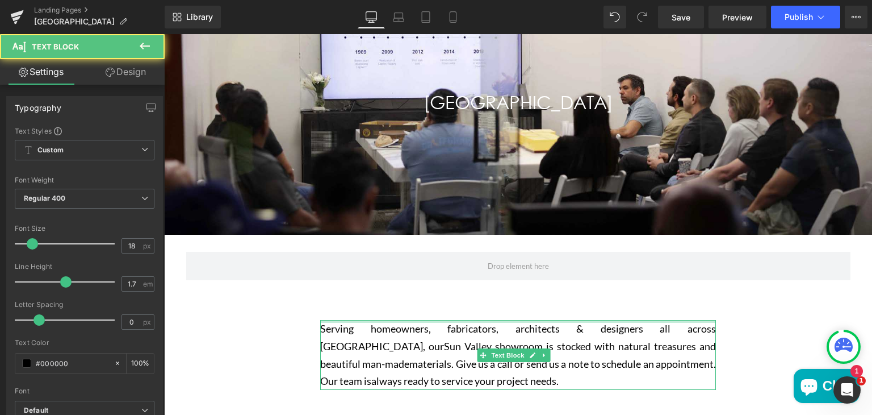
click at [325, 321] on div "Main content" at bounding box center [518, 321] width 396 height 3
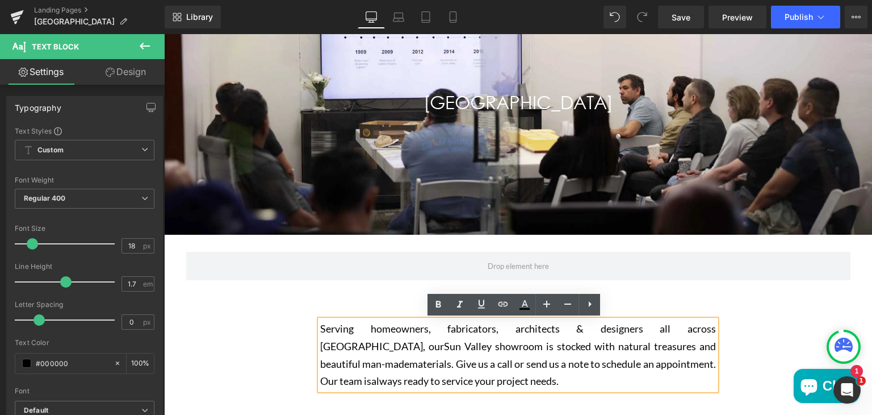
click at [321, 322] on p "Serving homeowners, fabricators, architects & designers all across Los Angeles,…" at bounding box center [518, 354] width 396 height 69
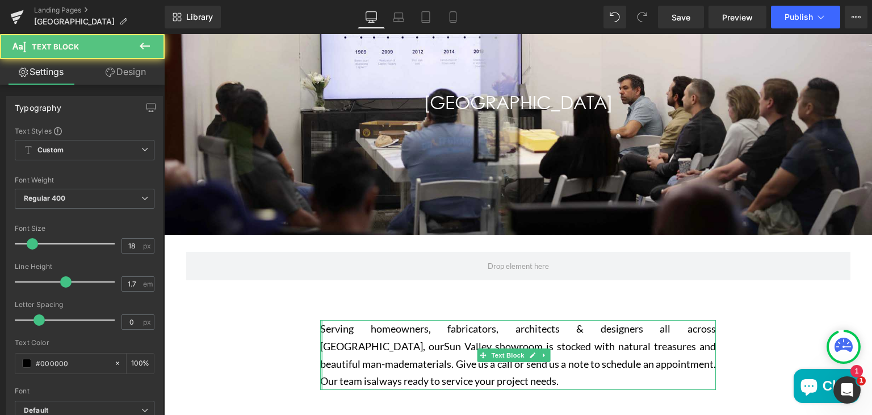
click at [320, 323] on div "Main content" at bounding box center [321, 354] width 3 height 69
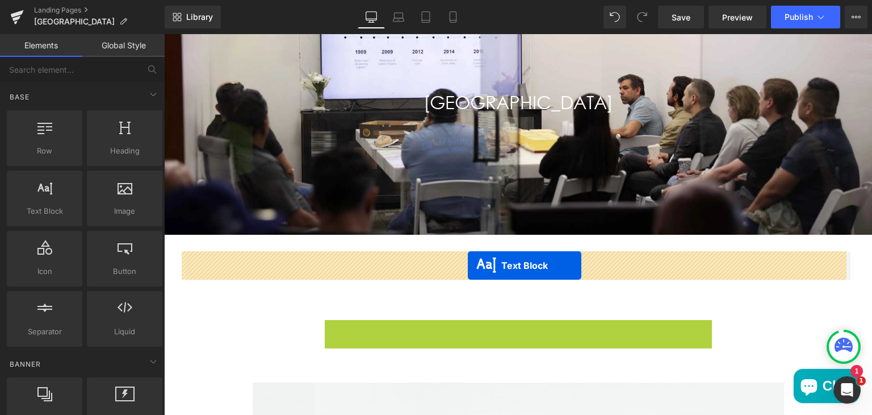
drag, startPoint x: 483, startPoint y: 353, endPoint x: 466, endPoint y: 265, distance: 89.7
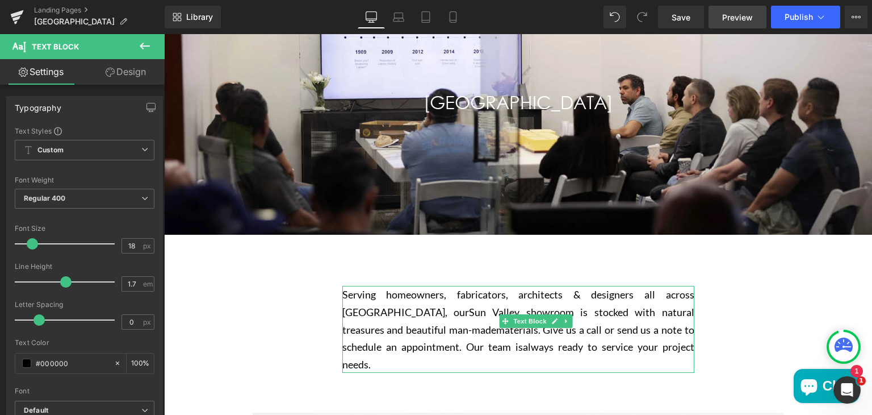
click at [729, 15] on span "Preview" at bounding box center [737, 17] width 31 height 12
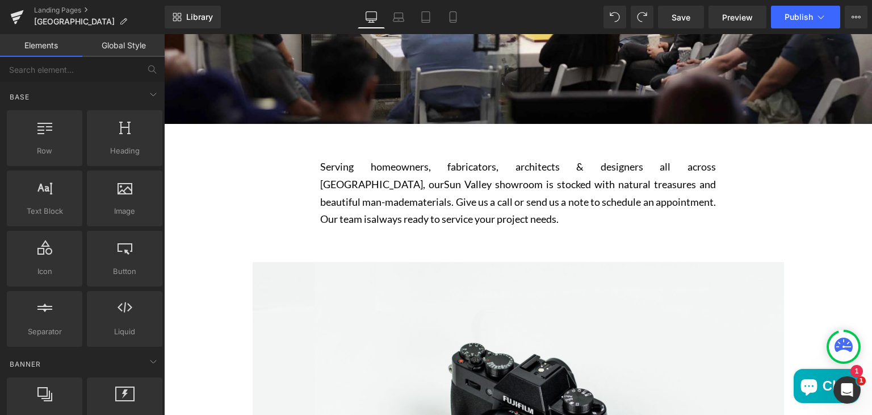
scroll to position [300, 0]
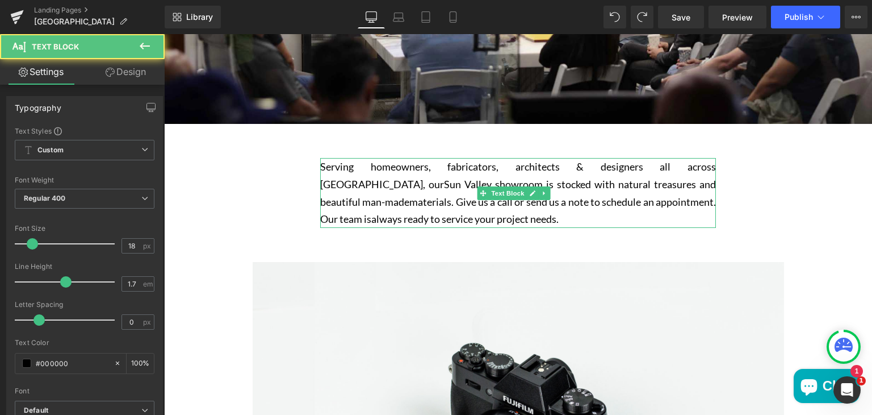
click at [345, 202] on span "materials. Give us a call or send us a note to schedule an appointment. Our tea…" at bounding box center [518, 210] width 396 height 30
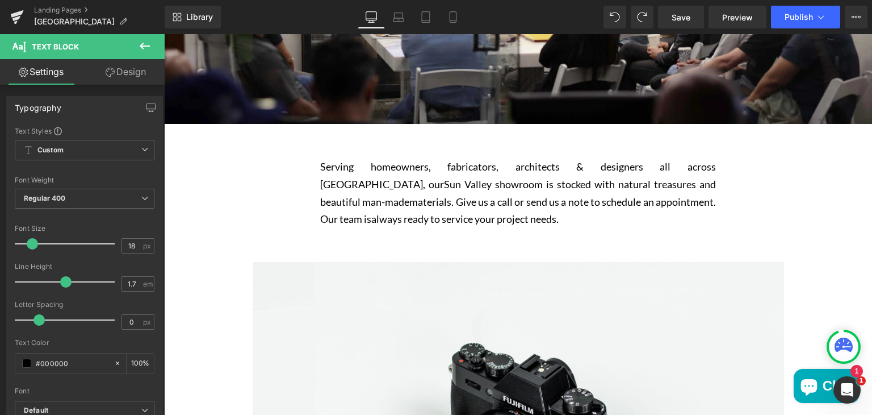
click at [129, 72] on link "Design" at bounding box center [126, 72] width 82 height 26
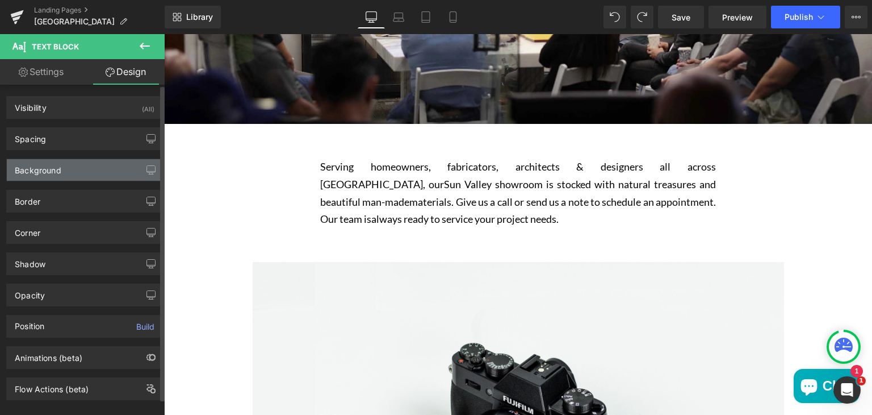
type input "transparent"
type input "0"
click at [68, 170] on div "Background" at bounding box center [85, 170] width 156 height 22
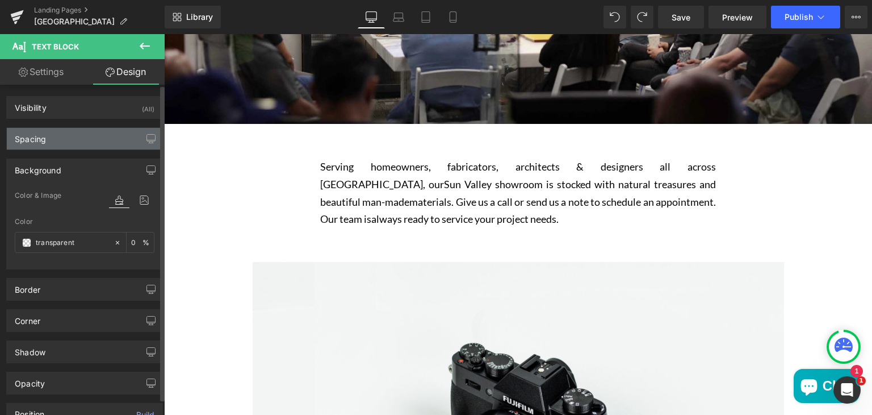
click at [52, 128] on div "Spacing" at bounding box center [85, 139] width 156 height 22
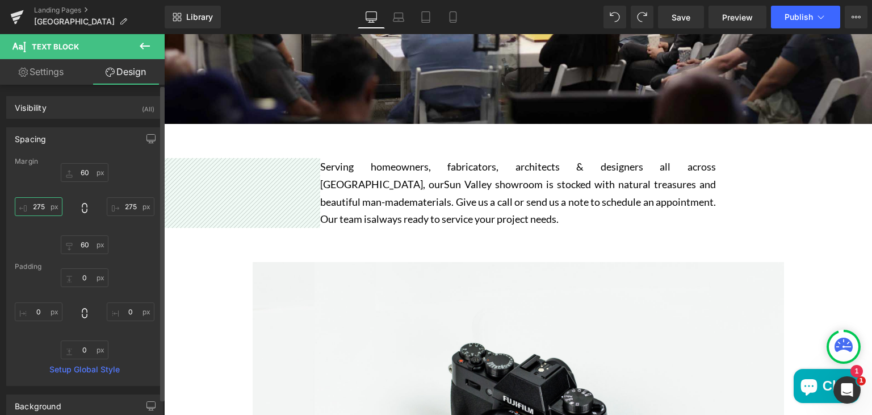
click at [40, 208] on input "275" at bounding box center [39, 206] width 48 height 19
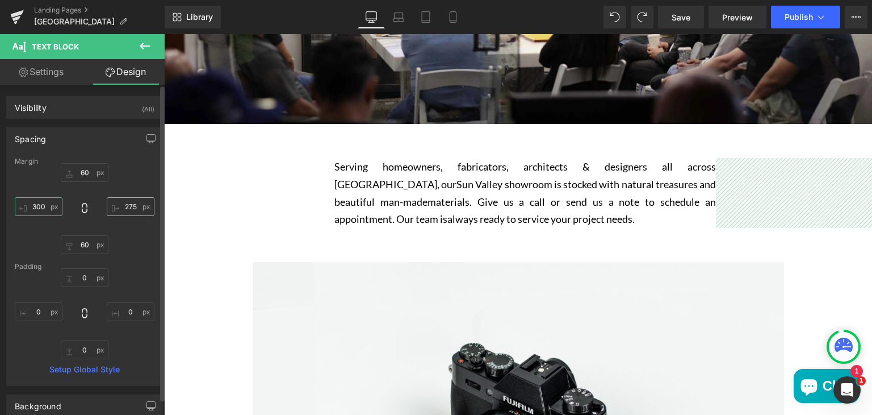
type input "300"
click at [127, 210] on input "275" at bounding box center [131, 206] width 48 height 19
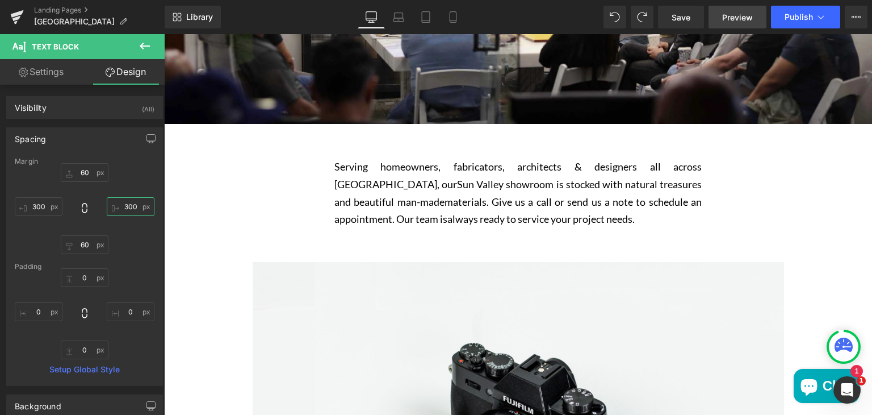
type input "300"
click at [733, 16] on span "Preview" at bounding box center [737, 17] width 31 height 12
click at [146, 46] on icon at bounding box center [145, 46] width 10 height 7
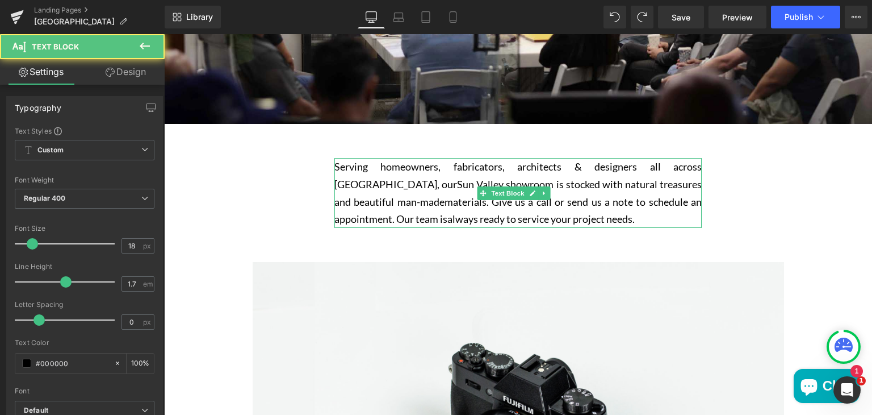
click at [384, 181] on span "Sun Valley showroom is stocked with natural treasures and beautiful man-made" at bounding box center [517, 193] width 367 height 30
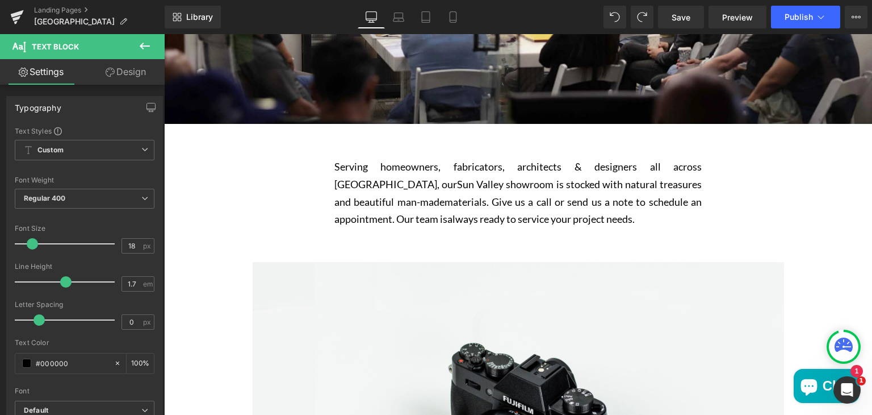
click at [133, 69] on link "Design" at bounding box center [126, 72] width 82 height 26
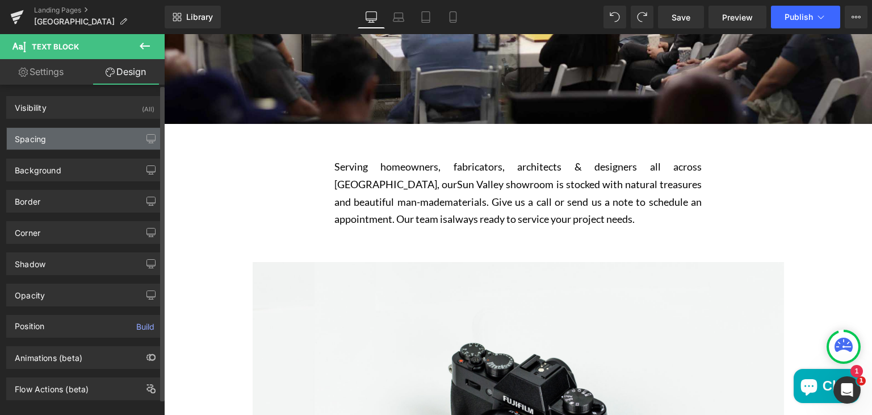
click at [85, 136] on div "Spacing" at bounding box center [85, 139] width 156 height 22
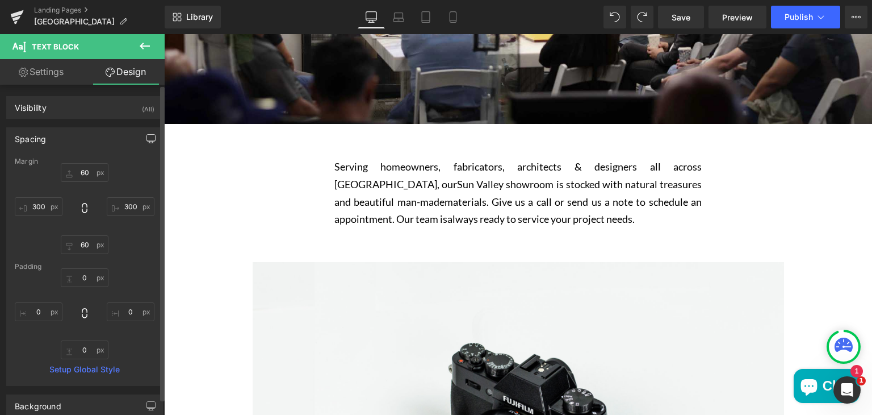
click at [147, 141] on icon "button" at bounding box center [151, 138] width 9 height 9
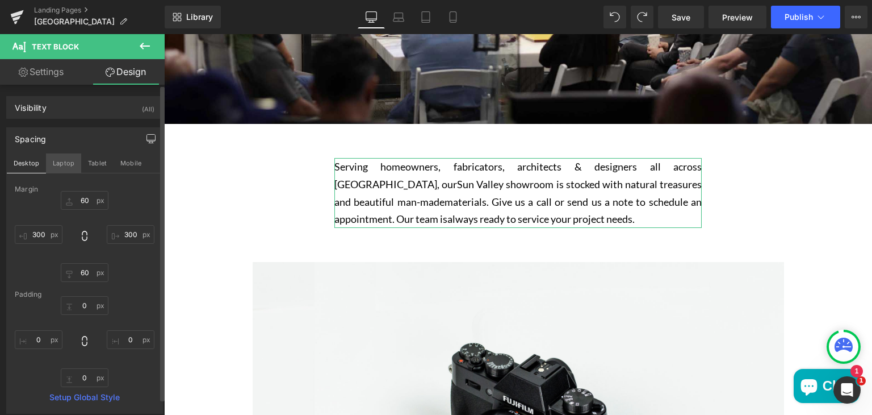
click at [69, 161] on button "Laptop" at bounding box center [63, 162] width 35 height 19
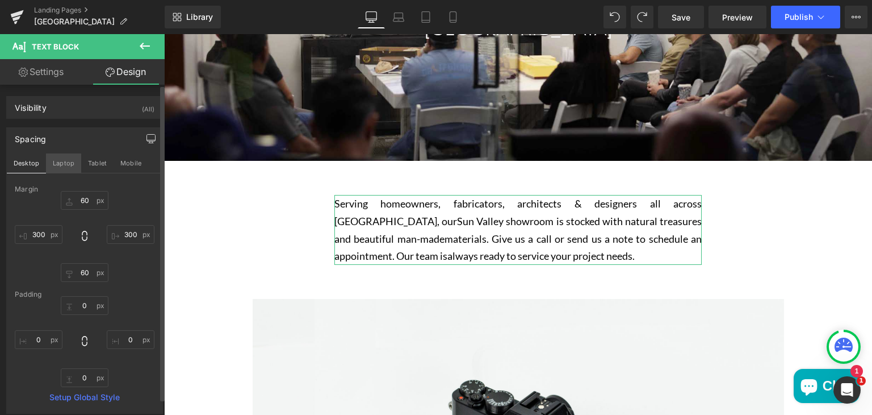
type input "60"
type input "200"
type input "60"
type input "200"
type input "0"
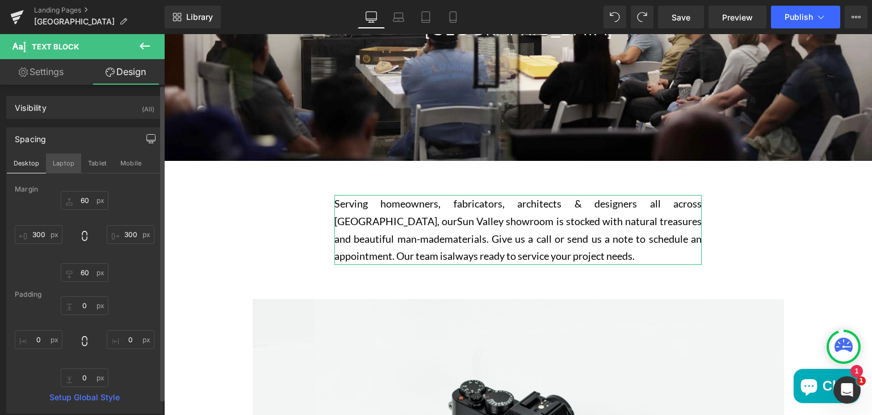
type input "0"
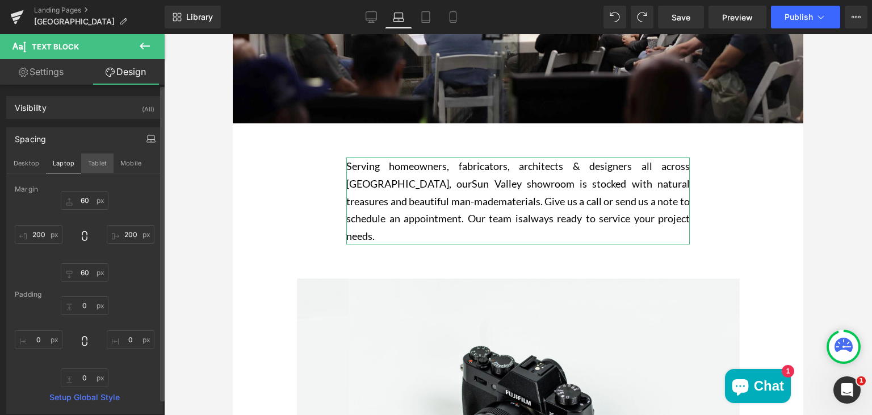
click at [86, 161] on button "Tablet" at bounding box center [97, 162] width 32 height 19
type input "50"
type input "100"
type input "50"
type input "100"
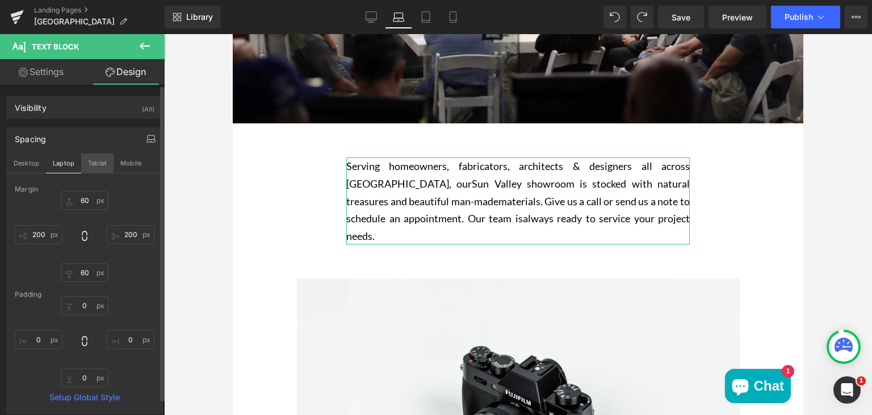
type input "0"
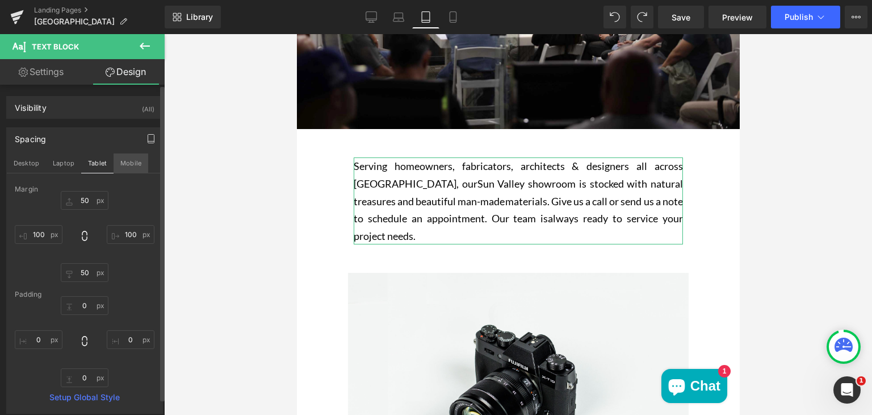
click at [126, 162] on button "Mobile" at bounding box center [131, 162] width 35 height 19
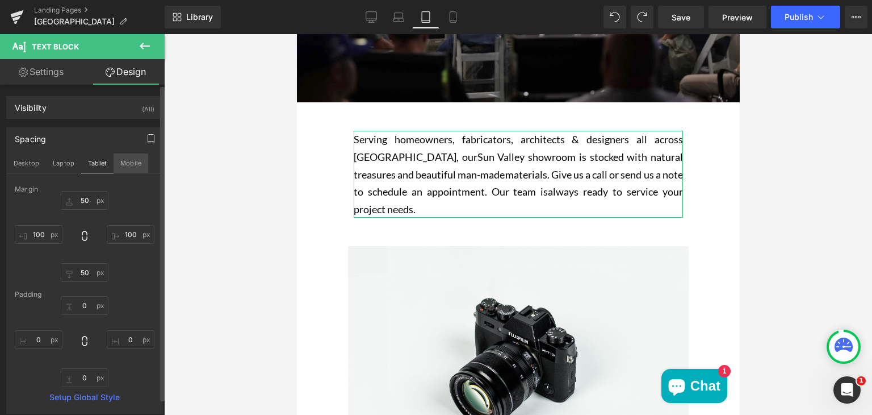
type input "40"
type input "50"
type input "40"
type input "50"
type input "0"
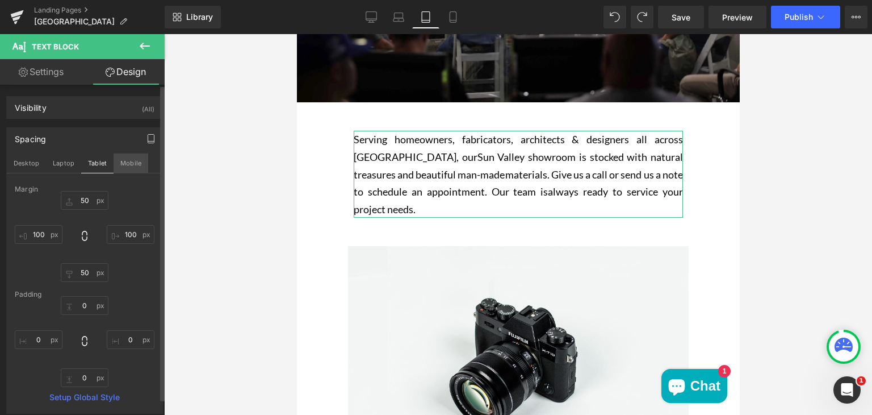
type input "0"
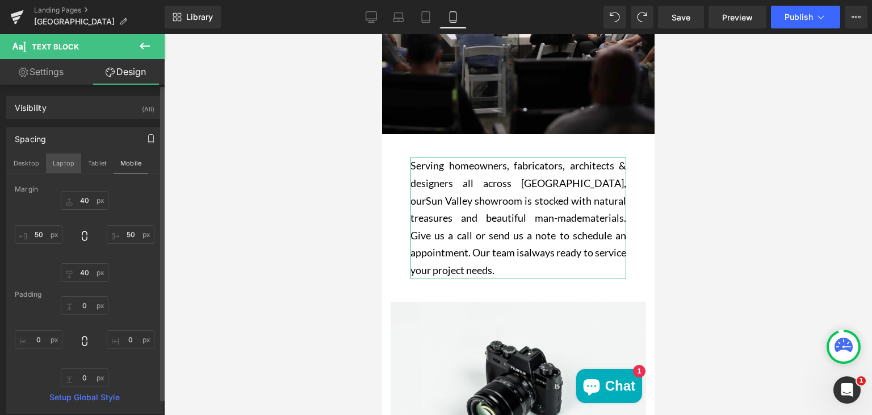
click at [57, 162] on button "Laptop" at bounding box center [63, 162] width 35 height 19
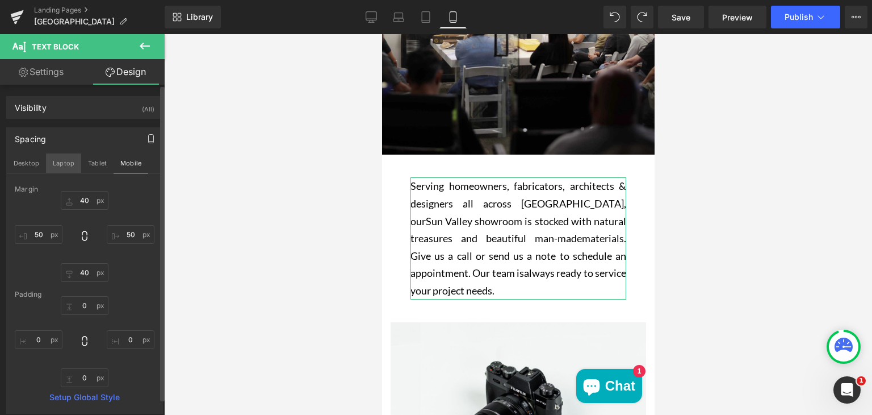
type input "60"
type input "200"
type input "60"
type input "200"
type input "0"
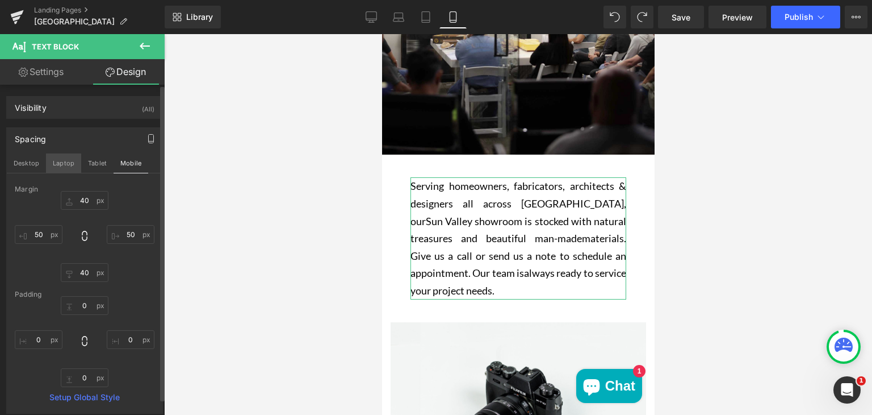
type input "0"
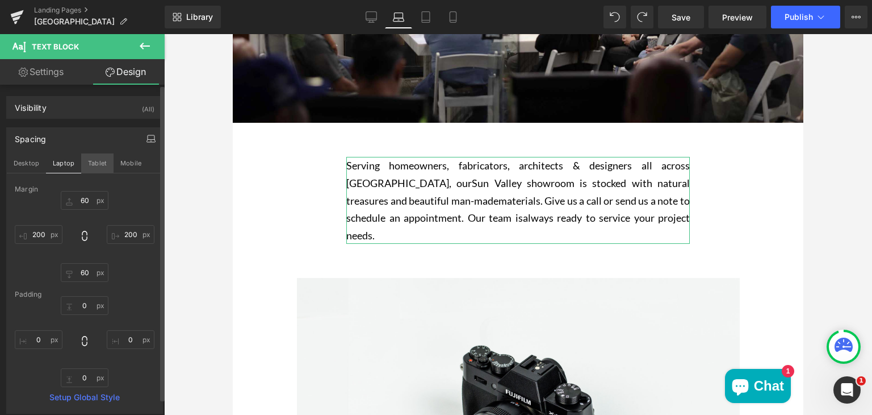
click at [94, 160] on button "Tablet" at bounding box center [97, 162] width 32 height 19
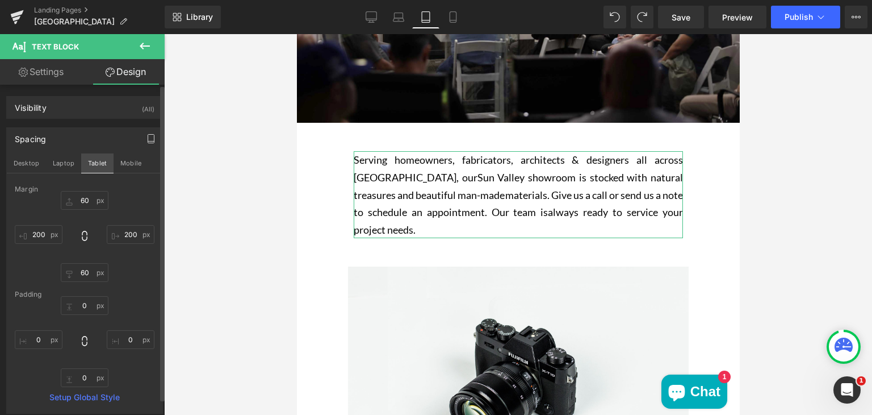
type input "50"
type input "100"
type input "50"
type input "100"
type input "0"
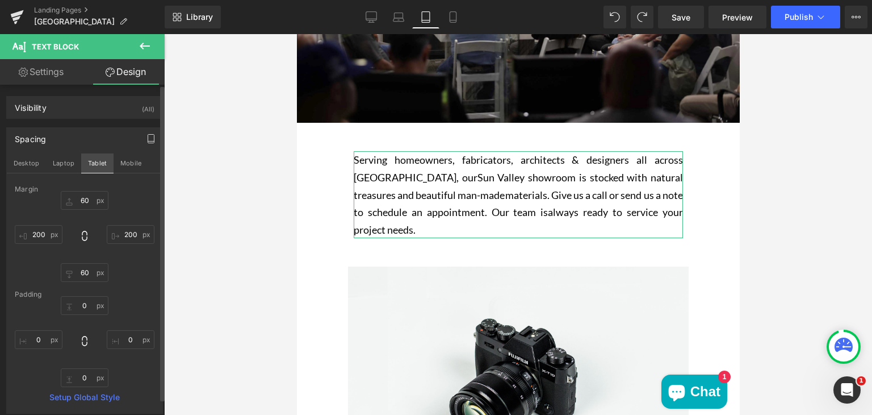
type input "0"
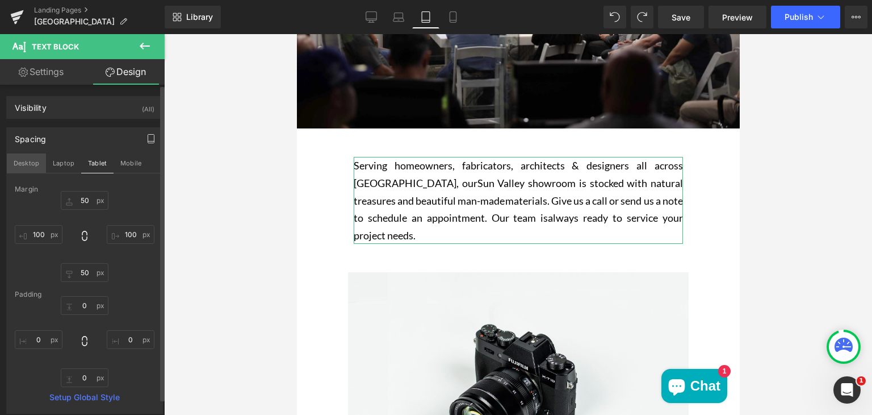
click at [30, 160] on button "Desktop" at bounding box center [26, 162] width 39 height 19
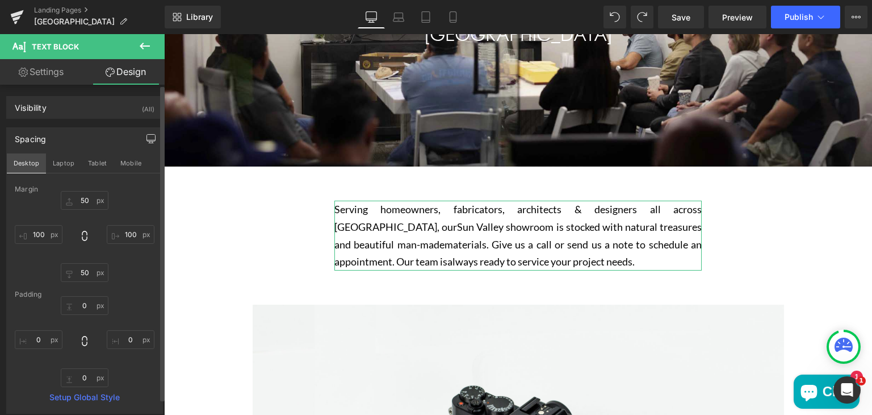
type input "60"
type input "300"
type input "60"
type input "300"
type input "0"
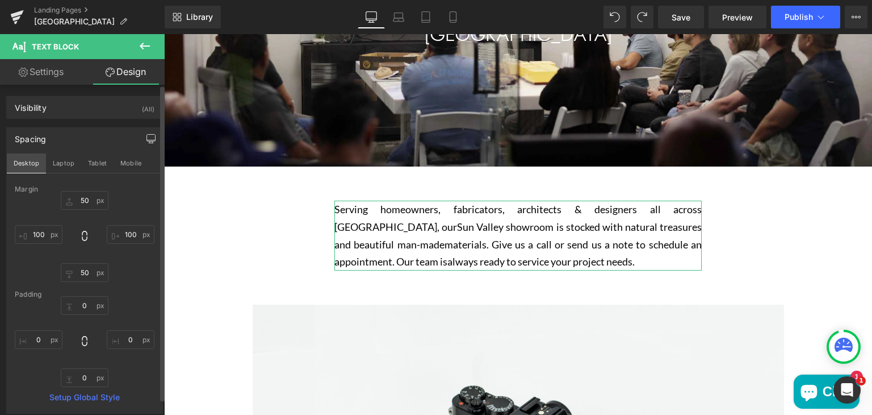
type input "0"
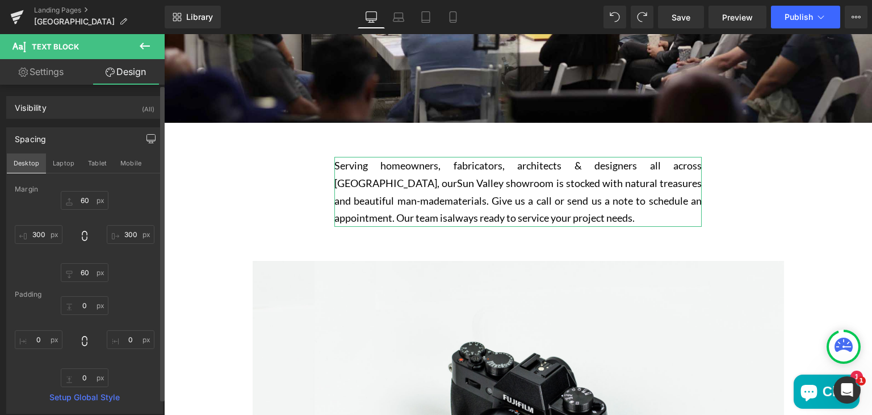
scroll to position [302, 0]
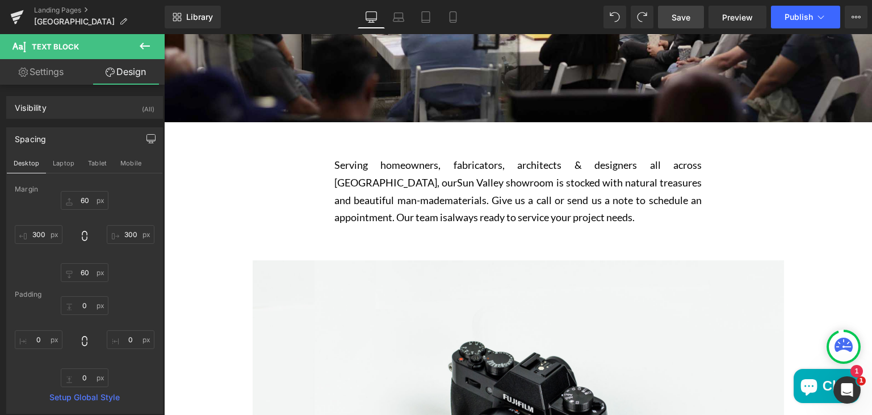
click at [685, 19] on span "Save" at bounding box center [681, 17] width 19 height 12
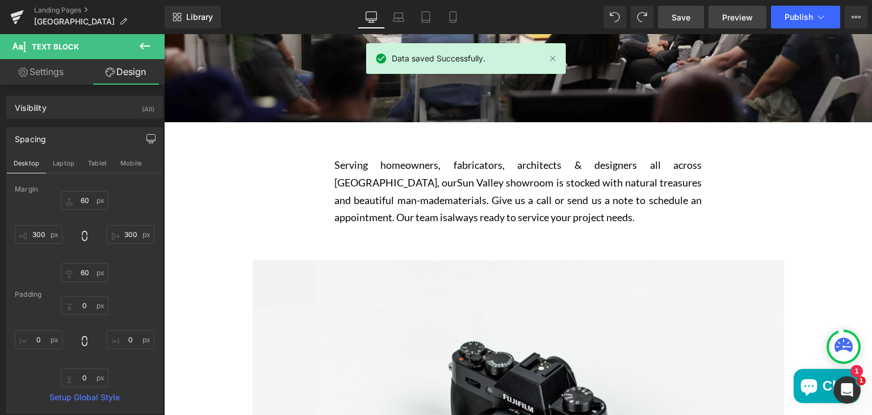
click at [729, 14] on span "Preview" at bounding box center [737, 17] width 31 height 12
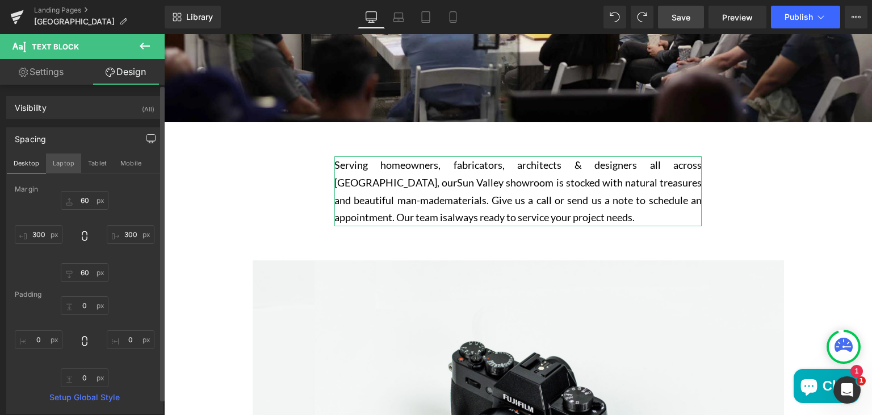
click at [66, 166] on button "Laptop" at bounding box center [63, 162] width 35 height 19
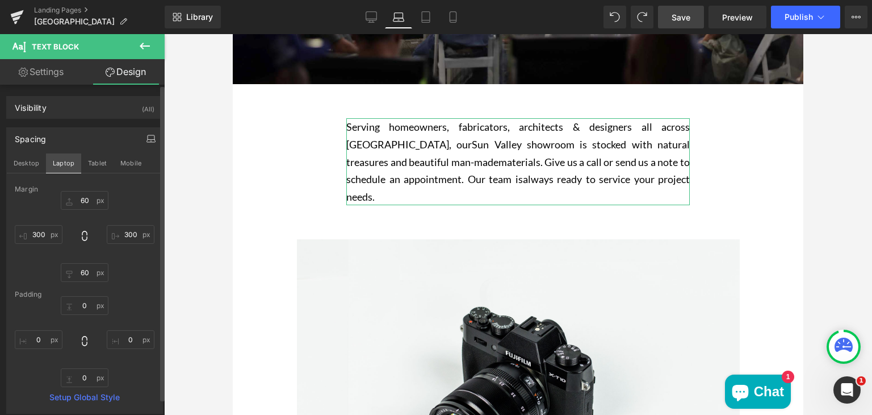
type input "60"
type input "200"
type input "60"
type input "200"
type input "0"
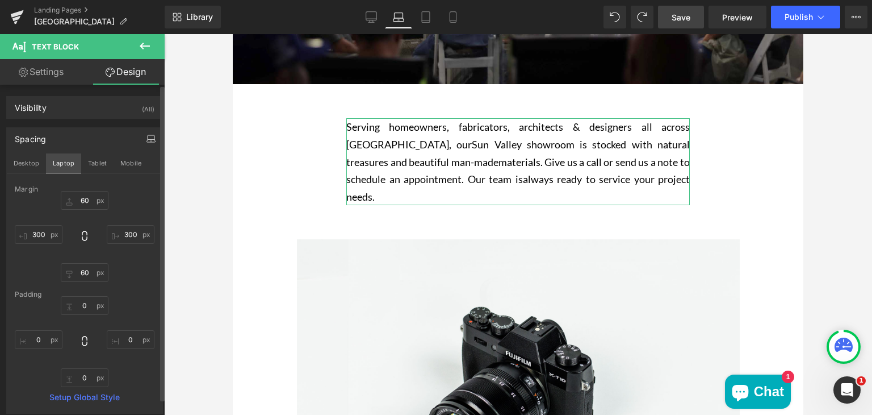
type input "0"
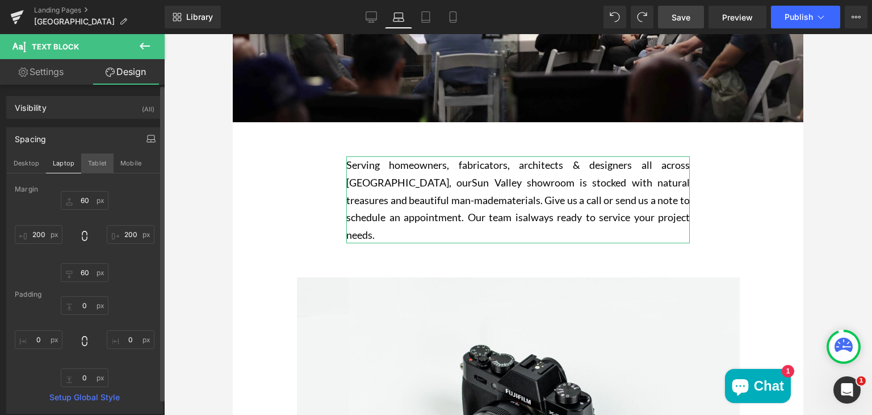
click at [93, 166] on button "Tablet" at bounding box center [97, 162] width 32 height 19
type input "50"
type input "100"
type input "50"
type input "100"
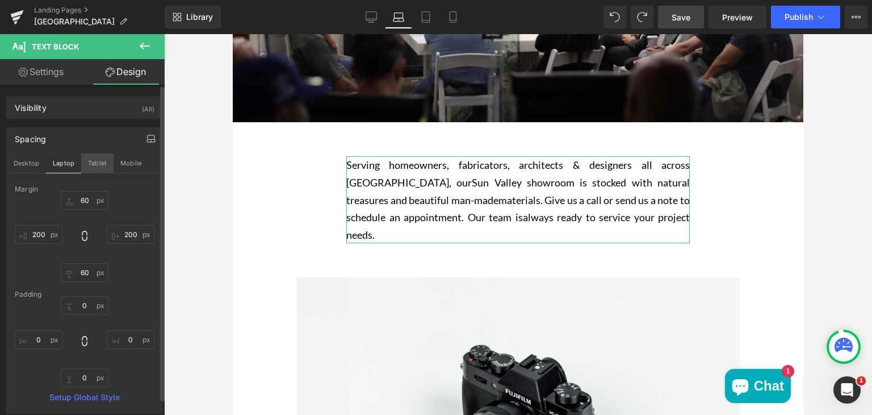
type input "0"
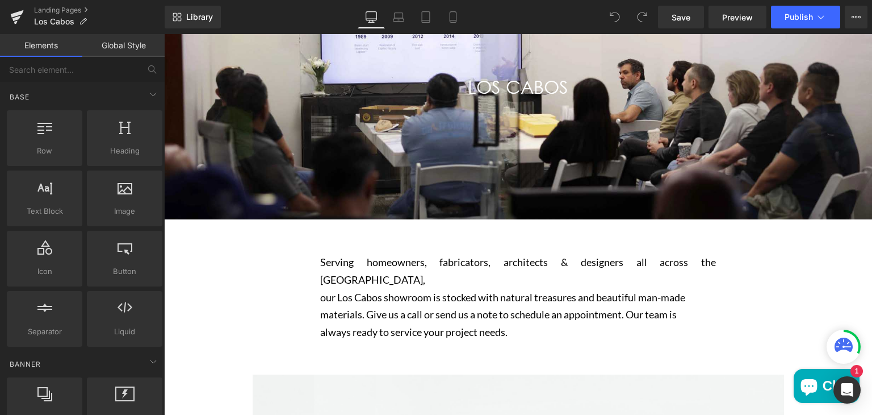
scroll to position [206, 0]
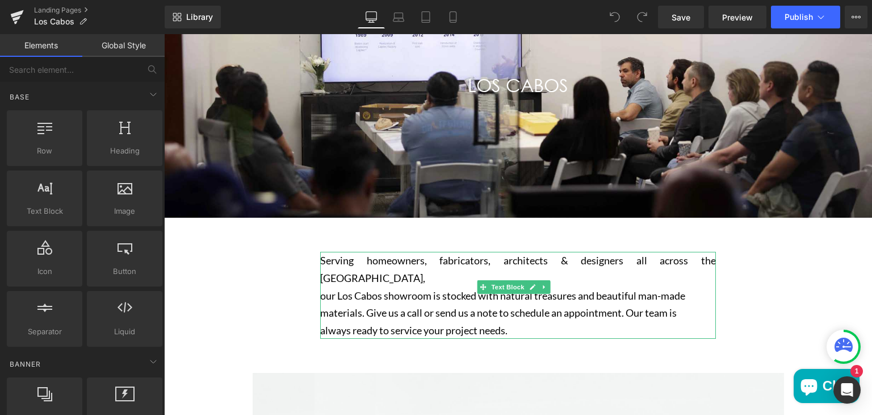
click at [408, 287] on p "our Los Cabos showroom is stocked with natural treasures and beautiful man-made" at bounding box center [518, 296] width 396 height 18
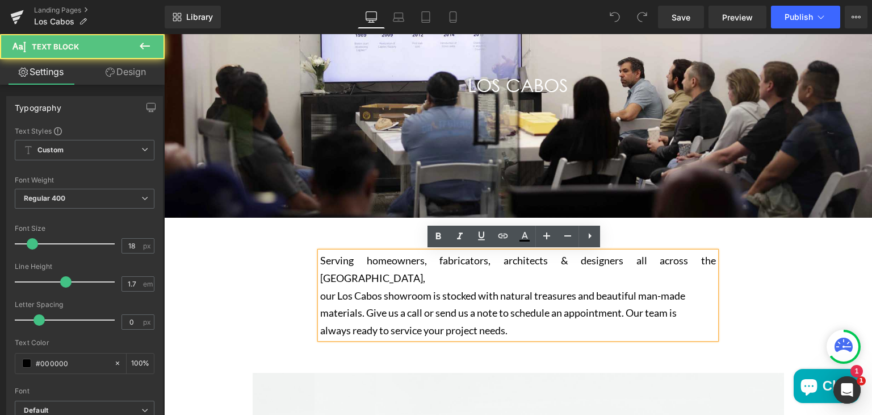
scroll to position [0, 0]
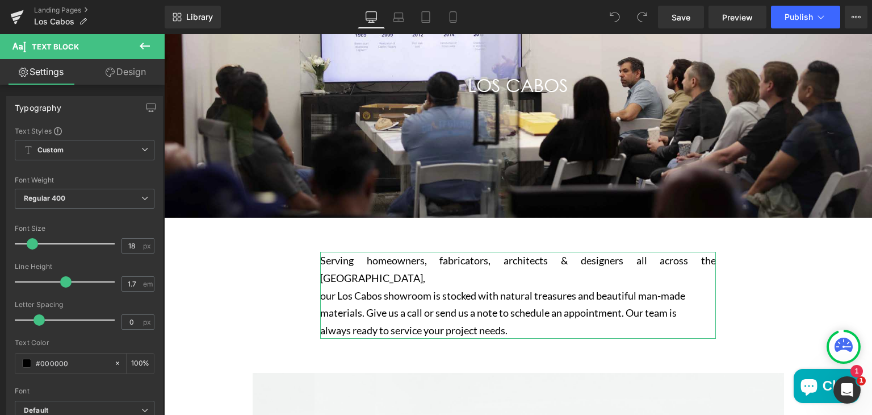
click at [123, 66] on link "Design" at bounding box center [126, 72] width 82 height 26
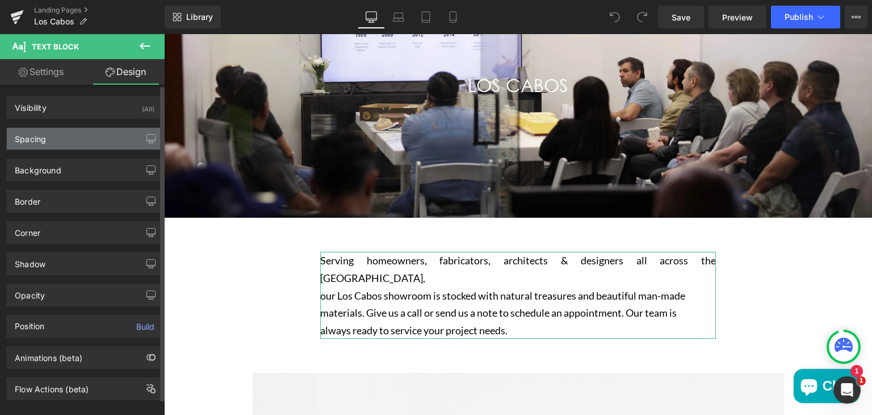
click at [62, 139] on div "Spacing" at bounding box center [85, 139] width 156 height 22
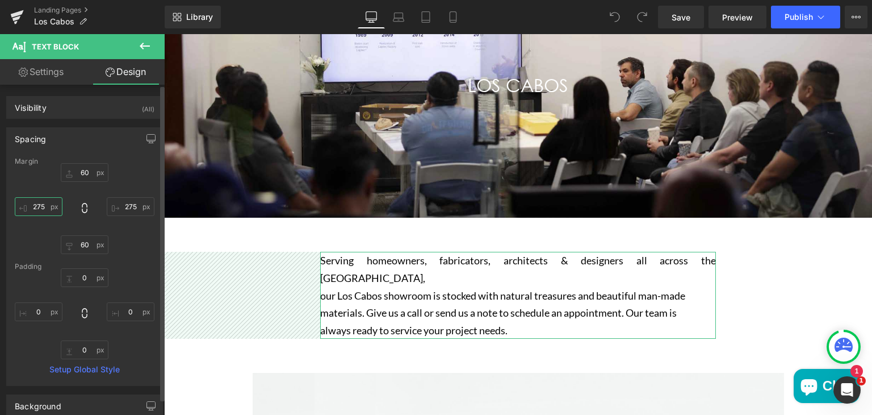
click at [43, 205] on input "275" at bounding box center [39, 206] width 48 height 19
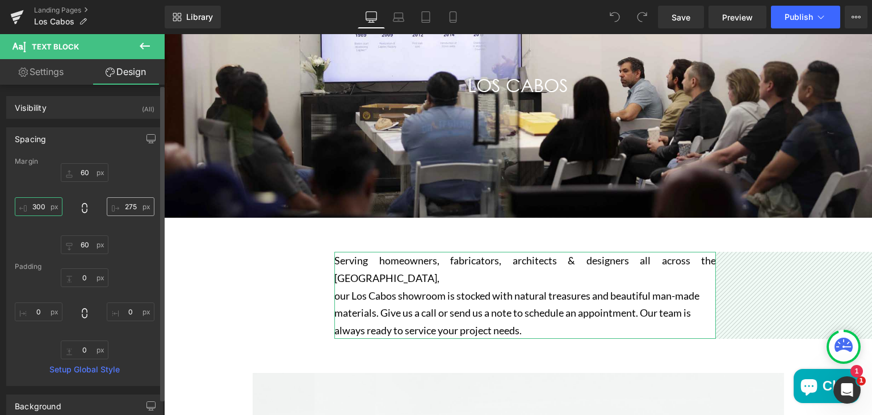
type input "300"
click at [125, 207] on input "275" at bounding box center [131, 206] width 48 height 19
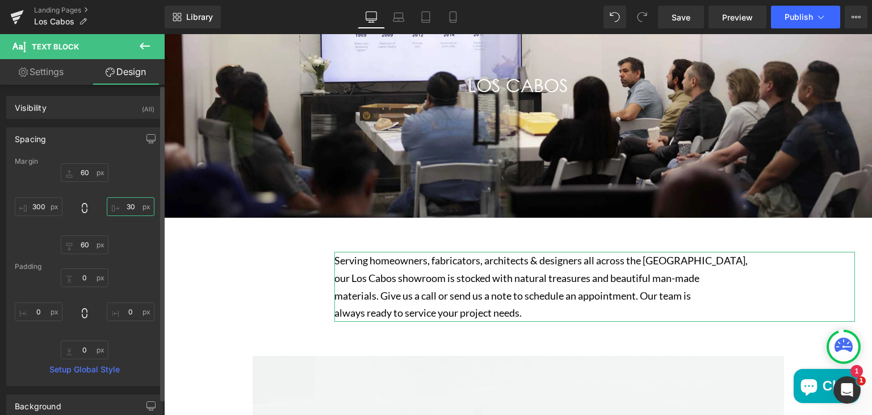
type input "300"
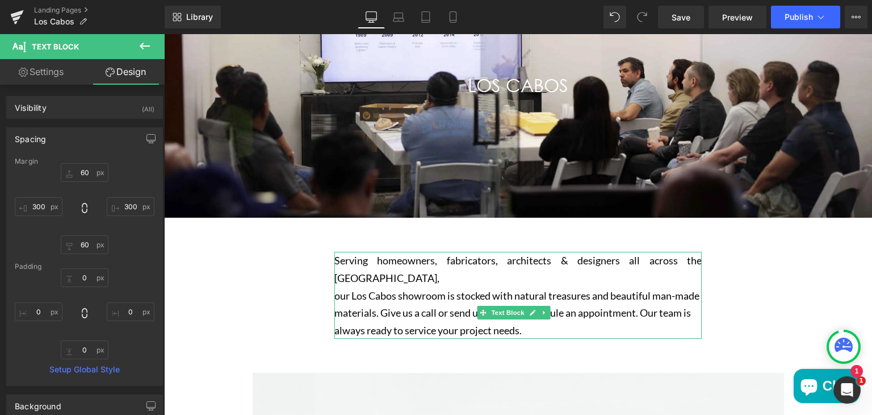
click at [340, 299] on p "our Los Cabos showroom is stocked with natural treasures and beautiful man-made" at bounding box center [517, 296] width 367 height 18
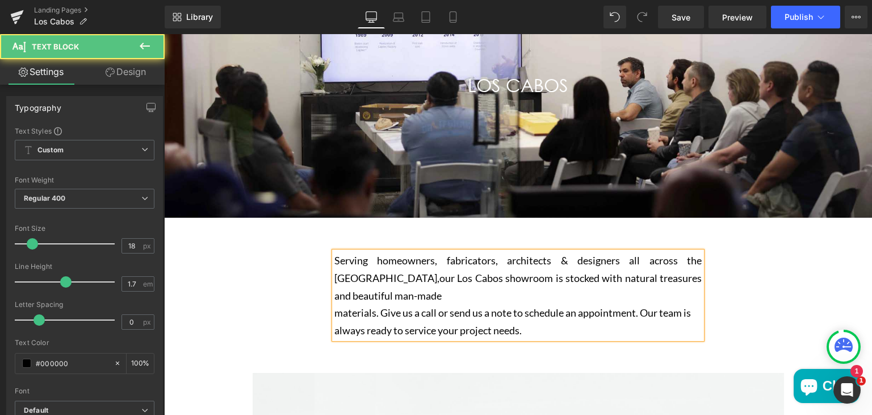
click at [338, 312] on p "materials. Give us a call or send us a note to schedule an appointment. Our tea…" at bounding box center [517, 313] width 367 height 18
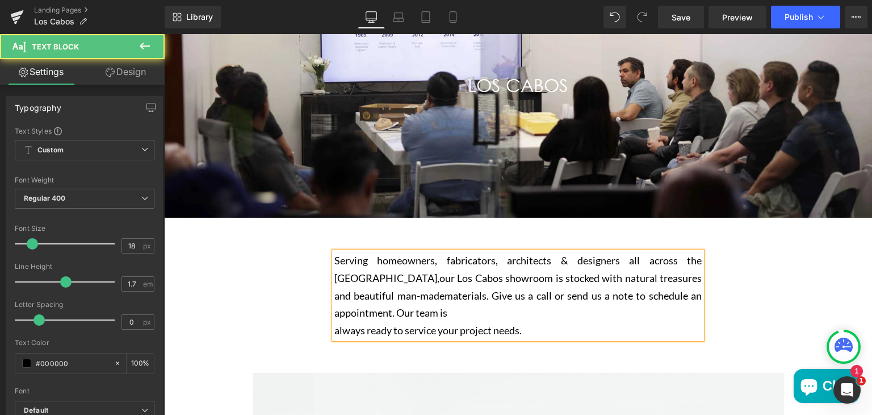
click at [335, 333] on p "always ready to service your project needs." at bounding box center [517, 330] width 367 height 18
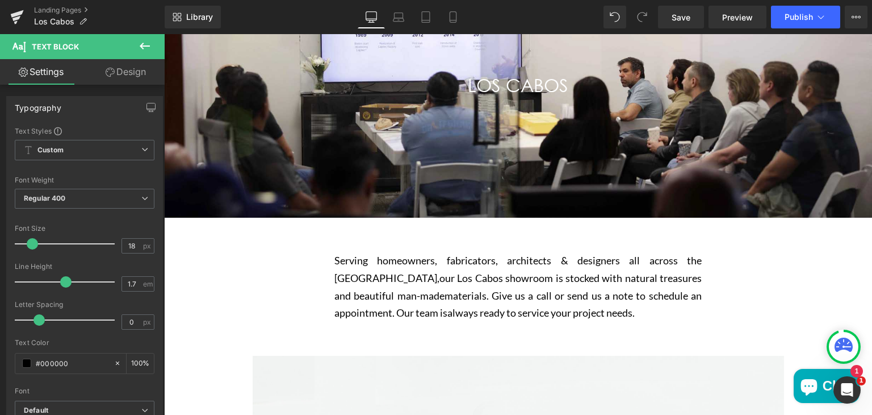
click at [109, 64] on link "Design" at bounding box center [126, 72] width 82 height 26
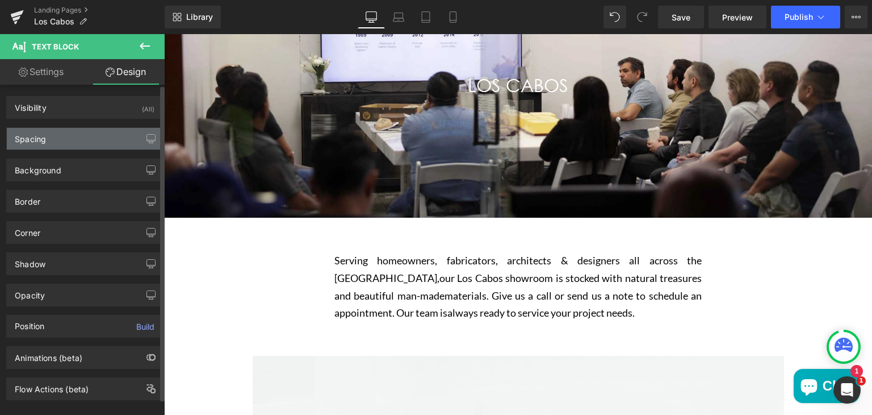
click at [93, 137] on div "Spacing" at bounding box center [85, 139] width 156 height 22
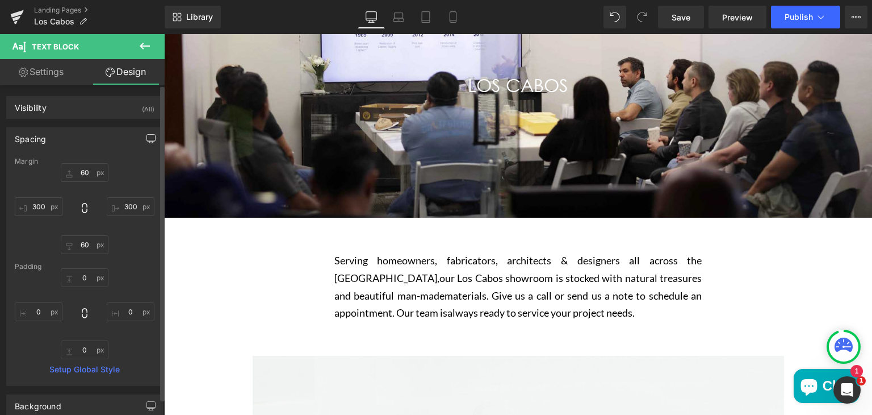
click at [147, 145] on button "button" at bounding box center [151, 139] width 18 height 22
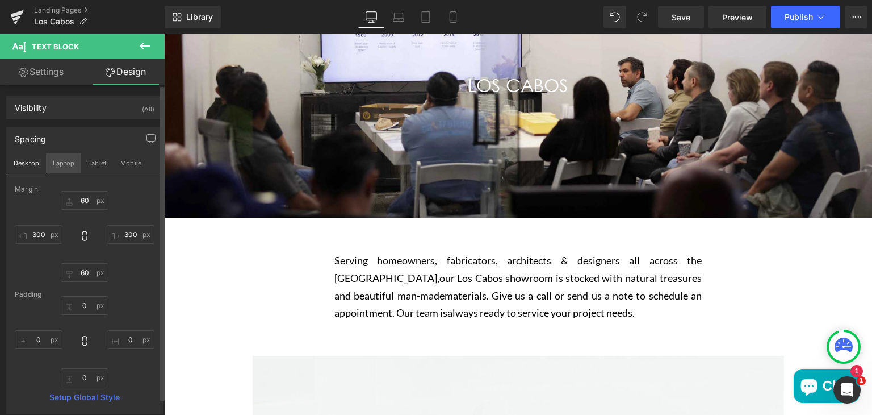
click at [68, 165] on button "Laptop" at bounding box center [63, 162] width 35 height 19
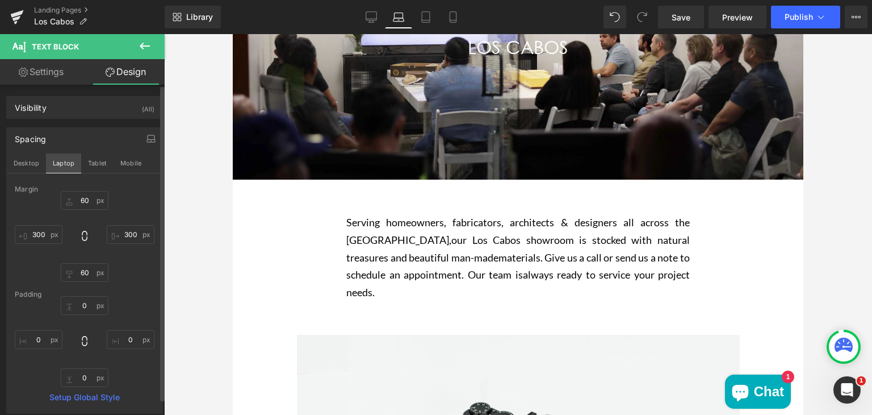
type input "60"
type input "200"
type input "60"
type input "200"
type input "0"
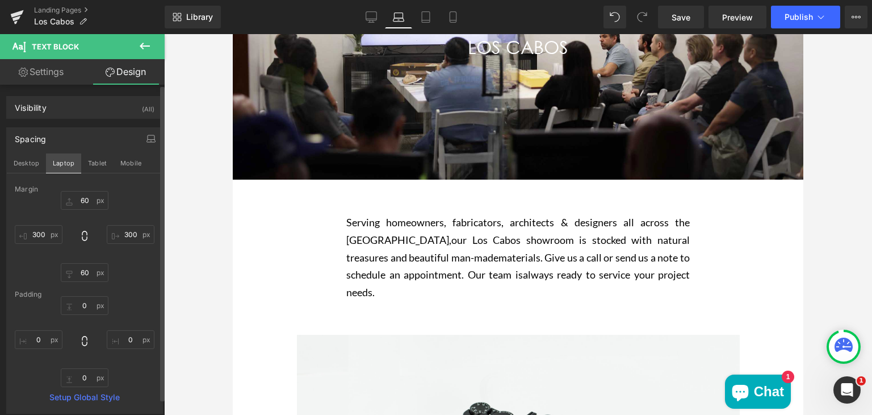
type input "0"
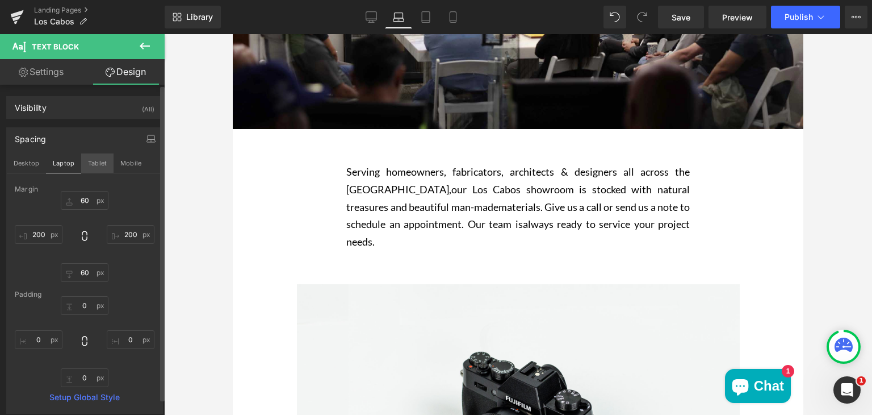
click at [91, 165] on button "Tablet" at bounding box center [97, 162] width 32 height 19
type input "50"
type input "100"
type input "50"
type input "100"
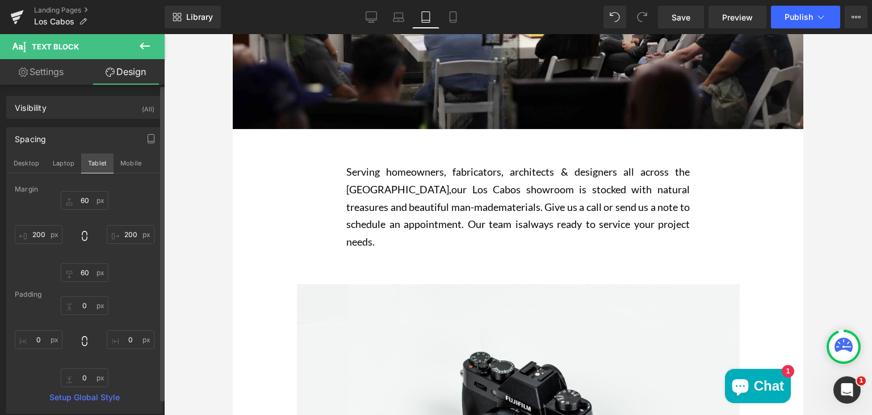
type input "0"
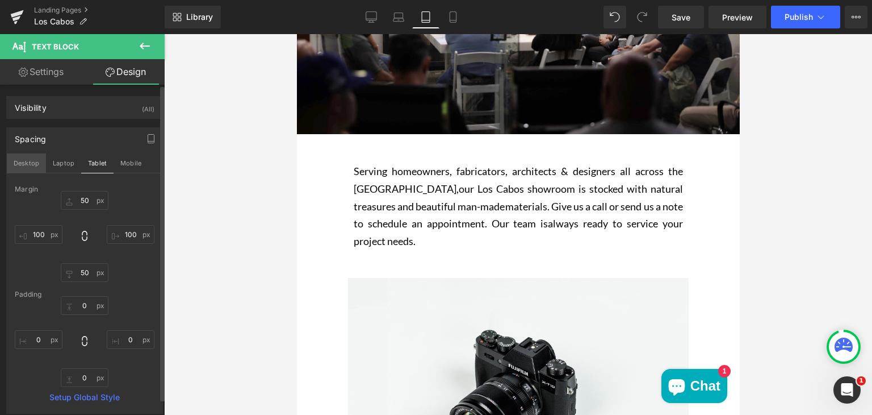
click at [35, 164] on button "Desktop" at bounding box center [26, 162] width 39 height 19
type input "60"
type input "300"
type input "60"
type input "300"
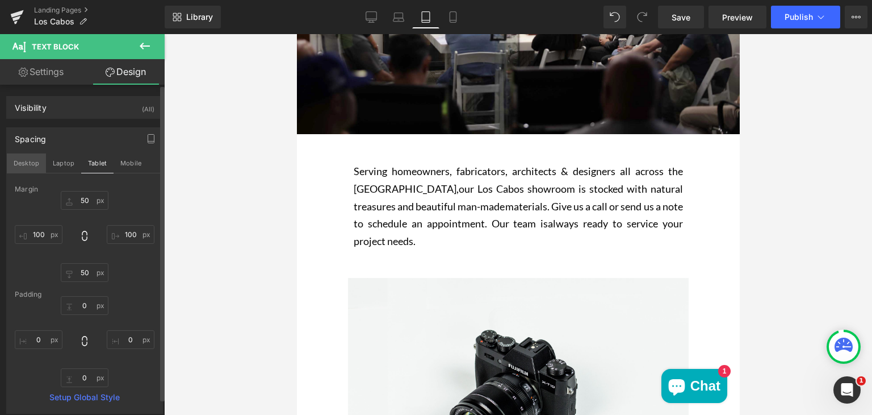
type input "0"
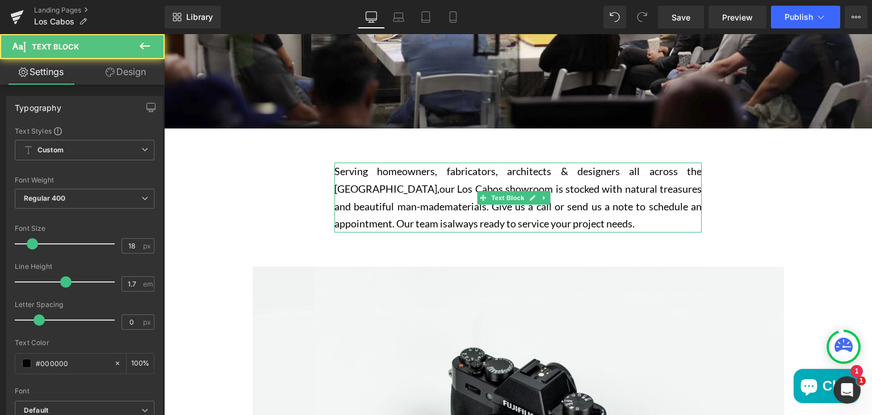
click at [381, 194] on p "Serving homeowners, fabricators, architects & designers all across the Baja Pen…" at bounding box center [517, 196] width 367 height 69
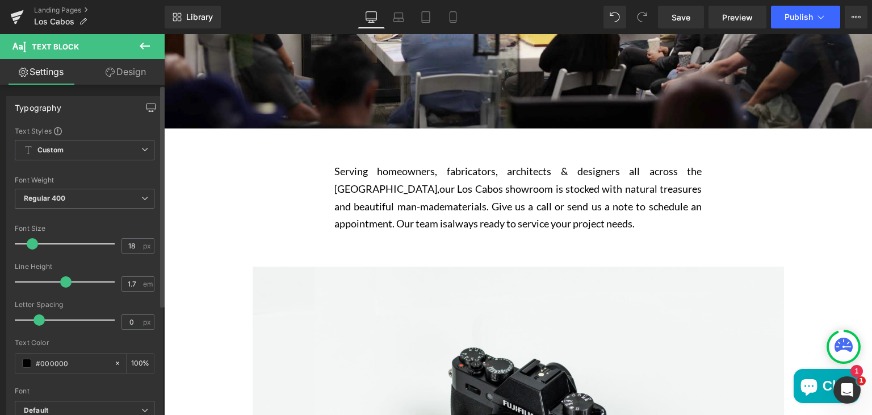
click at [147, 110] on icon "button" at bounding box center [151, 106] width 9 height 7
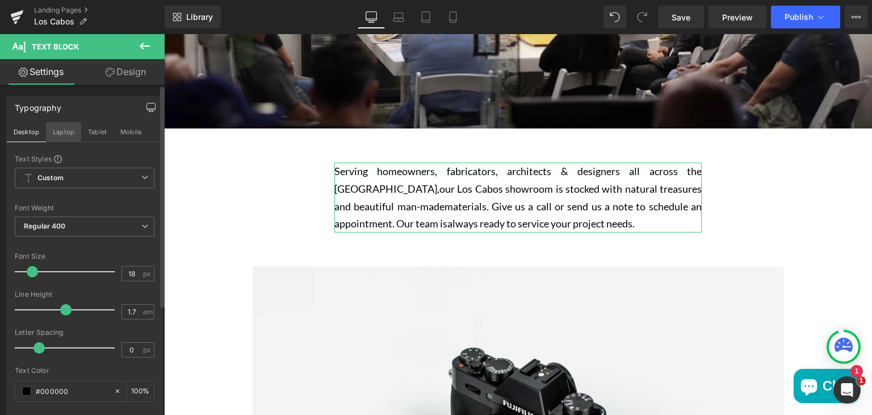
click at [64, 129] on button "Laptop" at bounding box center [63, 131] width 35 height 19
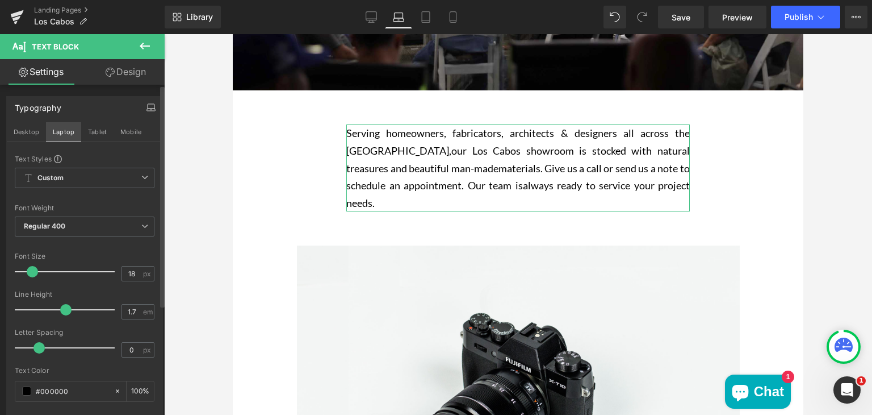
scroll to position [258, 0]
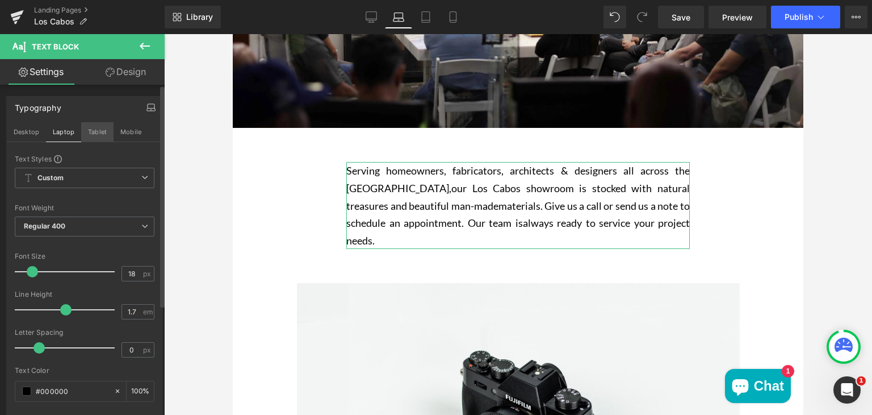
click at [87, 129] on button "Tablet" at bounding box center [97, 131] width 32 height 19
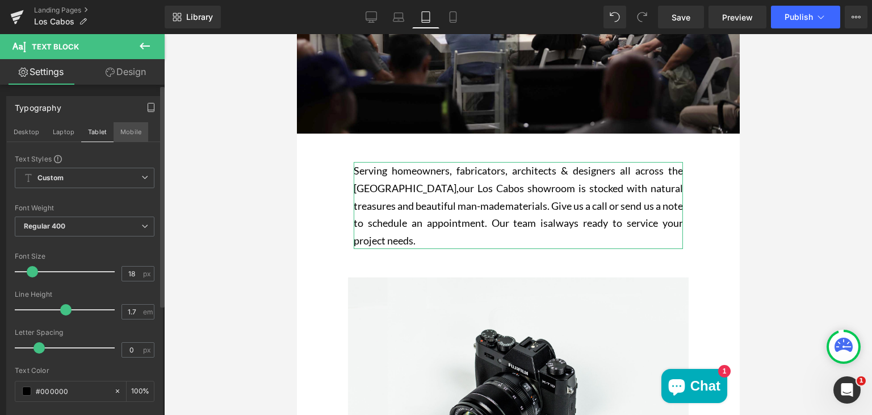
click at [134, 132] on button "Mobile" at bounding box center [131, 131] width 35 height 19
type input "100"
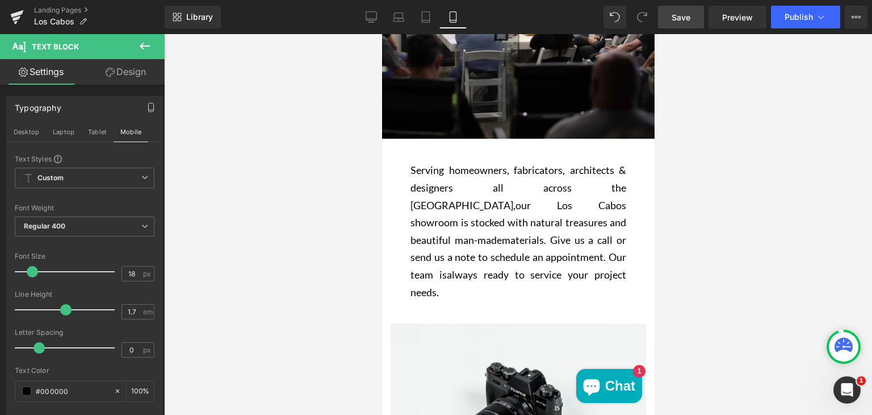
click at [685, 26] on link "Save" at bounding box center [681, 17] width 46 height 23
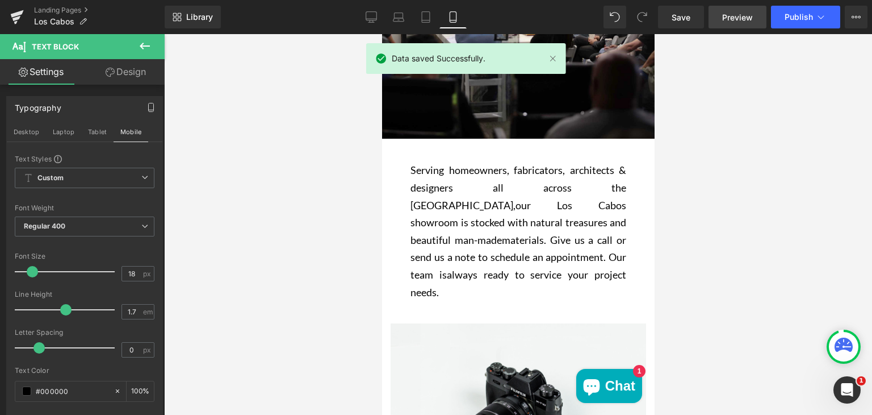
click at [725, 16] on span "Preview" at bounding box center [737, 17] width 31 height 12
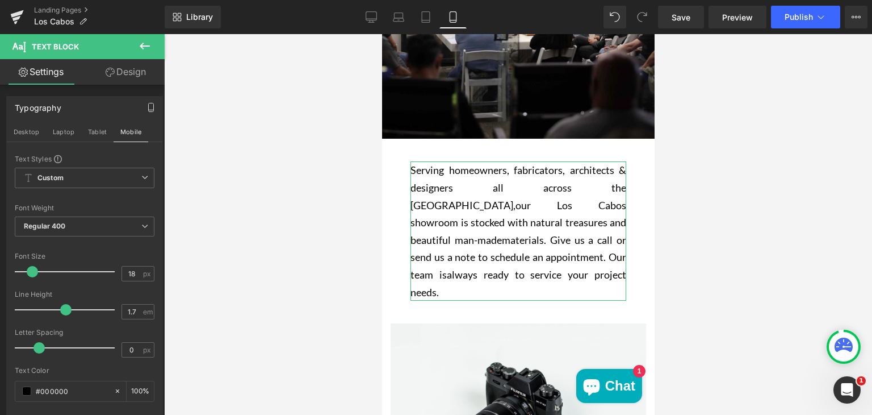
click at [115, 70] on link "Design" at bounding box center [126, 72] width 82 height 26
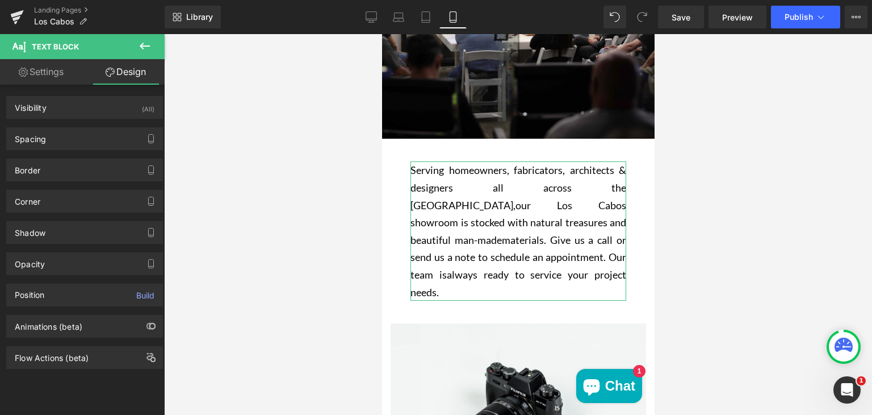
type input "40"
type input "50"
type input "40"
type input "50"
type input "0"
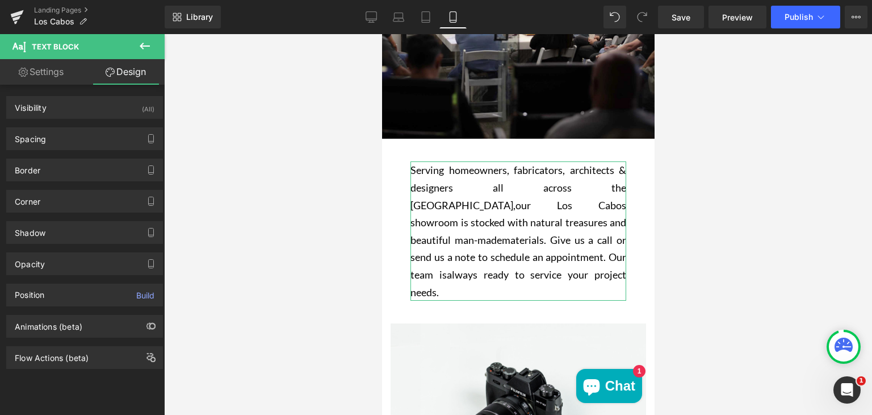
type input "0"
click at [53, 130] on div "Spacing" at bounding box center [85, 139] width 156 height 22
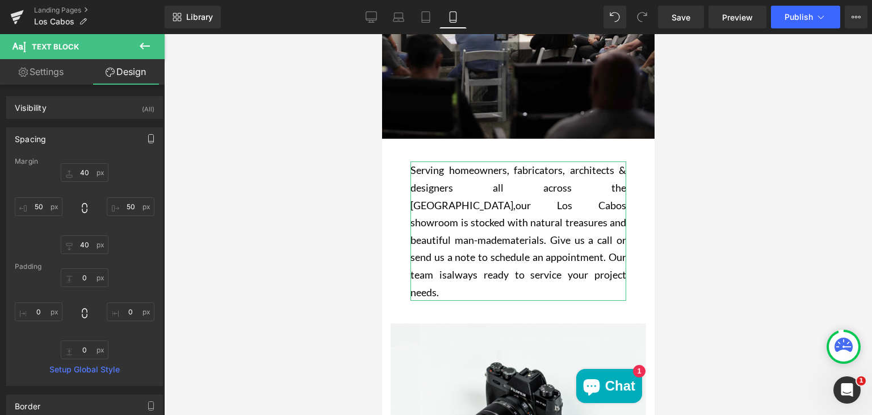
click at [147, 136] on icon "button" at bounding box center [151, 138] width 9 height 9
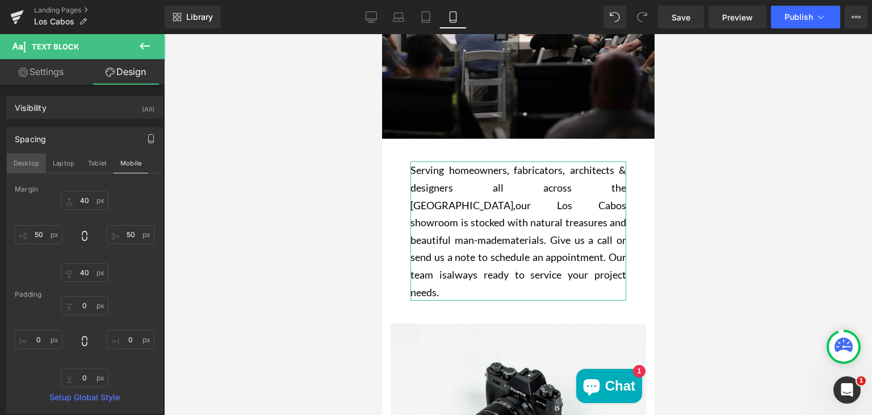
click at [30, 162] on button "Desktop" at bounding box center [26, 162] width 39 height 19
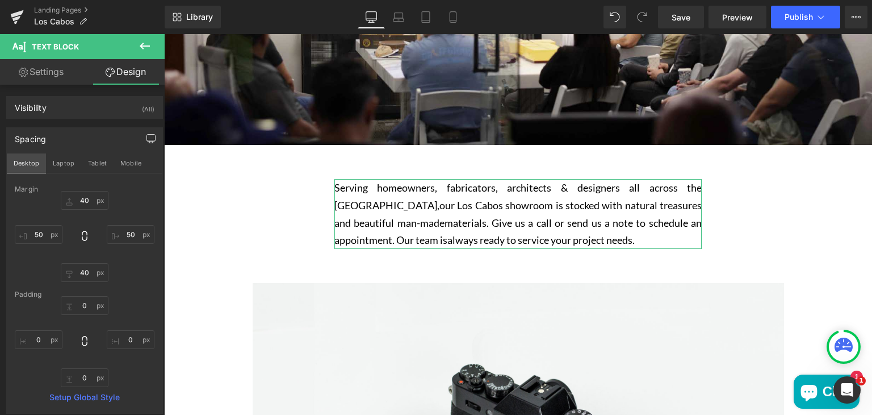
type input "60"
type input "300"
type input "60"
type input "300"
type input "0"
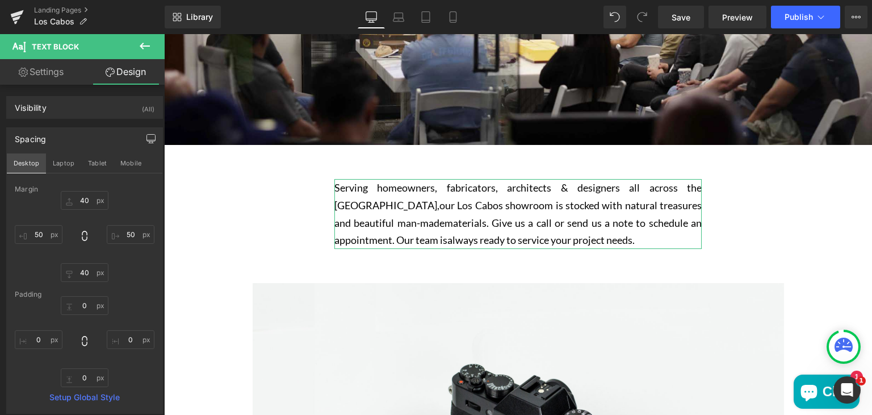
type input "0"
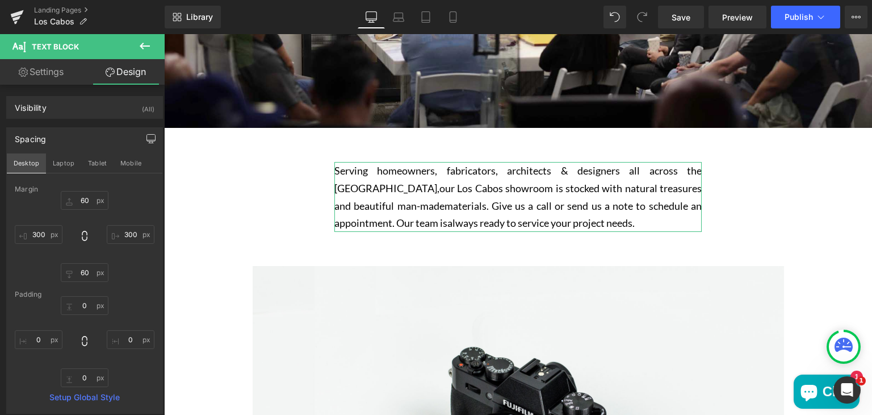
scroll to position [296, 0]
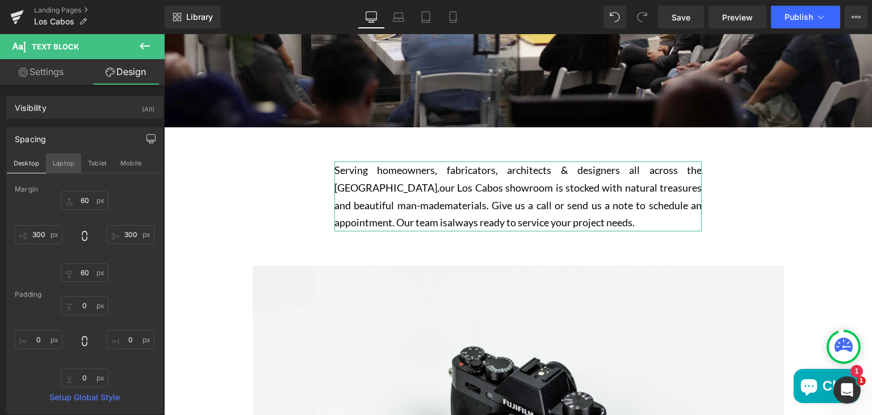
click at [59, 162] on button "Laptop" at bounding box center [63, 162] width 35 height 19
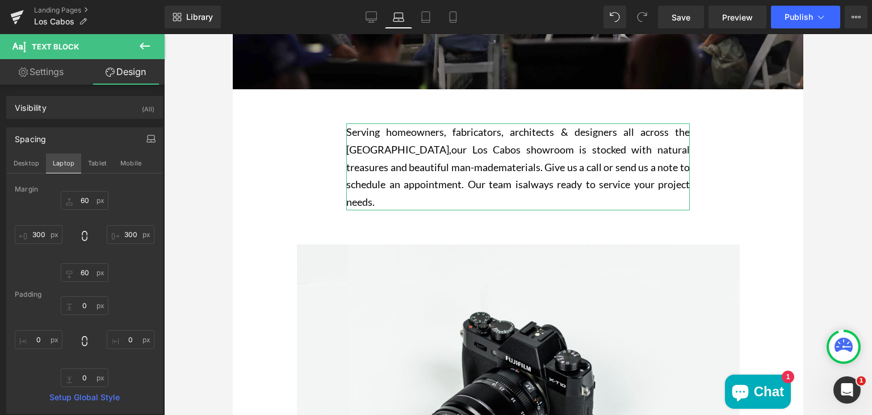
type input "60"
type input "200"
type input "60"
type input "200"
type input "0"
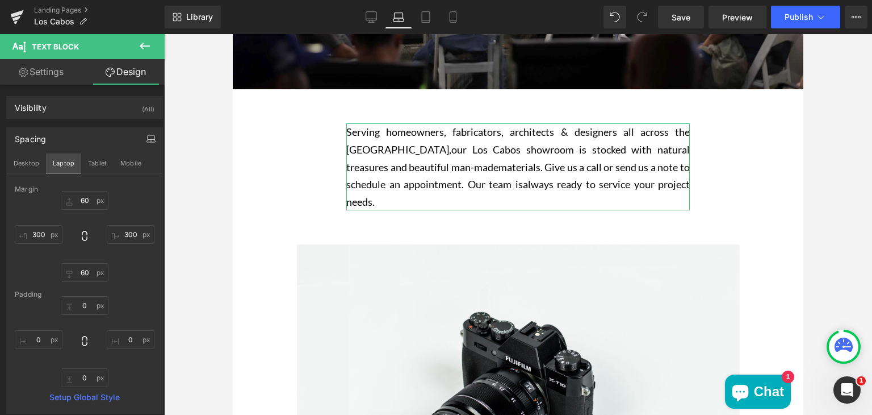
type input "0"
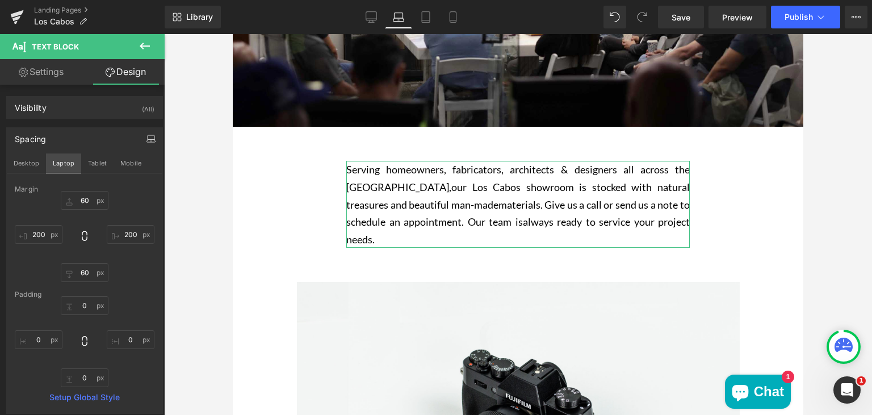
scroll to position [259, 0]
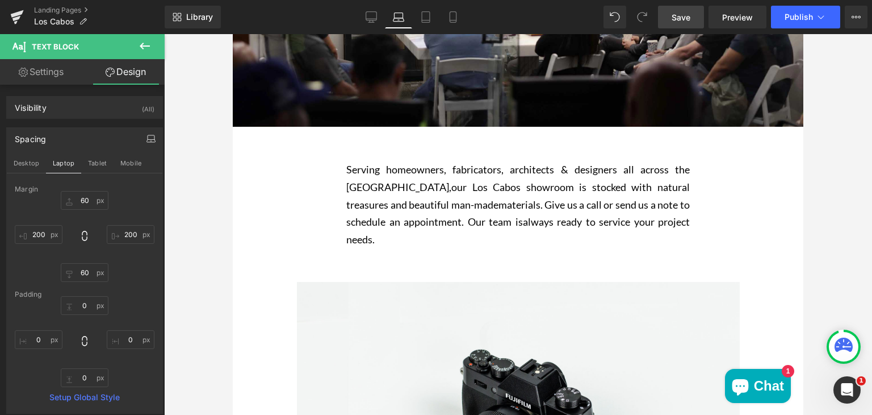
click at [689, 16] on span "Save" at bounding box center [681, 17] width 19 height 12
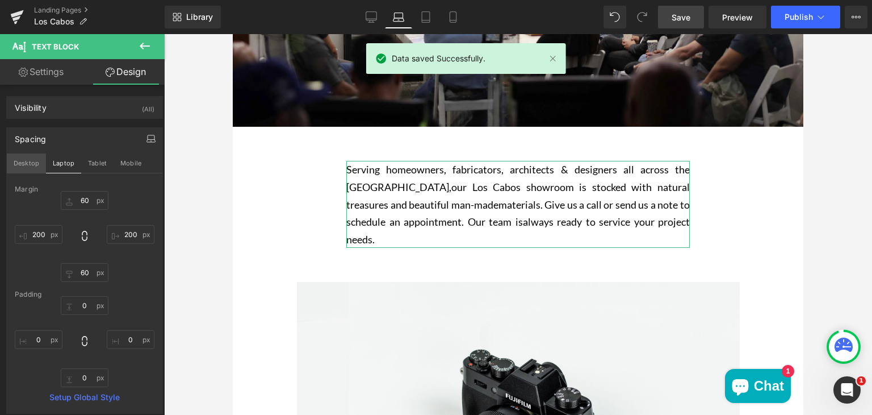
click at [18, 164] on button "Desktop" at bounding box center [26, 162] width 39 height 19
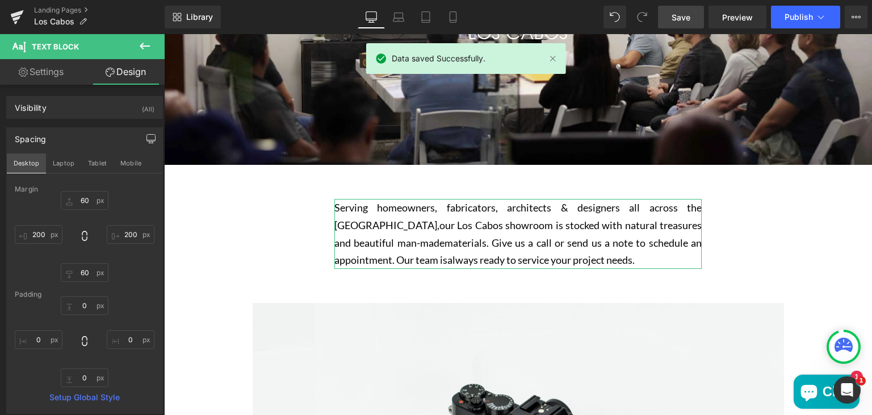
type input "60"
type input "300"
type input "60"
type input "300"
type input "0"
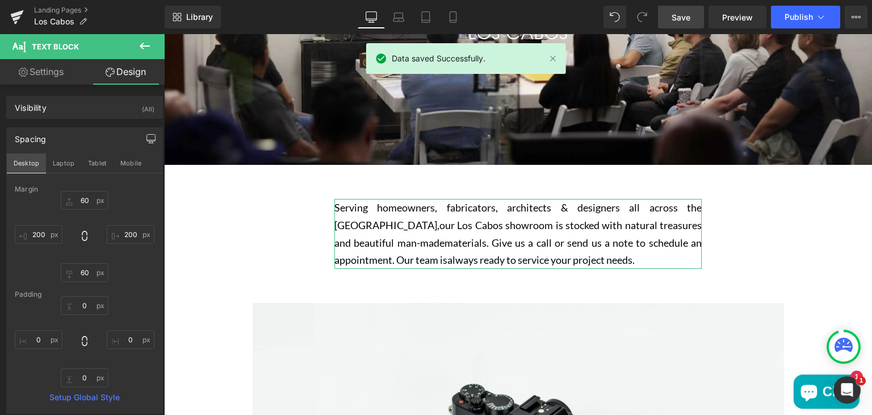
type input "0"
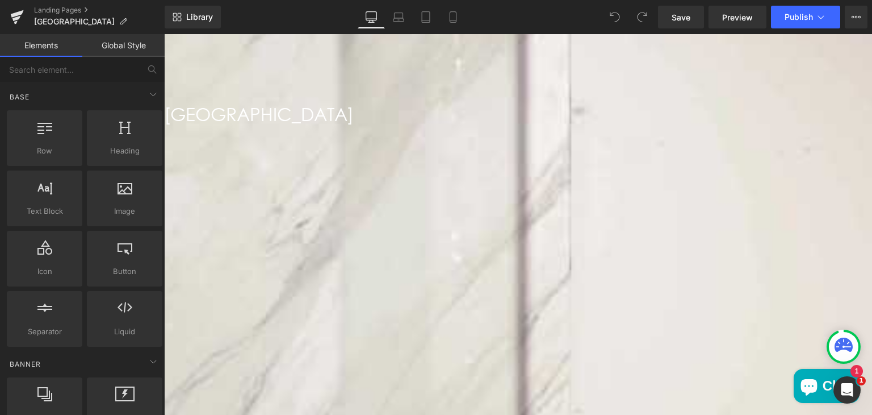
scroll to position [227, 0]
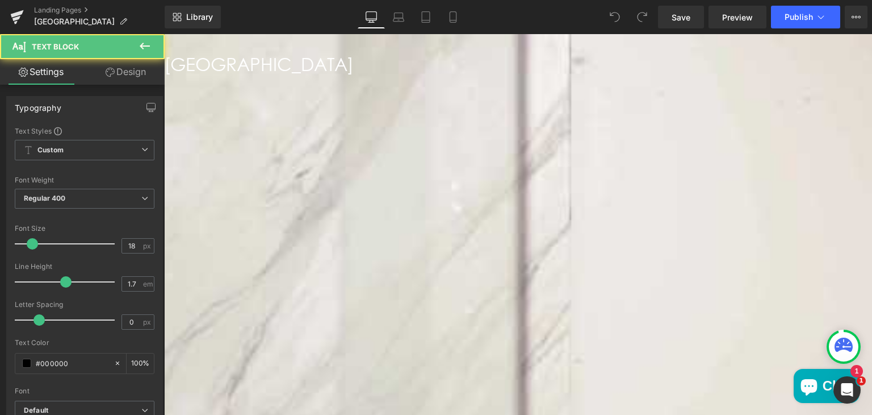
click at [368, 262] on p "our Anaheim showroom is stocked with natural treasures and beautiful man-made" at bounding box center [518, 267] width 396 height 18
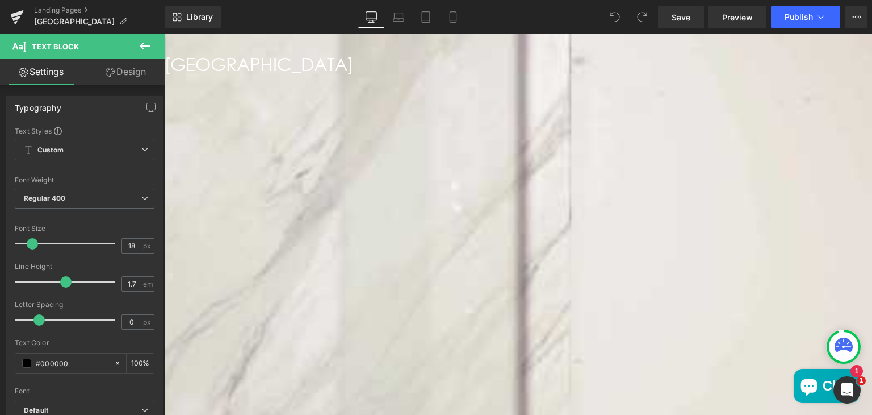
click at [121, 73] on link "Design" at bounding box center [126, 72] width 82 height 26
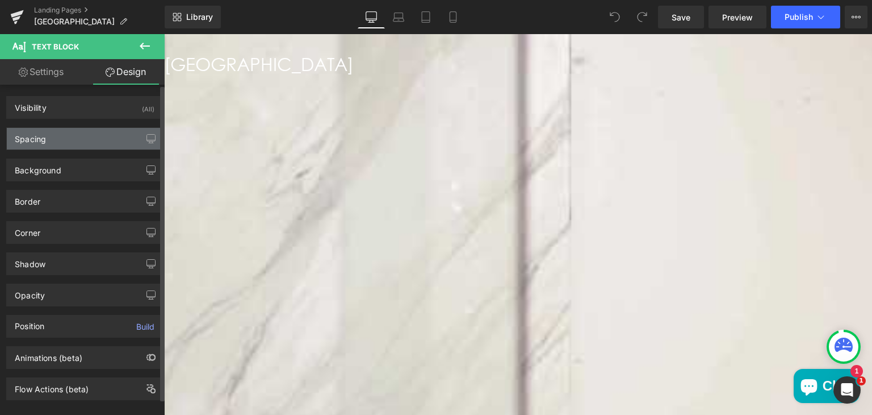
click at [51, 139] on div "Spacing" at bounding box center [85, 139] width 156 height 22
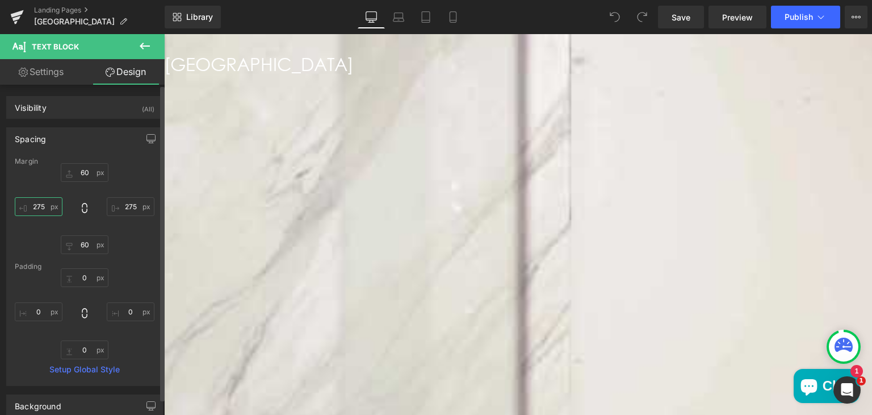
click at [45, 203] on input "275" at bounding box center [39, 206] width 48 height 19
type input "300"
click at [125, 207] on input "275" at bounding box center [131, 206] width 48 height 19
type input "300"
click at [147, 140] on icon "button" at bounding box center [151, 138] width 9 height 9
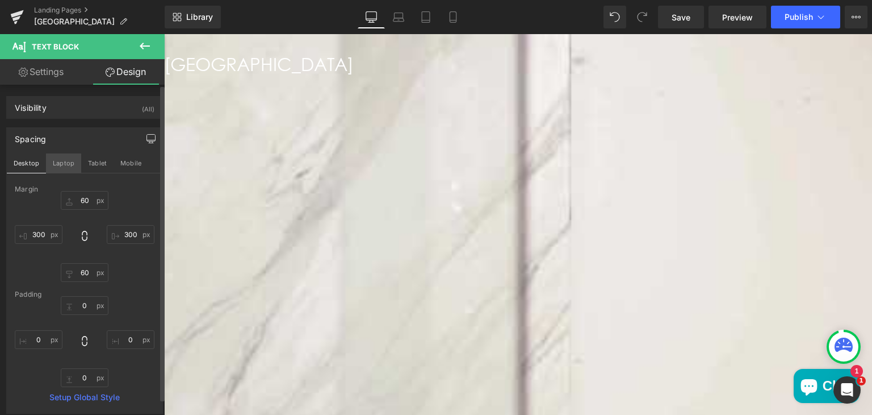
click at [66, 159] on button "Laptop" at bounding box center [63, 162] width 35 height 19
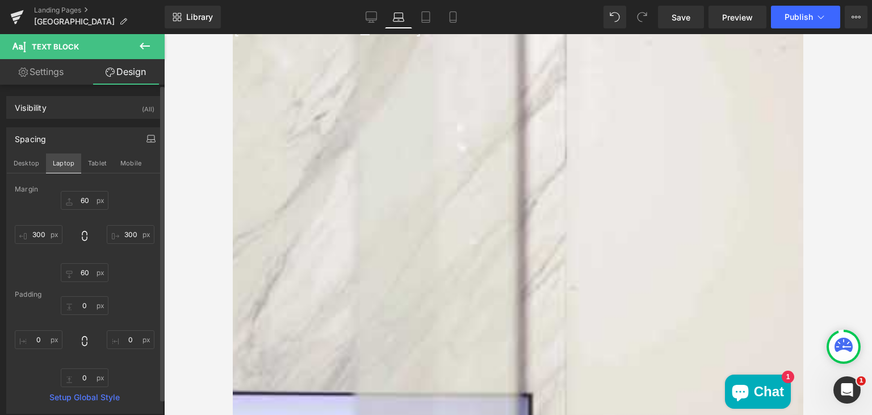
type input "60"
type input "200"
type input "60"
type input "200"
type input "0"
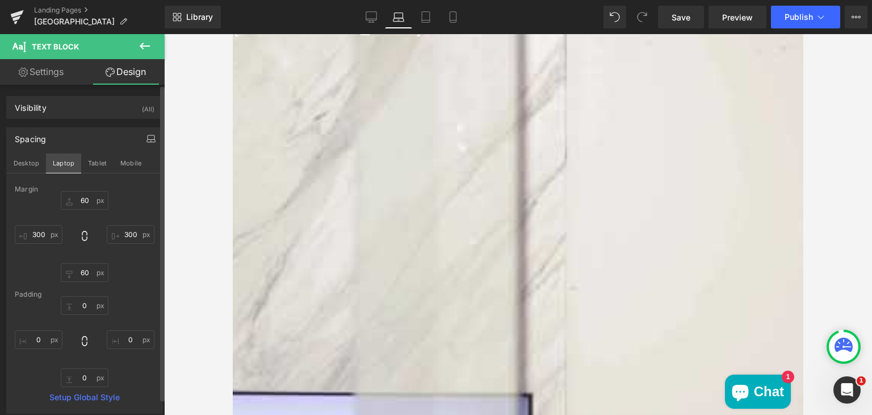
type input "0"
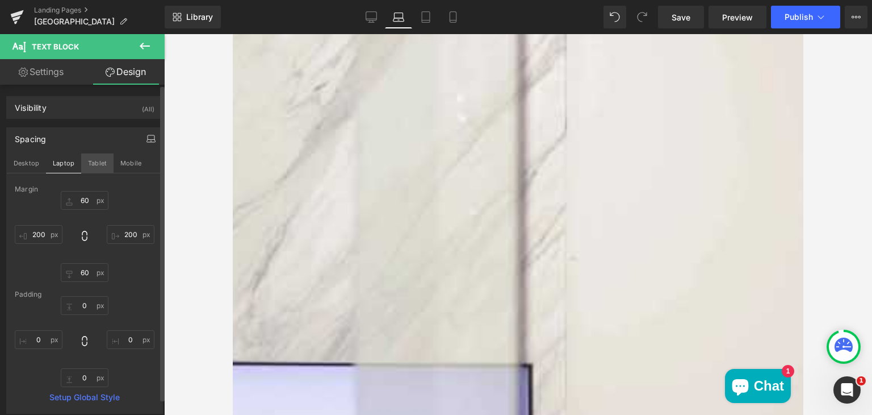
click at [84, 159] on button "Tablet" at bounding box center [97, 162] width 32 height 19
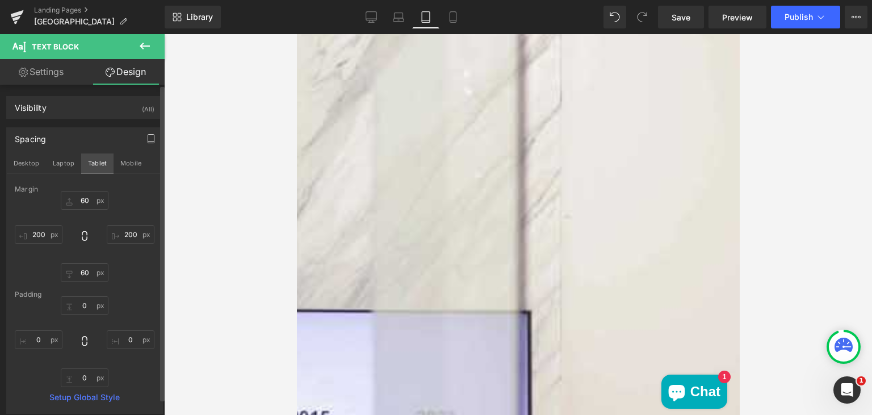
type input "50"
type input "100"
type input "50"
type input "100"
type input "0"
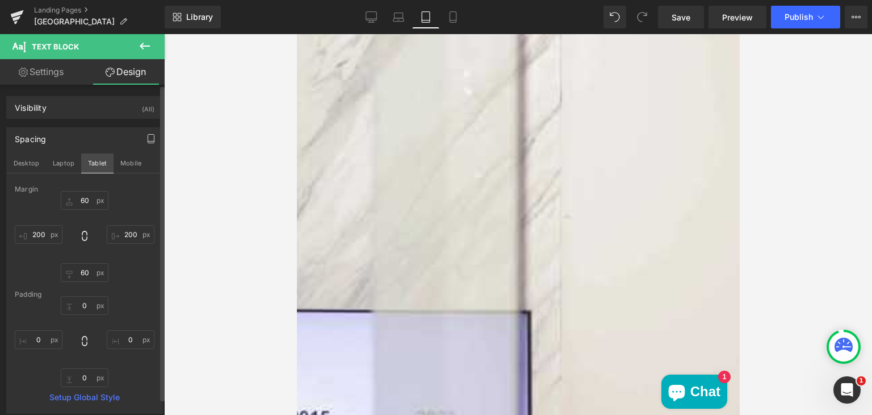
type input "0"
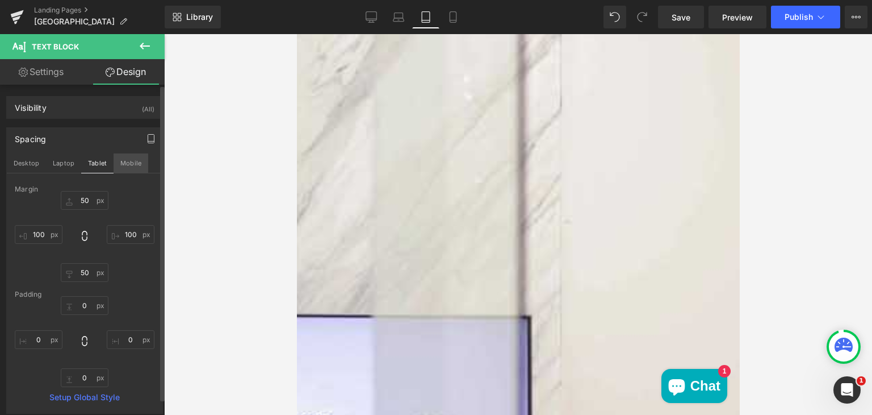
click at [128, 165] on button "Mobile" at bounding box center [131, 162] width 35 height 19
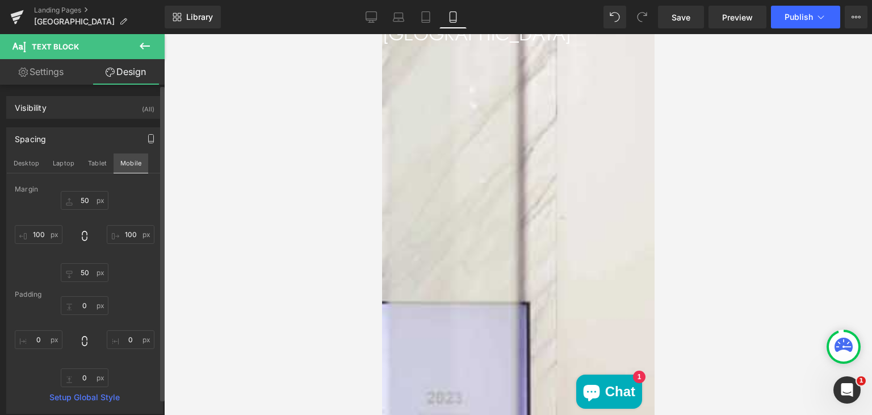
scroll to position [278, 0]
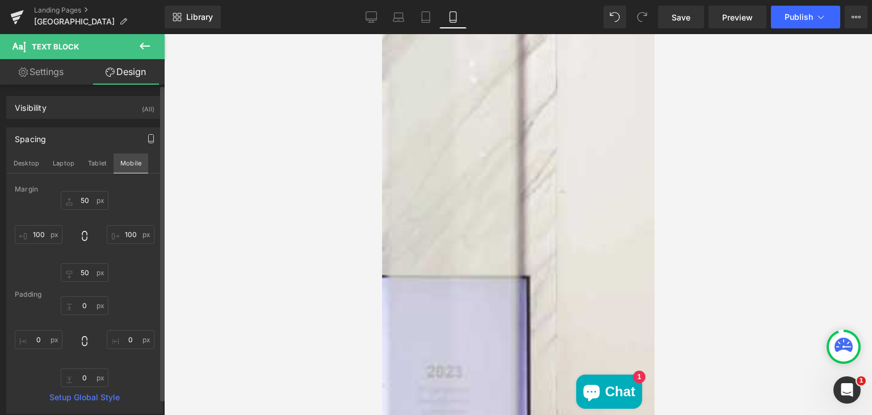
type input "40"
type input "50"
type input "40"
type input "50"
type input "0"
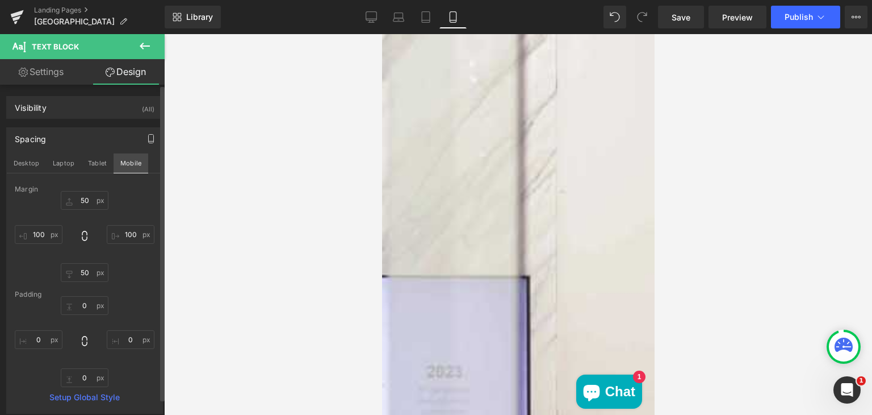
type input "0"
click at [34, 159] on button "Desktop" at bounding box center [26, 162] width 39 height 19
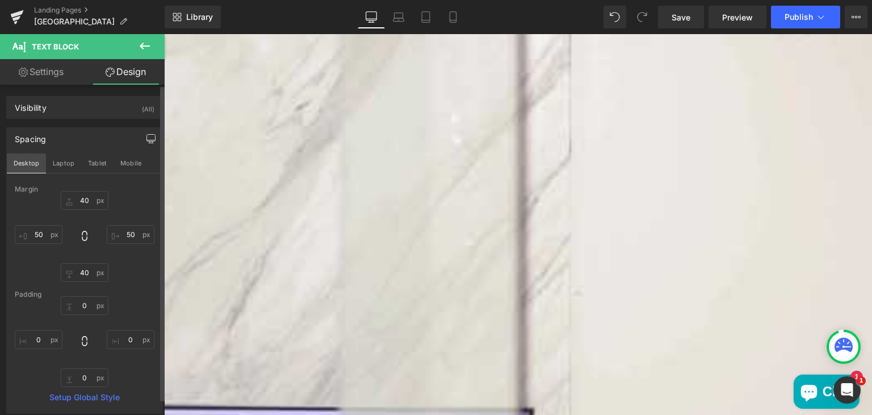
type input "60"
type input "300"
type input "60"
type input "300"
type input "0"
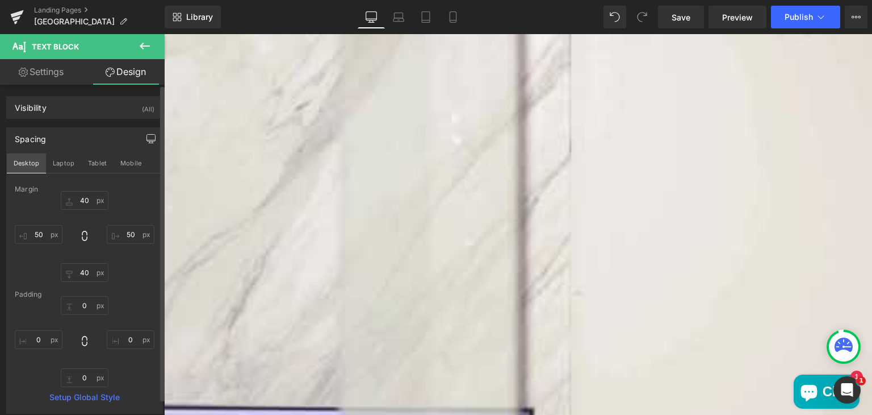
type input "0"
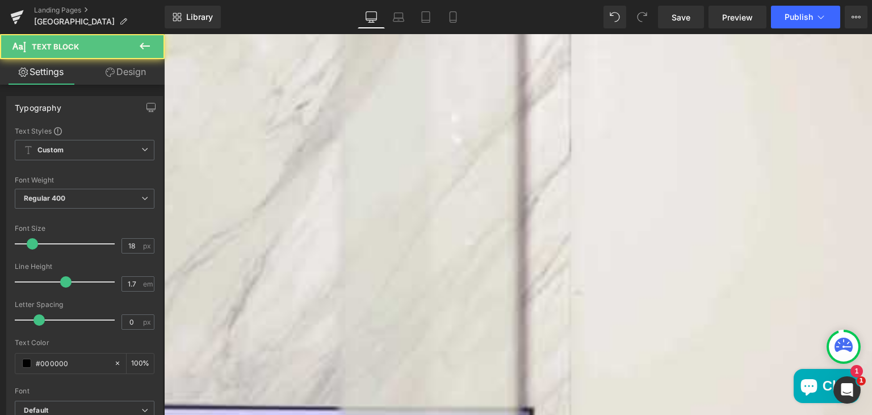
click at [338, 205] on p "our Anaheim showroom is stocked with natural treasures and beautiful man-made" at bounding box center [517, 199] width 367 height 18
click at [338, 223] on p "materials. Give us a call or send us a note to schedule an appointment. Our tea…" at bounding box center [517, 216] width 367 height 18
click at [338, 241] on p "always ready to service your project needs." at bounding box center [517, 233] width 367 height 18
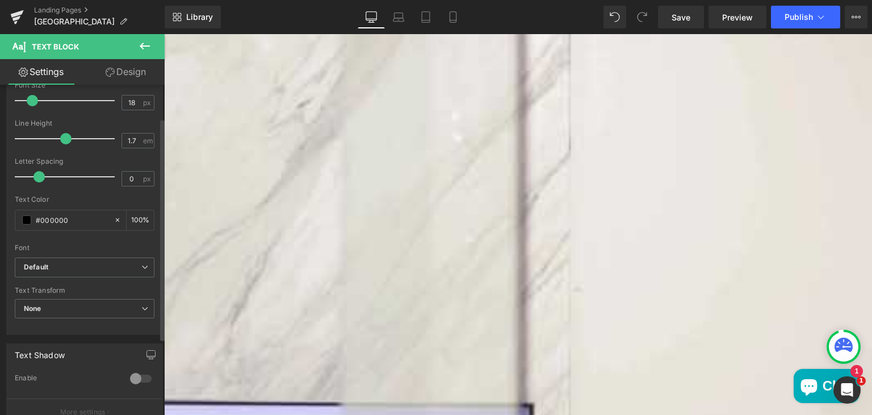
scroll to position [0, 0]
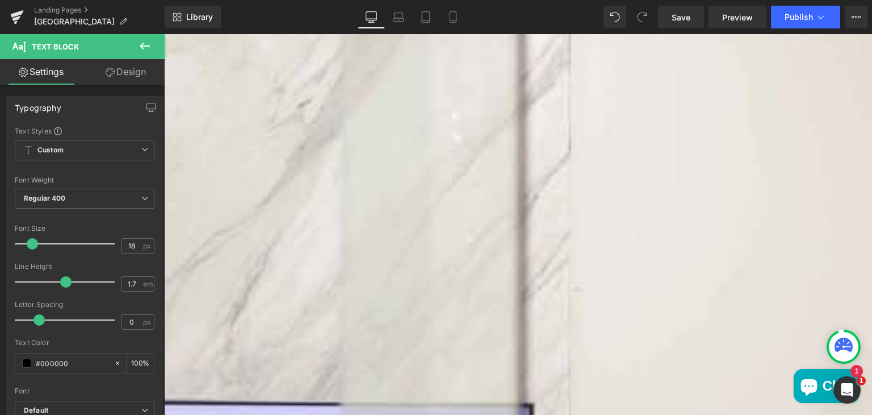
click at [132, 74] on link "Design" at bounding box center [126, 72] width 82 height 26
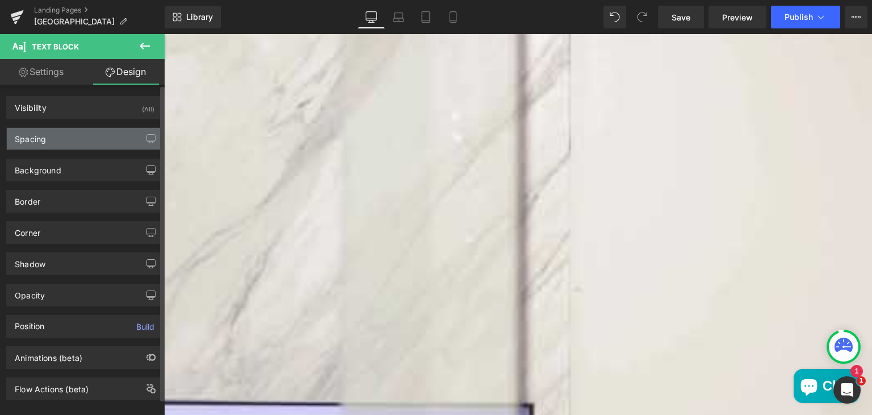
click at [83, 140] on div "Spacing" at bounding box center [85, 139] width 156 height 22
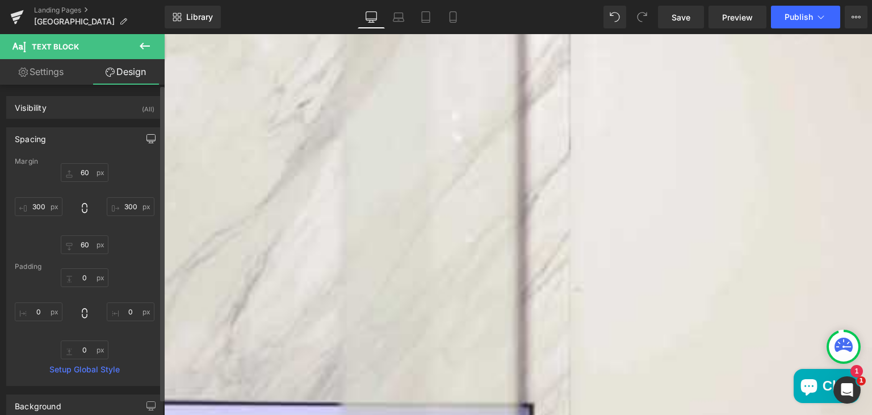
click at [147, 141] on icon "button" at bounding box center [151, 138] width 9 height 9
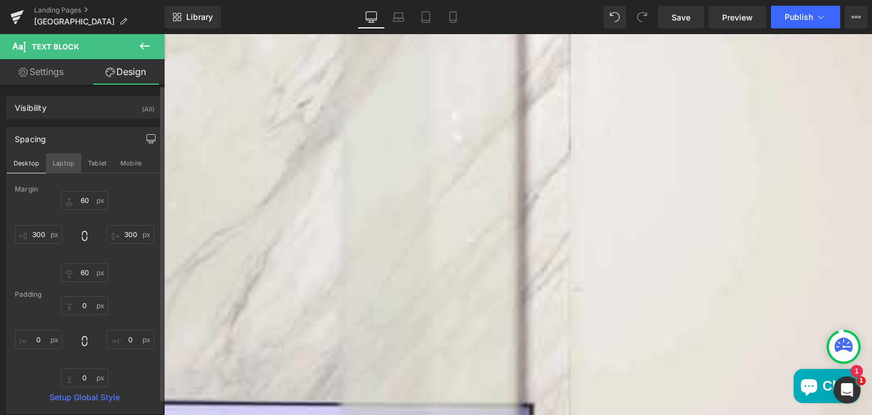
click at [65, 162] on button "Laptop" at bounding box center [63, 162] width 35 height 19
type input "60"
type input "200"
type input "60"
type input "200"
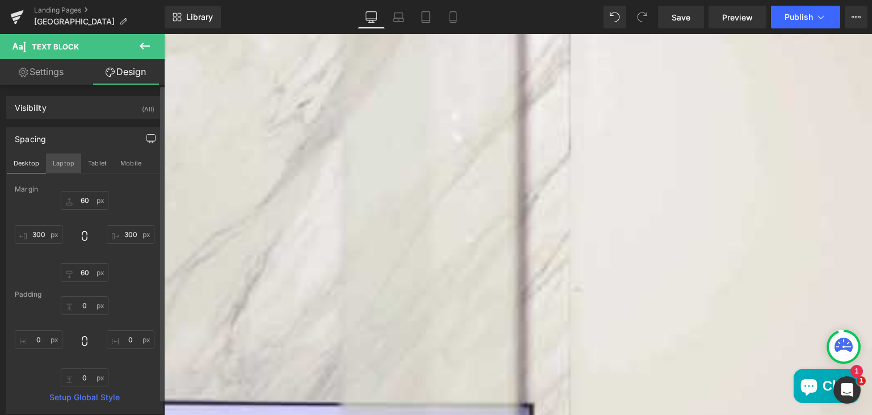
type input "0"
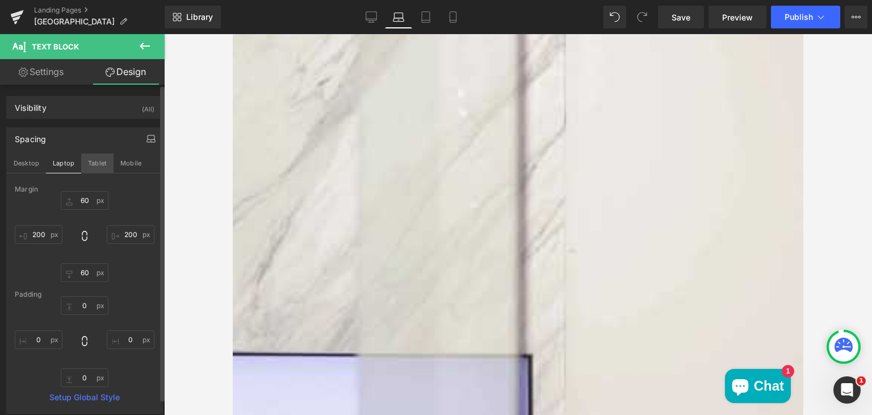
click at [100, 162] on button "Tablet" at bounding box center [97, 162] width 32 height 19
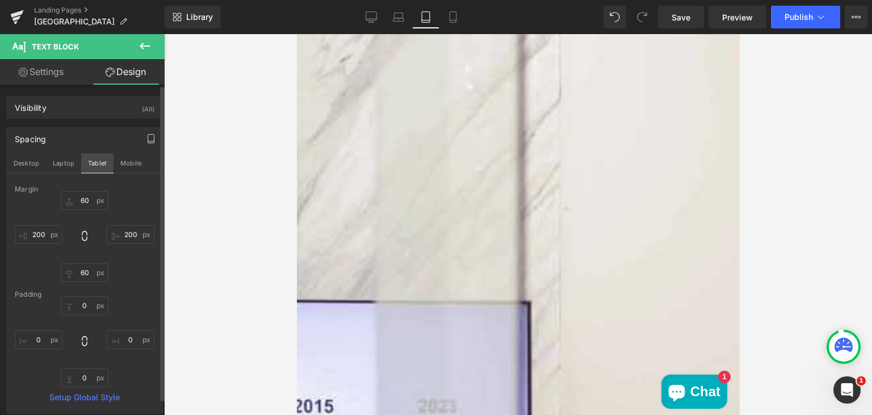
type input "50"
type input "100"
type input "50"
type input "100"
type input "0"
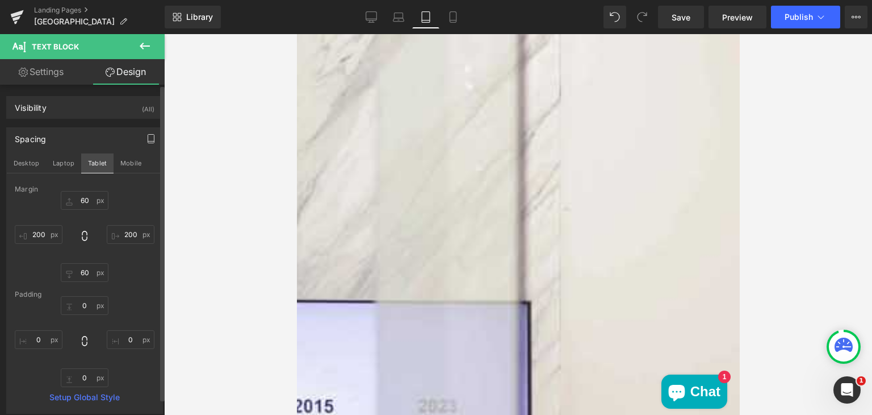
type input "0"
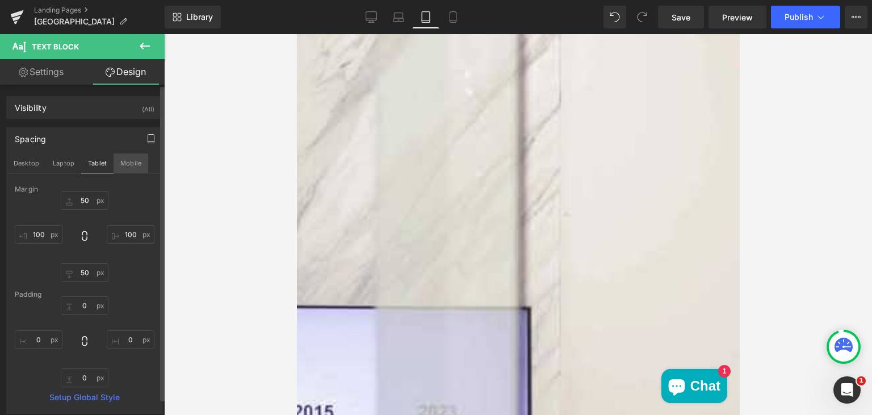
click at [129, 162] on button "Mobile" at bounding box center [131, 162] width 35 height 19
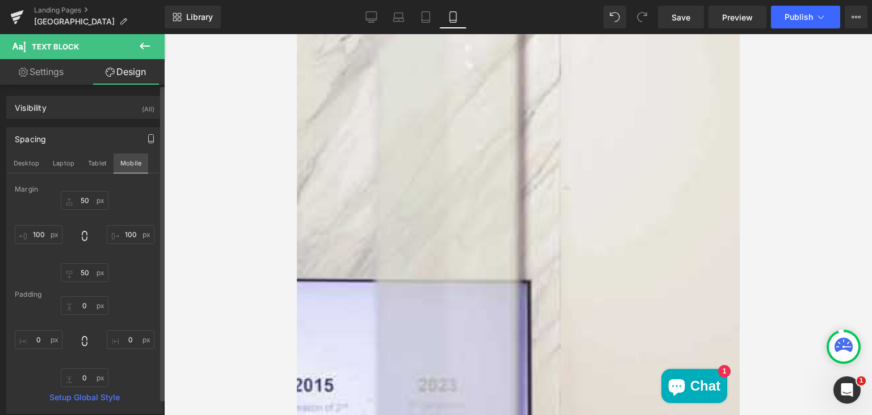
type input "40"
type input "50"
type input "40"
type input "50"
type input "0"
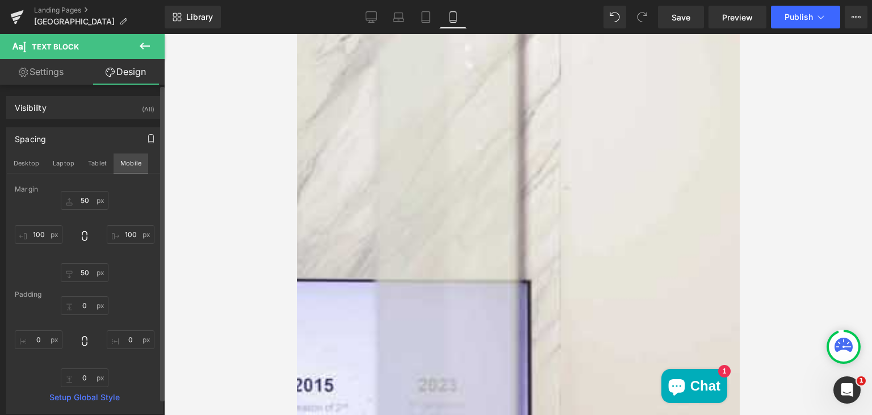
type input "0"
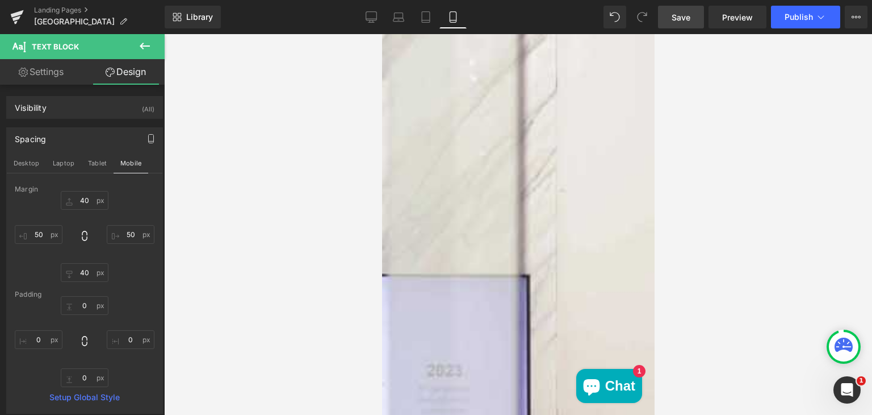
click at [690, 18] on span "Save" at bounding box center [681, 17] width 19 height 12
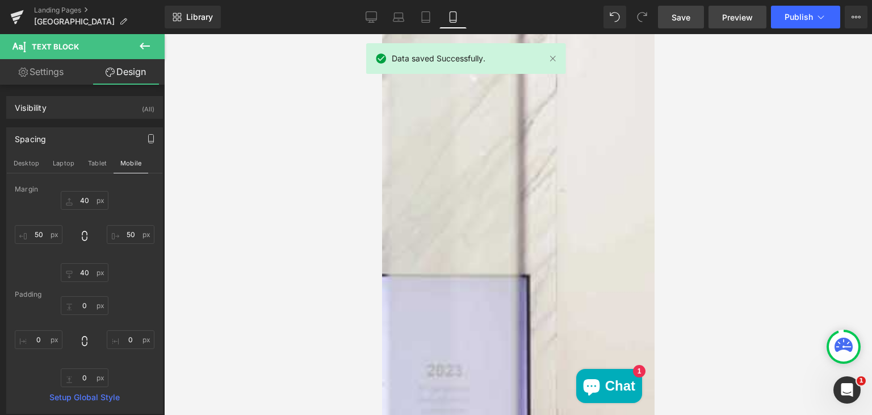
click at [736, 11] on span "Preview" at bounding box center [737, 17] width 31 height 12
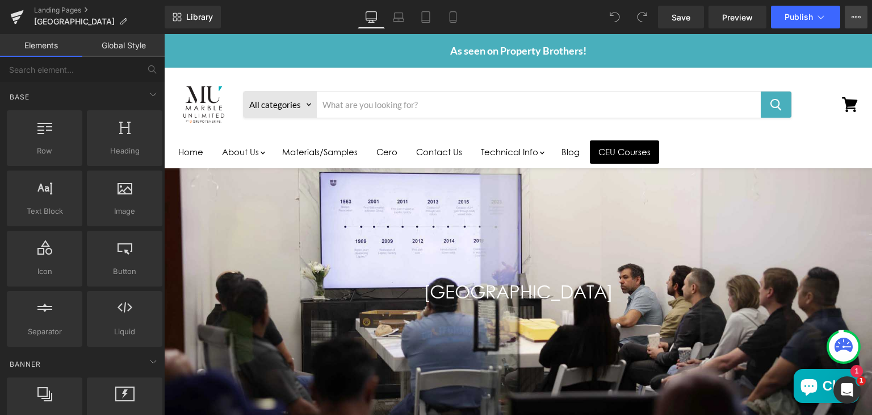
click at [856, 13] on icon at bounding box center [856, 16] width 9 height 9
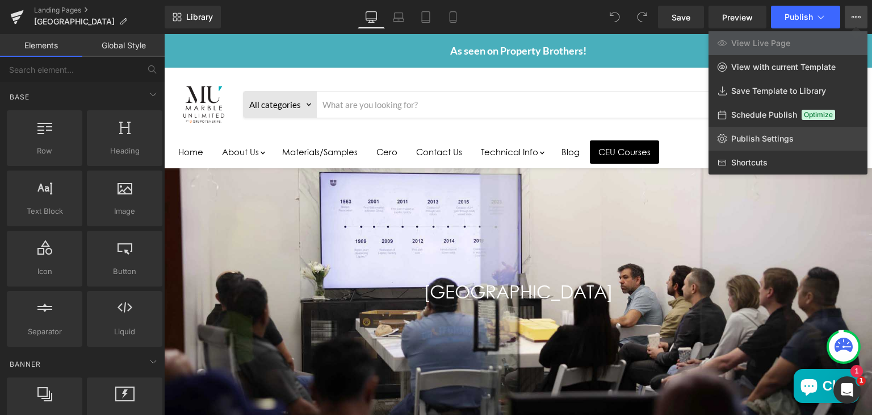
click at [777, 134] on span "Publish Settings" at bounding box center [762, 138] width 62 height 10
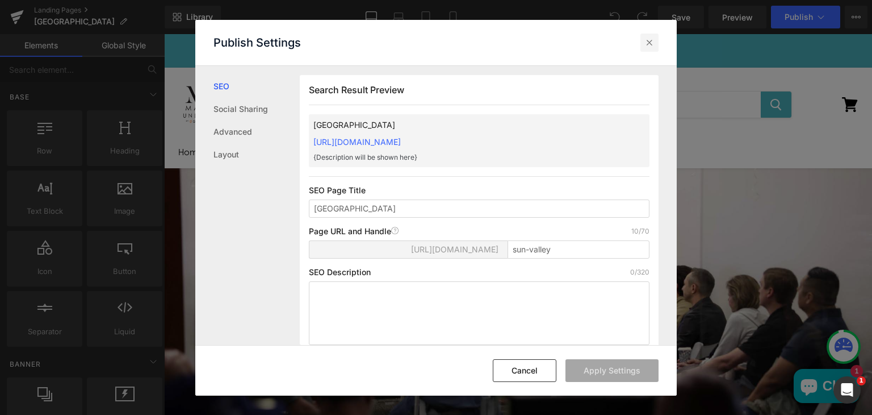
click at [649, 46] on icon at bounding box center [649, 42] width 11 height 11
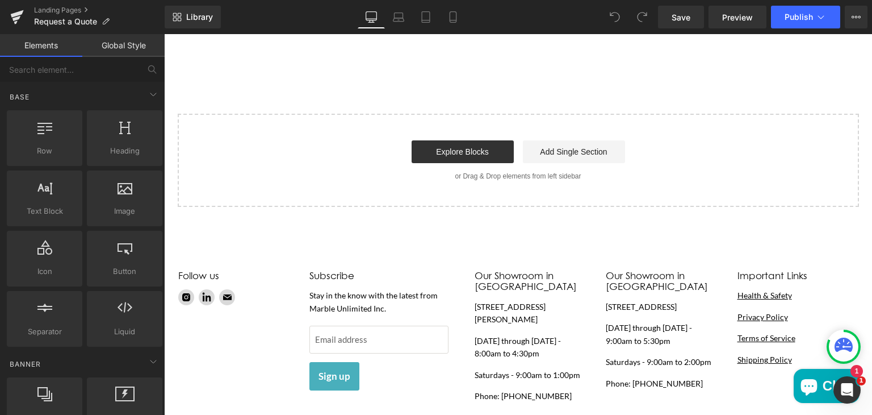
scroll to position [1302, 0]
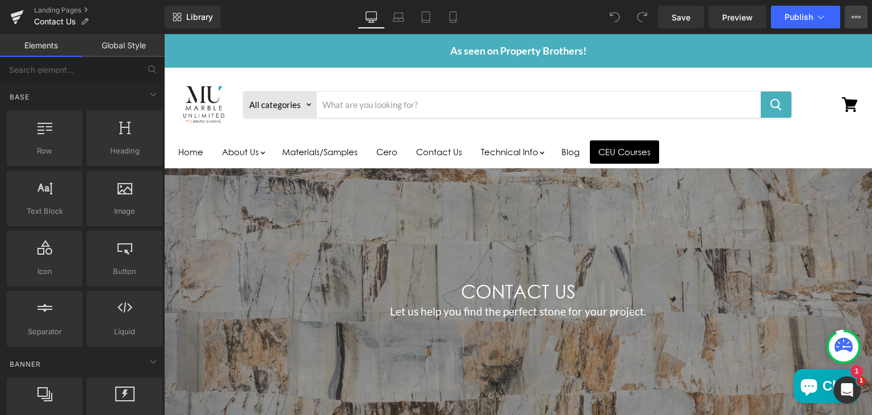
click at [852, 16] on icon at bounding box center [856, 16] width 9 height 9
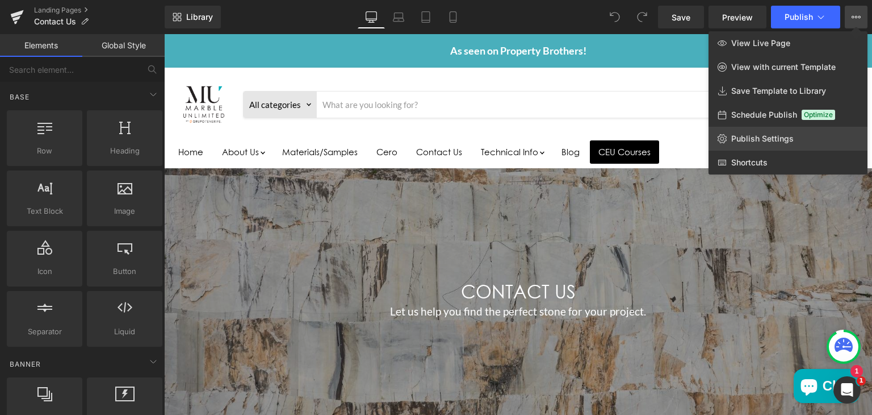
click at [747, 136] on span "Publish Settings" at bounding box center [762, 138] width 62 height 10
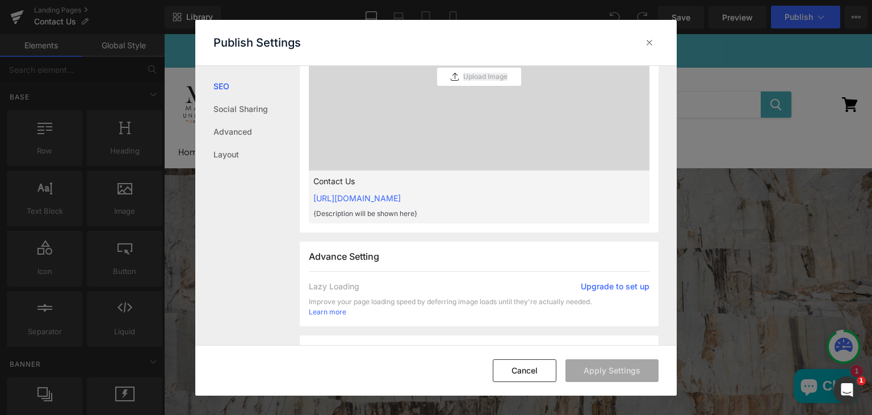
scroll to position [431, 0]
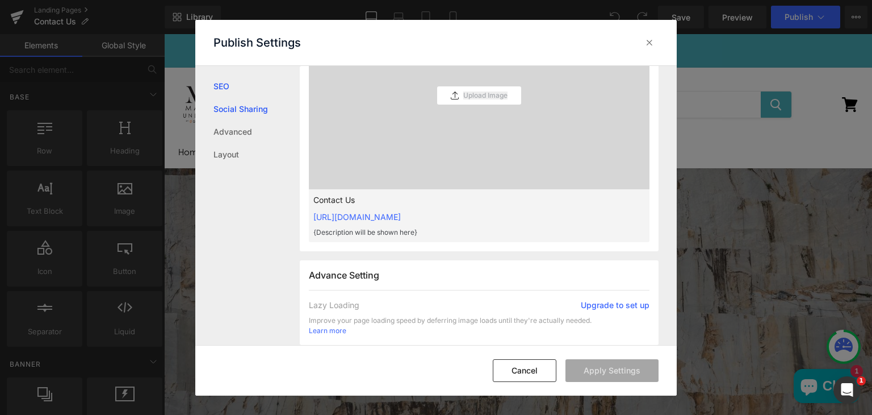
click at [261, 114] on link "Social Sharing" at bounding box center [257, 109] width 86 height 23
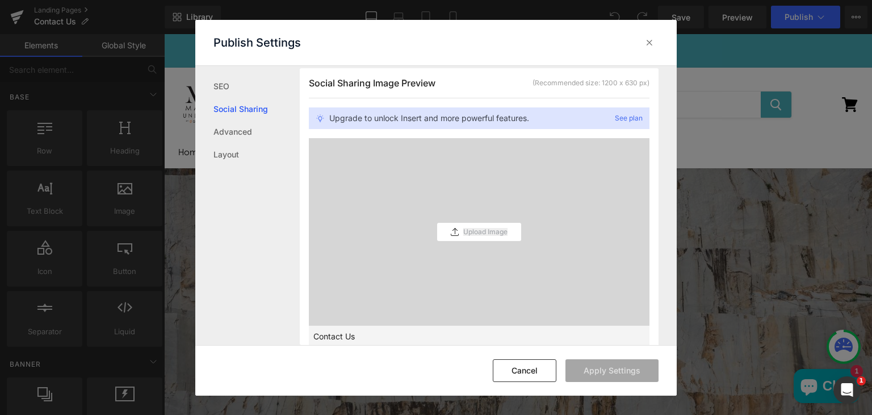
scroll to position [288, 0]
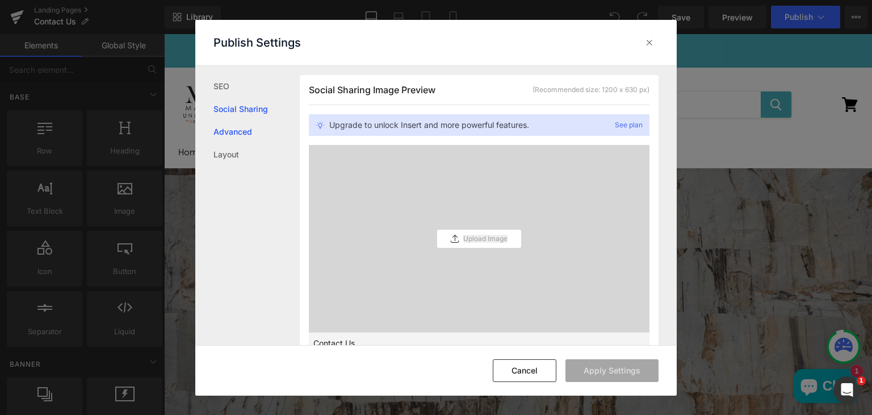
click at [226, 128] on link "Advanced" at bounding box center [257, 131] width 86 height 23
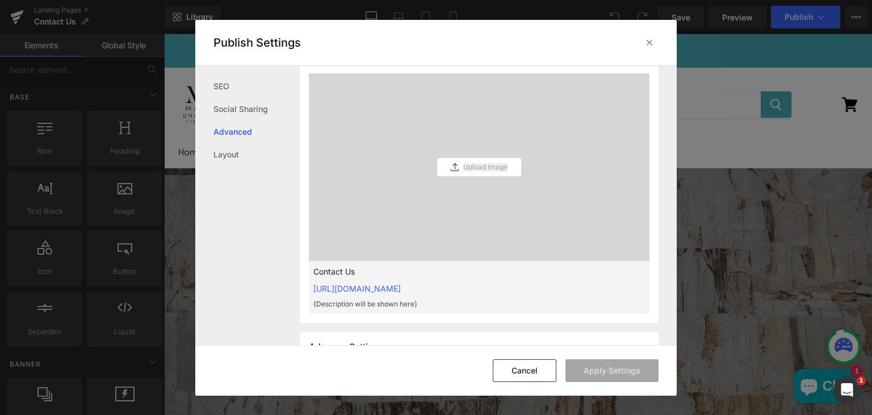
scroll to position [320, 0]
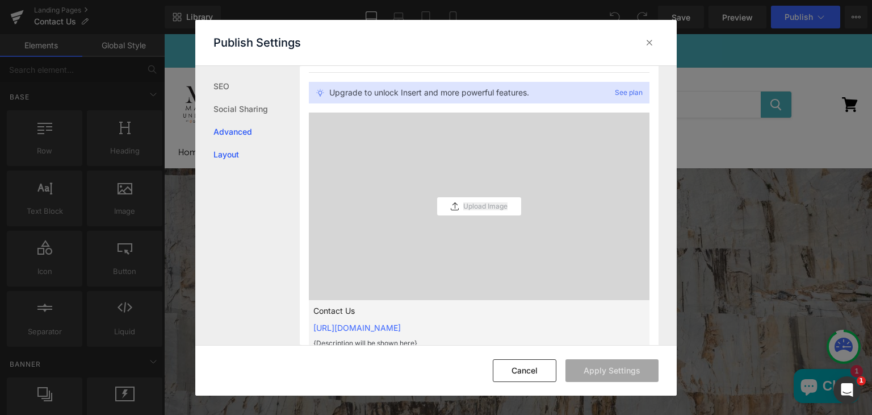
click at [220, 153] on link "Layout" at bounding box center [257, 154] width 86 height 23
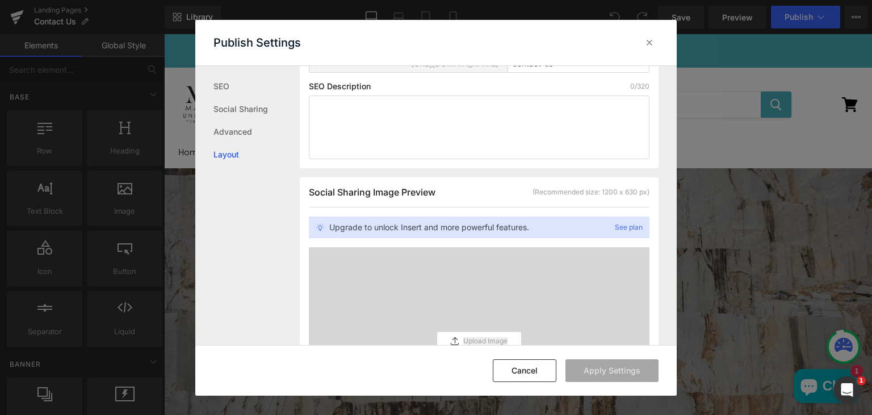
scroll to position [0, 0]
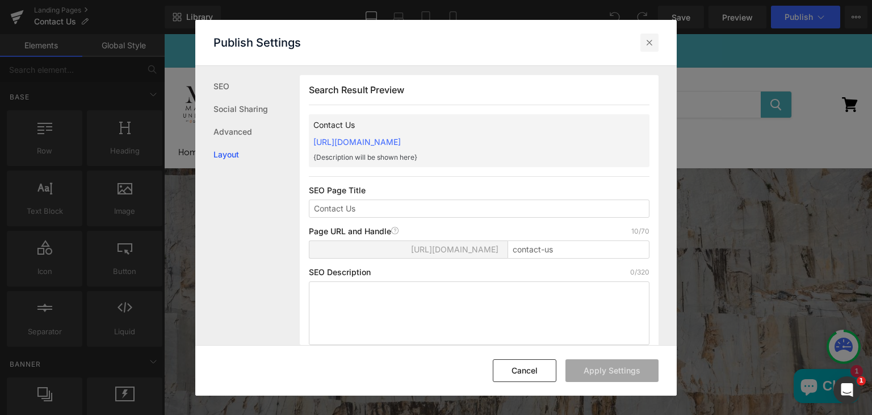
click at [650, 43] on icon at bounding box center [649, 42] width 11 height 11
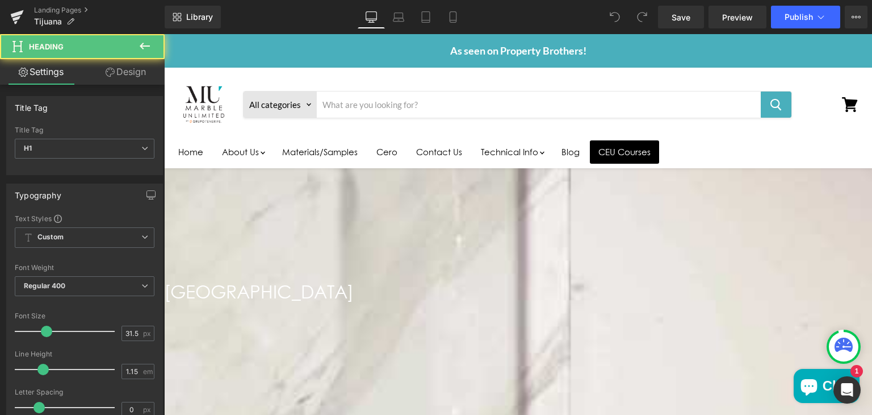
click at [550, 287] on h1 "[GEOGRAPHIC_DATA]" at bounding box center [518, 292] width 708 height 20
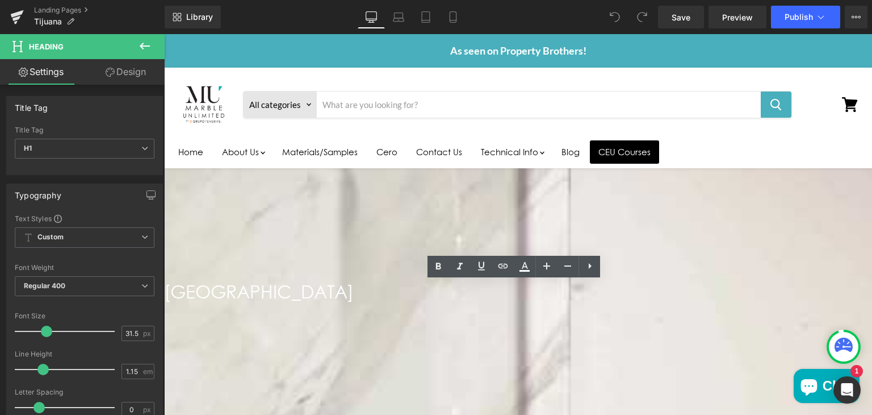
click at [567, 291] on h1 "[GEOGRAPHIC_DATA]" at bounding box center [518, 292] width 708 height 20
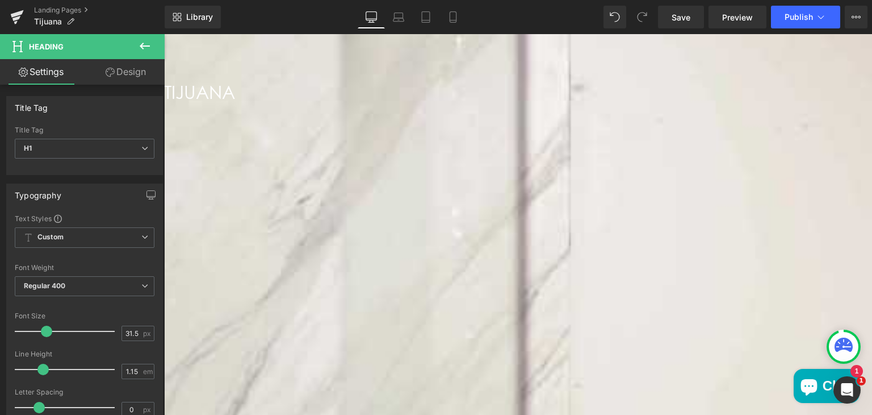
scroll to position [206, 0]
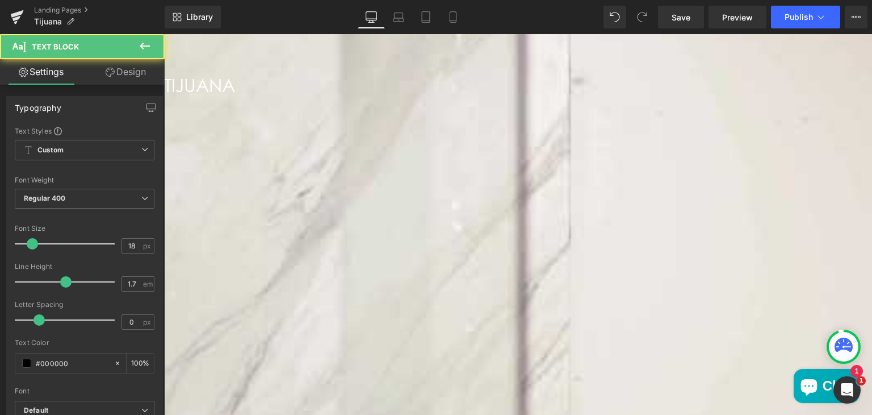
click at [534, 296] on span "materials. Give us a call or send us a note to schedule an appointment. Our tea…" at bounding box center [508, 296] width 349 height 30
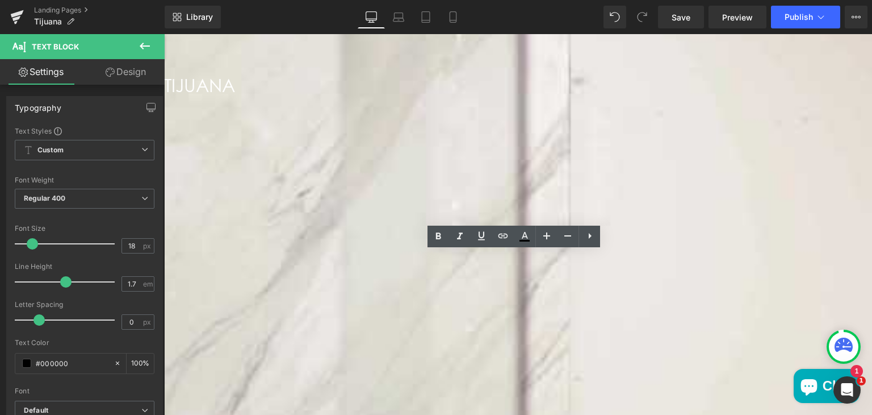
drag, startPoint x: 559, startPoint y: 312, endPoint x: 336, endPoint y: 258, distance: 228.9
click at [336, 258] on p "Serving homeowners, fabricators, architects & designers all across Los Angeles,…" at bounding box center [517, 278] width 367 height 69
paste div "Main content"
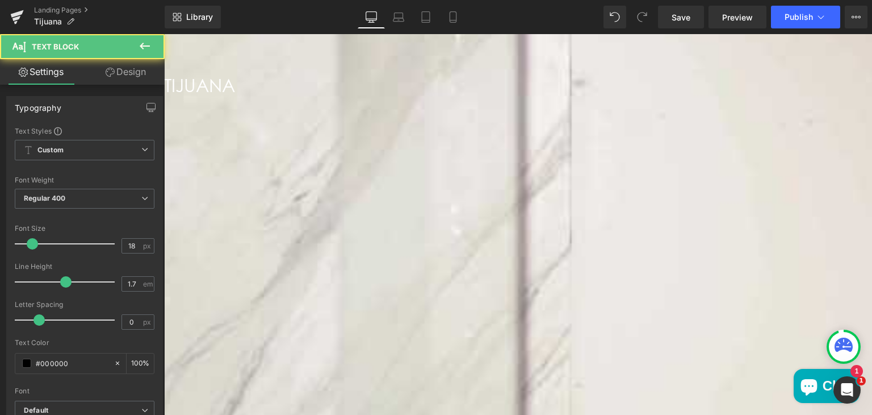
click at [338, 292] on p "border, our Tijuana showroom is stocked with natural treasures and beautiful" at bounding box center [517, 288] width 367 height 18
click at [338, 311] on p "man-made materials. Give us a call or send us a note to schedule an appointment…" at bounding box center [517, 313] width 367 height 35
click at [338, 331] on p "team is always ready to service your project needs." at bounding box center [517, 322] width 367 height 18
click at [413, 280] on span "border, our Tijuana showroom is stocked with natural treasures and beautiful" at bounding box center [502, 279] width 337 height 30
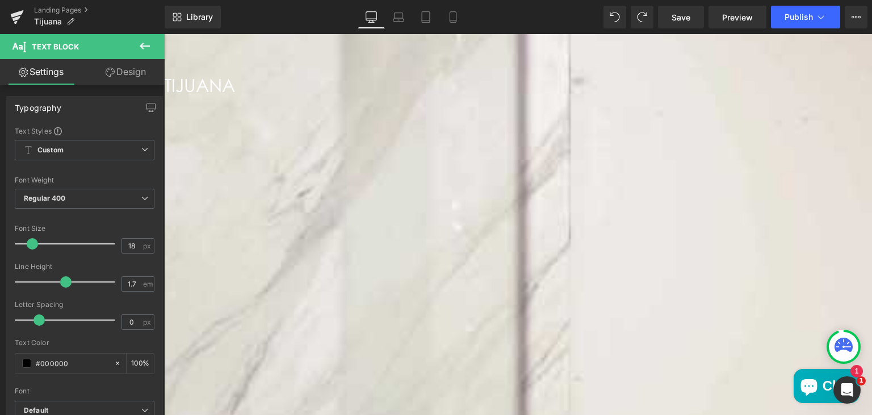
click at [130, 76] on link "Design" at bounding box center [126, 72] width 82 height 26
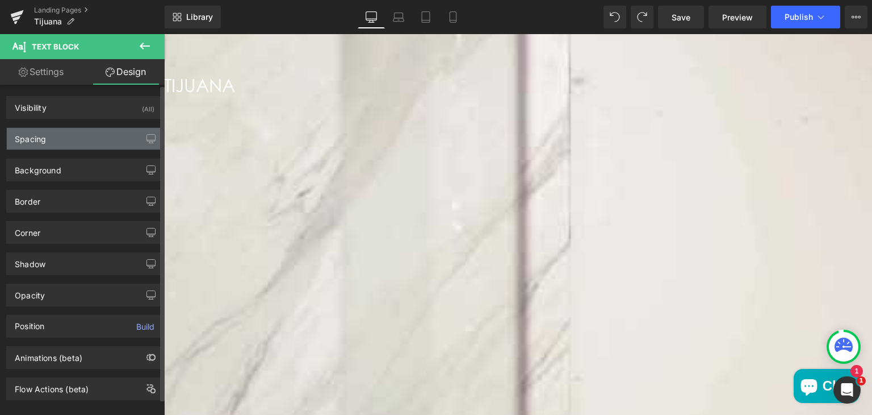
click at [70, 139] on div "Spacing" at bounding box center [85, 139] width 156 height 22
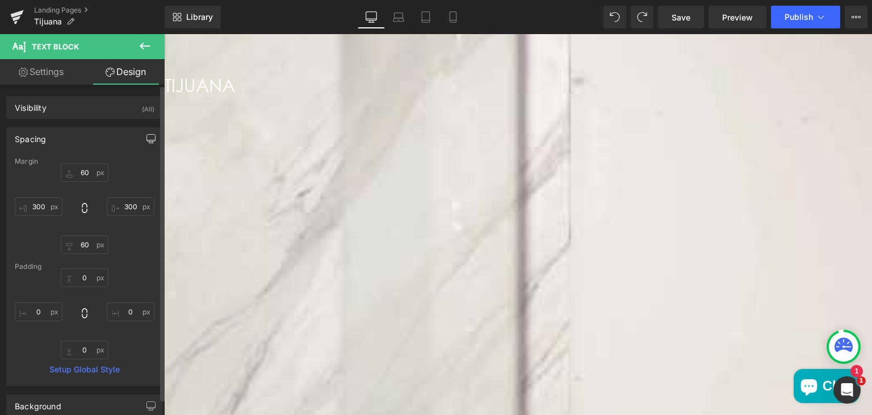
click at [143, 132] on button "button" at bounding box center [151, 139] width 18 height 22
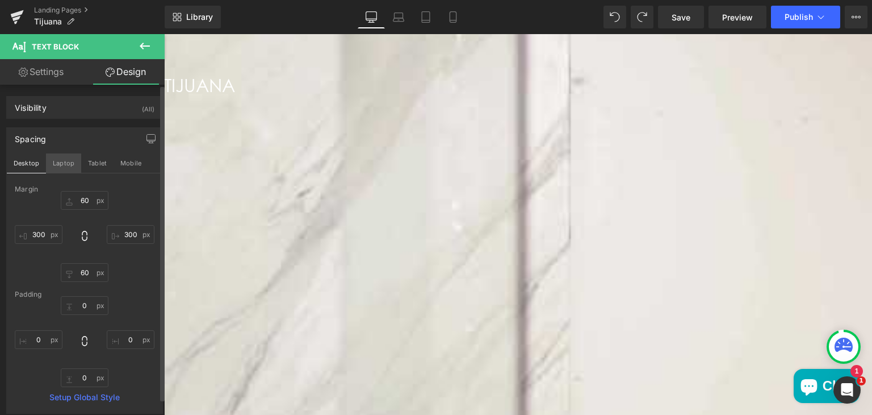
click at [66, 162] on button "Laptop" at bounding box center [63, 162] width 35 height 19
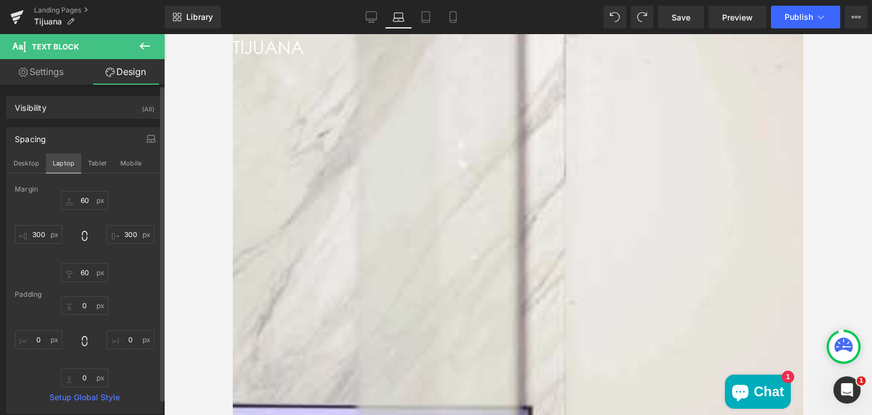
type input "60"
type input "200"
type input "60"
type input "200"
type input "0"
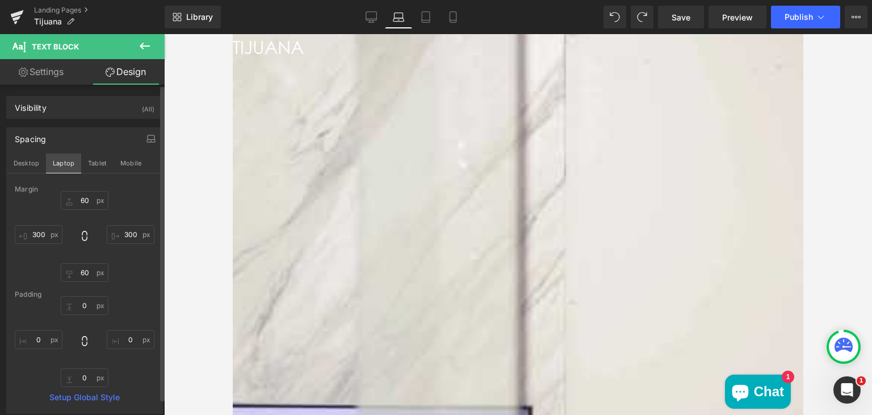
type input "0"
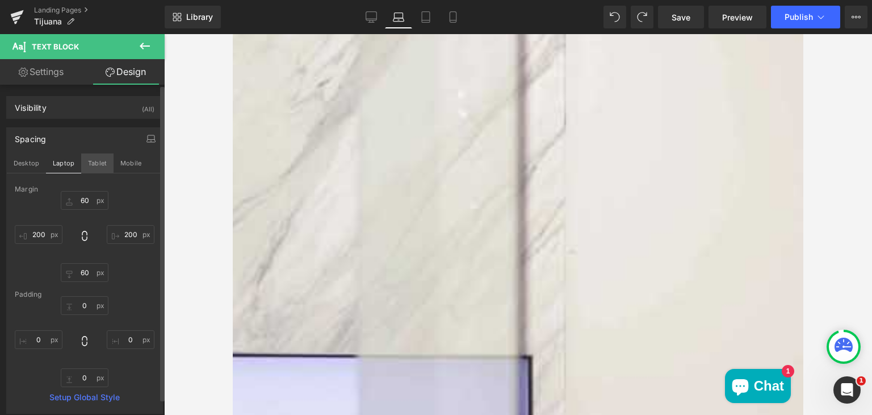
click at [92, 162] on button "Tablet" at bounding box center [97, 162] width 32 height 19
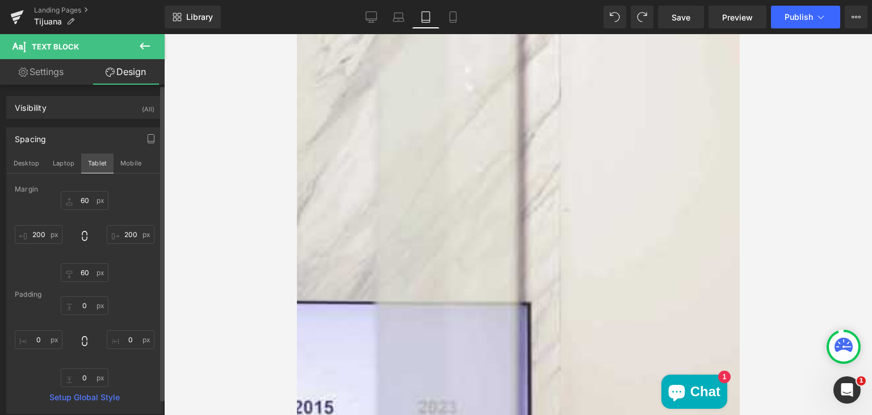
type input "50"
type input "100"
type input "50"
type input "100"
type input "0"
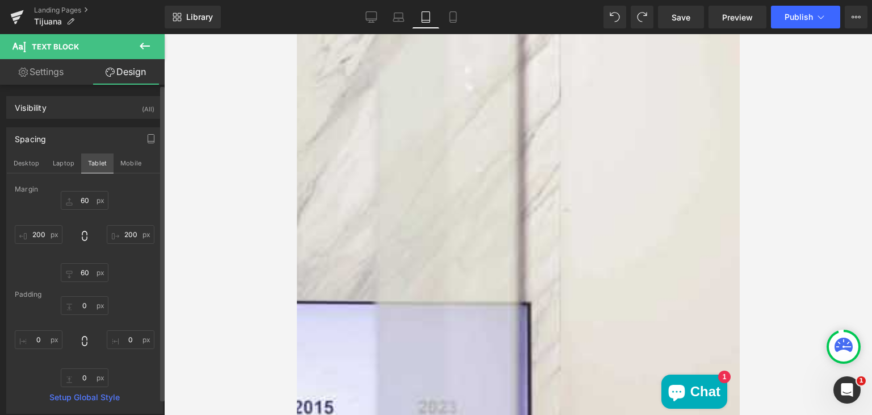
type input "0"
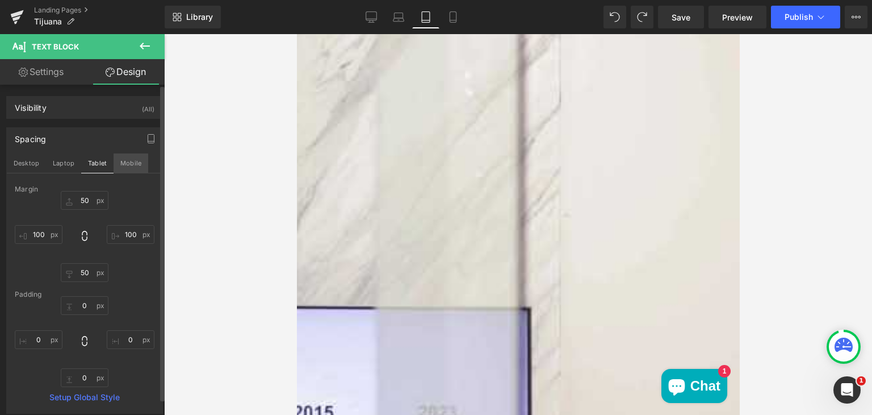
click at [127, 163] on button "Mobile" at bounding box center [131, 162] width 35 height 19
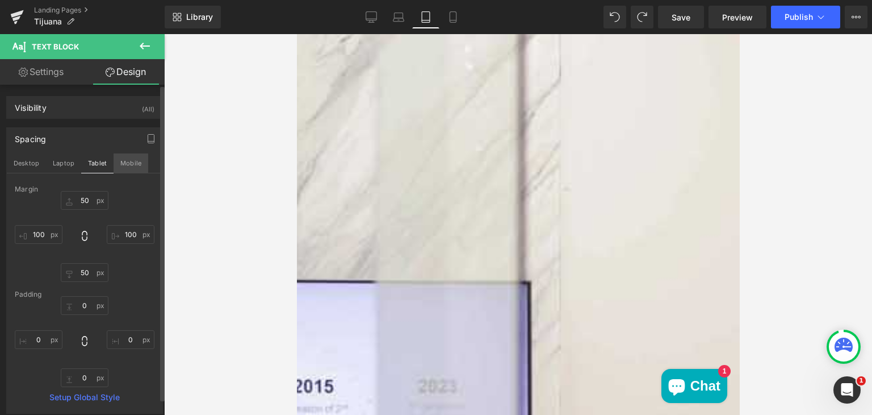
type input "40"
type input "50"
type input "40"
type input "50"
type input "0"
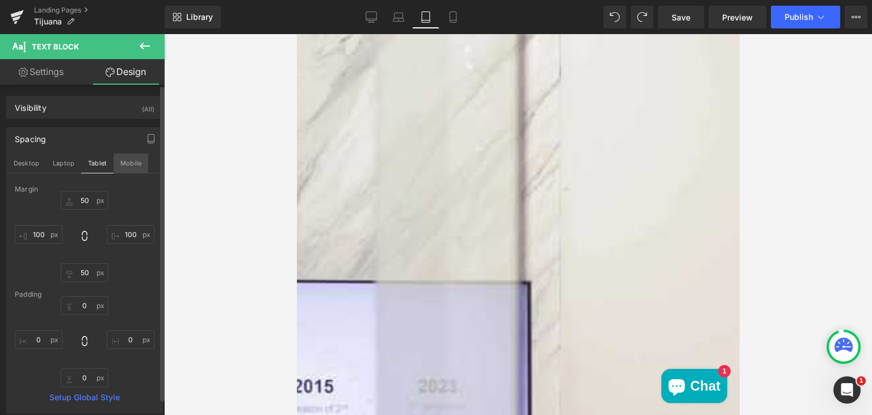
type input "0"
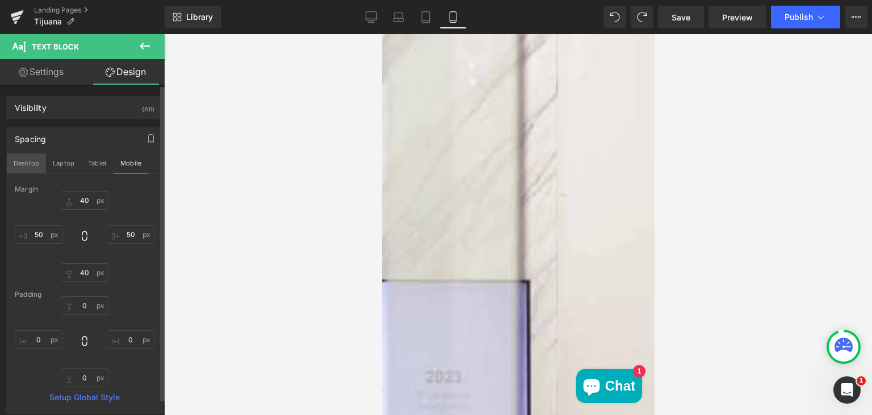
click at [28, 162] on button "Desktop" at bounding box center [26, 162] width 39 height 19
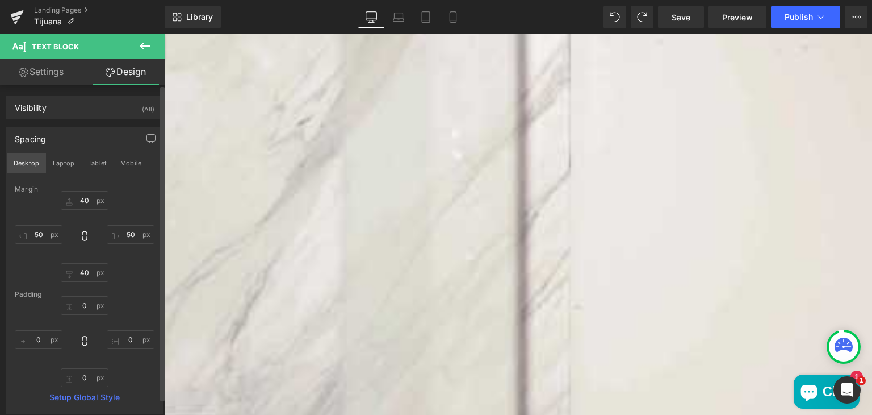
type input "60"
type input "300"
type input "60"
type input "300"
type input "0"
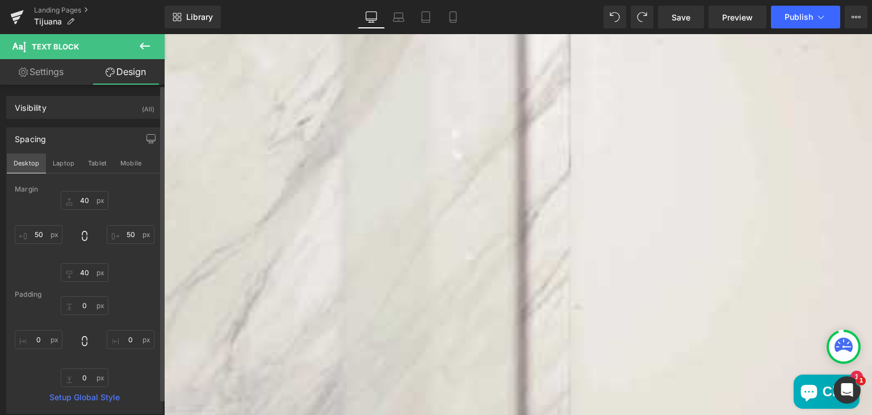
type input "0"
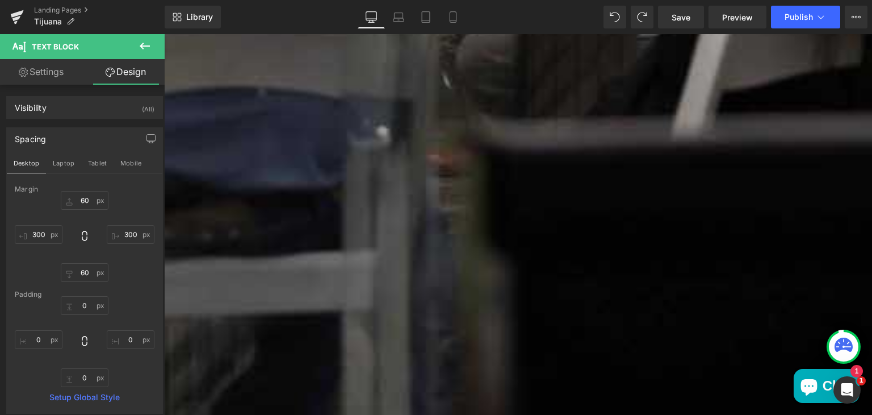
scroll to position [1595, 0]
click at [262, 230] on strong "Sun Valley, CA 91352" at bounding box center [213, 236] width 98 height 12
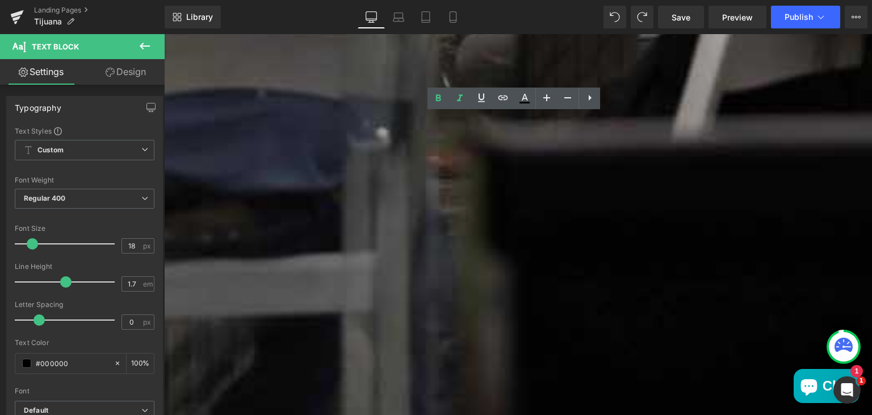
drag, startPoint x: 559, startPoint y: 190, endPoint x: 480, endPoint y: 155, distance: 86.2
click at [480, 158] on div "SCHEDULE A TOUR We are located at 9450 Chivers Ave, Sun Valley, CA 91352" at bounding box center [518, 201] width 708 height 87
paste div "Main content"
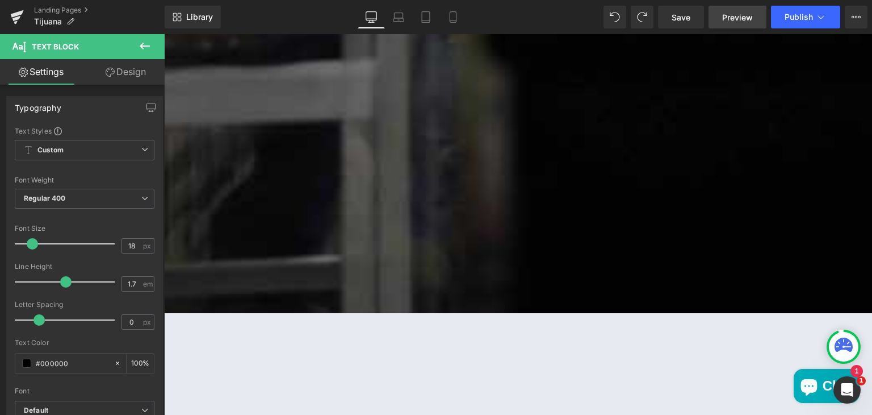
scroll to position [1787, 0]
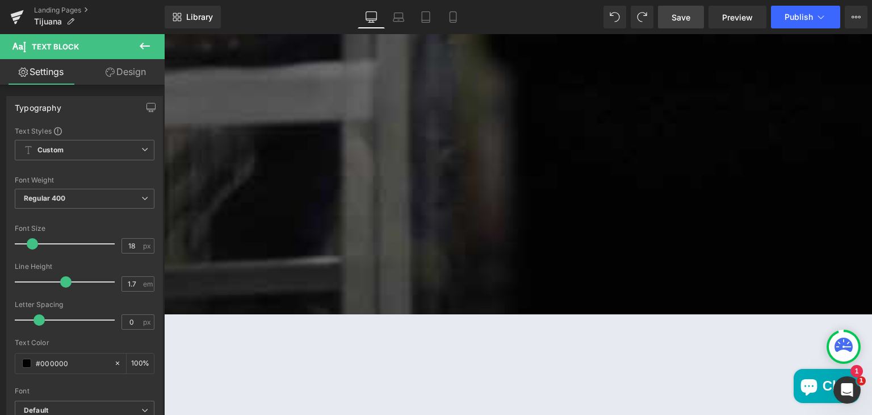
click at [684, 13] on span "Save" at bounding box center [681, 17] width 19 height 12
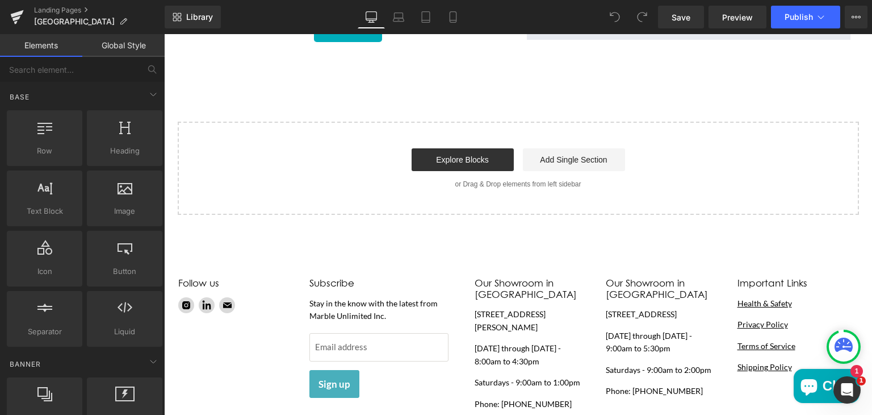
scroll to position [2012, 0]
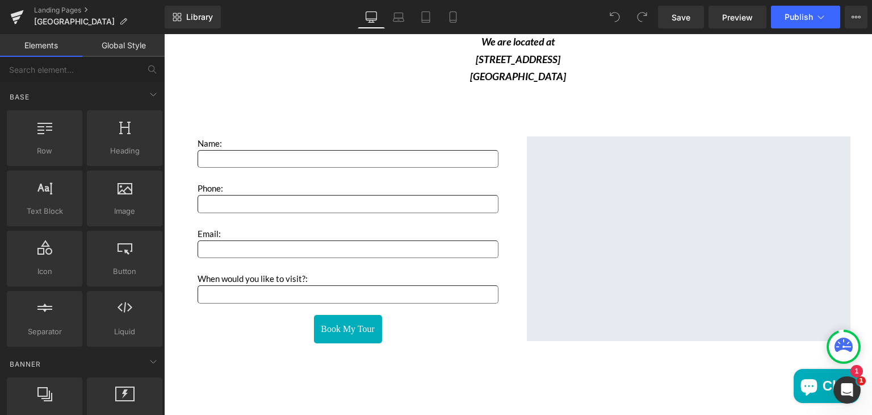
scroll to position [1705, 0]
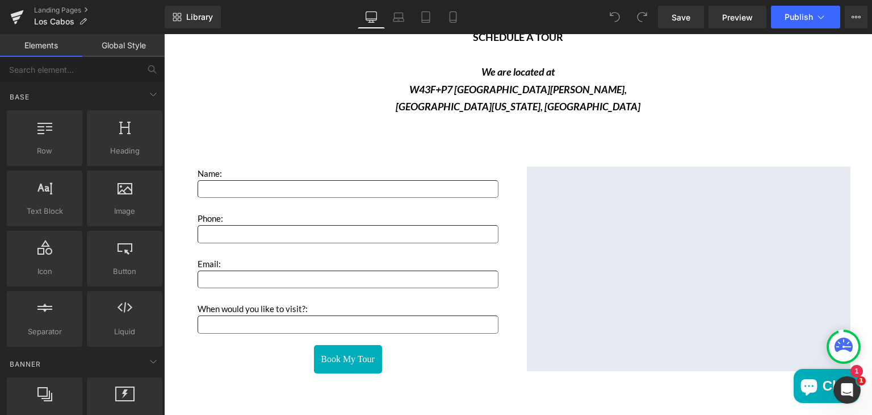
scroll to position [1681, 0]
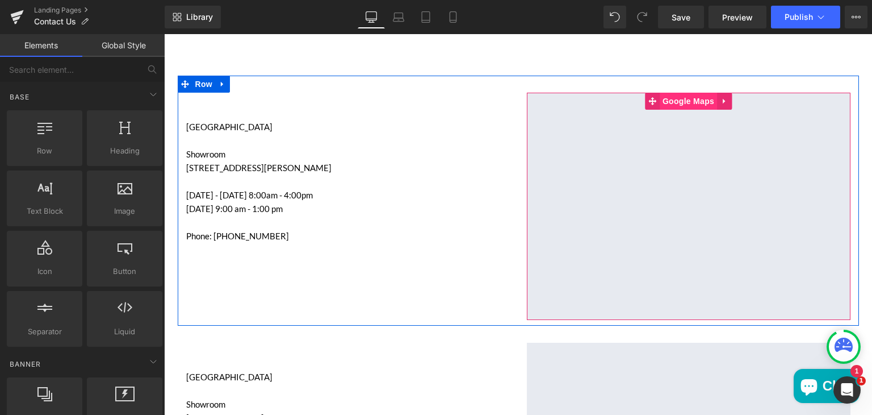
click at [663, 101] on span "Google Maps" at bounding box center [688, 101] width 57 height 17
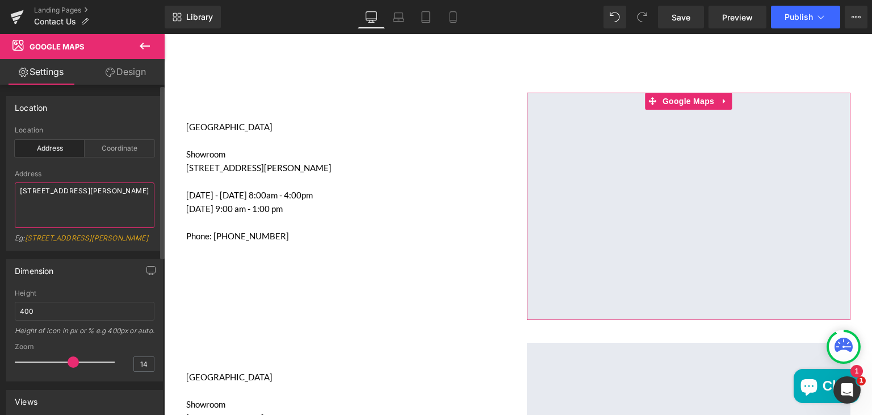
click at [71, 207] on textarea "[STREET_ADDRESS][PERSON_NAME]" at bounding box center [85, 204] width 140 height 45
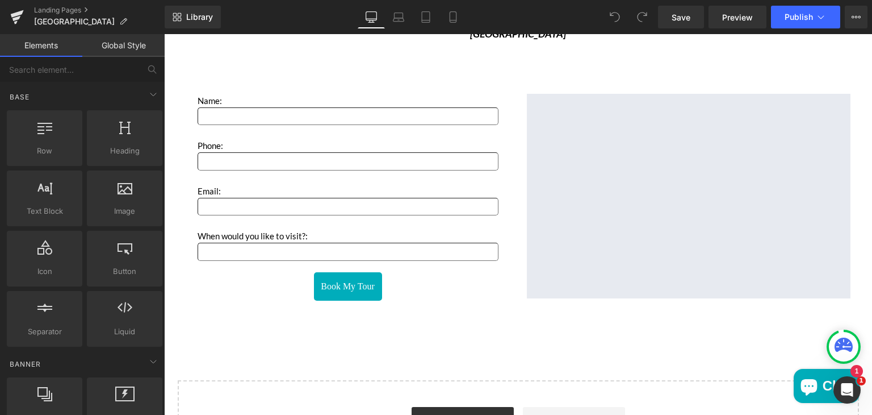
scroll to position [1745, 0]
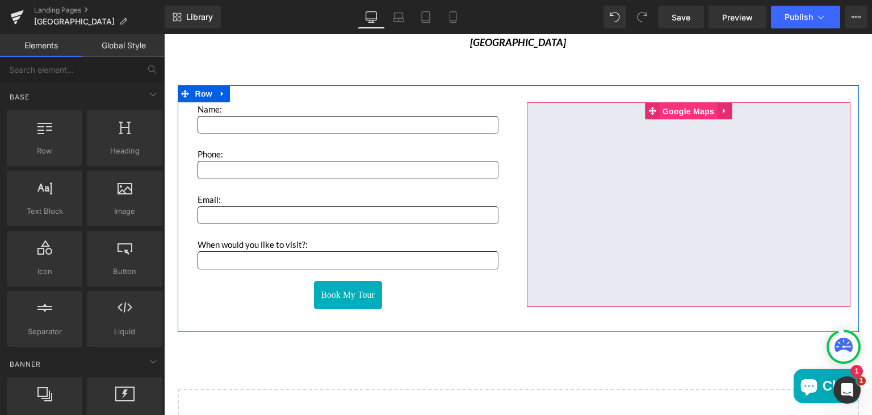
click at [664, 107] on span "Google Maps" at bounding box center [688, 111] width 57 height 17
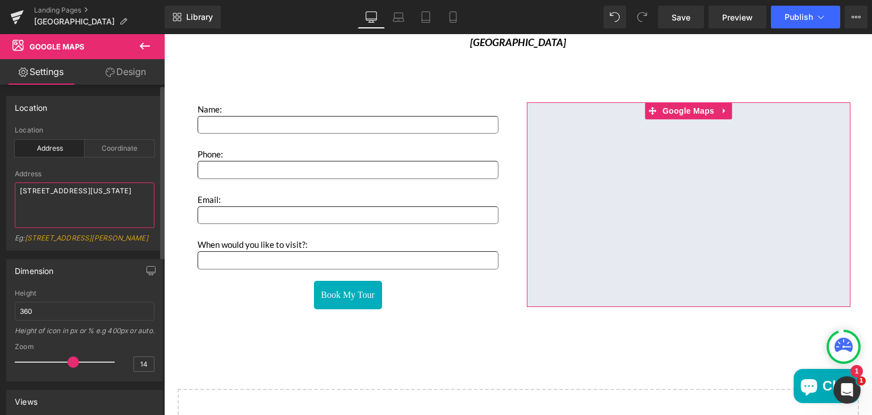
click at [127, 196] on textarea "[STREET_ADDRESS][US_STATE]" at bounding box center [85, 204] width 140 height 45
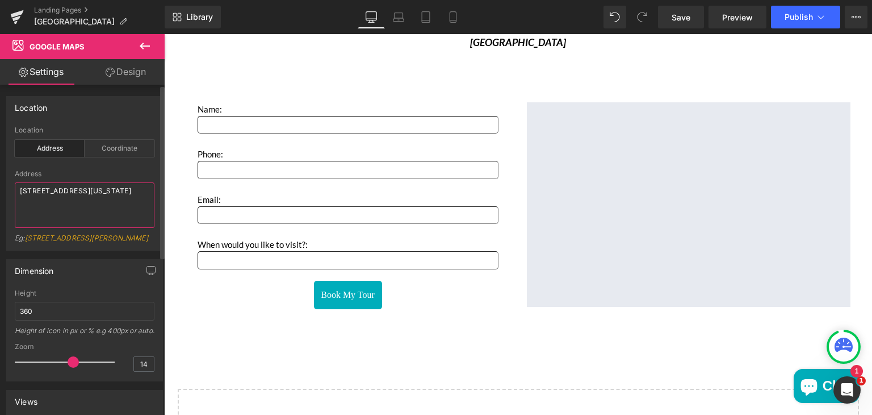
paste textarea "[STREET_ADDRESS][PERSON_NAME]"
type textarea "[STREET_ADDRESS][PERSON_NAME]"
click at [675, 11] on span "Save" at bounding box center [681, 17] width 19 height 12
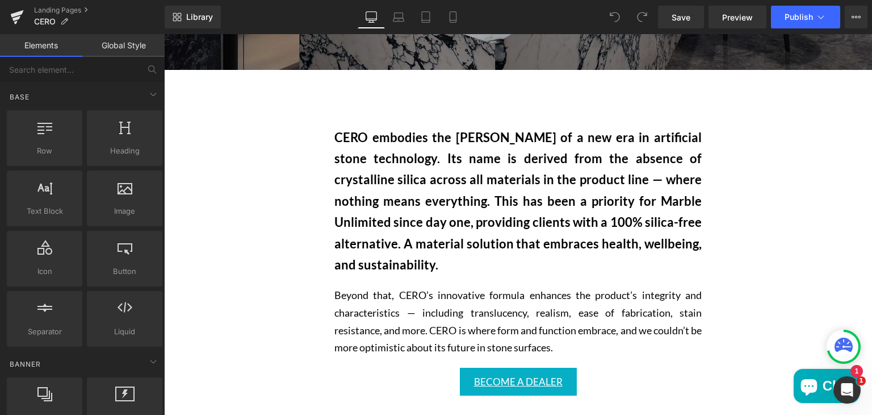
scroll to position [488, 0]
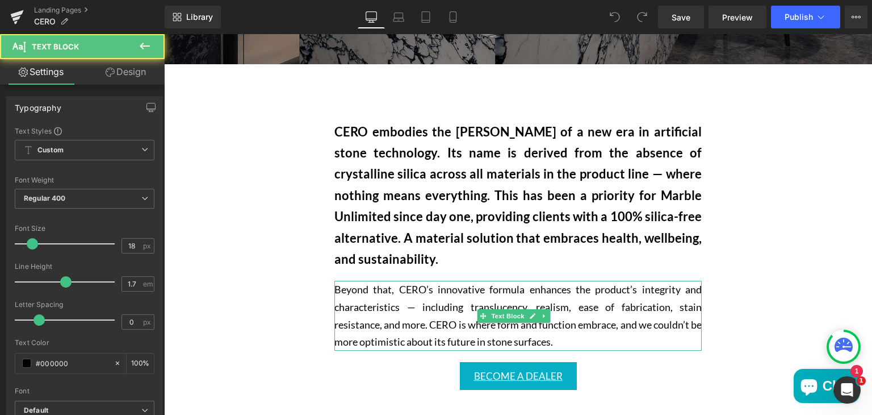
click at [363, 308] on p "Beyond that, CERO’s innovative formula enhances the product’s integrity and cha…" at bounding box center [517, 315] width 367 height 69
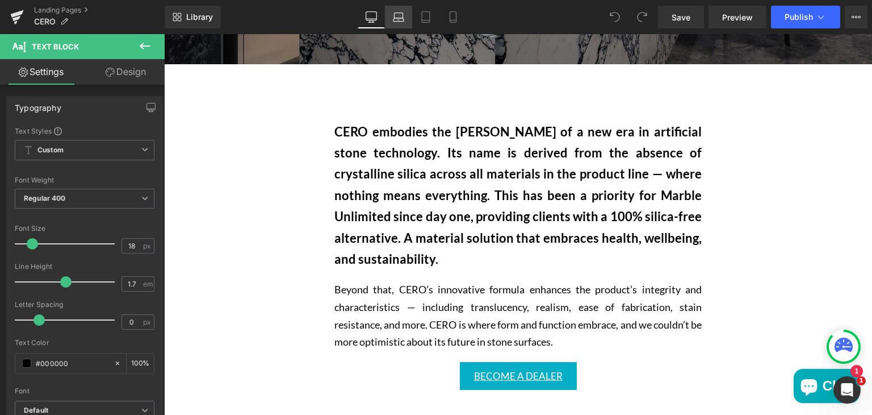
click at [394, 22] on icon at bounding box center [398, 16] width 11 height 11
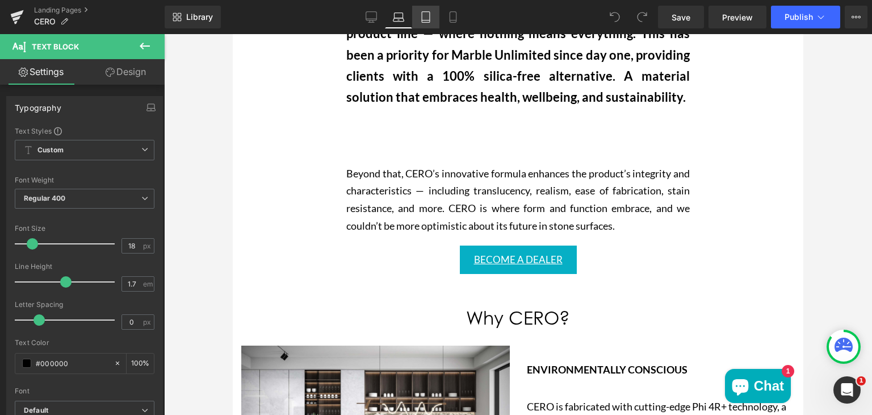
click at [425, 20] on icon at bounding box center [426, 20] width 8 height 0
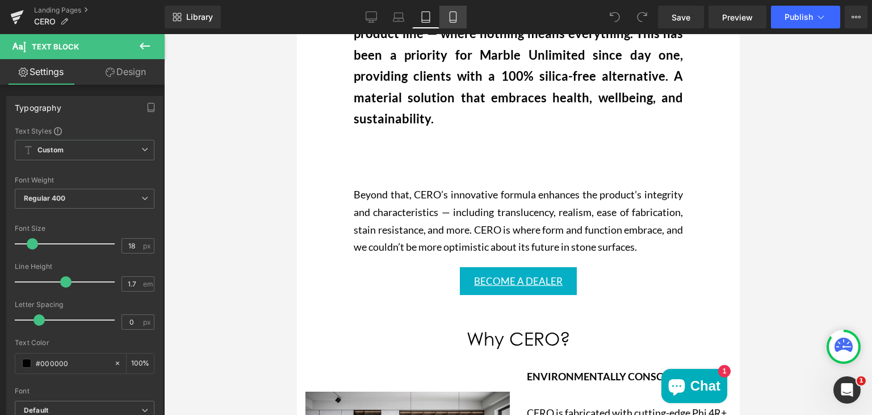
click at [453, 19] on icon at bounding box center [453, 16] width 11 height 11
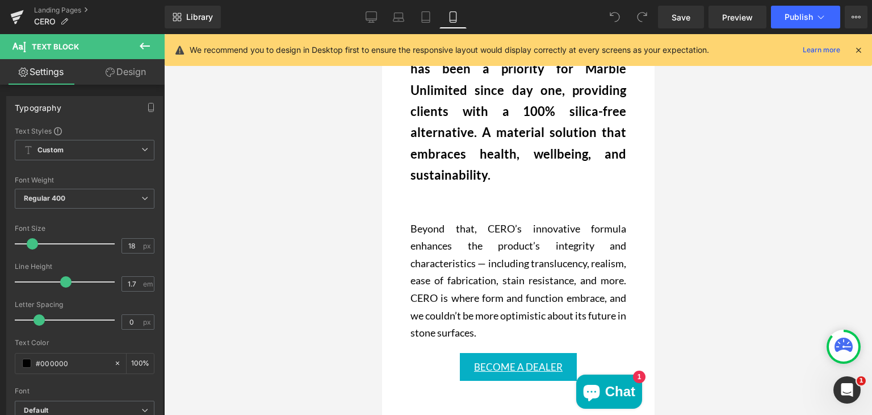
scroll to position [587, 0]
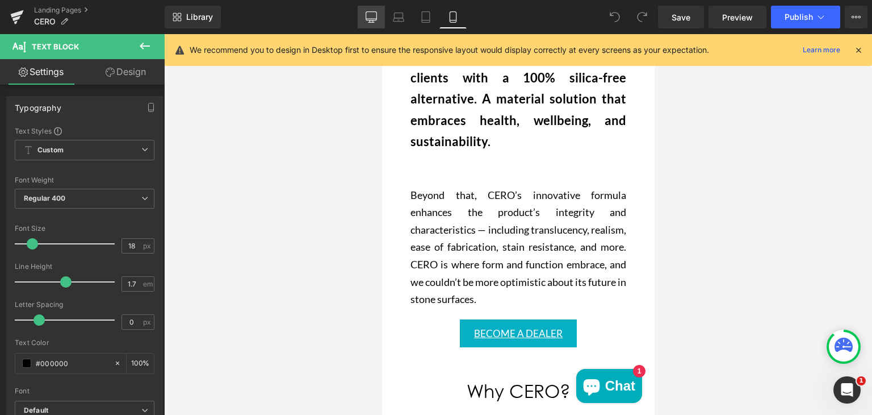
click at [376, 14] on icon at bounding box center [371, 16] width 11 height 11
type input "100"
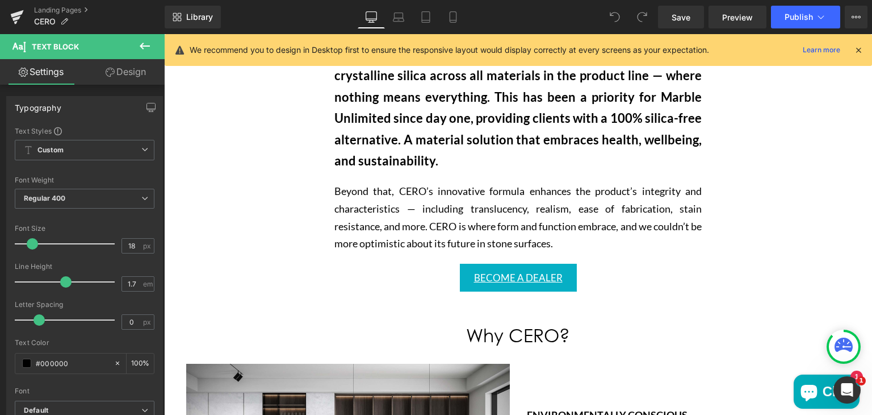
scroll to position [605, 0]
